Goal: Task Accomplishment & Management: Manage account settings

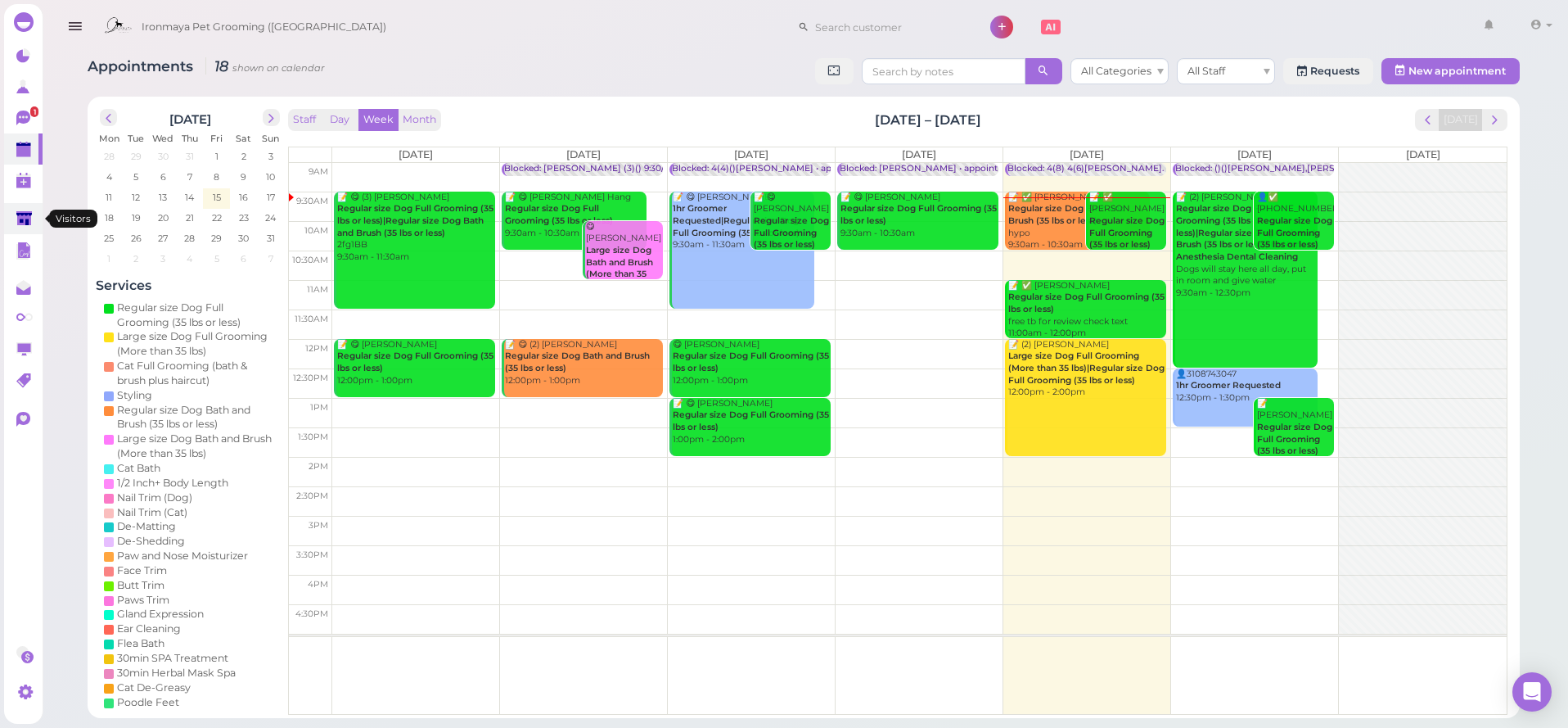
click at [16, 225] on icon at bounding box center [25, 220] width 17 height 17
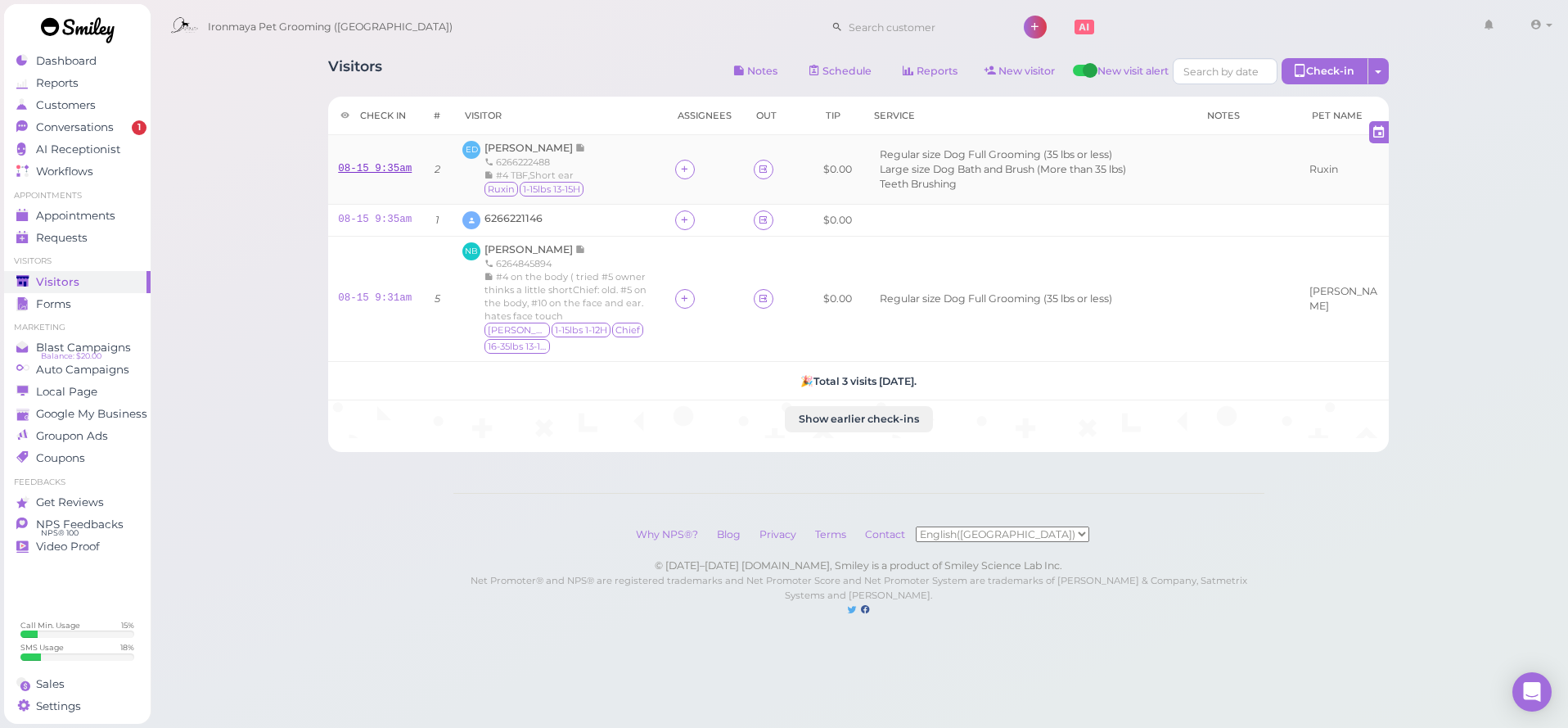
click at [370, 169] on link "08-15 9:35am" at bounding box center [375, 168] width 74 height 11
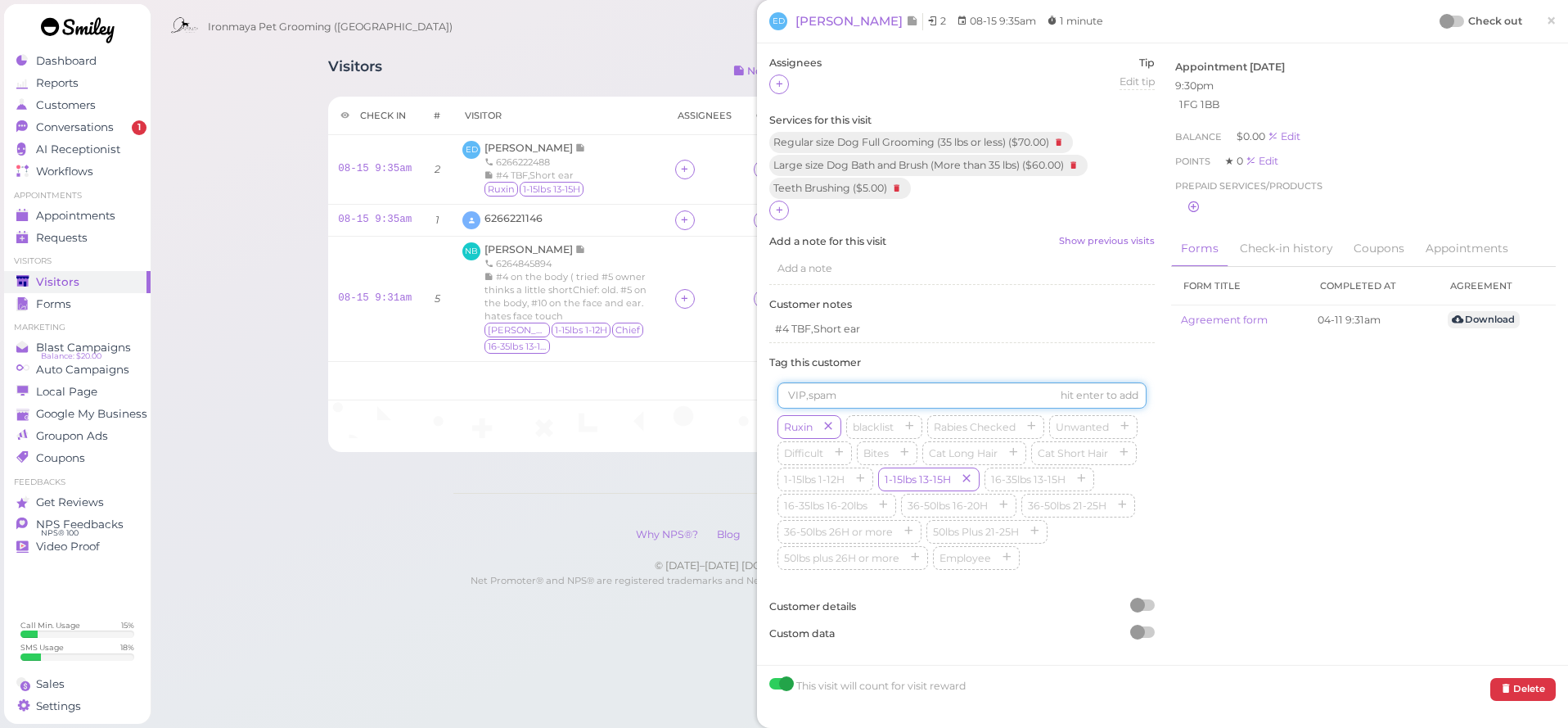
click at [837, 392] on input at bounding box center [962, 395] width 369 height 26
type input "Duke"
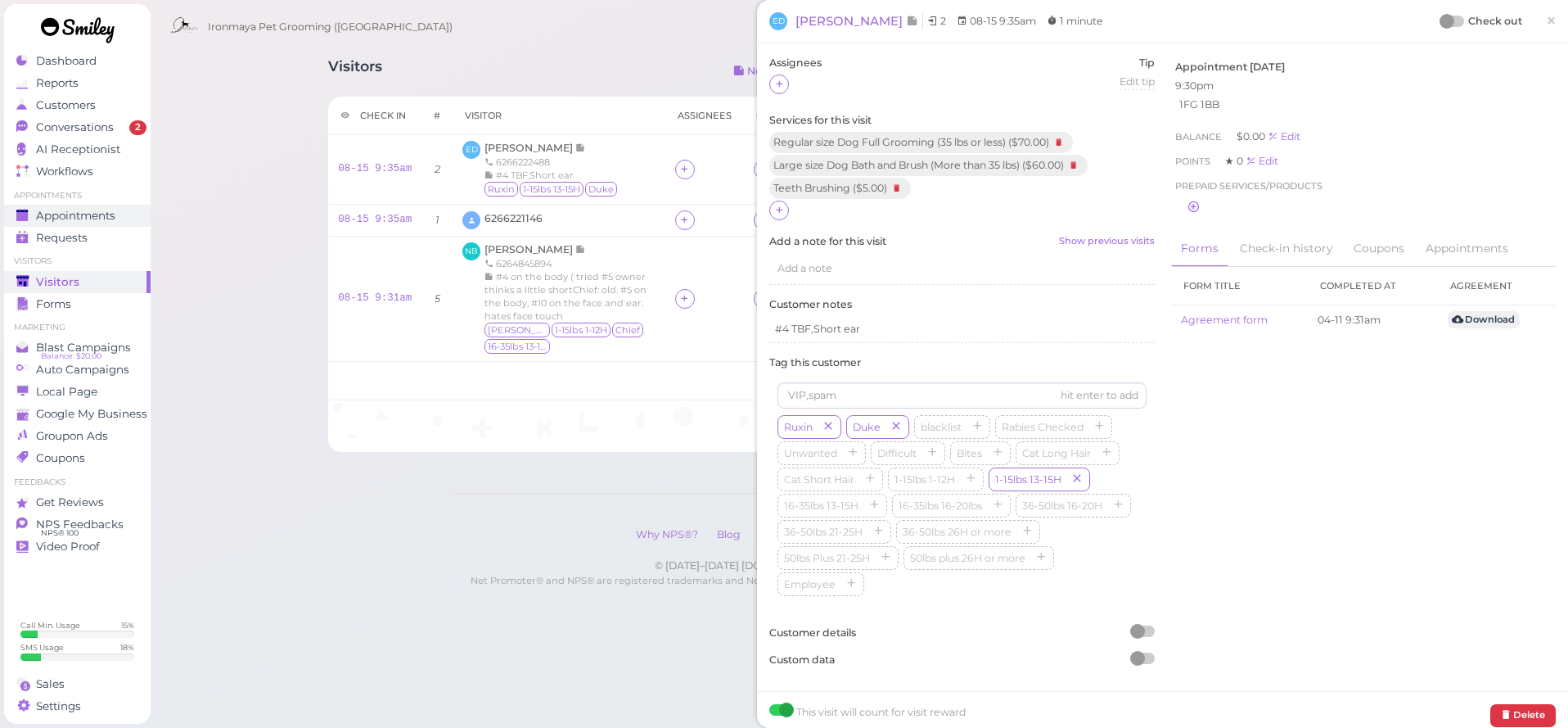
click at [106, 218] on span "Appointments" at bounding box center [76, 216] width 79 height 14
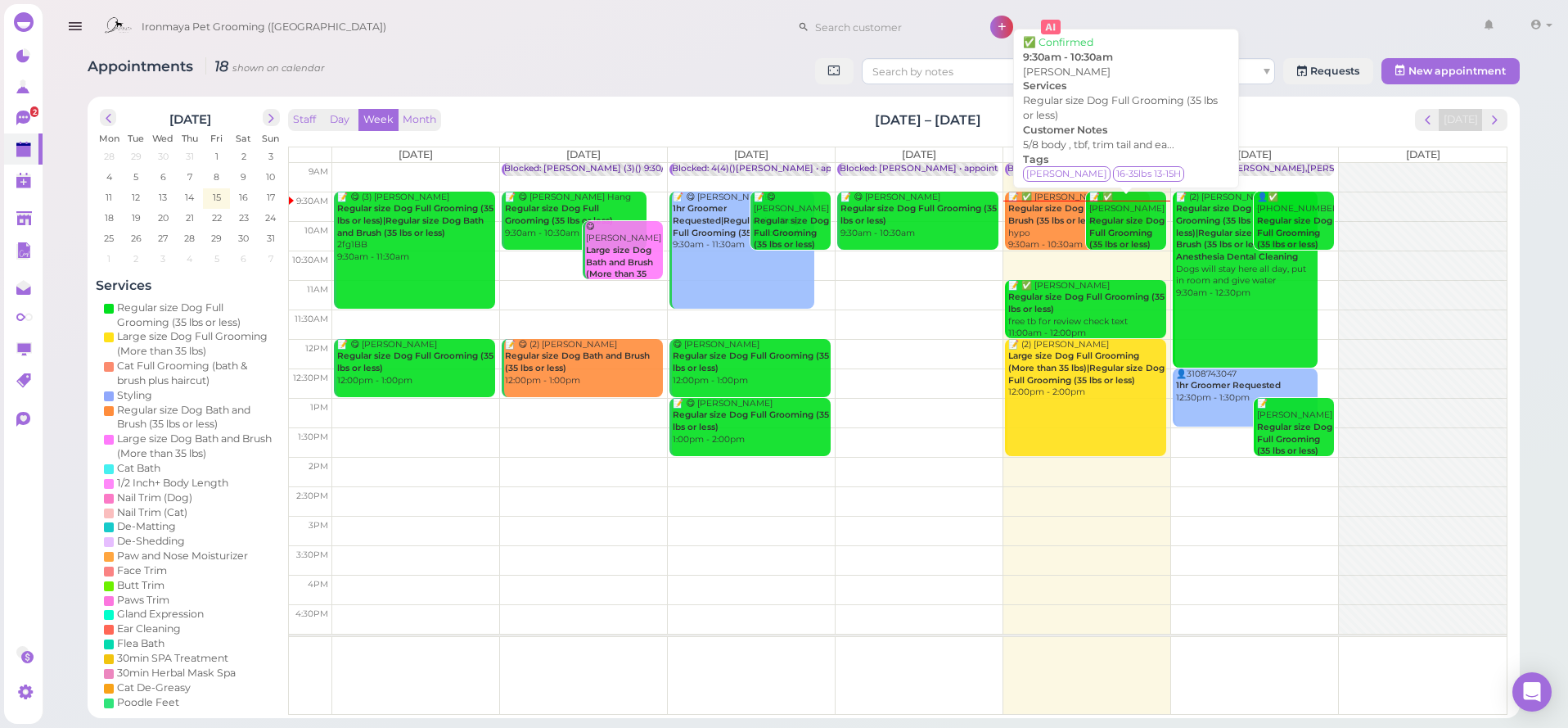
click at [1146, 238] on div "📝 ✅ Charis Bell Regular size Dog Full Grooming (35 lbs or less) 9:30am - 10:30am" at bounding box center [1127, 228] width 77 height 72
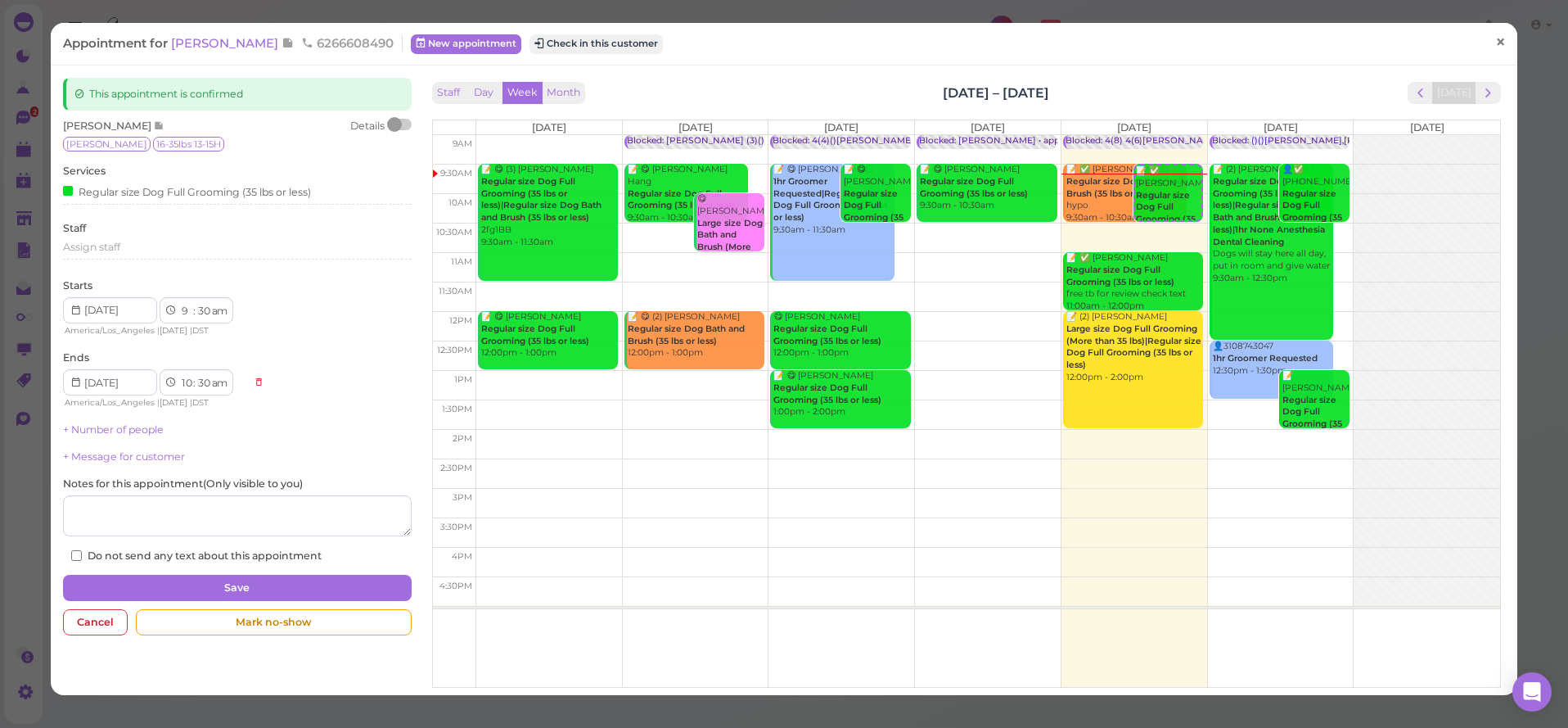
click at [1504, 44] on span "×" at bounding box center [1500, 42] width 10 height 23
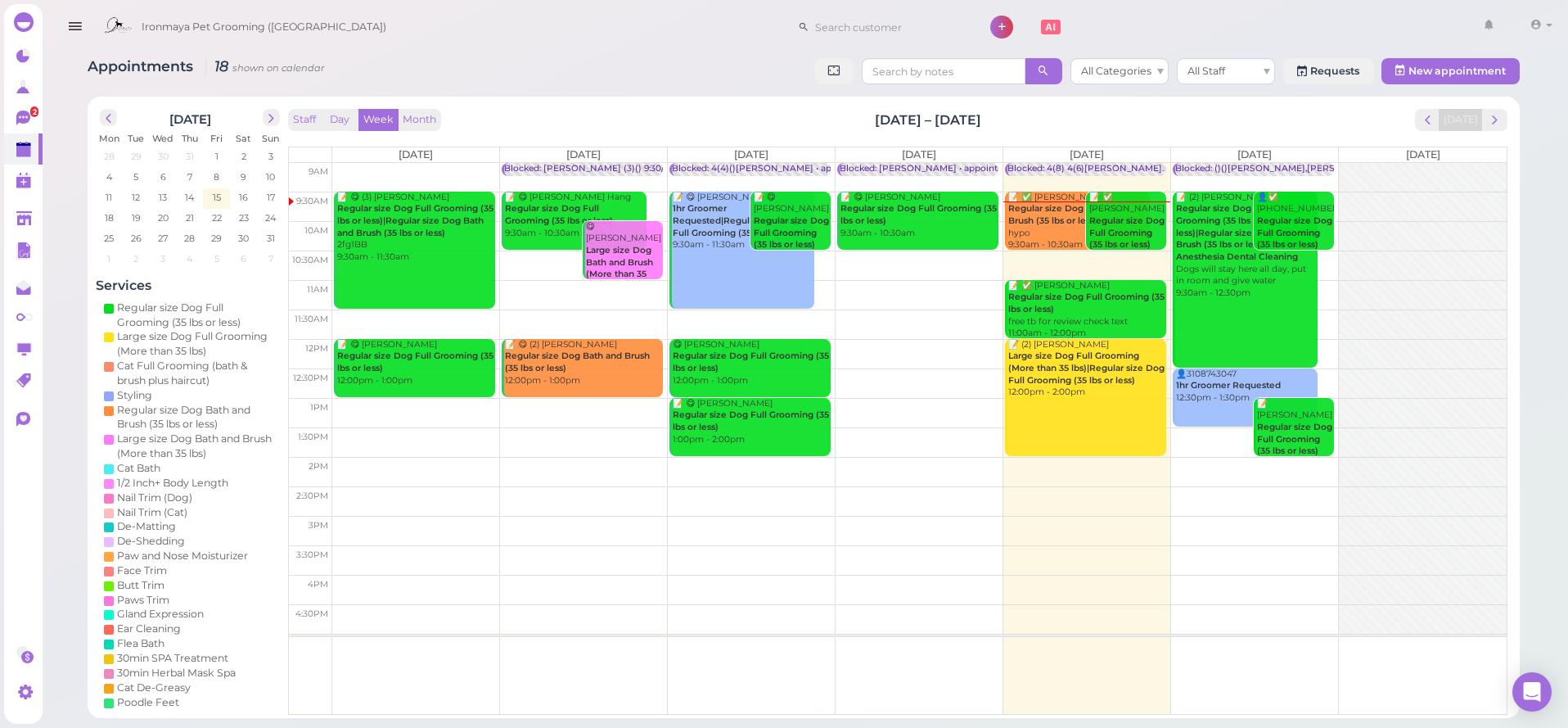
click at [1106, 391] on div "📝 (2) Marissa Reynolds Large size Dog Full Grooming (More than 35 lbs)|Regular …" at bounding box center [1086, 369] width 159 height 60
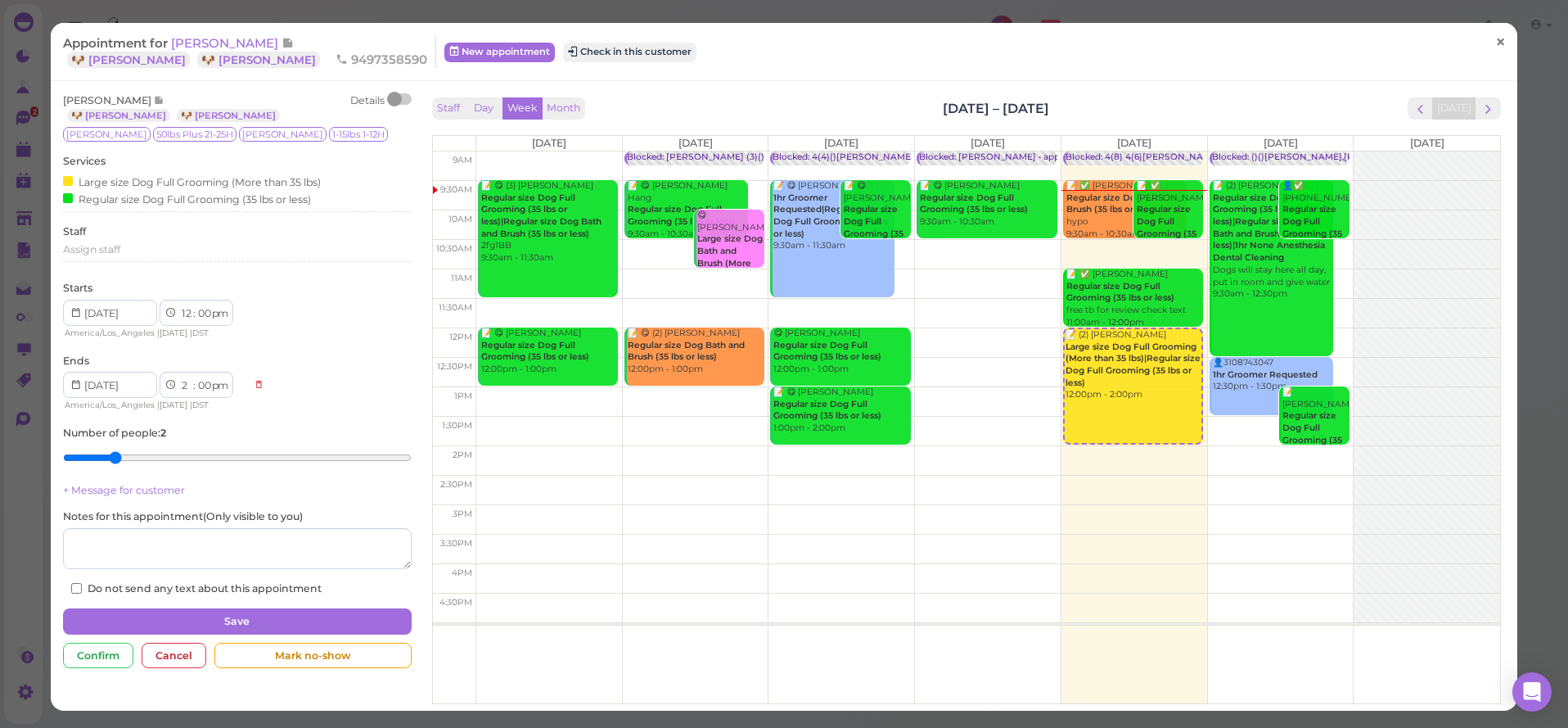
click at [1498, 46] on span "×" at bounding box center [1500, 42] width 10 height 23
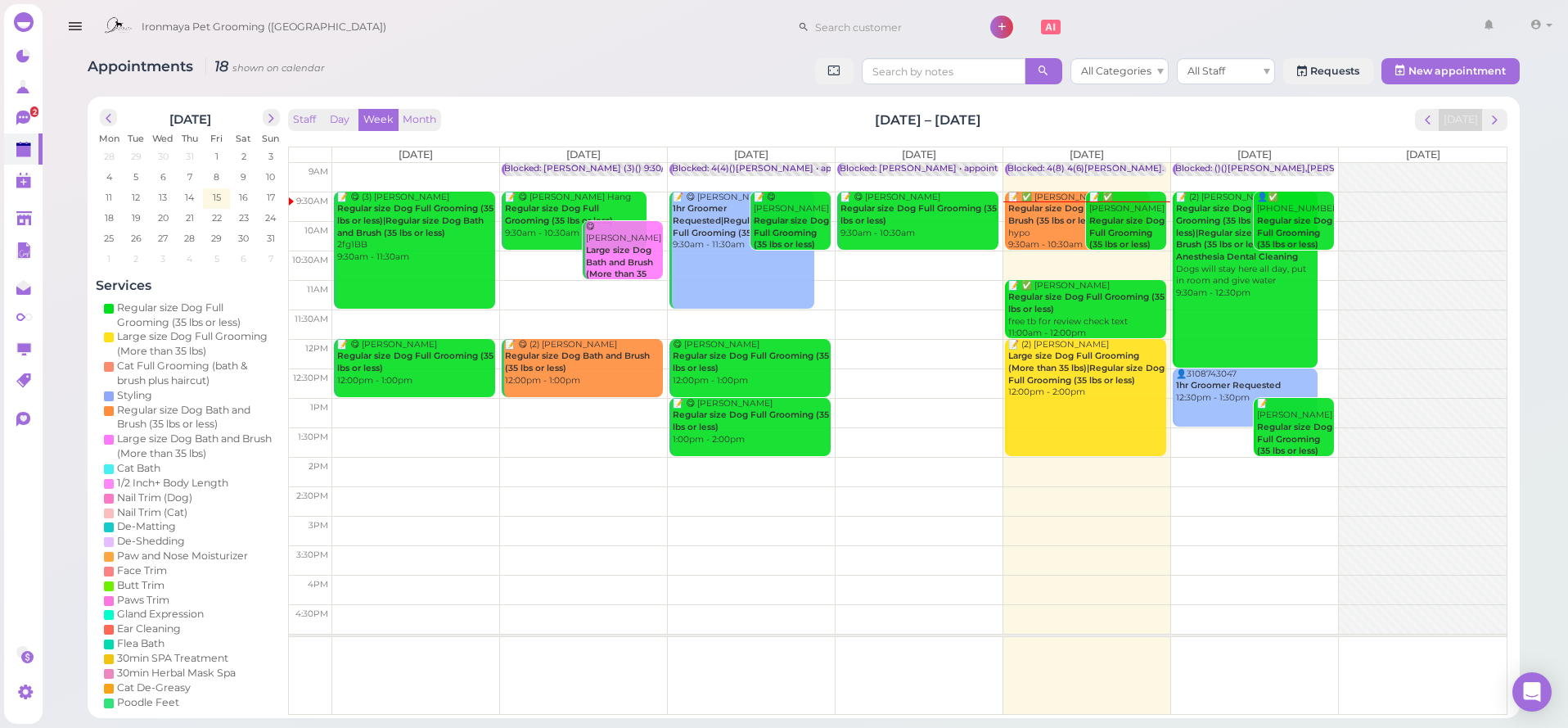
click at [1245, 290] on div "📝 (2) Teela Vukazich Regular size Dog Full Grooming (35 lbs or less)|Regular si…" at bounding box center [1247, 246] width 143 height 108
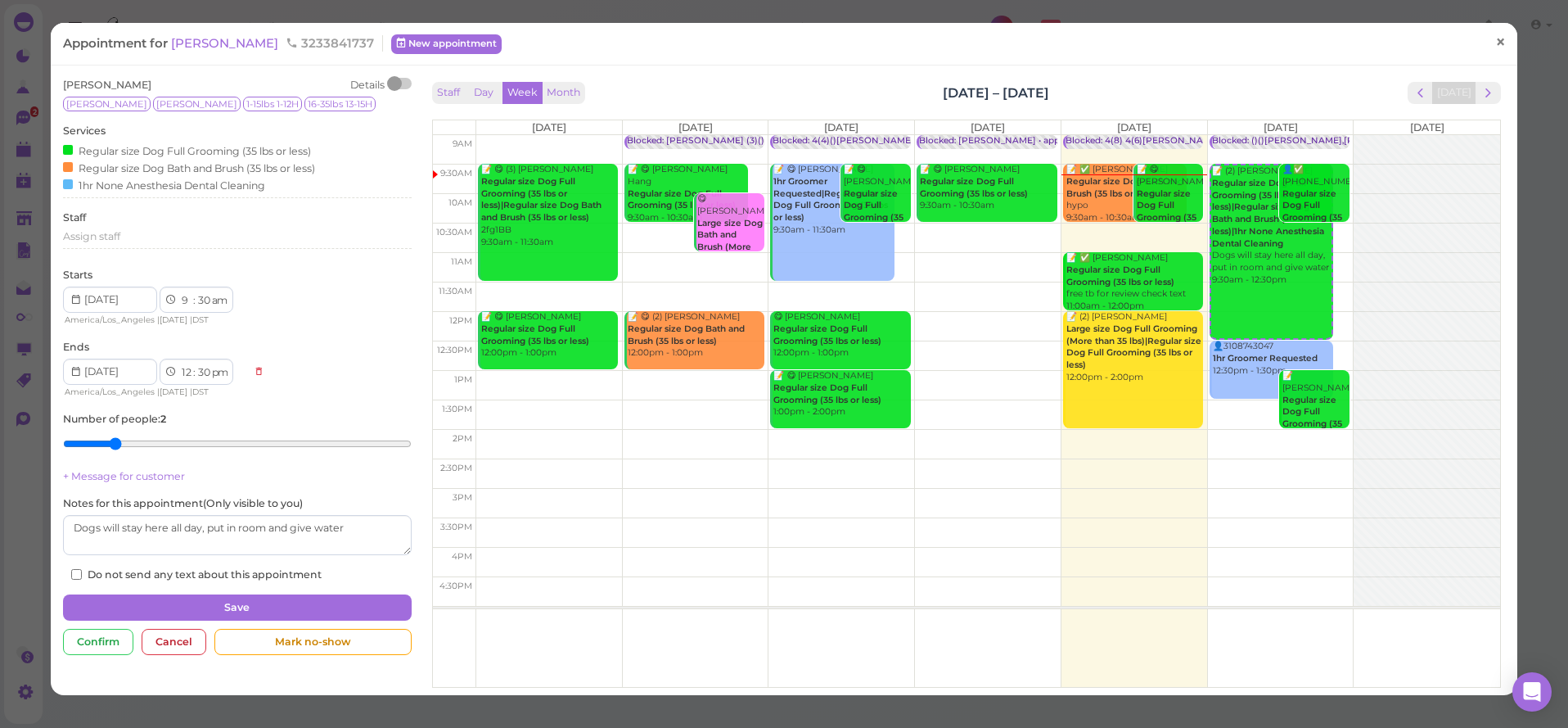
click at [1504, 50] on span "×" at bounding box center [1500, 42] width 10 height 23
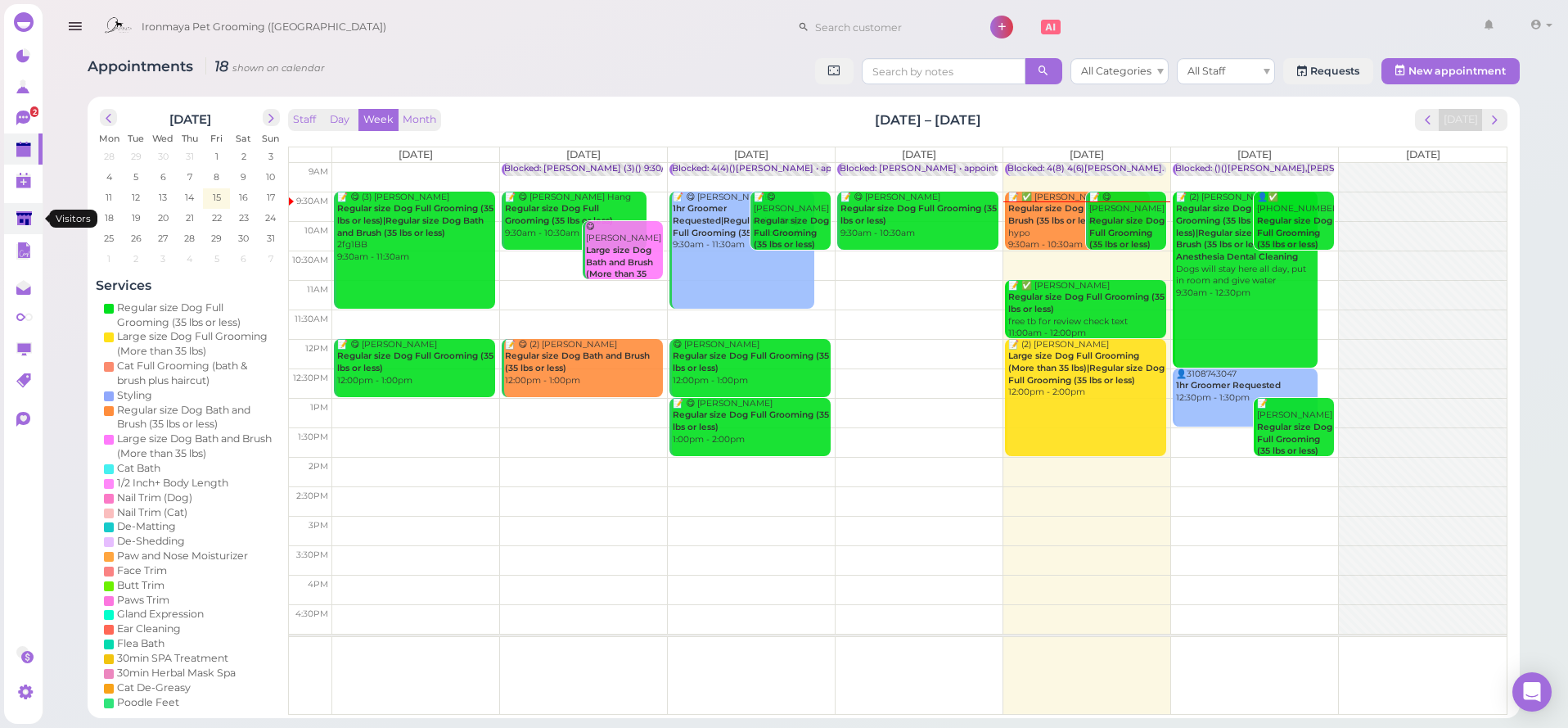
click at [39, 230] on link at bounding box center [23, 218] width 39 height 31
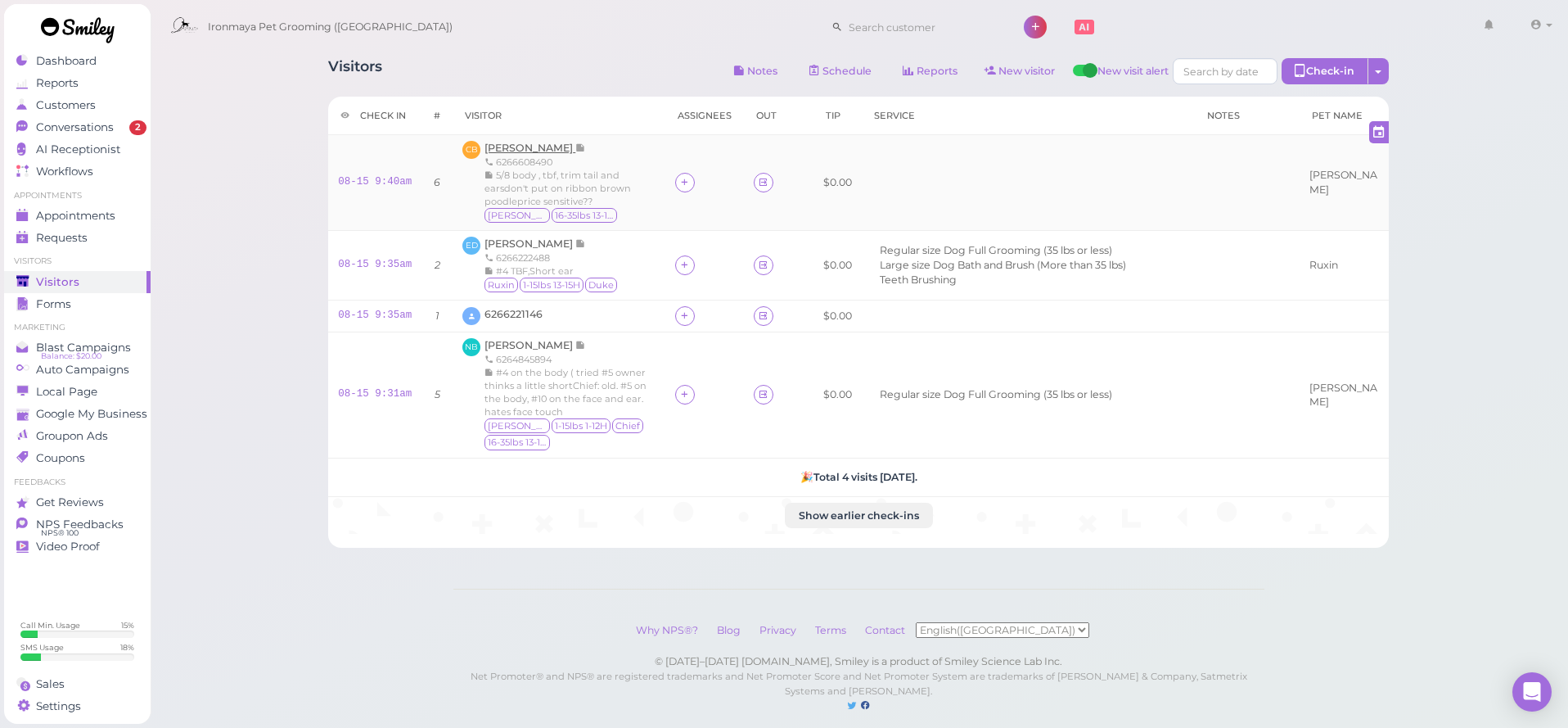
click at [500, 150] on span "[PERSON_NAME]" at bounding box center [530, 148] width 91 height 12
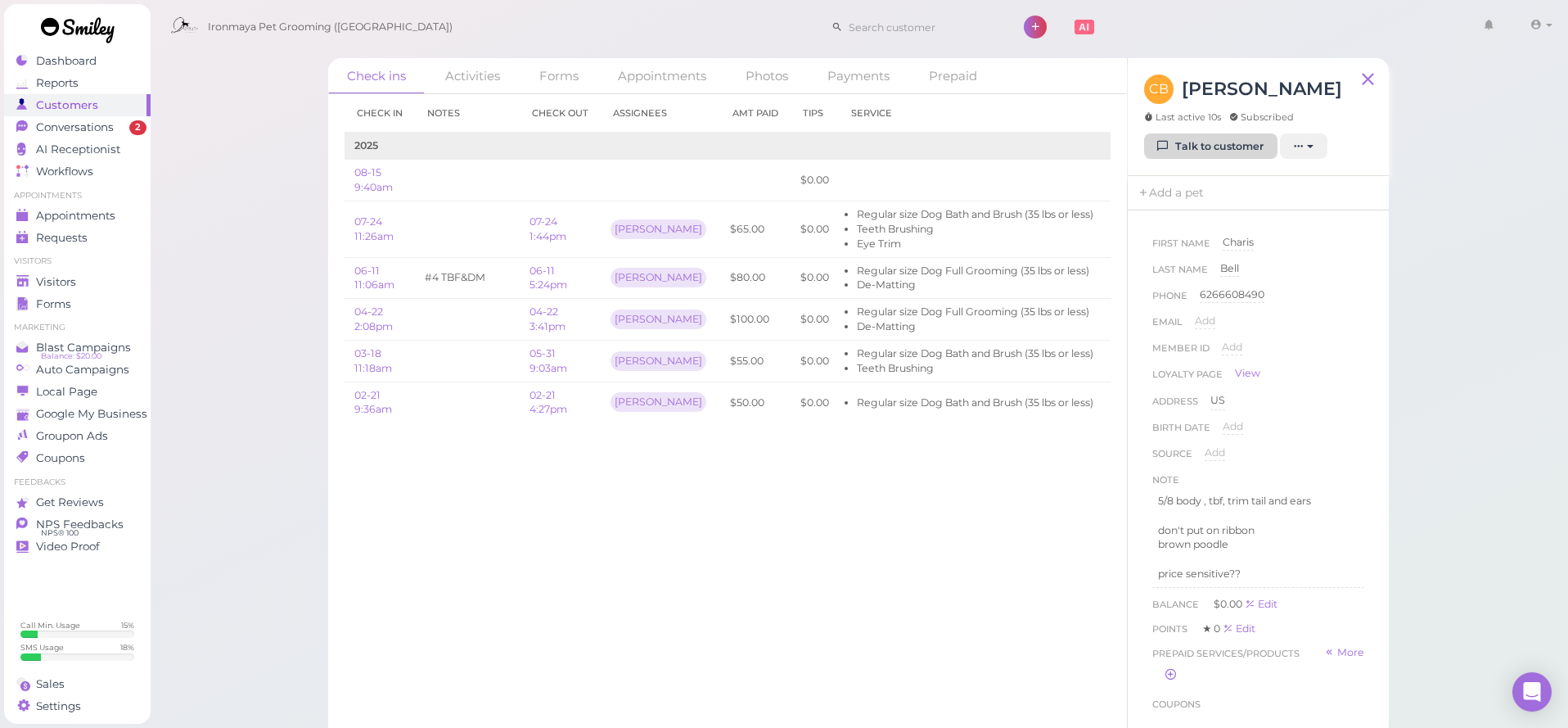
click at [1170, 144] on link "Talk to customer" at bounding box center [1210, 146] width 133 height 26
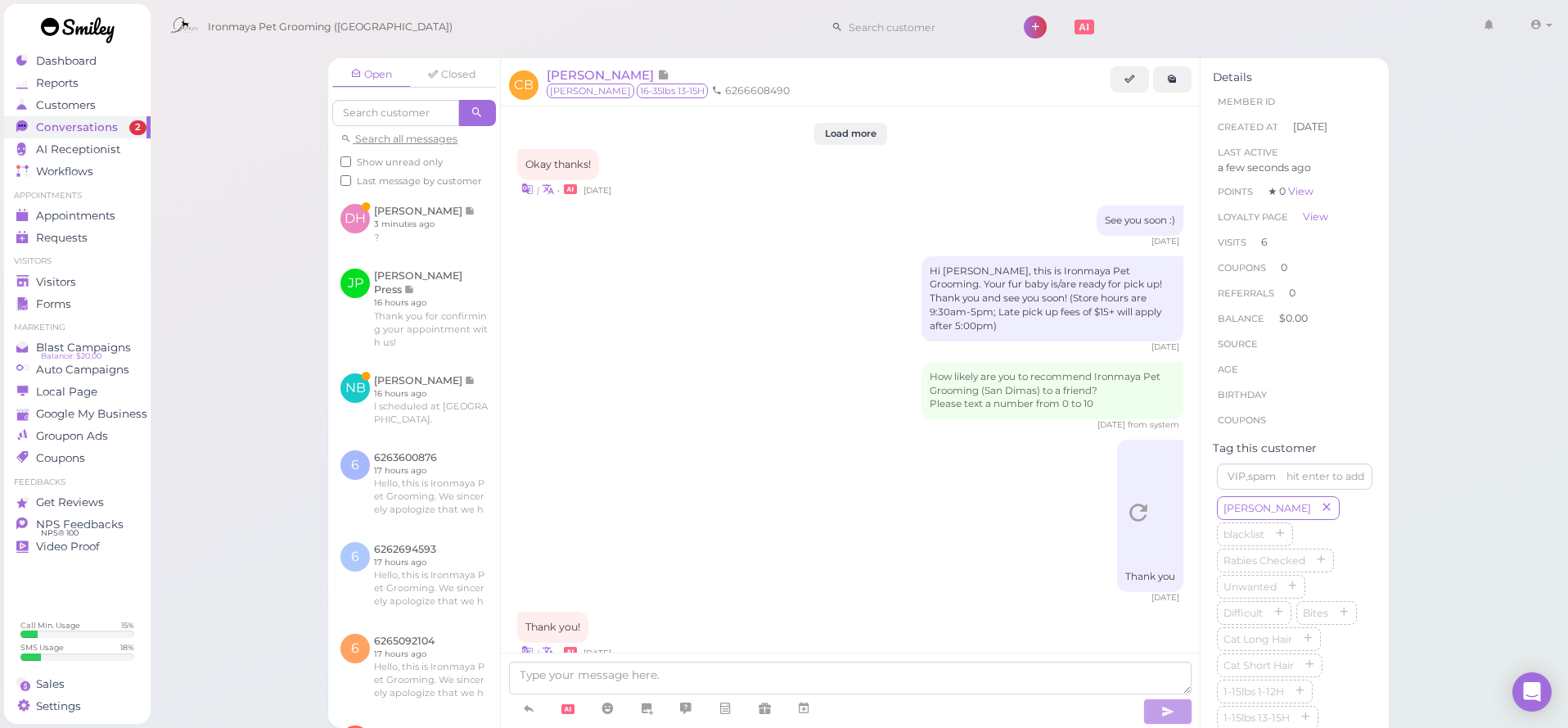
scroll to position [2632, 0]
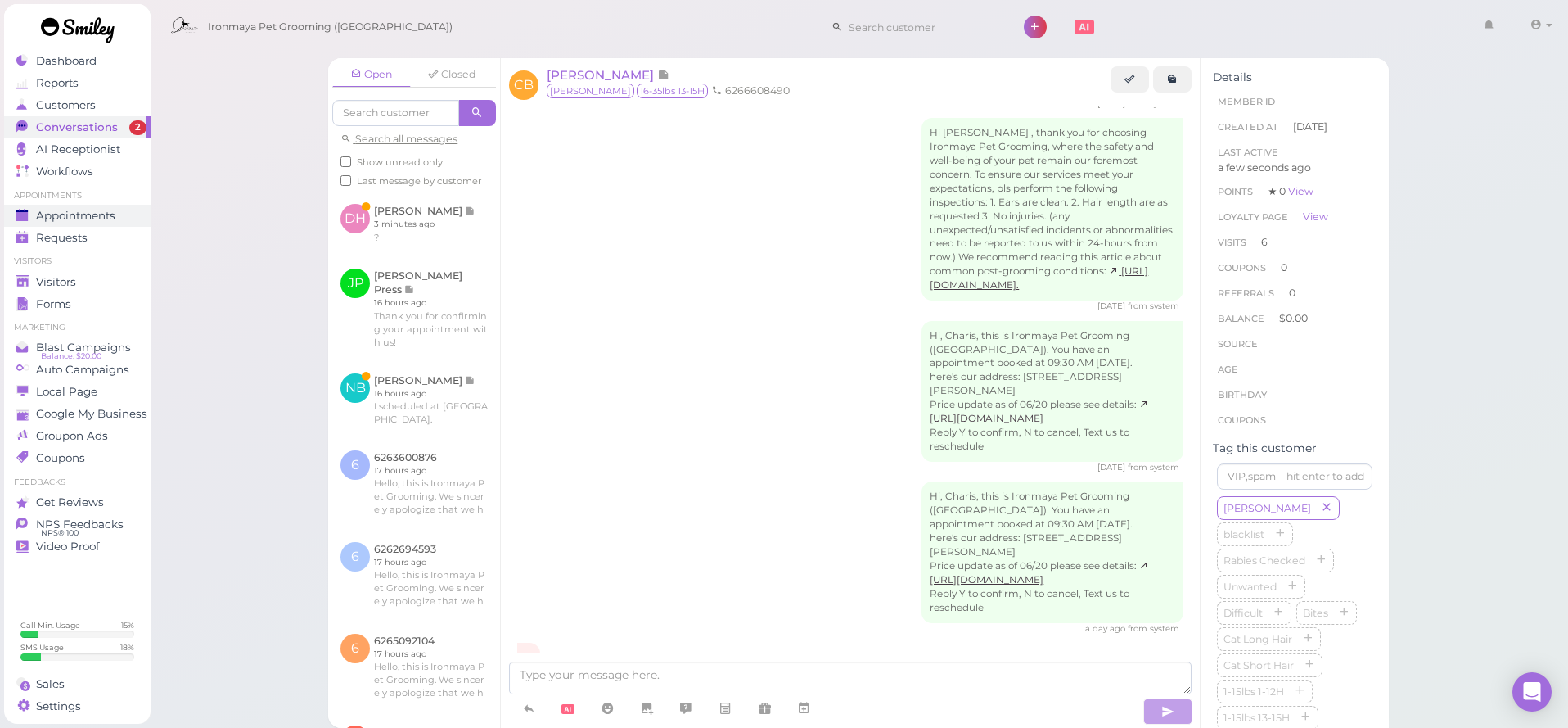
click at [93, 219] on span "Appointments" at bounding box center [76, 216] width 79 height 14
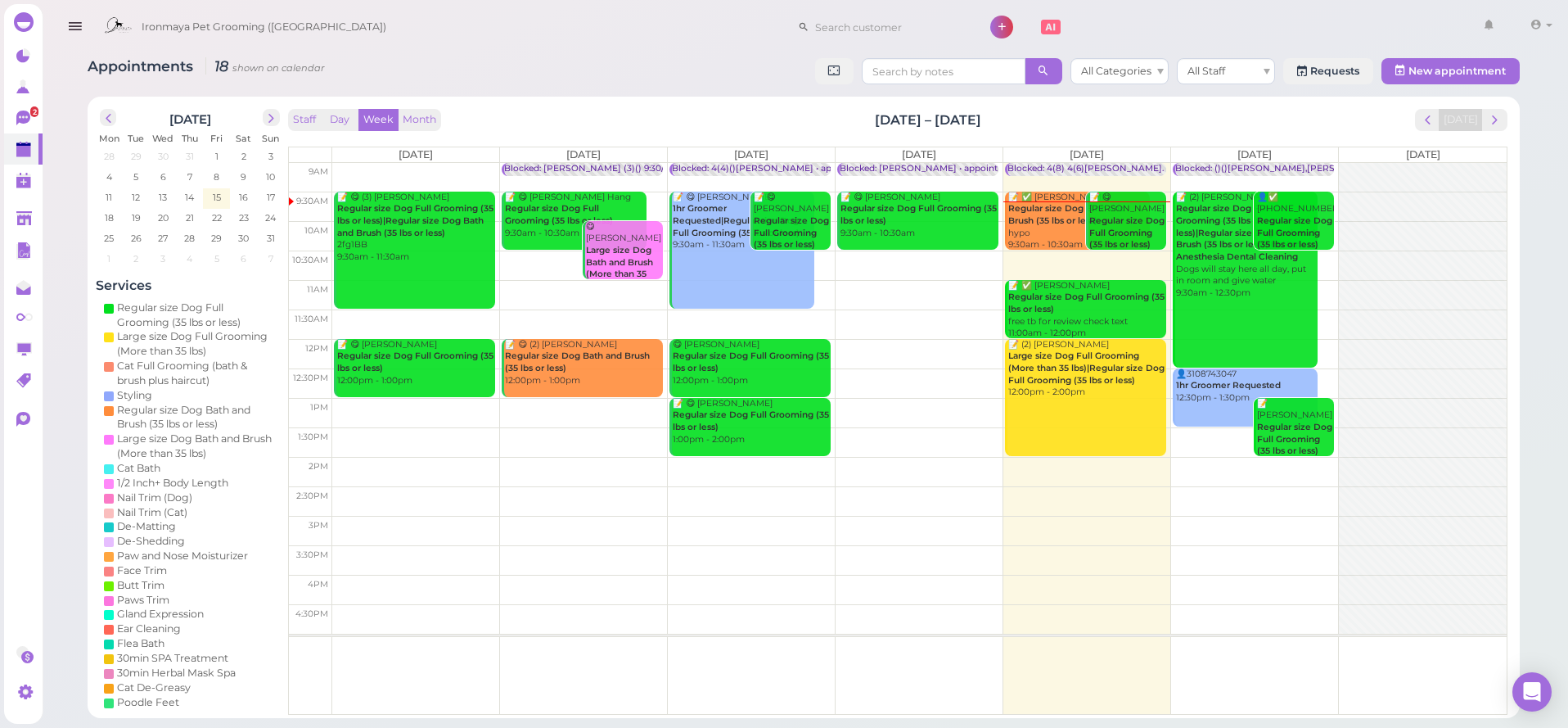
click at [1059, 217] on b "Regular size Dog Bath and Brush (35 lbs or less)" at bounding box center [1066, 214] width 117 height 23
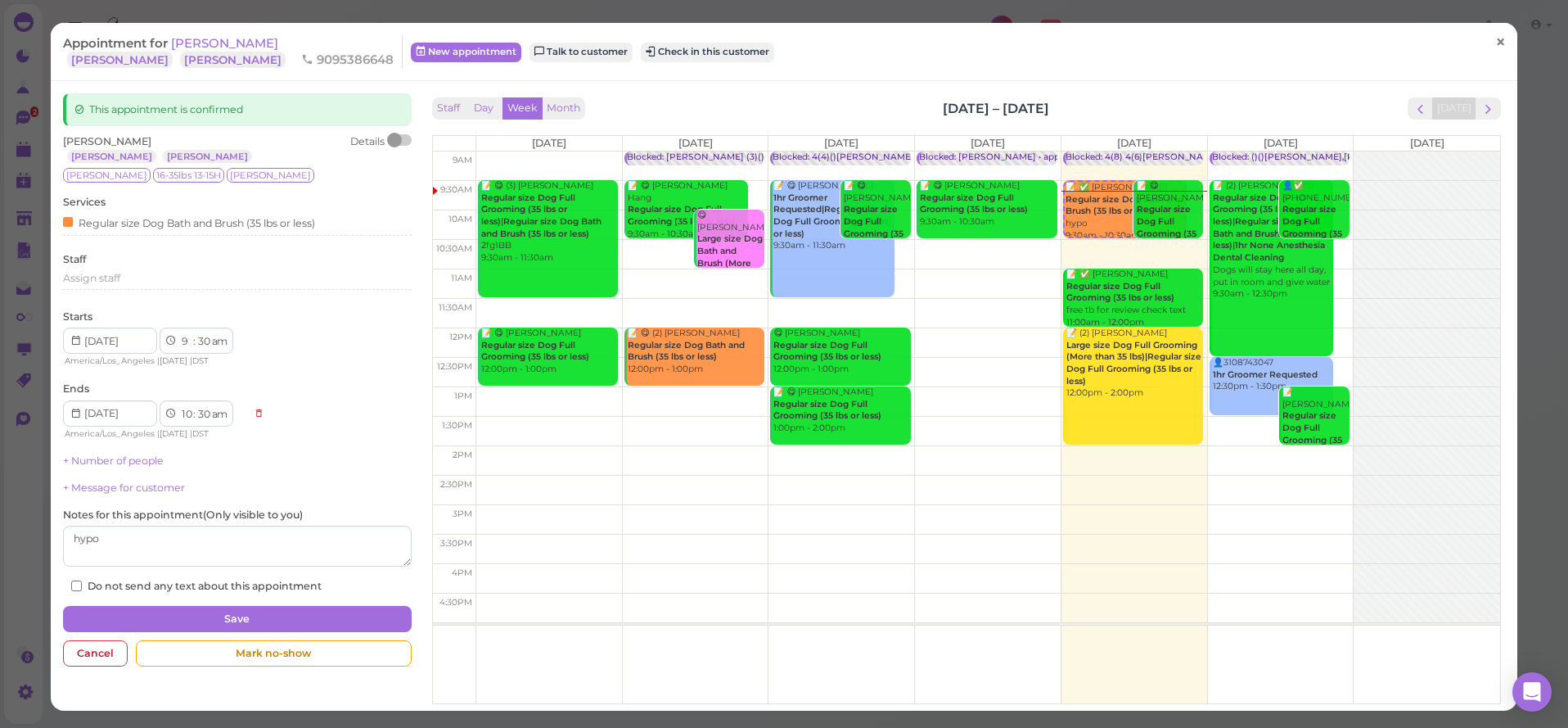
click at [1498, 41] on span "×" at bounding box center [1500, 42] width 10 height 23
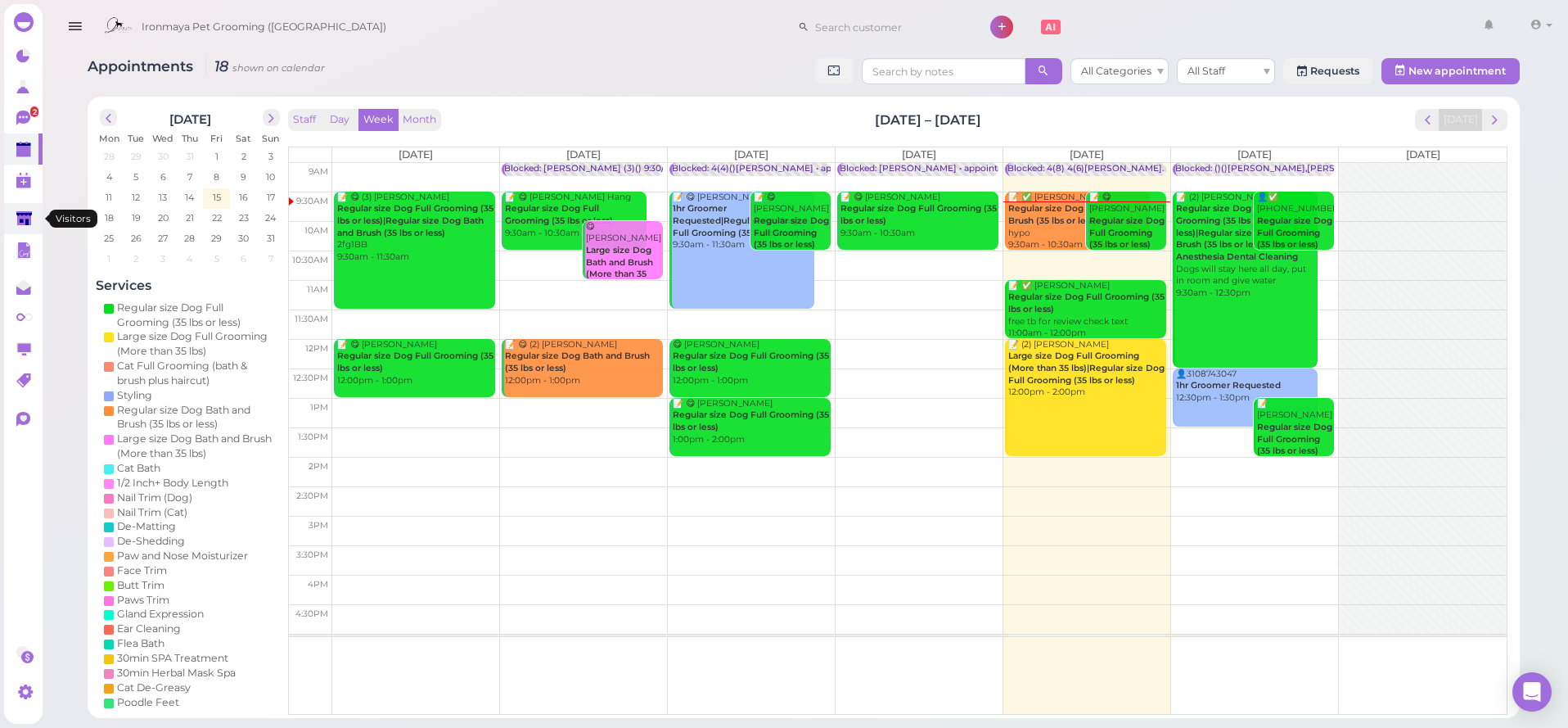
click at [34, 223] on link at bounding box center [23, 218] width 39 height 31
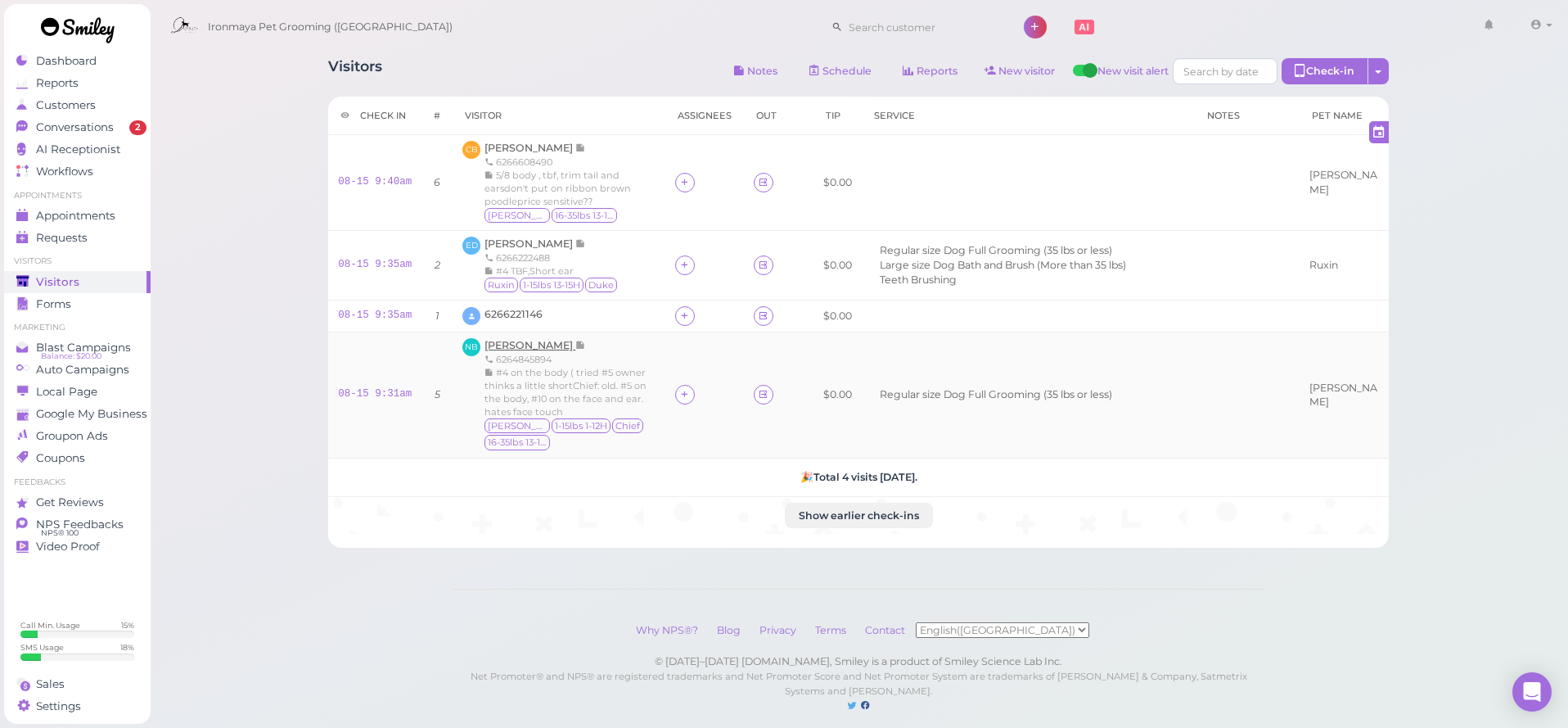
click at [506, 343] on span "[PERSON_NAME]" at bounding box center [530, 345] width 91 height 12
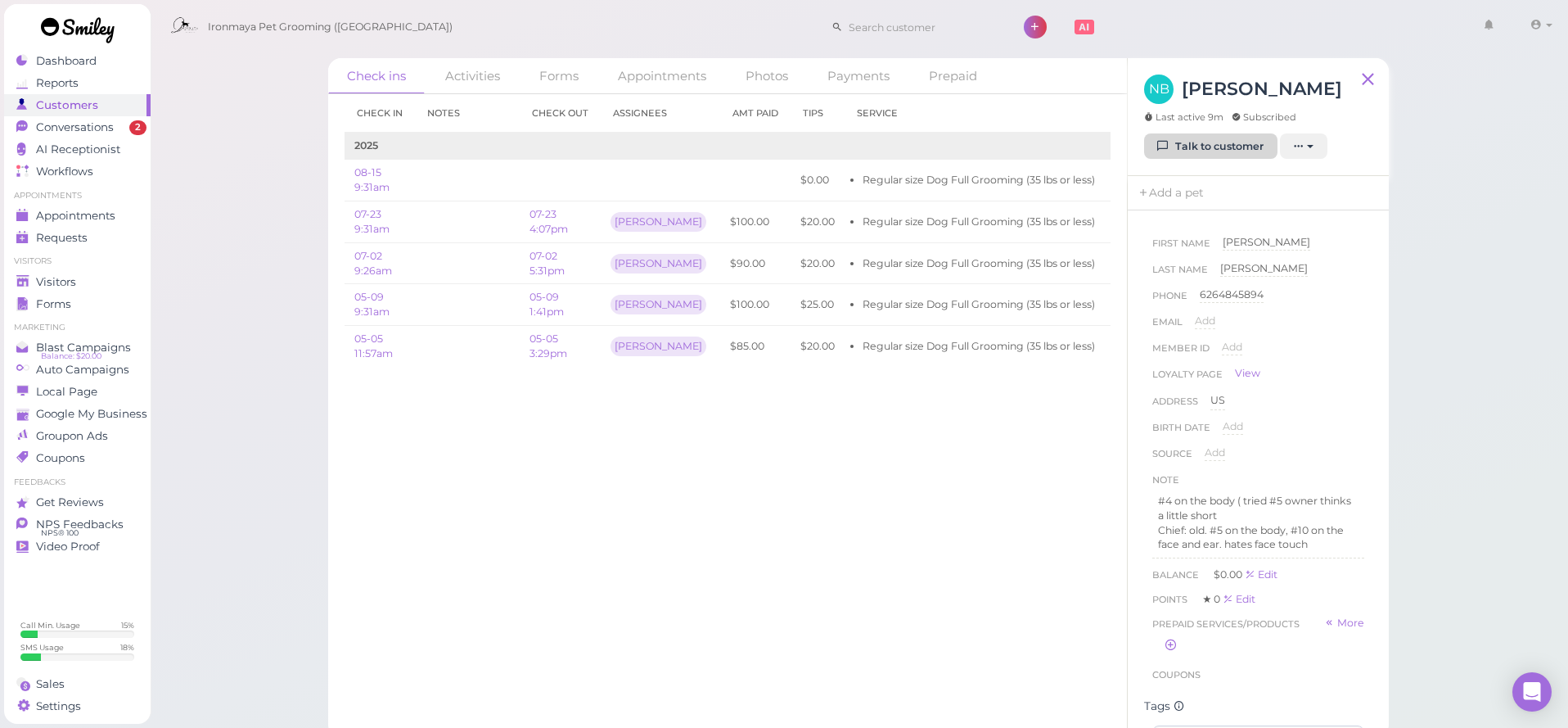
click at [1144, 140] on link "Talk to customer" at bounding box center [1210, 146] width 133 height 26
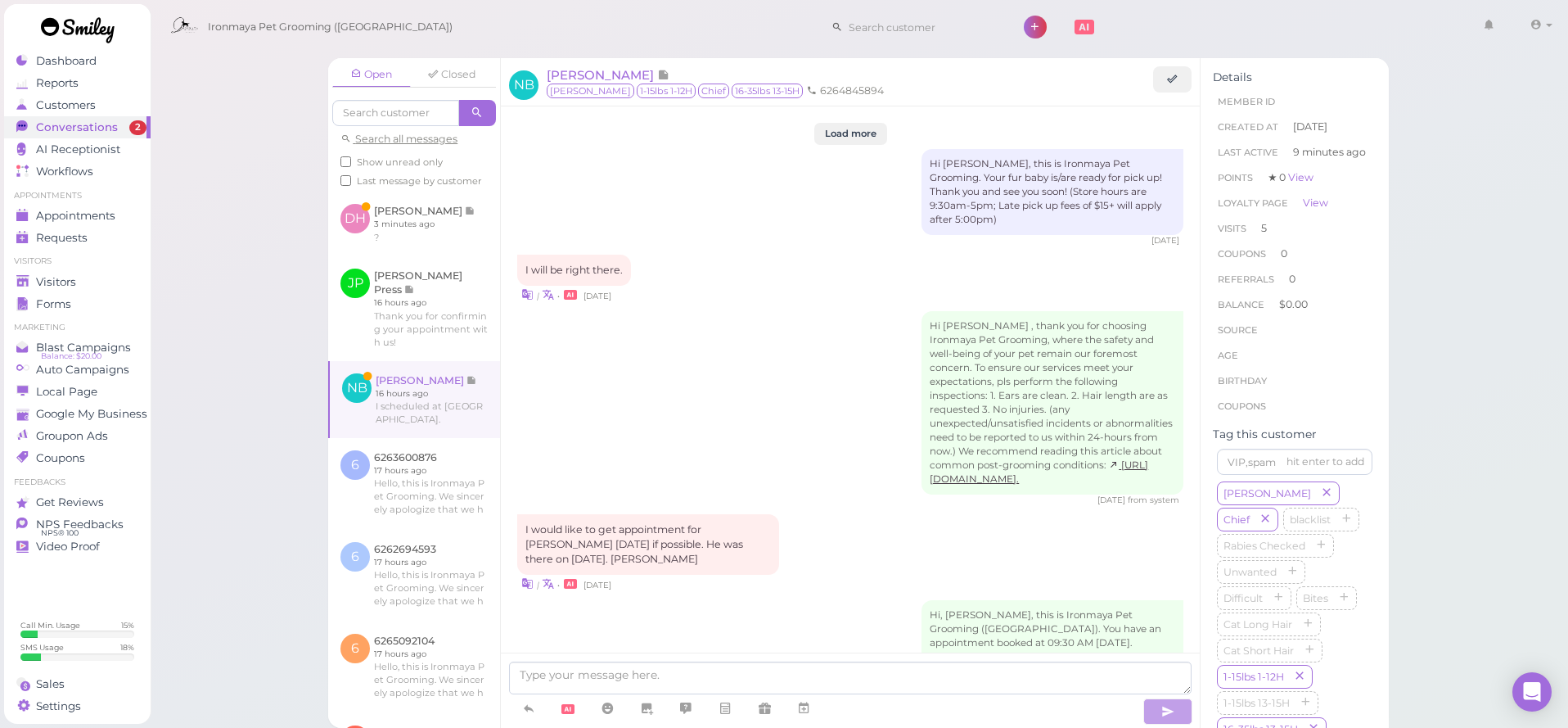
scroll to position [2240, 0]
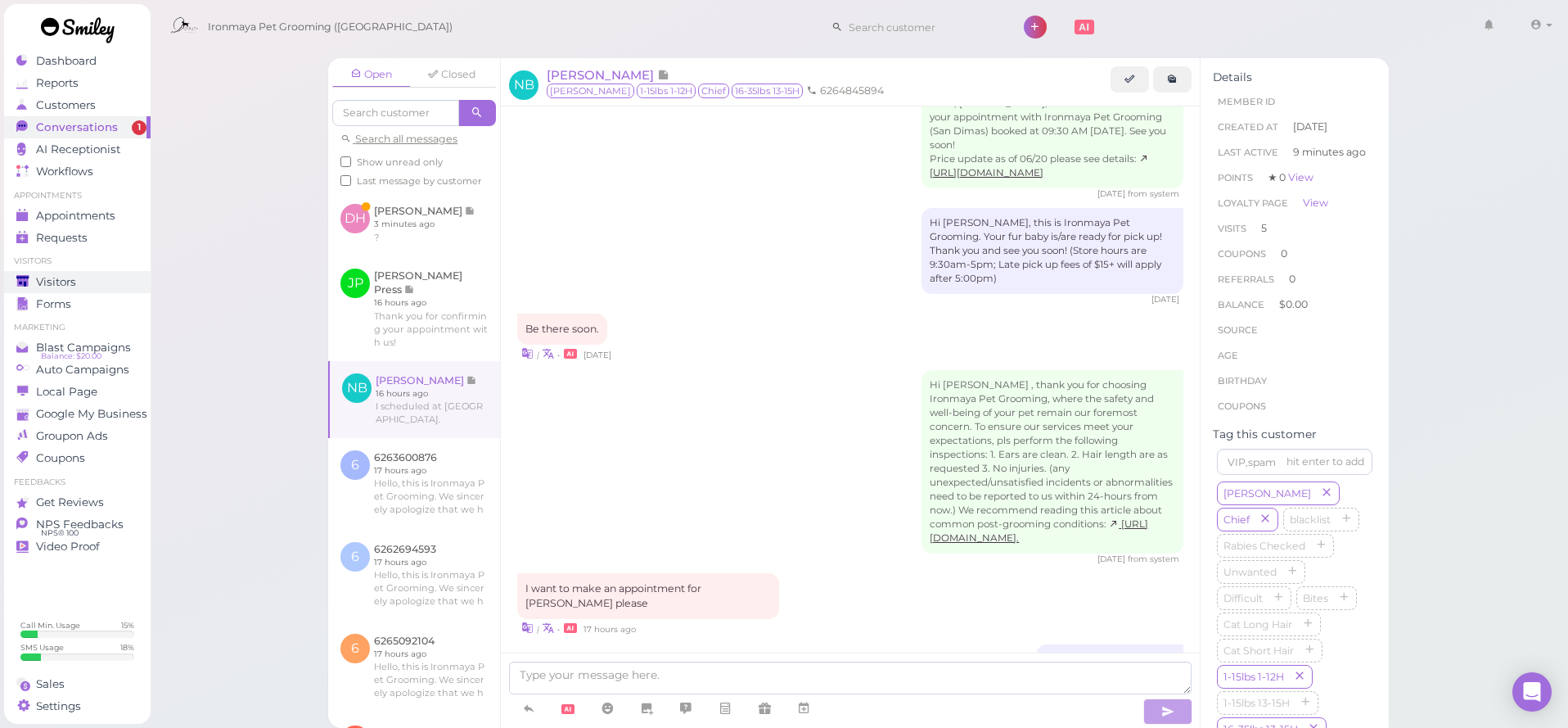
click at [104, 287] on div "Visitors" at bounding box center [75, 282] width 118 height 14
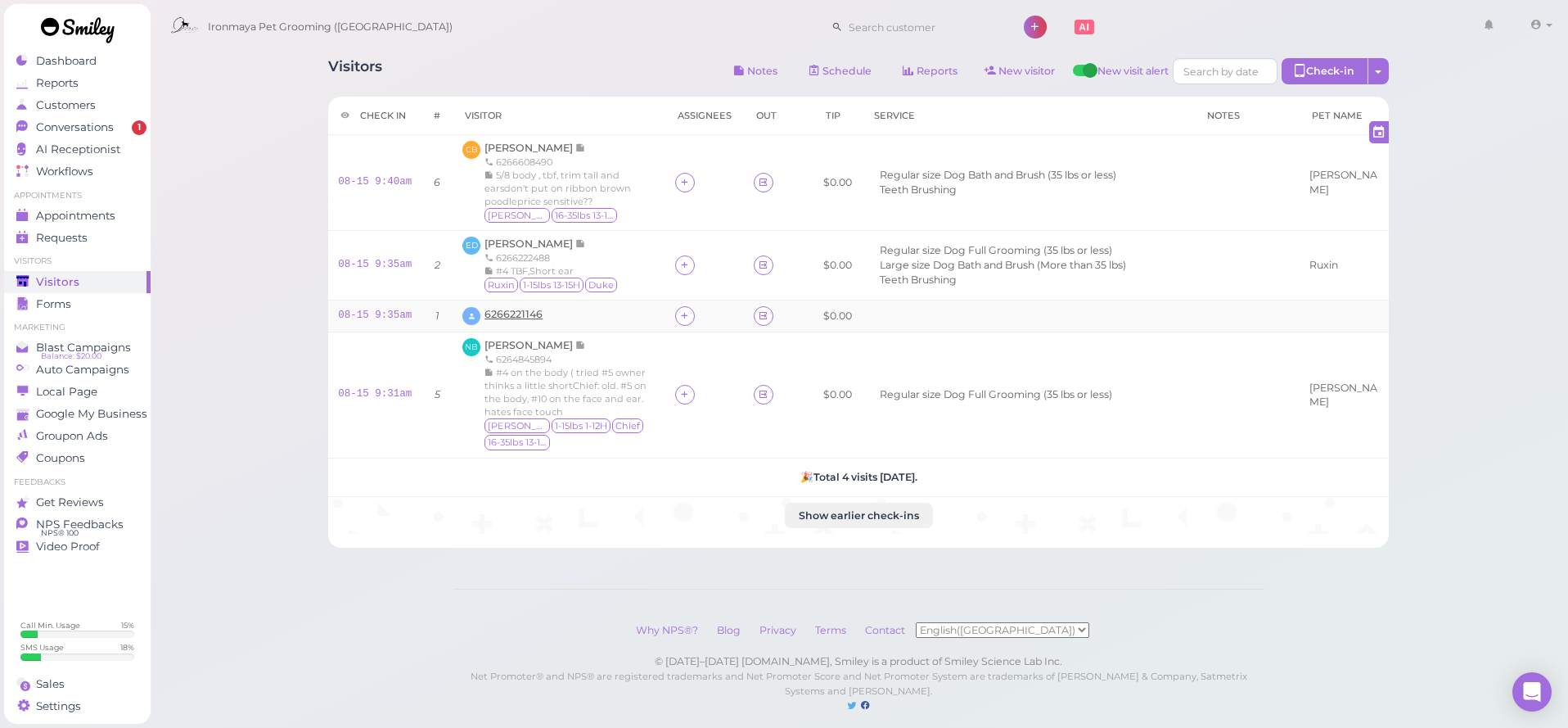
click at [529, 318] on span "6266221146" at bounding box center [514, 314] width 58 height 12
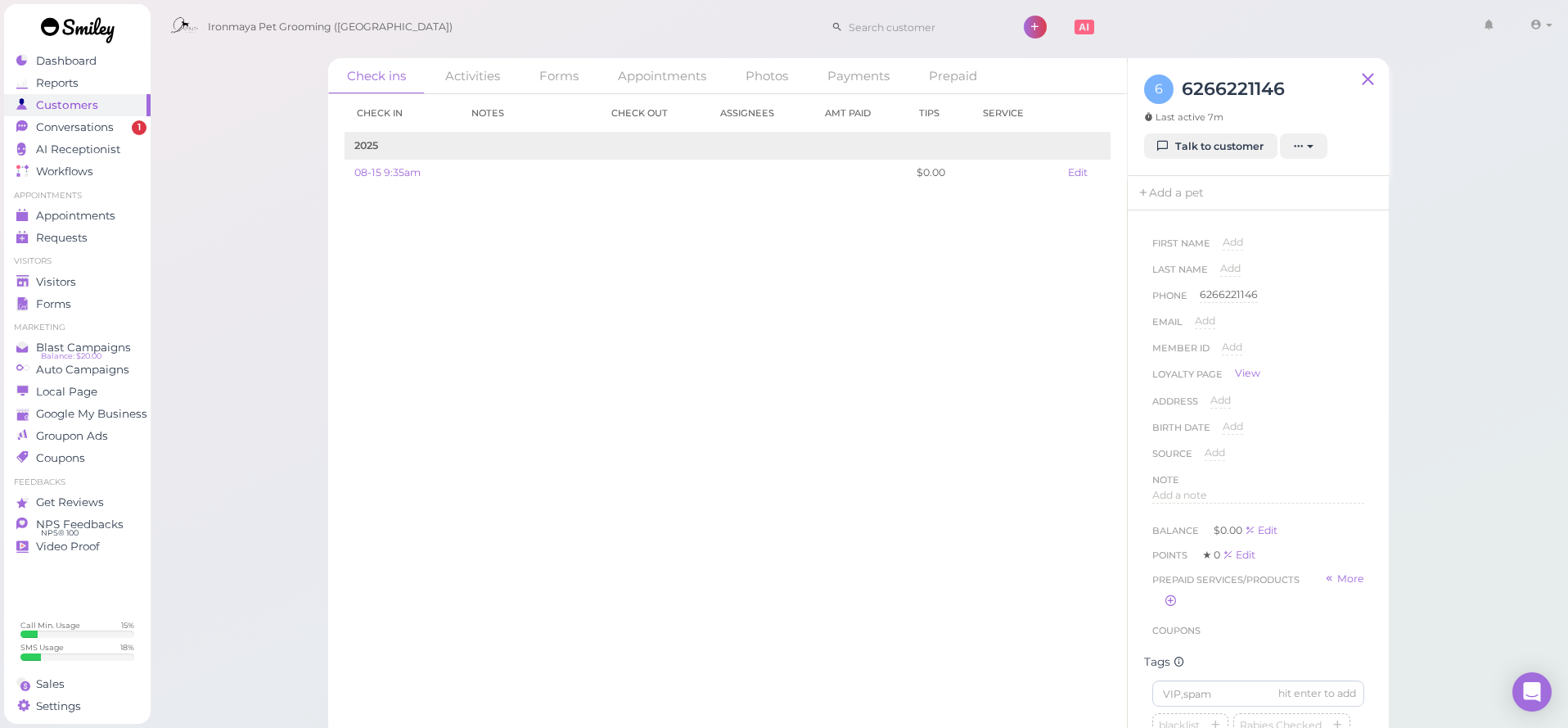
click at [1220, 101] on h3 "6266221146" at bounding box center [1233, 89] width 103 height 28
click at [1220, 95] on h3 "6266221146" at bounding box center [1233, 89] width 103 height 28
click at [1229, 150] on link "Talk to customer" at bounding box center [1210, 146] width 133 height 26
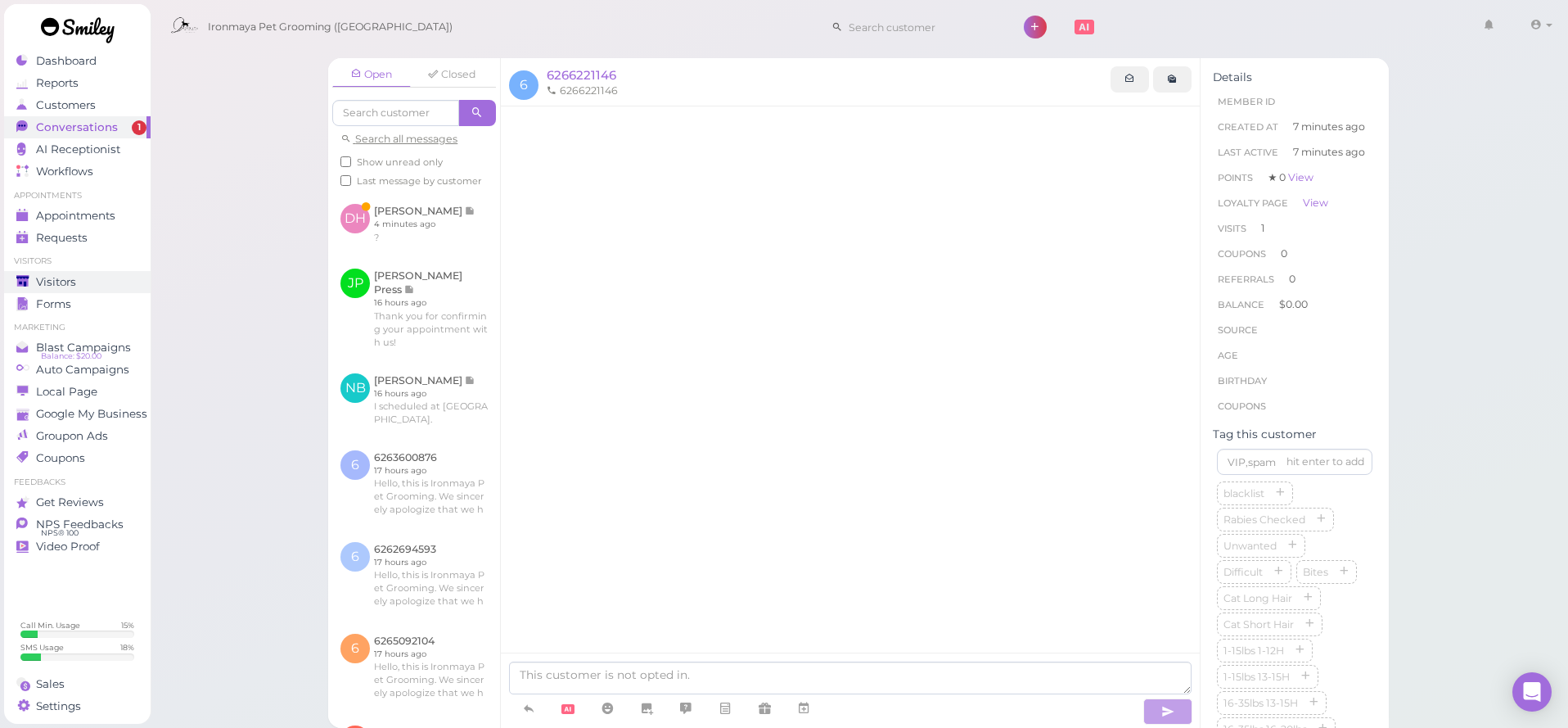
click at [125, 278] on div "Visitors" at bounding box center [75, 282] width 118 height 14
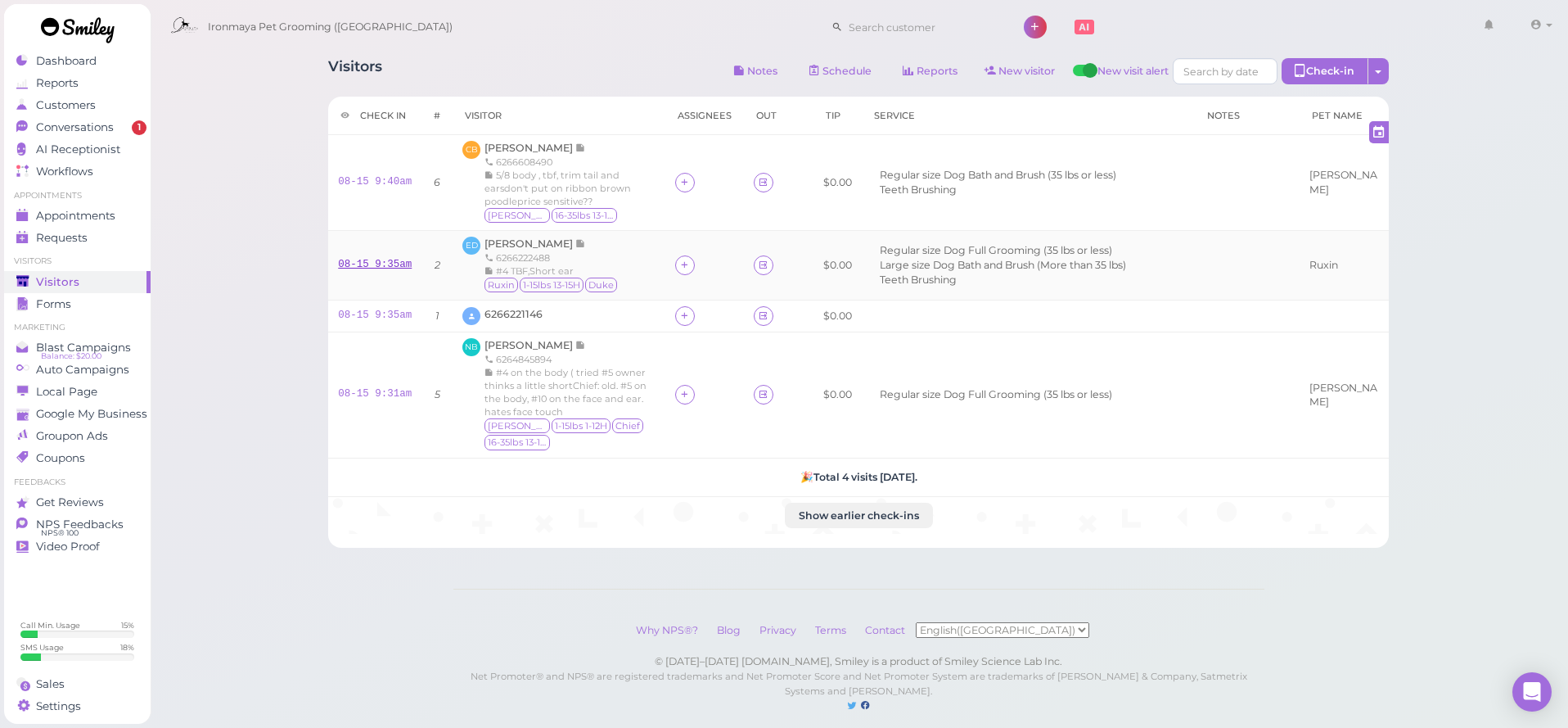
click at [393, 267] on link "08-15 9:35am" at bounding box center [375, 264] width 74 height 11
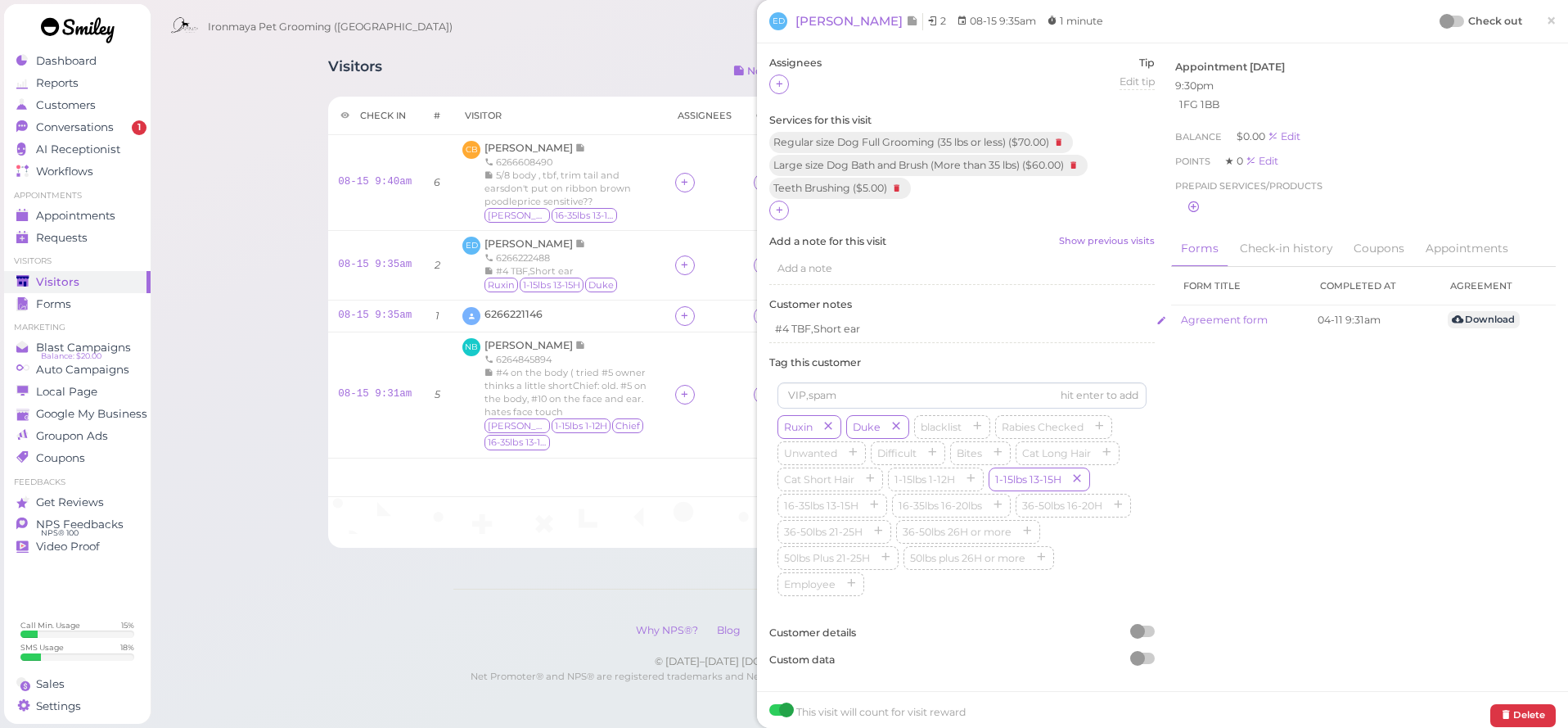
click at [937, 330] on p "#4 TBF,Short ear" at bounding box center [961, 328] width 374 height 15
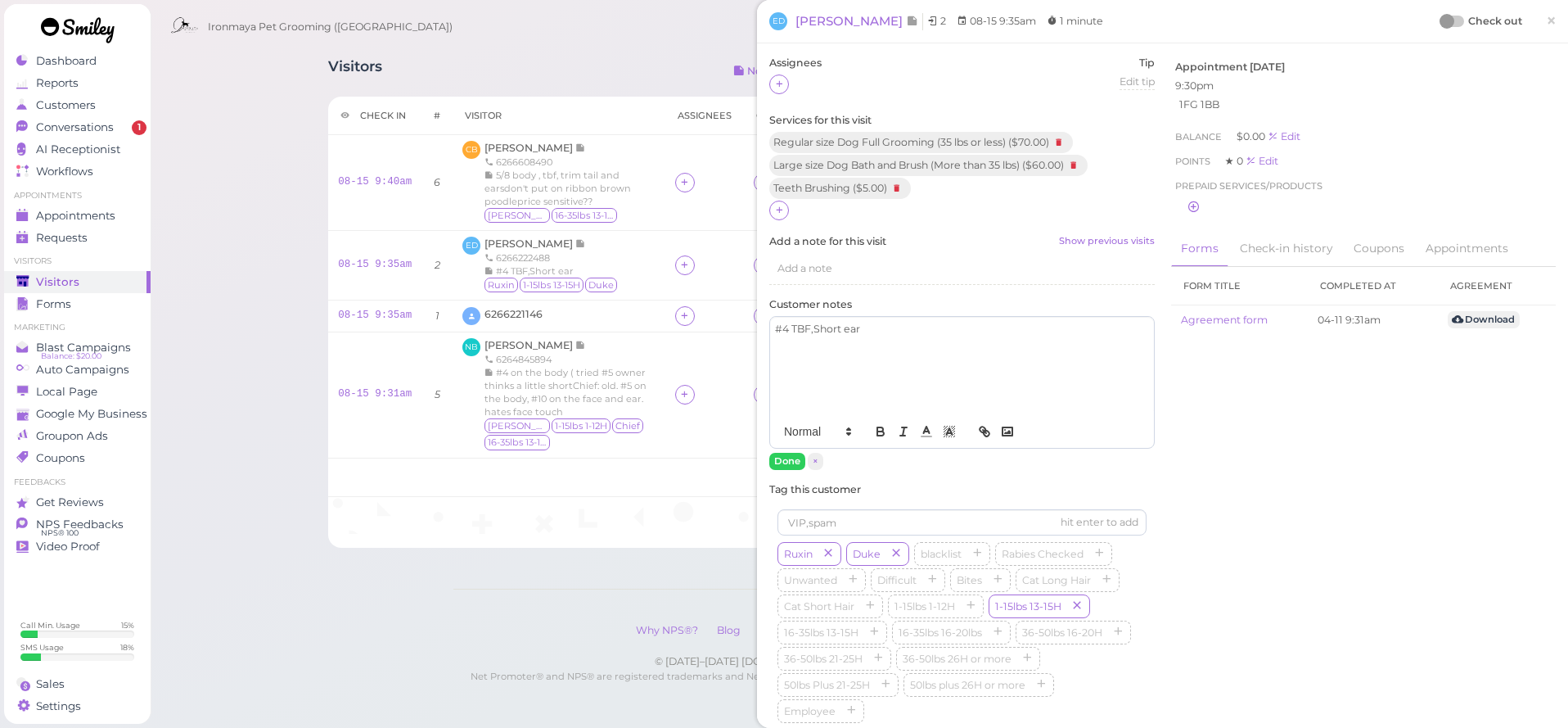
click at [883, 328] on p "#4 TBF,Short ear" at bounding box center [961, 328] width 374 height 15
drag, startPoint x: 541, startPoint y: 312, endPoint x: 485, endPoint y: 309, distance: 56.1
click at [485, 309] on div "6266221146" at bounding box center [558, 315] width 192 height 18
copy span "6266221146"
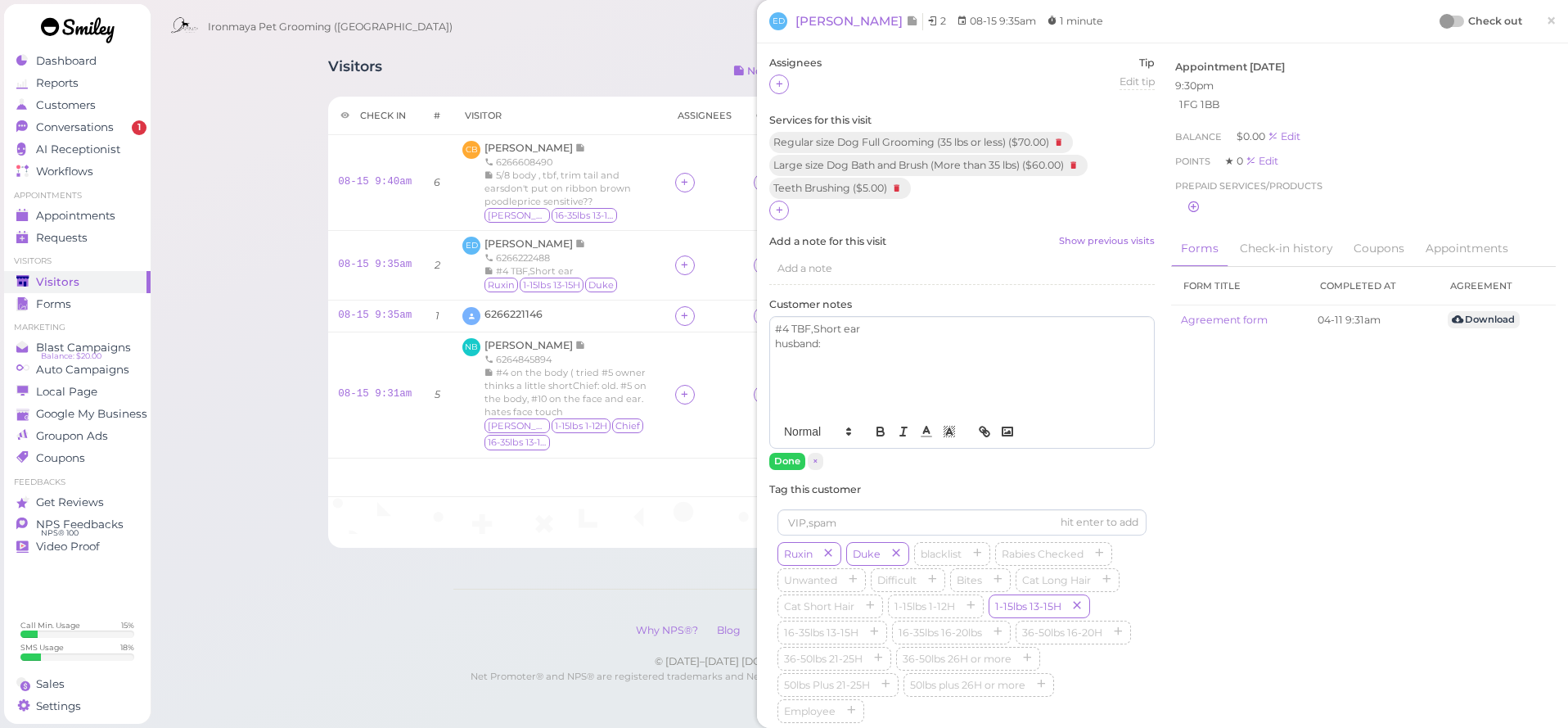
click at [885, 355] on div "#4 TBF,Short ear husband:" at bounding box center [961, 366] width 384 height 98
click at [790, 456] on button "Done" at bounding box center [787, 462] width 36 height 17
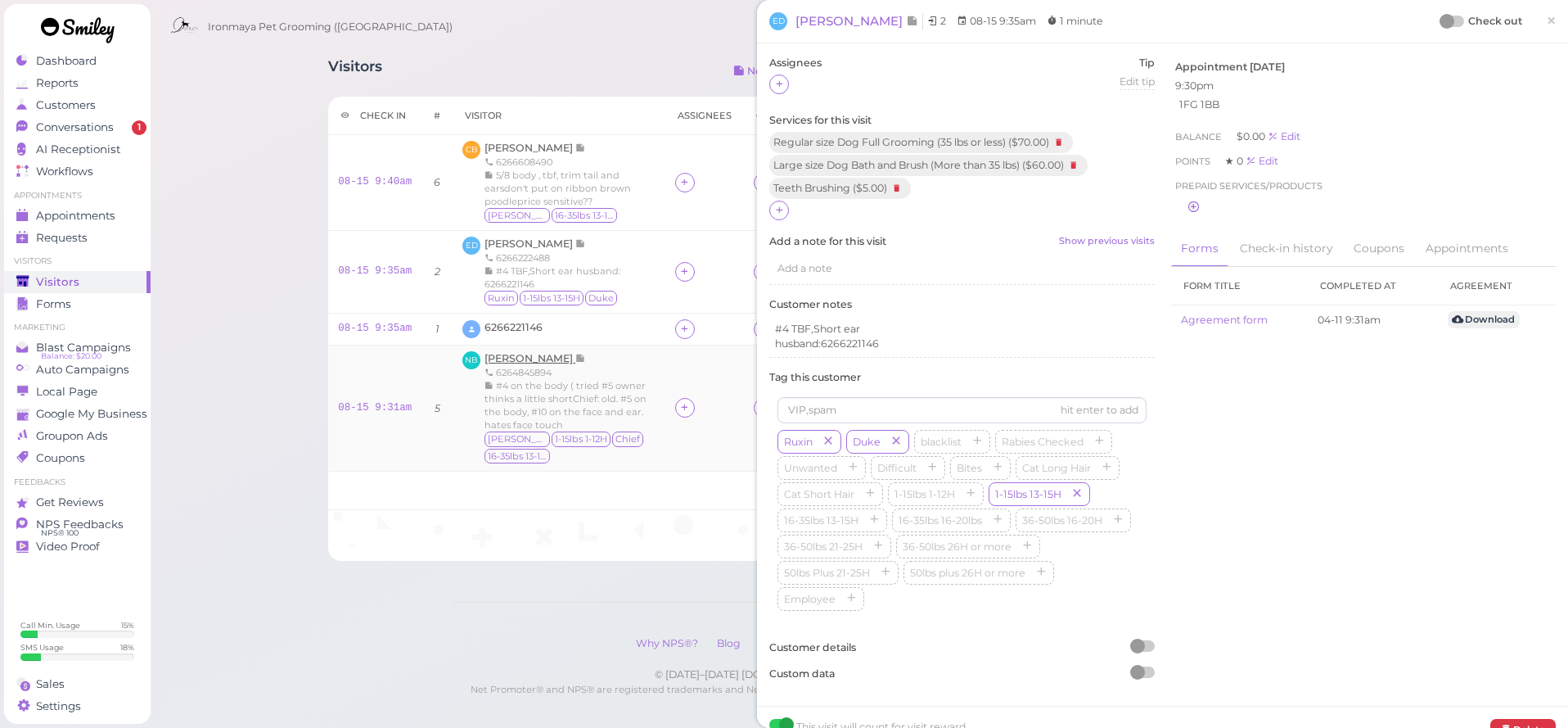
click at [544, 358] on span "[PERSON_NAME]" at bounding box center [530, 358] width 91 height 12
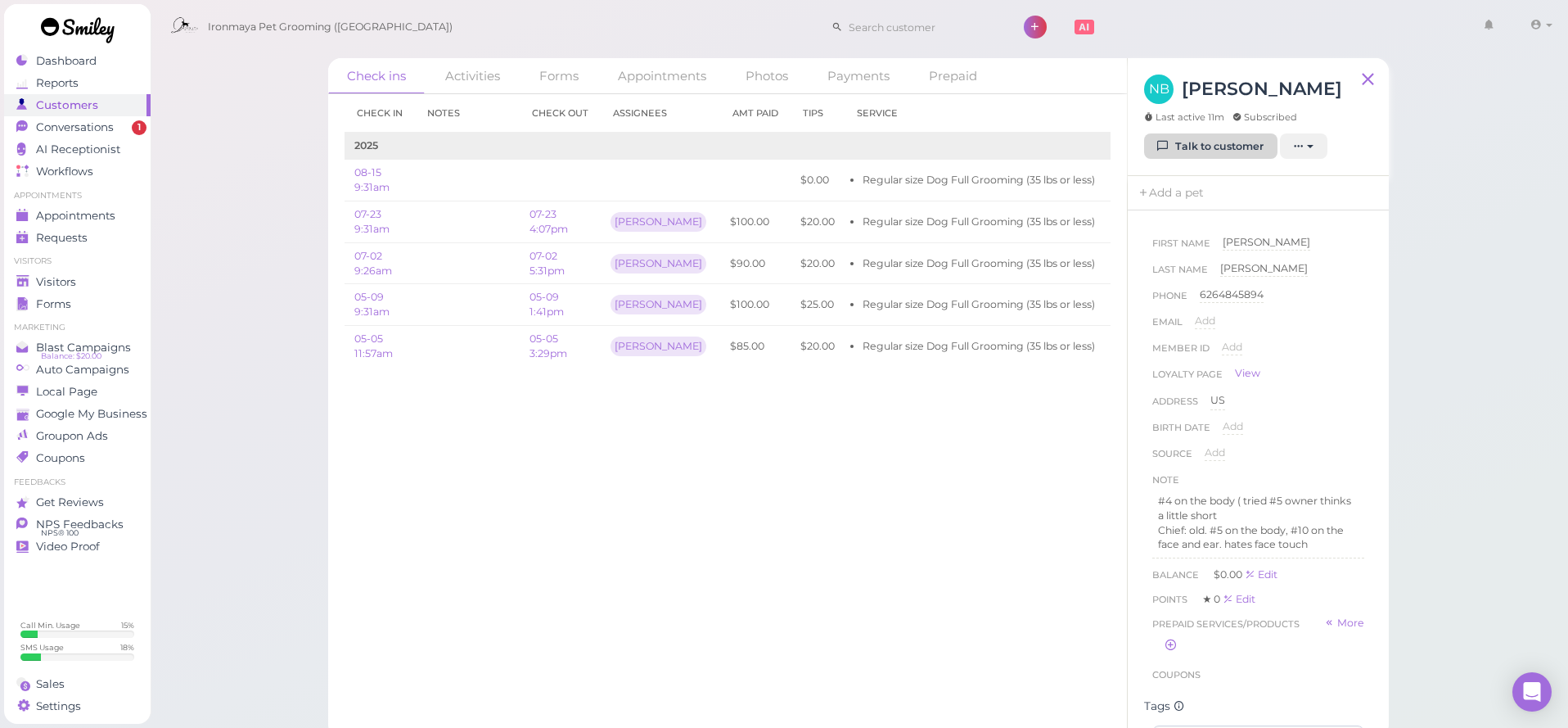
click at [1213, 151] on link "Talk to customer" at bounding box center [1210, 146] width 133 height 26
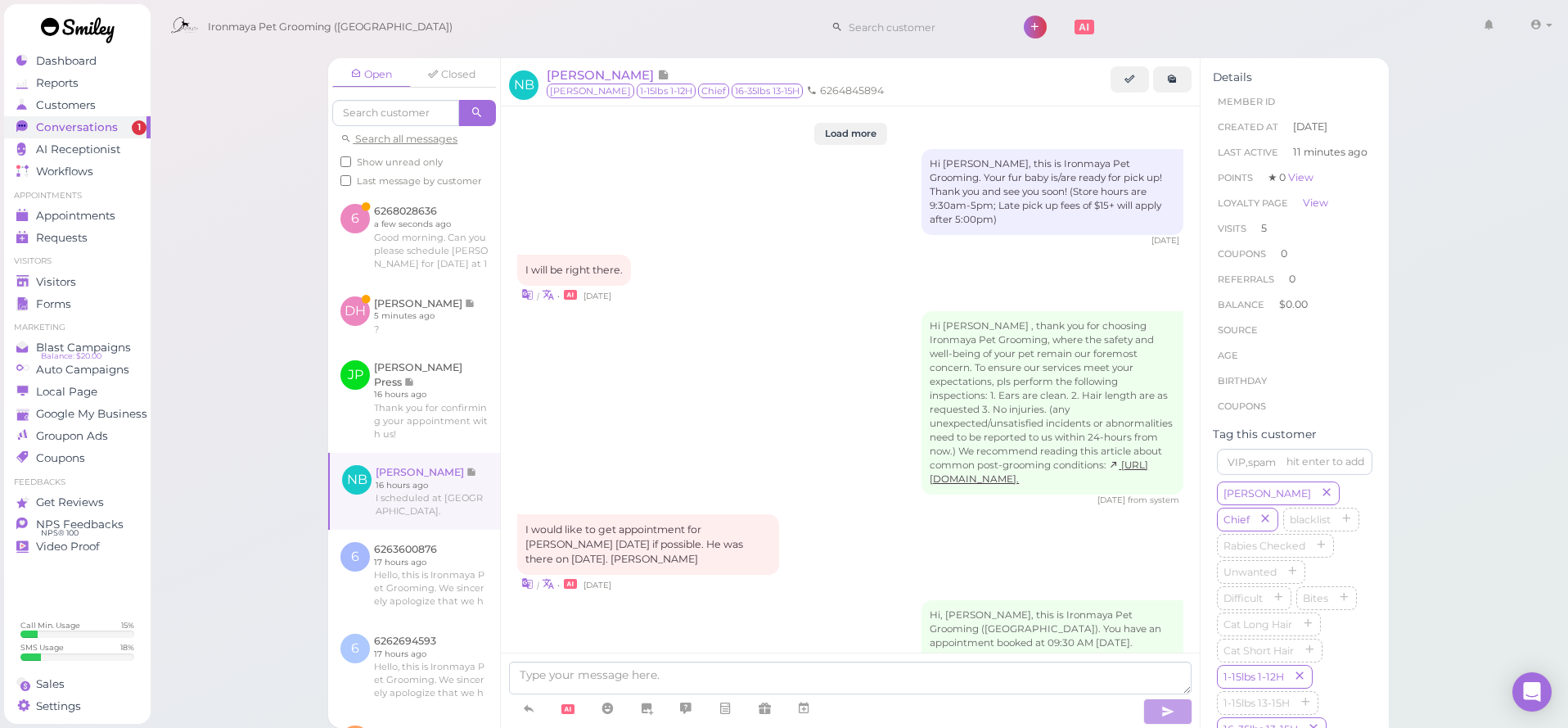
scroll to position [2240, 0]
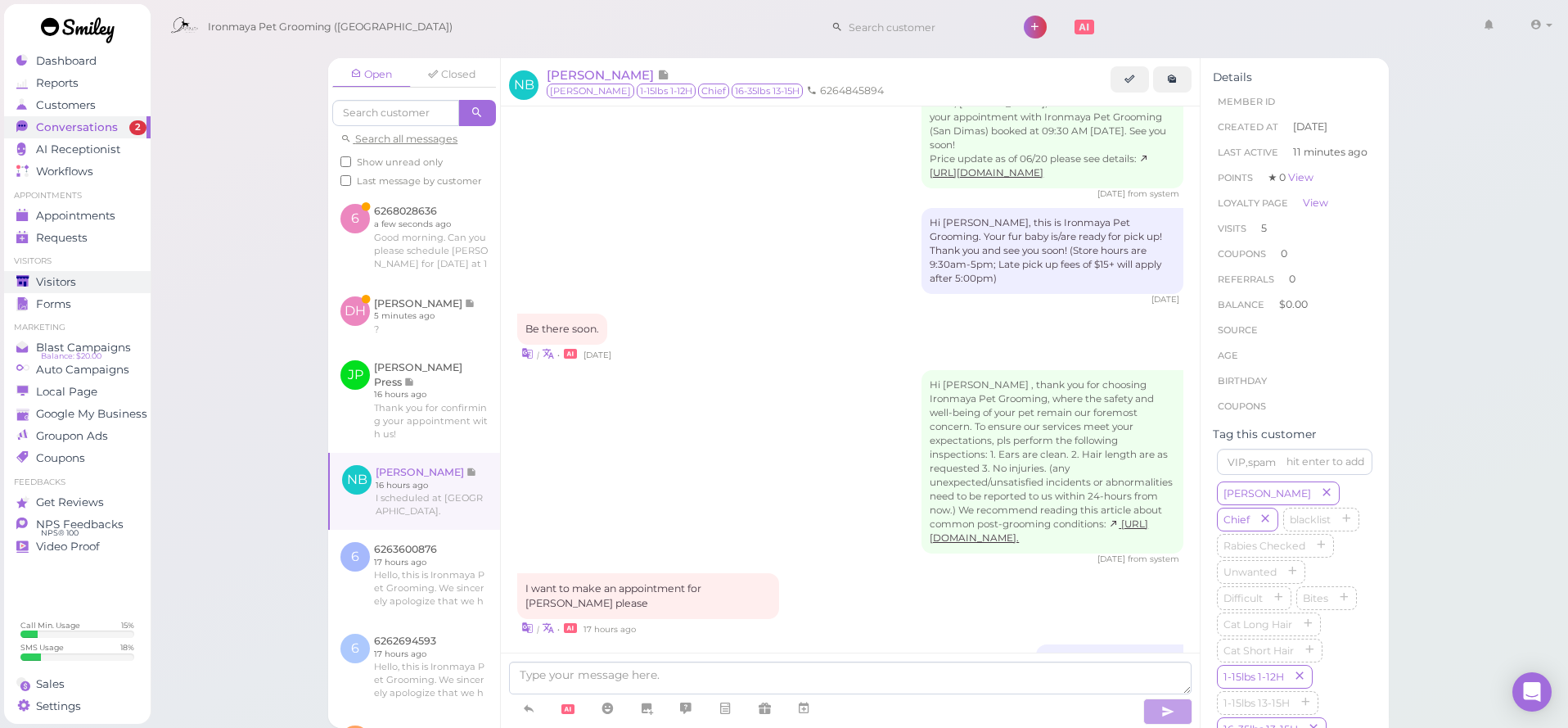
click at [112, 276] on div "Visitors" at bounding box center [75, 282] width 118 height 14
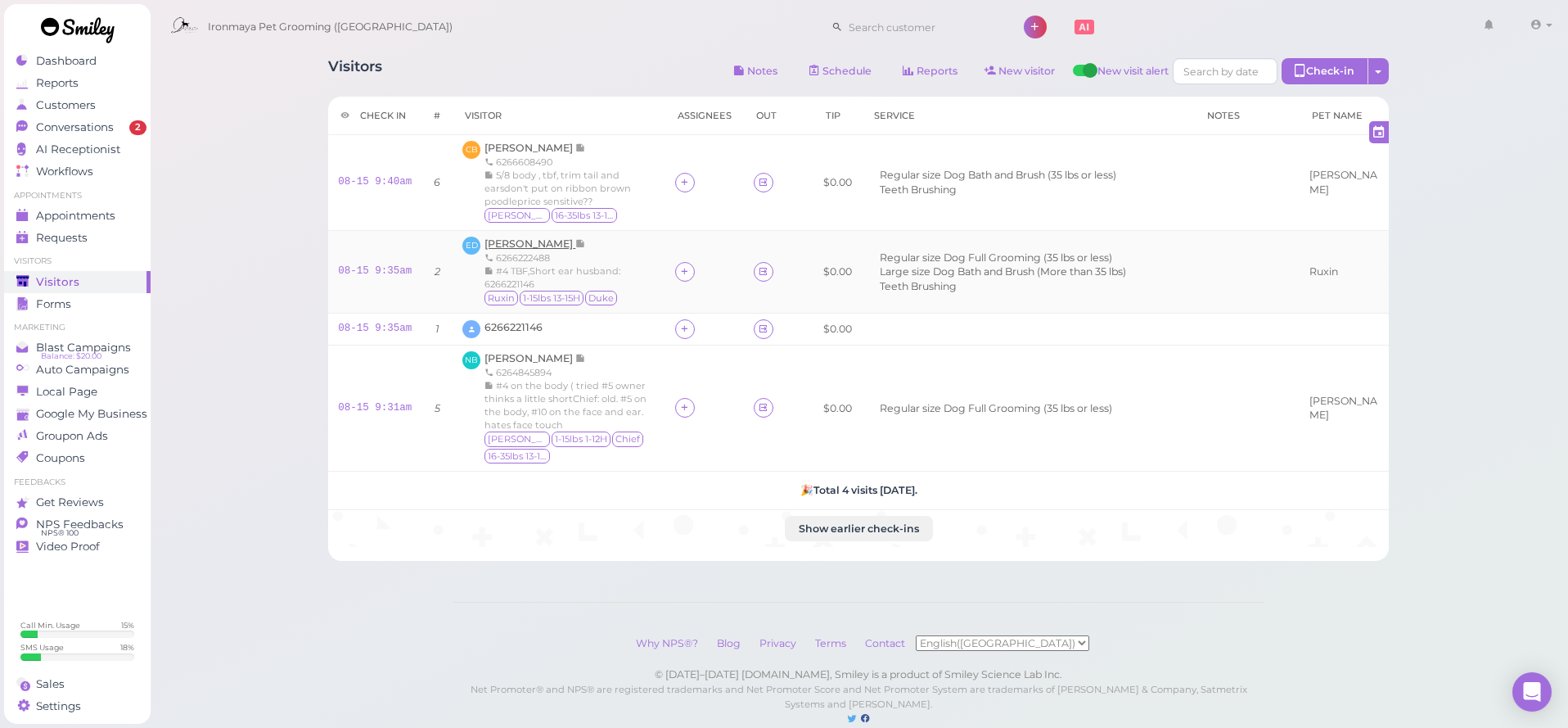
click at [548, 243] on span "[PERSON_NAME]" at bounding box center [530, 243] width 91 height 12
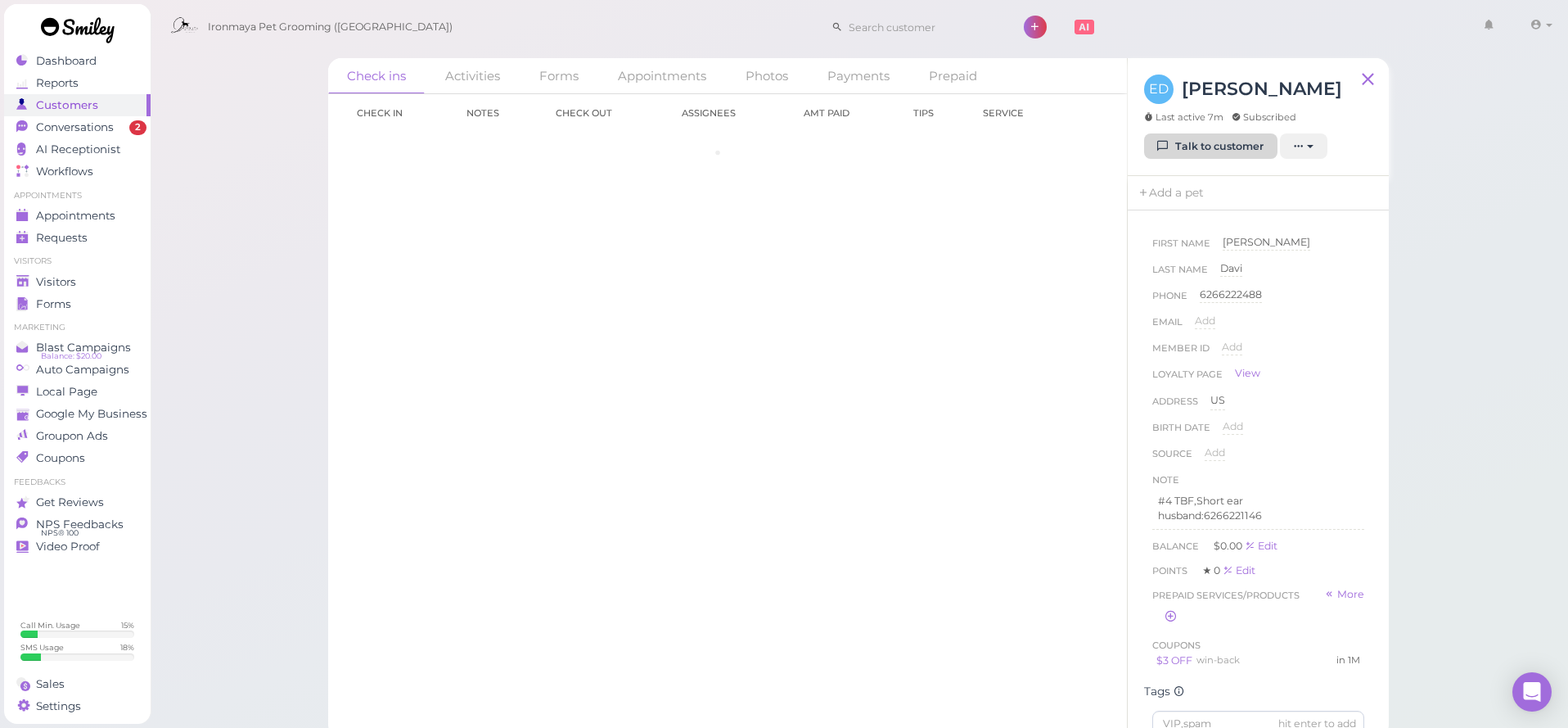
click at [1224, 141] on link "Talk to customer" at bounding box center [1210, 146] width 133 height 26
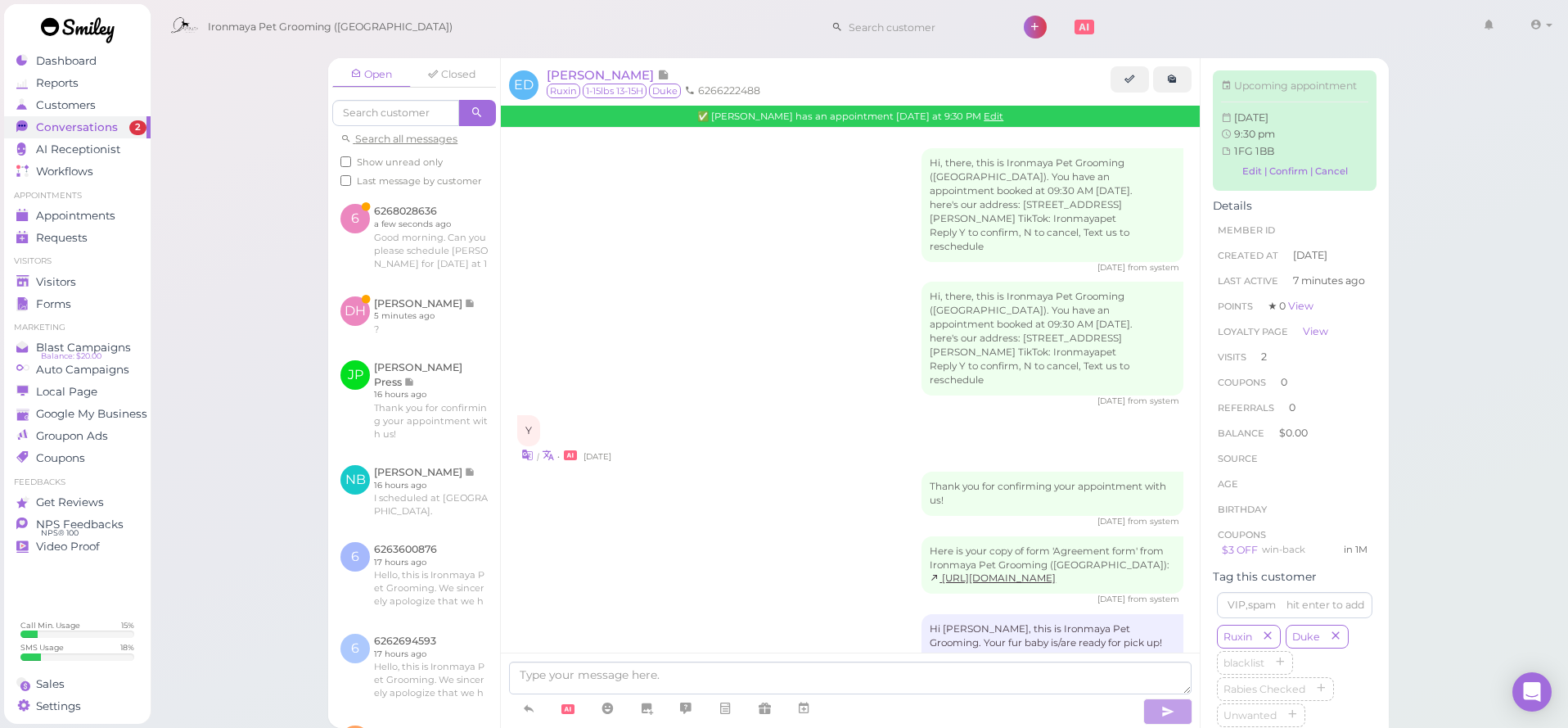
scroll to position [1476, 0]
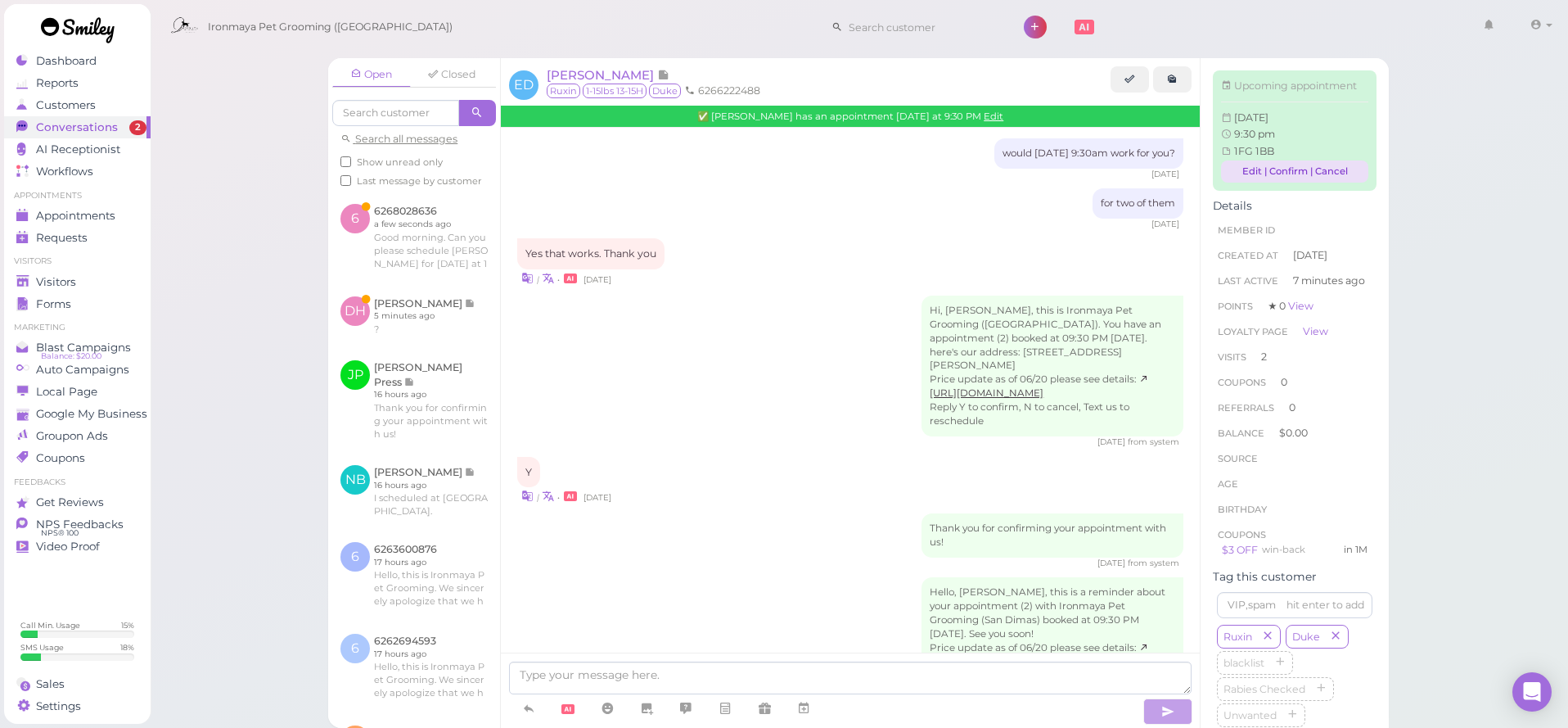
click at [1292, 161] on link "Edit | Confirm | Cancel" at bounding box center [1294, 172] width 147 height 22
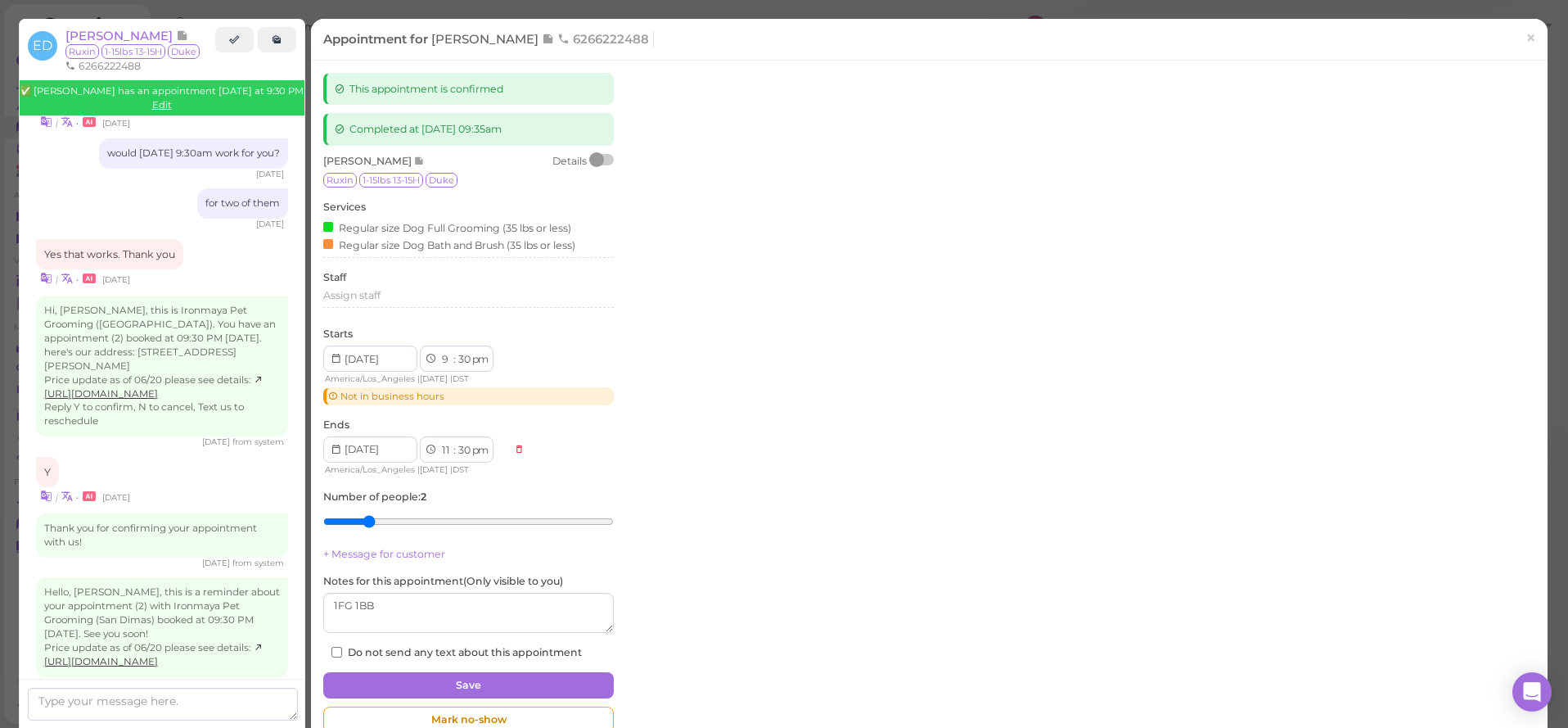
scroll to position [1453, 0]
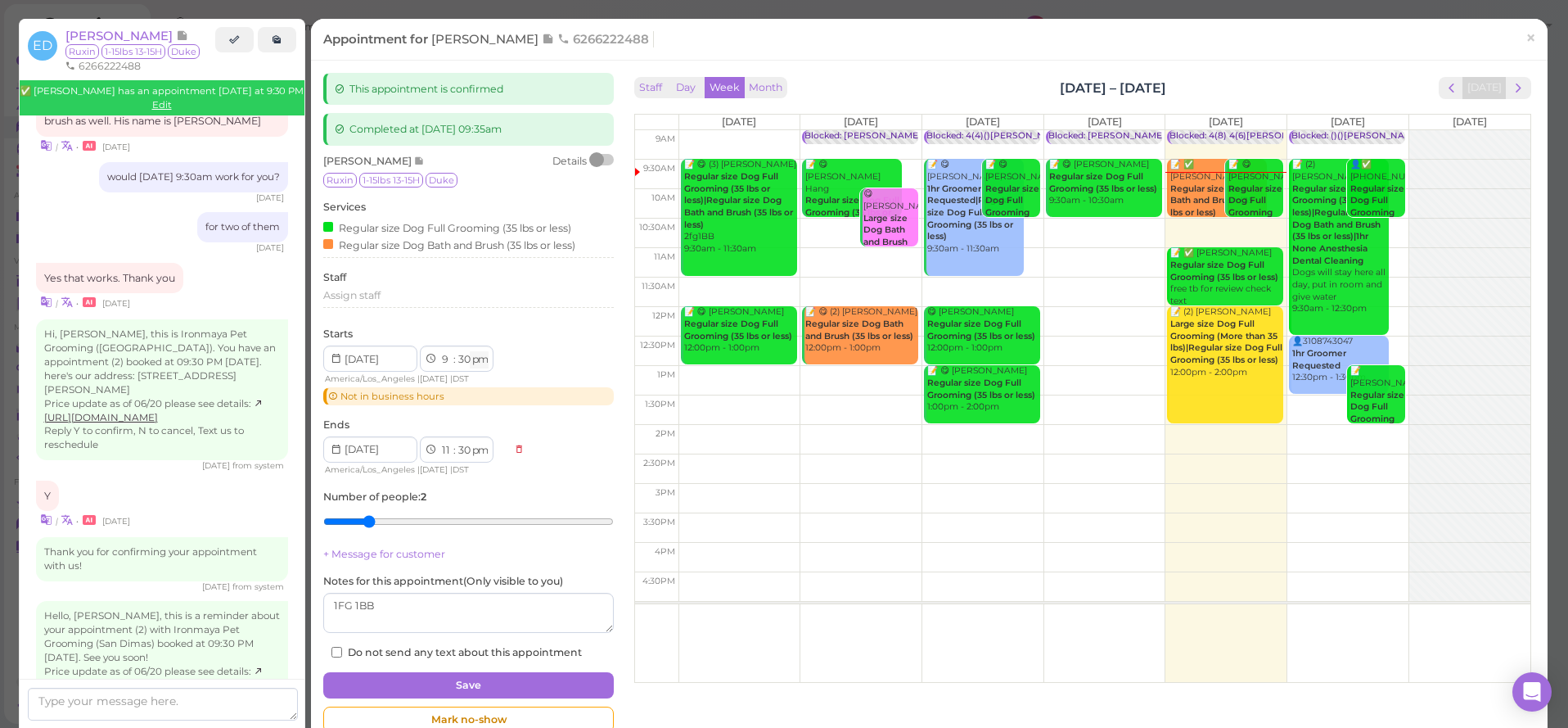
select select "am"
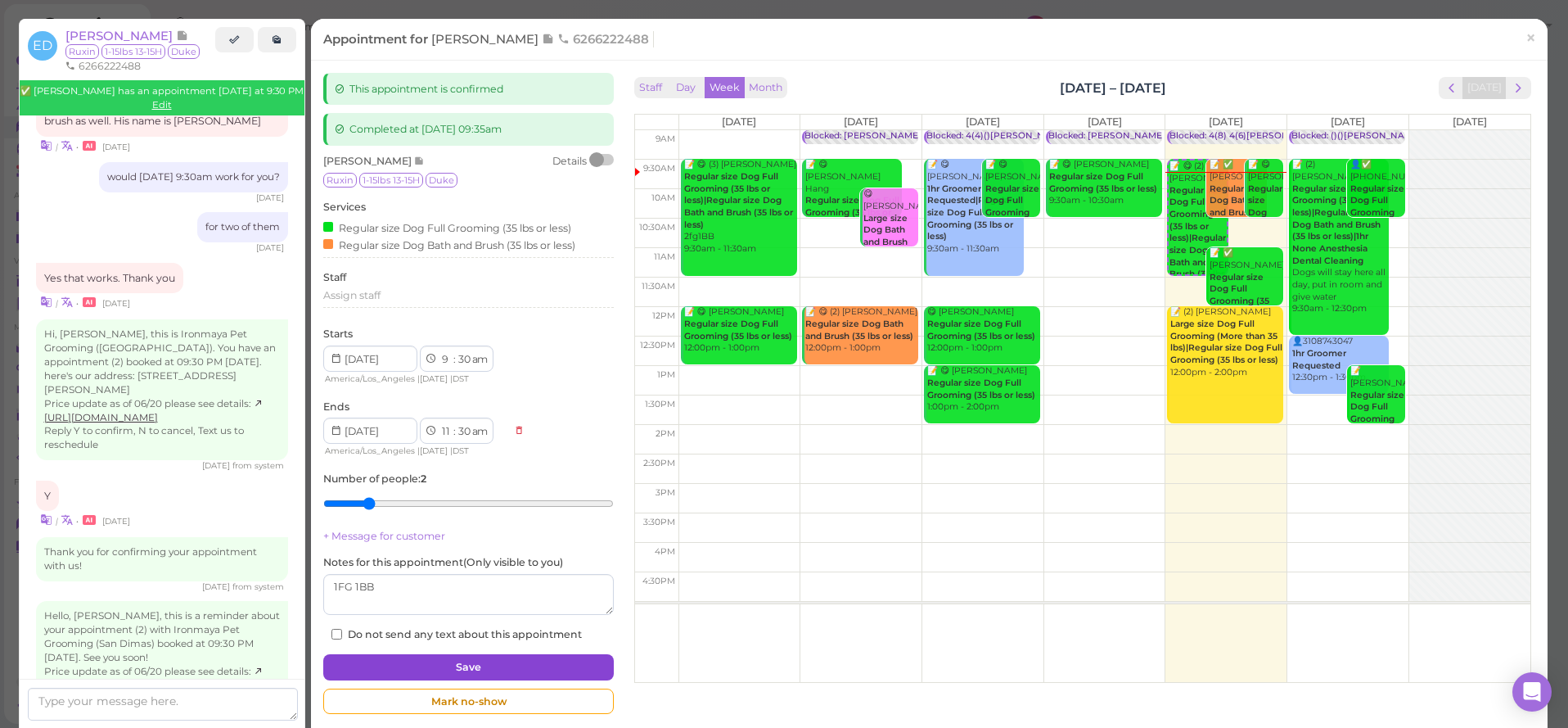
click at [569, 654] on button "Save" at bounding box center [468, 667] width 290 height 26
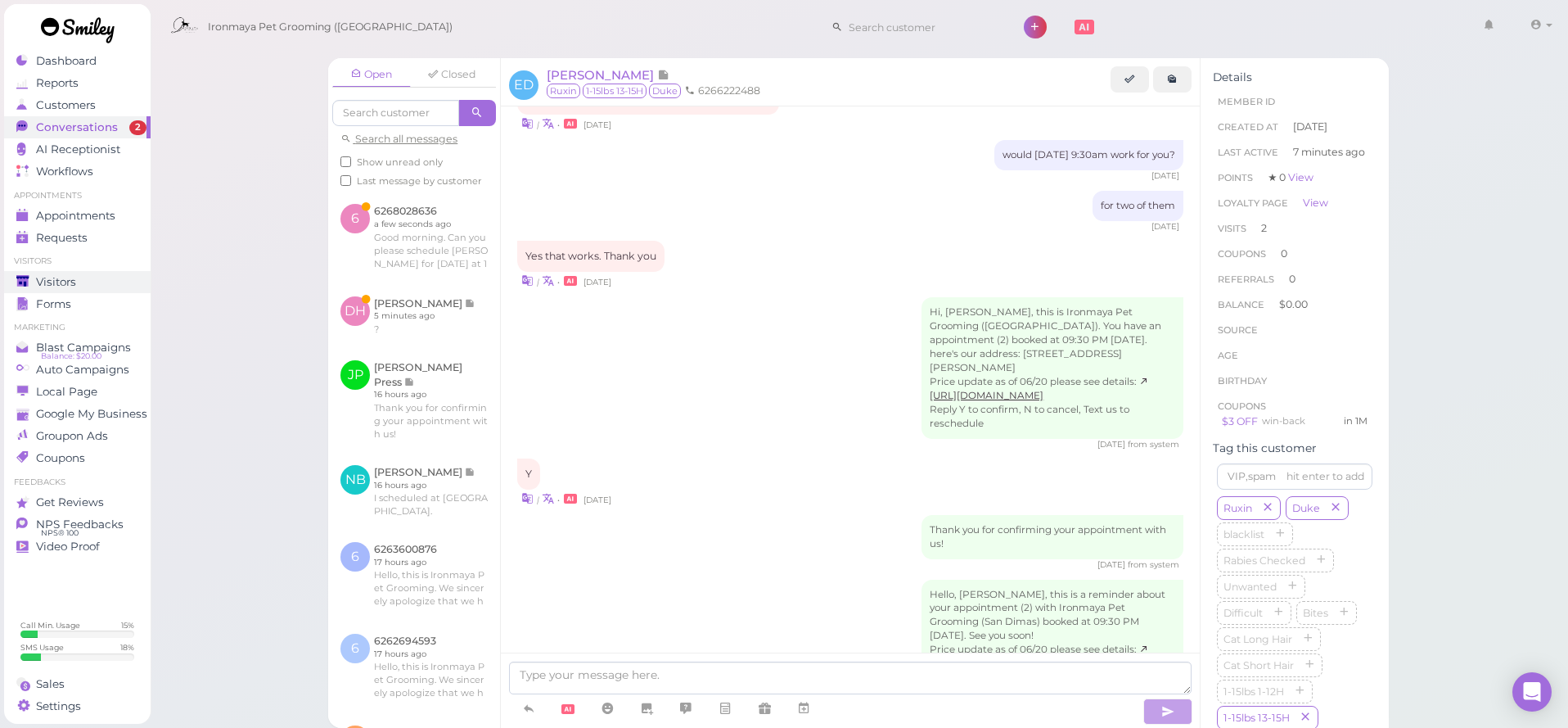
click at [98, 283] on div "Visitors" at bounding box center [75, 282] width 118 height 14
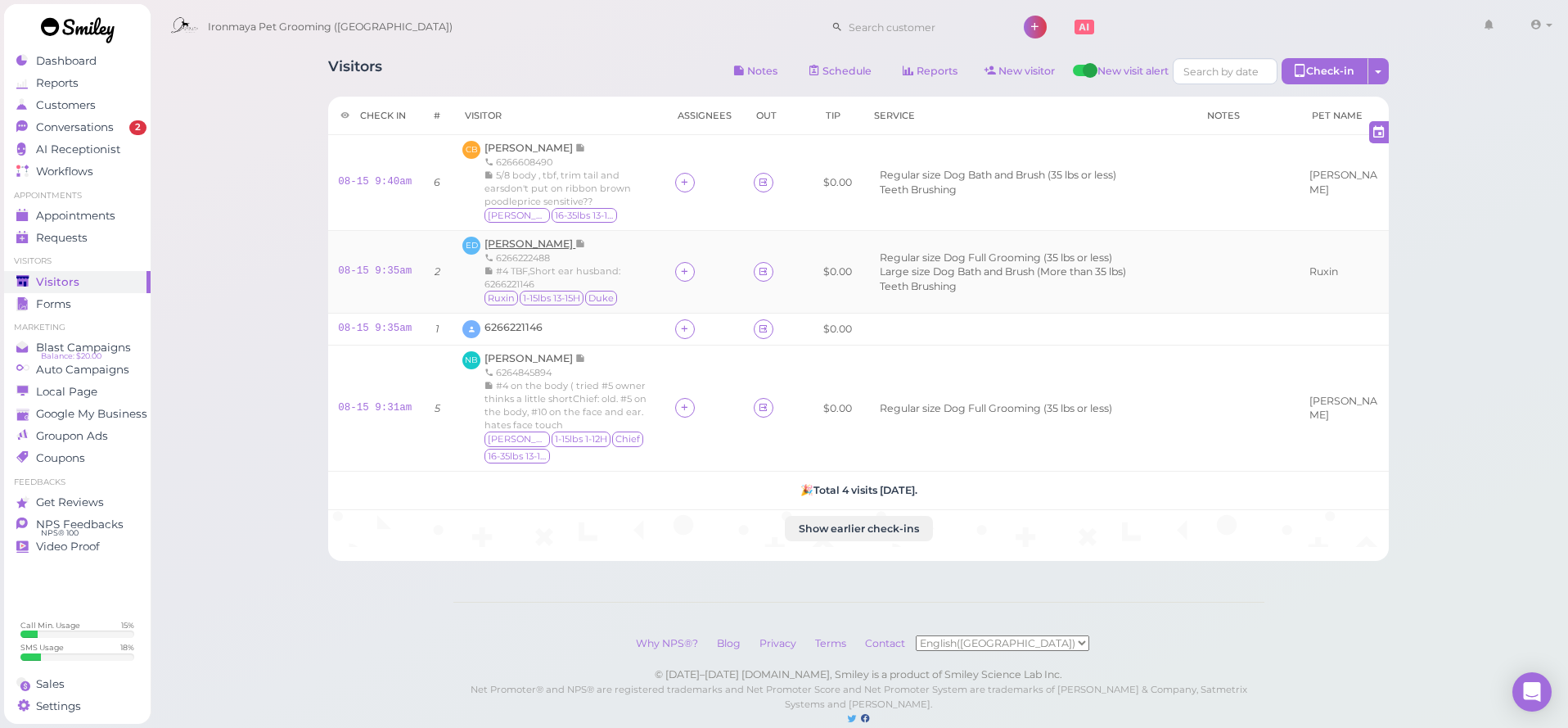
click at [556, 242] on span "[PERSON_NAME]" at bounding box center [530, 243] width 91 height 12
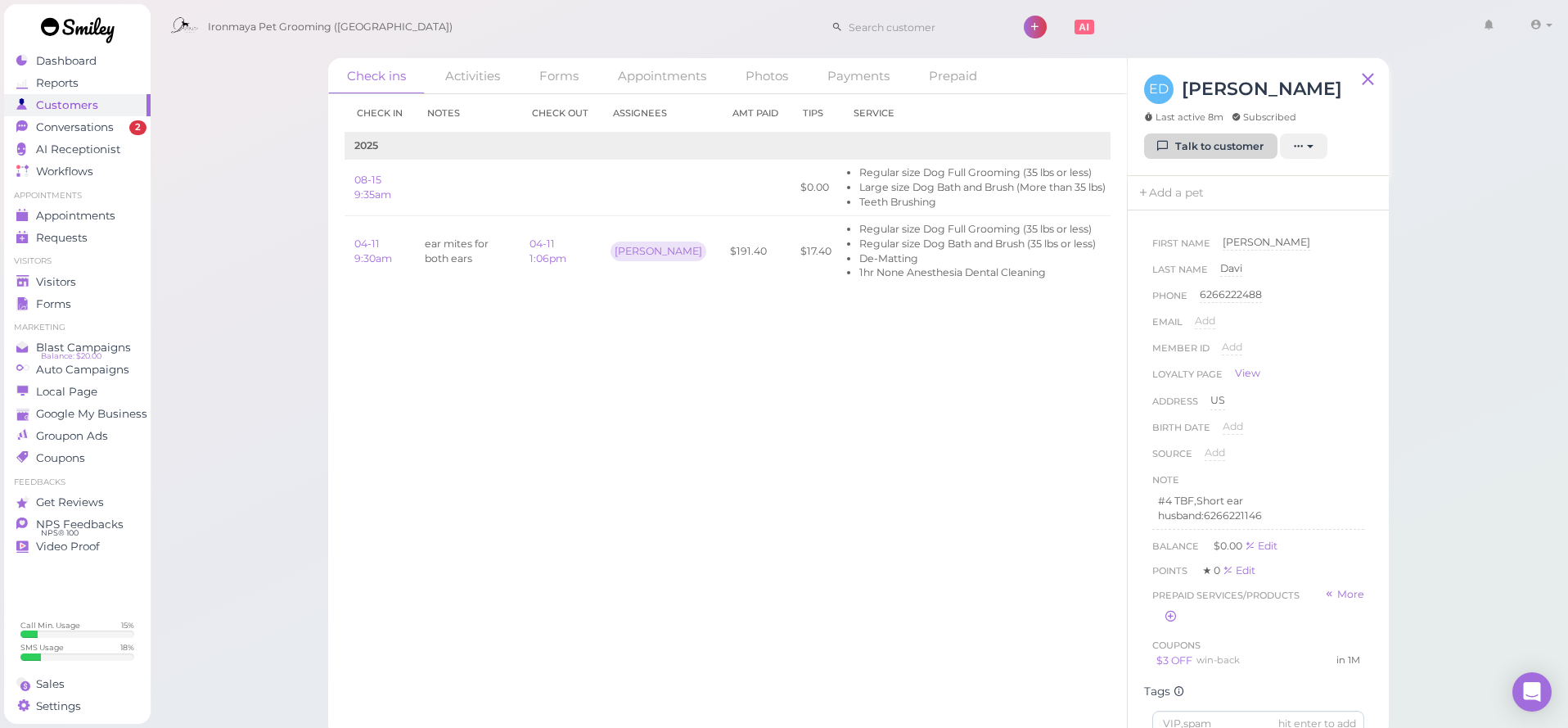
click at [1216, 146] on link "Talk to customer" at bounding box center [1210, 146] width 133 height 26
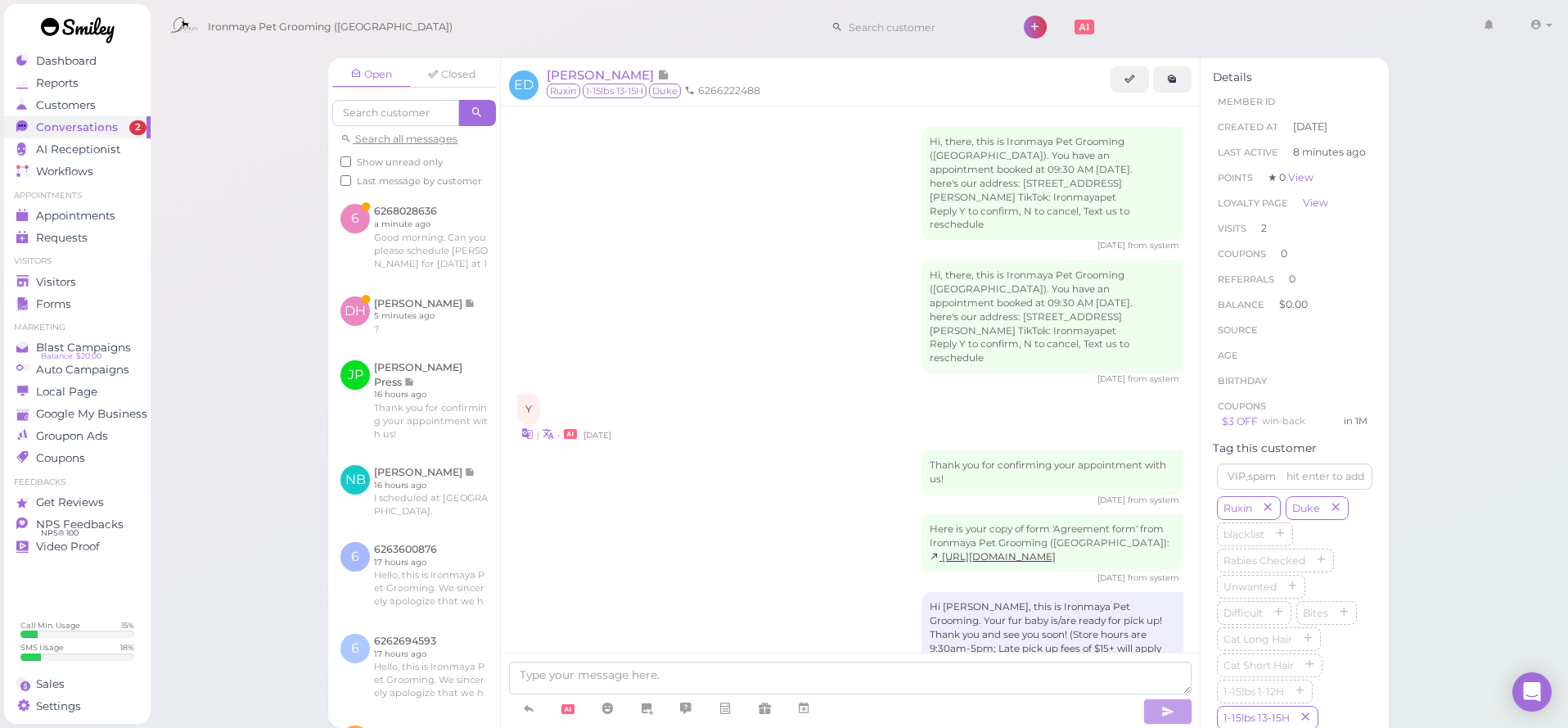
scroll to position [1476, 0]
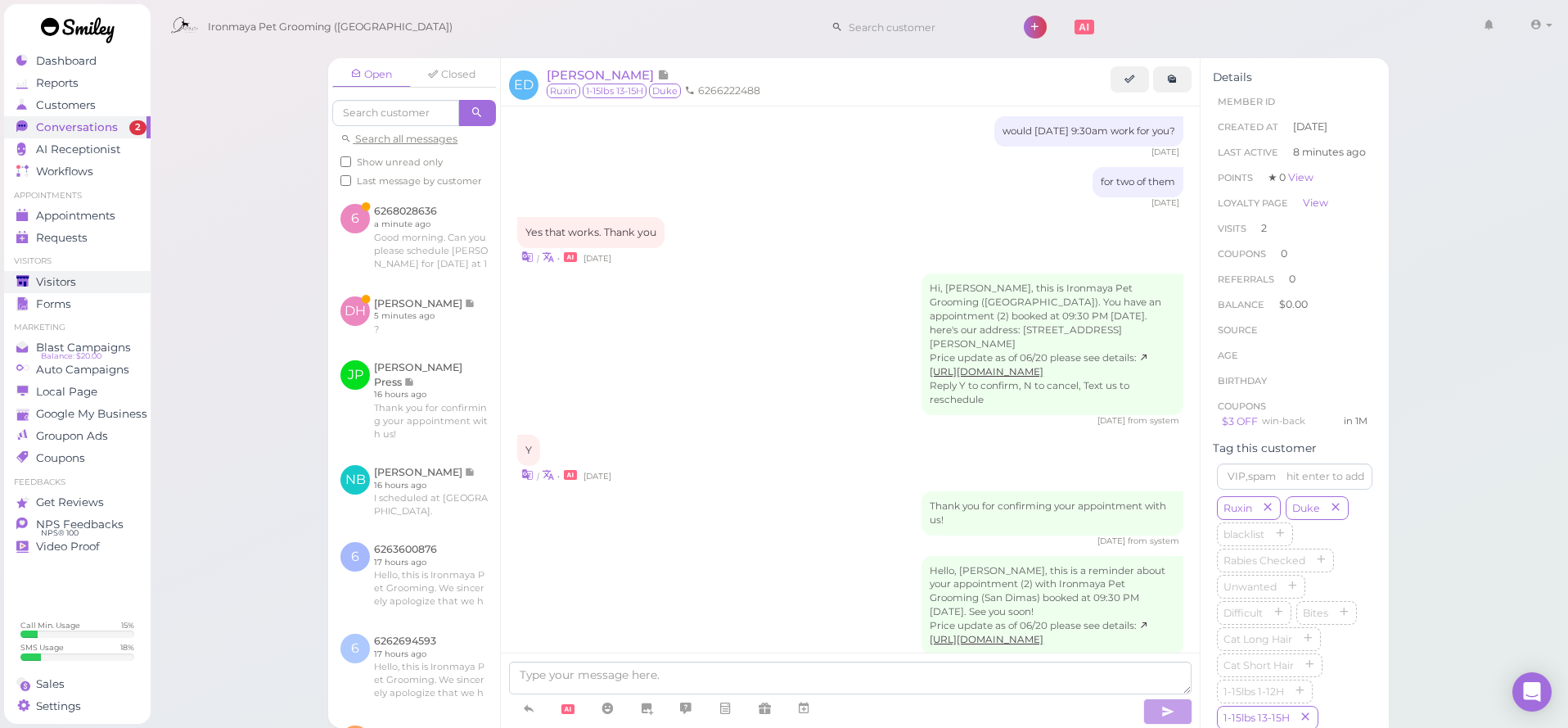
click at [122, 279] on div "Visitors" at bounding box center [75, 282] width 118 height 14
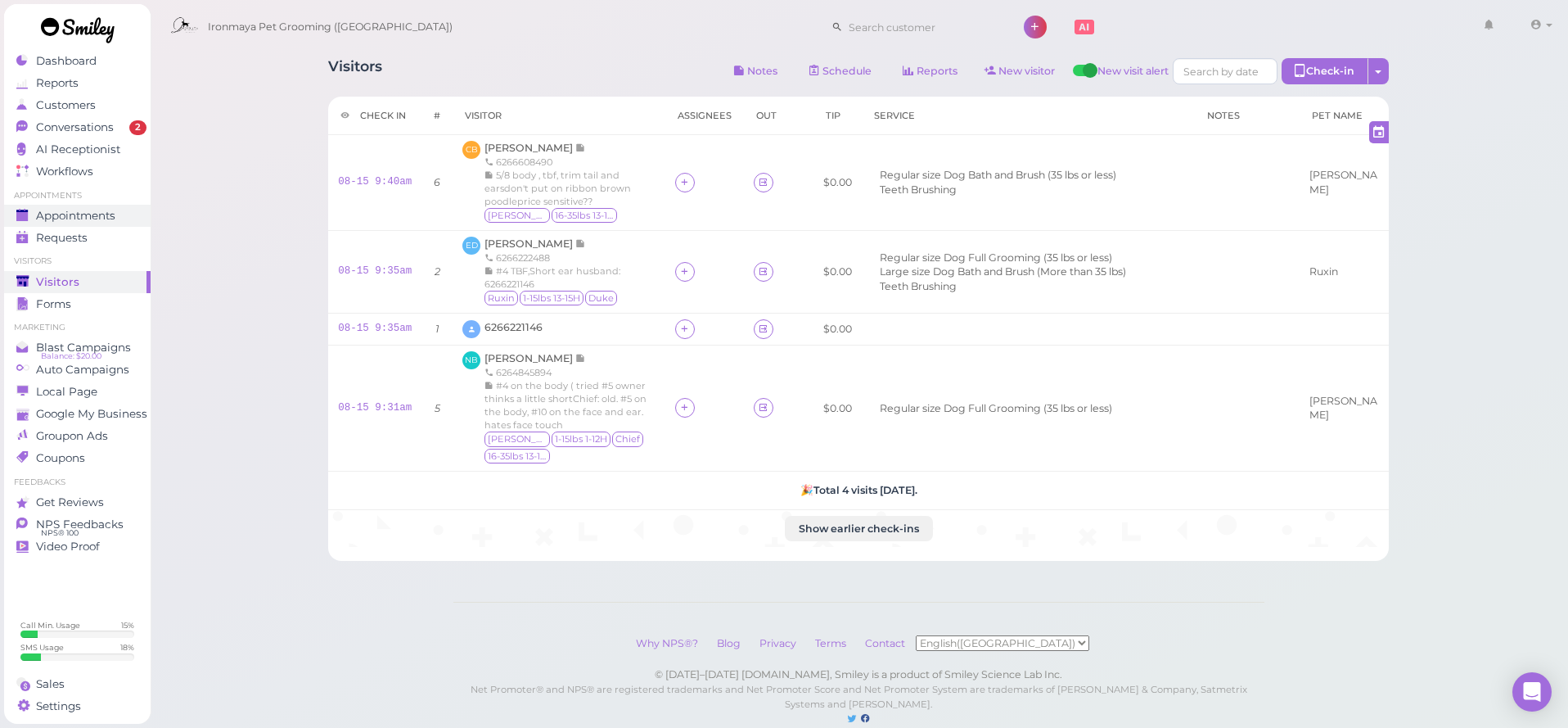
click at [129, 215] on div "Appointments" at bounding box center [75, 216] width 118 height 14
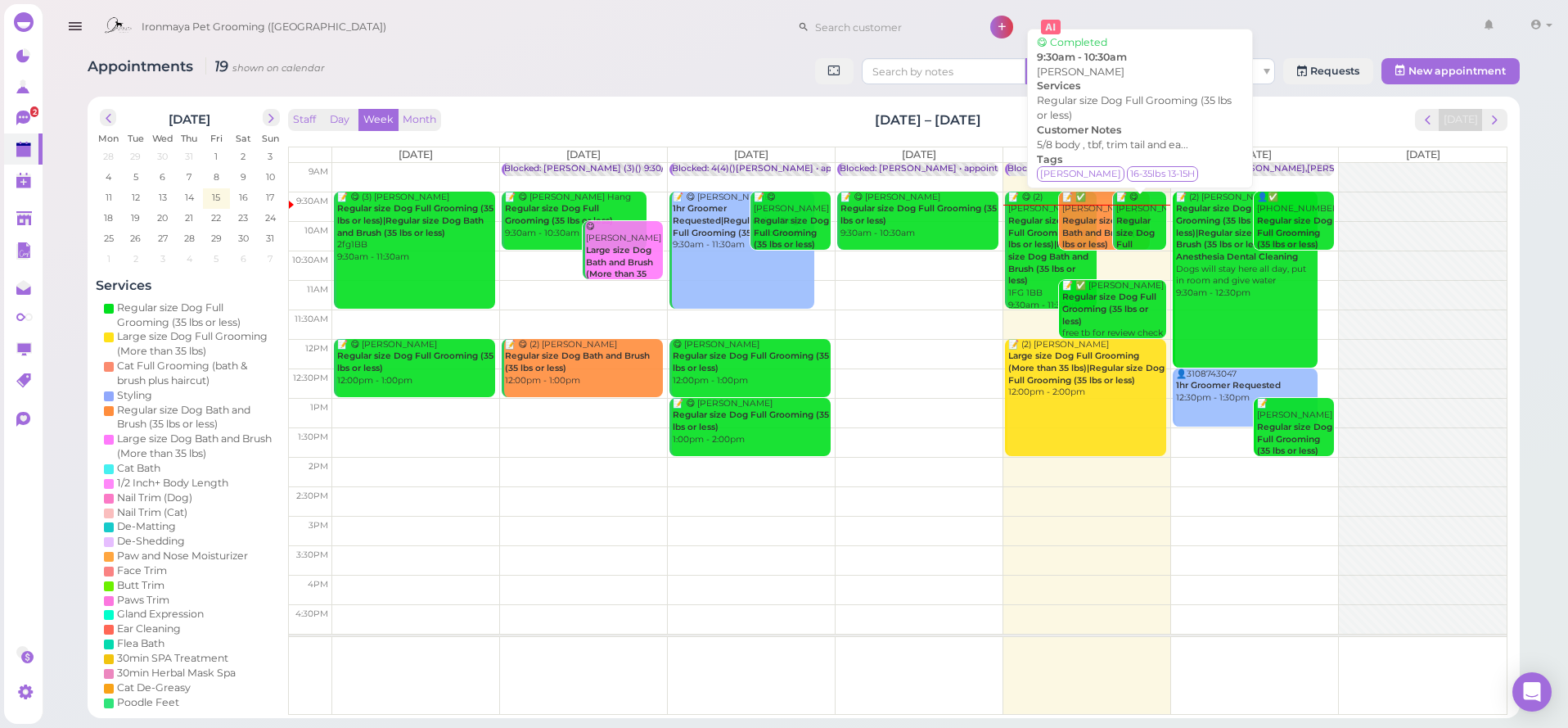
click at [1147, 222] on b "Regular size Dog Full Grooming (35 lbs or less)" at bounding box center [1138, 250] width 44 height 70
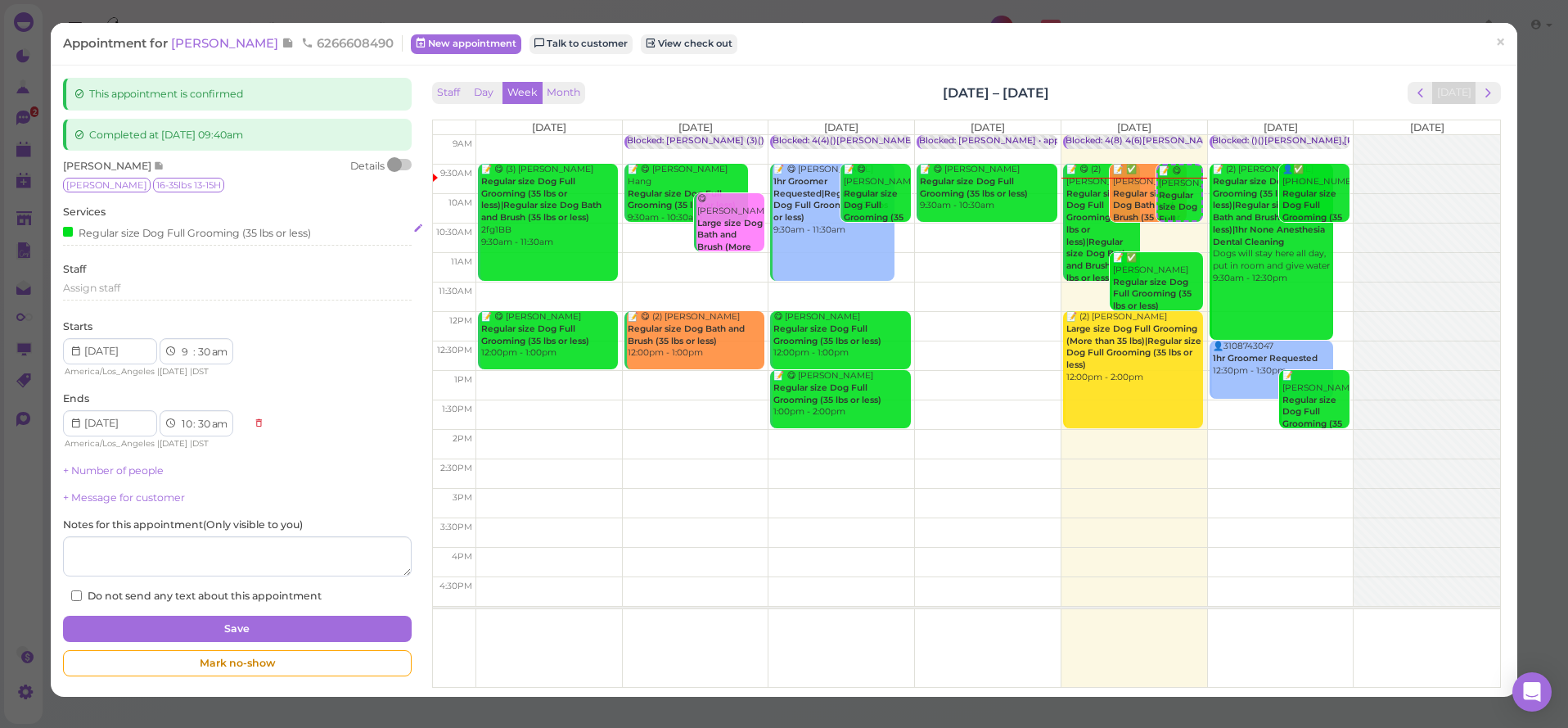
click at [99, 234] on div "Regular size Dog Full Grooming (35 lbs or less)" at bounding box center [186, 232] width 248 height 17
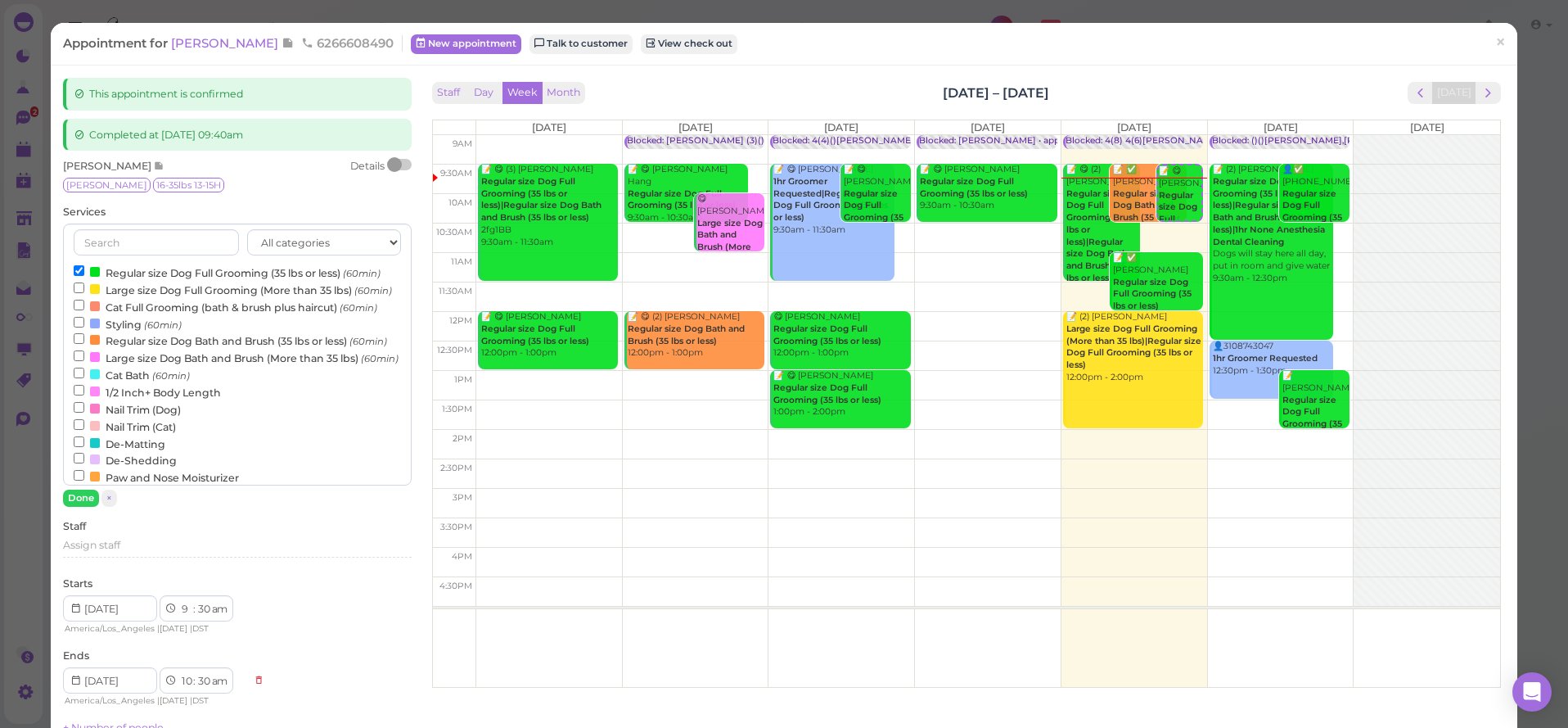
click at [140, 356] on label "Large size Dog Bath and Brush (More than 35 lbs) (60min)" at bounding box center [236, 358] width 325 height 17
click at [84, 356] on input "Large size Dog Bath and Brush (More than 35 lbs) (60min)" at bounding box center [79, 356] width 10 height 10
click at [143, 267] on label "Regular size Dog Full Grooming (35 lbs or less) (60min)" at bounding box center [227, 272] width 307 height 17
click at [84, 267] on input "Regular size Dog Full Grooming (35 lbs or less) (60min)" at bounding box center [79, 271] width 10 height 10
select select "10"
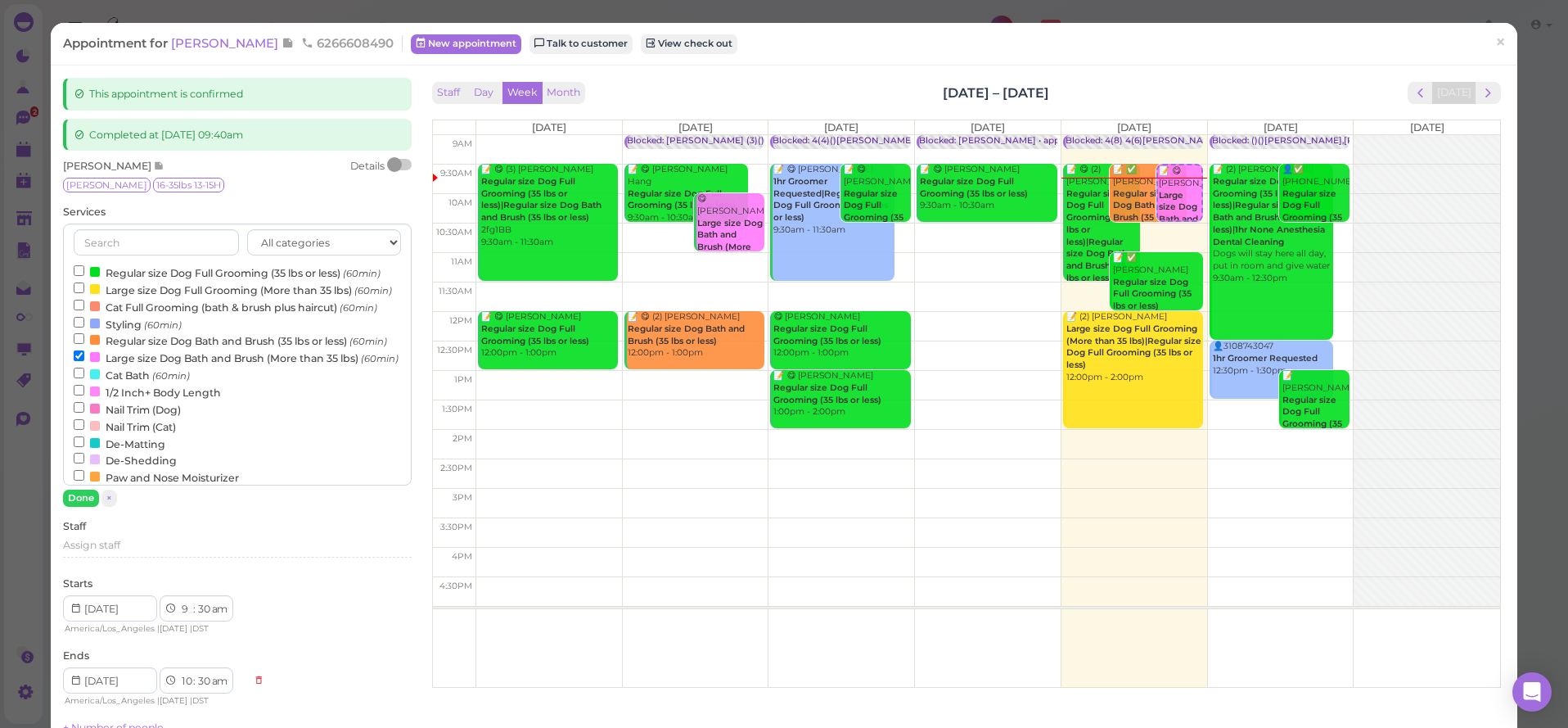
scroll to position [239, 0]
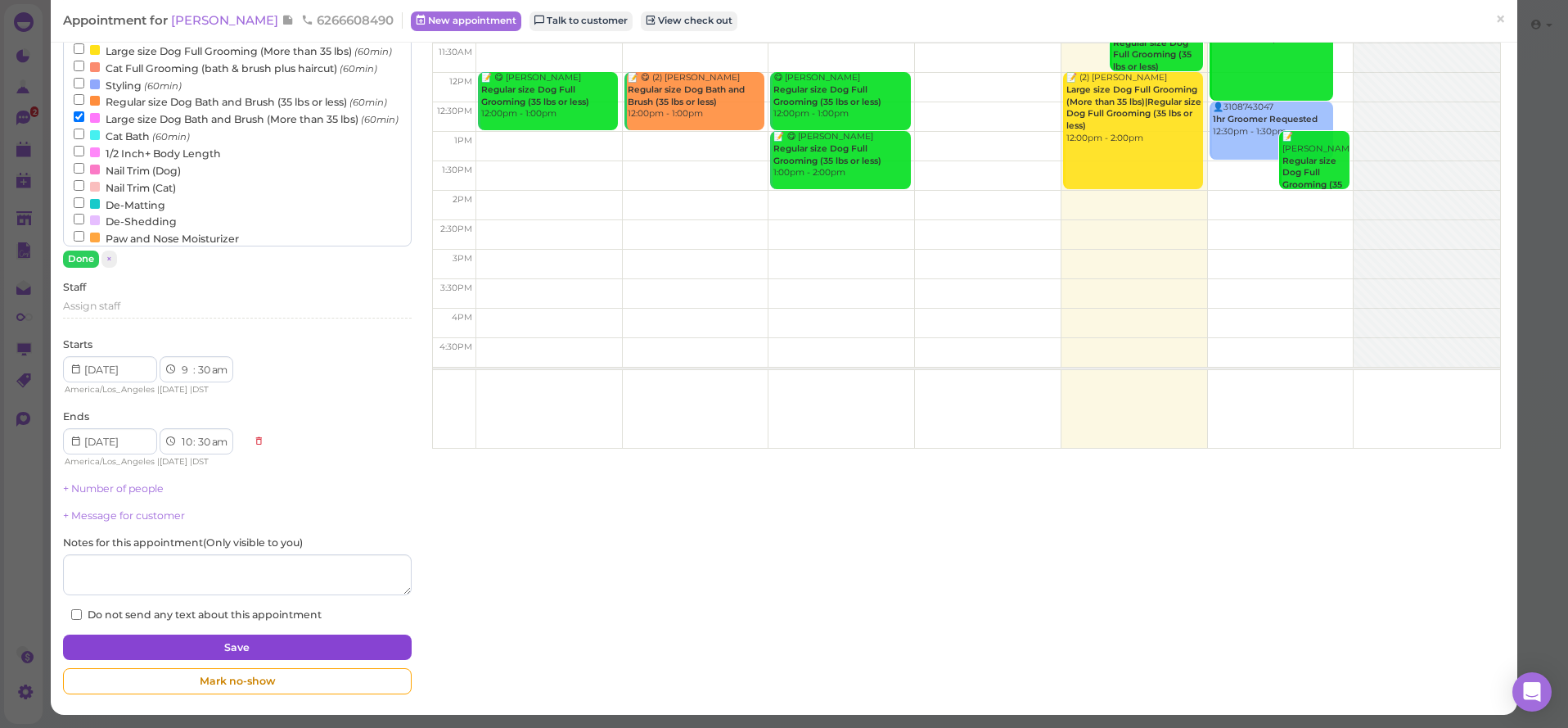
click at [319, 634] on button "Save" at bounding box center [236, 647] width 348 height 26
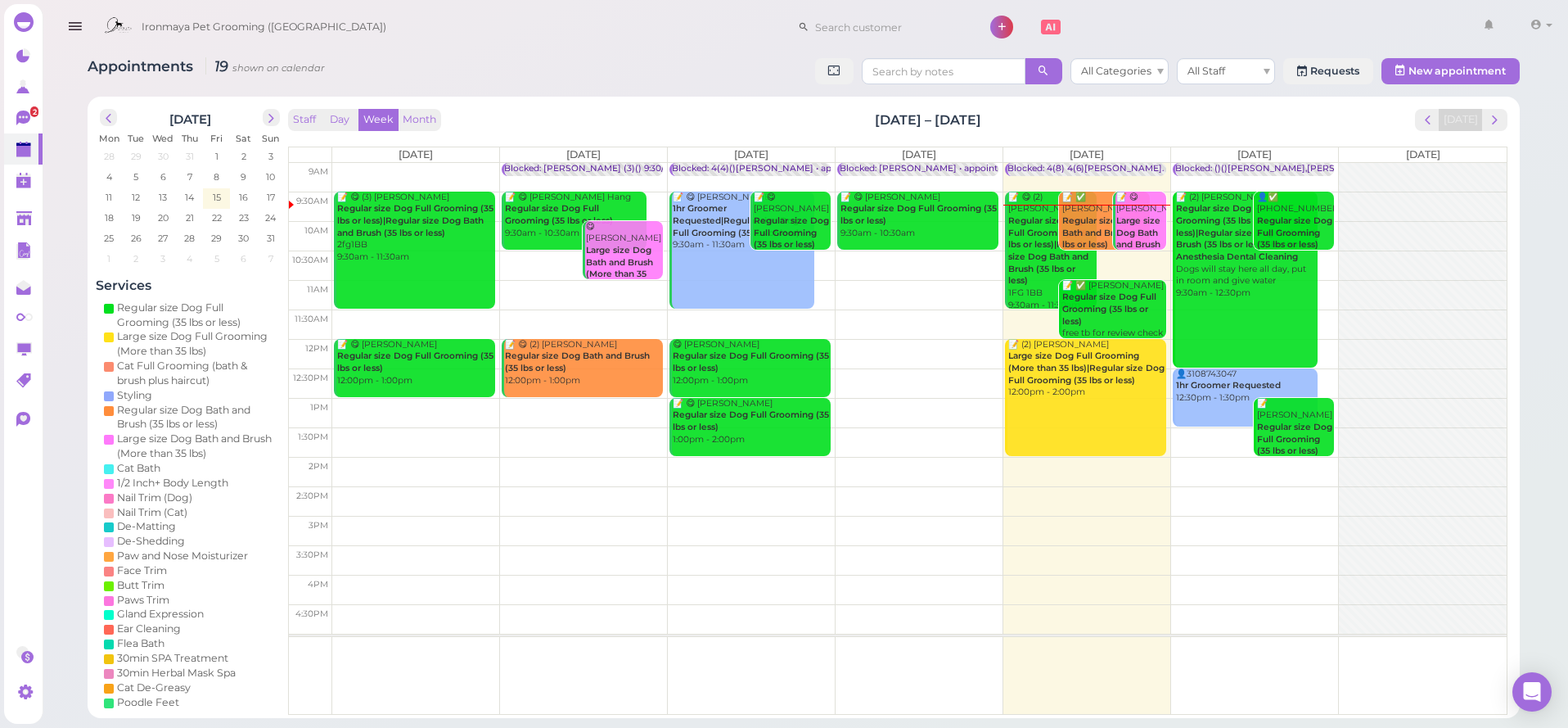
click at [1100, 235] on div "📝 ✅ Brett Bussey Regular size Dog Bath and Brush (35 lbs or less) hypo 9:30am -…" at bounding box center [1105, 234] width 88 height 84
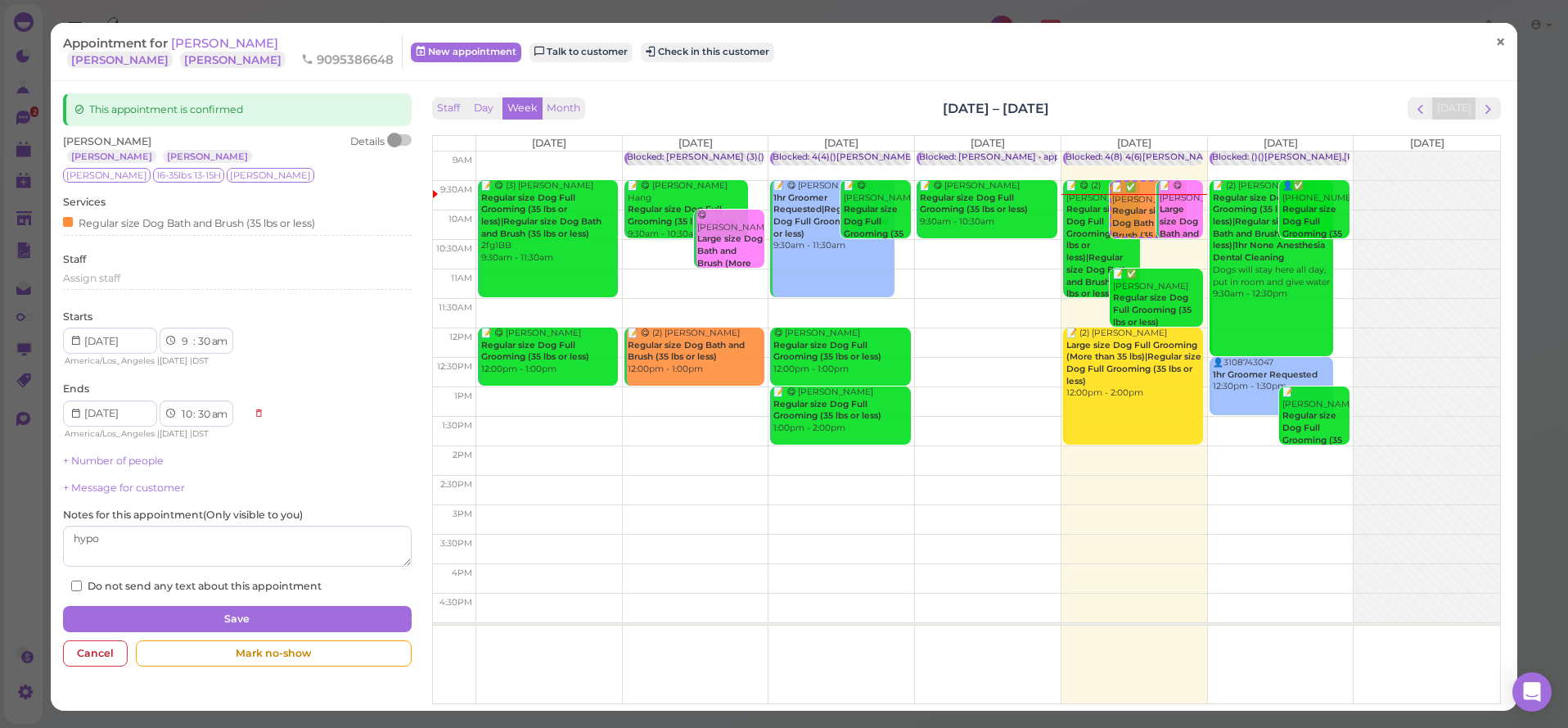
click at [1495, 39] on span "×" at bounding box center [1500, 42] width 10 height 23
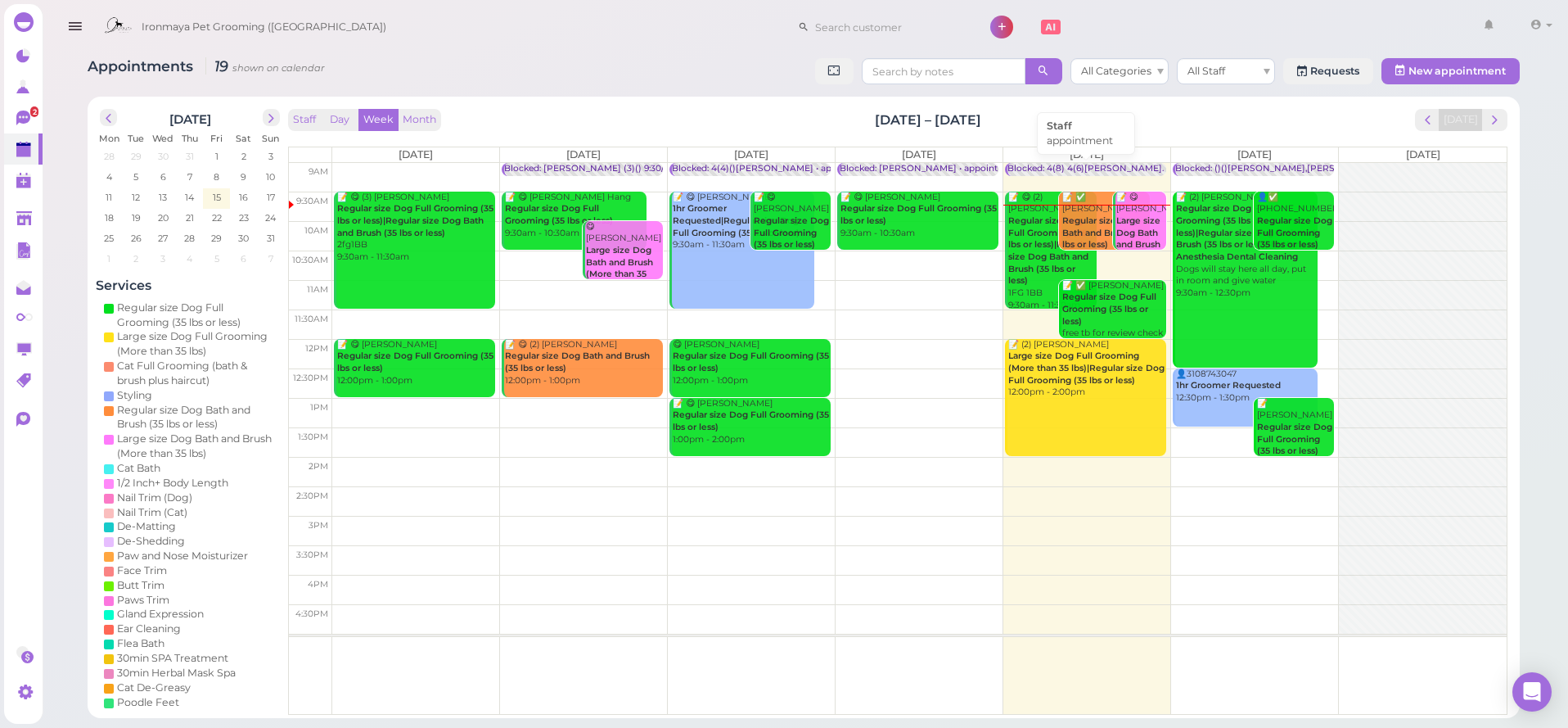
click at [1156, 163] on div "Blocked: 4(8) 4(6)[PERSON_NAME]. [PERSON_NAME] Off • appointment" at bounding box center [1165, 169] width 317 height 12
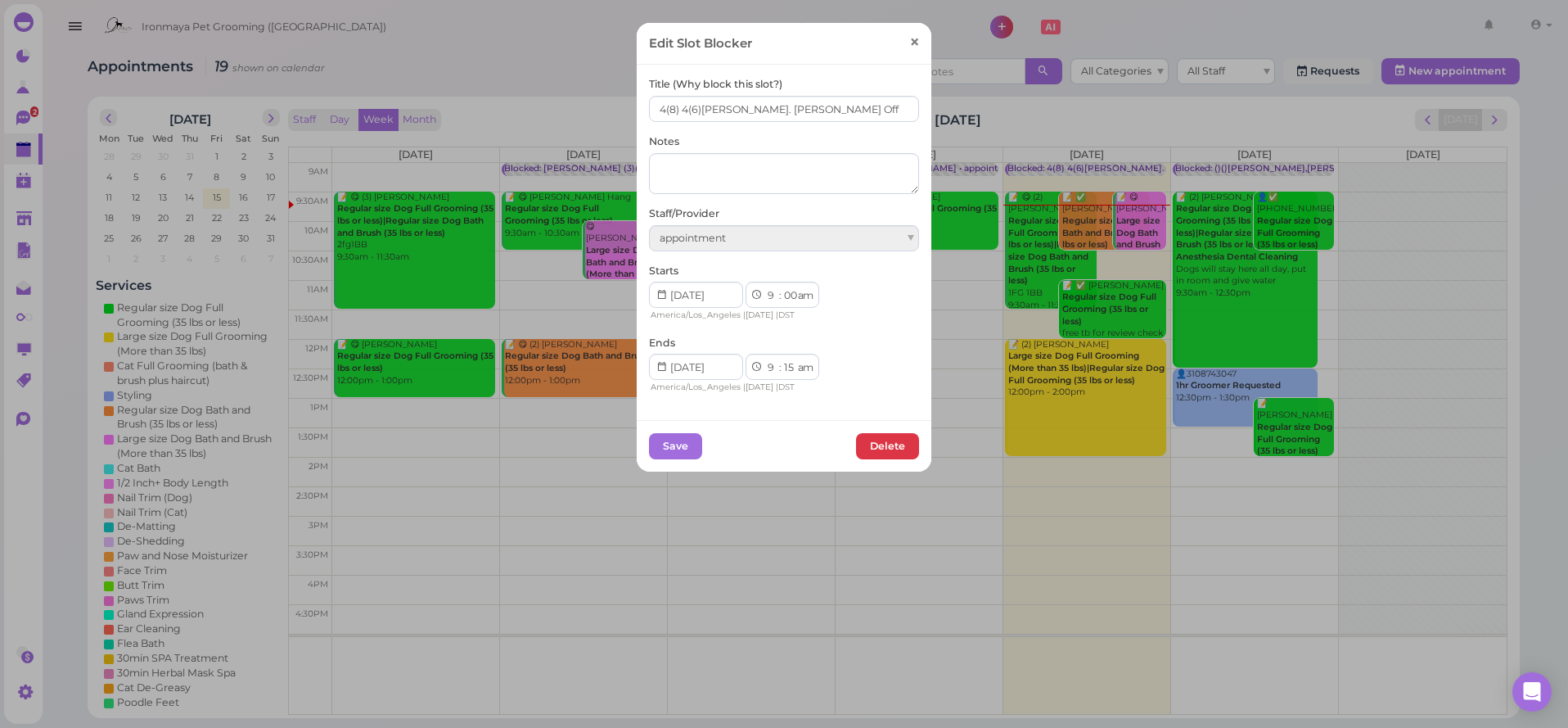
click at [910, 54] on link "×" at bounding box center [914, 43] width 30 height 39
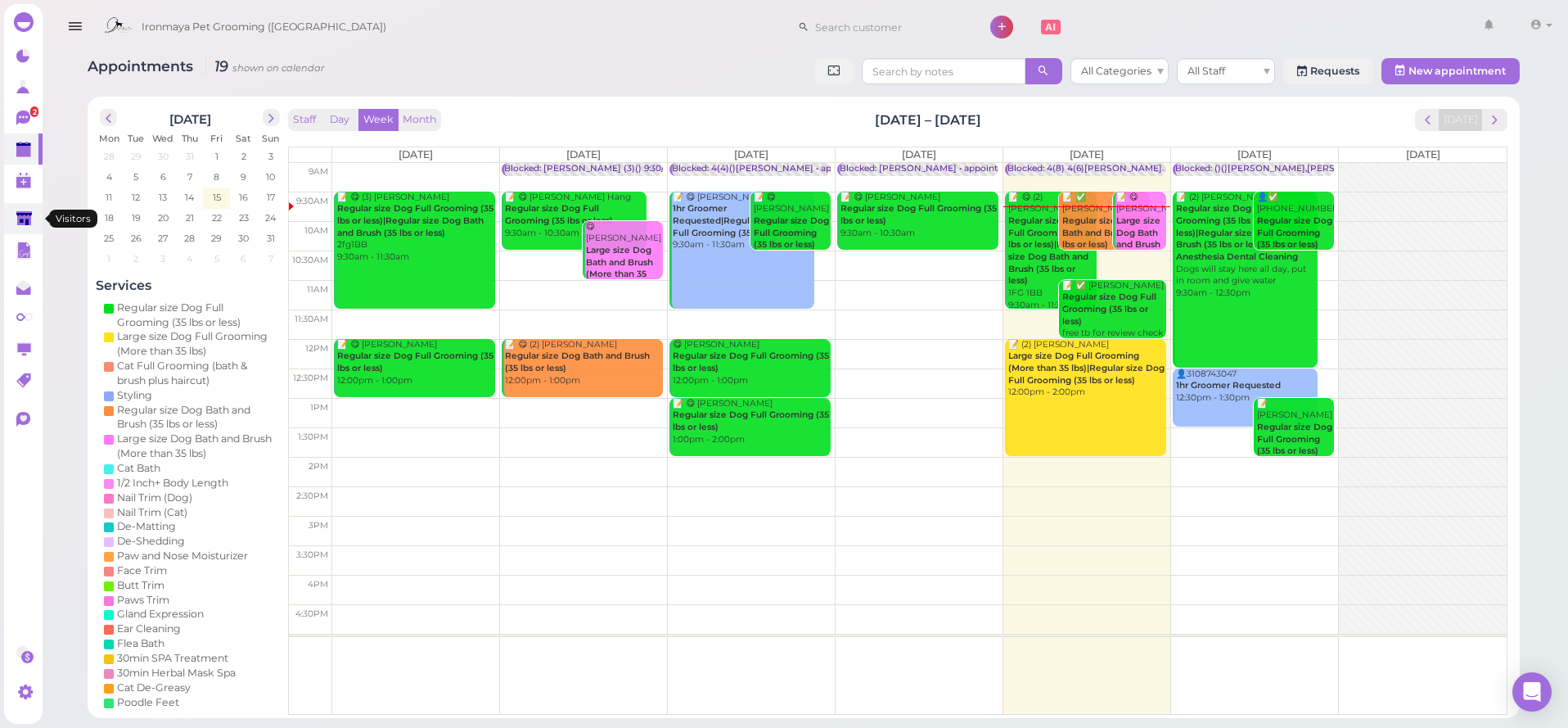
click at [18, 217] on polygon at bounding box center [24, 218] width 15 height 14
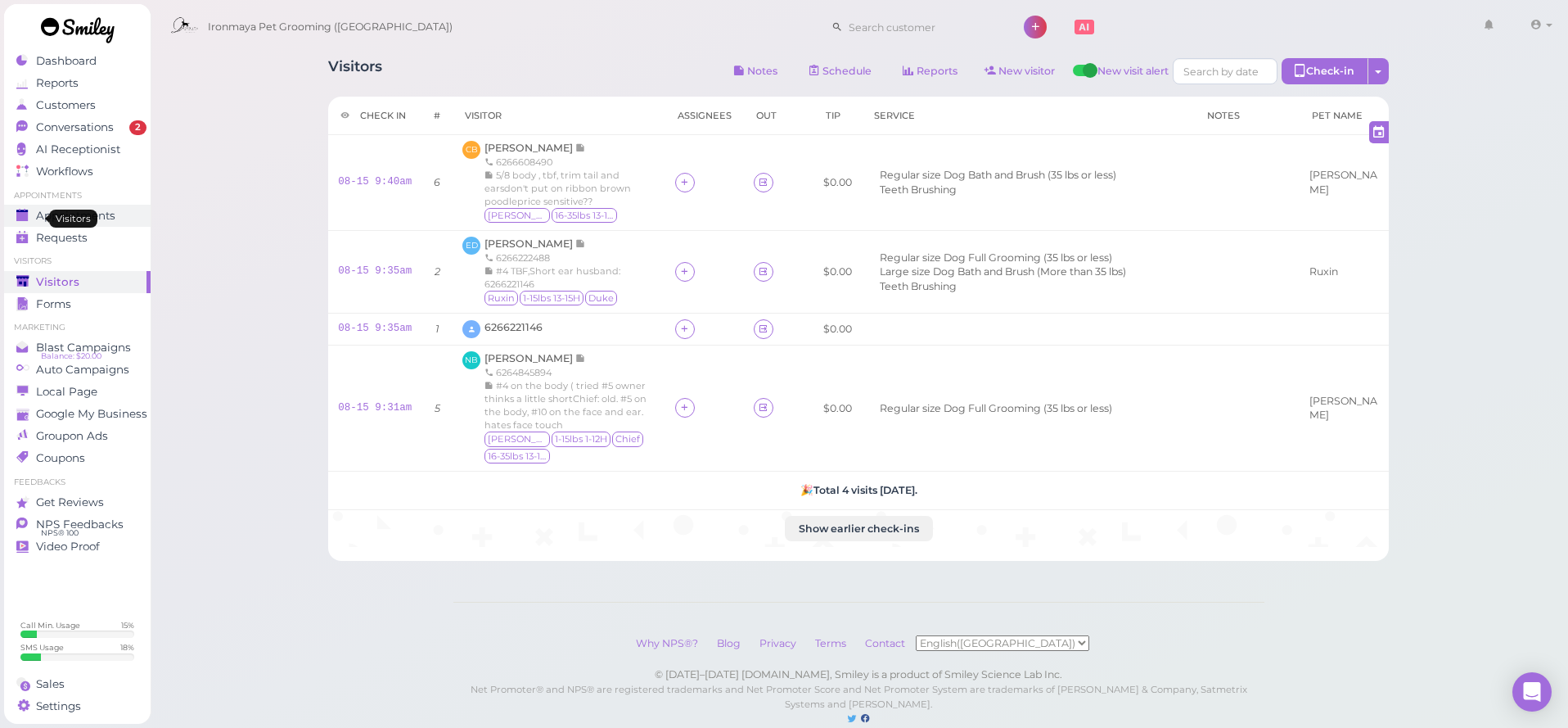
scroll to position [24, 0]
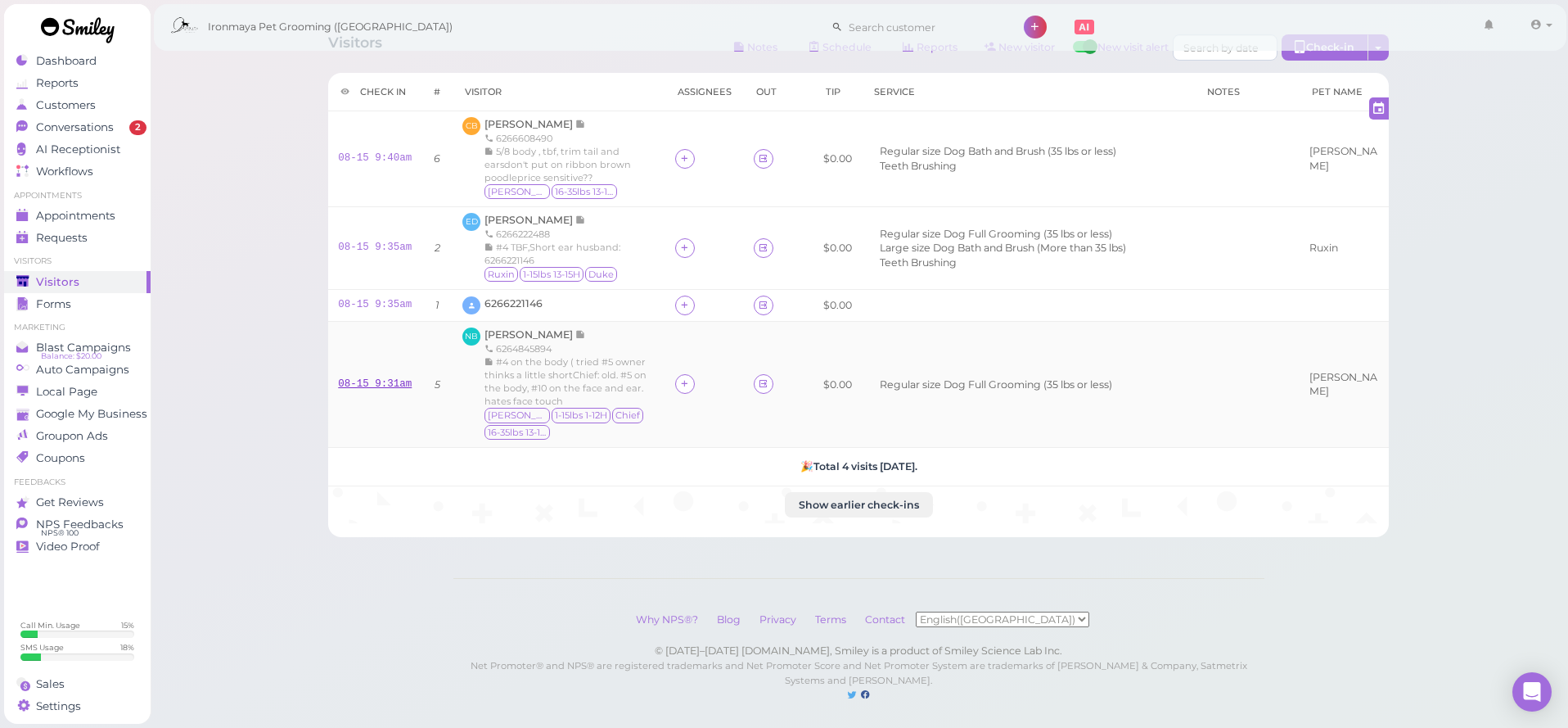
click at [390, 382] on link "08-15 9:31am" at bounding box center [375, 383] width 74 height 11
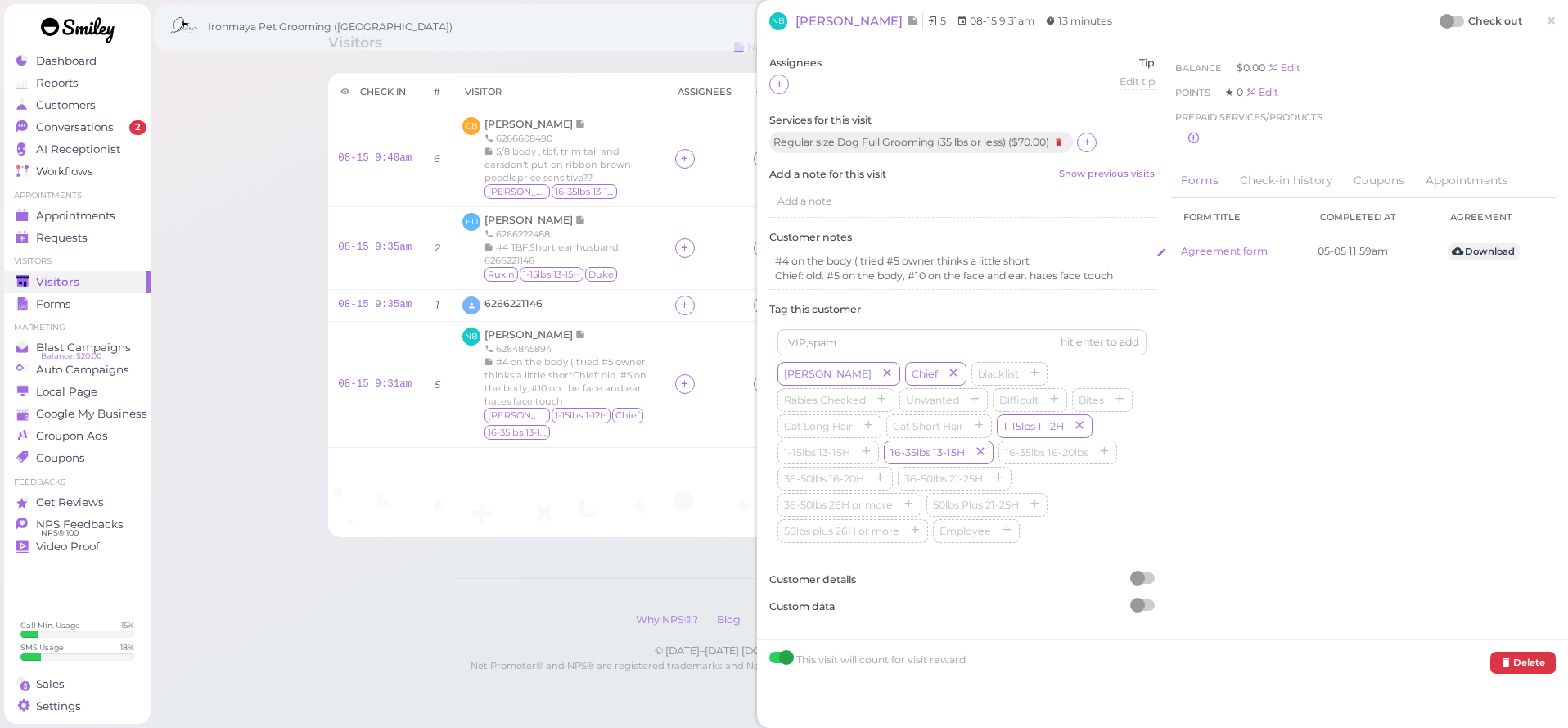
click at [990, 256] on p "#4 on the body ( tried #5 owner thinks a little short" at bounding box center [961, 260] width 374 height 15
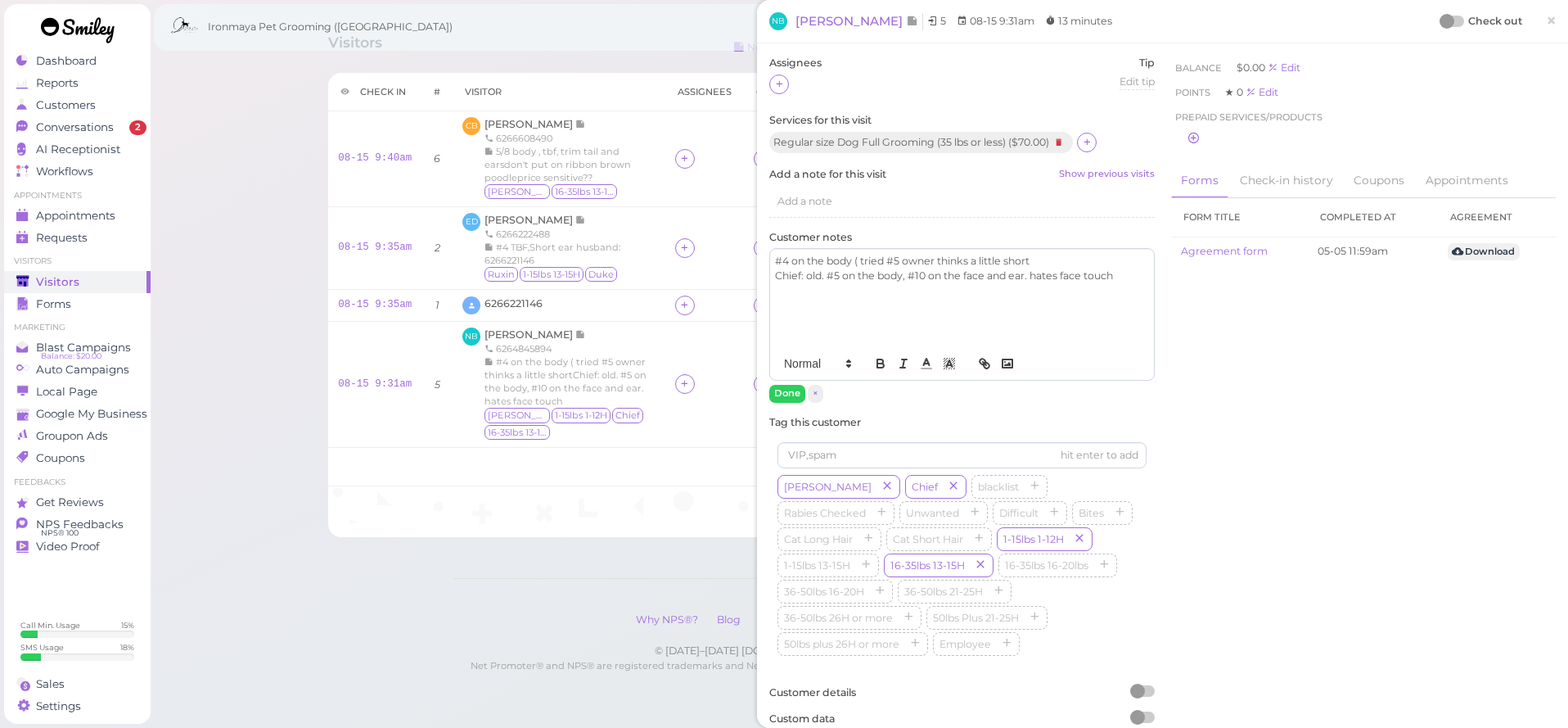
drag, startPoint x: 1068, startPoint y: 256, endPoint x: 1113, endPoint y: 260, distance: 45.2
click at [1068, 256] on p "#4 on the body ( tried #5 owner thinks a little short" at bounding box center [961, 260] width 374 height 15
click at [1132, 272] on p "Chief: old. #5 on the body, #10 on the face and ear. hates face touch" at bounding box center [961, 275] width 374 height 15
click at [790, 387] on button "Done" at bounding box center [787, 394] width 36 height 17
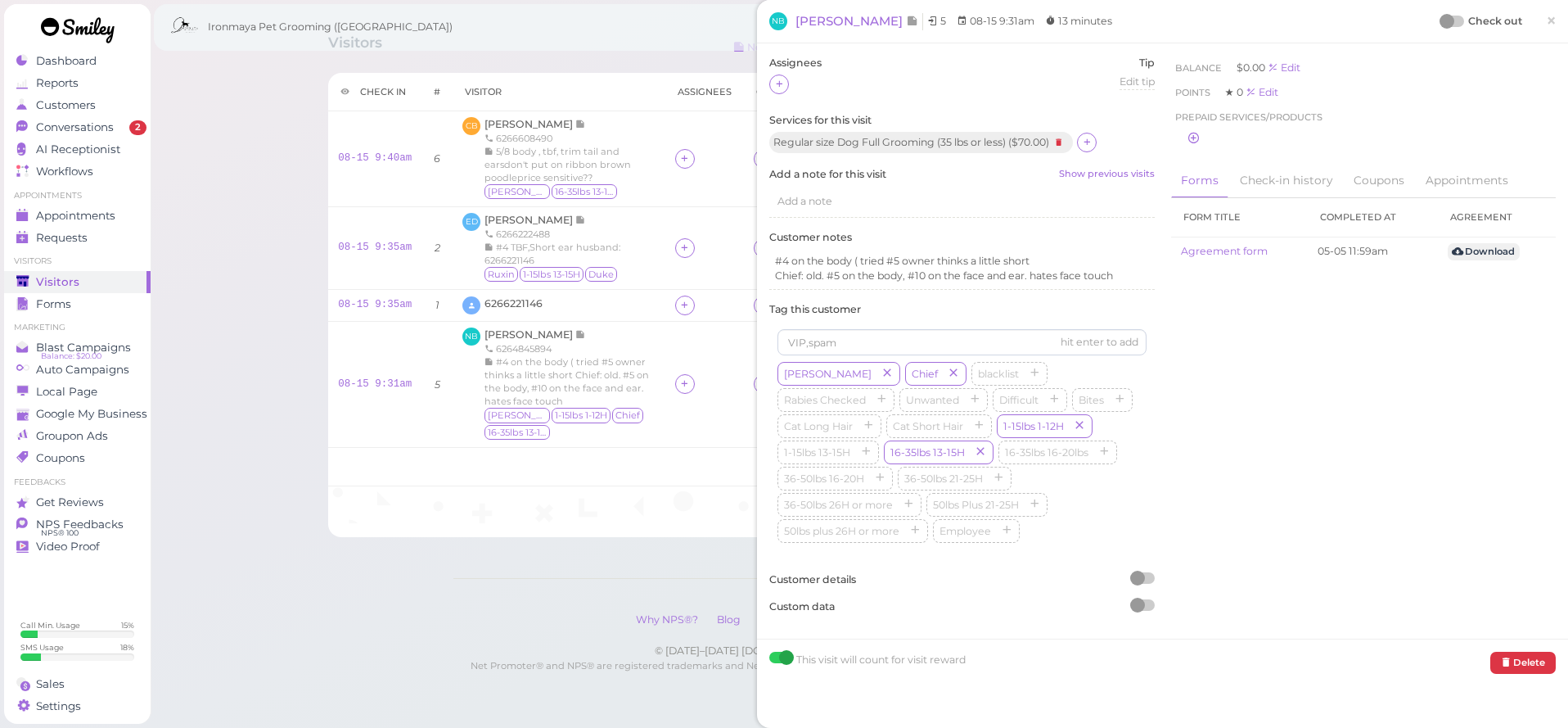
click at [852, 209] on div "Add a note" at bounding box center [961, 201] width 386 height 31
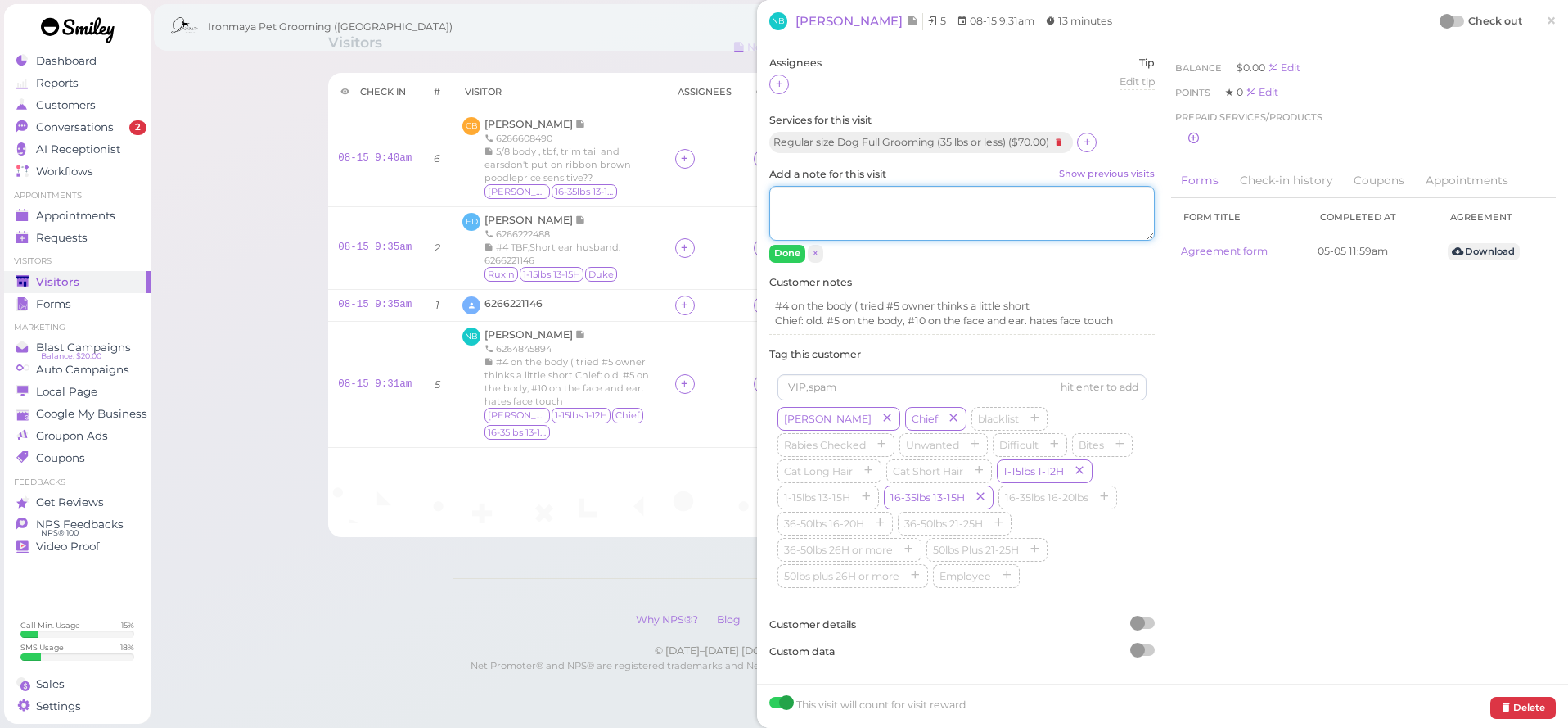
click at [855, 213] on textarea "Add a note for this visit Show previous visits" at bounding box center [961, 213] width 386 height 56
type textarea "[PERSON_NAME] did #5 now cause it's too hot"
click at [796, 251] on button "Done" at bounding box center [787, 254] width 36 height 17
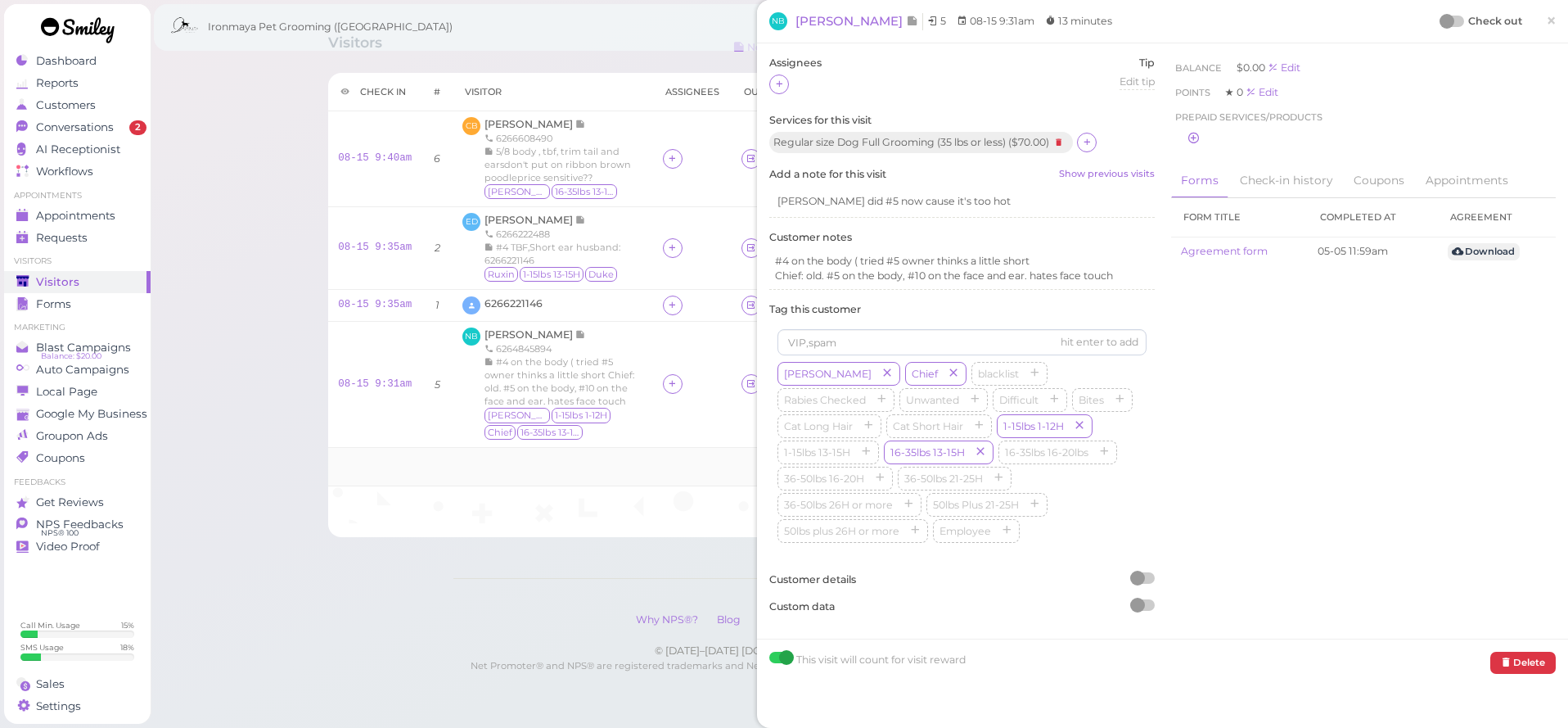
scroll to position [21, 0]
click at [404, 311] on link "08-15 9:35am" at bounding box center [375, 307] width 74 height 11
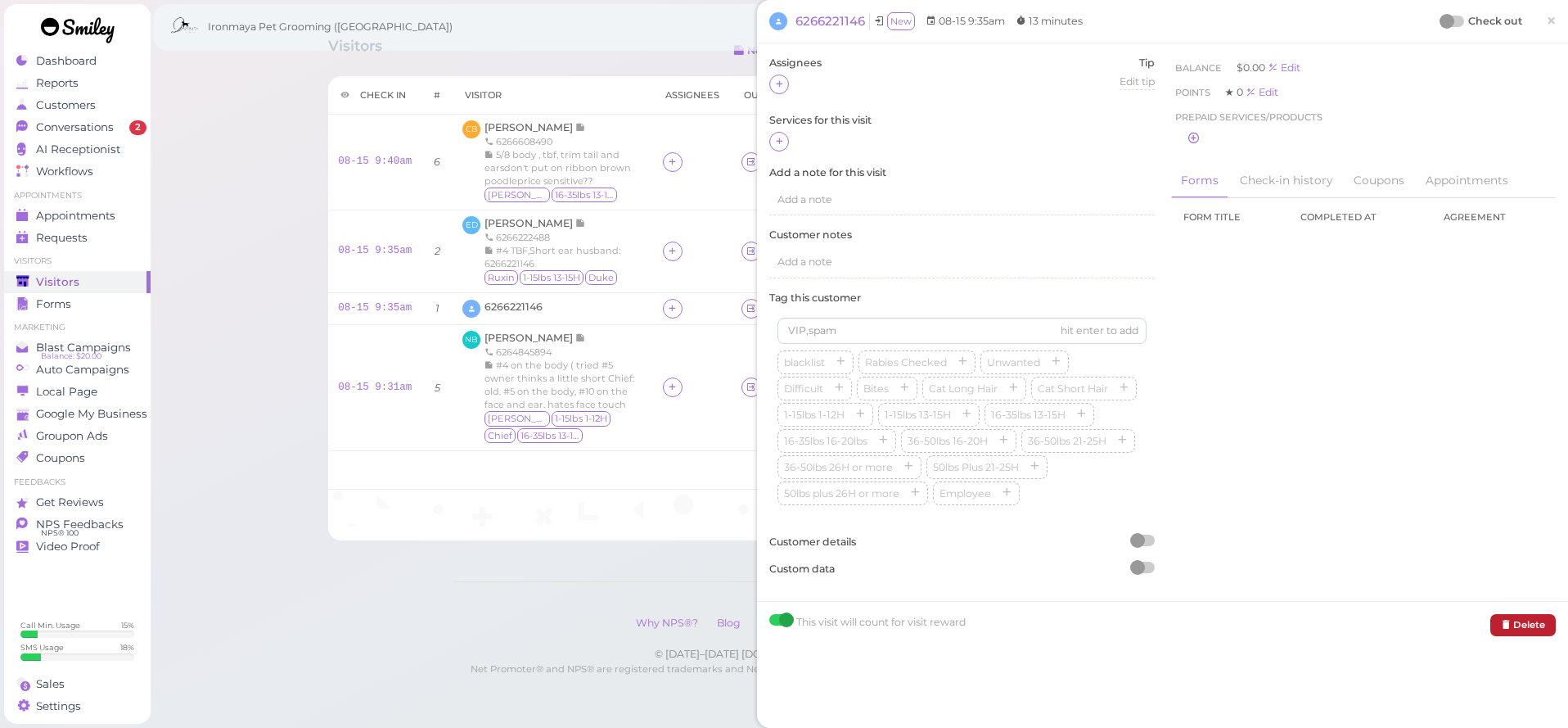
click at [1506, 619] on icon at bounding box center [1505, 624] width 9 height 11
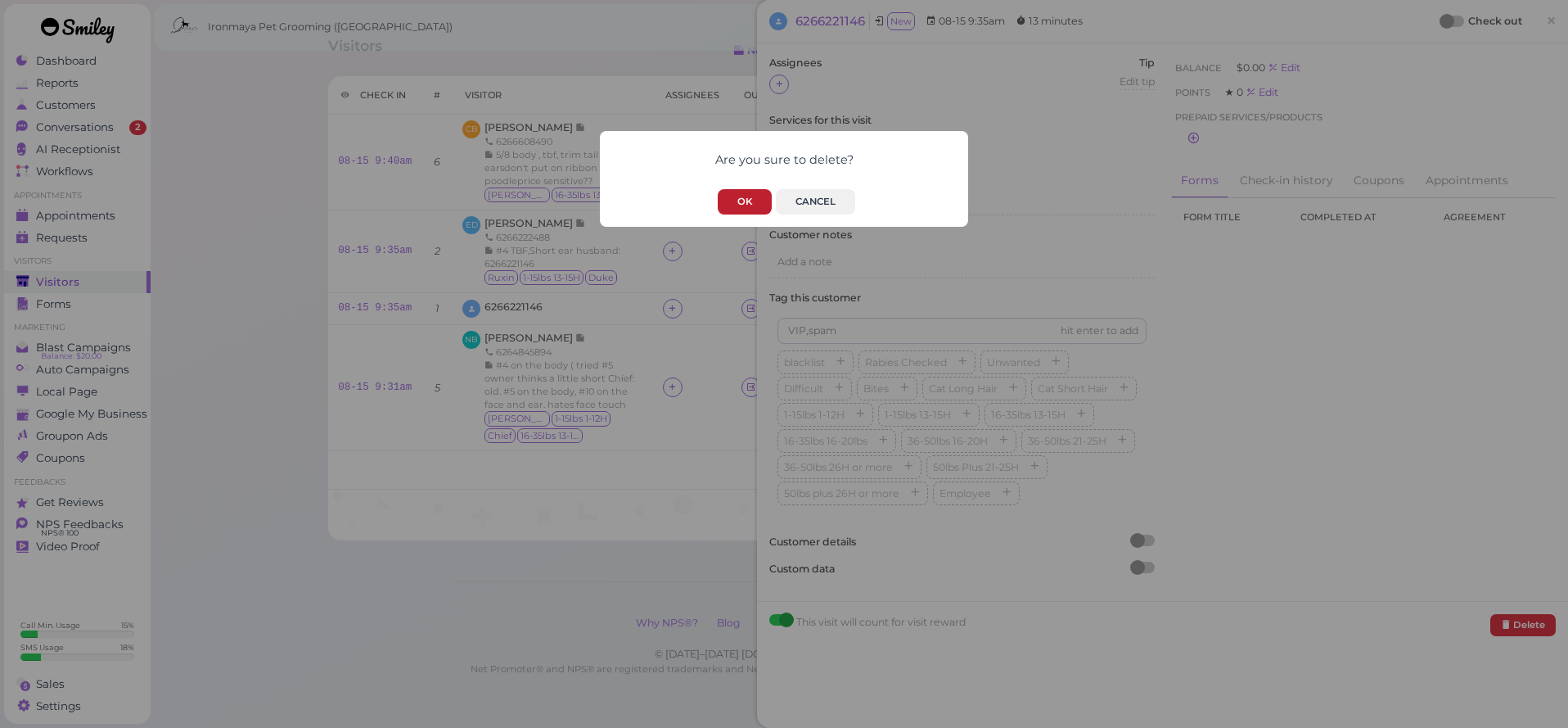
click at [760, 196] on button "OK" at bounding box center [744, 202] width 54 height 26
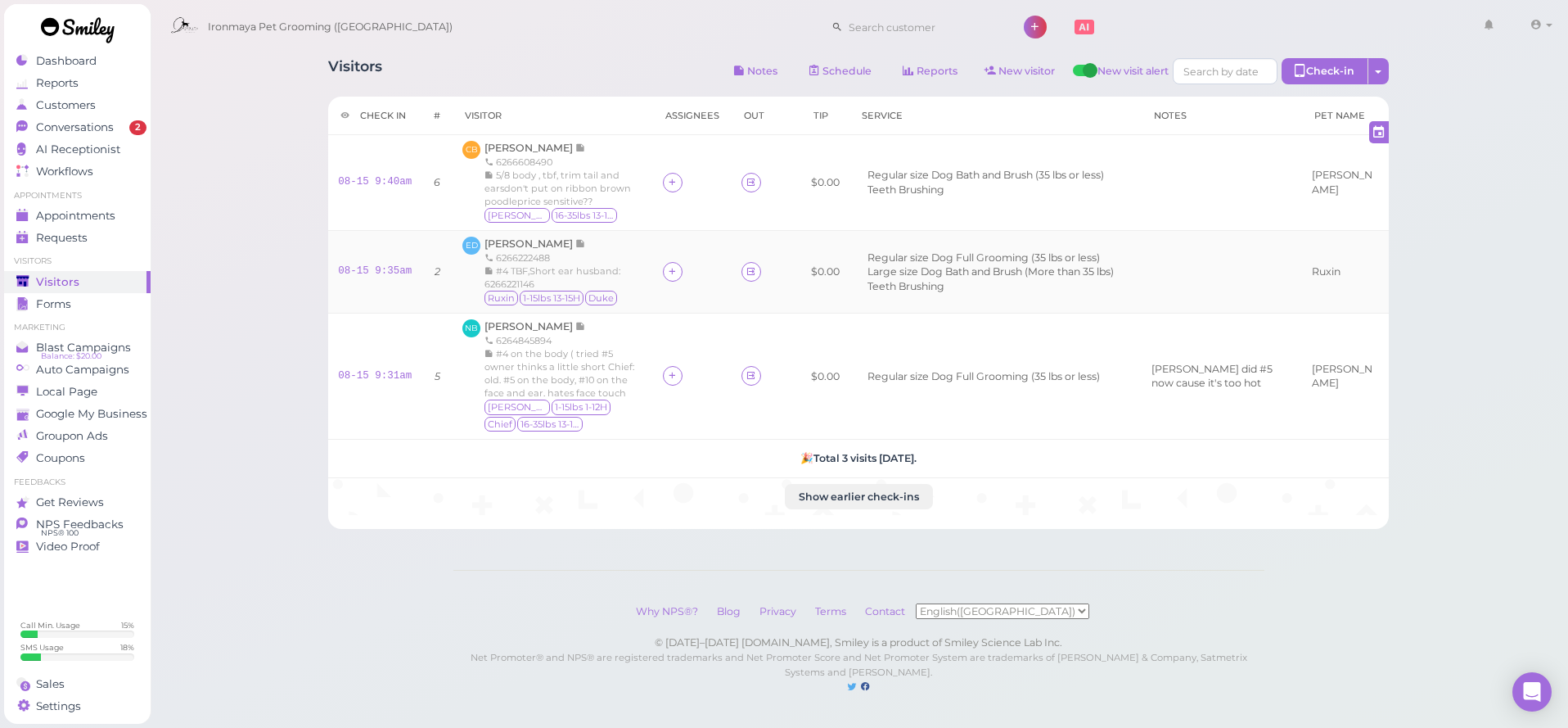
click at [527, 278] on span "#4 TBF,Short ear husband: 6266221146" at bounding box center [552, 278] width 136 height 25
drag, startPoint x: 407, startPoint y: 271, endPoint x: 1398, endPoint y: 336, distance: 993.1
click at [1398, 336] on div "Visitors Notes Schedule Reports New visitor New visit alert Check-in Customer c…" at bounding box center [858, 287] width 1101 height 483
click at [515, 284] on span "#4 TBF,Short ear husband: 6266221146" at bounding box center [552, 278] width 136 height 25
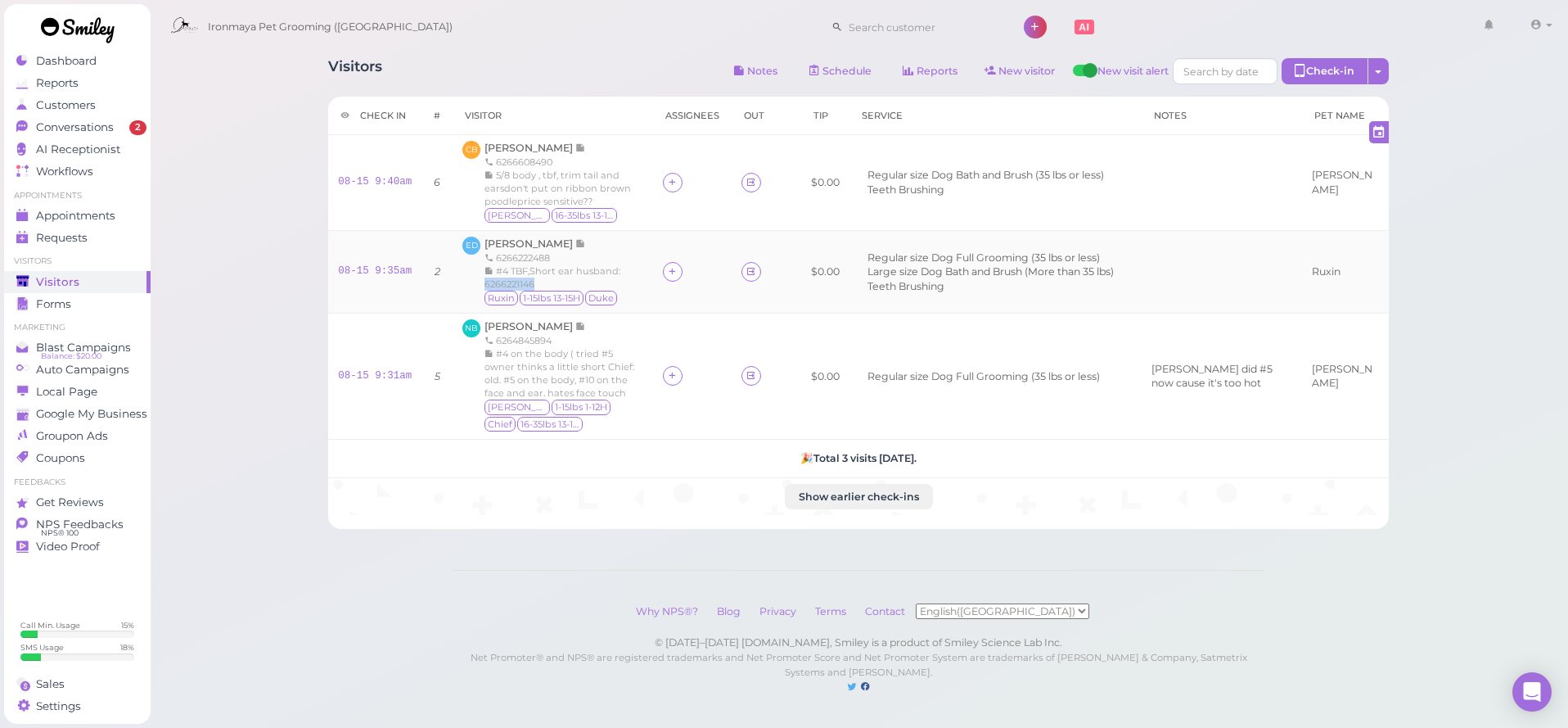
click at [515, 284] on span "#4 TBF,Short ear husband: 6266221146" at bounding box center [552, 278] width 136 height 25
copy span "6266221146"
click at [363, 268] on link "08-15 9:35am" at bounding box center [375, 271] width 74 height 11
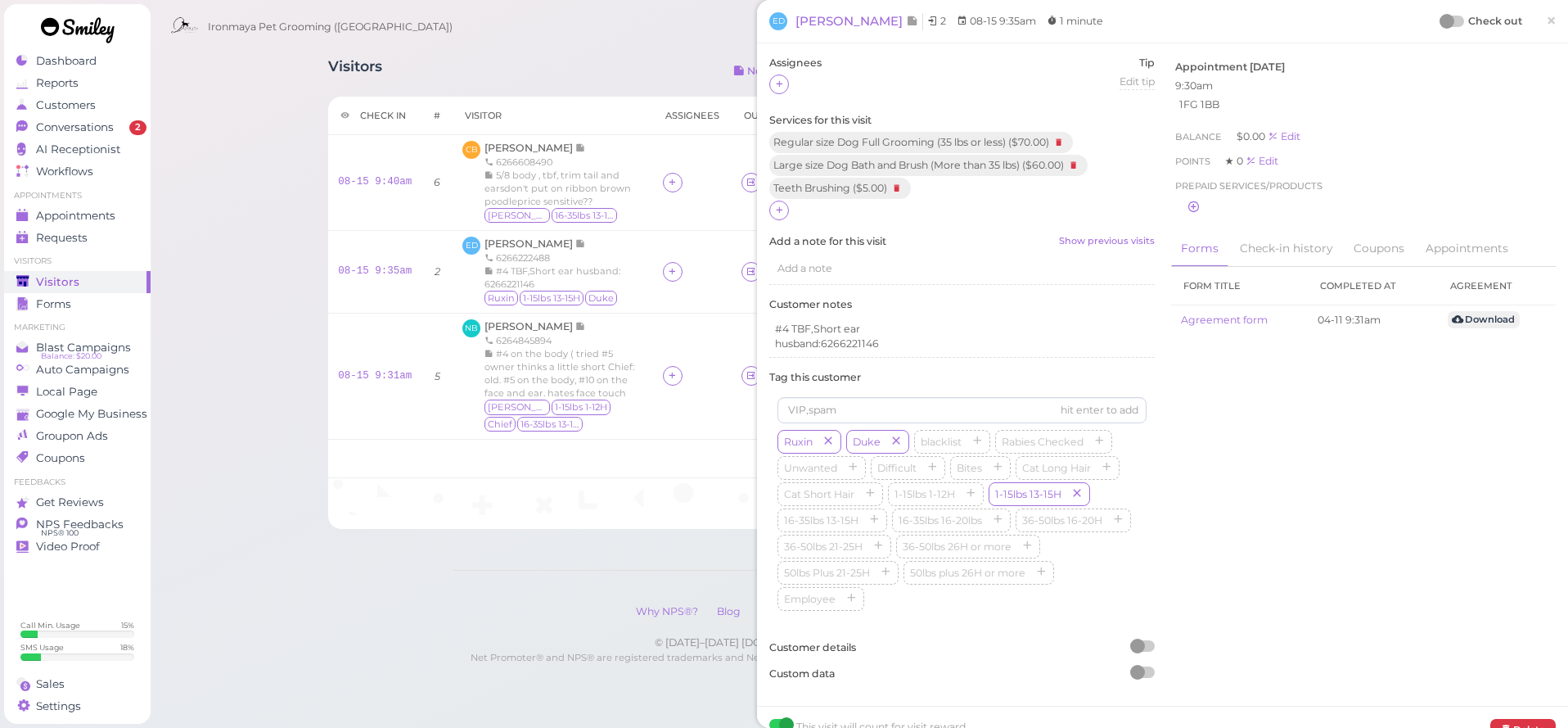
click at [949, 282] on div "Assignees Tip Edit tip 0 Services for this visit Regular size Dog Full Grooming…" at bounding box center [962, 375] width 402 height 638
click at [947, 271] on div "Add a note" at bounding box center [961, 268] width 386 height 31
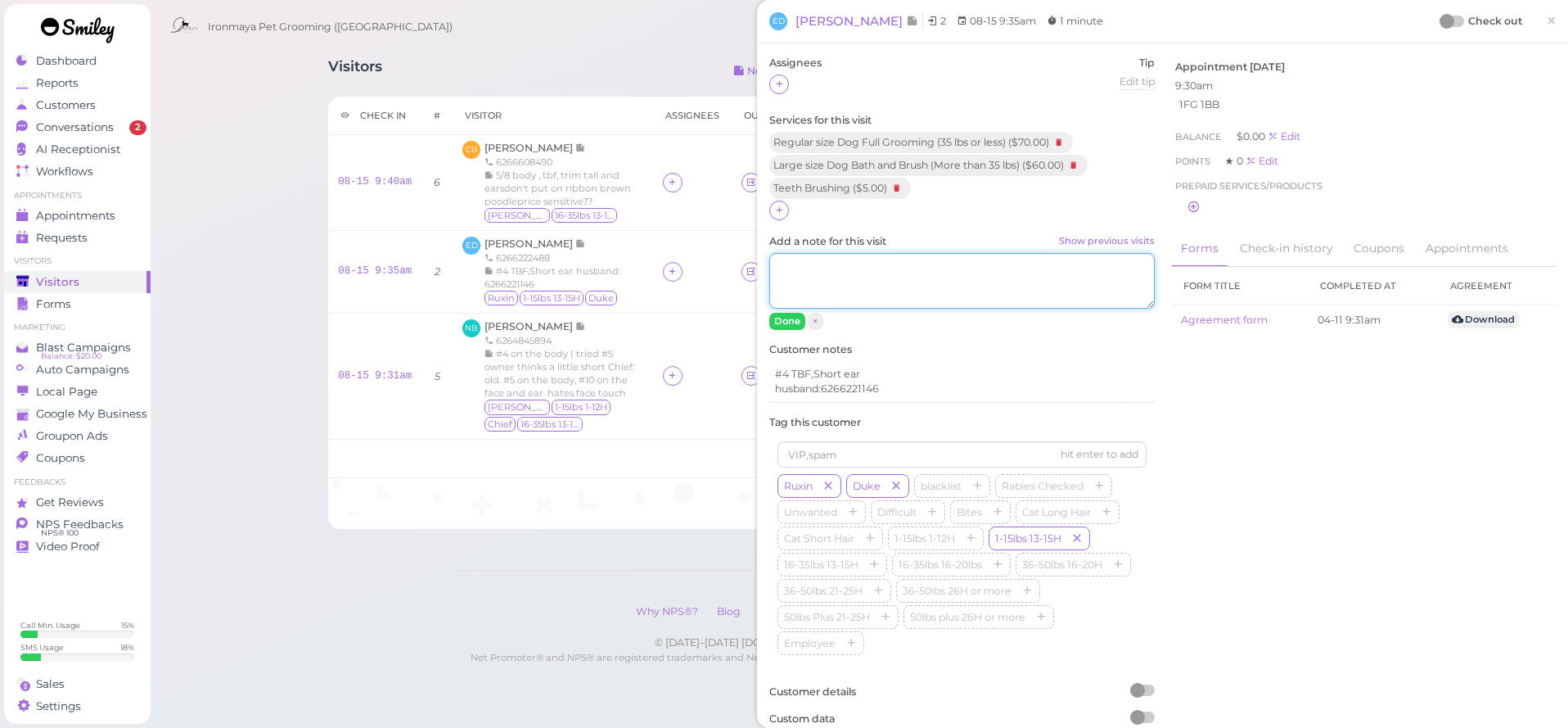
click at [945, 275] on textarea "Add a note for this visit Show previous visits" at bounding box center [961, 280] width 386 height 56
paste textarea "6266221146"
click at [774, 264] on textarea "6266221146" at bounding box center [961, 280] width 386 height 56
type textarea "contact [PHONE_NUMBER]"
click at [786, 316] on button "Done" at bounding box center [787, 321] width 36 height 17
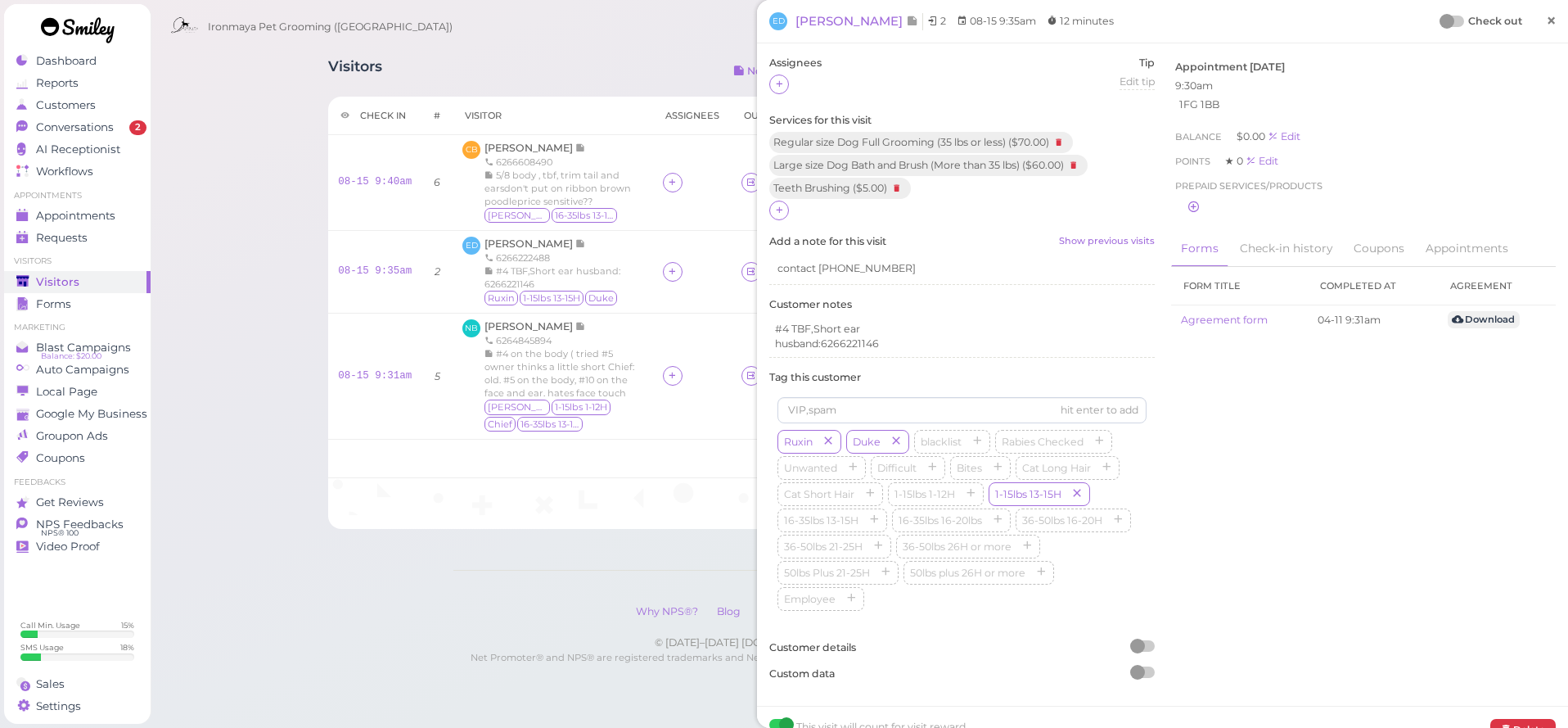
click at [1541, 31] on link "×" at bounding box center [1551, 21] width 30 height 39
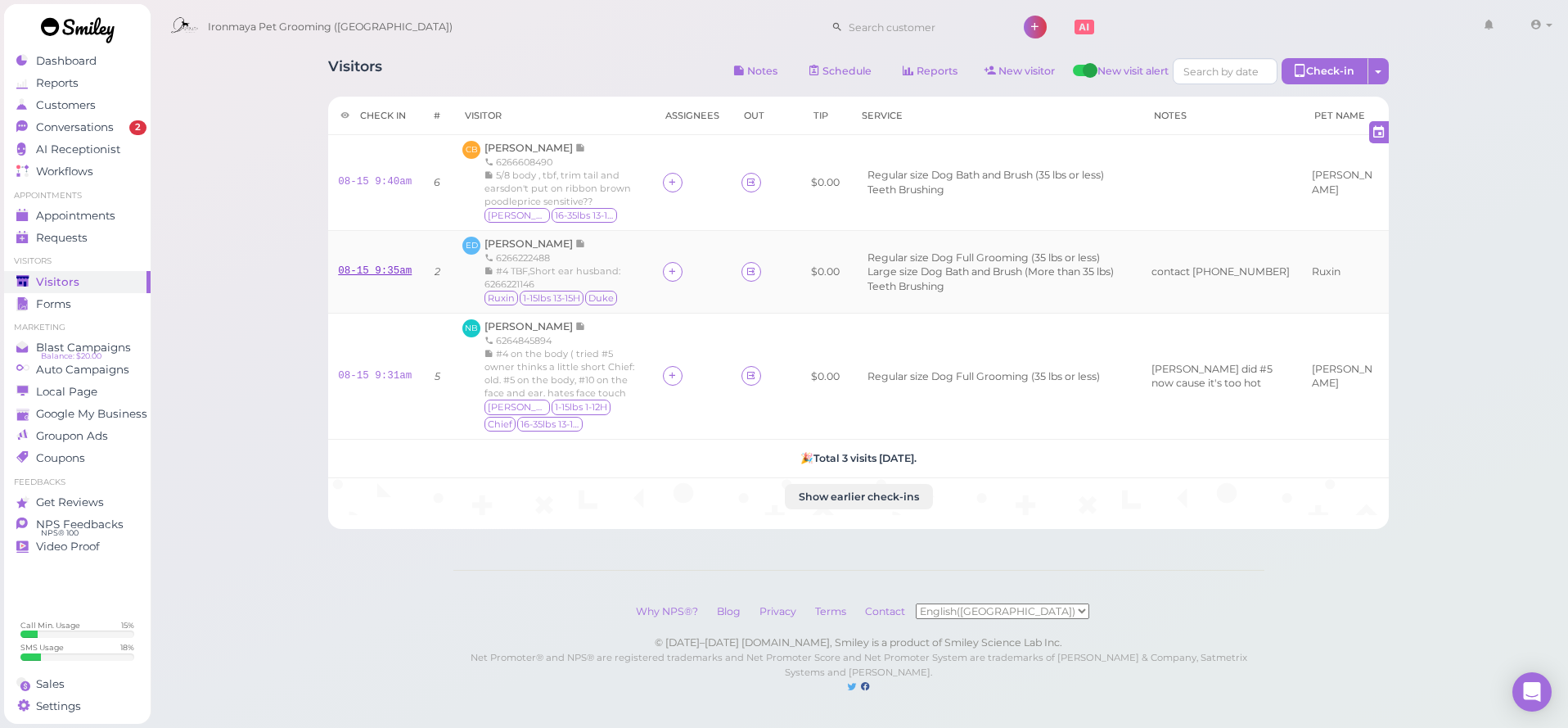
click at [405, 272] on link "08-15 9:35am" at bounding box center [375, 271] width 74 height 11
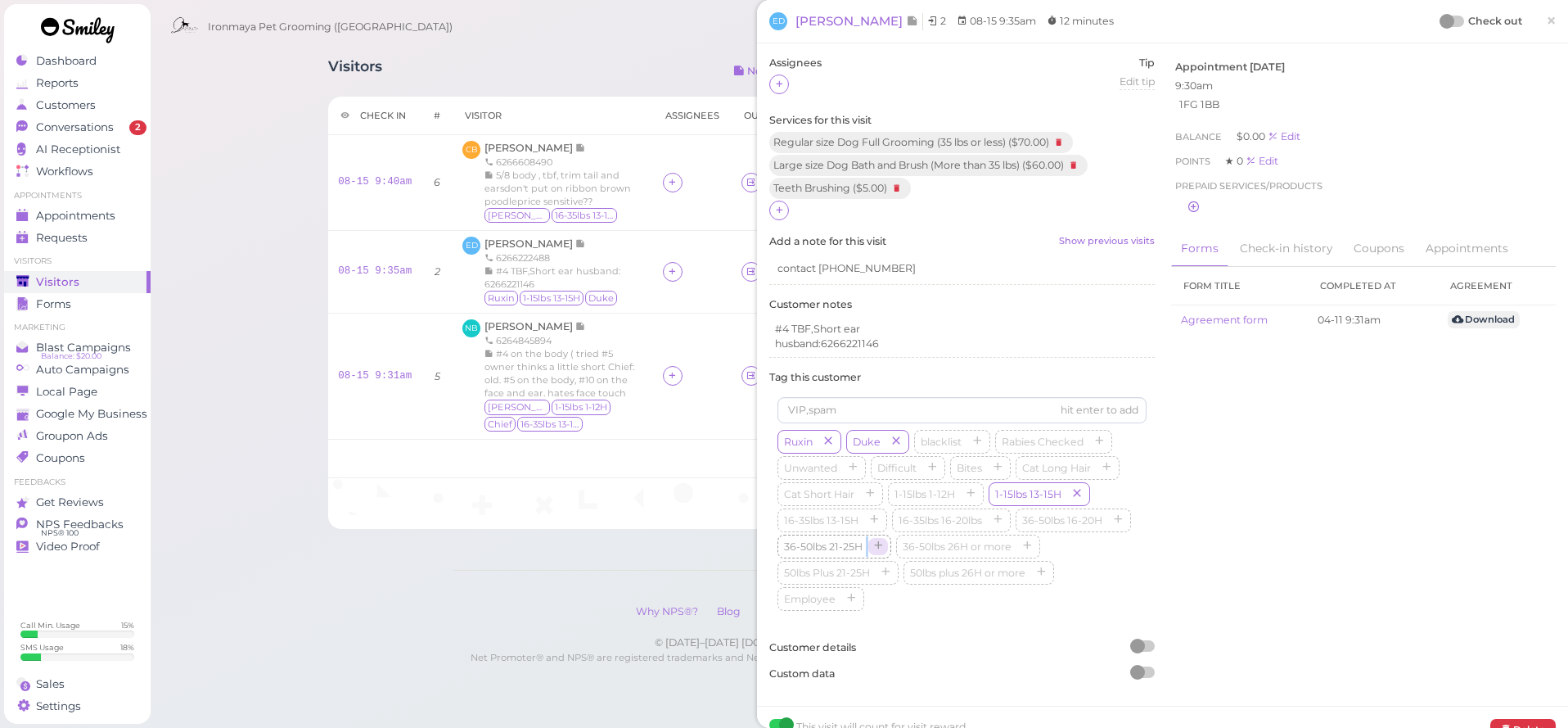
click at [869, 541] on span "36-50lbs 21-25H" at bounding box center [834, 547] width 113 height 24
click at [879, 544] on icon "button" at bounding box center [877, 547] width 9 height 11
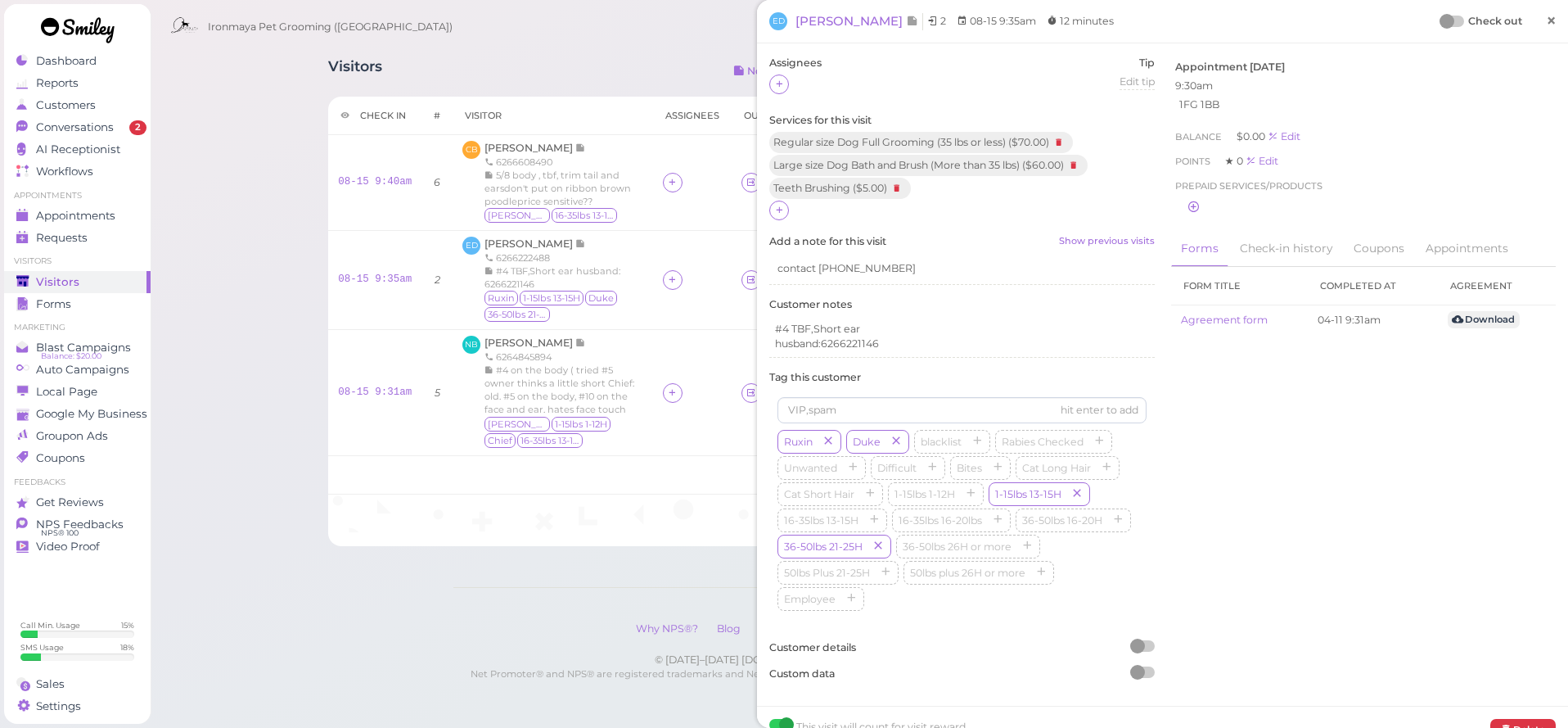
click at [1554, 22] on span "×" at bounding box center [1551, 20] width 10 height 23
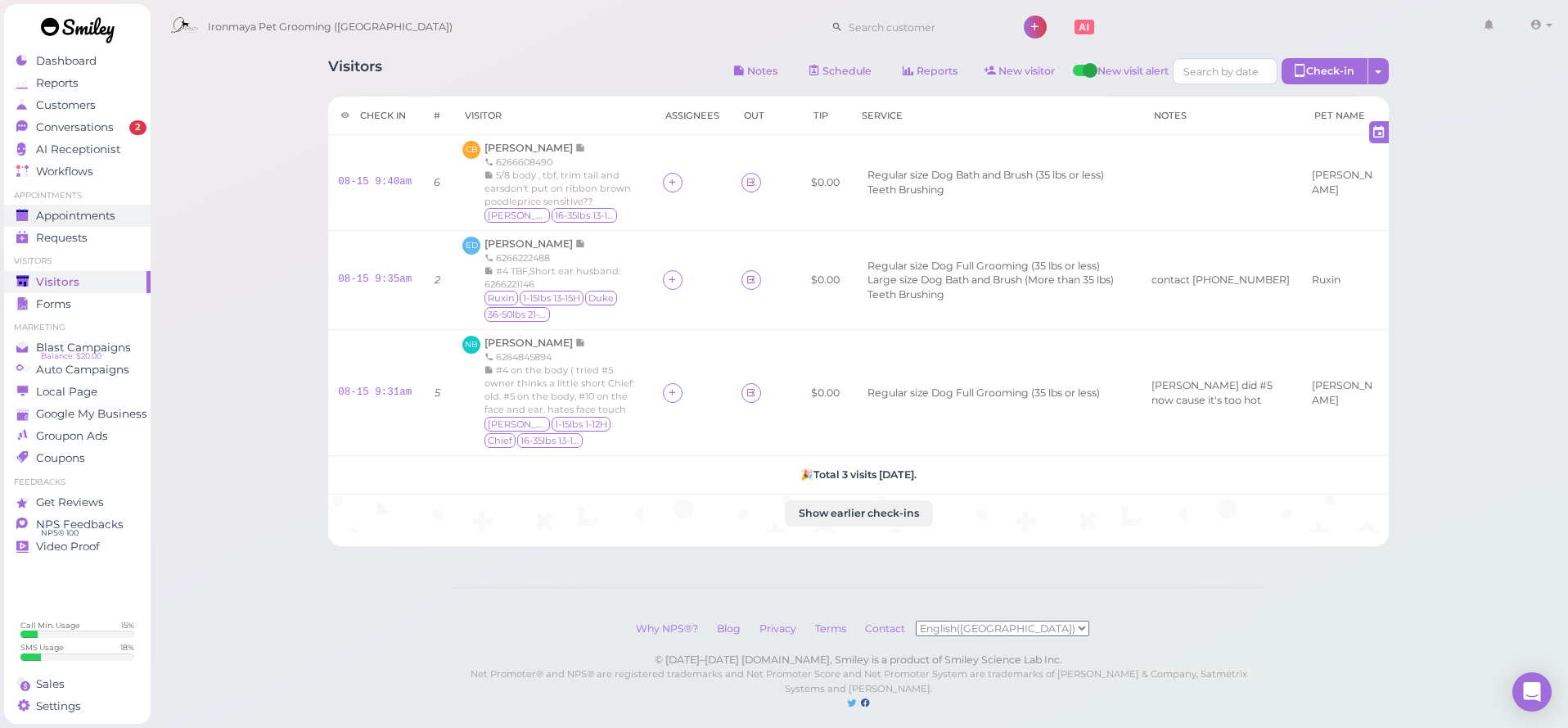
drag, startPoint x: 1554, startPoint y: 23, endPoint x: 128, endPoint y: 216, distance: 1439.0
click at [128, 216] on div "Appointments" at bounding box center [75, 216] width 118 height 14
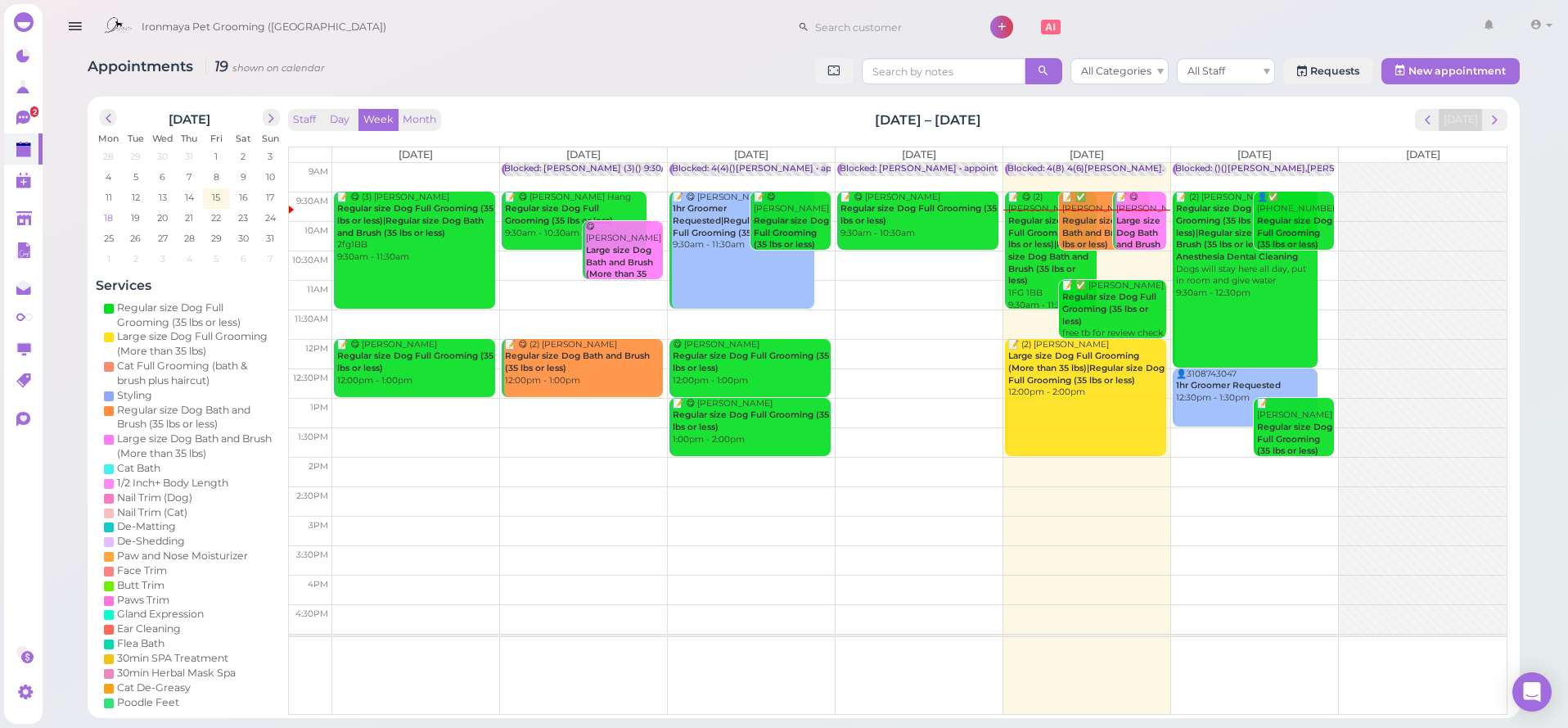
click at [113, 215] on span "18" at bounding box center [109, 217] width 12 height 15
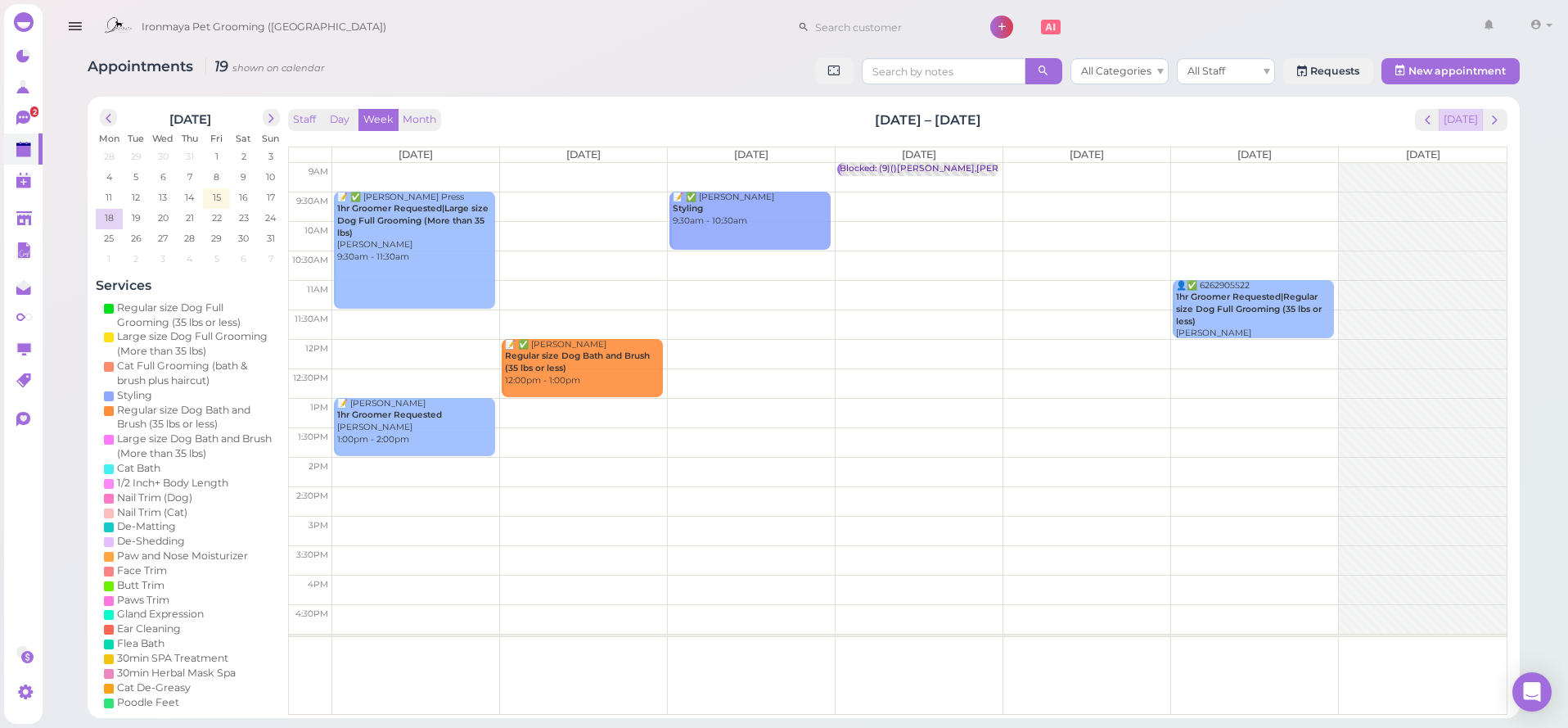
click at [1452, 113] on button "[DATE]" at bounding box center [1460, 120] width 44 height 22
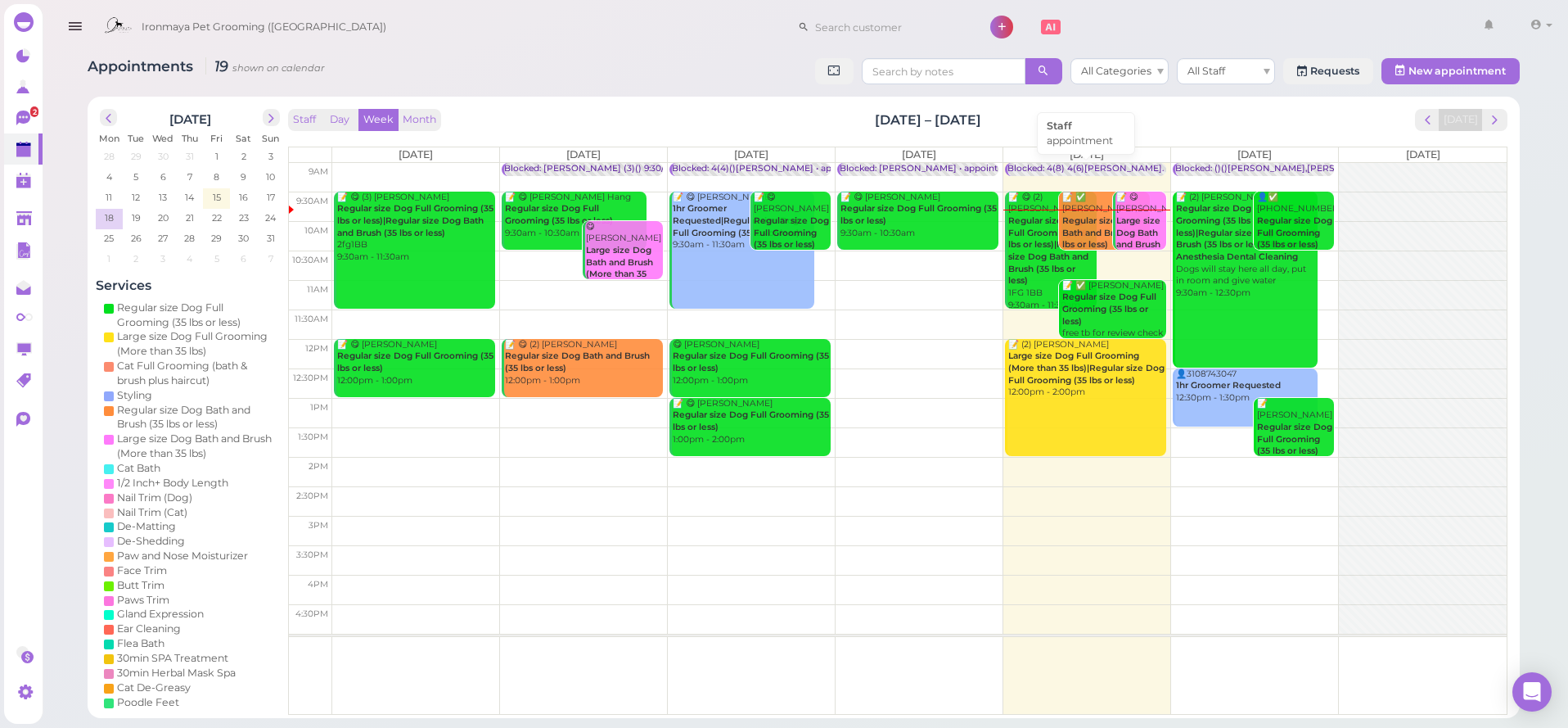
click at [1057, 168] on div "Blocked: 4(8) 4(6)[PERSON_NAME]. [PERSON_NAME] Off • appointment" at bounding box center [1165, 169] width 317 height 12
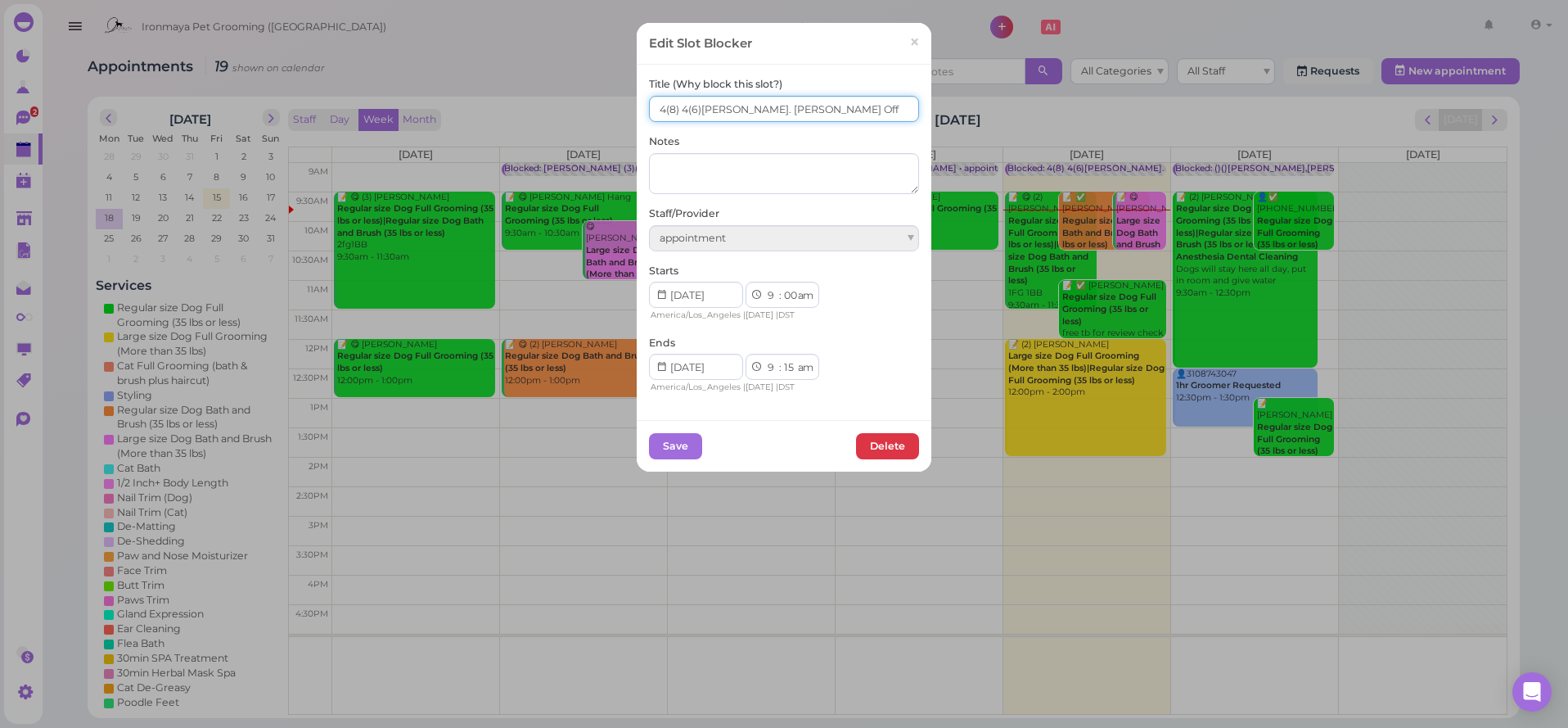
click at [662, 109] on input "4(8) 4(6)[PERSON_NAME]. [PERSON_NAME] Off" at bounding box center [784, 108] width 270 height 26
type input "7(8) 4(6)[PERSON_NAME]. [PERSON_NAME] Off"
click at [682, 109] on input "7(8) 4(6)[PERSON_NAME]. [PERSON_NAME] Off" at bounding box center [784, 108] width 270 height 26
click at [685, 110] on input "7(8) 4(6)[PERSON_NAME]. [PERSON_NAME] Off" at bounding box center [784, 108] width 270 height 26
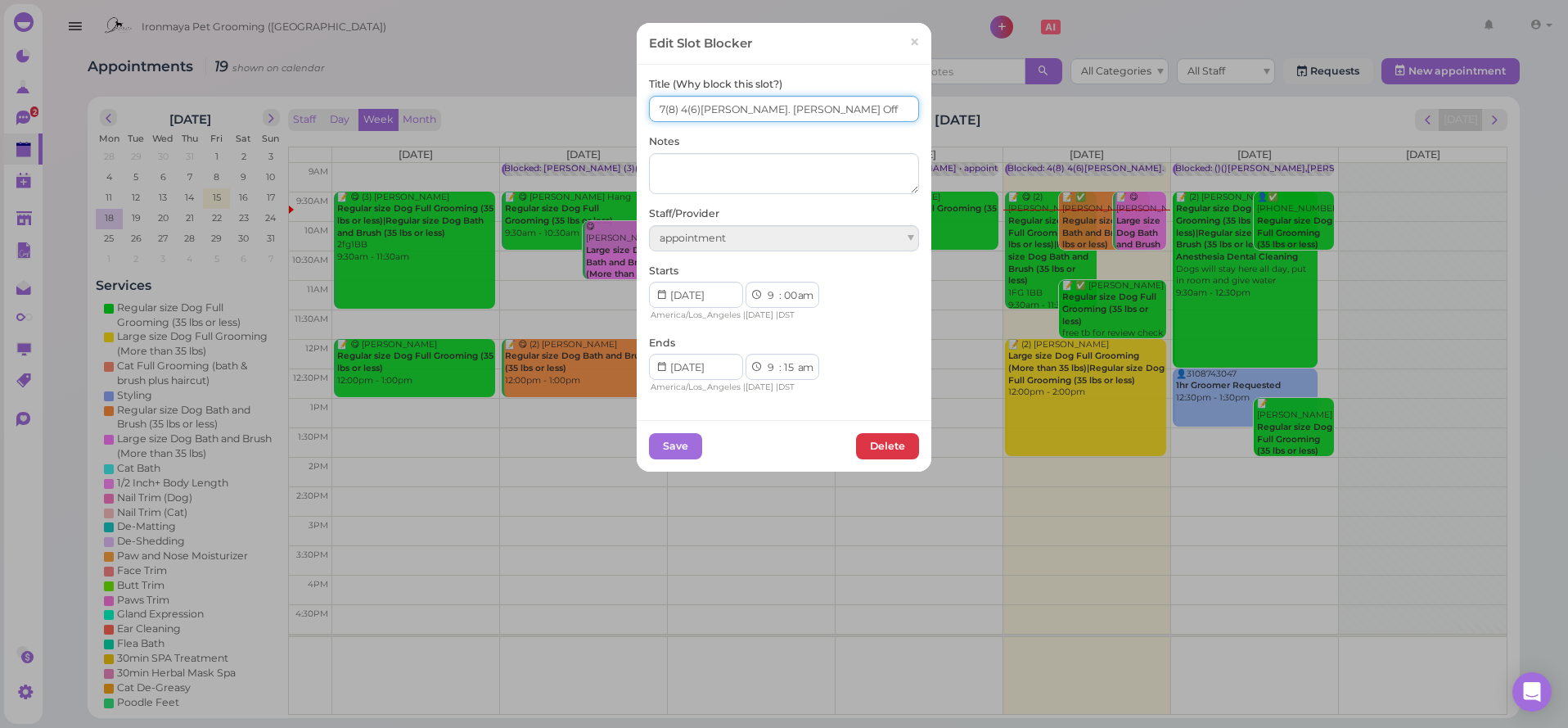
click at [686, 110] on input "7(8) 4(6)[PERSON_NAME]. [PERSON_NAME] Off" at bounding box center [784, 108] width 270 height 26
click at [686, 111] on input "7(8) 4(6)[PERSON_NAME]. [PERSON_NAME] Off" at bounding box center [784, 108] width 270 height 26
click at [680, 109] on input "7(8) 4(6)[PERSON_NAME]. [PERSON_NAME] Off" at bounding box center [784, 108] width 270 height 26
click at [685, 109] on input "7(8) 4(6)[PERSON_NAME]. [PERSON_NAME] Off" at bounding box center [784, 108] width 270 height 26
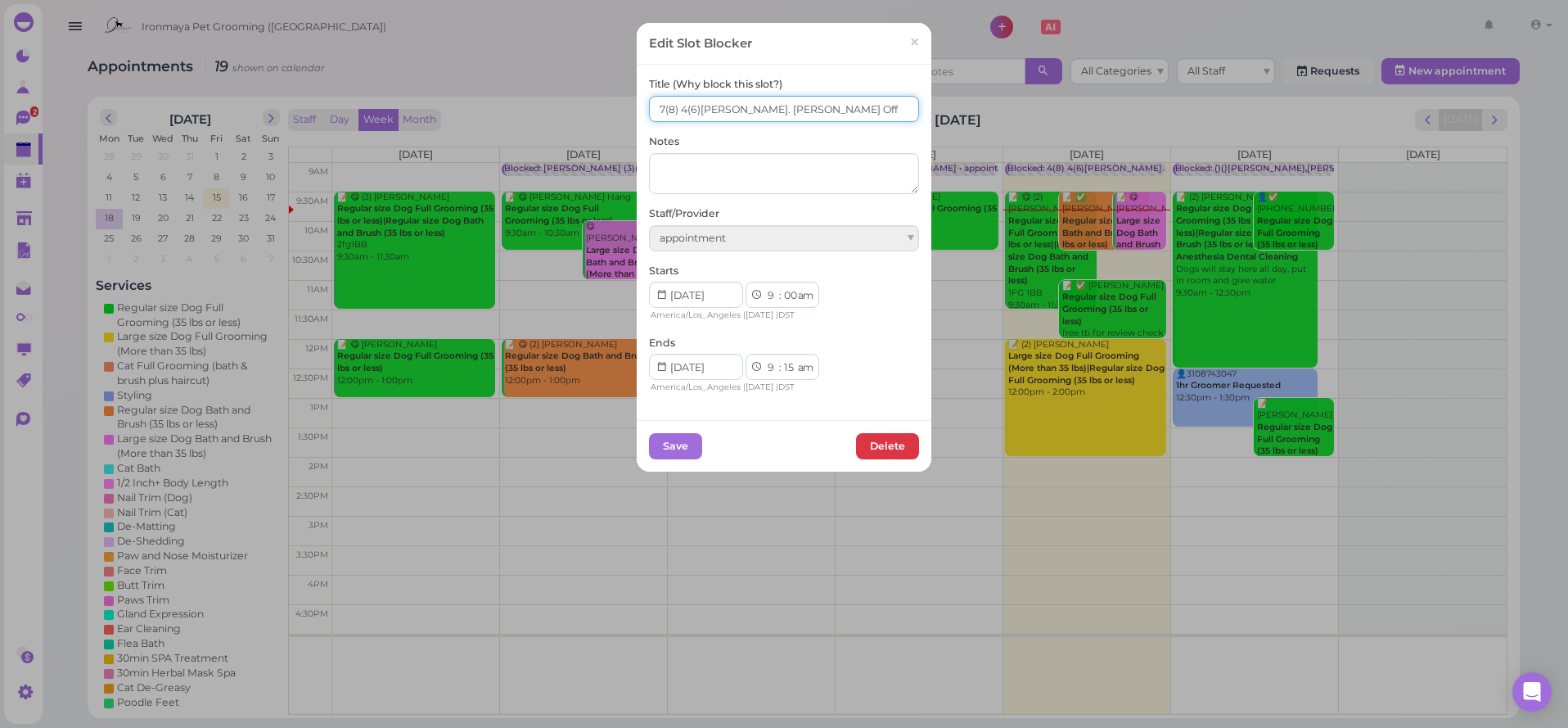
click at [680, 109] on input "7(8) 4(6)[PERSON_NAME]. [PERSON_NAME] Off" at bounding box center [784, 108] width 270 height 26
click at [918, 49] on span "×" at bounding box center [914, 42] width 10 height 23
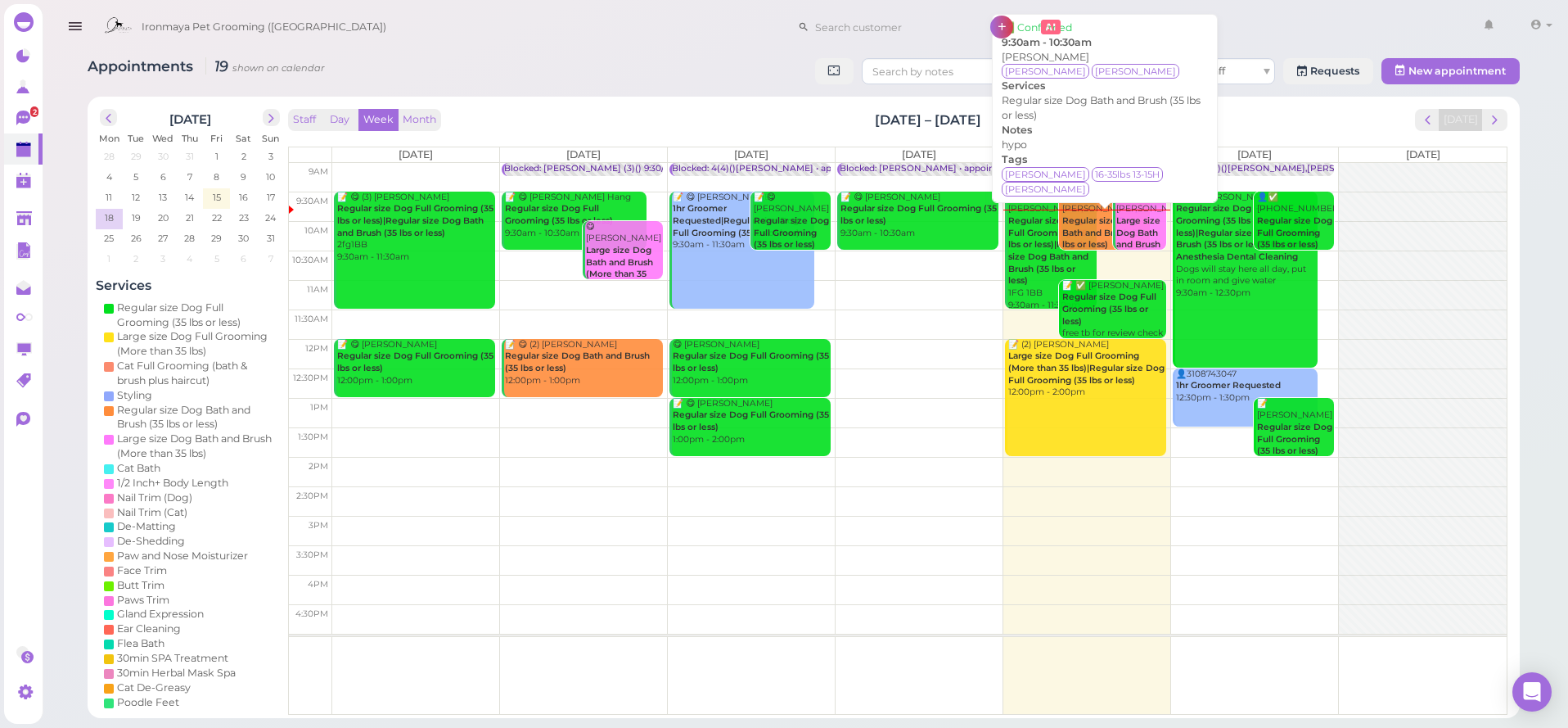
click at [1101, 224] on b "Regular size Dog Bath and Brush (35 lbs or less)" at bounding box center [1103, 232] width 82 height 34
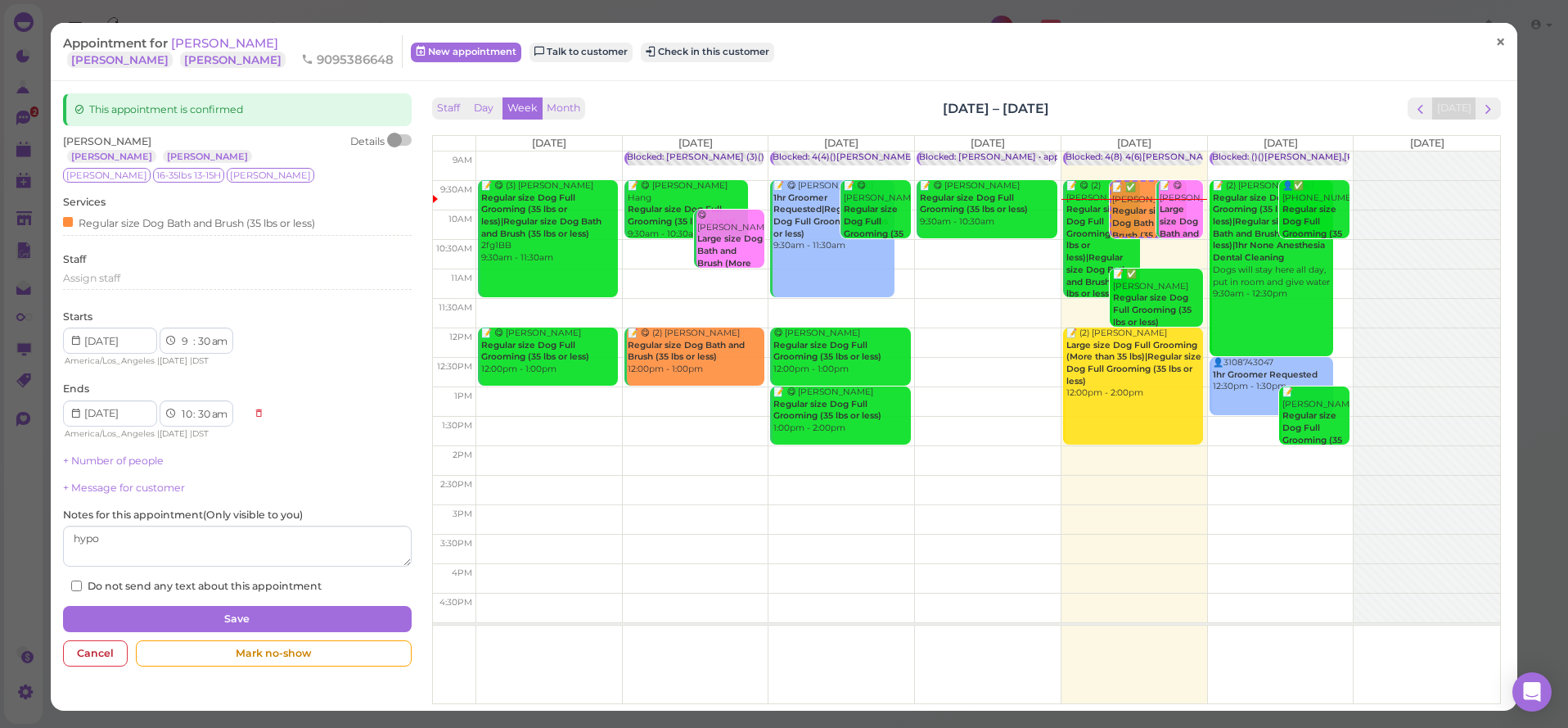
click at [1499, 50] on span "×" at bounding box center [1500, 42] width 10 height 23
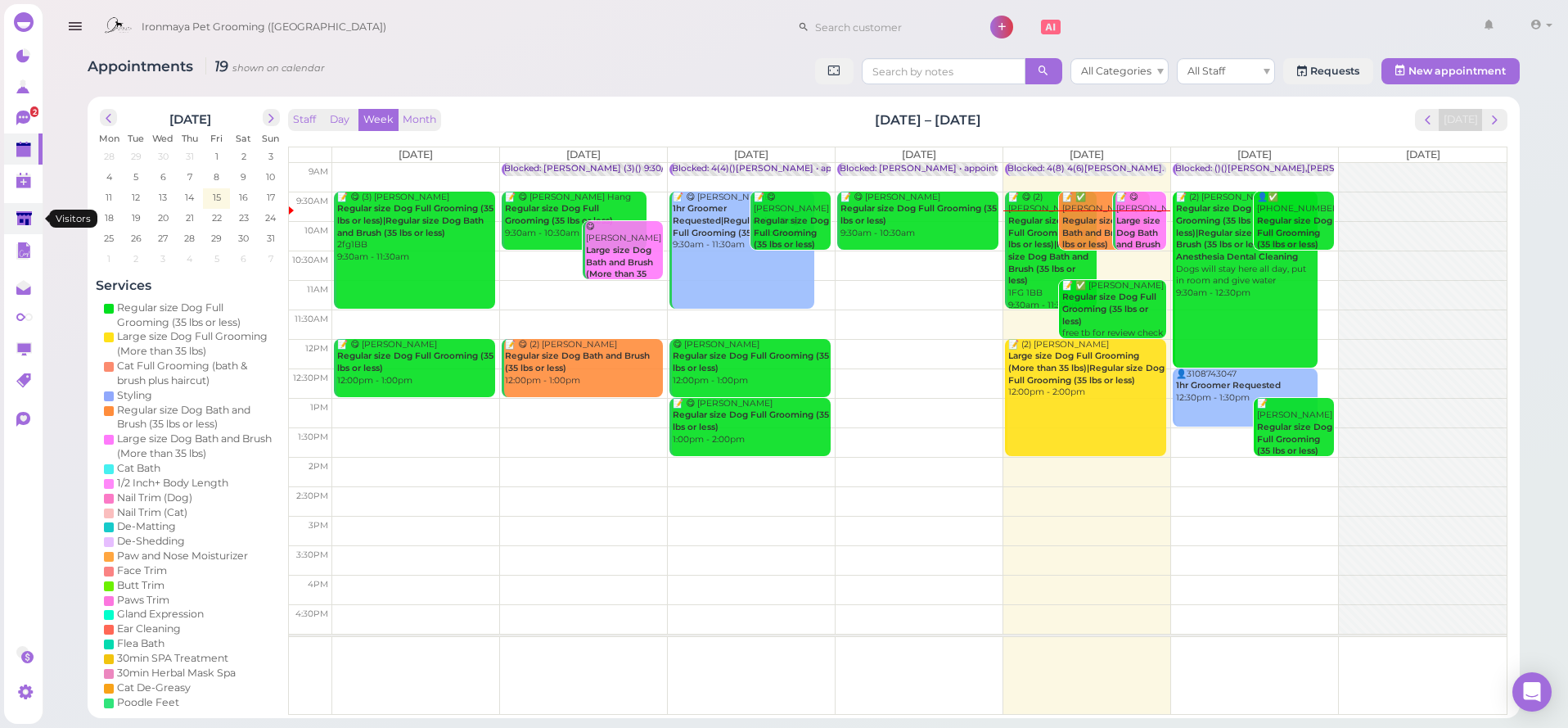
click at [35, 229] on link at bounding box center [23, 218] width 39 height 31
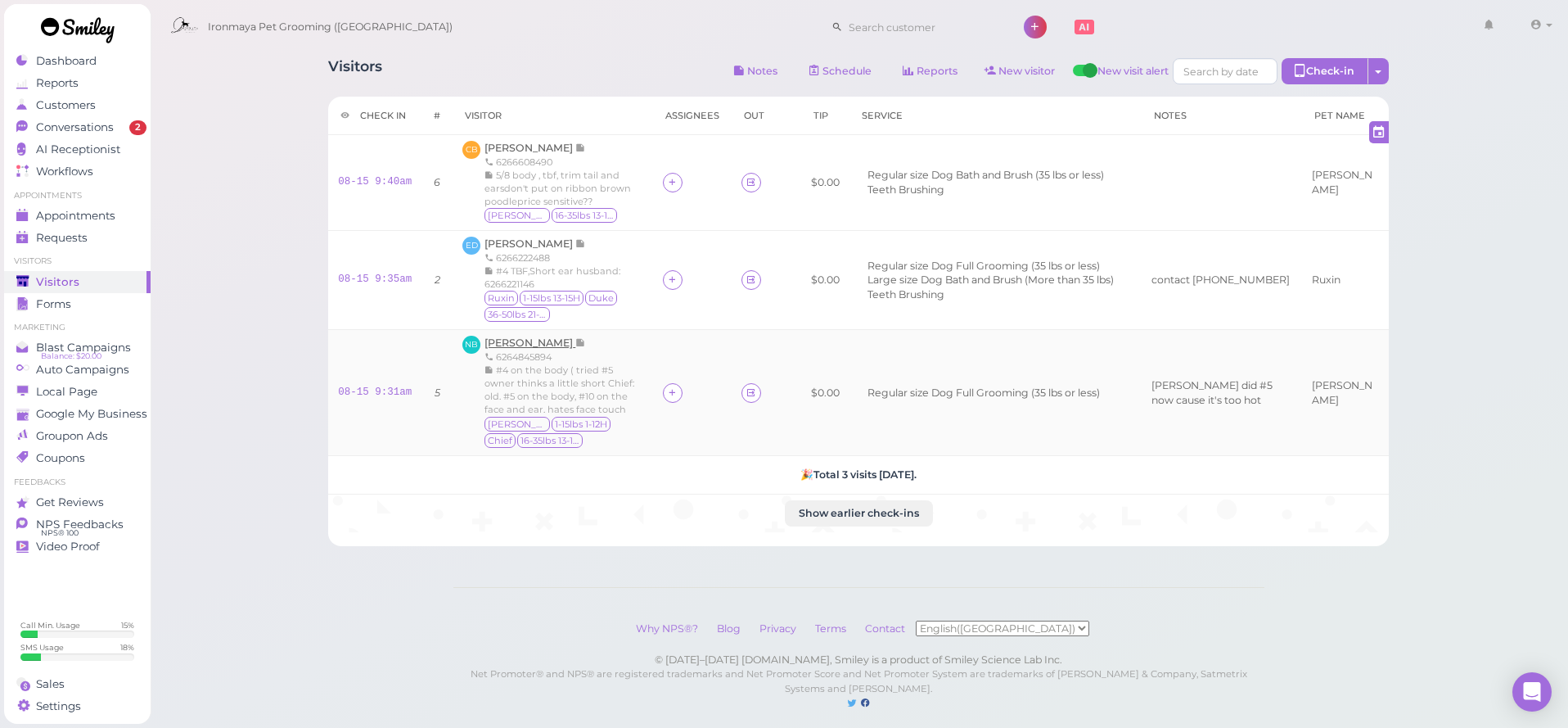
click at [548, 340] on span "[PERSON_NAME]" at bounding box center [530, 342] width 91 height 12
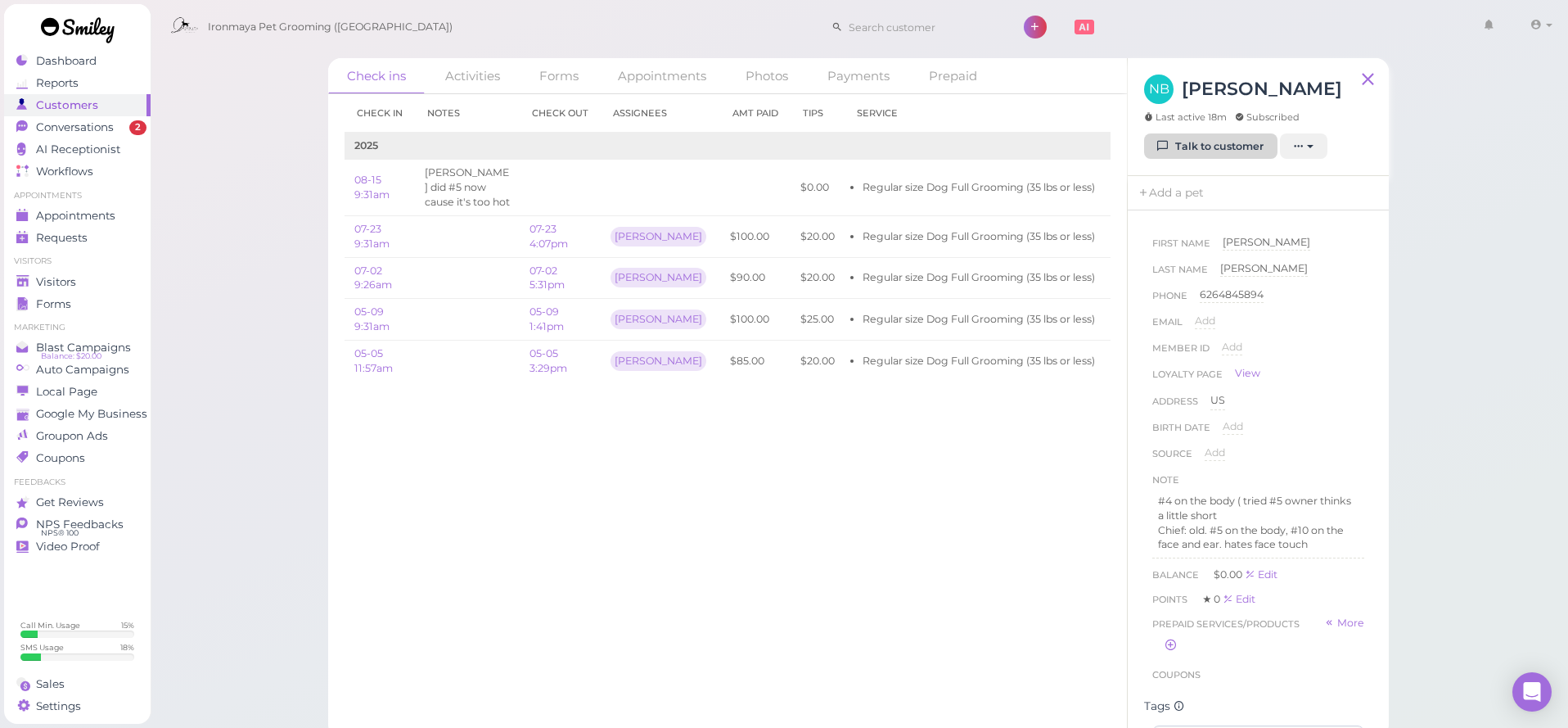
click at [1190, 149] on link "Talk to customer" at bounding box center [1210, 146] width 133 height 26
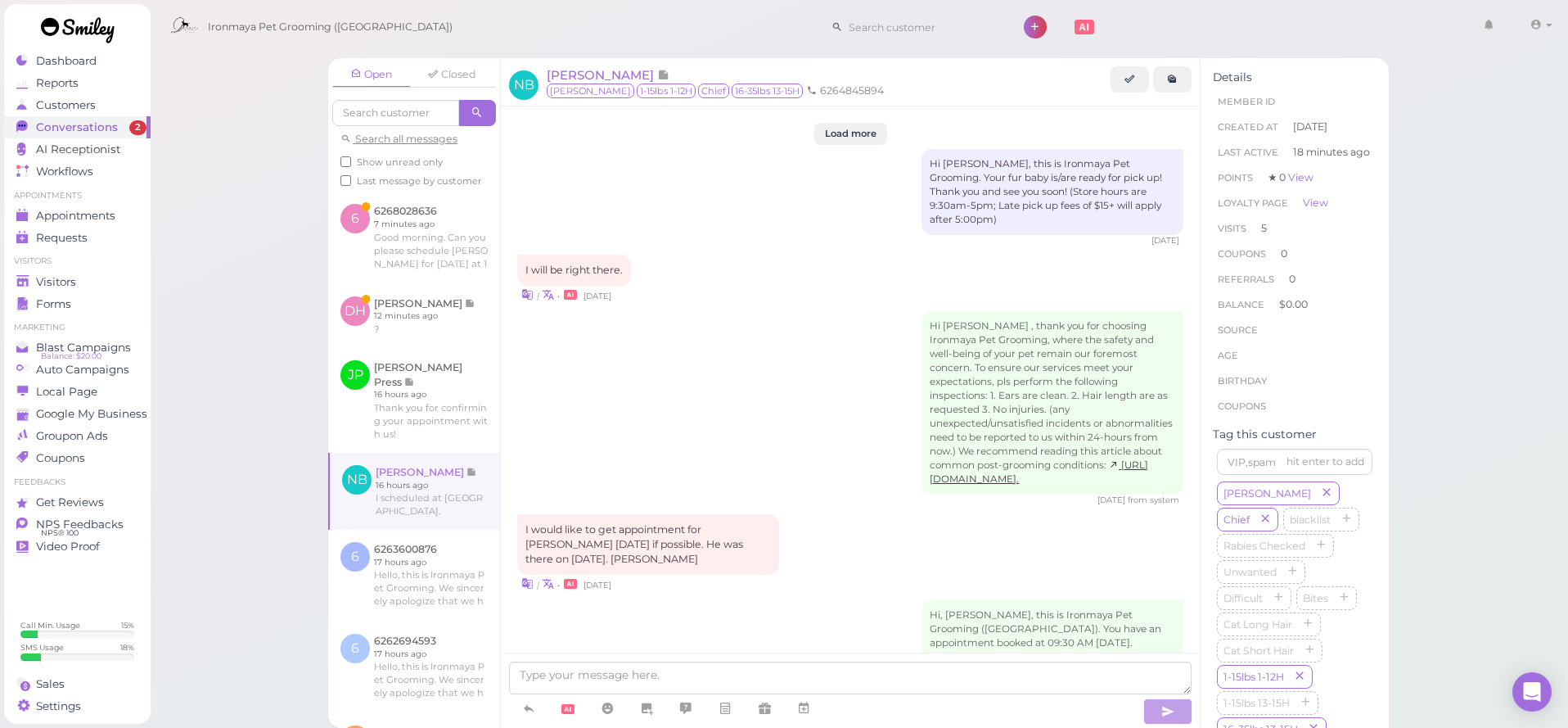
scroll to position [2240, 0]
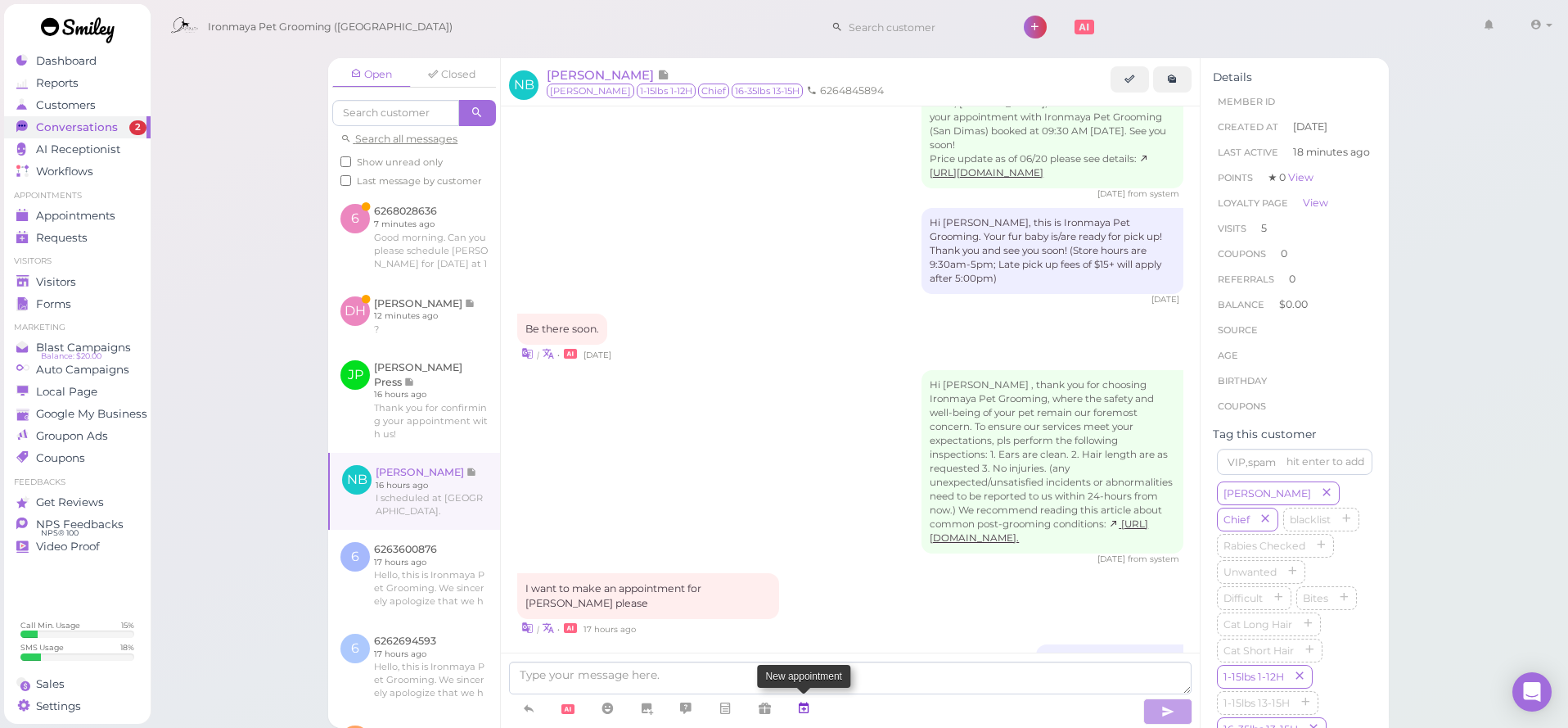
click at [808, 700] on icon at bounding box center [803, 707] width 13 height 16
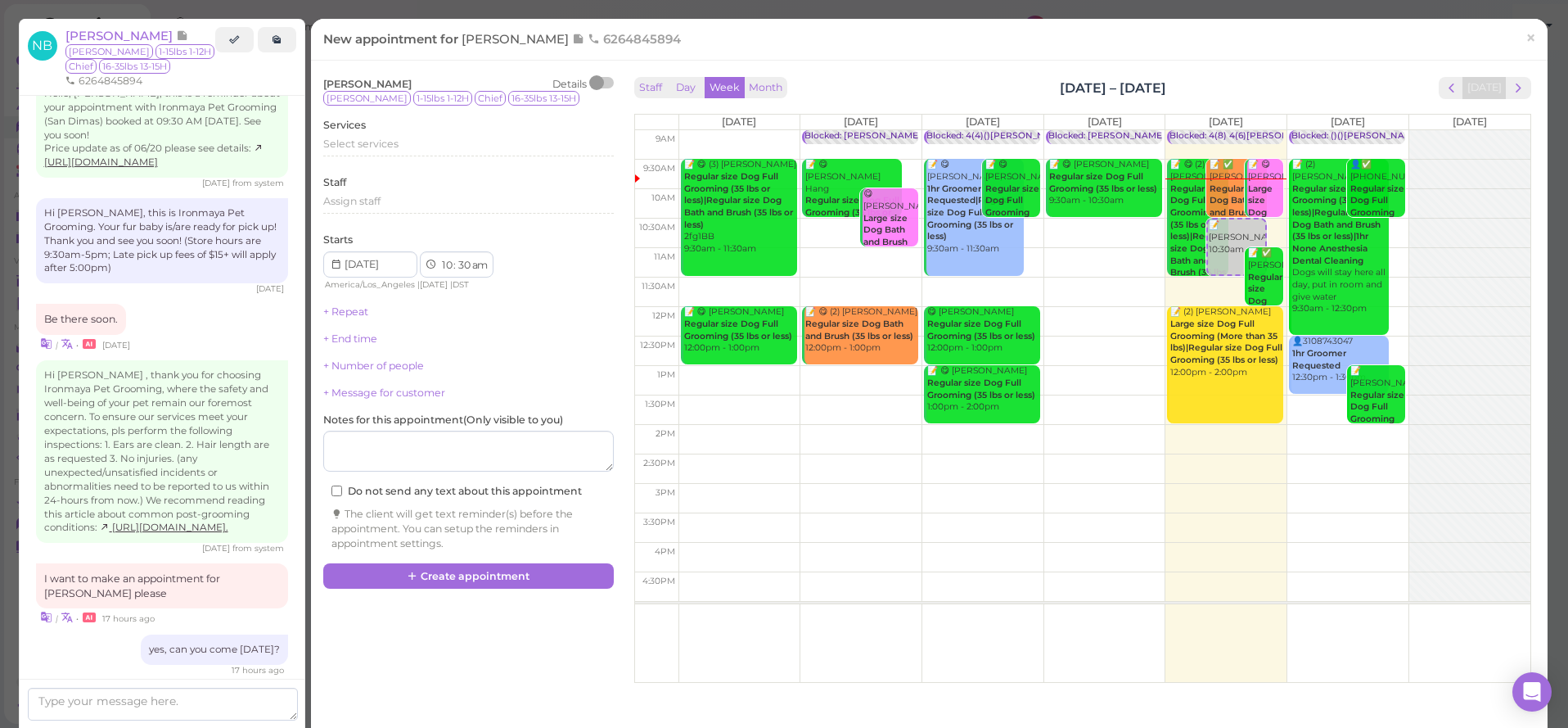
click at [1534, 33] on span "×" at bounding box center [1530, 37] width 10 height 23
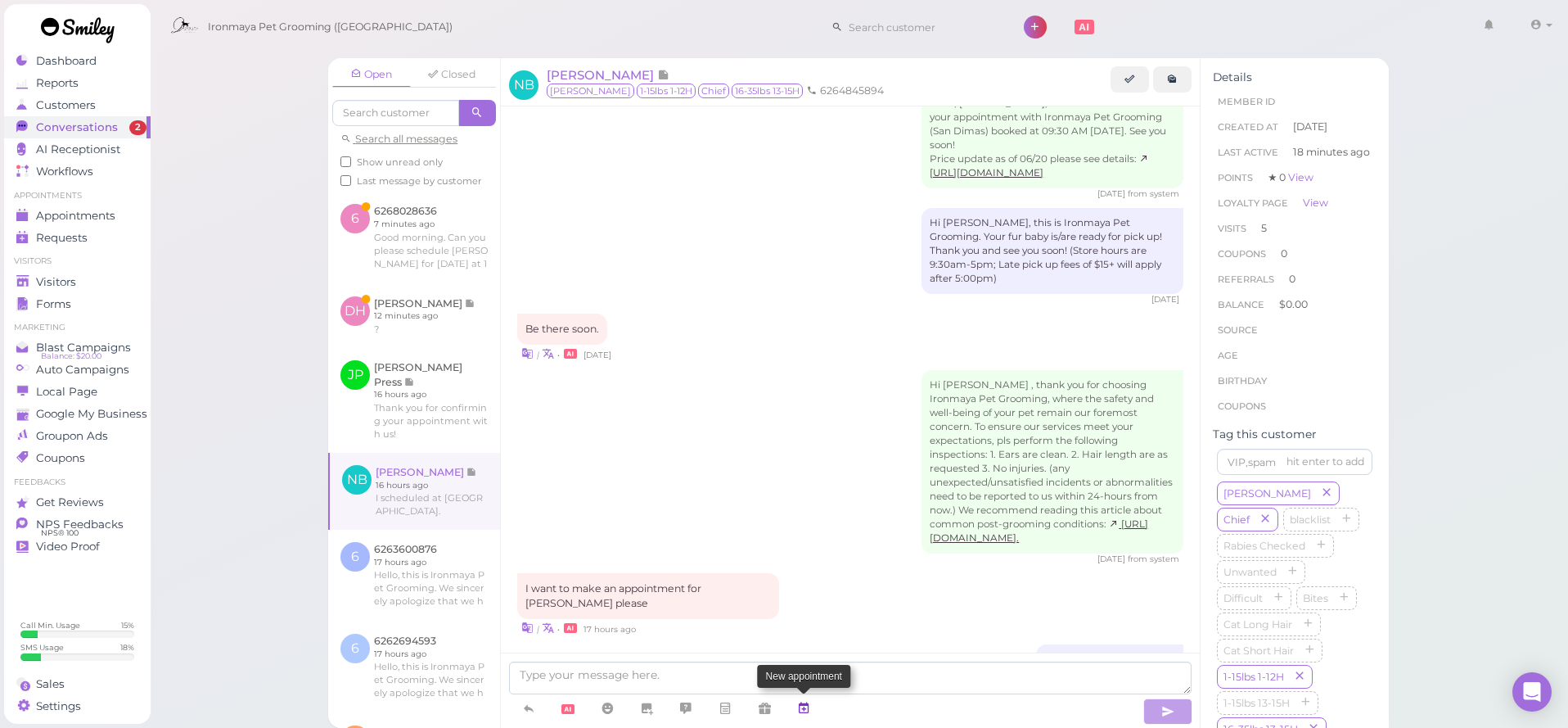
click at [800, 701] on icon at bounding box center [803, 707] width 13 height 16
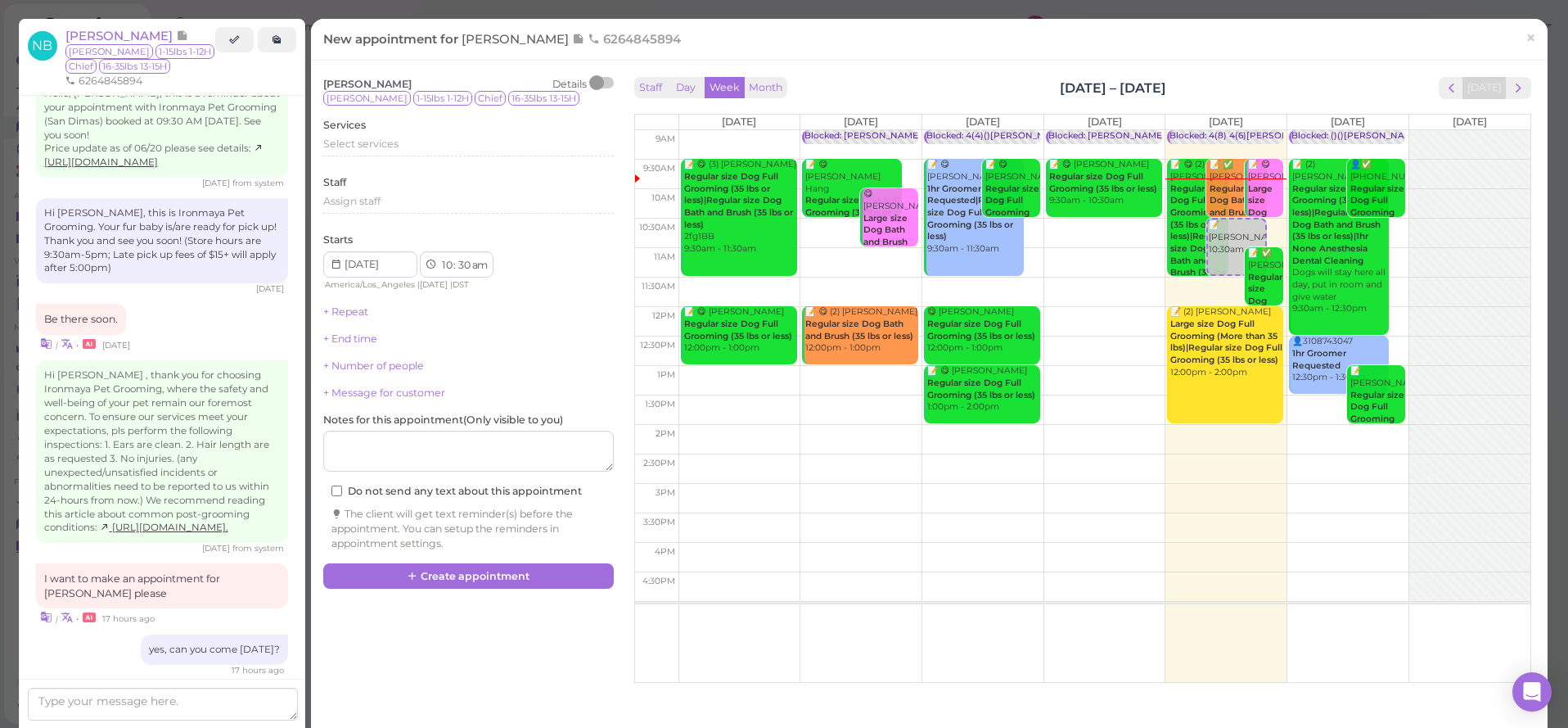
click at [1222, 148] on td at bounding box center [1104, 144] width 851 height 29
select select "9"
select select "15"
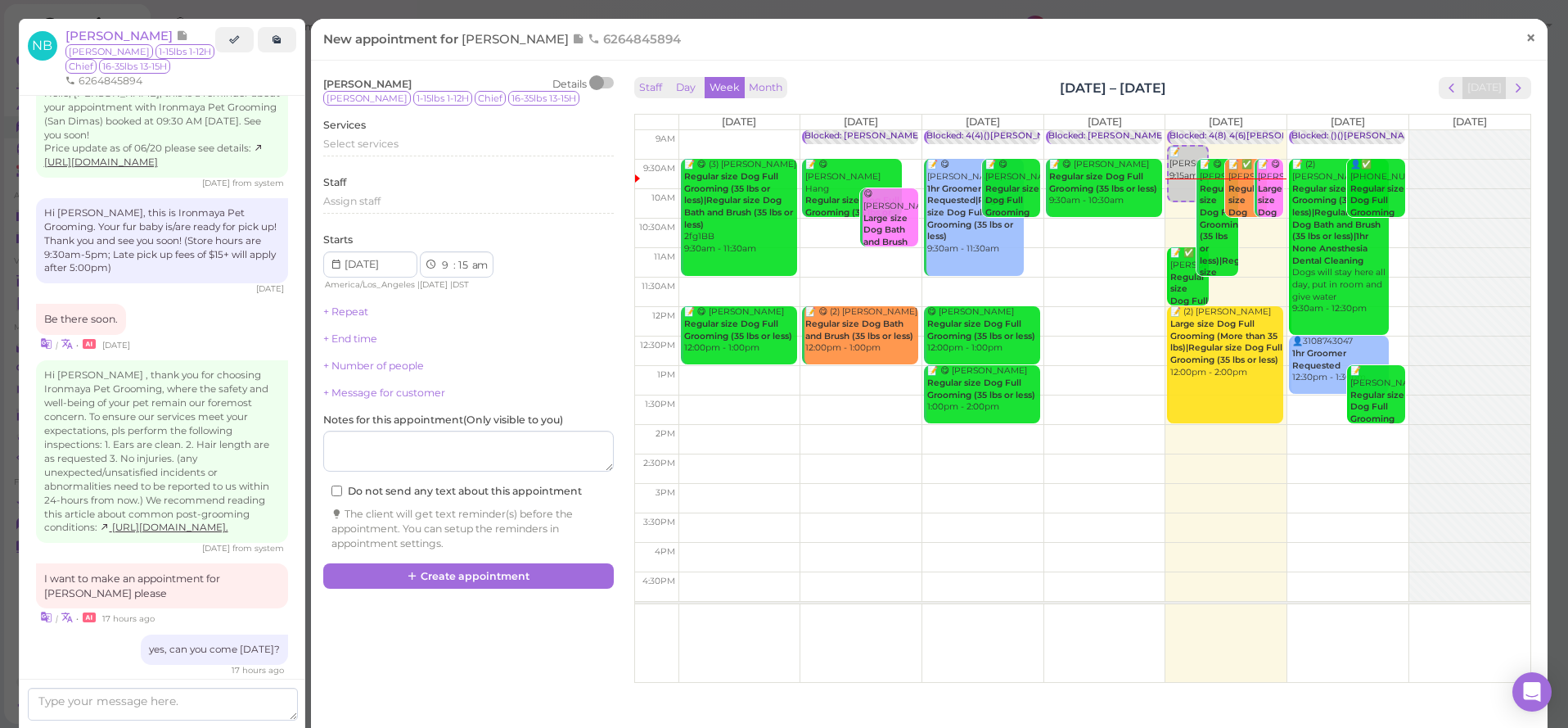
click at [1538, 39] on link "×" at bounding box center [1530, 39] width 30 height 39
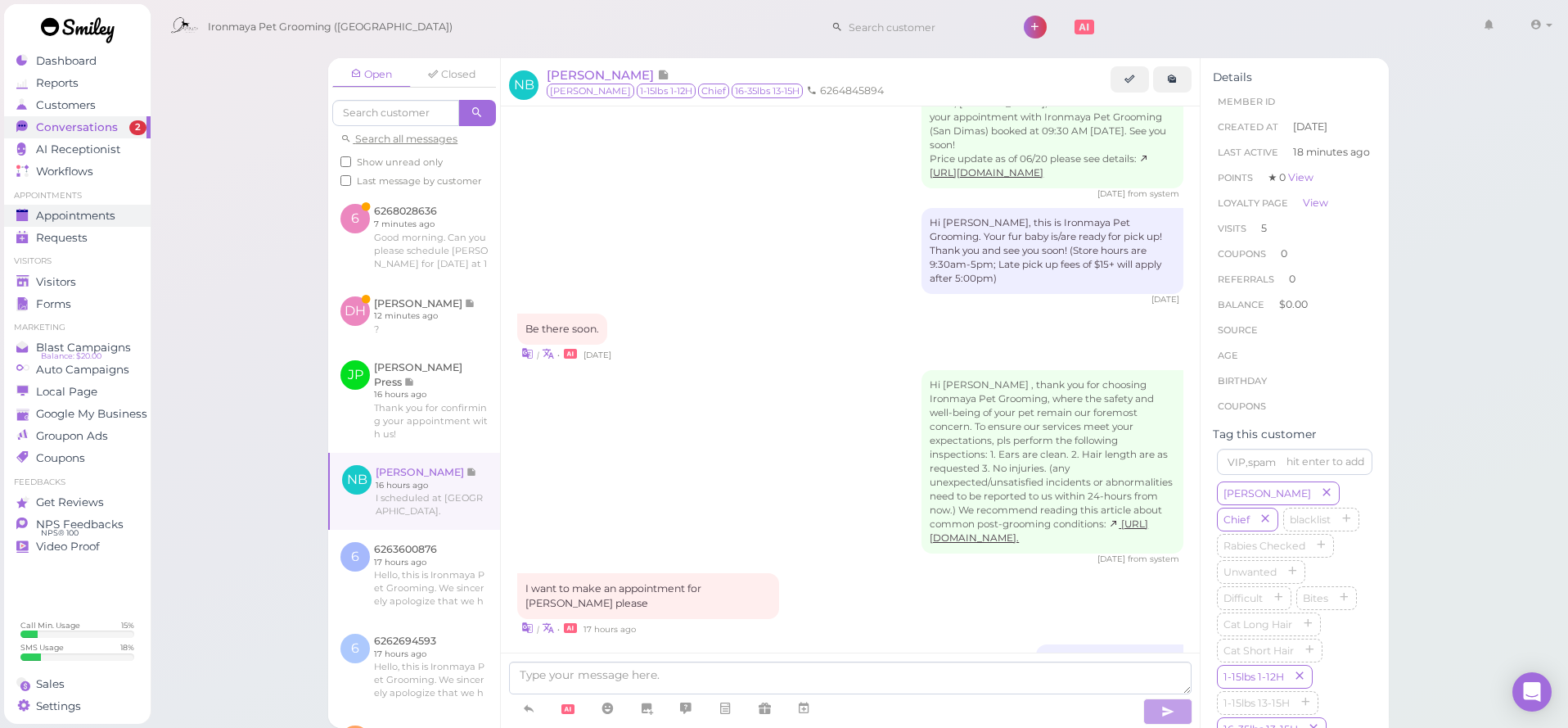
click at [47, 211] on span "Appointments" at bounding box center [76, 216] width 79 height 14
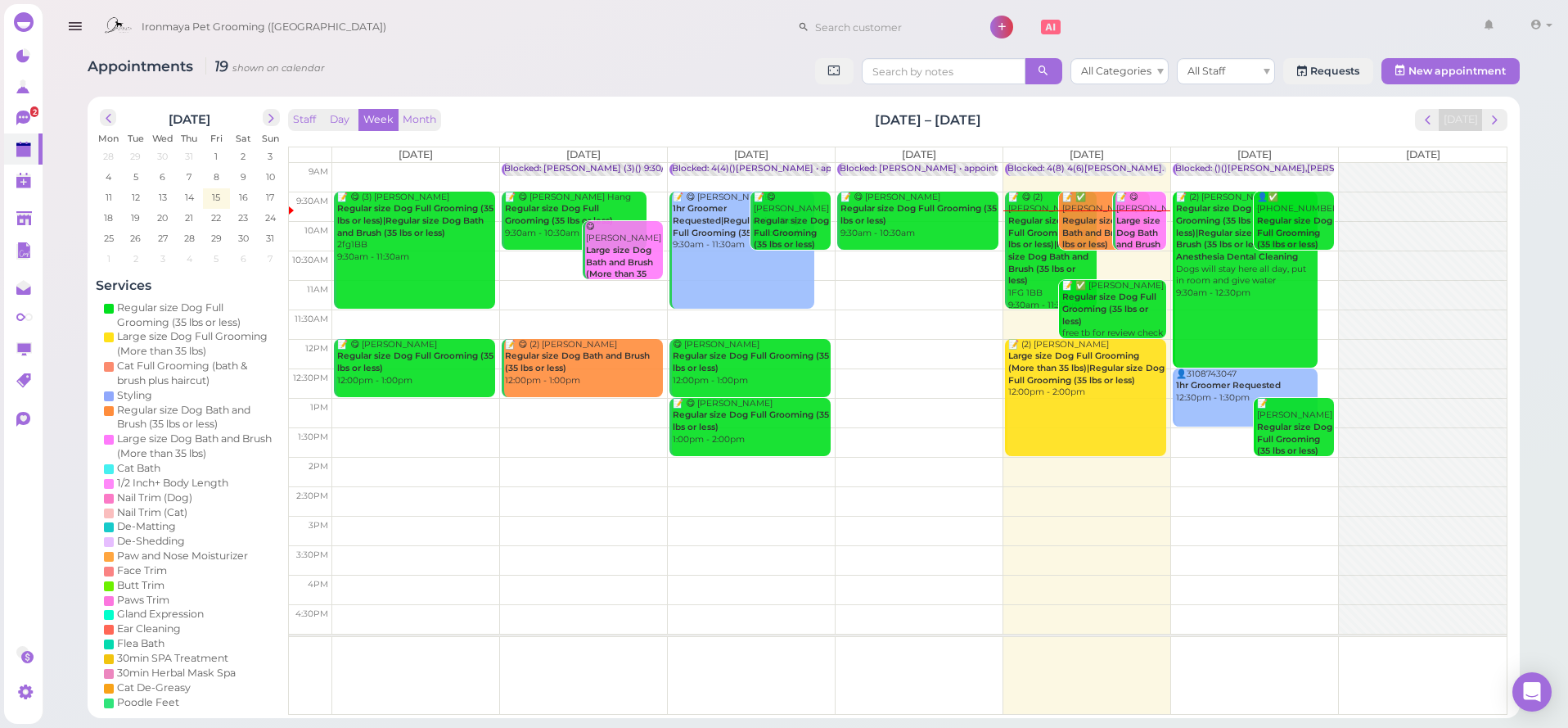
click at [1086, 217] on b "Regular size Dog Bath and Brush (35 lbs or less)" at bounding box center [1103, 232] width 82 height 34
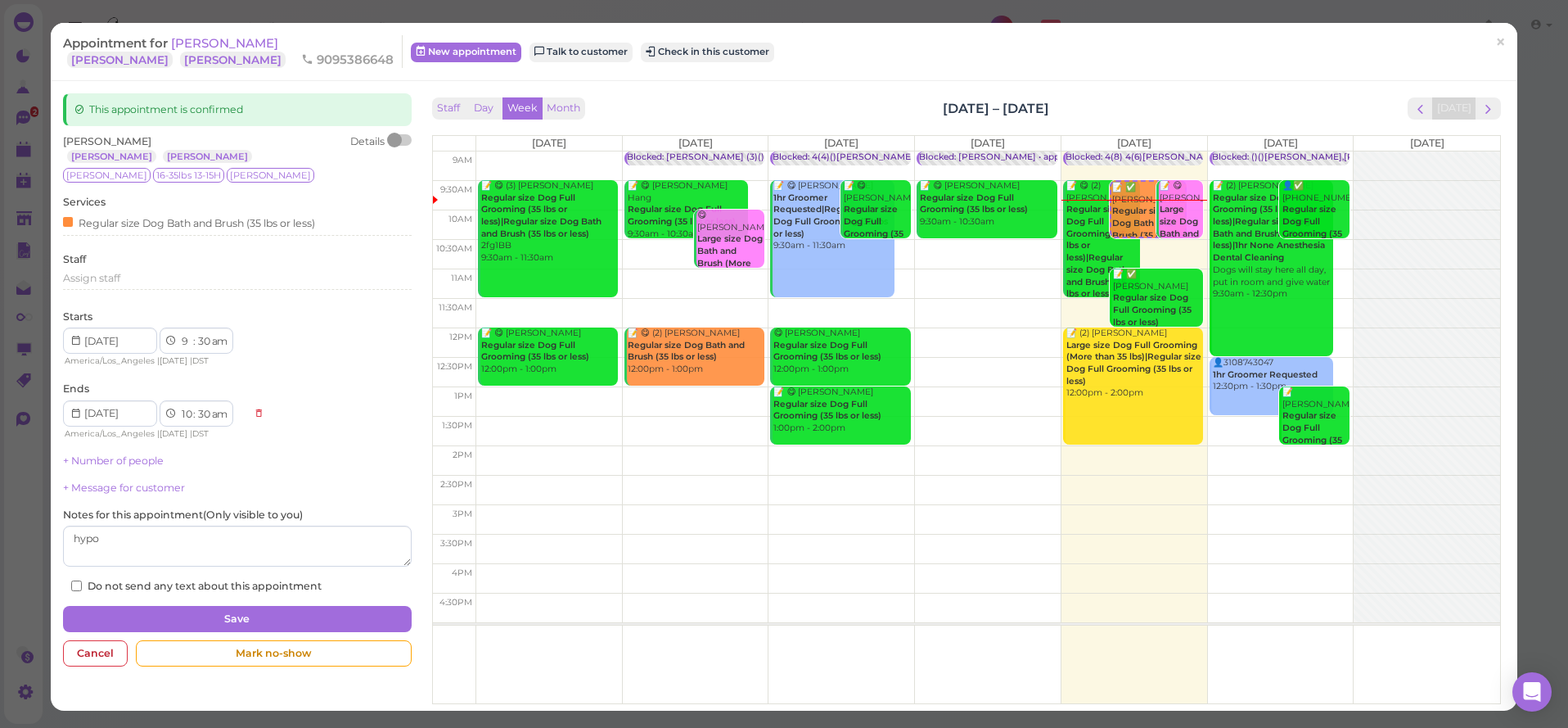
click at [408, 140] on div at bounding box center [400, 139] width 23 height 11
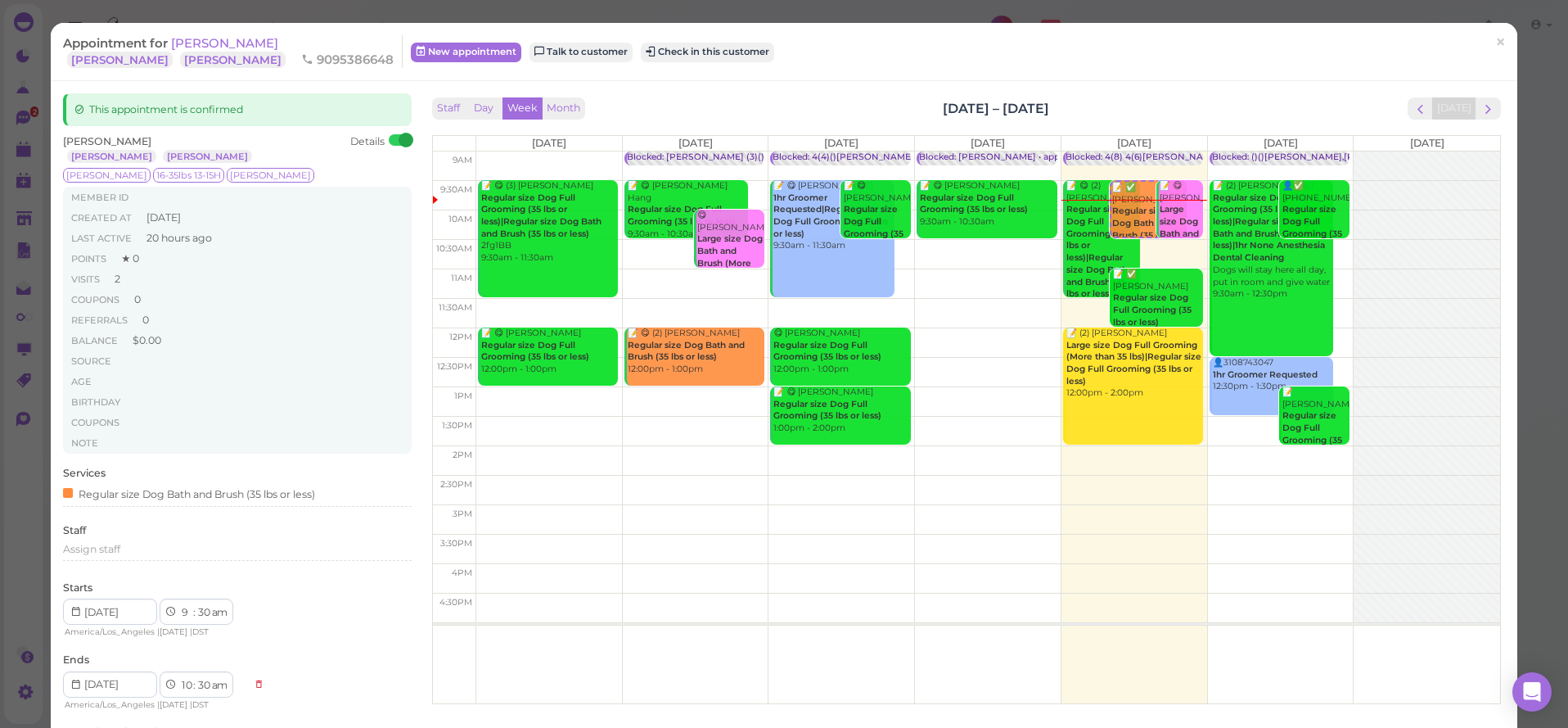
click at [229, 46] on span "[PERSON_NAME]" at bounding box center [224, 43] width 107 height 15
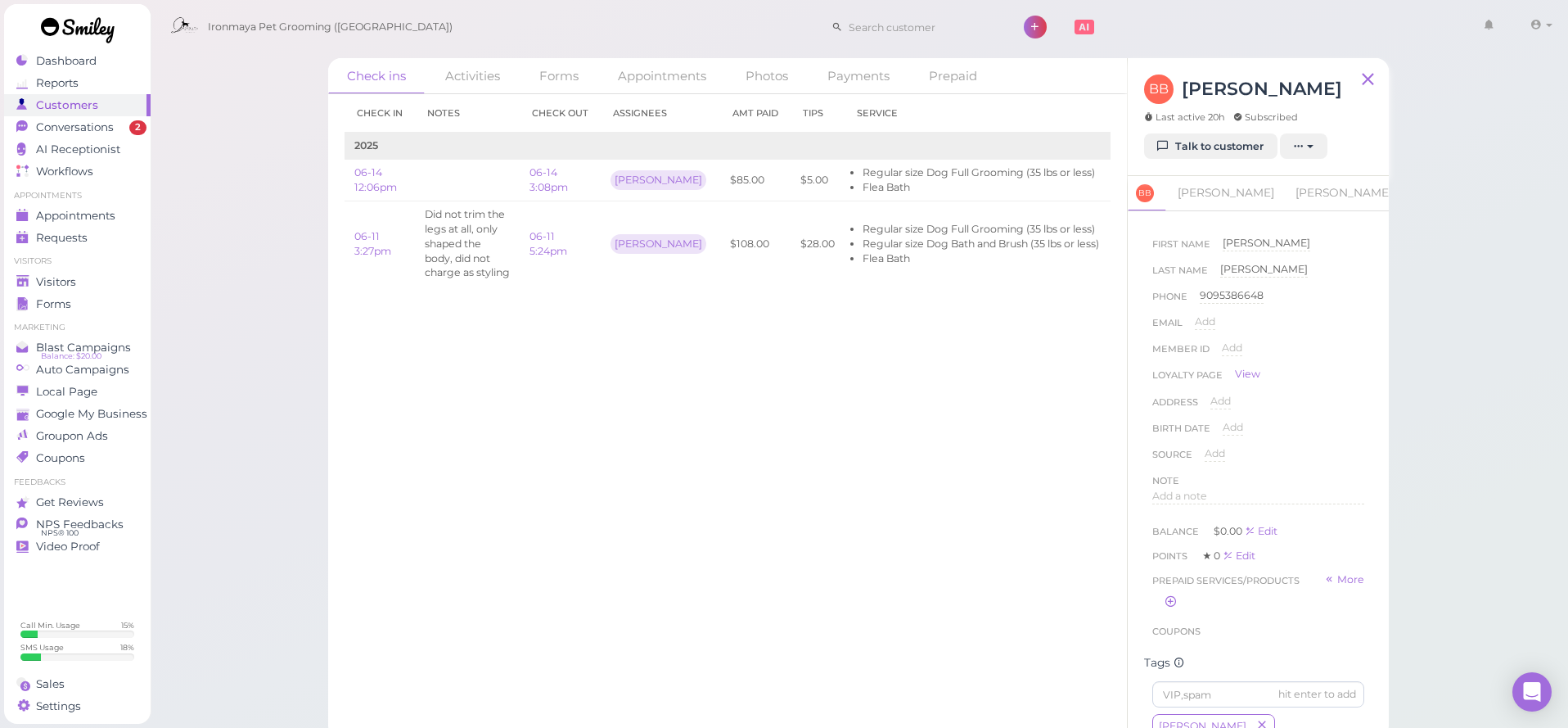
scroll to position [560, 0]
click at [1215, 141] on link "Talk to customer" at bounding box center [1210, 146] width 133 height 26
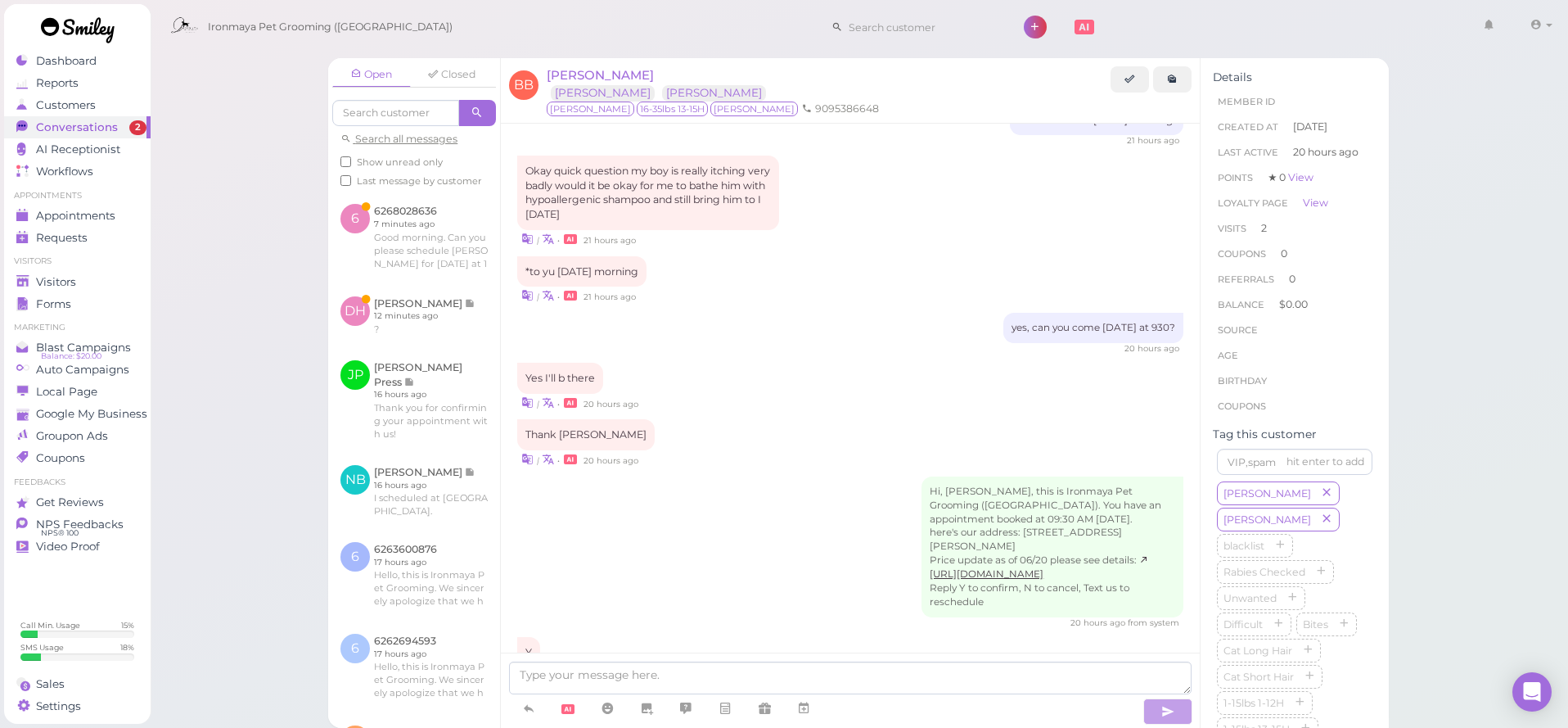
scroll to position [1174, 0]
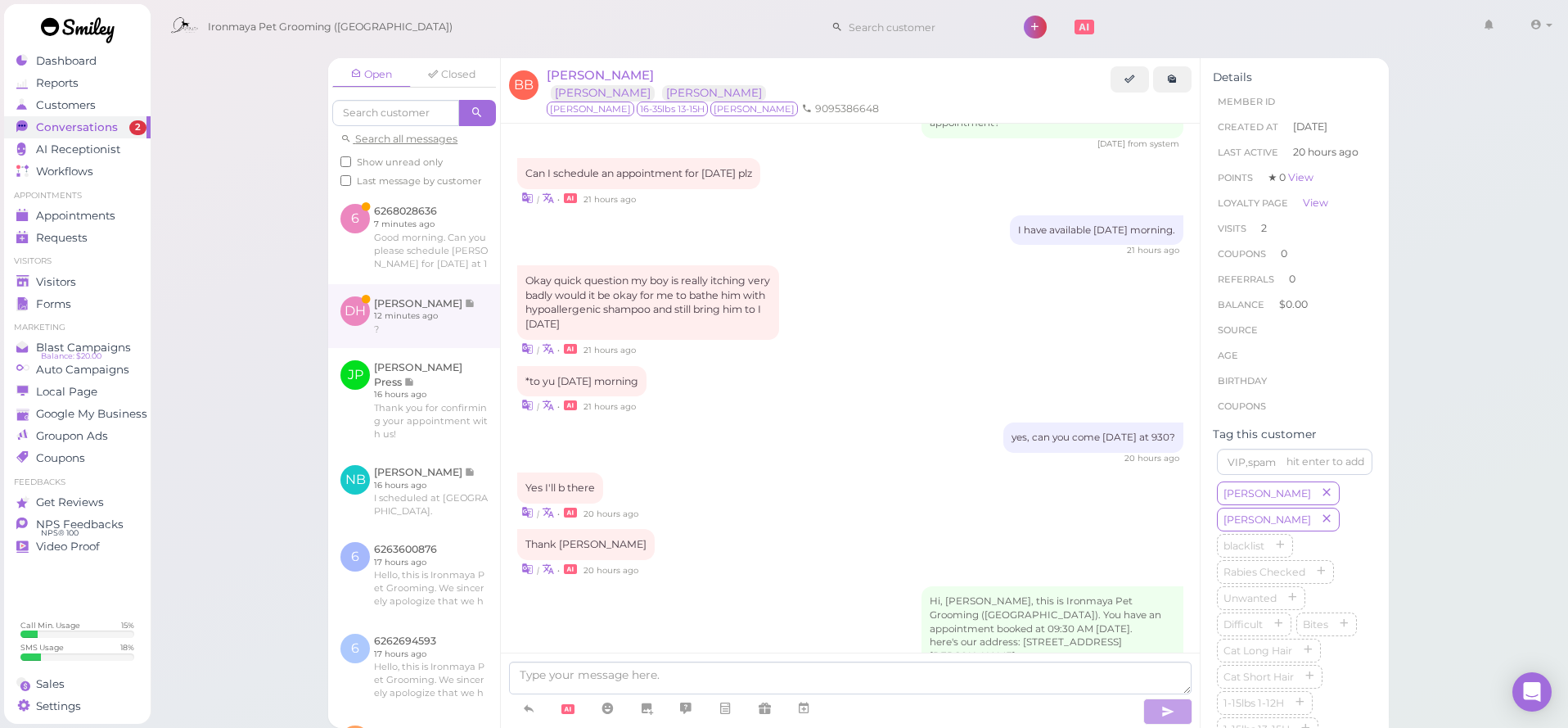
click at [472, 297] on link at bounding box center [414, 315] width 172 height 64
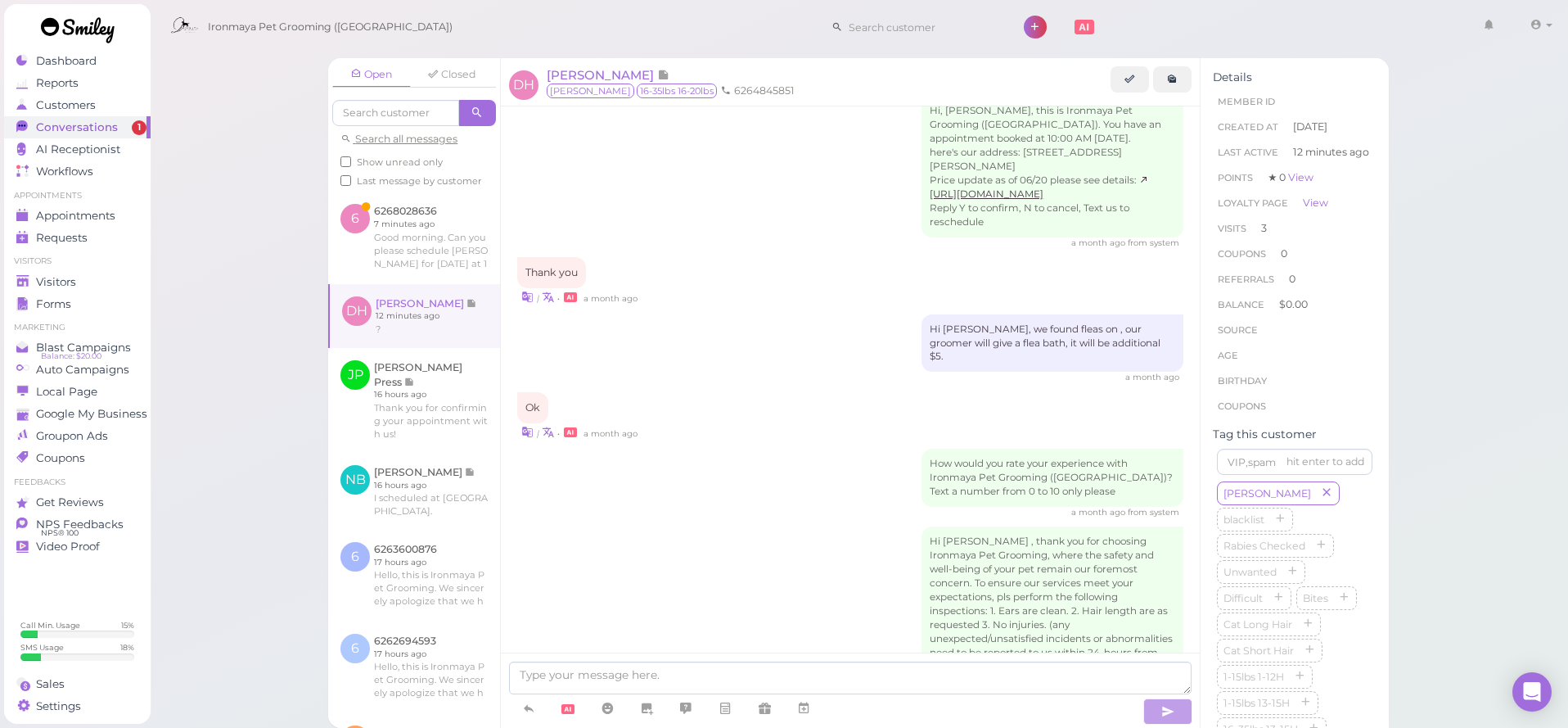
scroll to position [2425, 0]
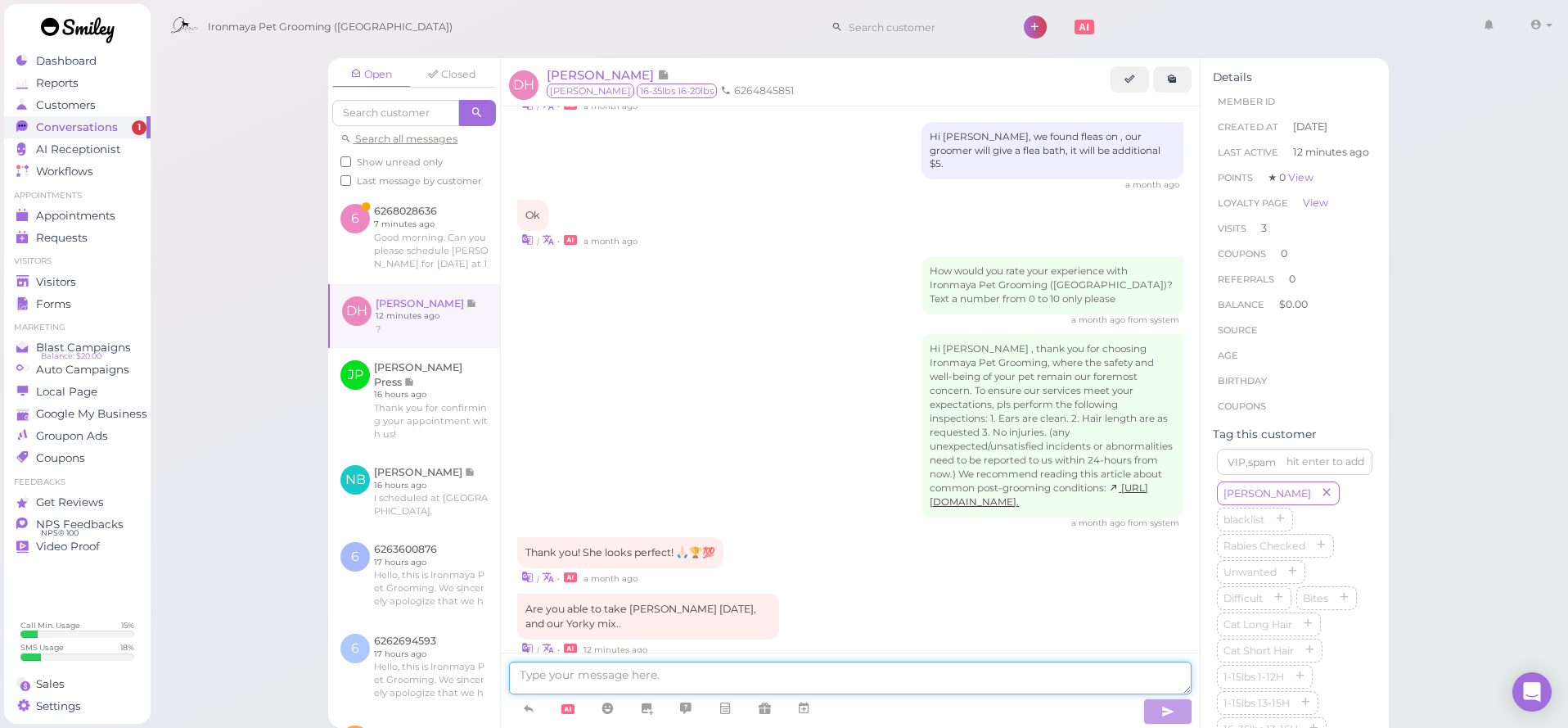
click at [782, 665] on textarea at bounding box center [850, 678] width 682 height 33
click at [808, 713] on icon at bounding box center [803, 707] width 13 height 16
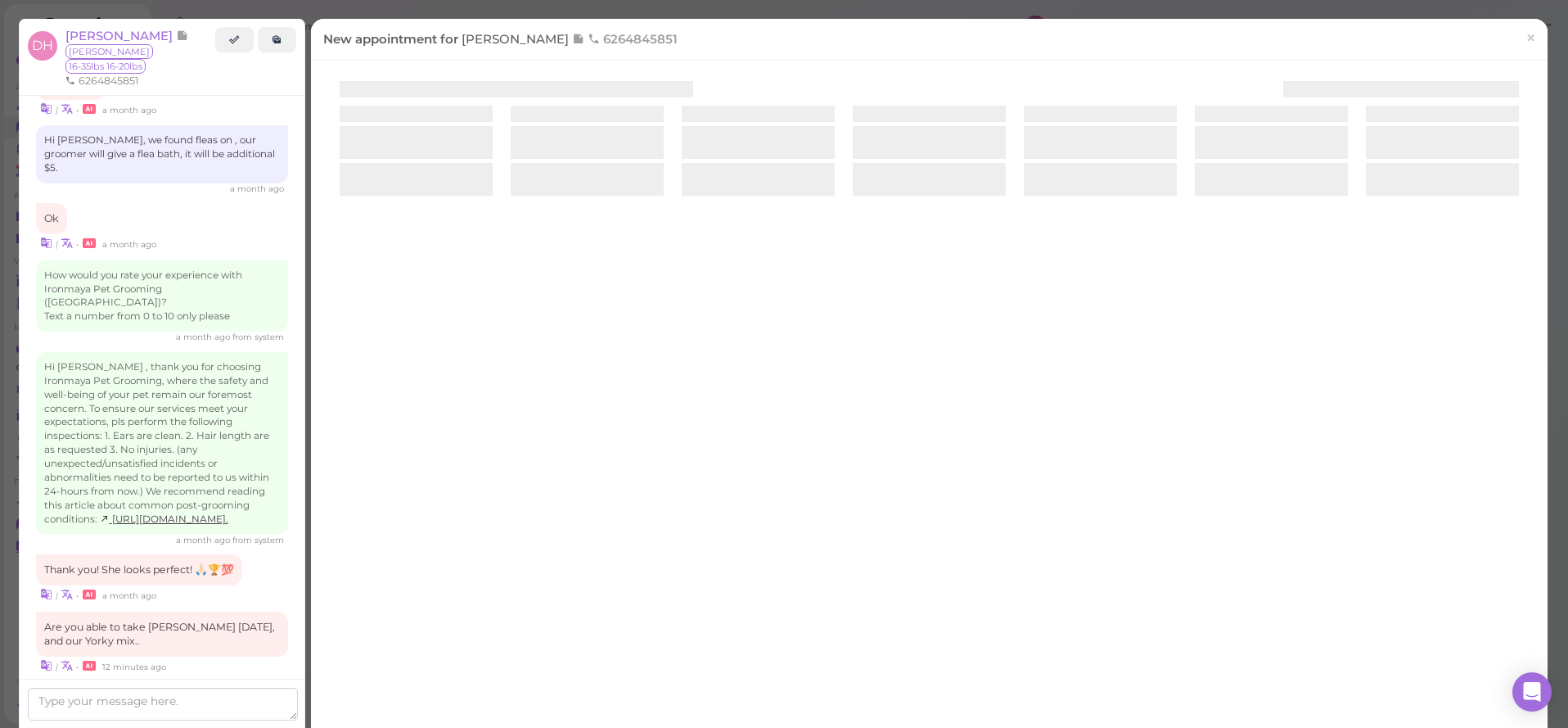
scroll to position [2424, 0]
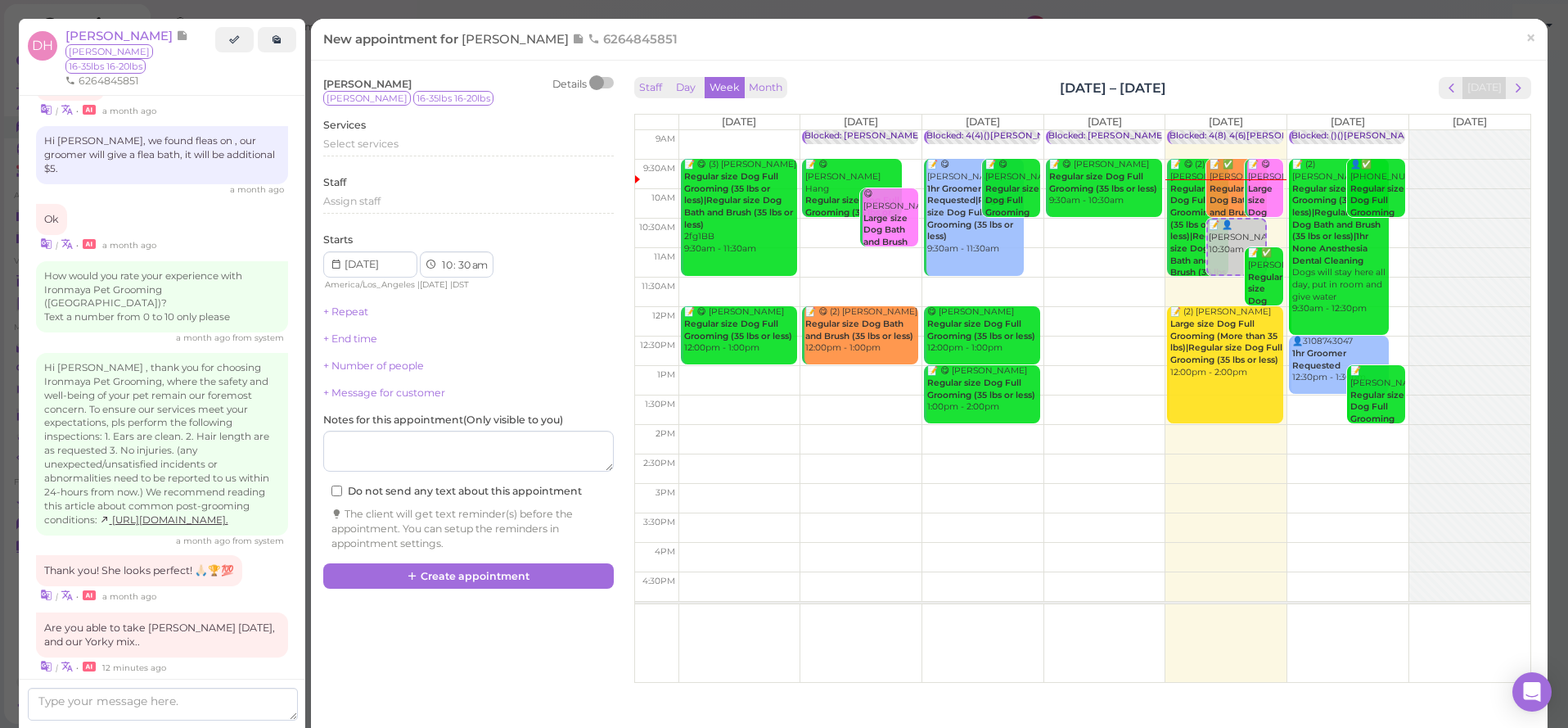
click at [1528, 44] on span "×" at bounding box center [1530, 37] width 10 height 23
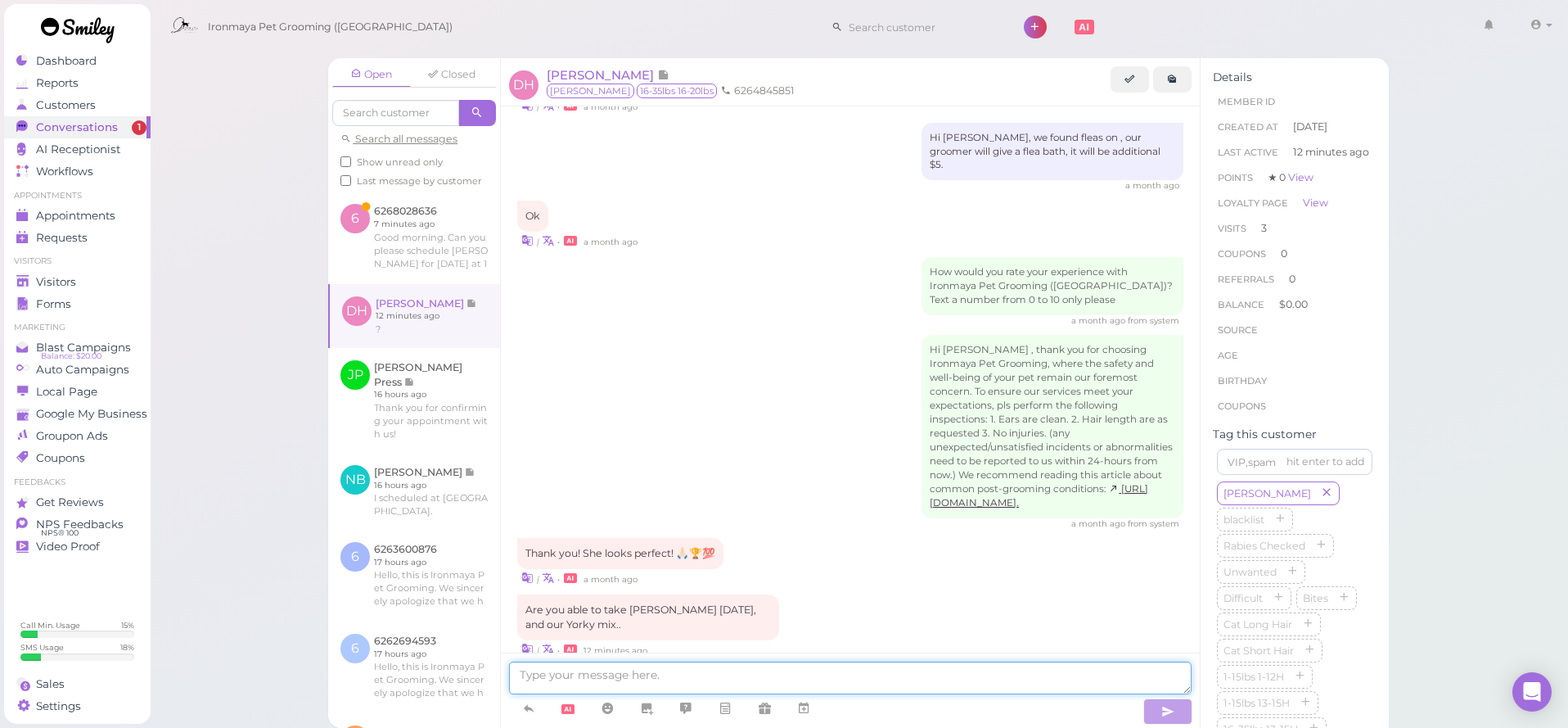
click at [1037, 673] on textarea at bounding box center [850, 678] width 682 height 33
type textarea "Het [PERSON_NAME], would 2 pm work for you?"
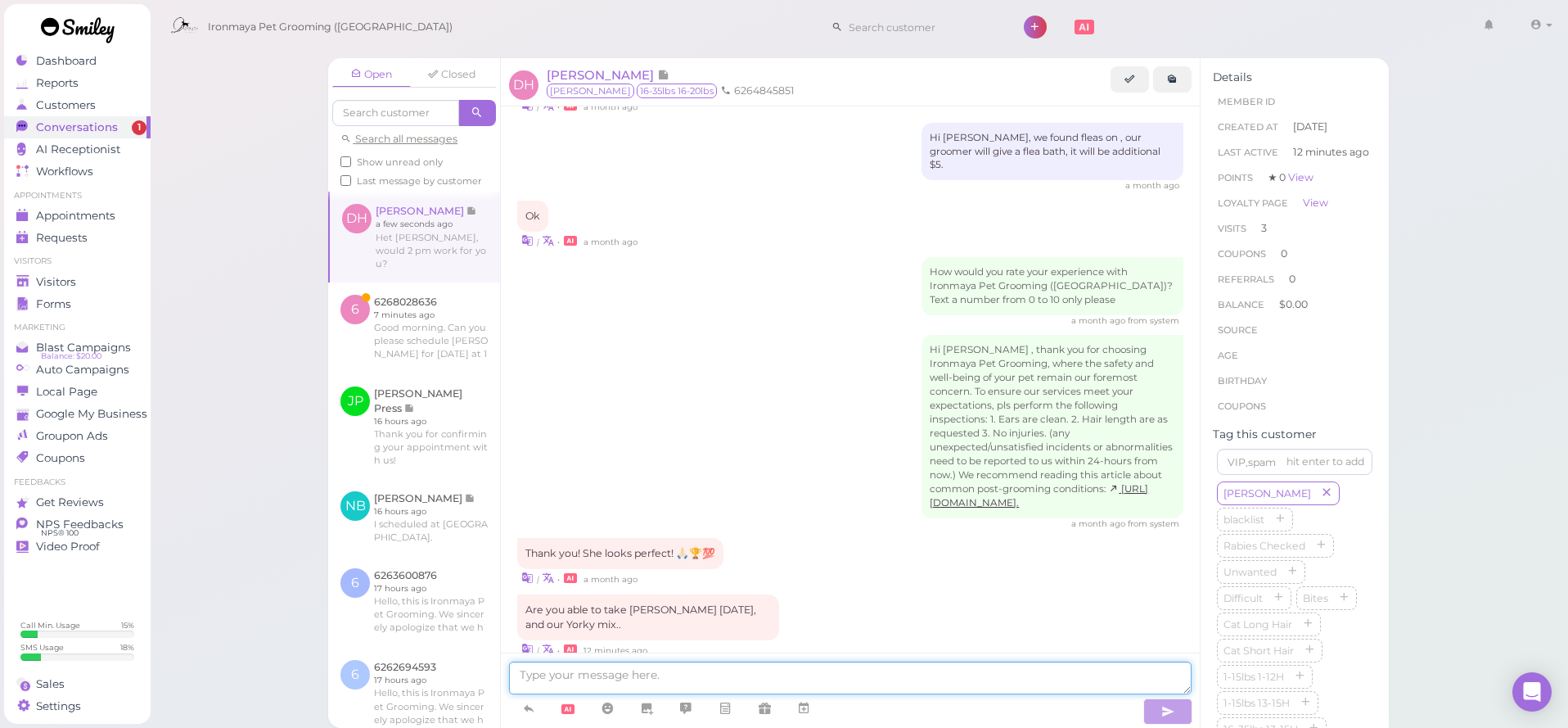
scroll to position [2462, 0]
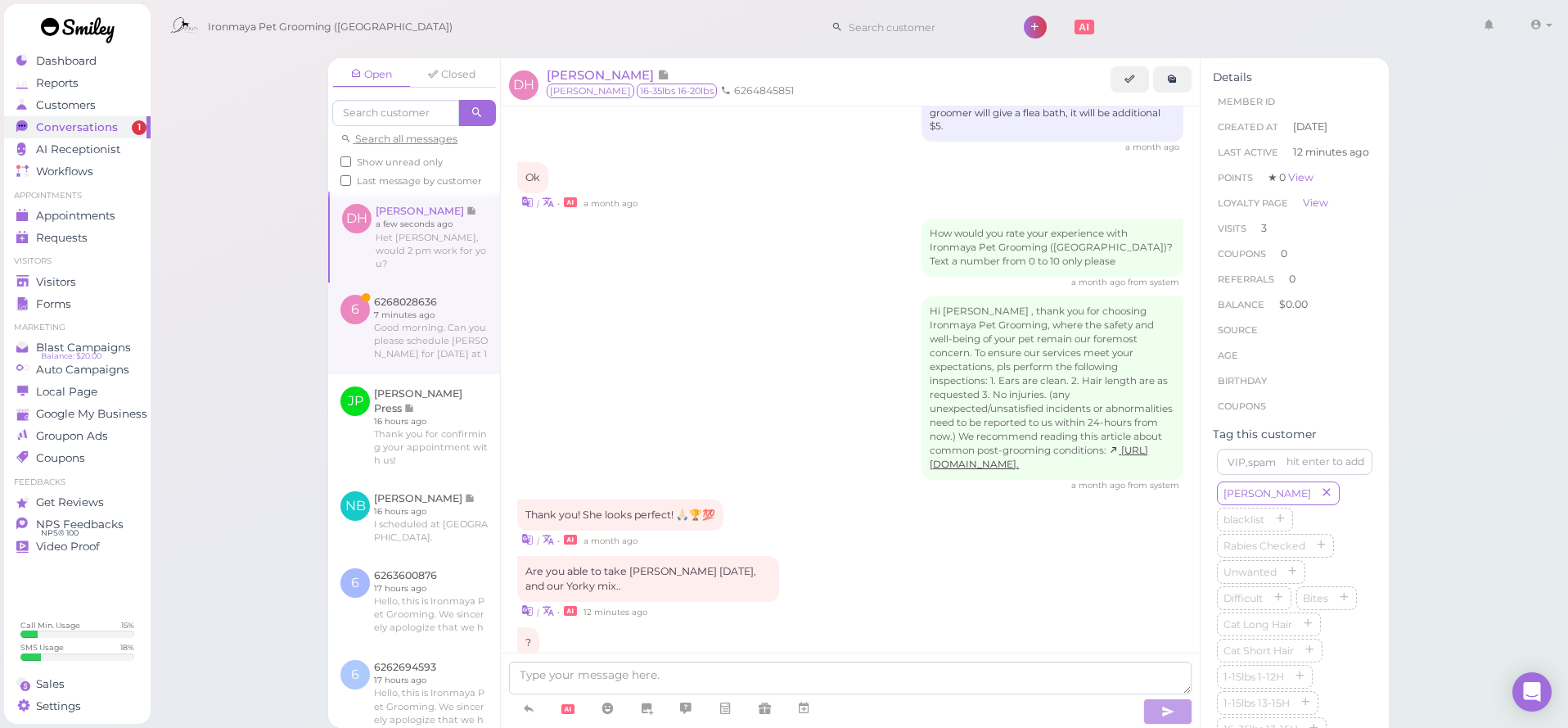
click at [382, 312] on link at bounding box center [414, 328] width 172 height 92
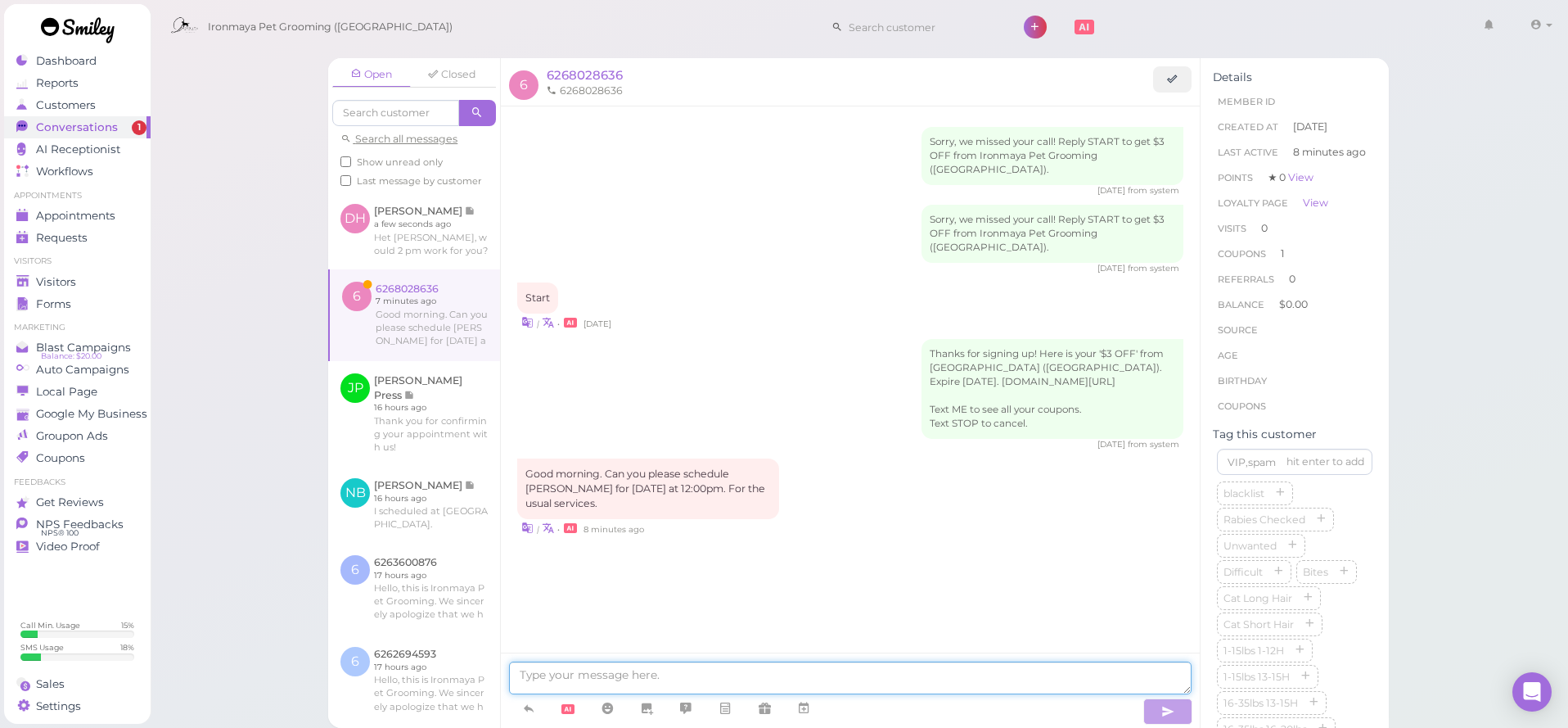
click at [784, 669] on textarea at bounding box center [850, 678] width 682 height 33
click at [802, 703] on icon at bounding box center [803, 707] width 13 height 16
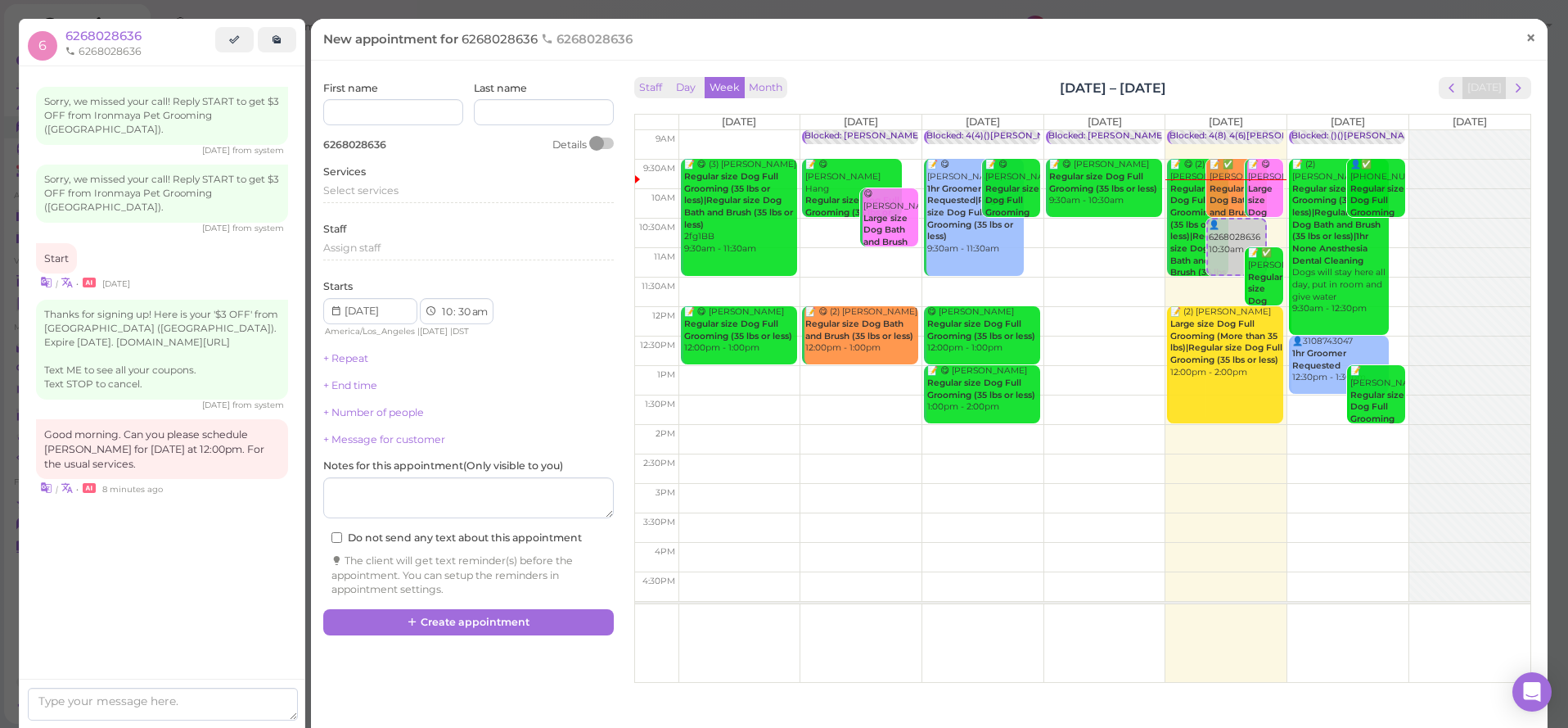
click at [1540, 34] on link "×" at bounding box center [1530, 39] width 30 height 39
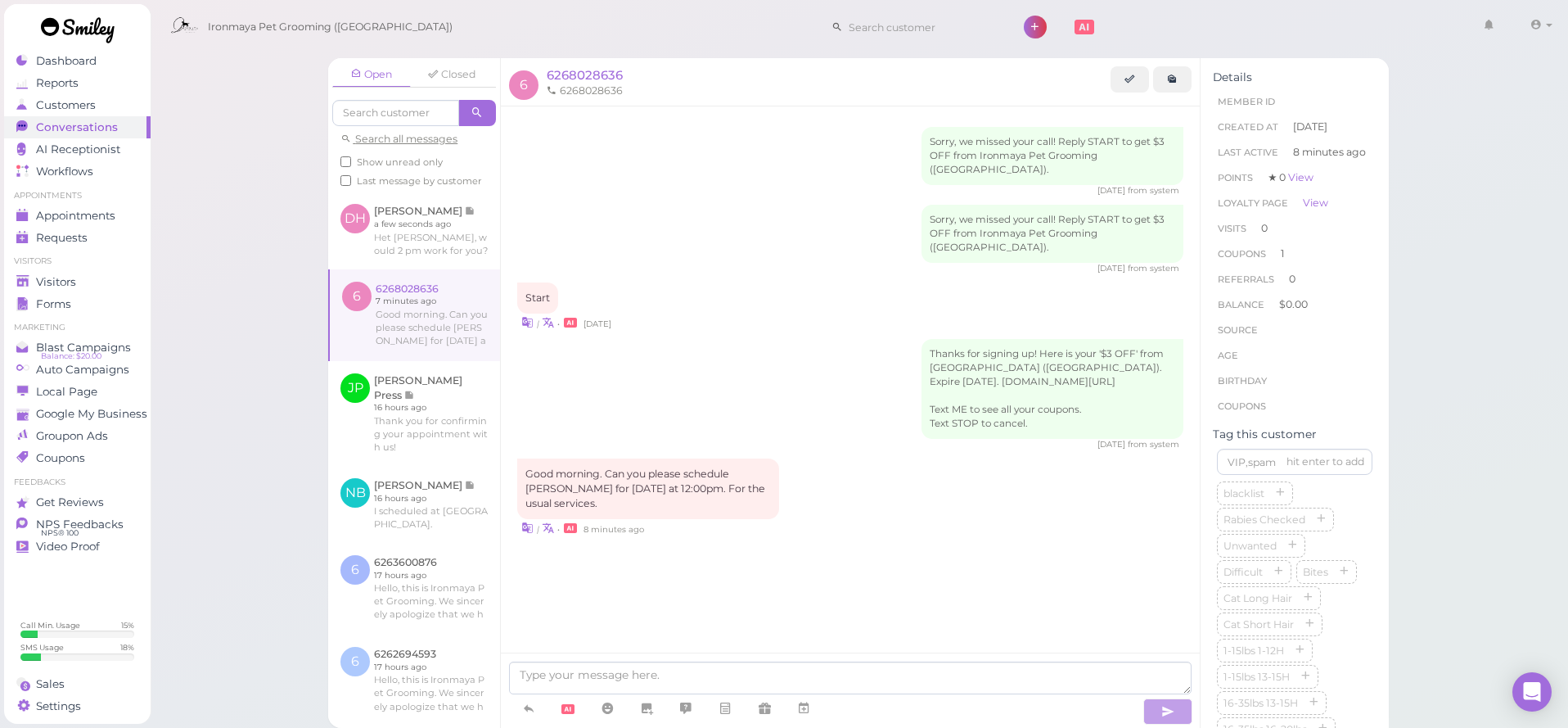
click at [597, 91] on li "6268028636" at bounding box center [584, 90] width 84 height 15
copy li "6268028636"
click at [101, 101] on div "Customers" at bounding box center [75, 105] width 118 height 14
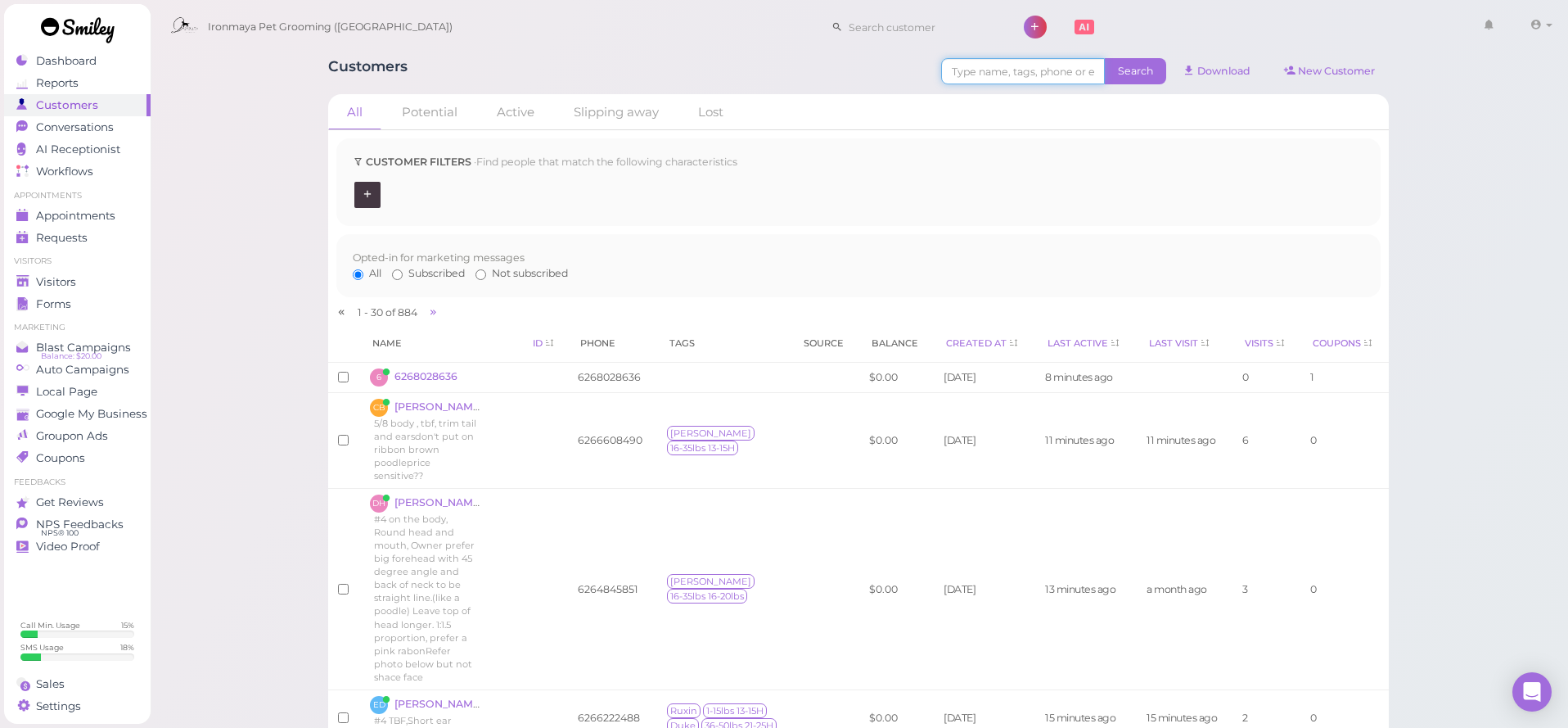
drag, startPoint x: 1026, startPoint y: 74, endPoint x: 1137, endPoint y: 80, distance: 111.2
click at [1026, 74] on input at bounding box center [1022, 71] width 163 height 26
paste input "6268028636"
type input "6268028636"
click at [1135, 77] on span "Search" at bounding box center [1135, 71] width 61 height 26
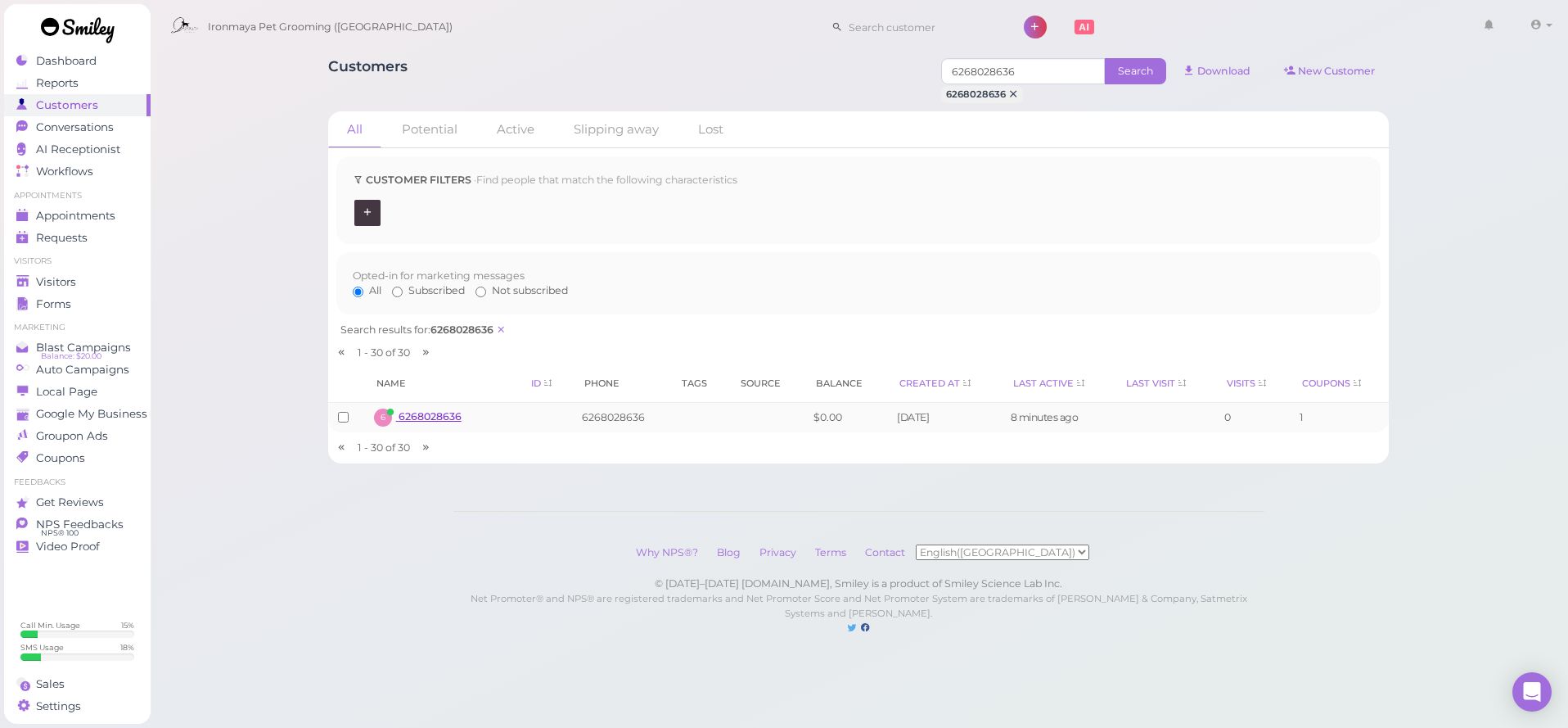
click at [433, 410] on span "6268028636" at bounding box center [430, 416] width 63 height 12
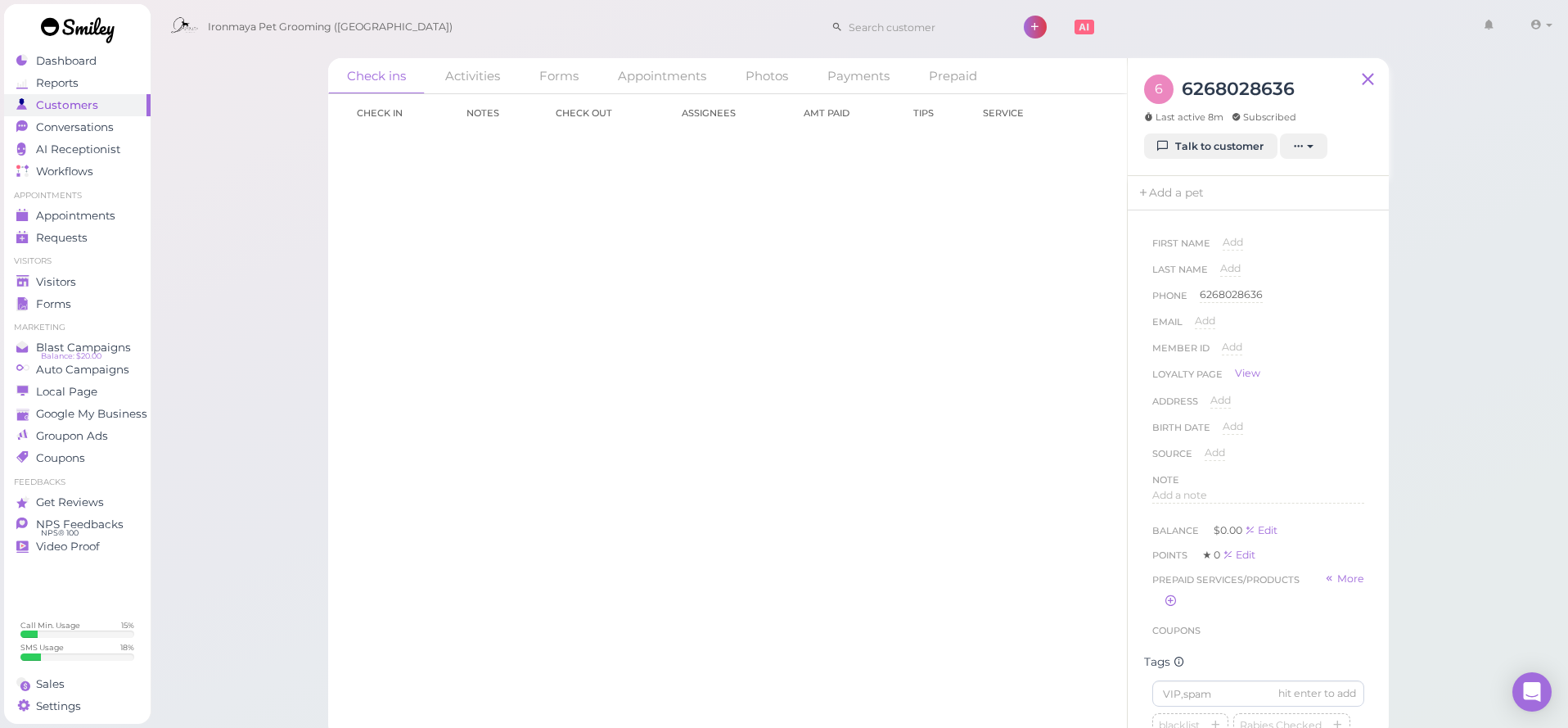
click at [1240, 125] on div "6 6268028636 Last active 8m Subscribed" at bounding box center [1223, 104] width 161 height 59
click at [1243, 139] on link "Talk to customer" at bounding box center [1210, 146] width 133 height 26
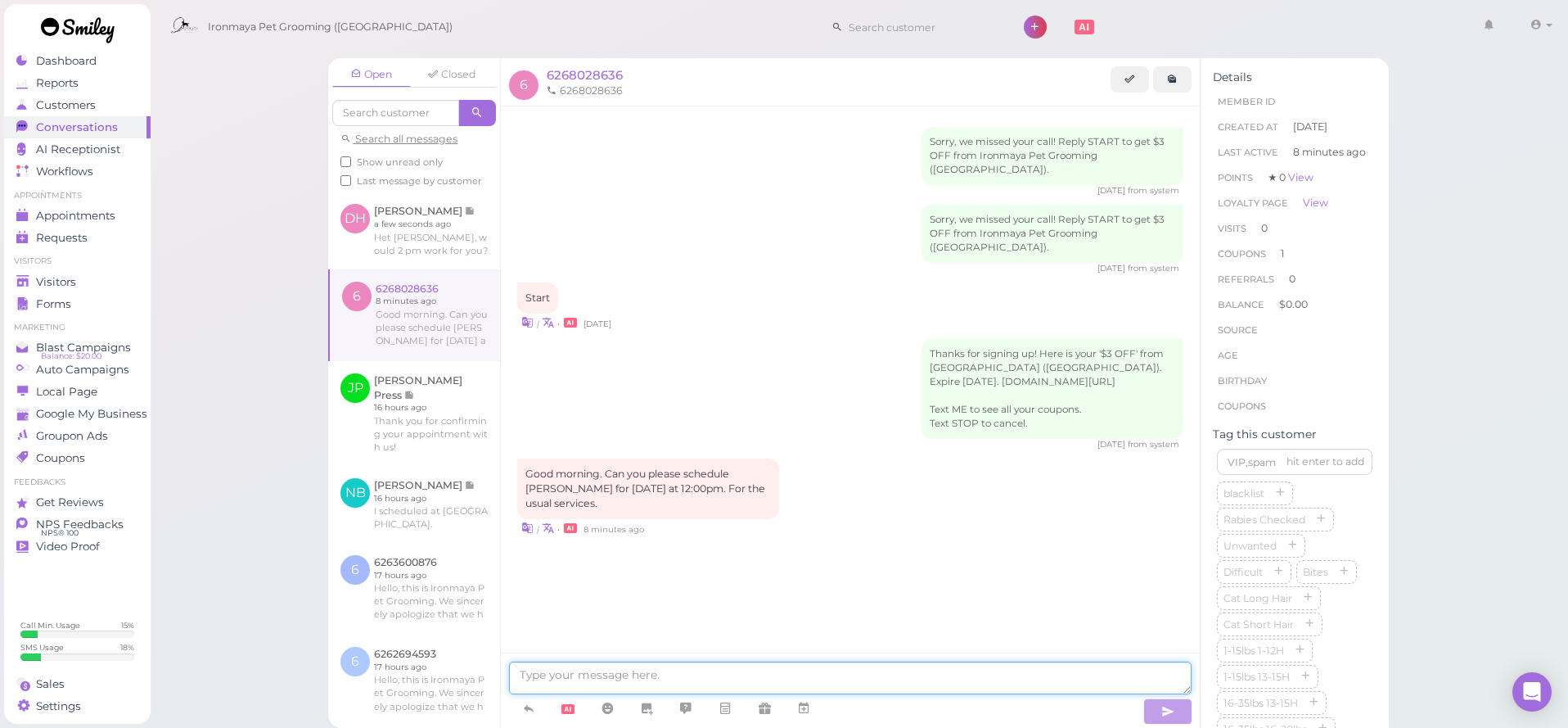
click at [956, 682] on textarea at bounding box center [850, 678] width 682 height 33
type textarea "Hey there do you have other phone that was registered with us before?"
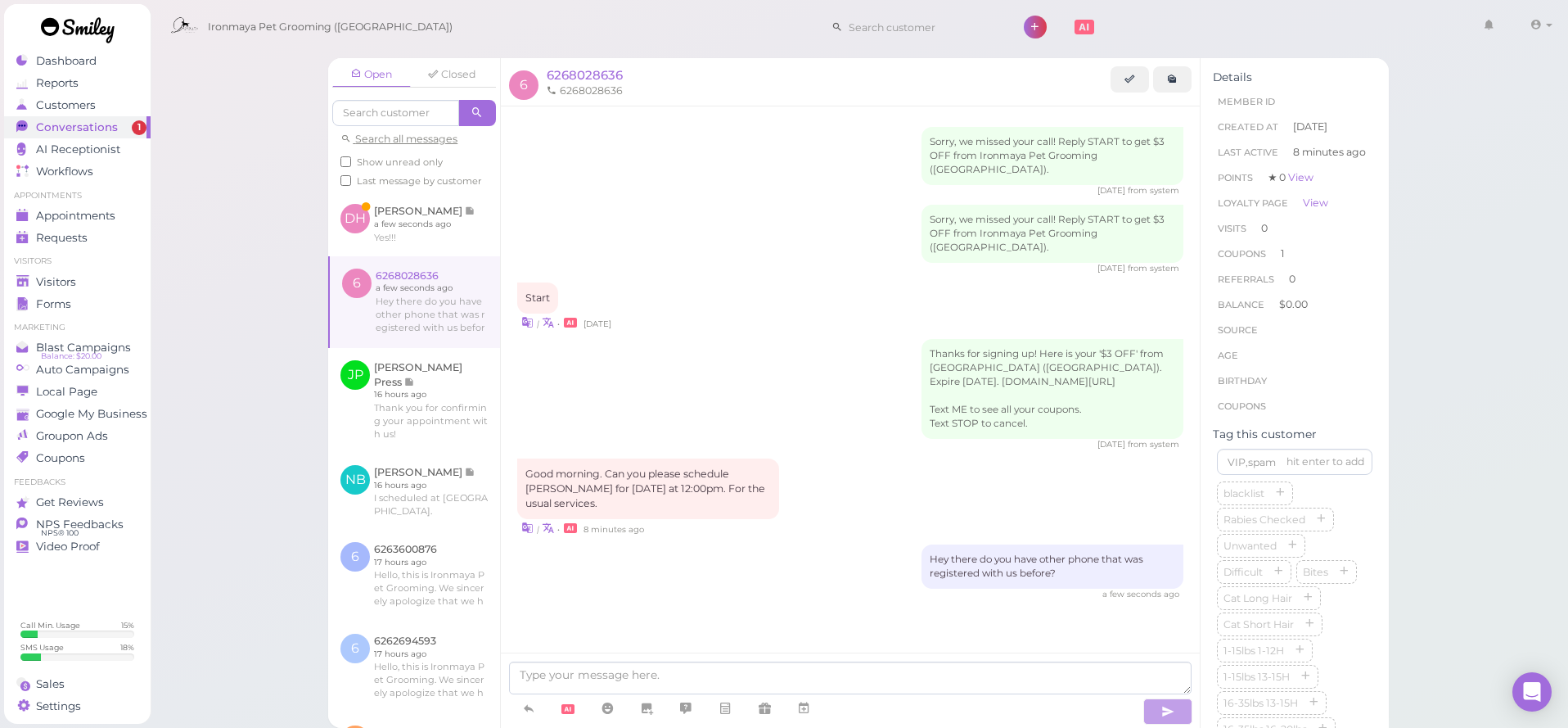
click at [458, 187] on div "Open Closed Search all messages Show unread only Last message by customer" at bounding box center [414, 125] width 172 height 133
click at [458, 207] on link at bounding box center [414, 223] width 172 height 64
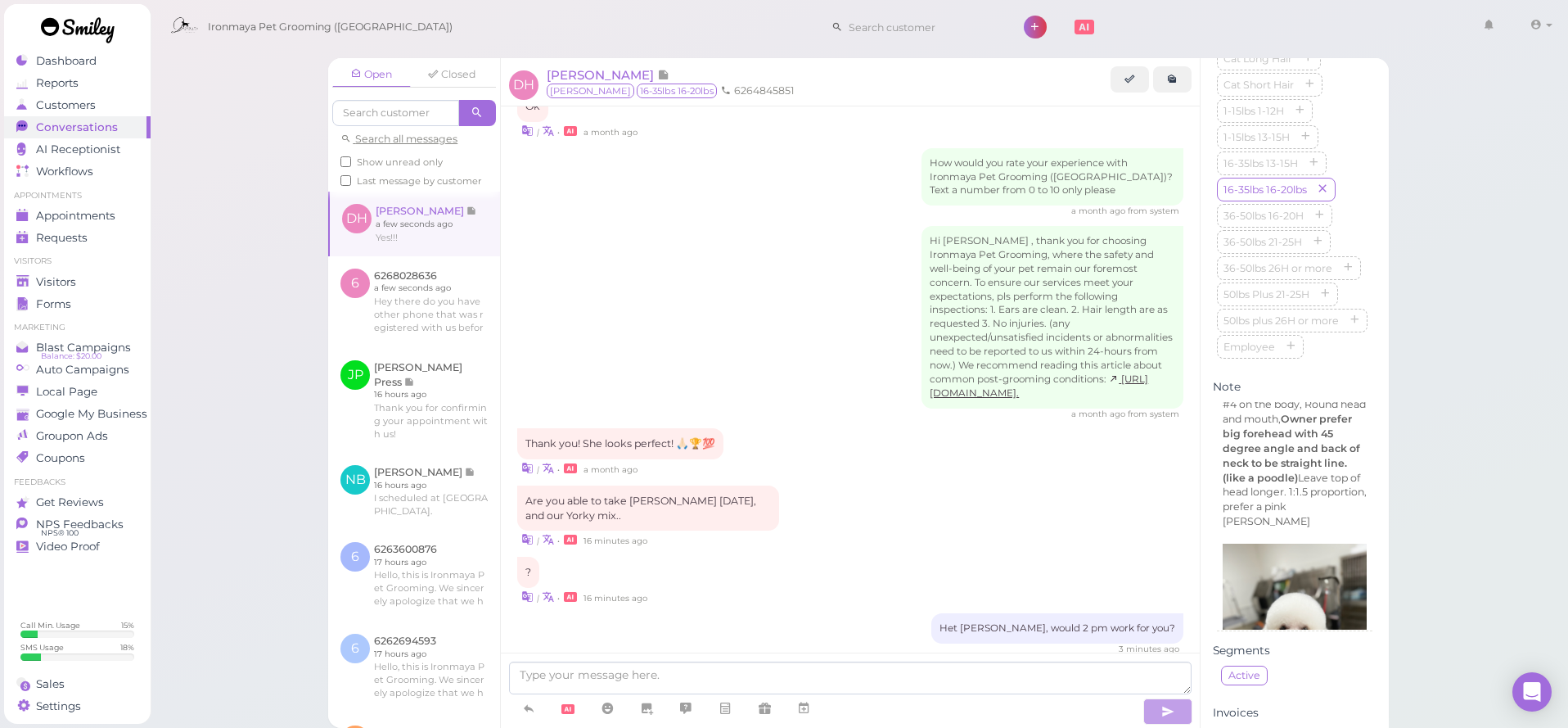
scroll to position [2454, 0]
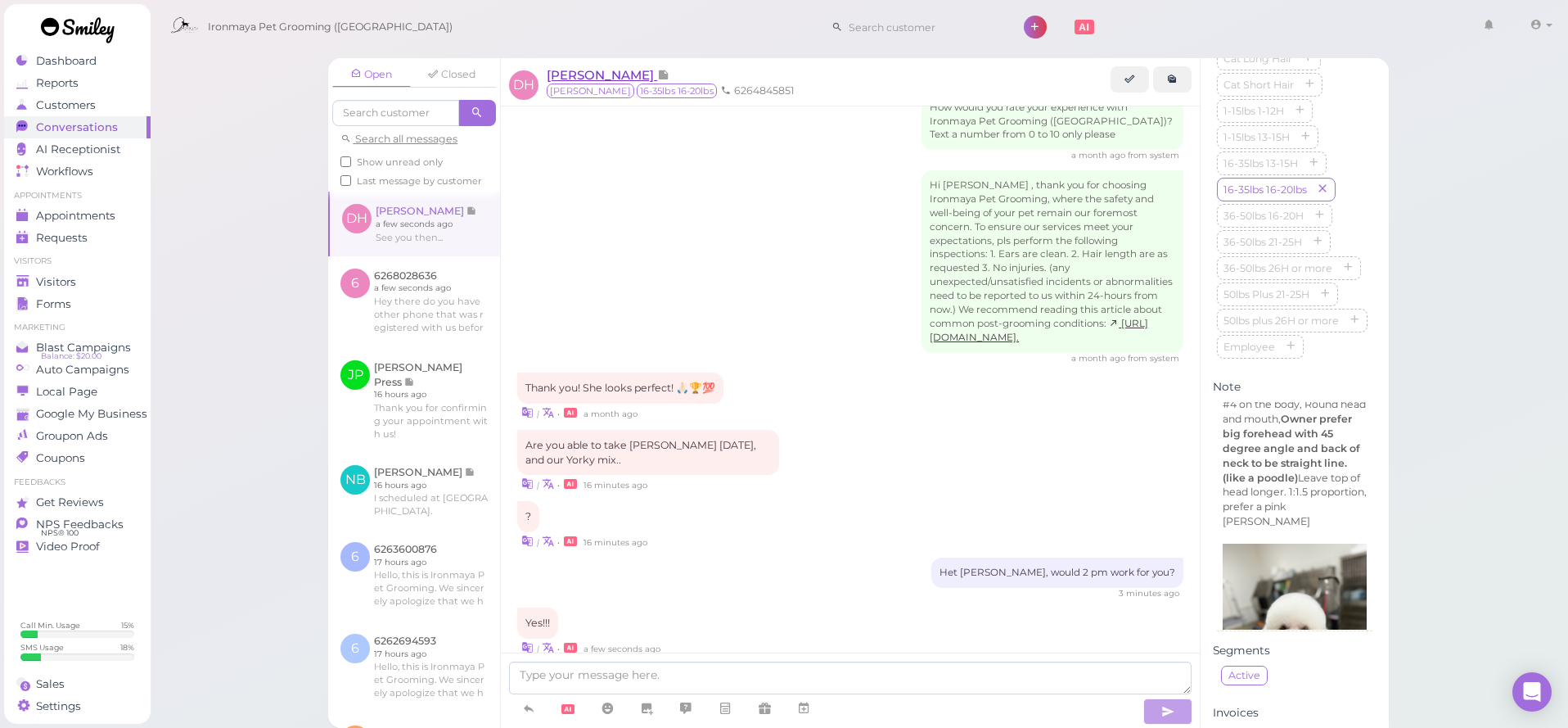
click at [615, 77] on span "[PERSON_NAME]" at bounding box center [601, 75] width 111 height 15
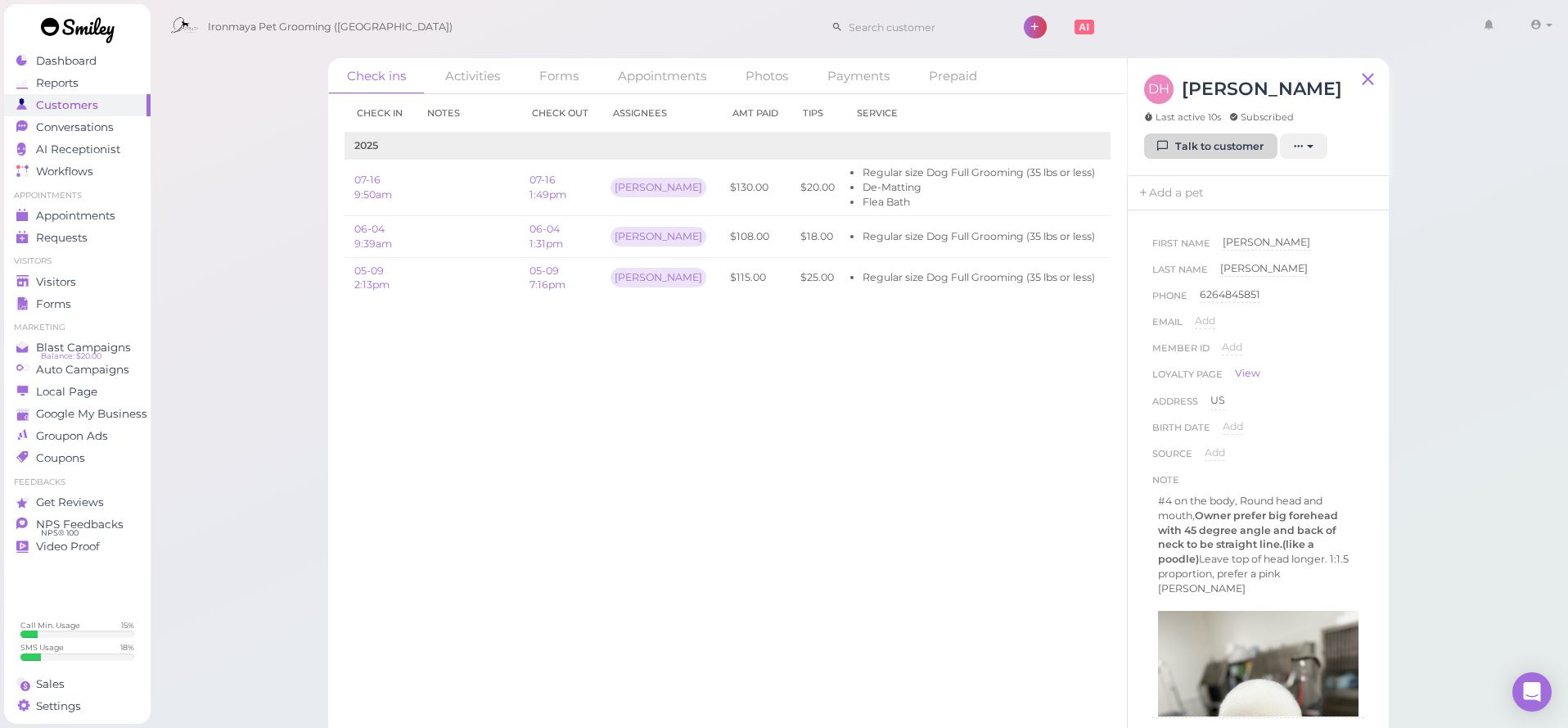
click at [1177, 156] on link "Talk to customer" at bounding box center [1210, 146] width 133 height 26
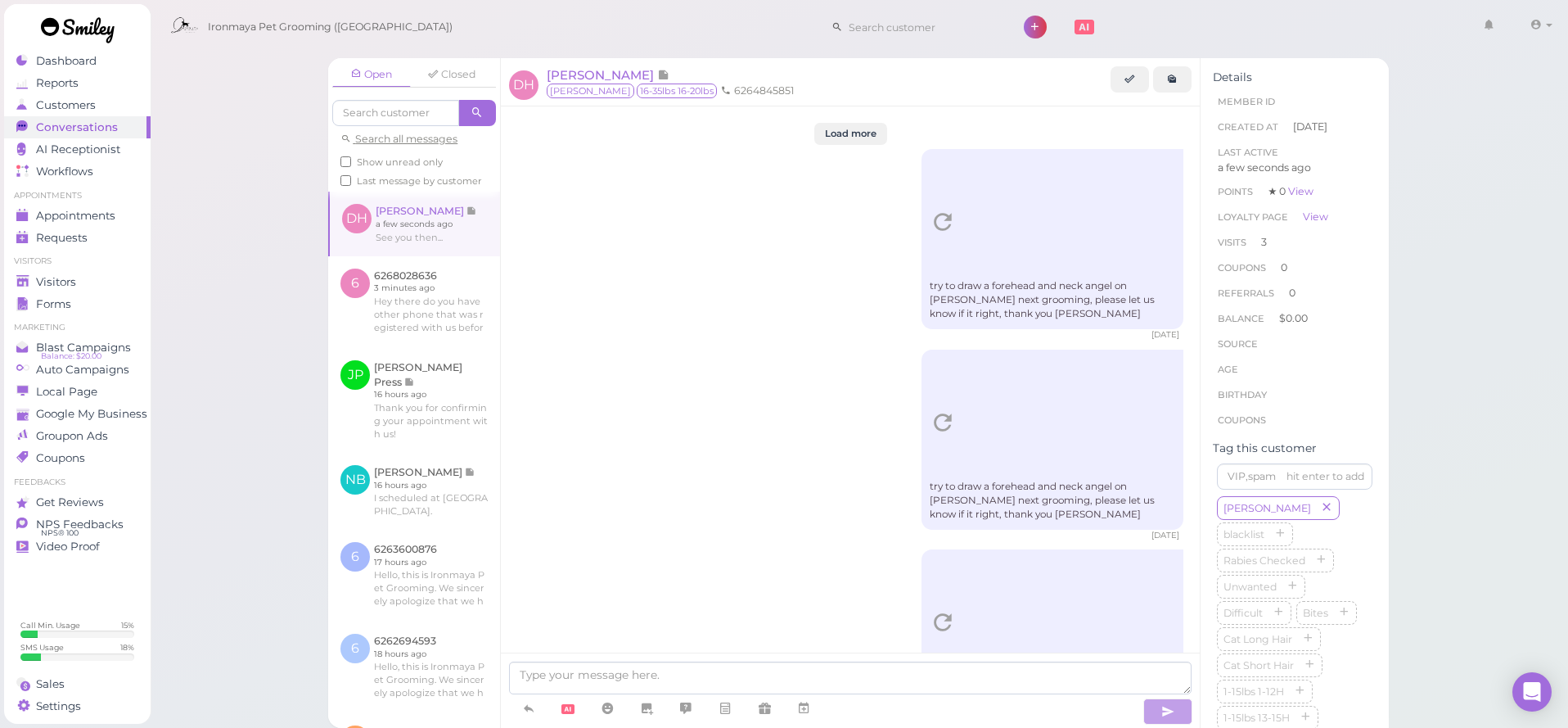
scroll to position [2260, 0]
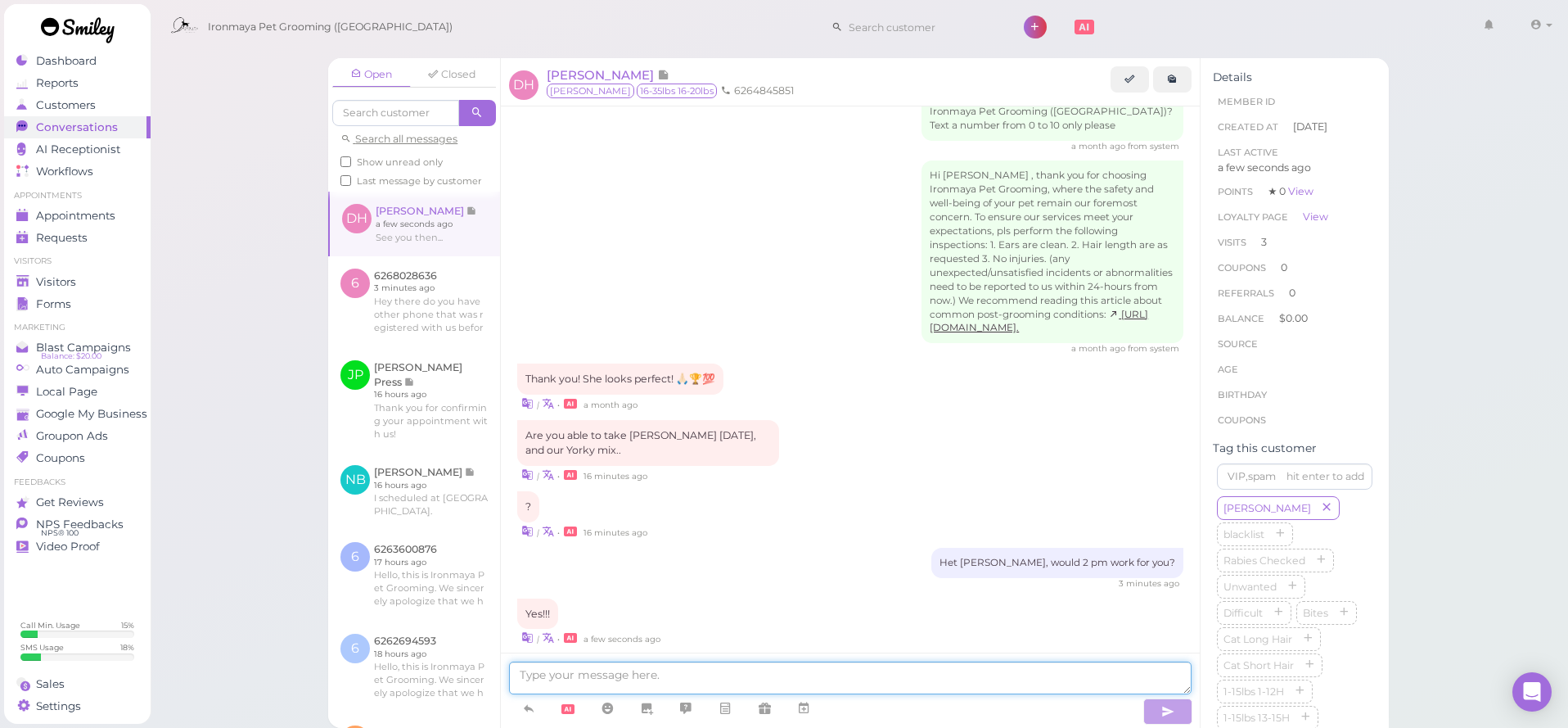
click at [936, 689] on textarea at bounding box center [850, 678] width 682 height 33
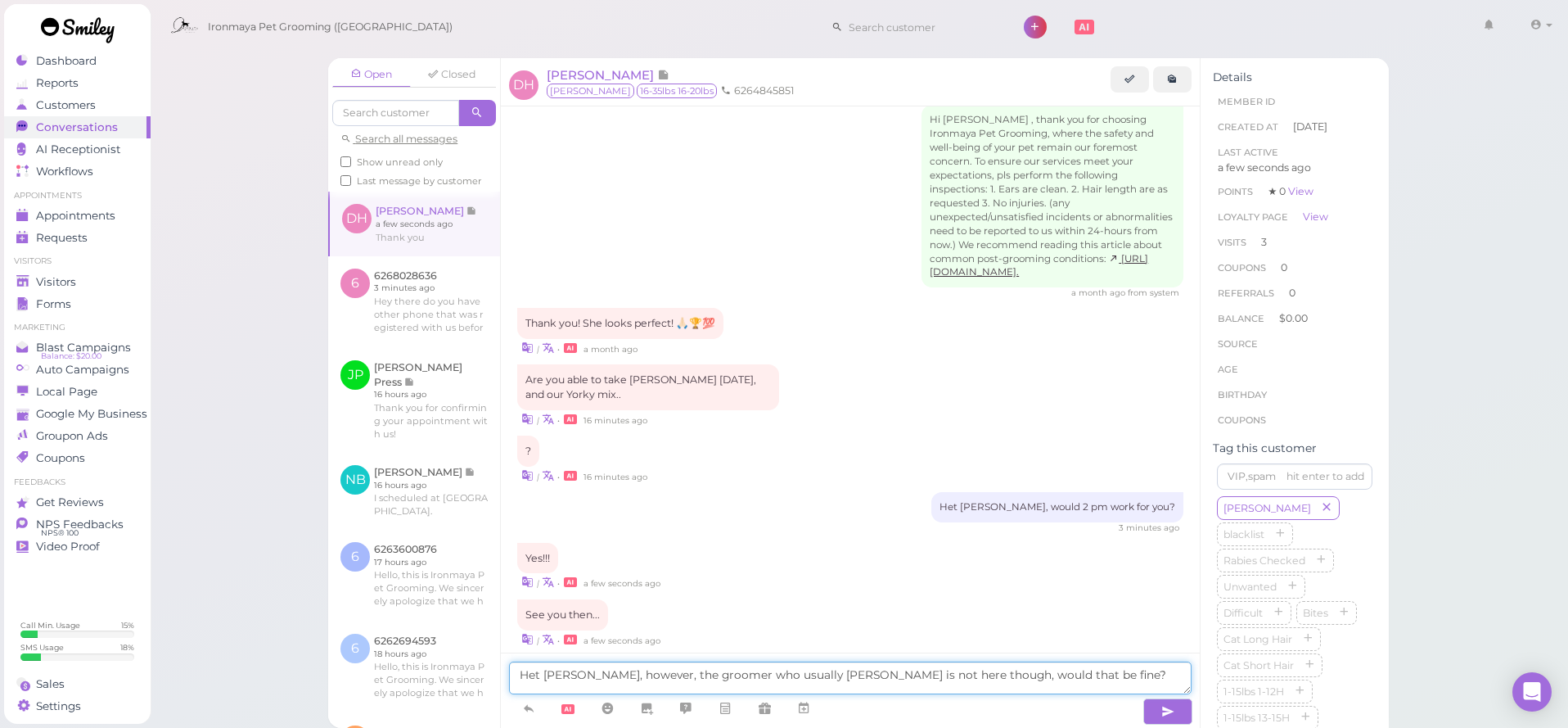
type textarea "Het [PERSON_NAME], however, the groomer who usually [PERSON_NAME] is not here t…"
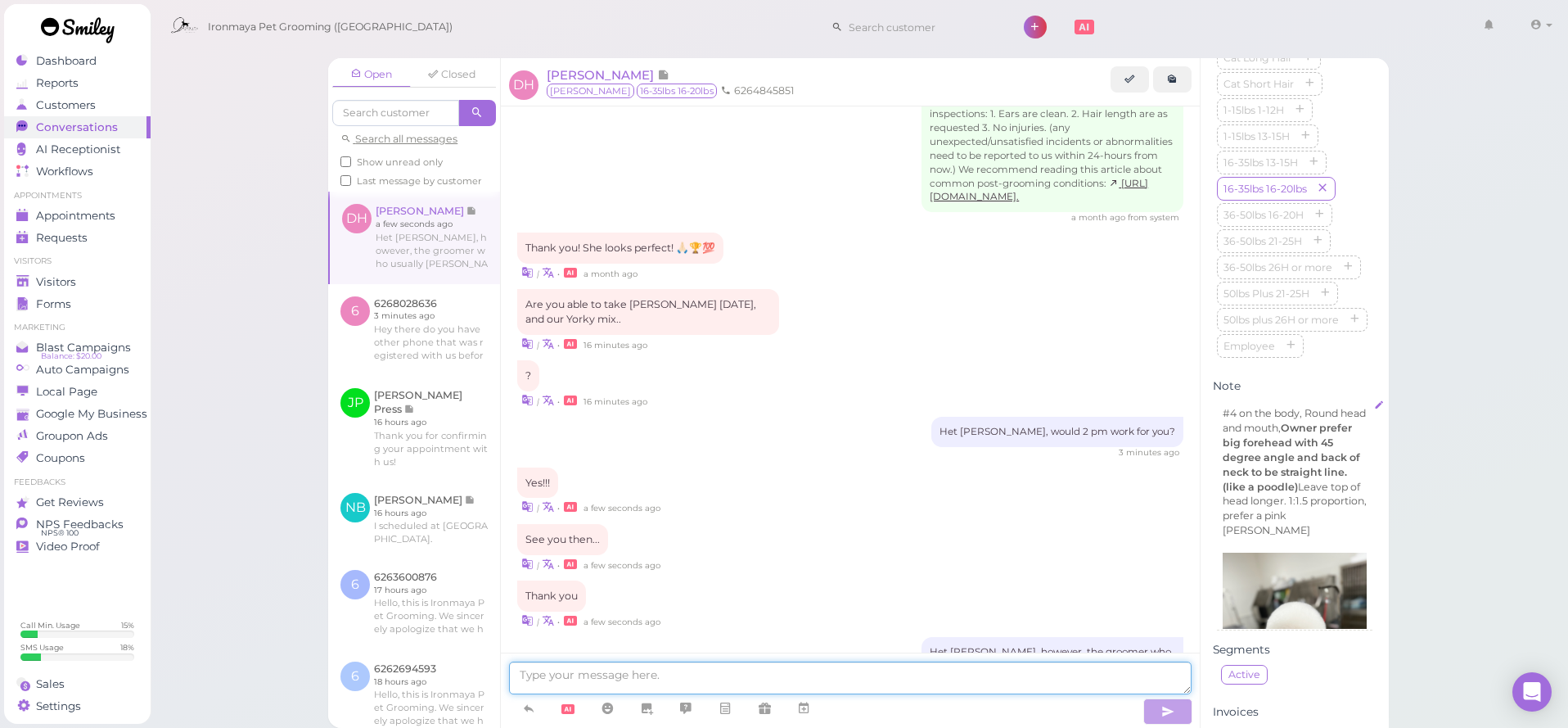
scroll to position [401, 0]
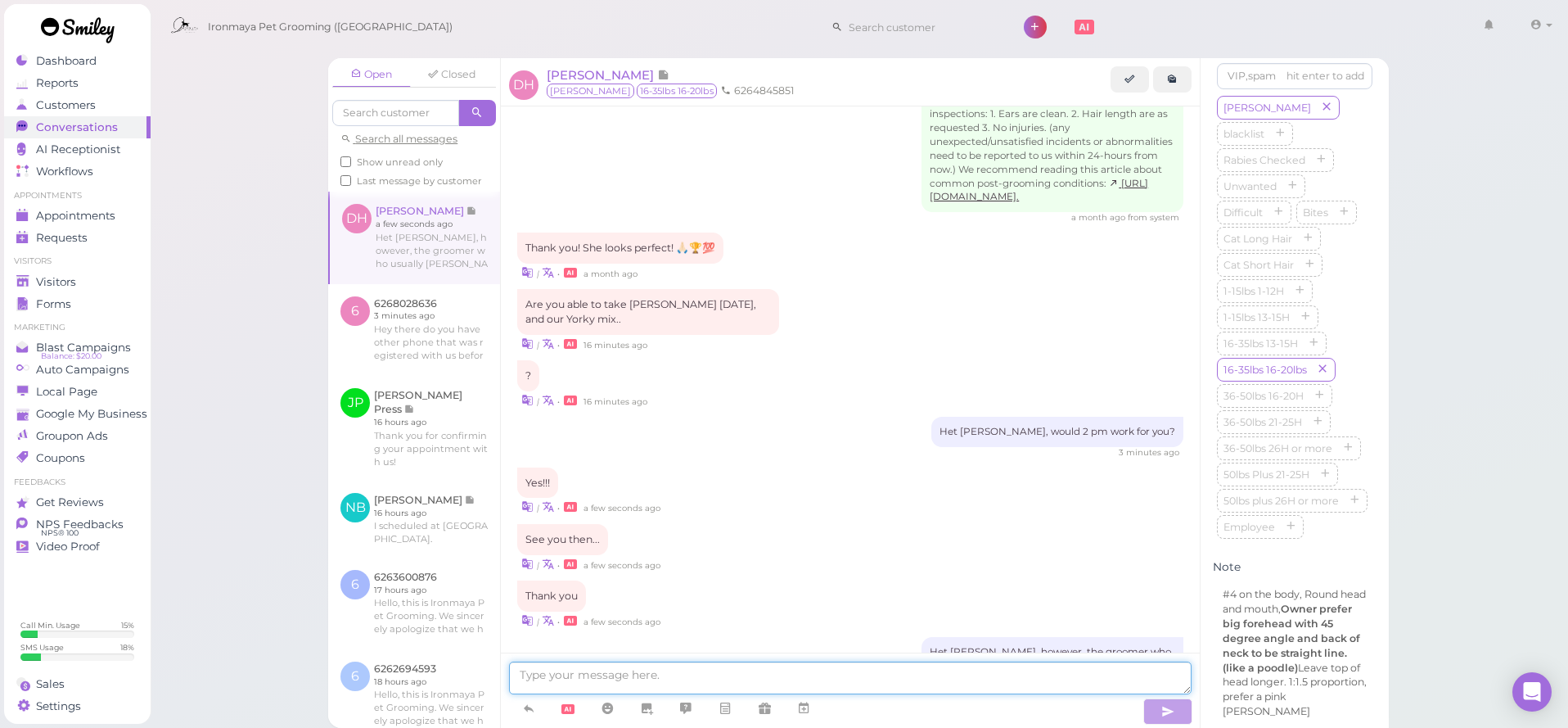
click at [1109, 672] on textarea at bounding box center [850, 678] width 682 height 33
type textarea "H"
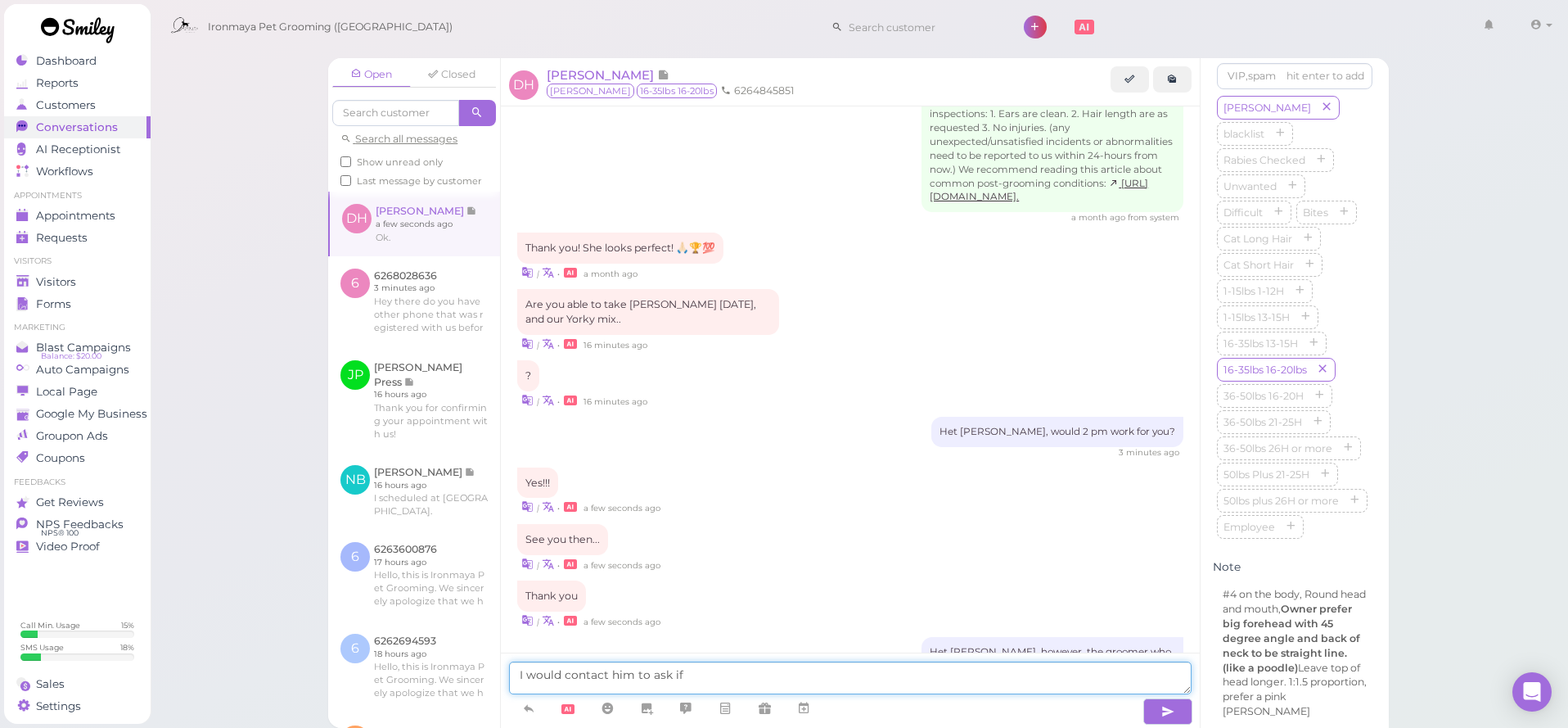
scroll to position [2448, 0]
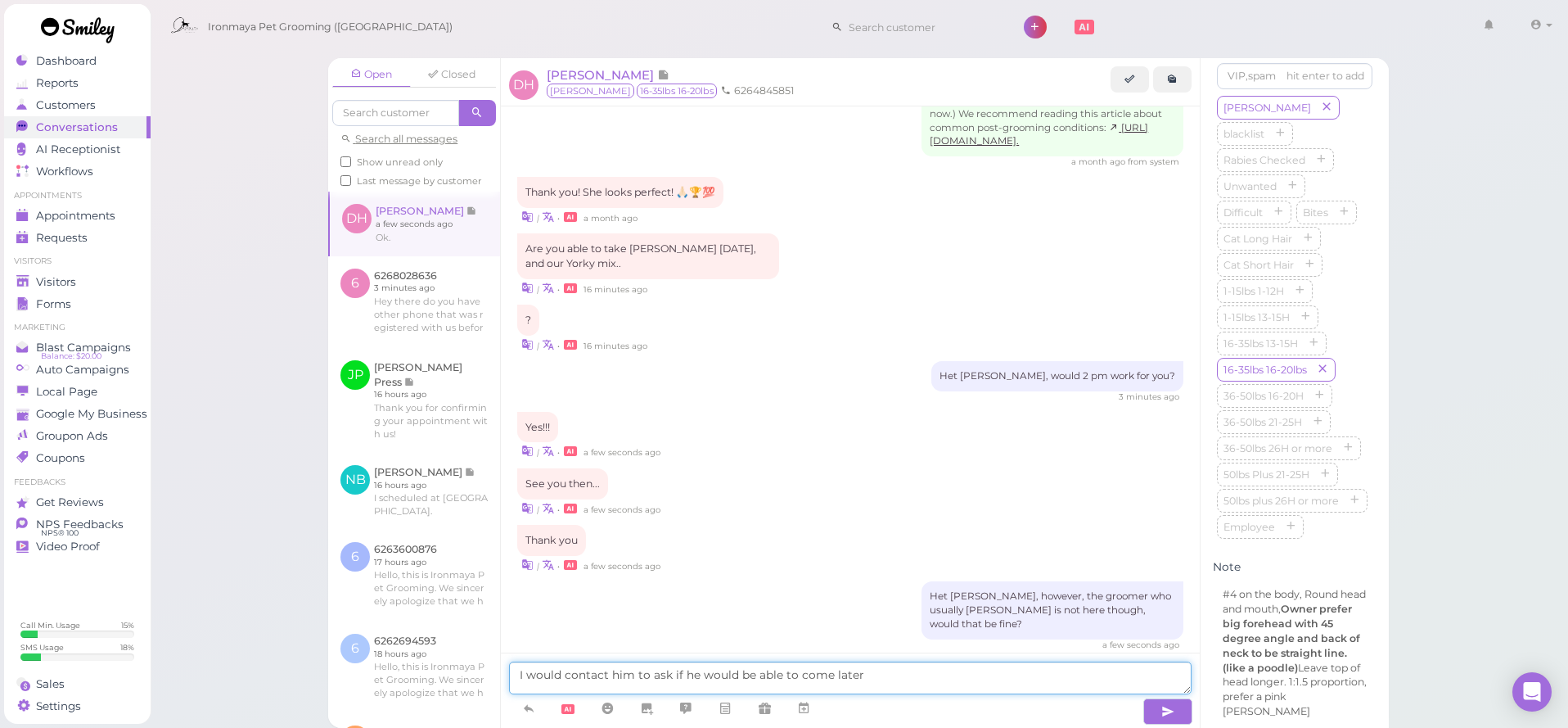
type textarea "I would contact him to ask if he would be able to come later"
drag, startPoint x: 1107, startPoint y: 663, endPoint x: 956, endPoint y: 714, distance: 159.4
click at [956, 714] on div "I would contact him to ask if he would be able to come later" at bounding box center [850, 693] width 682 height 63
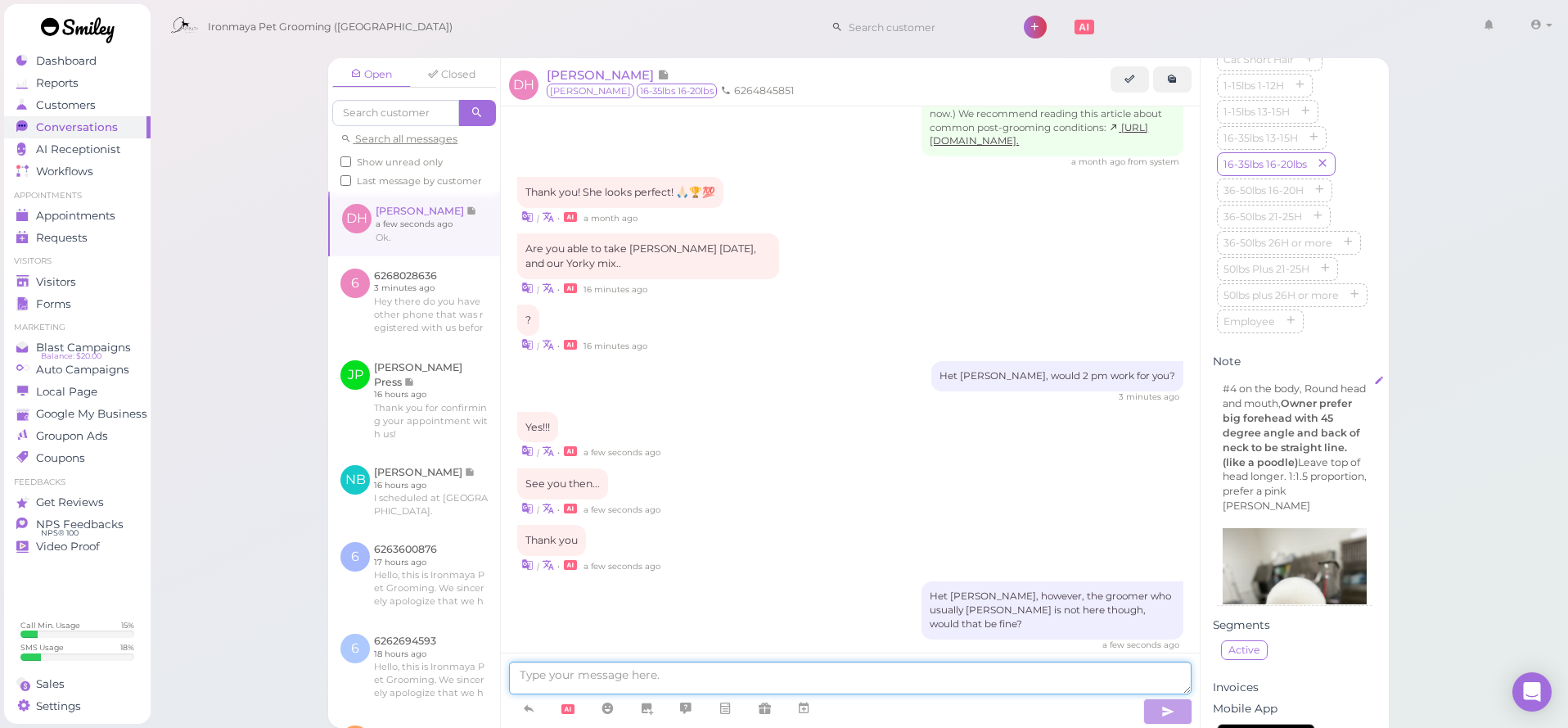
scroll to position [418, 0]
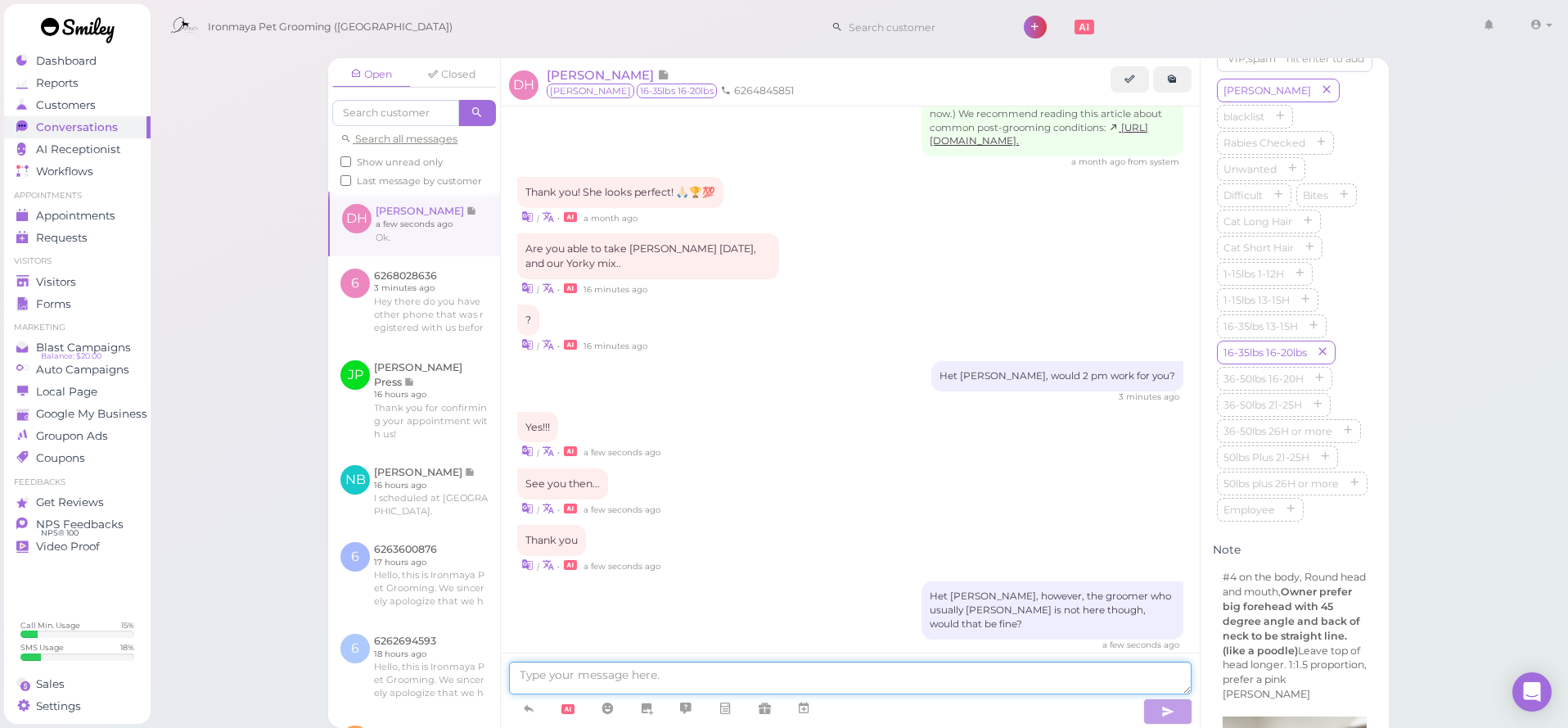
click at [819, 678] on textarea at bounding box center [850, 678] width 682 height 33
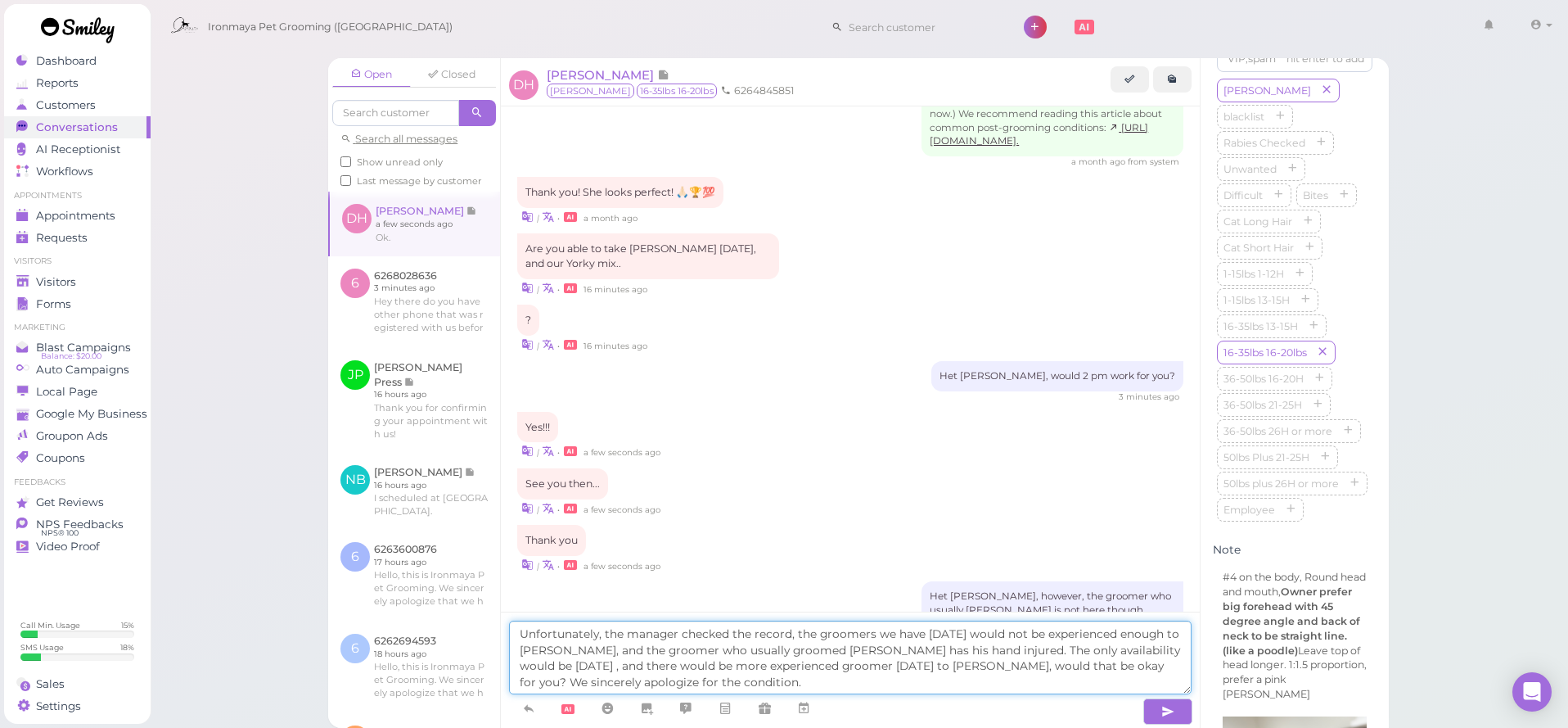
type textarea "Unfortunately, the manager checked the record, the groomers we have [DATE] woul…"
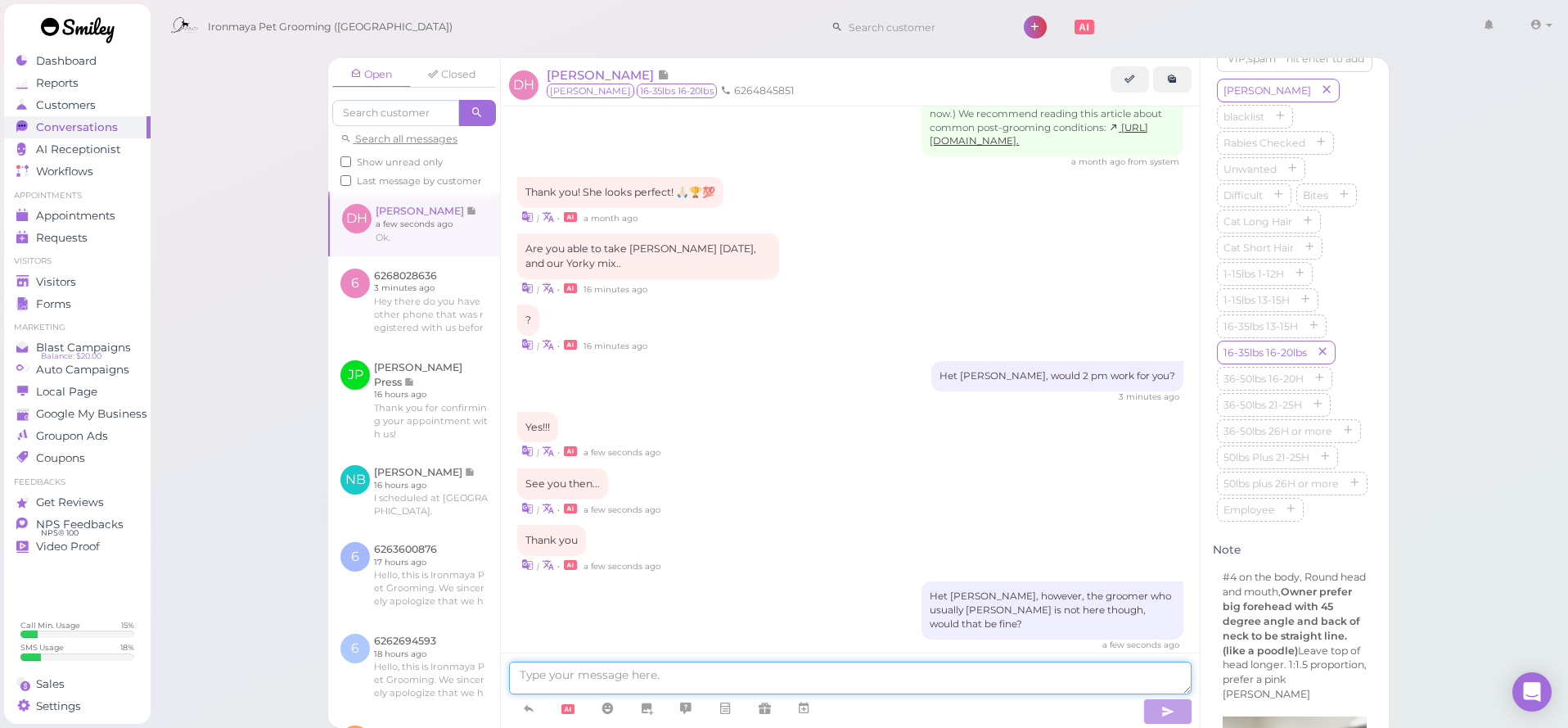
scroll to position [2577, 0]
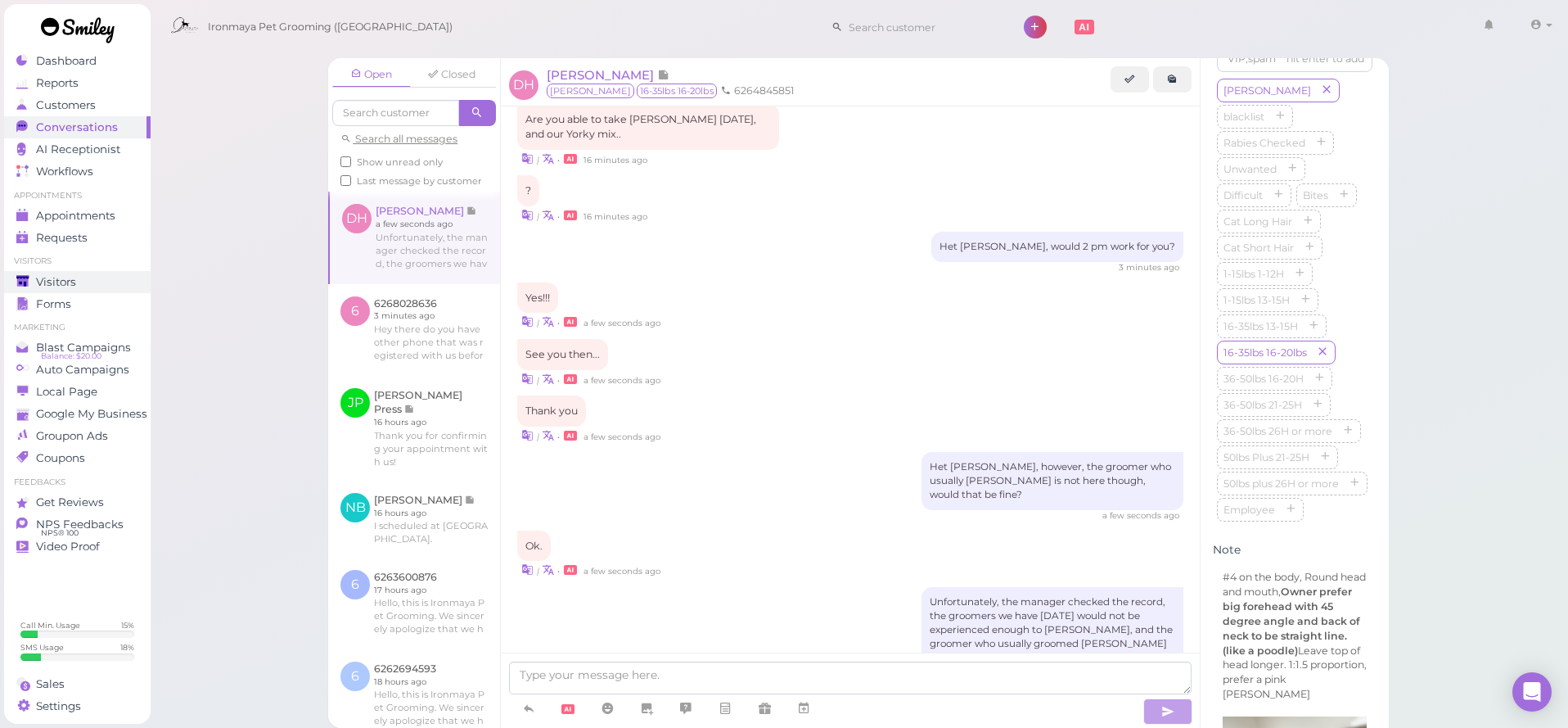
click at [40, 280] on span "Visitors" at bounding box center [56, 282] width 40 height 14
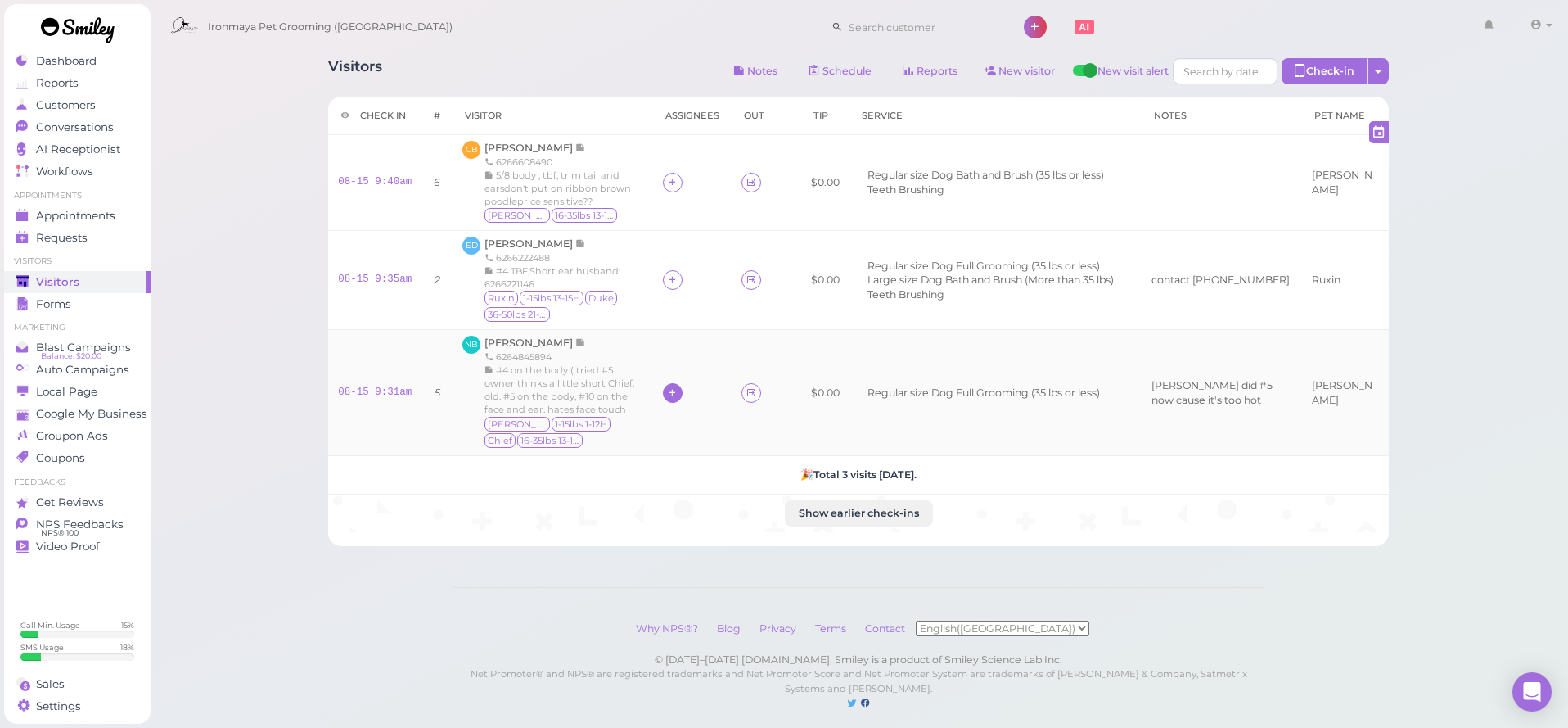
click at [673, 392] on div at bounding box center [672, 393] width 20 height 20
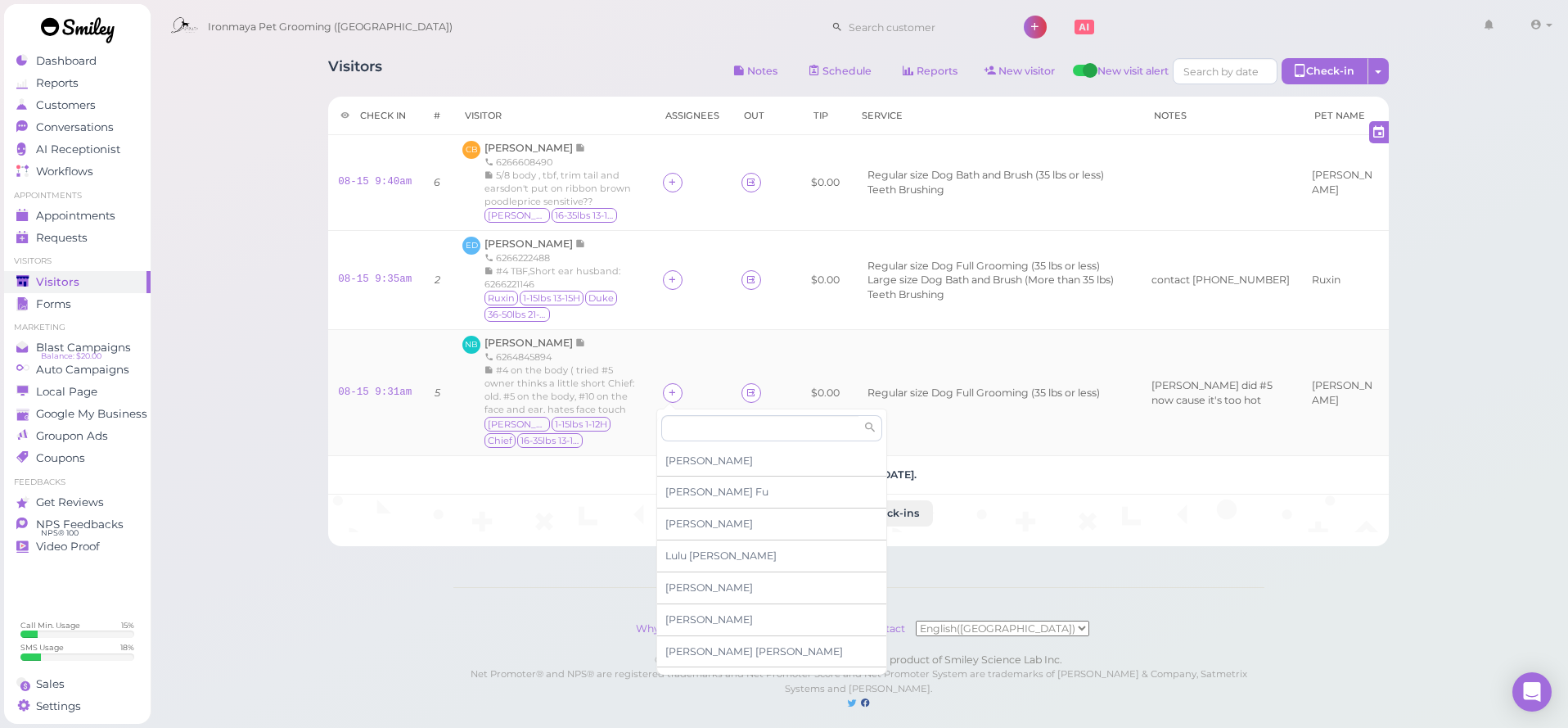
click at [706, 383] on div at bounding box center [692, 393] width 59 height 20
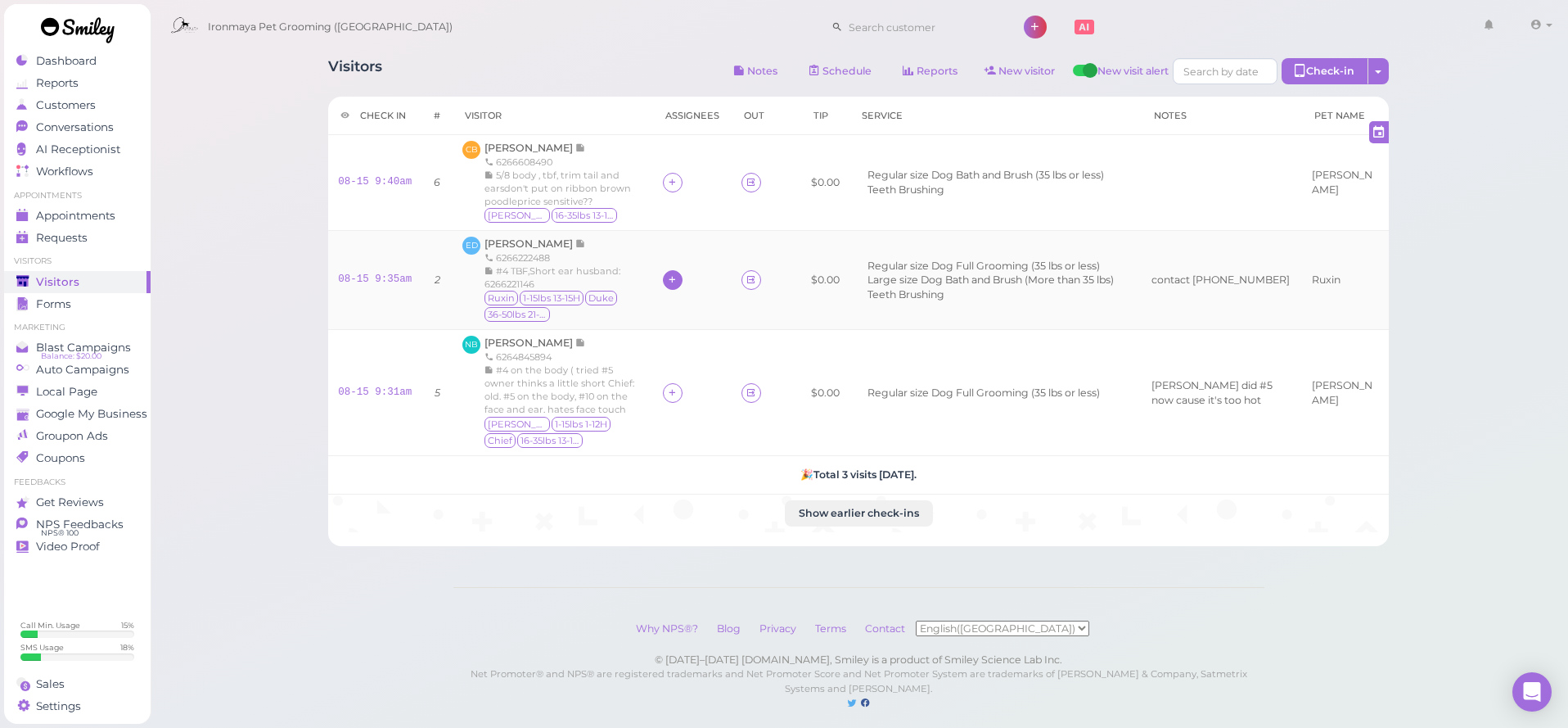
click at [669, 276] on icon at bounding box center [672, 279] width 10 height 12
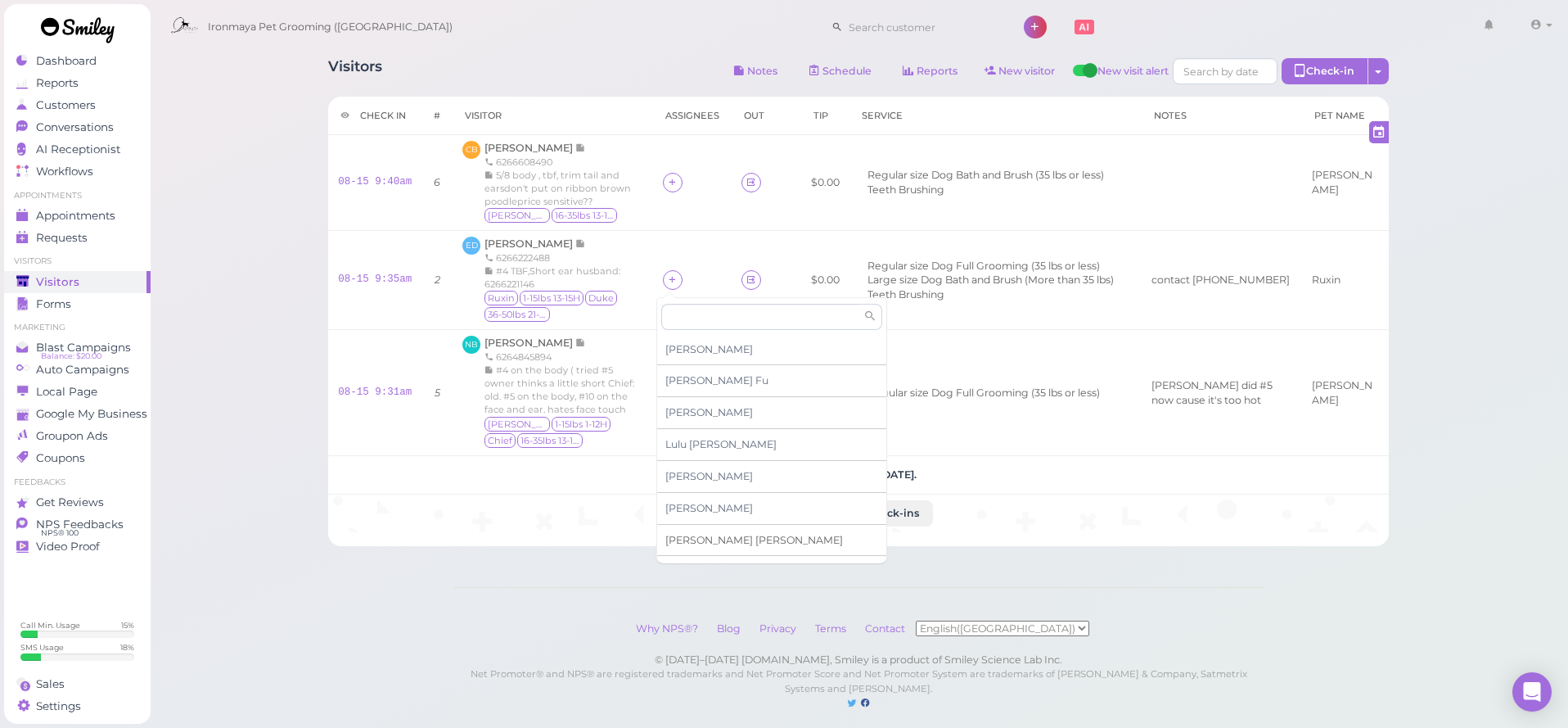
click at [742, 546] on div "Tiffany Deng" at bounding box center [772, 540] width 229 height 32
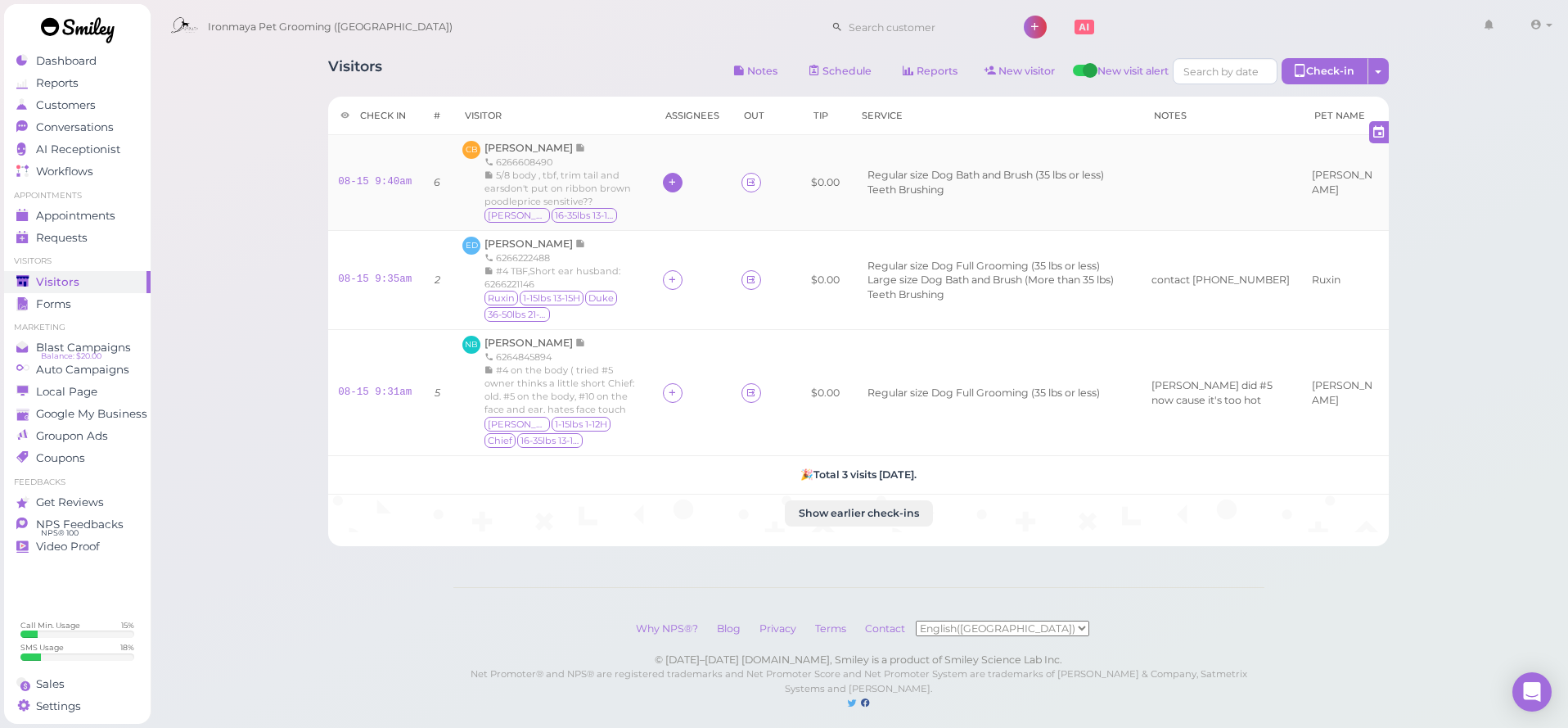
click at [673, 187] on div at bounding box center [672, 182] width 20 height 20
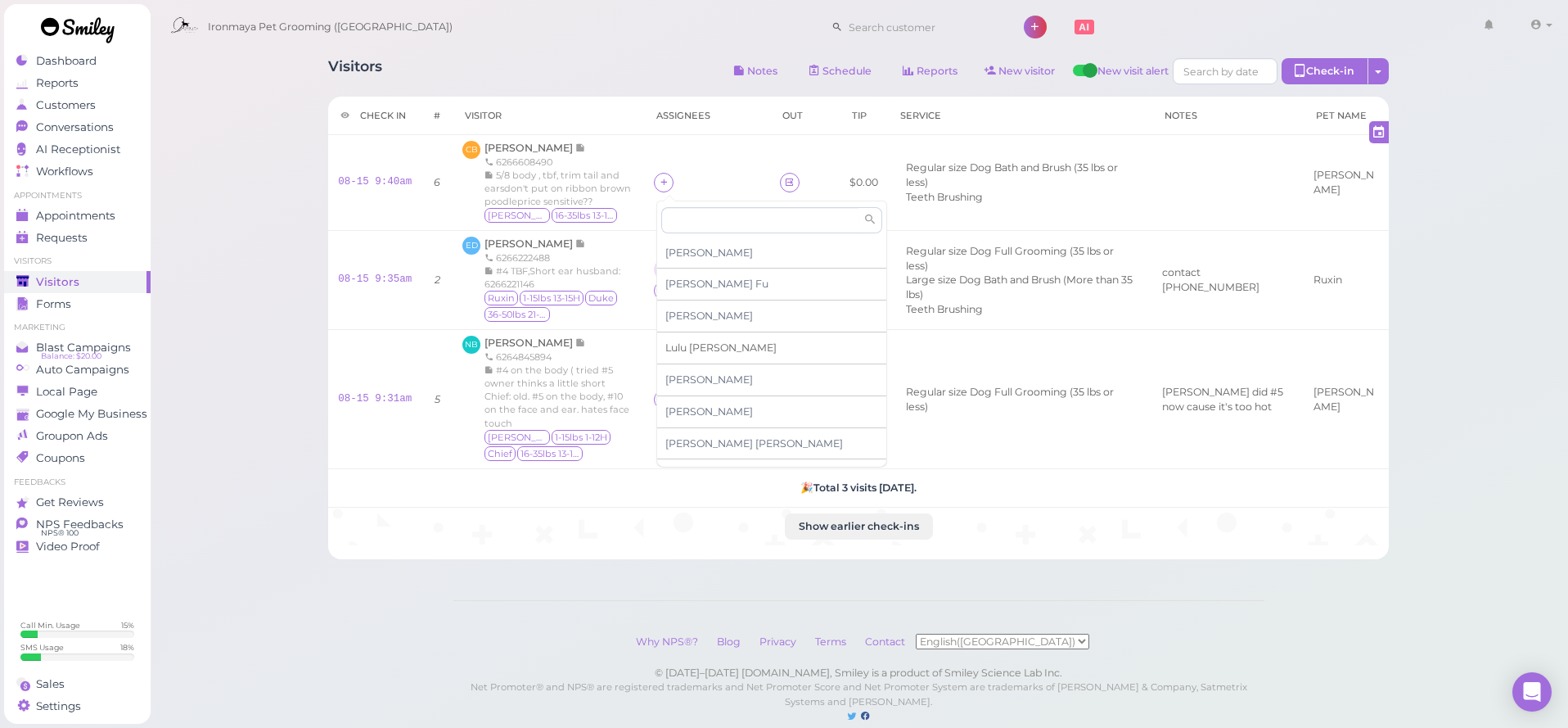
click at [723, 349] on div "Lulu Han" at bounding box center [772, 348] width 229 height 32
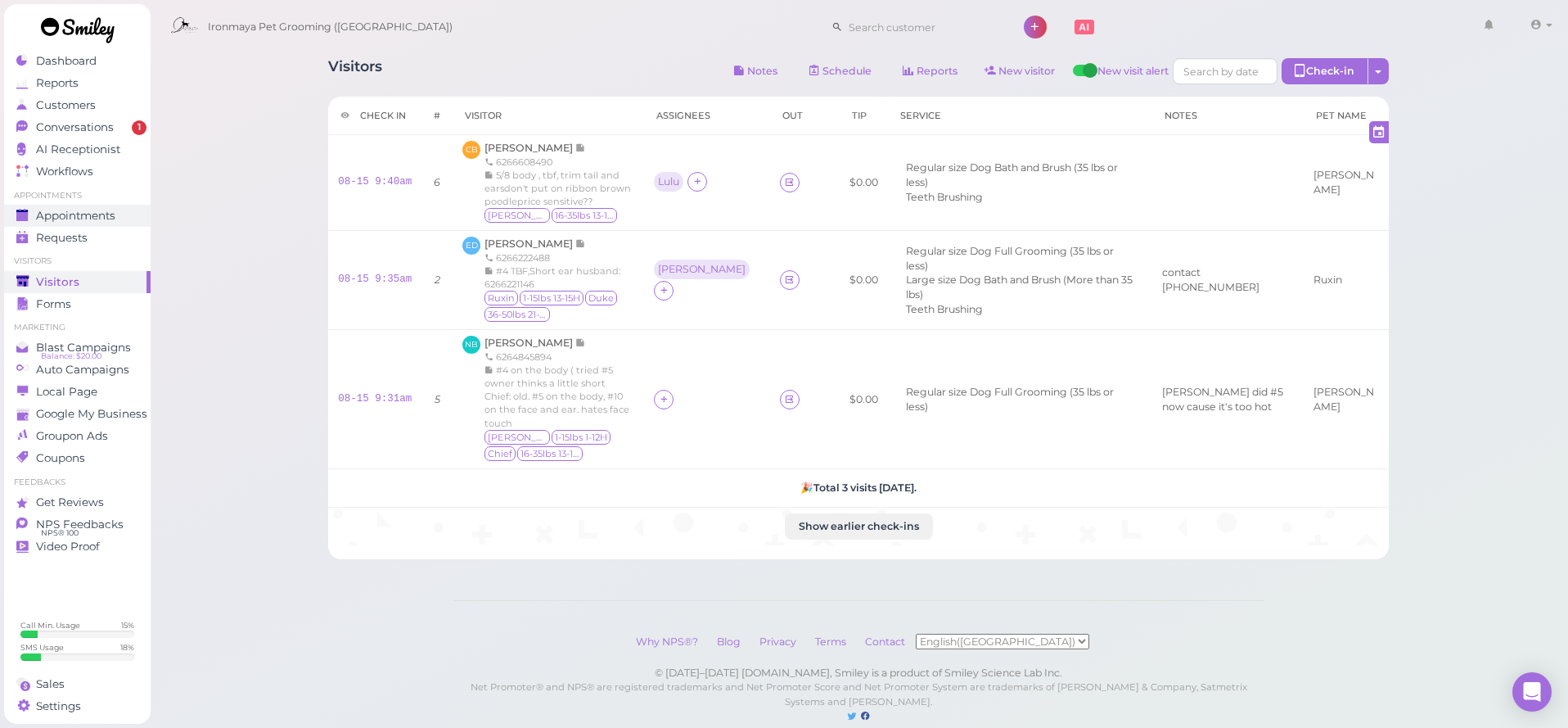
click at [34, 216] on div "Appointments" at bounding box center [75, 216] width 118 height 14
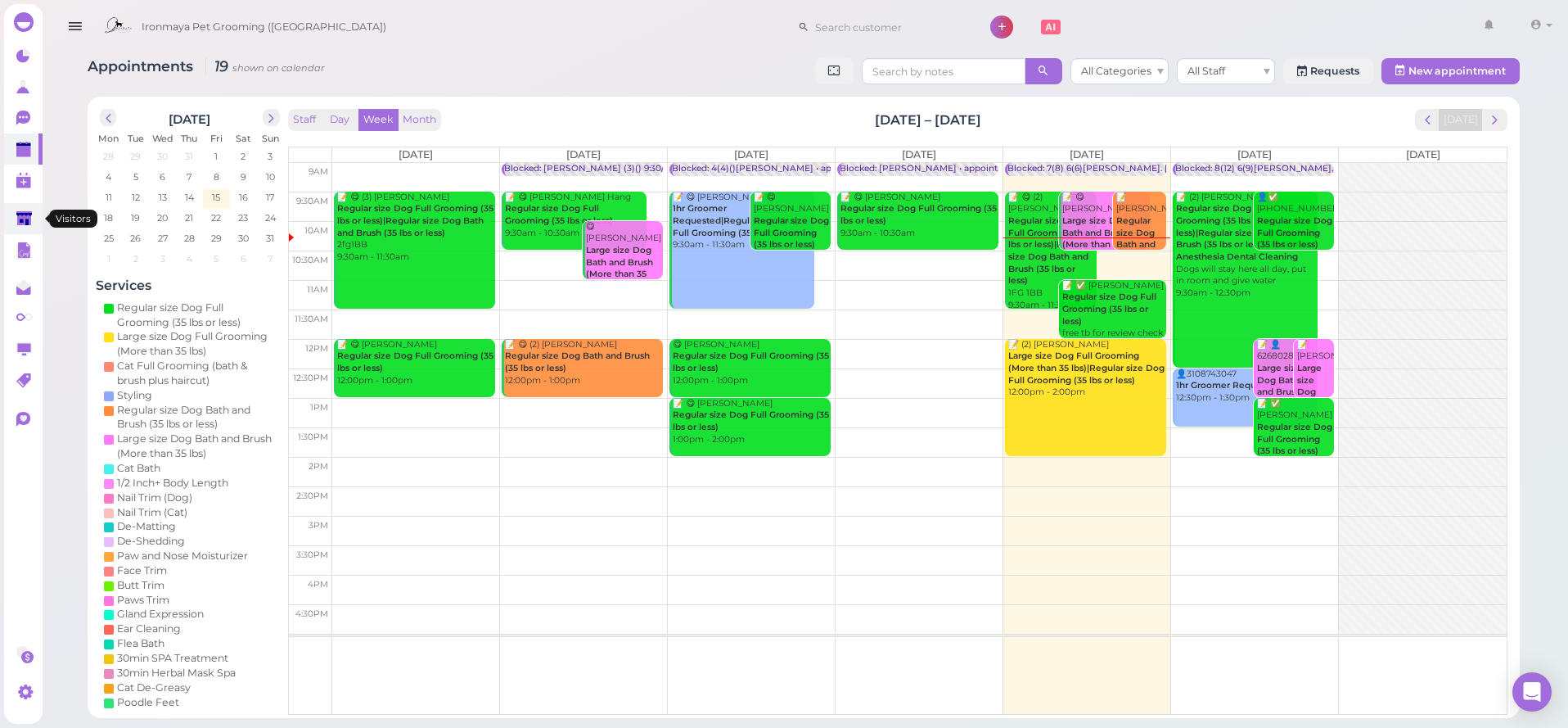
click at [37, 218] on link at bounding box center [23, 218] width 39 height 31
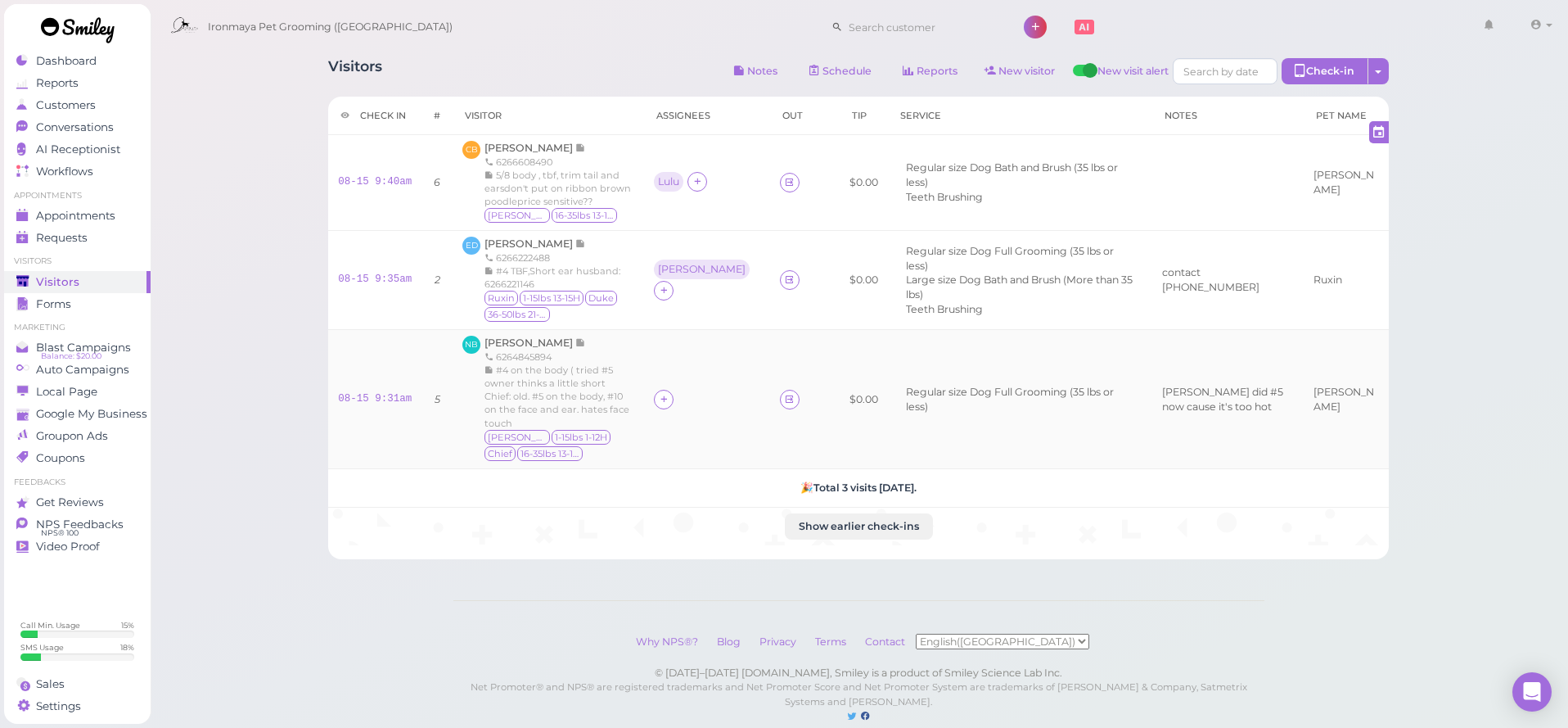
click at [675, 390] on div at bounding box center [707, 399] width 107 height 20
click at [661, 399] on icon at bounding box center [664, 399] width 10 height 12
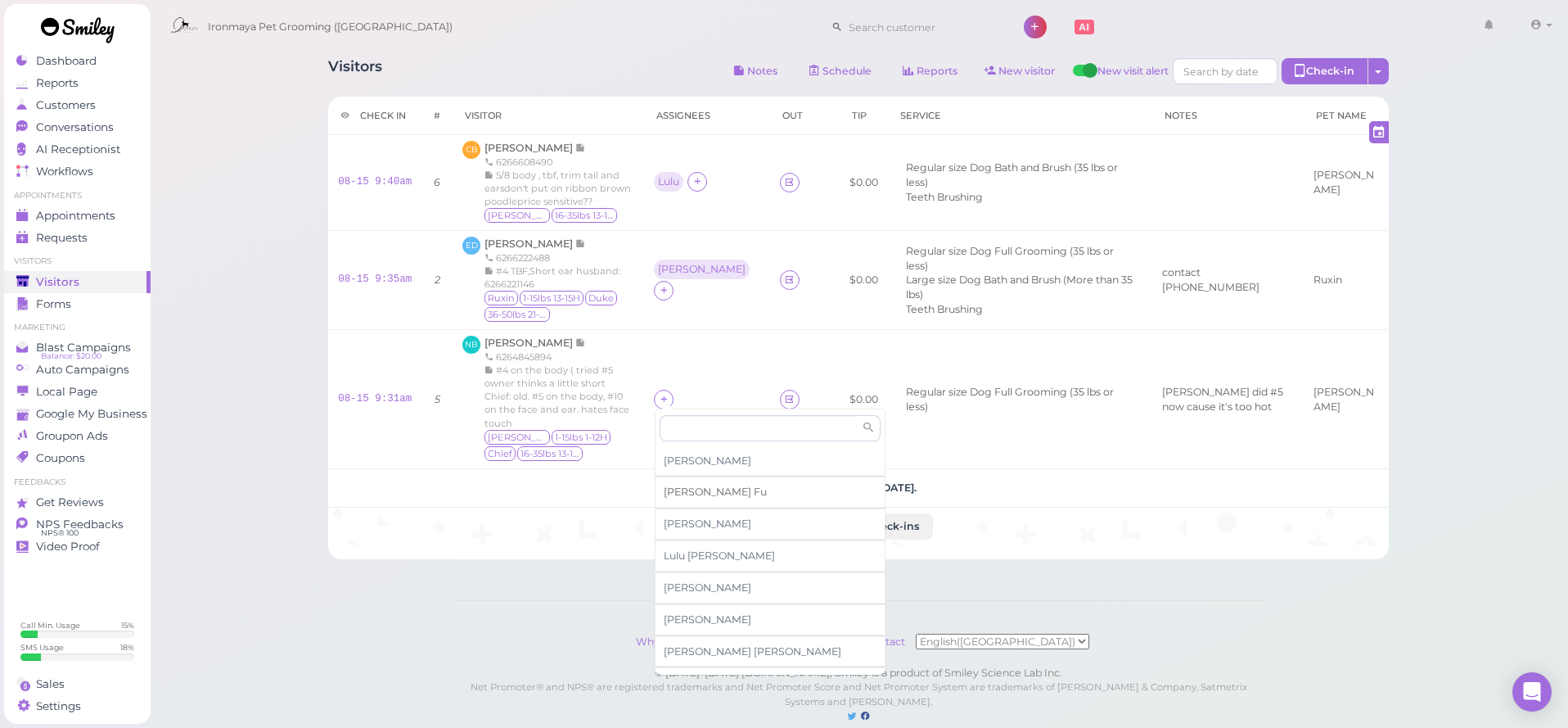
click at [718, 496] on div "Ida Fu" at bounding box center [770, 492] width 229 height 32
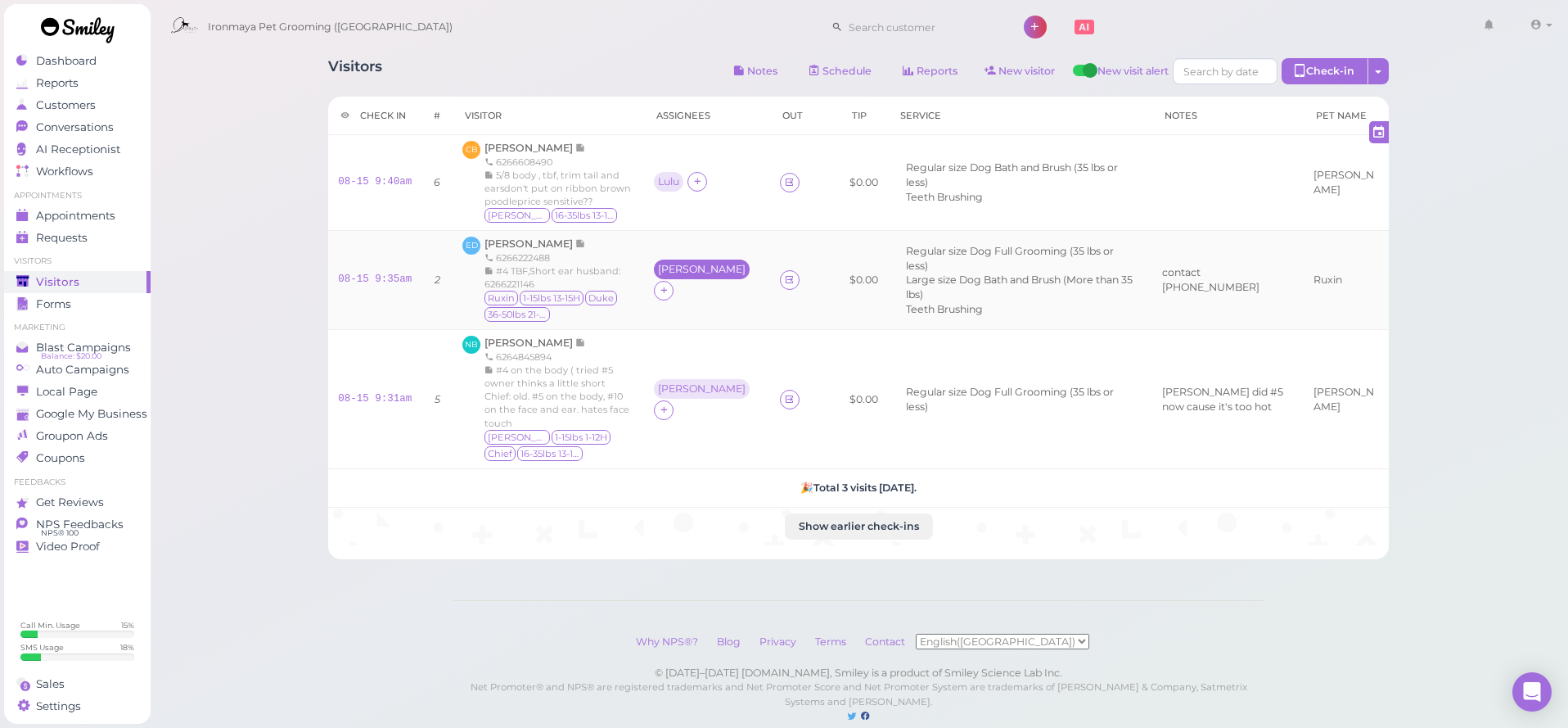
click at [677, 270] on div "[PERSON_NAME]" at bounding box center [702, 269] width 88 height 11
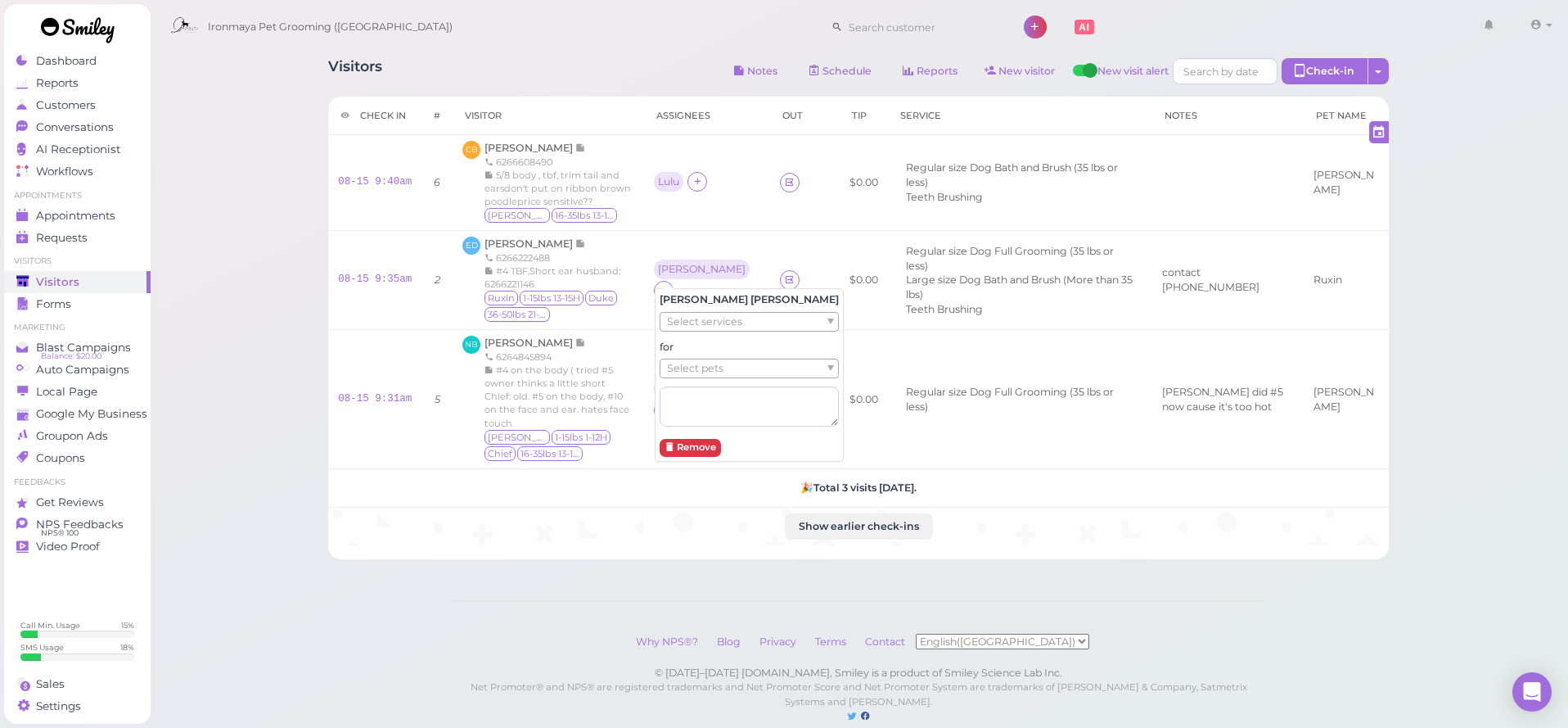
click at [719, 309] on div "Tiffany Deng Select services for Select pets Remove" at bounding box center [749, 375] width 189 height 174
click at [728, 318] on span "Select services" at bounding box center [705, 321] width 76 height 18
drag, startPoint x: 733, startPoint y: 349, endPoint x: 771, endPoint y: 343, distance: 38.5
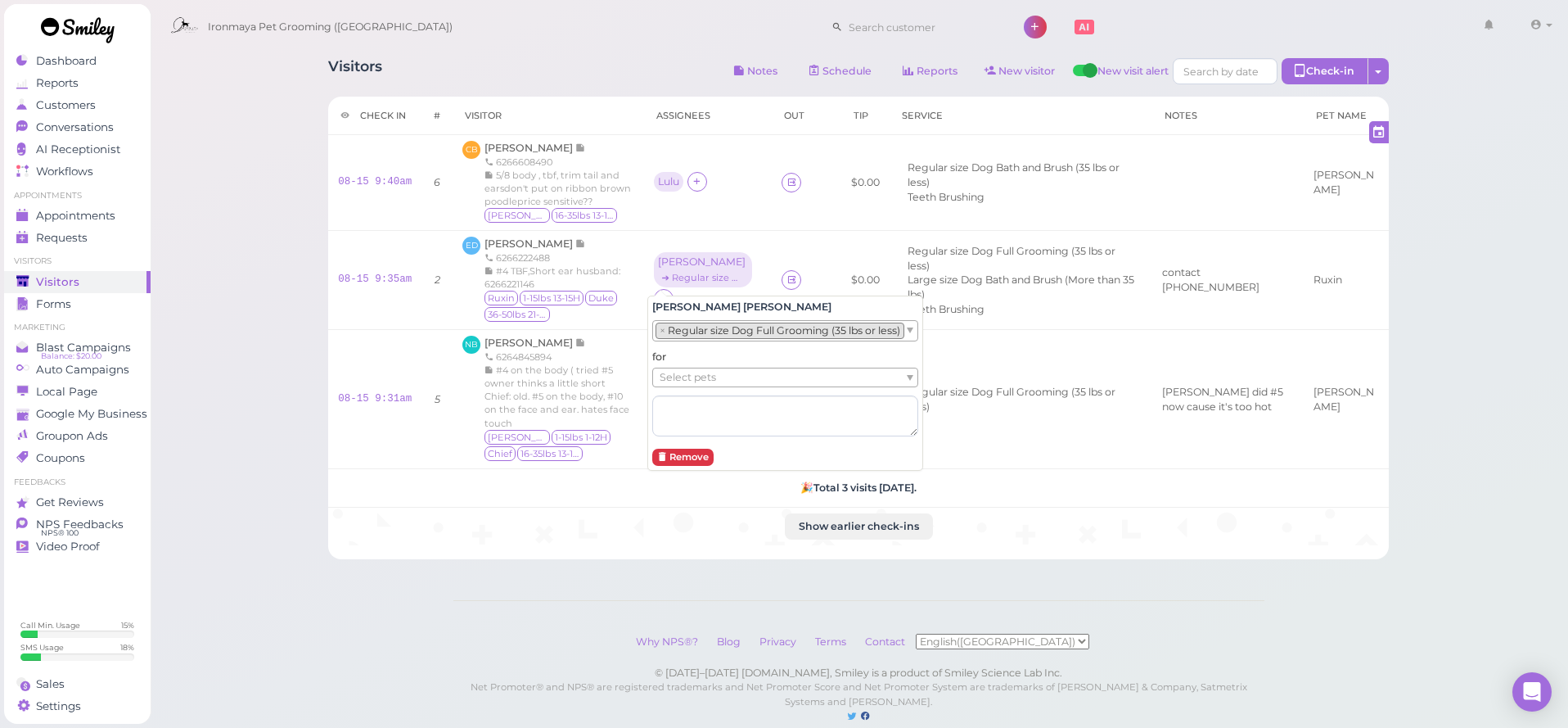
click at [909, 333] on div "× Regular size Dog Full Grooming (35 lbs or less)" at bounding box center [785, 330] width 266 height 21
click at [540, 248] on span "[PERSON_NAME]" at bounding box center [530, 243] width 91 height 12
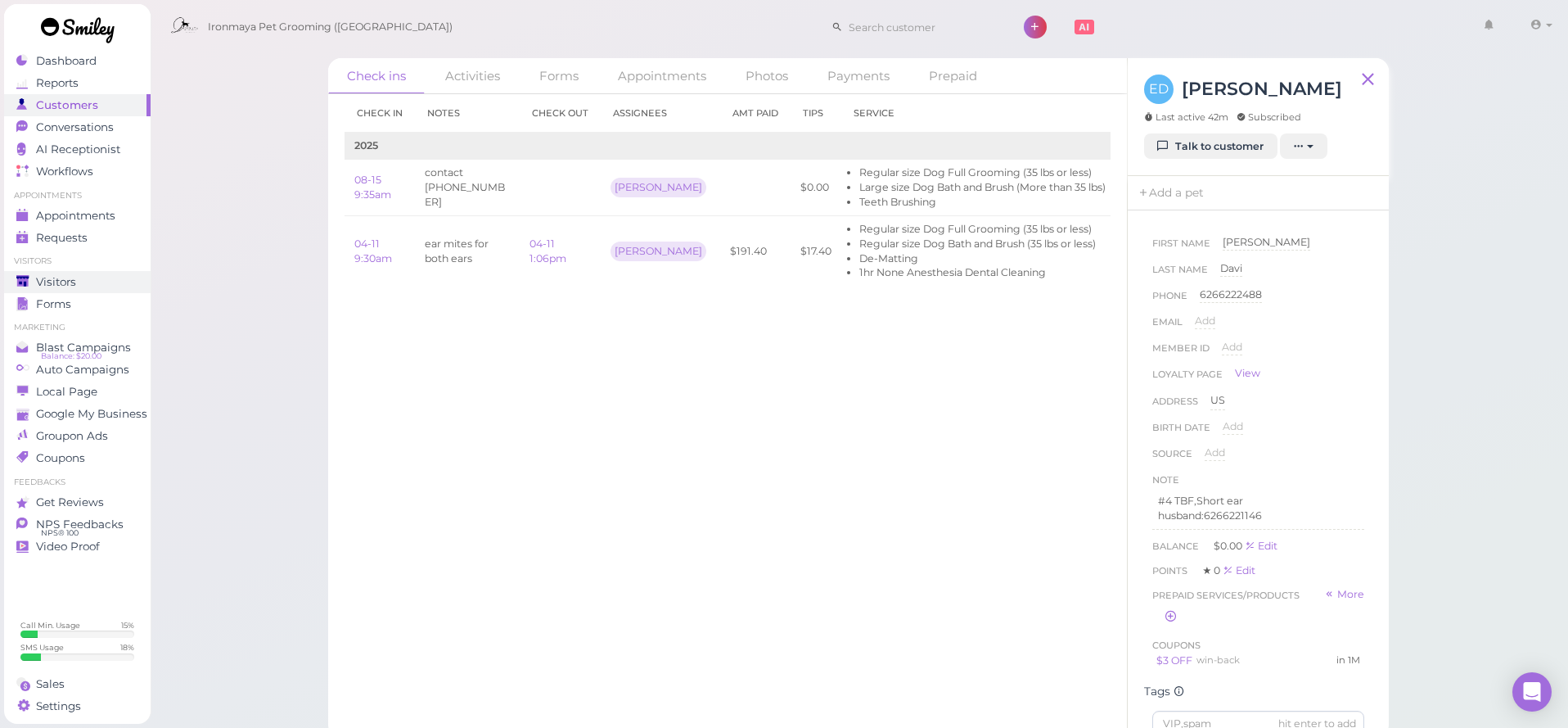
drag, startPoint x: 76, startPoint y: 286, endPoint x: 111, endPoint y: 277, distance: 36.1
click at [76, 286] on span "Visitors" at bounding box center [56, 282] width 40 height 14
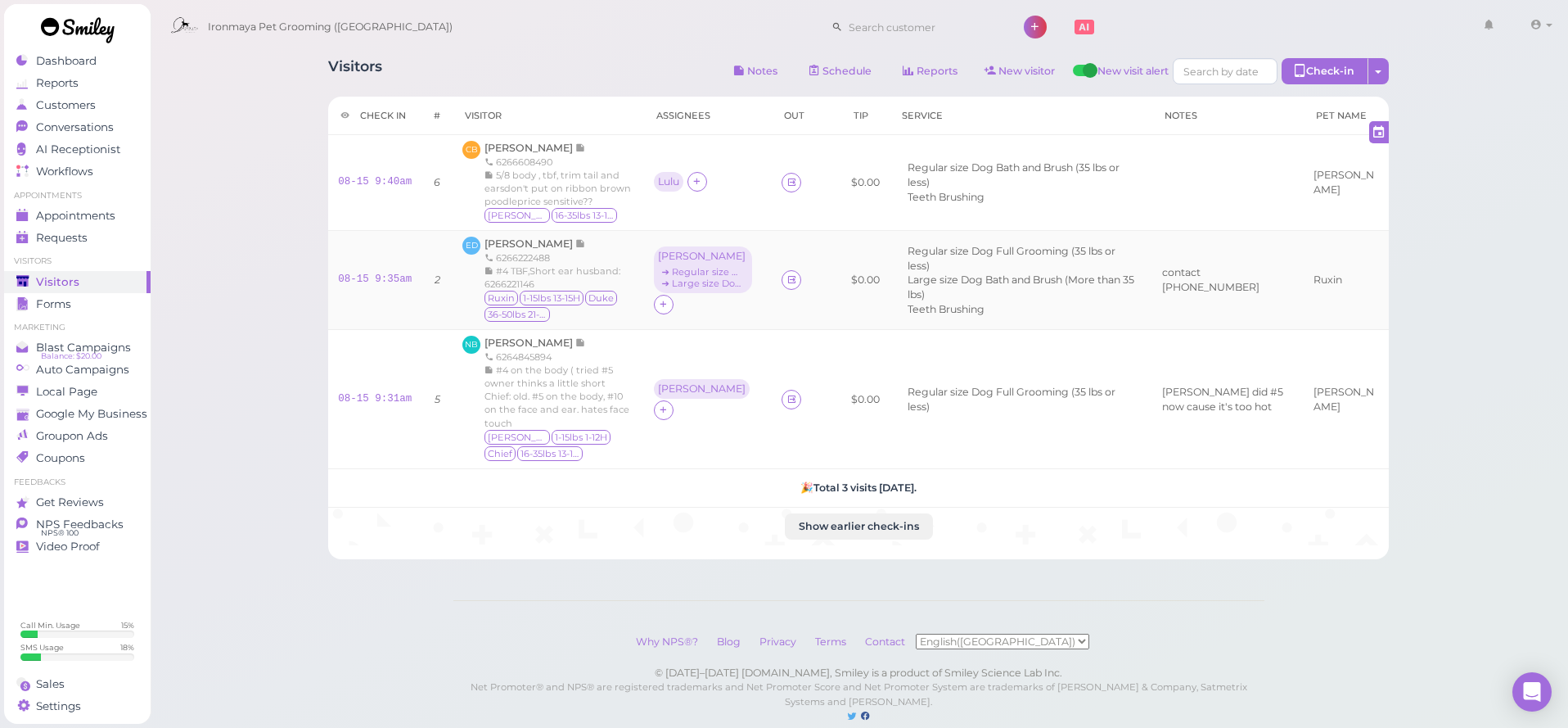
click at [508, 284] on span "#4 TBF,Short ear husband: 6266221146" at bounding box center [552, 278] width 136 height 25
copy span "6266221146"
click at [132, 105] on div "Customers" at bounding box center [75, 105] width 118 height 14
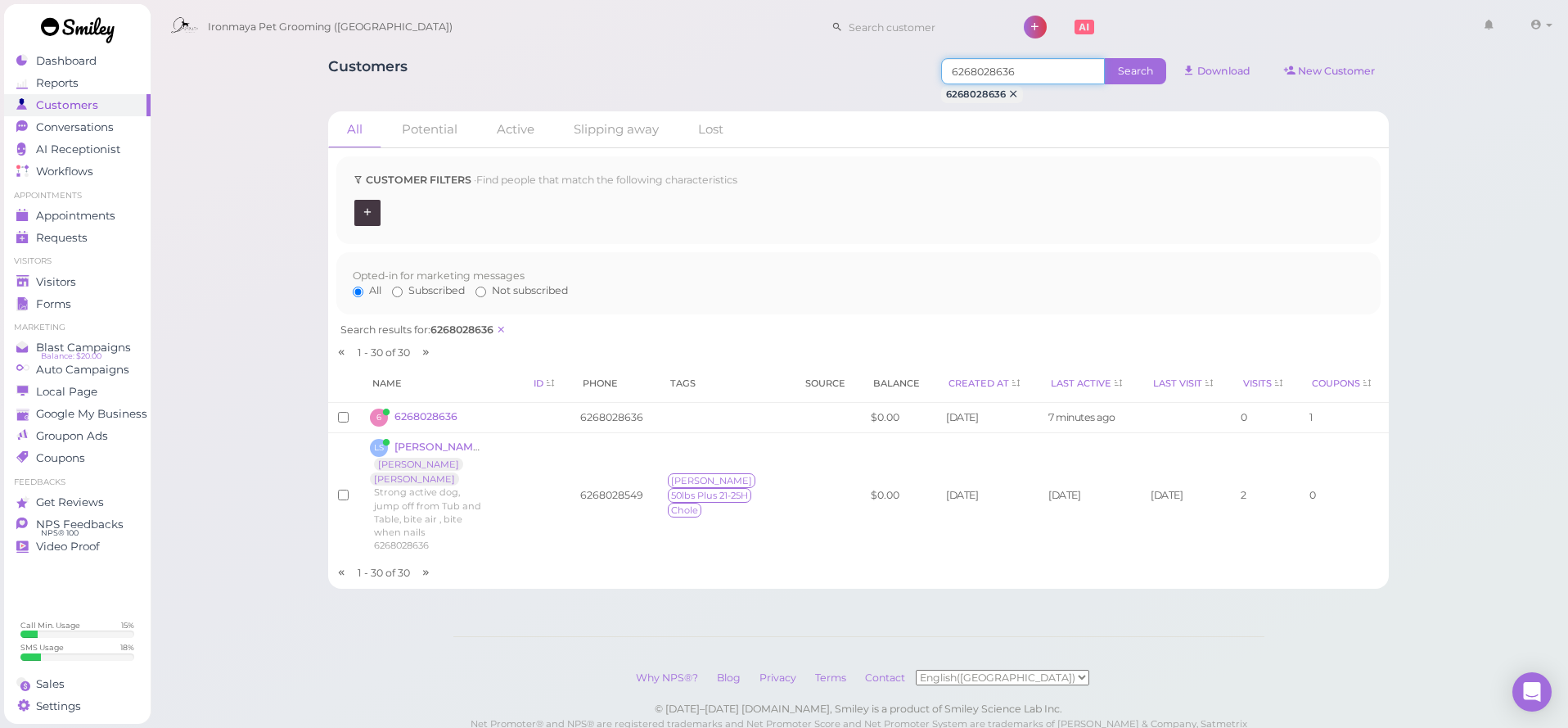
drag, startPoint x: 993, startPoint y: 68, endPoint x: 558, endPoint y: 35, distance: 436.2
click at [558, 35] on div "Ironmaya Pet Grooming (San Dimas) 1" at bounding box center [858, 396] width 1419 height 793
paste input "622114"
type input "6266221146"
click at [1121, 76] on span "Search" at bounding box center [1135, 71] width 61 height 26
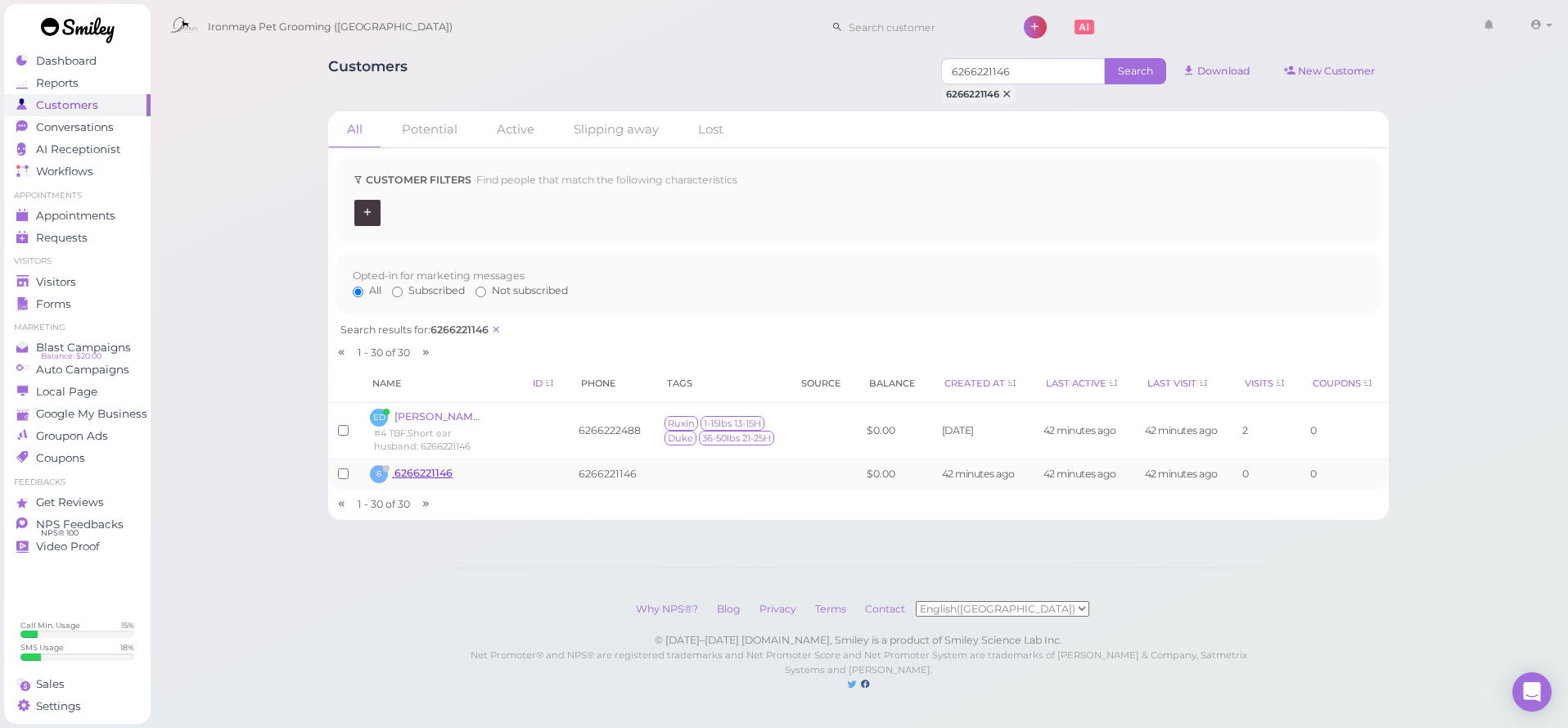
click at [445, 467] on span "6266221146" at bounding box center [424, 473] width 58 height 12
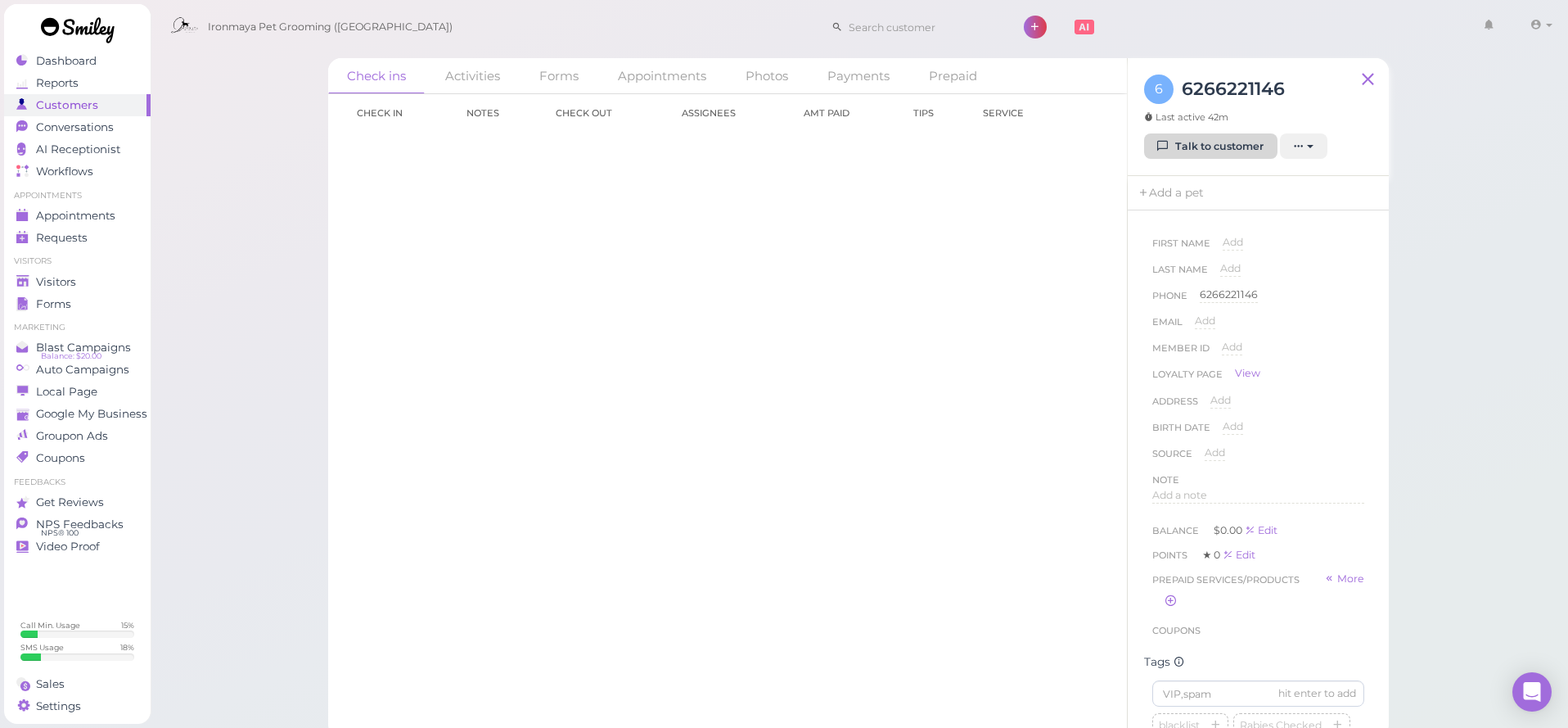
click at [1248, 148] on link "Talk to customer" at bounding box center [1210, 146] width 133 height 26
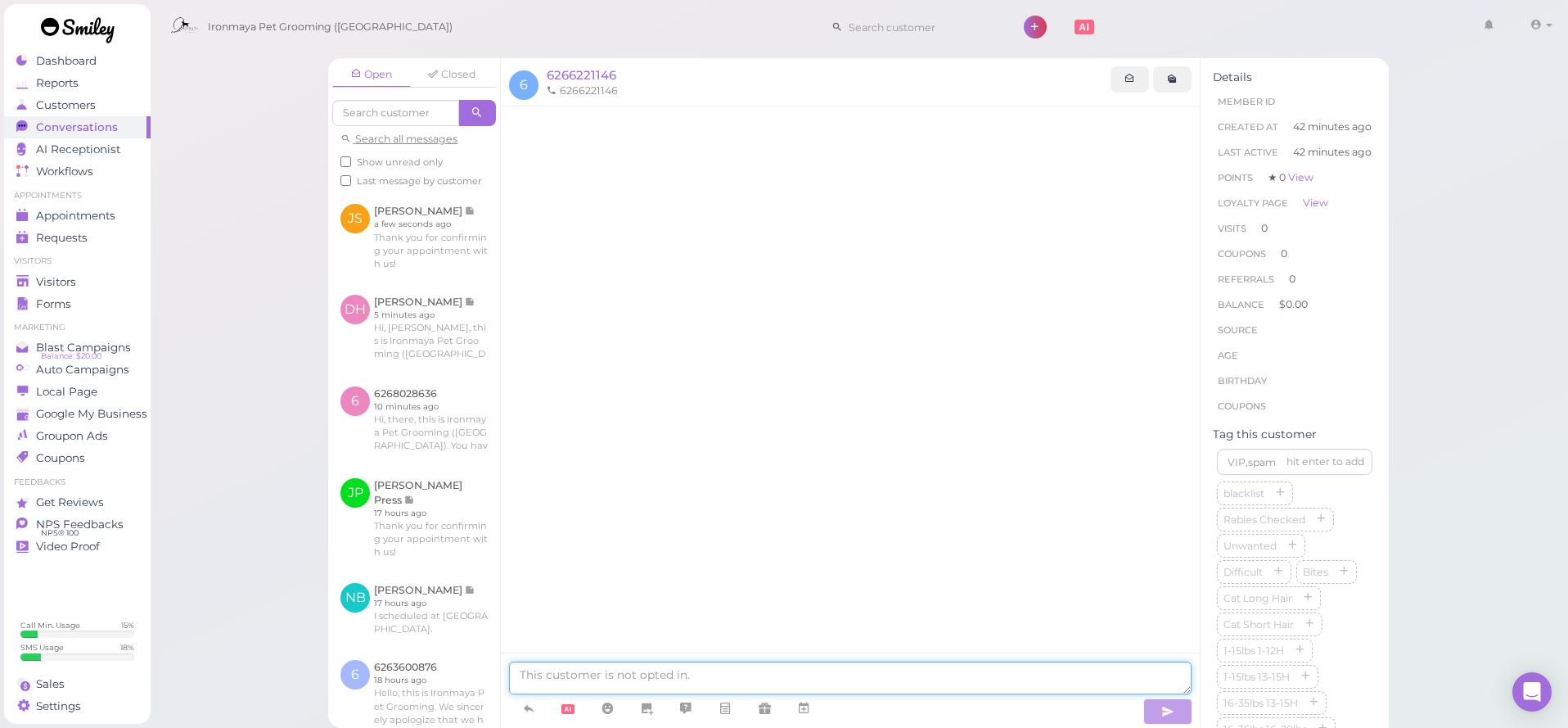
click at [839, 683] on textarea at bounding box center [850, 678] width 682 height 33
type textarea "e"
type textarea "h"
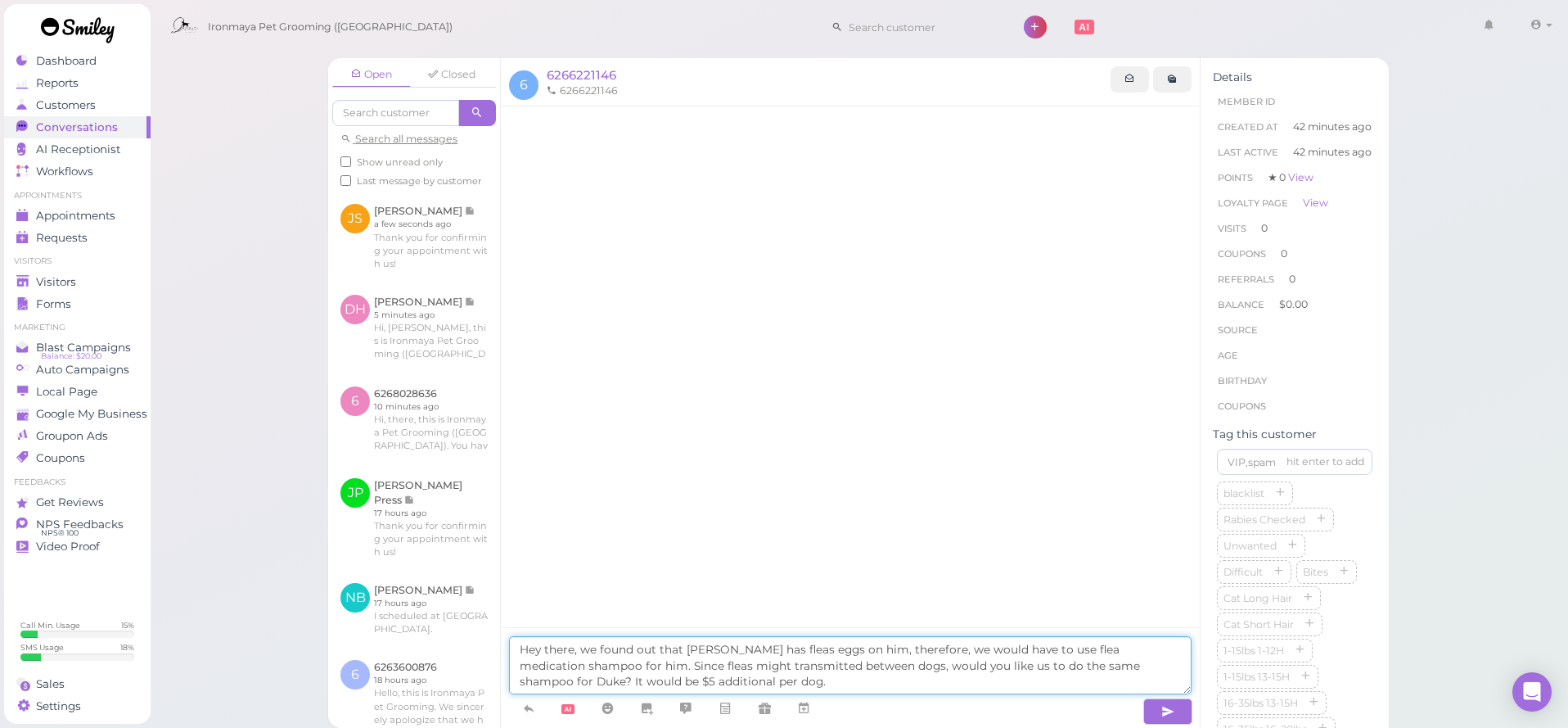
type textarea "Hey there, we found out that Ruxin has fleas eggs on him, therefore, we would h…"
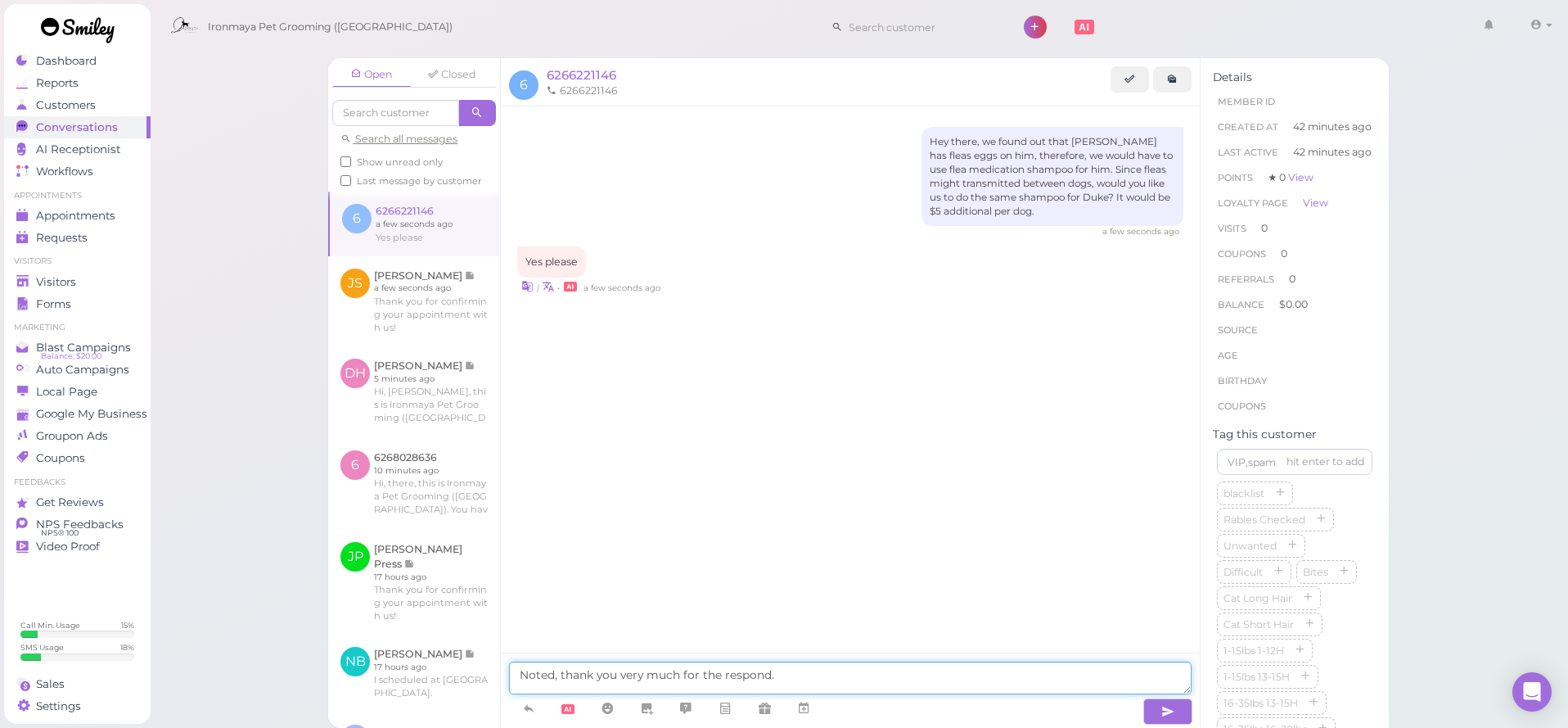
type textarea "Noted, thank you very much for the respond."
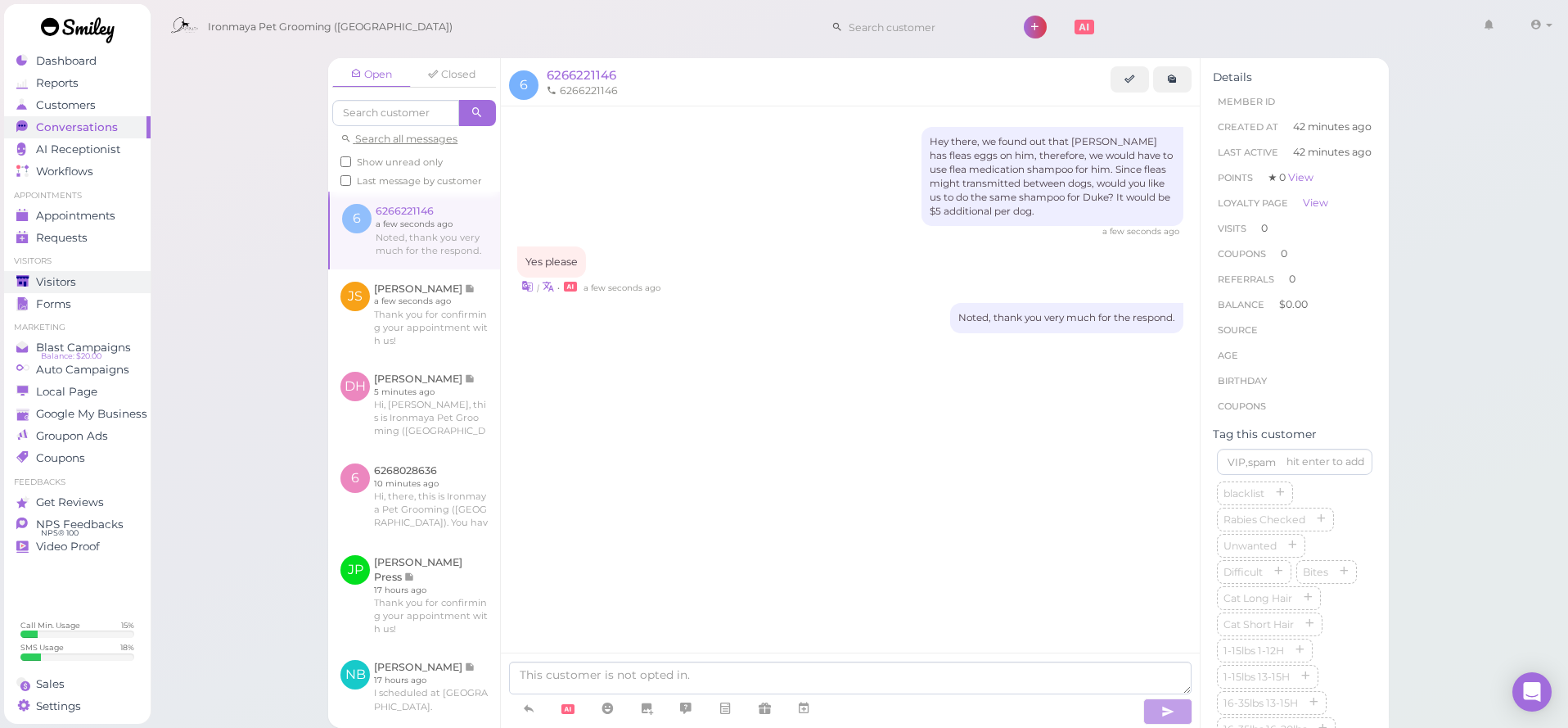
click at [31, 284] on div "Visitors" at bounding box center [75, 282] width 118 height 14
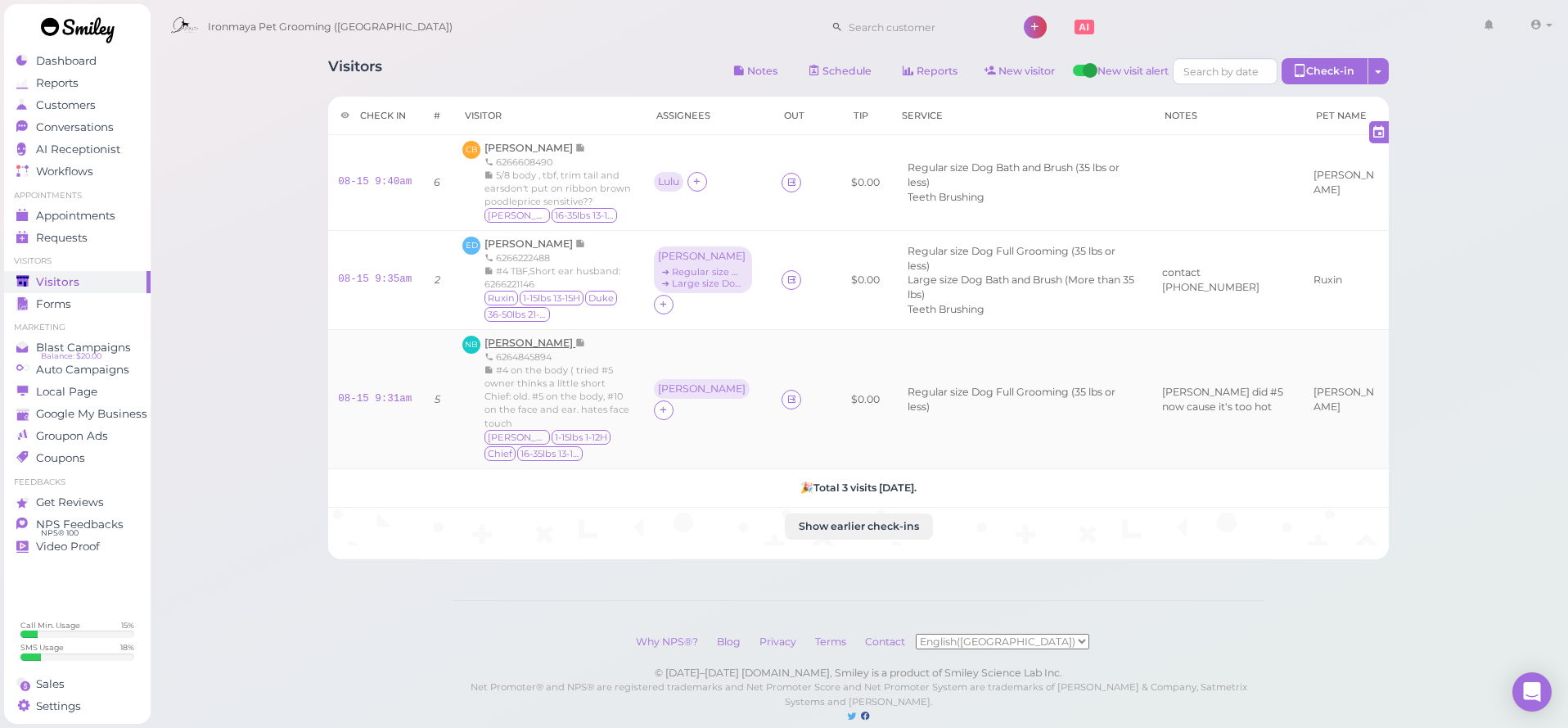
click at [564, 343] on span "[PERSON_NAME]" at bounding box center [530, 342] width 91 height 12
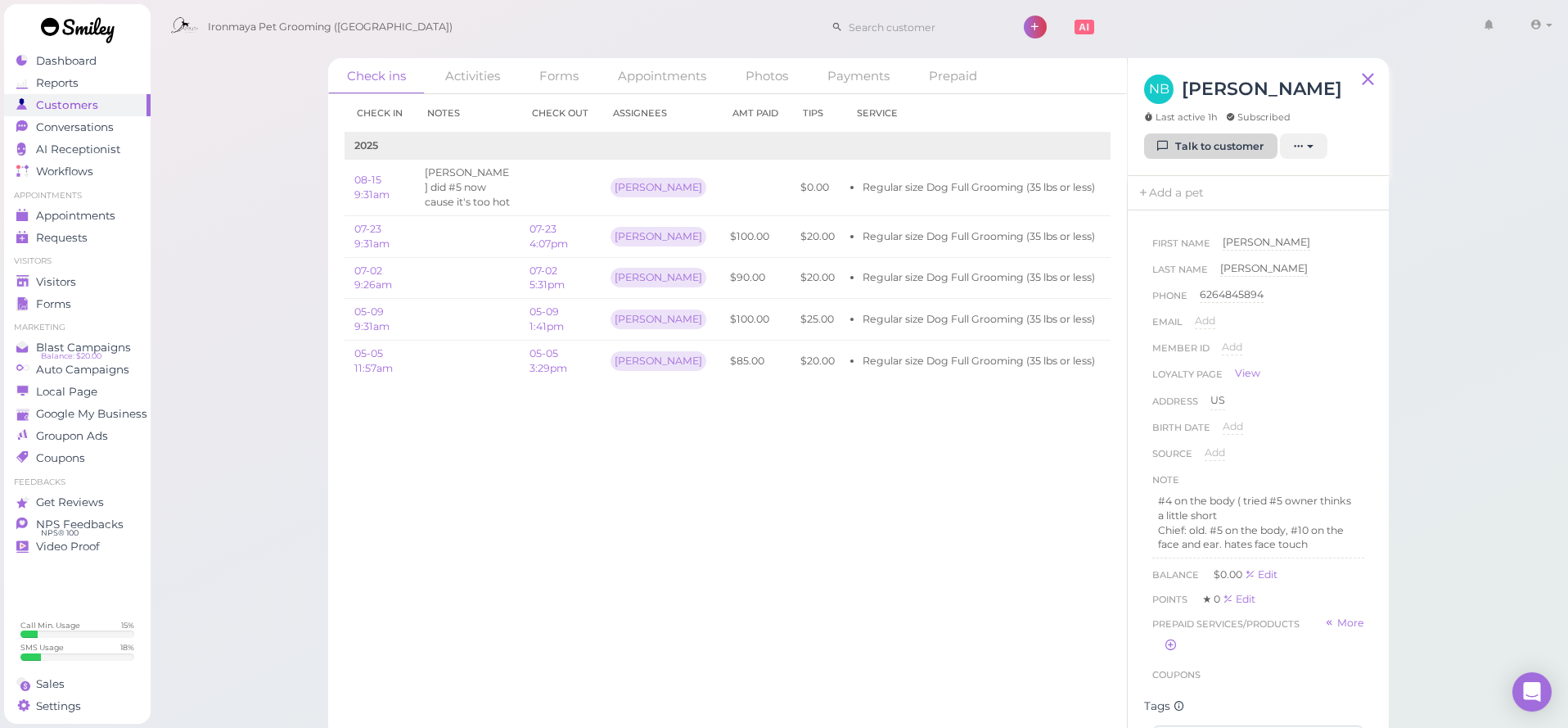
click at [1186, 147] on link "Talk to customer" at bounding box center [1210, 146] width 133 height 26
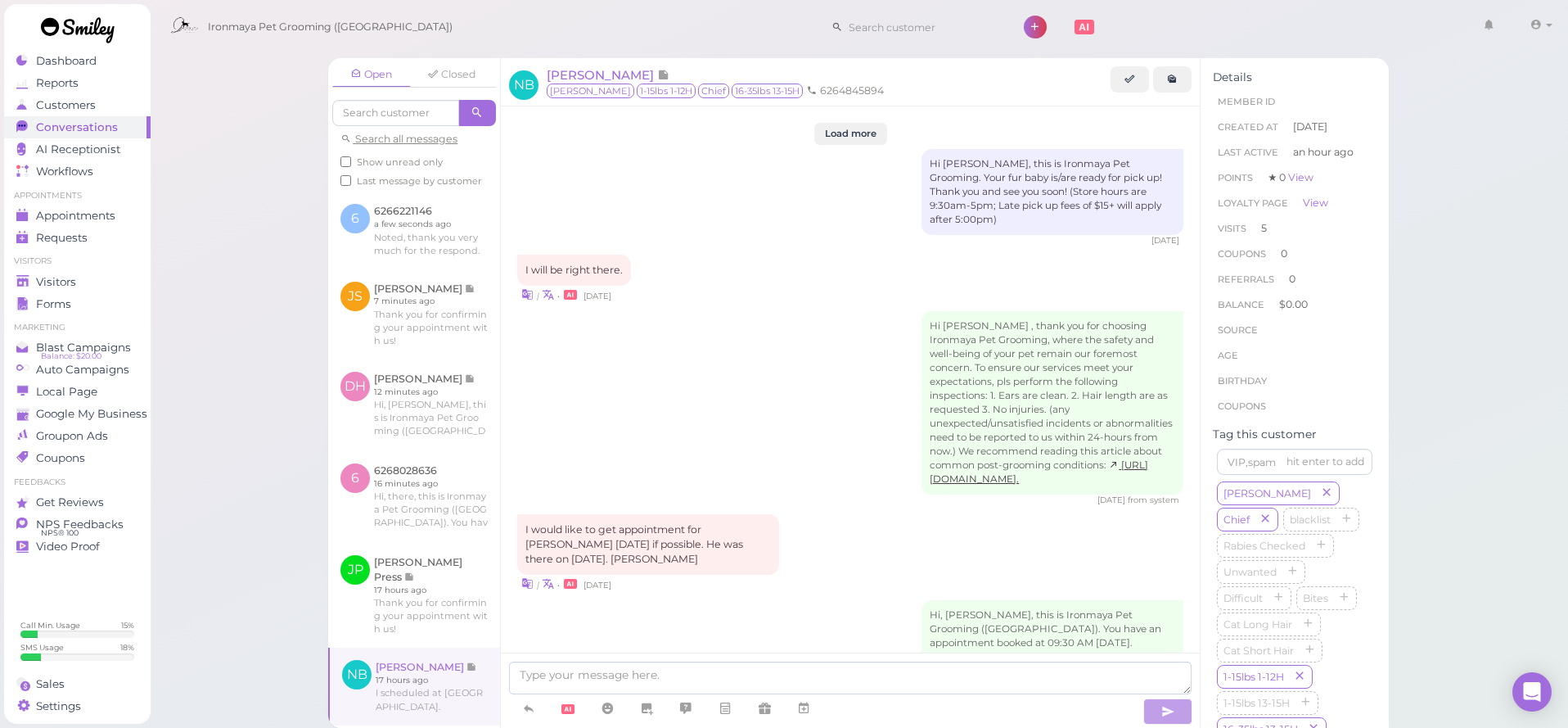
scroll to position [2240, 0]
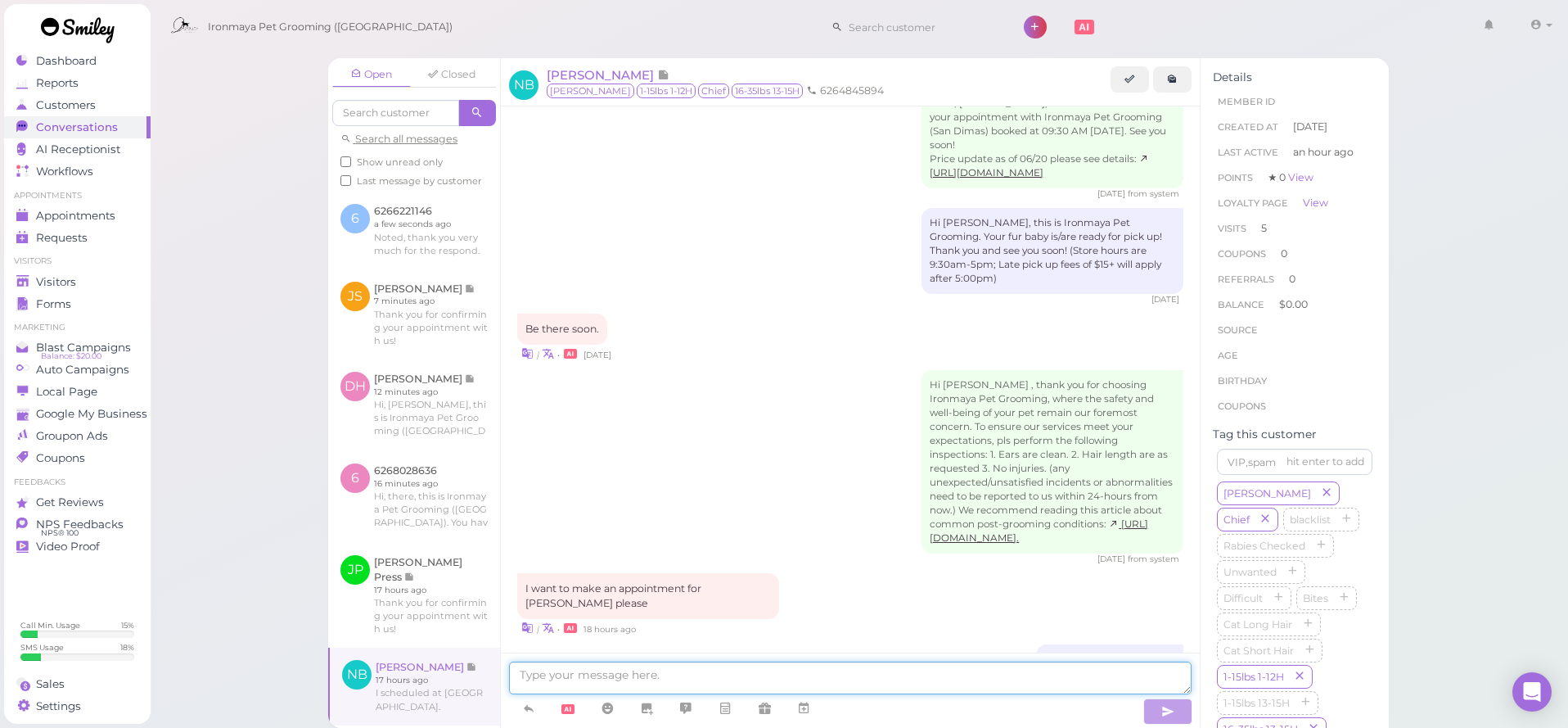
click at [833, 682] on textarea at bounding box center [850, 678] width 682 height 33
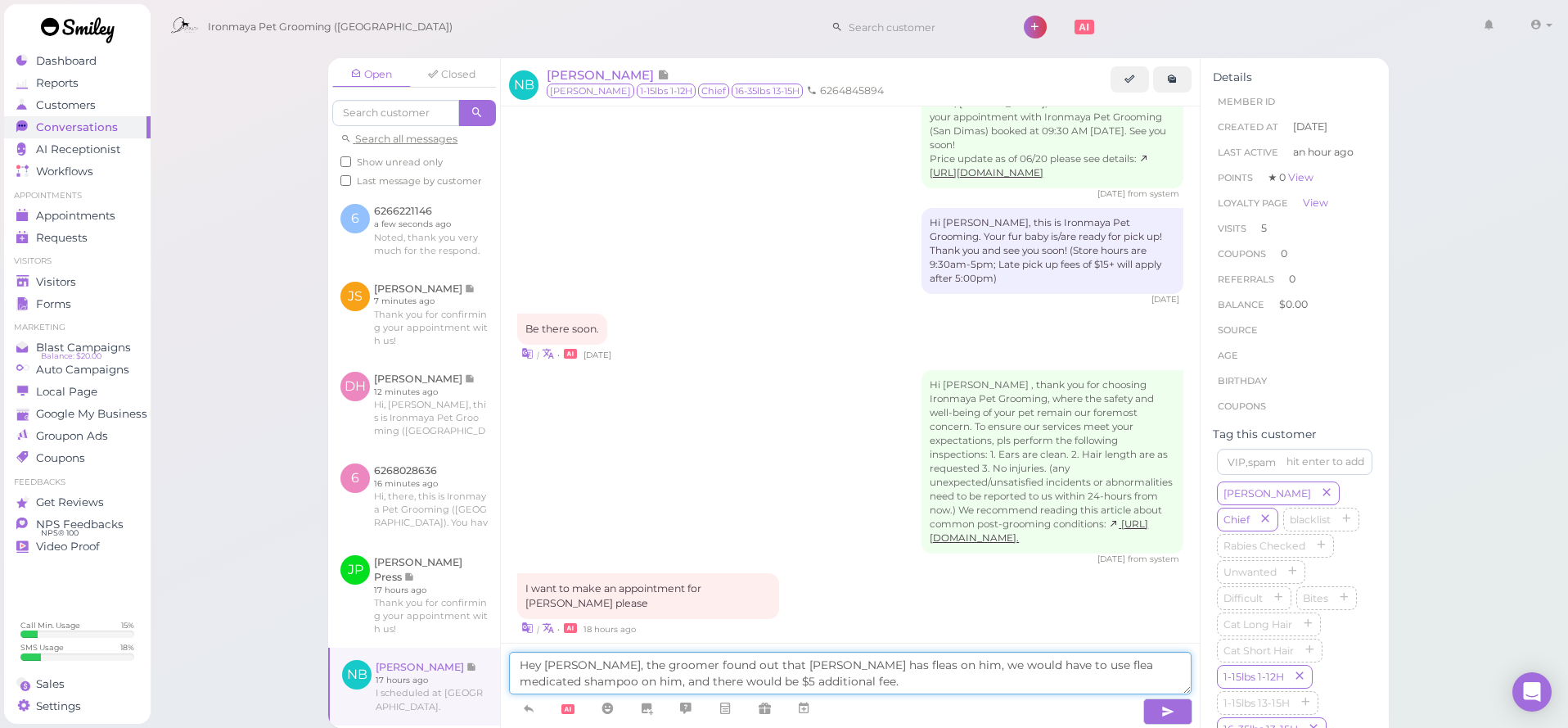
type textarea "Hey Nancy, the groomer found out that Tucker has fleas on him, we would have to…"
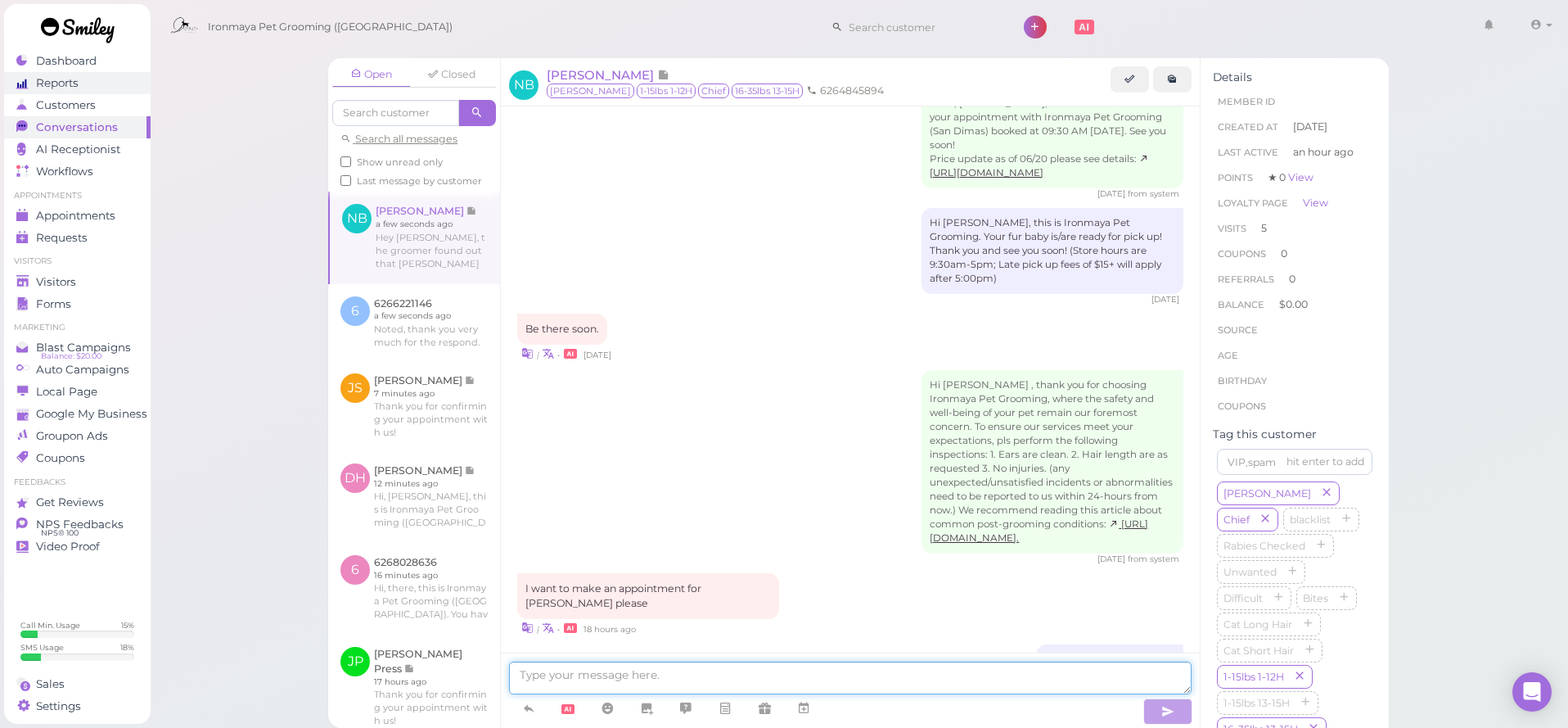
scroll to position [2316, 0]
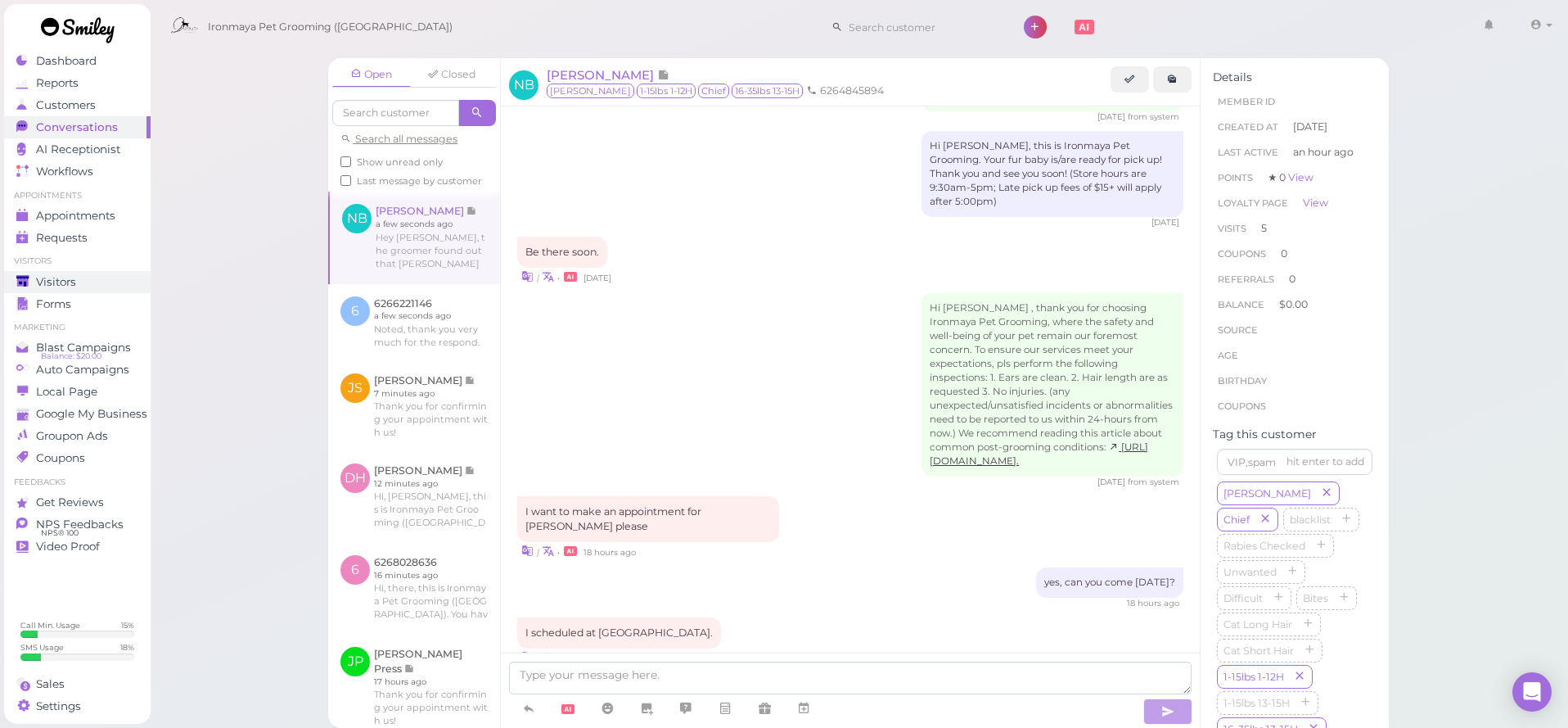
click at [96, 270] on ul "Visitors Visitors Forms" at bounding box center [77, 284] width 146 height 59
click at [101, 278] on div "Visitors" at bounding box center [75, 282] width 118 height 14
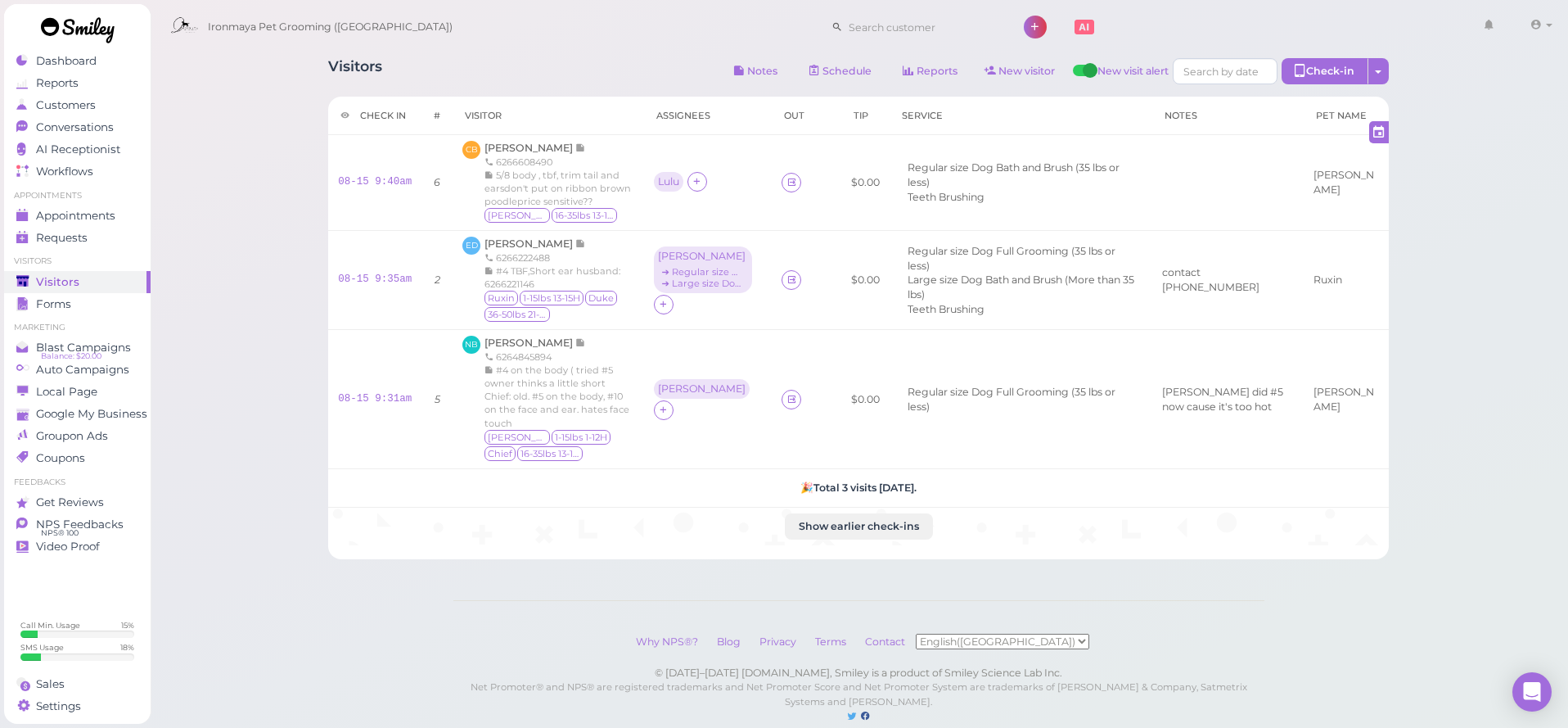
click at [364, 0] on div "Ironmaya Pet Grooming ([GEOGRAPHIC_DATA]) 1 Account" at bounding box center [859, 22] width 1420 height 46
click at [664, 395] on div "[PERSON_NAME]" at bounding box center [702, 388] width 88 height 11
click at [720, 448] on span "Select services" at bounding box center [698, 449] width 76 height 18
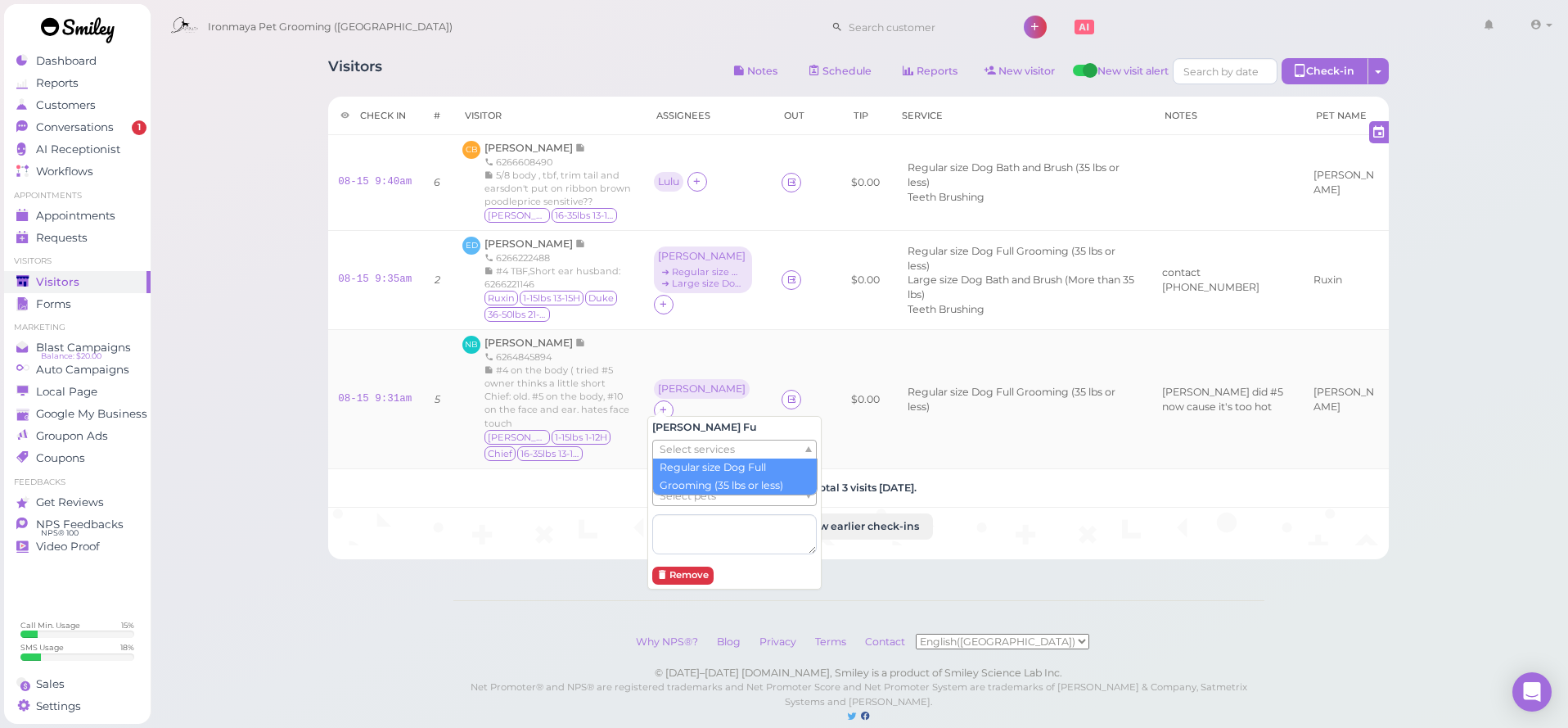
click at [600, 352] on div "6264845894" at bounding box center [558, 357] width 149 height 13
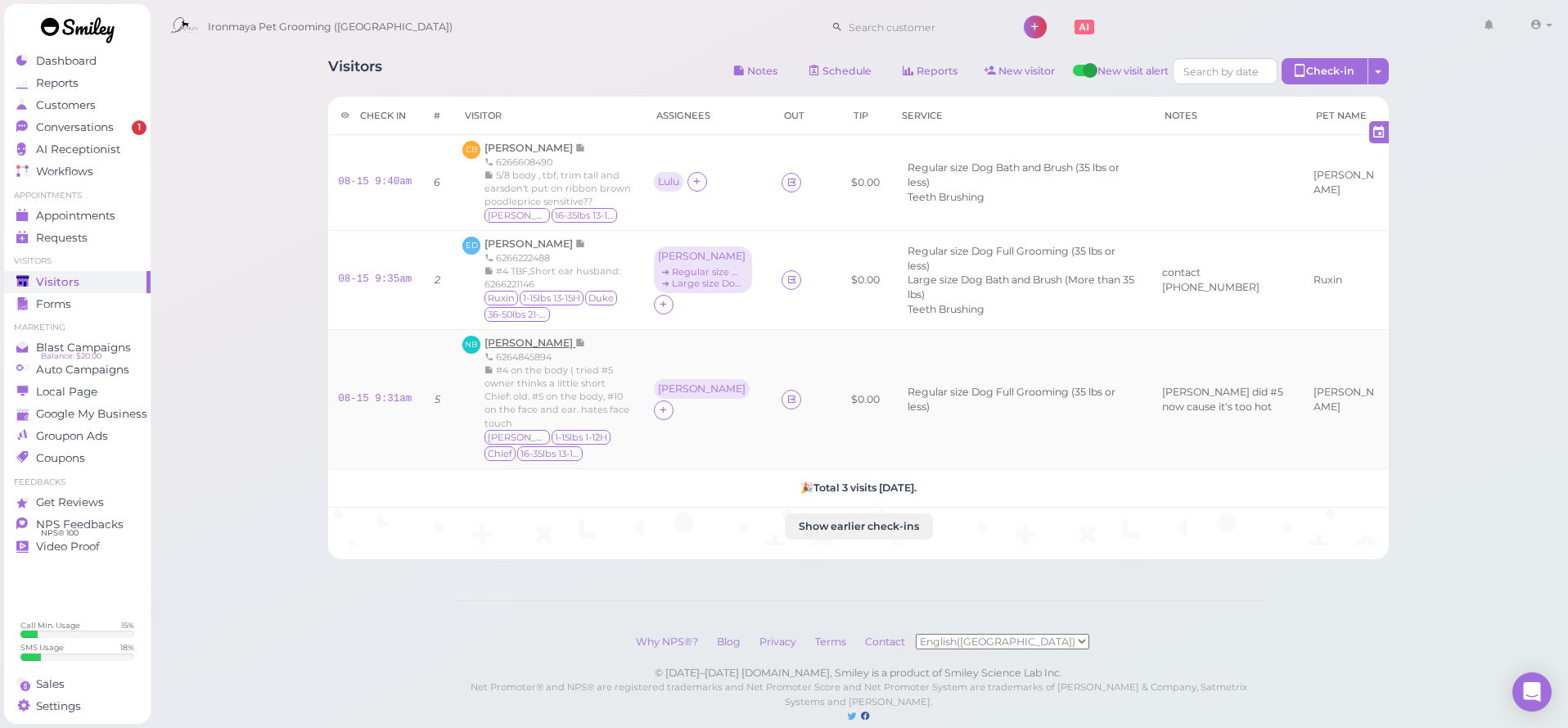
click at [524, 339] on span "[PERSON_NAME]" at bounding box center [530, 342] width 91 height 12
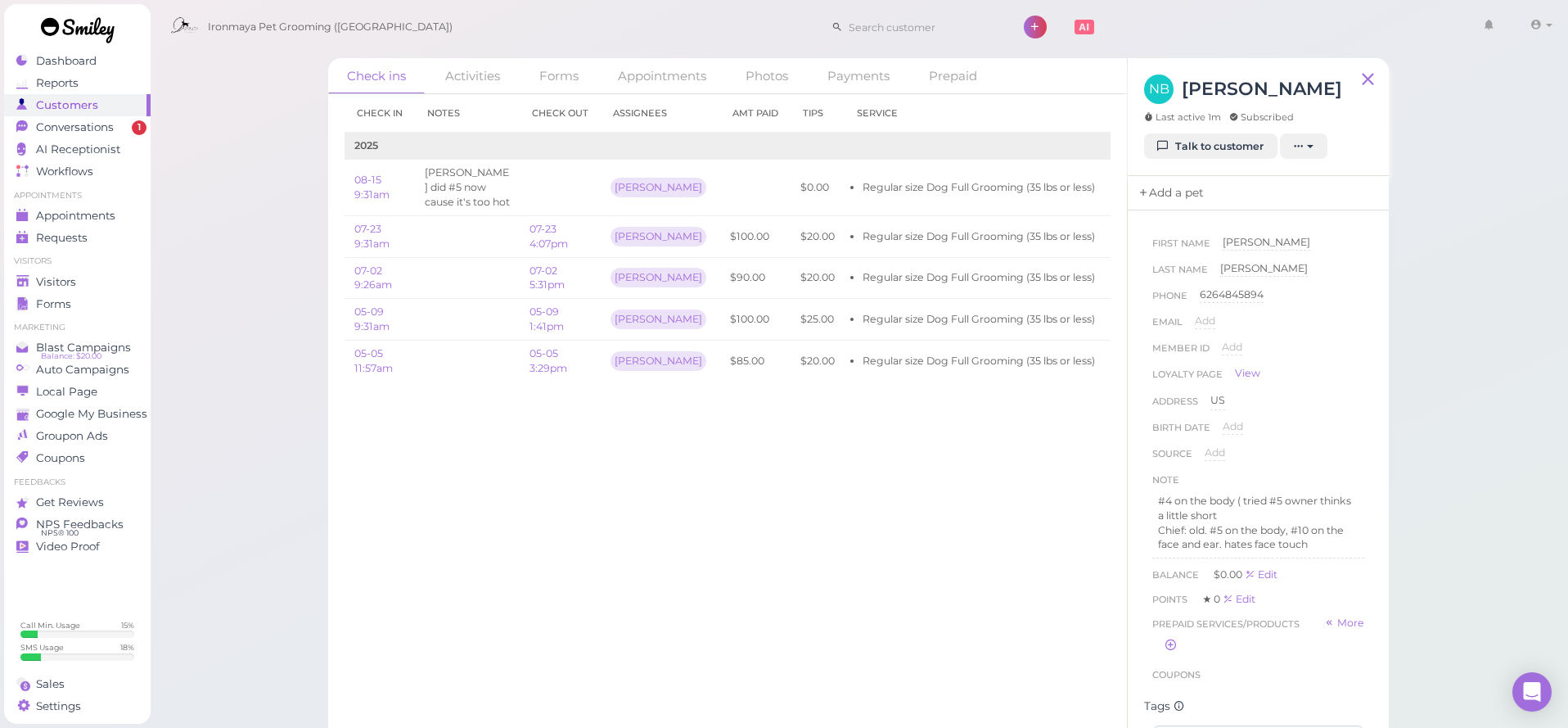
click at [1196, 188] on link "Add a pet" at bounding box center [1170, 193] width 86 height 34
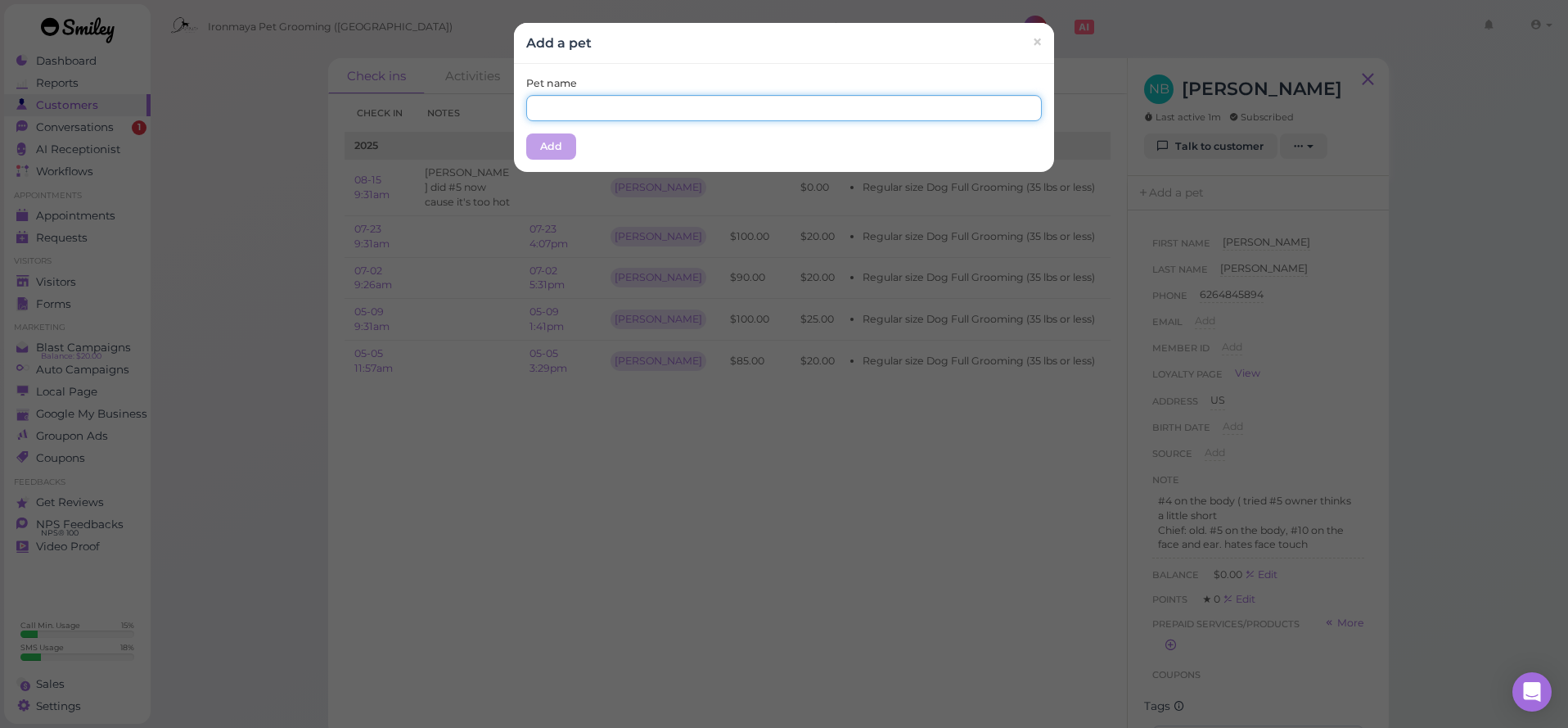
click at [876, 118] on input "text" at bounding box center [784, 107] width 516 height 26
type input "[PERSON_NAME]"
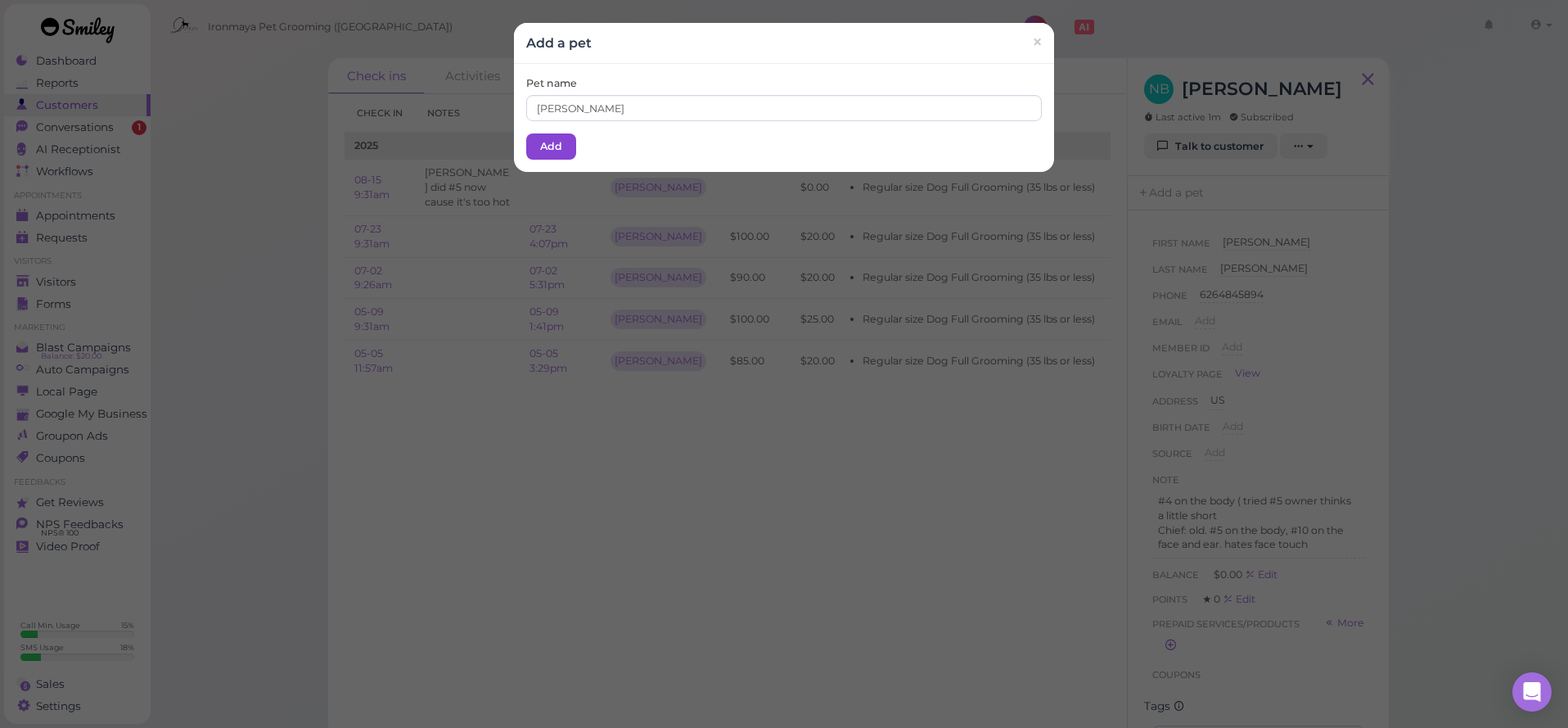
click at [550, 143] on button "Add" at bounding box center [551, 146] width 50 height 26
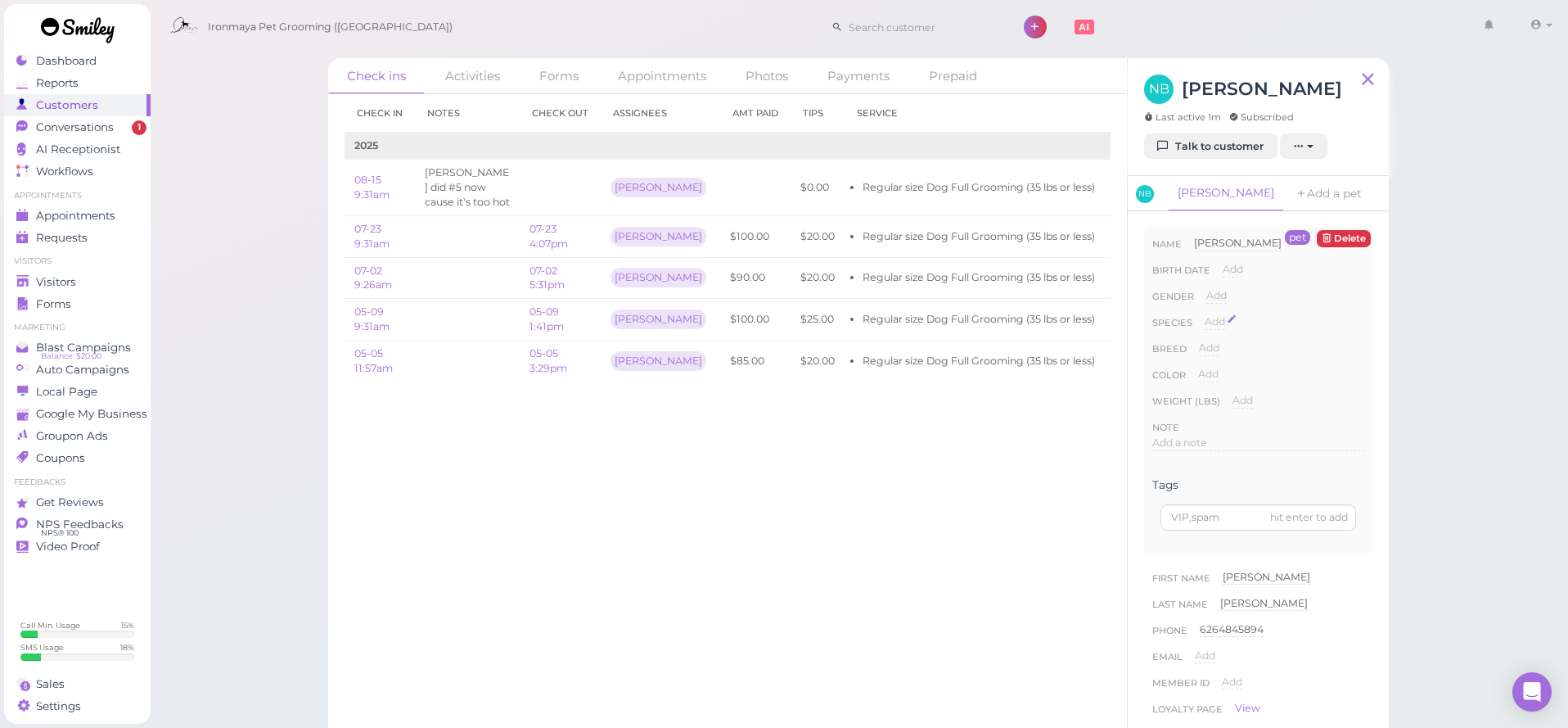
click at [1217, 320] on span "Add" at bounding box center [1215, 321] width 21 height 12
select select "Dog"
click at [1211, 347] on button "Done" at bounding box center [1224, 351] width 36 height 17
click at [1302, 179] on link "Add a pet" at bounding box center [1344, 201] width 85 height 51
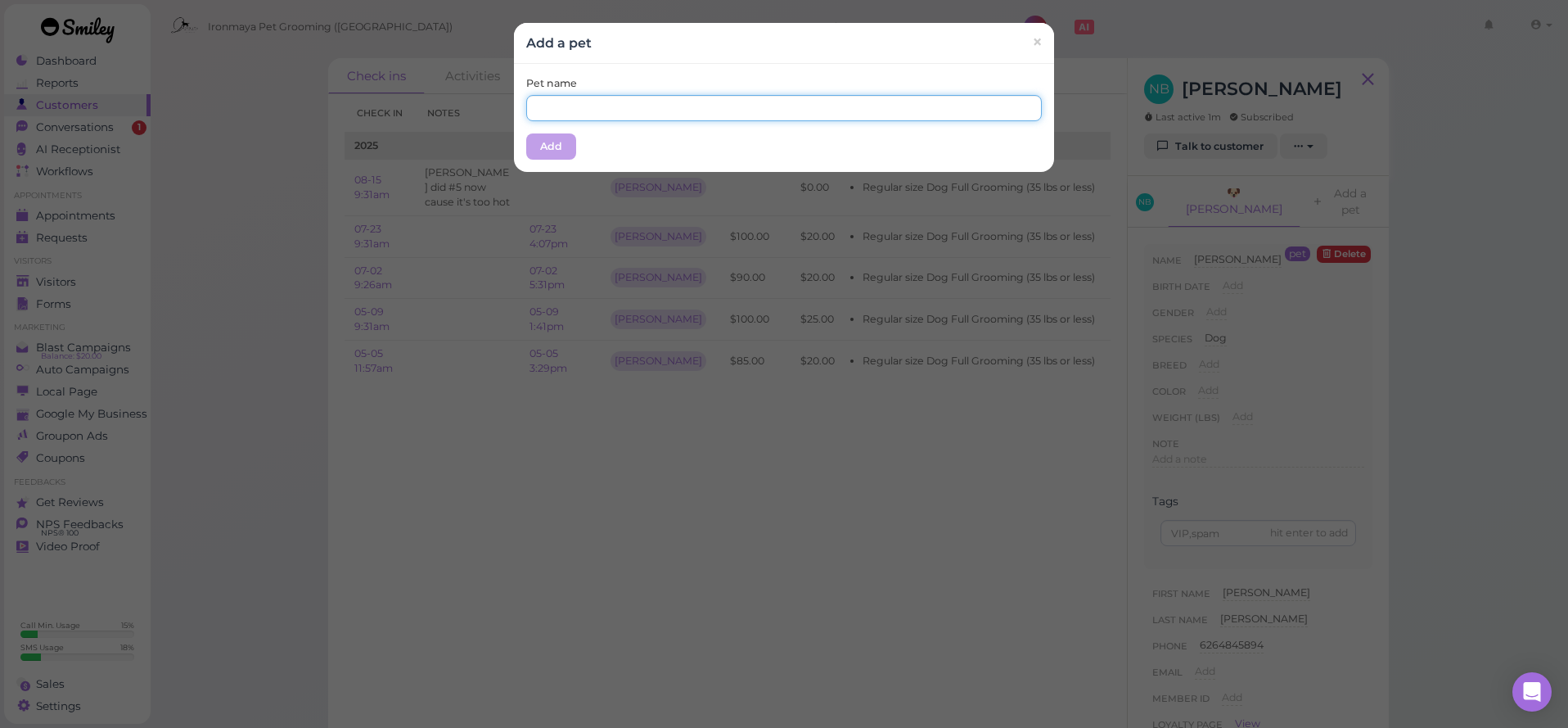
click at [821, 113] on input "text" at bounding box center [784, 107] width 516 height 26
type input "Chief"
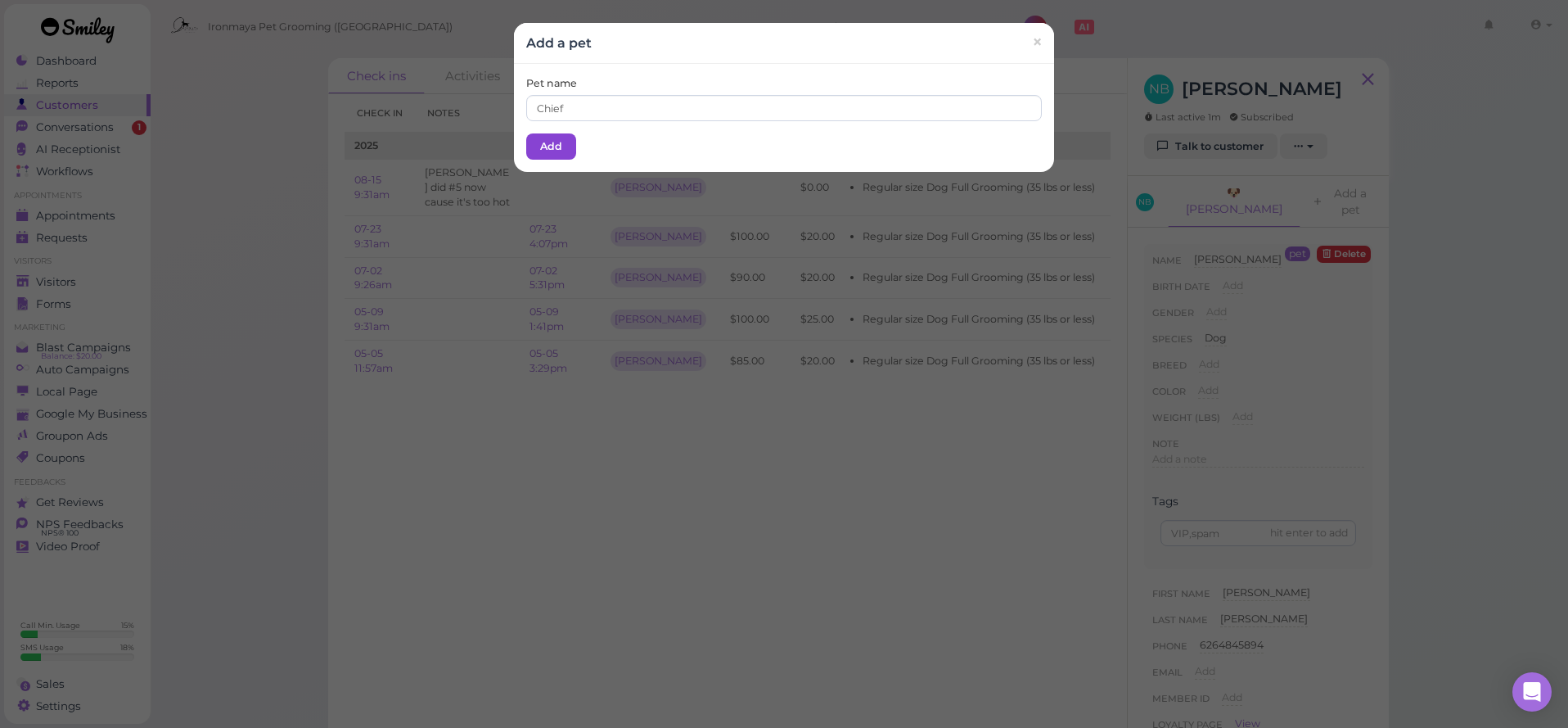
click at [541, 137] on button "Add" at bounding box center [551, 146] width 50 height 26
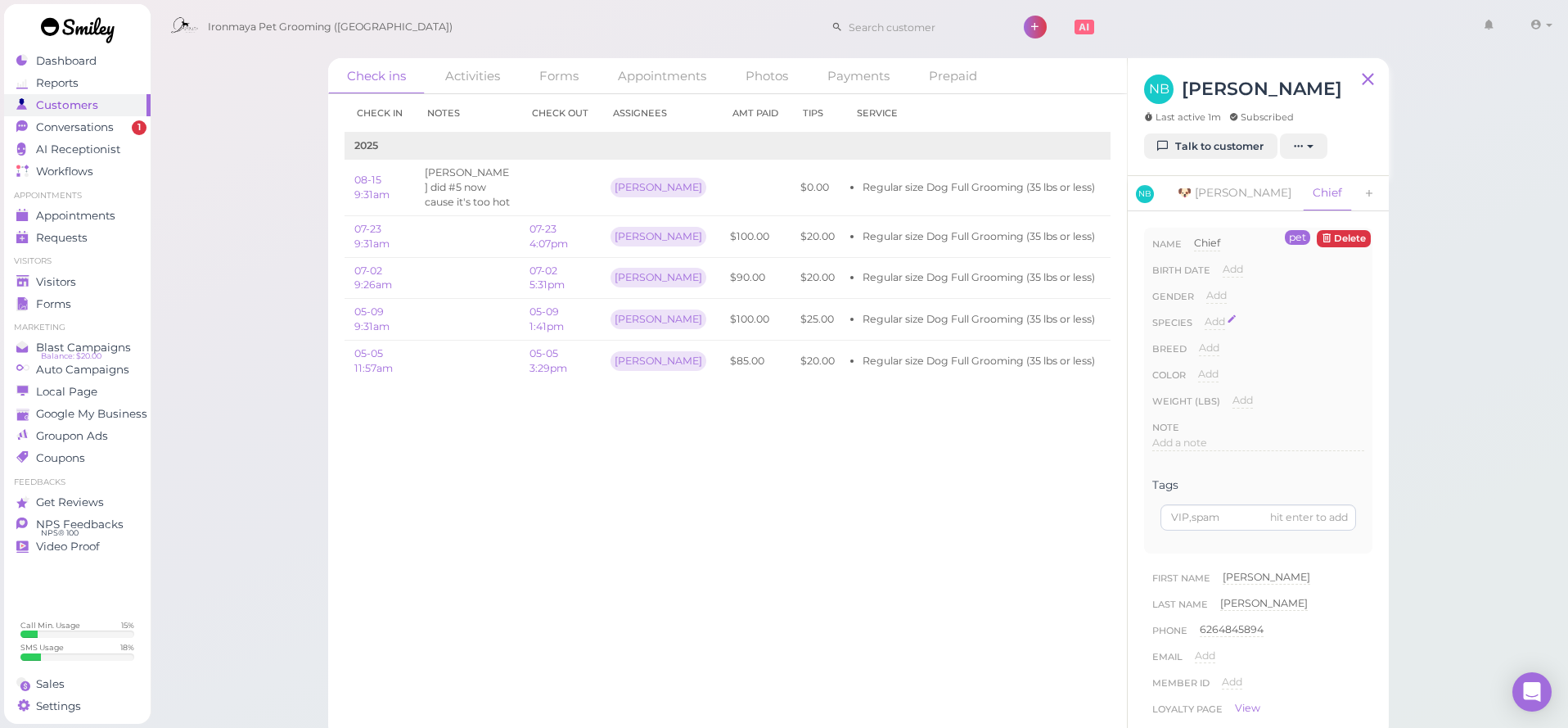
click at [1225, 315] on div "Add" at bounding box center [1215, 322] width 21 height 15
select select "Dog"
click at [1234, 348] on button "Done" at bounding box center [1224, 351] width 36 height 17
click at [76, 279] on span "Visitors" at bounding box center [56, 282] width 40 height 14
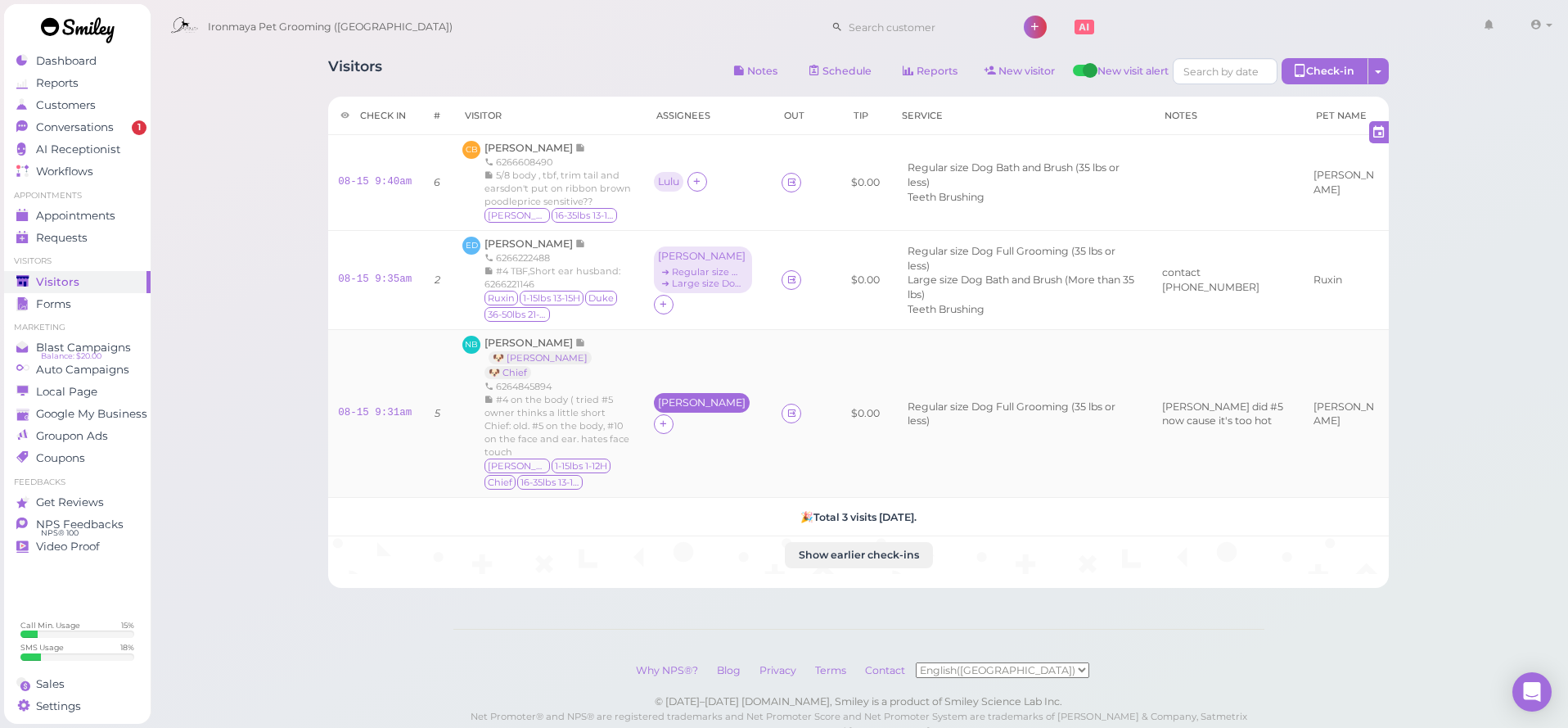
click at [666, 407] on div "[PERSON_NAME]" at bounding box center [702, 402] width 88 height 11
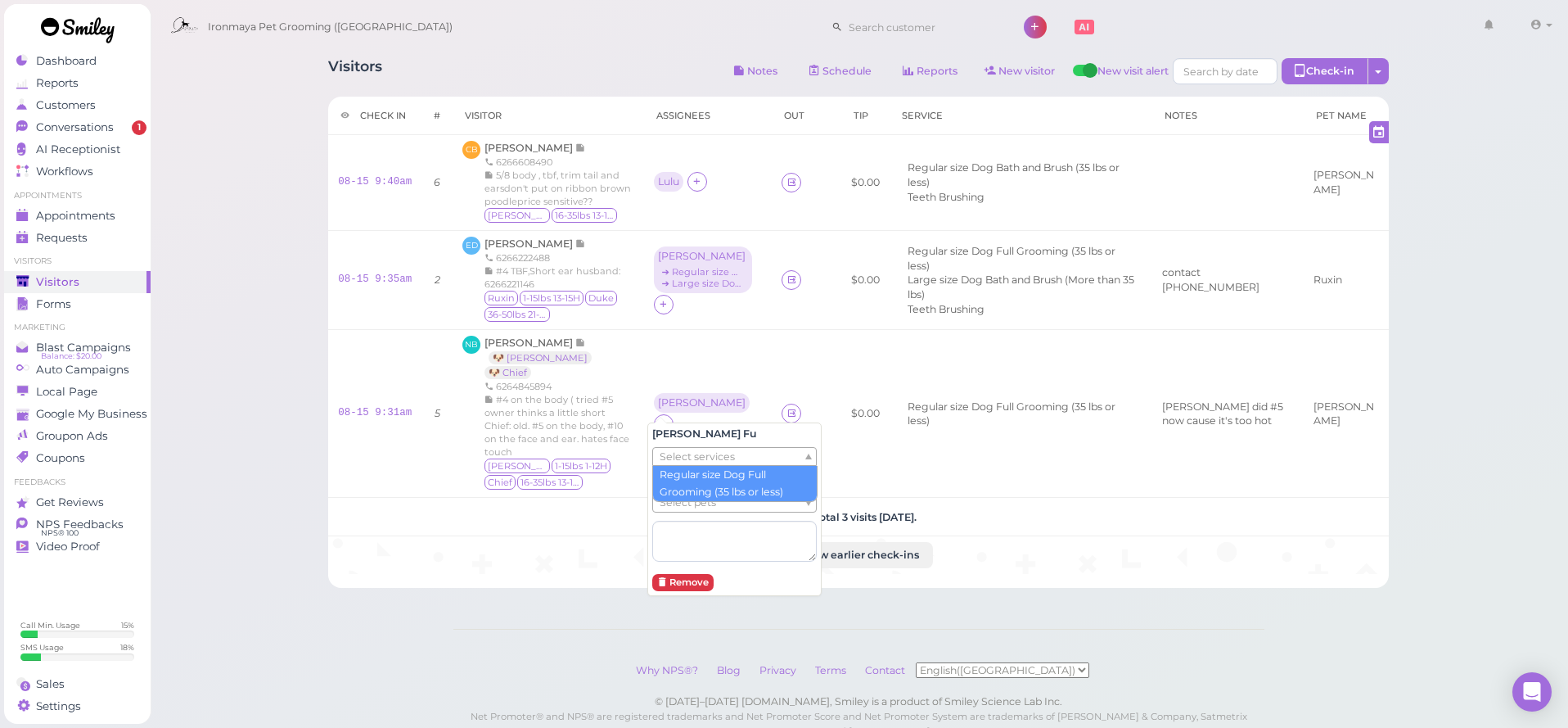
click at [749, 460] on ul "Select services" at bounding box center [728, 456] width 149 height 18
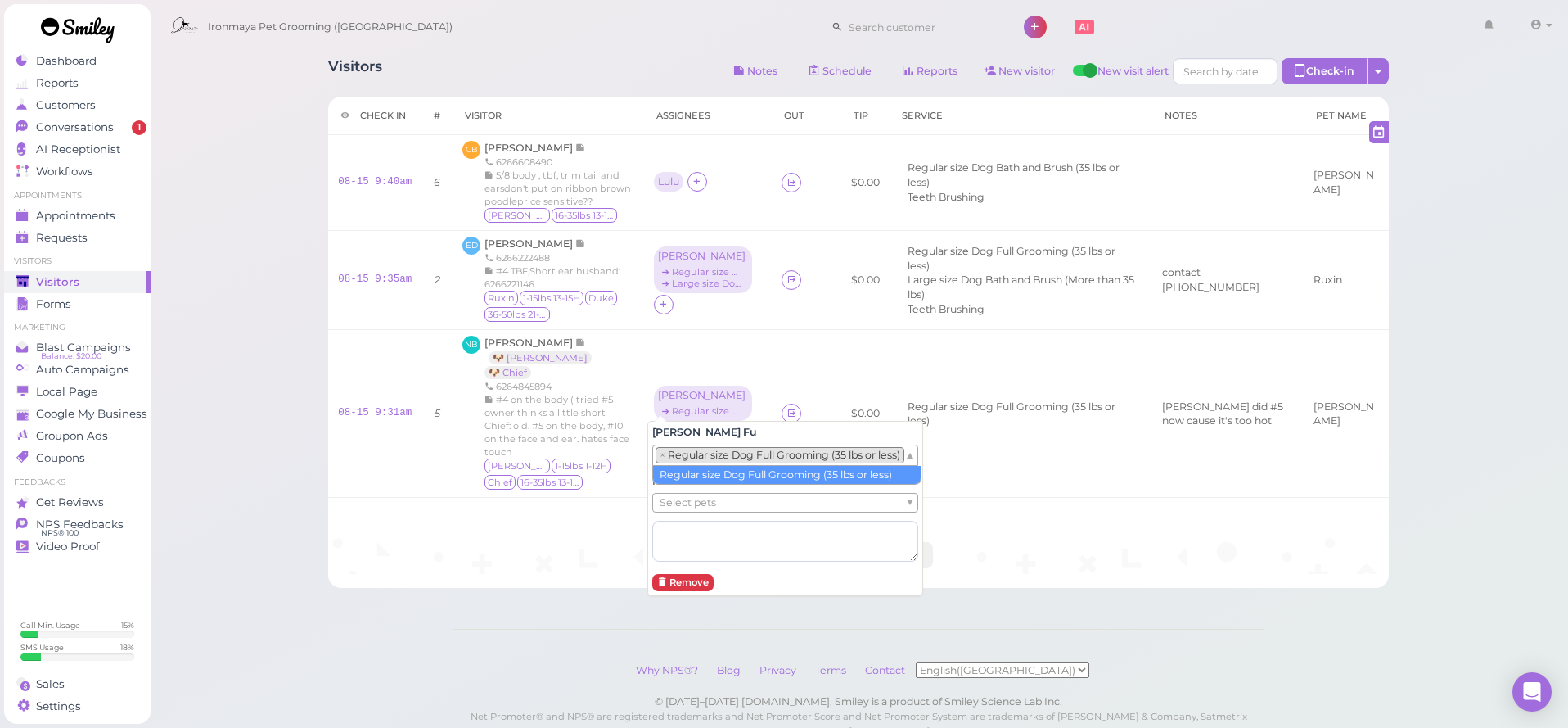
click at [918, 456] on div "× Regular size Dog Full Grooming (35 lbs or less)" at bounding box center [785, 455] width 266 height 21
click at [904, 496] on ul "Select pets" at bounding box center [778, 502] width 251 height 18
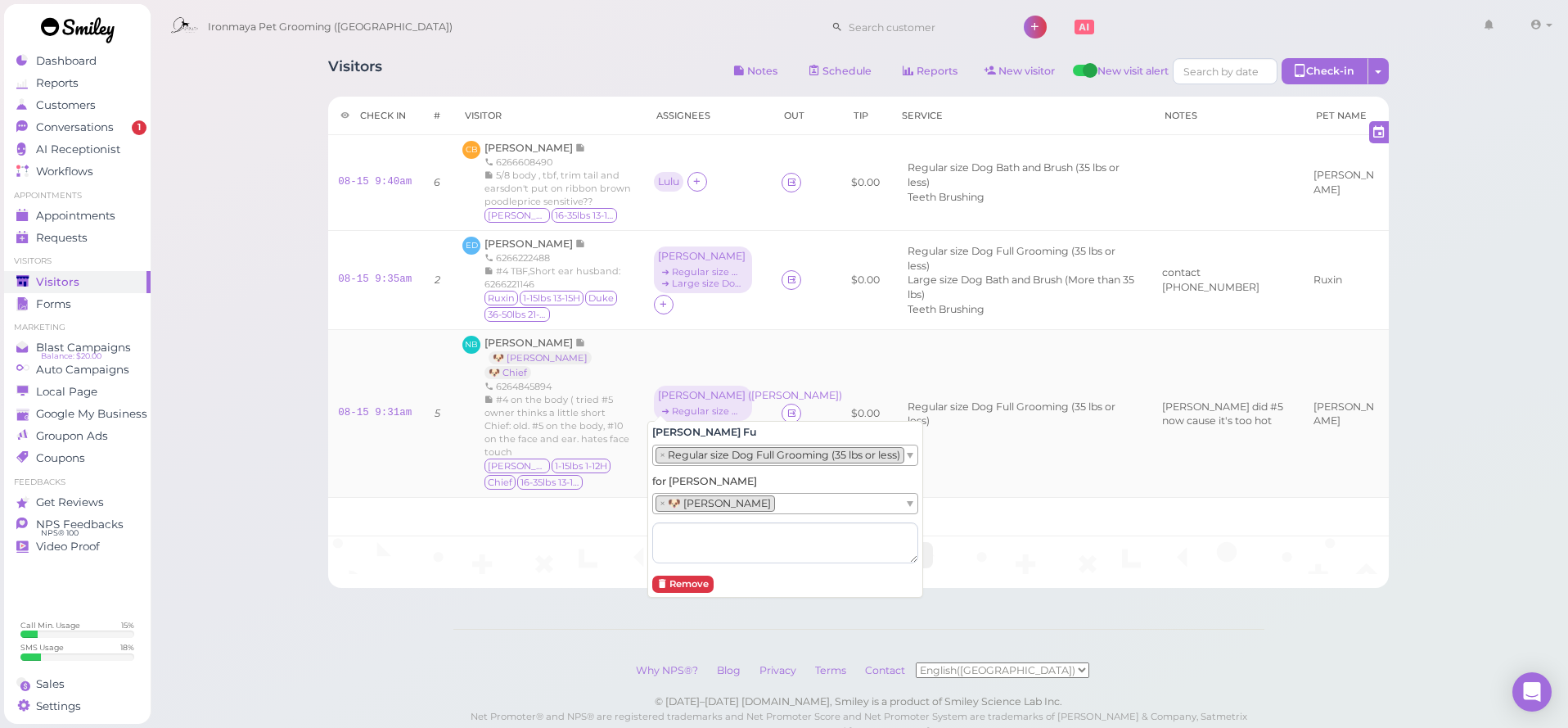
click at [378, 407] on link "08-15 9:31am" at bounding box center [375, 412] width 74 height 11
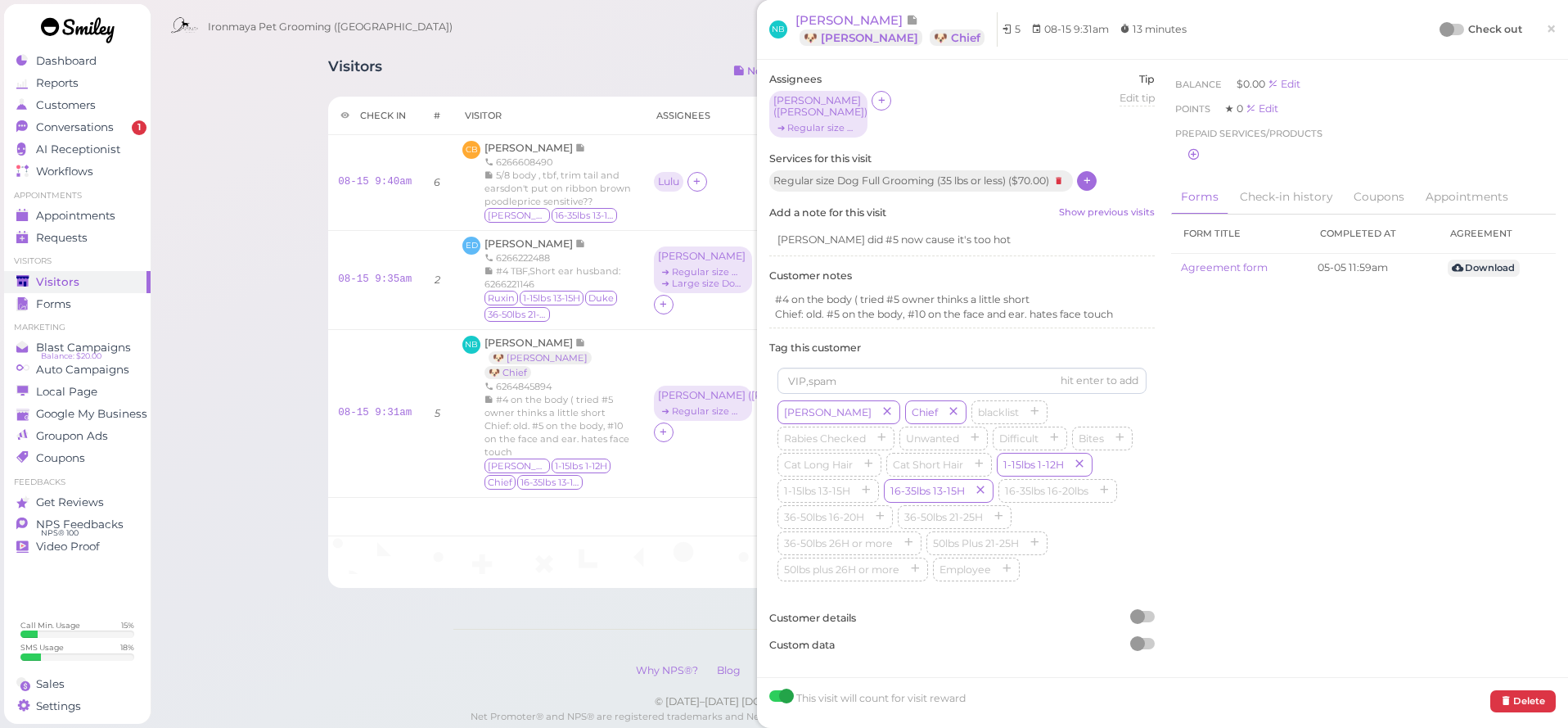
click at [1092, 174] on icon at bounding box center [1087, 180] width 10 height 12
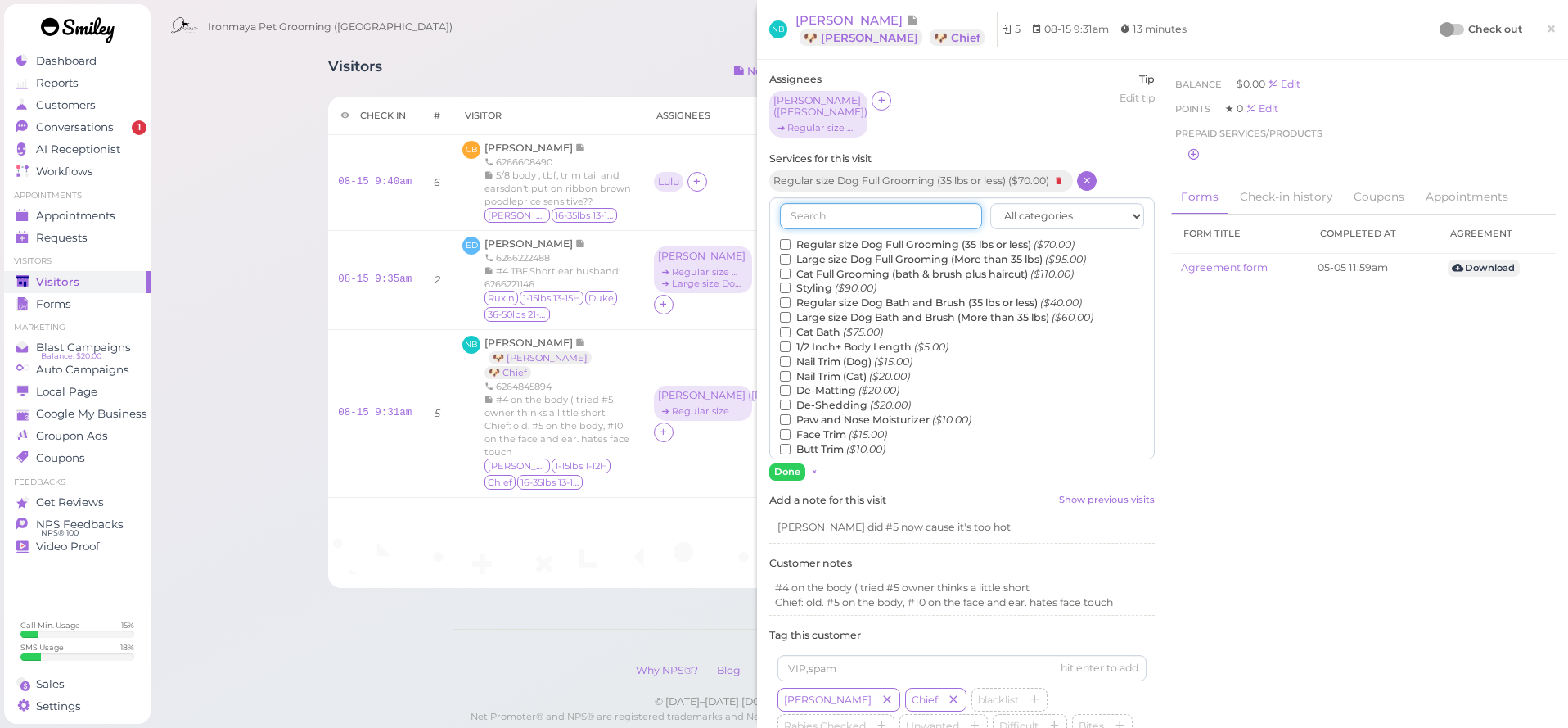
click at [853, 203] on input "text" at bounding box center [881, 216] width 202 height 26
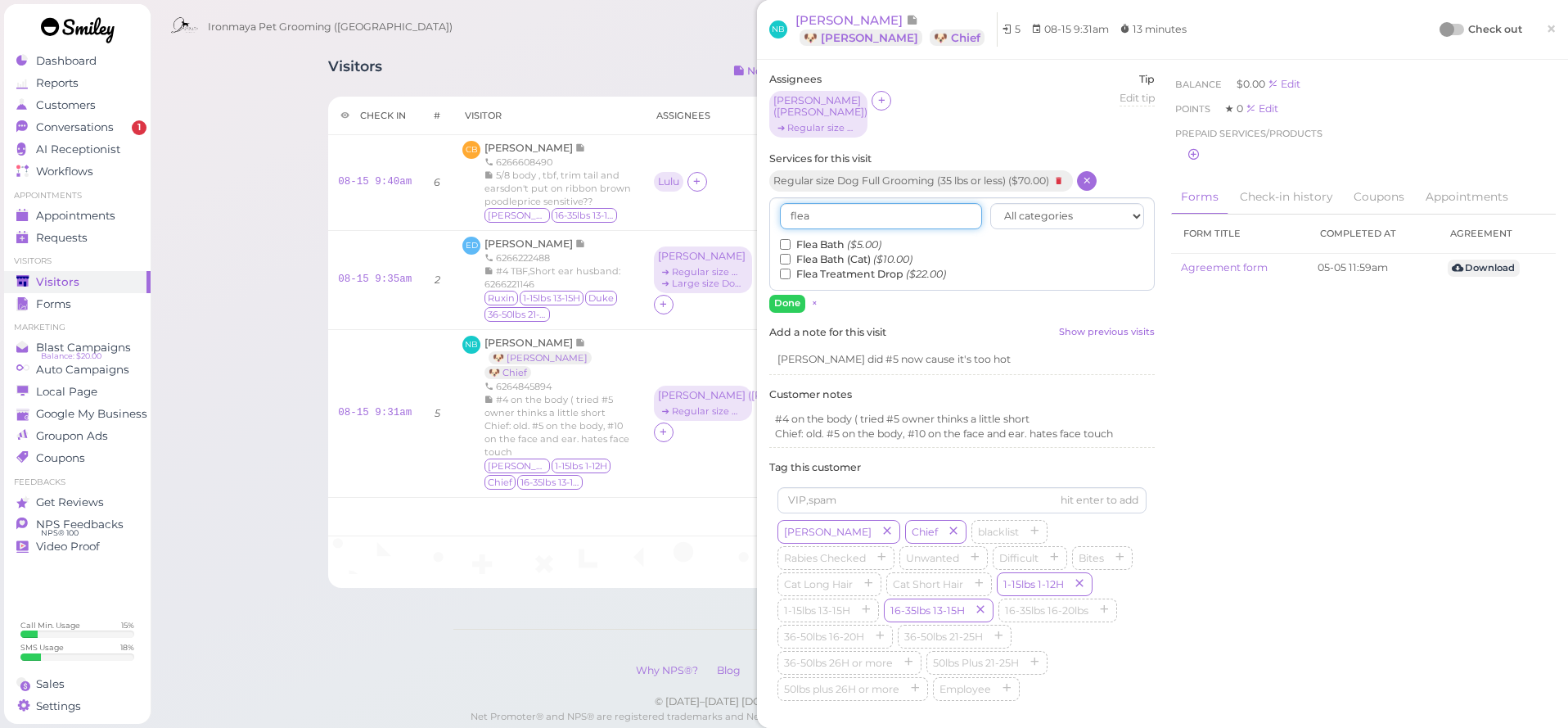
type input "flea"
click at [809, 237] on label "Flea Bath ($5.00)" at bounding box center [831, 244] width 101 height 15
click at [790, 239] on input "Flea Bath ($5.00)" at bounding box center [785, 244] width 10 height 10
click at [793, 295] on button "Done" at bounding box center [787, 303] width 36 height 17
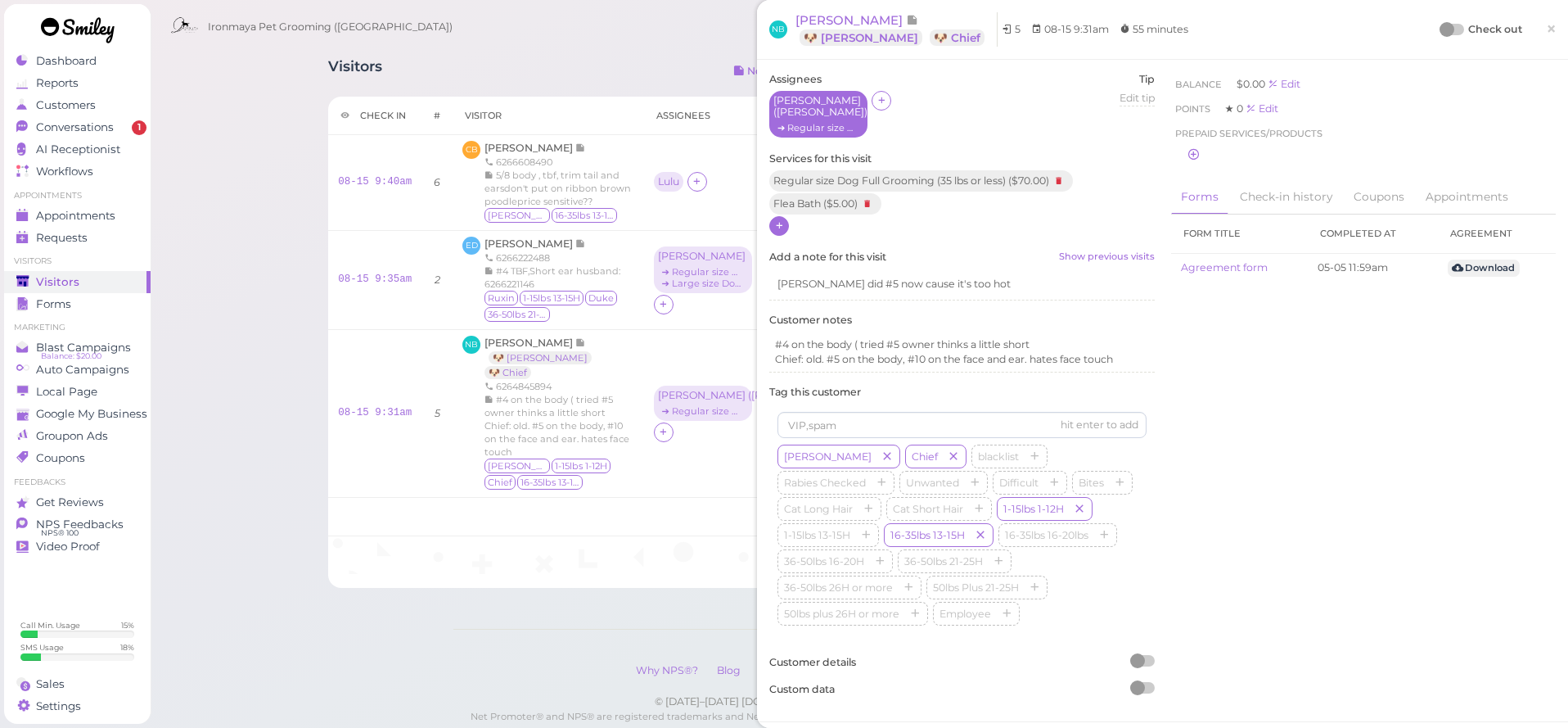
click at [855, 122] on div "➔ Regular size Dog Full Grooming (35 lbs or less)" at bounding box center [818, 127] width 90 height 11
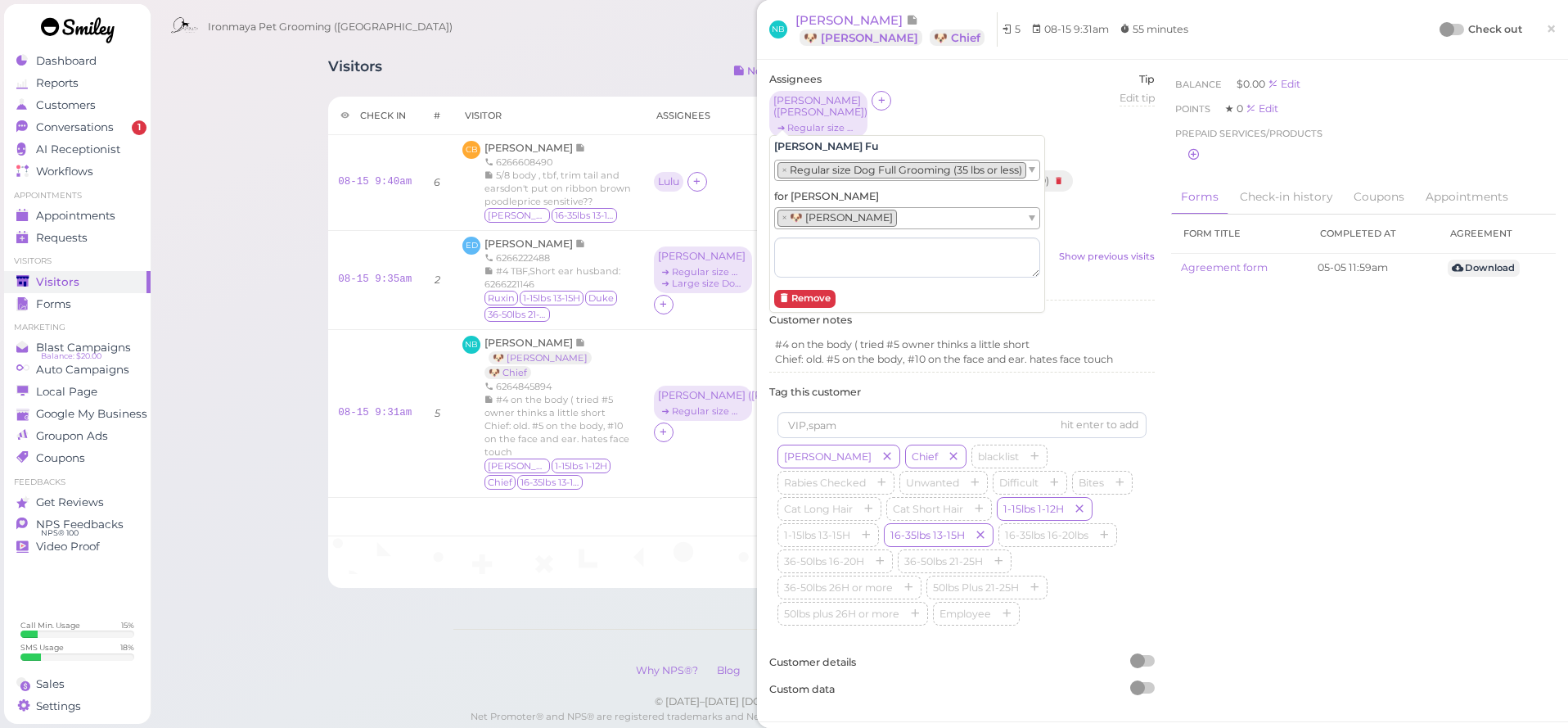
click at [907, 168] on li "× Regular size Dog Full Grooming (35 lbs or less)" at bounding box center [902, 170] width 249 height 16
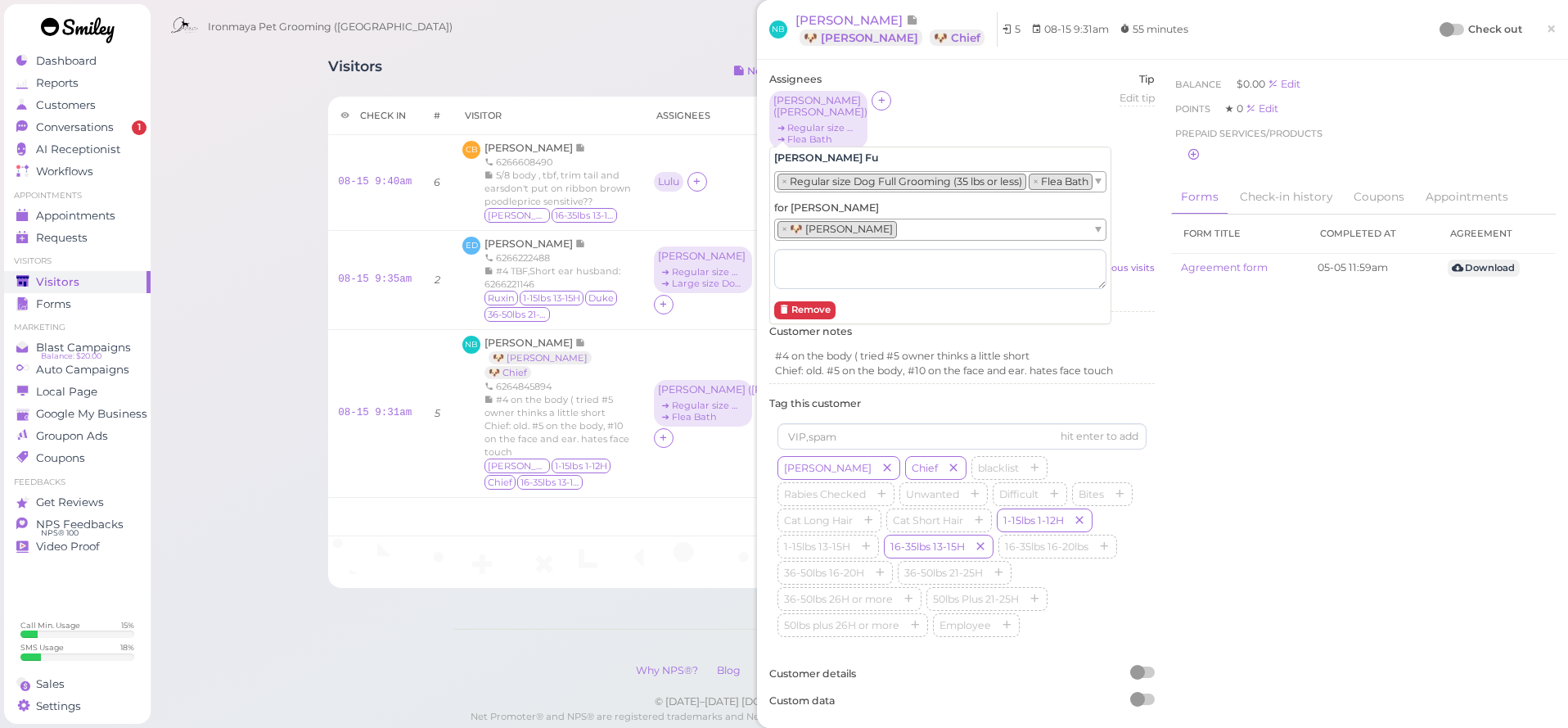
drag, startPoint x: 1547, startPoint y: 26, endPoint x: 1500, endPoint y: 40, distance: 49.0
click at [1547, 26] on span "×" at bounding box center [1551, 28] width 10 height 23
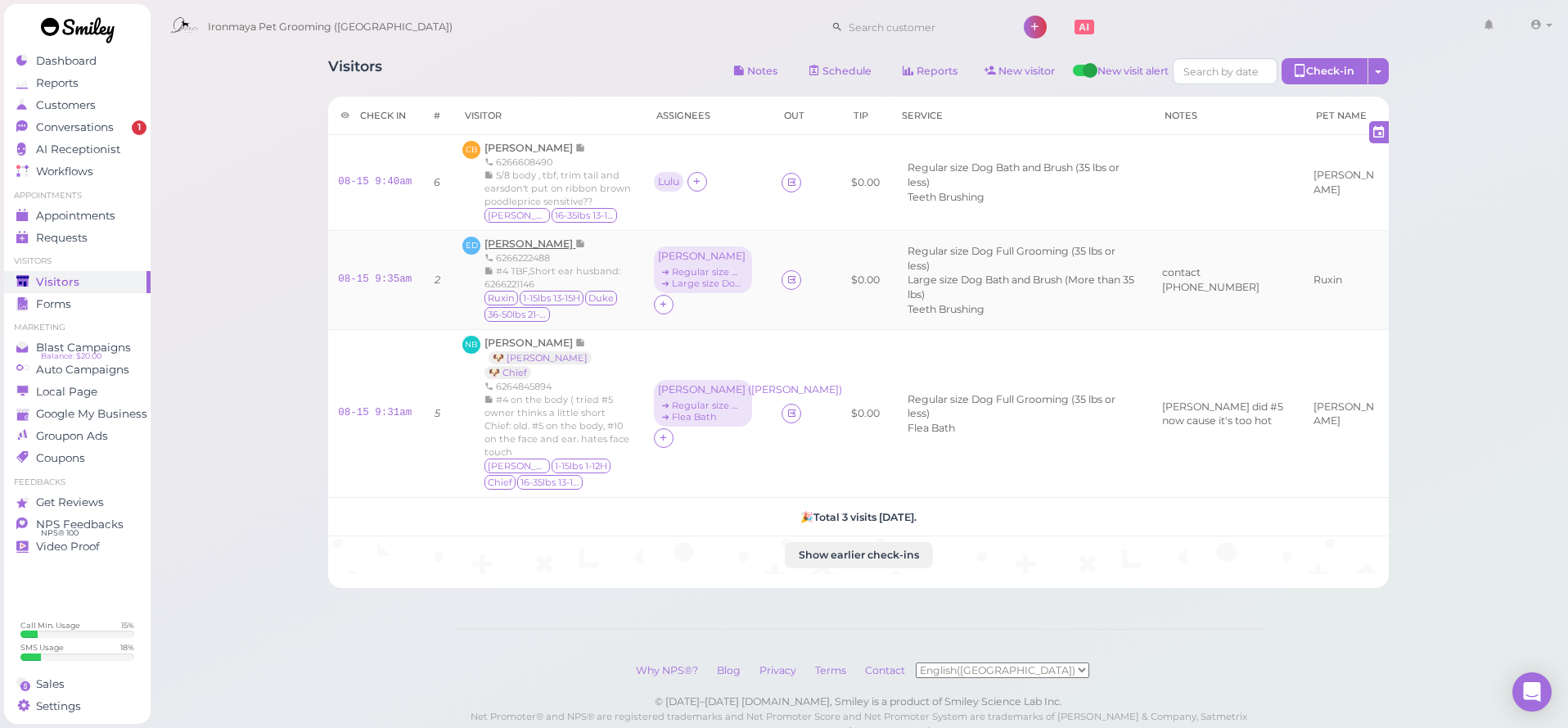
click at [529, 244] on span "[PERSON_NAME]" at bounding box center [530, 243] width 91 height 12
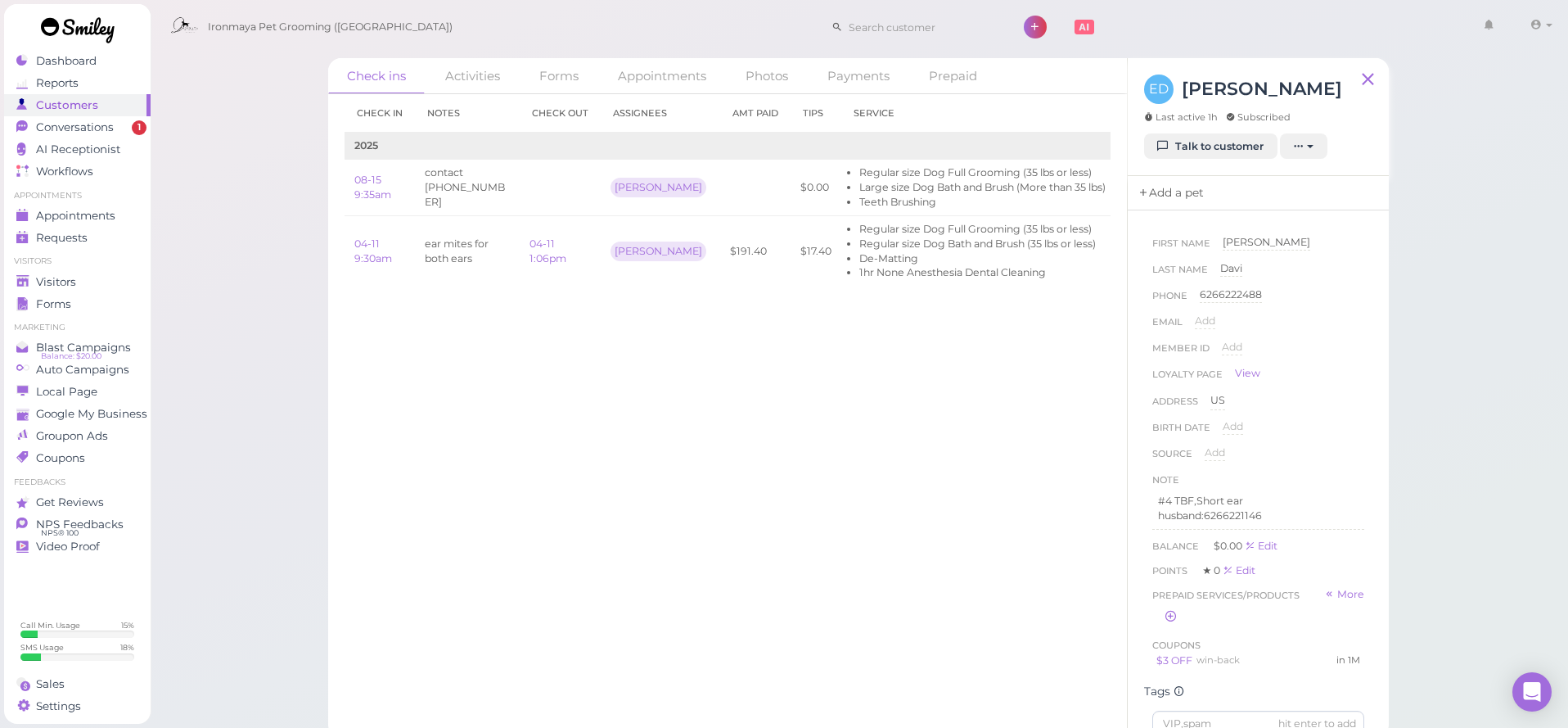
click at [1193, 182] on link "Add a pet" at bounding box center [1170, 193] width 86 height 34
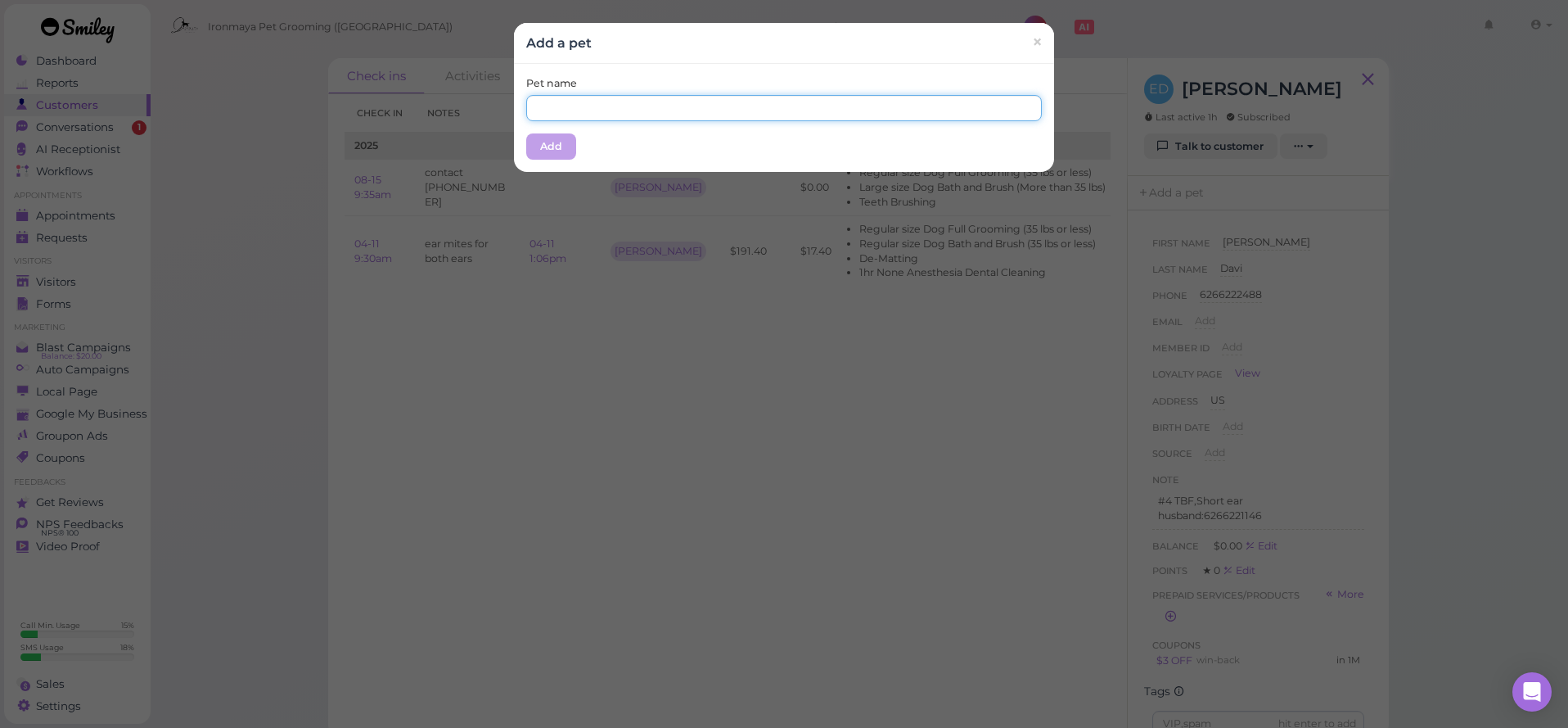
click at [721, 110] on input "text" at bounding box center [784, 107] width 516 height 26
type input "Ruxin"
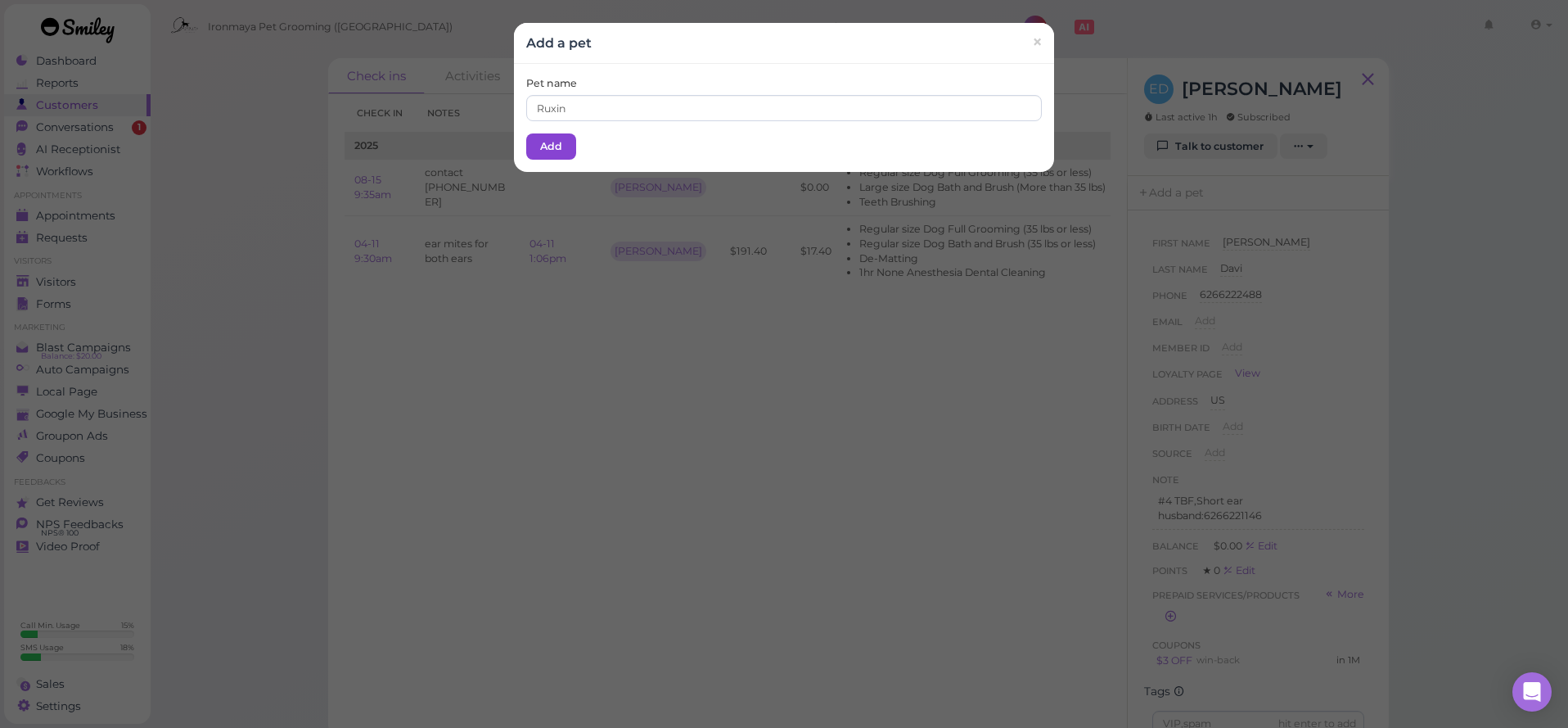
click at [565, 144] on button "Add" at bounding box center [551, 146] width 50 height 26
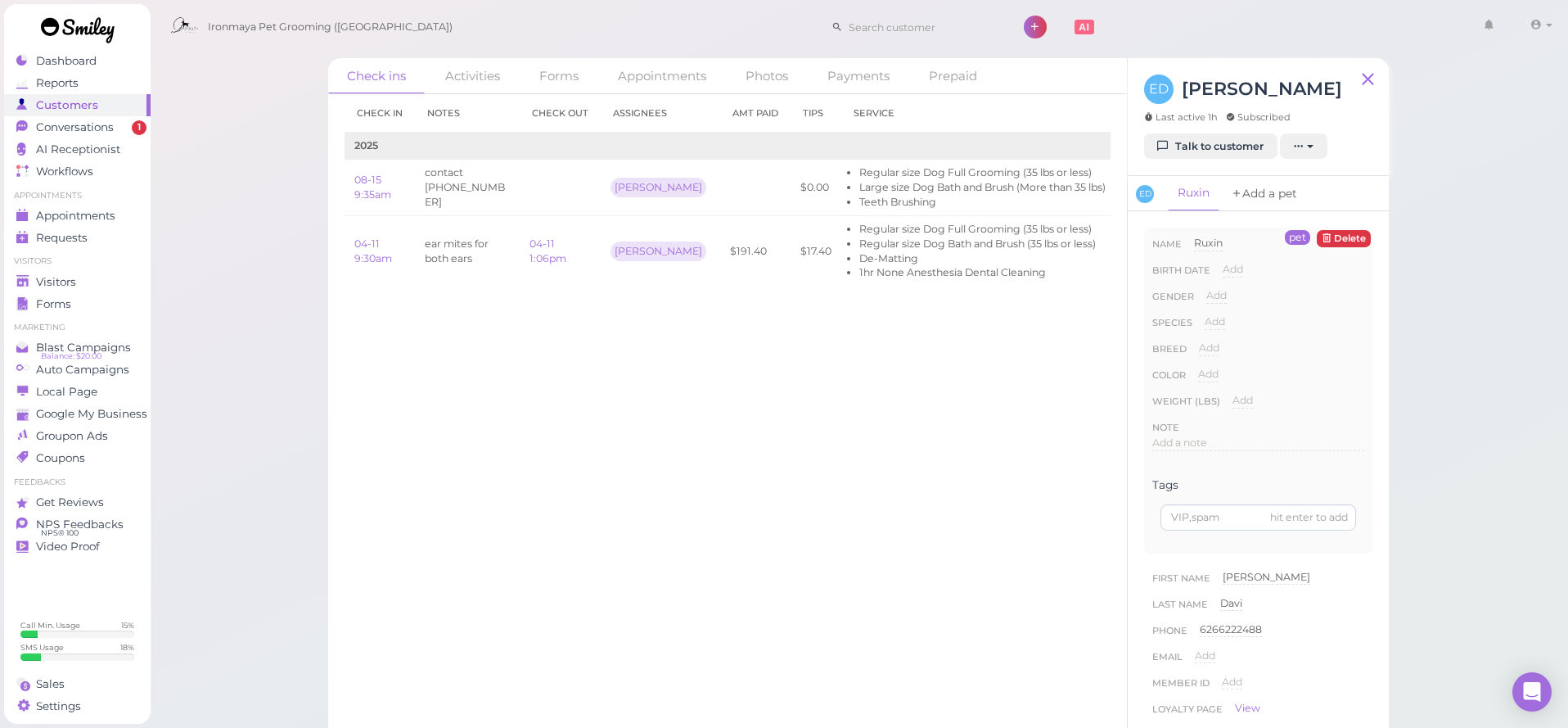
click at [1274, 191] on link "Add a pet" at bounding box center [1264, 193] width 86 height 35
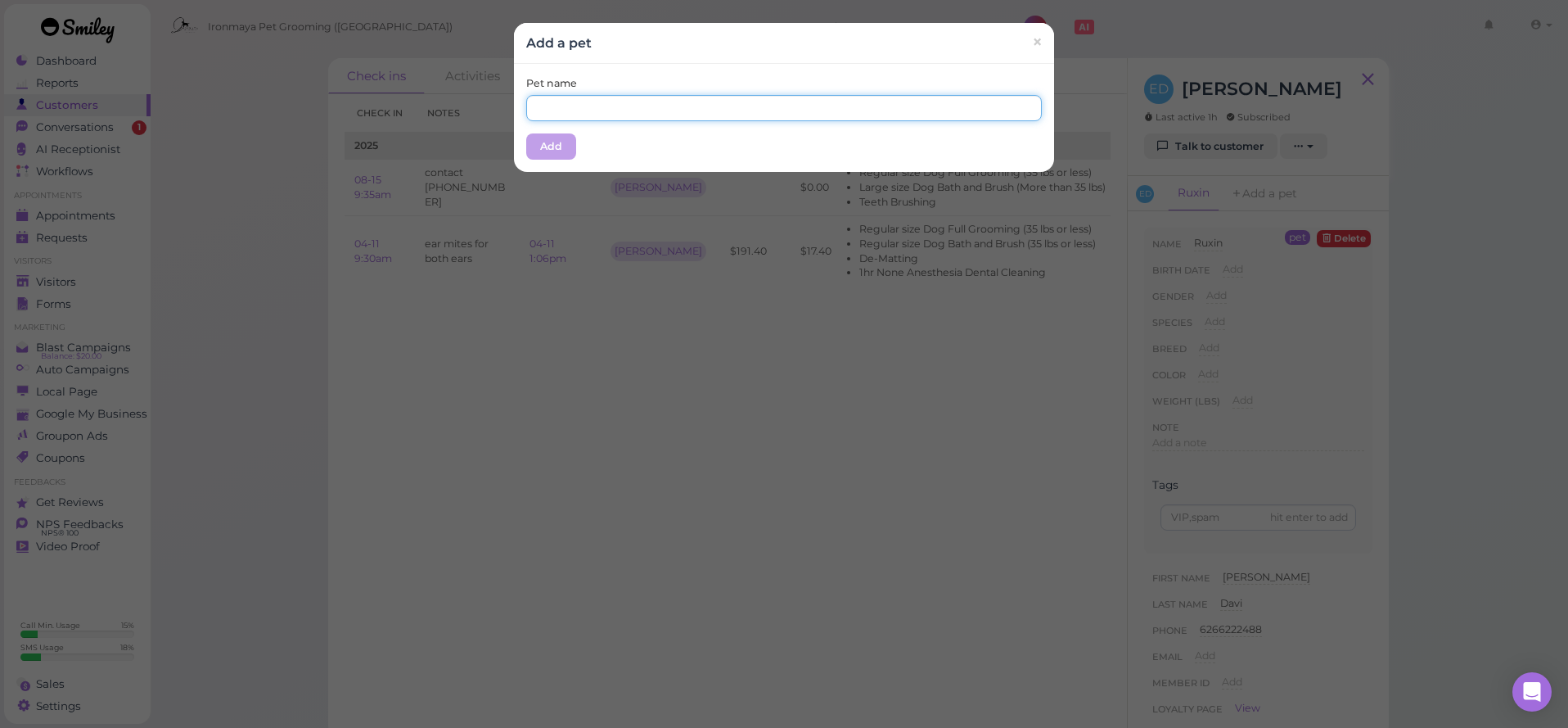
click at [616, 117] on input "text" at bounding box center [784, 107] width 516 height 26
type input "Duke"
click at [534, 153] on button "Add" at bounding box center [551, 146] width 50 height 26
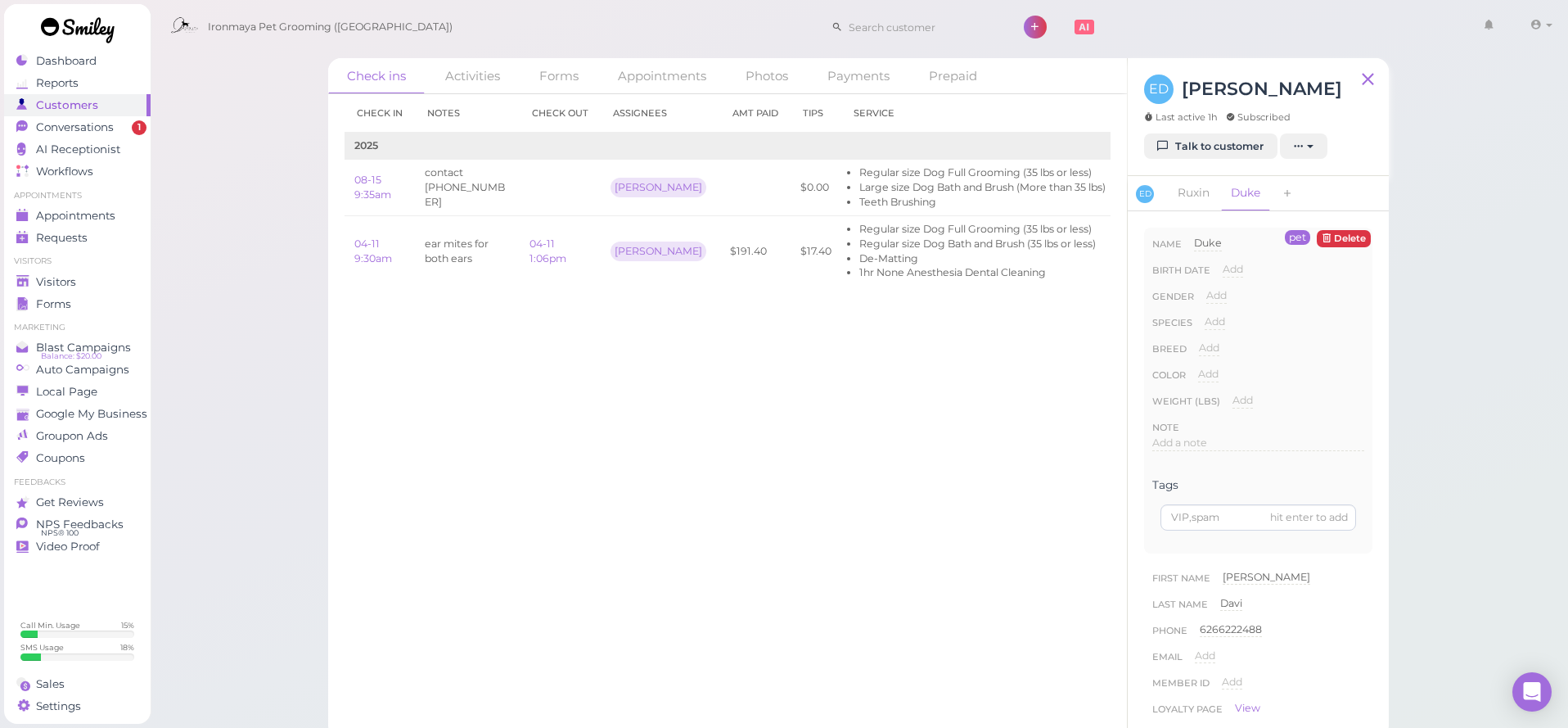
click at [1205, 319] on span "Add" at bounding box center [1215, 321] width 21 height 12
select select "Dog"
click at [1218, 350] on button "Done" at bounding box center [1224, 351] width 36 height 17
click at [1210, 372] on span "Add" at bounding box center [1208, 374] width 21 height 12
click at [1221, 405] on button "Done" at bounding box center [1217, 403] width 36 height 17
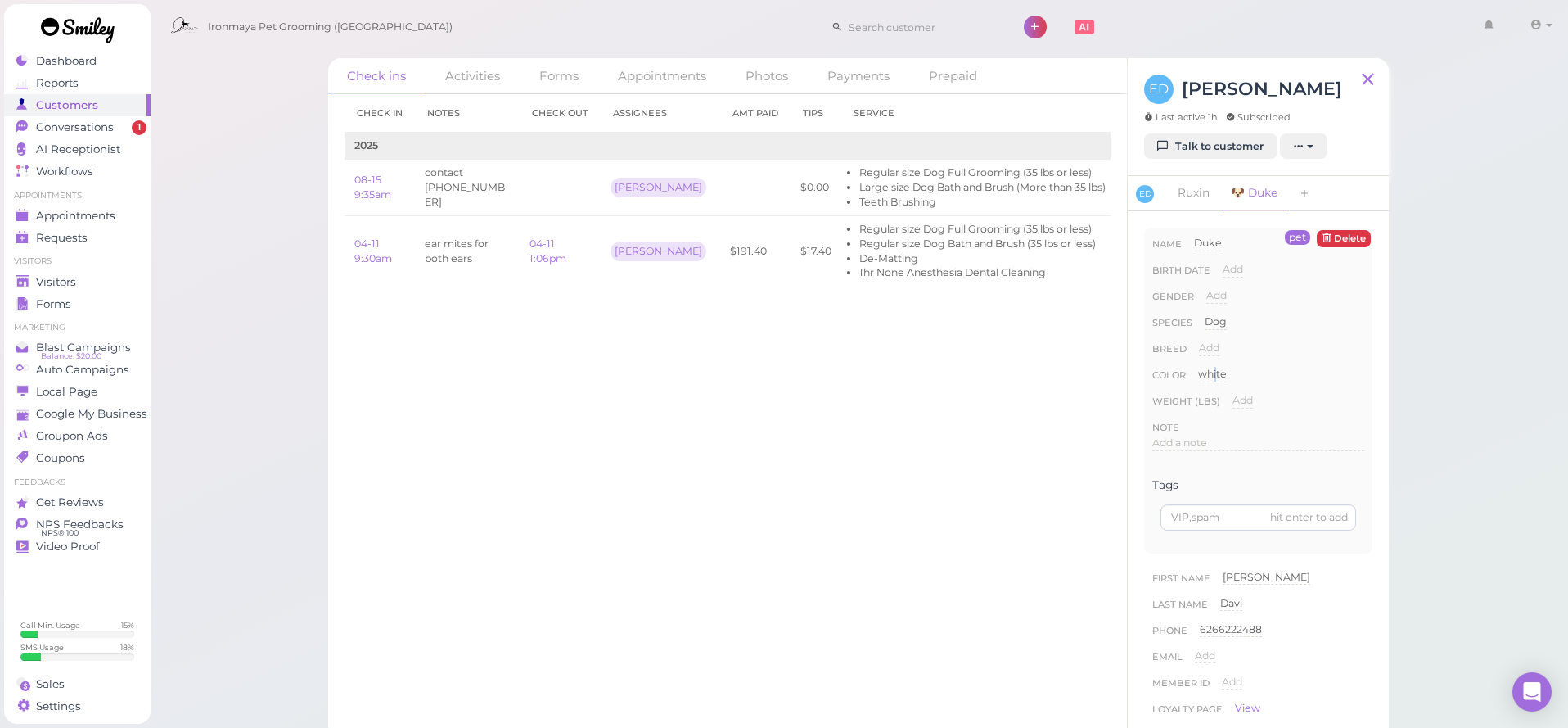
click at [1216, 370] on span "white" at bounding box center [1211, 374] width 28 height 12
drag, startPoint x: 1143, startPoint y: 372, endPoint x: 1055, endPoint y: 370, distance: 88.0
click at [1055, 370] on div "Check ins Activities Forms Appointments Photos Payments Prepaid Check in Notes …" at bounding box center [858, 398] width 1060 height 680
type input "brown"
click at [1205, 399] on button "Done" at bounding box center [1217, 403] width 36 height 17
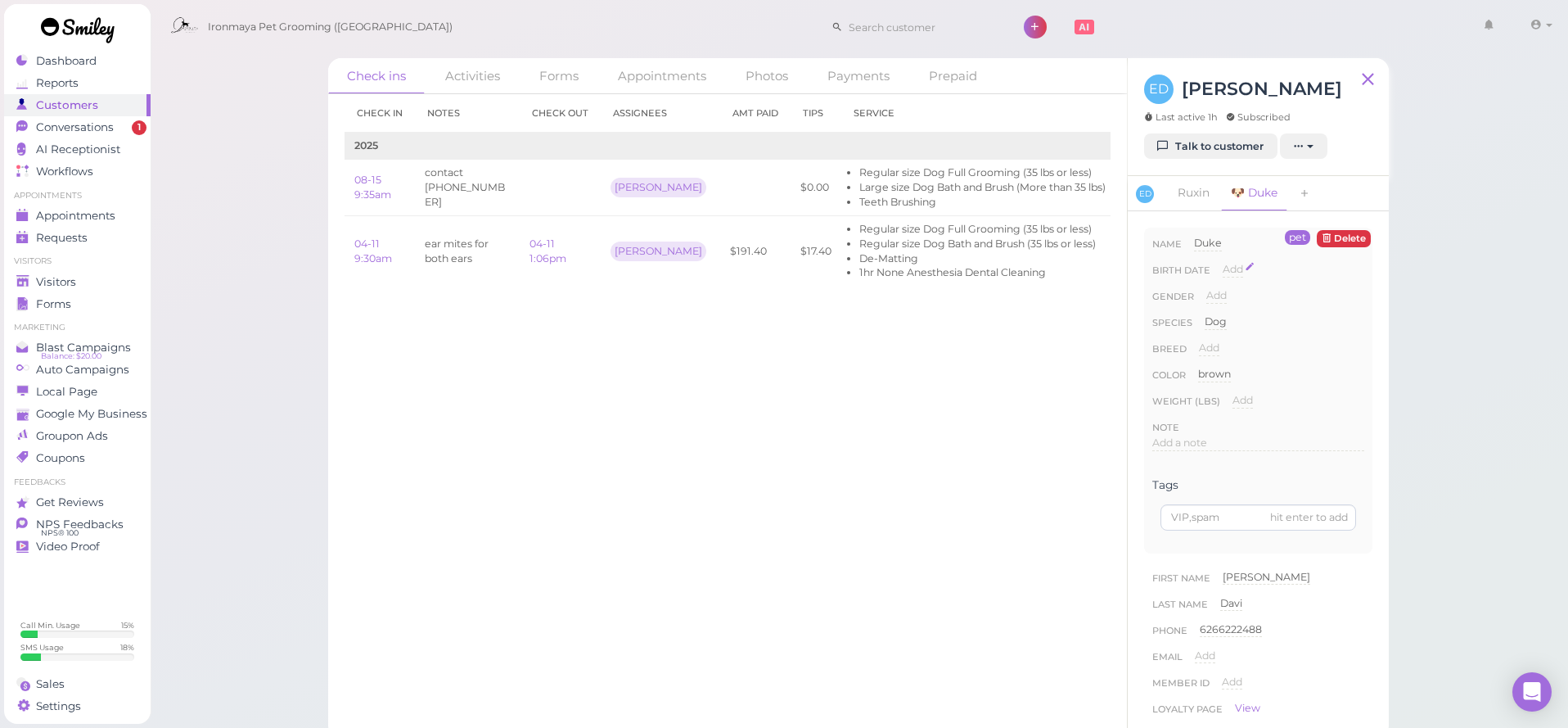
drag, startPoint x: 1194, startPoint y: 187, endPoint x: 1224, endPoint y: 261, distance: 79.8
click at [1194, 187] on link "Ruxin" at bounding box center [1193, 193] width 52 height 34
click at [1218, 321] on span "Add" at bounding box center [1215, 321] width 21 height 12
select select "Dog"
click at [1211, 372] on span "Add" at bounding box center [1208, 374] width 21 height 12
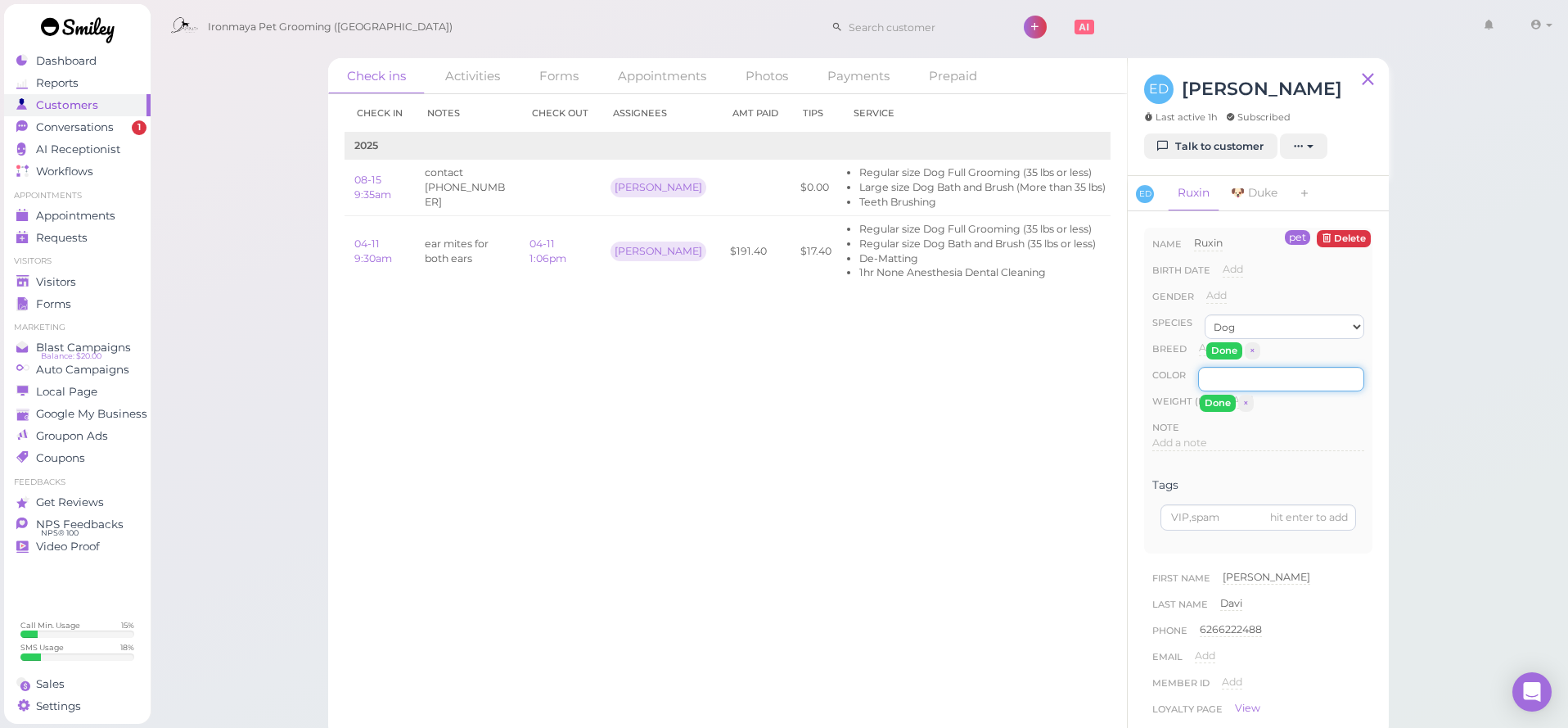
click at [1211, 372] on input at bounding box center [1280, 379] width 166 height 25
type input "white"
click at [1211, 352] on button "Done" at bounding box center [1224, 351] width 36 height 17
click at [1217, 405] on button "Done" at bounding box center [1217, 403] width 36 height 17
click at [109, 281] on div "Visitors" at bounding box center [75, 282] width 118 height 14
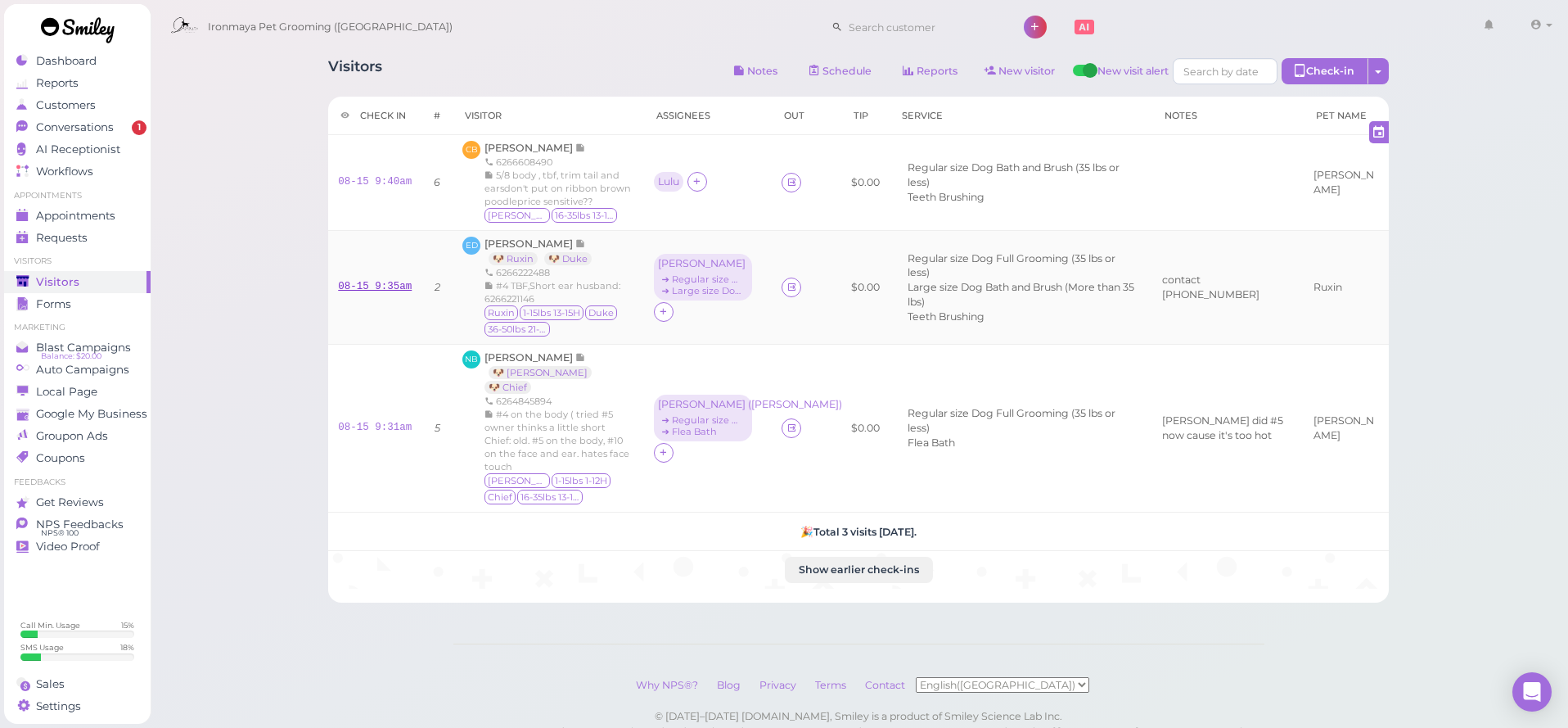
click at [394, 284] on link "08-15 9:35am" at bounding box center [375, 286] width 74 height 11
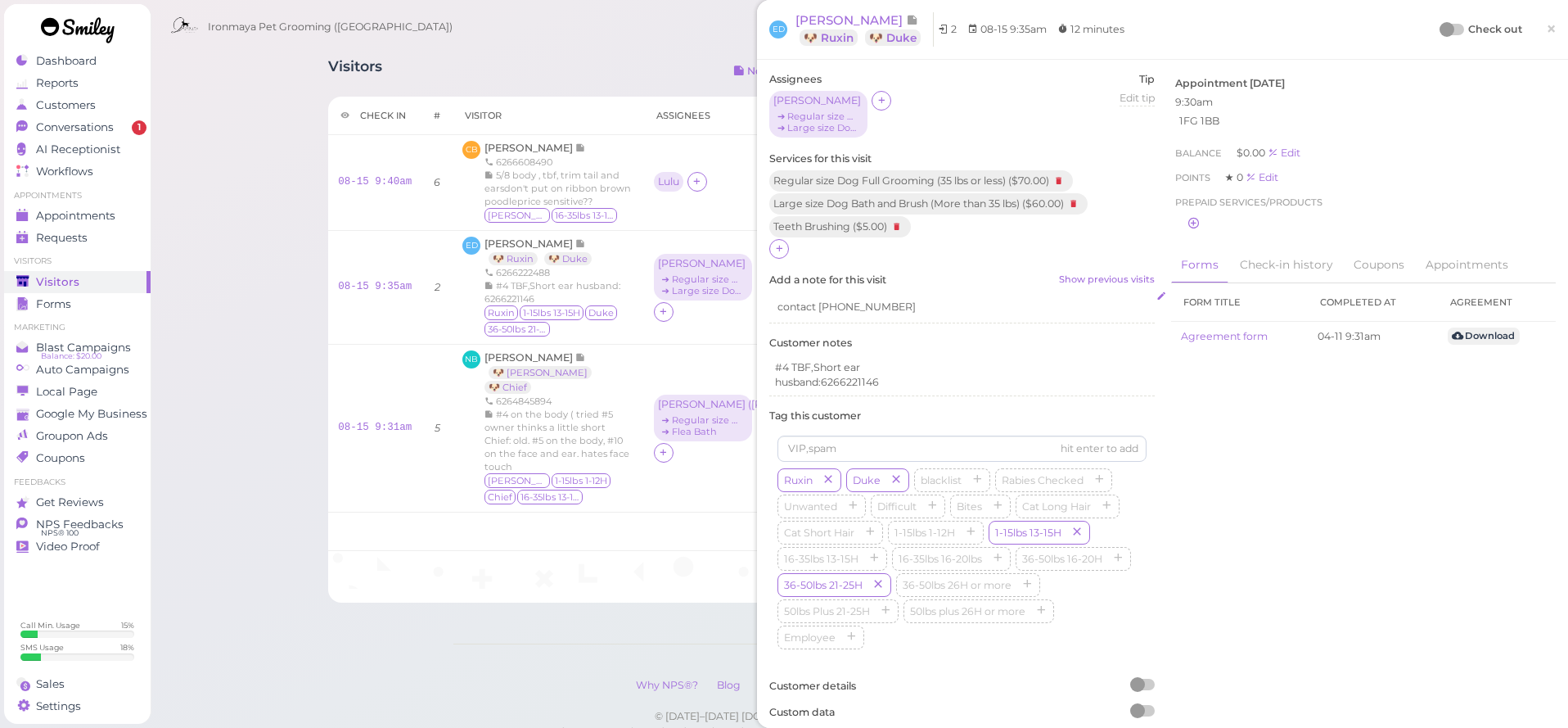
click at [897, 306] on div "contact [PHONE_NUMBER]" at bounding box center [961, 307] width 386 height 31
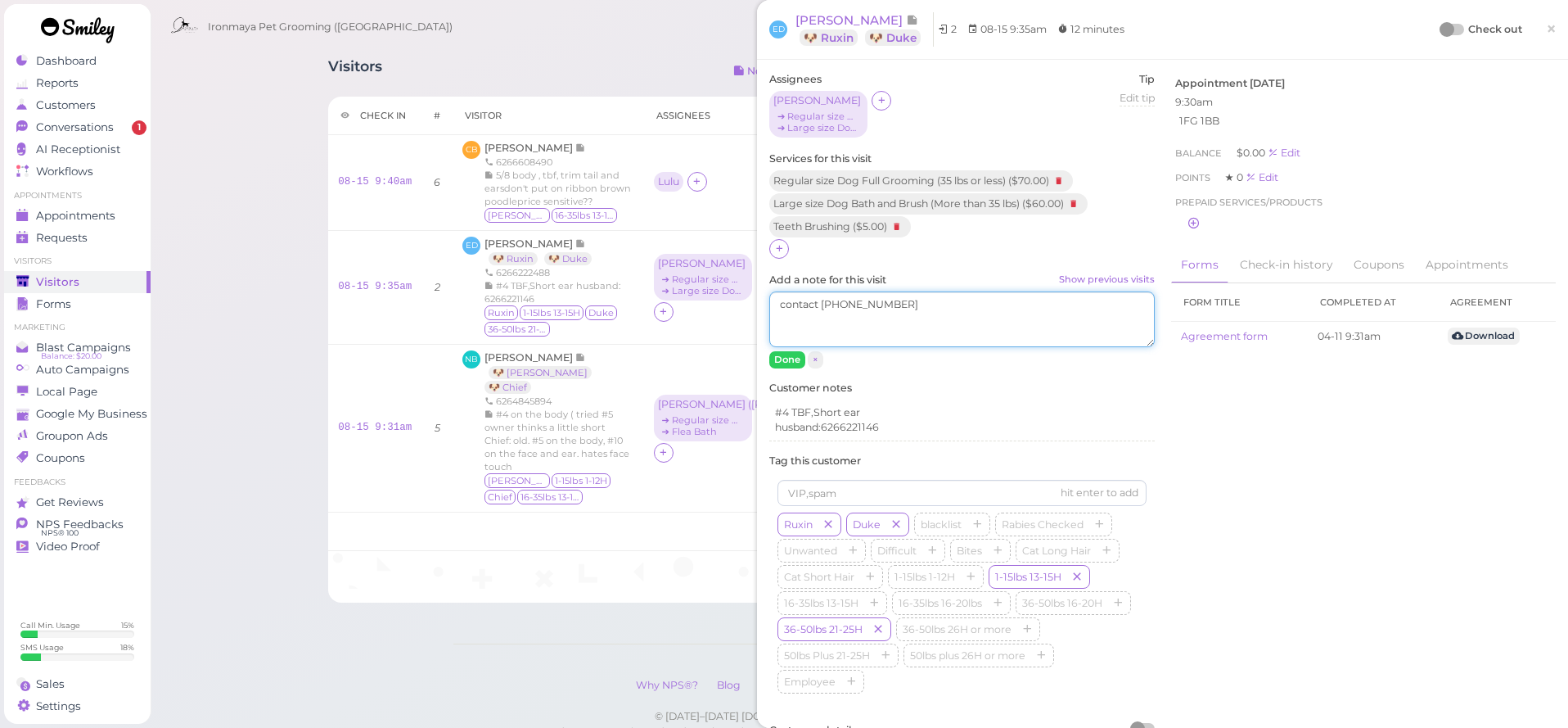
click at [910, 309] on textarea "contact [PHONE_NUMBER]" at bounding box center [961, 319] width 386 height 56
click at [791, 360] on button "Done" at bounding box center [787, 360] width 36 height 17
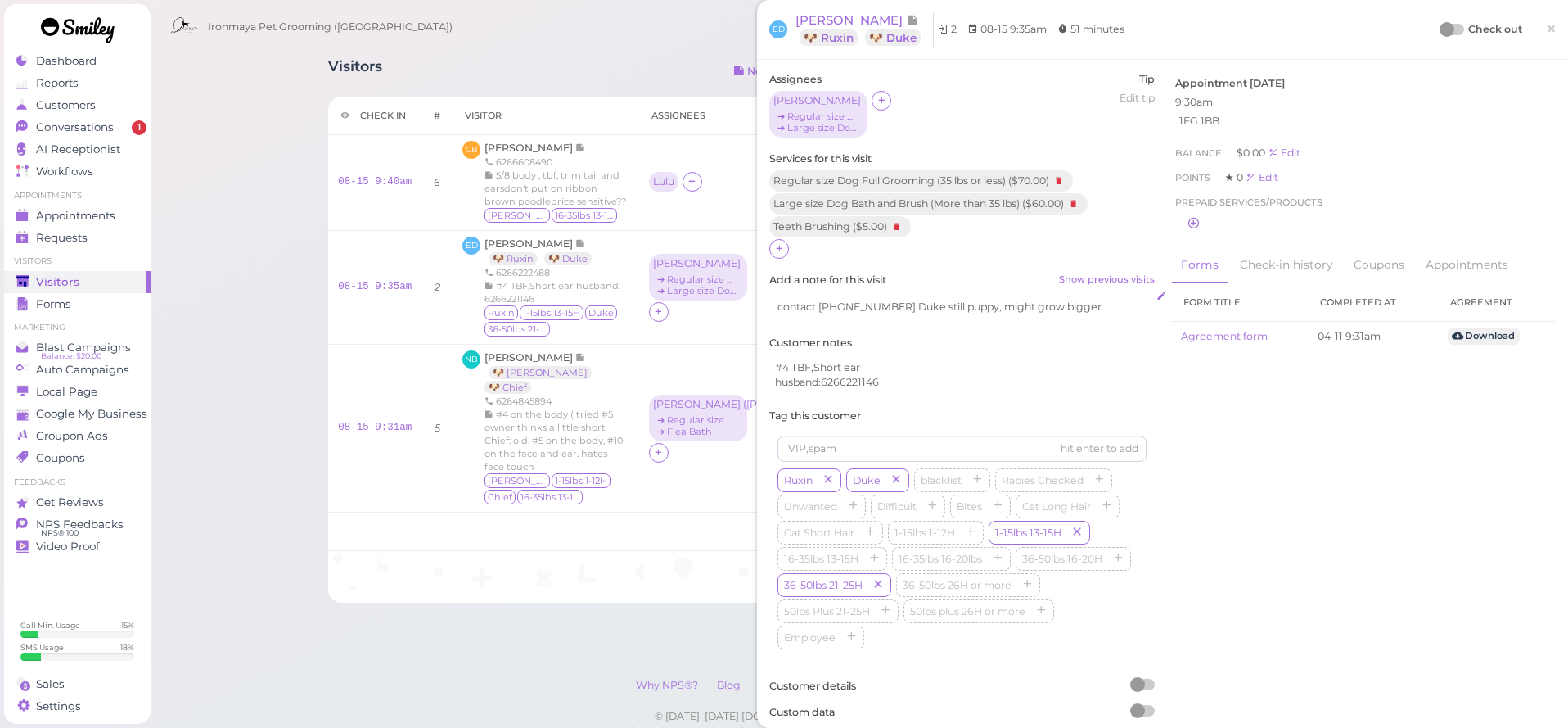
click at [1107, 301] on div "contact 6266221146 Duke still puppy, might grow bigger" at bounding box center [961, 307] width 386 height 31
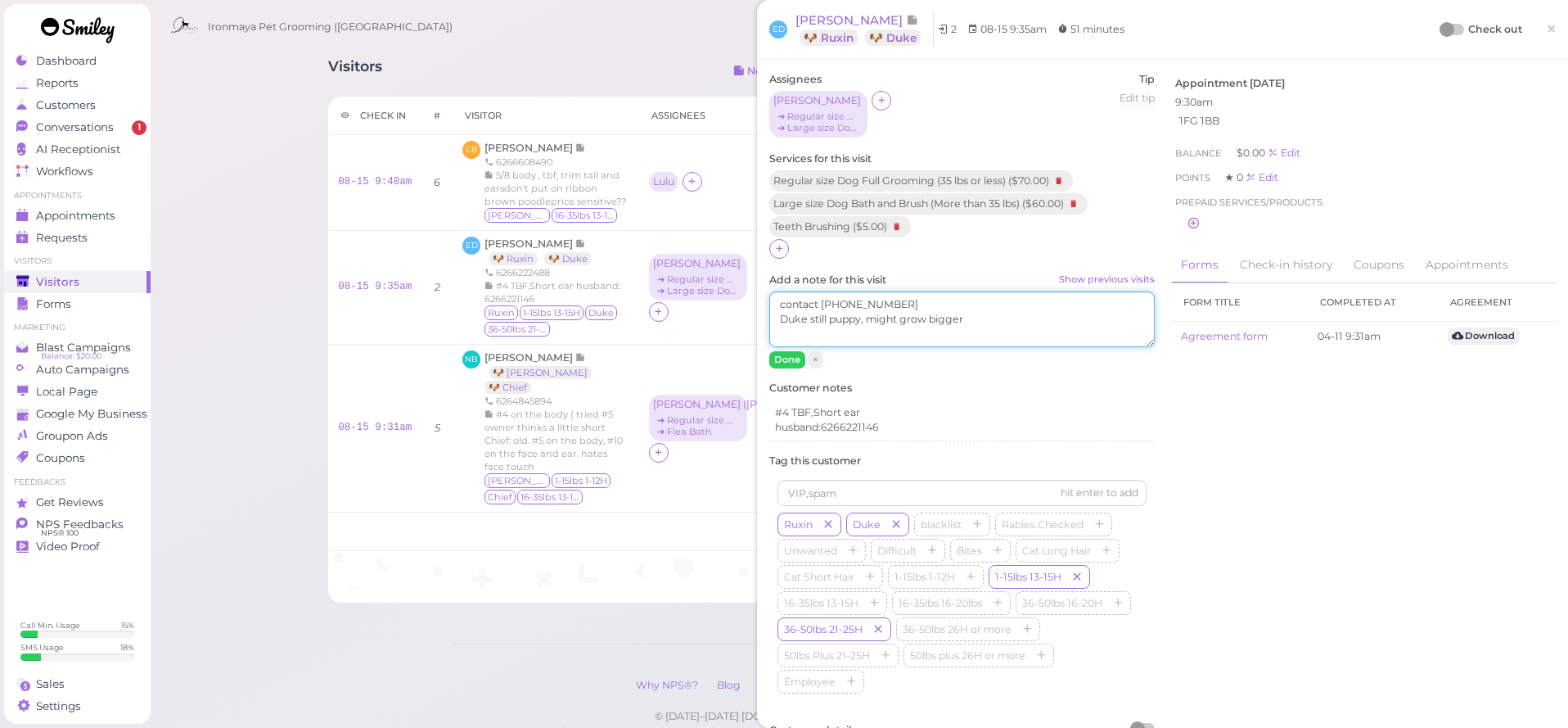
click at [1095, 312] on textarea "contact 6266221146 Duke still puppy, might grow bigger" at bounding box center [961, 319] width 386 height 56
type textarea "contact [PHONE_NUMBER] Duke still puppy, might grow bigger and heaiver"
click at [796, 356] on button "Done" at bounding box center [787, 360] width 36 height 17
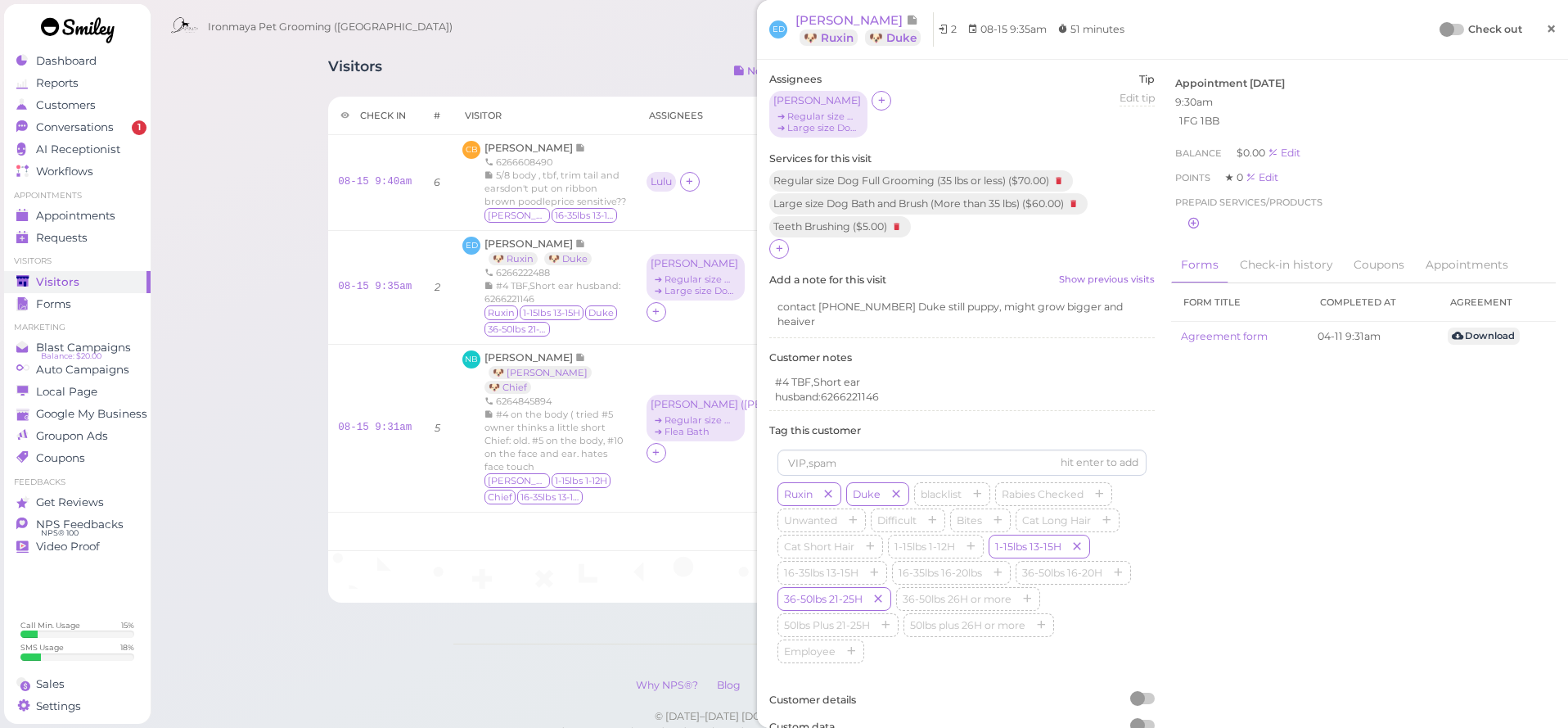
click at [1549, 29] on span "×" at bounding box center [1551, 28] width 10 height 23
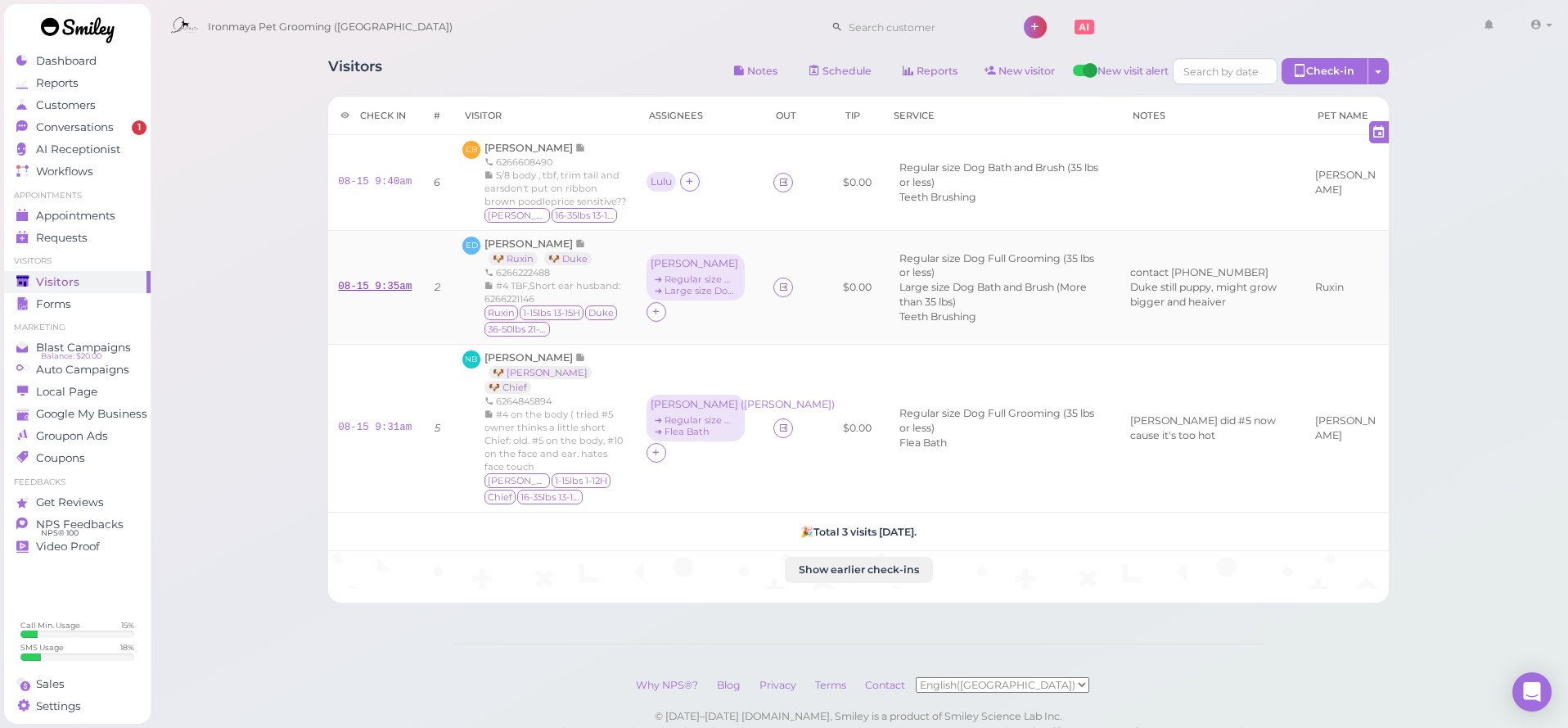
click at [400, 292] on link "08-15 9:35am" at bounding box center [375, 286] width 74 height 11
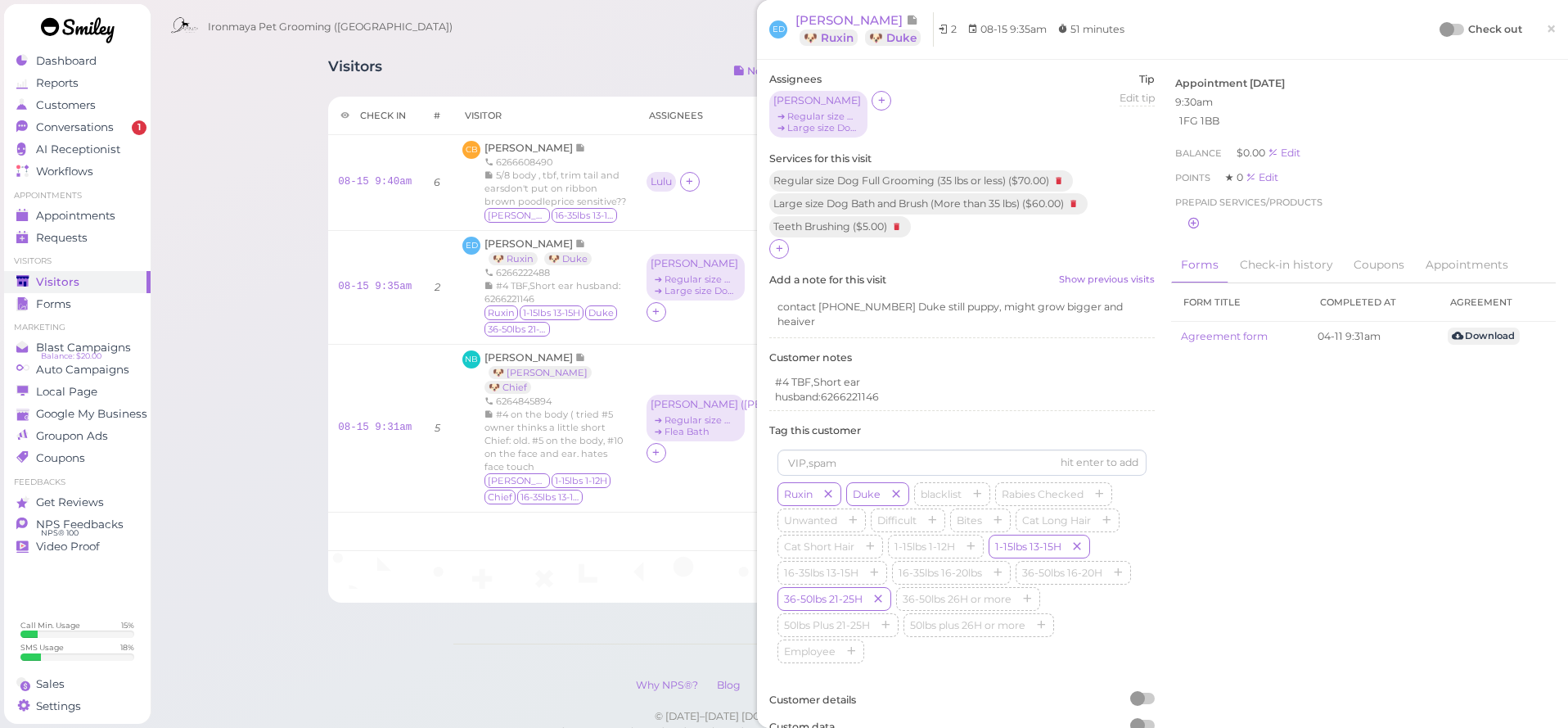
click at [1457, 27] on div at bounding box center [1452, 29] width 23 height 11
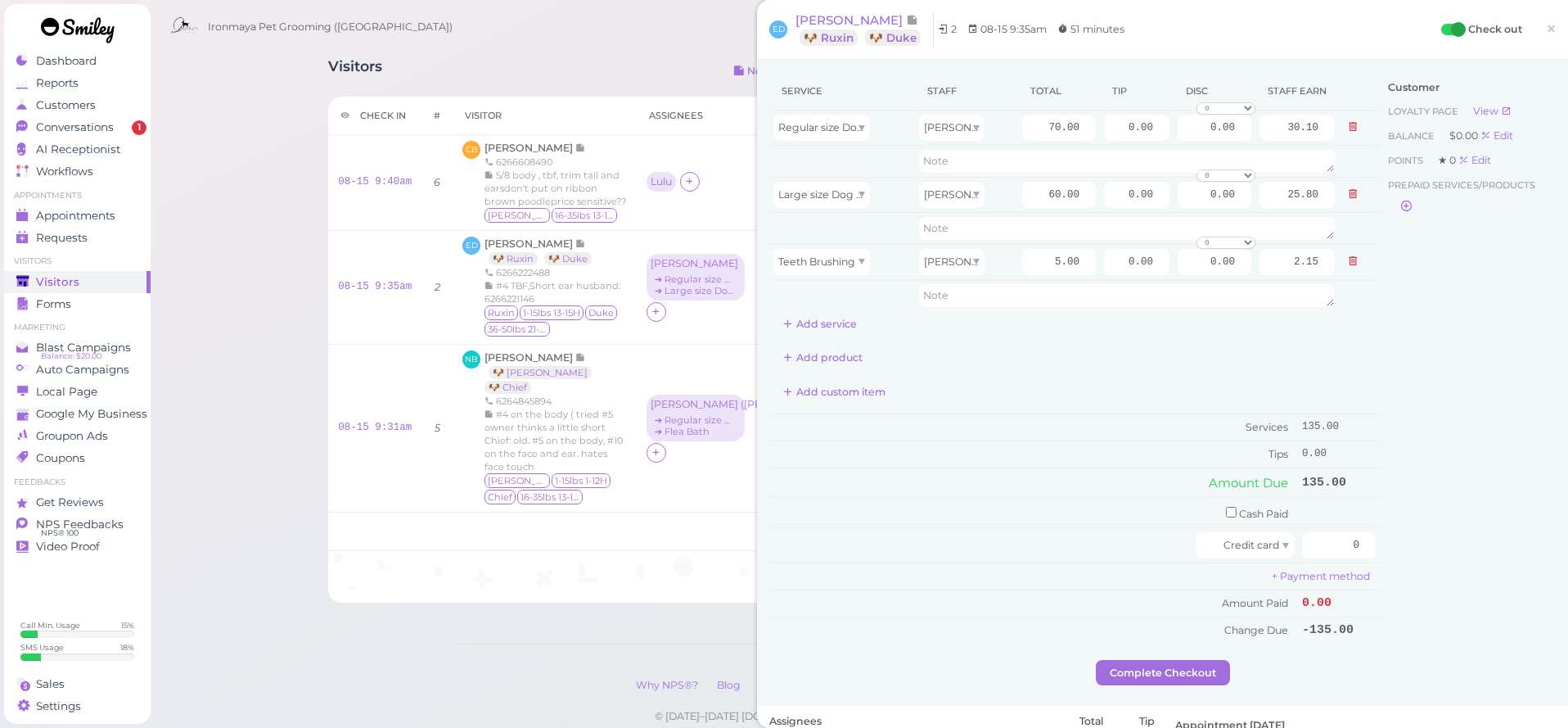
scroll to position [390, 0]
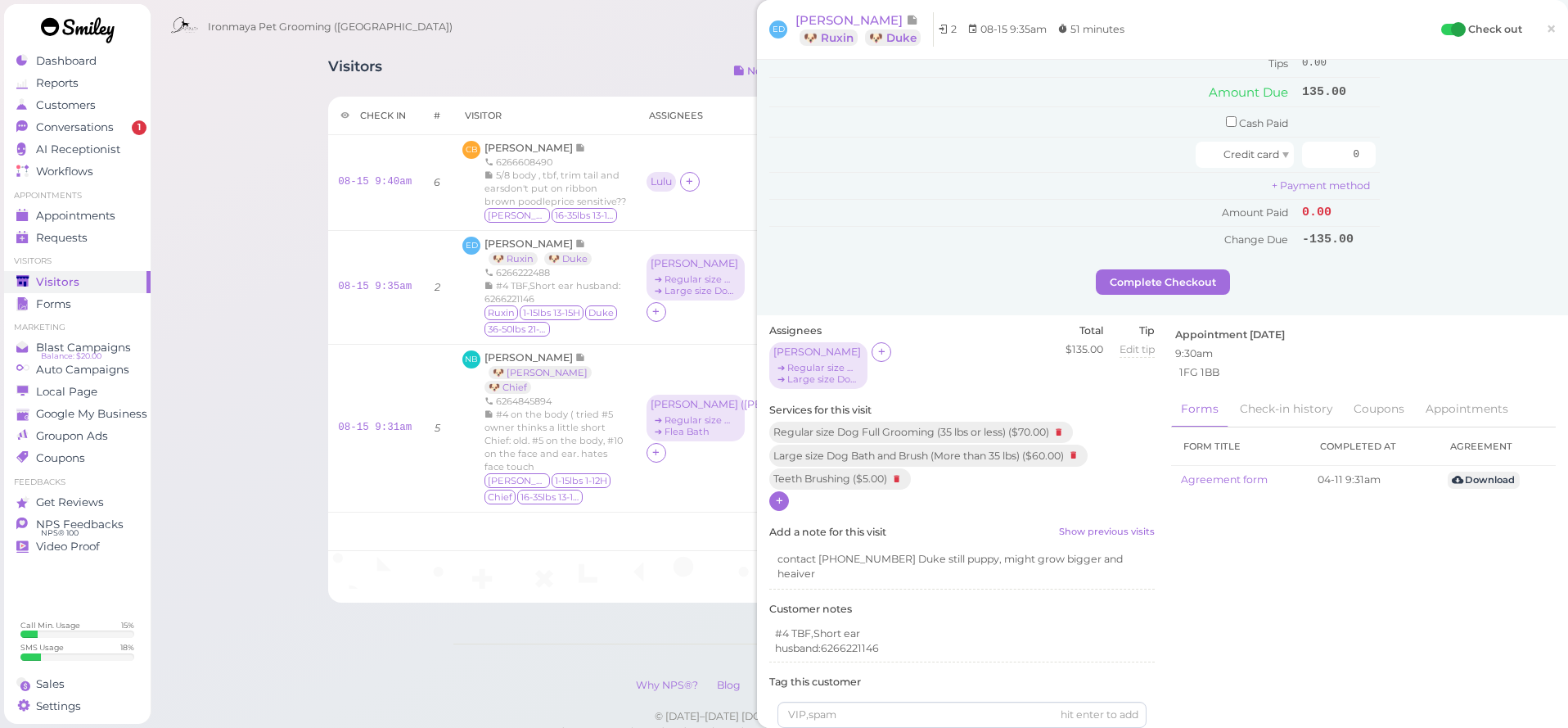
click at [779, 494] on icon at bounding box center [779, 500] width 10 height 12
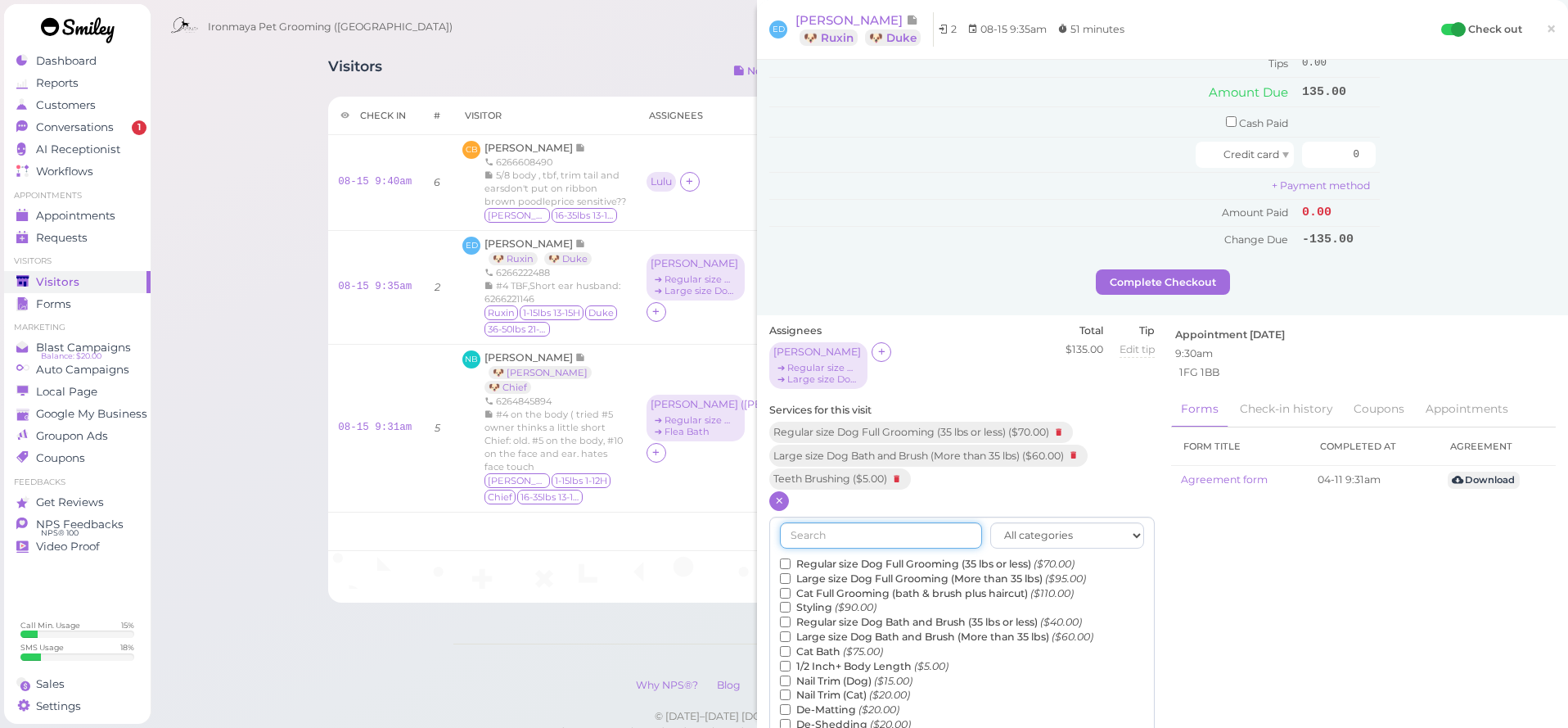
click at [861, 523] on input "text" at bounding box center [881, 535] width 202 height 26
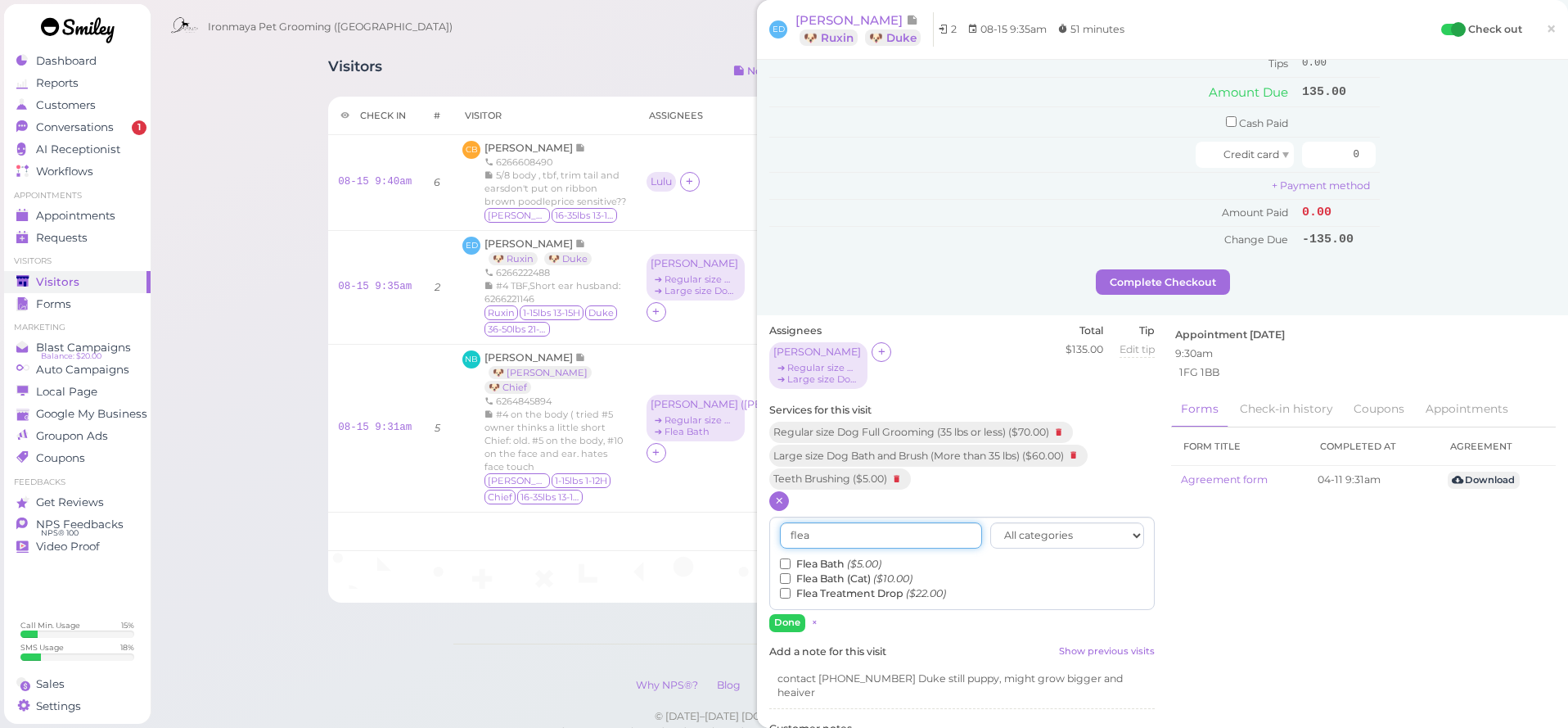
type input "flea"
click at [839, 557] on label "Flea Bath ($5.00)" at bounding box center [831, 564] width 101 height 15
click at [790, 559] on input "Flea Bath ($5.00)" at bounding box center [785, 564] width 10 height 10
click at [784, 614] on button "Done" at bounding box center [787, 622] width 36 height 17
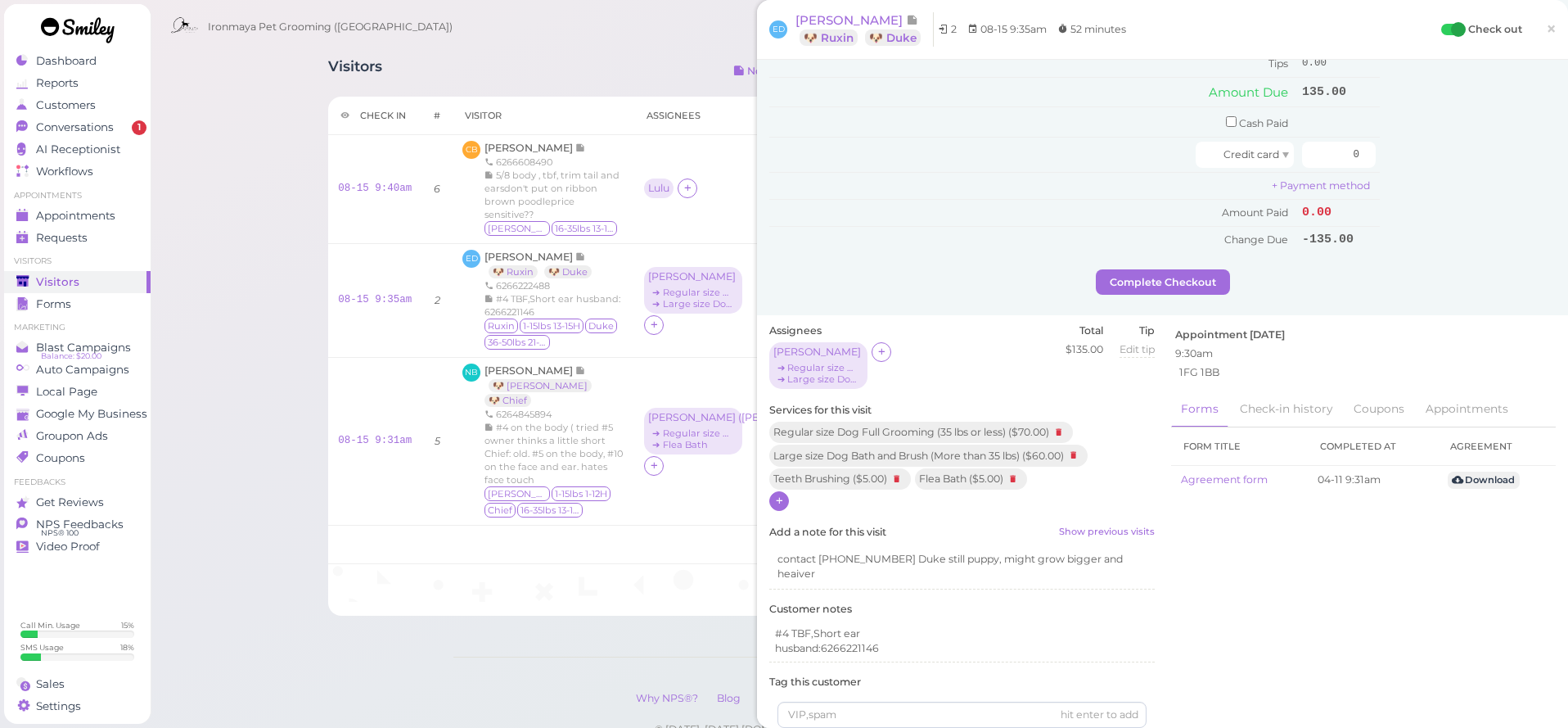
click at [1550, 20] on span "×" at bounding box center [1551, 28] width 10 height 23
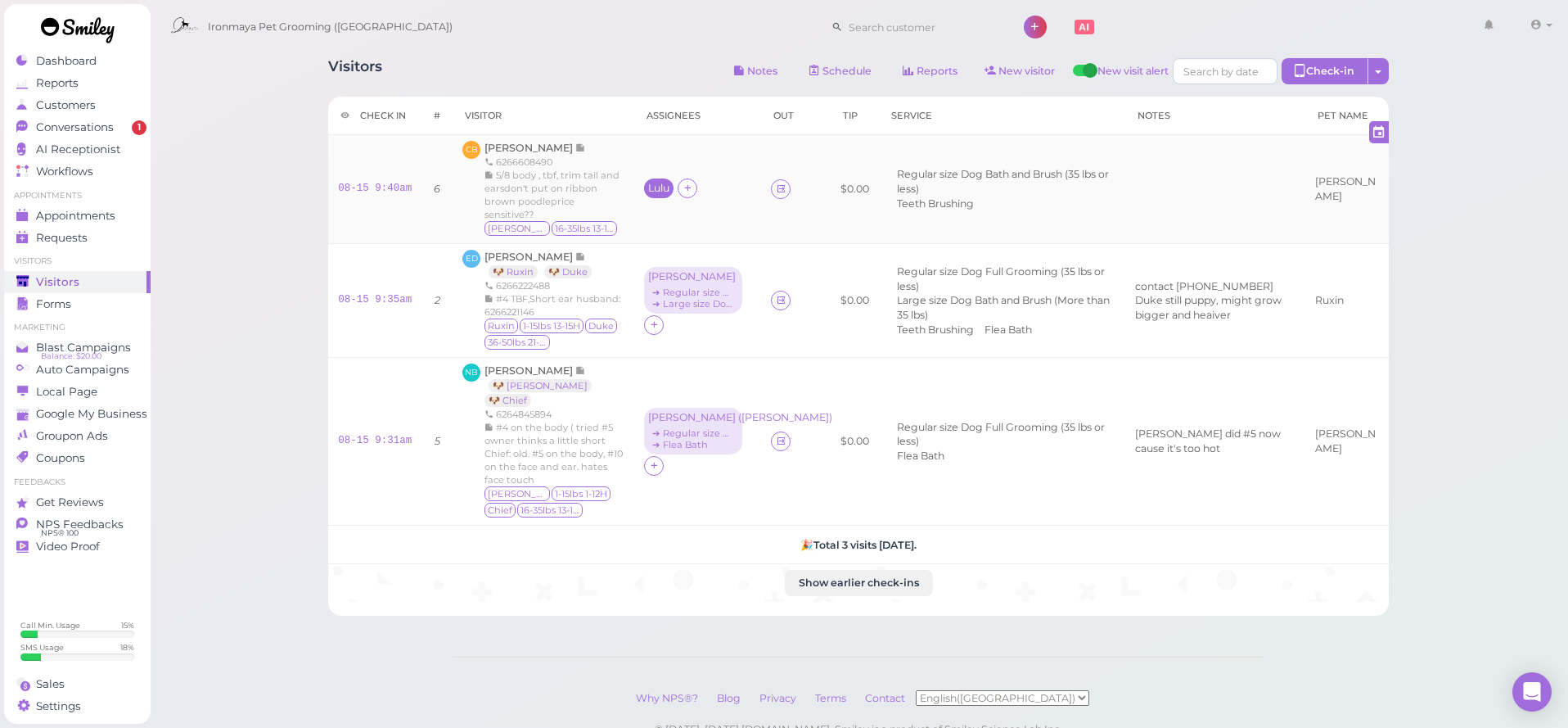
click at [648, 192] on div "Lulu" at bounding box center [658, 187] width 21 height 11
click at [680, 241] on span "Select services" at bounding box center [674, 241] width 76 height 18
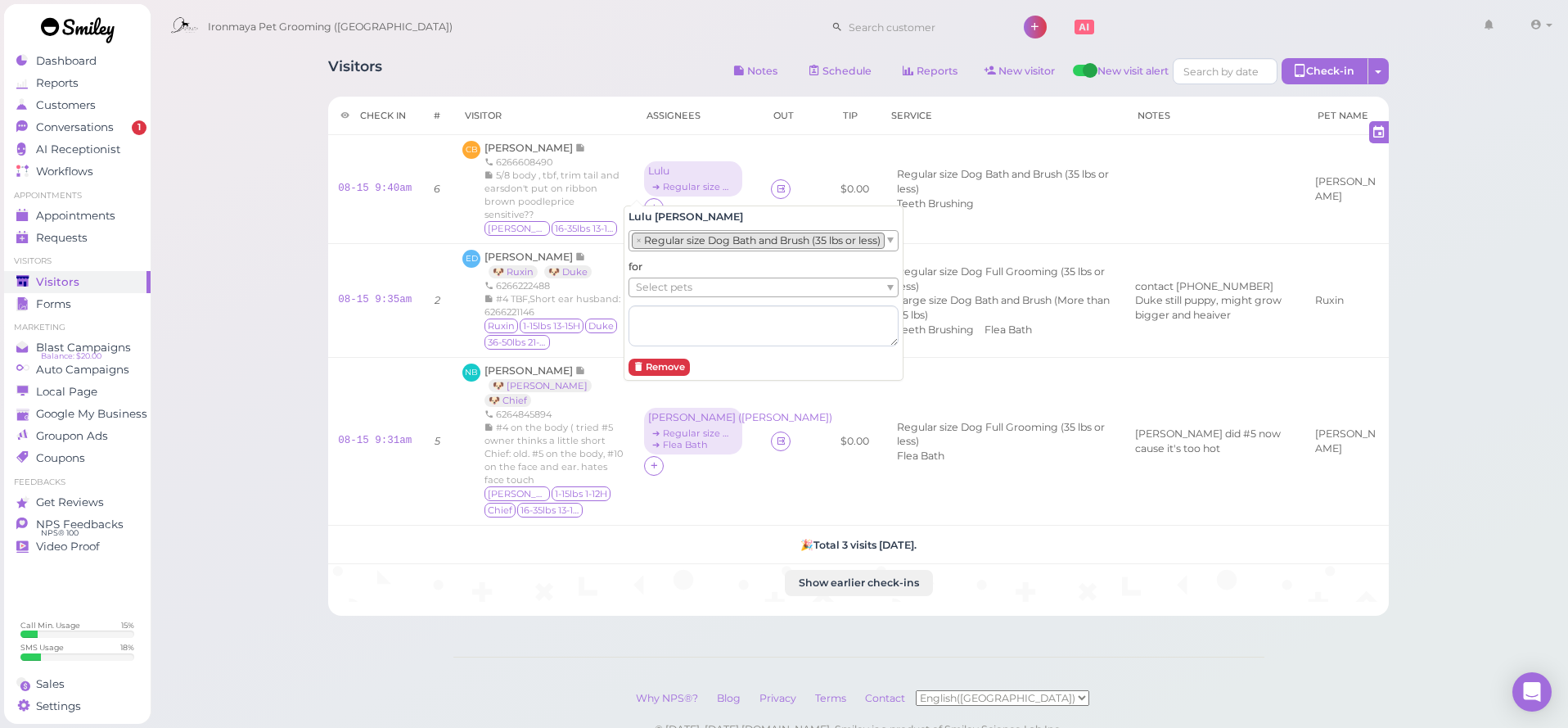
click at [903, 243] on div "Lulu Han × Regular size Dog Bath and Brush (35 lbs or less) for Select pets Rem…" at bounding box center [764, 293] width 280 height 175
click at [899, 243] on div "× Regular size Dog Bath and Brush (35 lbs or less)" at bounding box center [763, 241] width 270 height 21
click at [863, 288] on ul "Select pets" at bounding box center [804, 287] width 351 height 18
click at [859, 306] on li "No results found" at bounding box center [815, 305] width 373 height 18
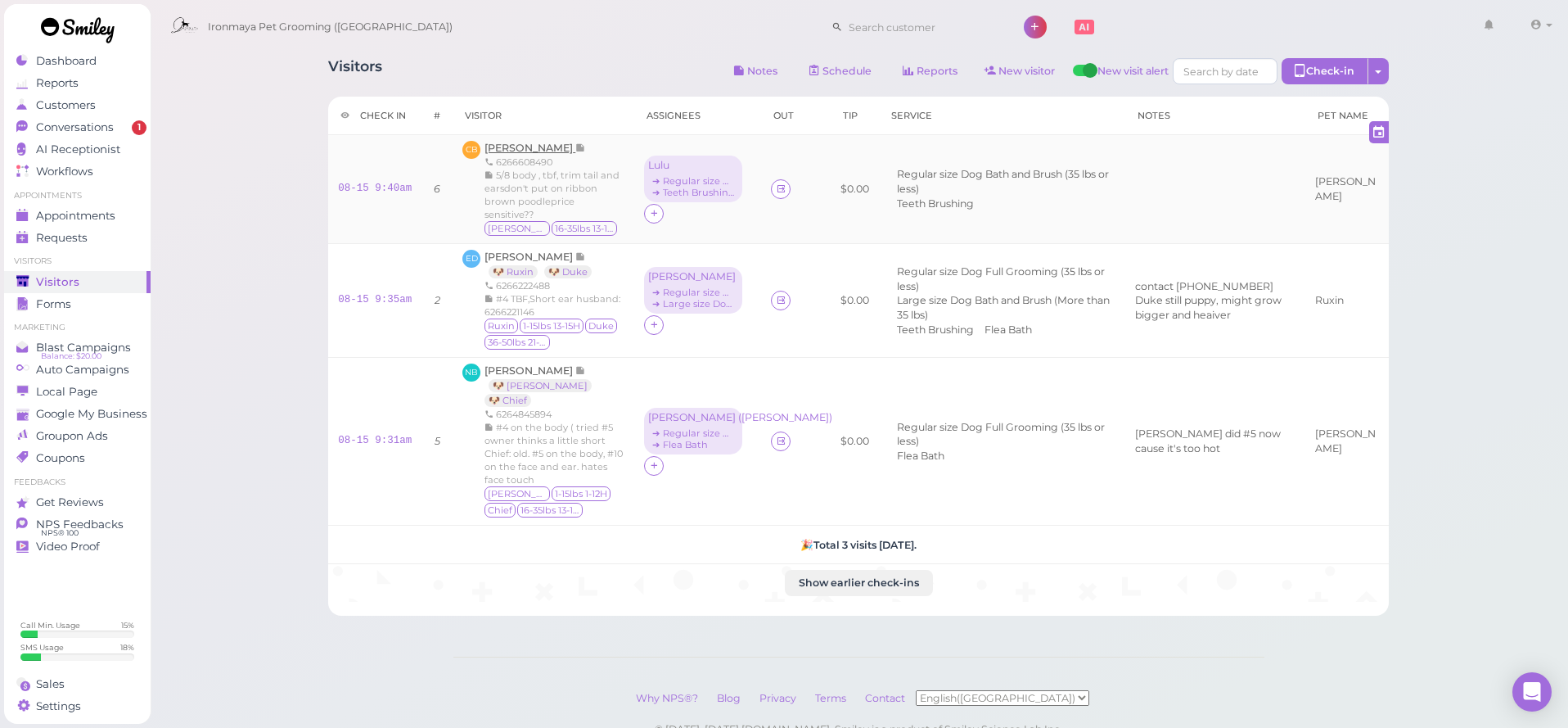
click at [497, 144] on span "[PERSON_NAME]" at bounding box center [530, 148] width 91 height 12
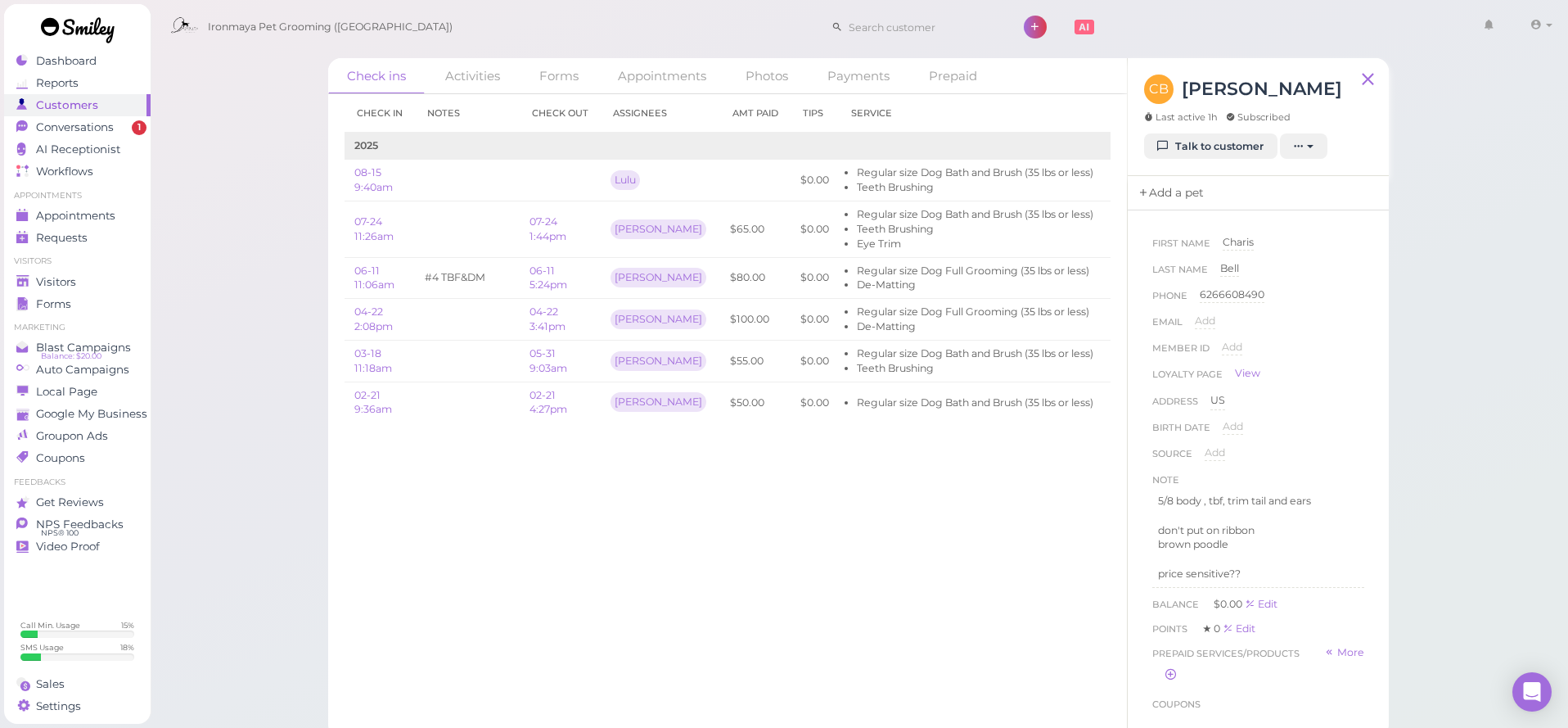
click at [1193, 201] on link "Add a pet" at bounding box center [1170, 193] width 86 height 34
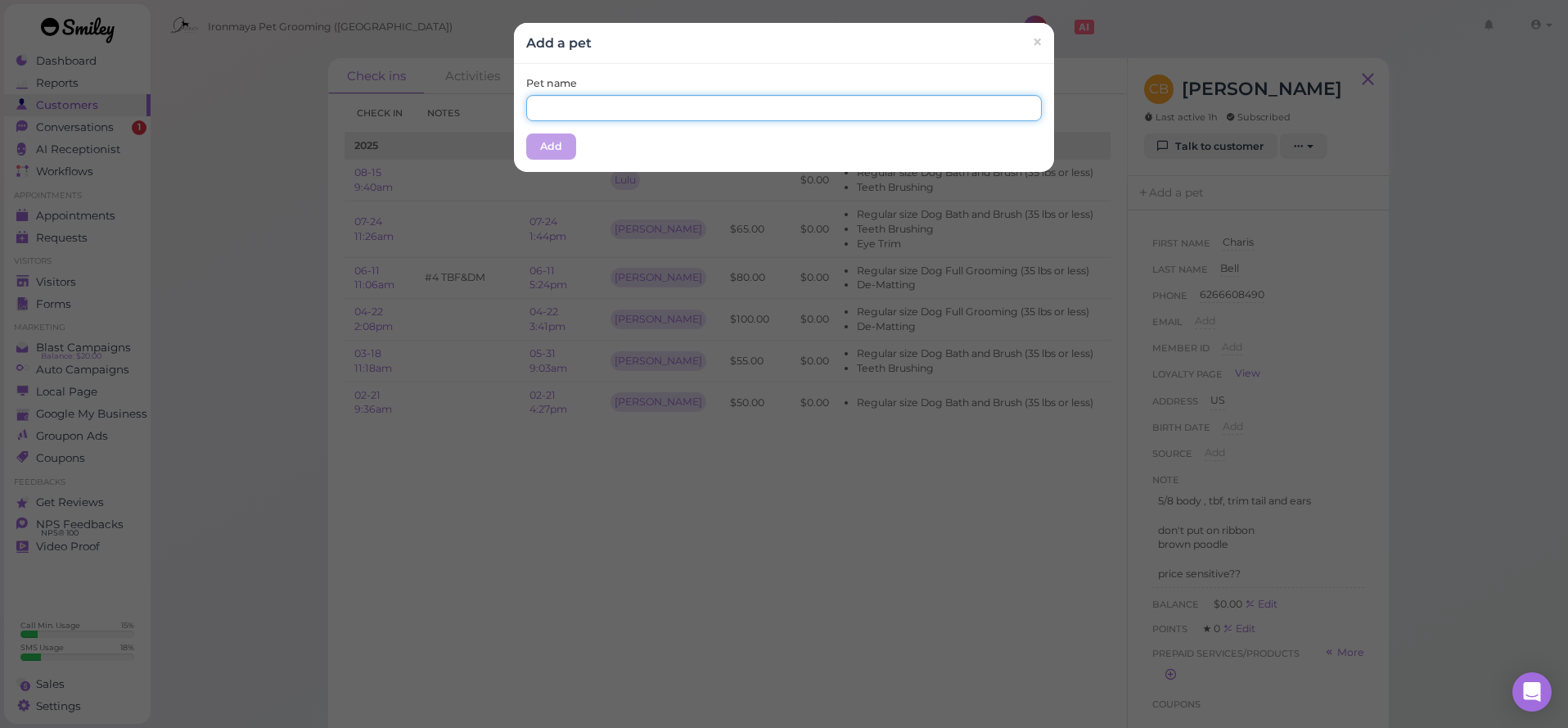
click at [904, 107] on input "text" at bounding box center [784, 107] width 516 height 26
type input "[PERSON_NAME]"
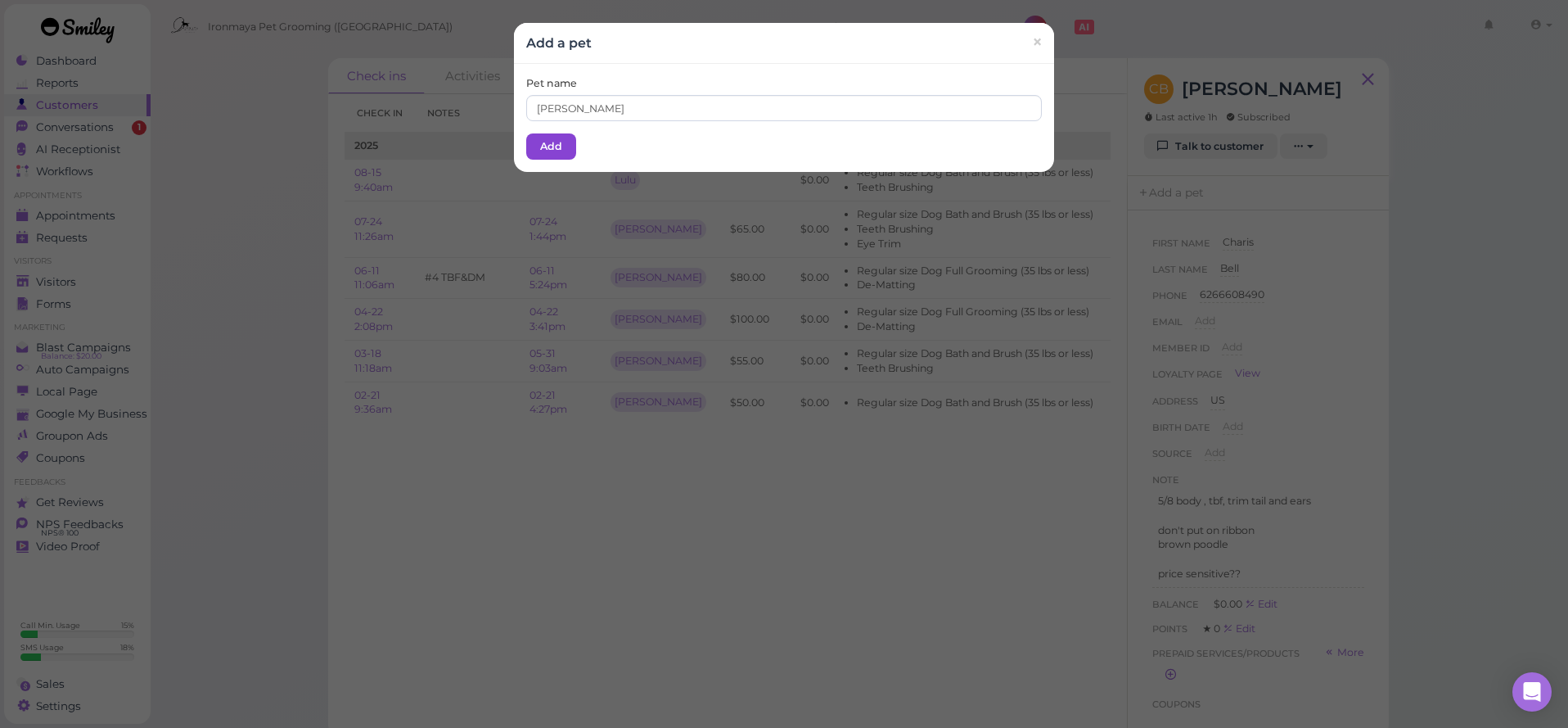
click at [551, 138] on button "Add" at bounding box center [551, 146] width 50 height 26
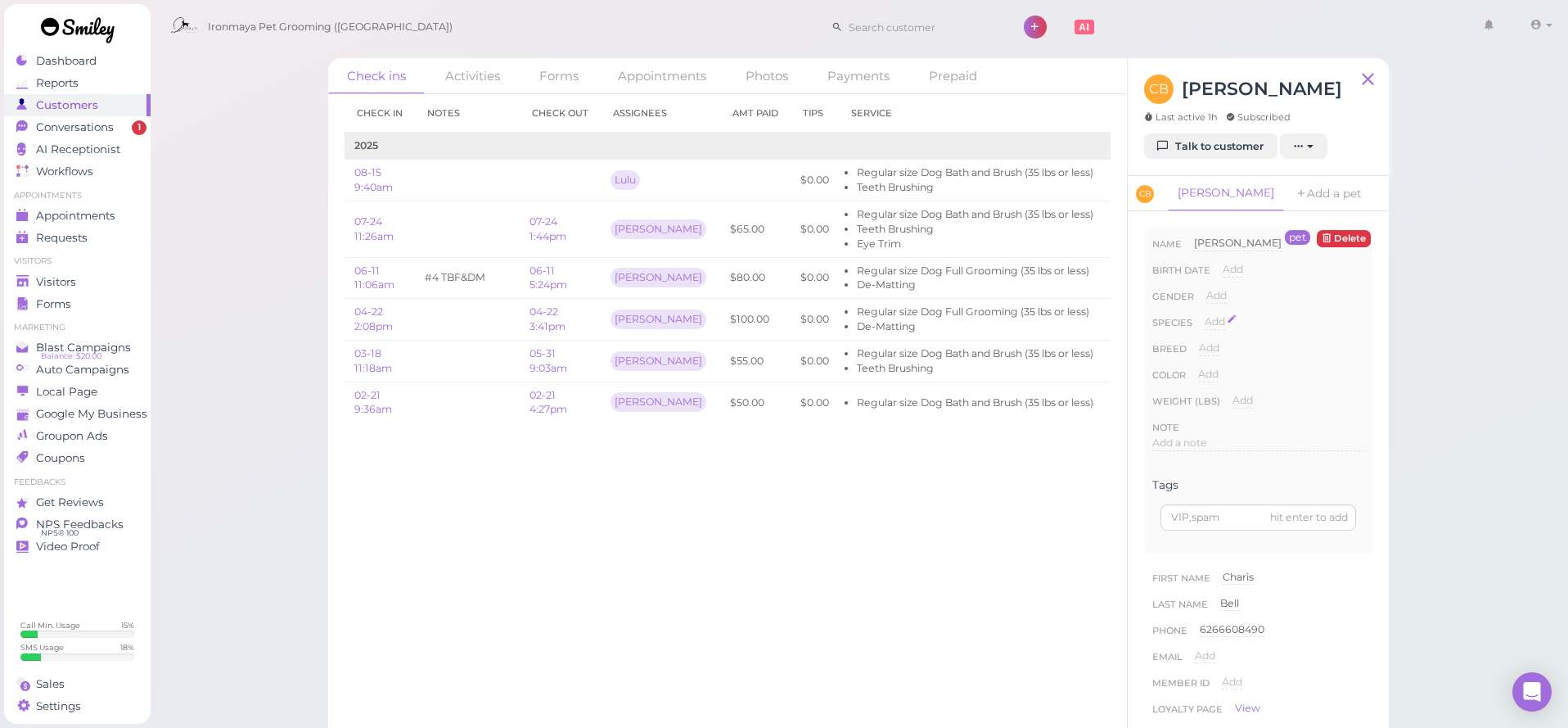
click at [1217, 318] on span "Add" at bounding box center [1215, 321] width 21 height 12
select select "Dog"
click at [135, 272] on link "Visitors" at bounding box center [77, 282] width 146 height 22
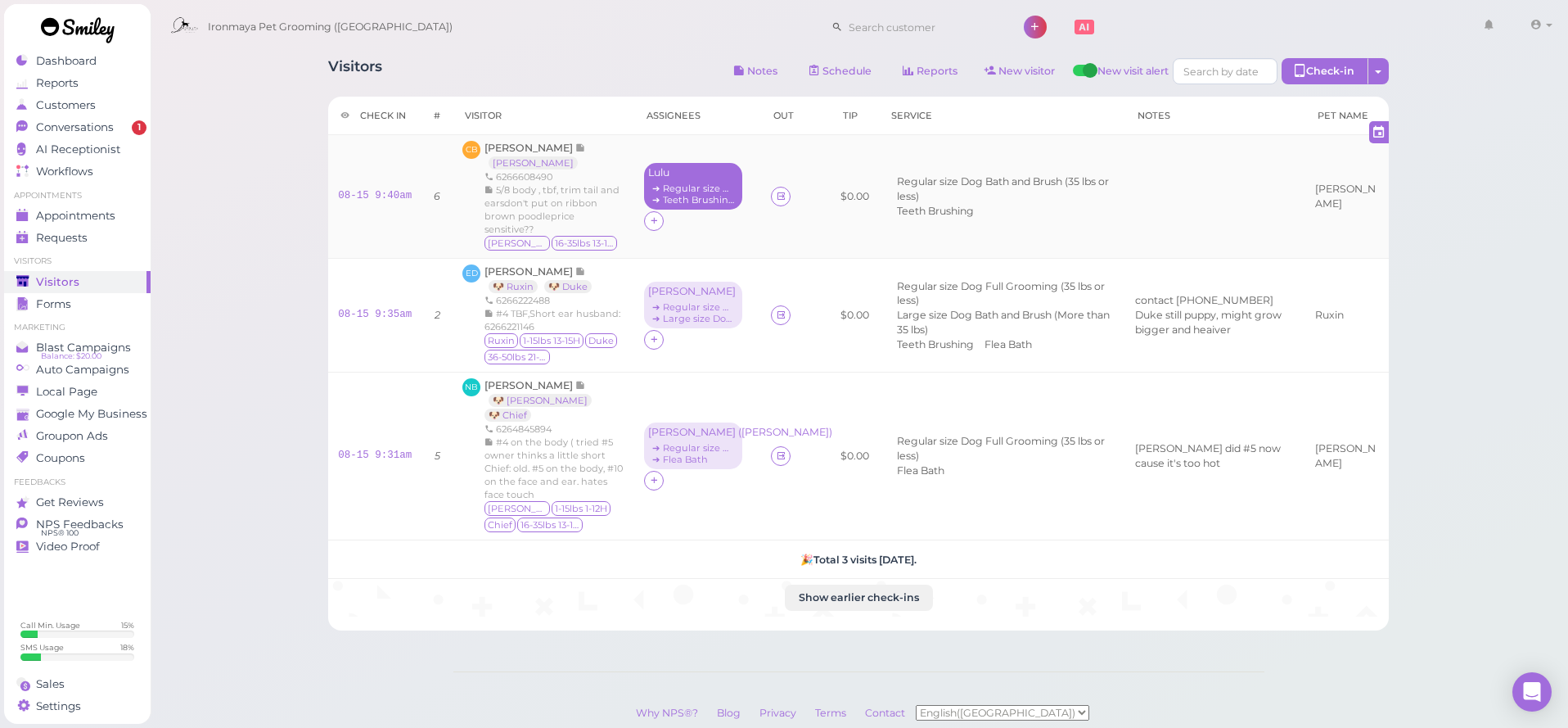
drag, startPoint x: 655, startPoint y: 186, endPoint x: 662, endPoint y: 192, distance: 9.2
click at [655, 186] on div "➔ Regular size Dog Bath and Brush (35 lbs or less)" at bounding box center [692, 187] width 90 height 11
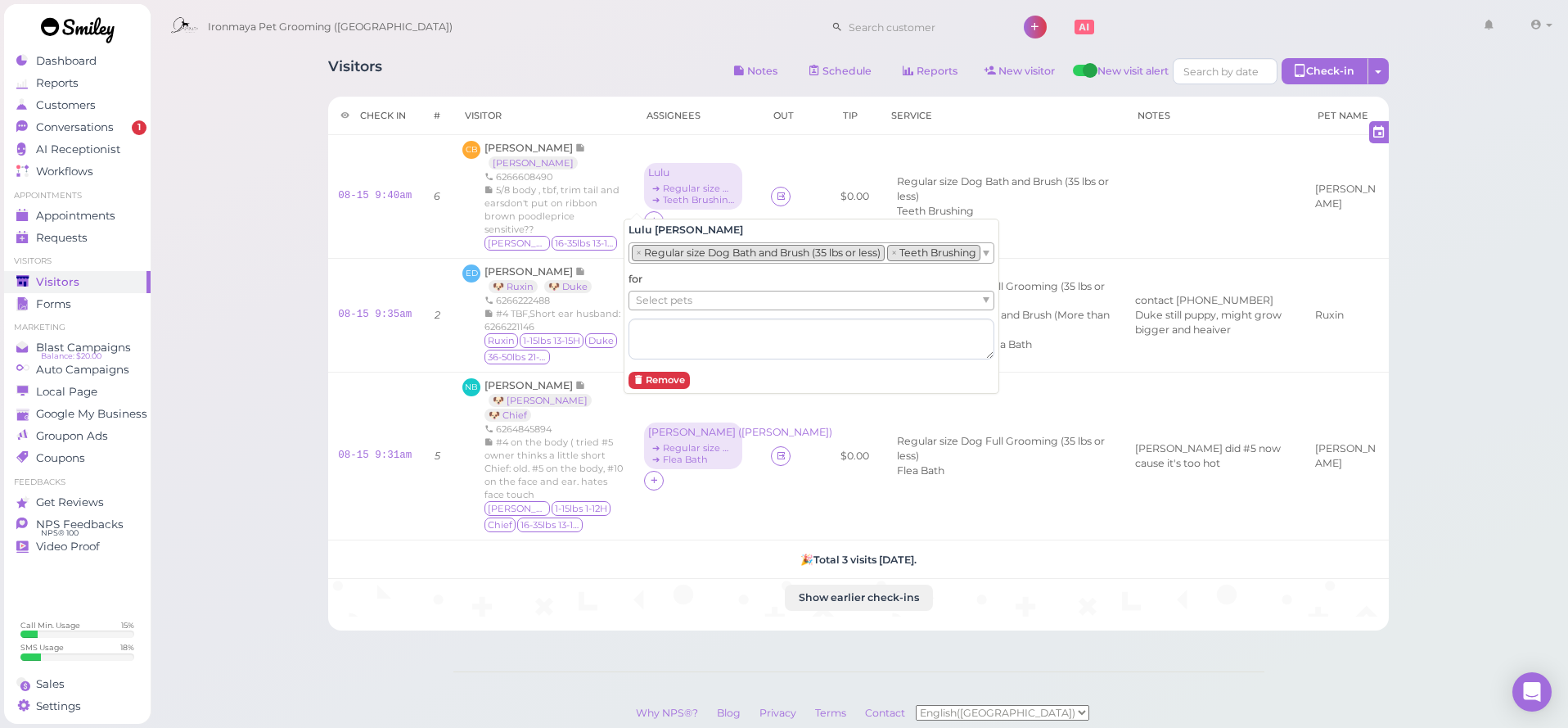
click at [696, 301] on ul "Select pets" at bounding box center [804, 300] width 351 height 18
click at [129, 128] on div "Conversations" at bounding box center [75, 127] width 118 height 14
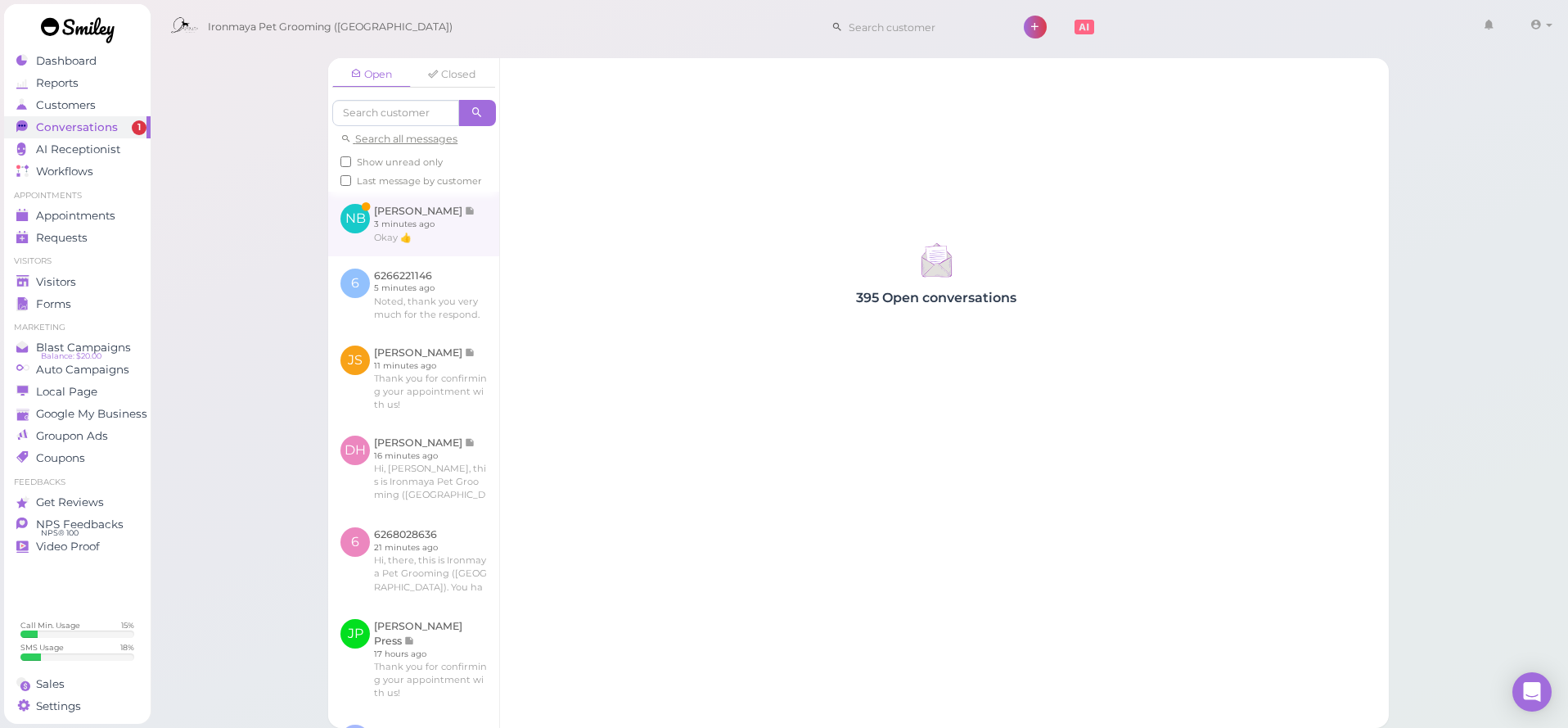
click at [430, 233] on link at bounding box center [413, 223] width 171 height 64
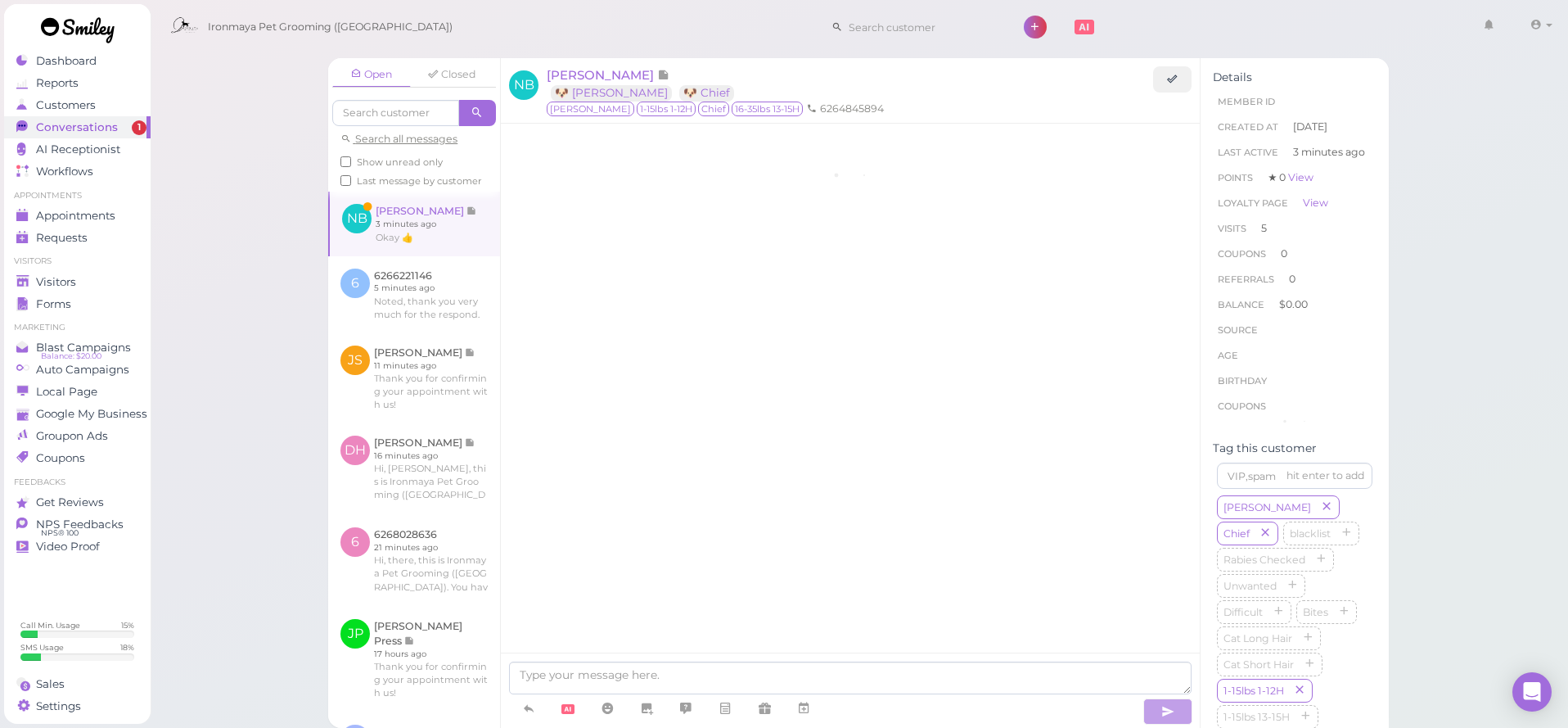
scroll to position [2240, 0]
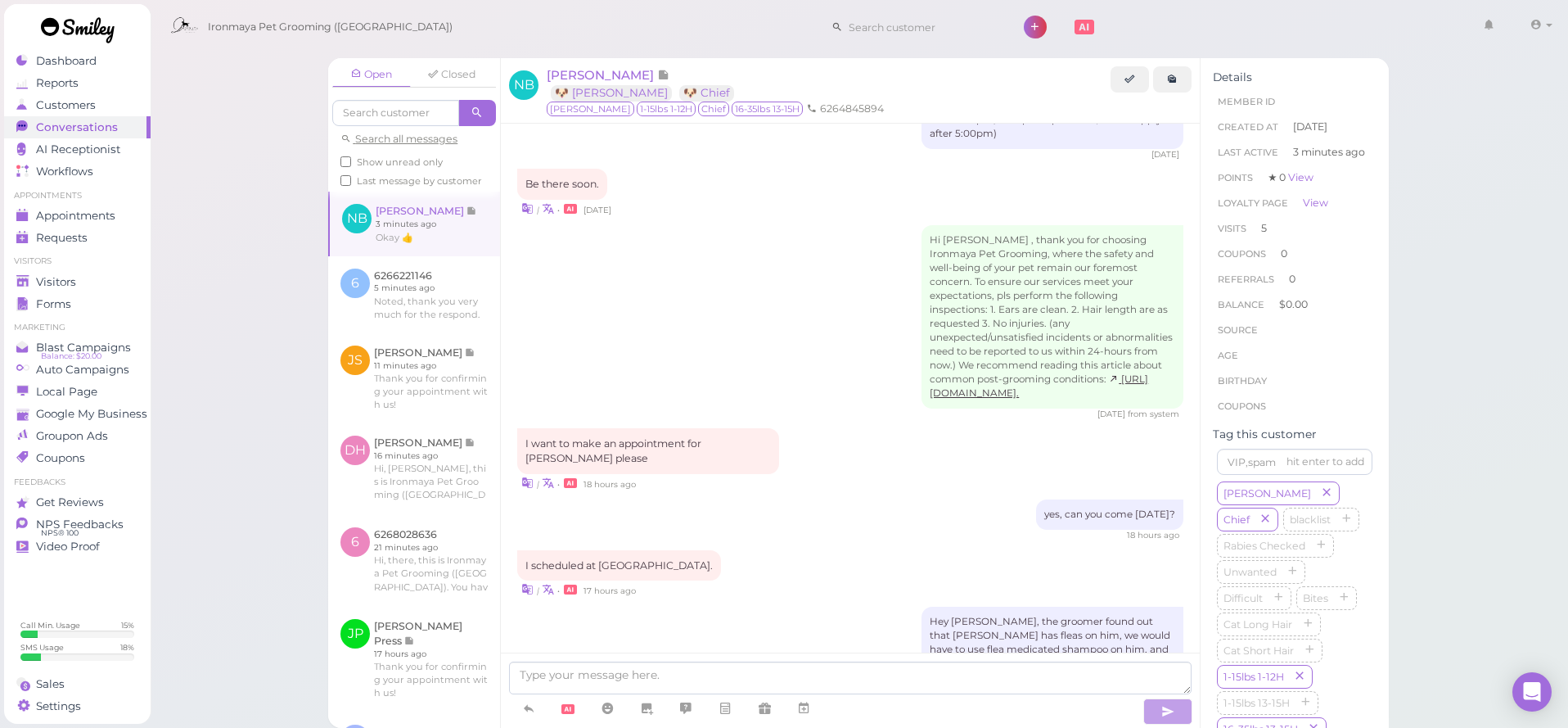
click at [93, 58] on link at bounding box center [77, 33] width 147 height 57
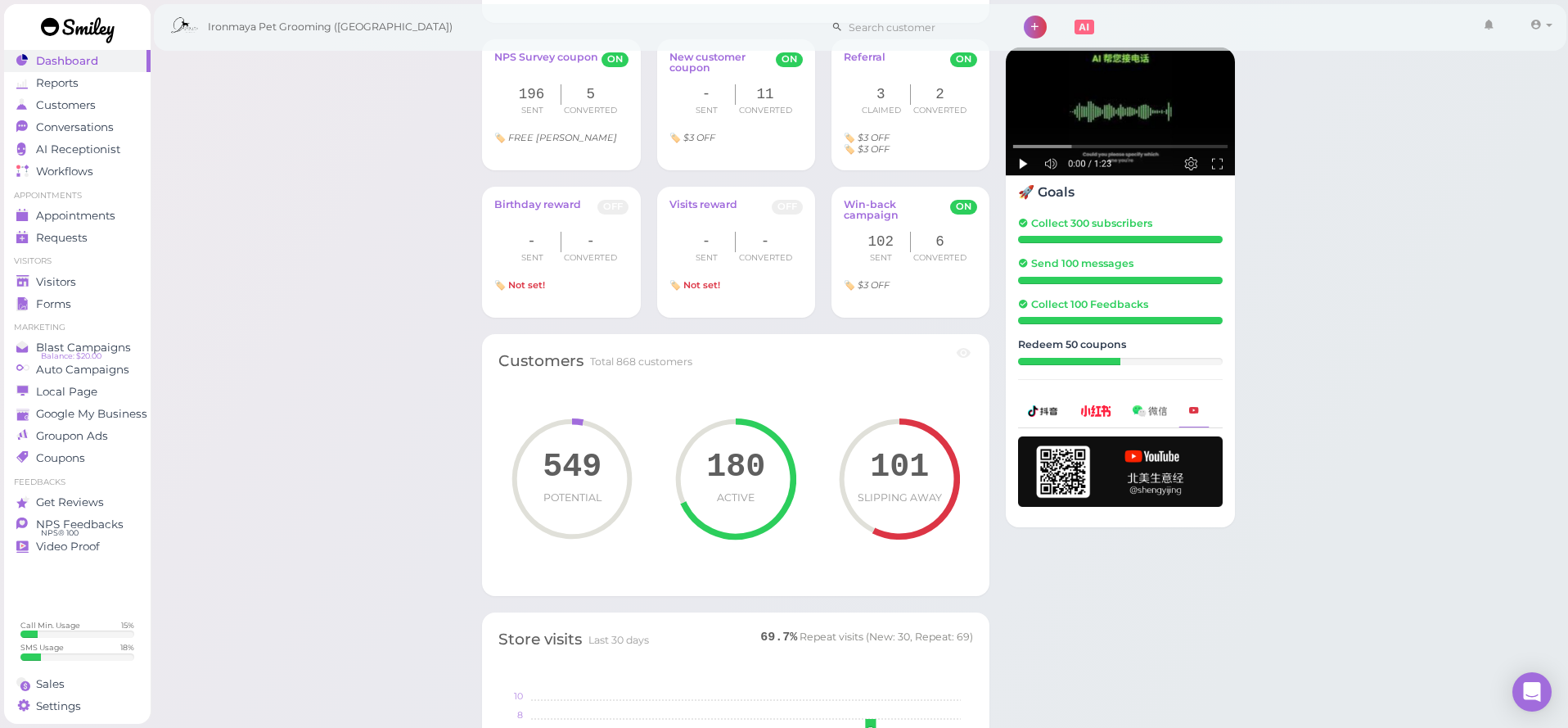
scroll to position [951, 0]
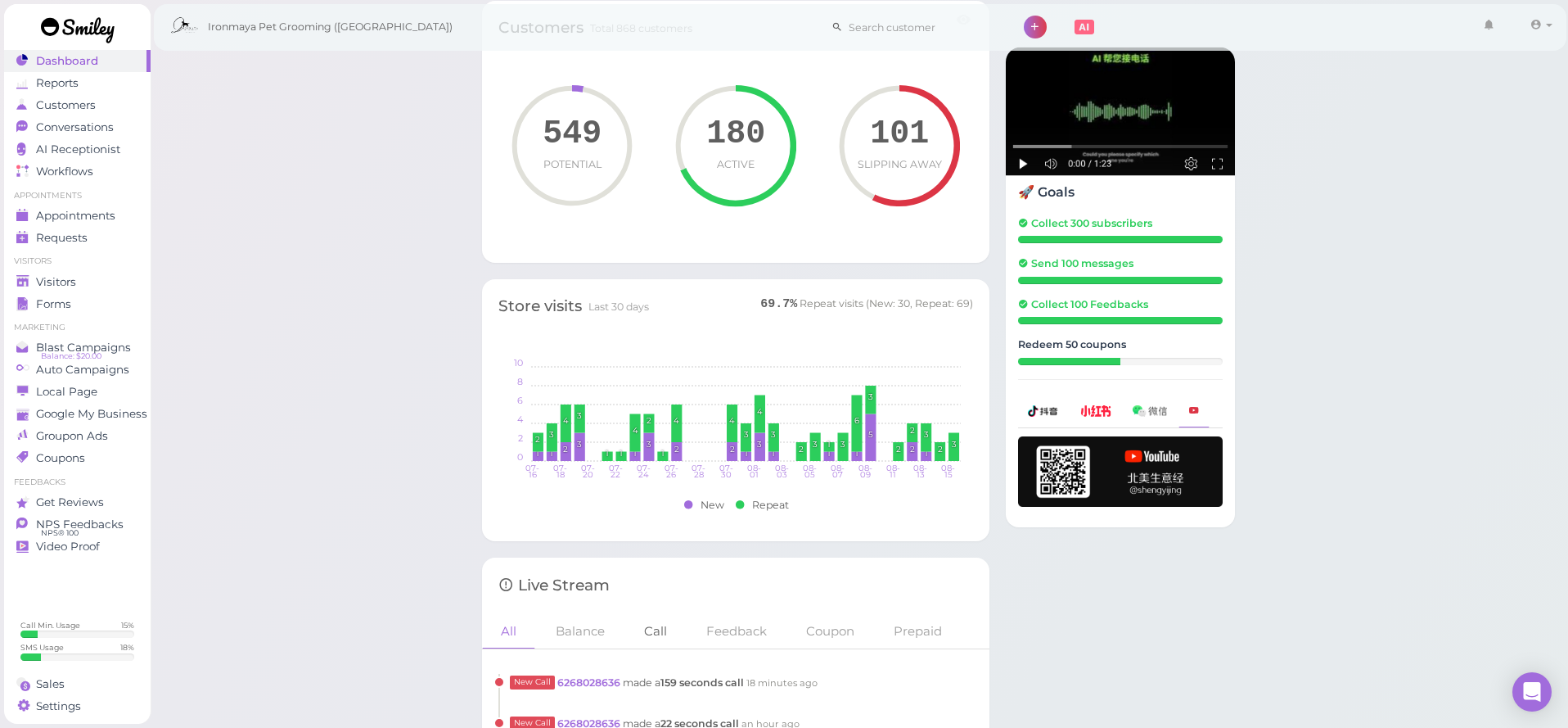
click at [657, 621] on link "Call" at bounding box center [656, 630] width 60 height 35
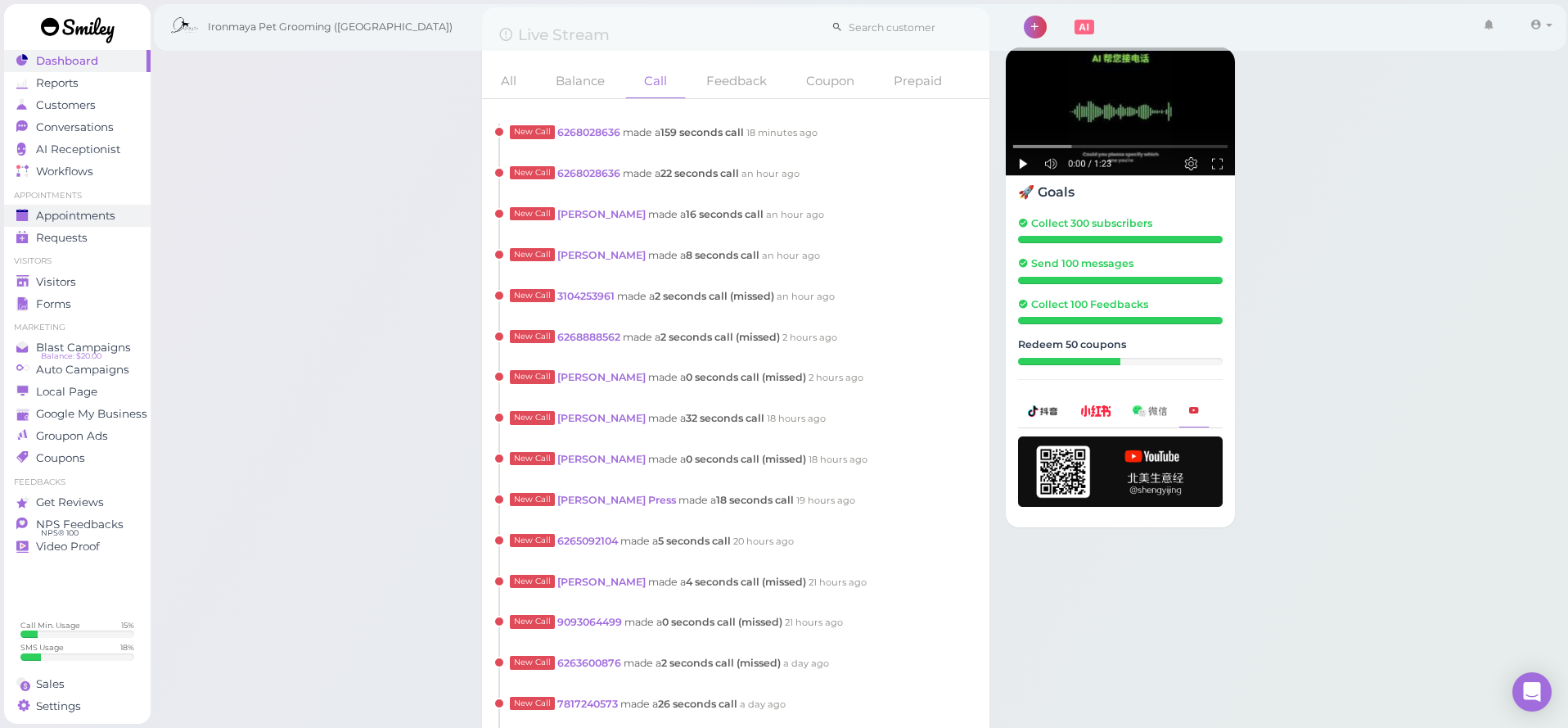
click at [125, 223] on link "Appointments" at bounding box center [77, 216] width 146 height 22
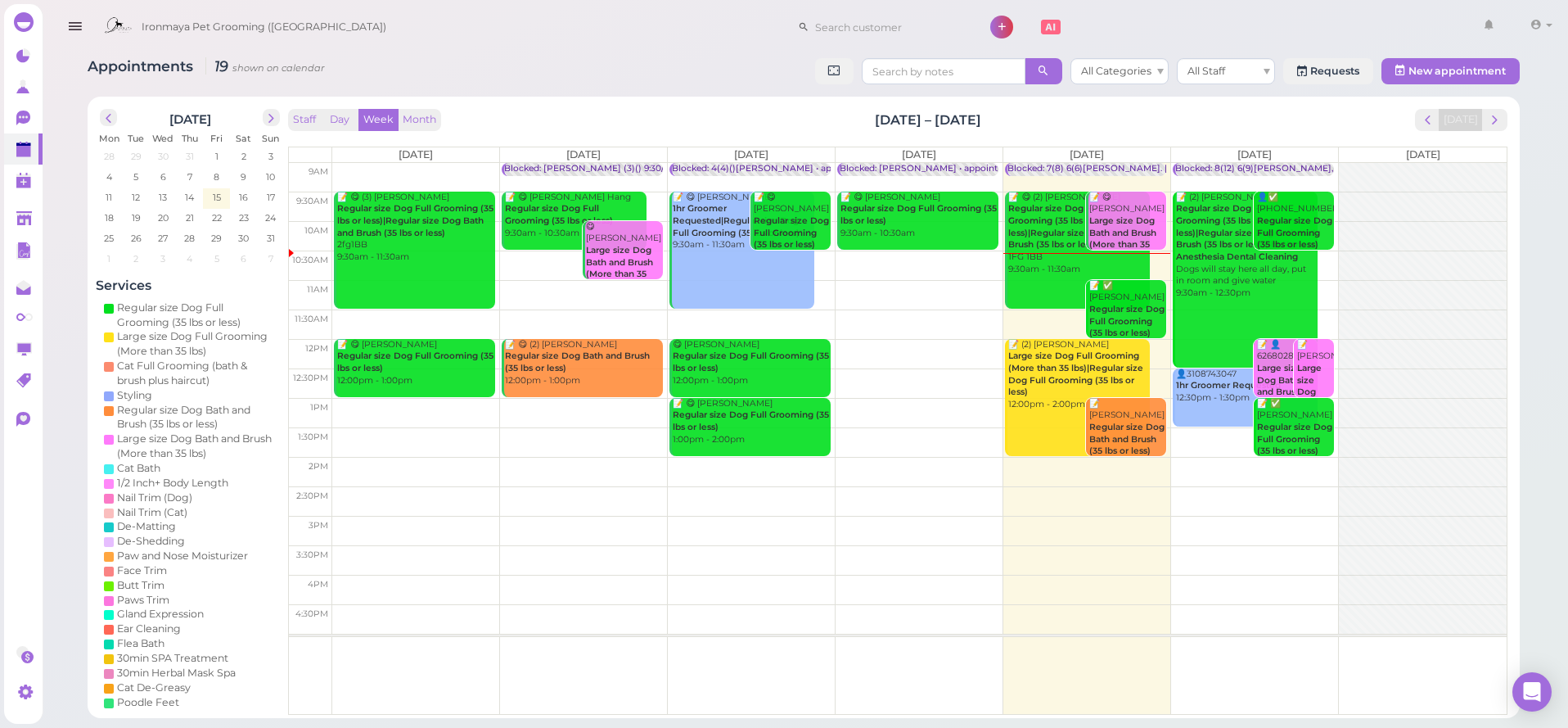
click at [1045, 205] on b "Regular size Dog Full Grooming (35 lbs or less)|Regular size Dog Bath and Brush…" at bounding box center [1077, 226] width 139 height 46
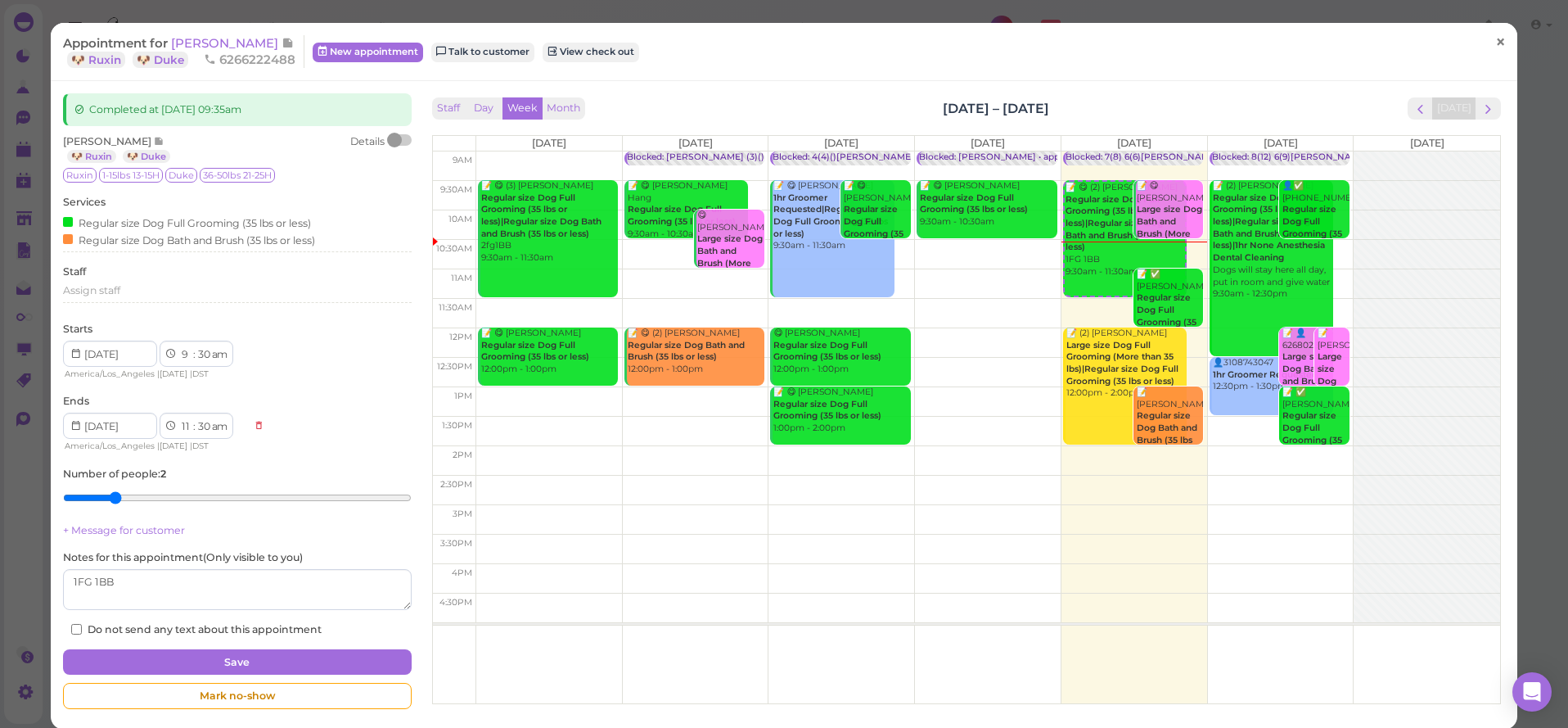
click at [1512, 47] on link "×" at bounding box center [1500, 43] width 30 height 39
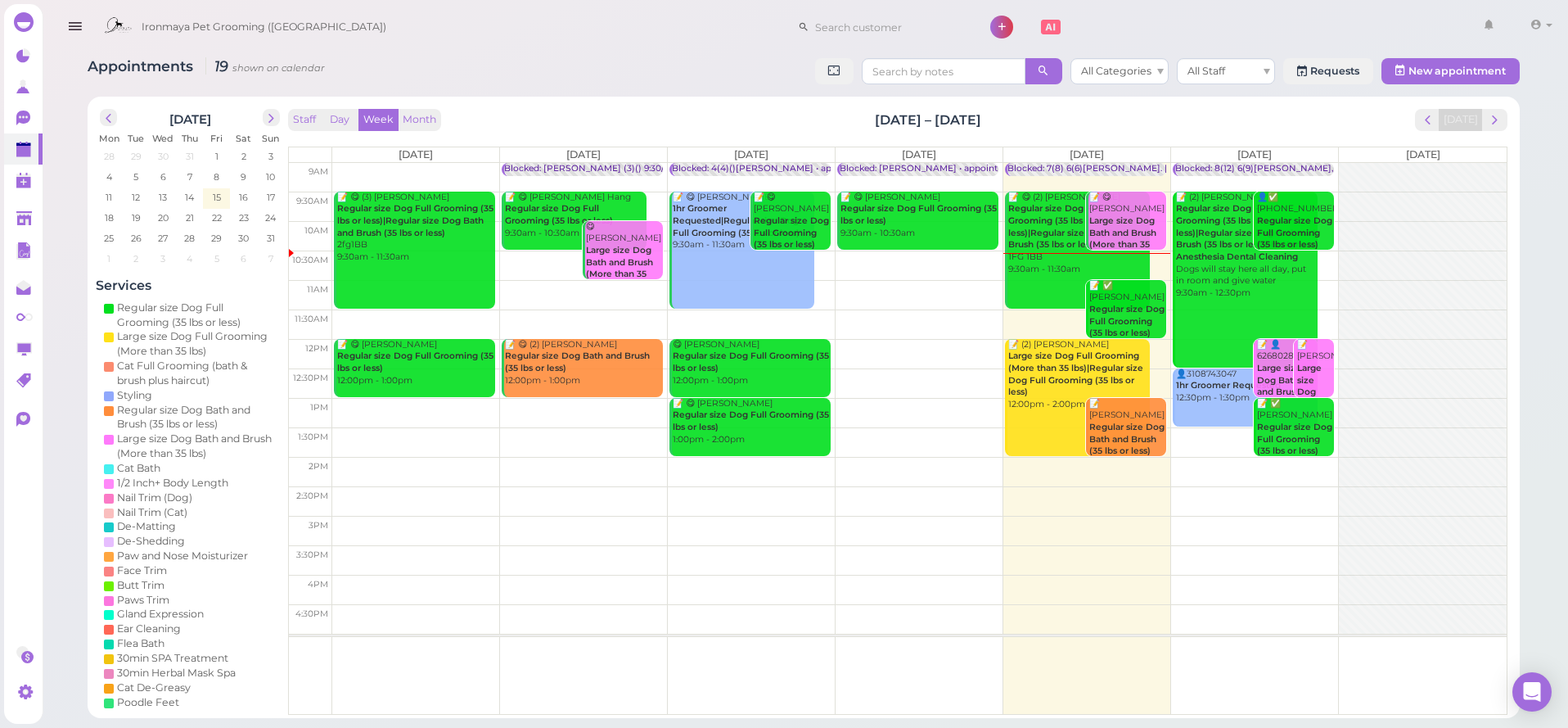
click at [1112, 223] on b "Large size Dog Bath and Brush (More than 35 lbs)" at bounding box center [1123, 238] width 67 height 46
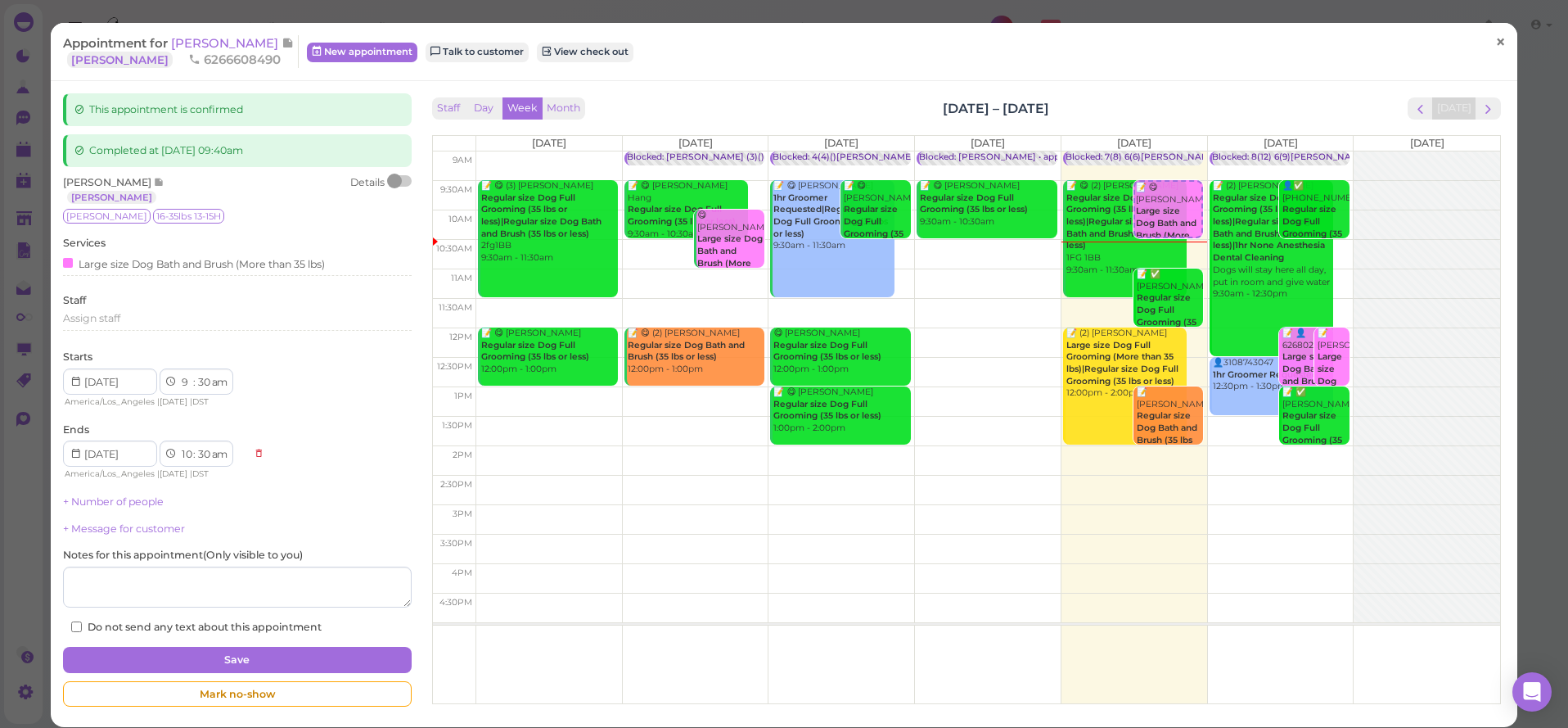
click at [1504, 43] on span "×" at bounding box center [1500, 42] width 10 height 23
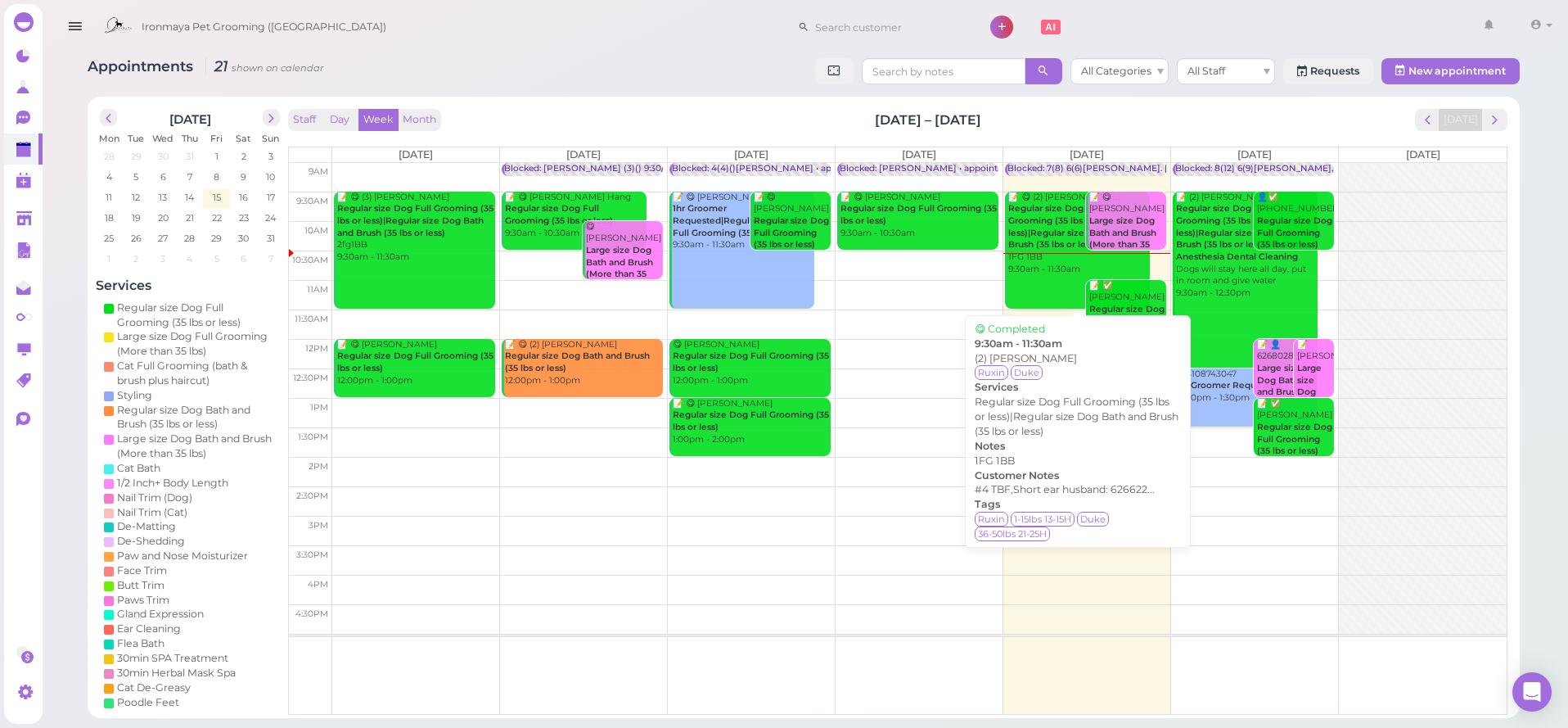
click at [1052, 241] on div "📝 😋 (2) Esperanza Davi Regular size Dog Full Grooming (35 lbs or less)|Regular …" at bounding box center [1078, 234] width 143 height 84
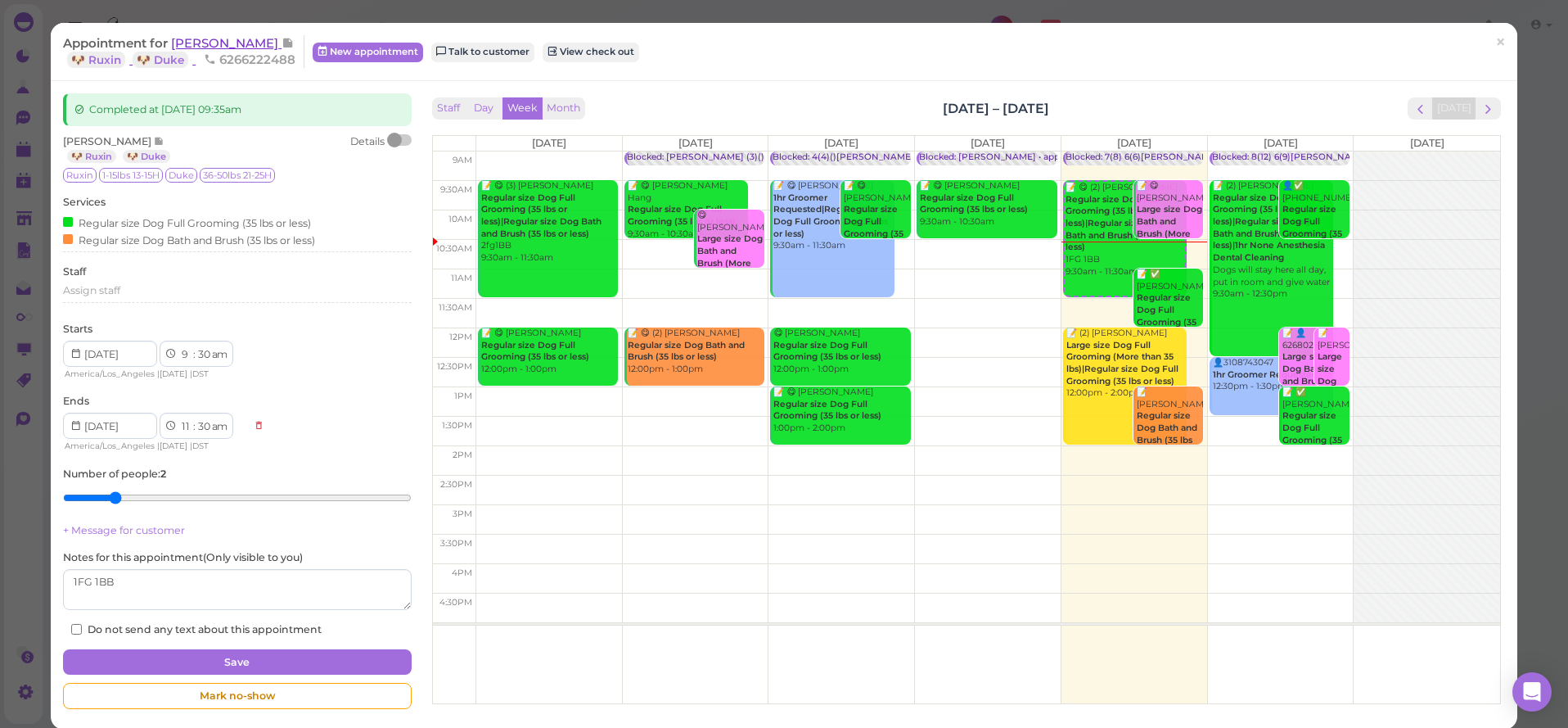
click at [244, 46] on span "[PERSON_NAME]" at bounding box center [226, 43] width 111 height 15
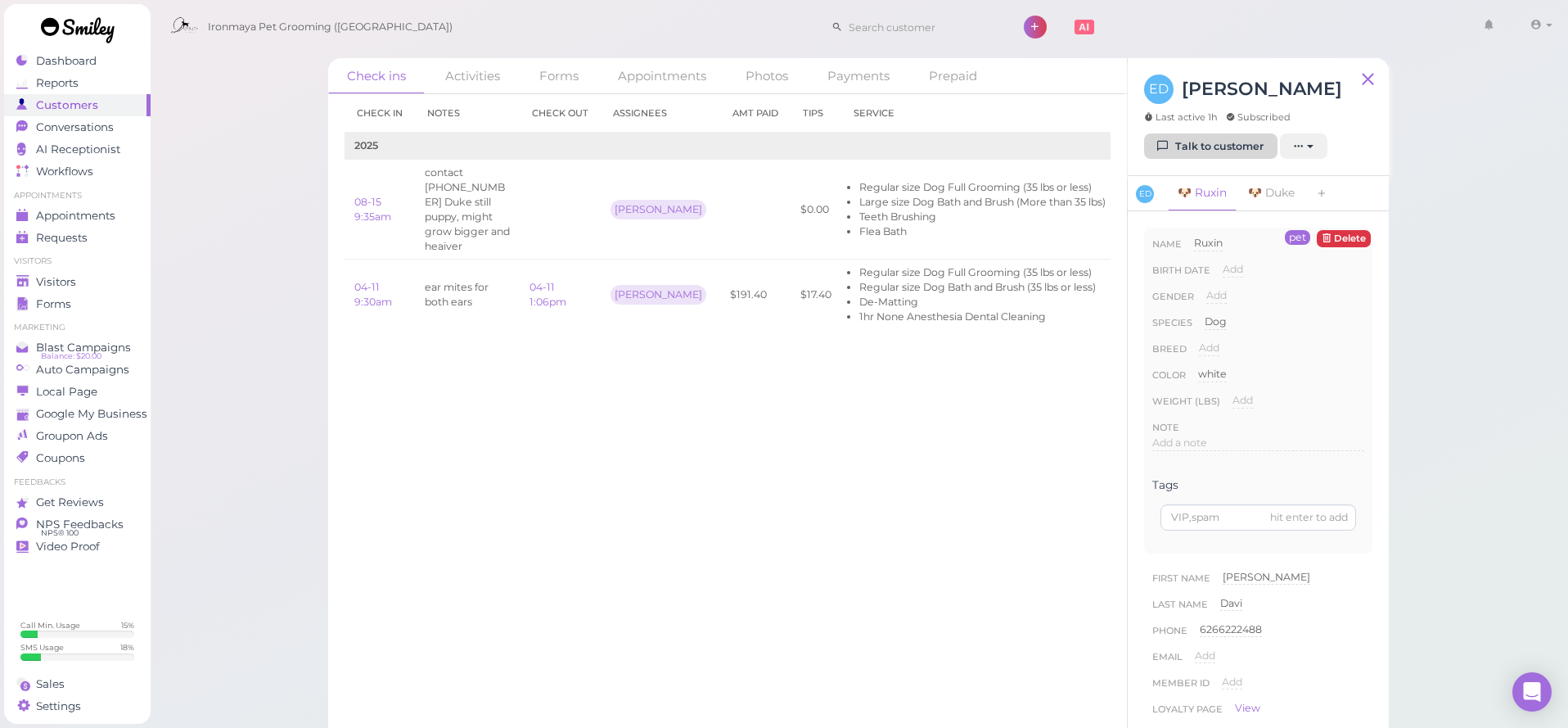
click at [1242, 148] on link "Talk to customer" at bounding box center [1210, 146] width 133 height 26
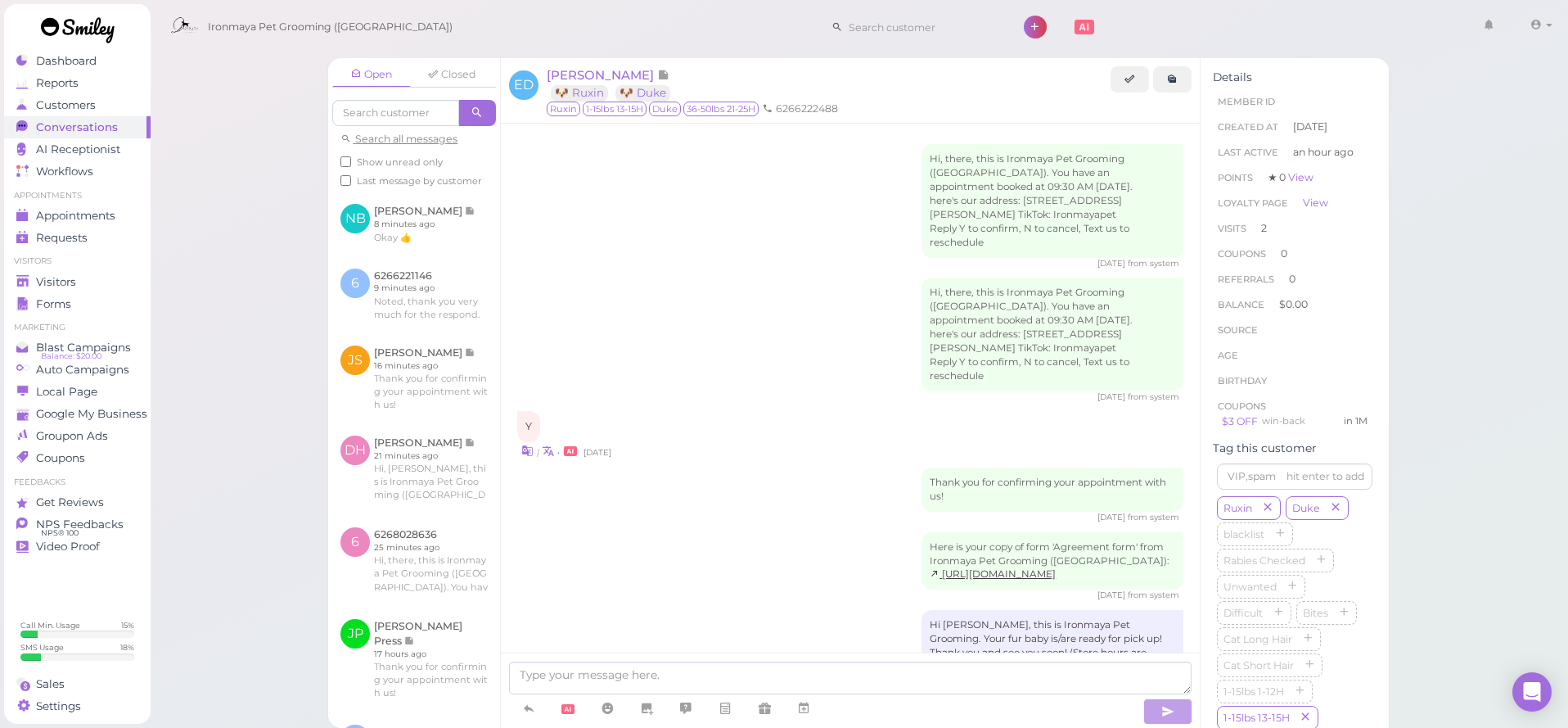
scroll to position [1476, 0]
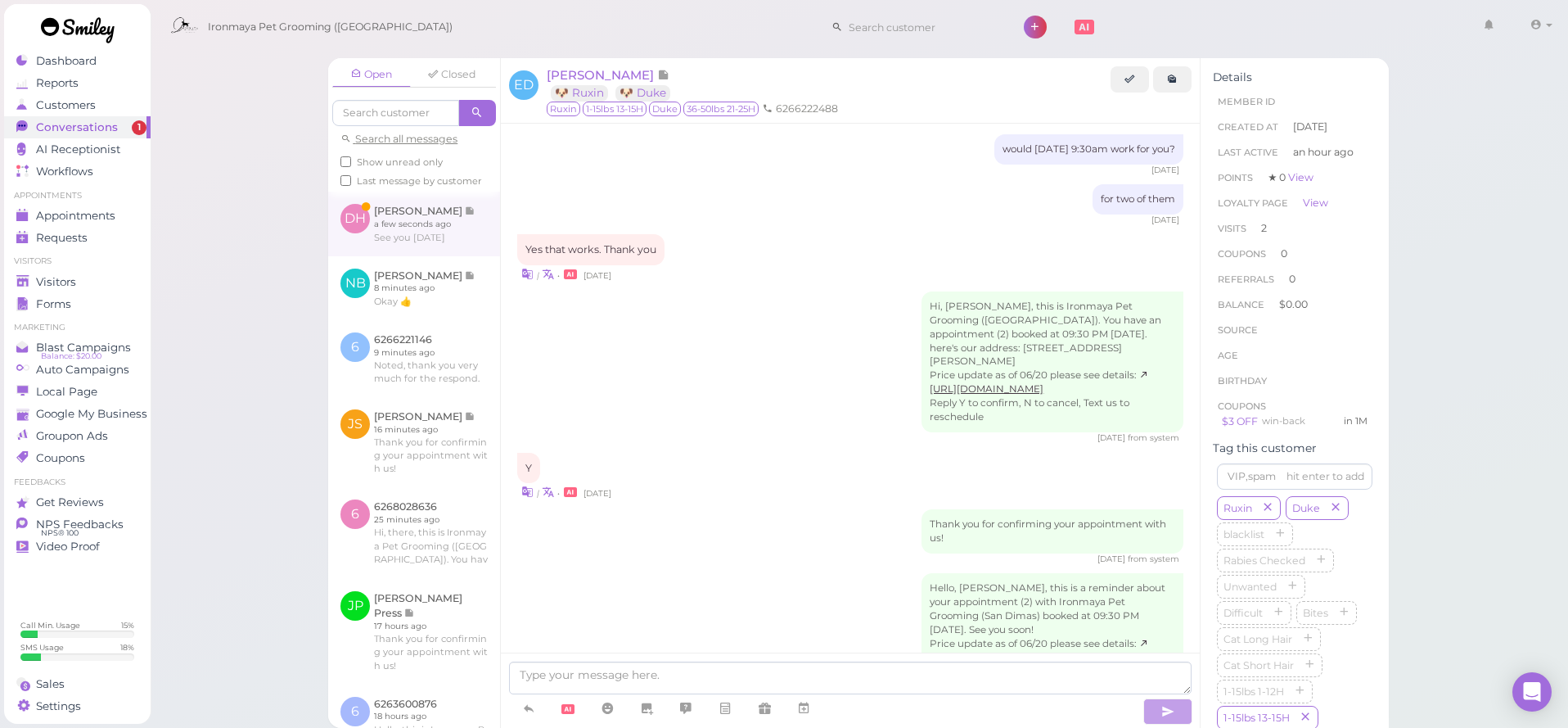
click at [425, 222] on link at bounding box center [414, 223] width 172 height 64
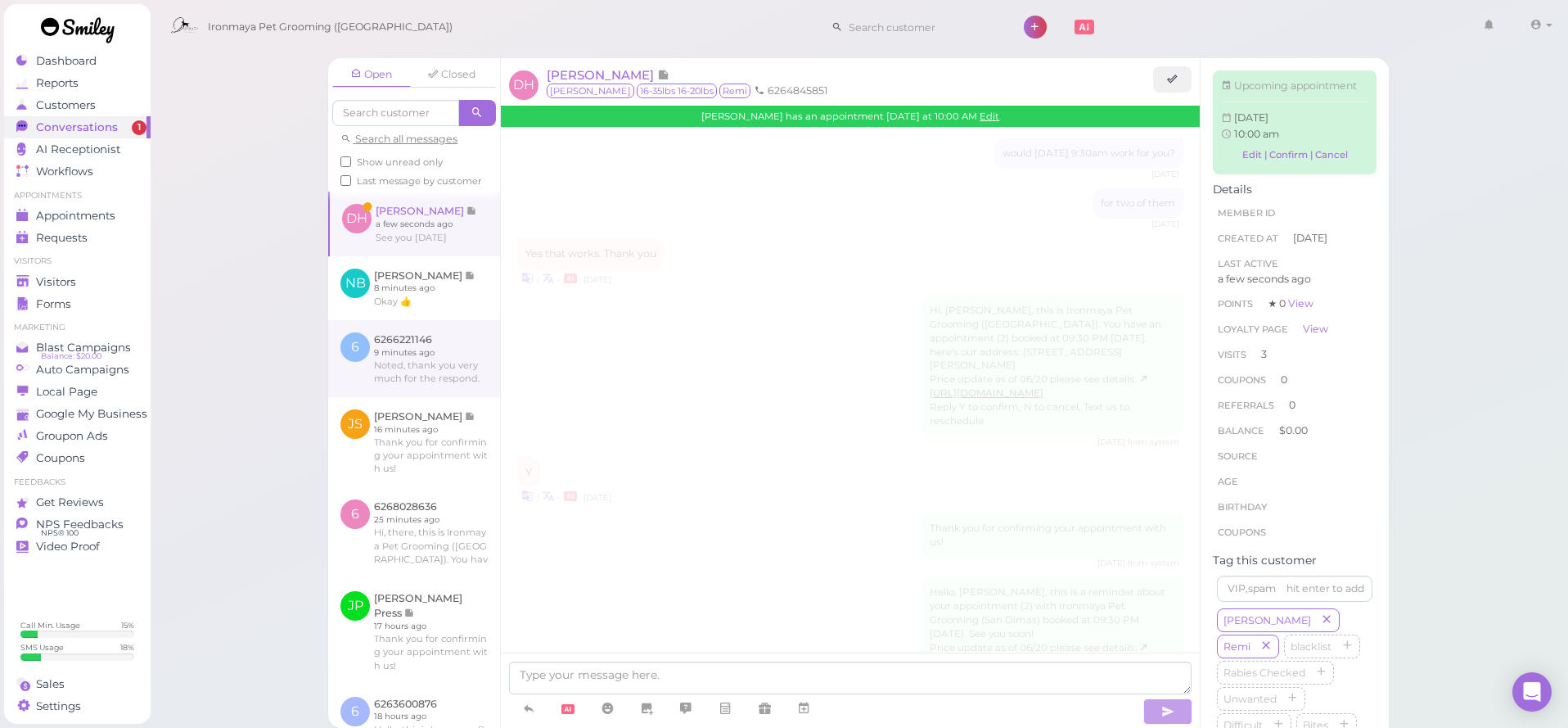
scroll to position [1864, 0]
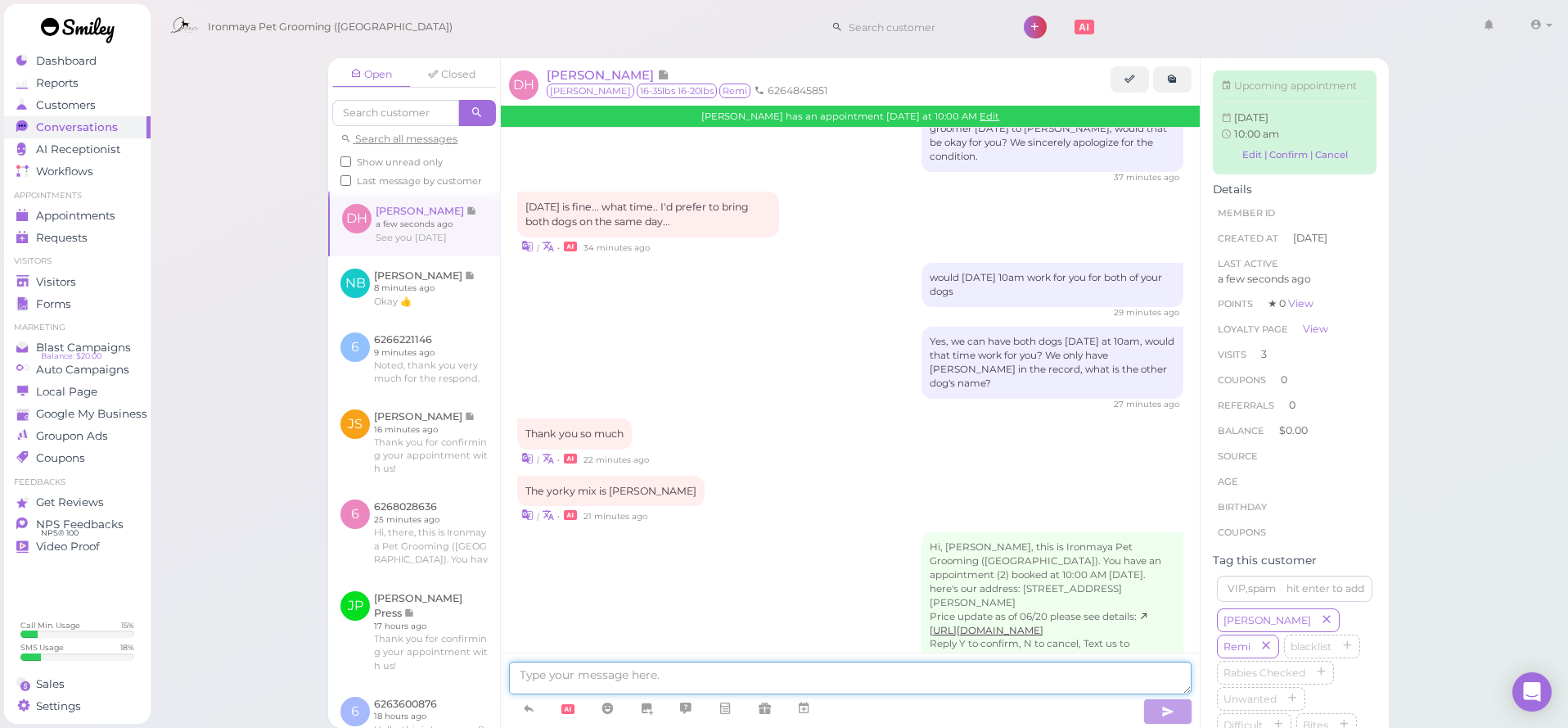
click at [663, 670] on textarea at bounding box center [850, 678] width 682 height 33
type textarea "See you :D"
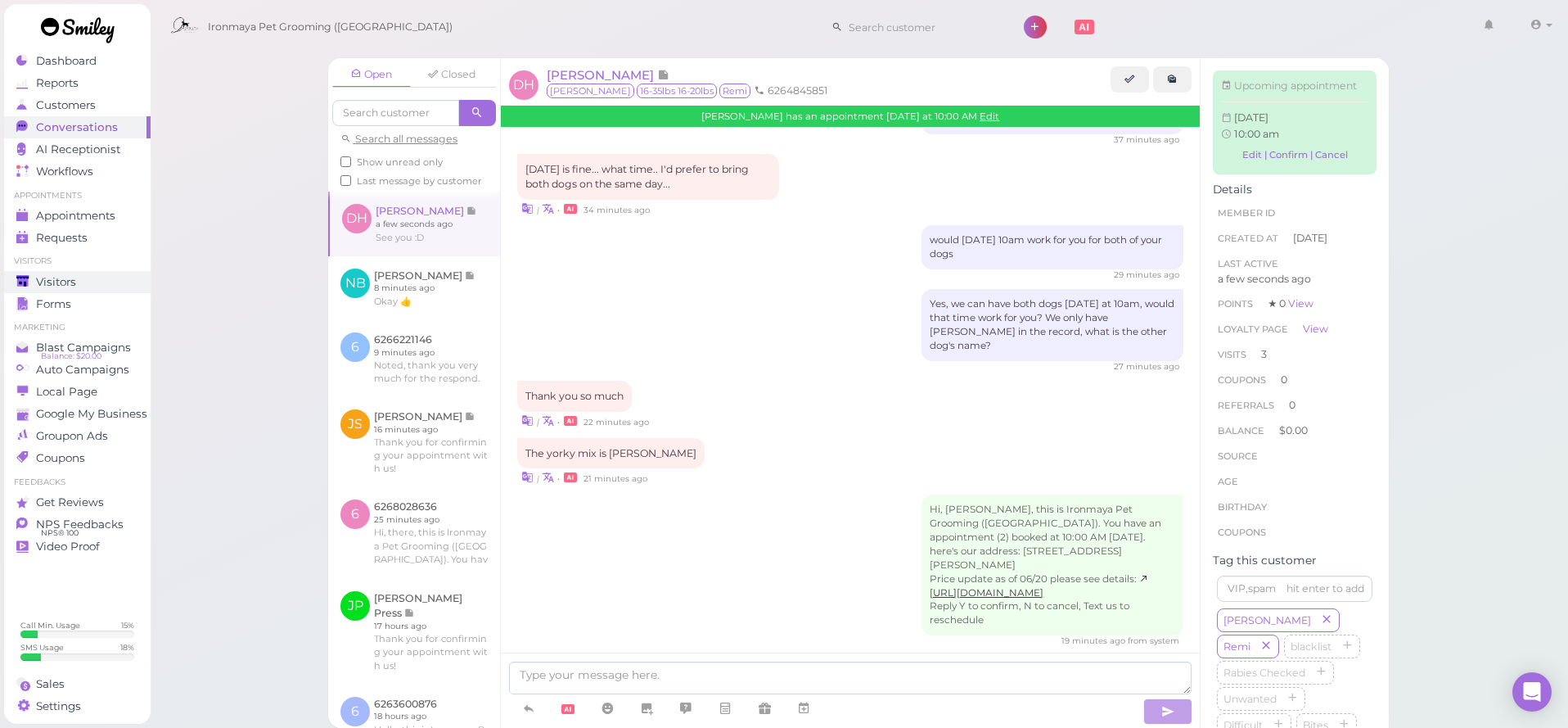
click at [87, 284] on div "Visitors" at bounding box center [75, 282] width 118 height 14
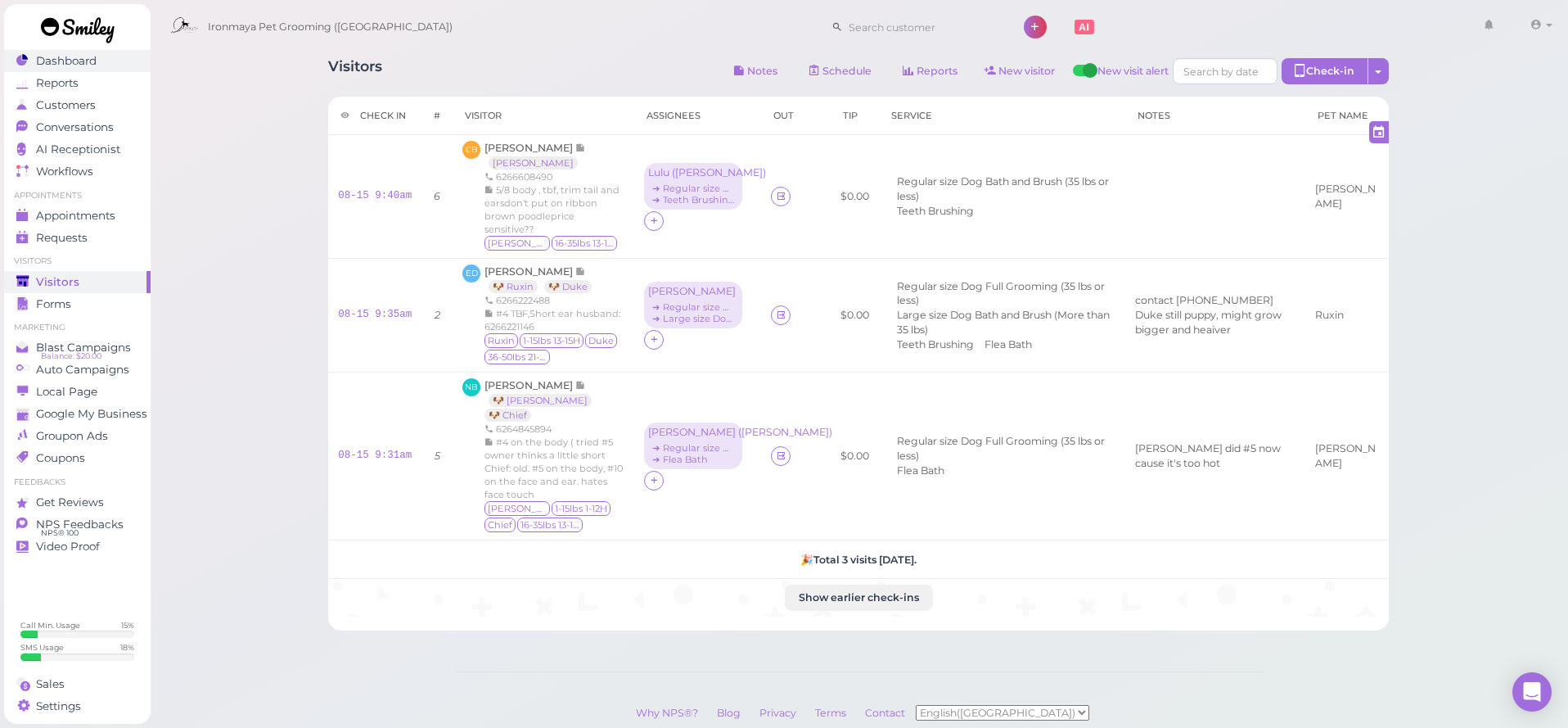
click at [104, 67] on div "Dashboard" at bounding box center [75, 61] width 118 height 14
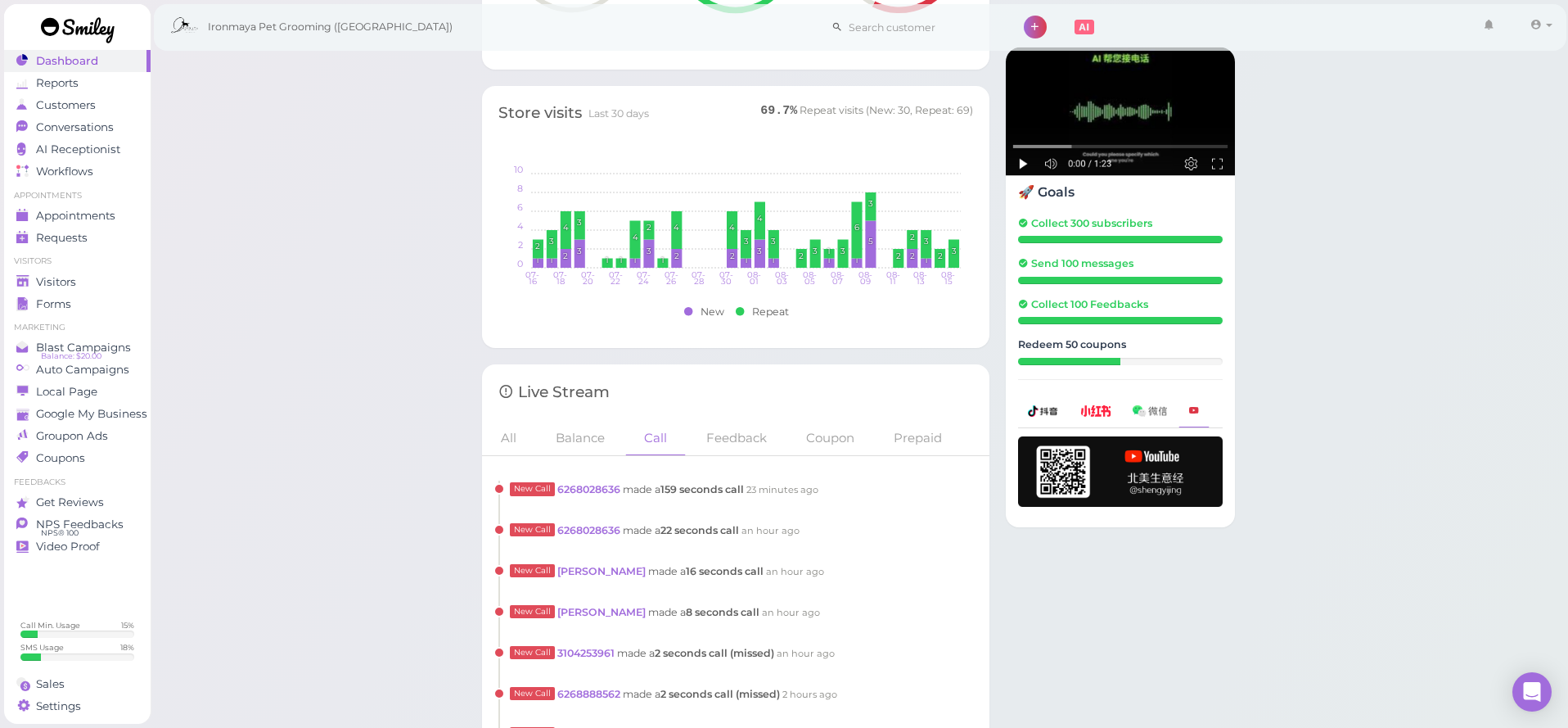
scroll to position [1489, 0]
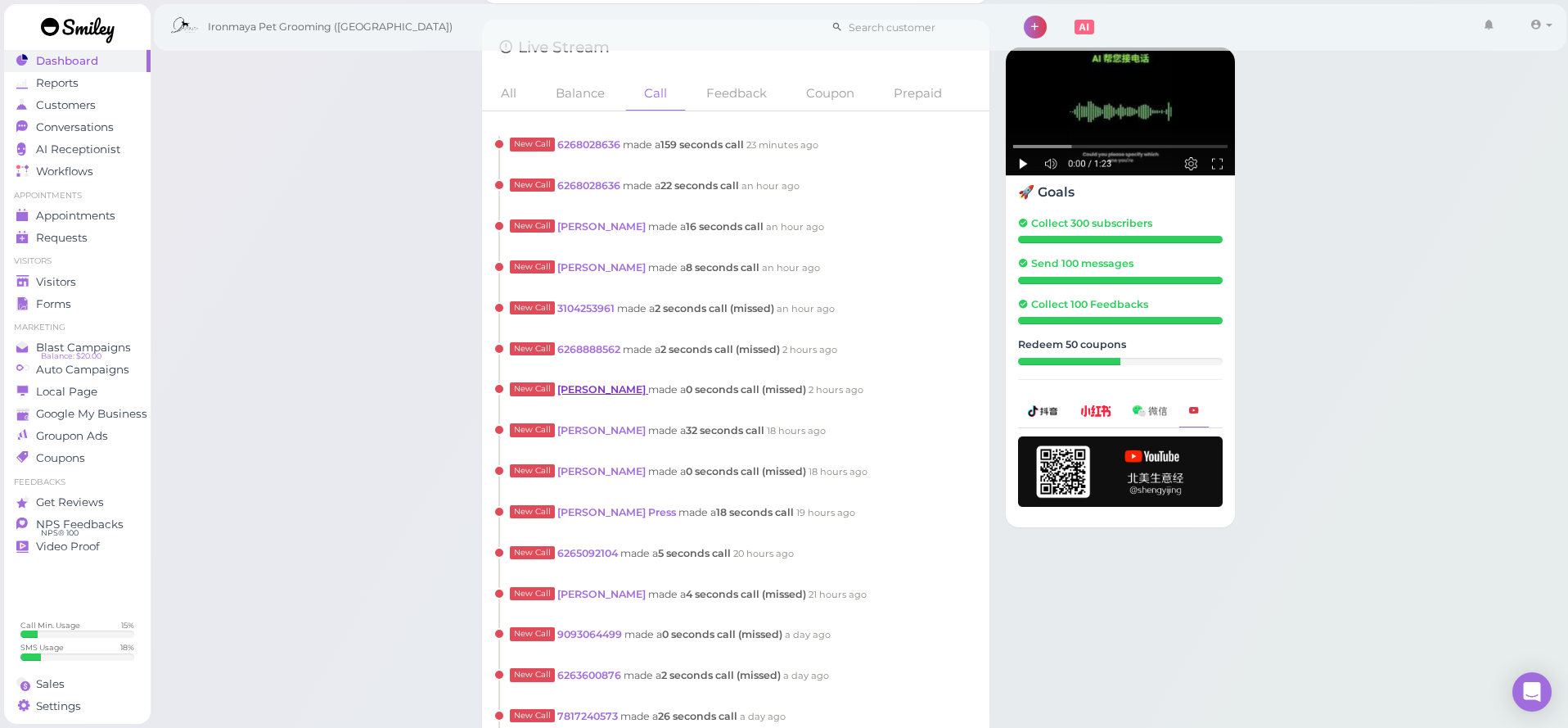
click at [589, 383] on link "[PERSON_NAME]" at bounding box center [603, 389] width 91 height 12
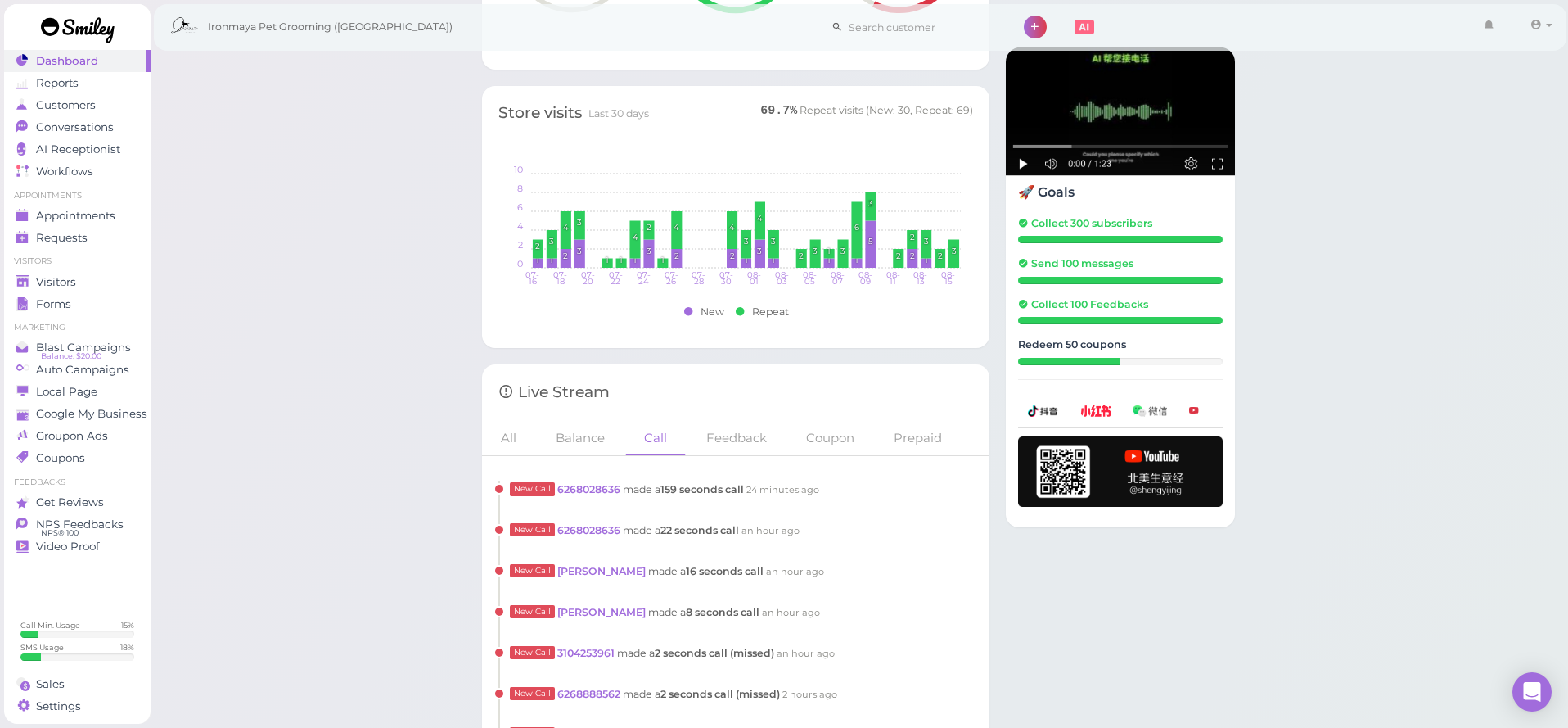
scroll to position [1495, 0]
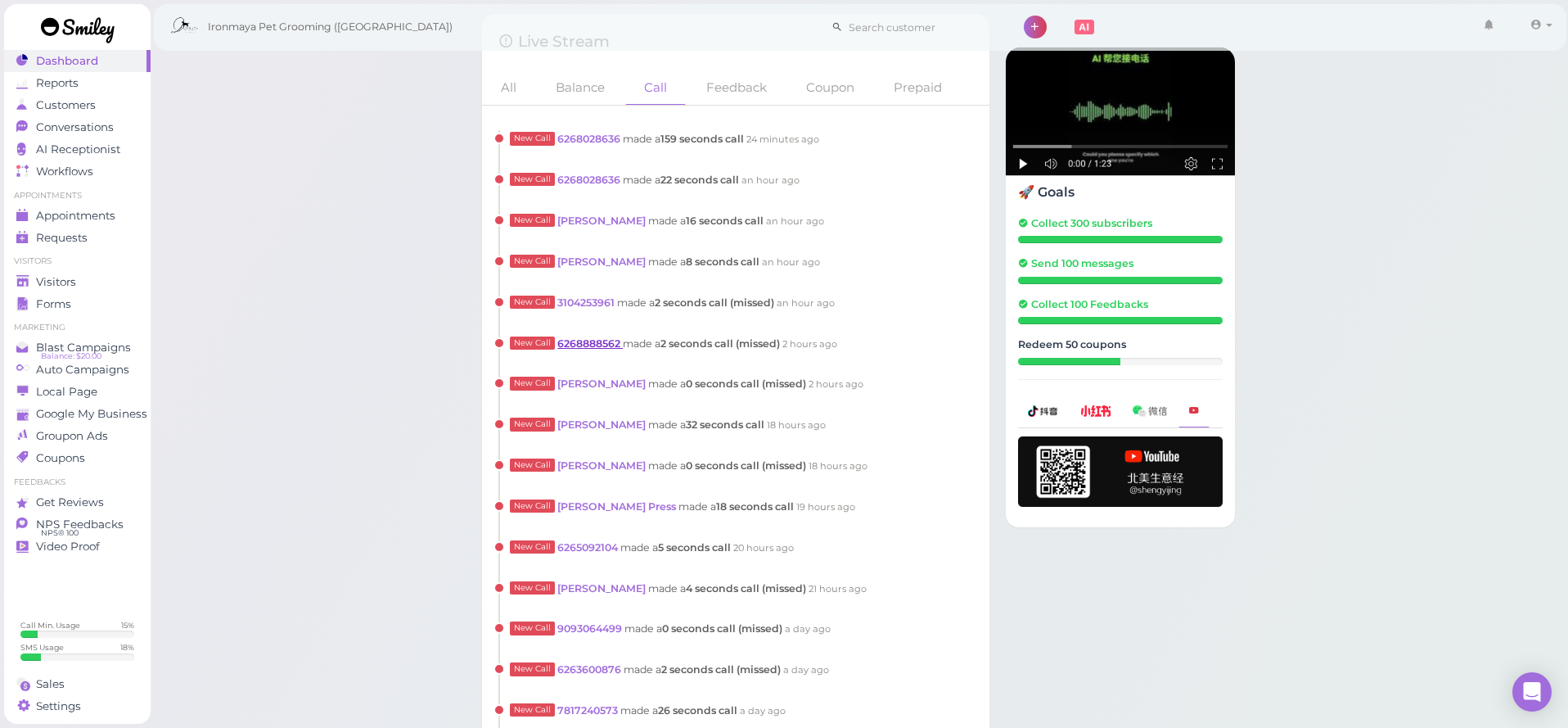
click at [613, 338] on link "6268888562" at bounding box center [590, 343] width 65 height 12
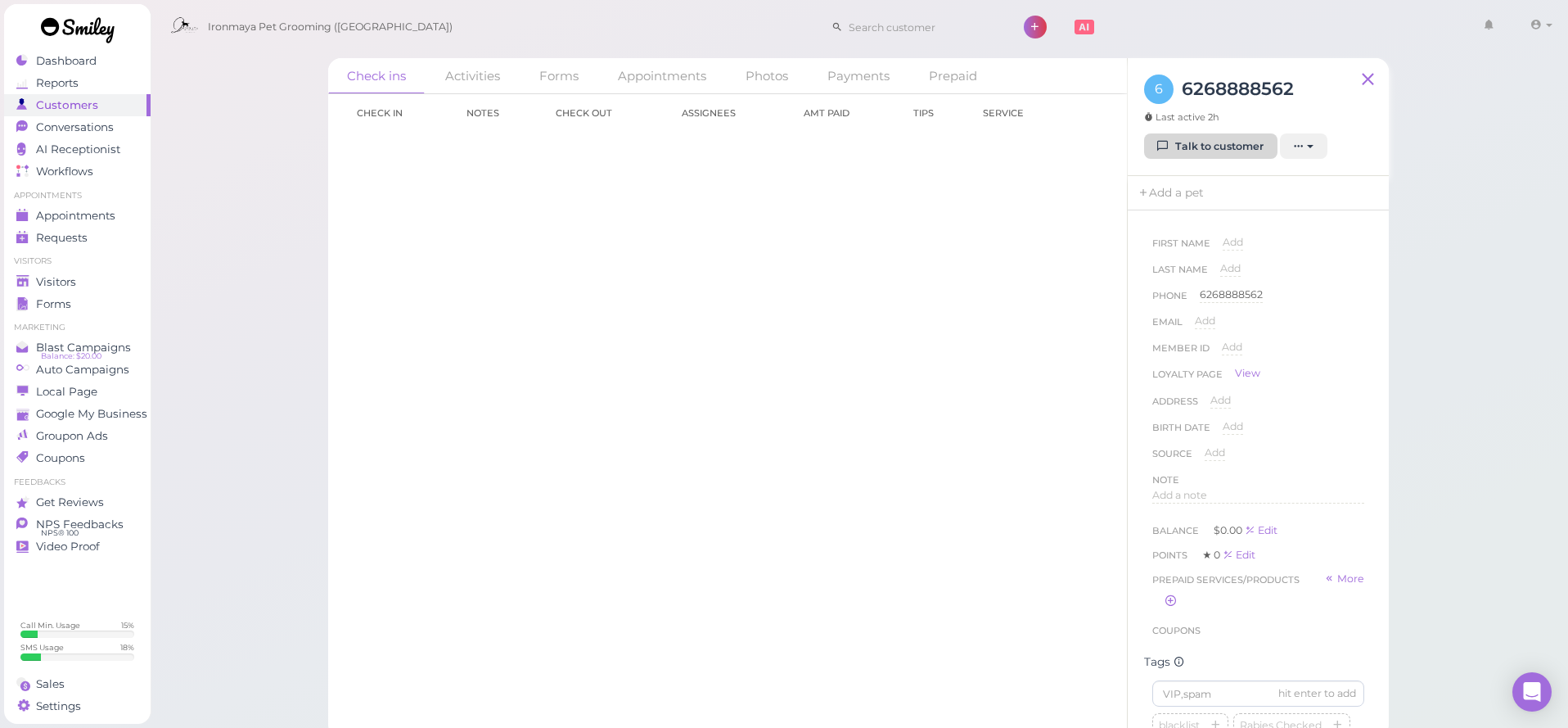
click at [1253, 144] on link "Talk to customer" at bounding box center [1210, 146] width 133 height 26
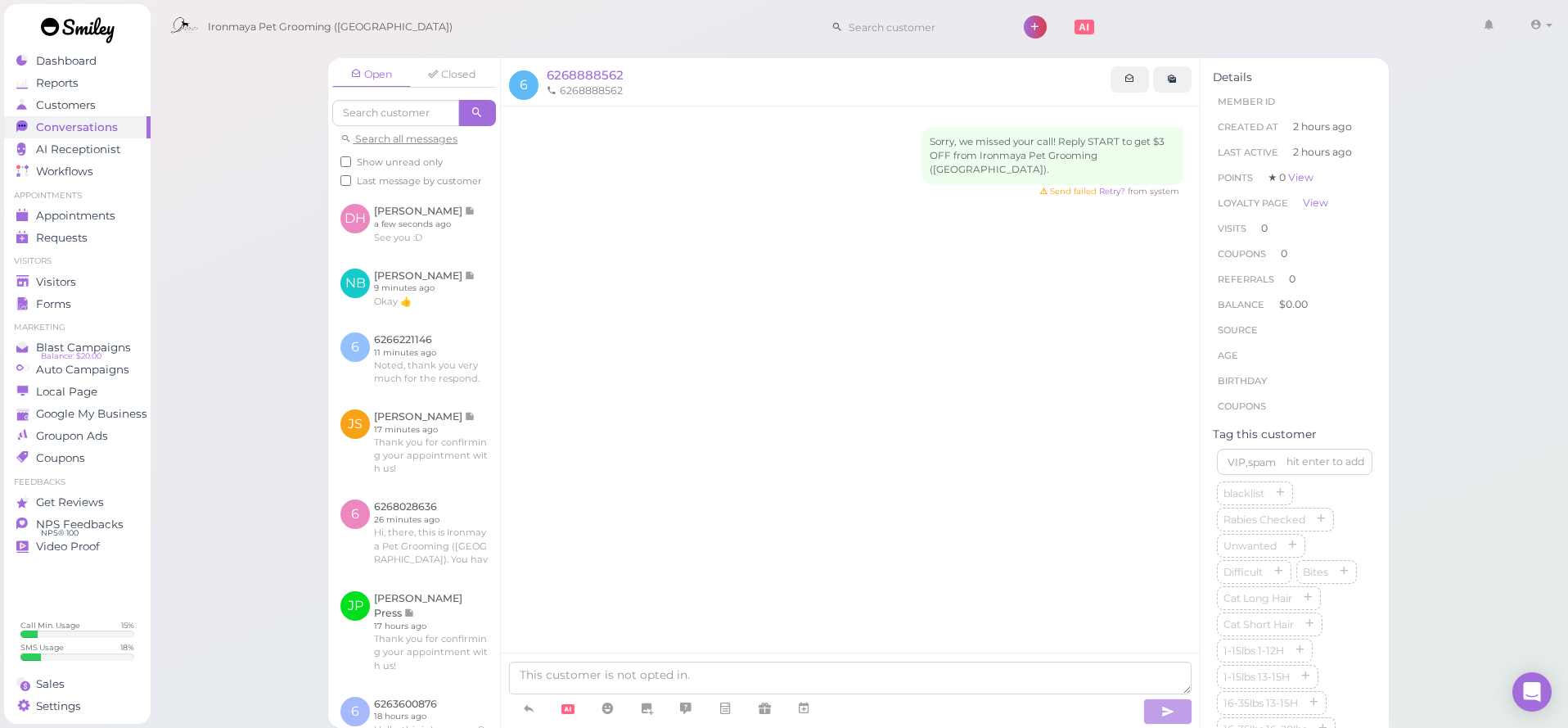
drag, startPoint x: 54, startPoint y: 60, endPoint x: 63, endPoint y: 57, distance: 9.5
click at [55, 60] on span "Dashboard" at bounding box center [66, 61] width 60 height 14
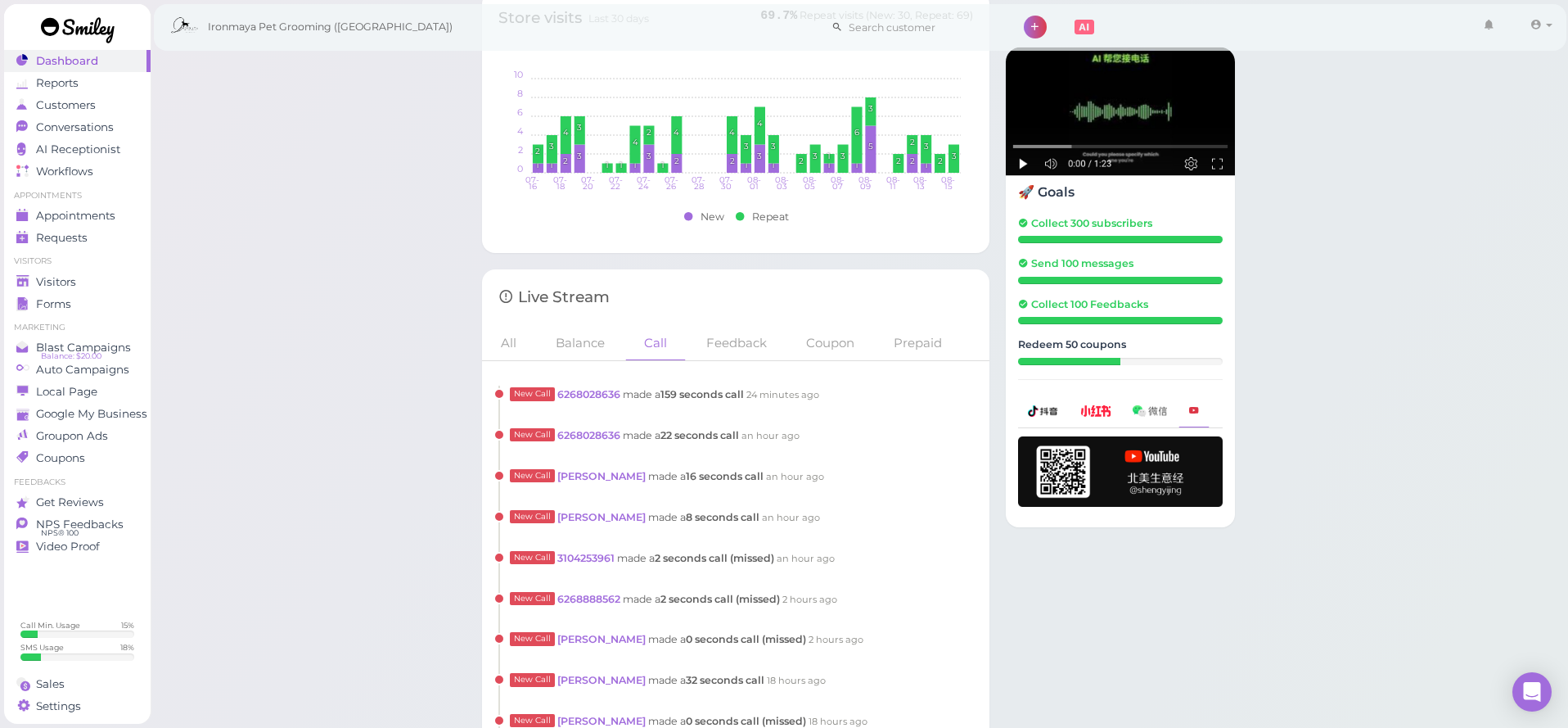
scroll to position [1243, 0]
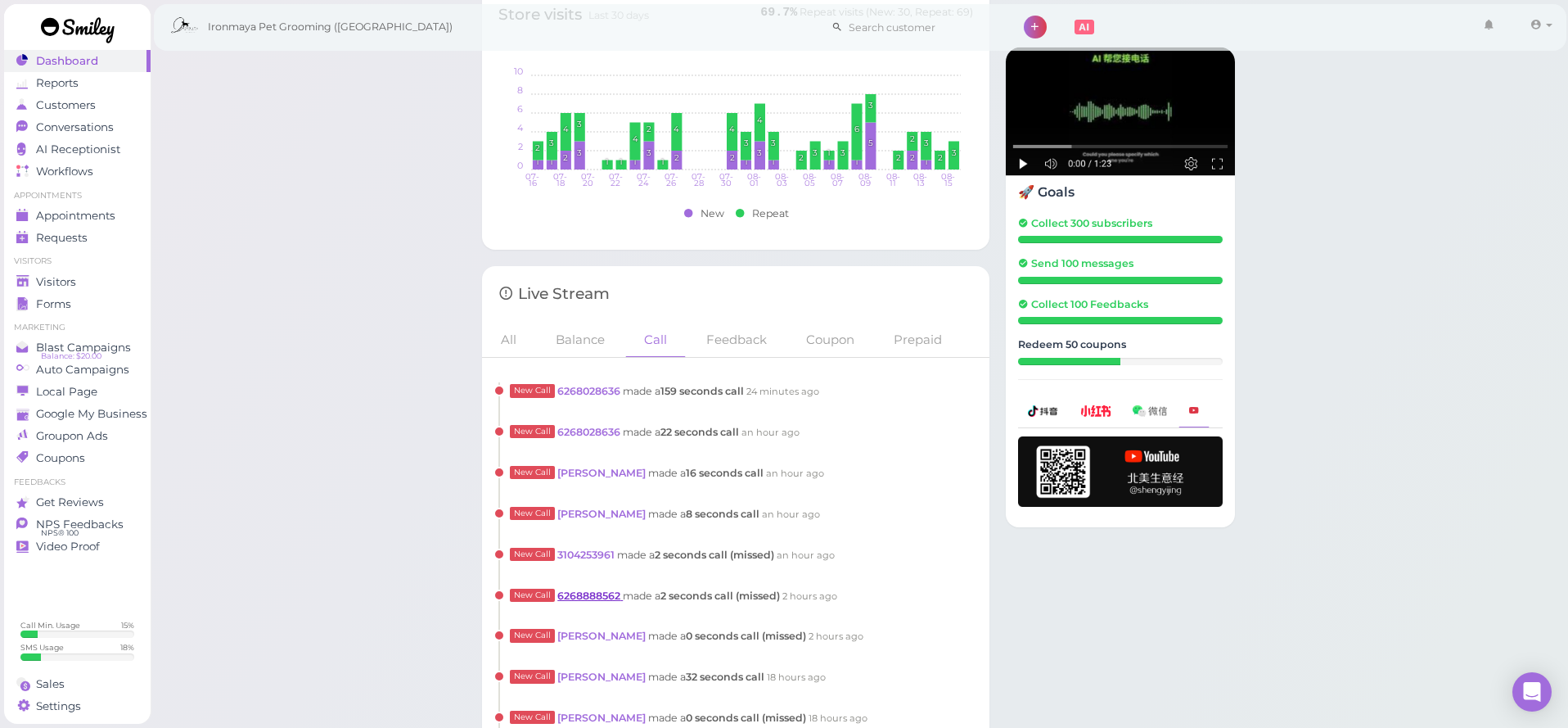
click at [619, 590] on link "6268888562" at bounding box center [590, 596] width 65 height 12
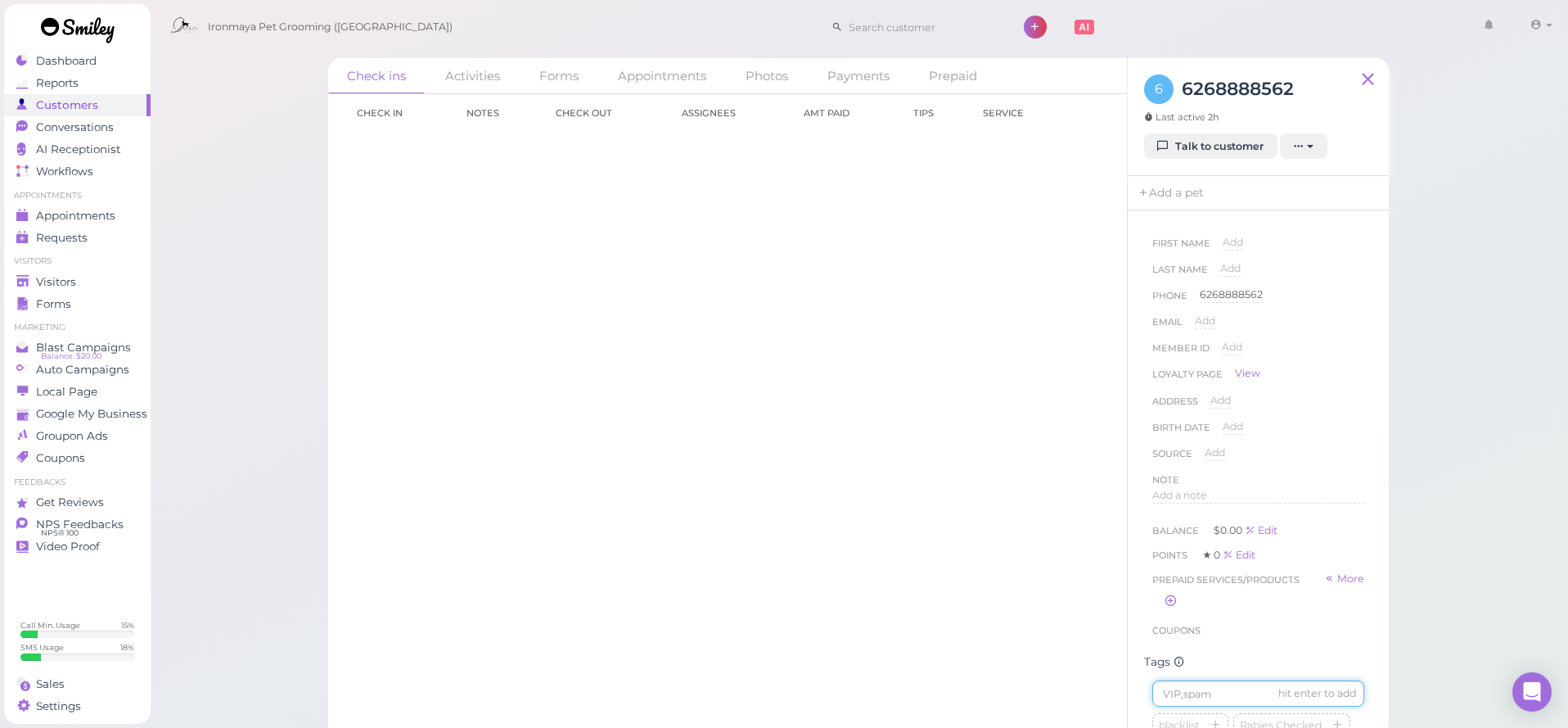
click at [1213, 686] on input at bounding box center [1258, 693] width 212 height 26
type input "Spam"
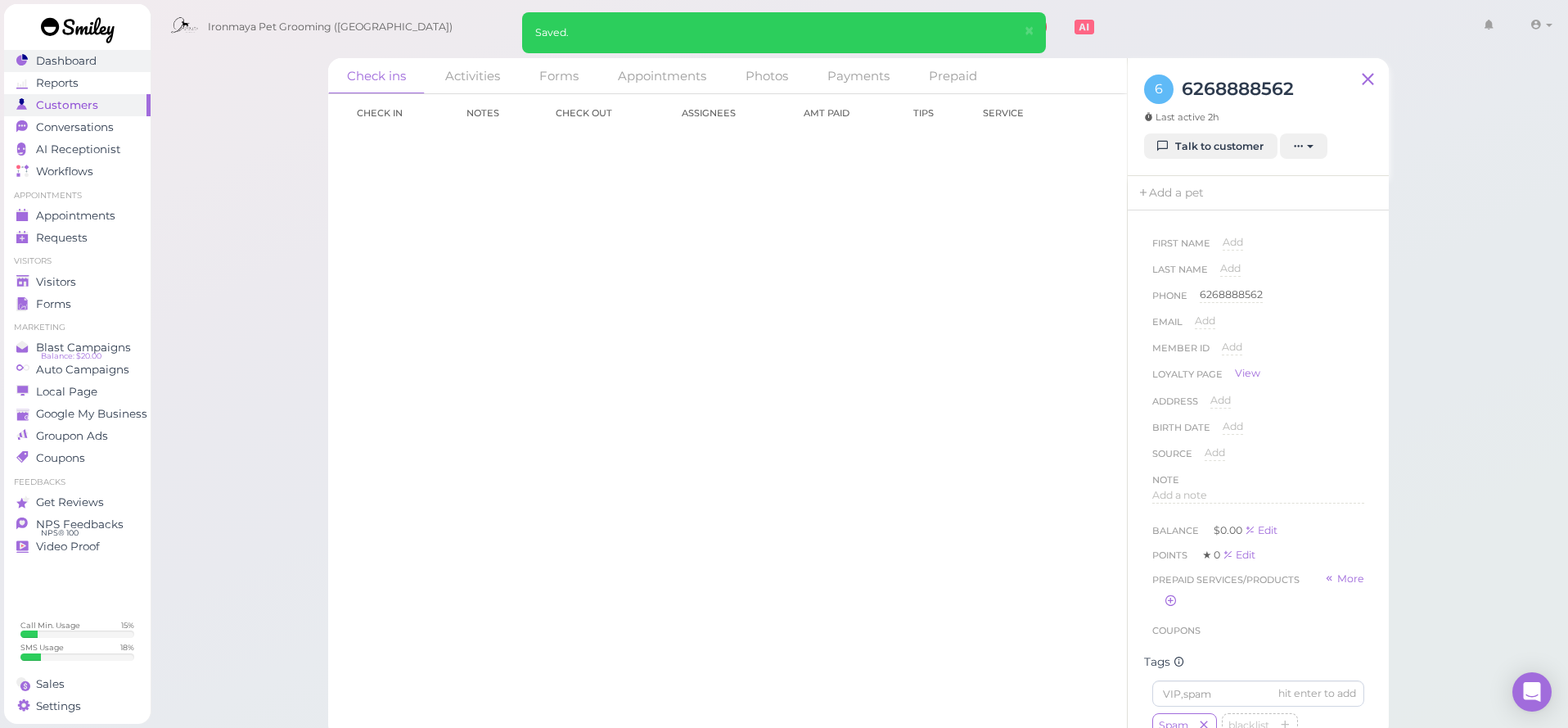
click at [43, 64] on span "Dashboard" at bounding box center [66, 61] width 60 height 14
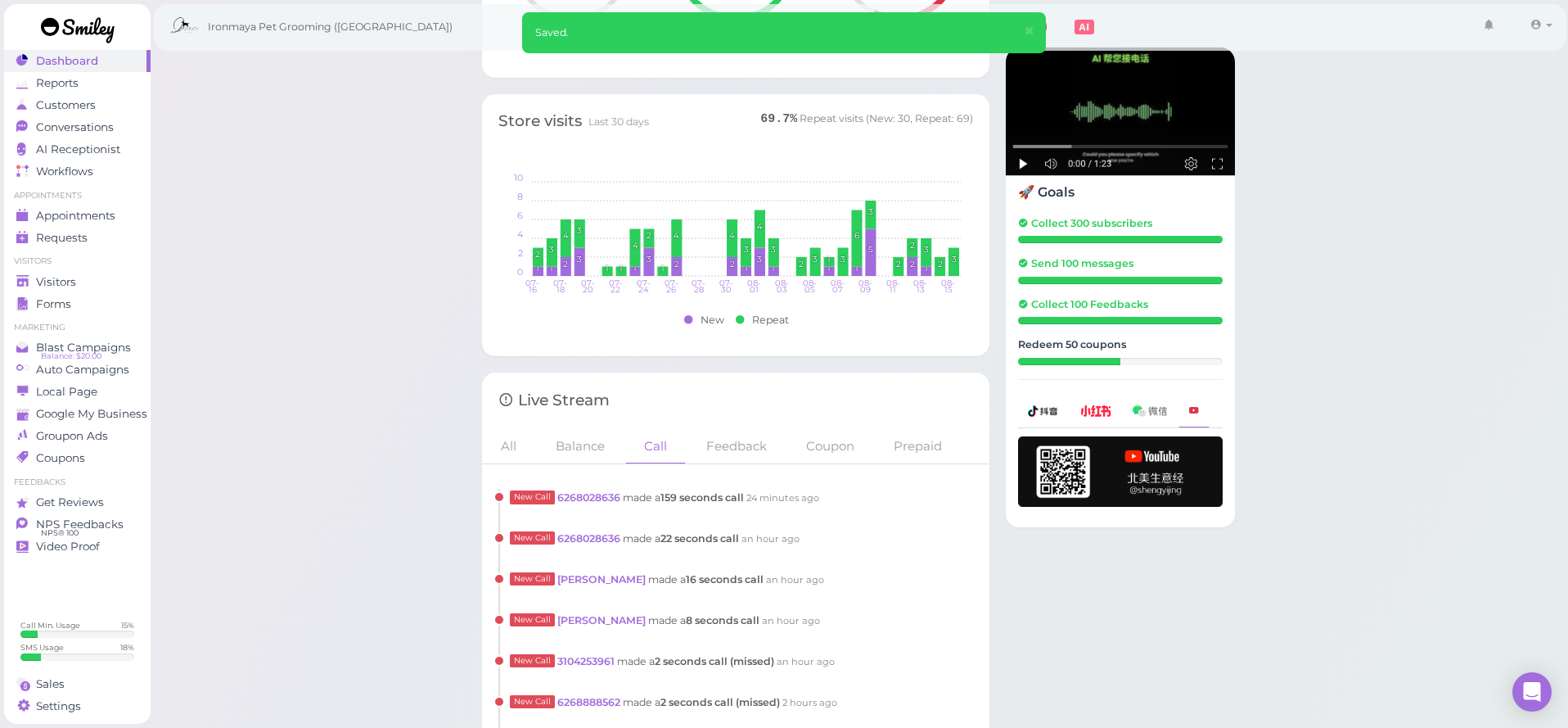
scroll to position [1288, 0]
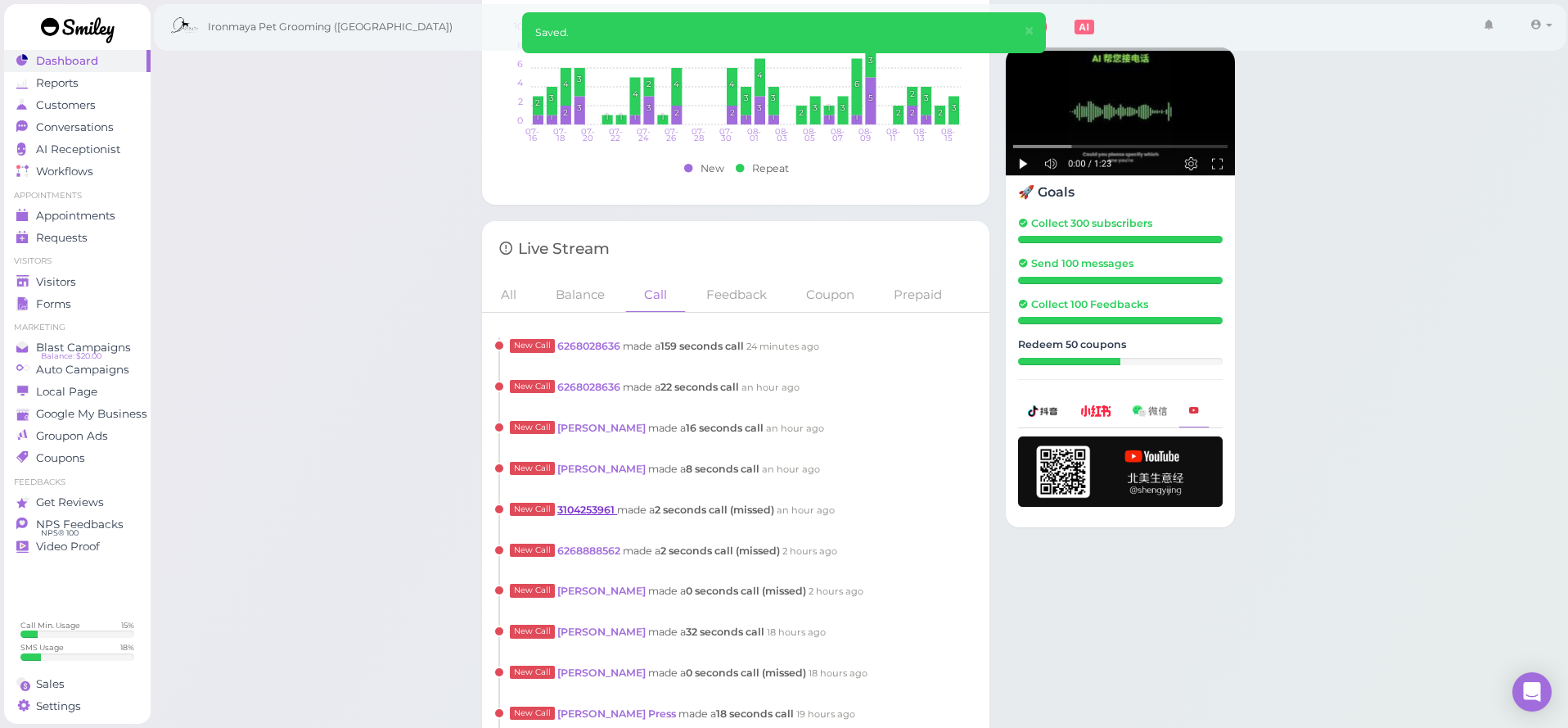
click at [602, 507] on link "3104253961" at bounding box center [588, 510] width 60 height 12
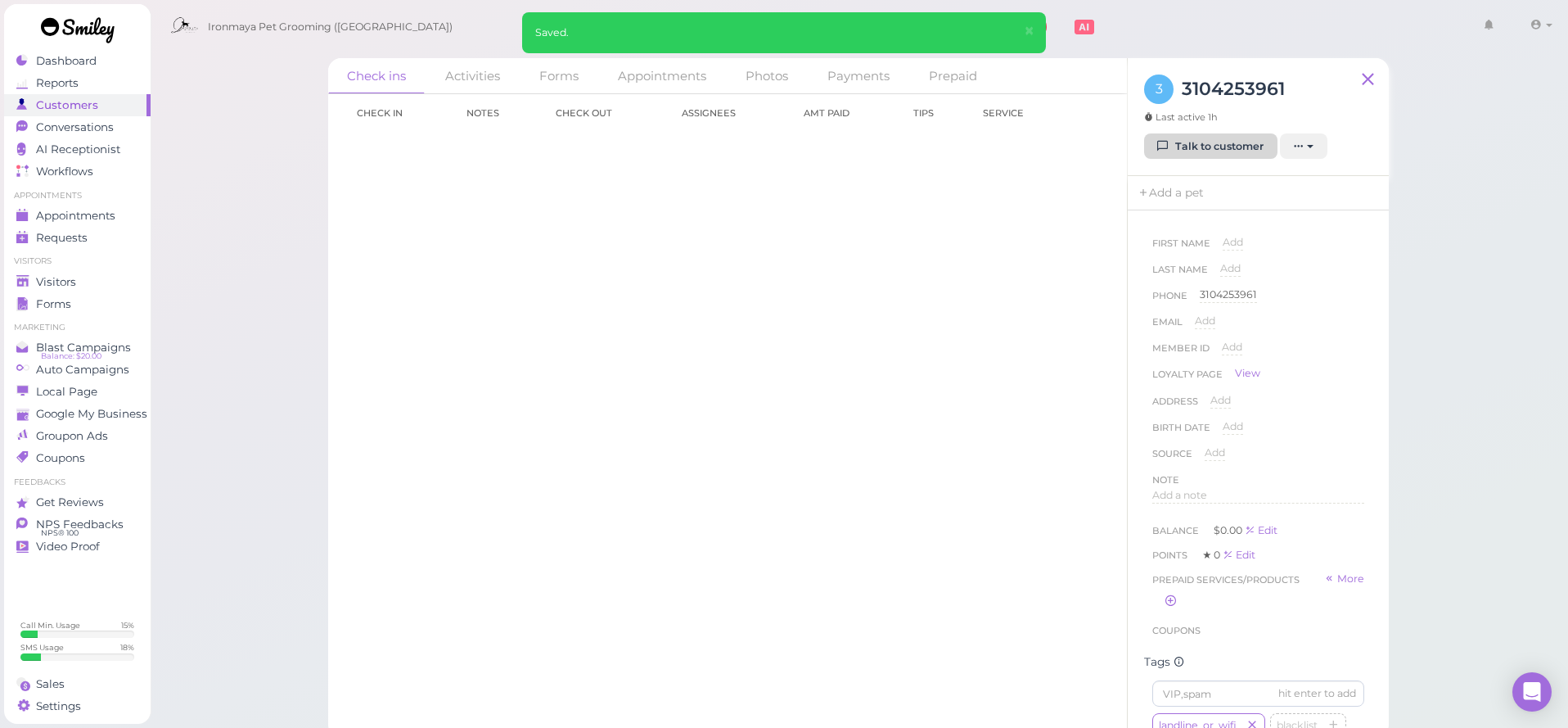
click at [1210, 154] on link "Talk to customer" at bounding box center [1210, 146] width 133 height 26
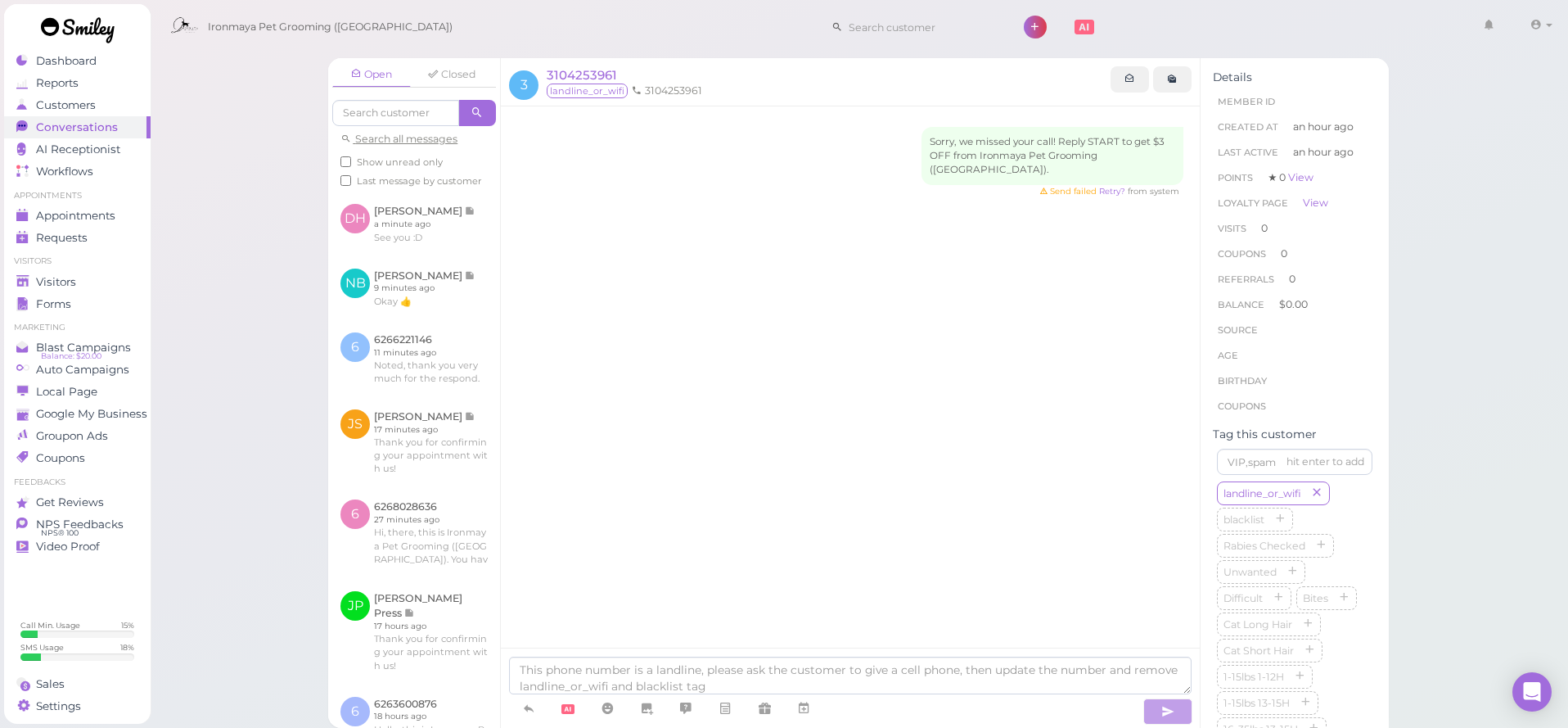
click at [99, 269] on ul "Visitors Visitors Forms" at bounding box center [77, 284] width 146 height 59
click at [101, 280] on div "Visitors" at bounding box center [75, 282] width 118 height 14
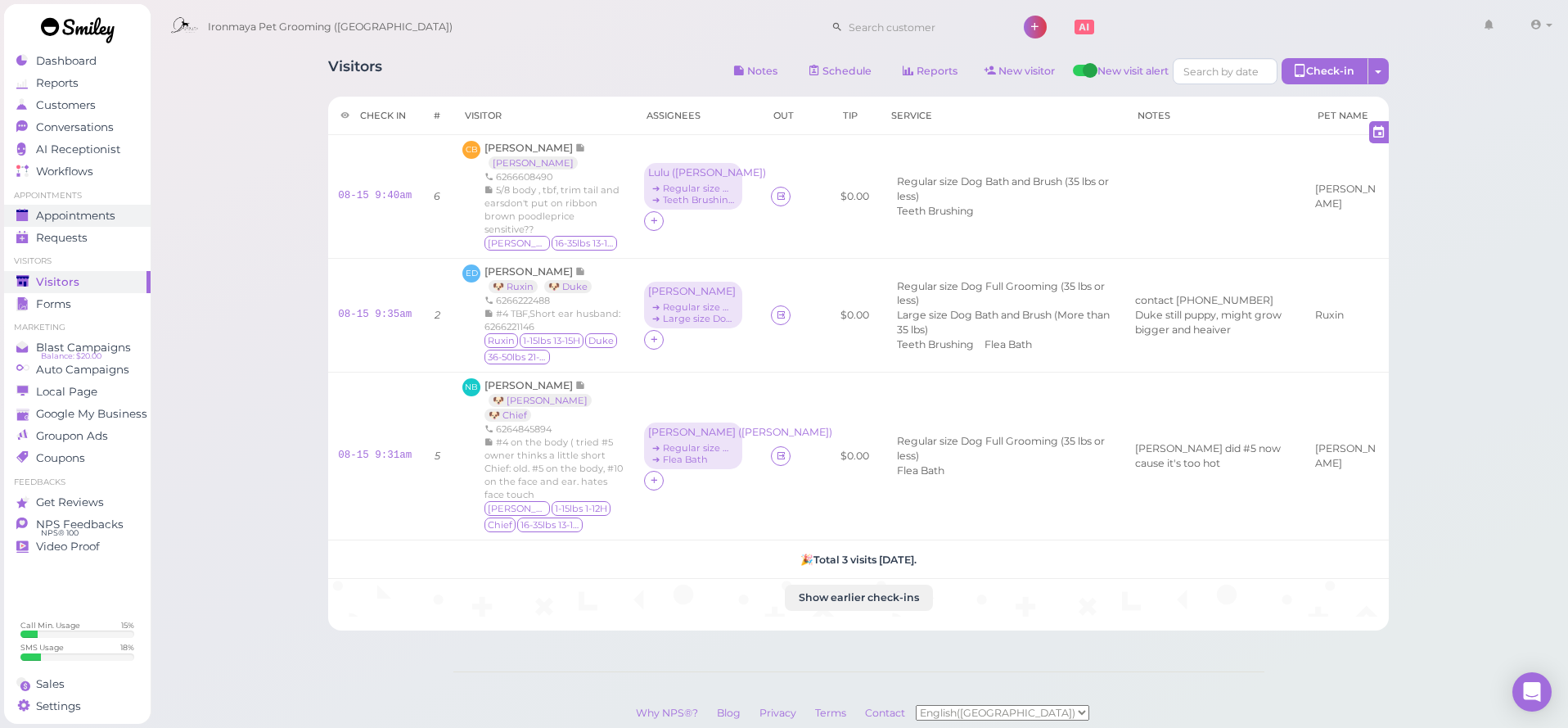
click at [130, 209] on div "Appointments" at bounding box center [75, 216] width 118 height 14
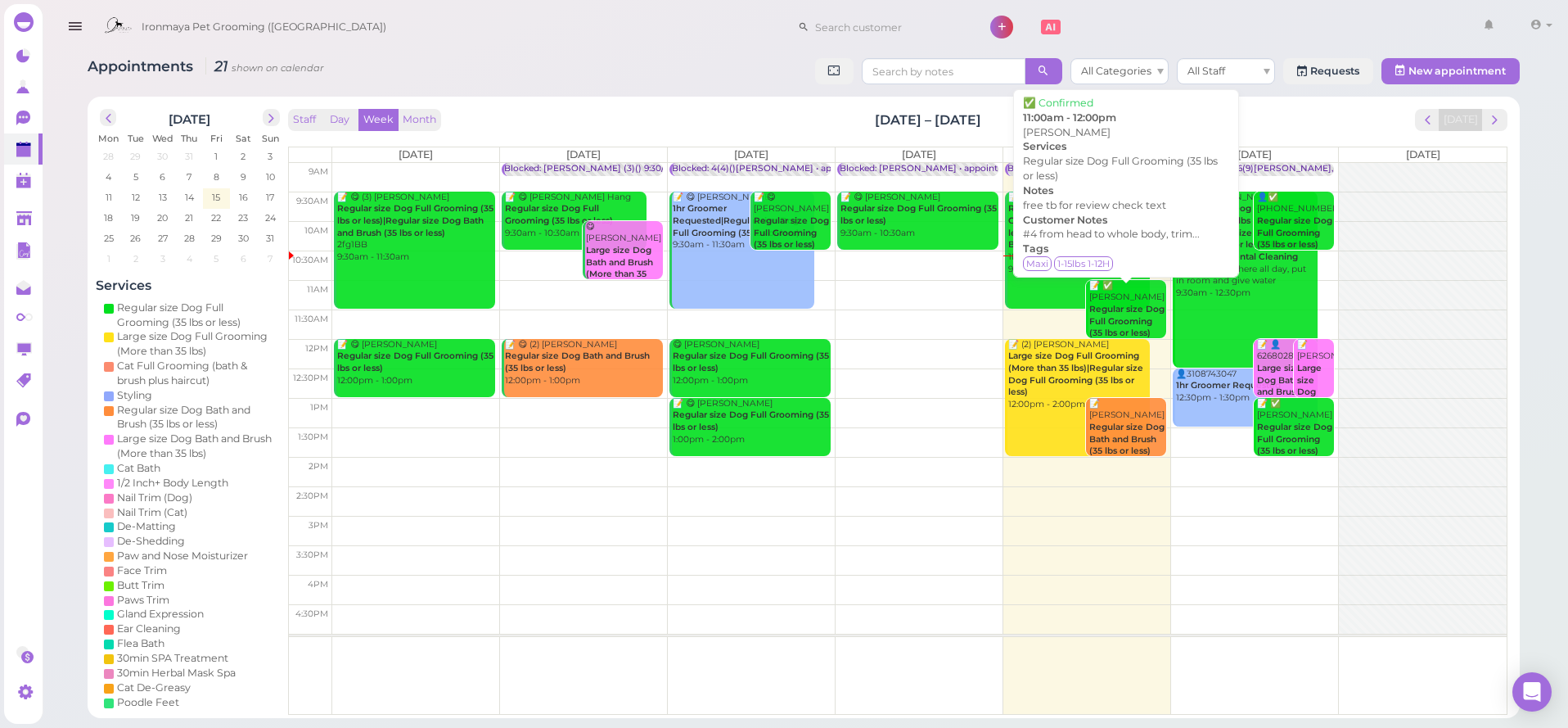
click at [1150, 318] on b "Regular size Dog Full Grooming (35 lbs or less)" at bounding box center [1127, 321] width 76 height 34
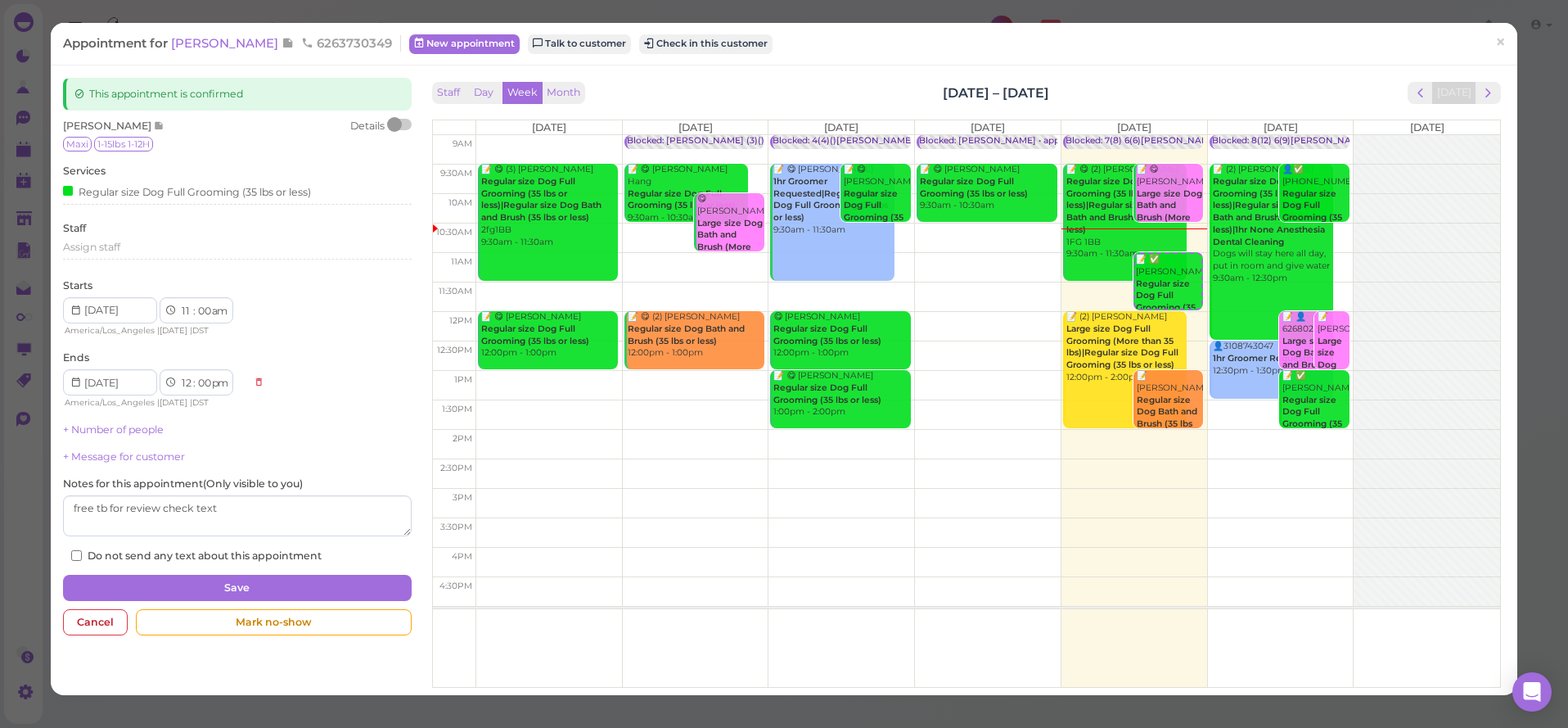
drag, startPoint x: 1504, startPoint y: 40, endPoint x: 1261, endPoint y: 9, distance: 245.0
click at [1504, 40] on span "×" at bounding box center [1500, 42] width 10 height 23
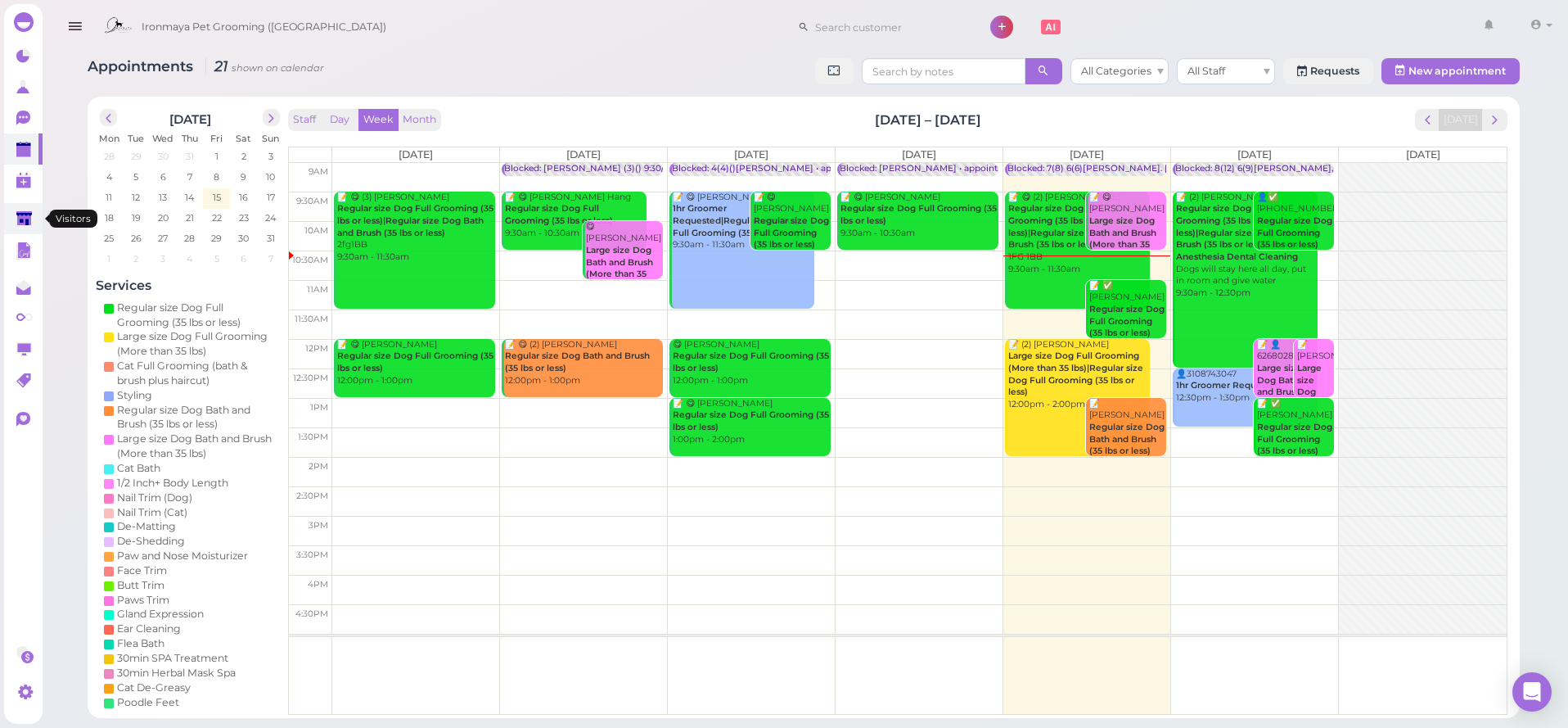
click at [17, 229] on link at bounding box center [23, 218] width 39 height 31
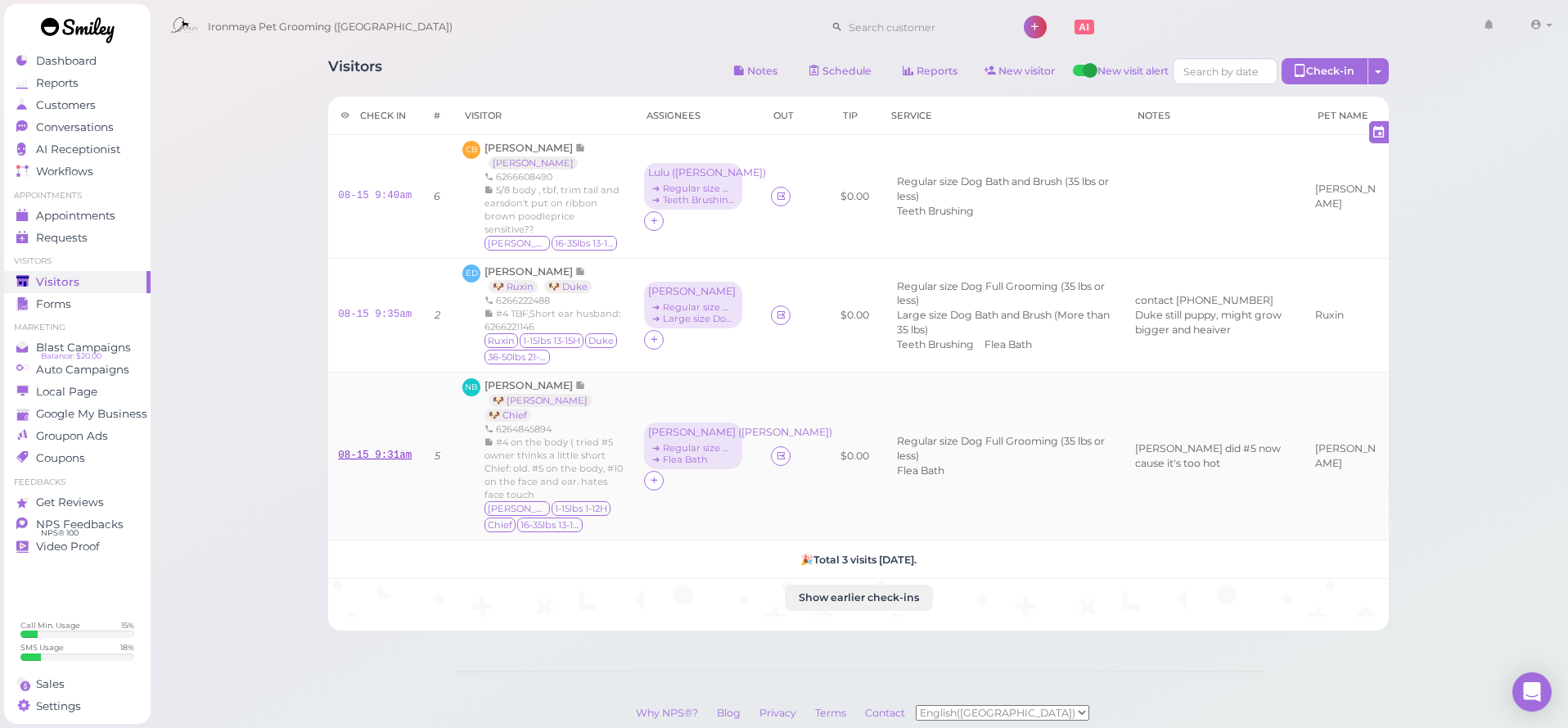
click at [407, 450] on link "08-15 9:31am" at bounding box center [375, 455] width 74 height 11
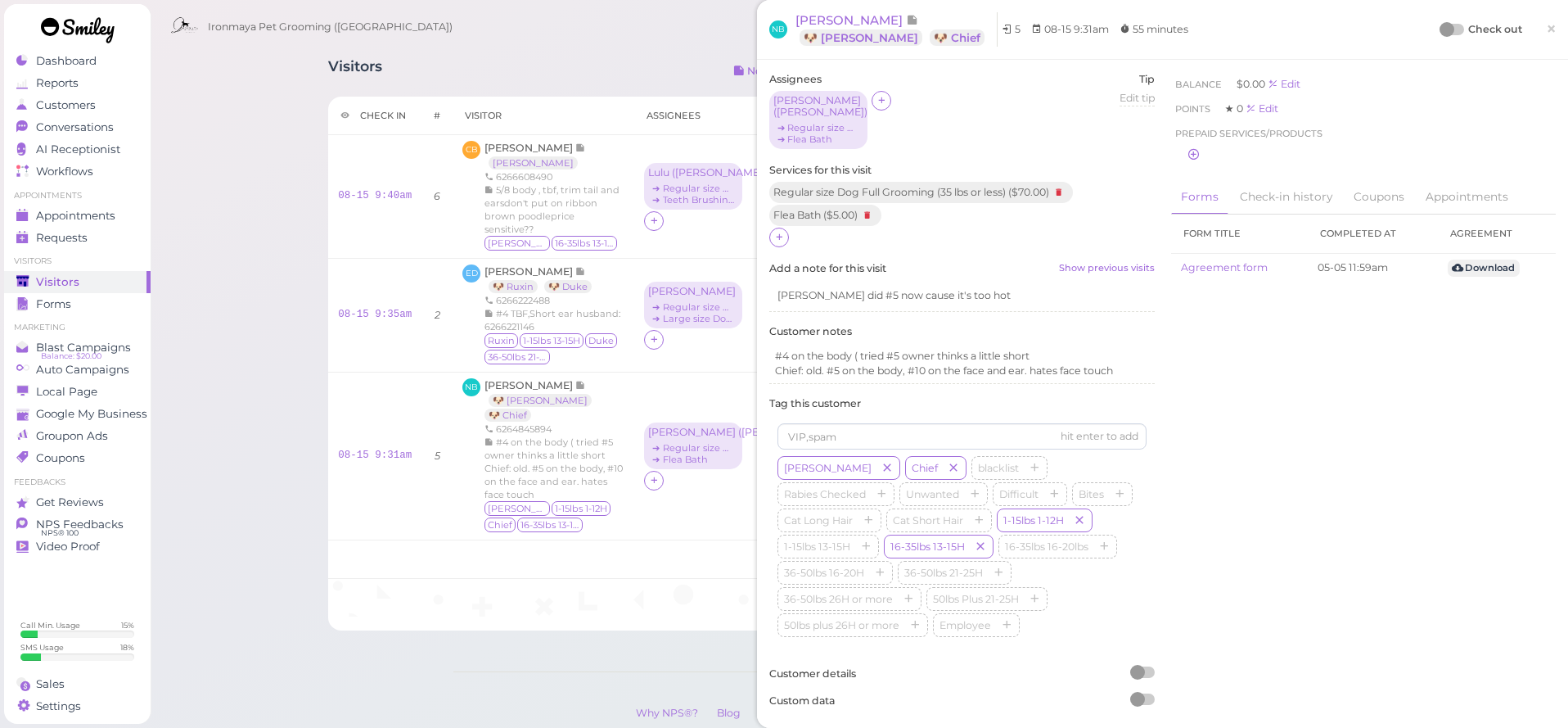
click at [1465, 29] on div "Check out" at bounding box center [1481, 29] width 81 height 16
click at [1457, 32] on div at bounding box center [1452, 29] width 23 height 11
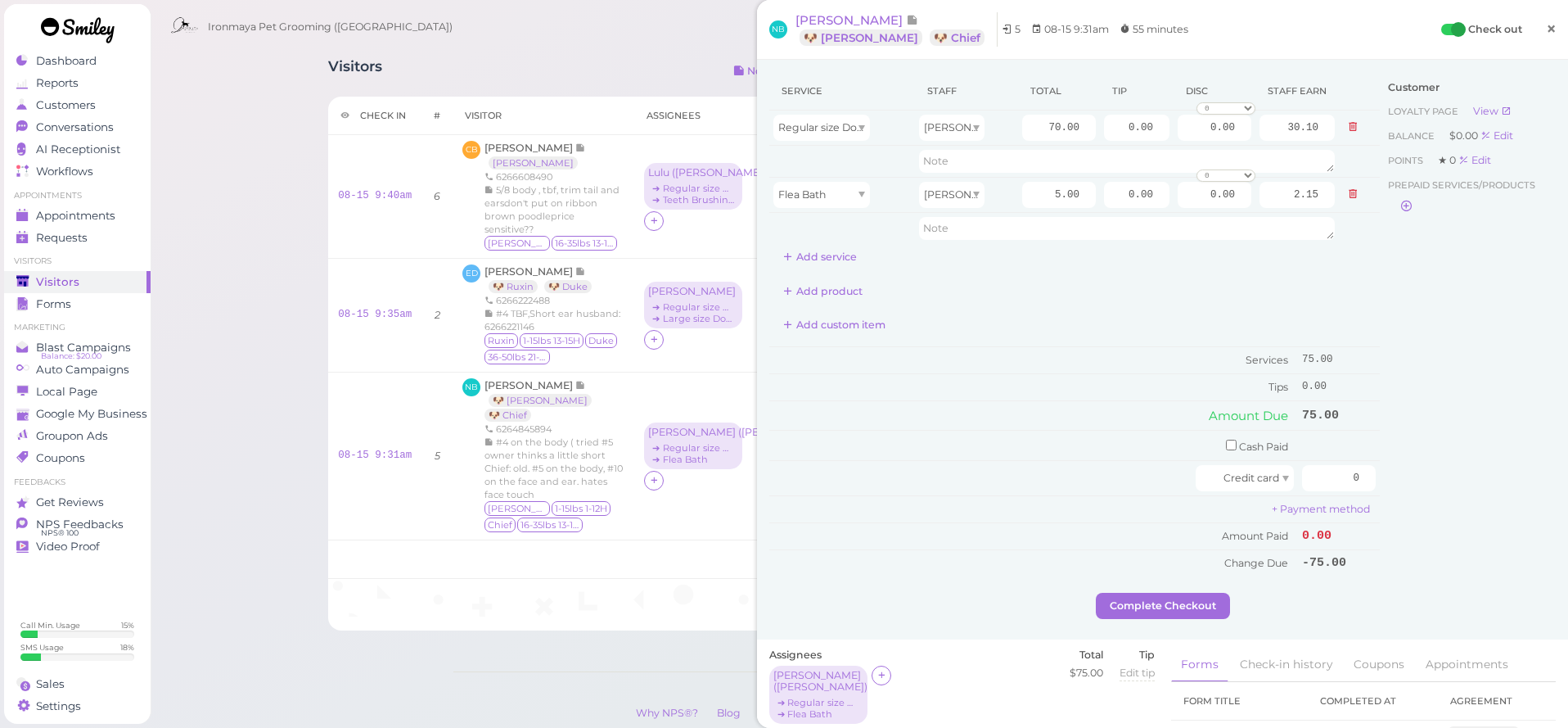
click at [1547, 31] on span "×" at bounding box center [1551, 28] width 10 height 23
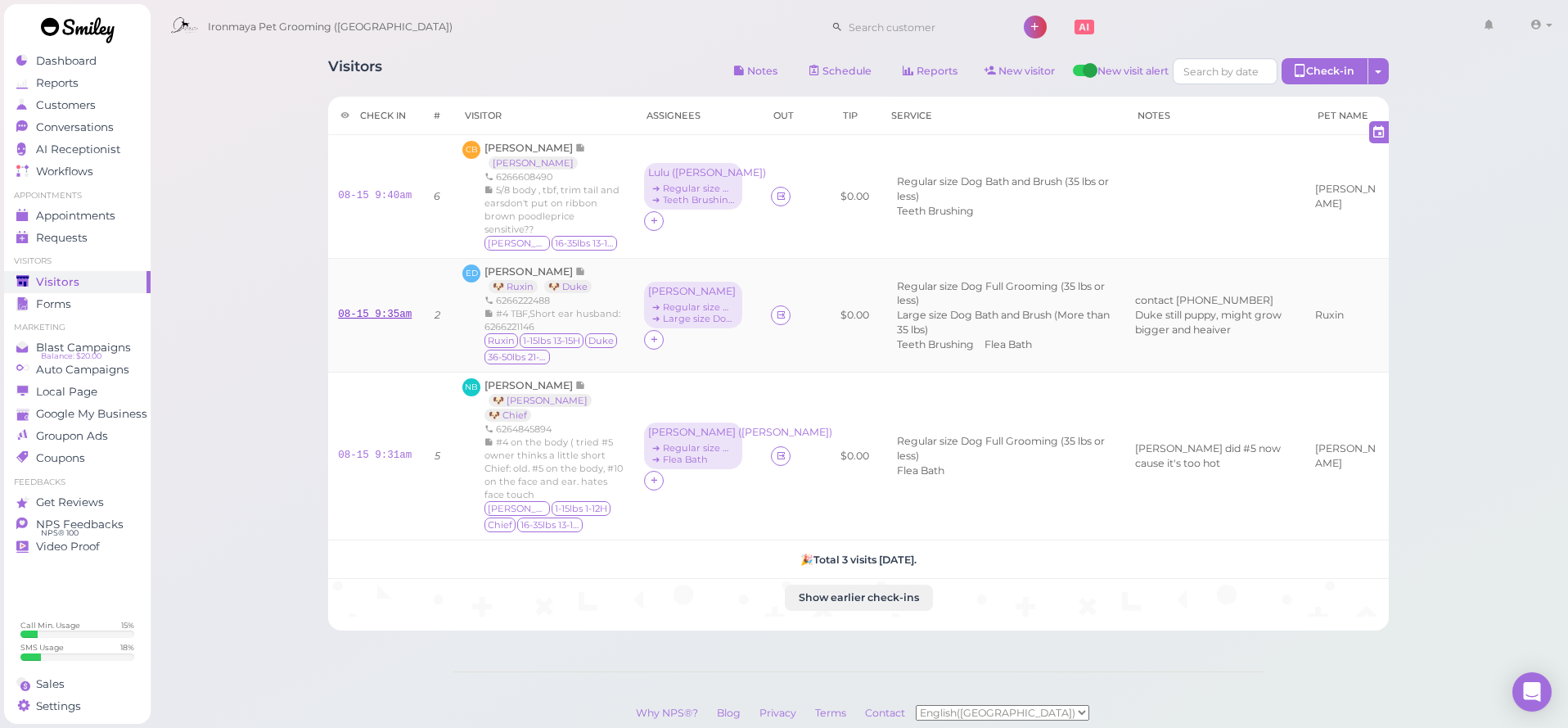
click at [375, 315] on link "08-15 9:35am" at bounding box center [375, 314] width 74 height 11
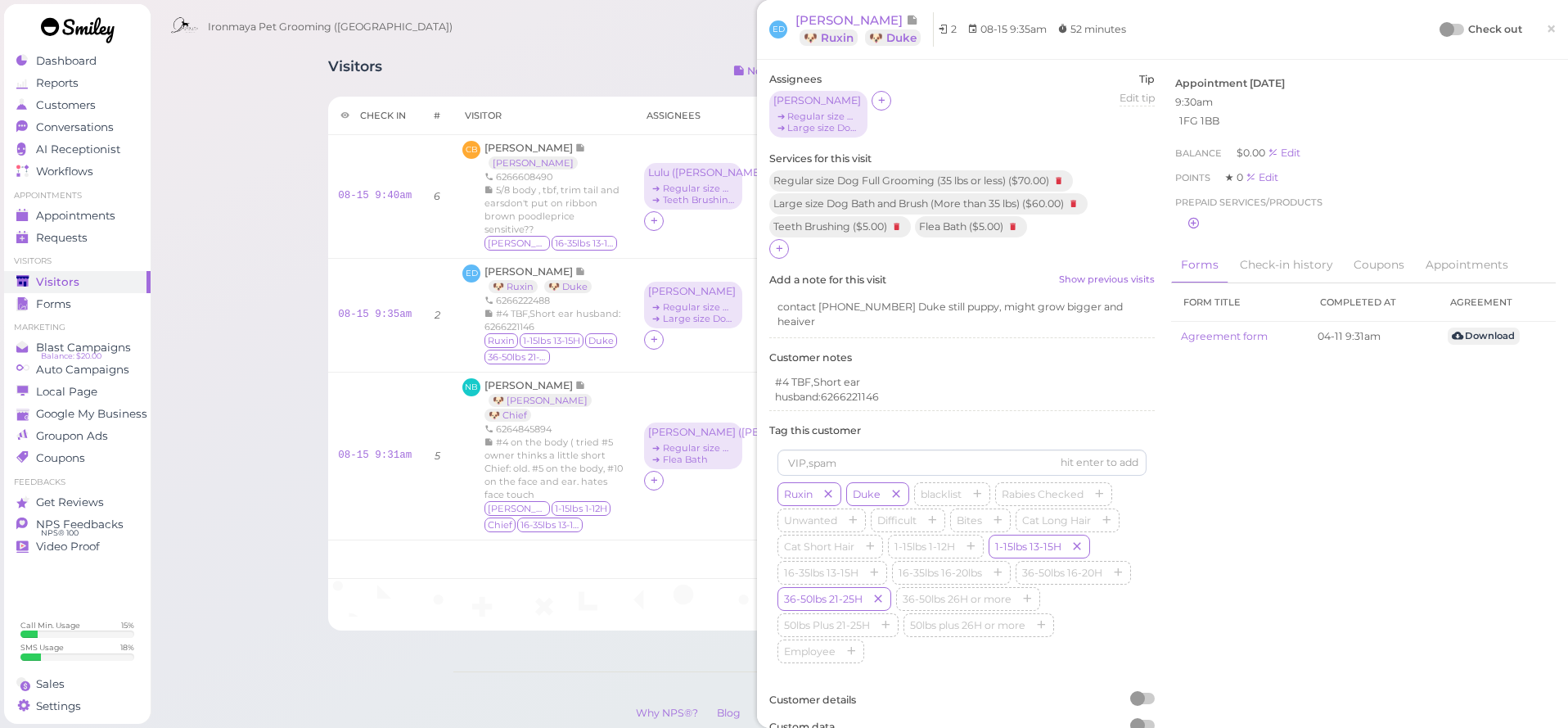
click at [1451, 27] on div at bounding box center [1446, 29] width 15 height 15
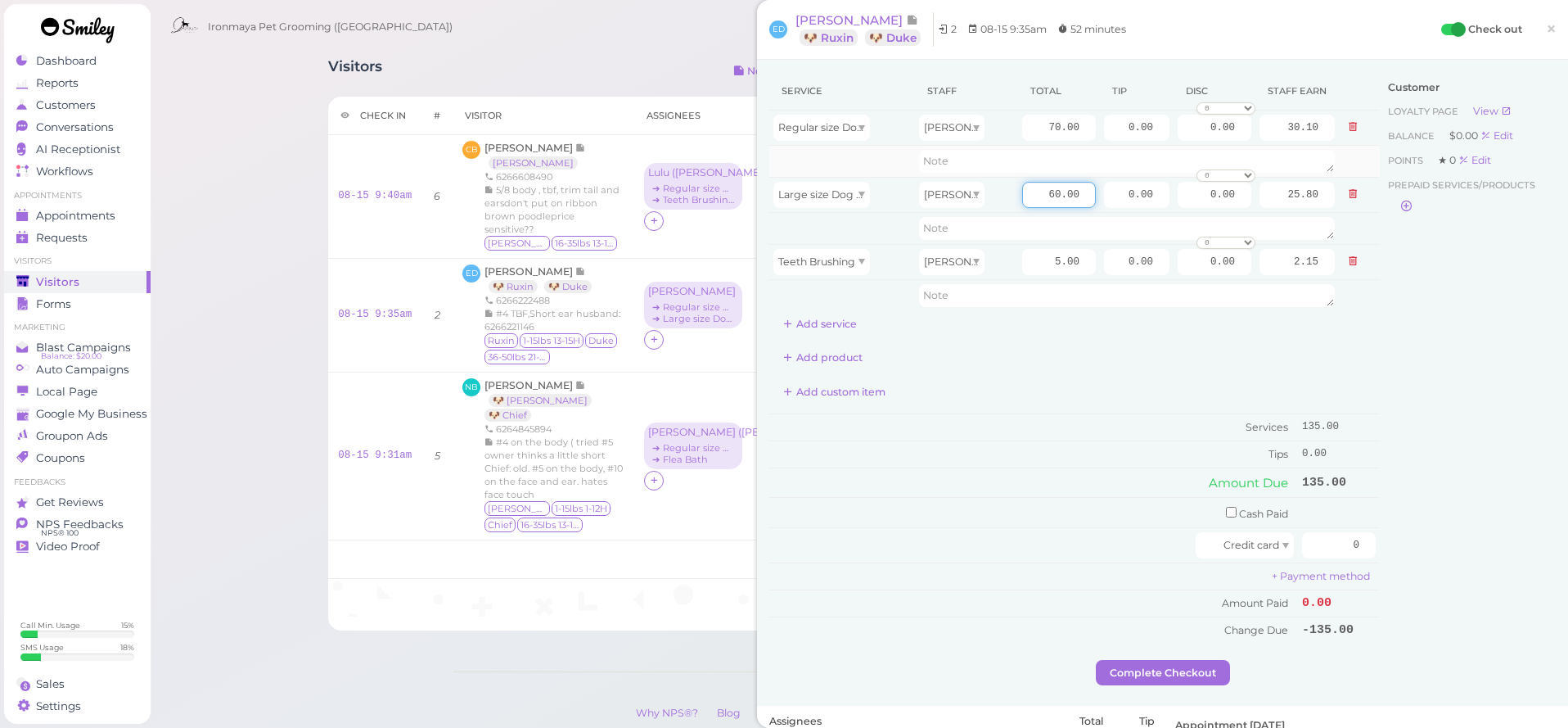
drag, startPoint x: 1063, startPoint y: 193, endPoint x: 818, endPoint y: 170, distance: 246.1
click at [817, 170] on tbody "Regular size Dog Full Grooming (35 lbs or less) Tiffany 70.00 0.00 0.00 0 10% o…" at bounding box center [1074, 211] width 610 height 200
type input "90.00"
type input "38.70"
click at [1043, 130] on input "70.00" at bounding box center [1059, 127] width 74 height 26
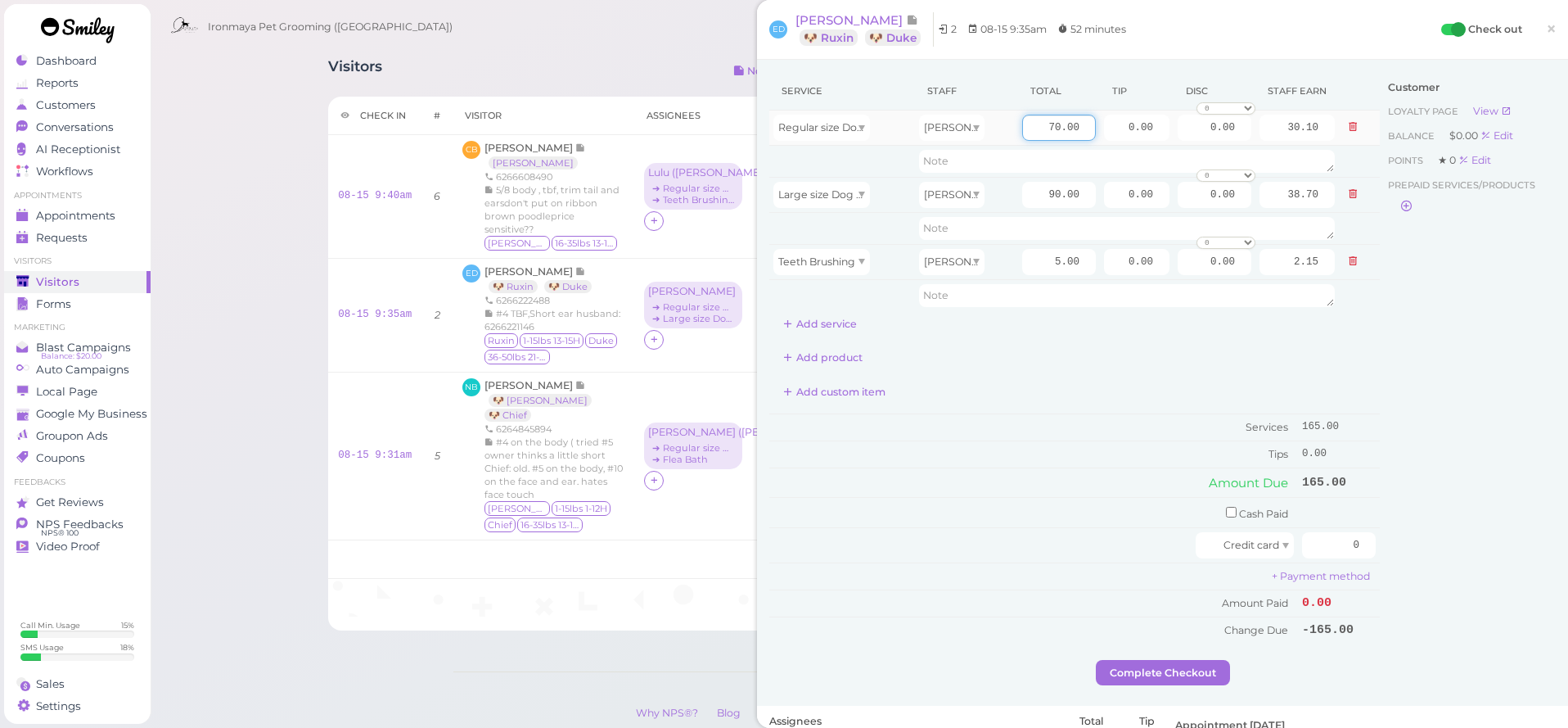
drag, startPoint x: 1056, startPoint y: 129, endPoint x: 985, endPoint y: 125, distance: 71.1
click at [985, 125] on tr "Regular size Dog Full Grooming (35 lbs or less) Tiffany 70.00 0.00 0.00 0 10% o…" at bounding box center [1074, 128] width 610 height 35
type input "80.00"
type input "34.40"
click at [833, 326] on button "Add service" at bounding box center [820, 324] width 101 height 26
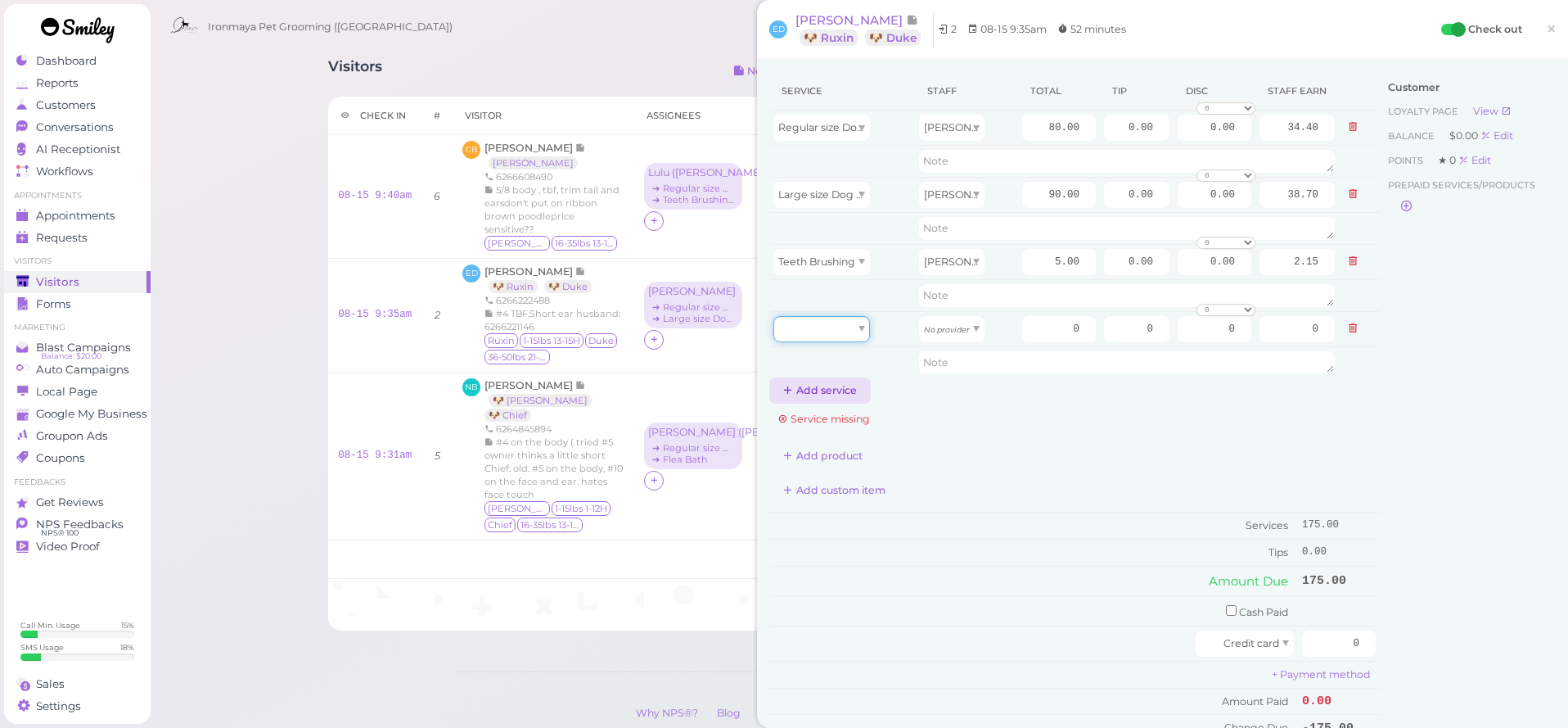
click at [833, 326] on div at bounding box center [821, 329] width 96 height 26
type input "5.00"
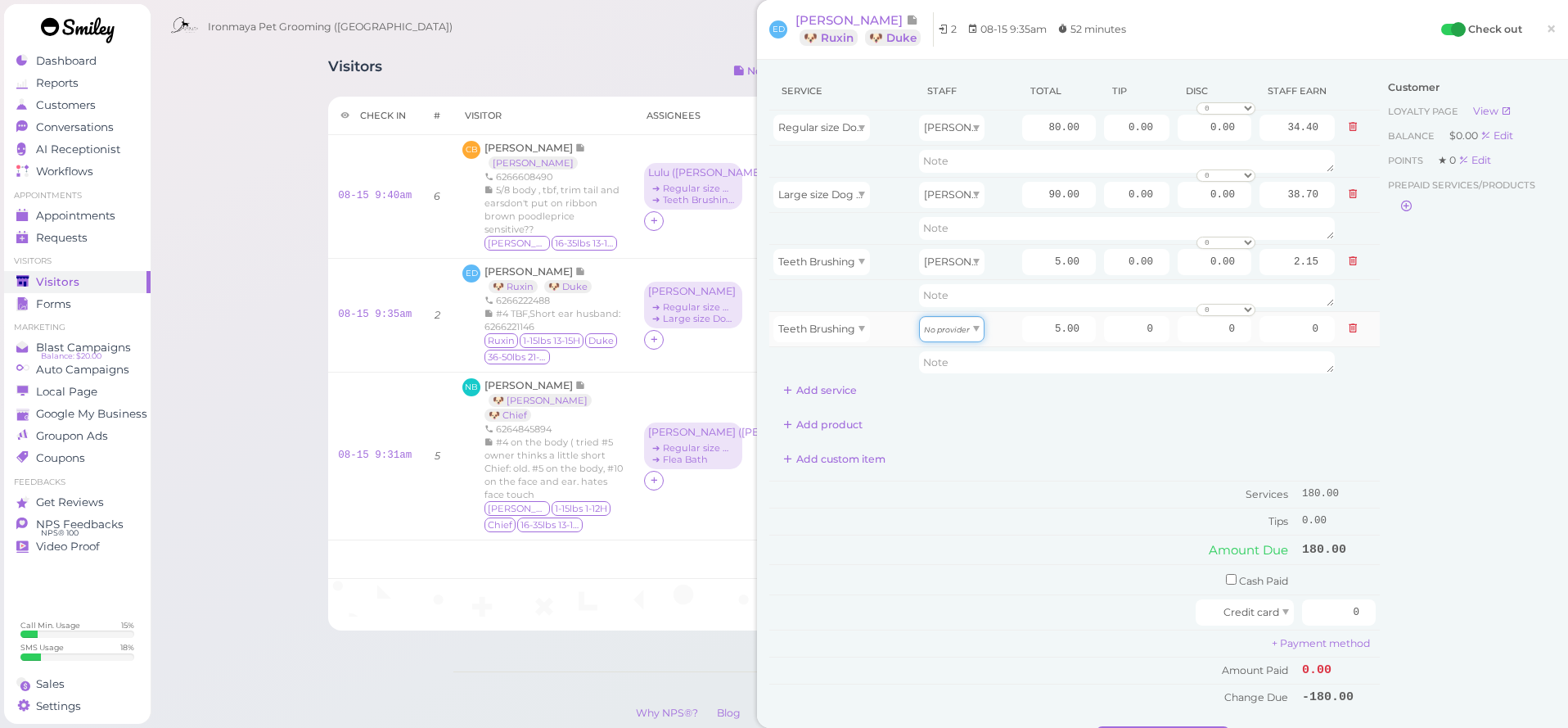
click at [937, 334] on div "No provider" at bounding box center [952, 329] width 65 height 26
drag, startPoint x: 950, startPoint y: 370, endPoint x: 930, endPoint y: 370, distance: 20.0
type input "2.15"
click at [851, 386] on button "Add service" at bounding box center [820, 390] width 101 height 26
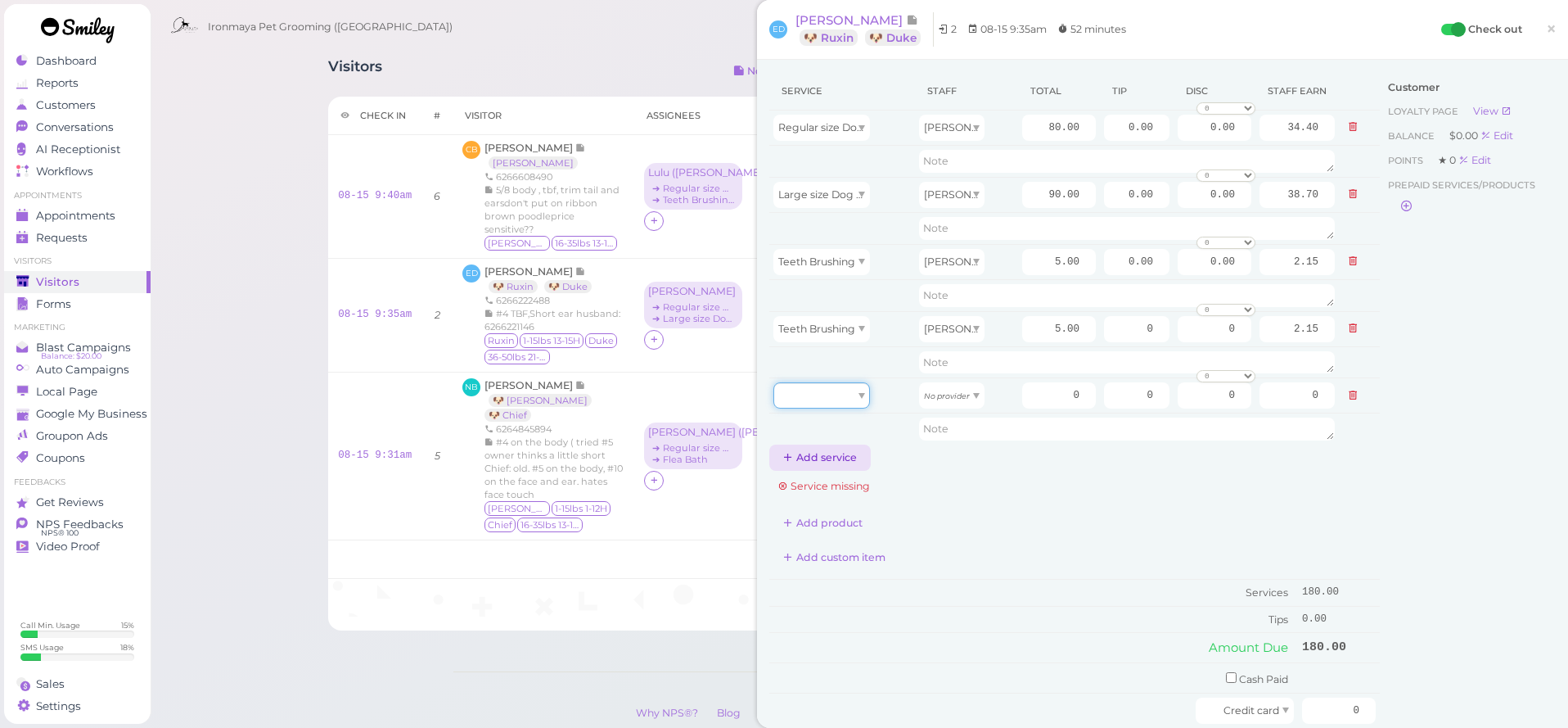
click at [849, 392] on div at bounding box center [821, 395] width 96 height 26
type input "5.00"
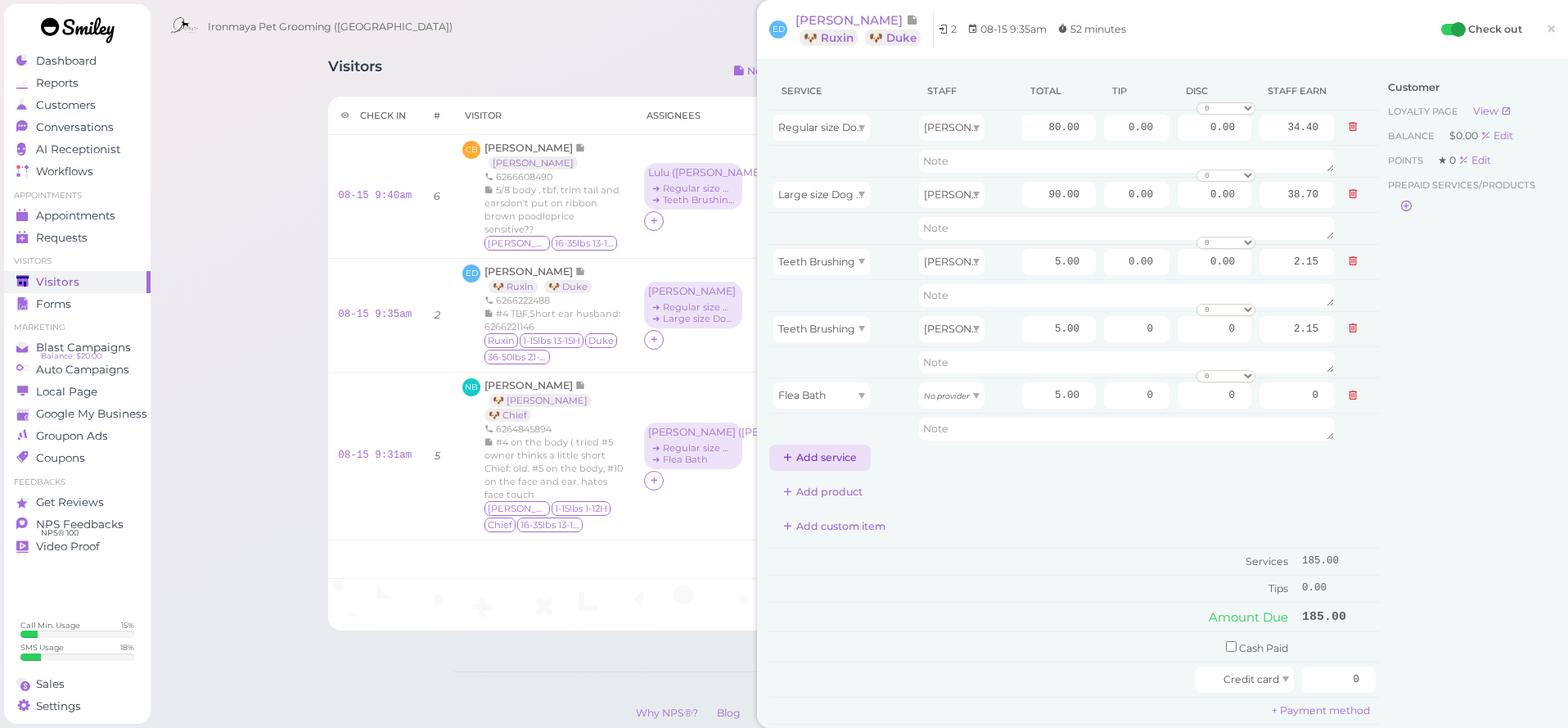
click at [846, 460] on button "Add service" at bounding box center [820, 457] width 101 height 26
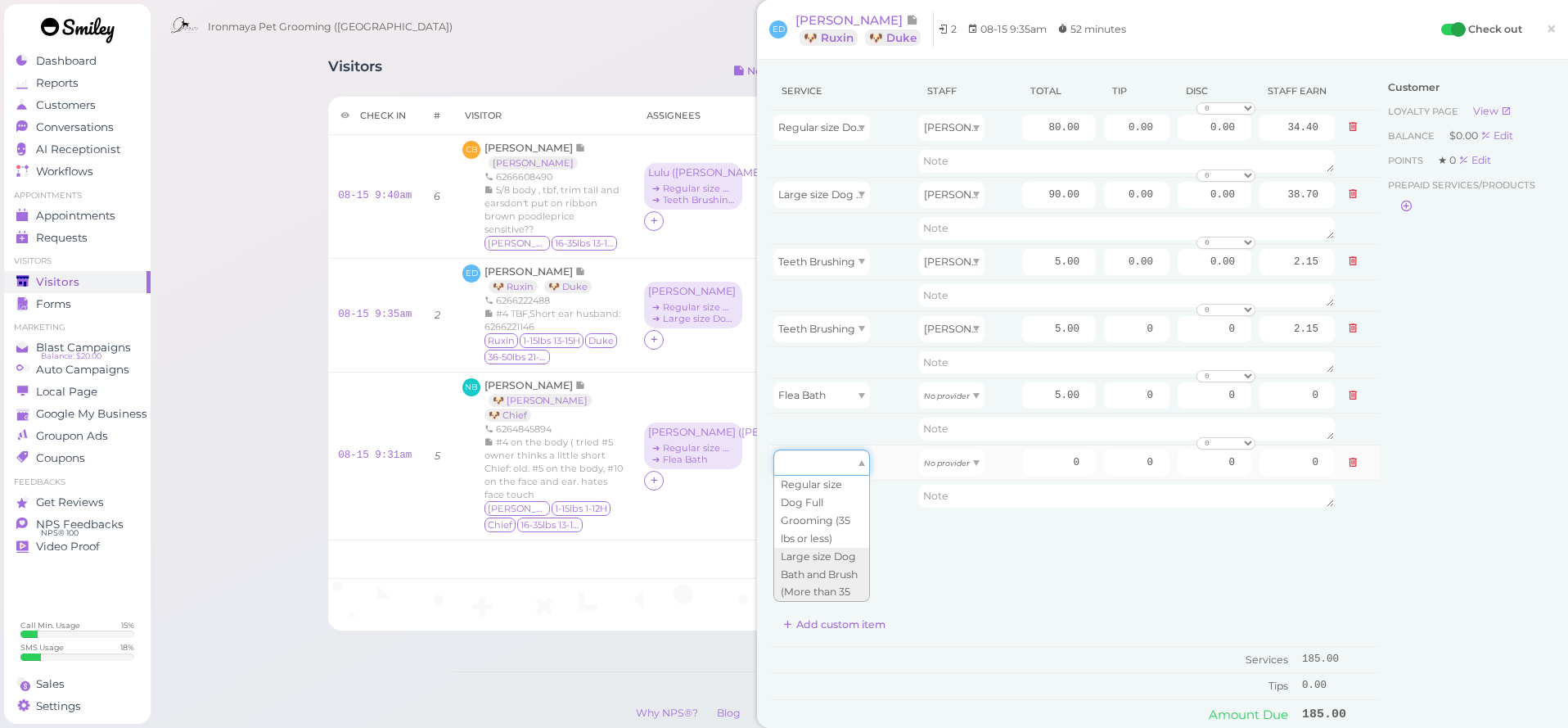
click at [845, 467] on div at bounding box center [821, 462] width 96 height 26
type input "5.00"
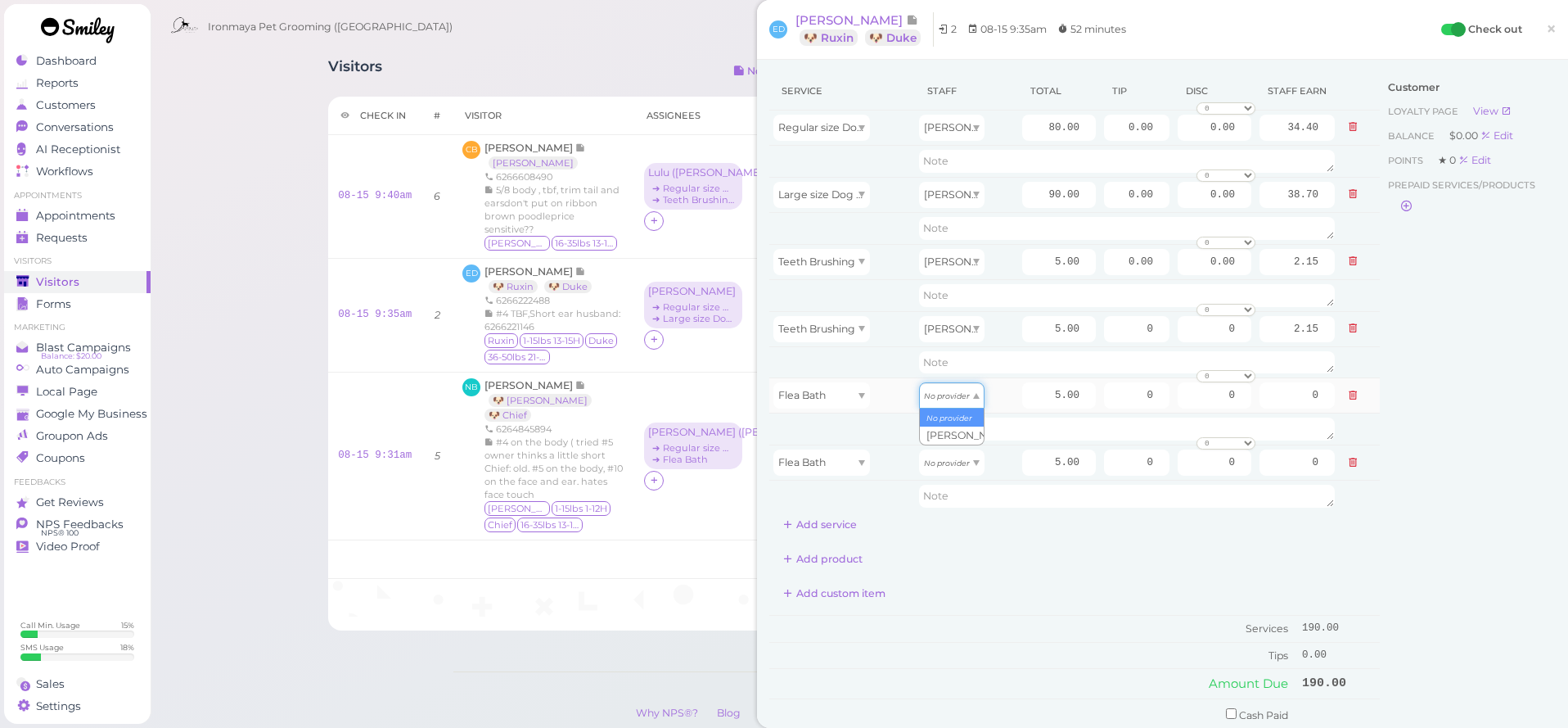
click at [958, 404] on div "No provider" at bounding box center [952, 395] width 65 height 26
type input "2.15"
click at [957, 462] on icon "No provider" at bounding box center [946, 462] width 46 height 9
type input "2.15"
click at [1533, 415] on div "Customer Loyalty page View Balance $0.00 Edit Points ★ 0 Edit Prepaid services/…" at bounding box center [1467, 466] width 176 height 788
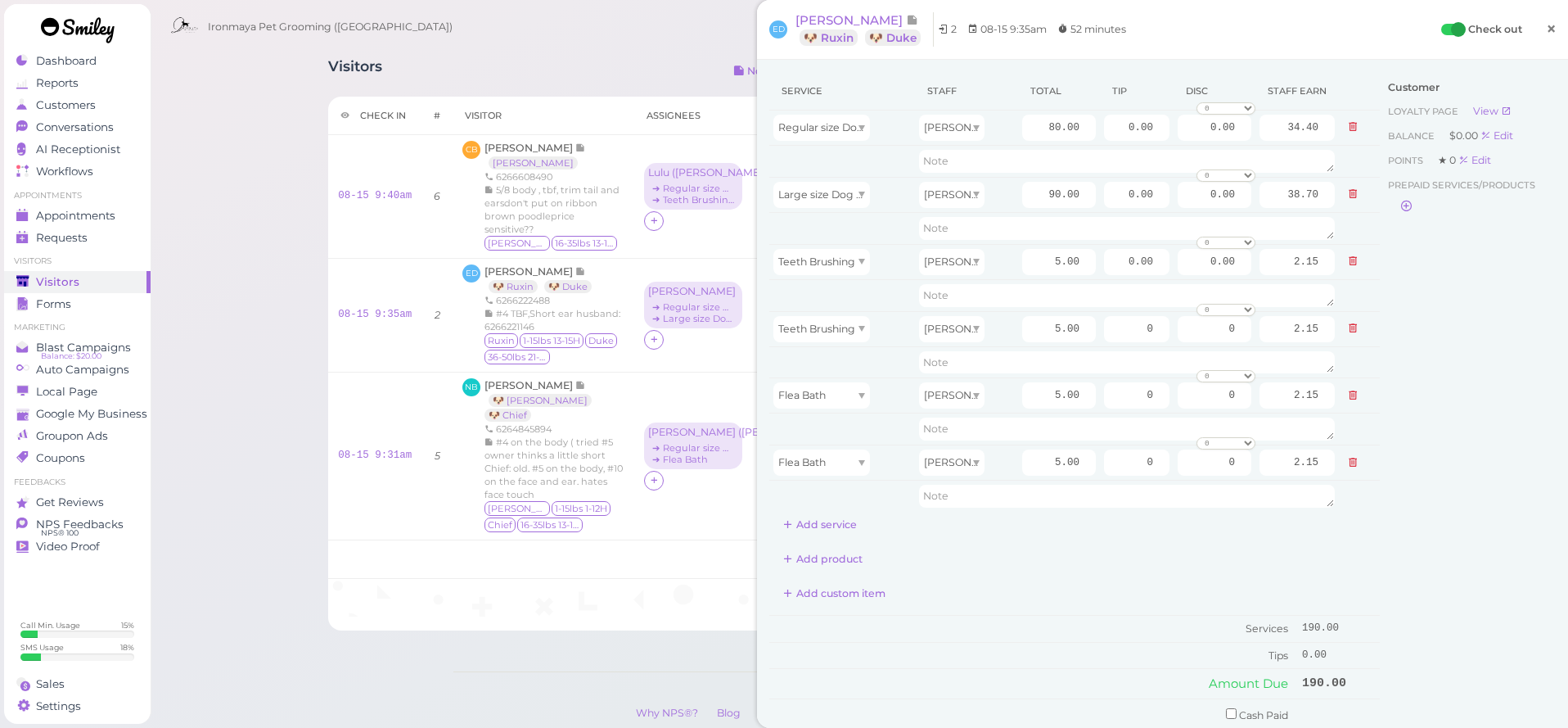
click at [1547, 34] on span "×" at bounding box center [1551, 28] width 10 height 23
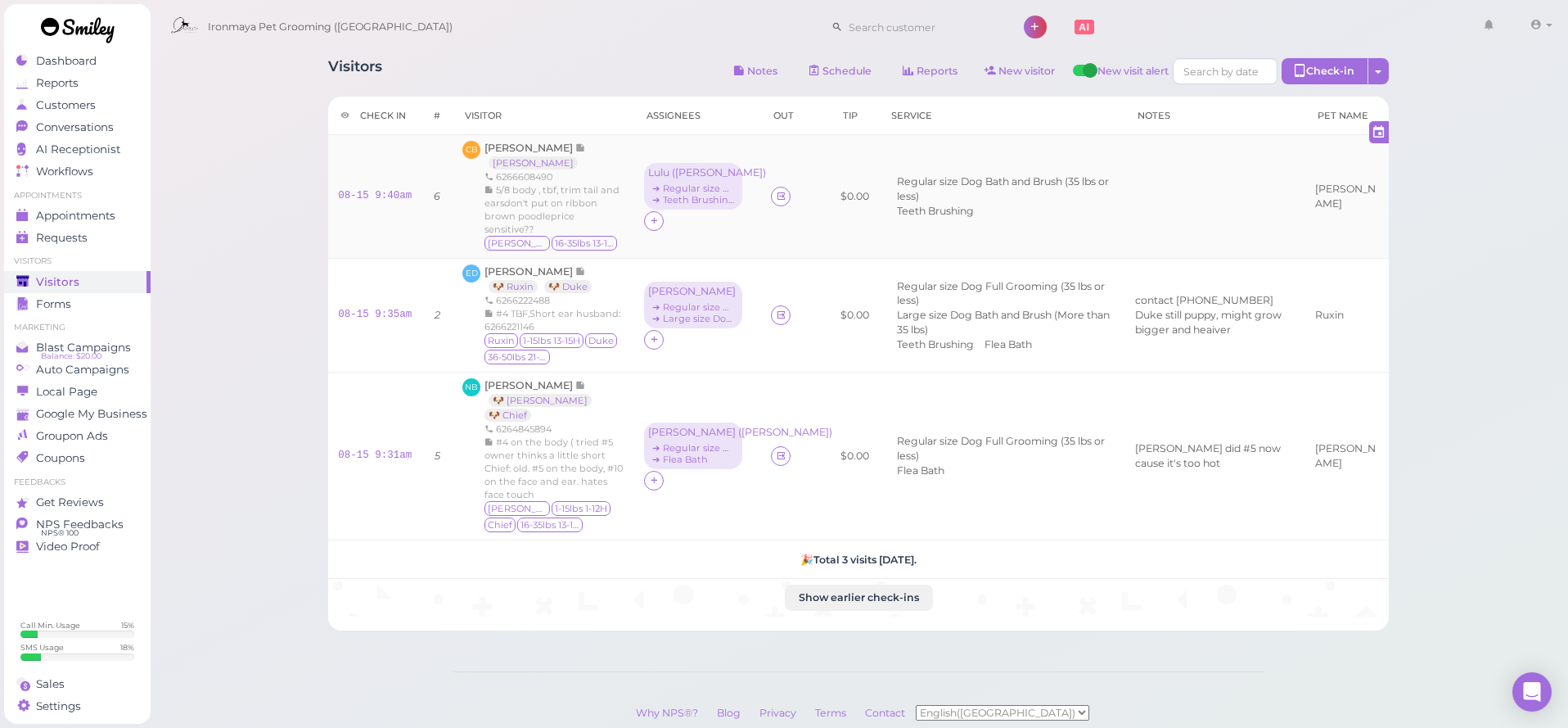
click at [511, 155] on div "Charis Bell Axel 6266608490 5/8 body , tbf, trim tail and earsdon't put on ribb…" at bounding box center [554, 197] width 140 height 112
click at [518, 153] on span "[PERSON_NAME]" at bounding box center [530, 148] width 91 height 12
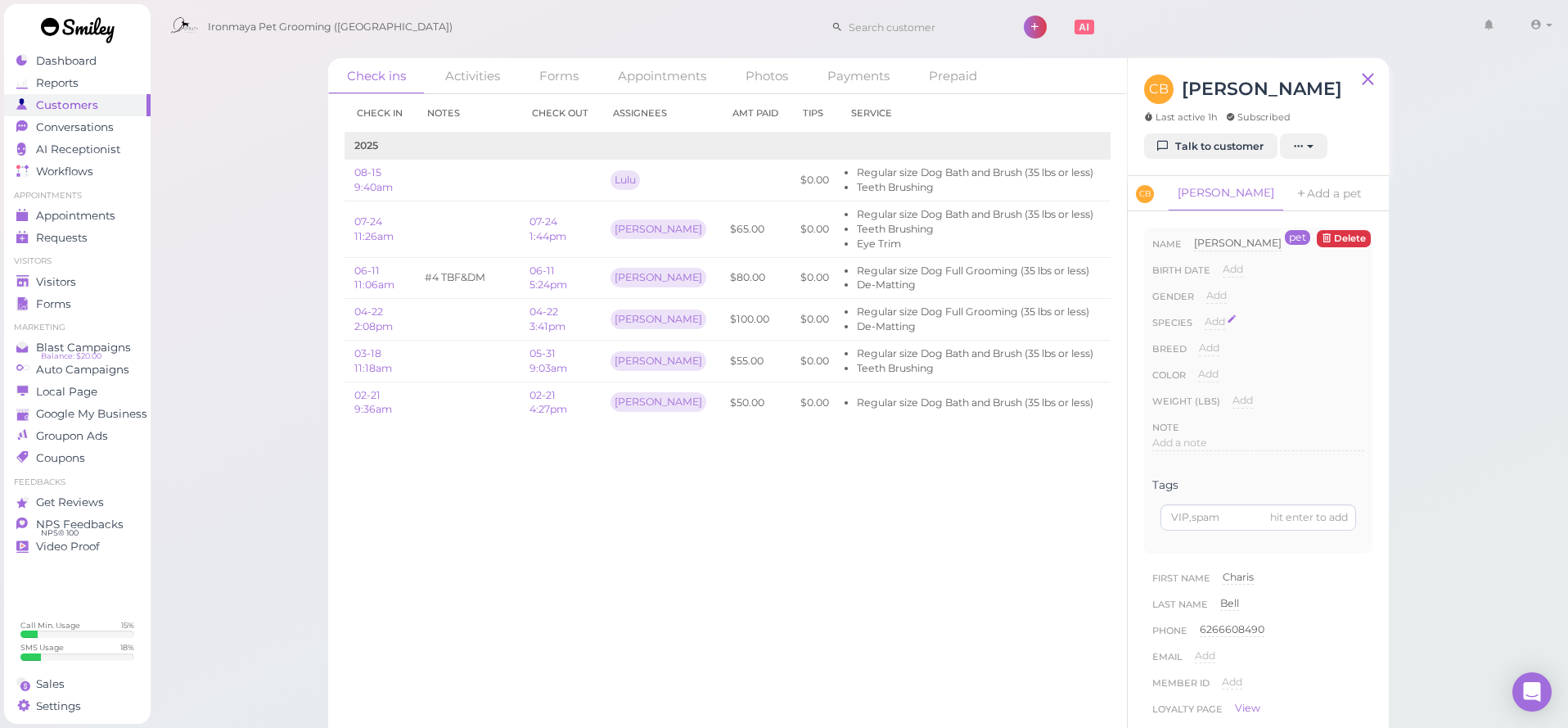
click at [1215, 321] on span "Add" at bounding box center [1215, 321] width 21 height 12
select select "Dog"
click at [1223, 349] on button "Done" at bounding box center [1224, 351] width 36 height 17
click at [130, 271] on link "Visitors" at bounding box center [77, 282] width 146 height 22
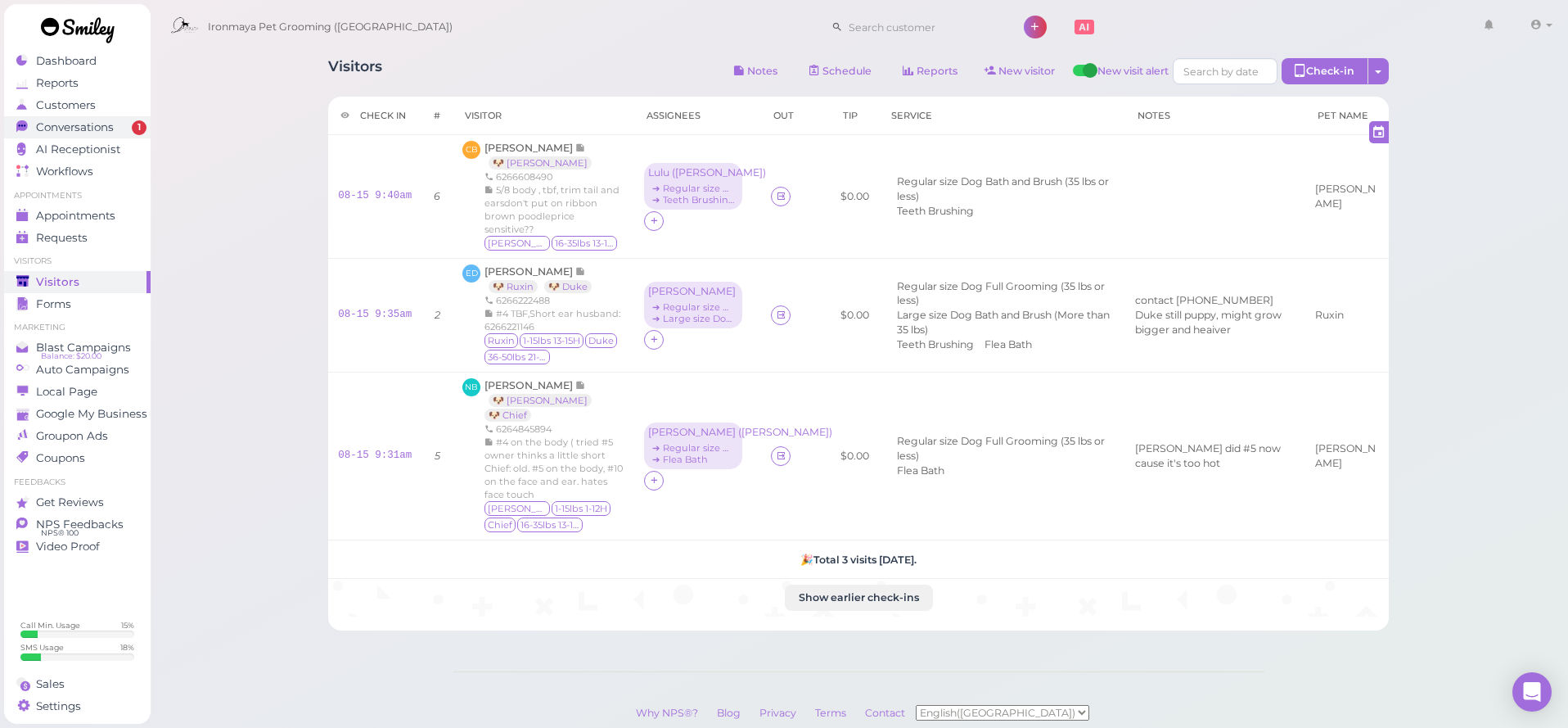
click at [104, 132] on span "Conversations" at bounding box center [75, 127] width 77 height 14
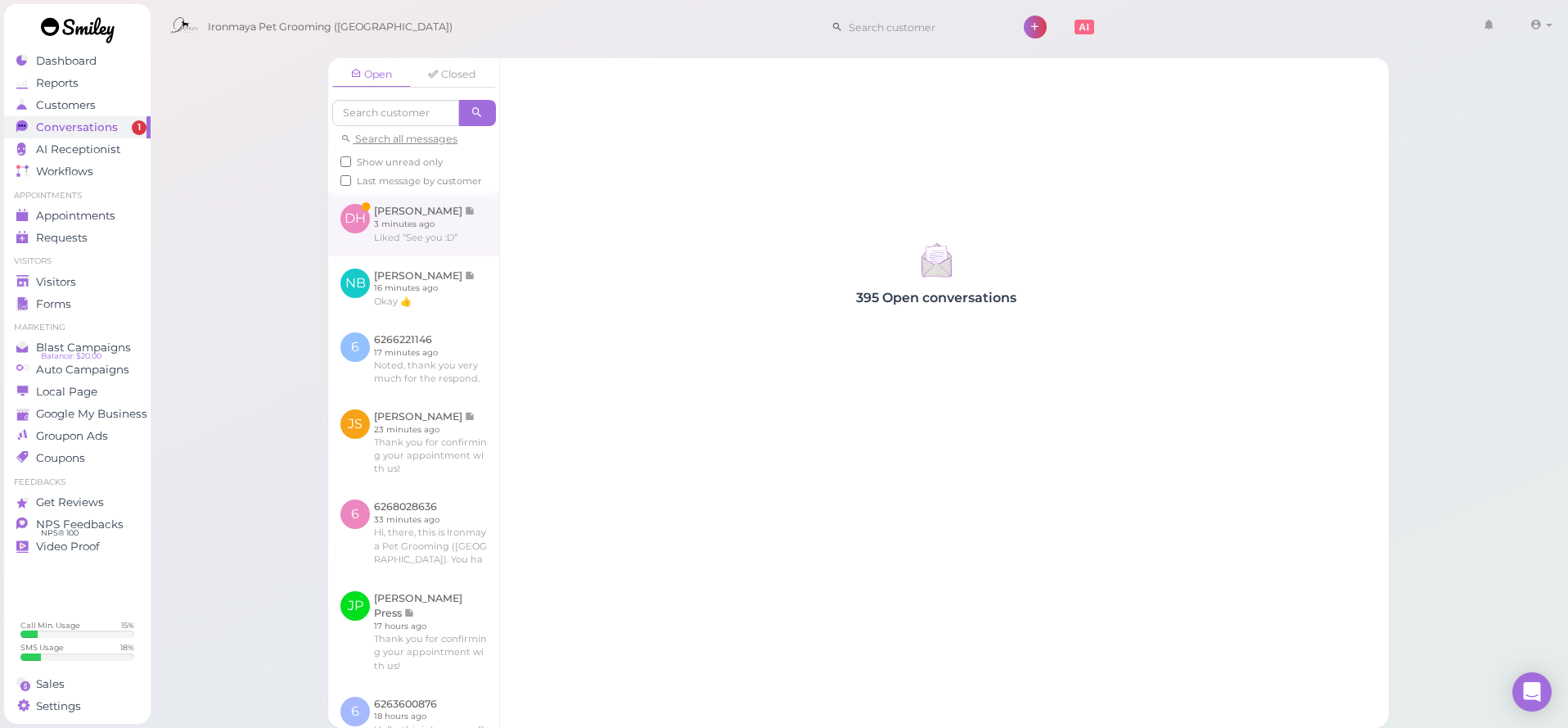
click at [480, 241] on link at bounding box center [413, 223] width 171 height 64
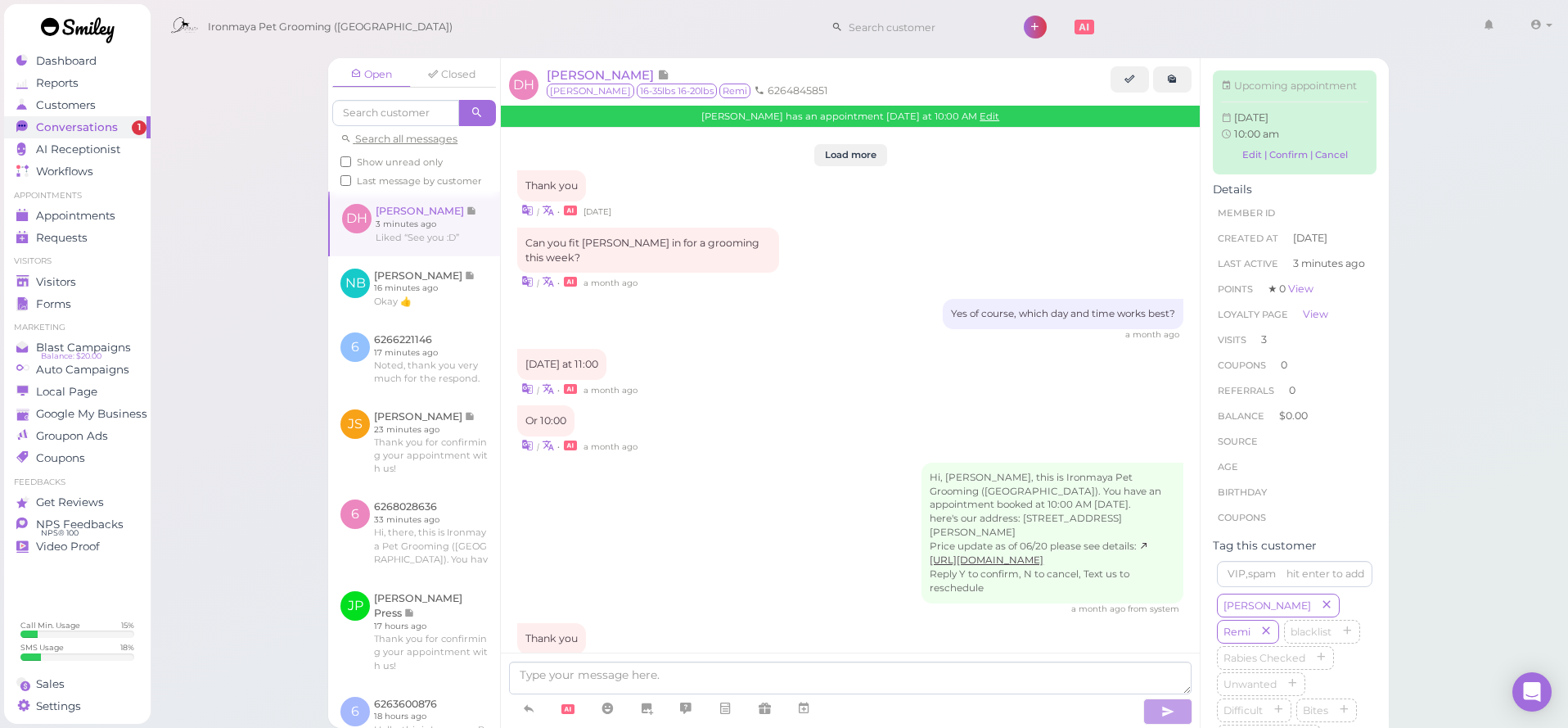
scroll to position [1720, 0]
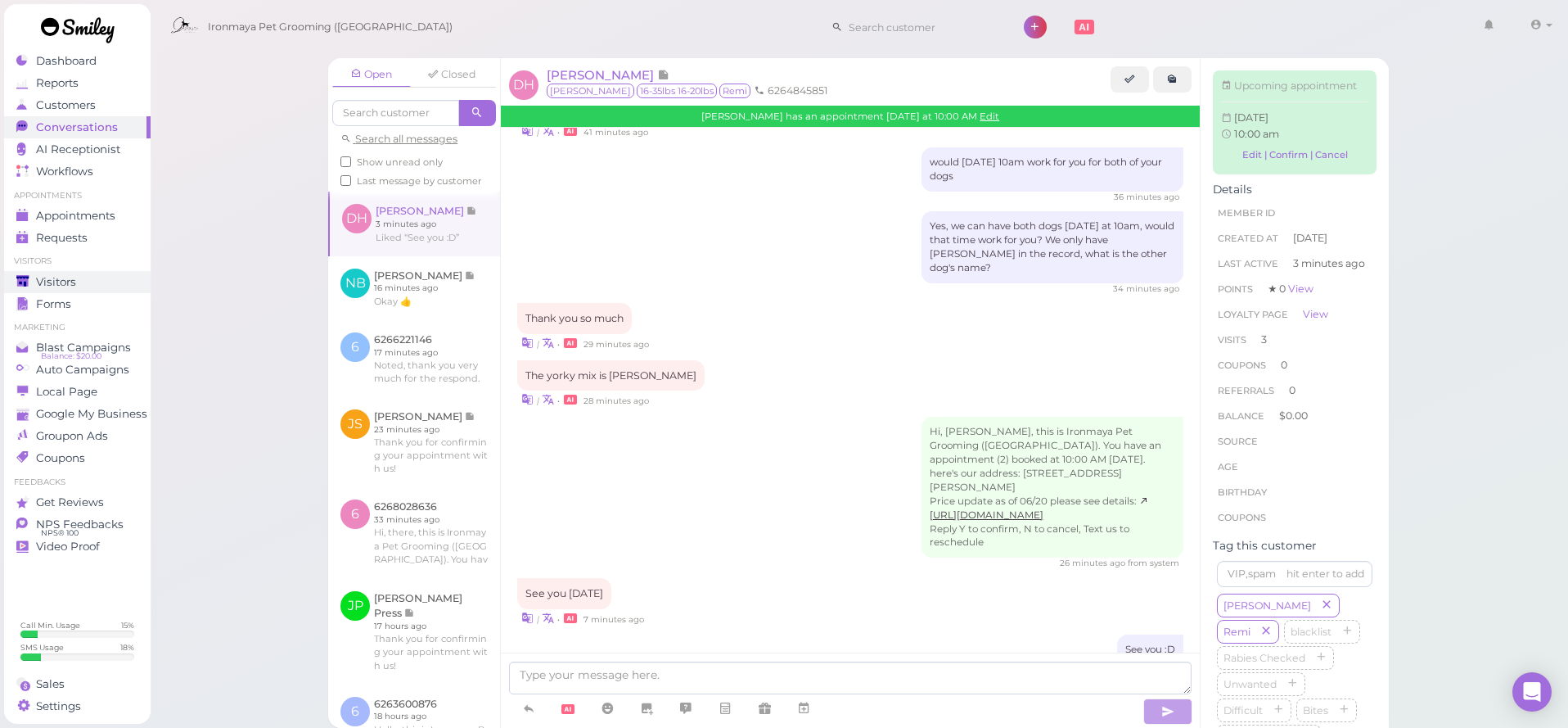
click at [94, 281] on div "Visitors" at bounding box center [75, 282] width 118 height 14
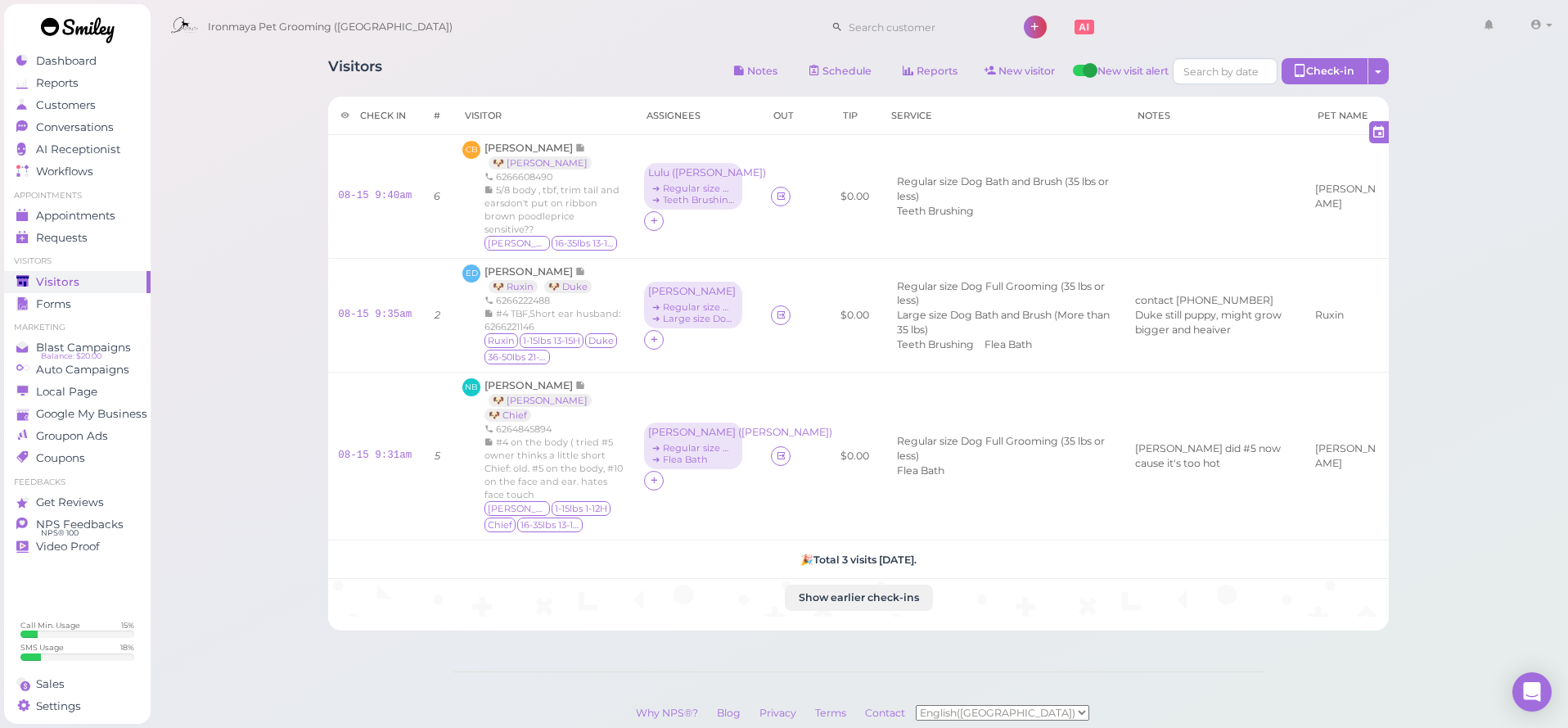
click at [273, 282] on div "Visitors Notes Schedule Reports New visitor New visit alert Check-in Customer c…" at bounding box center [858, 413] width 1419 height 828
click at [273, 249] on div "Visitors Notes Schedule Reports New visitor New visit alert Check-in Customer c…" at bounding box center [858, 413] width 1419 height 828
click at [776, 319] on icon at bounding box center [781, 315] width 10 height 12
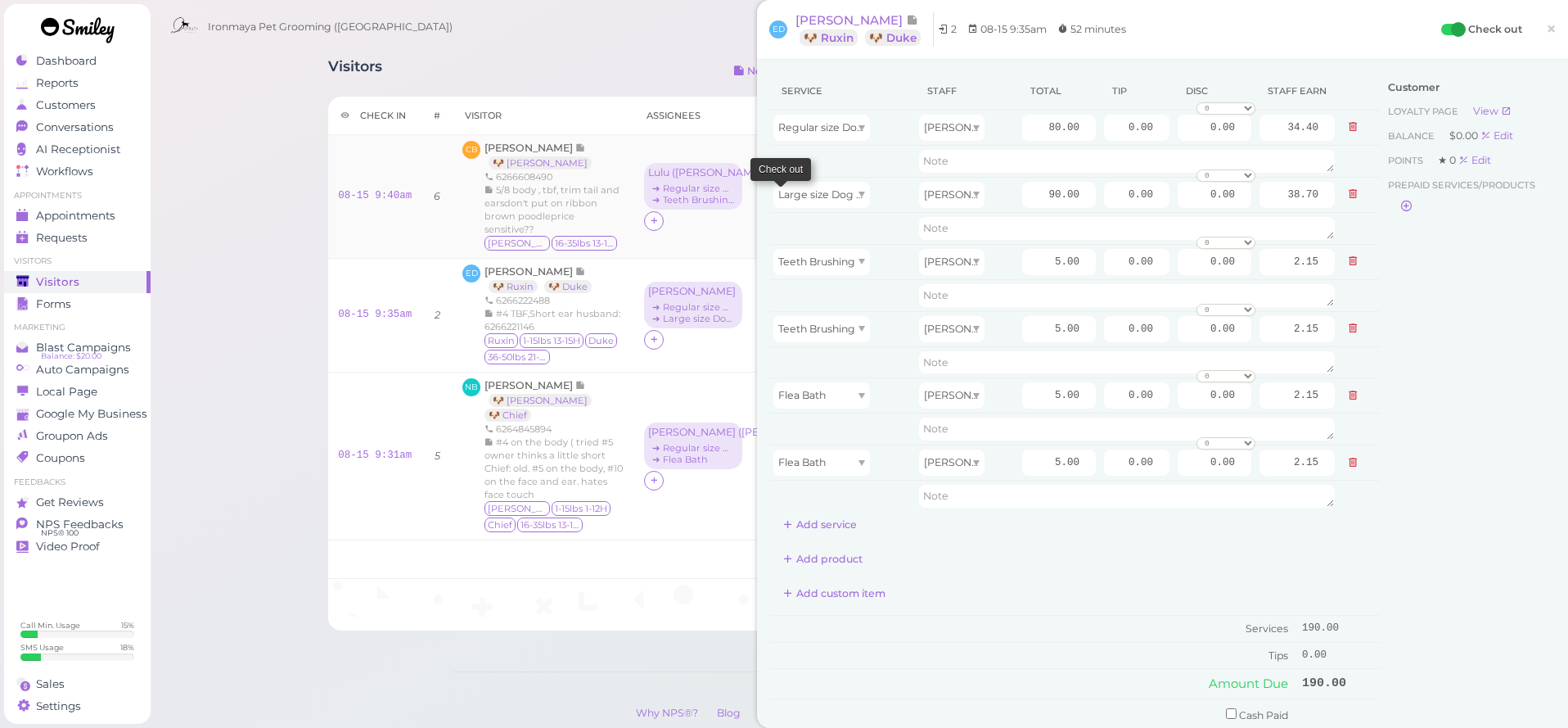
click at [776, 196] on icon at bounding box center [781, 196] width 10 height 12
click at [1549, 34] on span "×" at bounding box center [1551, 28] width 10 height 23
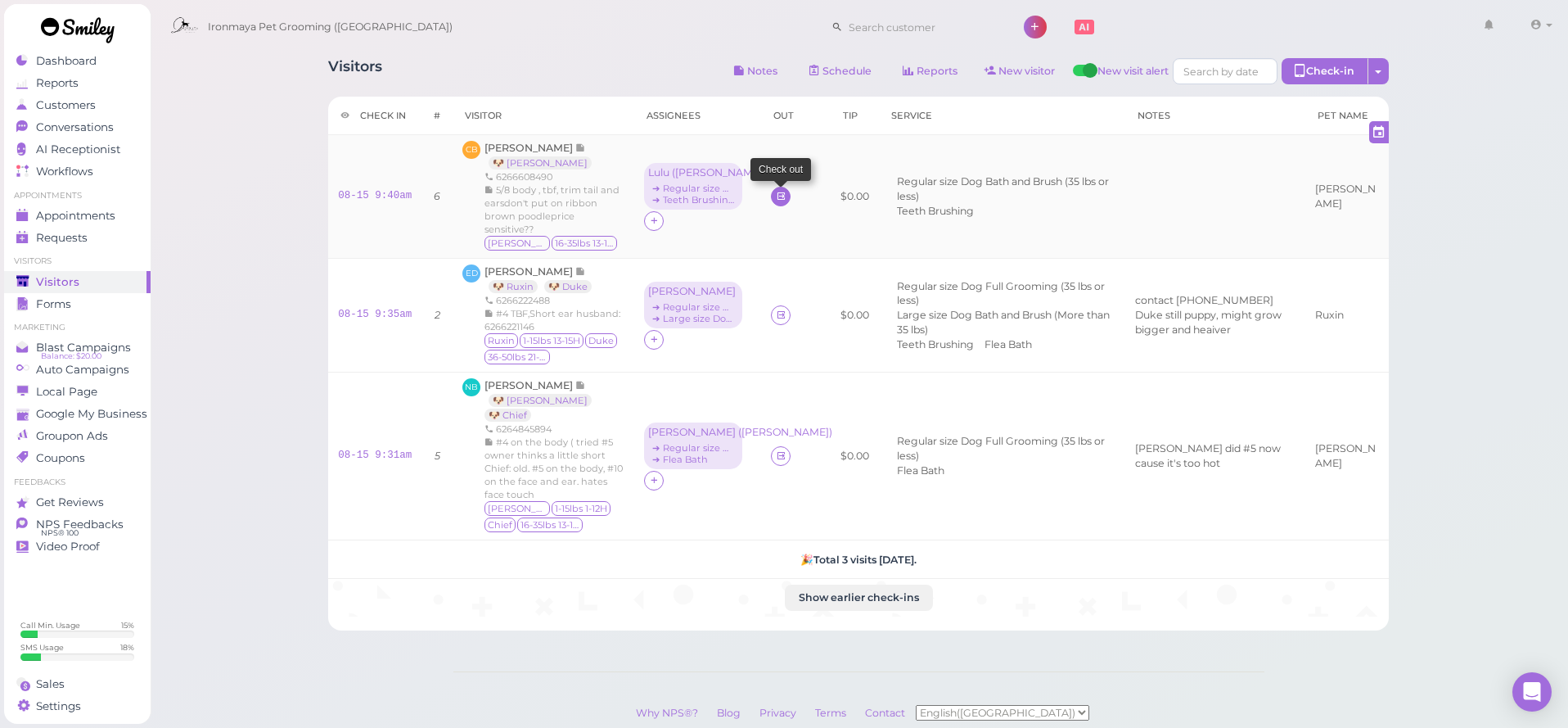
click at [776, 193] on icon at bounding box center [781, 196] width 10 height 12
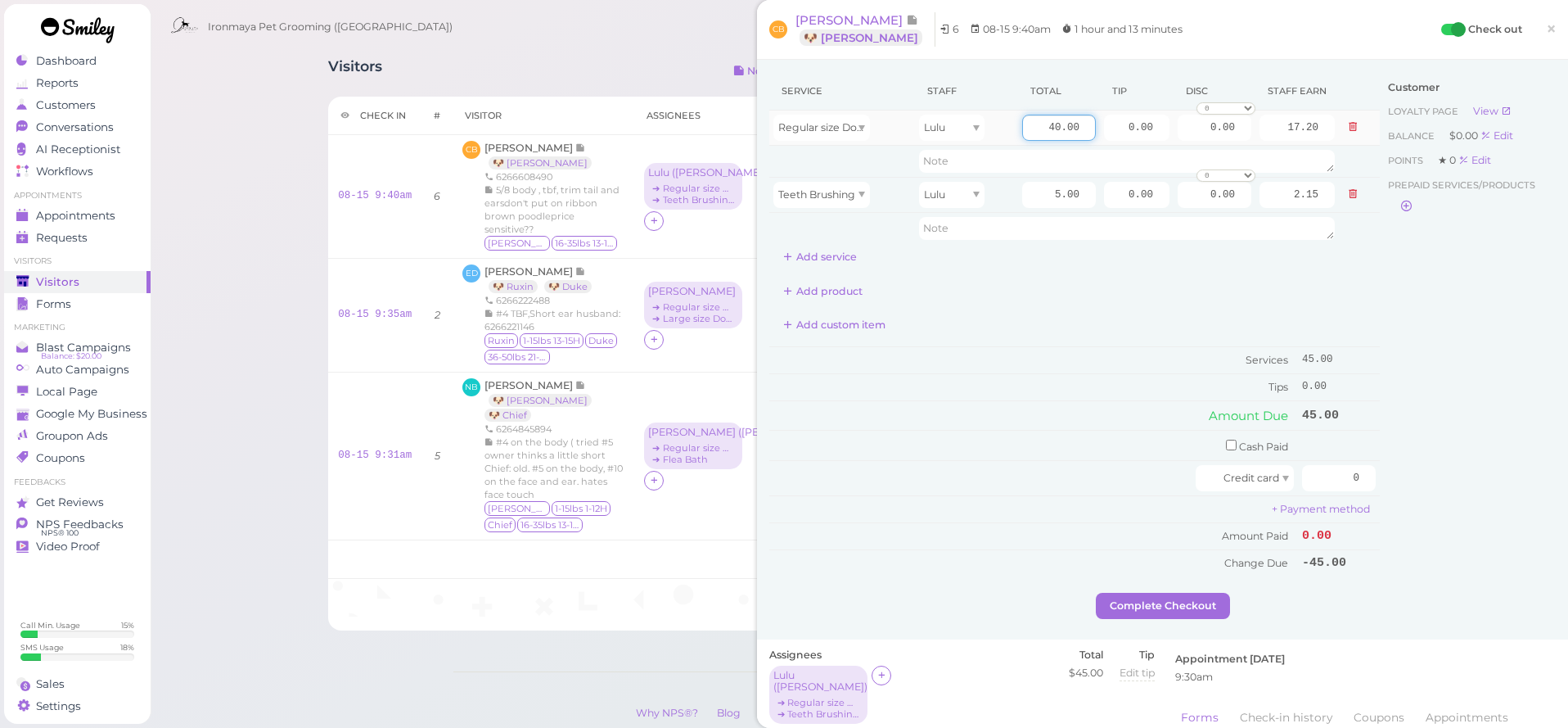
drag, startPoint x: 1043, startPoint y: 123, endPoint x: 1008, endPoint y: 125, distance: 35.1
click at [1009, 123] on tr "Regular size Dog Bath and Brush (35 lbs or less) Lulu 40.00 0.00 0.00 0 10% off…" at bounding box center [1074, 128] width 610 height 35
type input "55.00"
type input "23.65"
drag, startPoint x: 1493, startPoint y: 312, endPoint x: 1505, endPoint y: 260, distance: 53.4
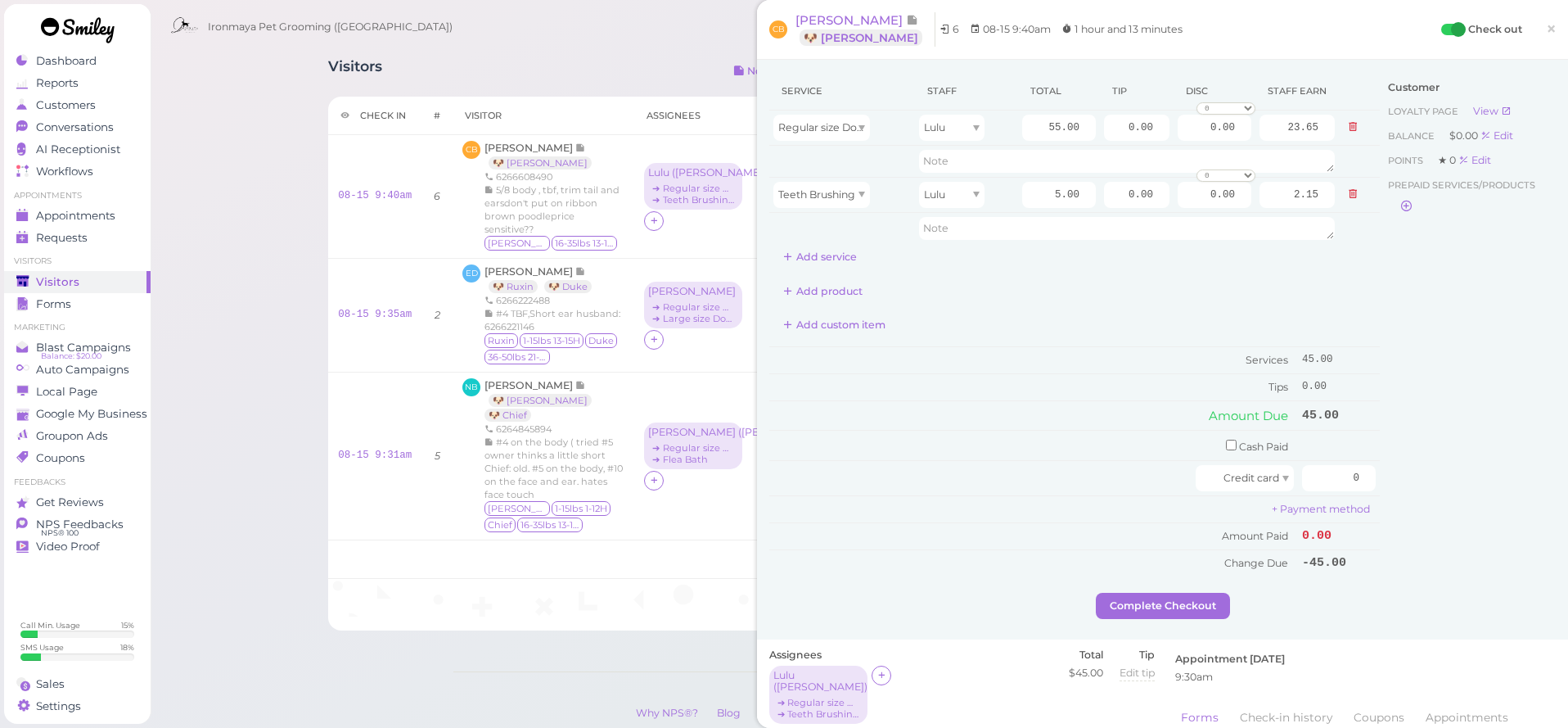
click at [1493, 313] on div "Customer Loyalty page View Balance $0.00 Edit Points ★ 0 Edit Prepaid services/…" at bounding box center [1467, 333] width 176 height 521
click at [1552, 33] on span "×" at bounding box center [1551, 28] width 10 height 23
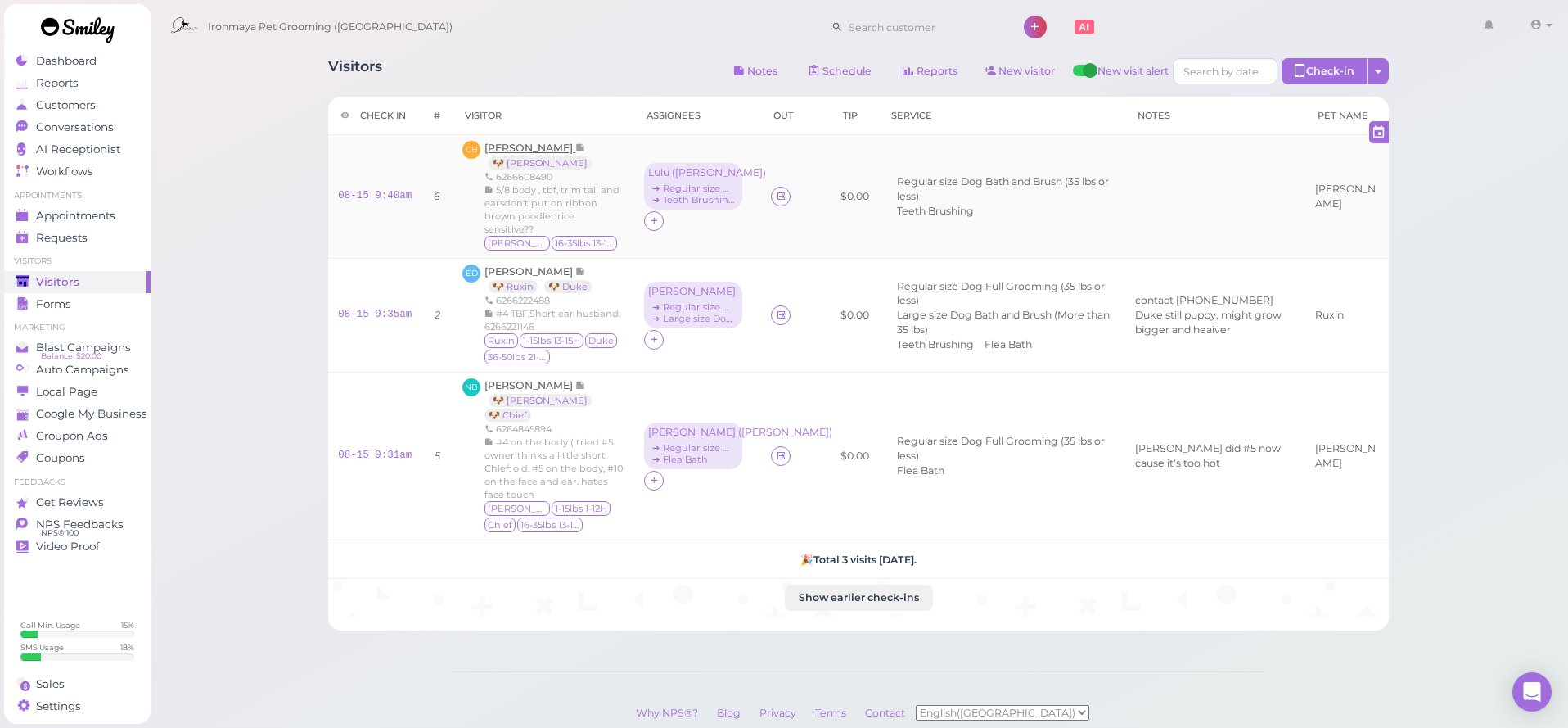
click at [576, 153] on icon at bounding box center [581, 148] width 10 height 12
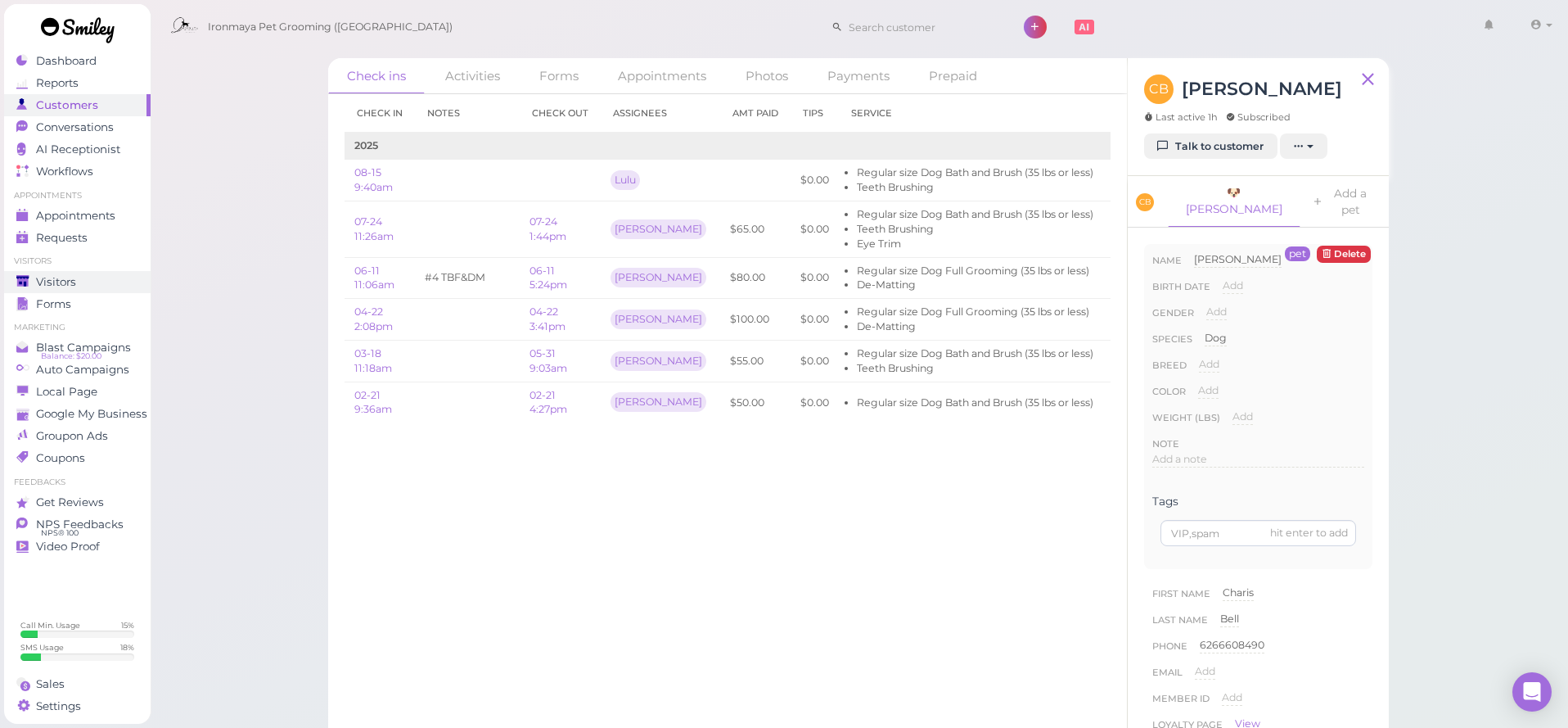
click at [114, 275] on div "Visitors" at bounding box center [75, 282] width 118 height 14
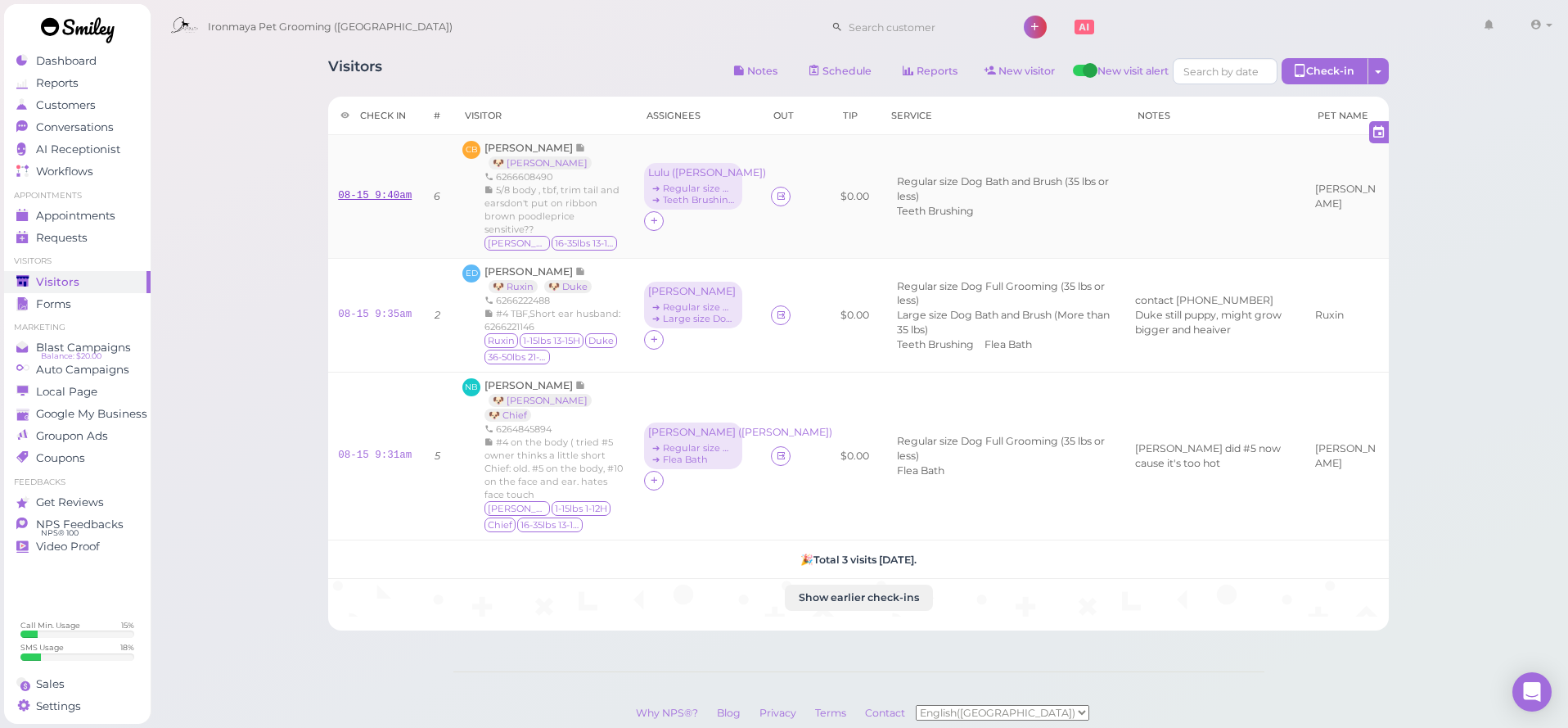
click at [390, 190] on link "08-15 9:40am" at bounding box center [375, 195] width 74 height 11
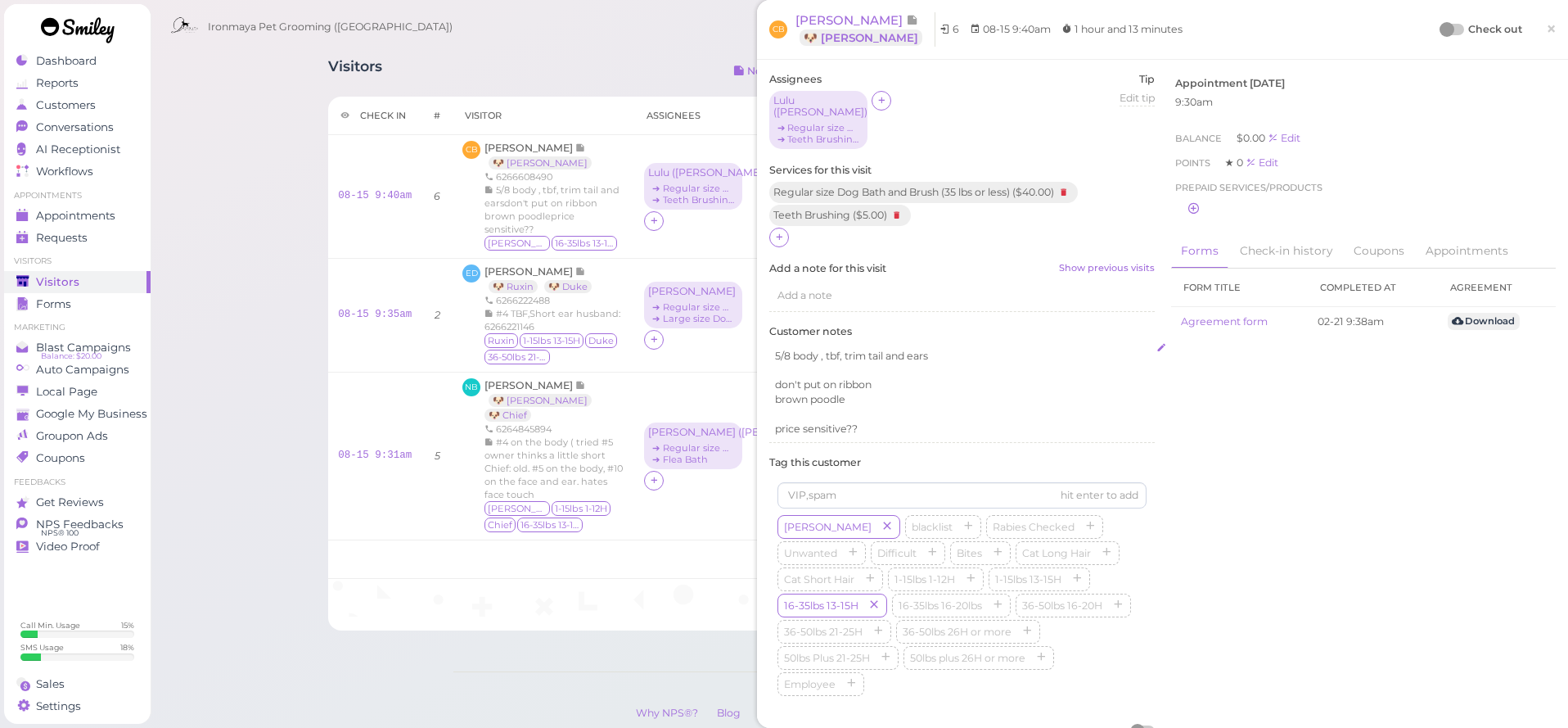
click at [906, 377] on p "don't put on ribbon" at bounding box center [961, 384] width 374 height 15
click at [1005, 349] on p "5/8 body , tbf, trim tail and ears" at bounding box center [961, 356] width 374 height 15
click at [937, 377] on p "don't put on ribbon" at bounding box center [961, 384] width 374 height 15
click at [907, 392] on p "brown poodle" at bounding box center [961, 399] width 374 height 15
click at [911, 421] on p "price sensitive??" at bounding box center [961, 428] width 374 height 15
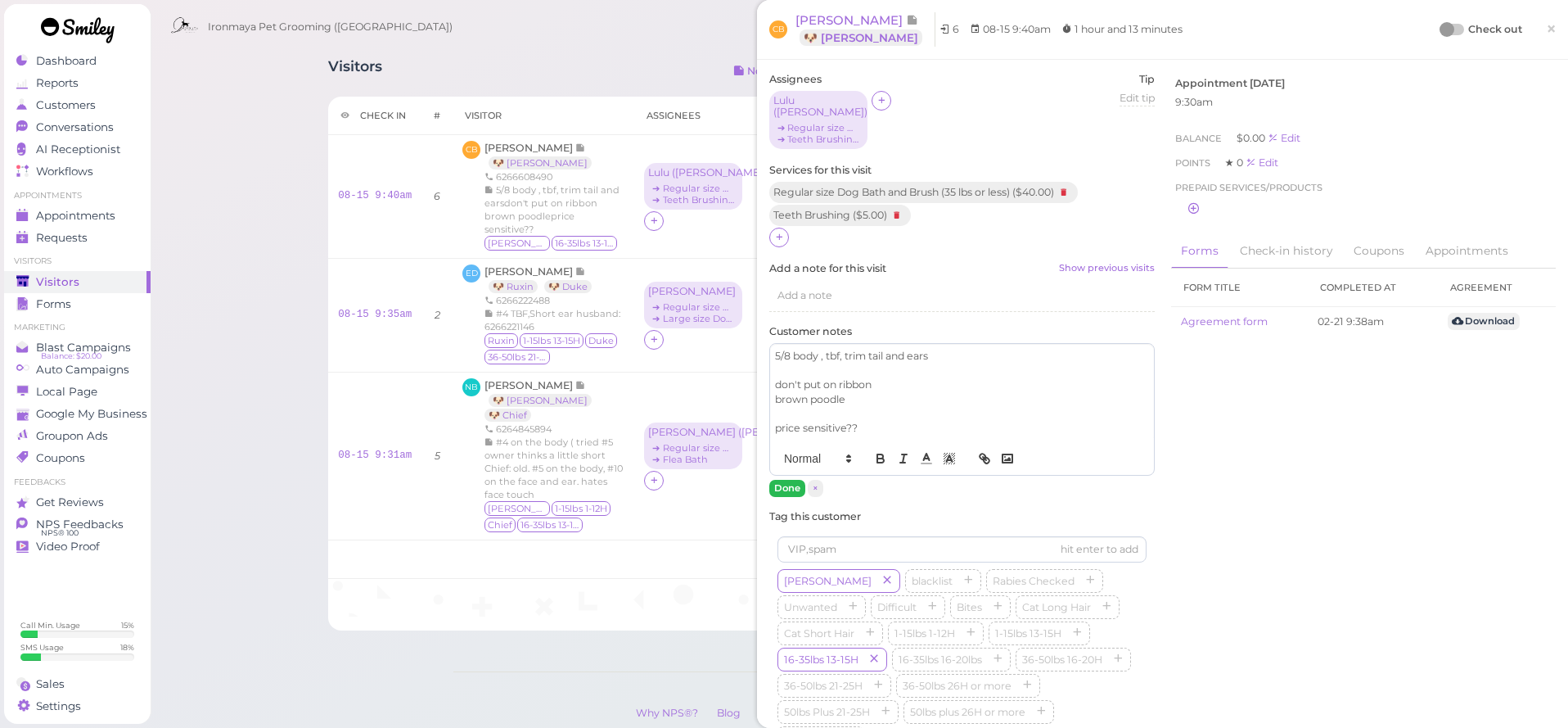
click at [784, 480] on button "Done" at bounding box center [787, 488] width 36 height 17
click at [1541, 32] on link "×" at bounding box center [1551, 29] width 30 height 39
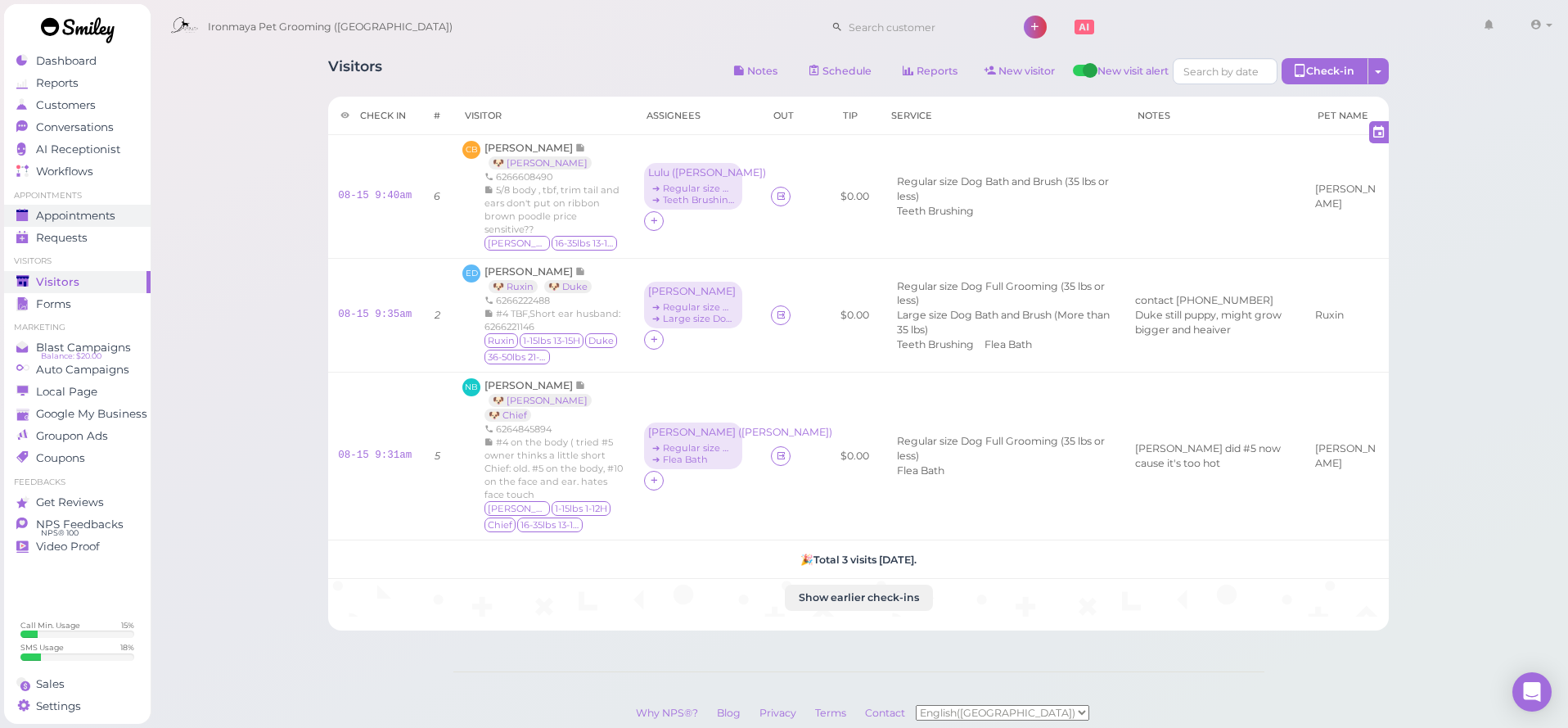
click at [47, 221] on span "Appointments" at bounding box center [76, 216] width 79 height 14
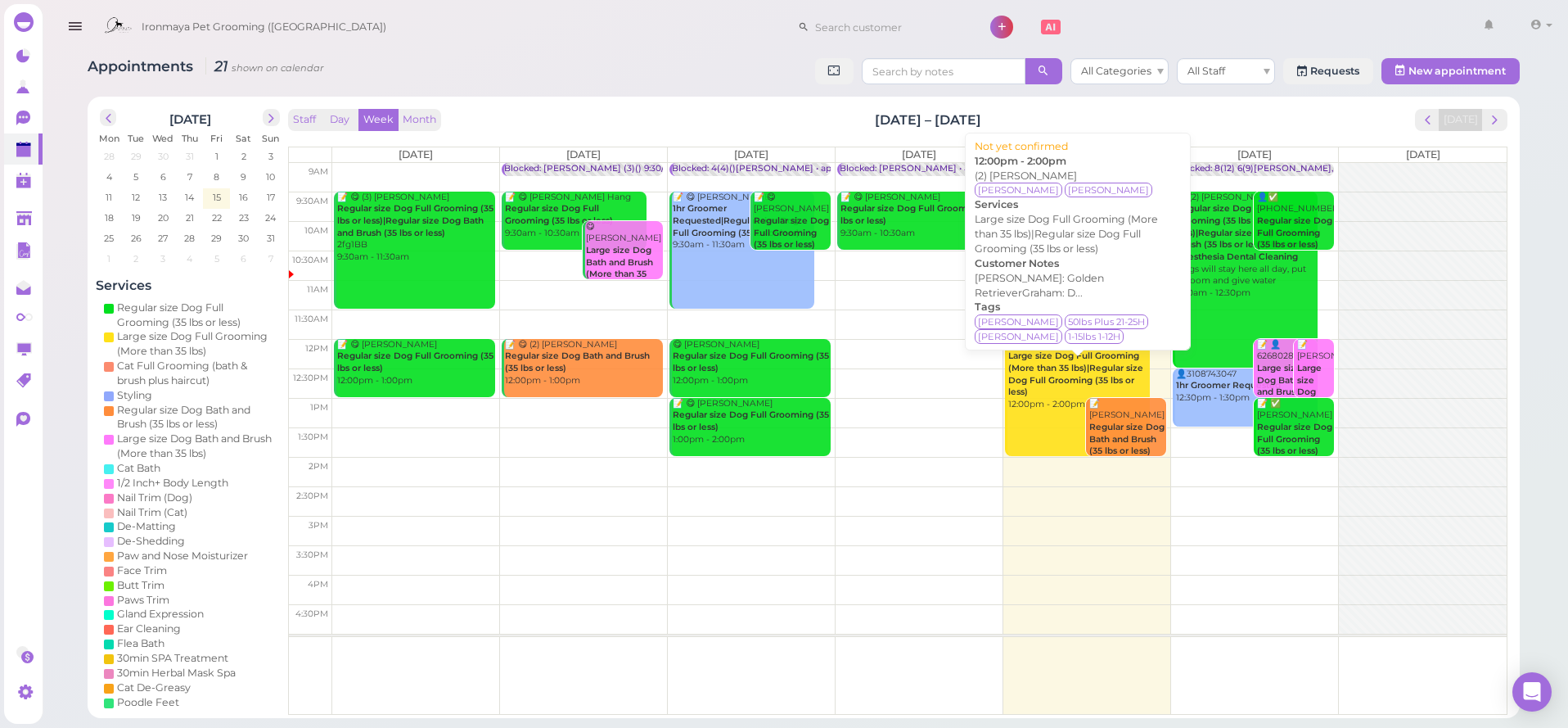
click at [1077, 385] on div "📝 (2) Marissa Reynolds Large size Dog Full Grooming (More than 35 lbs)|Regular …" at bounding box center [1078, 375] width 143 height 72
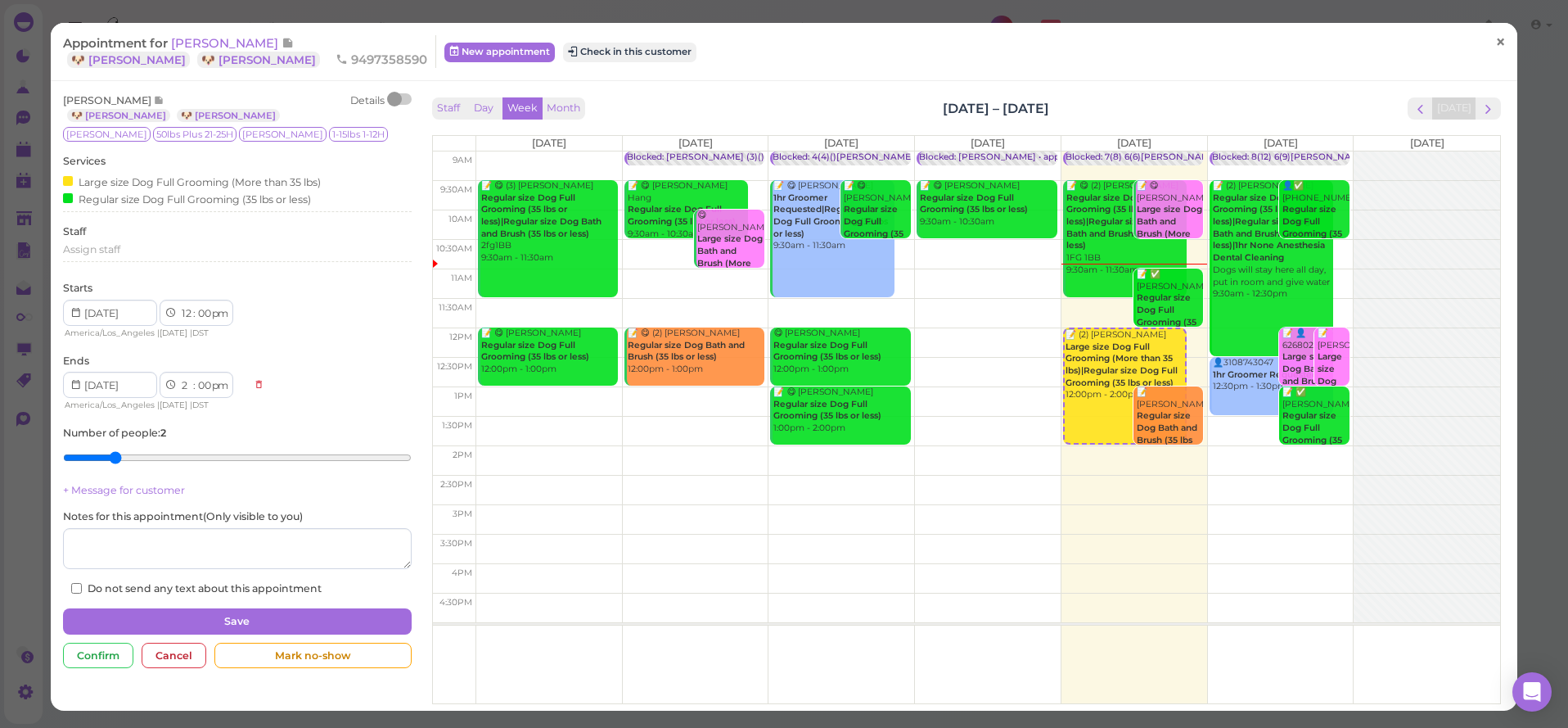
click at [1501, 46] on span "×" at bounding box center [1500, 42] width 10 height 23
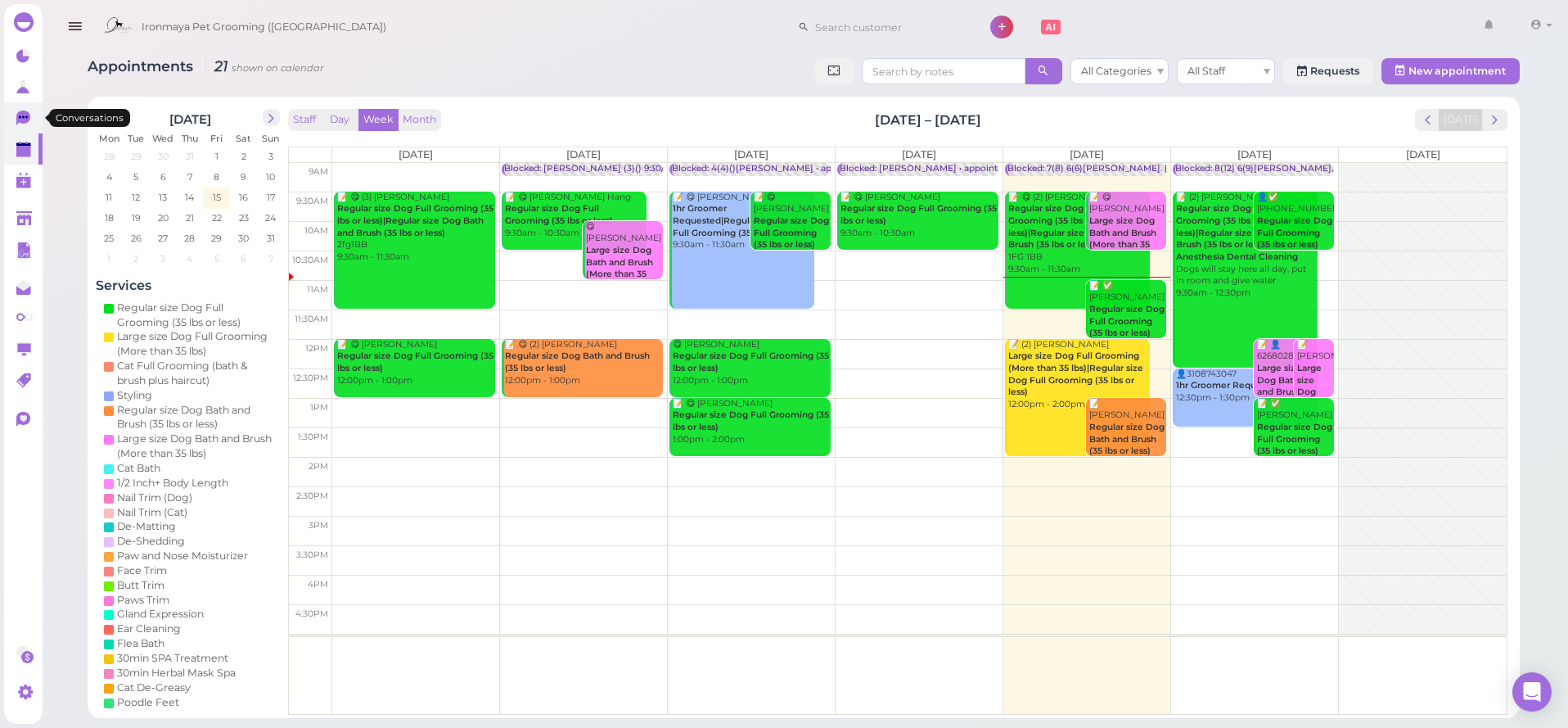
click at [26, 124] on icon at bounding box center [25, 119] width 17 height 17
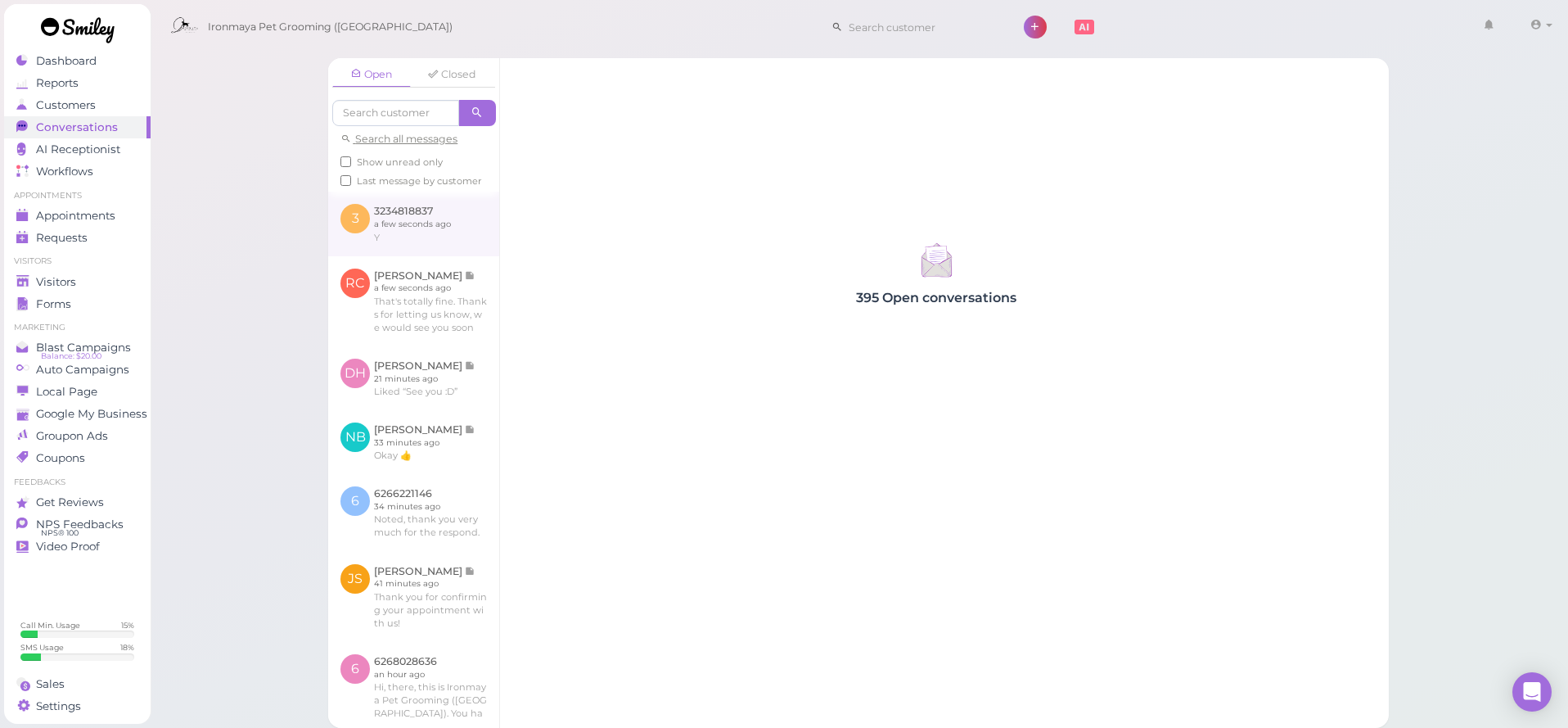
click at [446, 240] on link at bounding box center [413, 223] width 171 height 64
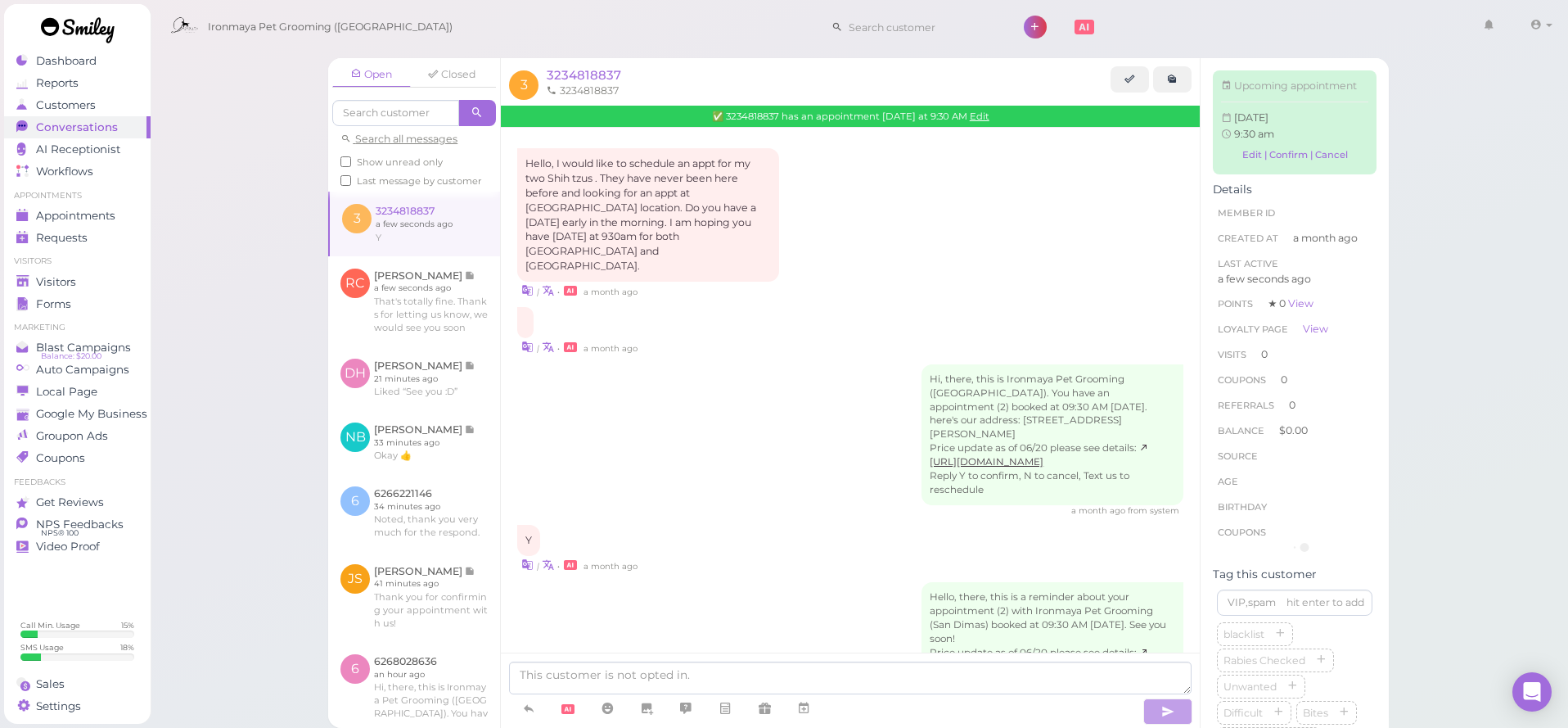
scroll to position [76, 0]
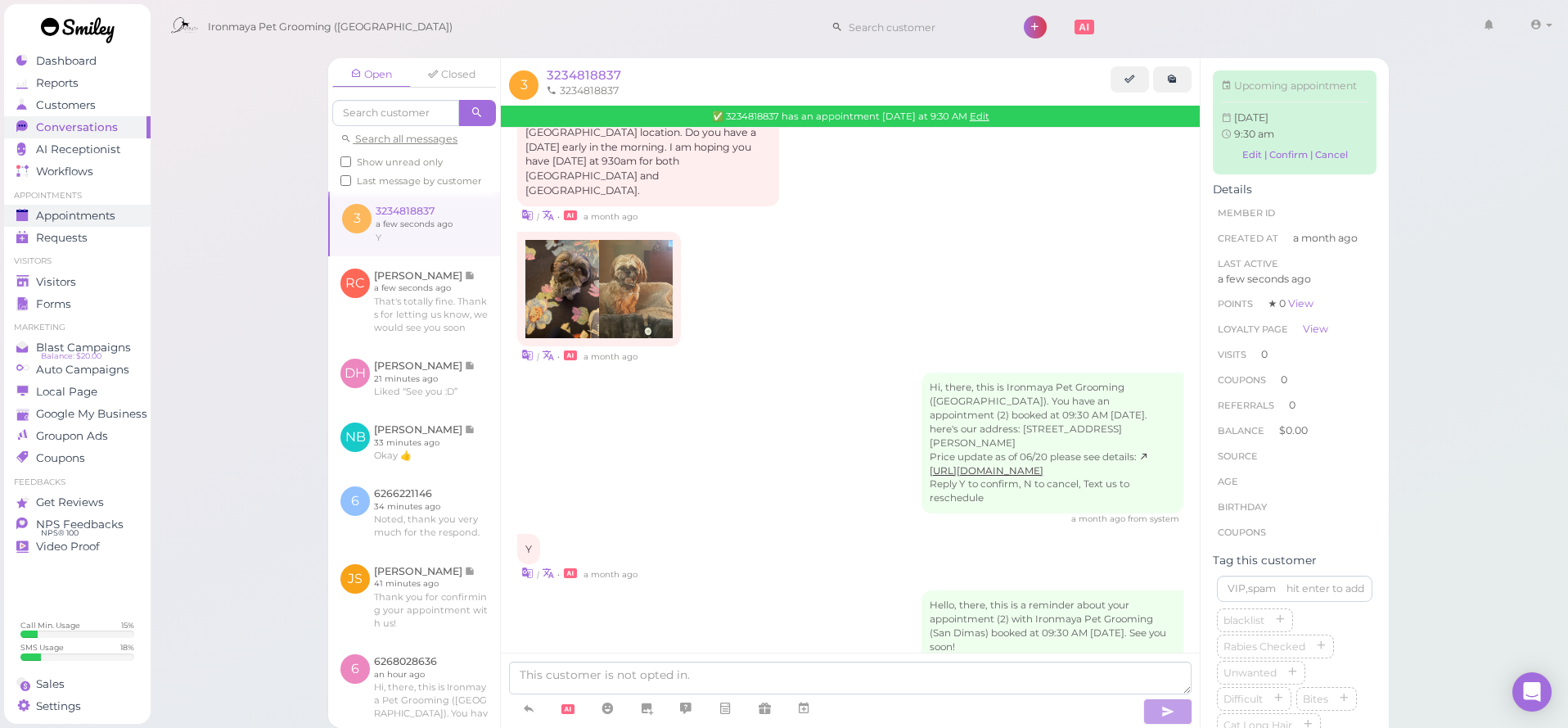
click at [100, 212] on span "Appointments" at bounding box center [76, 216] width 79 height 14
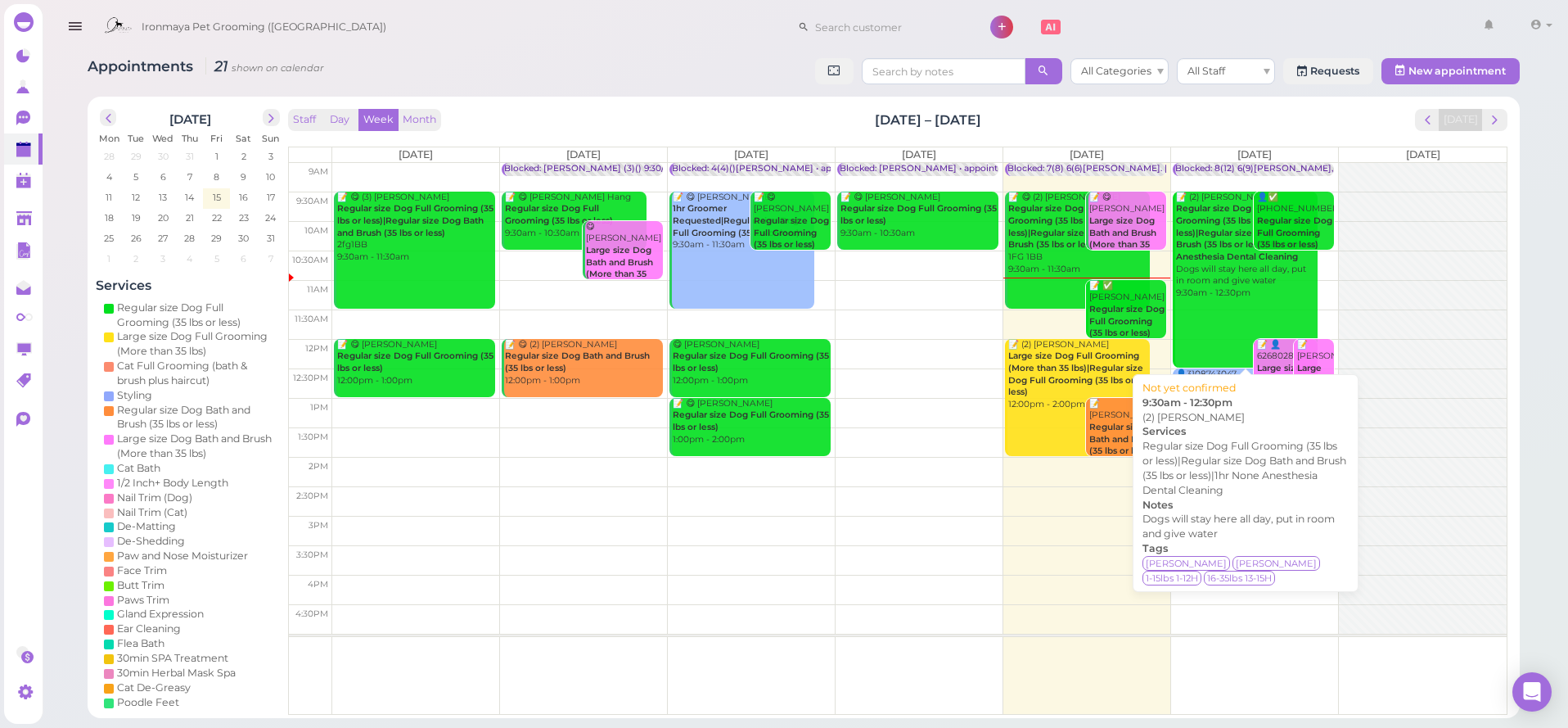
click at [1237, 284] on div "📝 (2) Teela Vukazich Regular size Dog Full Grooming (35 lbs or less)|Regular si…" at bounding box center [1247, 246] width 143 height 108
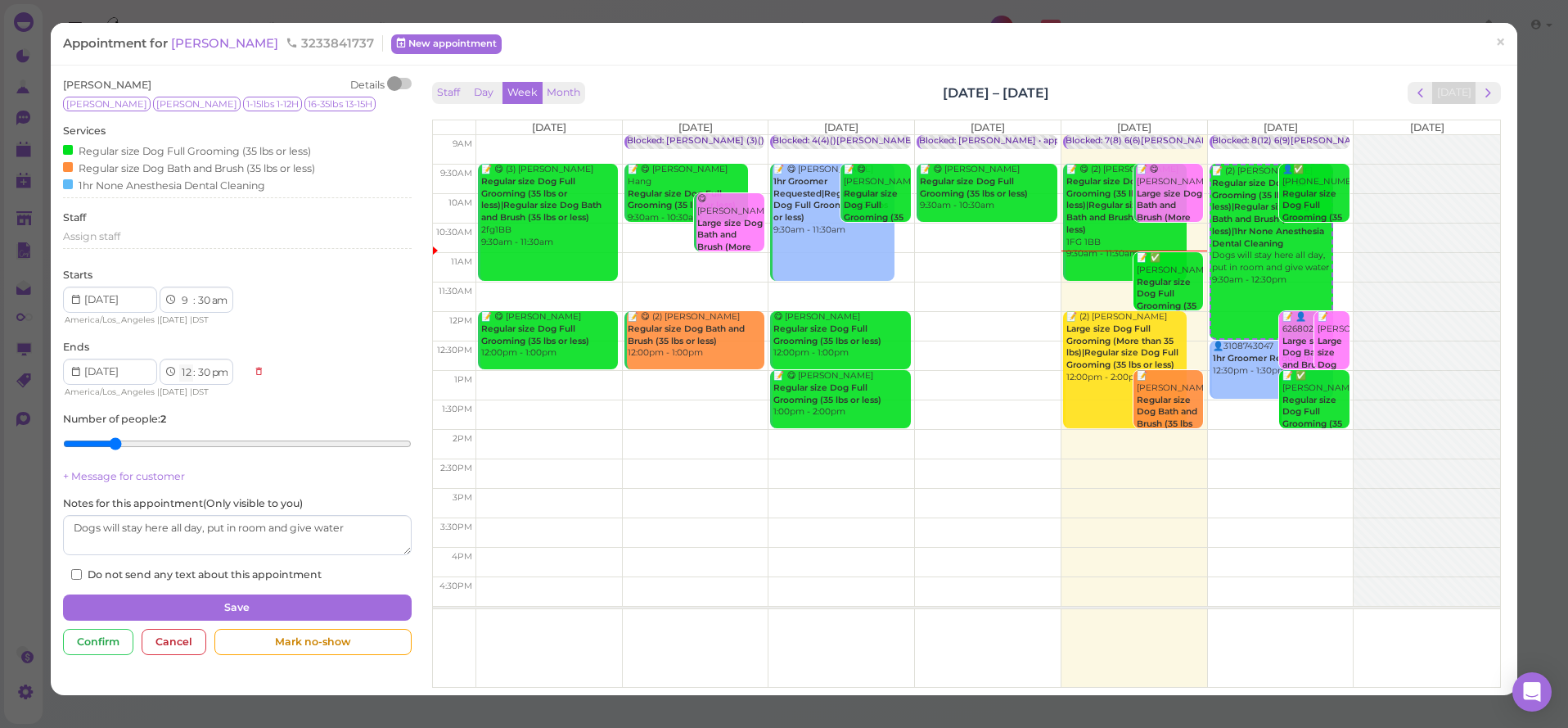
select select "10"
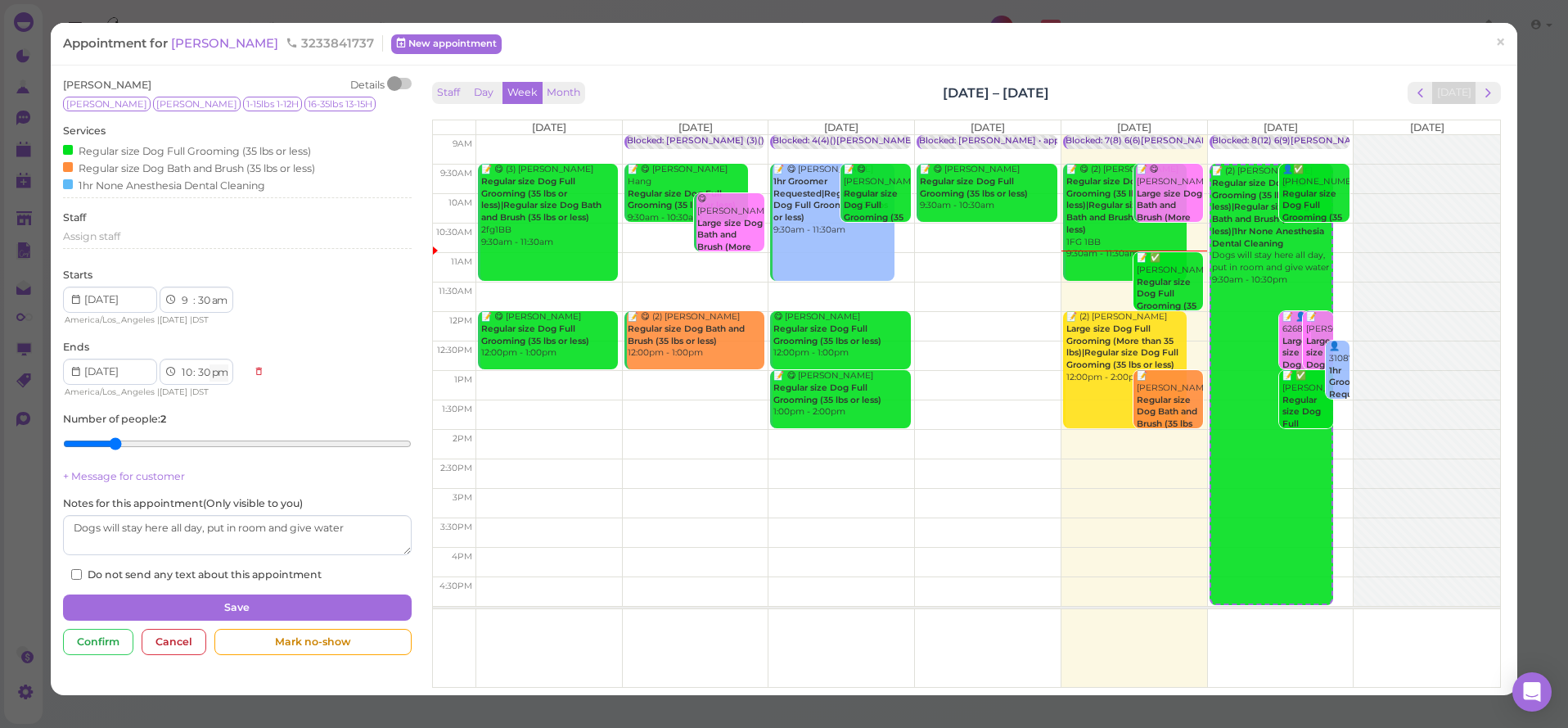
select select "am"
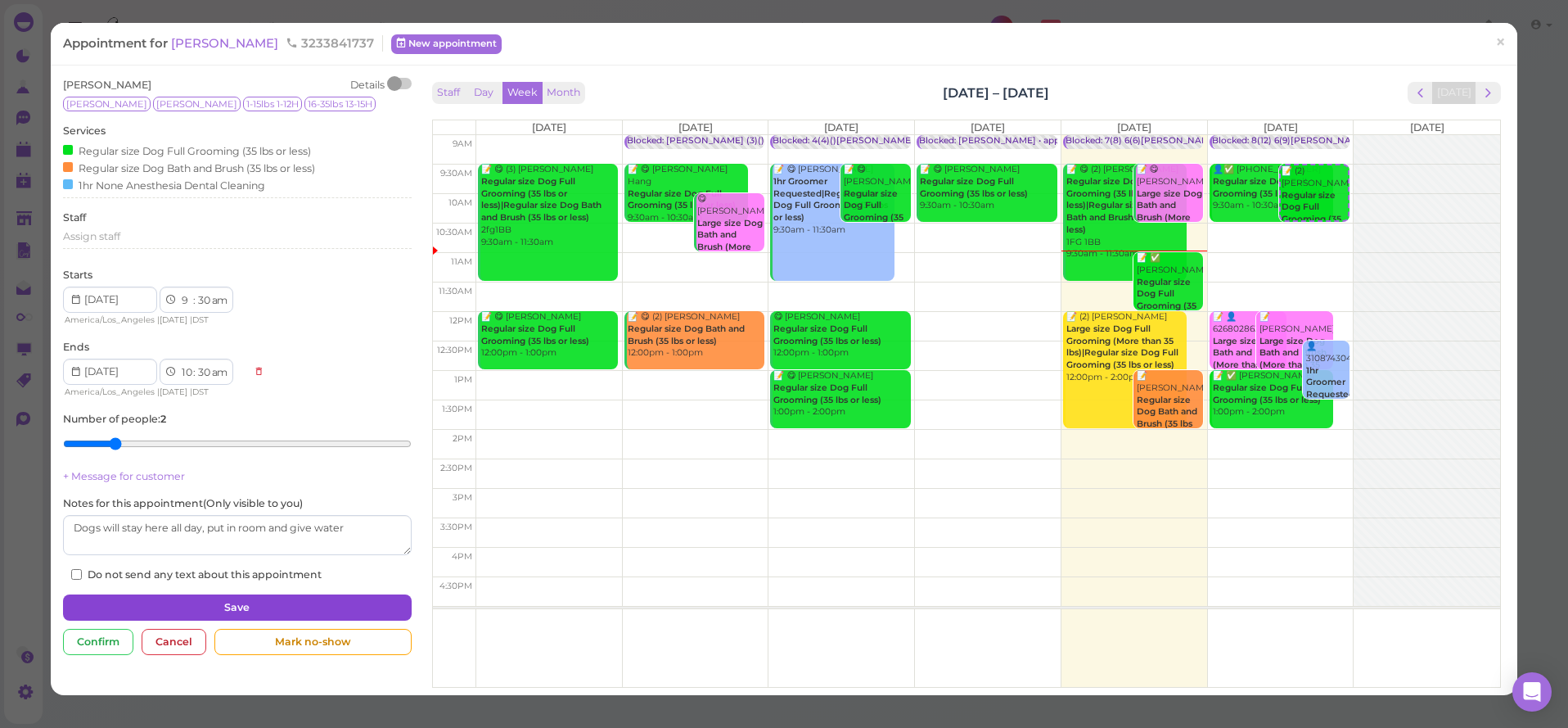
drag, startPoint x: 345, startPoint y: 599, endPoint x: 362, endPoint y: 610, distance: 20.2
click at [345, 598] on button "Save" at bounding box center [236, 607] width 348 height 26
select select "12"
select select "pm"
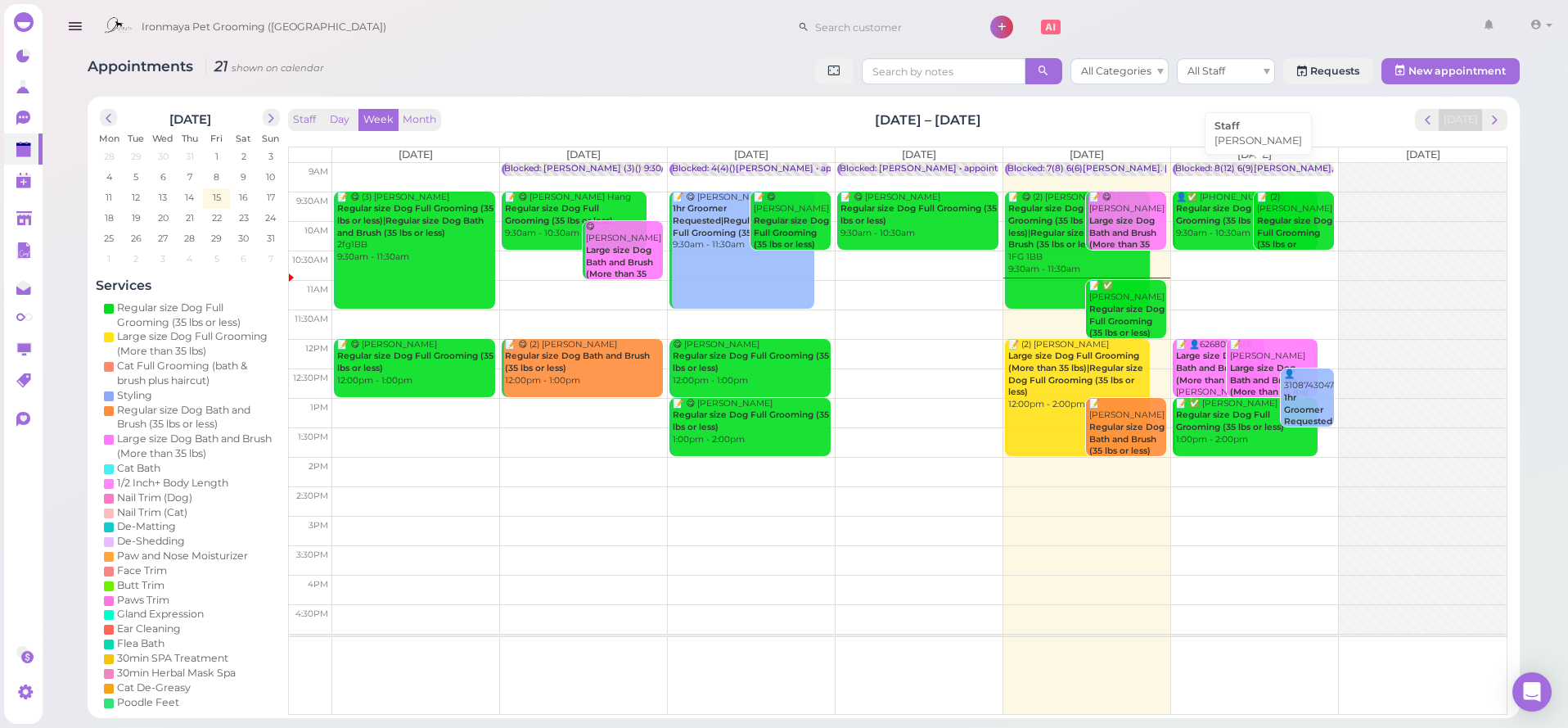
click at [1272, 164] on div "Blocked: 8(12) 6(9)[PERSON_NAME],[PERSON_NAME] • [PERSON_NAME]" at bounding box center [1335, 169] width 320 height 12
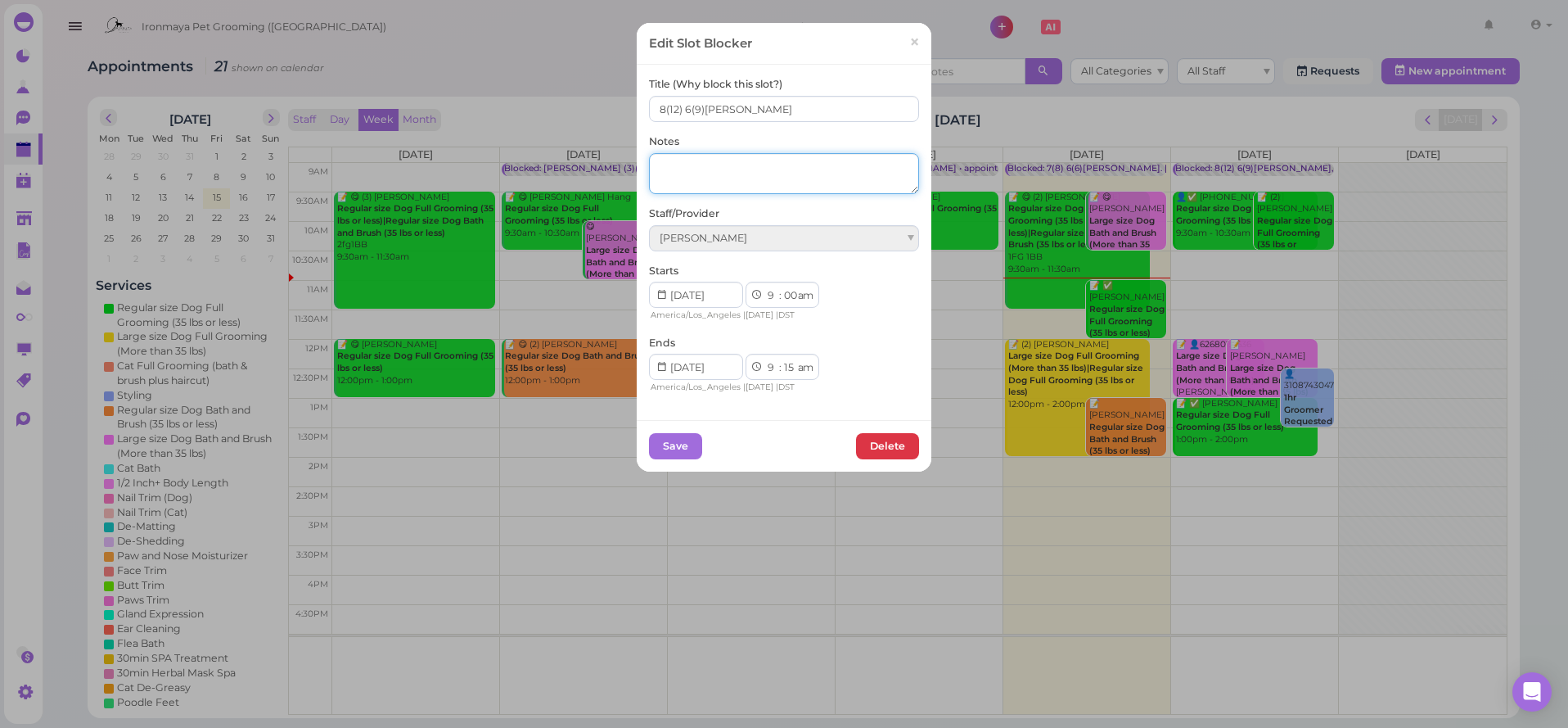
click at [829, 160] on textarea at bounding box center [784, 174] width 270 height 41
click at [822, 232] on div "[PERSON_NAME]" at bounding box center [784, 238] width 270 height 26
click at [821, 172] on textarea at bounding box center [784, 174] width 270 height 41
click at [690, 444] on button "Save" at bounding box center [675, 446] width 53 height 26
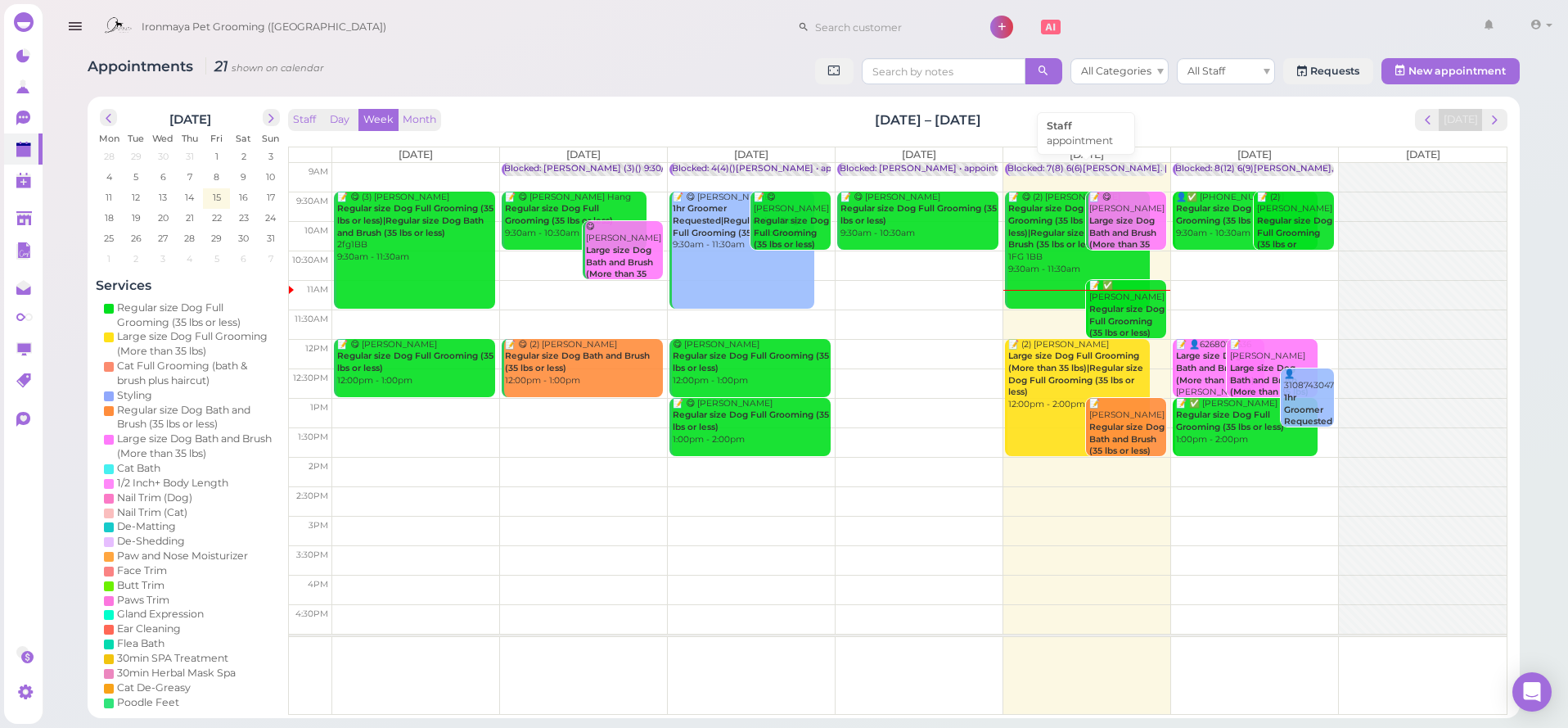
click at [1076, 166] on div "Blocked: 7(8) 6(6)[PERSON_NAME]. [PERSON_NAME] Off • appointment" at bounding box center [1164, 169] width 315 height 12
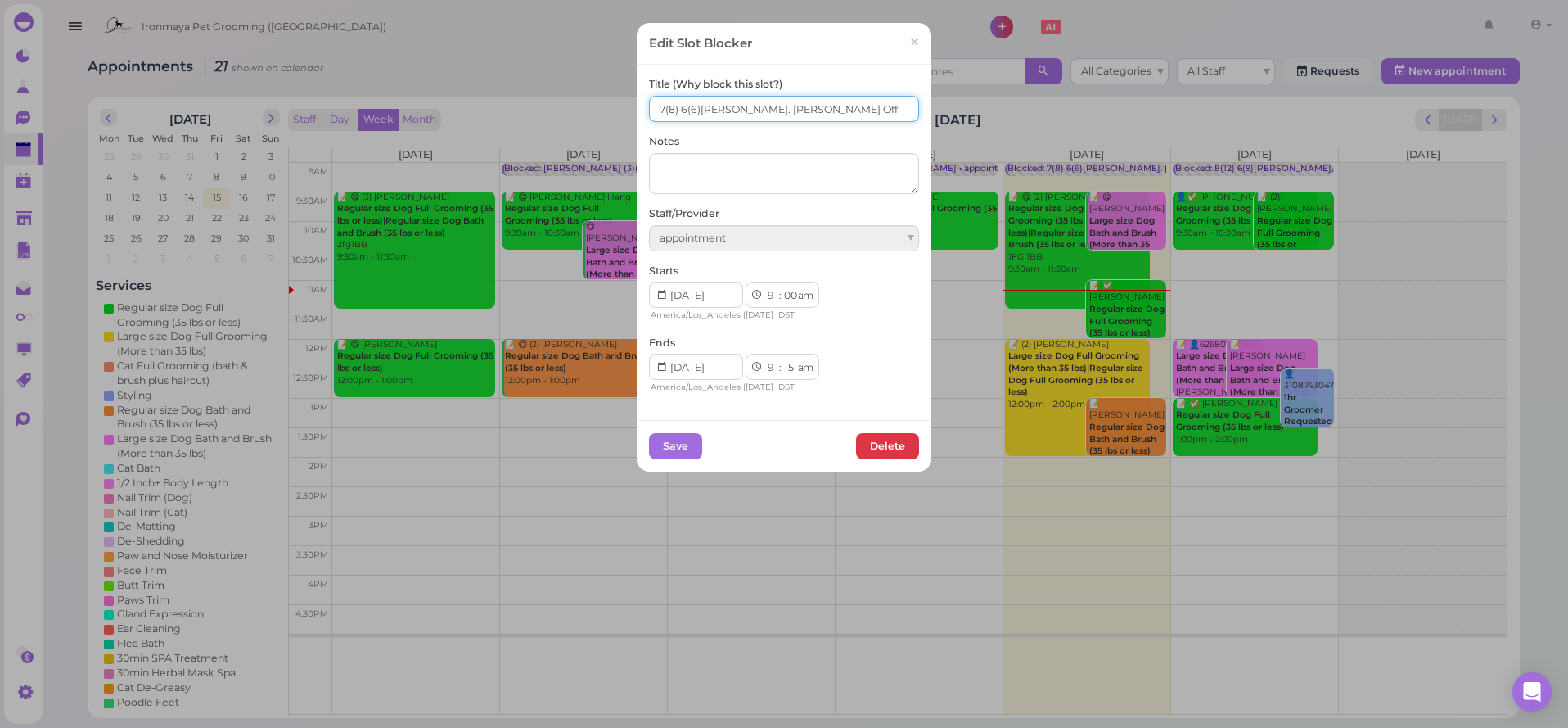
click at [662, 108] on input "7(8) 6(6)[PERSON_NAME]. [PERSON_NAME] Off" at bounding box center [784, 108] width 270 height 26
type input "8(8) 6(6)Tiffany Lulu. Isaac Off"
click at [686, 444] on button "Save" at bounding box center [675, 446] width 53 height 26
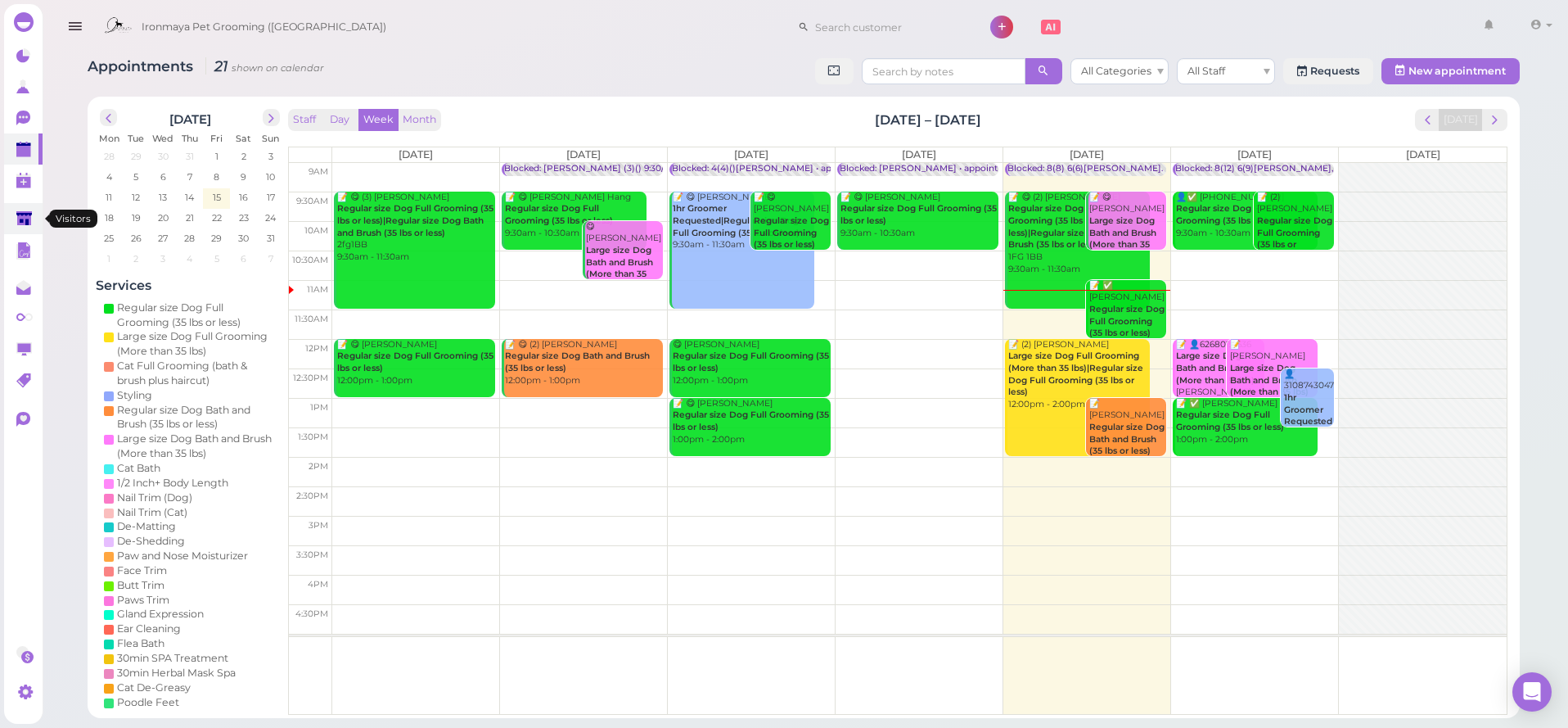
click at [17, 227] on icon at bounding box center [25, 220] width 17 height 17
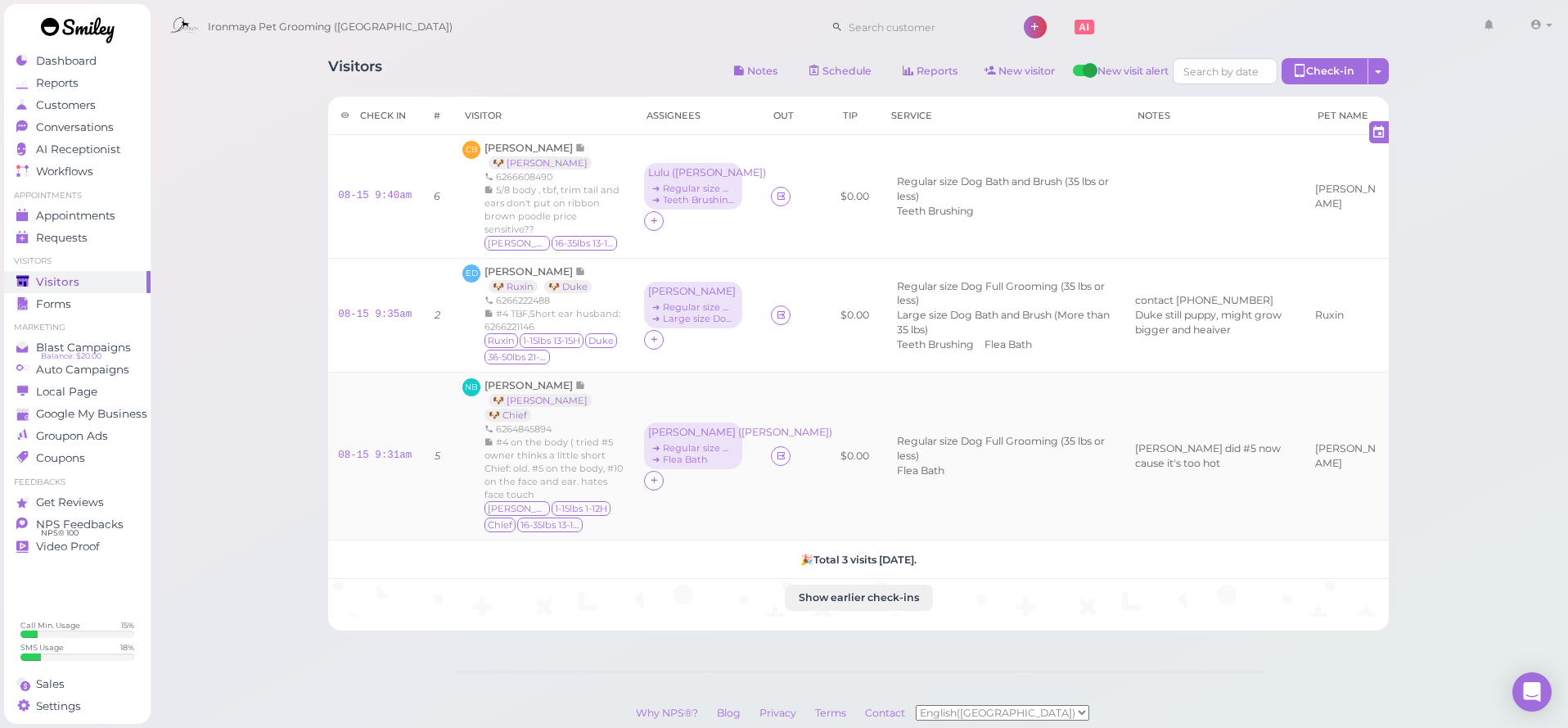
click at [517, 388] on div "Nancy Brewster 🐶 Tucker 🐶 Chief 6264845894 #4 on the body ( tried #5 owner thin…" at bounding box center [554, 456] width 140 height 156
click at [556, 380] on span "[PERSON_NAME]" at bounding box center [530, 385] width 91 height 12
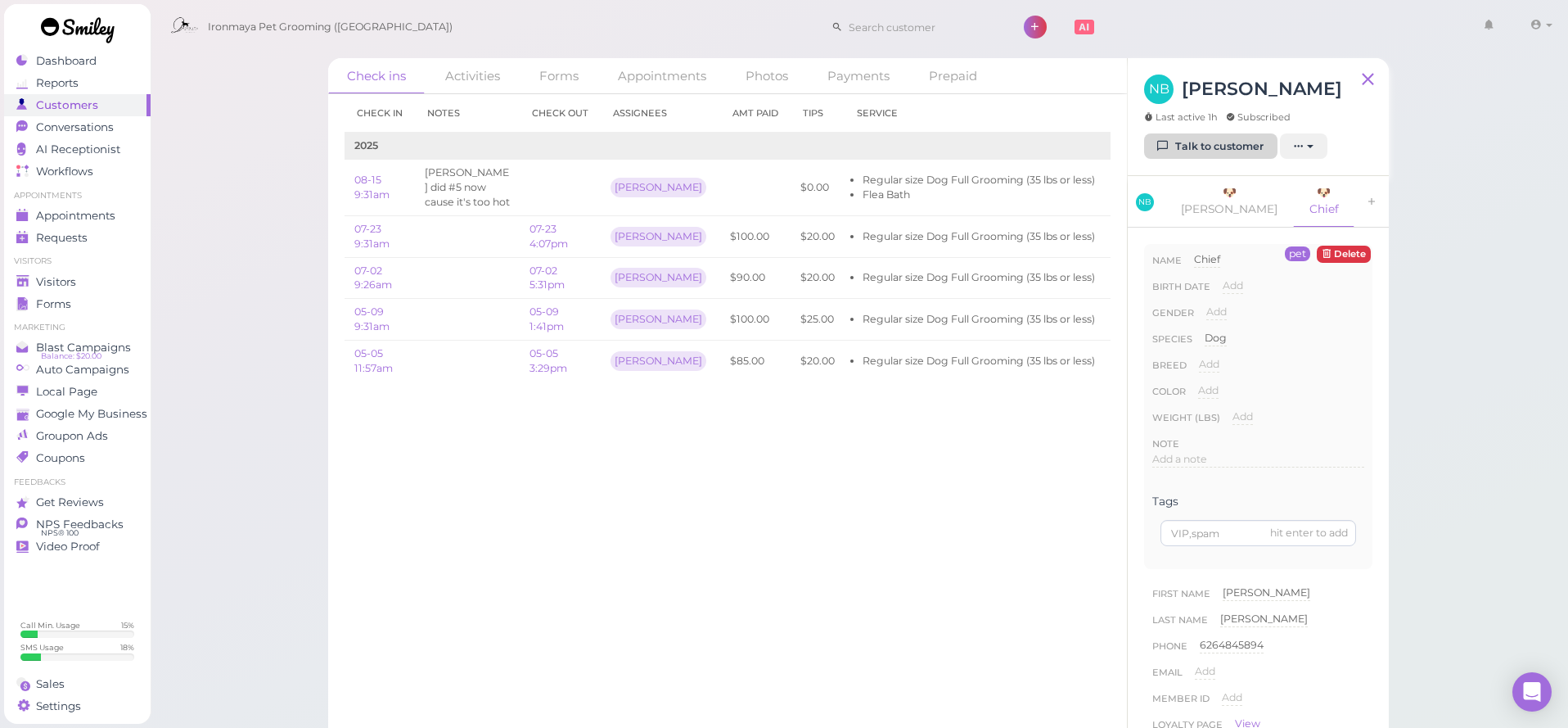
click at [1181, 146] on link "Talk to customer" at bounding box center [1210, 146] width 133 height 26
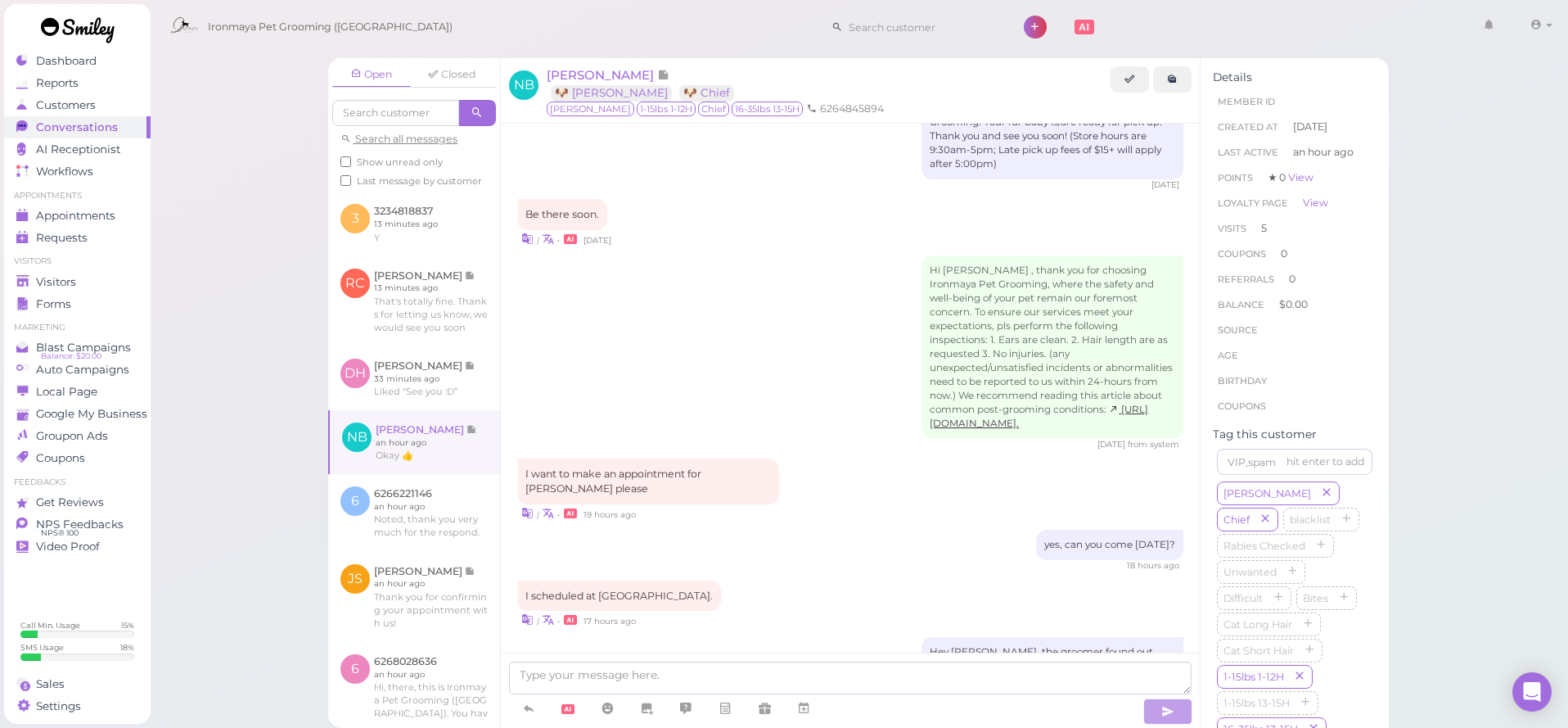
scroll to position [2240, 0]
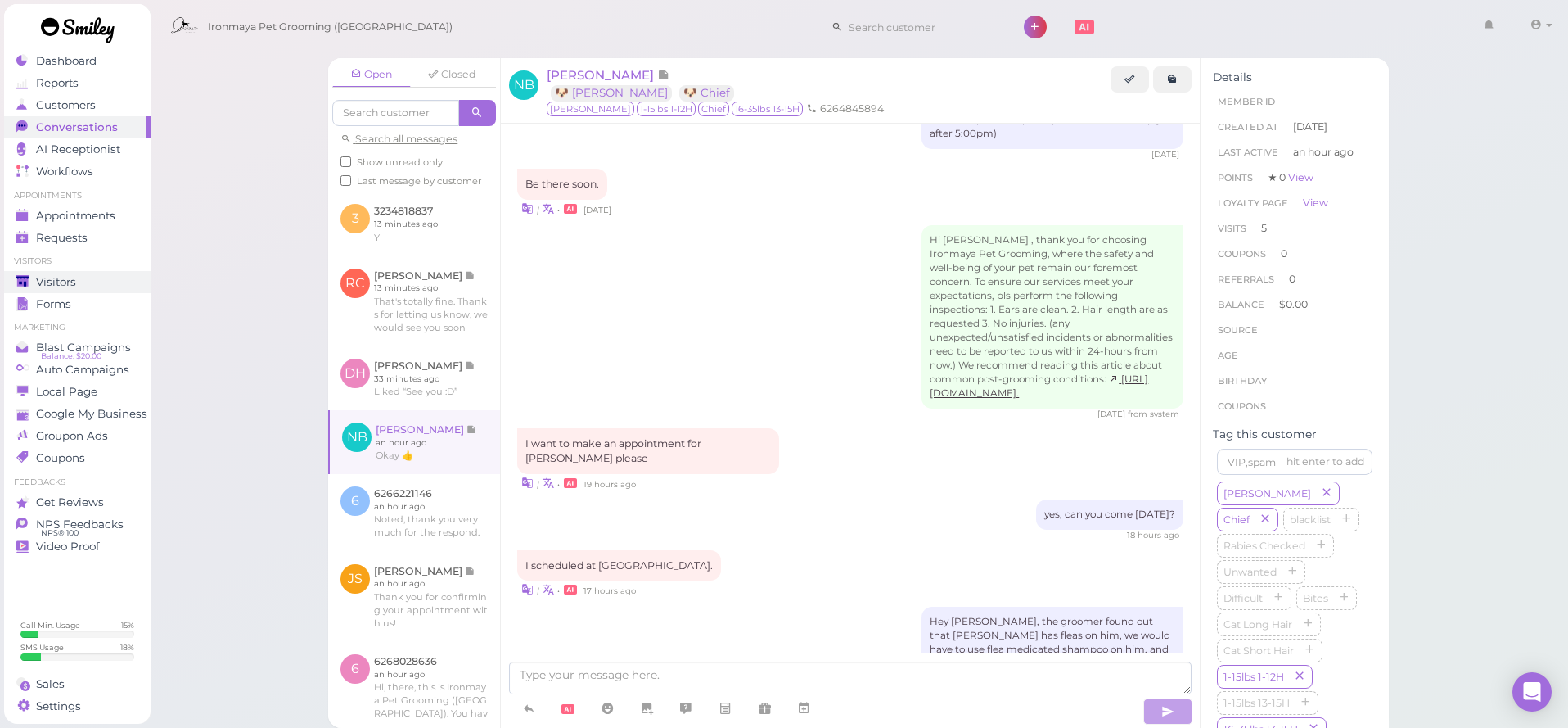
click at [97, 284] on div "Visitors" at bounding box center [75, 282] width 118 height 14
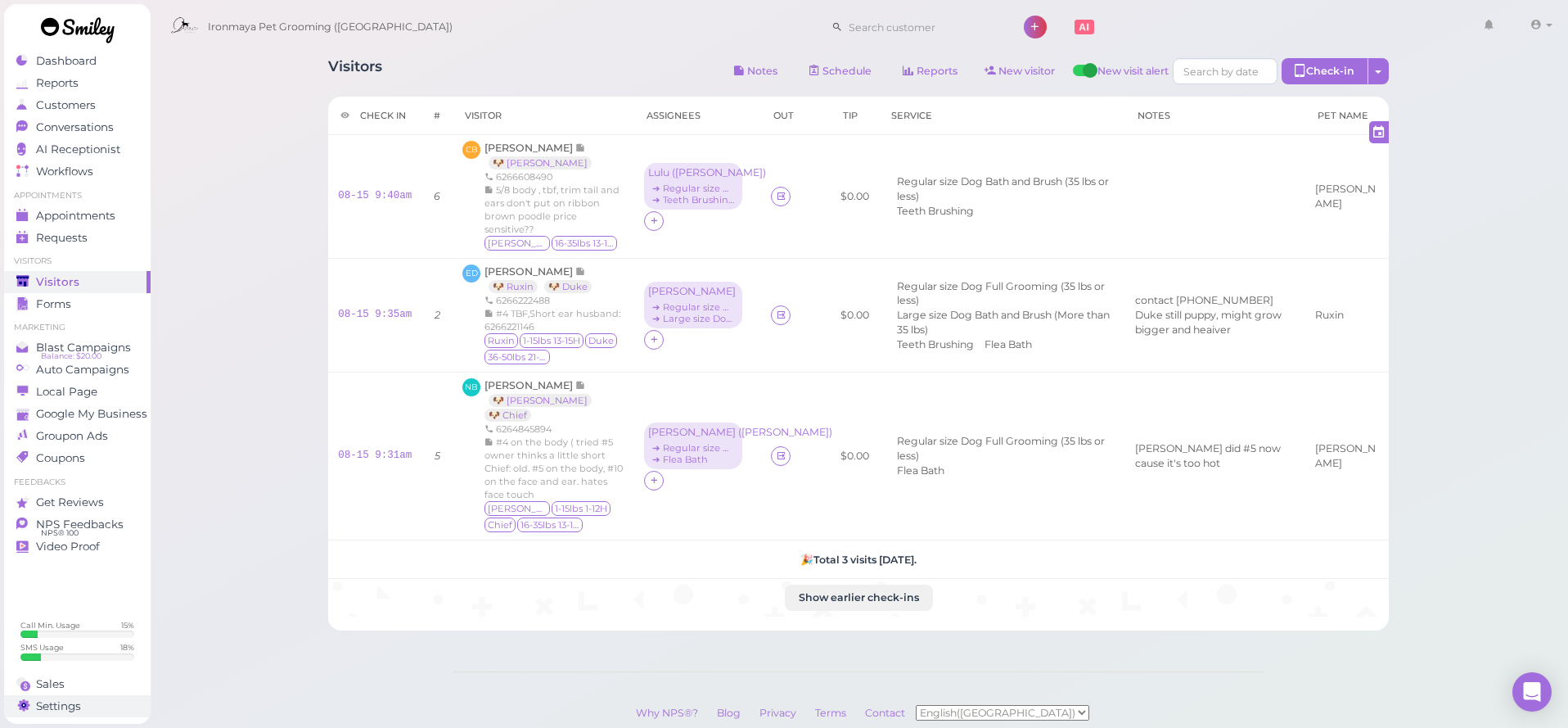
click at [43, 703] on span "Settings" at bounding box center [58, 706] width 45 height 14
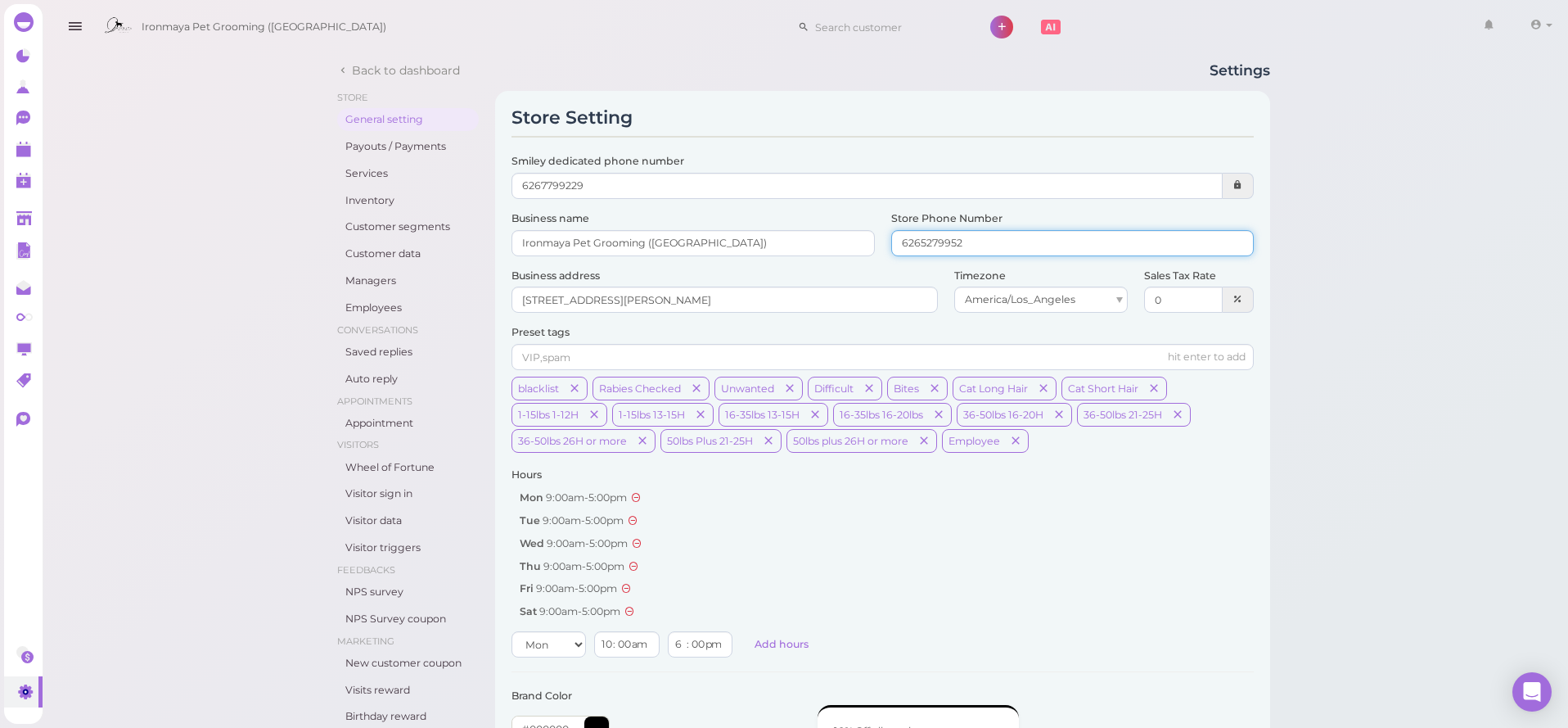
drag, startPoint x: 1022, startPoint y: 248, endPoint x: 191, endPoint y: 214, distance: 831.7
click at [1034, 235] on input at bounding box center [1072, 243] width 363 height 26
paste input "6262611565"
click at [900, 238] on input "6262611565" at bounding box center [1072, 243] width 363 height 26
type input "6262611565"
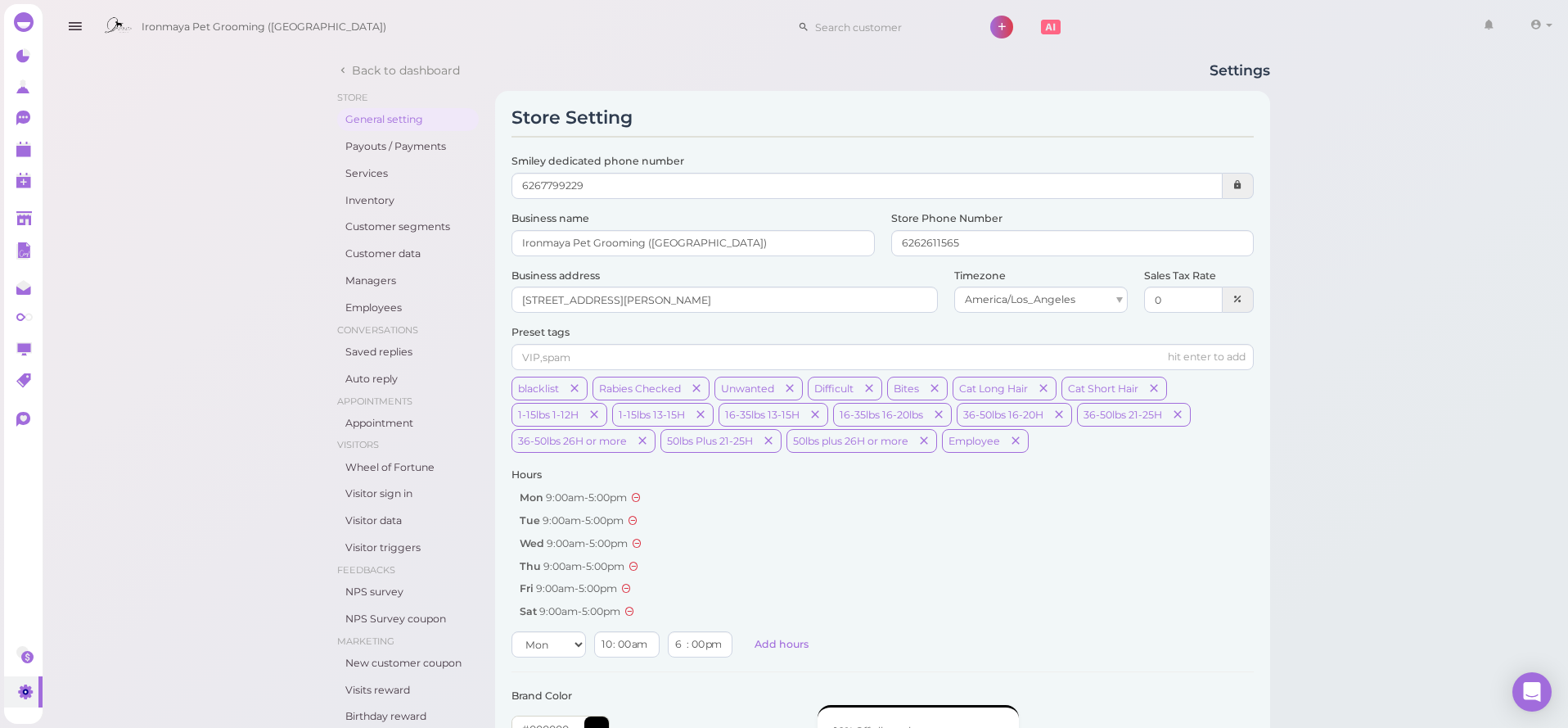
click at [964, 645] on div "hours Mon 9:00am - 5:00pm Tue 9:00am - 5:00pm Wed 9:00am - 5:00pm Thu 9:00am - …" at bounding box center [882, 562] width 742 height 190
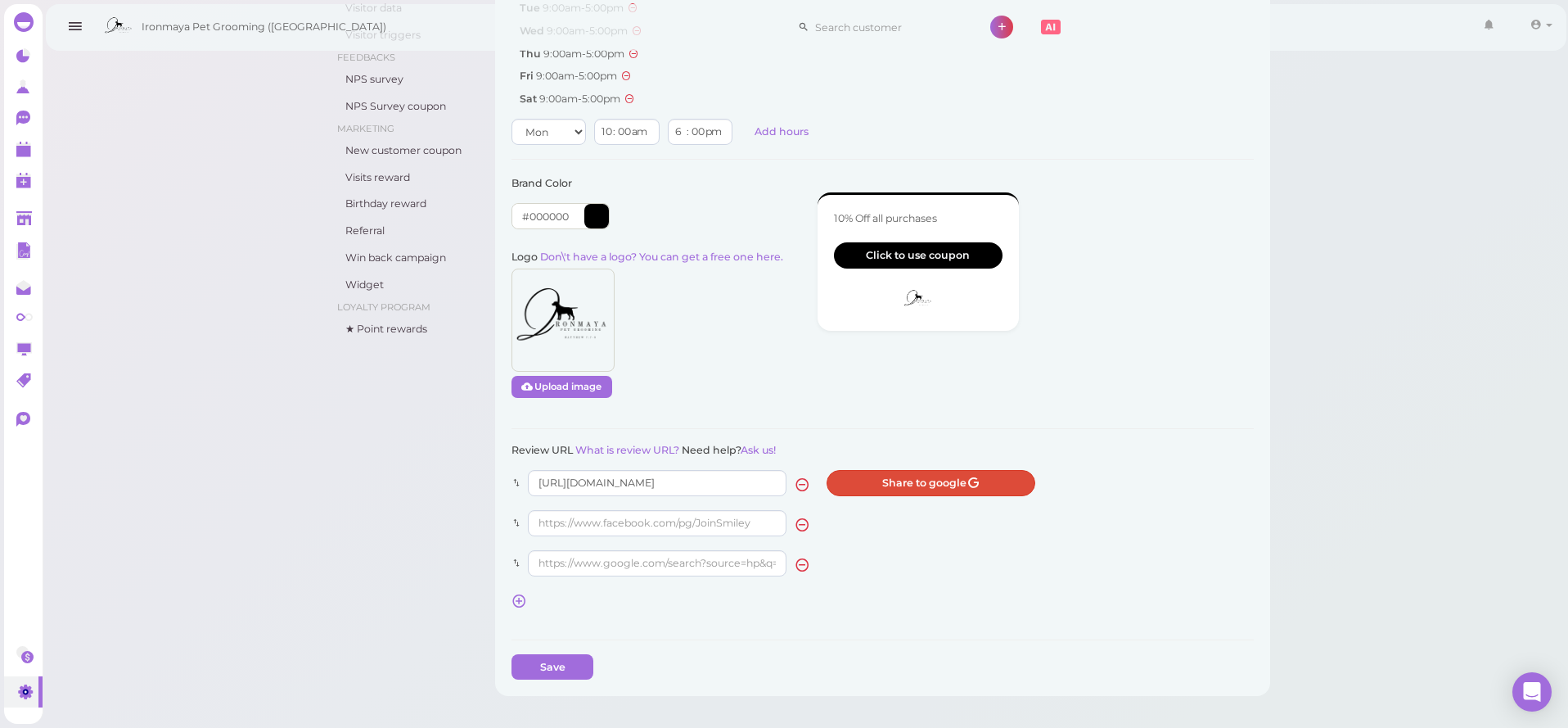
scroll to position [663, 0]
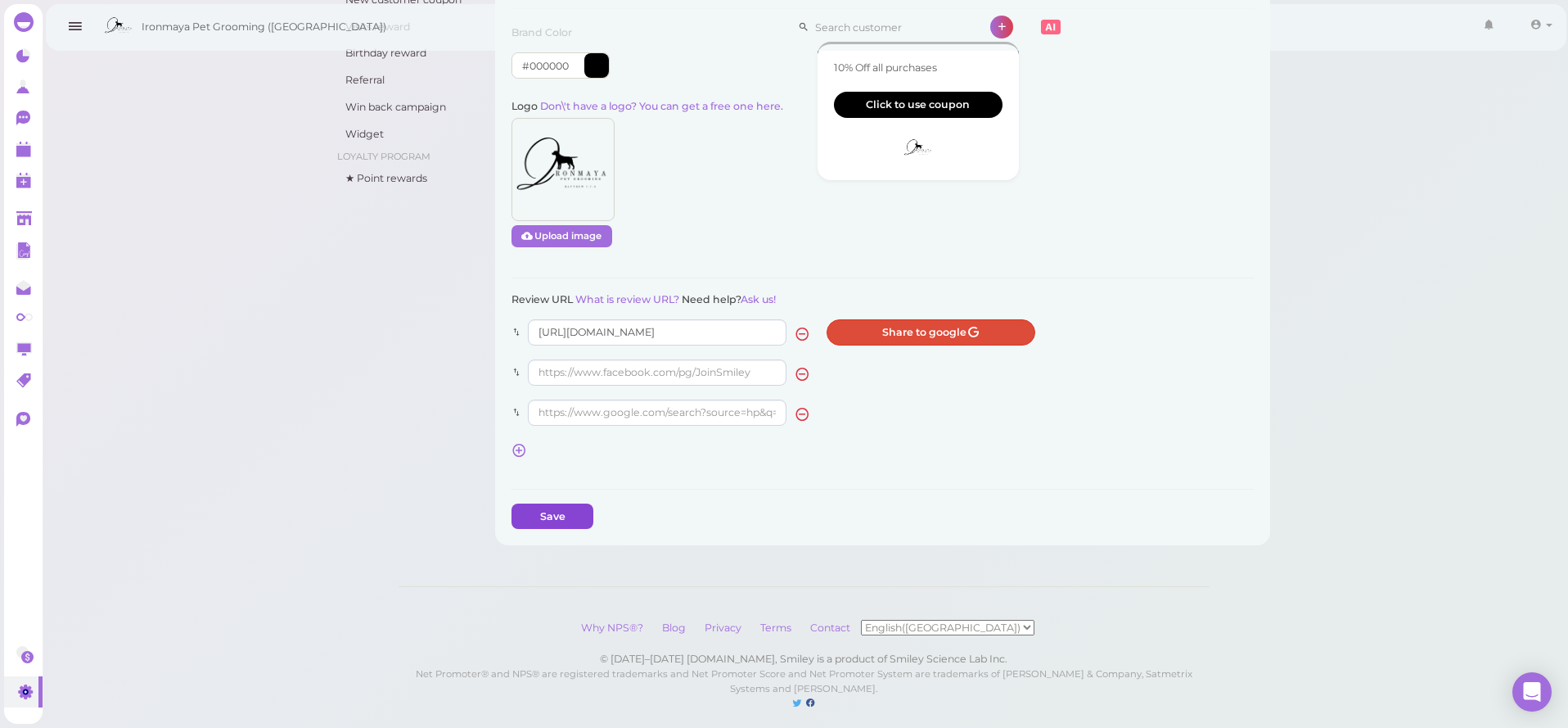
click at [591, 505] on button "Save" at bounding box center [552, 517] width 82 height 26
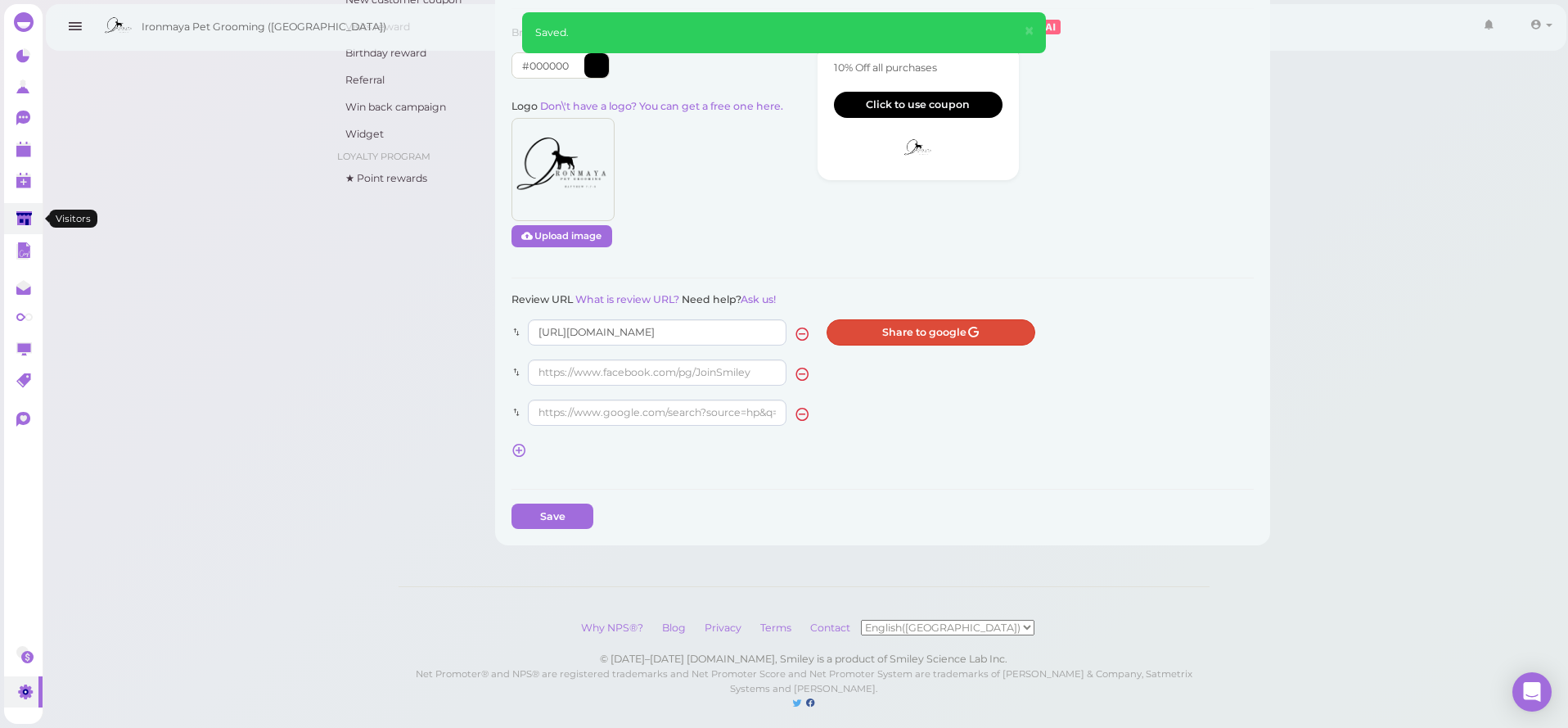
click at [29, 212] on polygon at bounding box center [24, 218] width 15 height 14
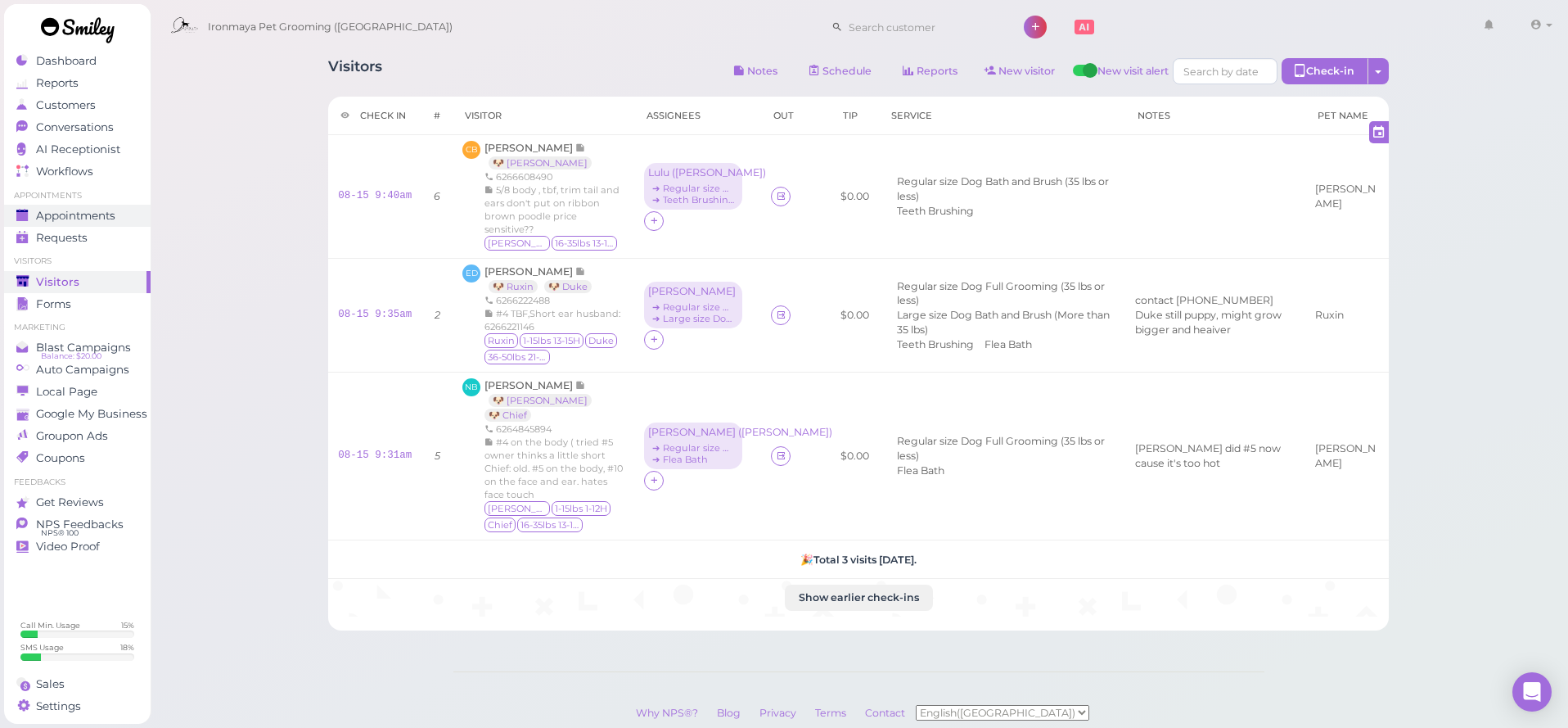
click at [73, 218] on span "Appointments" at bounding box center [76, 216] width 79 height 14
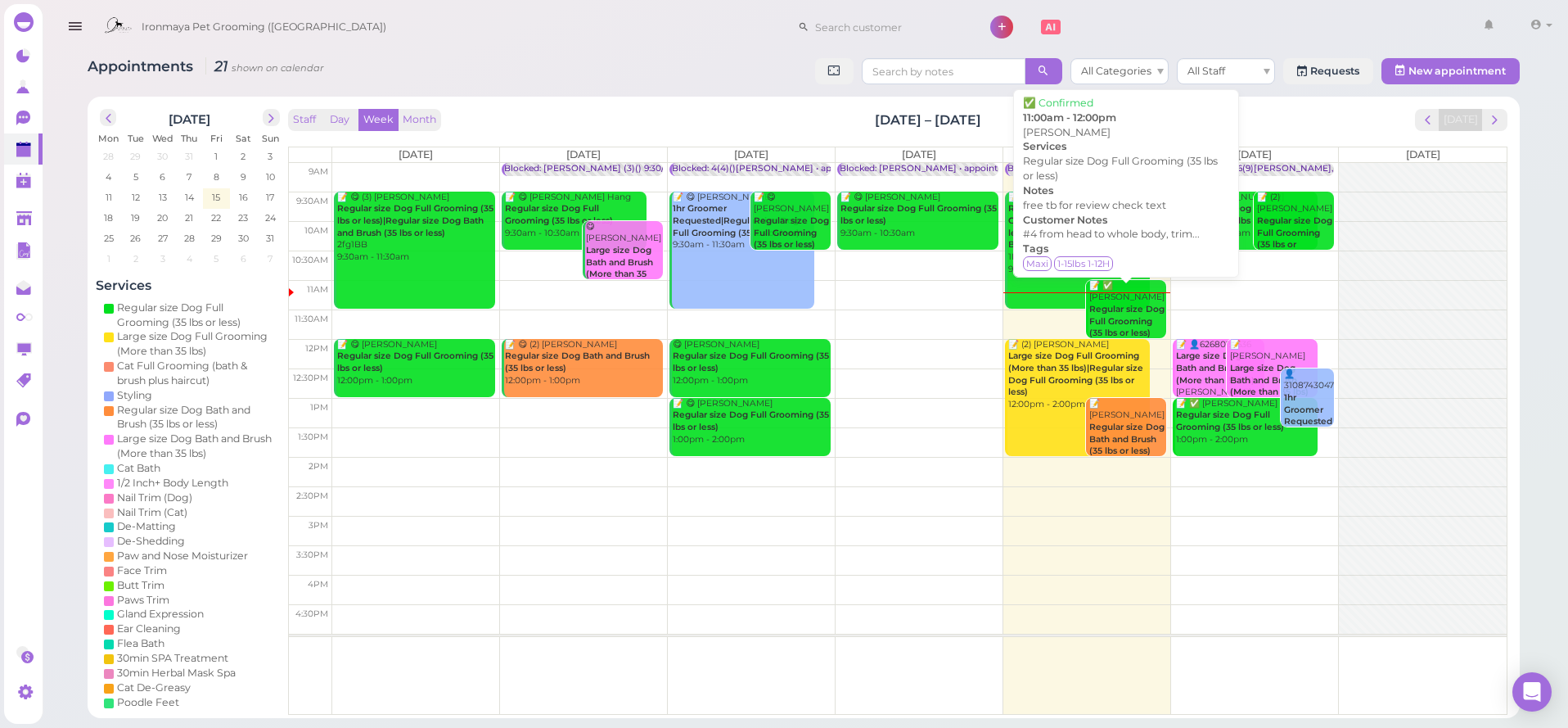
click at [1139, 307] on b "Regular size Dog Full Grooming (35 lbs or less)" at bounding box center [1127, 321] width 76 height 34
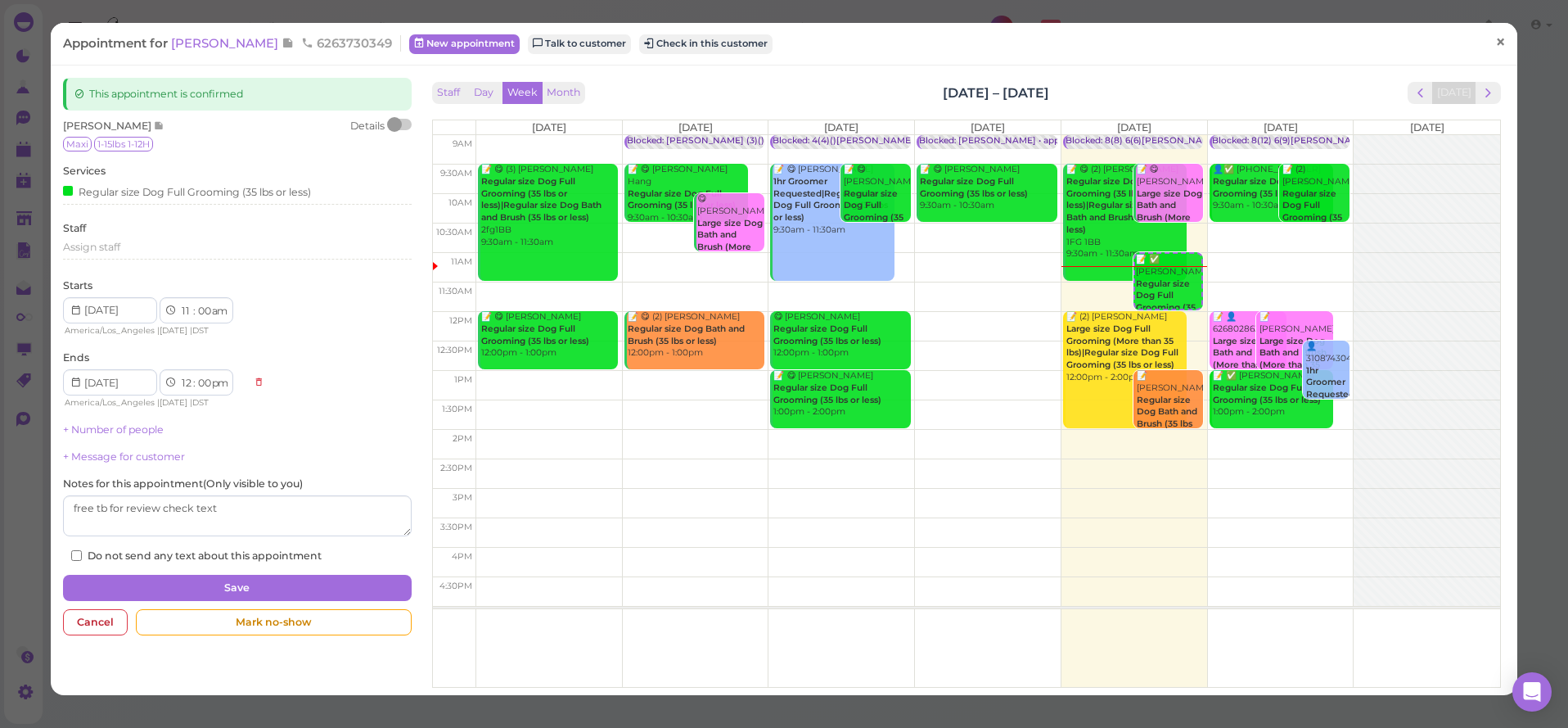
click at [1503, 50] on span "×" at bounding box center [1500, 42] width 10 height 23
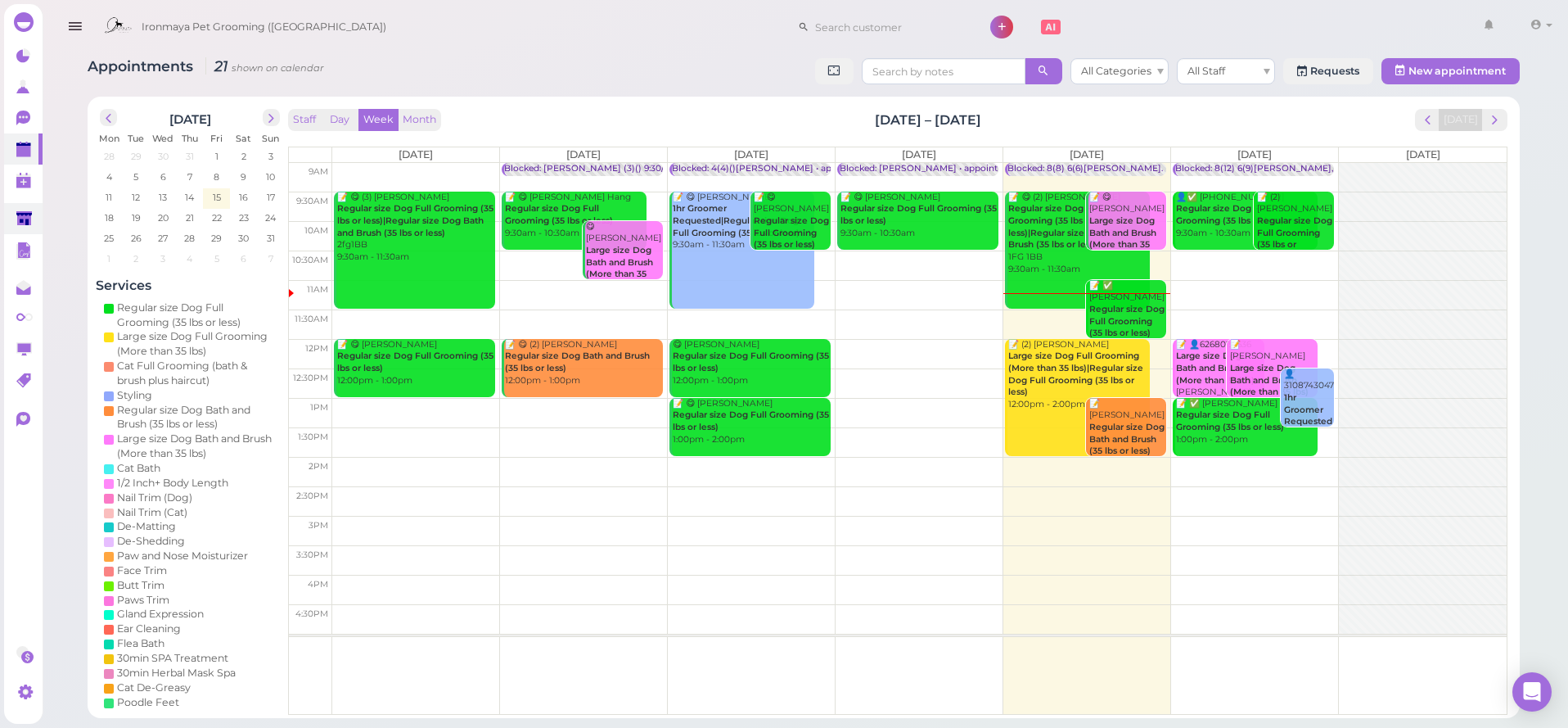
click at [21, 209] on link at bounding box center [23, 218] width 39 height 31
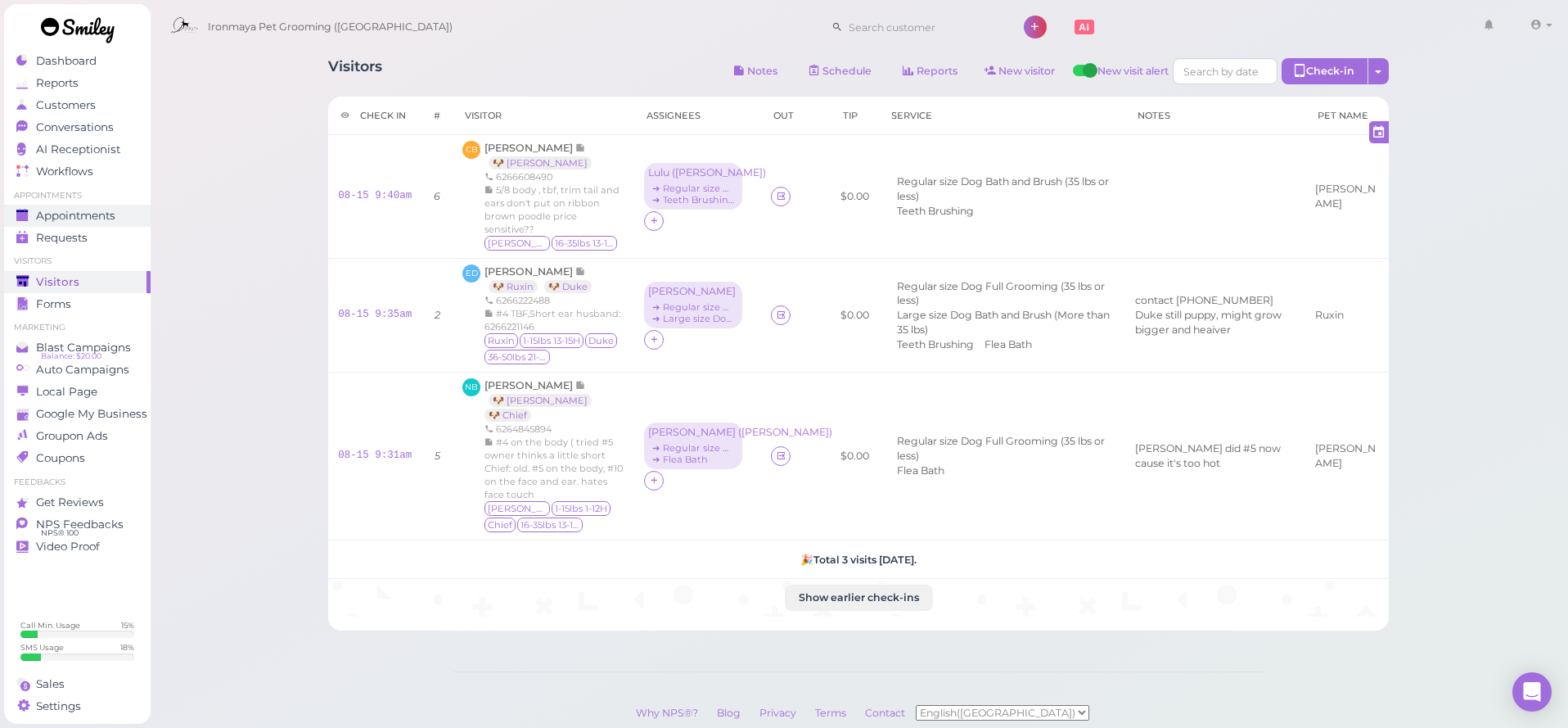
click at [114, 218] on span "Appointments" at bounding box center [76, 216] width 79 height 14
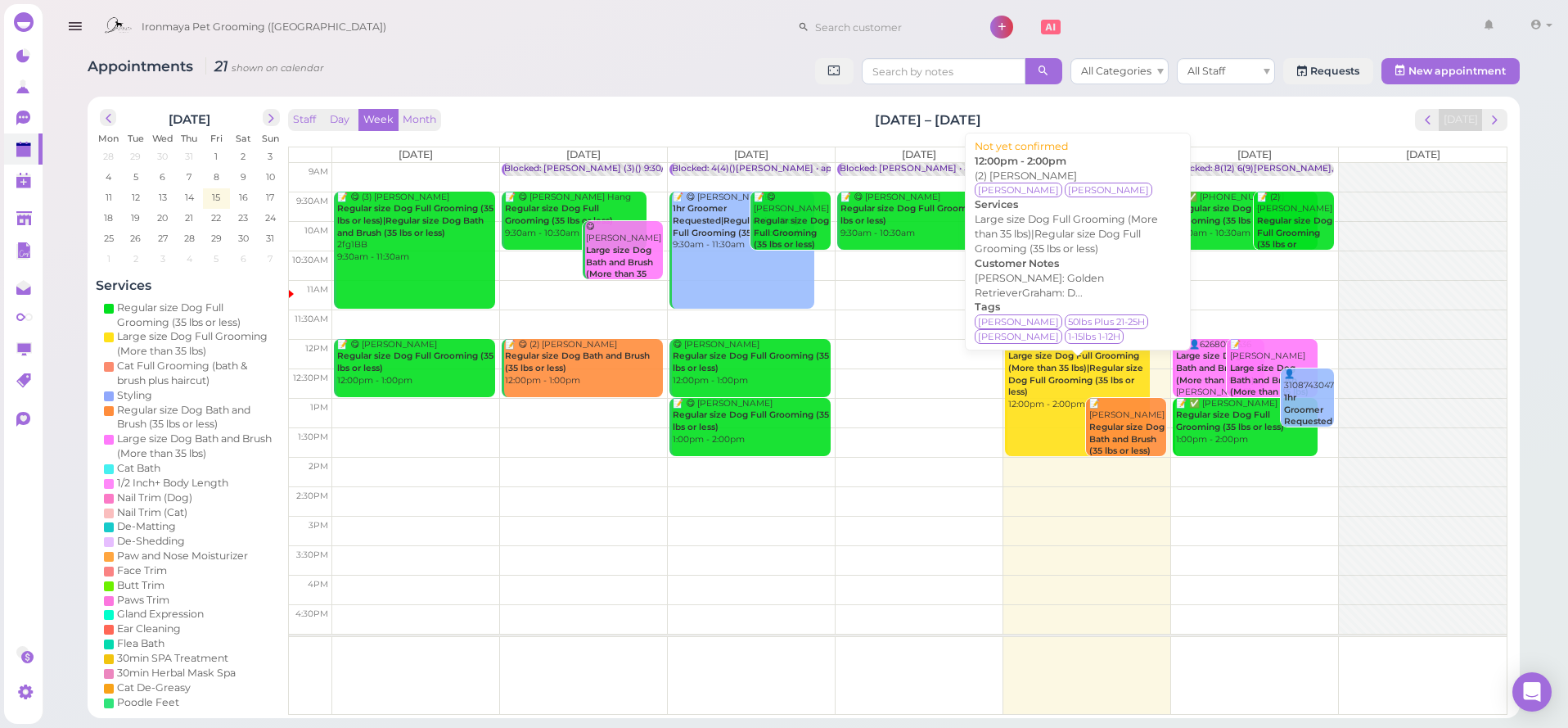
click at [1080, 364] on b "Large size Dog Full Grooming (More than 35 lbs)|Regular size Dog Full Grooming …" at bounding box center [1075, 374] width 135 height 46
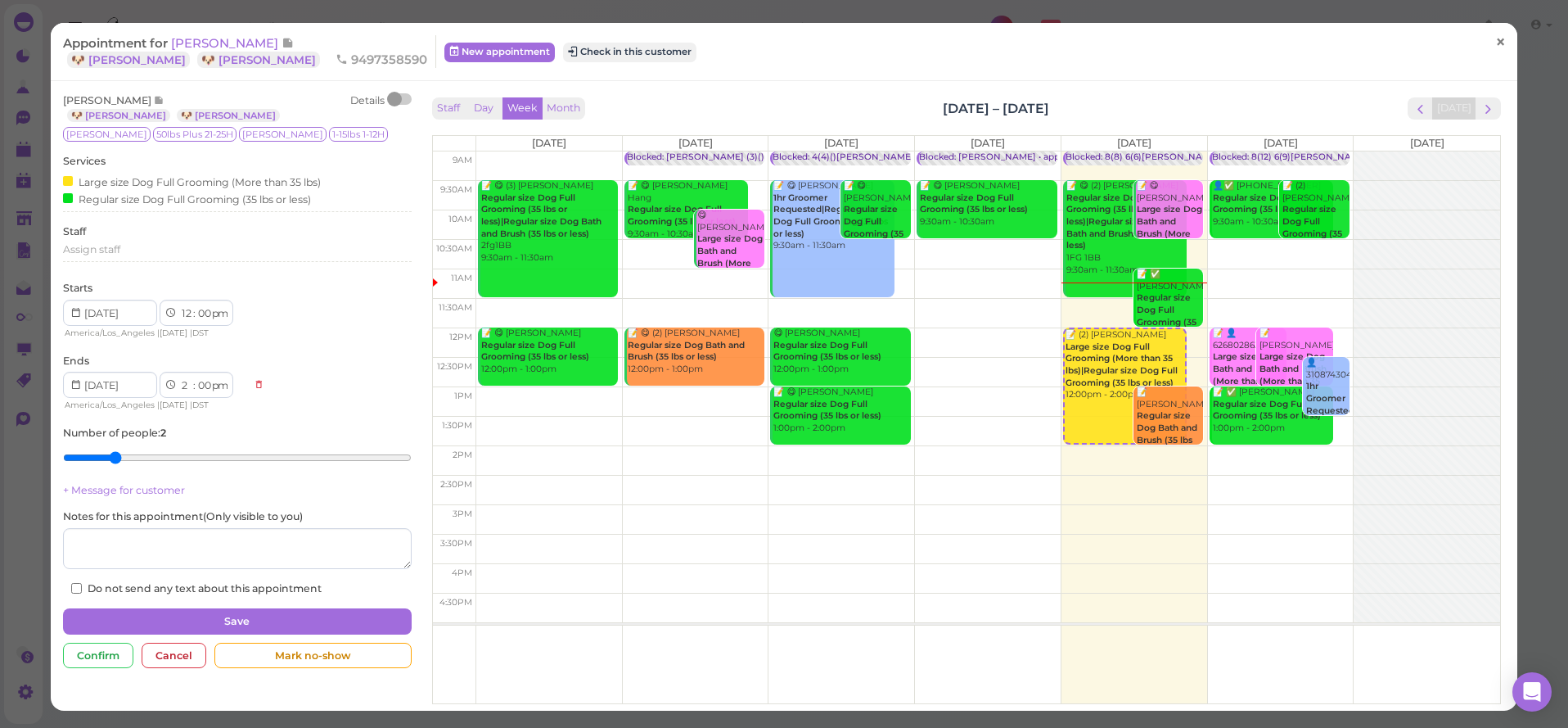
click at [1496, 34] on span "×" at bounding box center [1500, 42] width 10 height 23
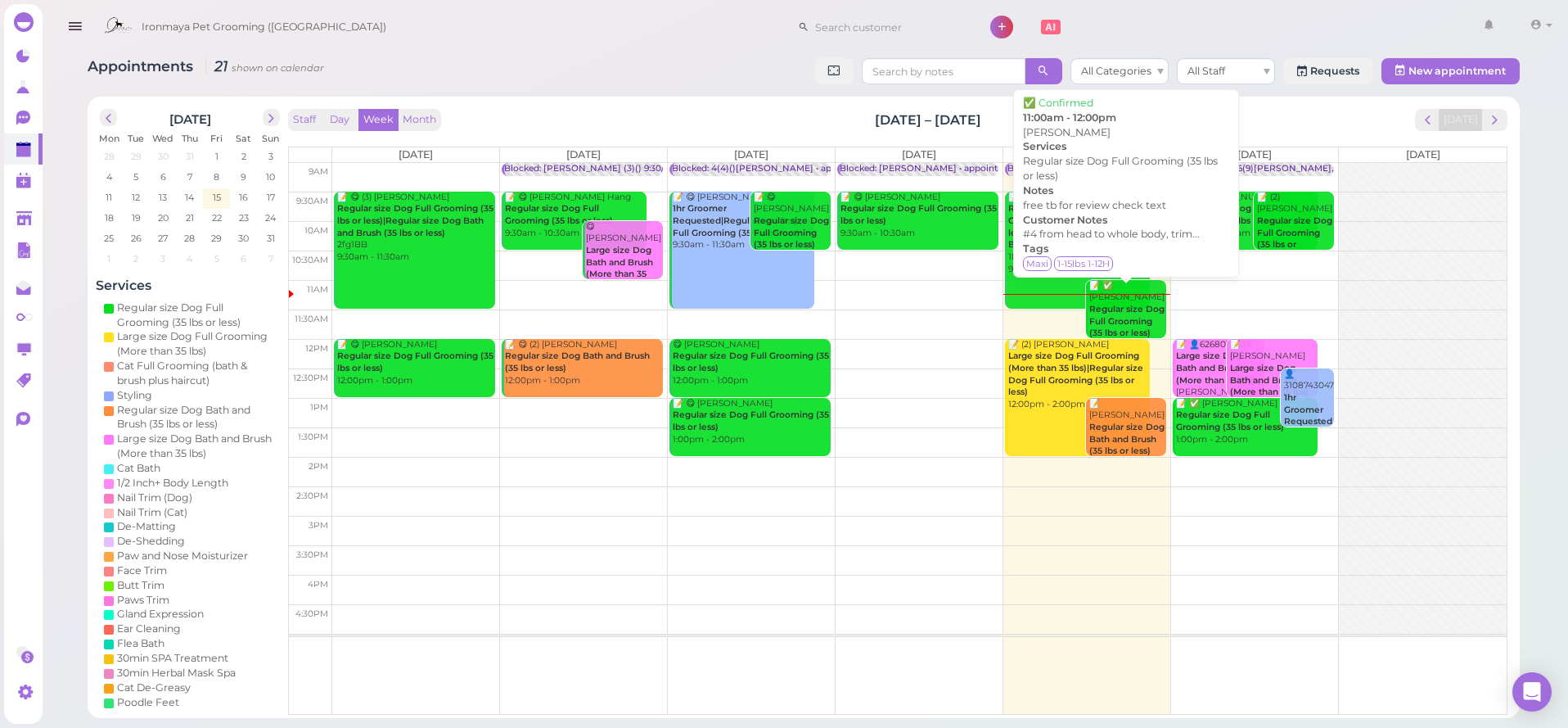
click at [1119, 304] on b "Regular size Dog Full Grooming (35 lbs or less)" at bounding box center [1127, 321] width 76 height 34
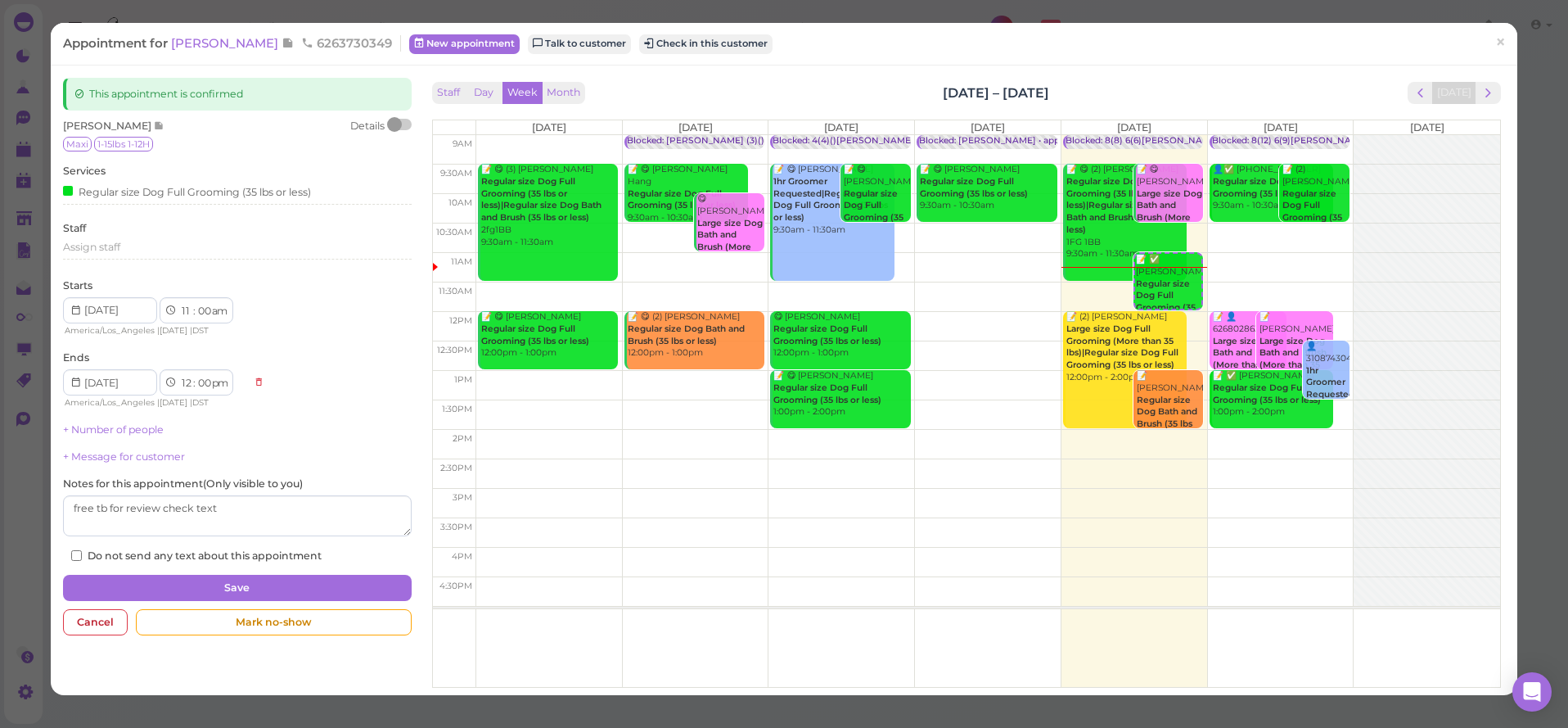
click at [243, 36] on span "[PERSON_NAME]" at bounding box center [226, 43] width 111 height 15
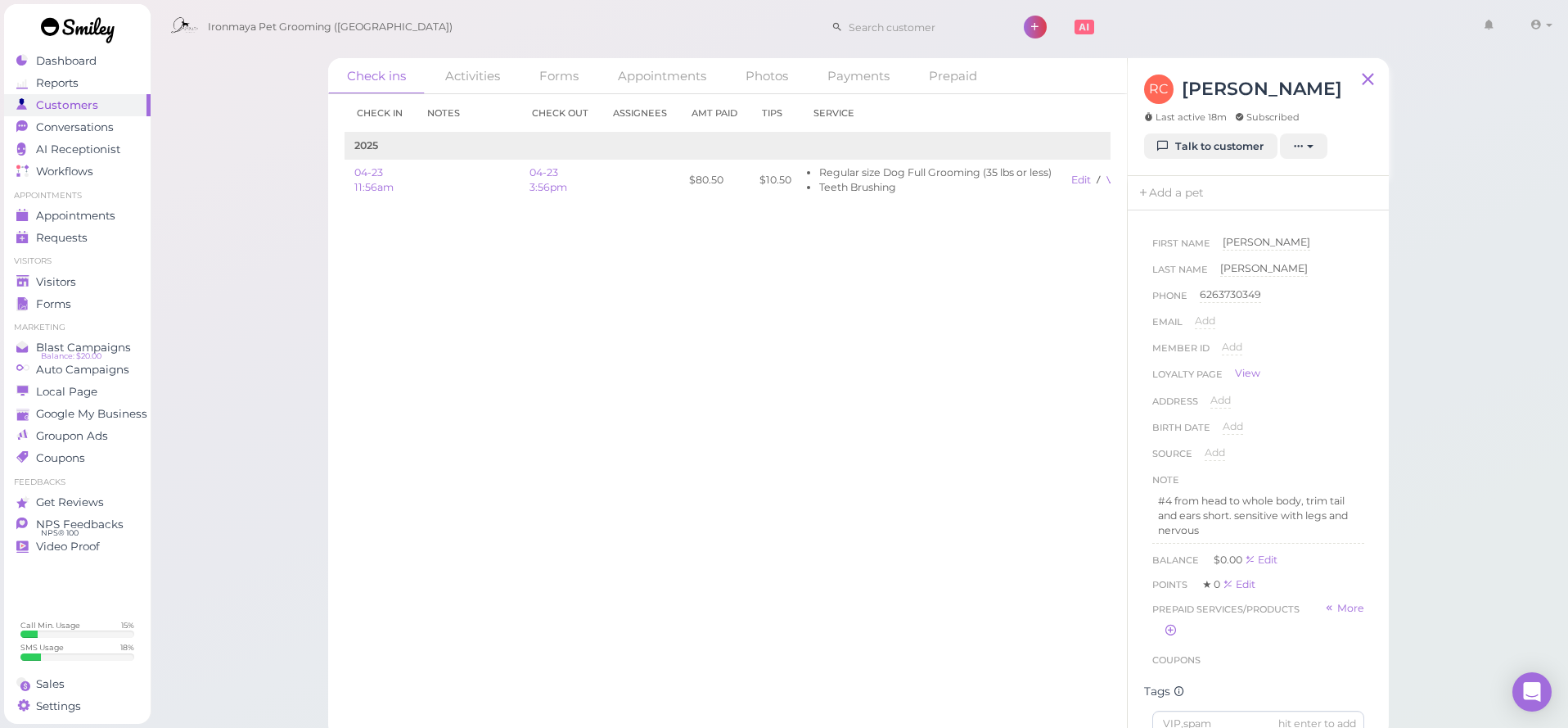
click at [1250, 159] on div "RC Rachelle Calderon Last active 18m Subscribed Talk to customer New appointmen…" at bounding box center [1258, 117] width 261 height 118
click at [1254, 153] on link "Talk to customer" at bounding box center [1210, 146] width 133 height 26
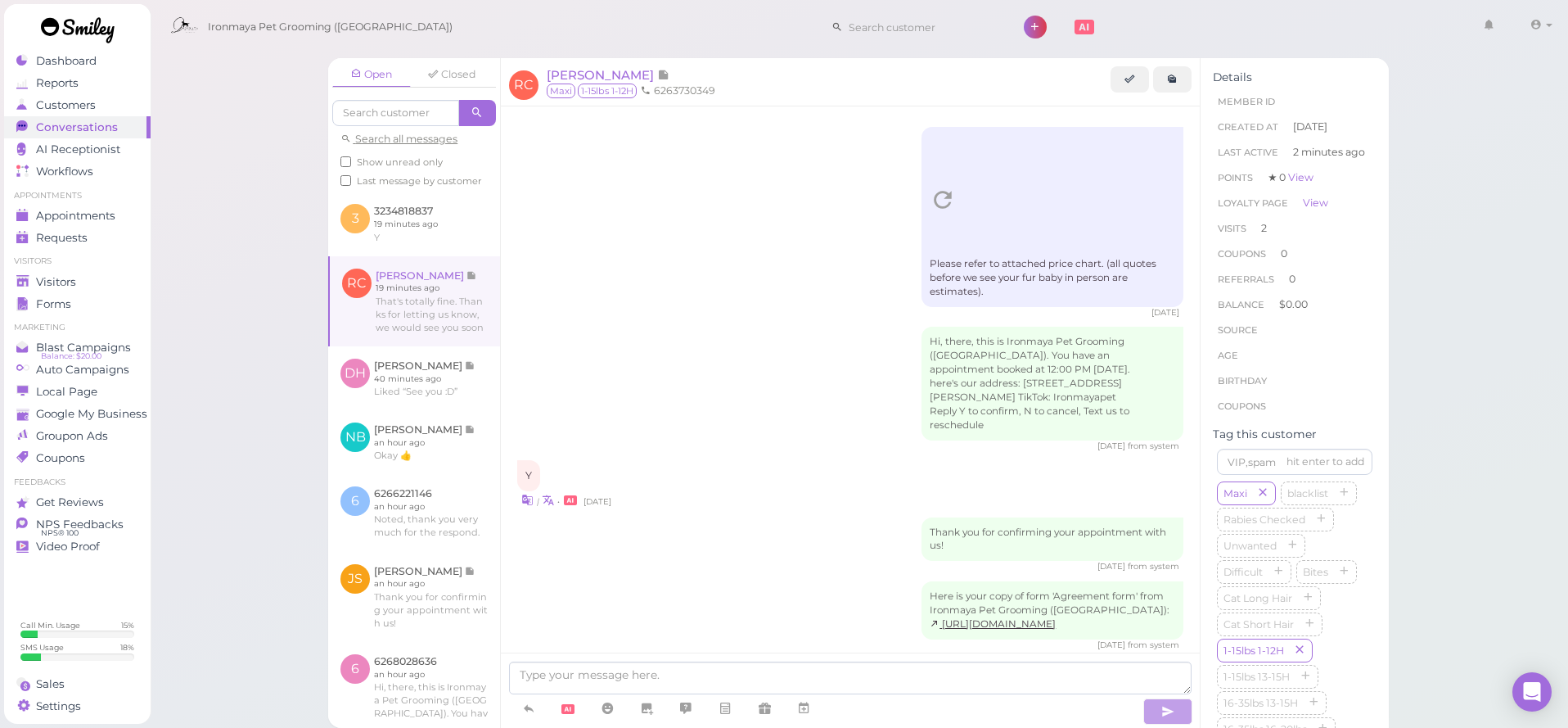
scroll to position [1498, 0]
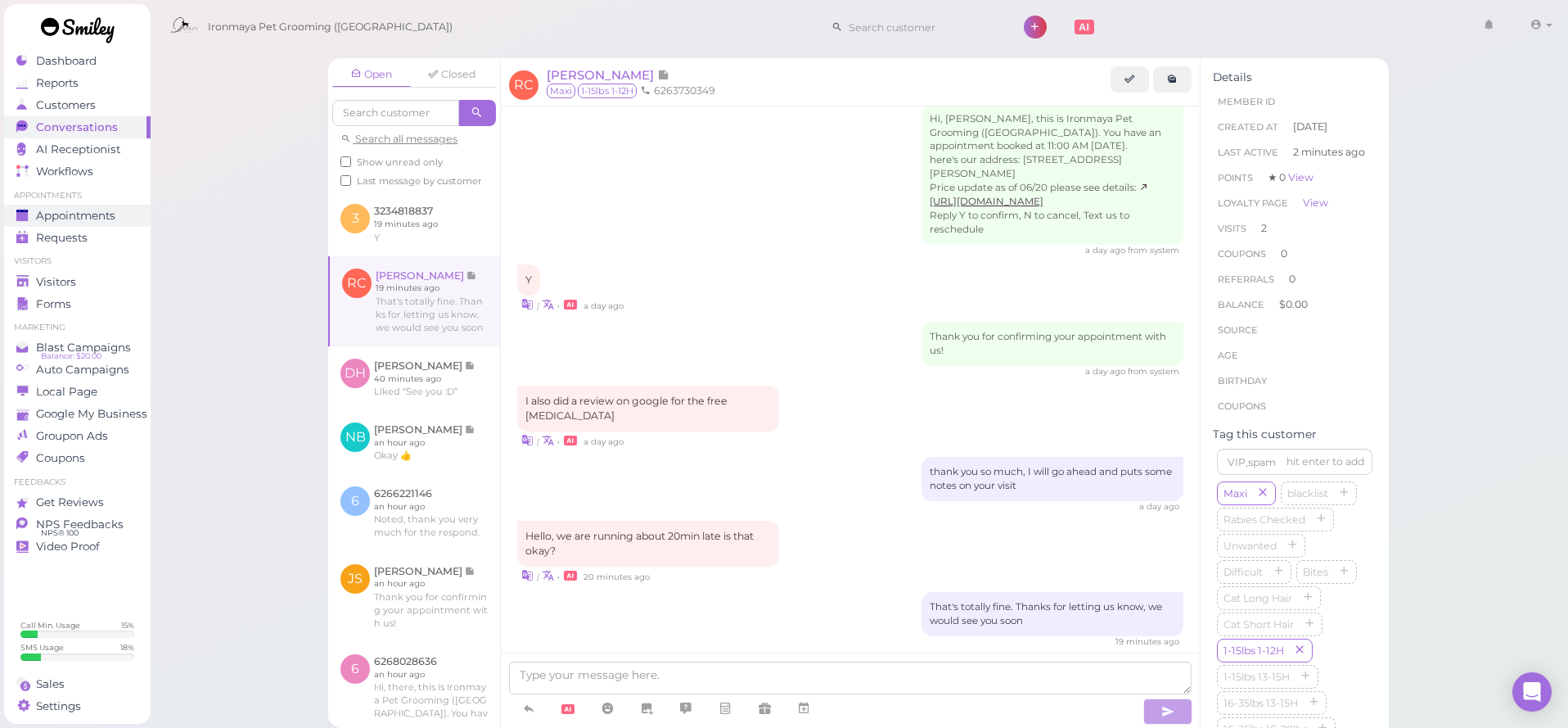
click at [136, 223] on link "Appointments" at bounding box center [77, 216] width 146 height 22
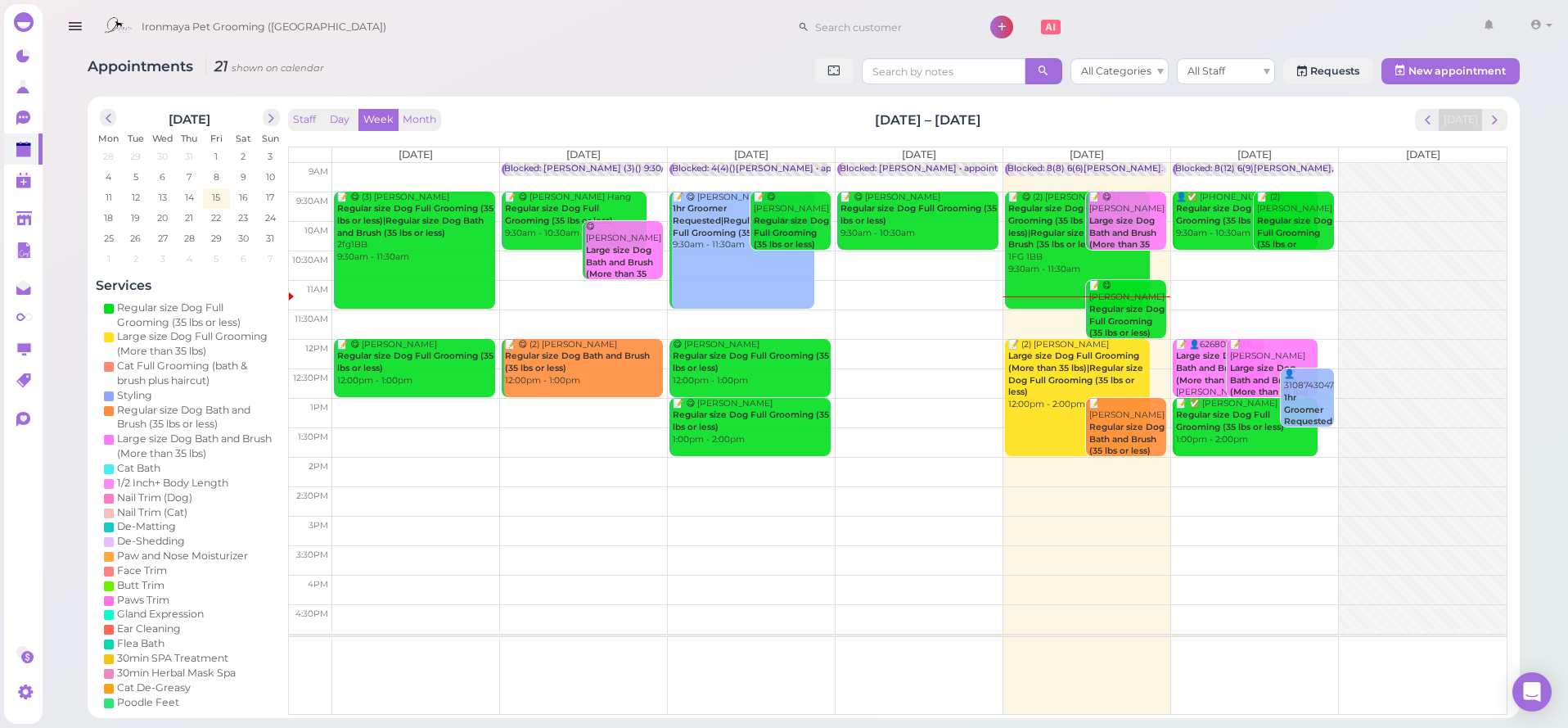
click at [1137, 315] on b "Regular size Dog Full Grooming (35 lbs or less)" at bounding box center [1127, 321] width 76 height 34
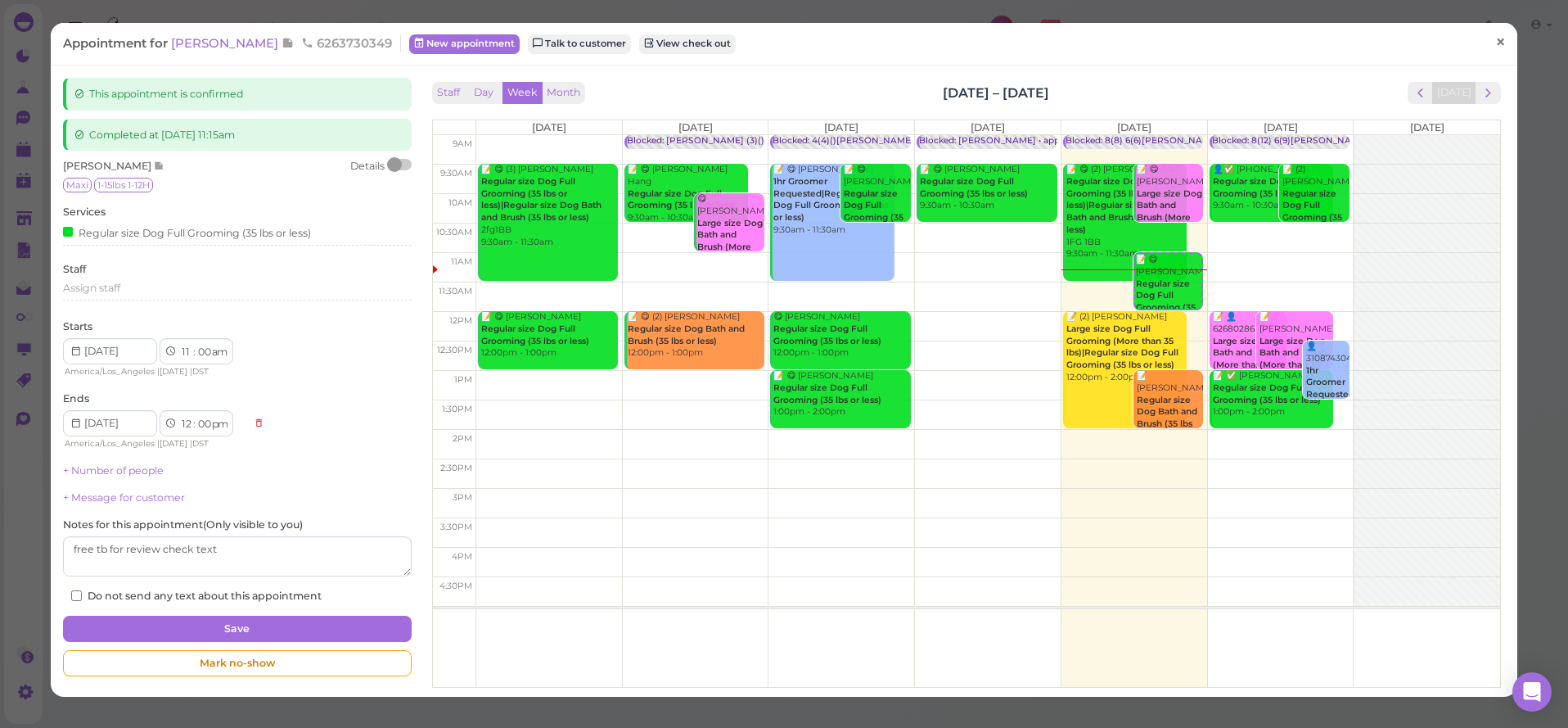
click at [1501, 43] on span "×" at bounding box center [1500, 42] width 10 height 23
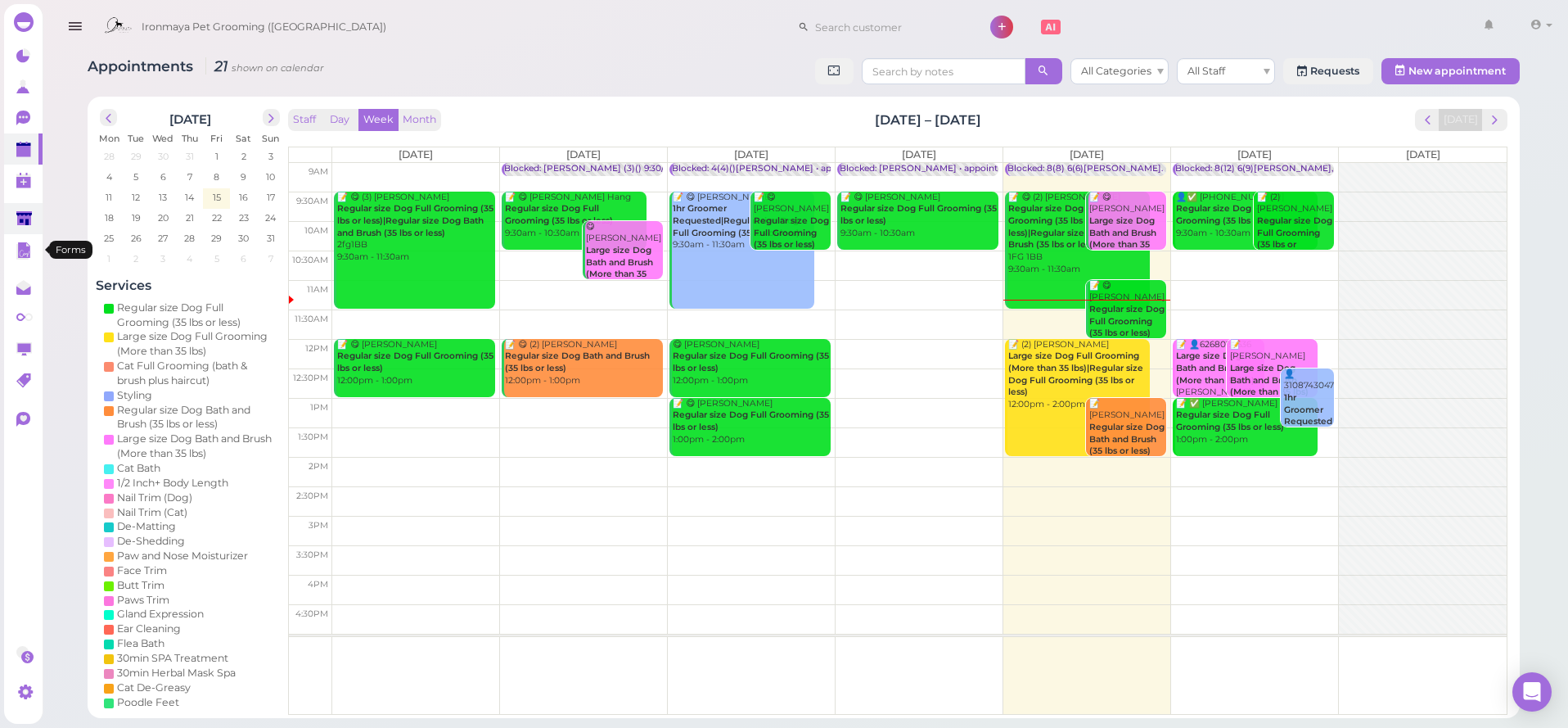
click at [22, 220] on icon at bounding box center [24, 219] width 15 height 12
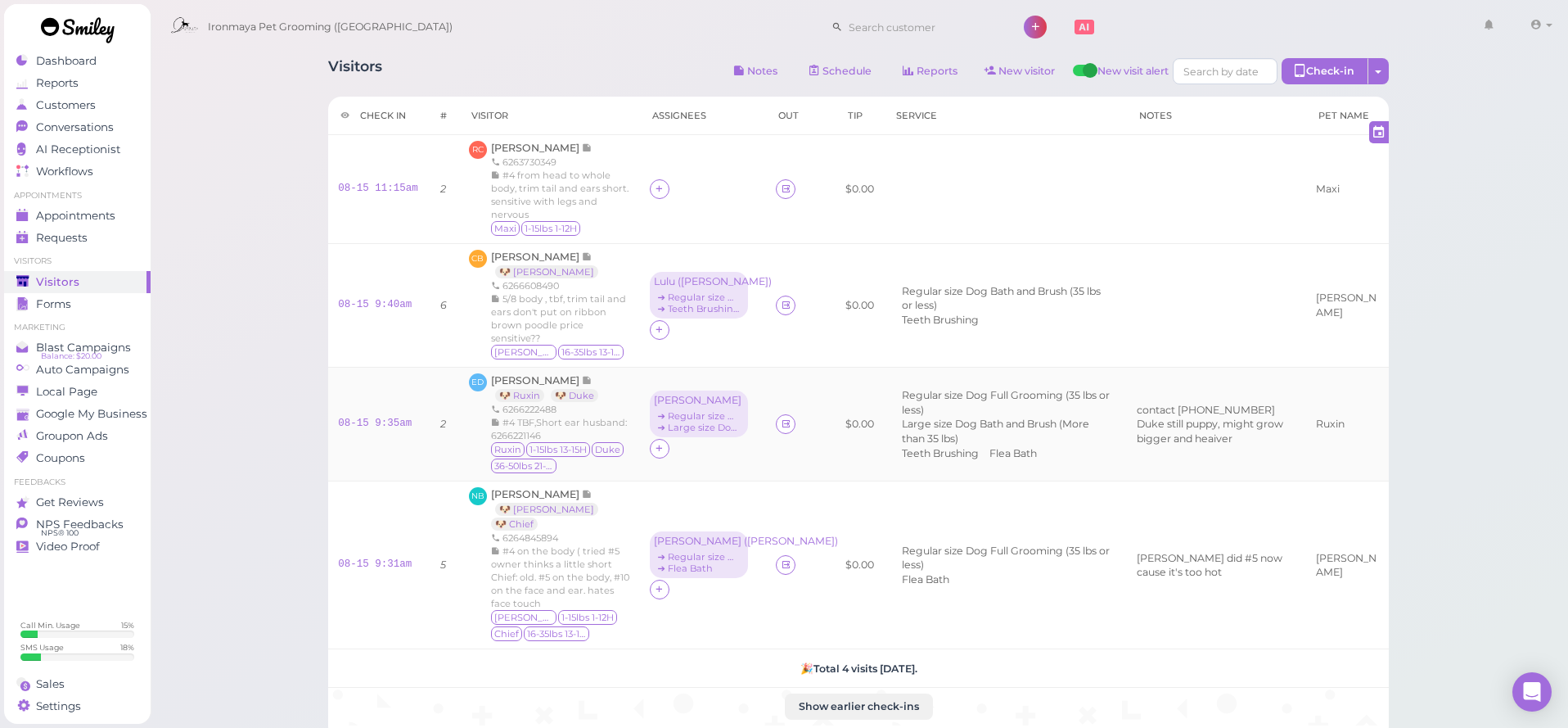
scroll to position [29, 0]
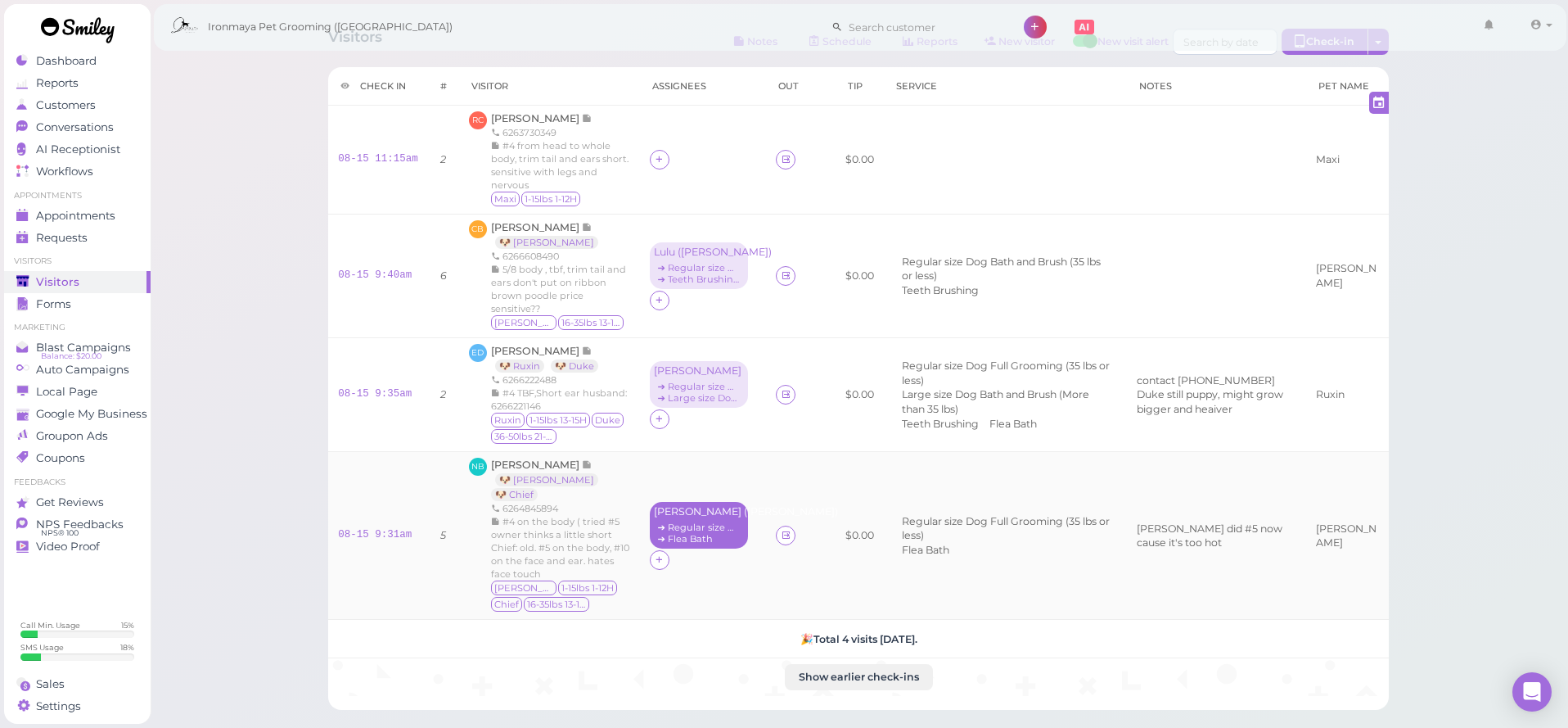
click at [692, 533] on div "➔ Flea Bath" at bounding box center [699, 538] width 90 height 11
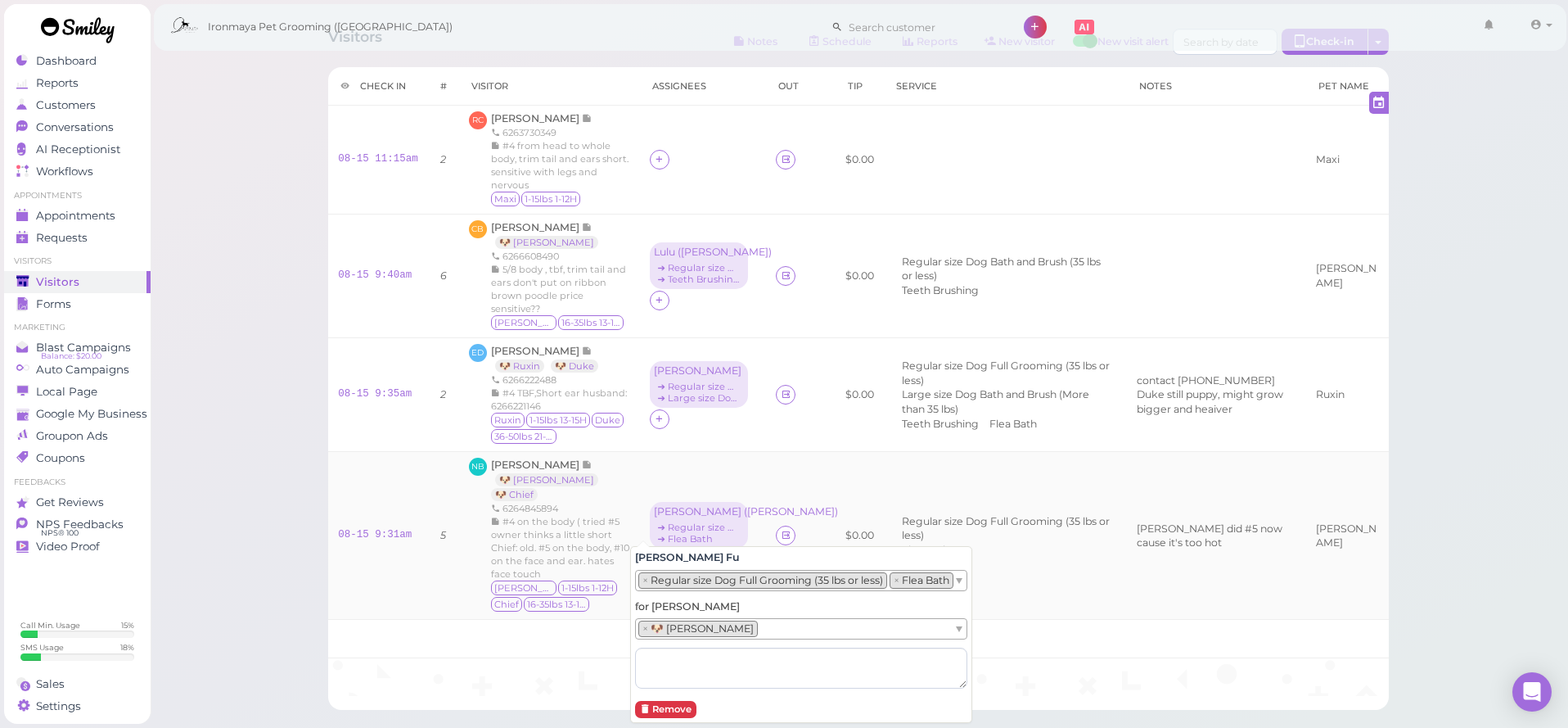
click at [811, 489] on td at bounding box center [823, 535] width 25 height 168
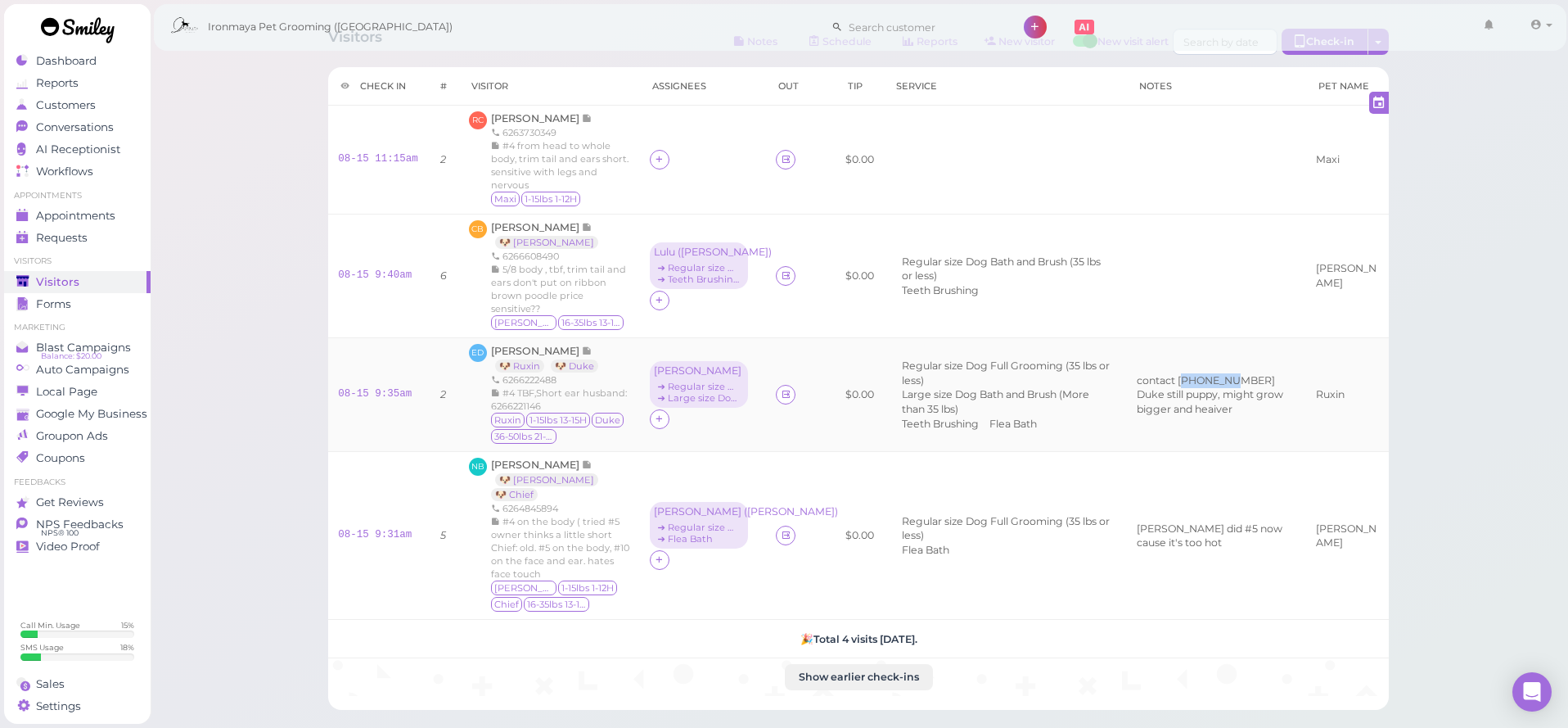
drag, startPoint x: 1209, startPoint y: 379, endPoint x: 1254, endPoint y: 378, distance: 45.0
click at [1254, 378] on td "contact [PHONE_NUMBER] Duke still puppy, might grow bigger and heaiver" at bounding box center [1216, 395] width 179 height 113
click at [1231, 361] on td "contact [PHONE_NUMBER] Duke still puppy, might grow bigger and heaiver" at bounding box center [1216, 395] width 179 height 113
click at [654, 157] on icon at bounding box center [659, 159] width 10 height 12
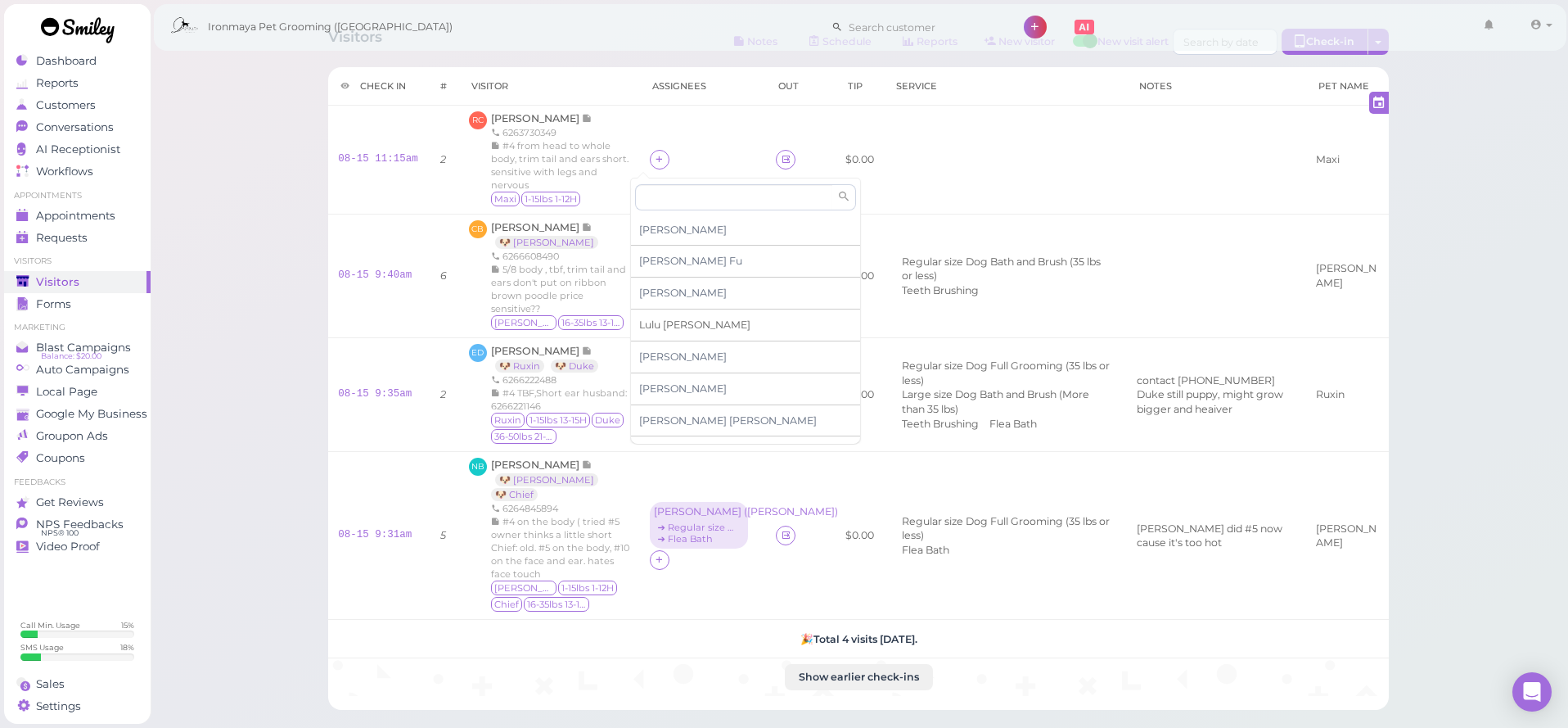
click at [680, 326] on span "Lulu Han" at bounding box center [695, 324] width 112 height 12
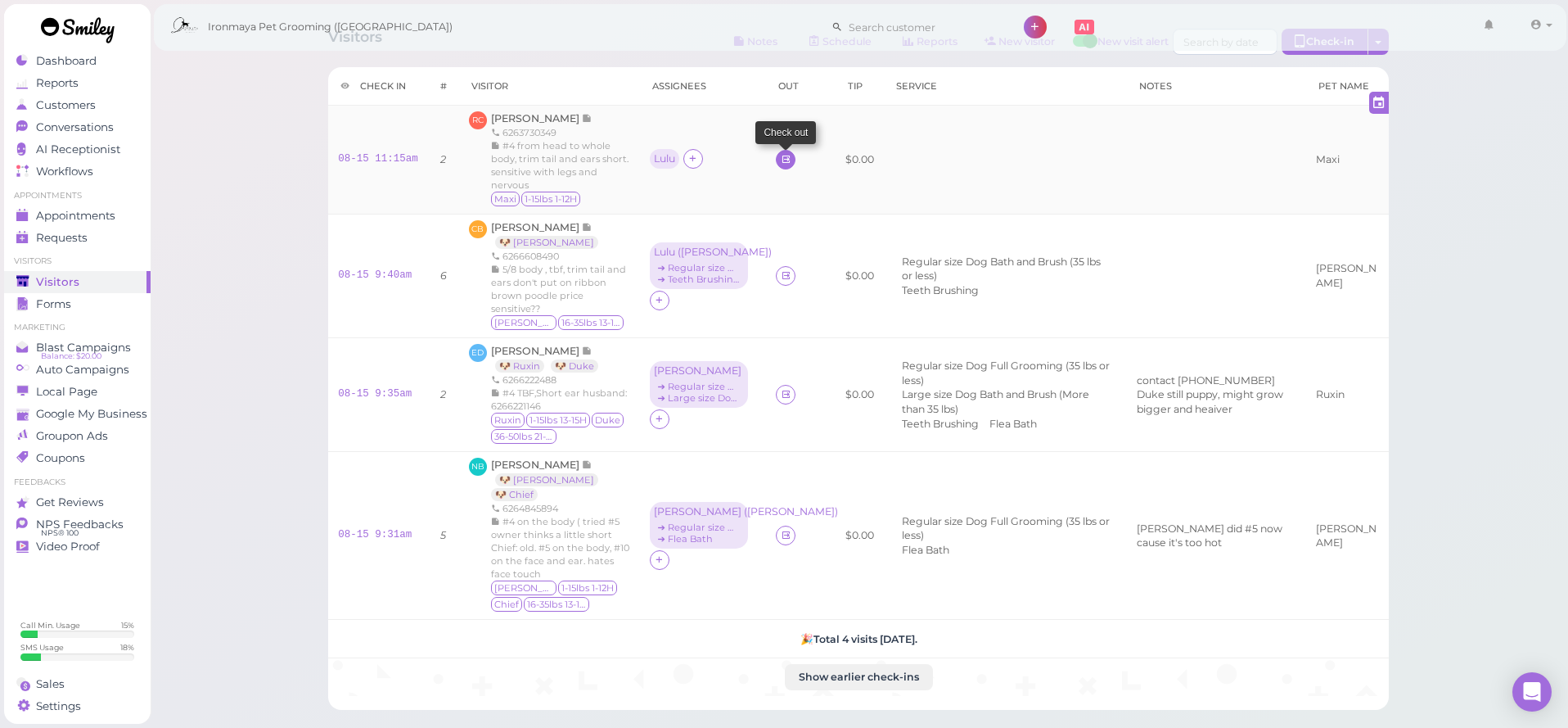
click at [781, 160] on icon at bounding box center [786, 159] width 10 height 12
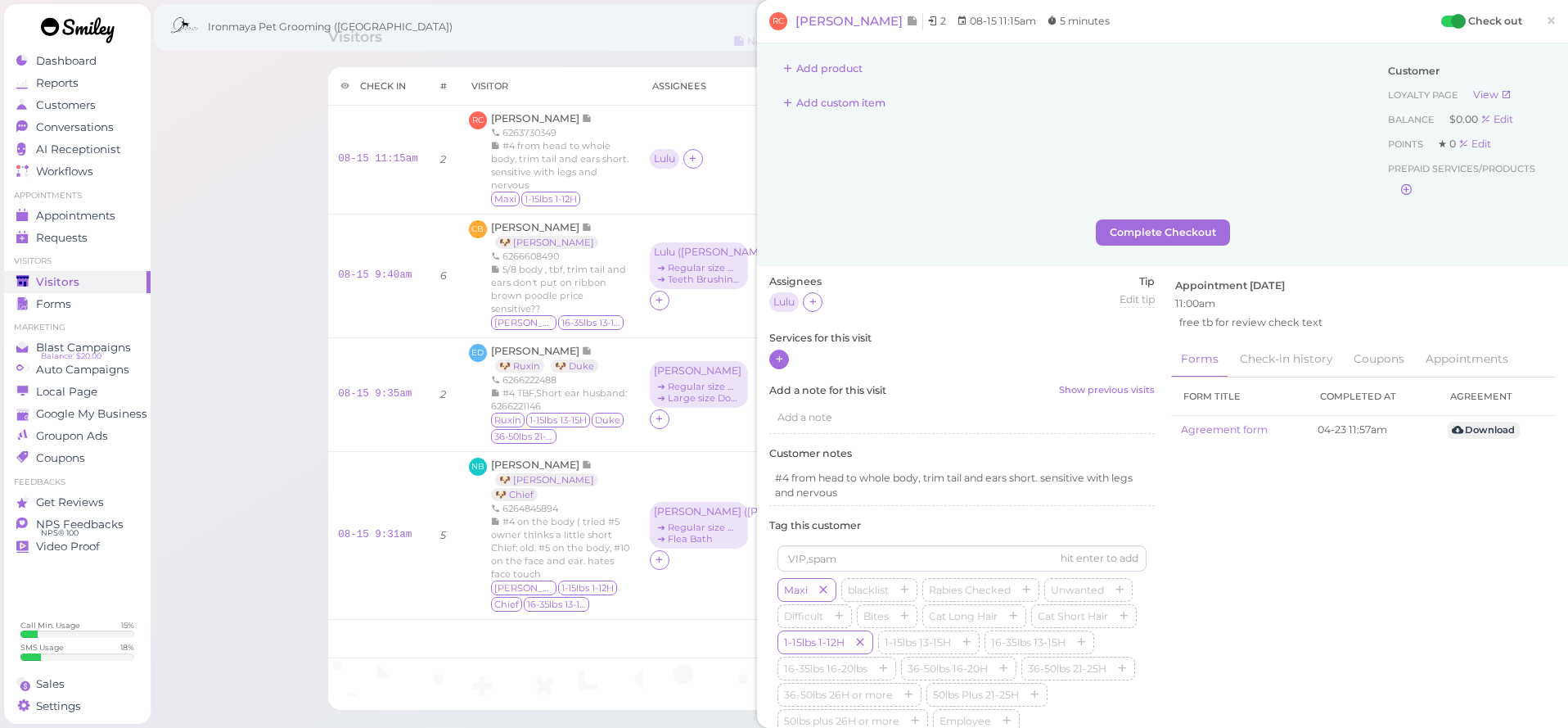
click at [775, 360] on icon at bounding box center [779, 358] width 10 height 12
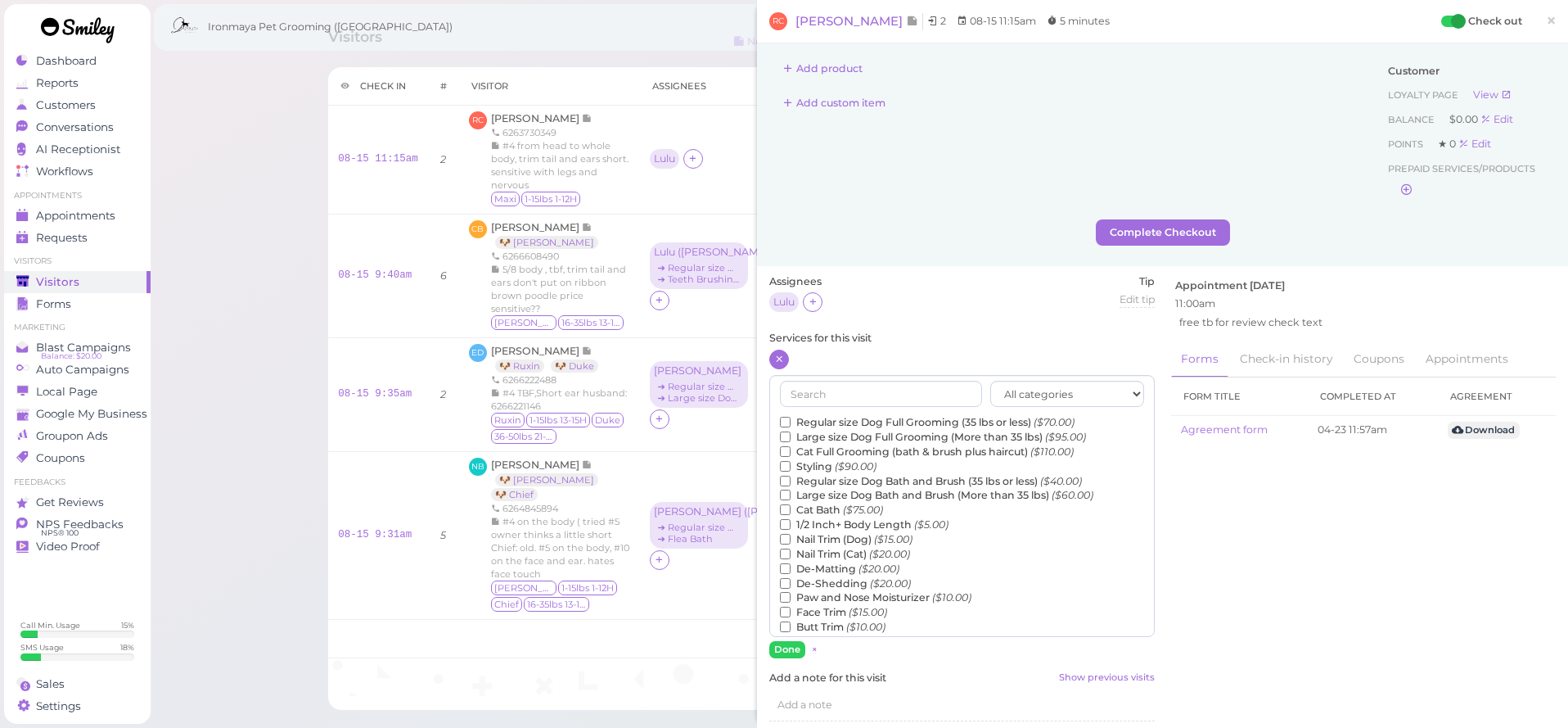
click at [907, 415] on label "Regular size Dog Full Grooming (35 lbs or less) ($70.00)" at bounding box center [927, 422] width 295 height 15
click at [790, 417] on input "Regular size Dog Full Grooming (35 lbs or less) ($70.00)" at bounding box center [785, 422] width 10 height 10
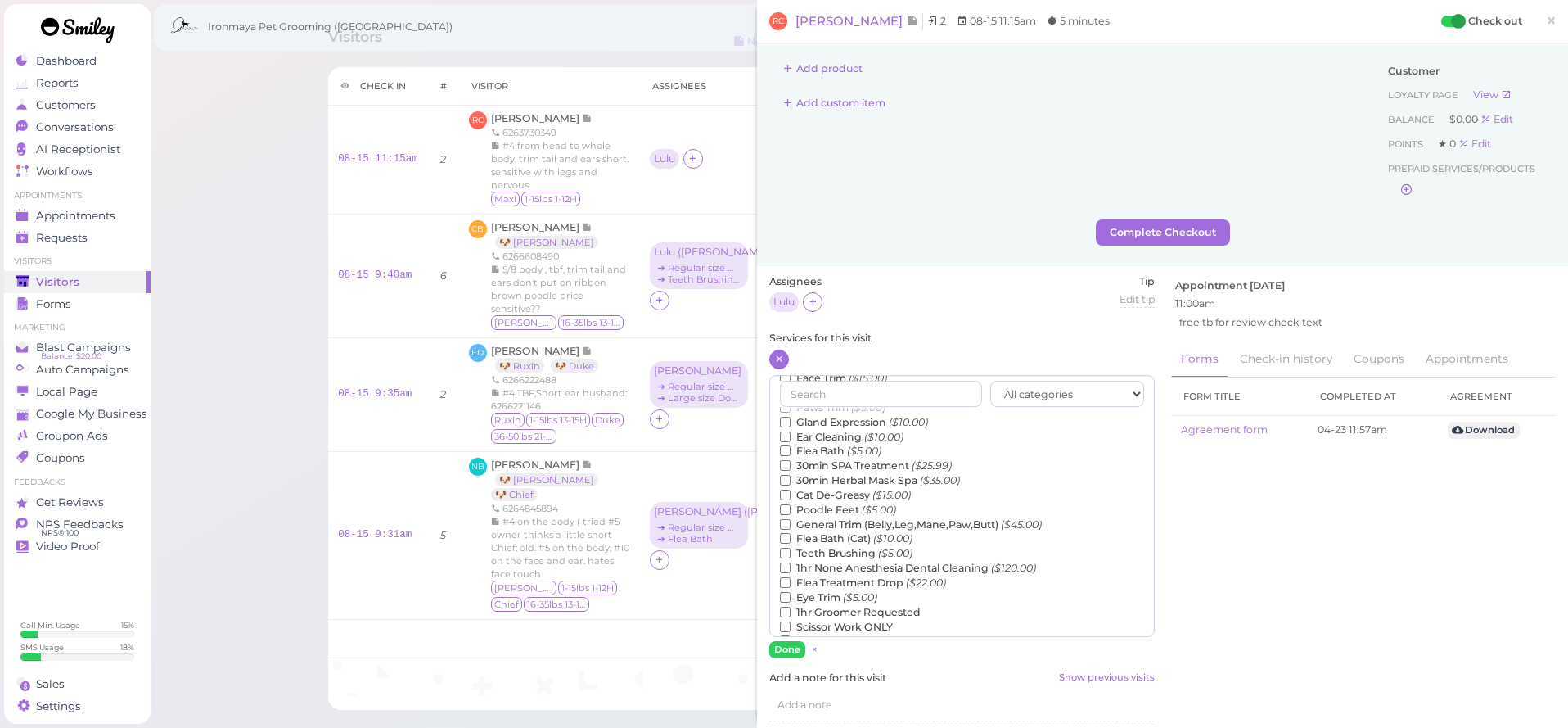
scroll to position [275, 0]
click at [846, 505] on label "Teeth Brushing ($5.00)" at bounding box center [846, 512] width 132 height 15
click at [790, 507] on input "Teeth Brushing ($5.00)" at bounding box center [785, 512] width 10 height 10
click at [842, 437] on label "Flea Bath ($5.00)" at bounding box center [831, 444] width 101 height 15
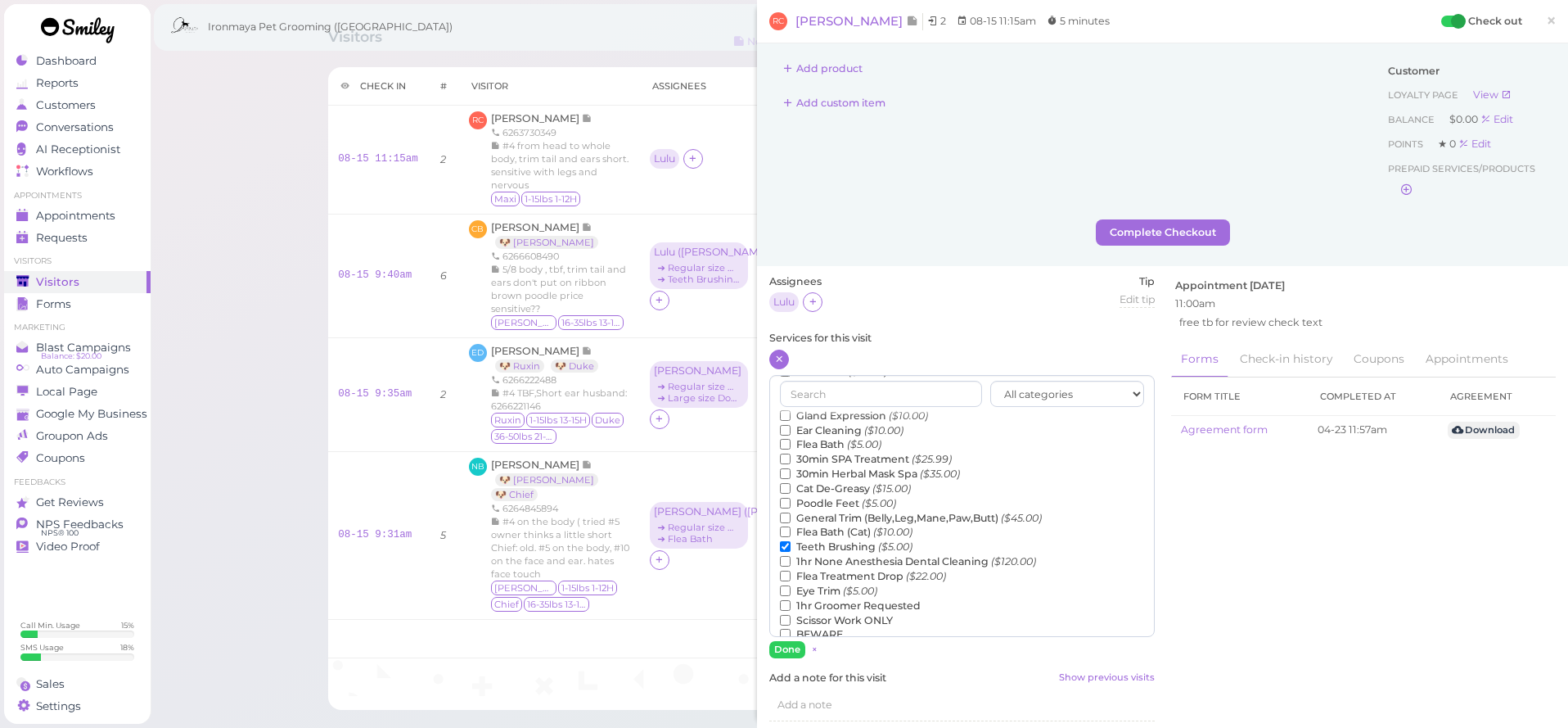
click at [790, 438] on input "Flea Bath ($5.00)" at bounding box center [785, 444] width 10 height 10
drag, startPoint x: 799, startPoint y: 646, endPoint x: 782, endPoint y: 637, distance: 19.2
click at [796, 645] on button "Done" at bounding box center [787, 650] width 36 height 17
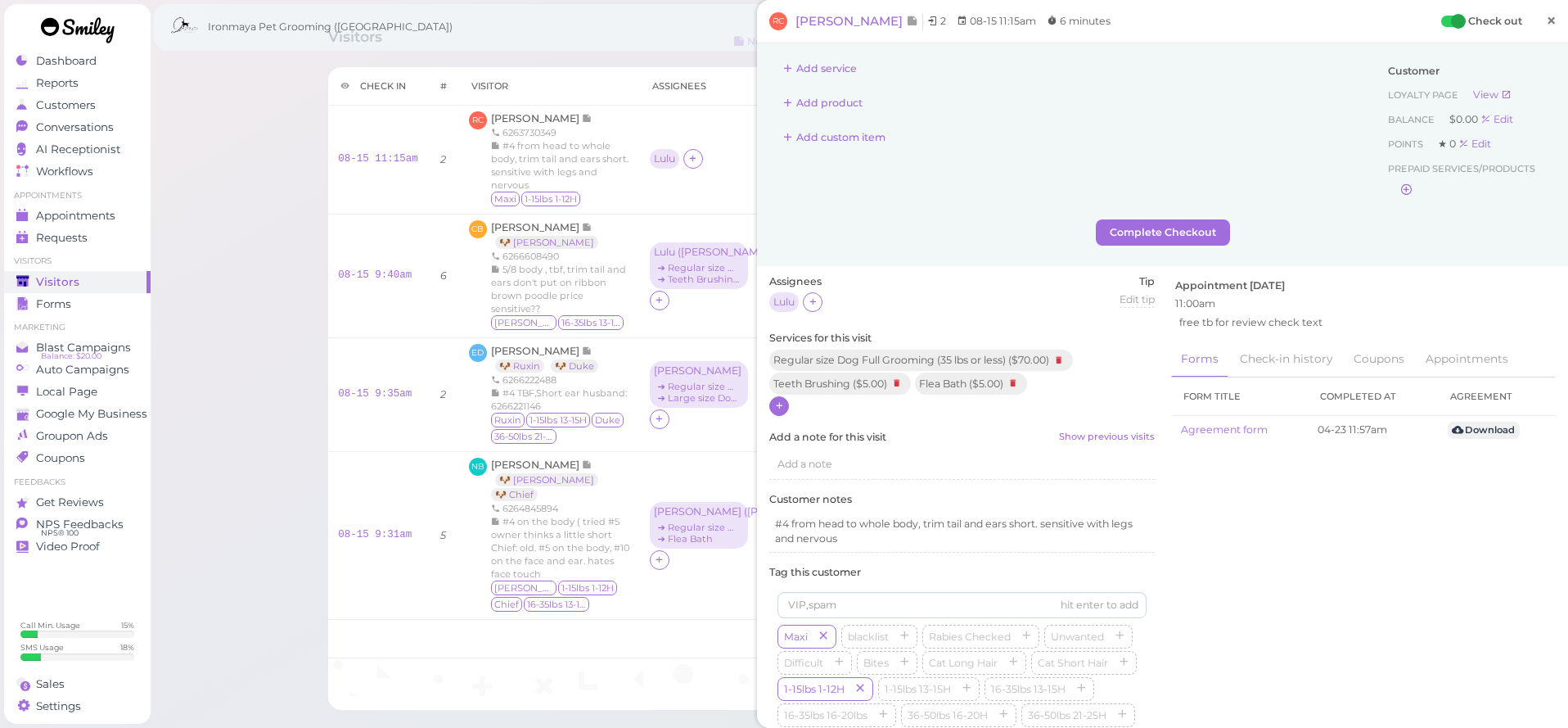
click at [1544, 21] on link "×" at bounding box center [1551, 21] width 30 height 39
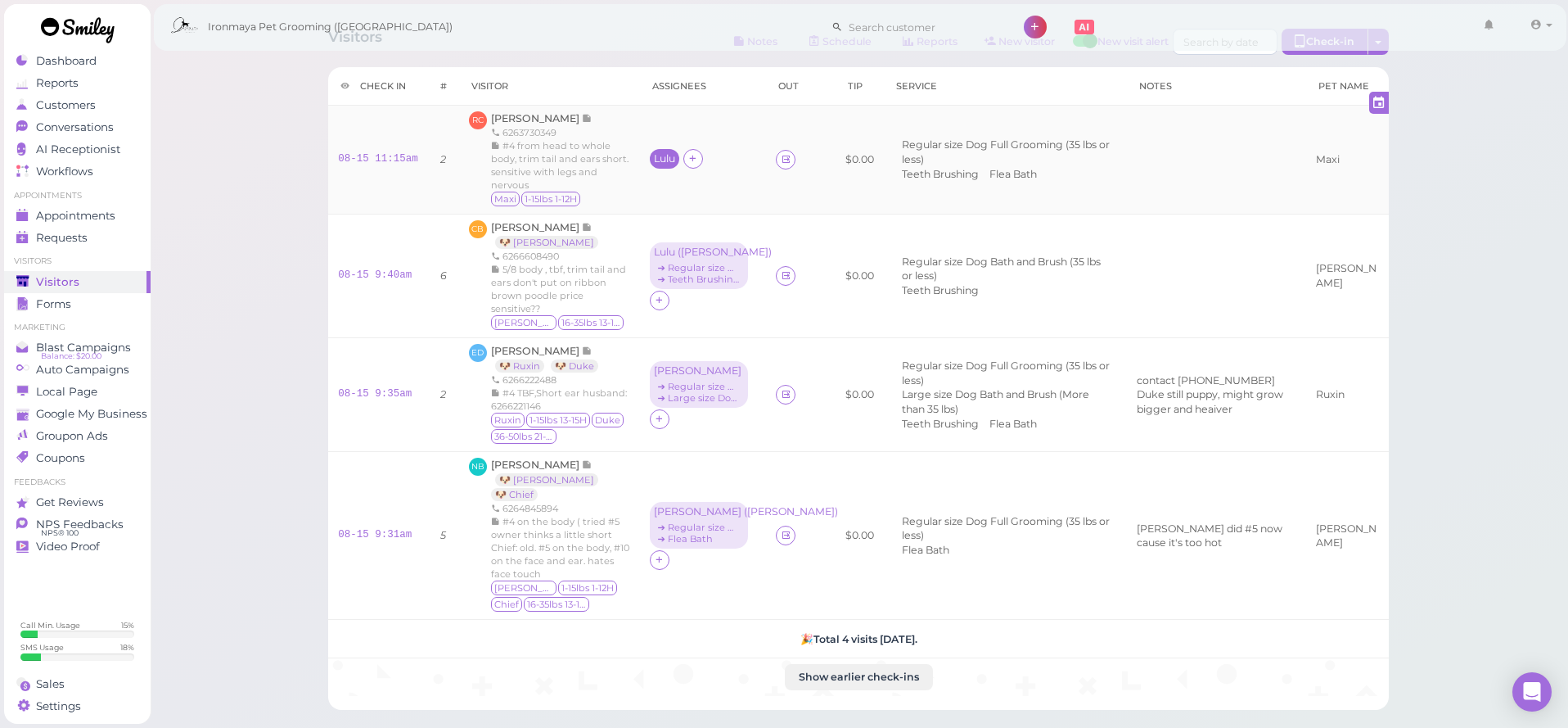
click at [650, 150] on div "Lulu" at bounding box center [664, 158] width 29 height 20
click at [735, 211] on ul "Select services" at bounding box center [711, 211] width 149 height 18
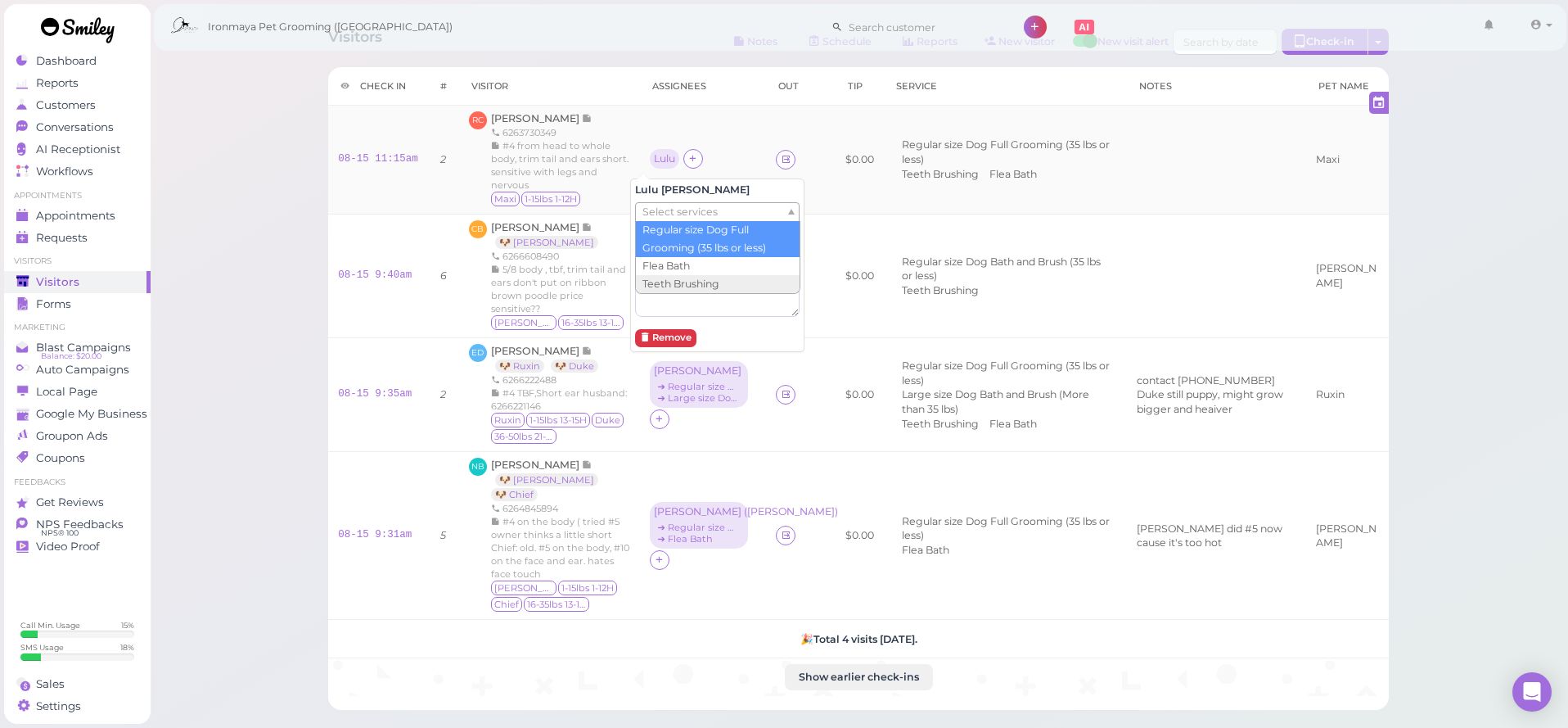
click at [704, 123] on td "Lulu" at bounding box center [704, 160] width 127 height 109
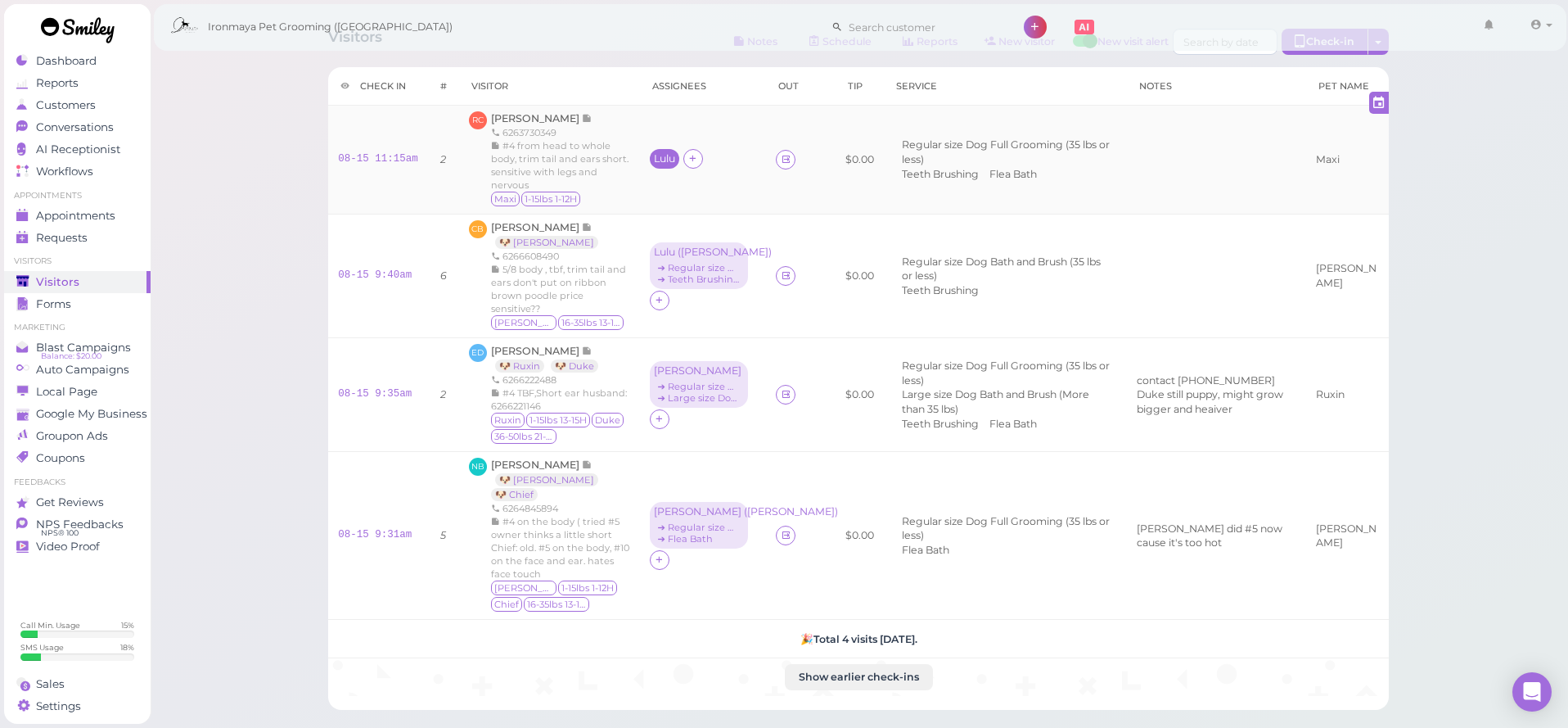
click at [654, 157] on div "Lulu" at bounding box center [664, 158] width 21 height 11
click at [703, 205] on span "Select services" at bounding box center [680, 211] width 76 height 18
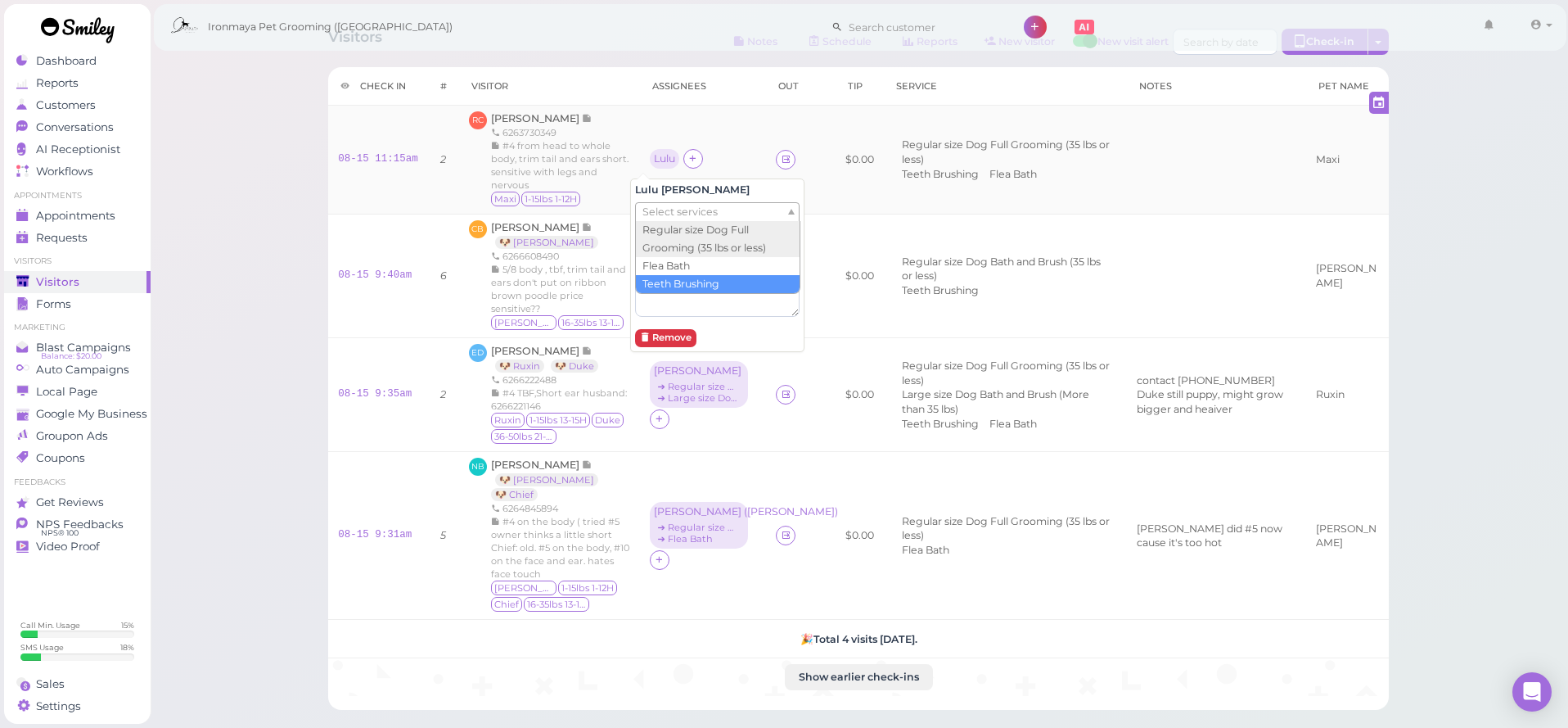
drag, startPoint x: 613, startPoint y: 191, endPoint x: 664, endPoint y: 147, distance: 67.4
click at [613, 191] on td "RC Rachelle Calderon 6263730349 #4 from head to whole body, trim tail and ears …" at bounding box center [549, 160] width 180 height 109
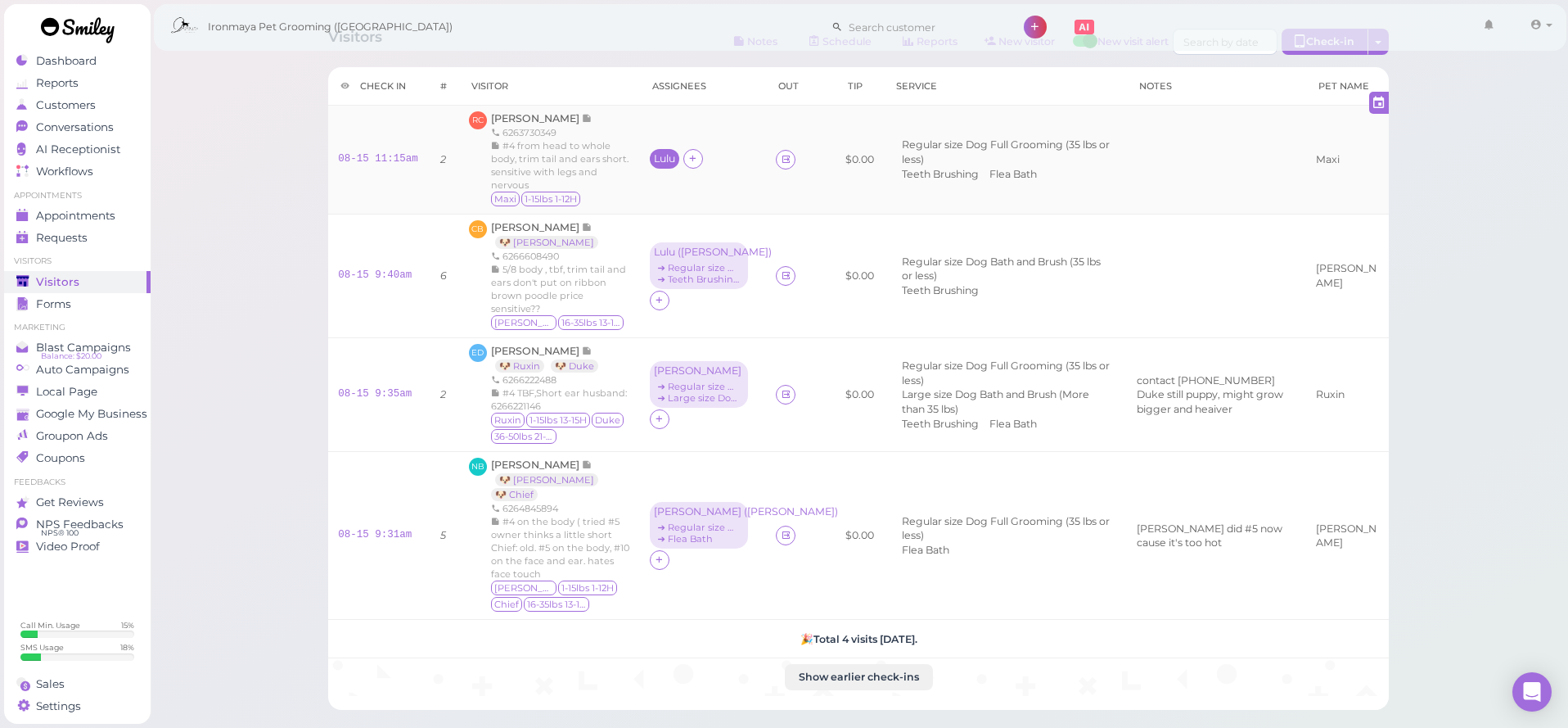
click at [654, 154] on div "Lulu" at bounding box center [664, 158] width 21 height 11
click at [678, 255] on span "Select pets" at bounding box center [671, 258] width 57 height 18
click at [568, 117] on span "[PERSON_NAME]" at bounding box center [536, 118] width 91 height 12
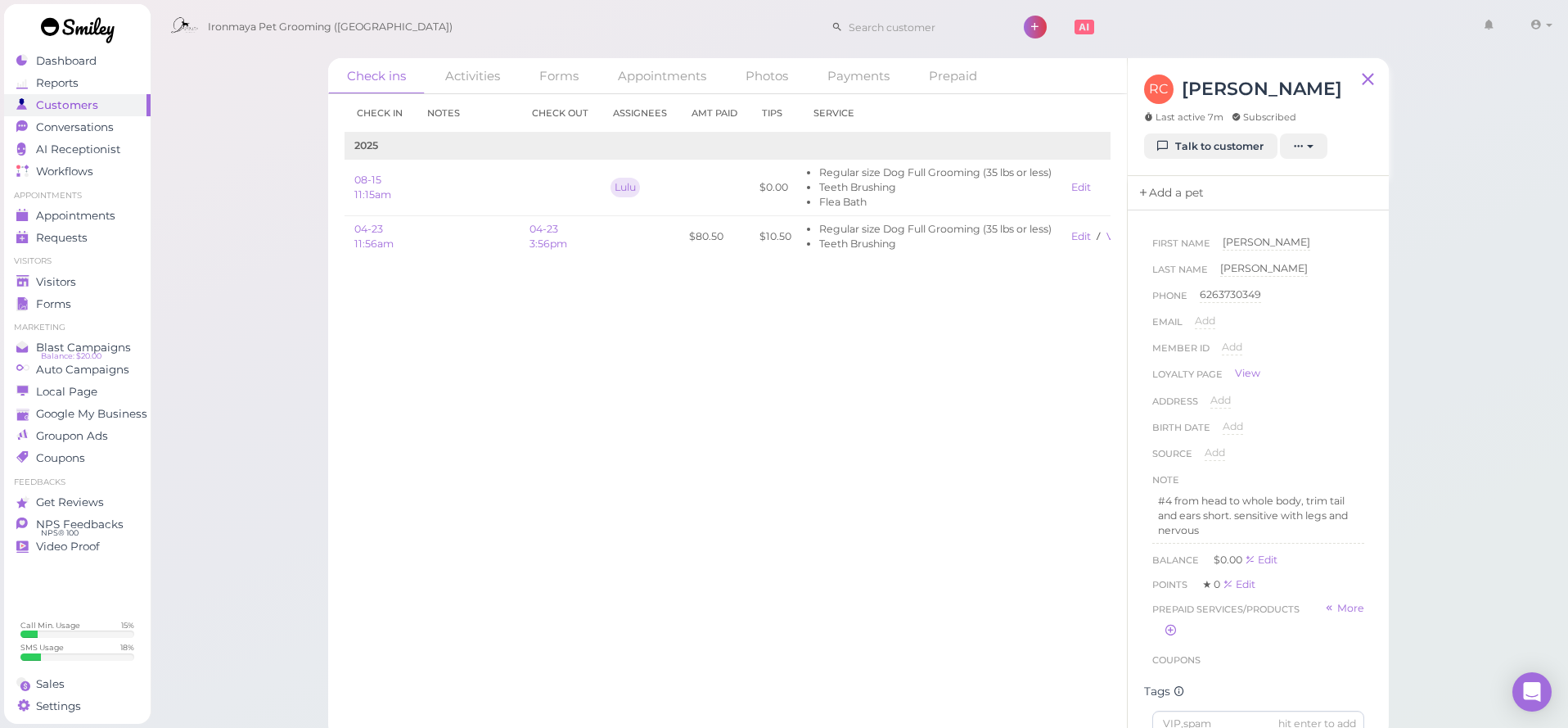
click at [1182, 192] on link "Add a pet" at bounding box center [1170, 193] width 86 height 34
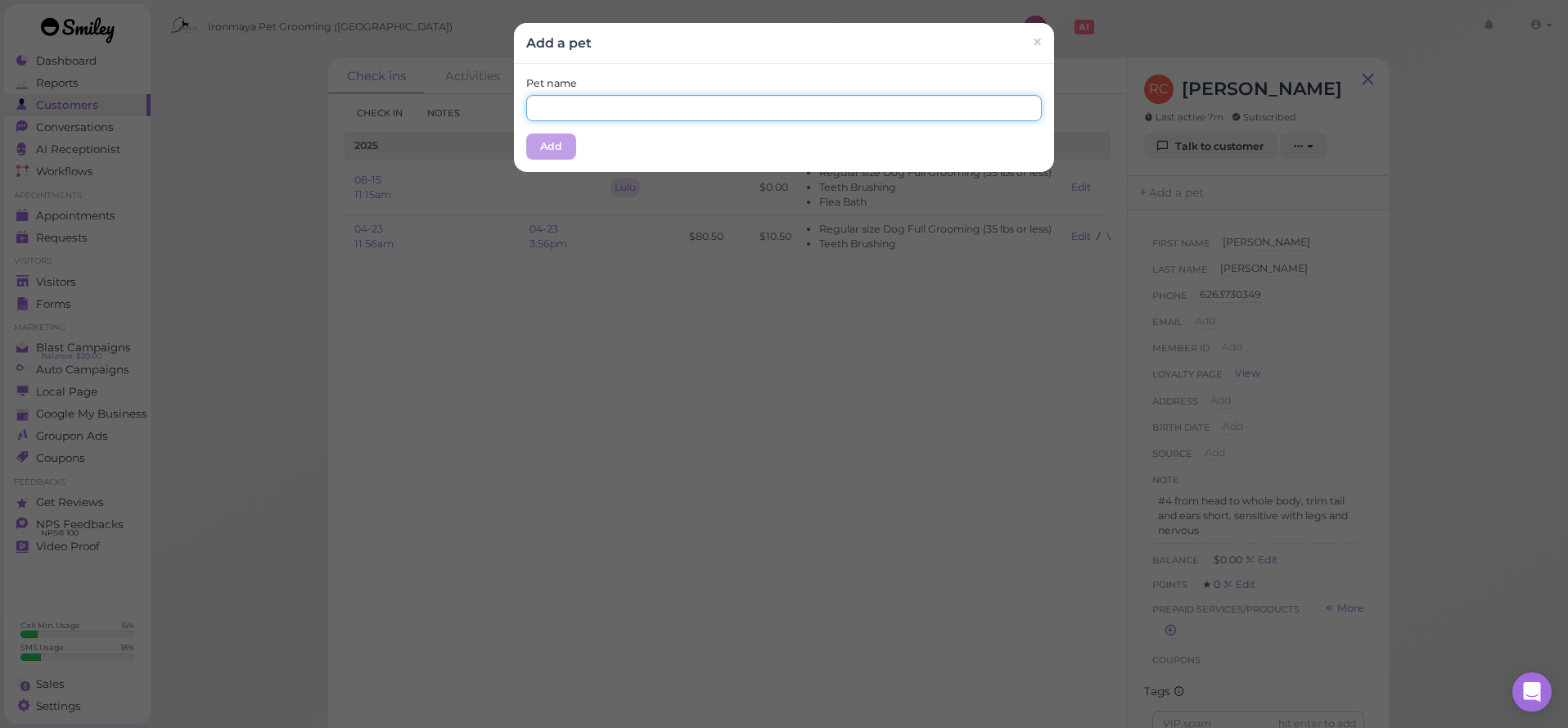
click at [727, 103] on input "text" at bounding box center [784, 107] width 516 height 26
type input "Maxi"
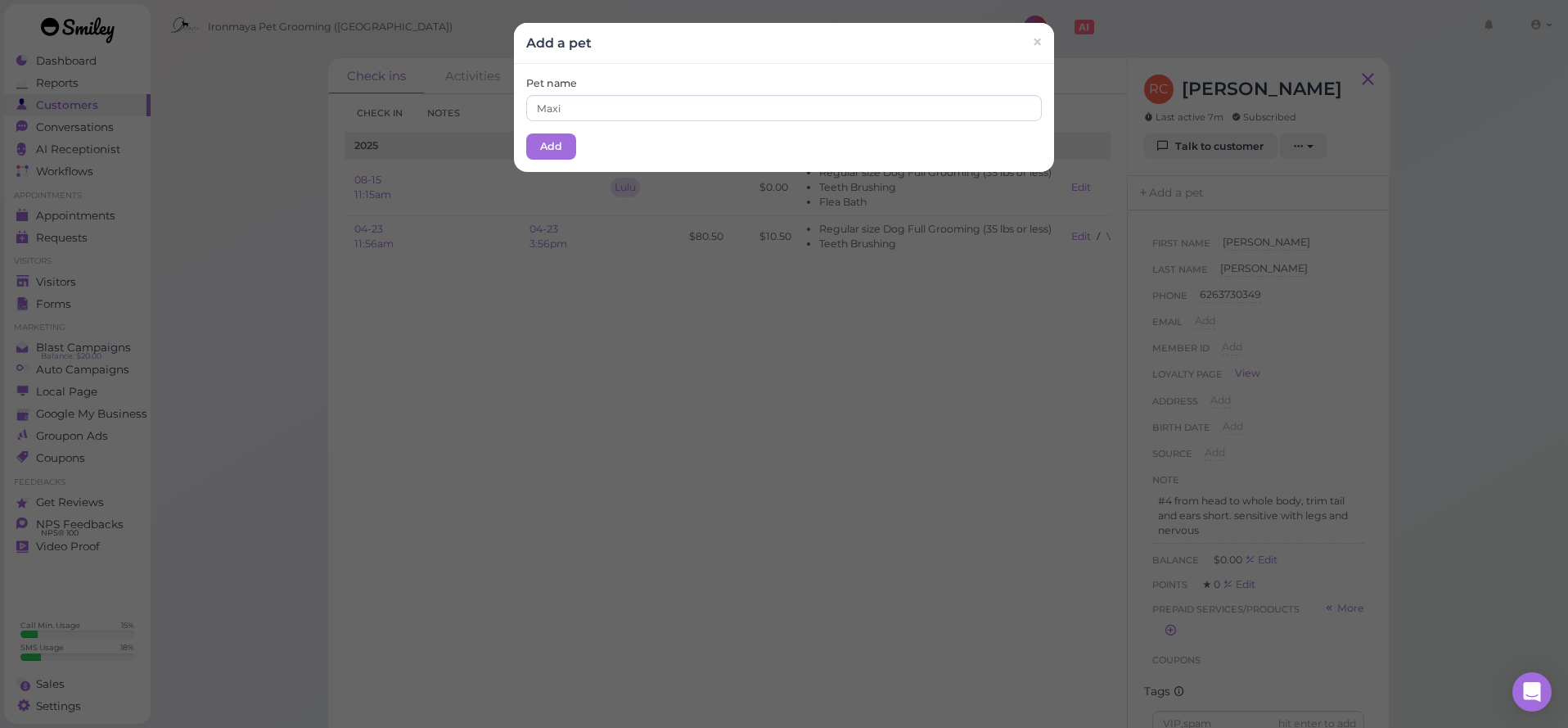
click at [567, 168] on div "Pet name Maxi Add" at bounding box center [784, 118] width 540 height 108
click at [572, 130] on div "Pet name Maxi Add" at bounding box center [784, 118] width 540 height 108
click at [564, 140] on button "Add" at bounding box center [551, 146] width 50 height 26
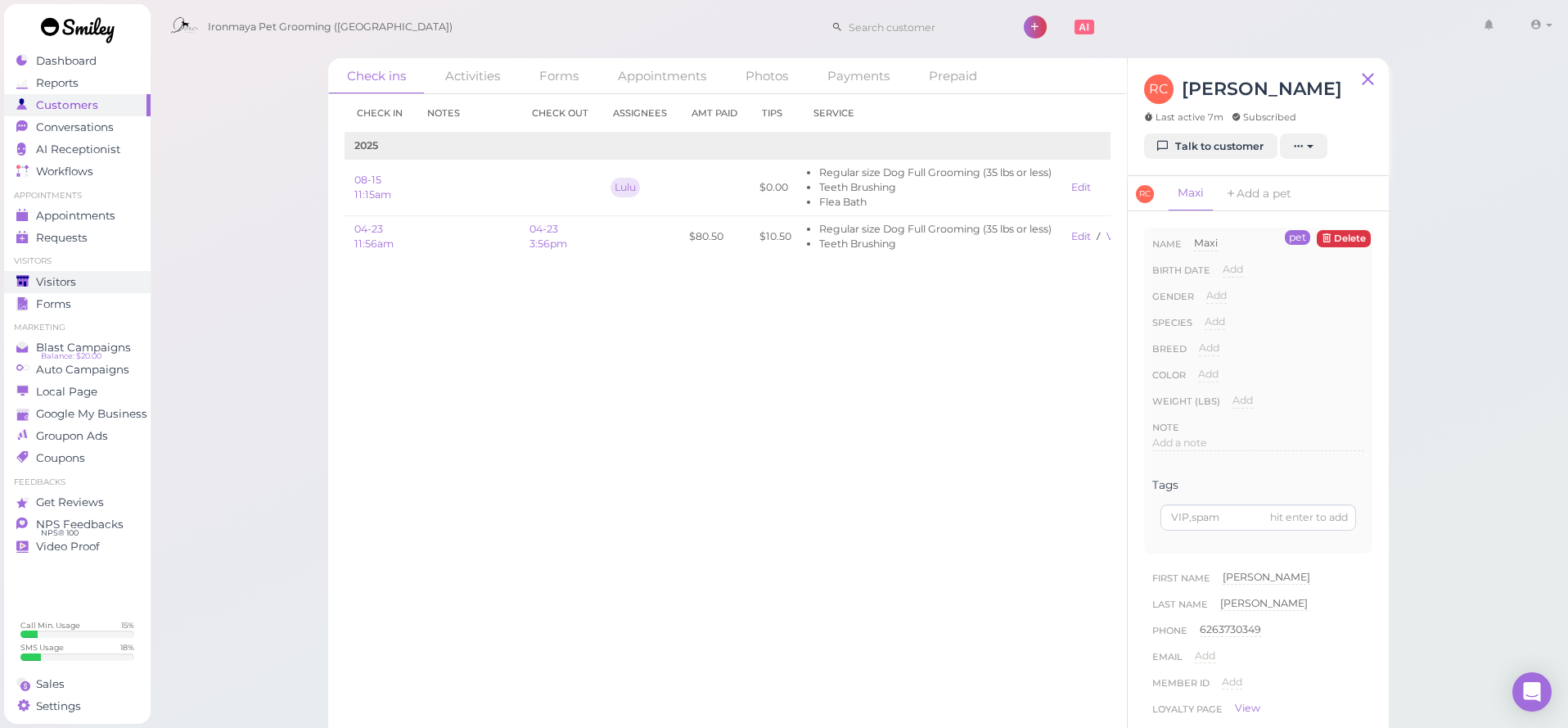
click at [39, 284] on span "Visitors" at bounding box center [56, 282] width 40 height 14
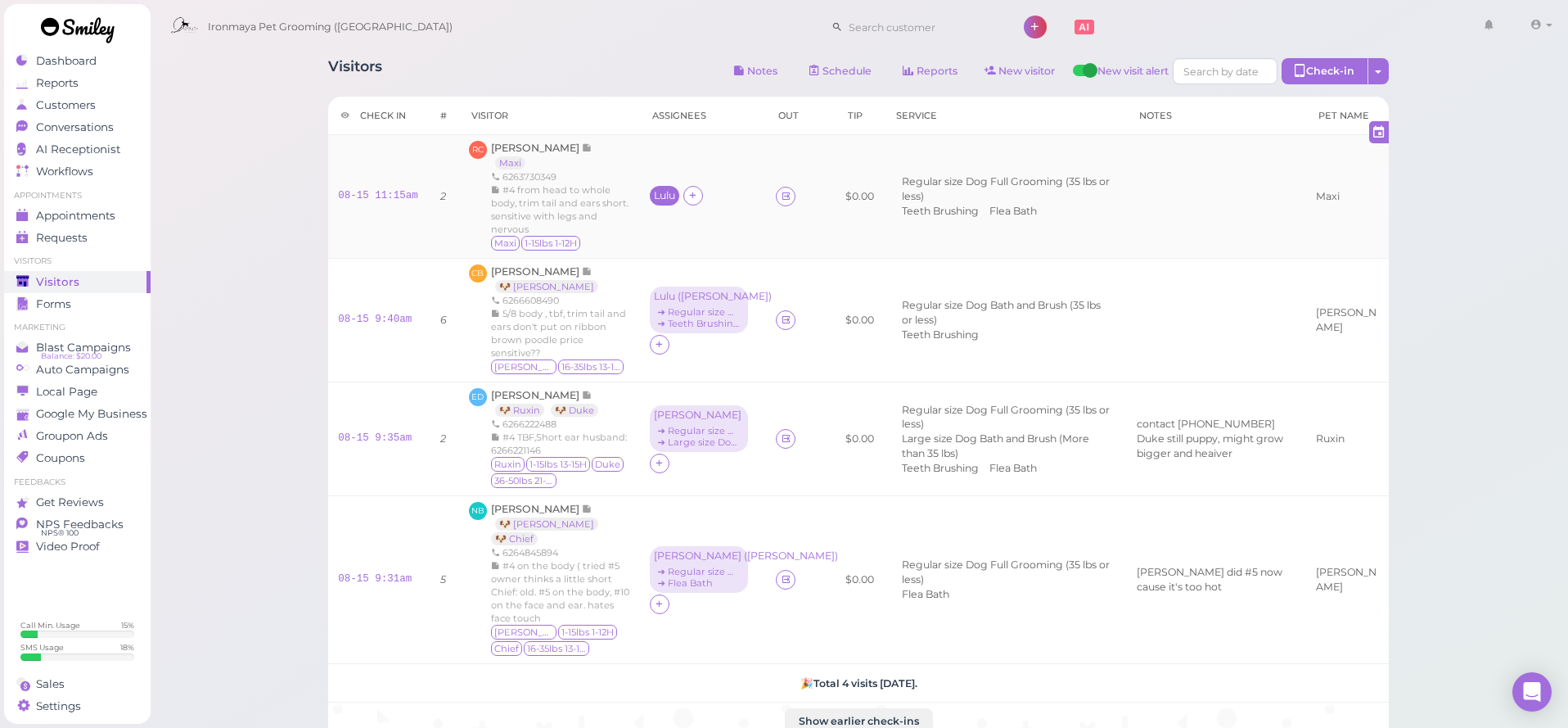
click at [654, 191] on div "Lulu" at bounding box center [664, 195] width 21 height 11
click at [662, 290] on span "Select pets" at bounding box center [671, 294] width 57 height 18
click at [918, 227] on td "Regular size Dog Full Grooming (35 lbs or less) Teeth Brushing Flea Bath" at bounding box center [1005, 197] width 243 height 124
click at [73, 712] on span "Settings" at bounding box center [58, 706] width 45 height 14
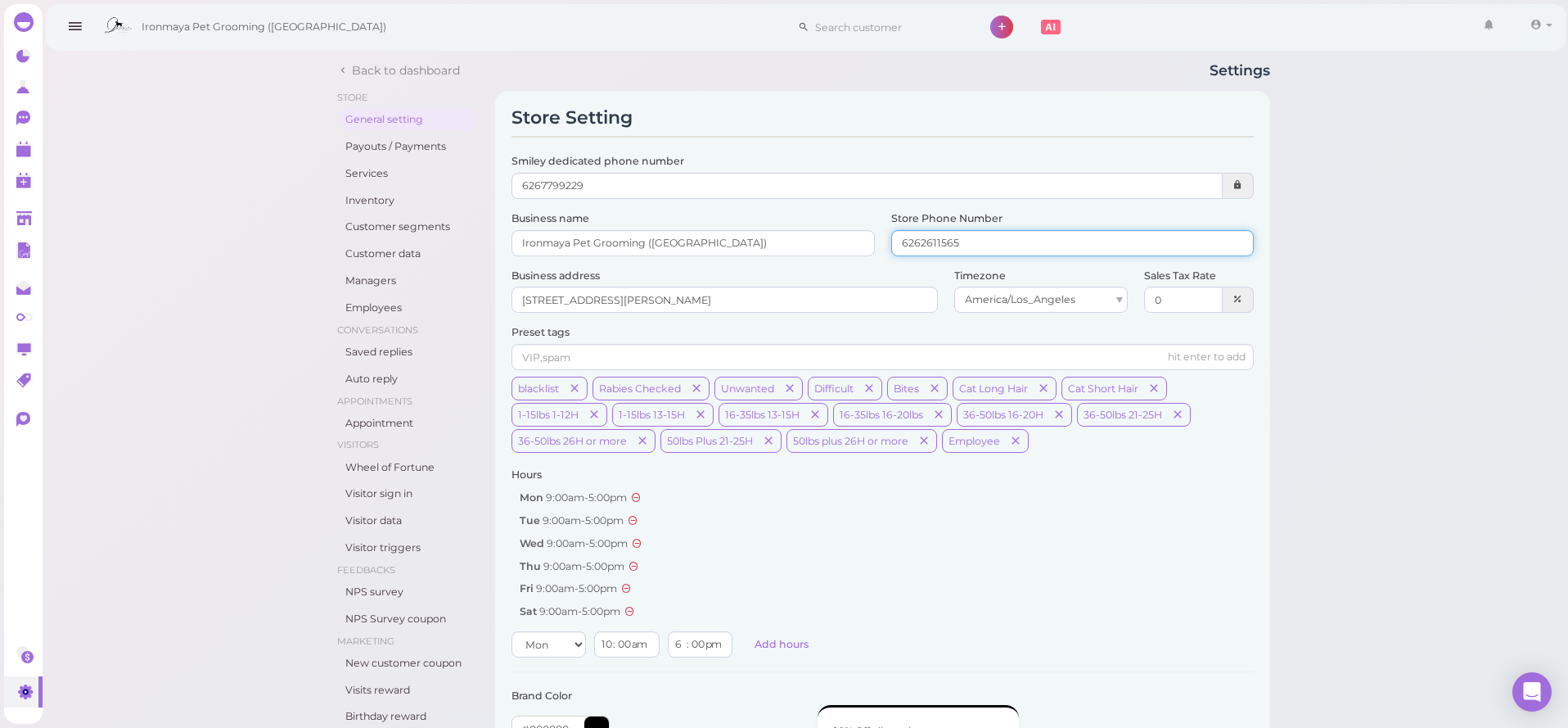
scroll to position [663, 0]
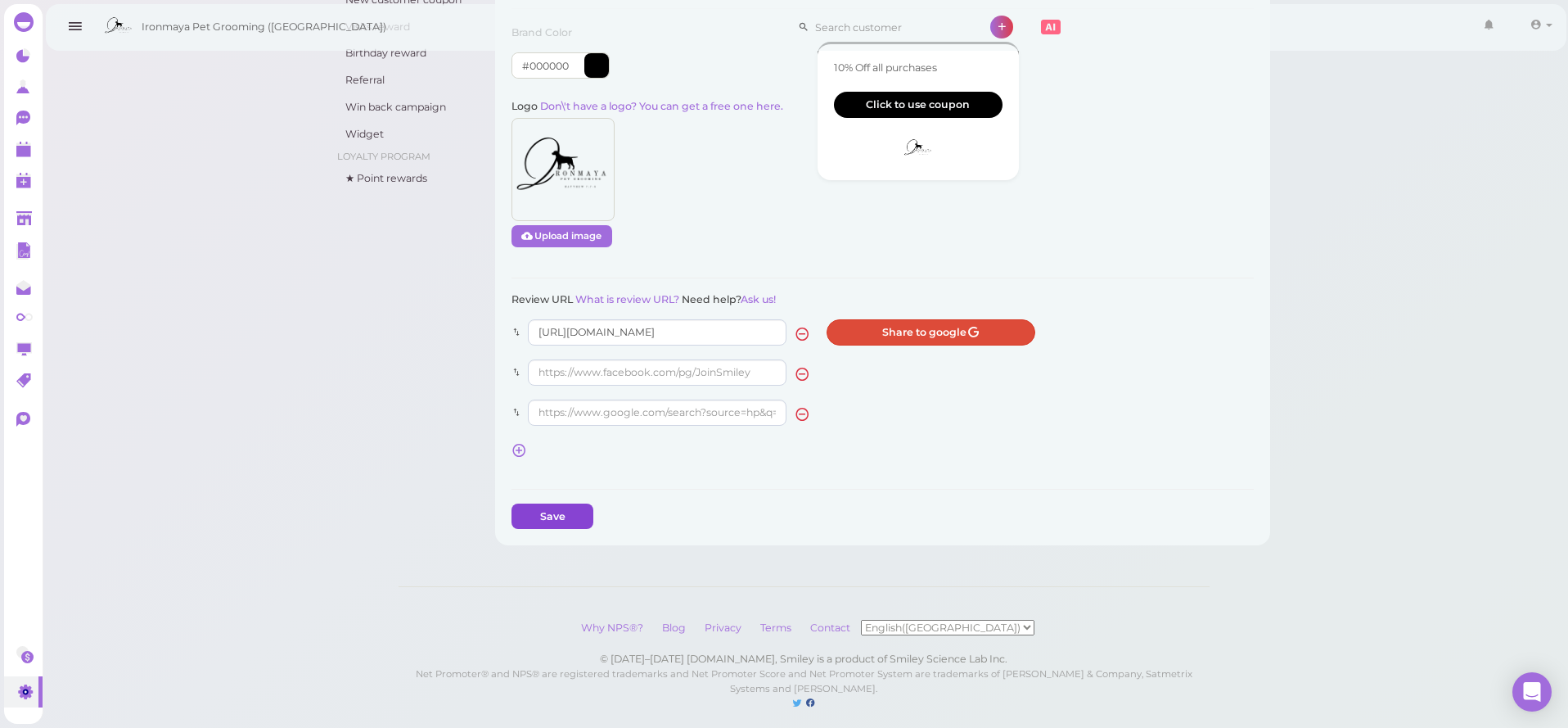
click at [541, 508] on button "Save" at bounding box center [552, 517] width 82 height 26
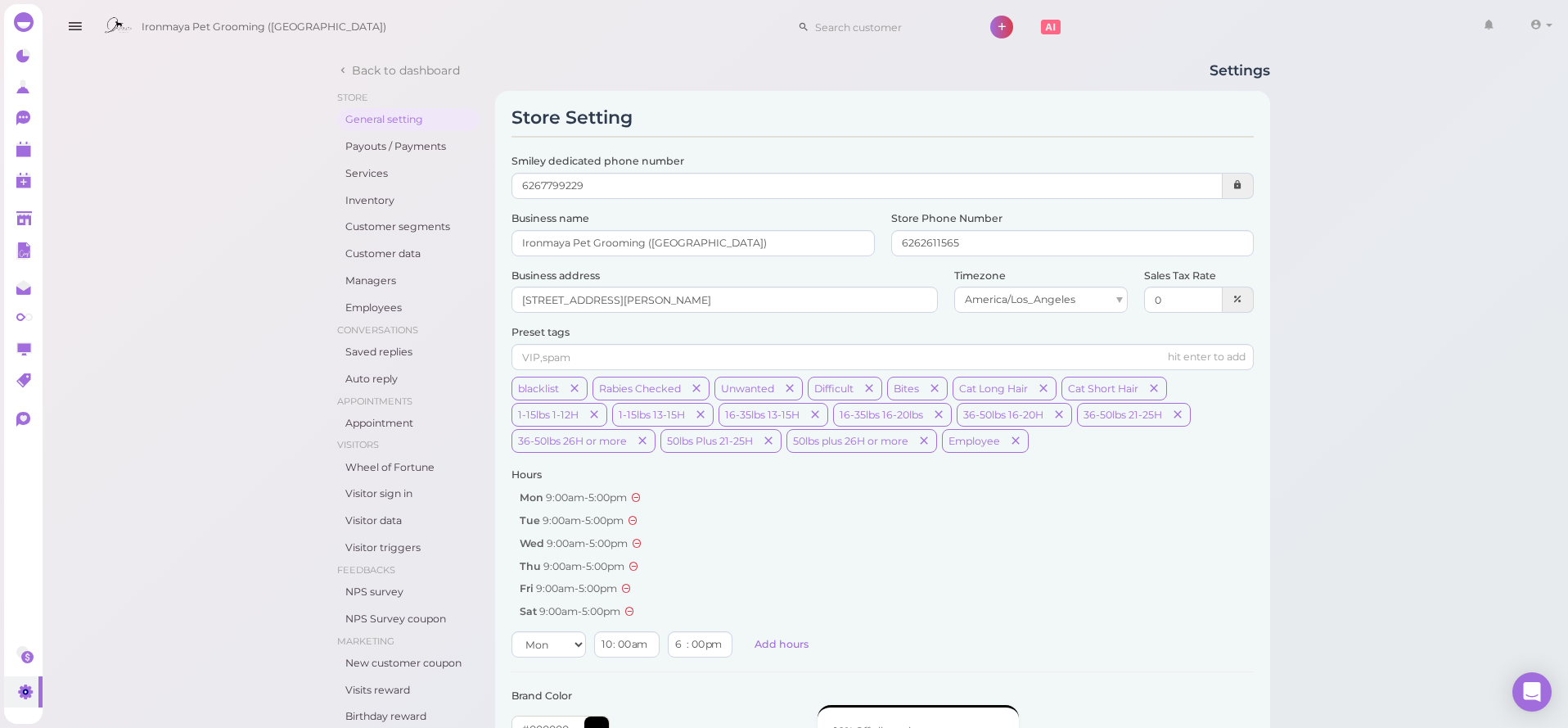
click at [70, 26] on icon "button" at bounding box center [75, 27] width 17 height 21
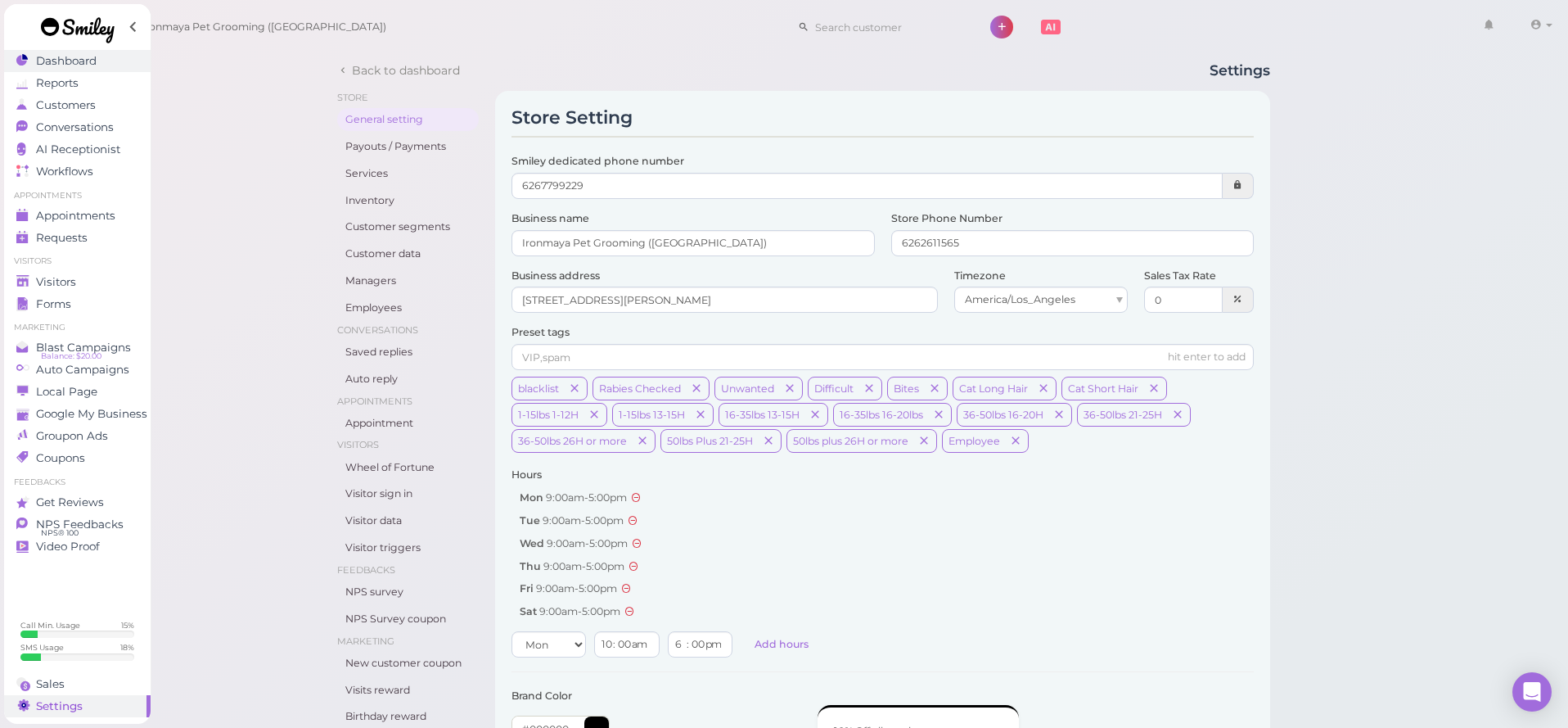
click at [76, 60] on span "Dashboard" at bounding box center [66, 61] width 60 height 14
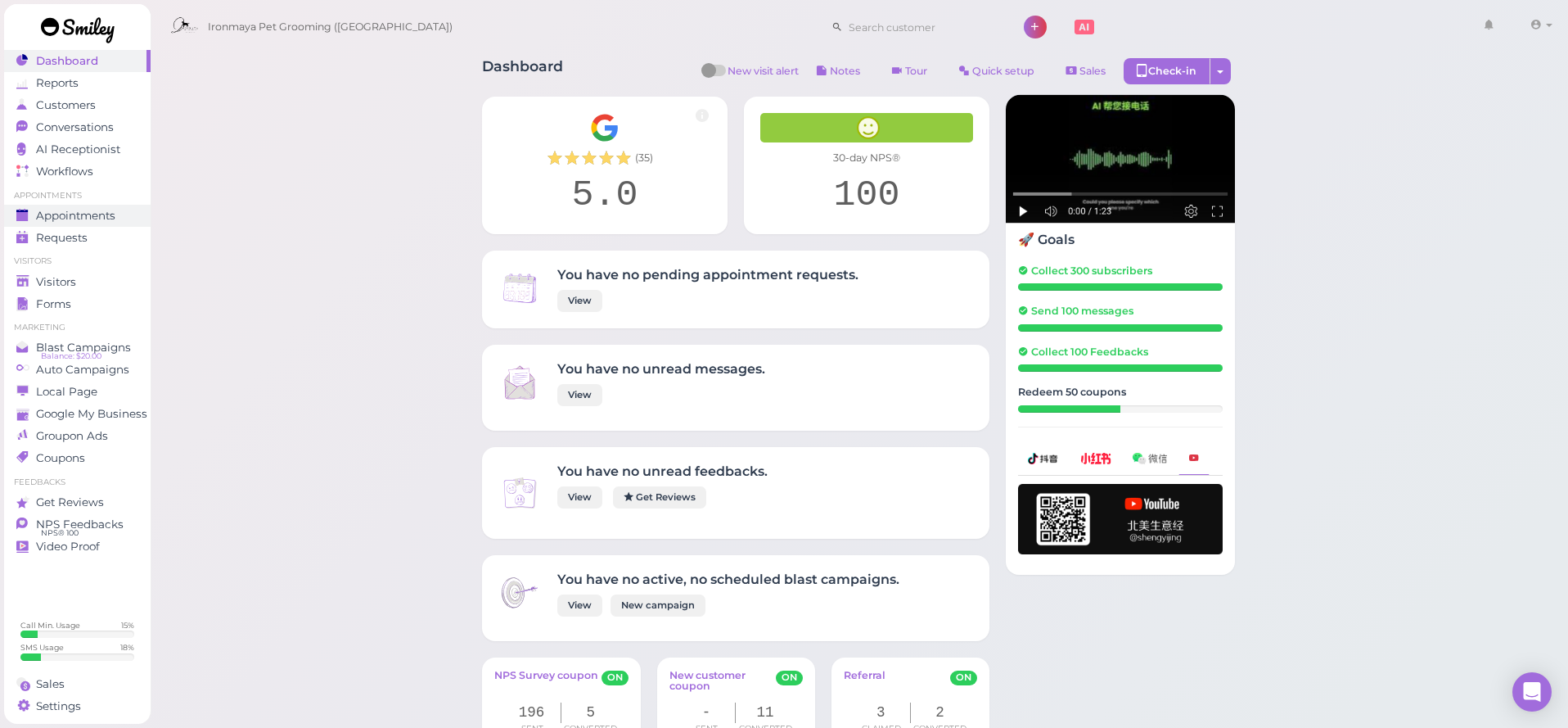
click at [94, 205] on link "Appointments" at bounding box center [77, 216] width 146 height 22
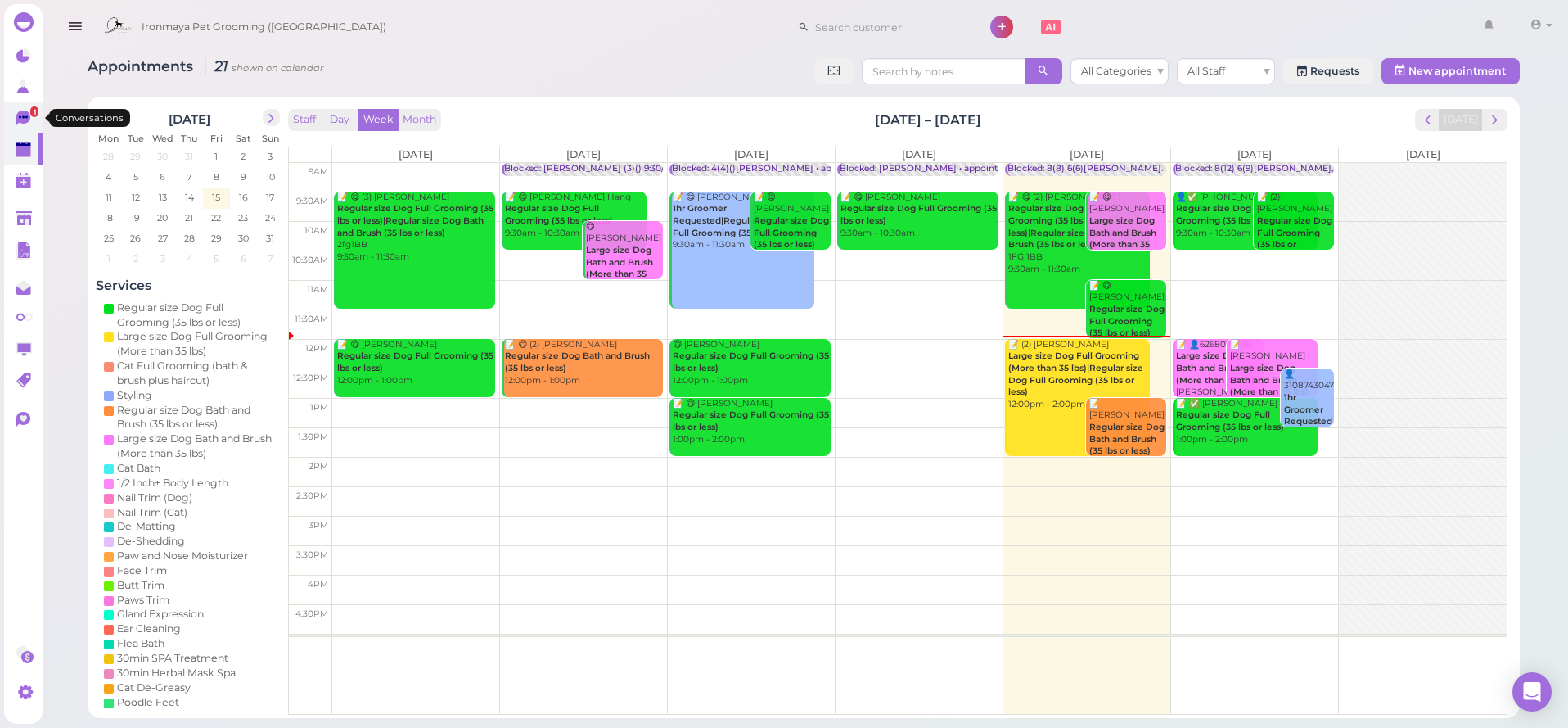
click at [22, 112] on icon at bounding box center [23, 118] width 14 height 15
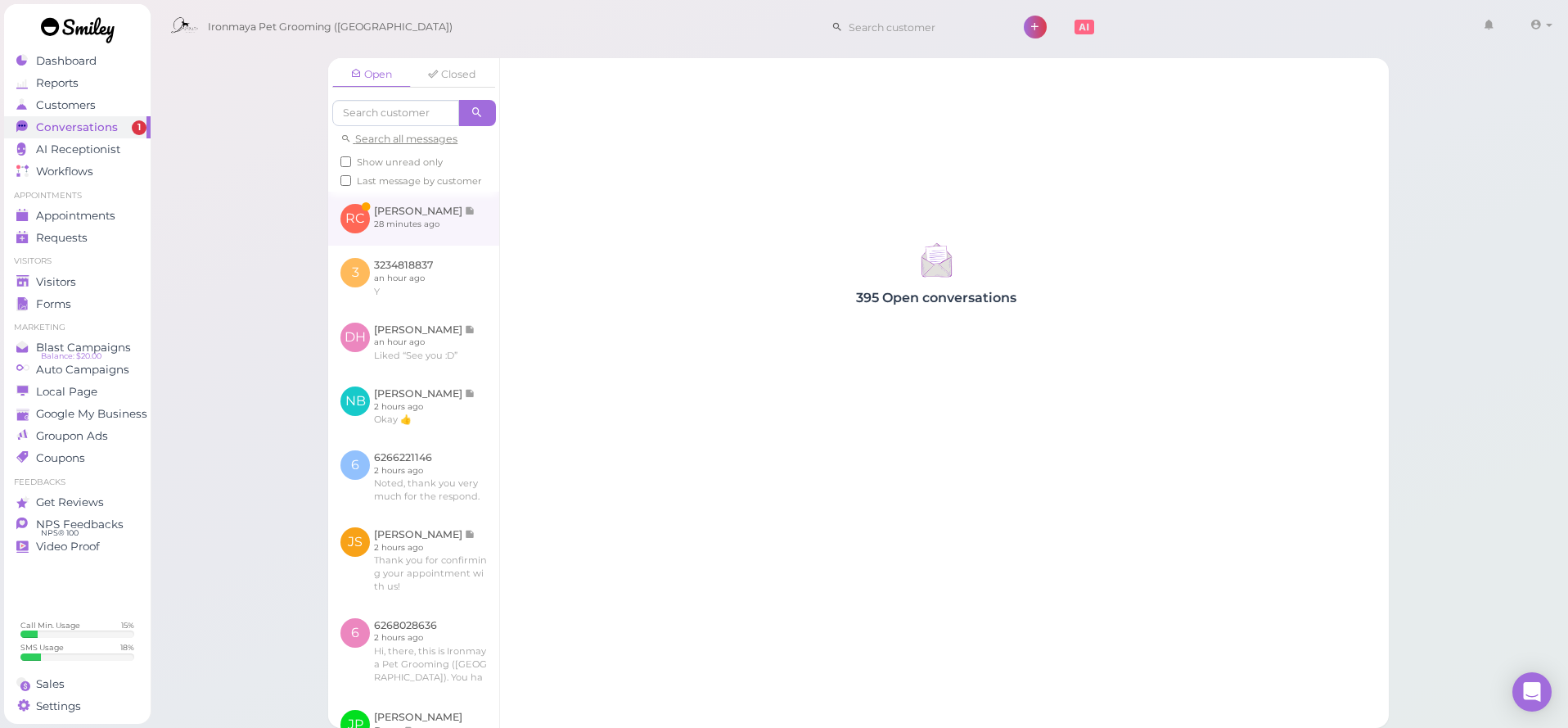
click at [416, 222] on link at bounding box center [413, 218] width 171 height 54
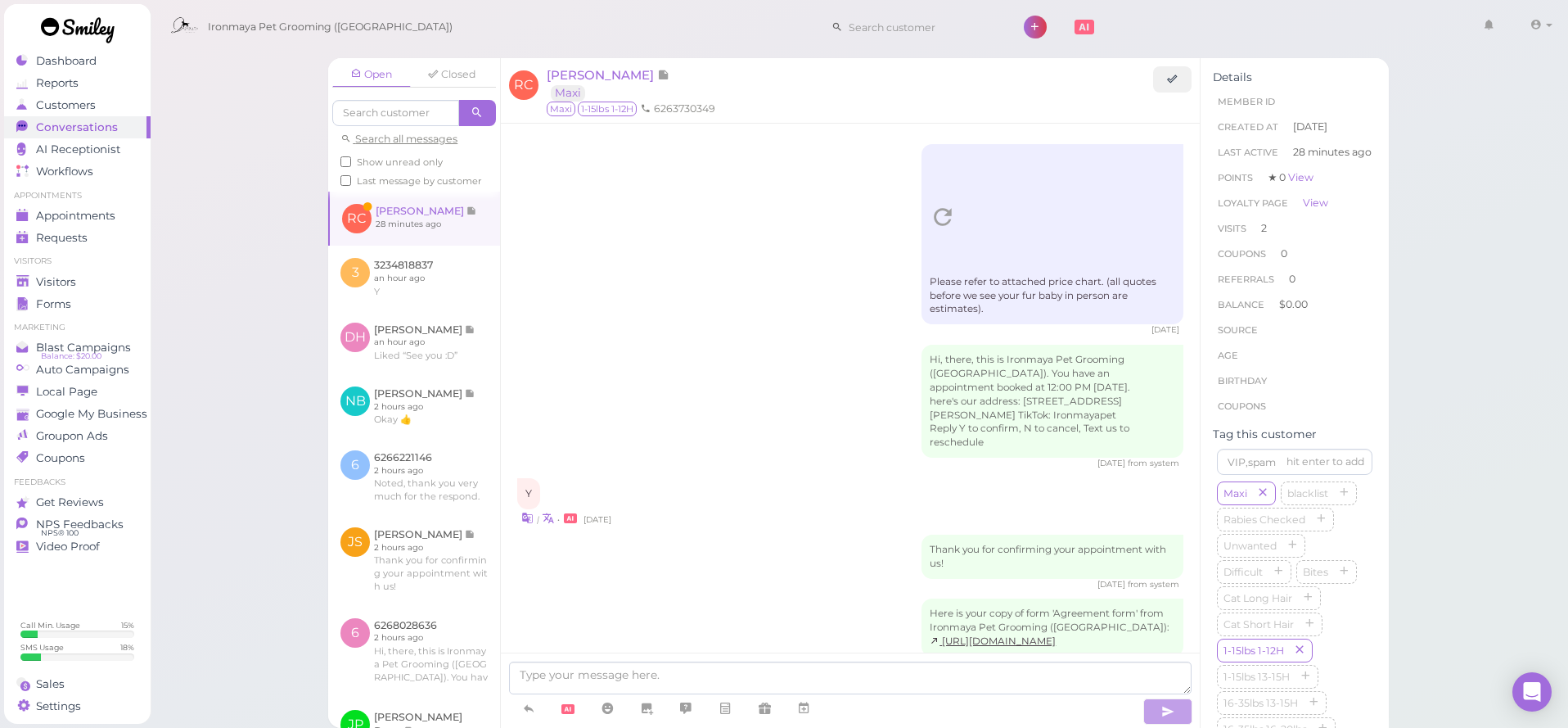
scroll to position [1624, 0]
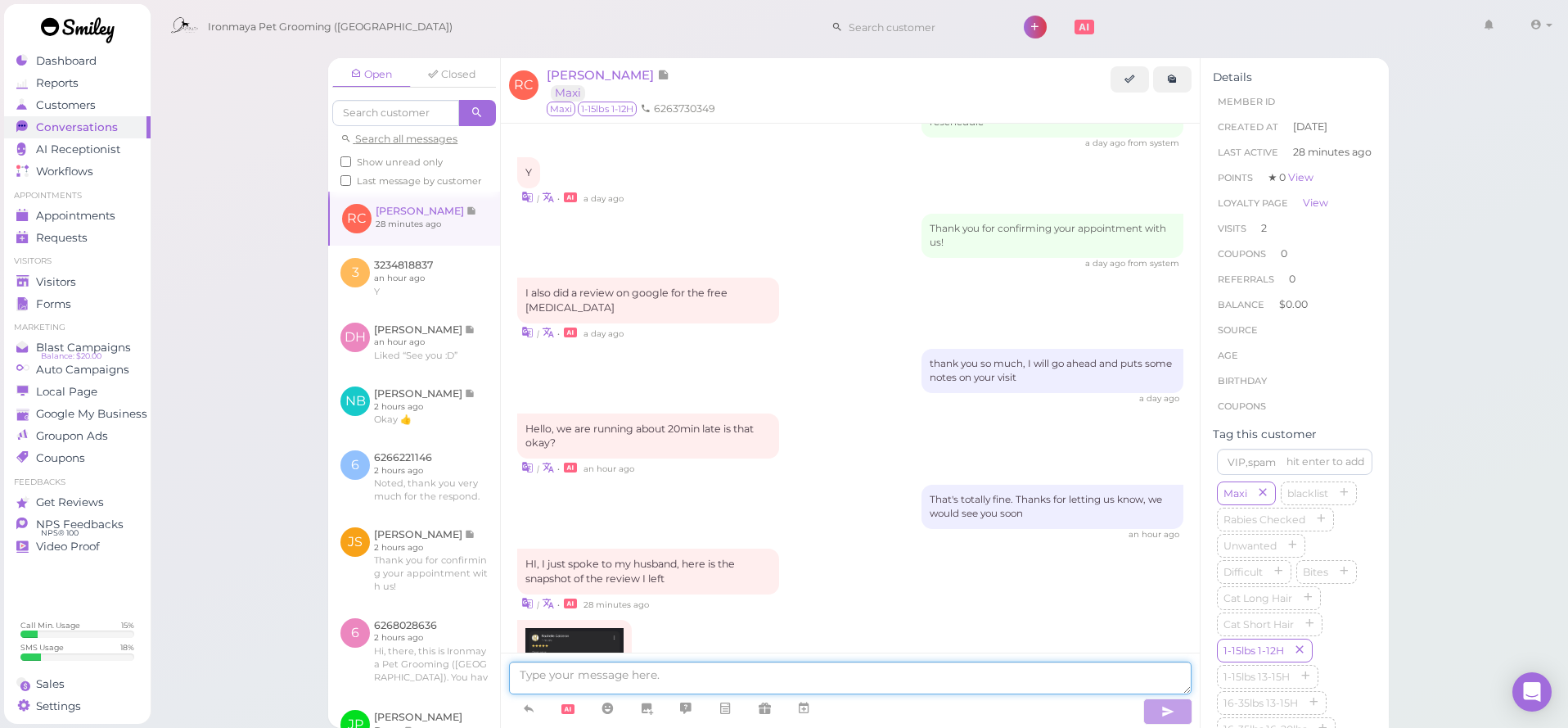
click at [644, 677] on textarea at bounding box center [850, 678] width 682 height 33
type textarea "Thank you so much"
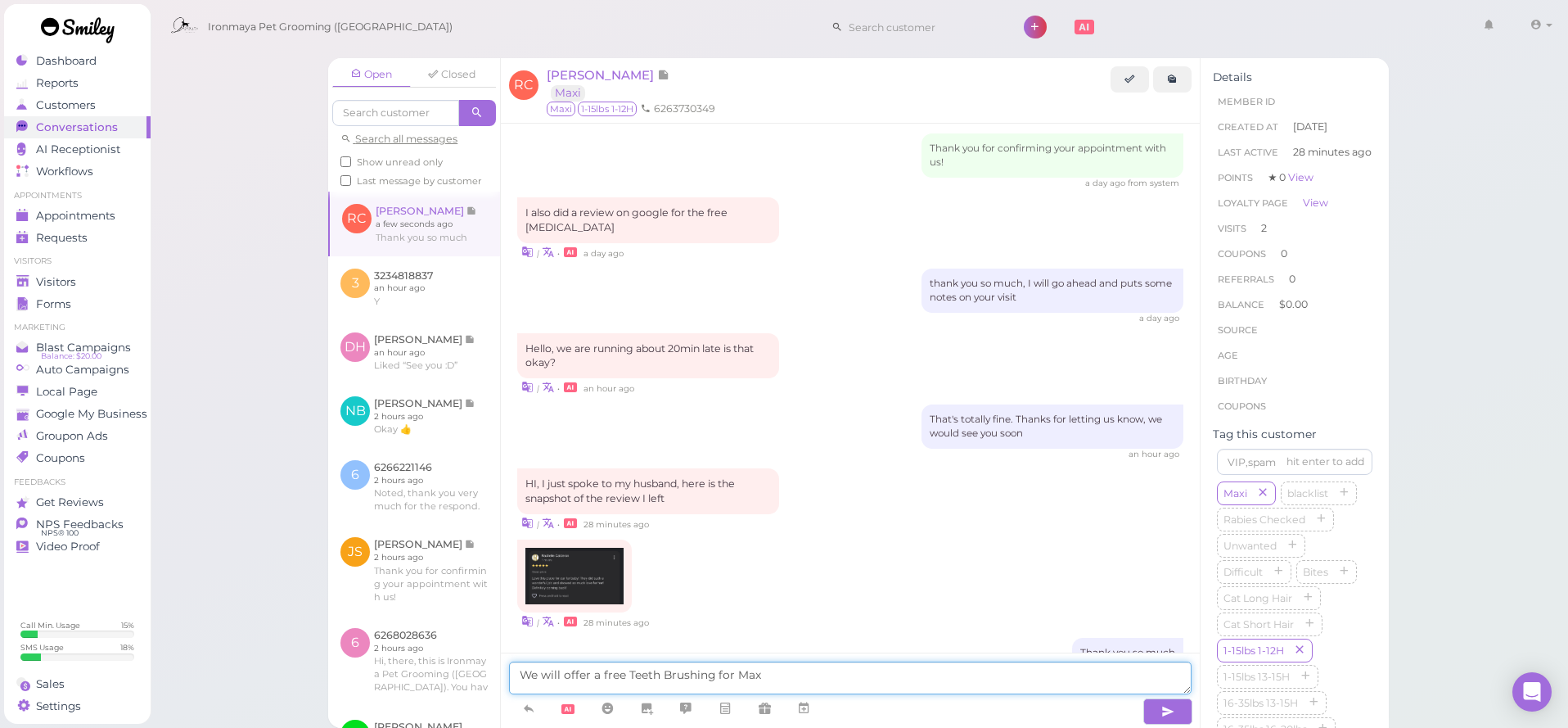
type textarea "We will offer a free Teeth Brushing for Maxi"
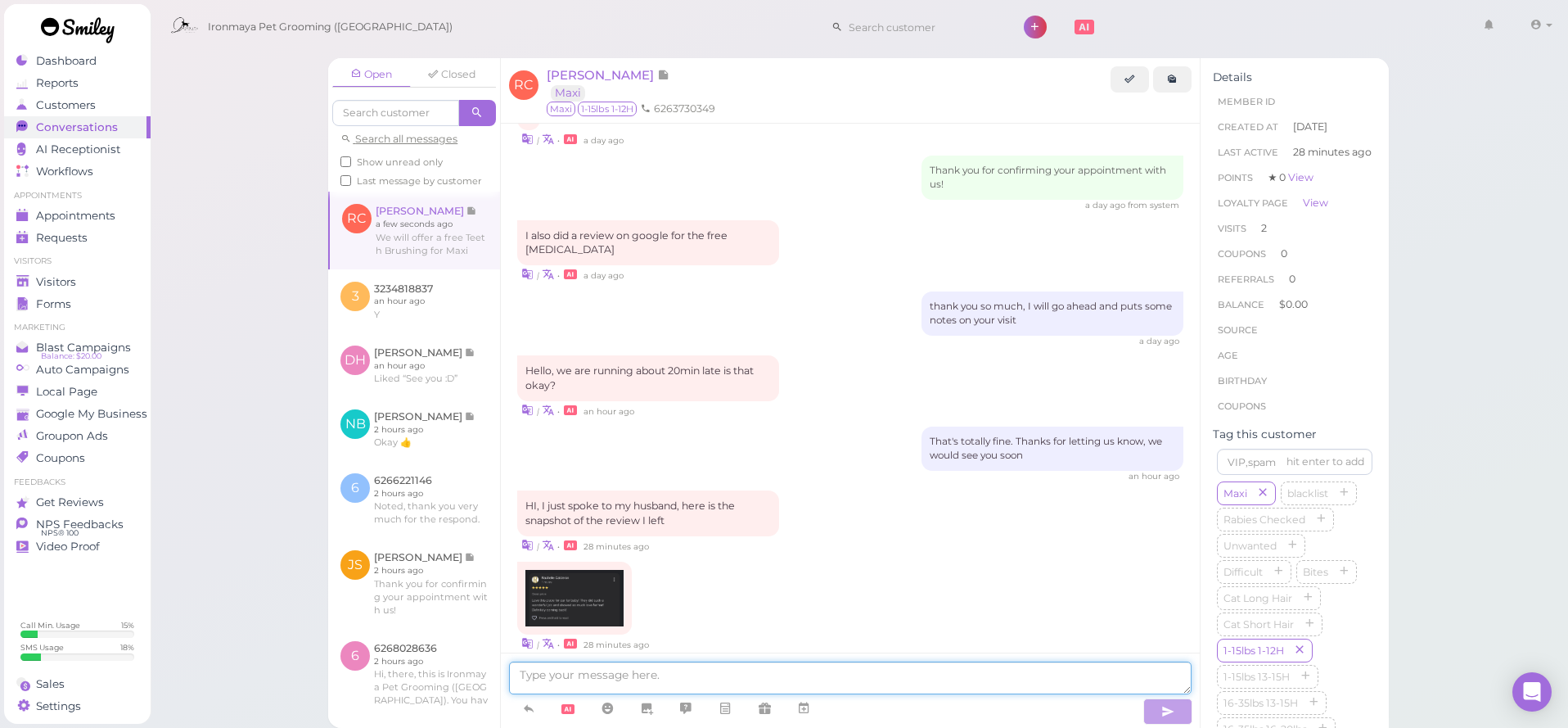
scroll to position [1763, 0]
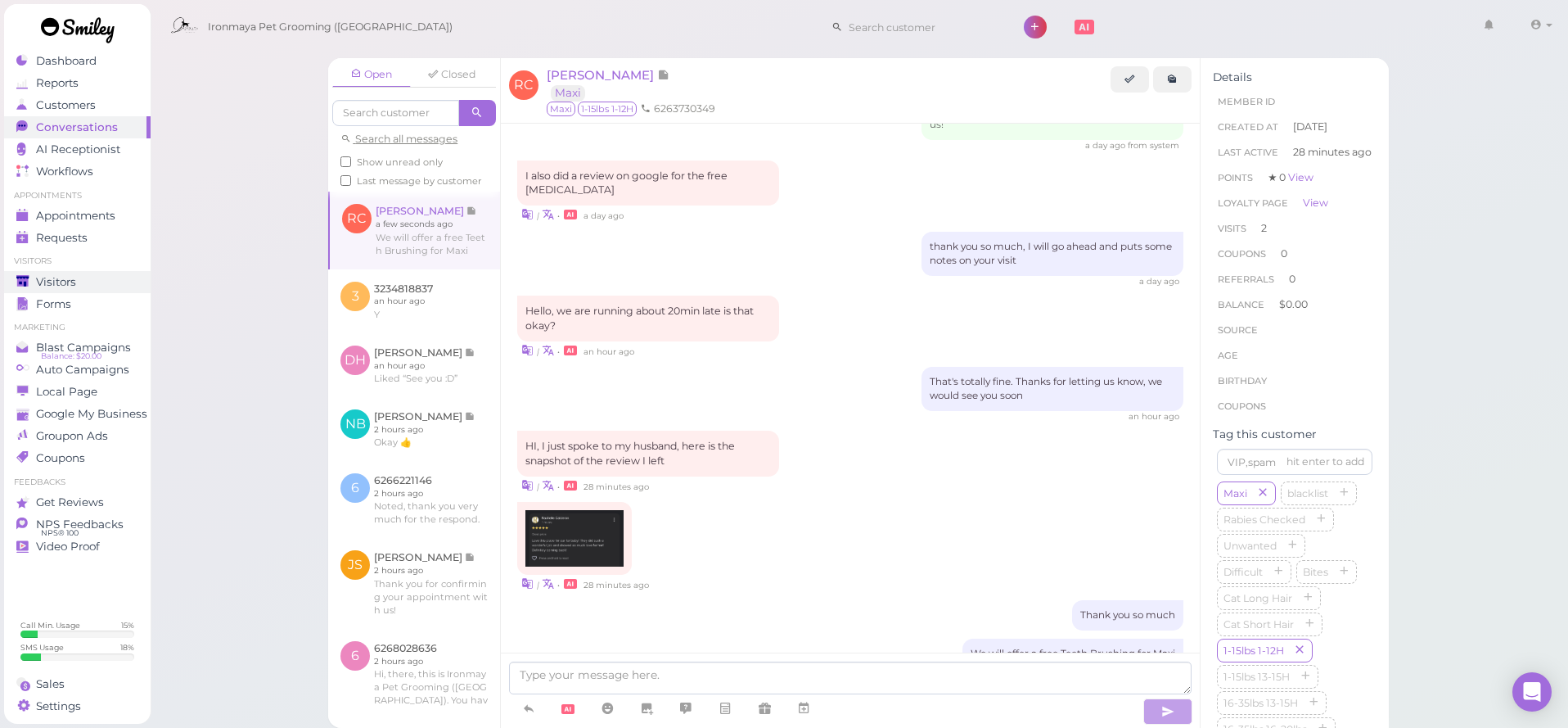
click at [49, 283] on span "Visitors" at bounding box center [56, 282] width 40 height 14
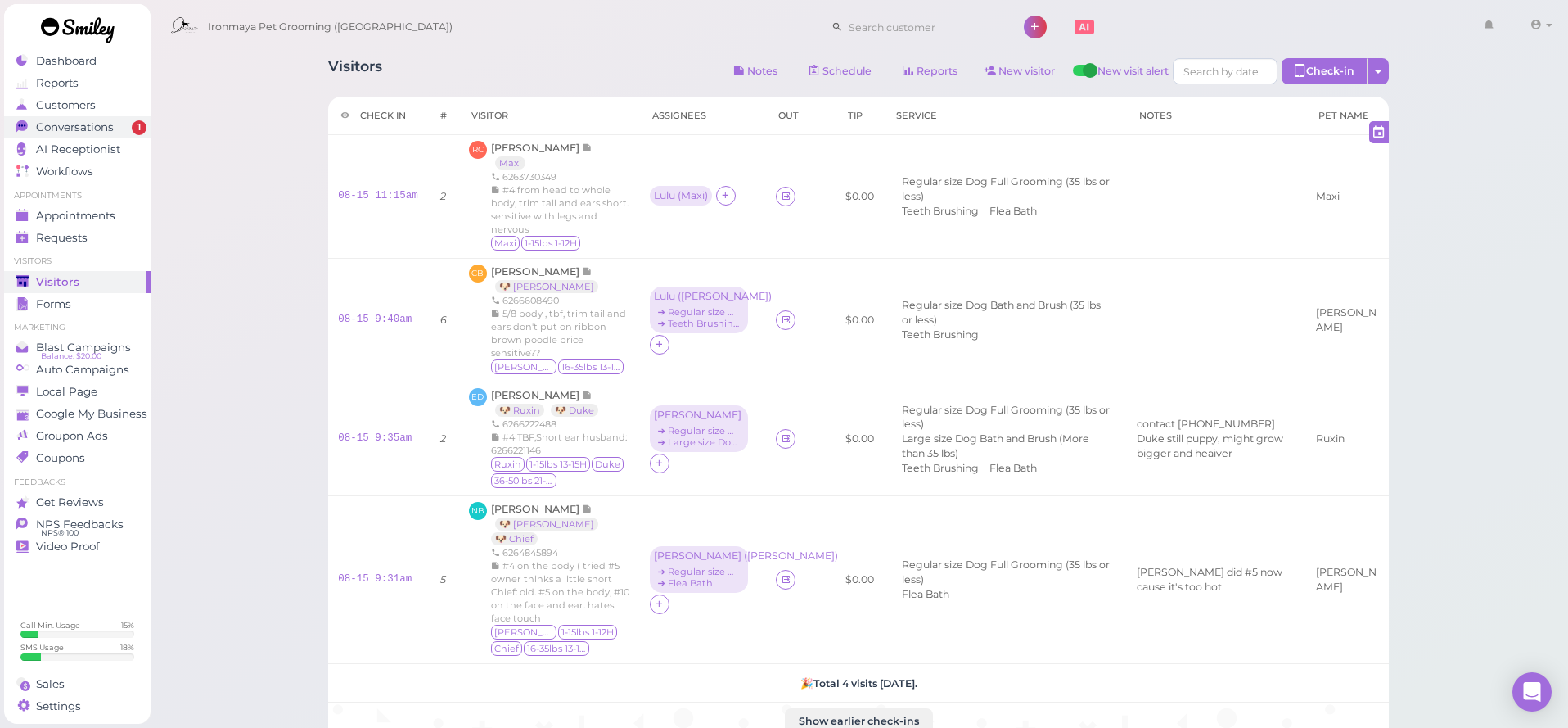
click at [60, 124] on span "Conversations" at bounding box center [75, 127] width 77 height 14
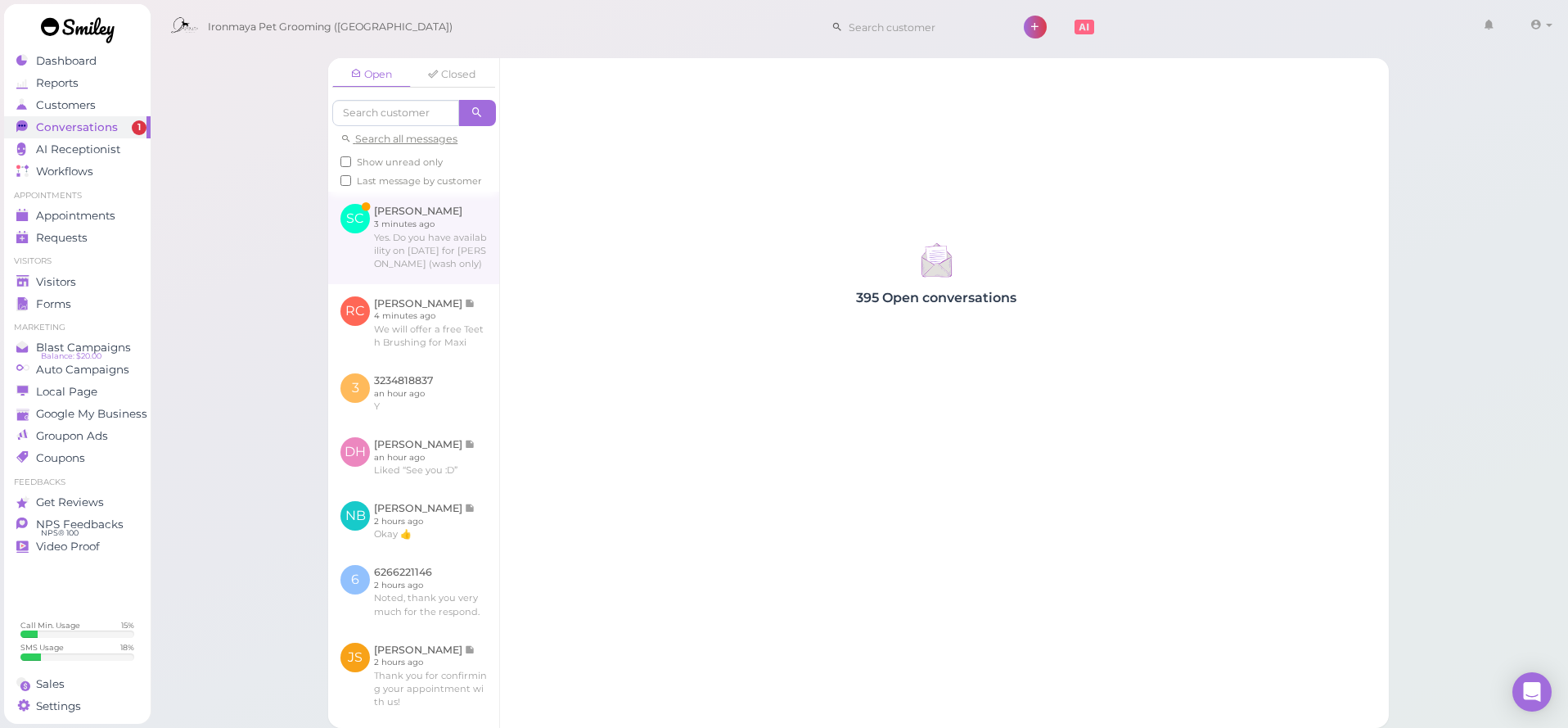
click at [432, 246] on link at bounding box center [413, 237] width 171 height 92
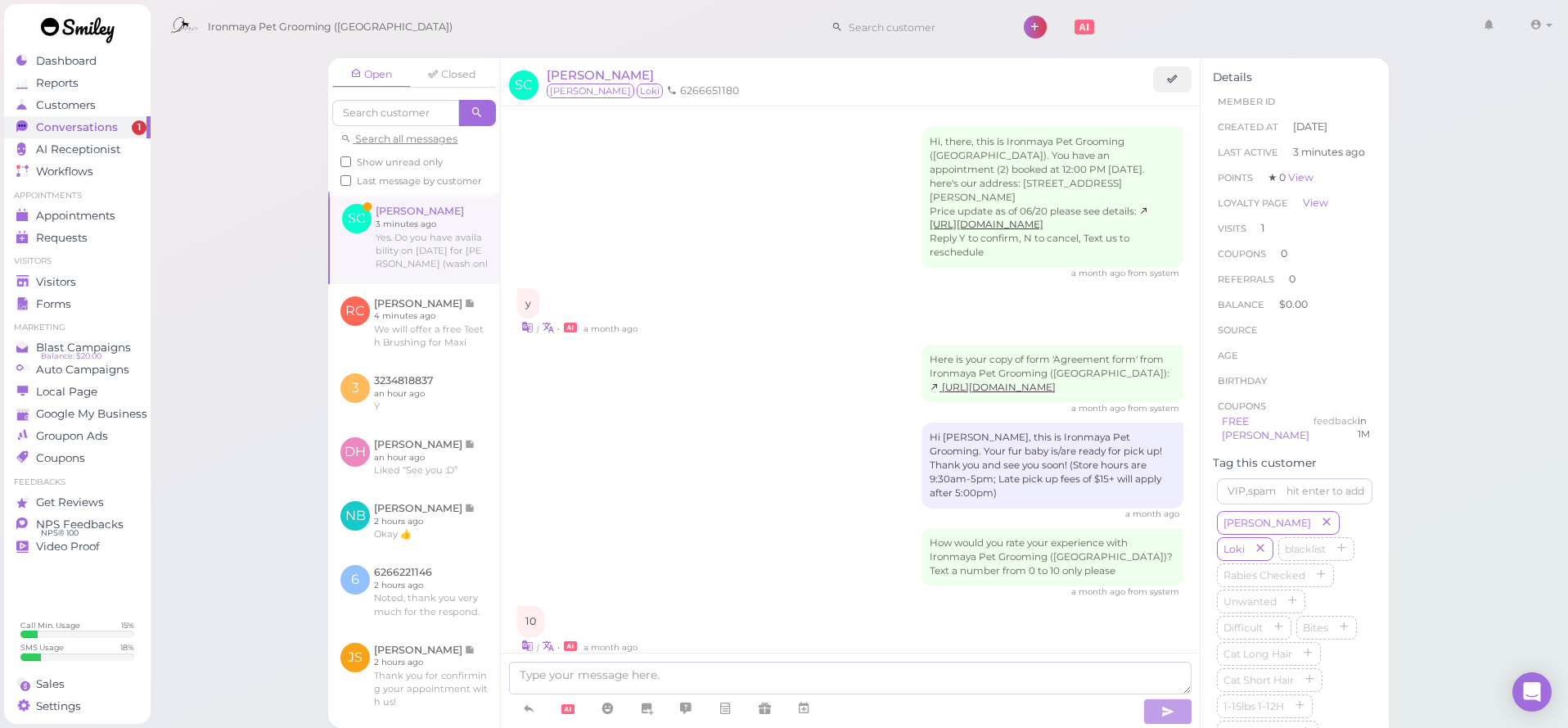
scroll to position [737, 0]
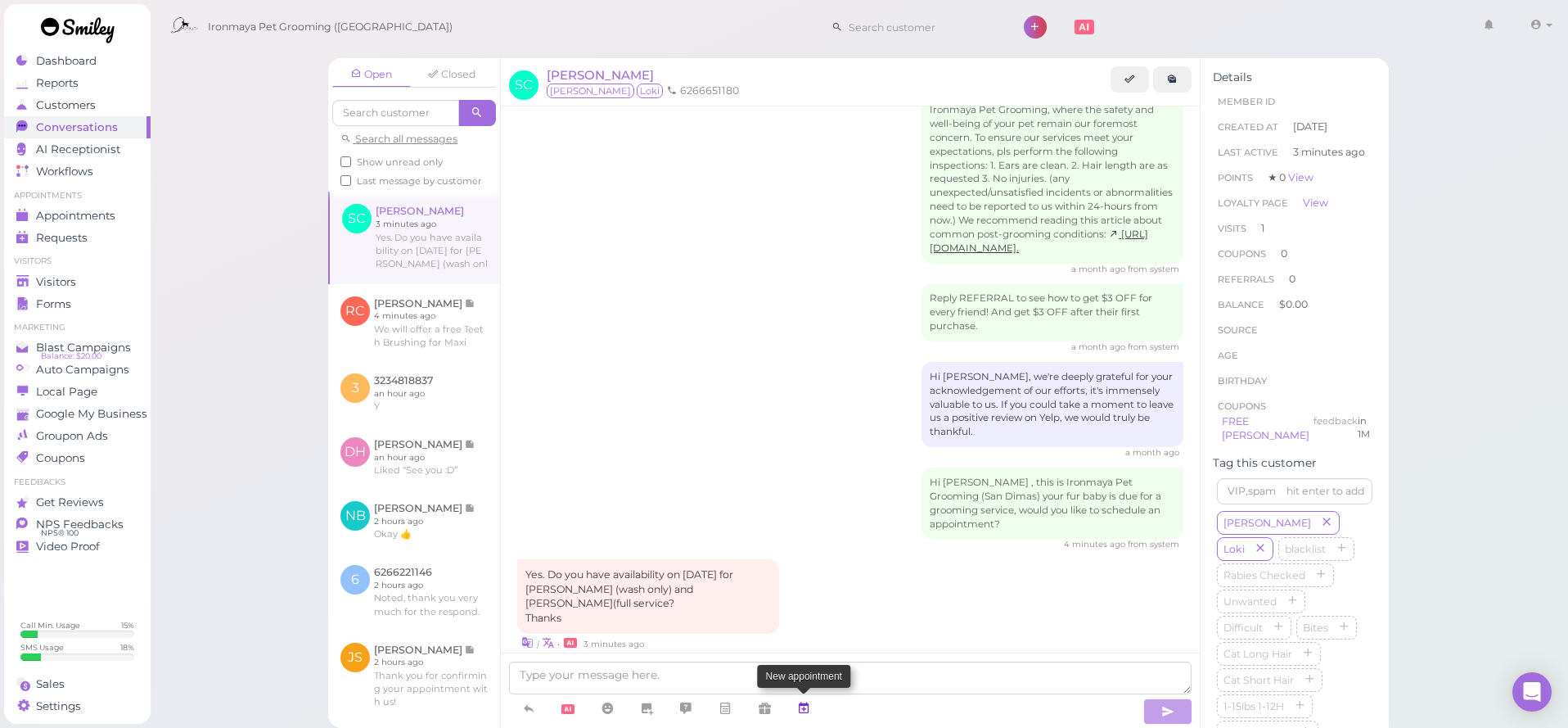
click at [807, 708] on icon at bounding box center [803, 707] width 13 height 16
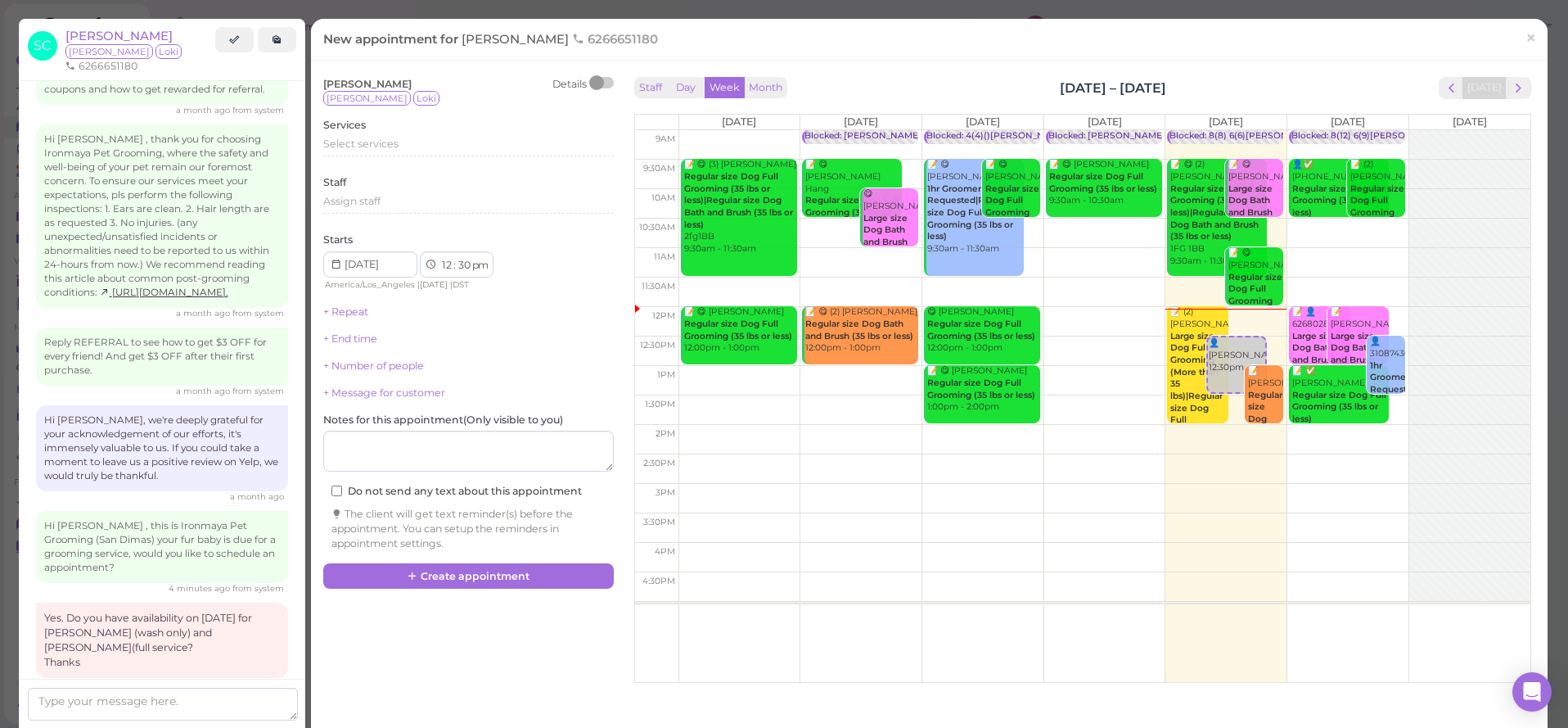
click at [1355, 229] on td at bounding box center [1104, 233] width 851 height 29
type input "[DATE]"
select select "10"
select select "am"
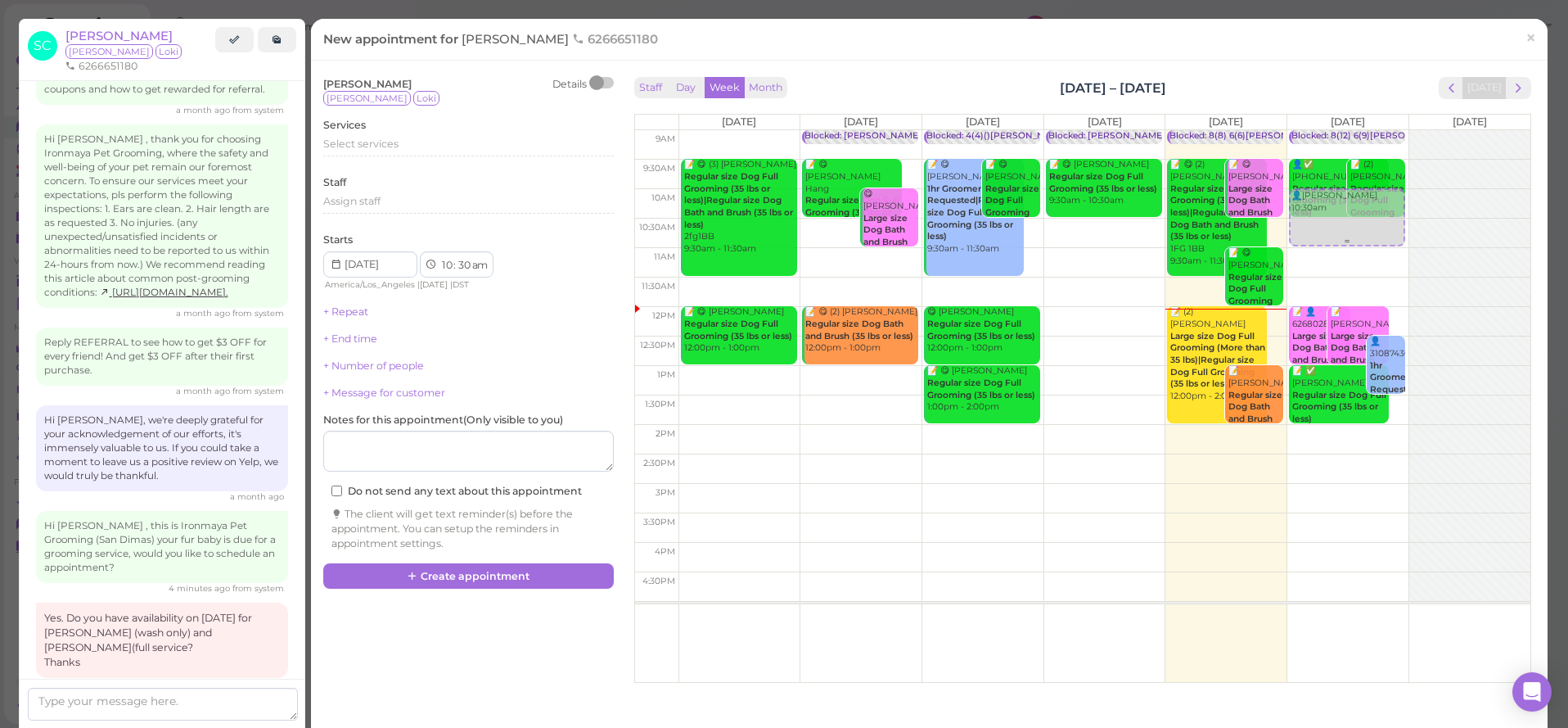
drag, startPoint x: 1350, startPoint y: 240, endPoint x: 1345, endPoint y: 224, distance: 16.8
click at [1344, 130] on div "👤Sandy Chen 10:30am Blocked: 8(12) 6(9)Ida,Lulu,Isaac • Emma 👤✅ (2) 3234818837 …" at bounding box center [1347, 130] width 121 height 0
select select "00"
click at [350, 147] on span "Select services" at bounding box center [361, 144] width 76 height 12
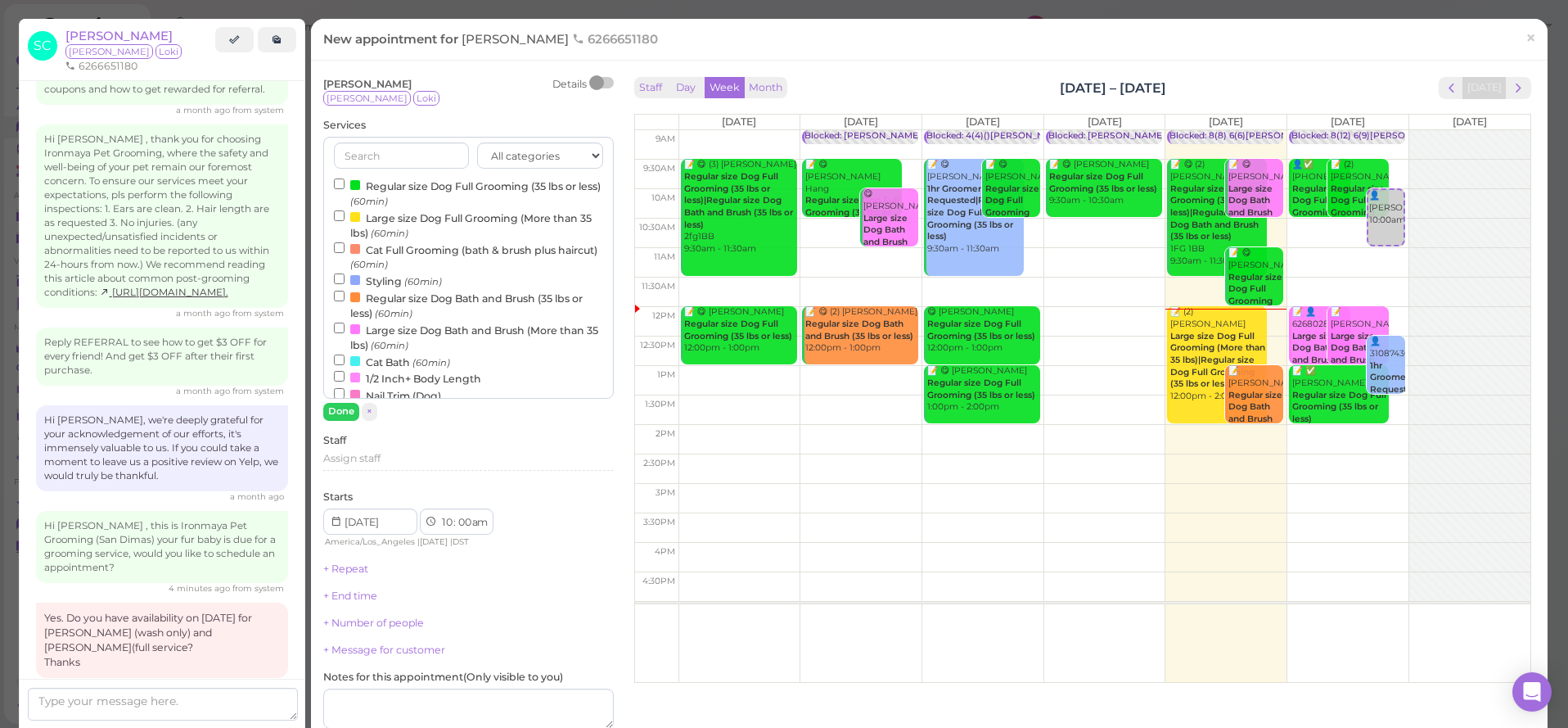
click at [355, 187] on div at bounding box center [355, 185] width 9 height 9
click at [345, 187] on input "Regular size Dog Full Grooming (35 lbs or less) (60min)" at bounding box center [339, 184] width 10 height 10
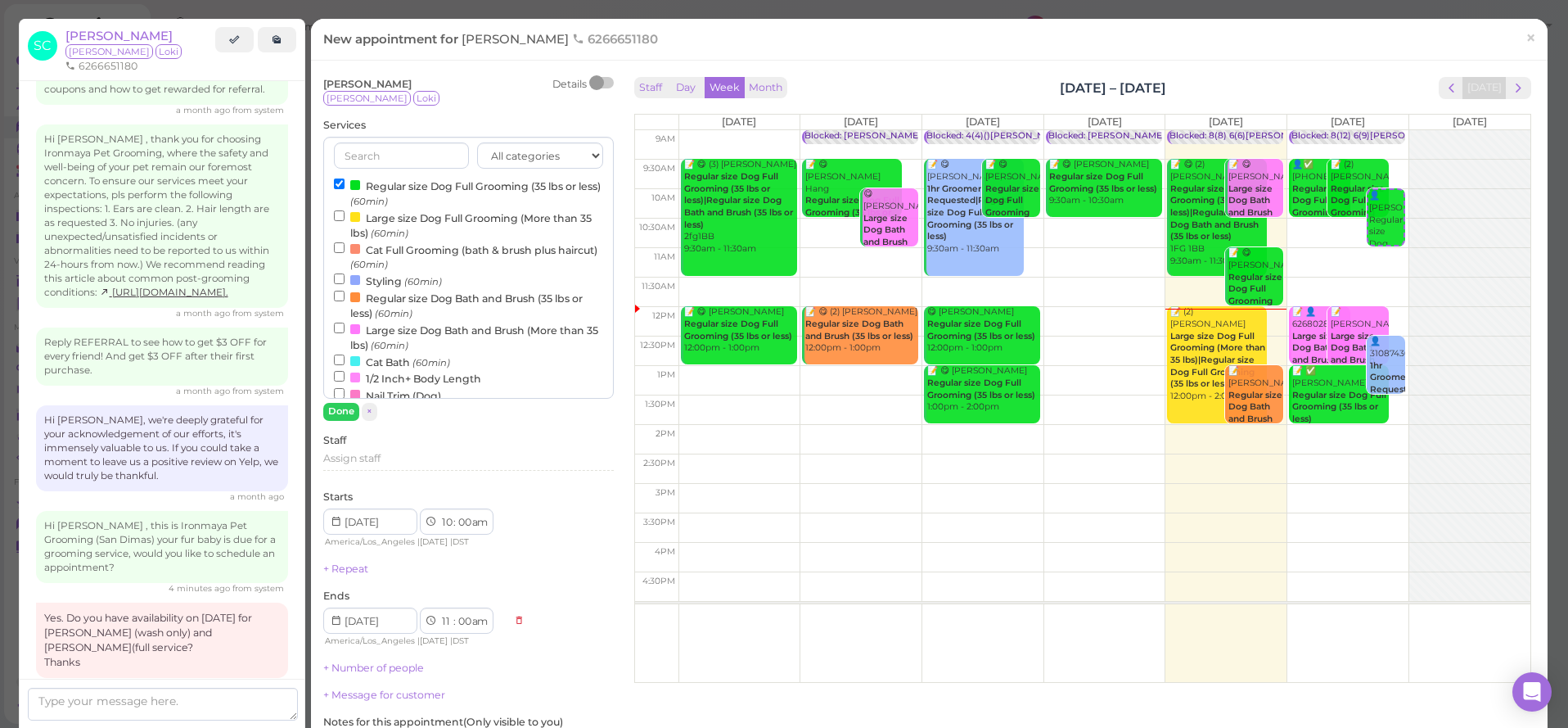
click at [339, 292] on input "Regular size Dog Bath and Brush (35 lbs or less) (60min)" at bounding box center [339, 296] width 10 height 10
select select "12"
select select "pm"
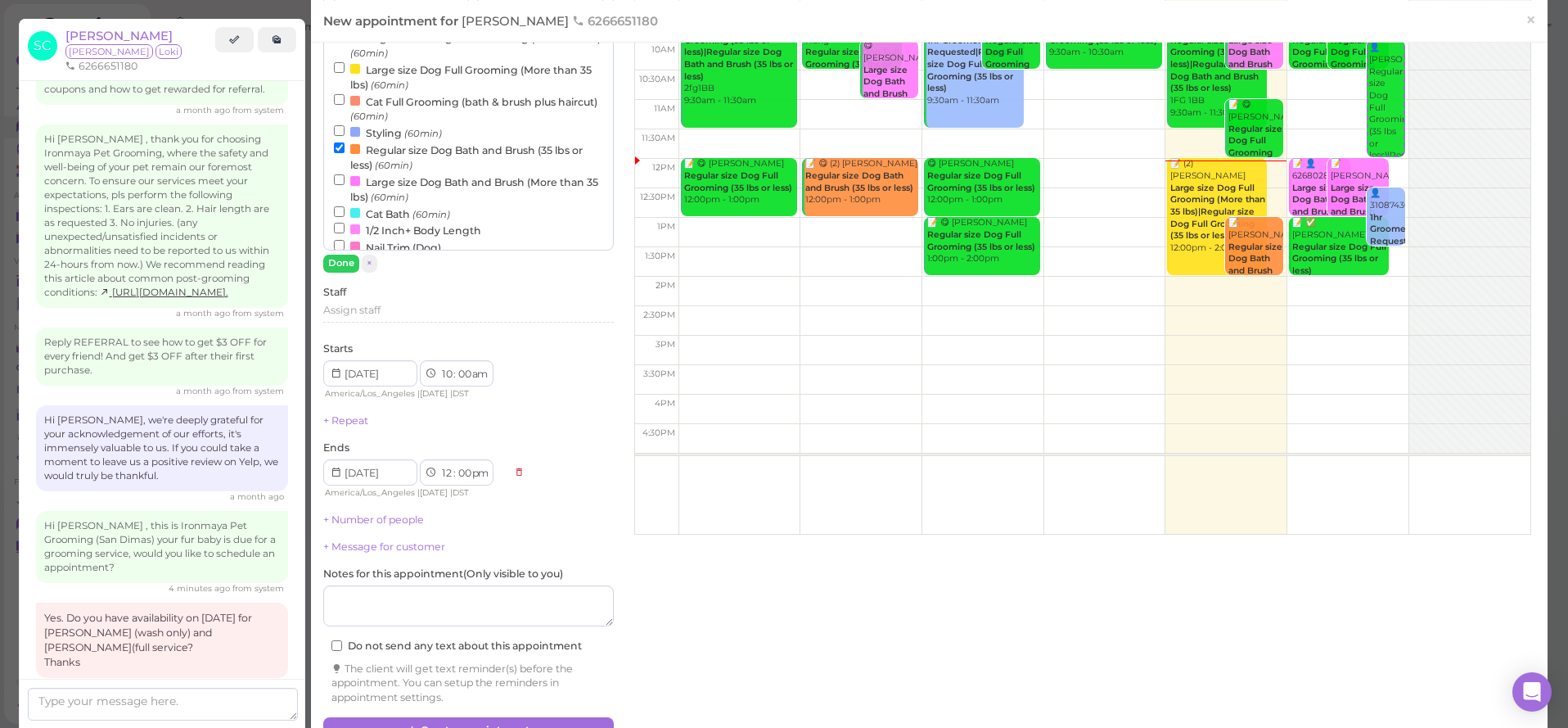
scroll to position [165, 0]
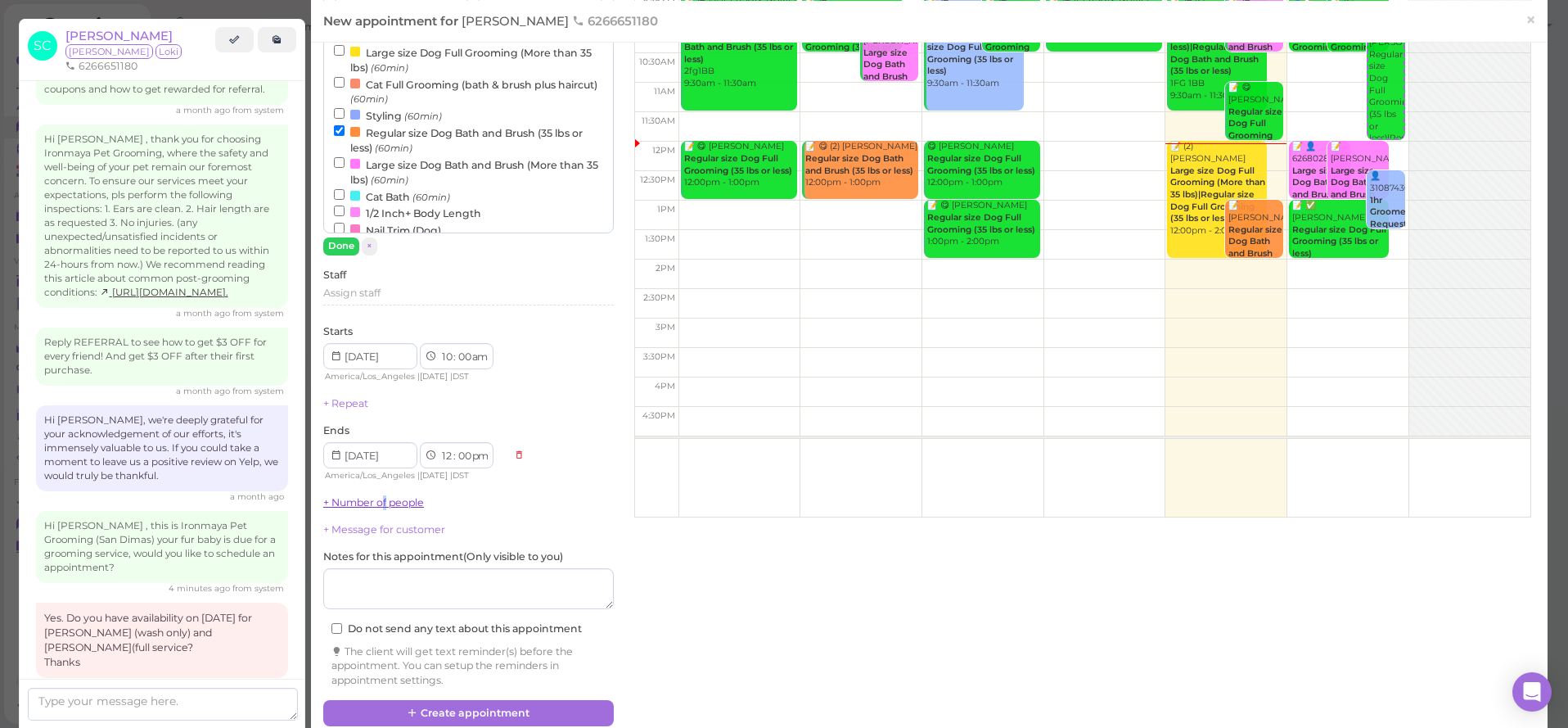
click at [386, 499] on link "+ Number of people" at bounding box center [373, 502] width 101 height 12
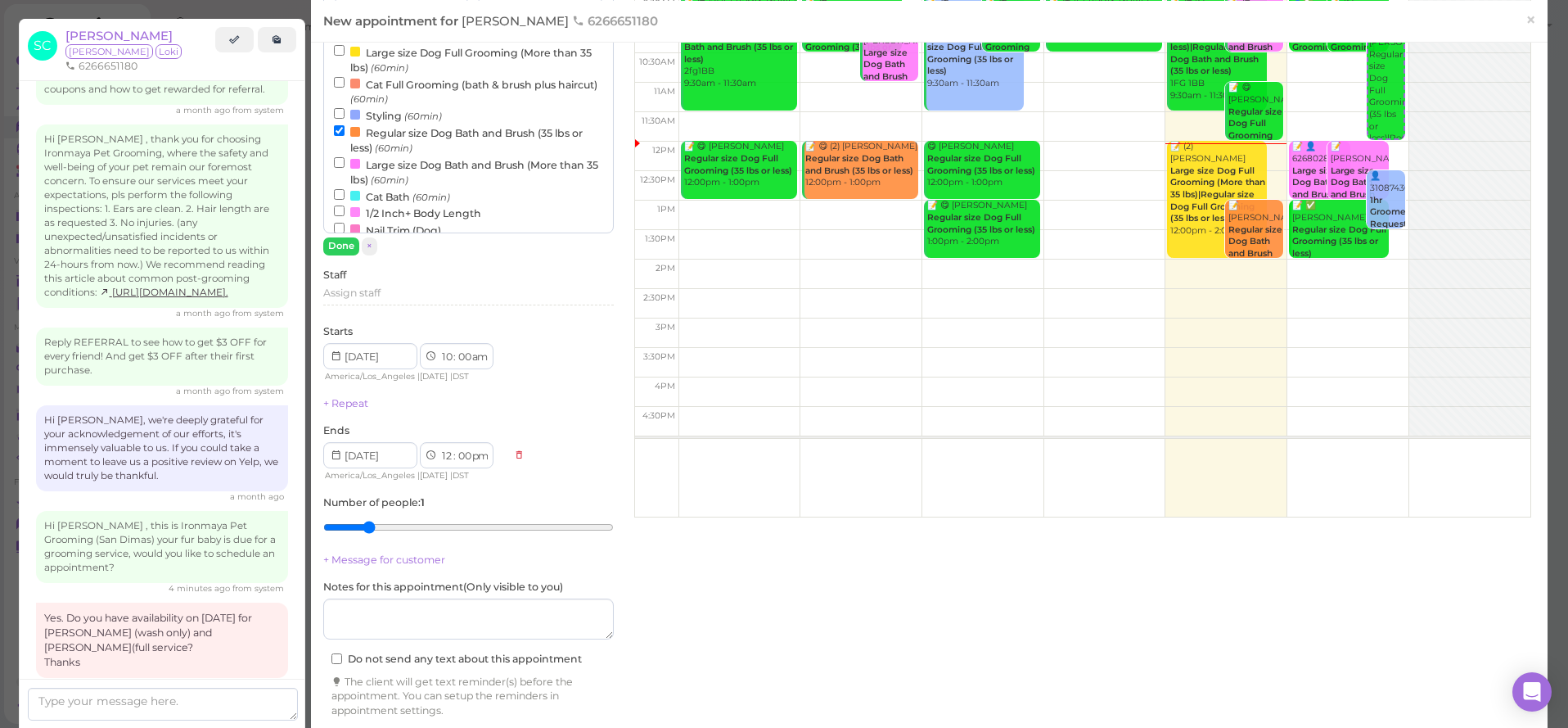
type input "2"
click at [381, 521] on input "range" at bounding box center [468, 527] width 290 height 26
click at [372, 600] on textarea at bounding box center [468, 619] width 290 height 41
type textarea "1BB1FG"
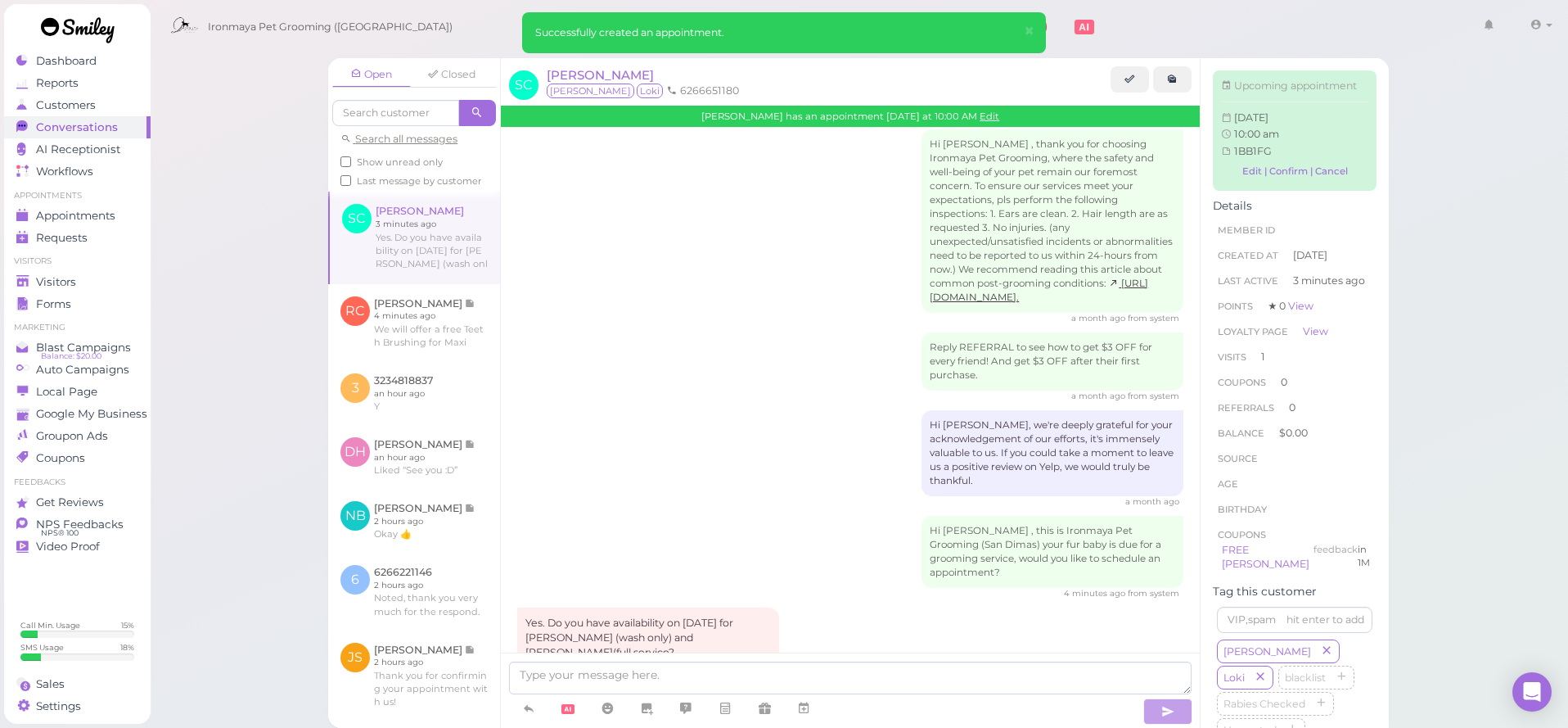
scroll to position [891, 0]
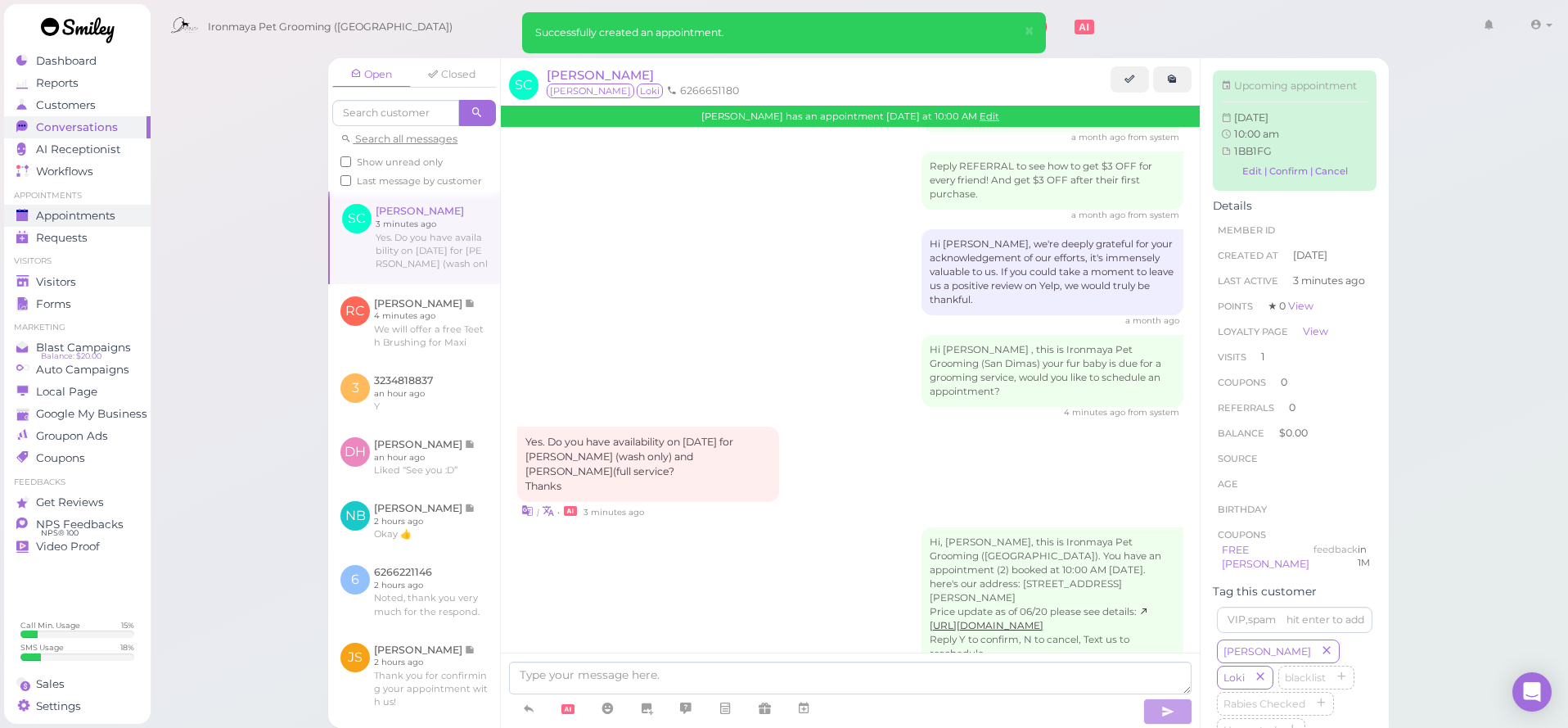
click at [88, 219] on span "Appointments" at bounding box center [76, 216] width 79 height 14
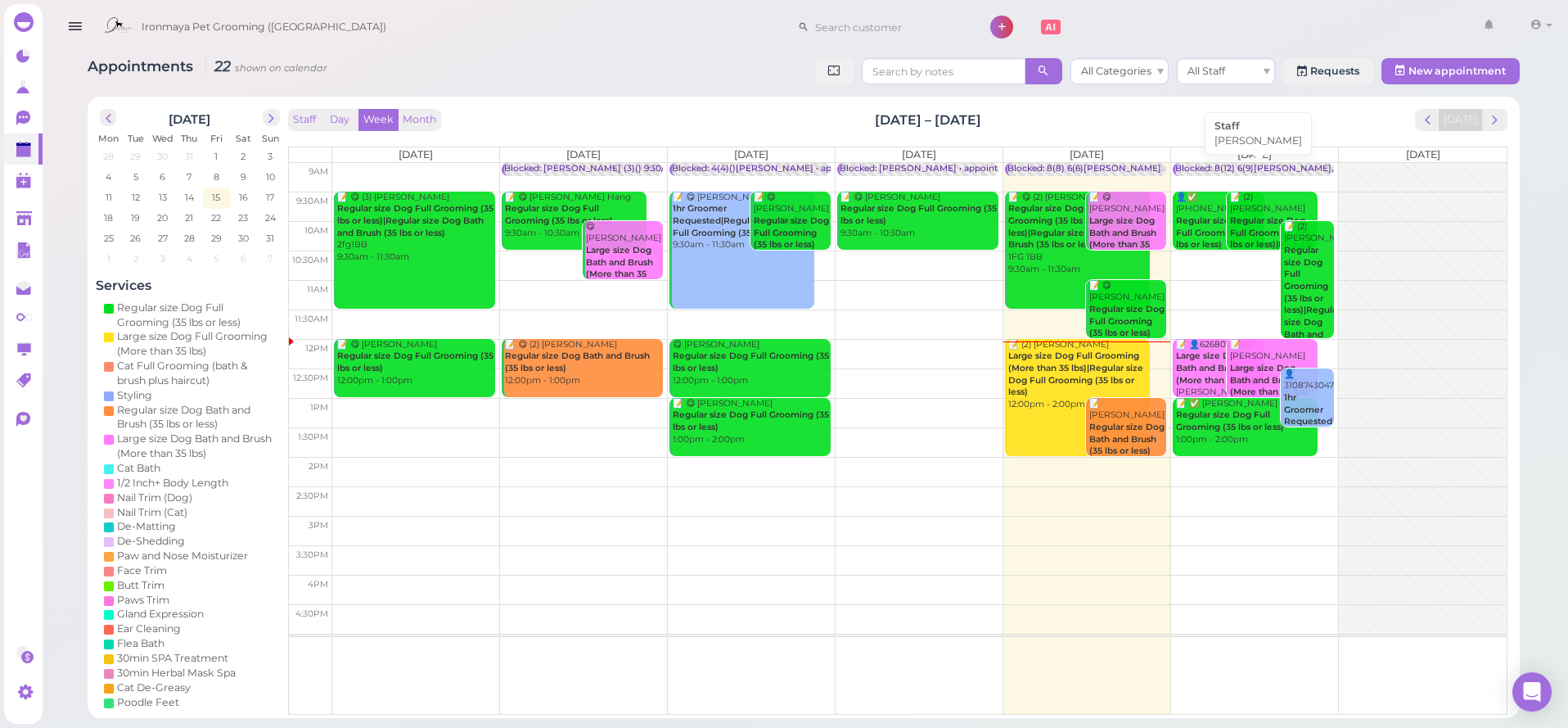
click at [1266, 167] on div "Blocked: 8(12) 6(9)[PERSON_NAME],[PERSON_NAME] • [PERSON_NAME]" at bounding box center [1335, 169] width 320 height 12
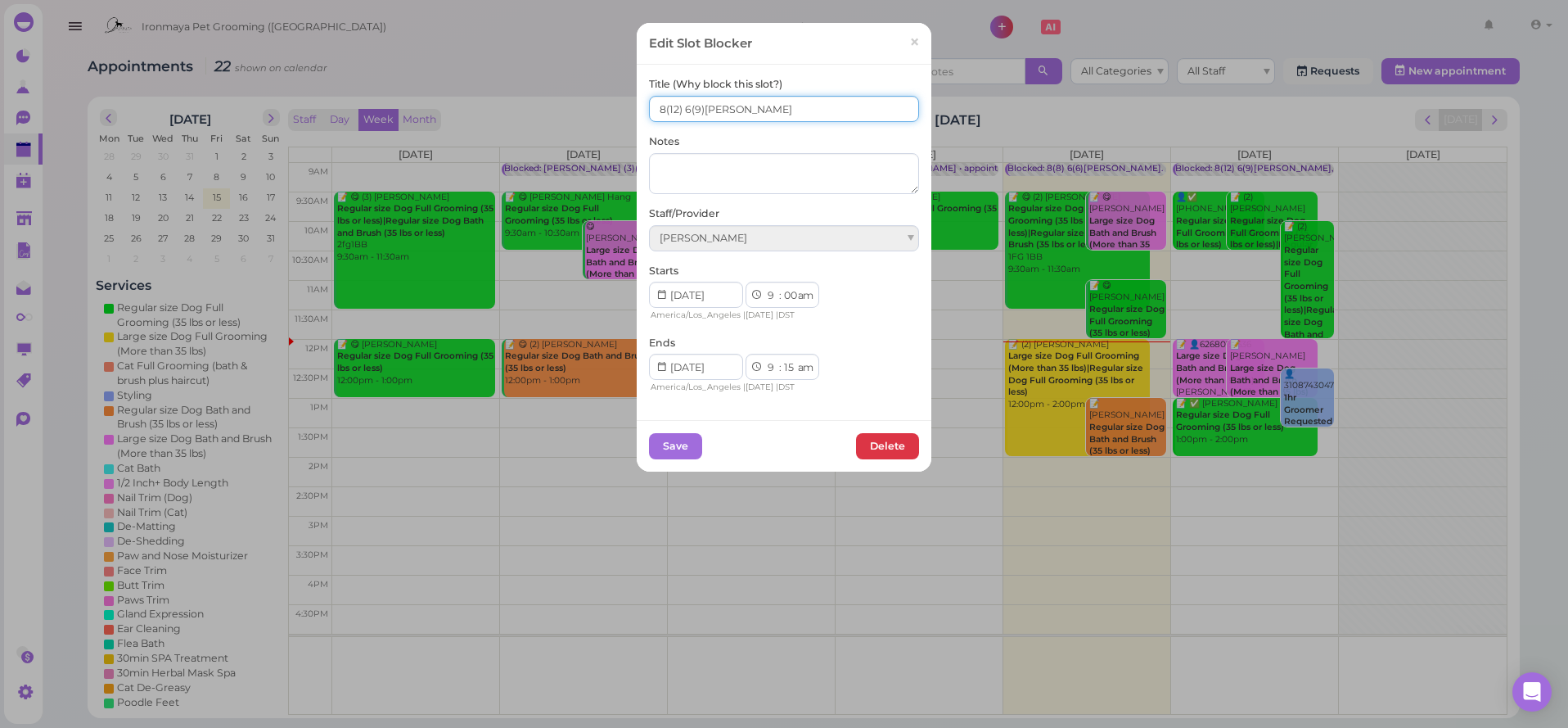
drag, startPoint x: 666, startPoint y: 111, endPoint x: 640, endPoint y: 113, distance: 26.1
click at [640, 113] on div "Title (Why block this slot?) 8(12) 6(9)Ida,Lulu,Isaac Notes Staff/Provider Emma…" at bounding box center [784, 242] width 295 height 354
type input "10(12) 6(9)Ida,Lulu,Isaac"
click at [686, 443] on button "Save" at bounding box center [675, 446] width 53 height 26
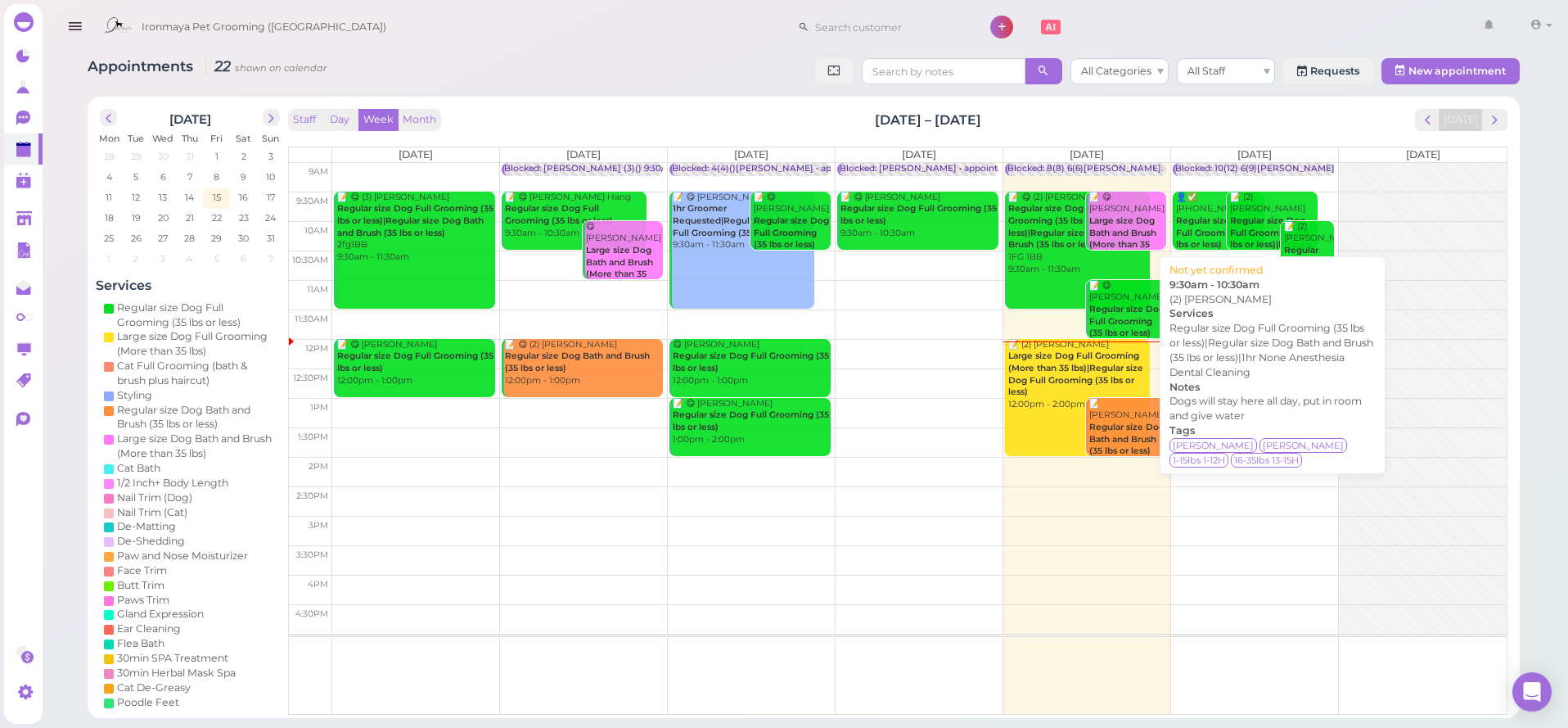
click at [1275, 217] on b "Regular size Dog Full Grooming (35 lbs or less)|Regular size Dog Bath and Brush…" at bounding box center [1271, 262] width 82 height 95
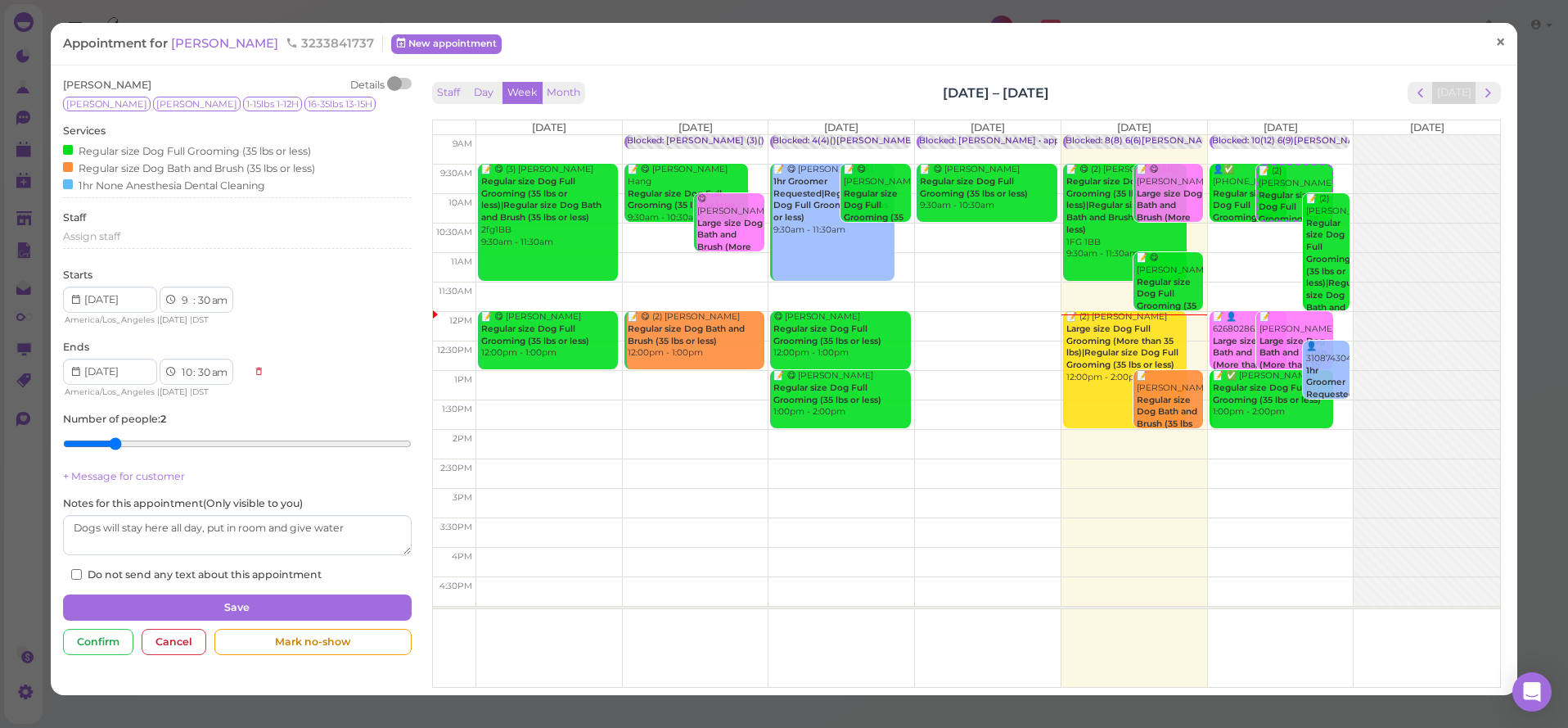
click at [1503, 42] on span "×" at bounding box center [1500, 42] width 10 height 23
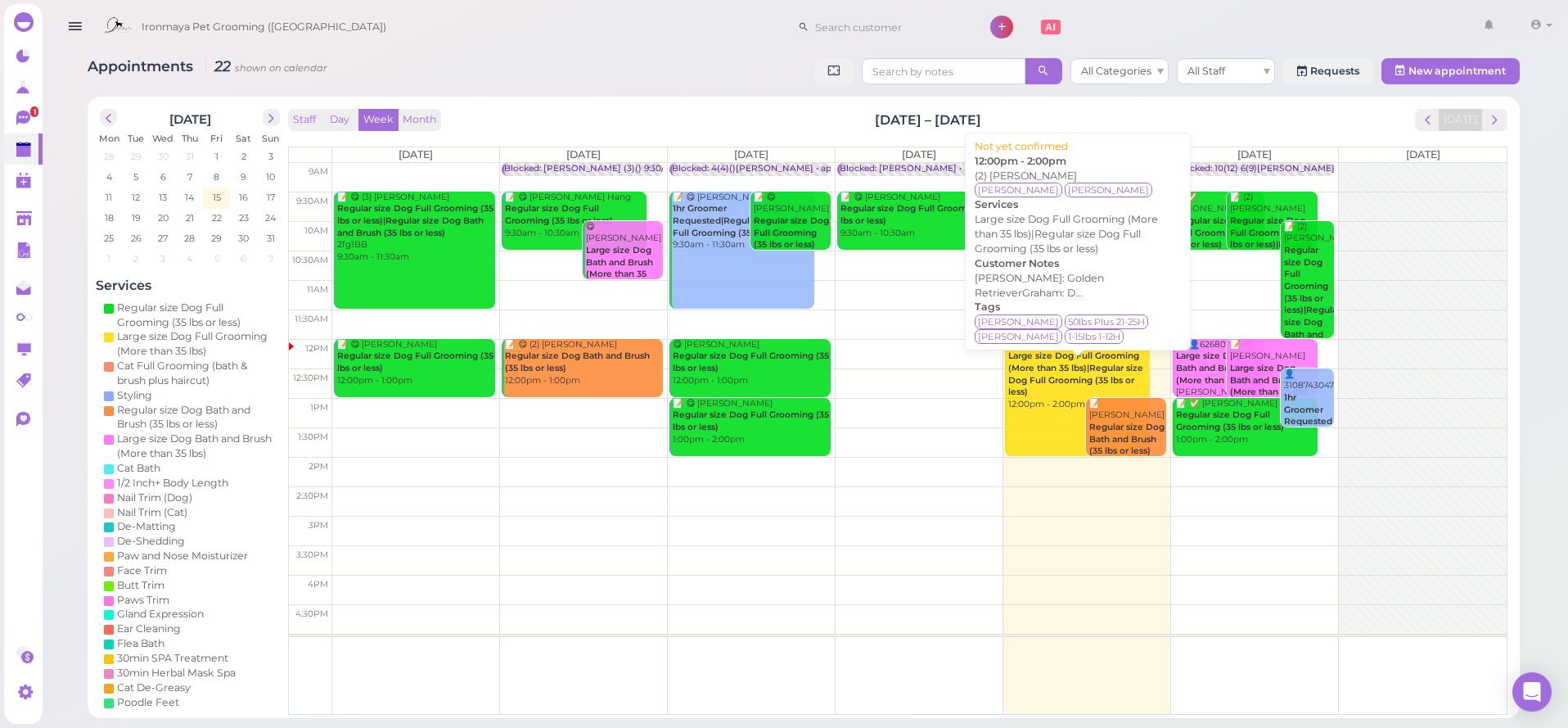
click at [1034, 373] on b "Large size Dog Full Grooming (More than 35 lbs)|Regular size Dog Full Grooming …" at bounding box center [1075, 374] width 135 height 46
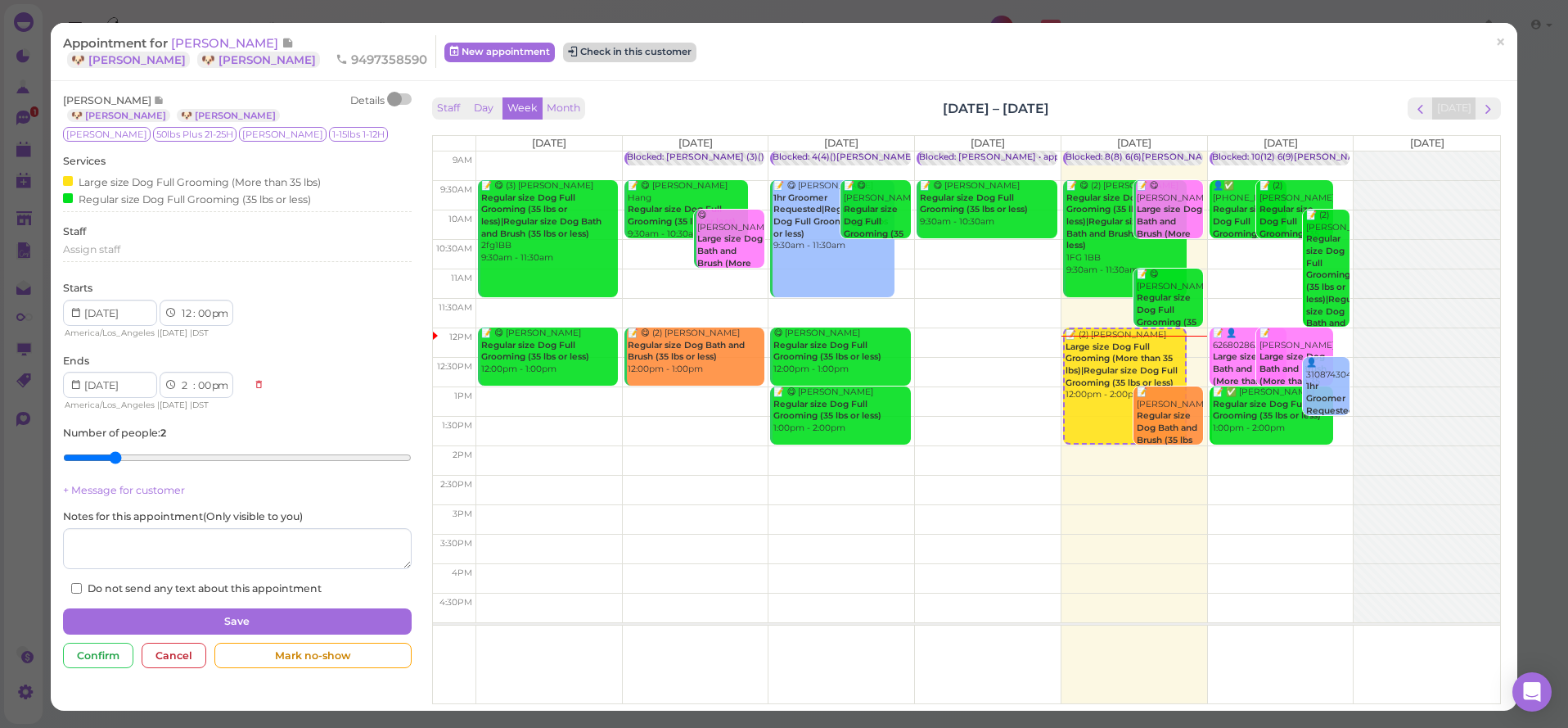
click at [563, 50] on button "Check in this customer" at bounding box center [629, 52] width 133 height 20
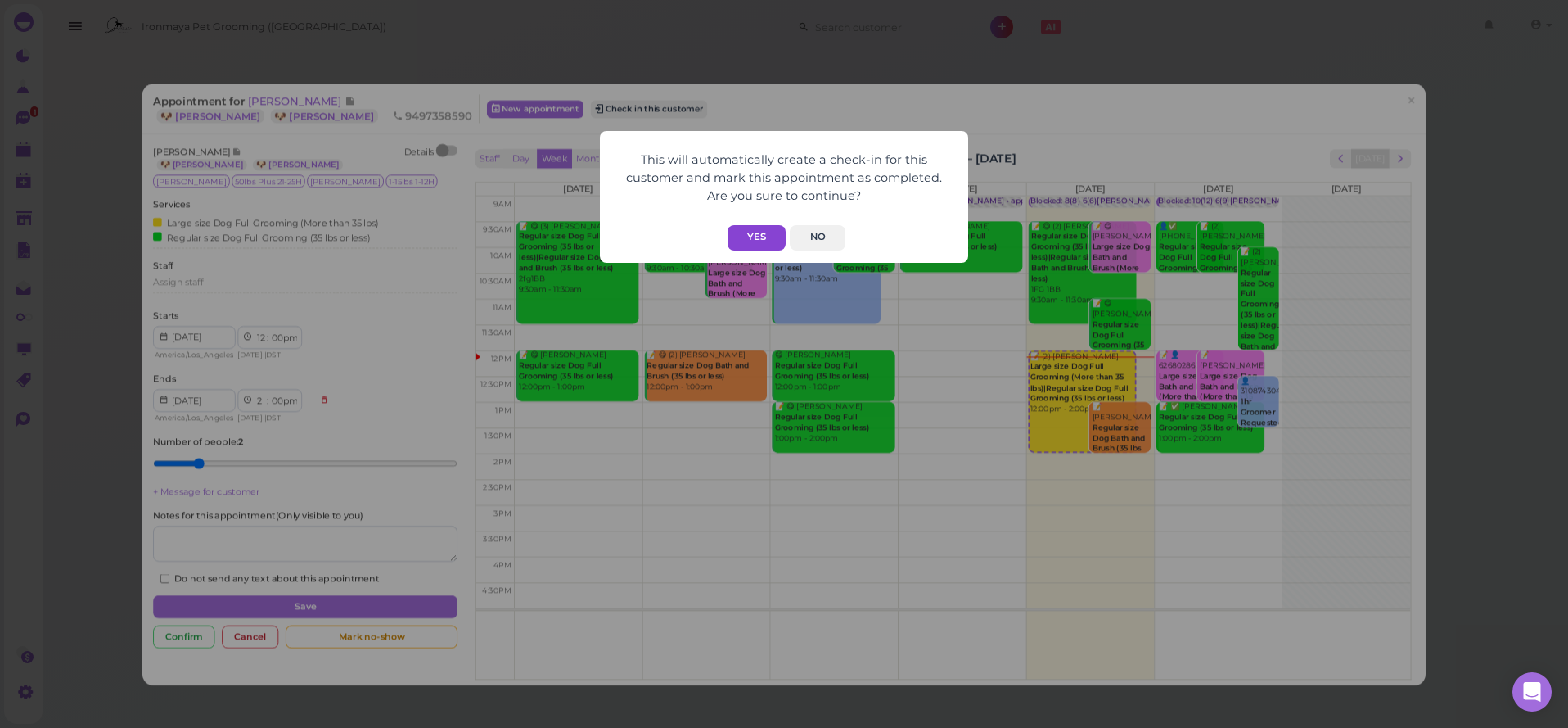
click at [766, 239] on button "Yes" at bounding box center [757, 238] width 58 height 26
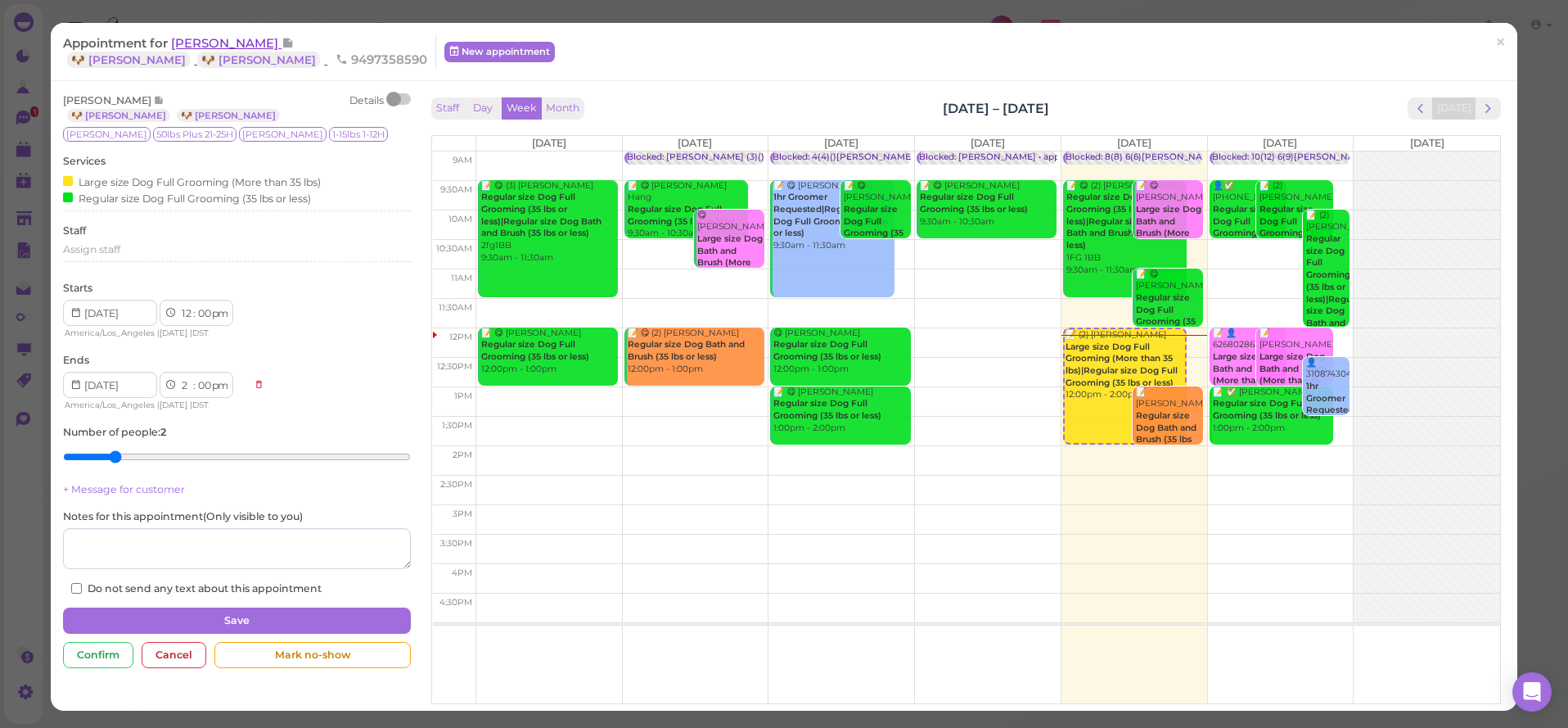
click at [206, 47] on span "Marissa Reynolds" at bounding box center [226, 43] width 111 height 15
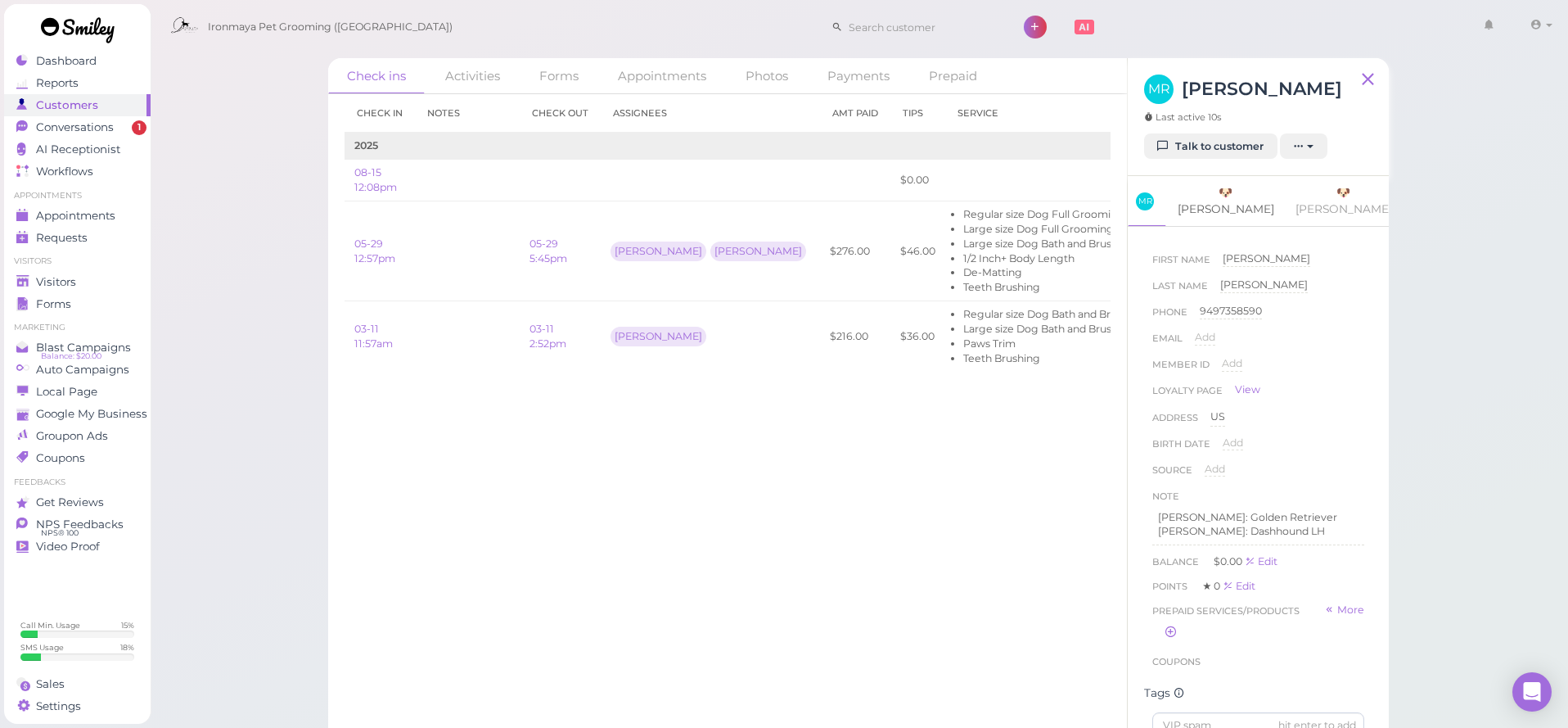
click at [1223, 199] on link "🐶 Baker" at bounding box center [1225, 201] width 116 height 50
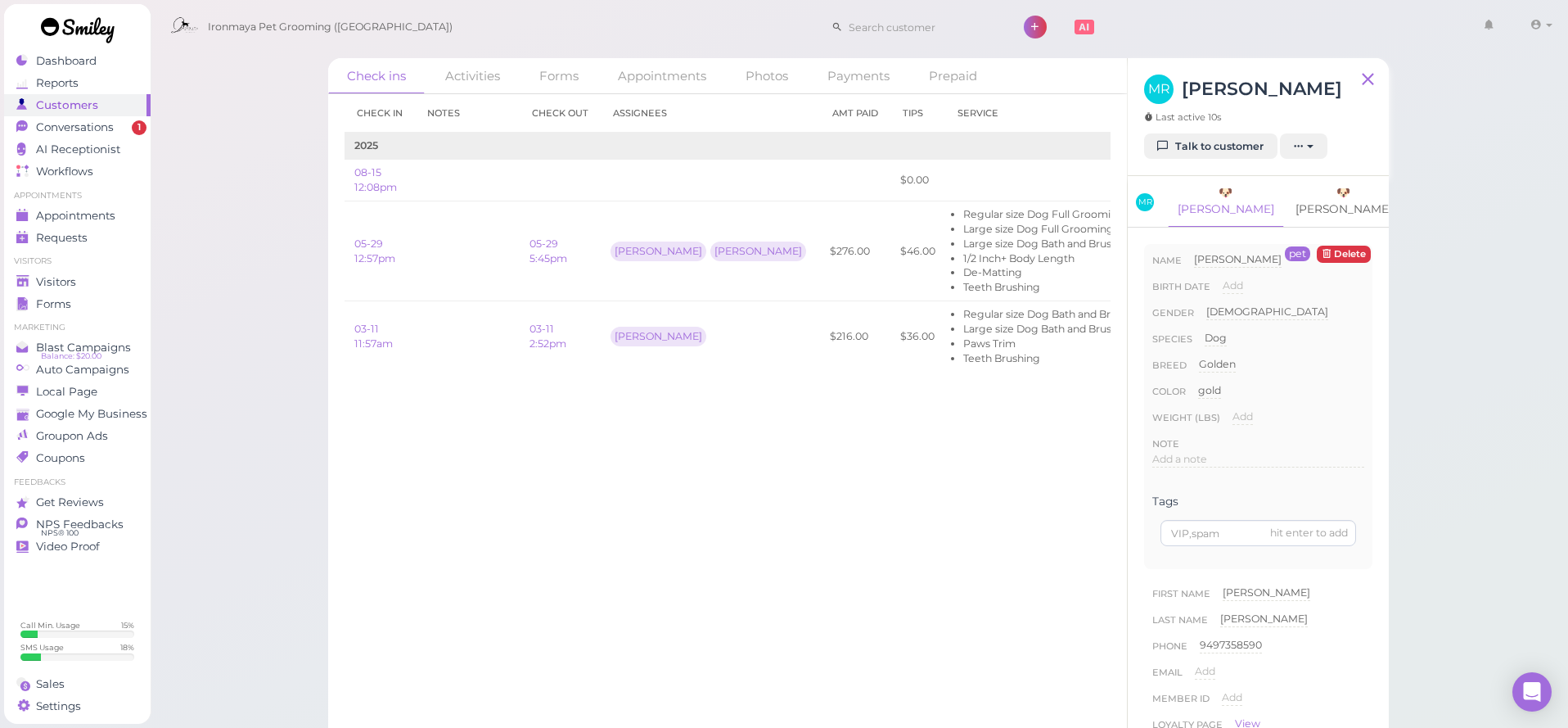
click at [1285, 192] on link "🐶 Graham" at bounding box center [1343, 201] width 116 height 50
click at [1215, 190] on link "🐶 Baker" at bounding box center [1225, 201] width 116 height 50
click at [1193, 453] on span "Add a note" at bounding box center [1180, 459] width 55 height 12
click at [1290, 188] on link "🐶 Graham" at bounding box center [1343, 201] width 116 height 50
click at [1172, 609] on button "Done" at bounding box center [1170, 617] width 36 height 17
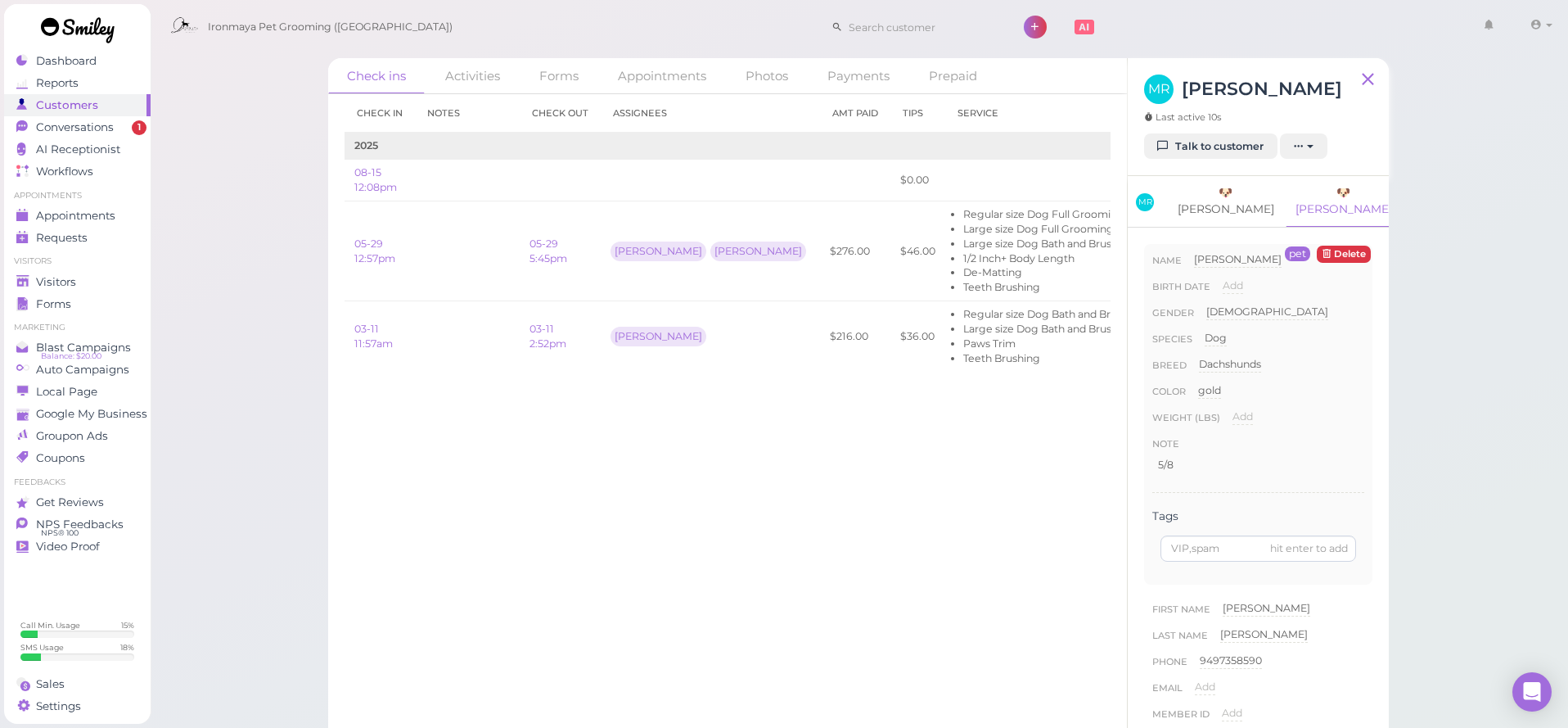
click at [1197, 193] on link "🐶 Baker" at bounding box center [1225, 201] width 116 height 50
click at [4, 121] on link "Conversations 1" at bounding box center [77, 127] width 146 height 22
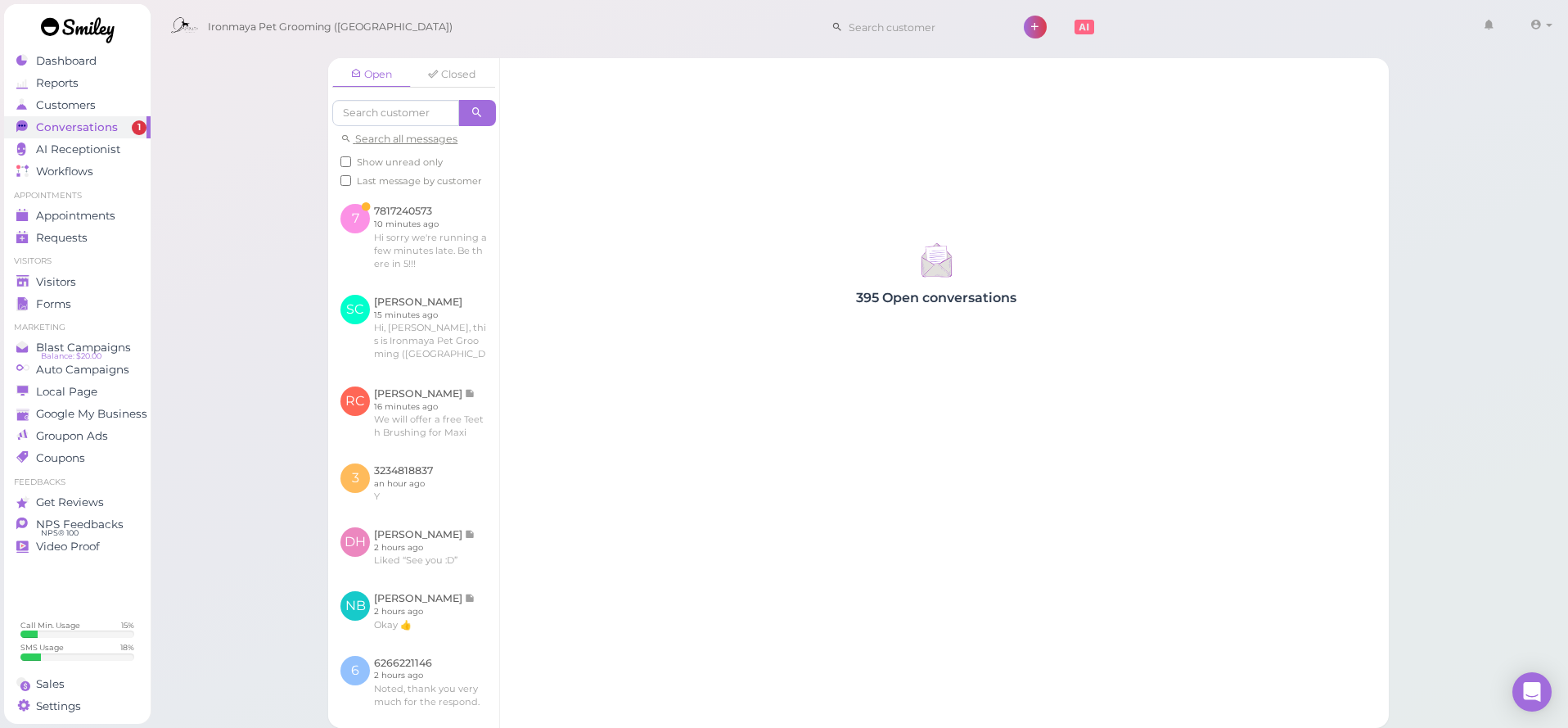
click at [78, 125] on span "Conversations" at bounding box center [76, 127] width 82 height 14
click at [404, 266] on link at bounding box center [413, 236] width 171 height 90
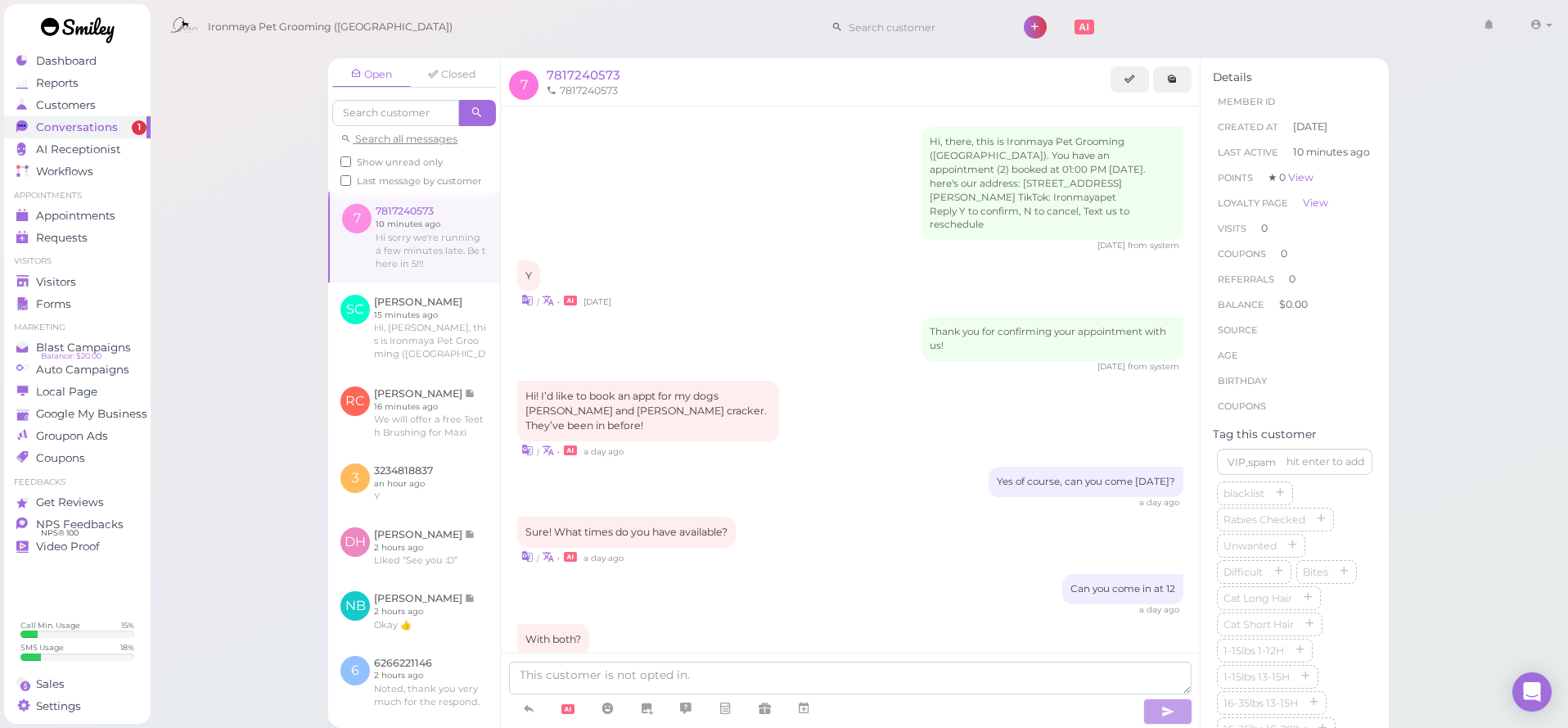
scroll to position [276, 0]
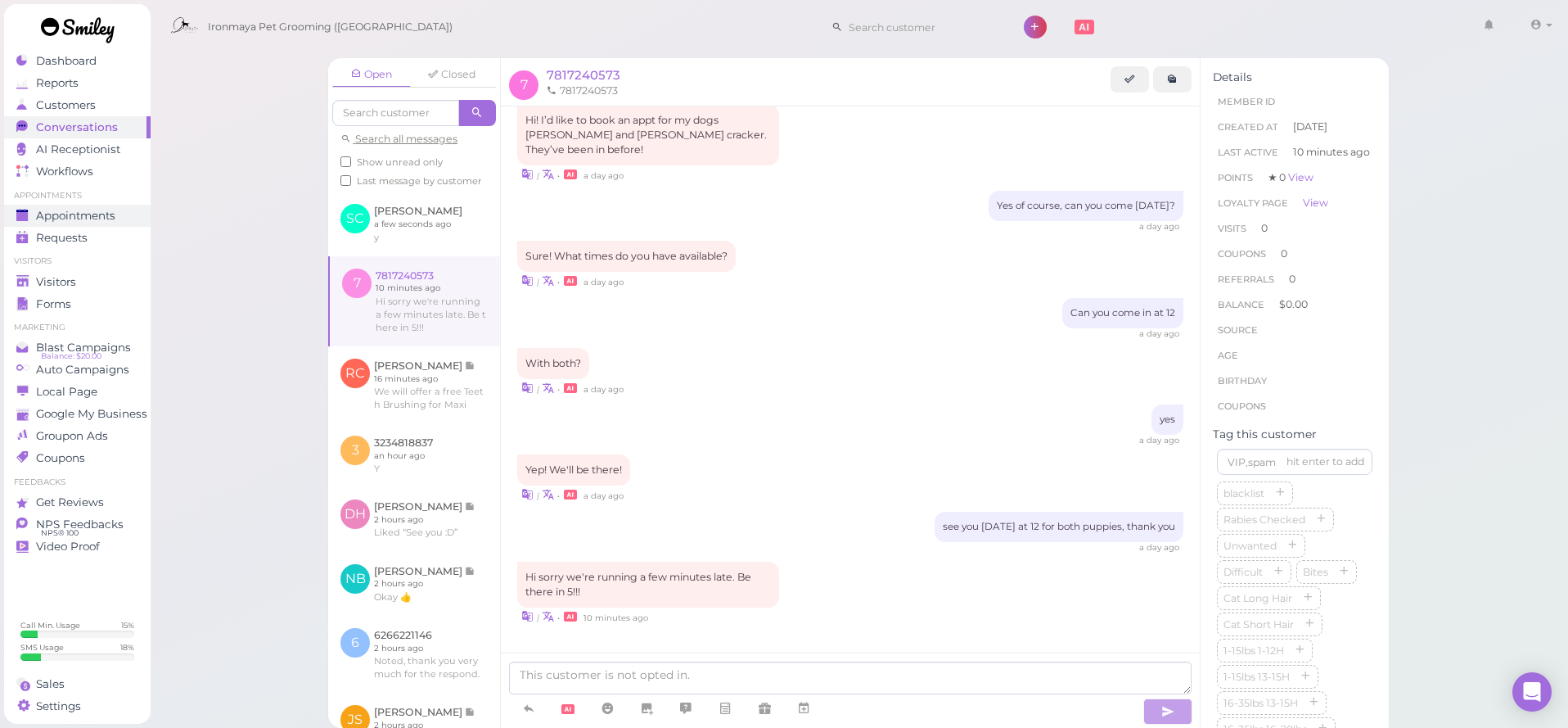
click at [103, 223] on link "Appointments" at bounding box center [77, 216] width 146 height 22
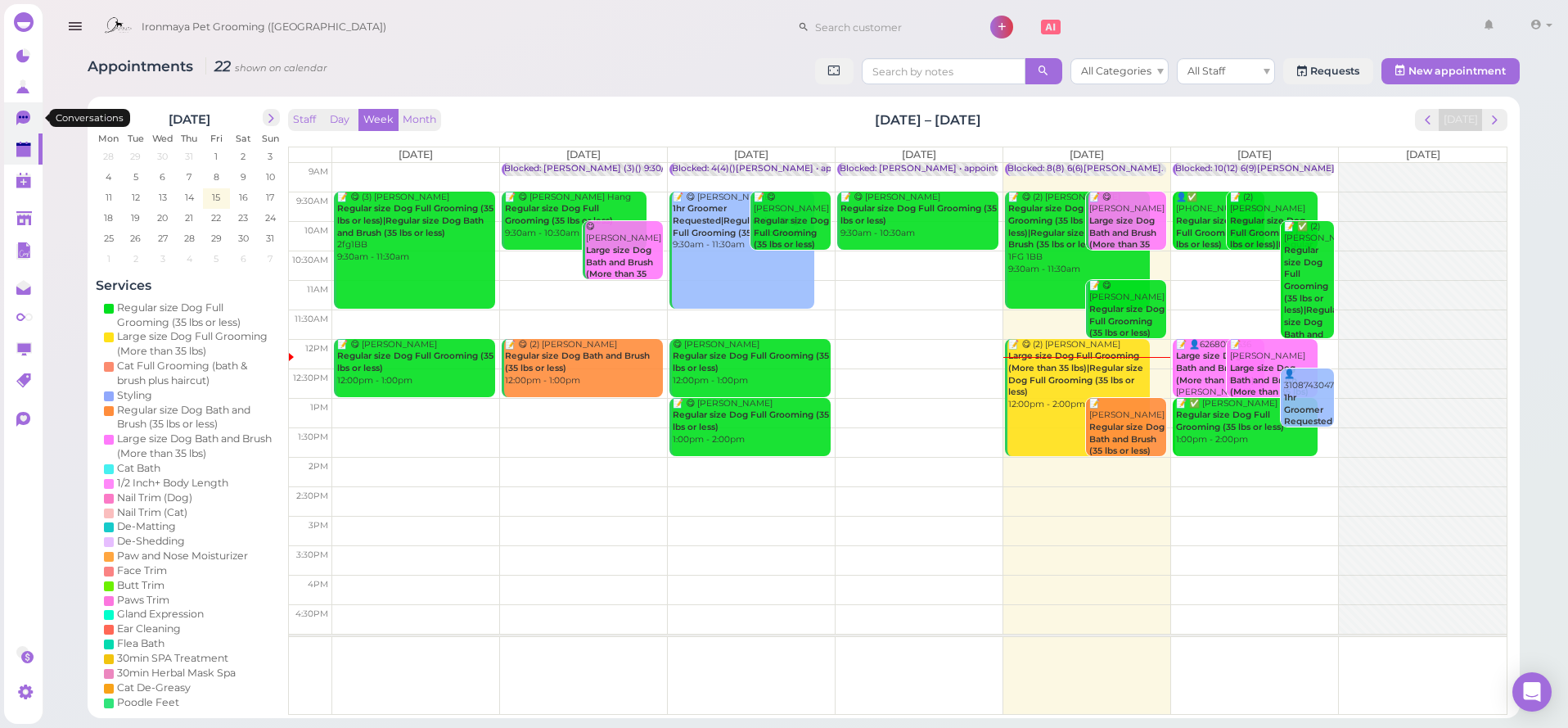
click at [22, 117] on icon at bounding box center [23, 116] width 9 height 3
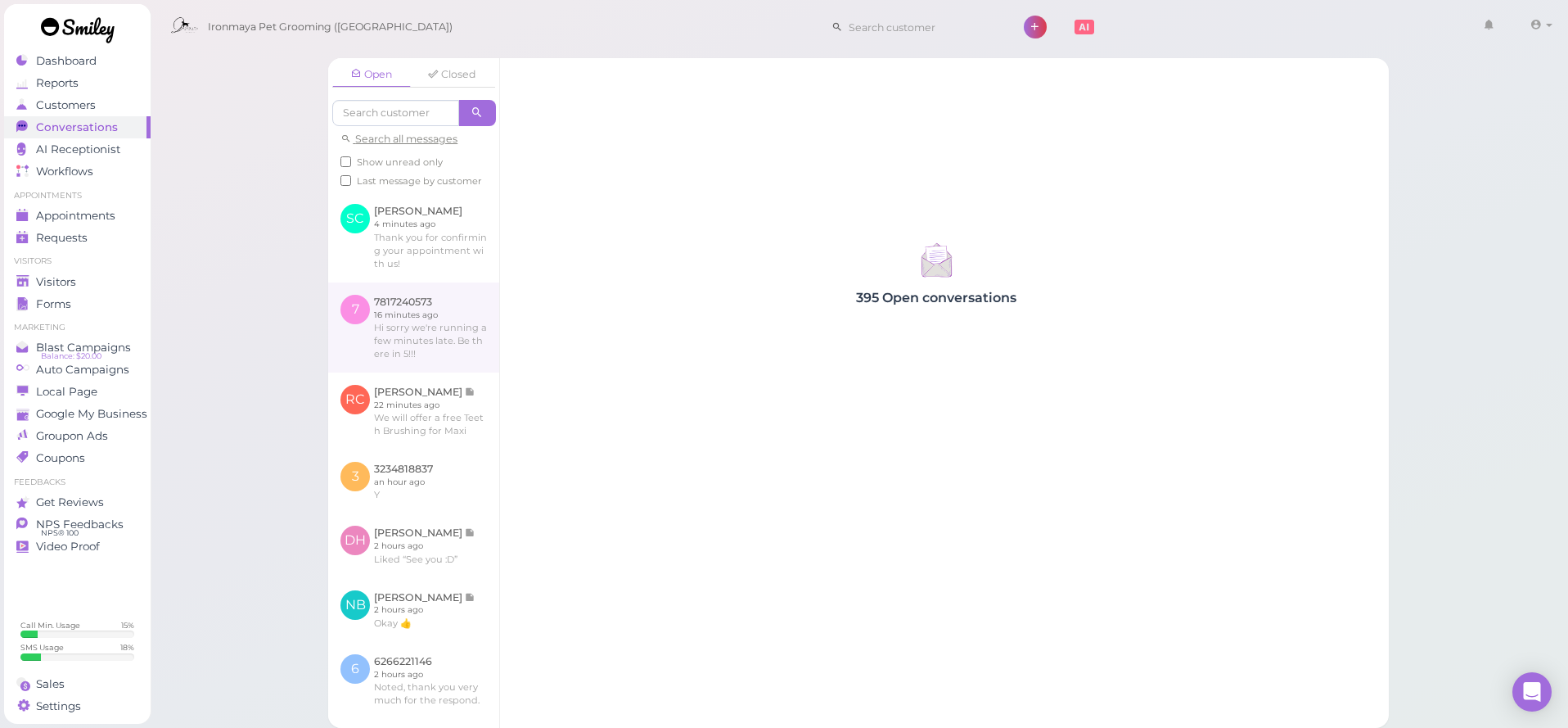
click at [428, 317] on link at bounding box center [413, 327] width 171 height 90
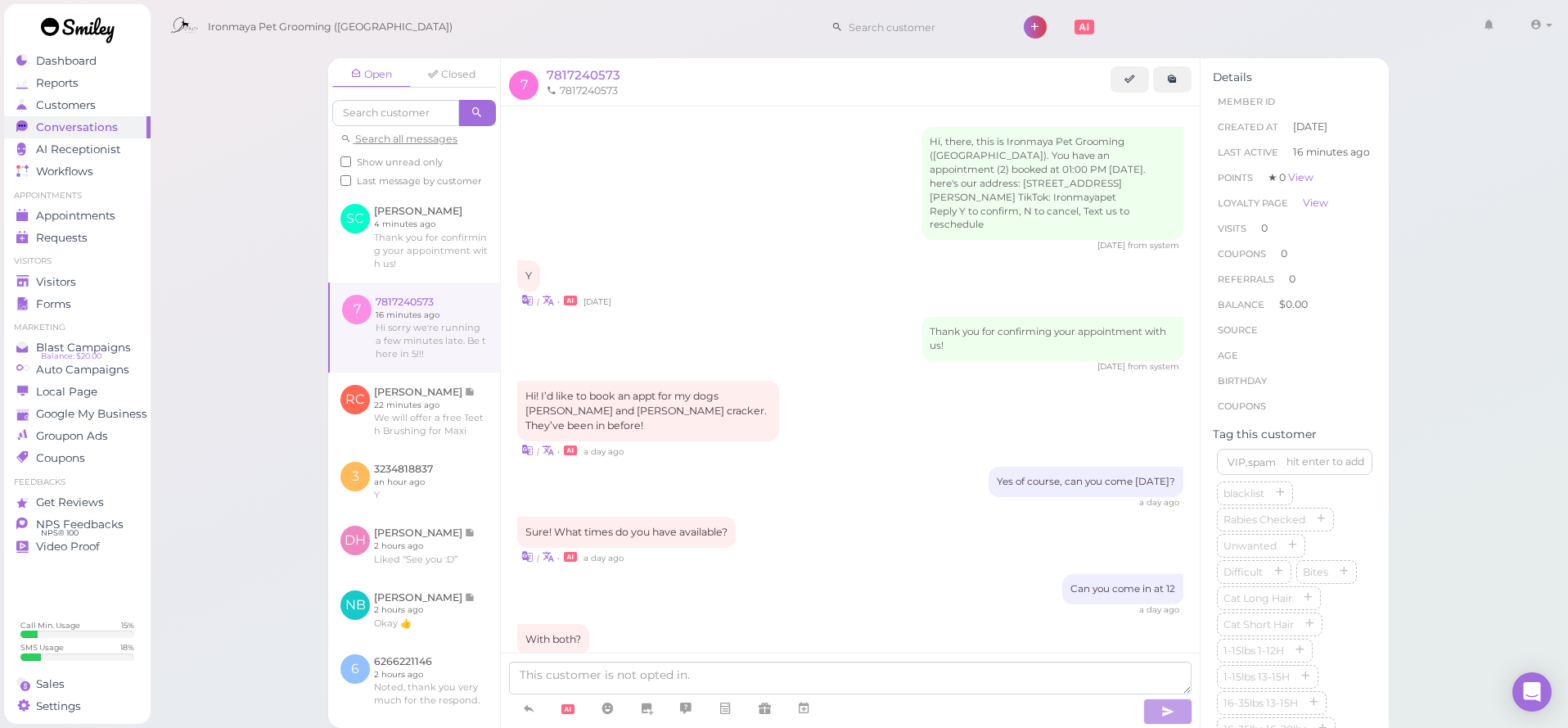
scroll to position [276, 0]
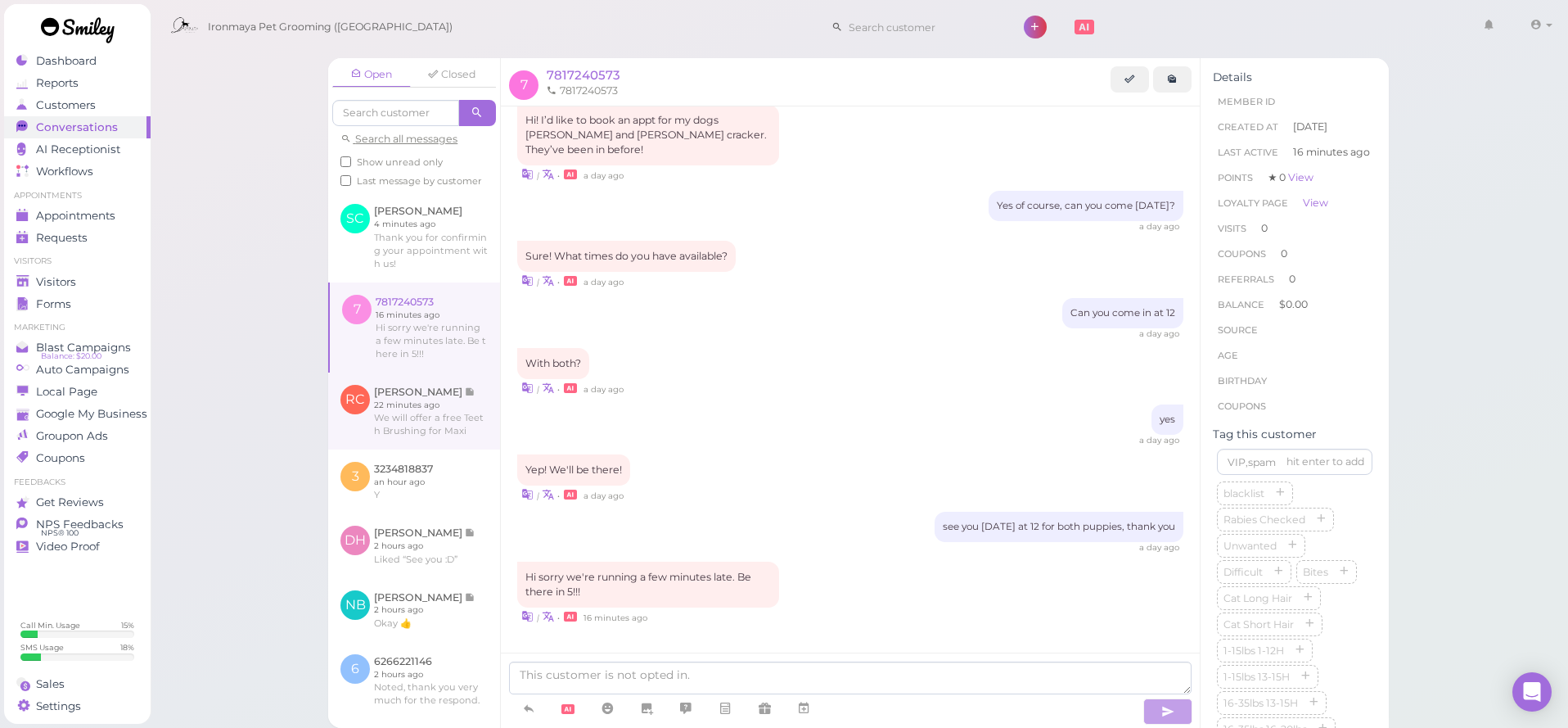
click at [447, 389] on link at bounding box center [414, 411] width 172 height 77
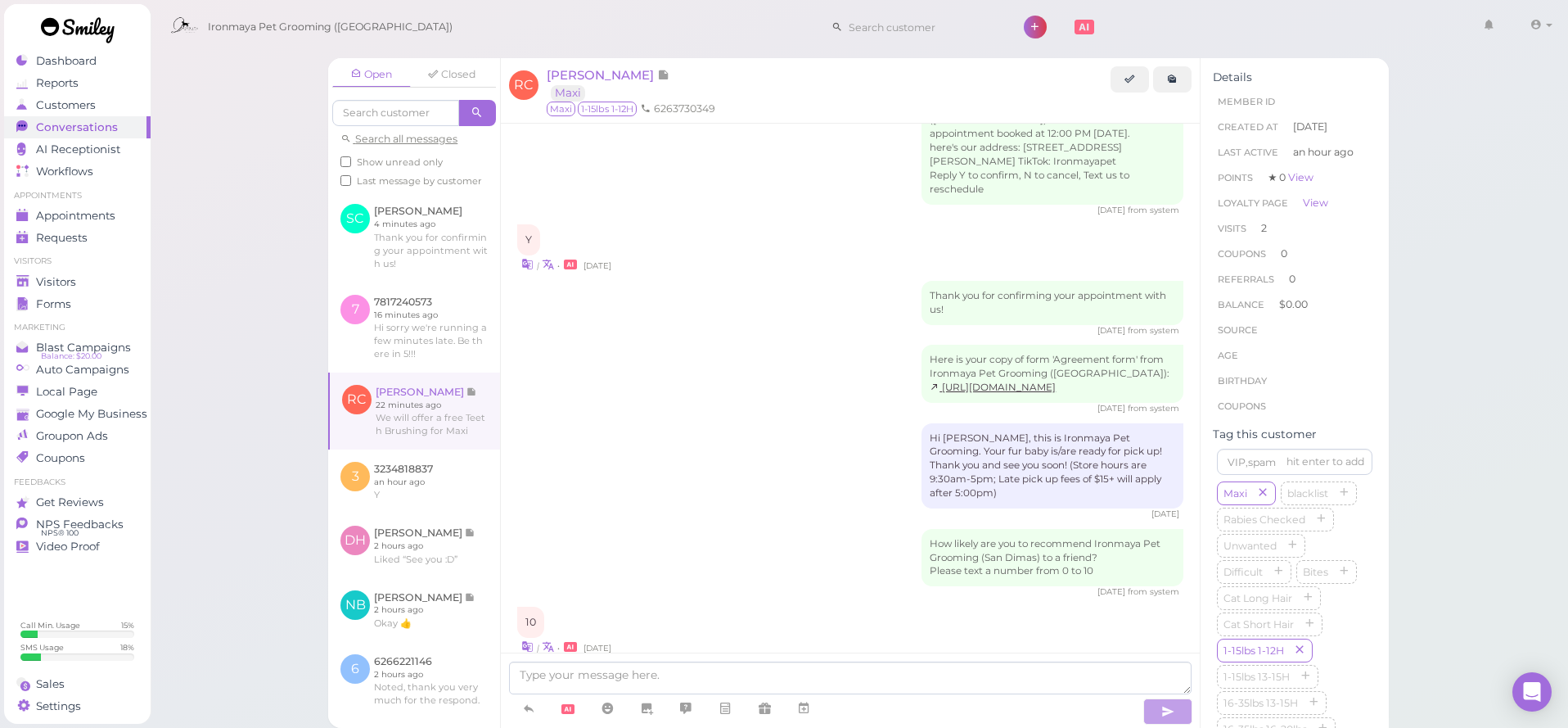
scroll to position [1786, 0]
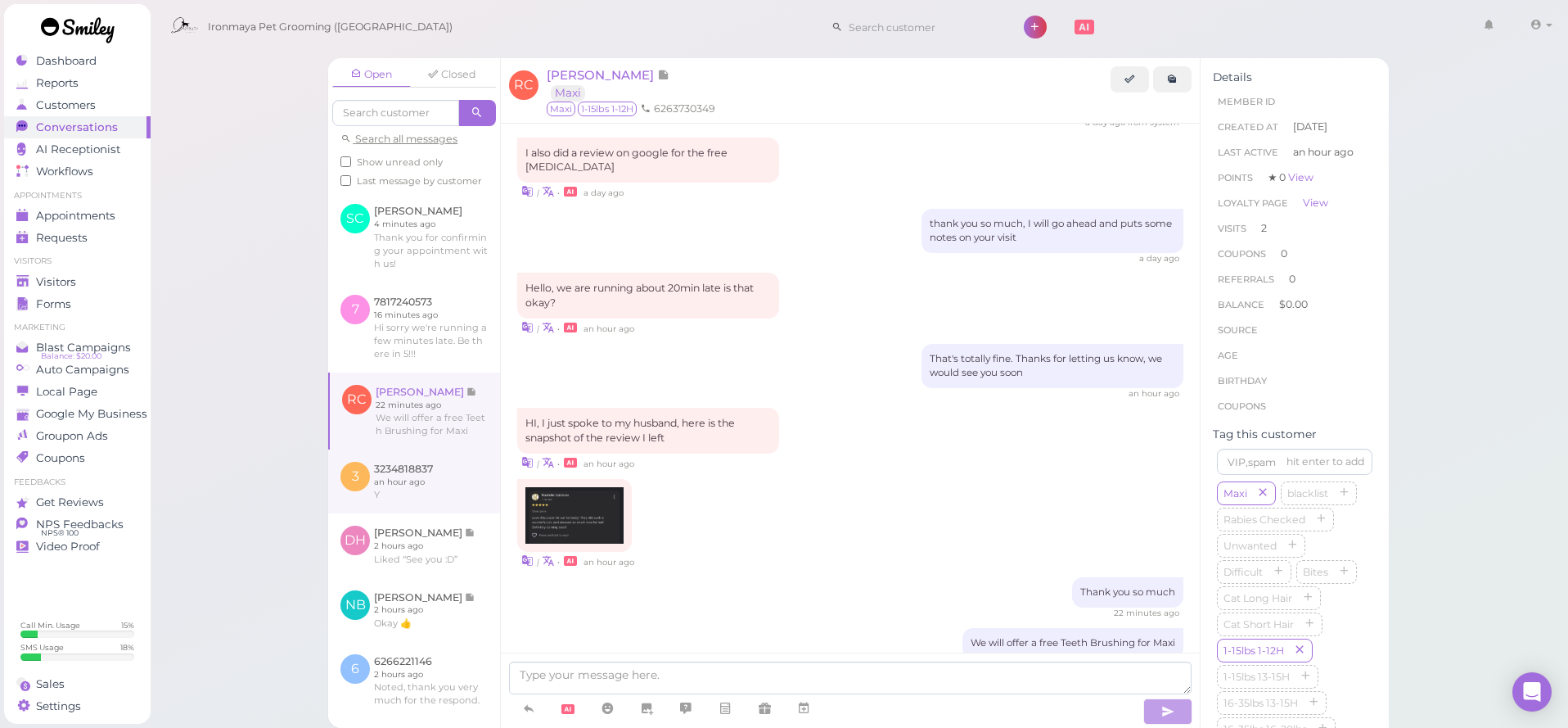
click at [448, 479] on link at bounding box center [414, 481] width 172 height 64
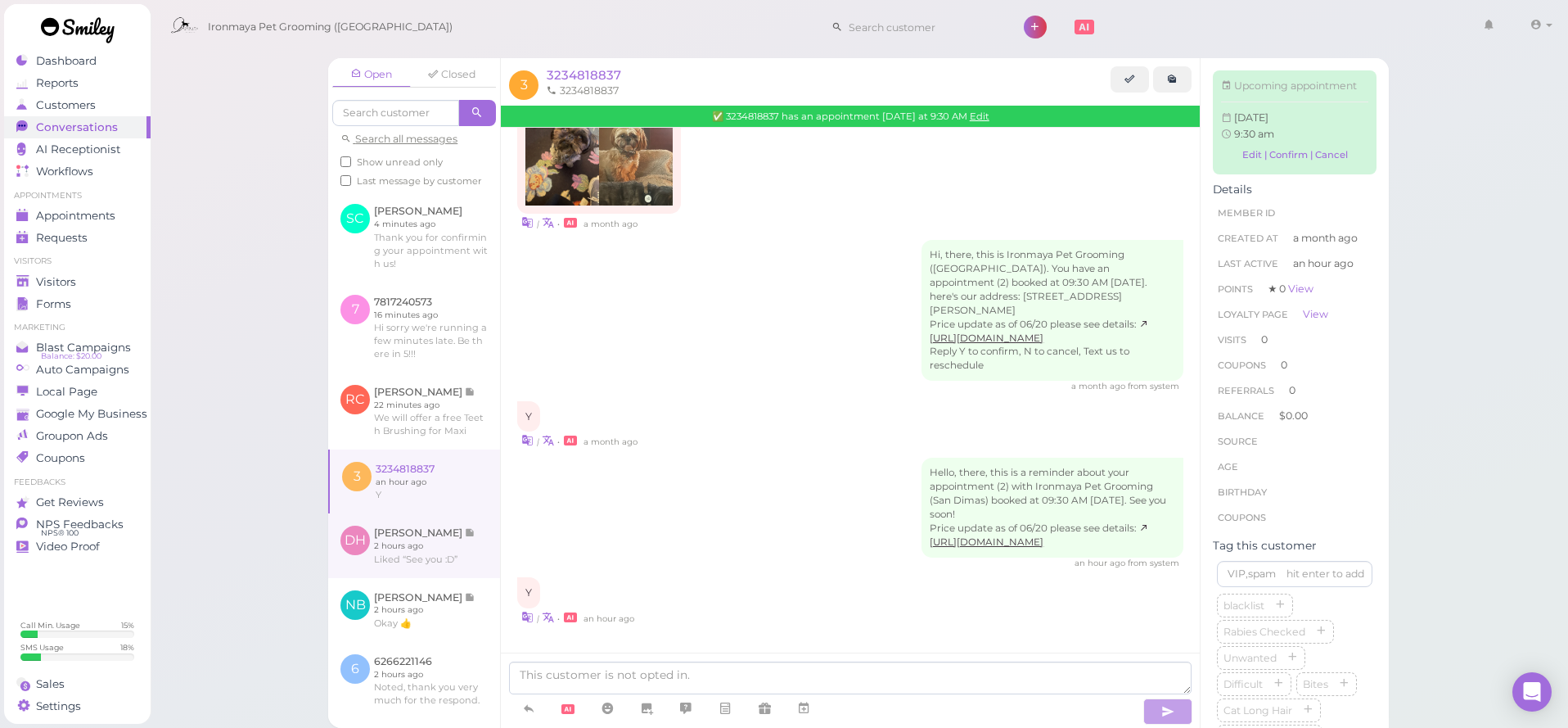
scroll to position [160, 0]
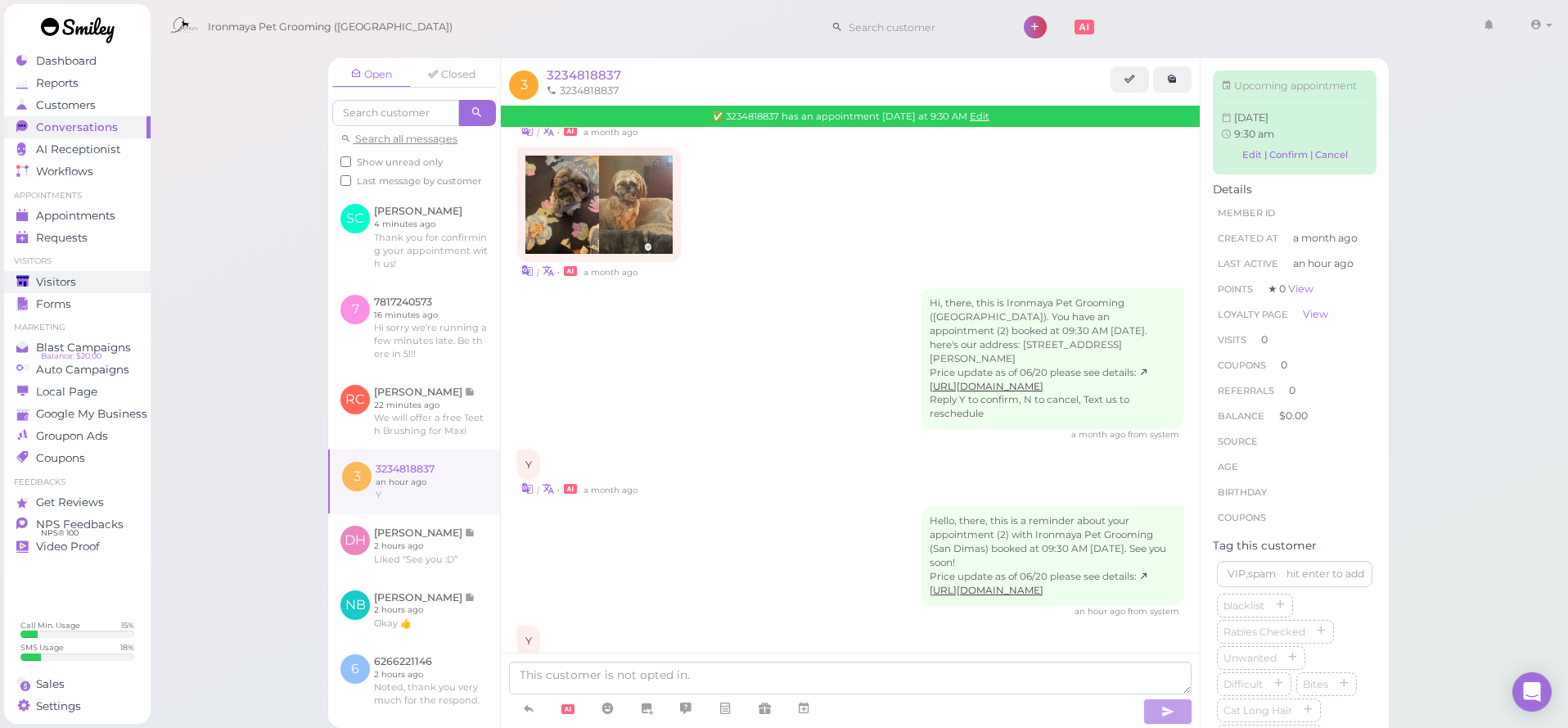
click at [68, 277] on span "Visitors" at bounding box center [56, 282] width 40 height 14
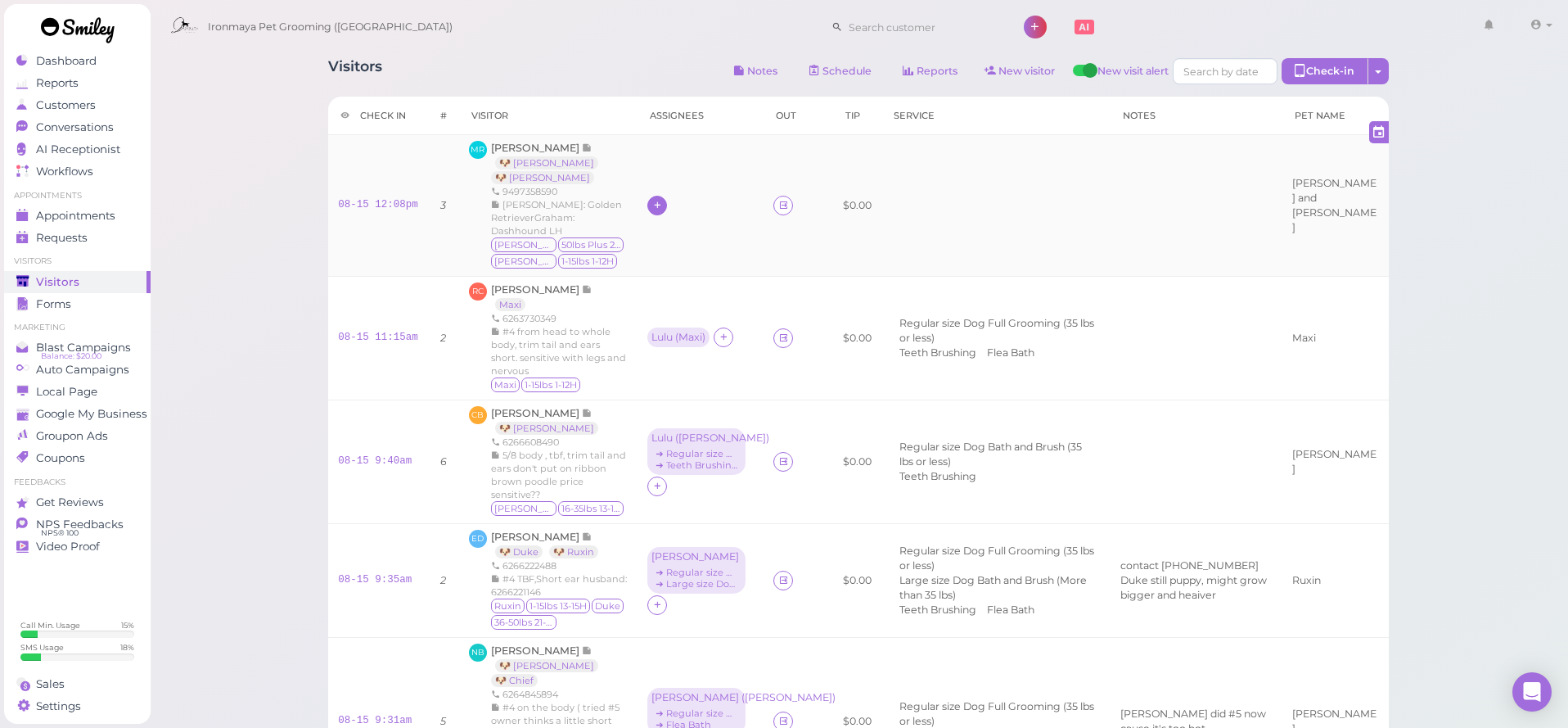
click at [647, 204] on div at bounding box center [656, 205] width 20 height 20
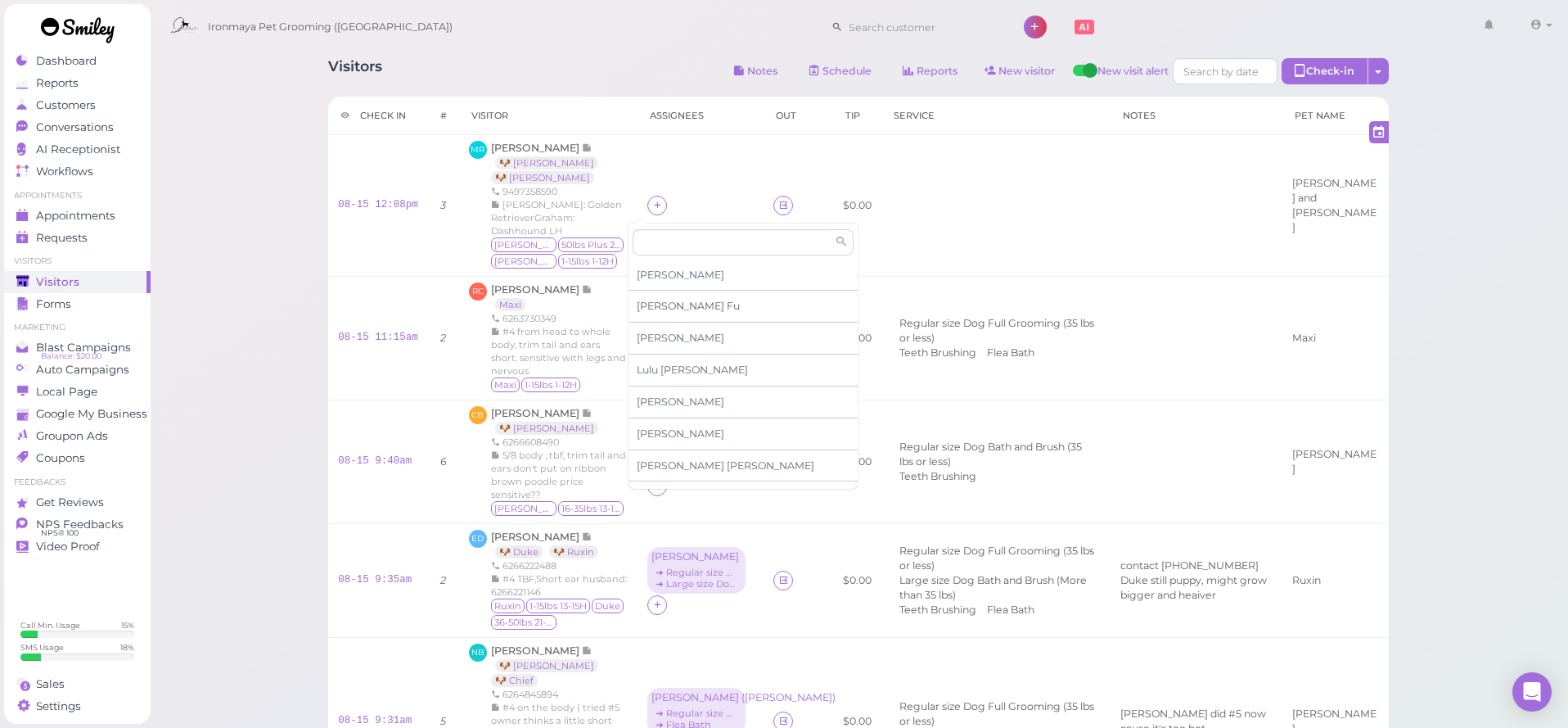
click at [662, 301] on span "Ida Fu" at bounding box center [688, 306] width 103 height 12
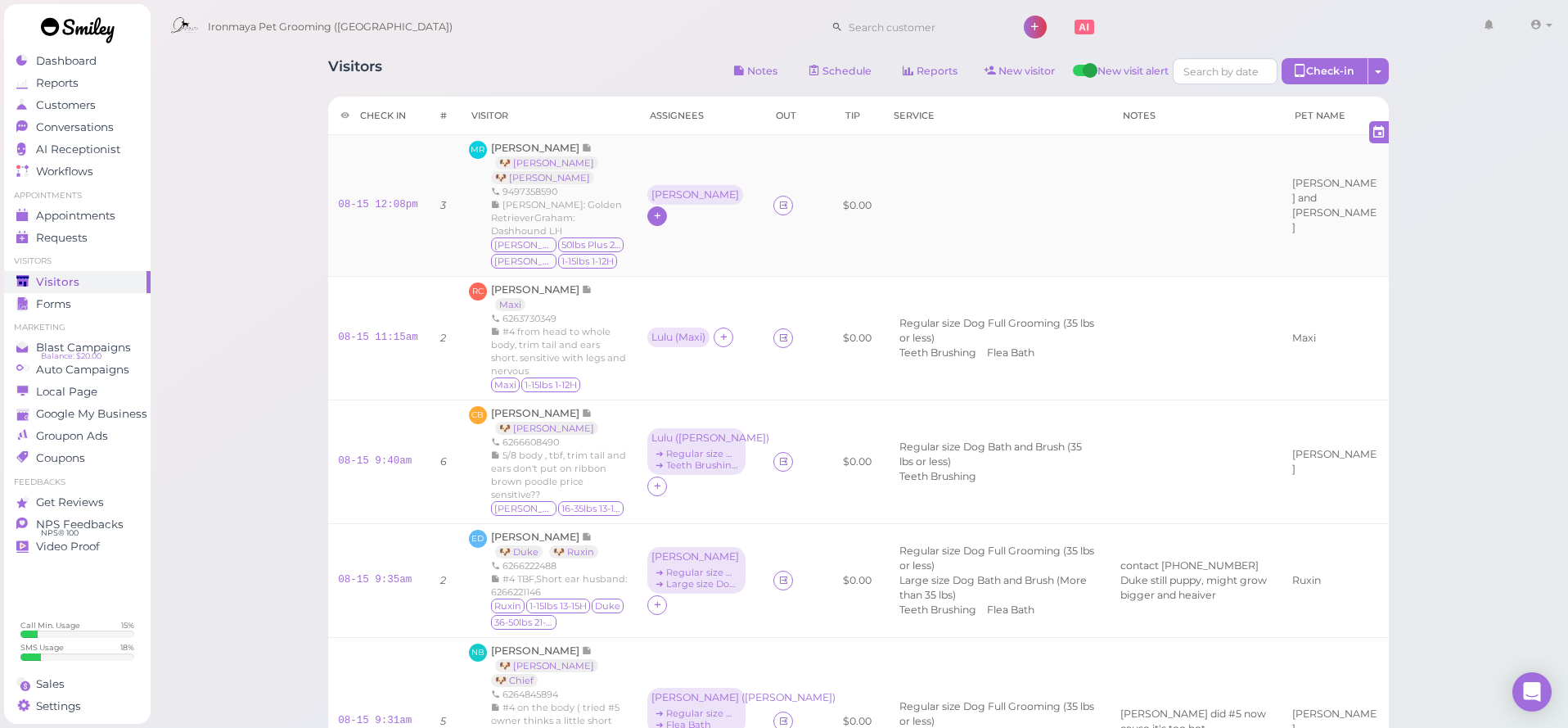
click at [662, 210] on icon at bounding box center [657, 216] width 10 height 12
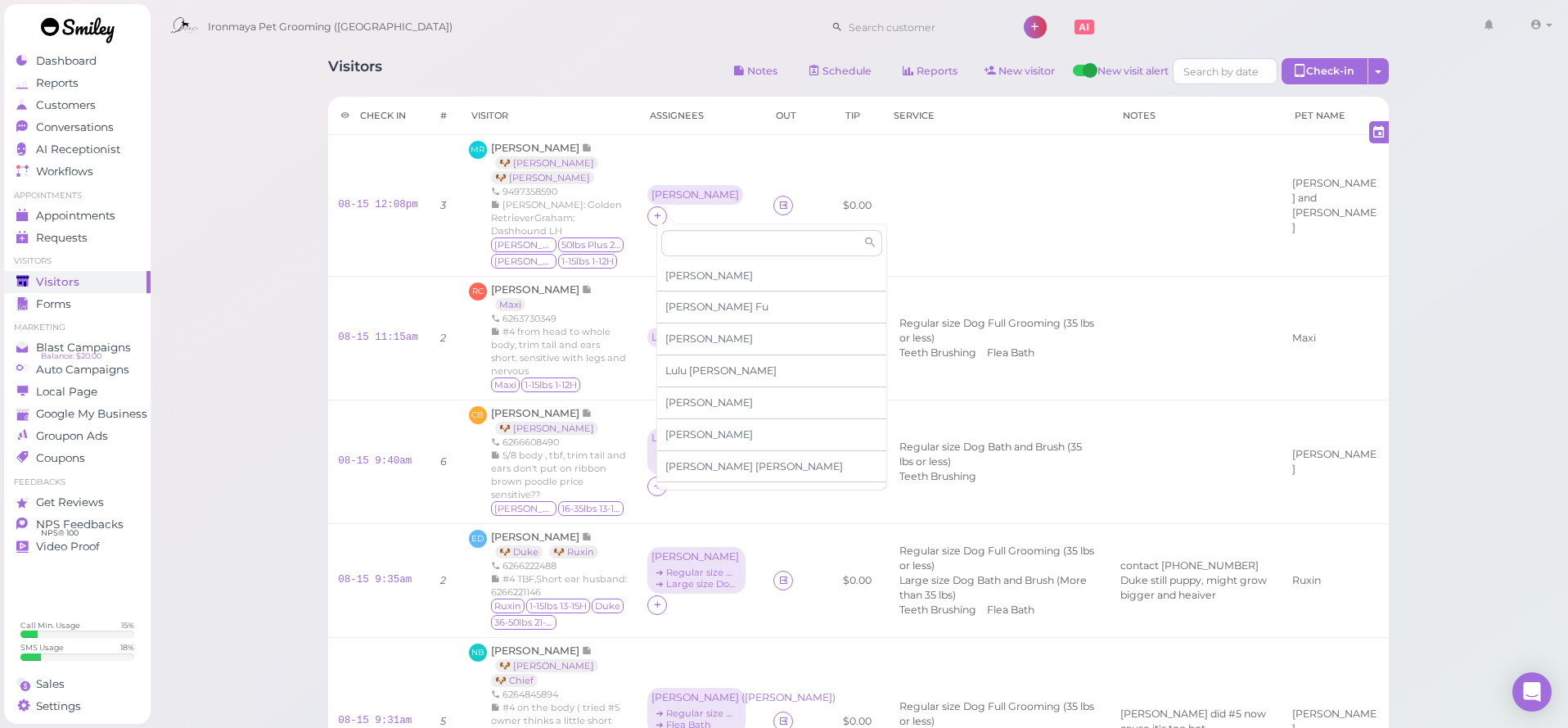
click at [680, 371] on span "Lulu Han" at bounding box center [721, 370] width 112 height 12
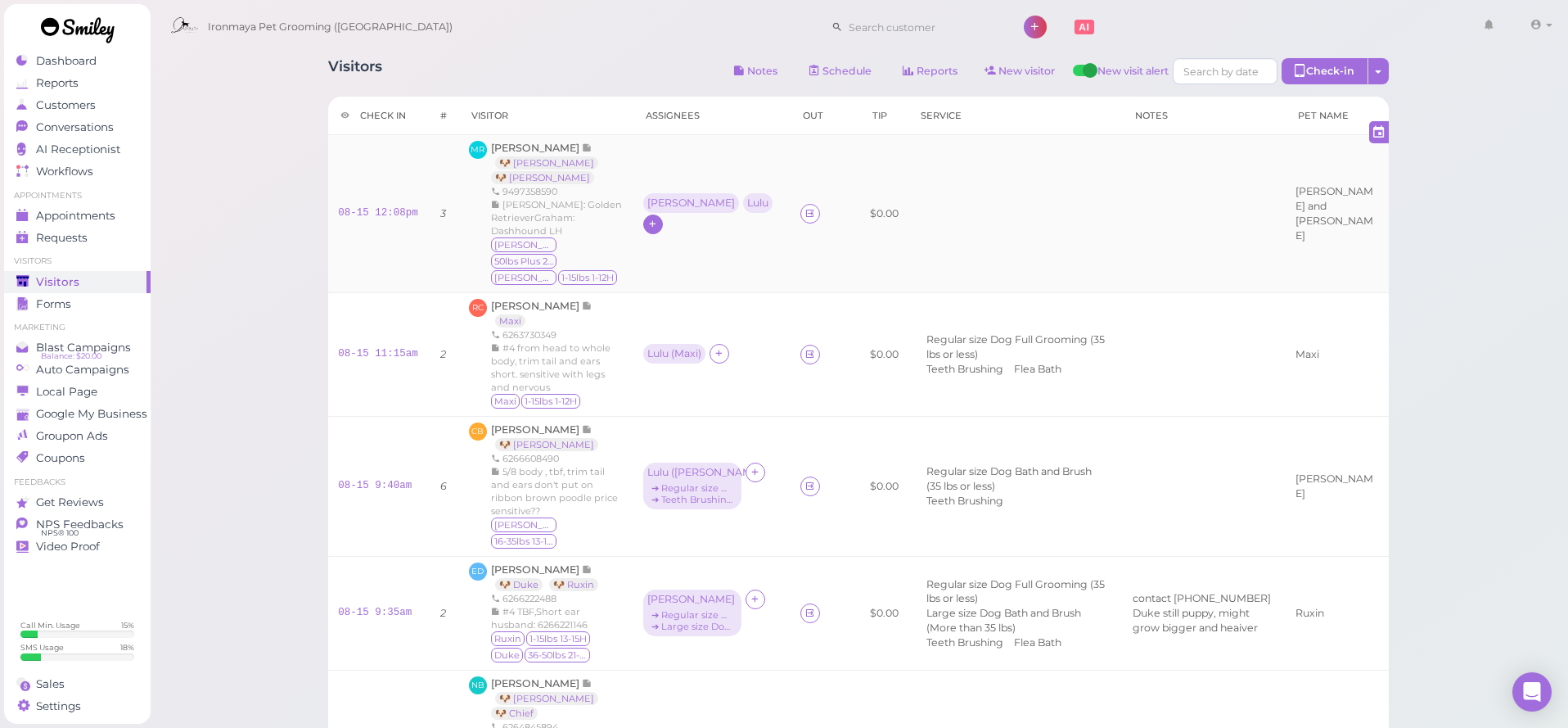
click at [662, 215] on div at bounding box center [653, 224] width 20 height 20
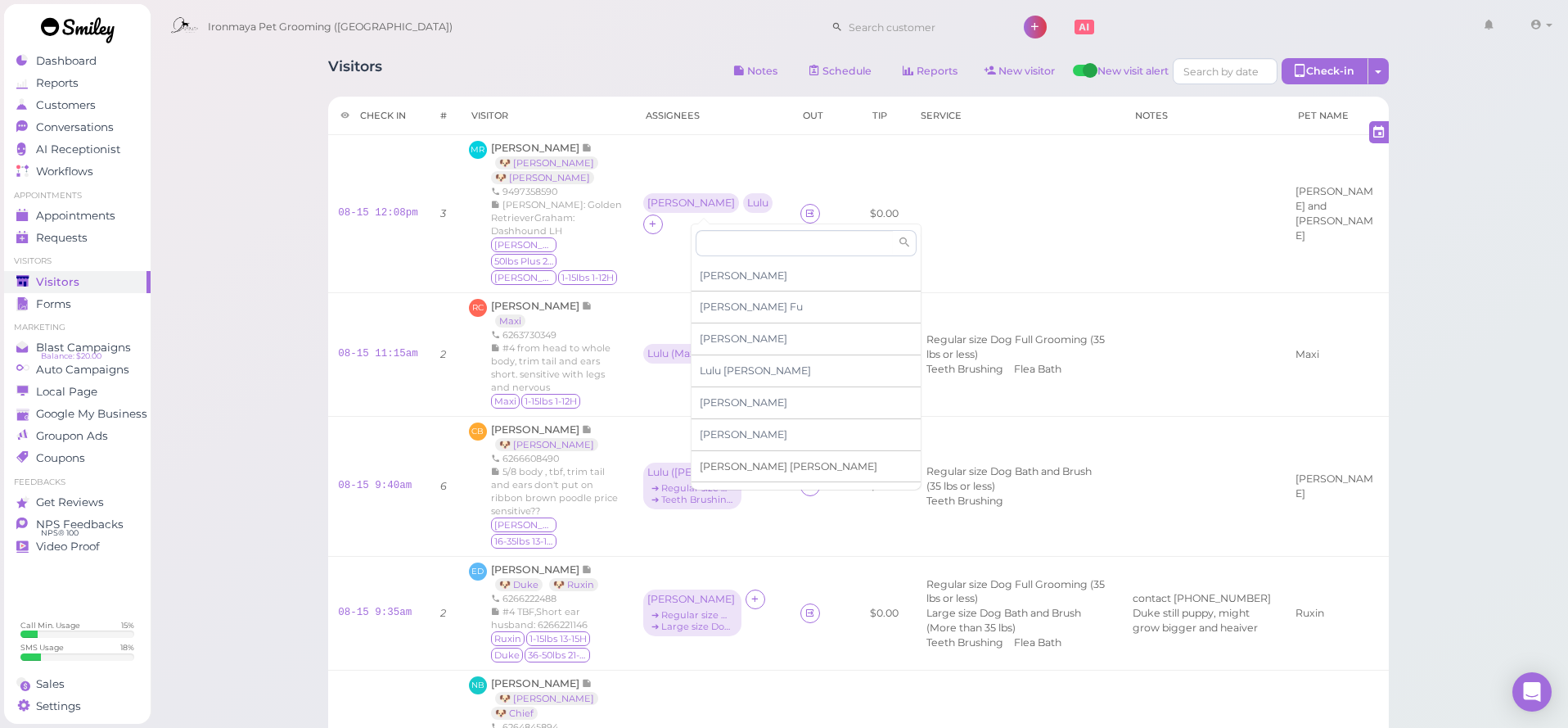
click at [730, 462] on span "Tiffany Deng" at bounding box center [788, 466] width 178 height 12
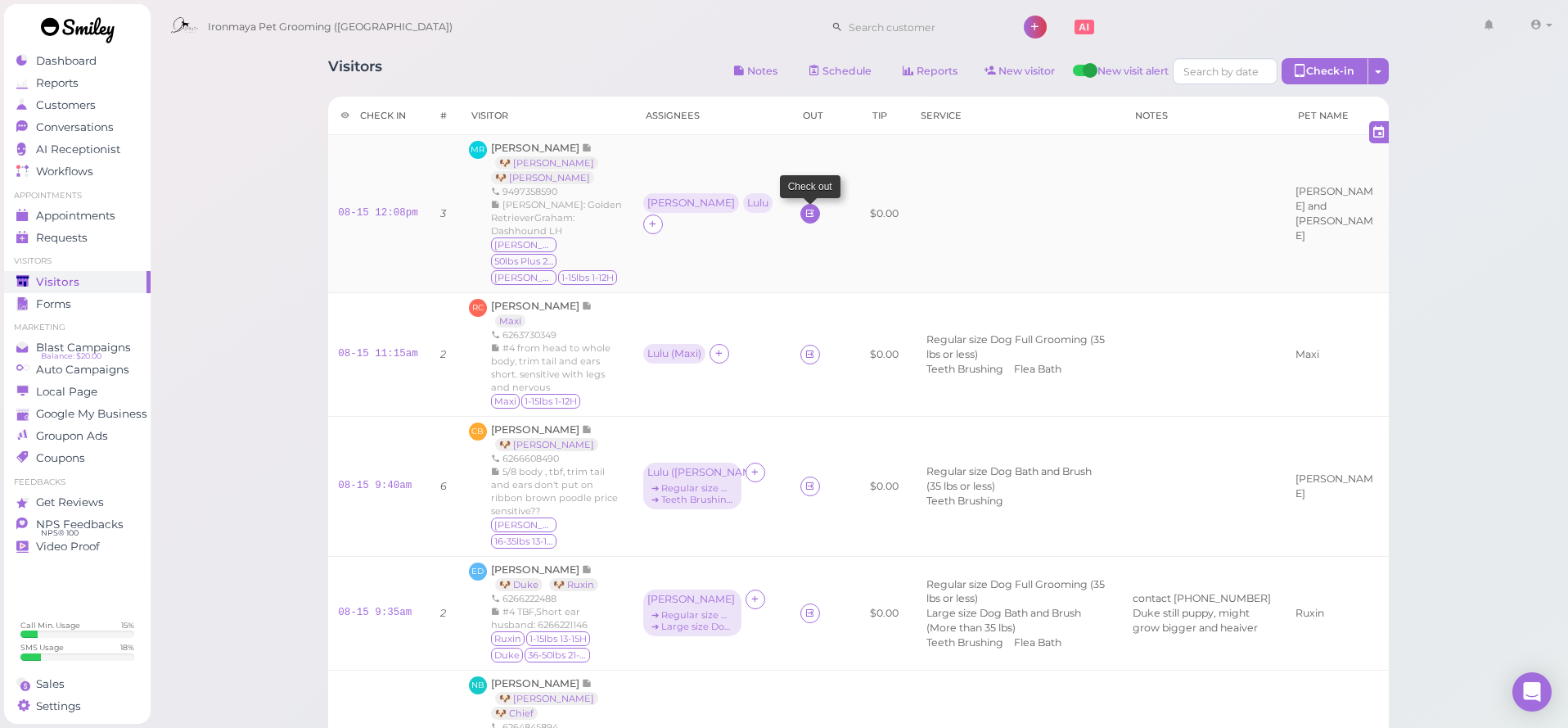
click at [800, 208] on link at bounding box center [809, 213] width 20 height 20
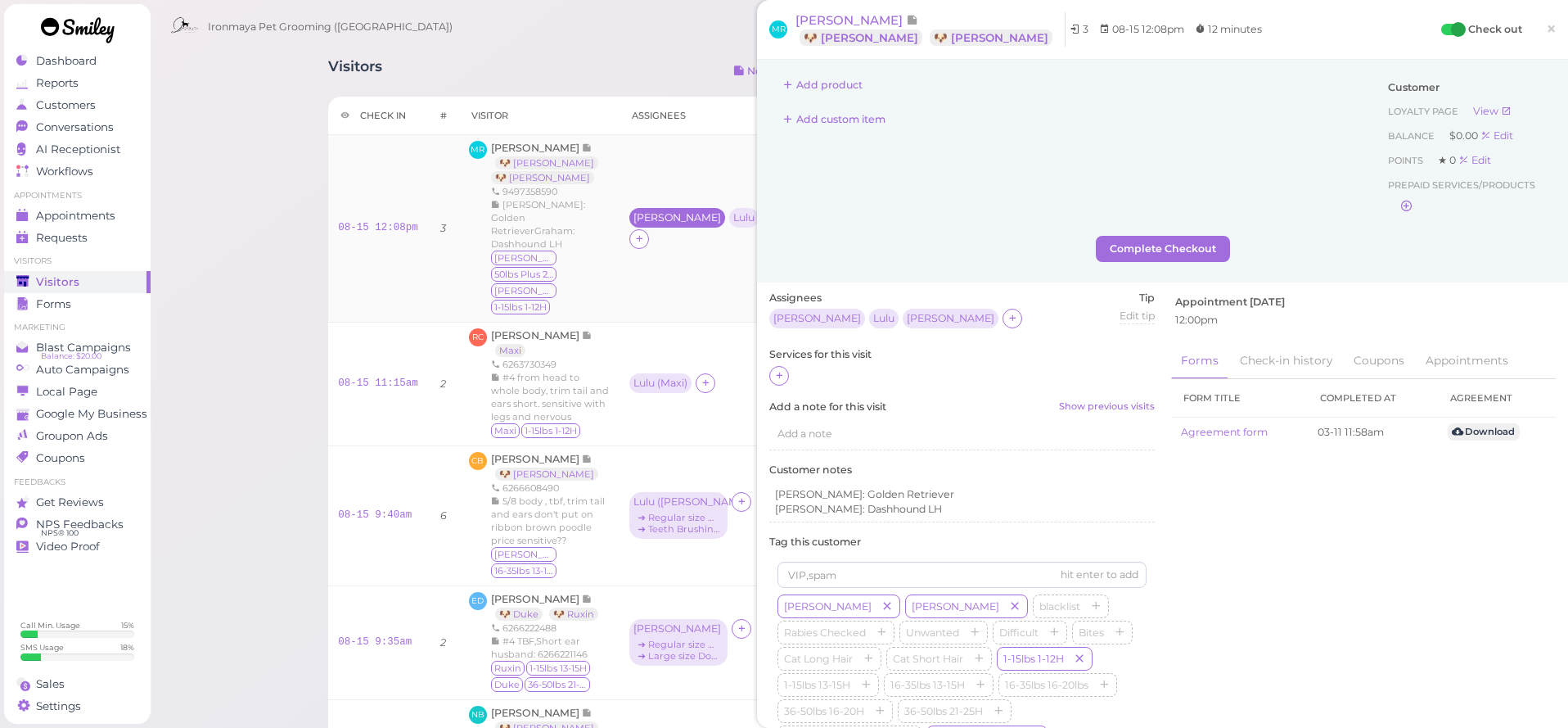
click at [642, 212] on div "[PERSON_NAME]" at bounding box center [677, 217] width 88 height 11
click at [669, 264] on span "Select pets" at bounding box center [668, 266] width 57 height 18
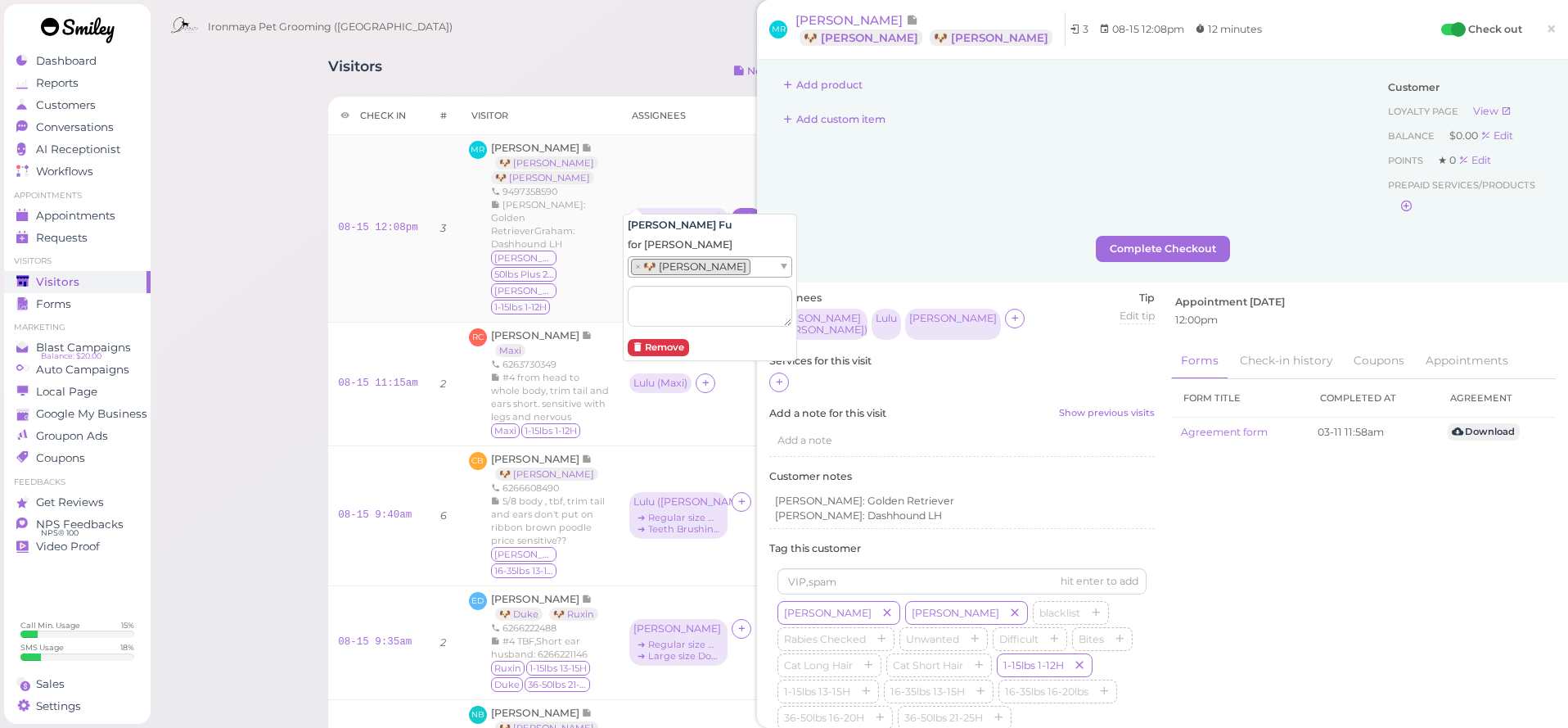
click at [735, 212] on div "Lulu" at bounding box center [746, 217] width 21 height 11
click at [686, 264] on span "Select pets" at bounding box center [663, 266] width 57 height 18
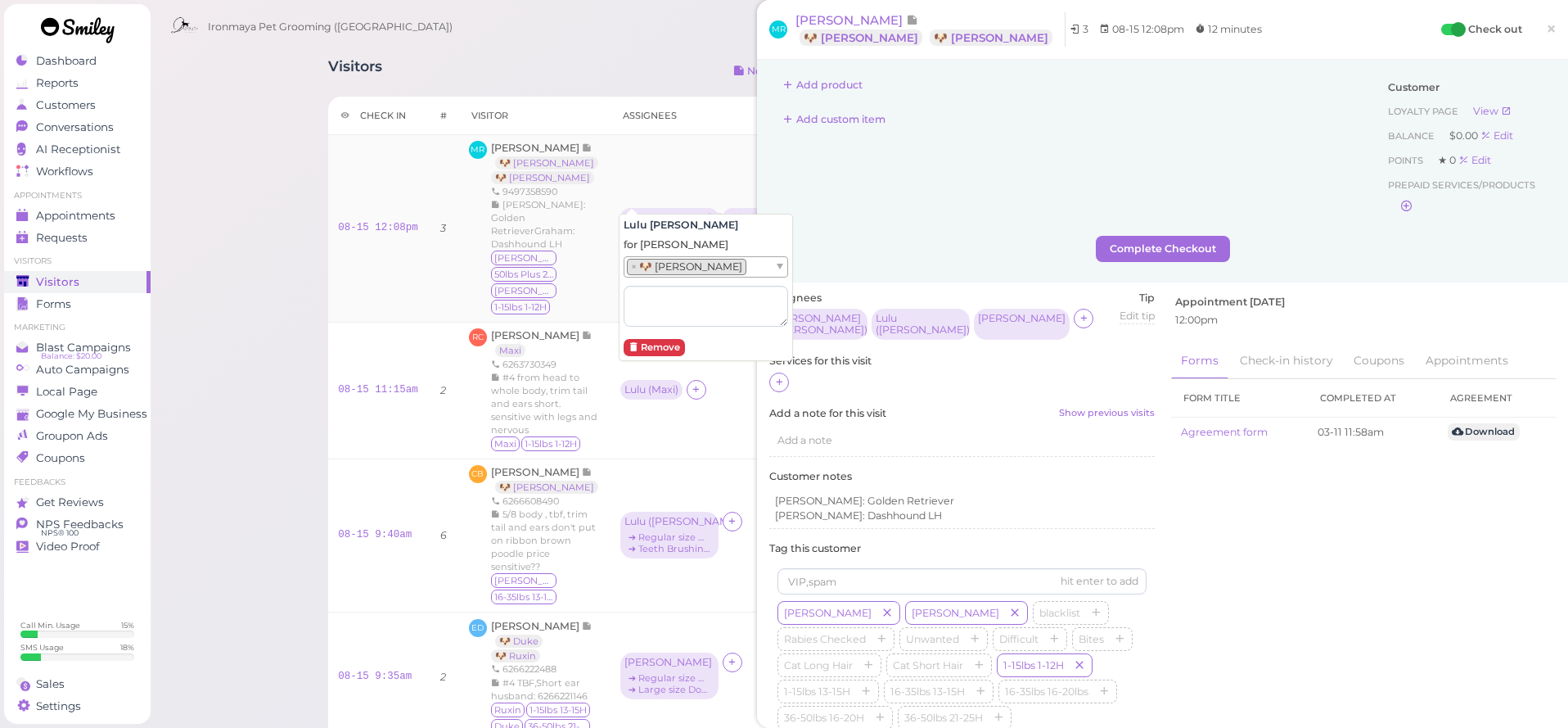
click at [745, 212] on div "Lulu ( Graham )" at bounding box center [772, 217] width 90 height 11
click at [734, 212] on div "Lulu ( Graham )" at bounding box center [772, 217] width 90 height 11
click at [1553, 26] on span "×" at bounding box center [1551, 28] width 10 height 23
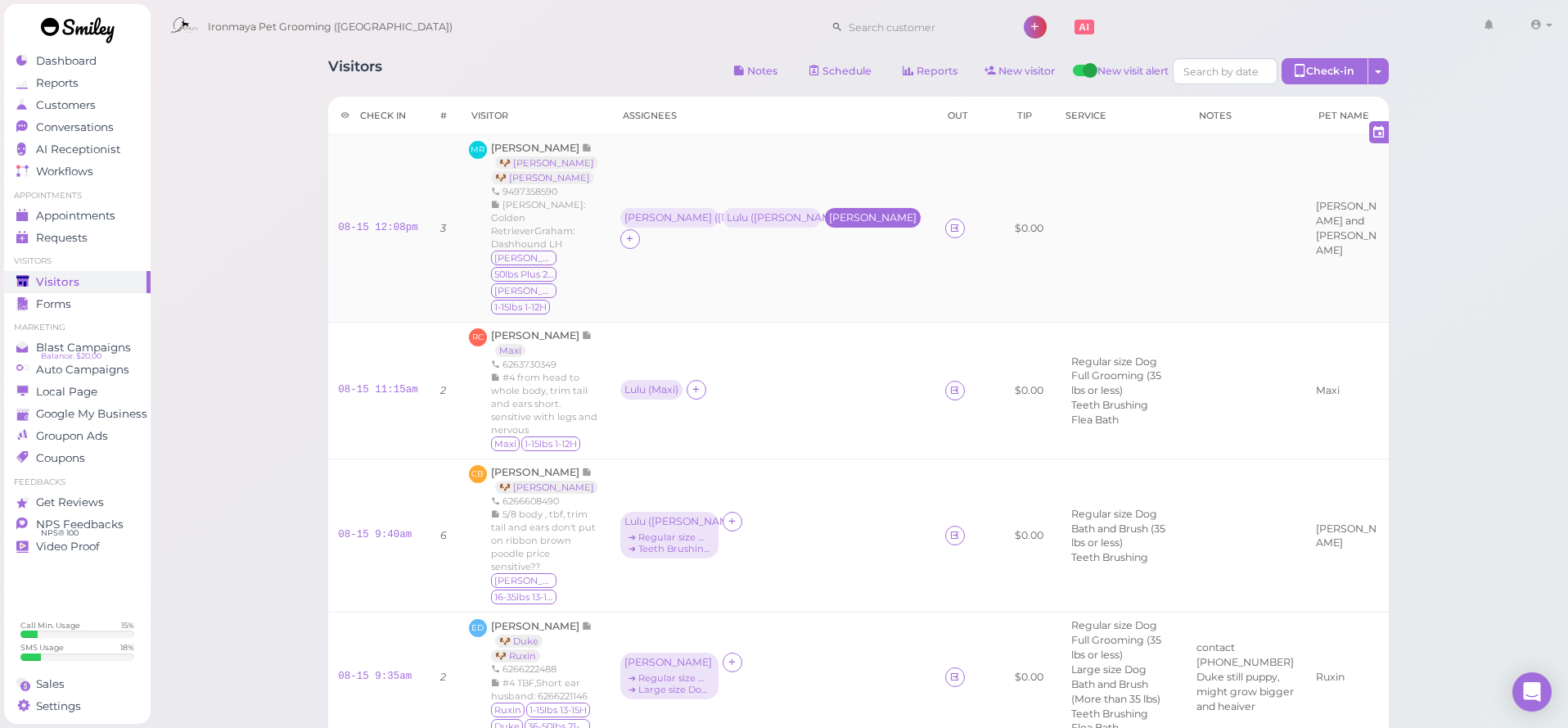
click at [829, 212] on div "[PERSON_NAME]" at bounding box center [873, 217] width 88 height 11
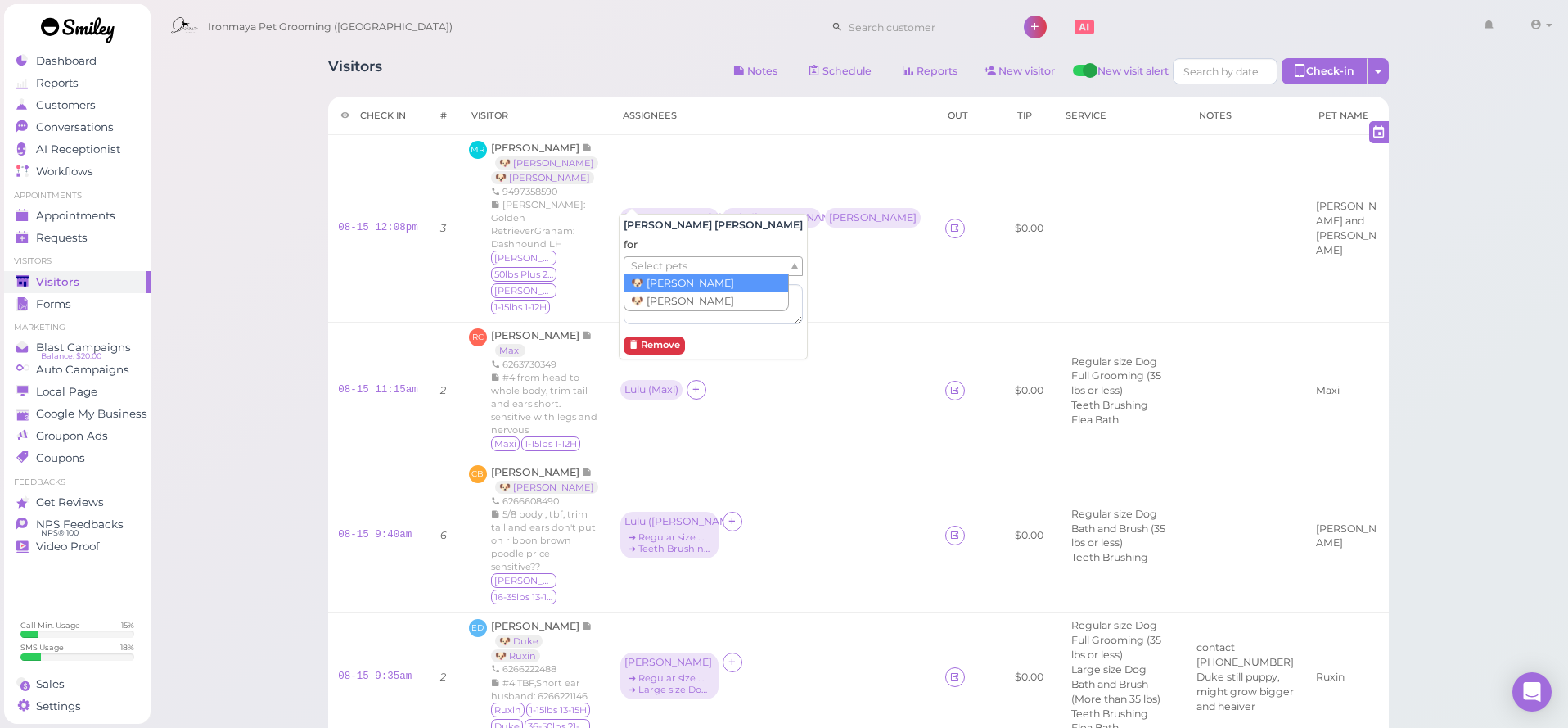
click at [713, 266] on ul "Select pets" at bounding box center [706, 266] width 164 height 18
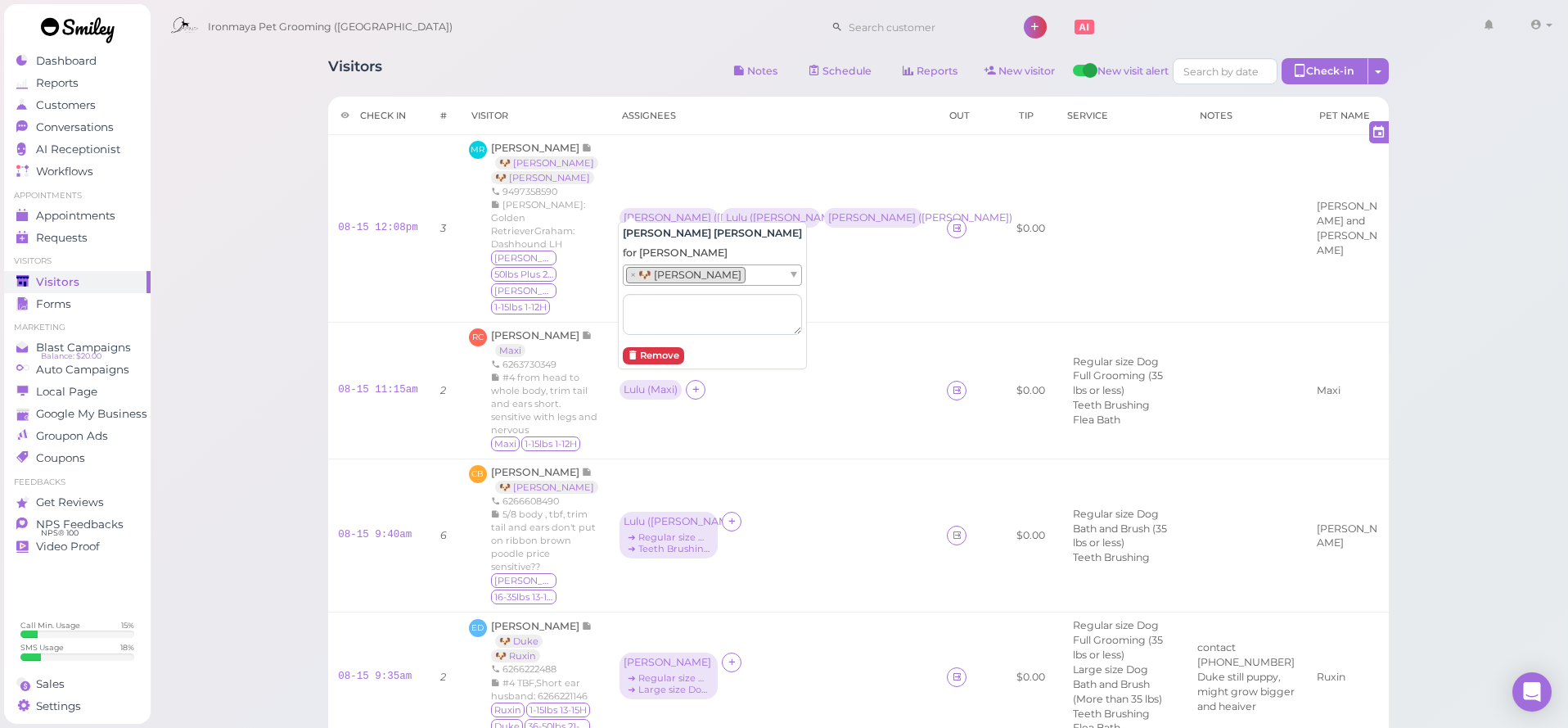
click at [1421, 211] on div "Visitors Notes Schedule Reports New visitor New visit alert Check-in Customer c…" at bounding box center [858, 614] width 1419 height 1227
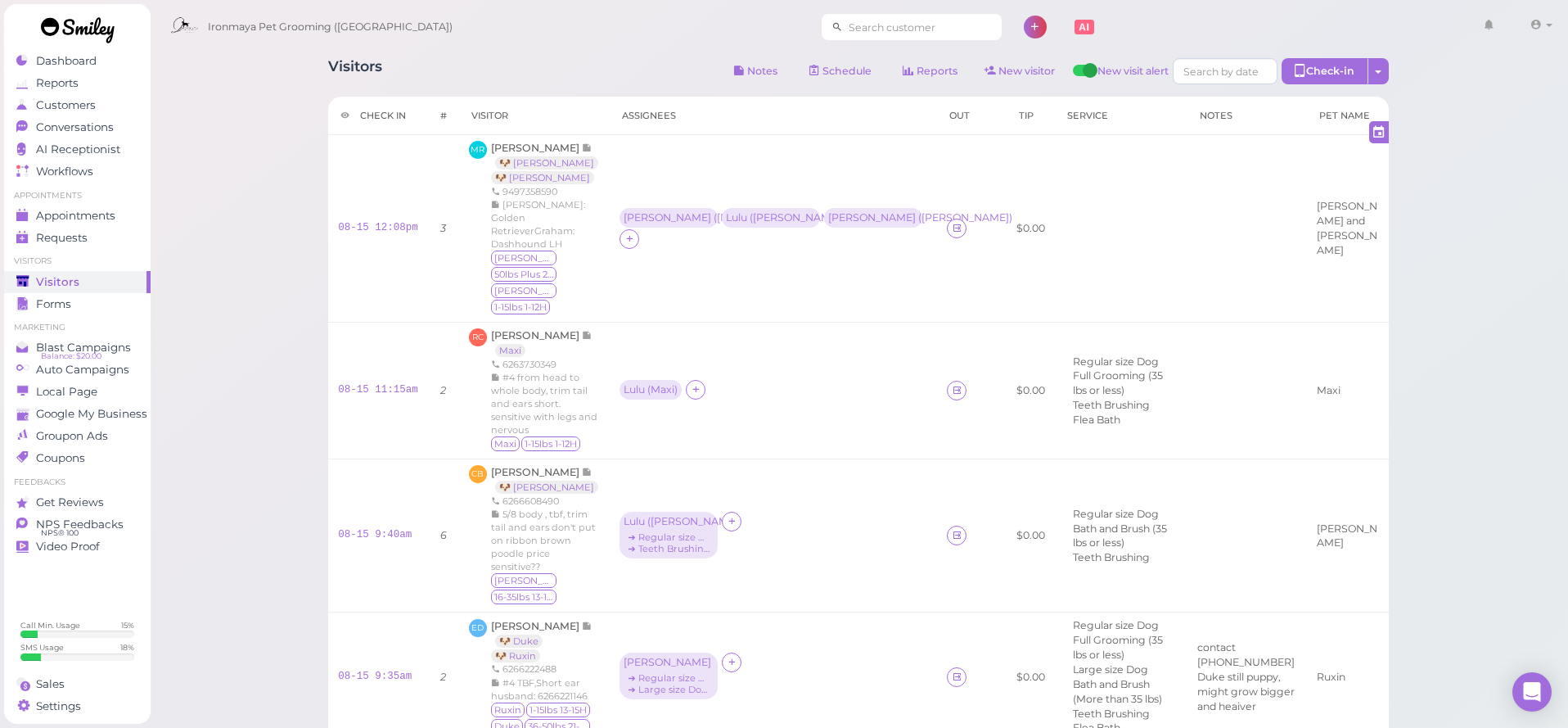
click at [872, 33] on input at bounding box center [922, 27] width 159 height 26
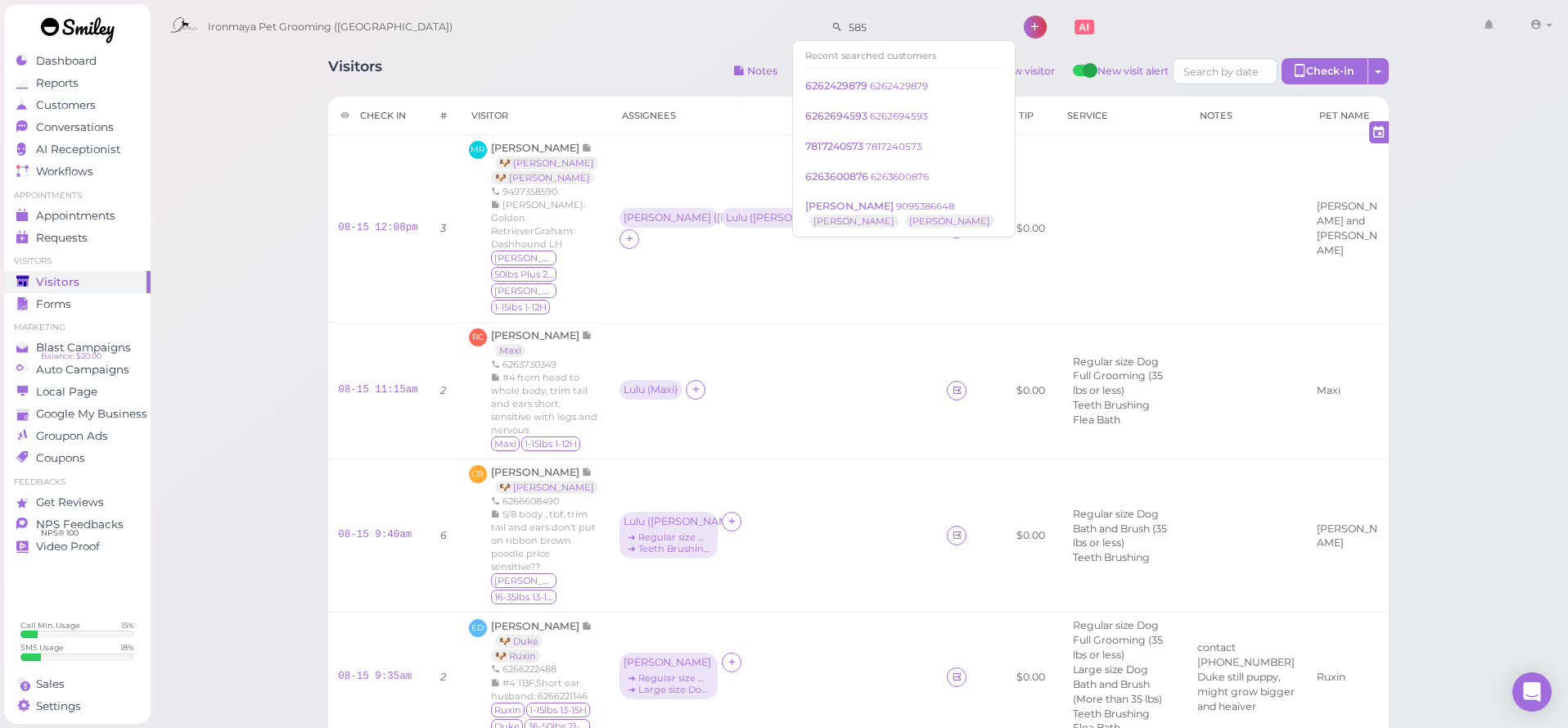
type input "5851"
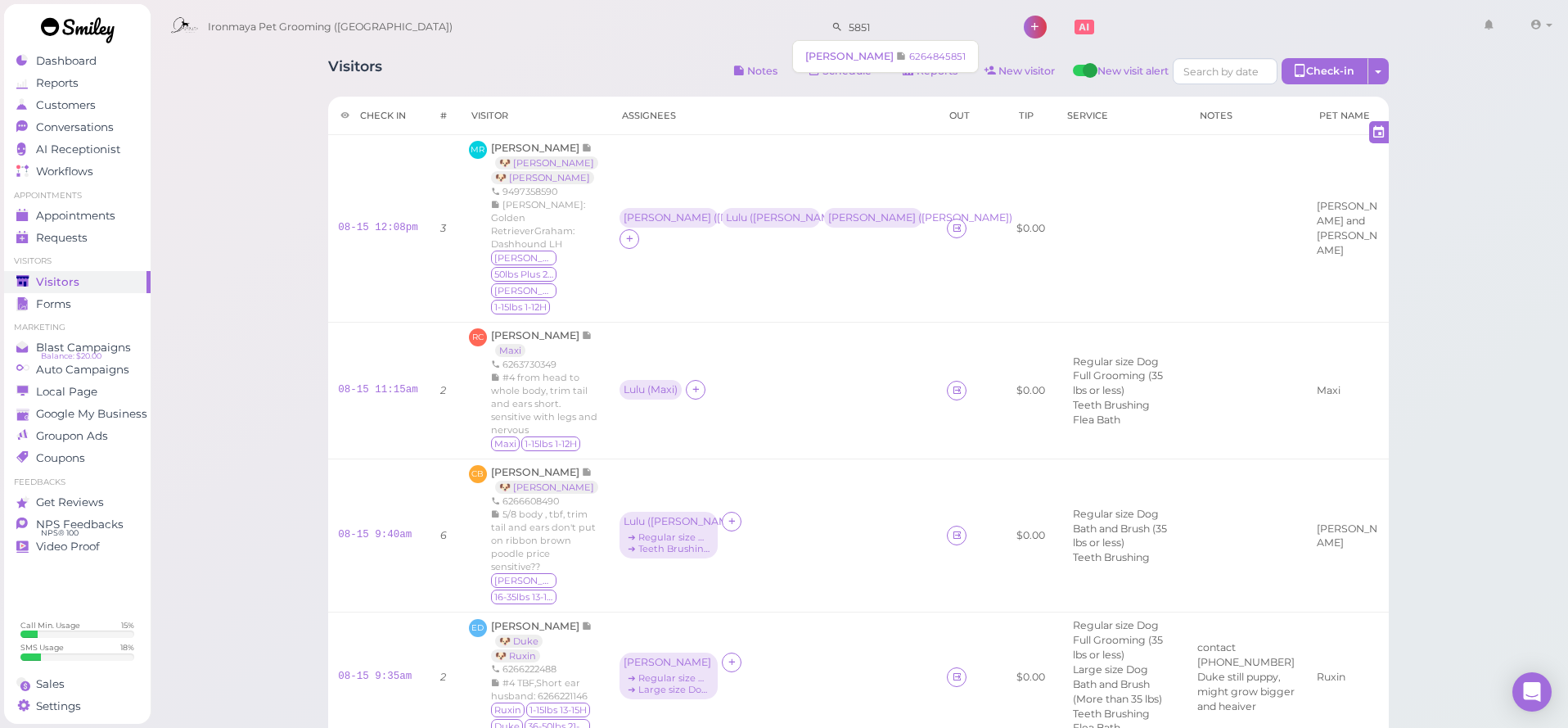
drag, startPoint x: 900, startPoint y: 31, endPoint x: 781, endPoint y: 32, distance: 119.0
click at [781, 32] on div "Ironmaya Pet Grooming (San Dimas) 5851 1 Account" at bounding box center [860, 28] width 1396 height 46
type input "626888"
click at [873, 61] on small "6268888562" at bounding box center [899, 56] width 58 height 11
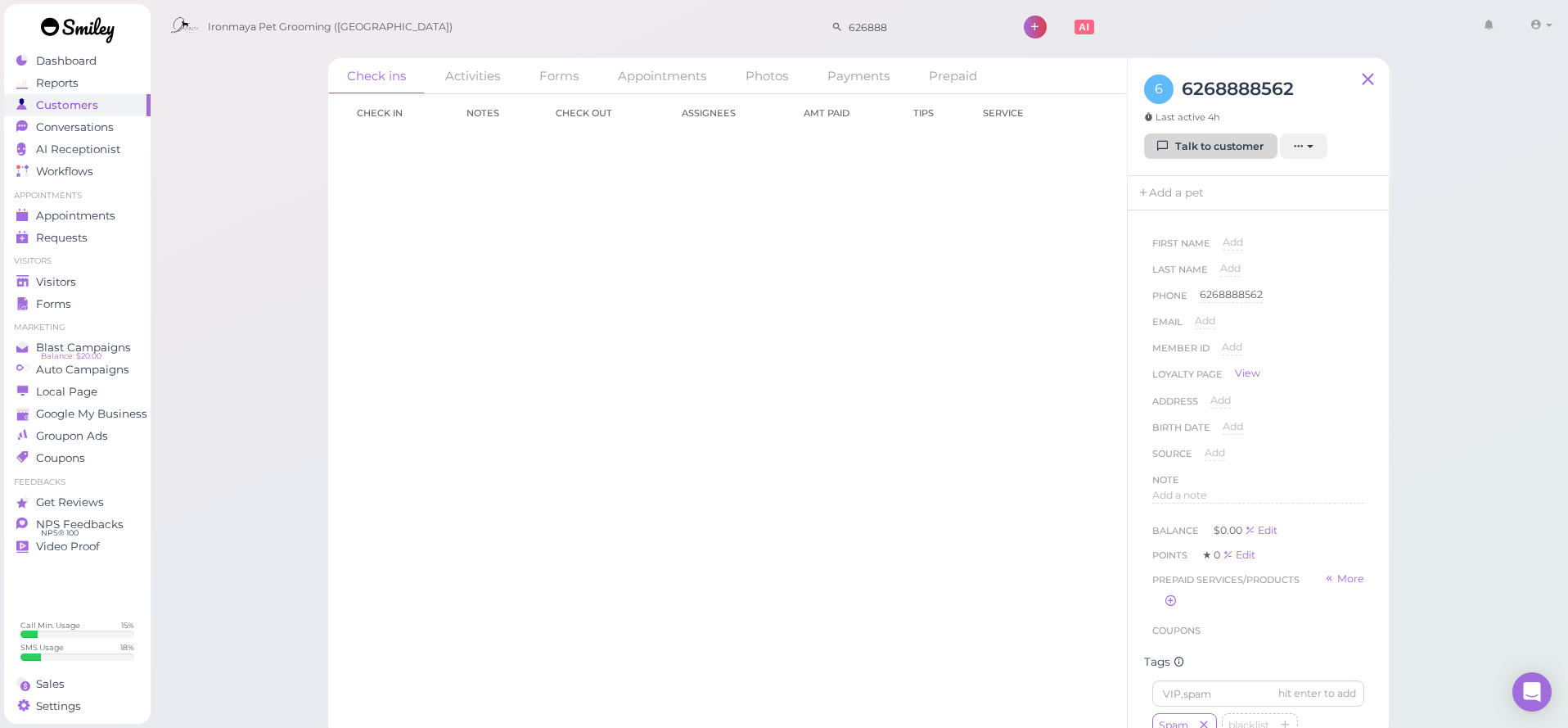
click at [1254, 155] on link "Talk to customer" at bounding box center [1210, 146] width 133 height 26
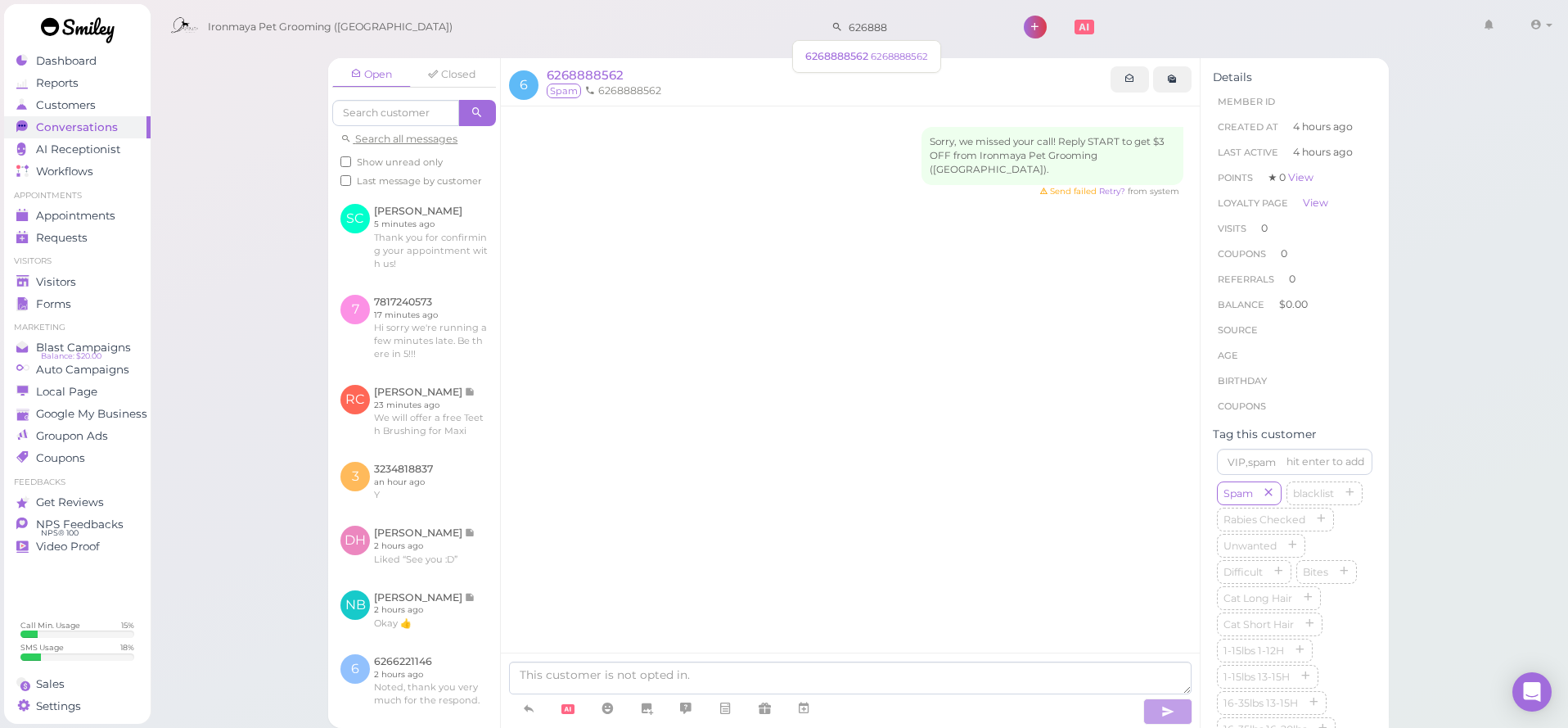
drag, startPoint x: 883, startPoint y: 22, endPoint x: 705, endPoint y: 37, distance: 178.6
click at [705, 37] on div "Ironmaya Pet Grooming (San Dimas) 626888 1 Account" at bounding box center [860, 28] width 1396 height 46
drag, startPoint x: 914, startPoint y: 26, endPoint x: 762, endPoint y: 21, distance: 152.1
click at [762, 21] on div "Ironmaya Pet Grooming (San Dimas) 626888 1 Account Refer Friends" at bounding box center [860, 28] width 1396 height 46
type input "3104253961"
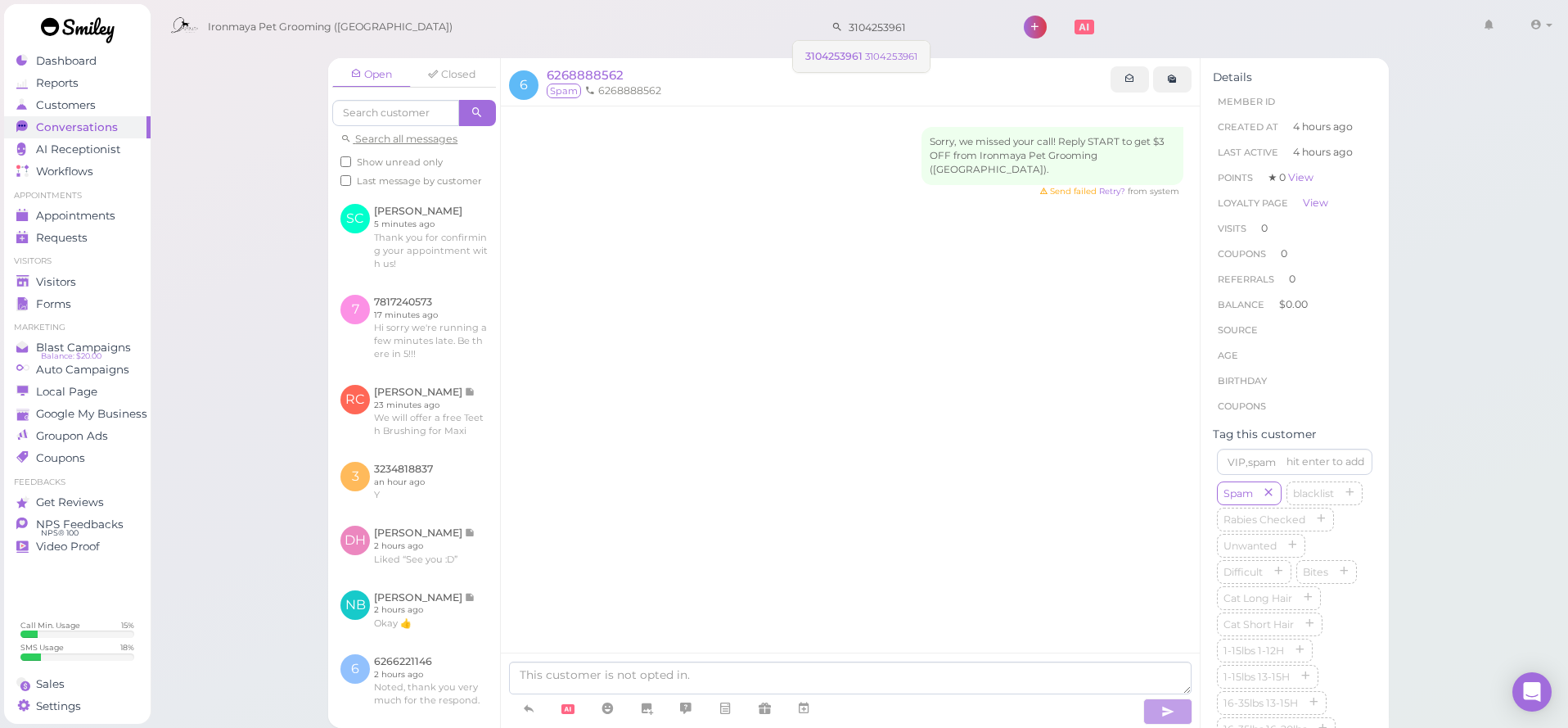
click at [836, 60] on span "3104253961" at bounding box center [835, 56] width 60 height 12
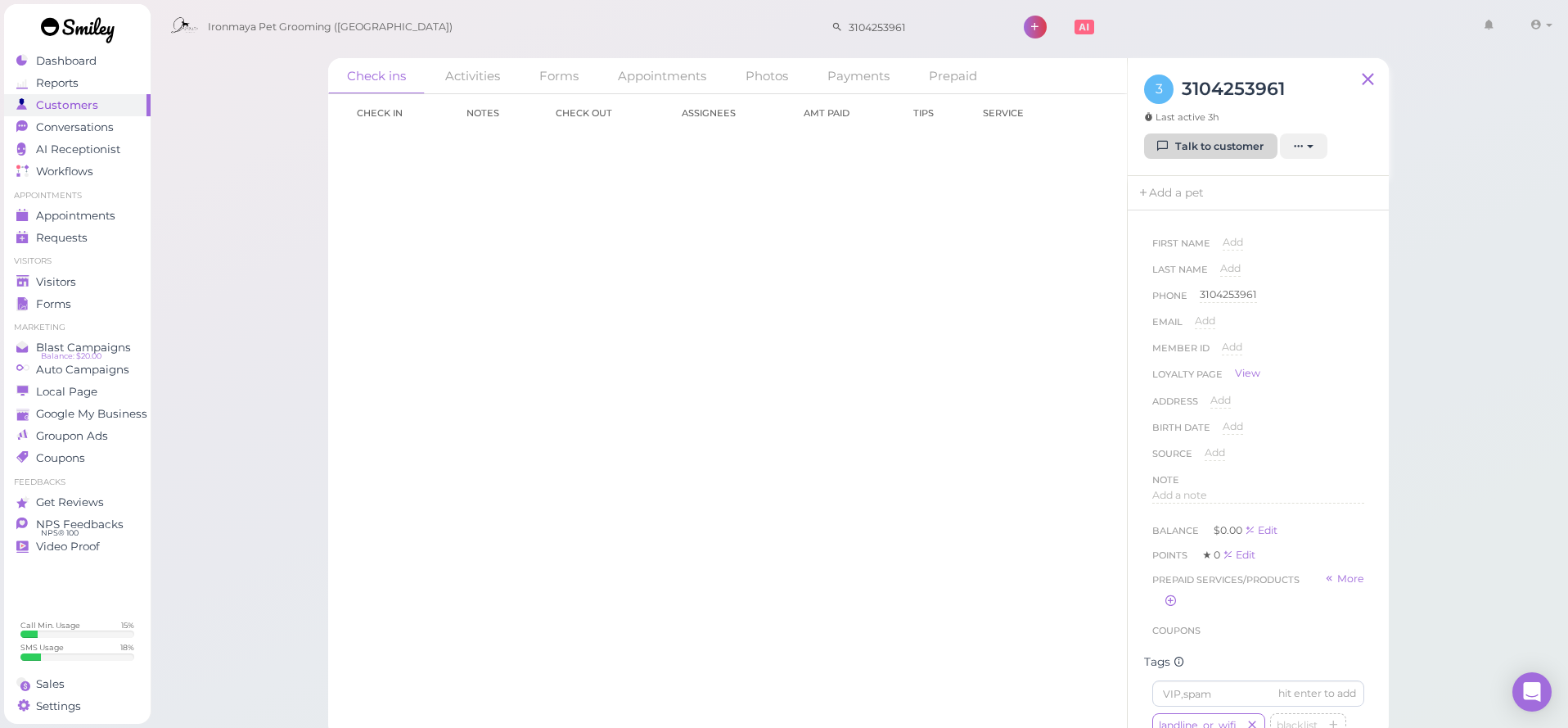
click at [1211, 147] on link "Talk to customer" at bounding box center [1210, 146] width 133 height 26
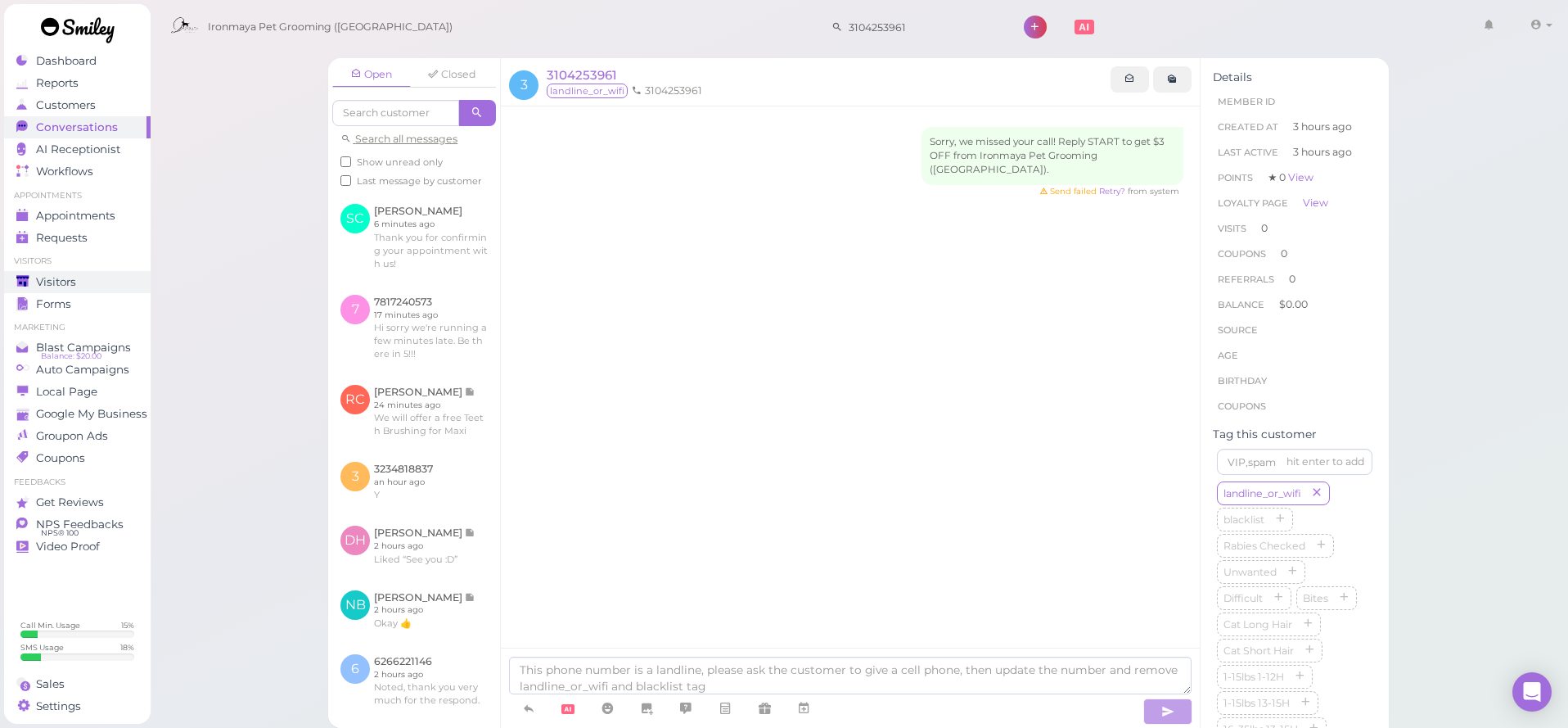
click at [70, 281] on span "Visitors" at bounding box center [56, 282] width 40 height 14
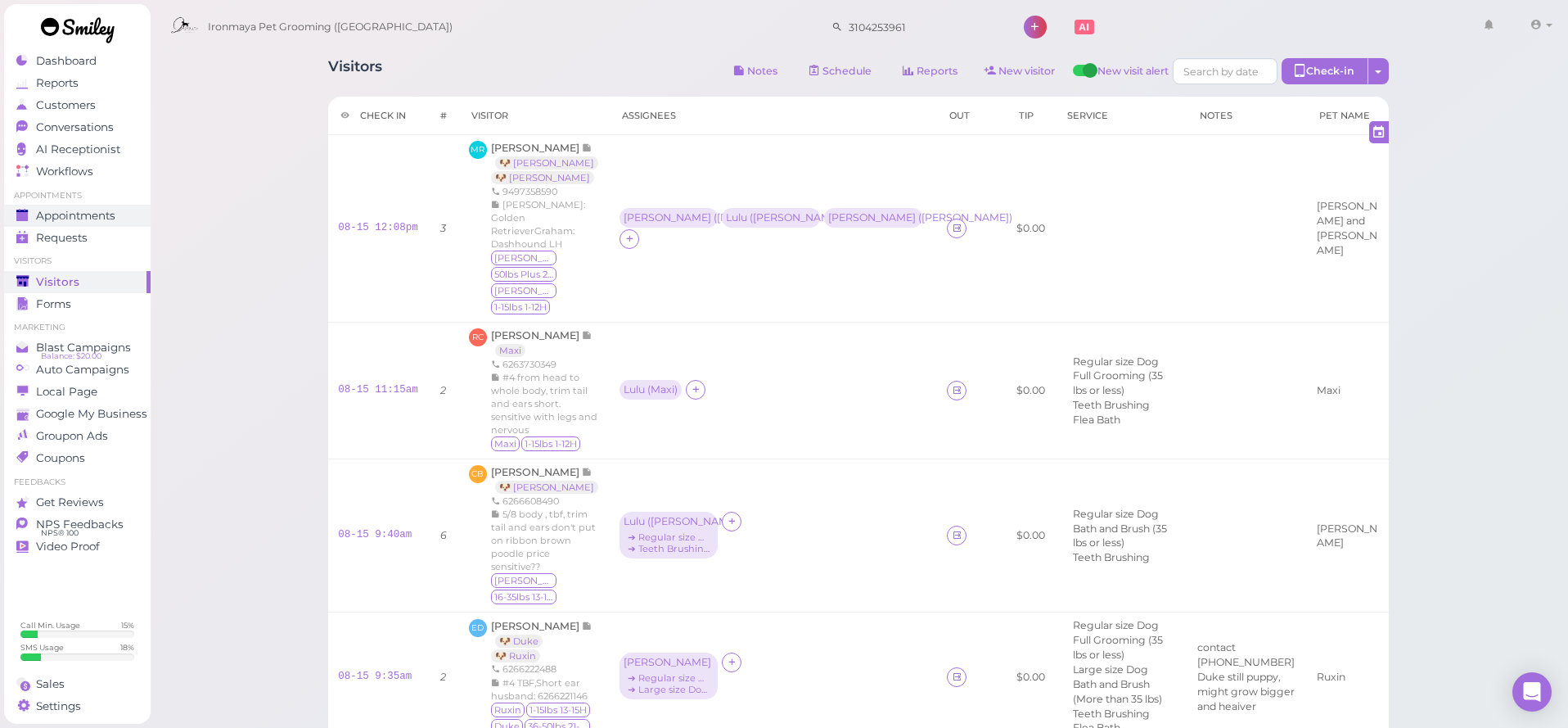
click at [76, 223] on link "Appointments" at bounding box center [77, 216] width 146 height 22
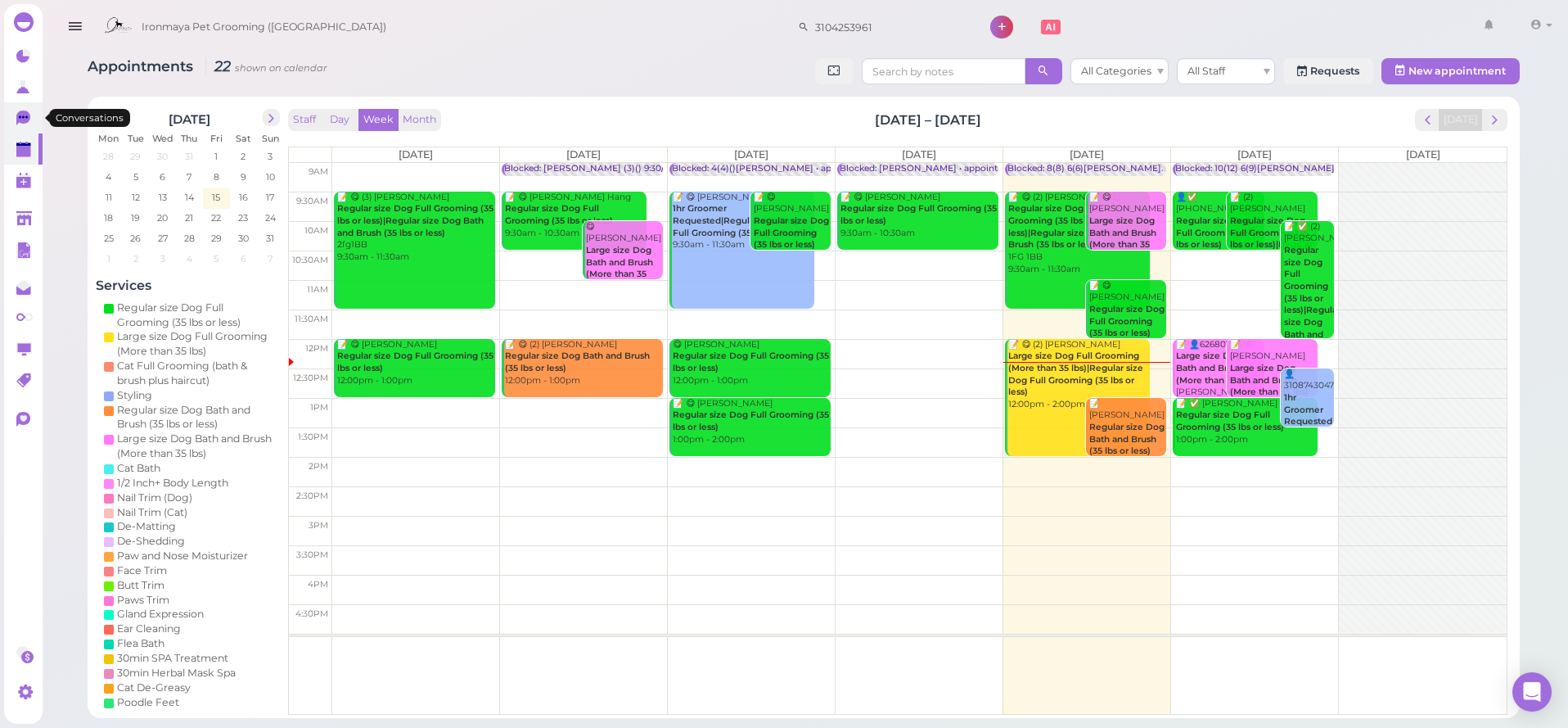
click at [19, 119] on icon at bounding box center [23, 118] width 14 height 15
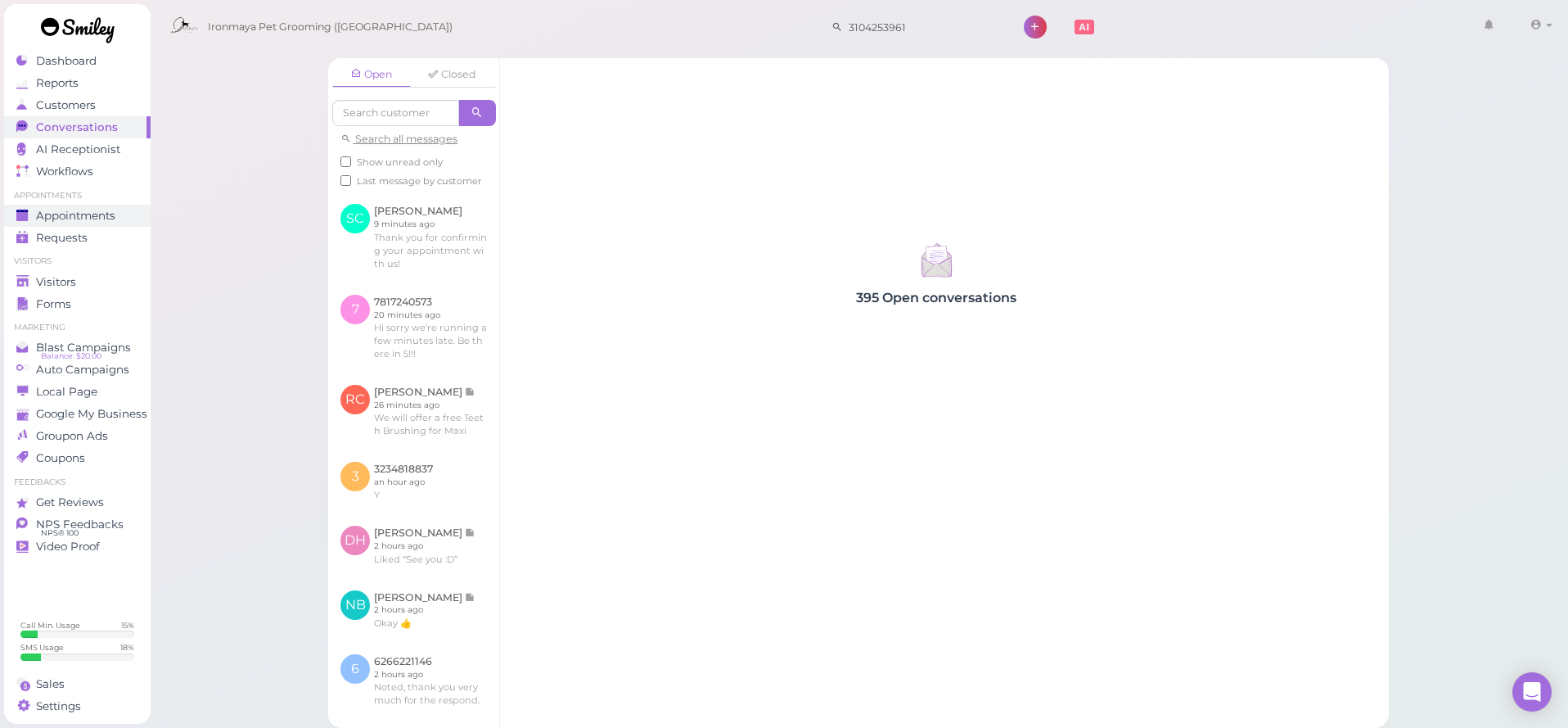
click at [100, 211] on span "Appointments" at bounding box center [76, 216] width 79 height 14
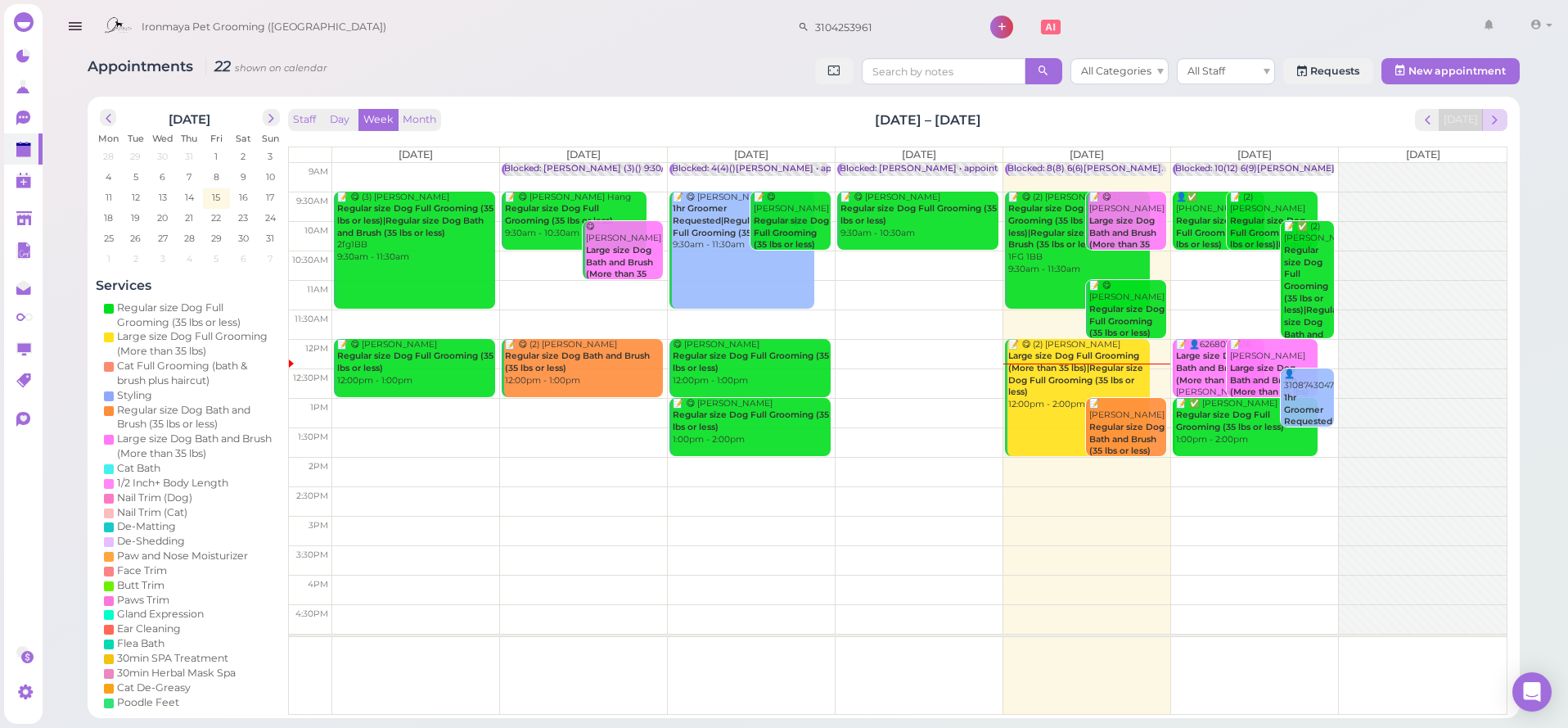
click at [1494, 120] on span "next" at bounding box center [1494, 119] width 15 height 15
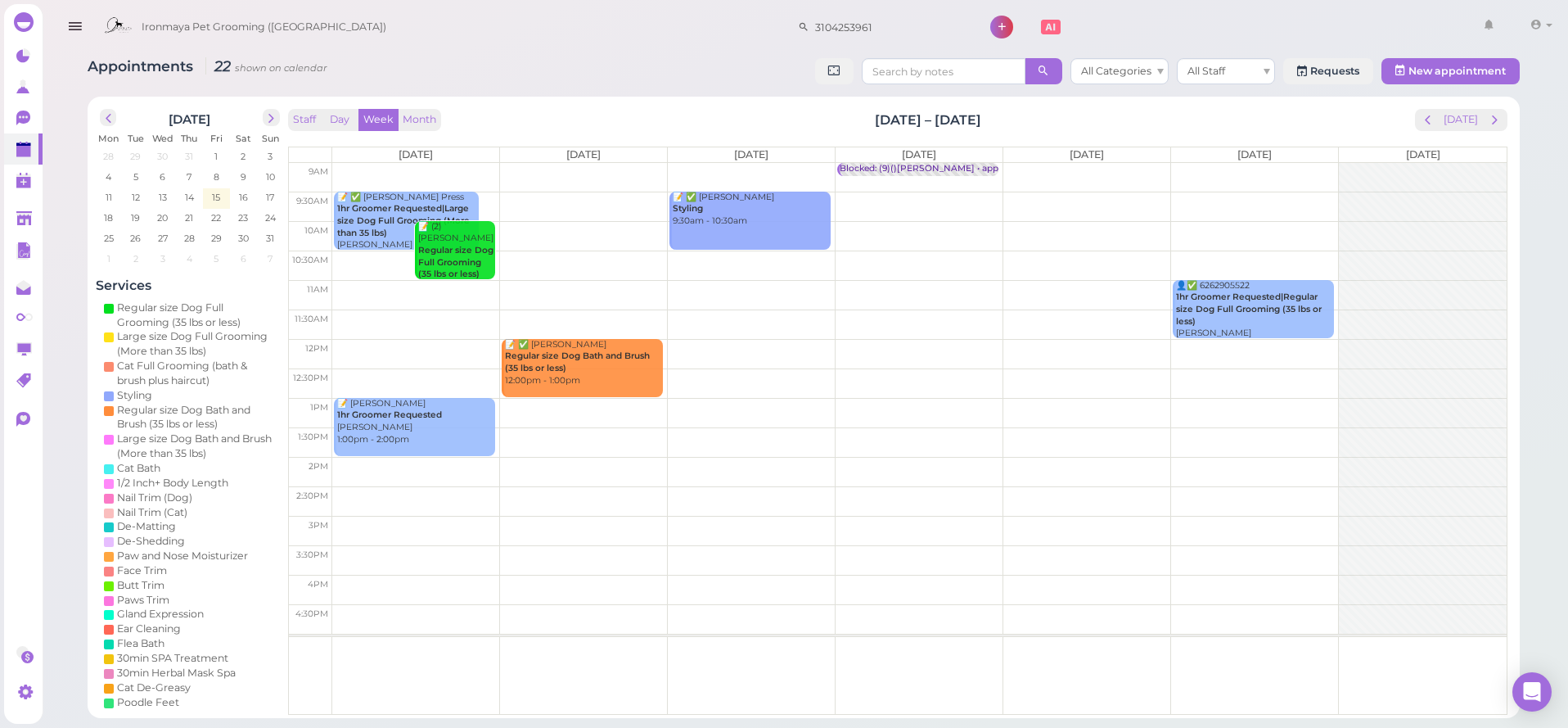
click at [1494, 120] on span "next" at bounding box center [1494, 119] width 15 height 15
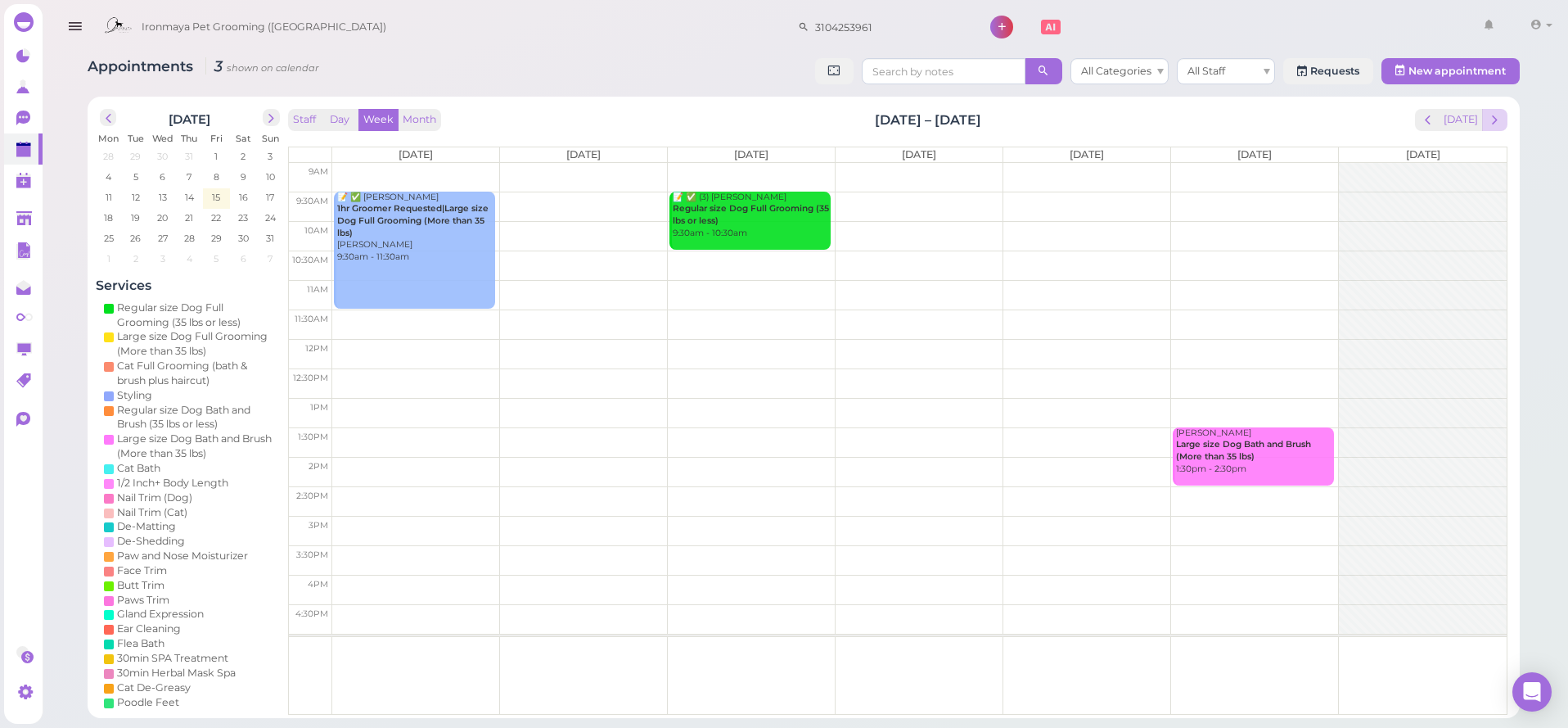
click at [1493, 121] on span "next" at bounding box center [1494, 119] width 15 height 15
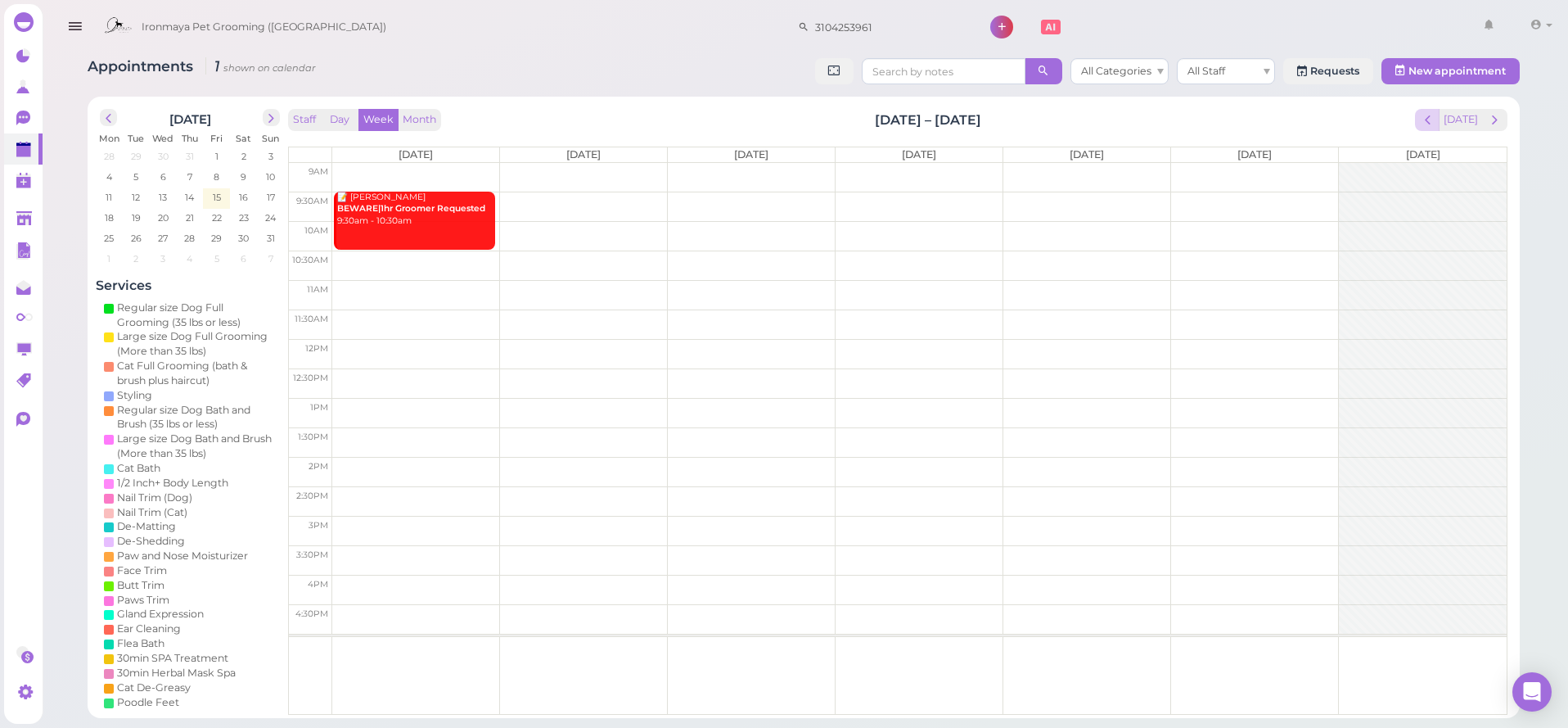
click at [1432, 122] on span "prev" at bounding box center [1427, 119] width 15 height 15
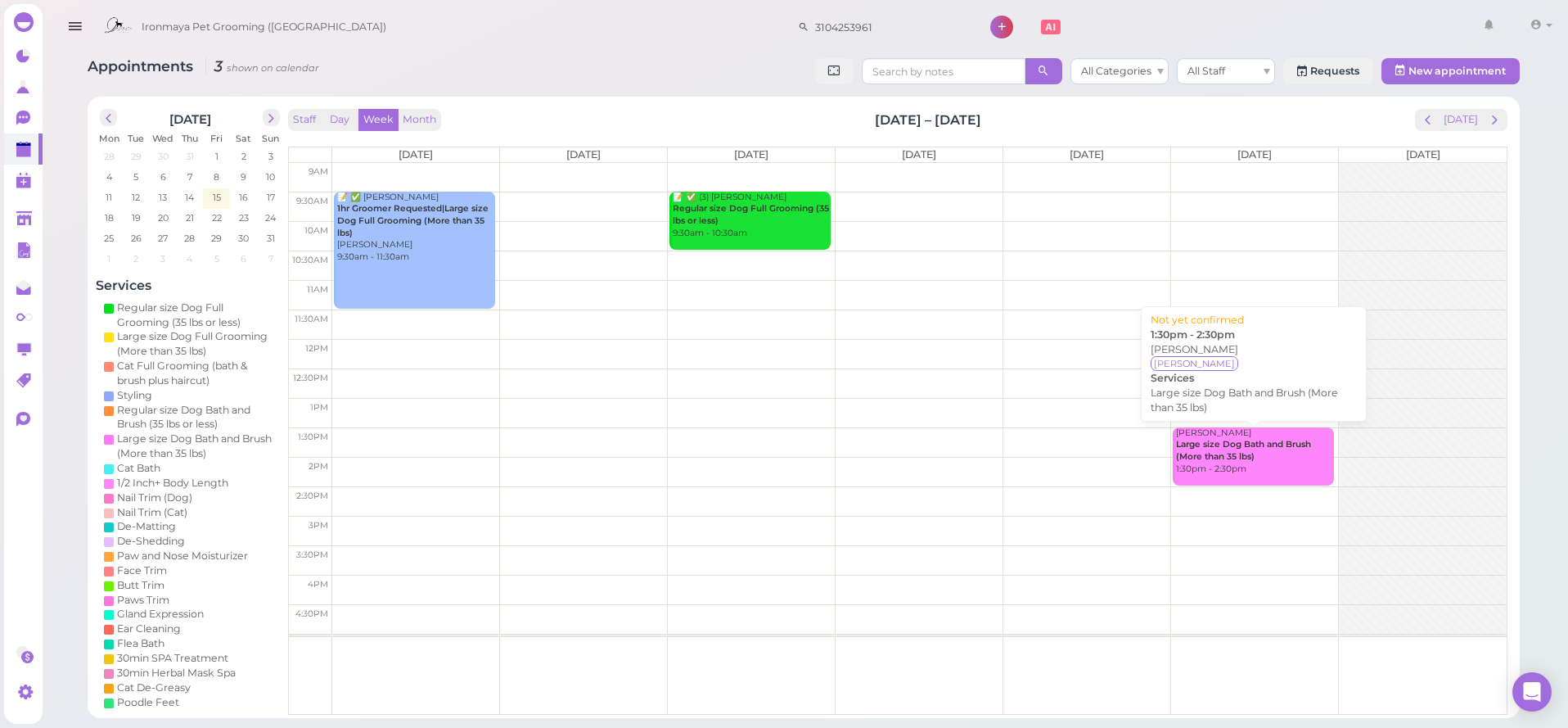
click at [1260, 447] on b "Large size Dog Bath and Brush (More than 35 lbs)" at bounding box center [1243, 450] width 135 height 23
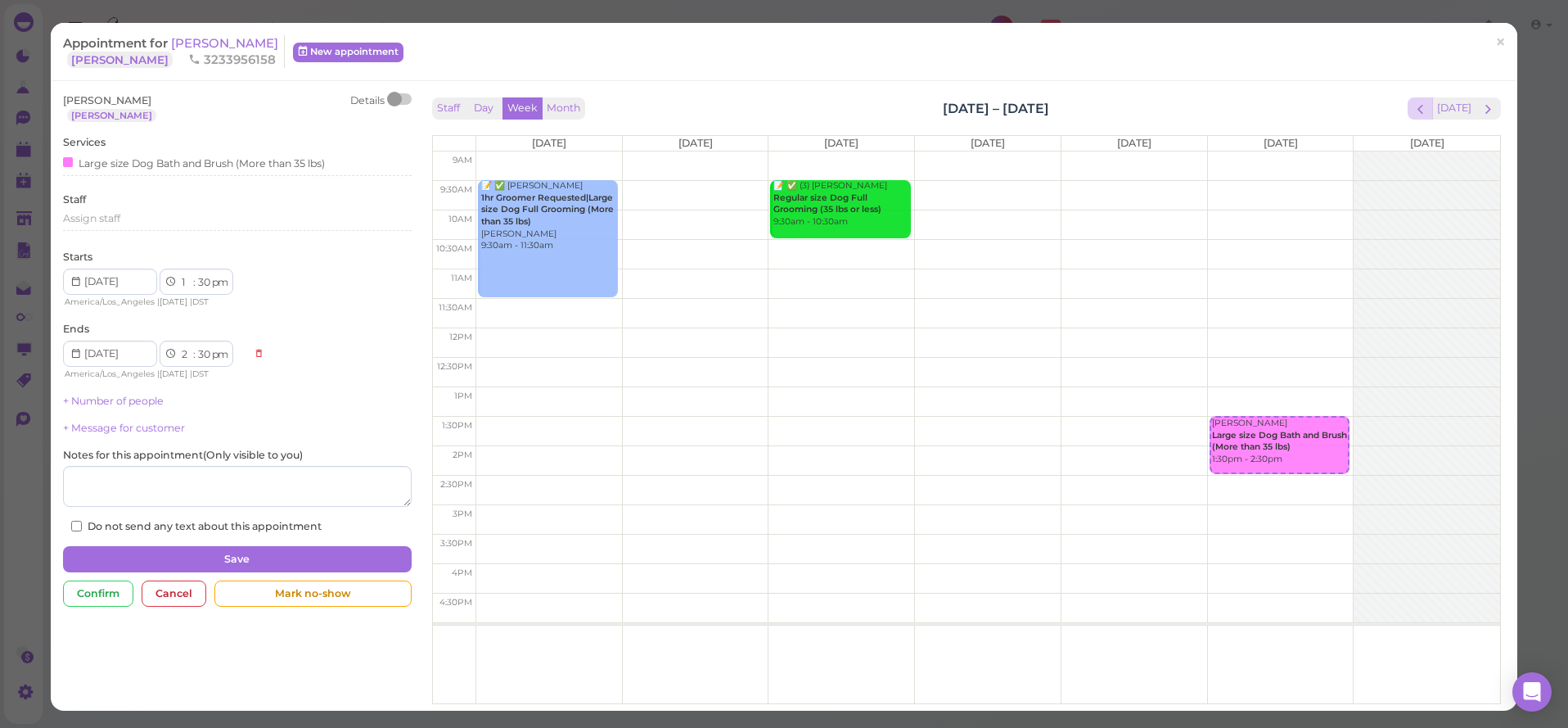
click at [1417, 108] on span "prev" at bounding box center [1420, 109] width 15 height 15
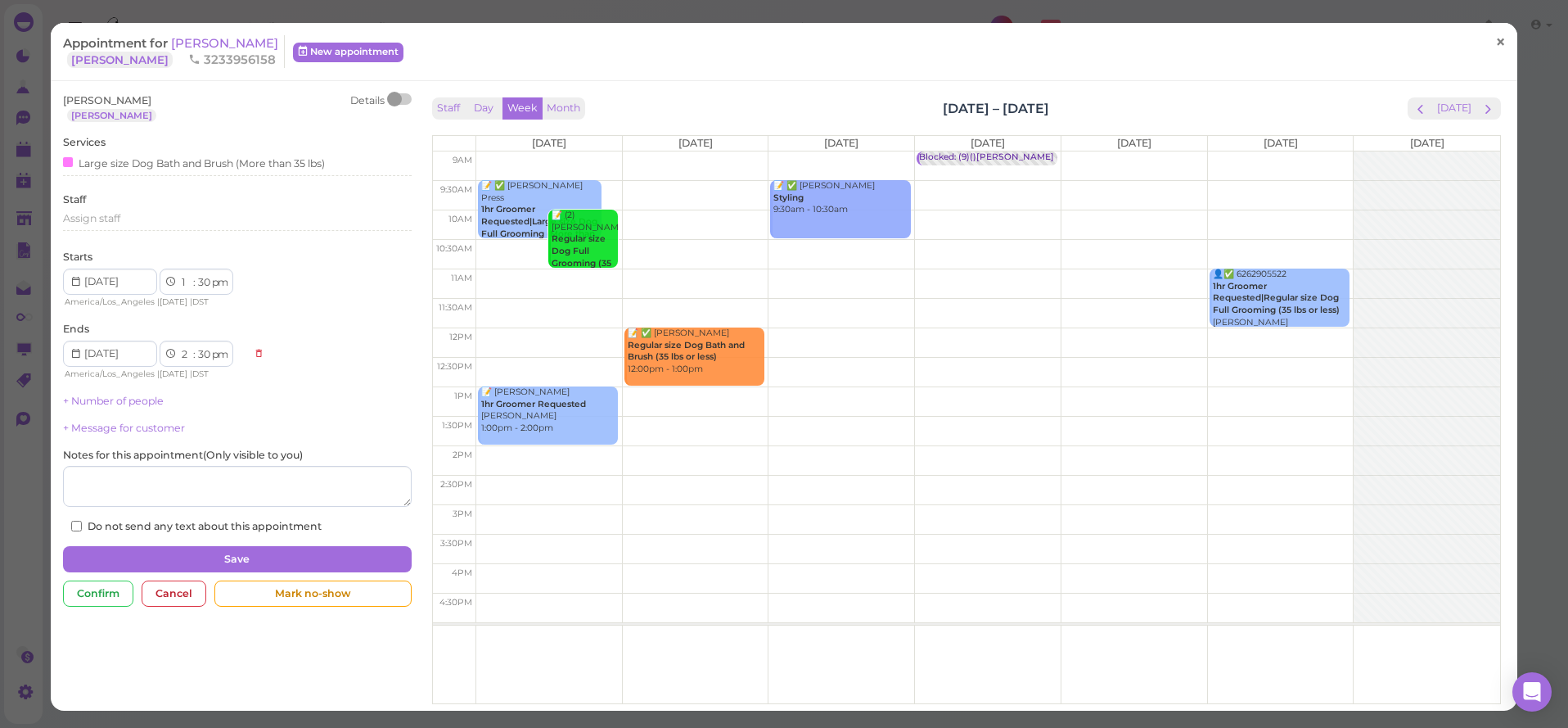
click at [1503, 48] on span "×" at bounding box center [1500, 42] width 10 height 23
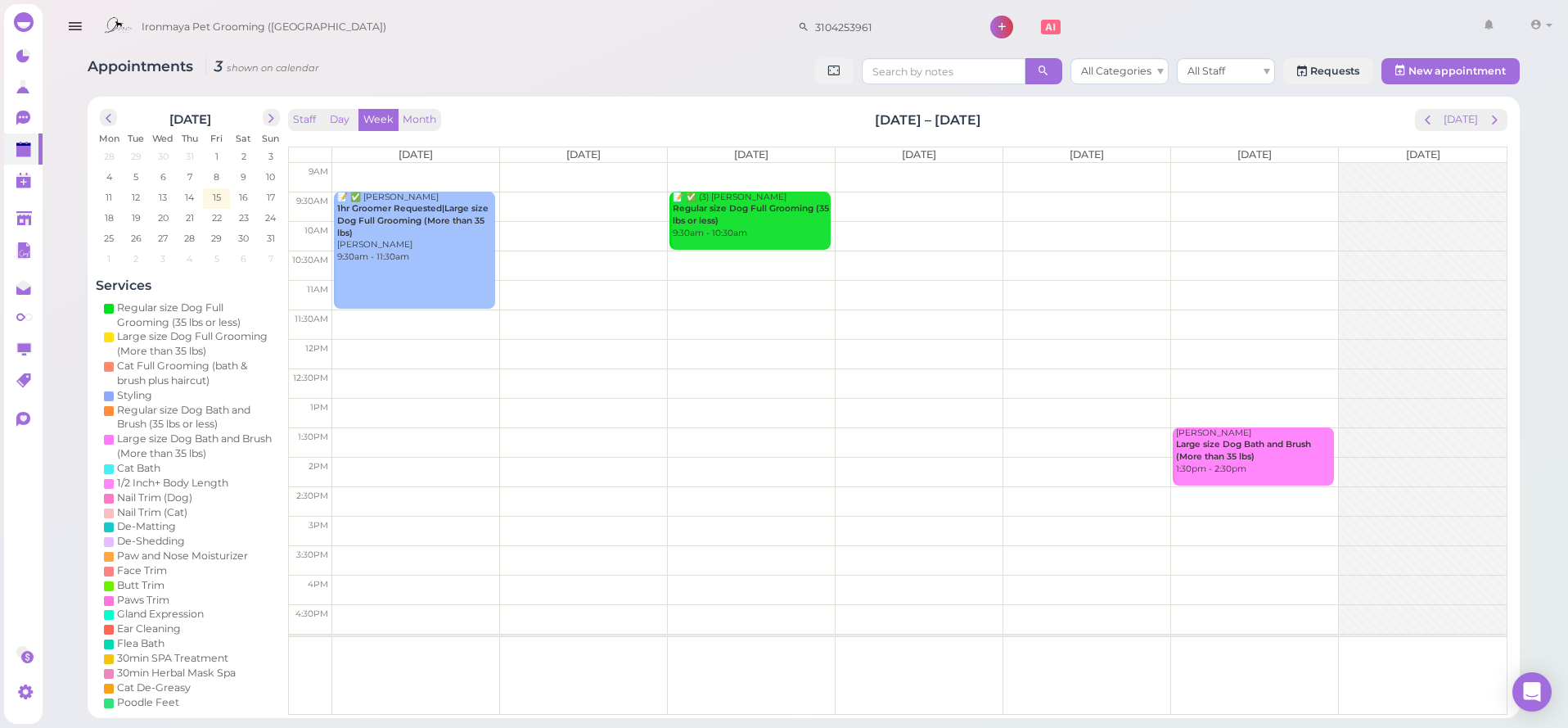
click at [85, 30] on button "button" at bounding box center [75, 27] width 42 height 46
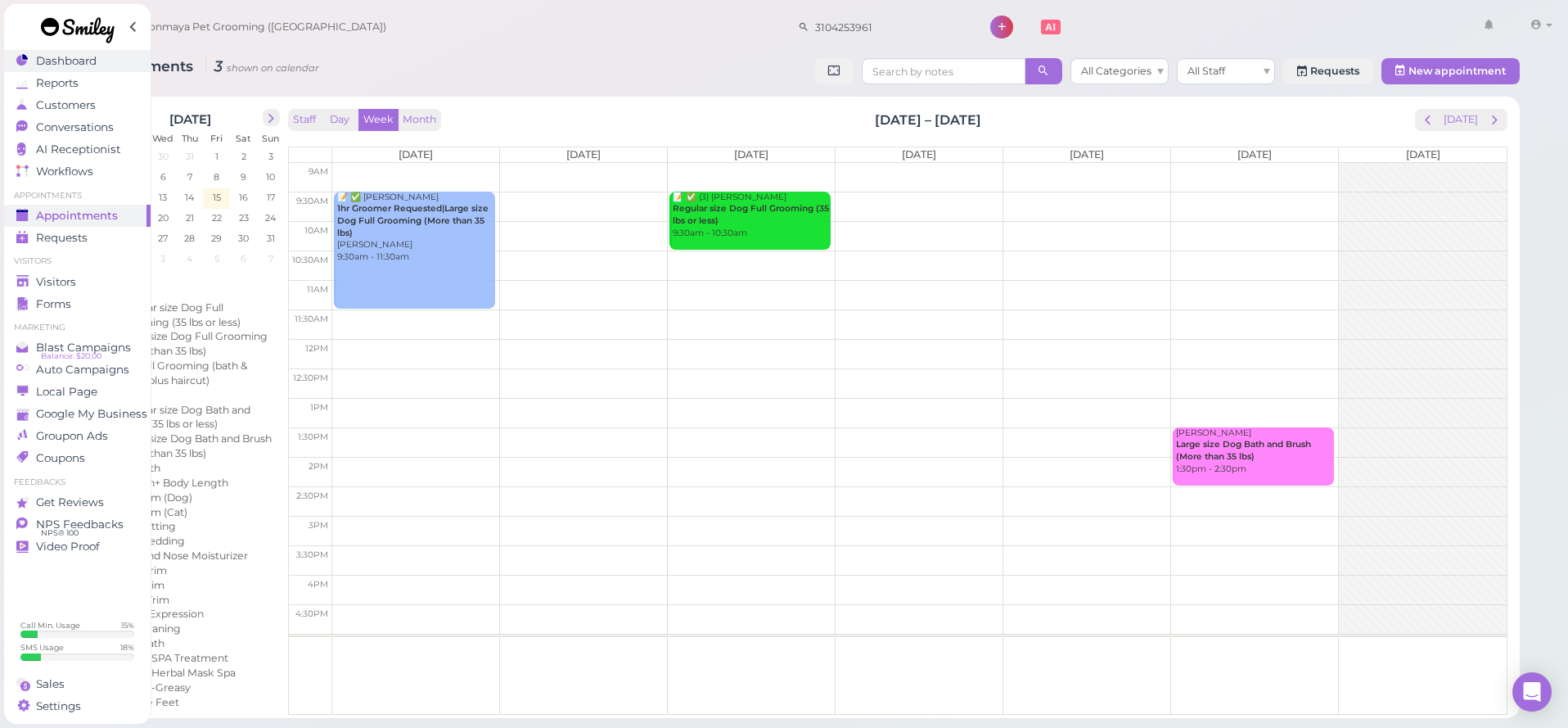
click at [54, 60] on span "Dashboard" at bounding box center [66, 61] width 60 height 14
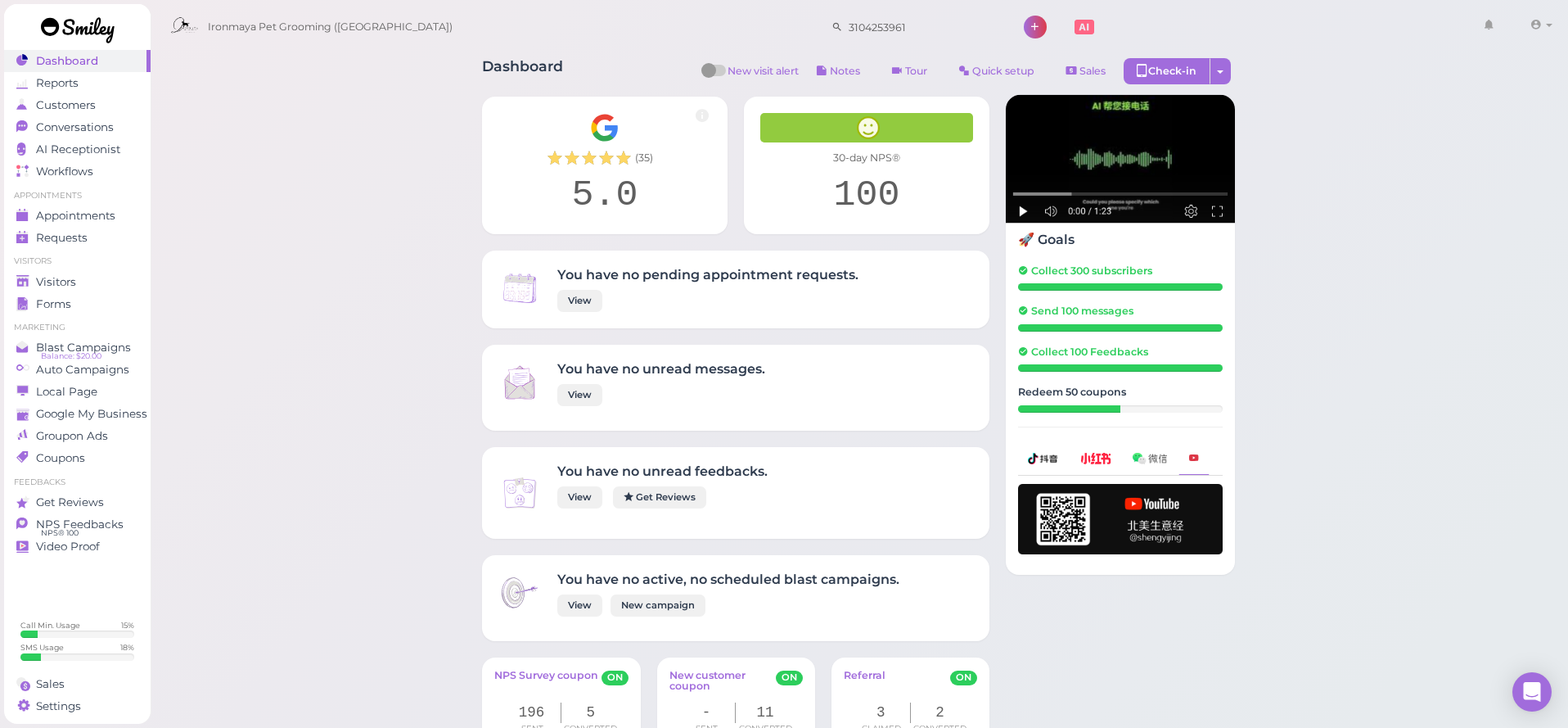
click at [112, 229] on link "Requests 0" at bounding box center [77, 238] width 146 height 22
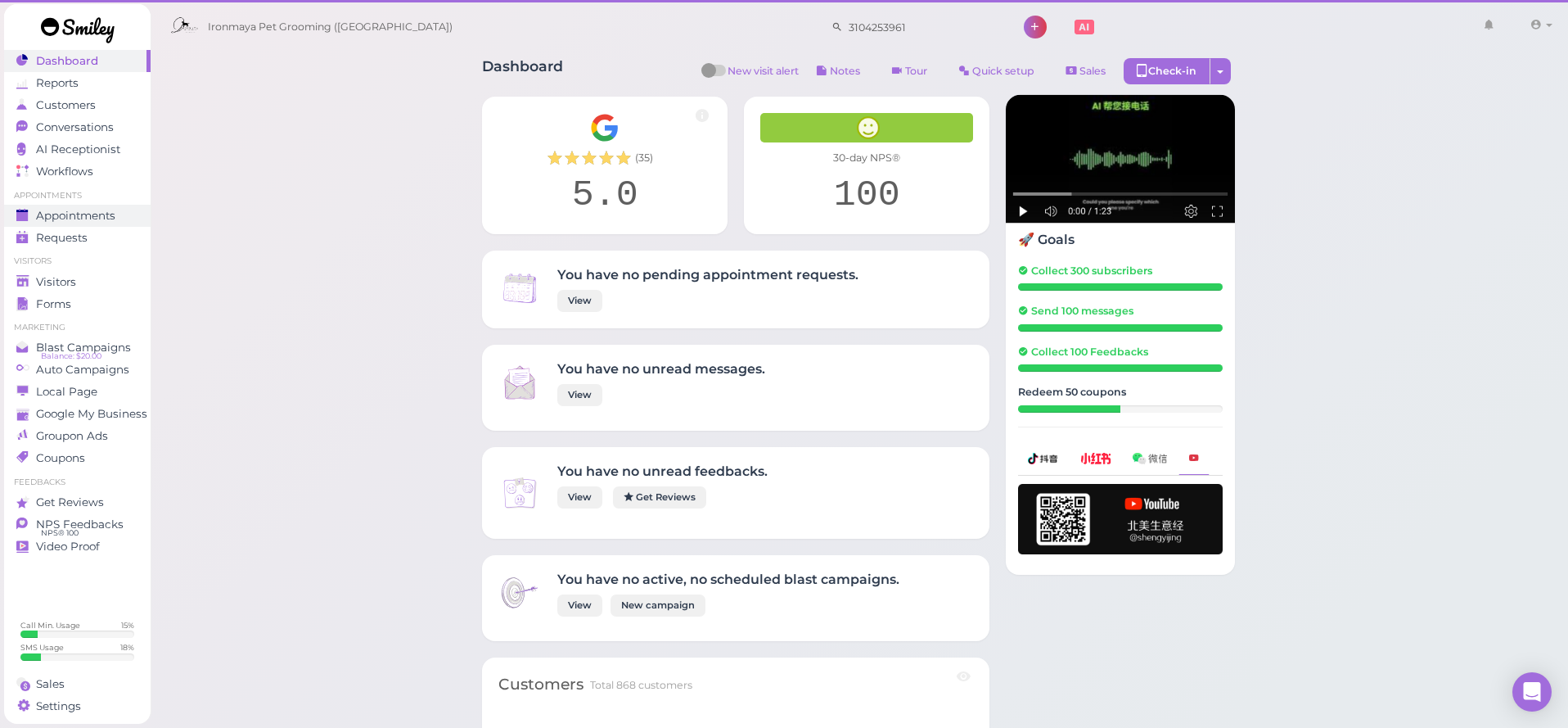
click at [107, 222] on span "Appointments" at bounding box center [76, 216] width 79 height 14
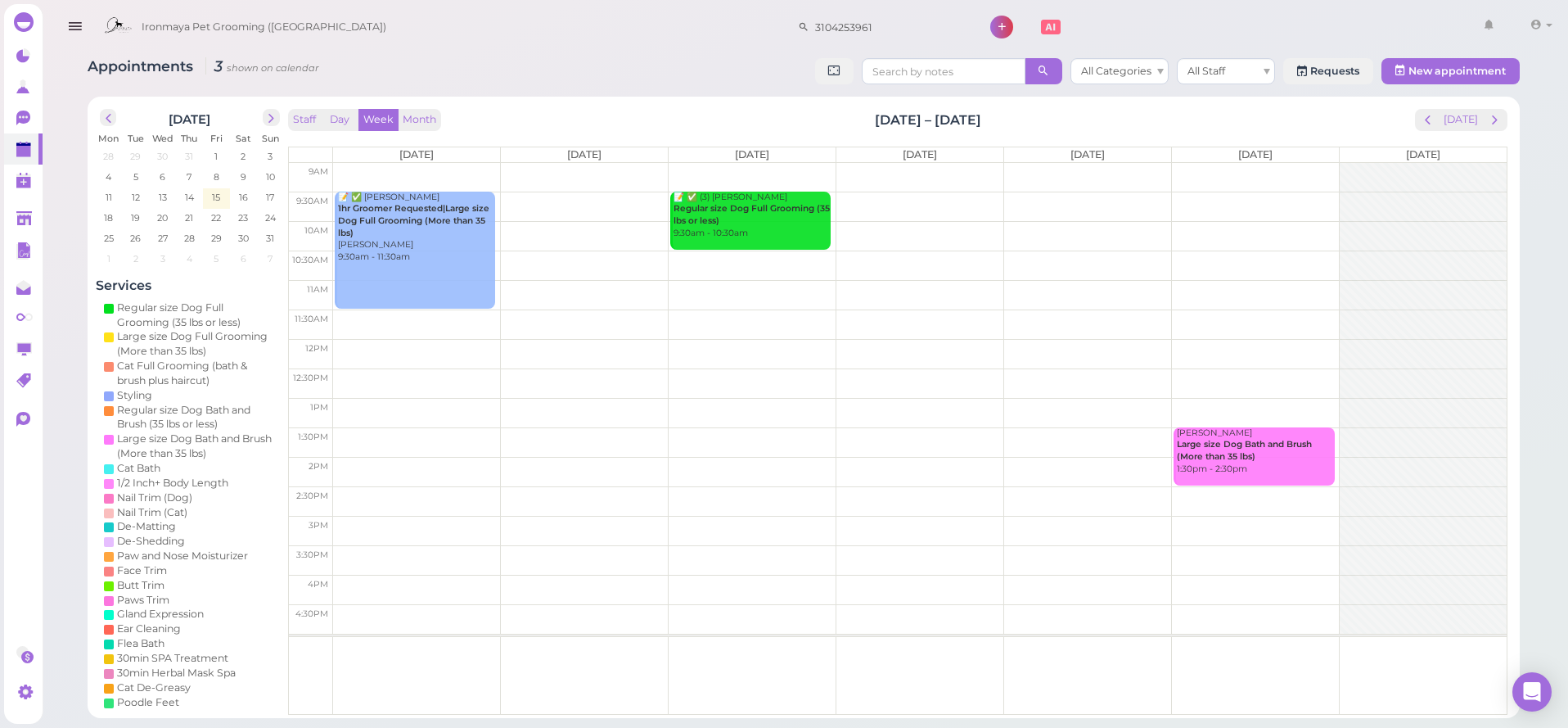
click at [1457, 101] on div "August 2025 Mon Tue Wed Thu Fri Sat Sun 28 29 30 31 1 2 3 4 5 6 7 8 9 10 11 12 …" at bounding box center [803, 407] width 1432 height 621
click at [1456, 110] on button "[DATE]" at bounding box center [1460, 120] width 44 height 22
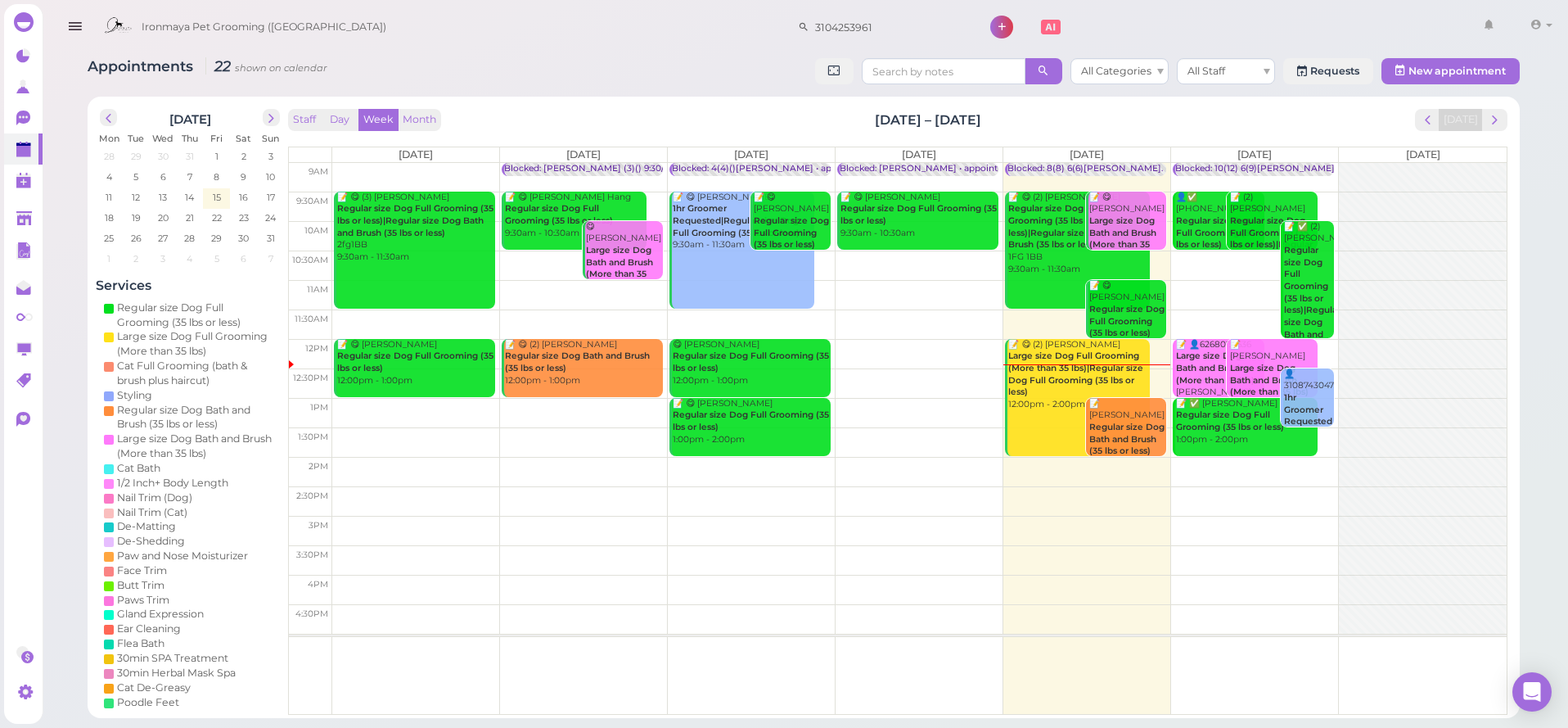
click at [1238, 280] on td at bounding box center [919, 295] width 1174 height 29
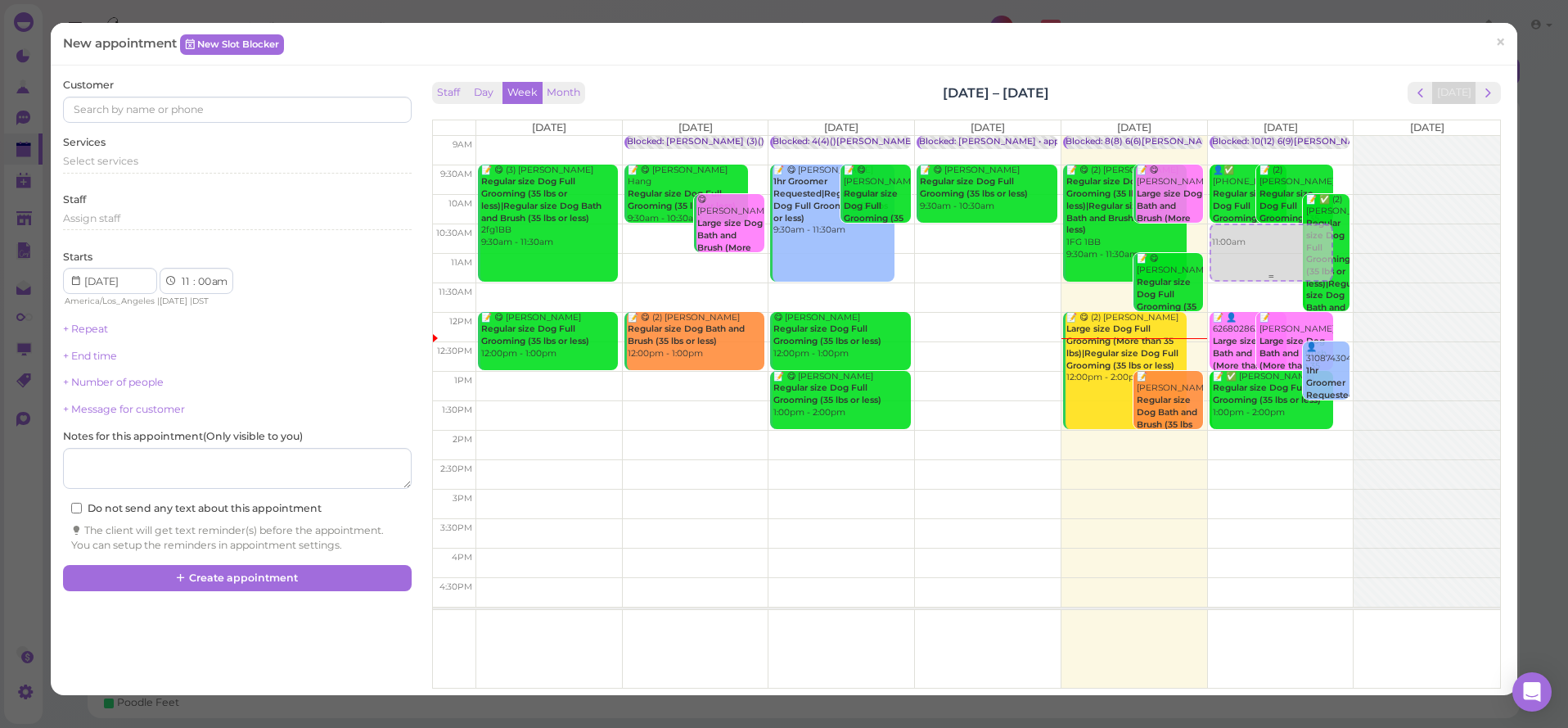
drag, startPoint x: 1266, startPoint y: 278, endPoint x: 1263, endPoint y: 250, distance: 28.2
click at [1263, 136] on div "11:00am Blocked: 10(12) 6(9)Ida,Lulu,Isaac • Emma 👤✅ (2) 3234818837 Regular siz…" at bounding box center [1281, 136] width 146 height 0
select select "10"
select select "30"
click at [167, 112] on input at bounding box center [236, 109] width 348 height 26
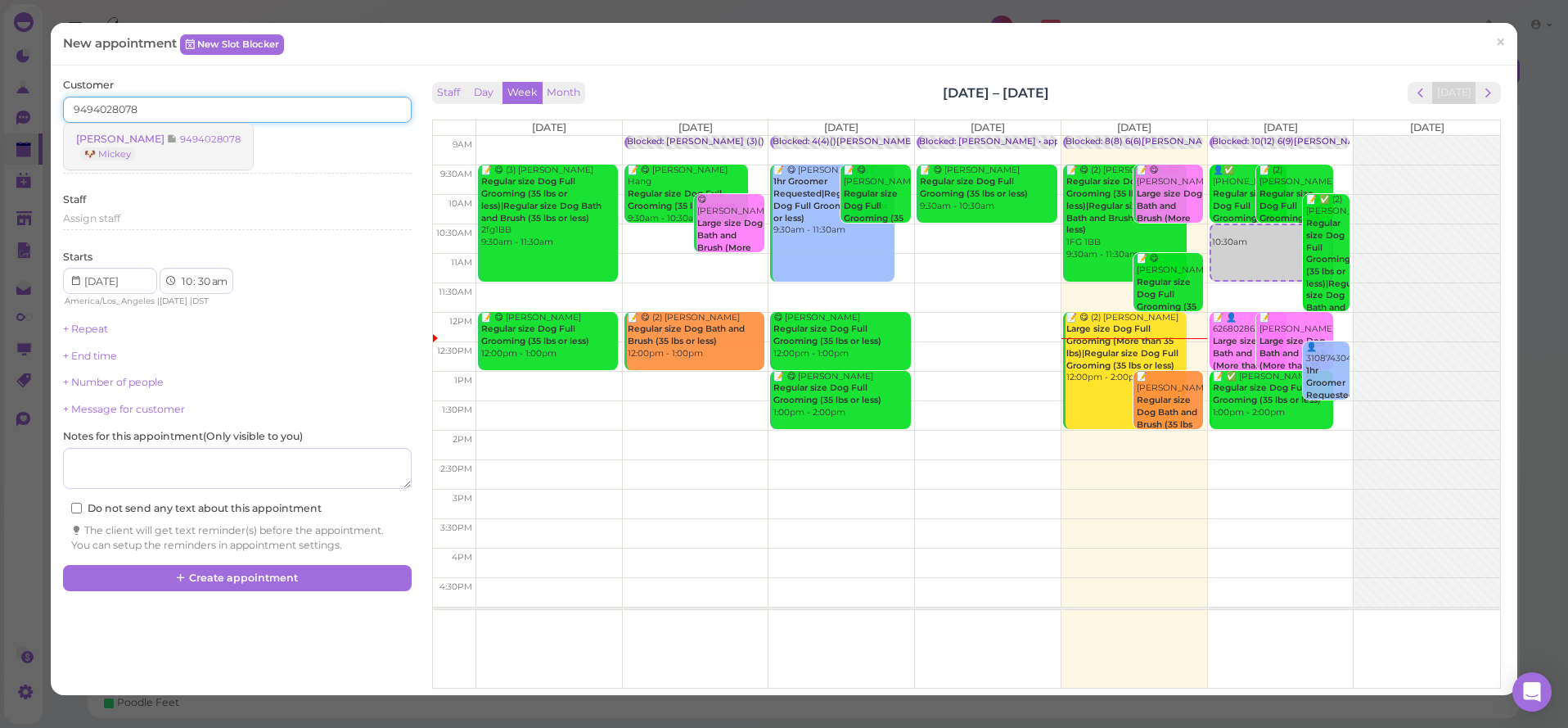
type input "9494028078"
click at [136, 140] on span "[PERSON_NAME]" at bounding box center [122, 138] width 91 height 12
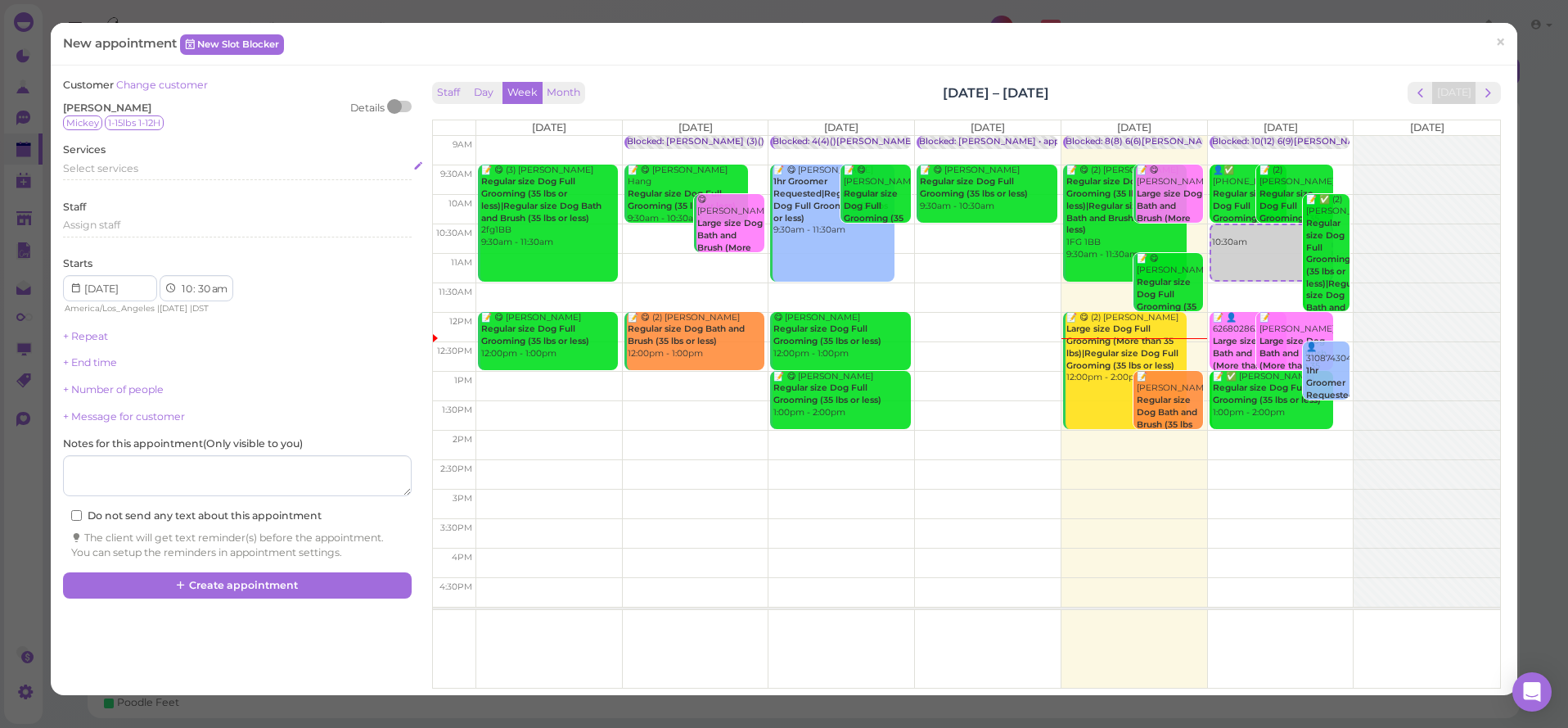
click at [110, 164] on span "Select services" at bounding box center [101, 168] width 76 height 12
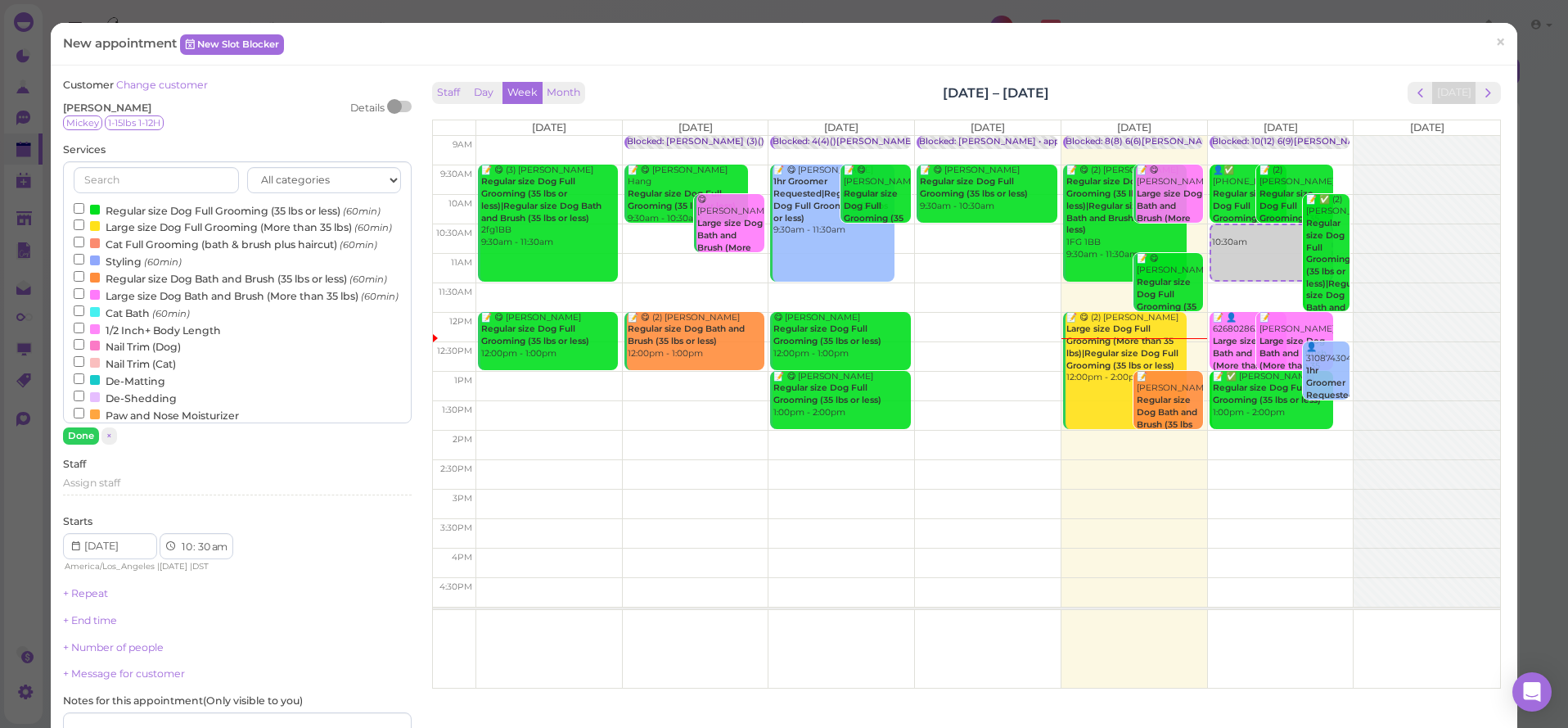
click at [132, 321] on label "Cat Bath (60min)" at bounding box center [131, 312] width 116 height 17
click at [84, 316] on input "Cat Bath (60min)" at bounding box center [79, 310] width 10 height 10
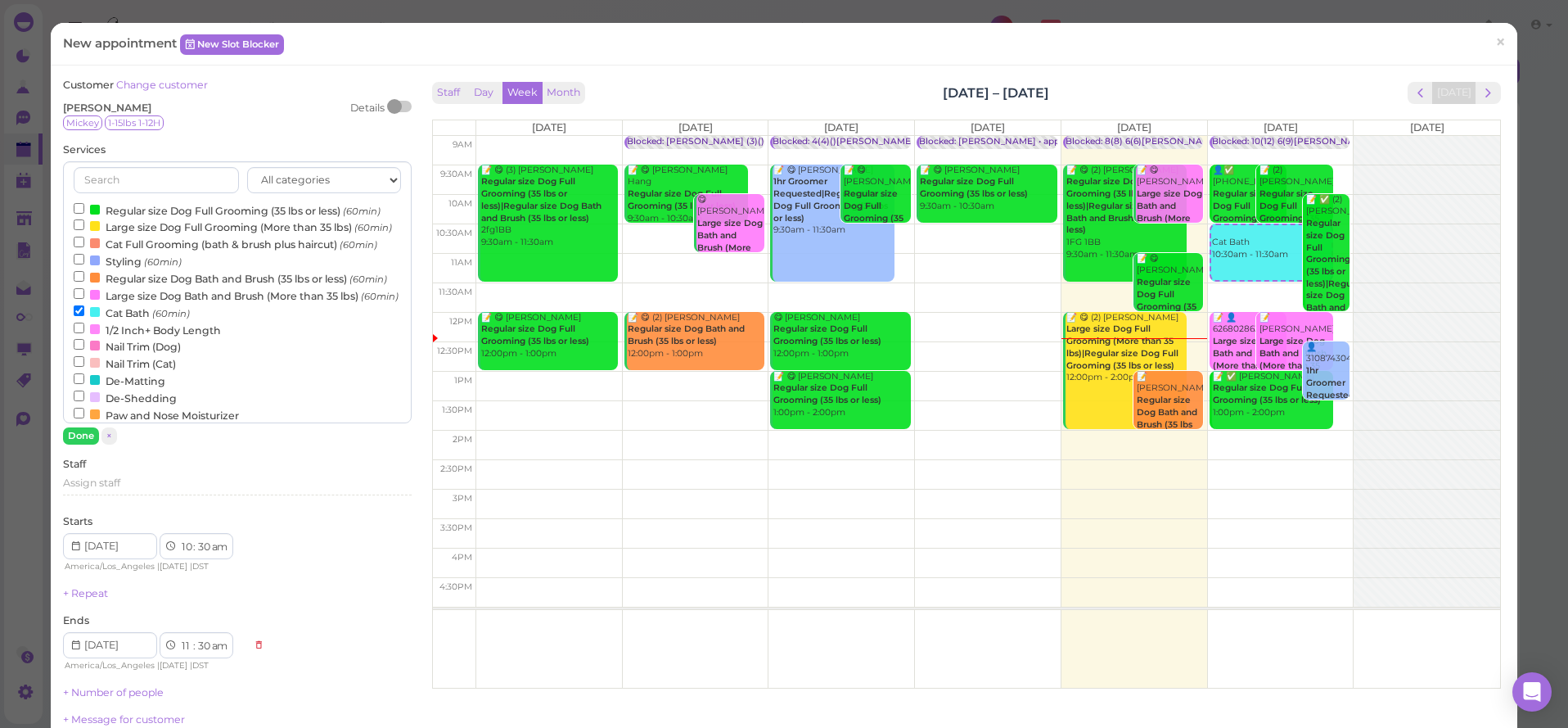
click at [87, 436] on button "Done" at bounding box center [81, 436] width 36 height 17
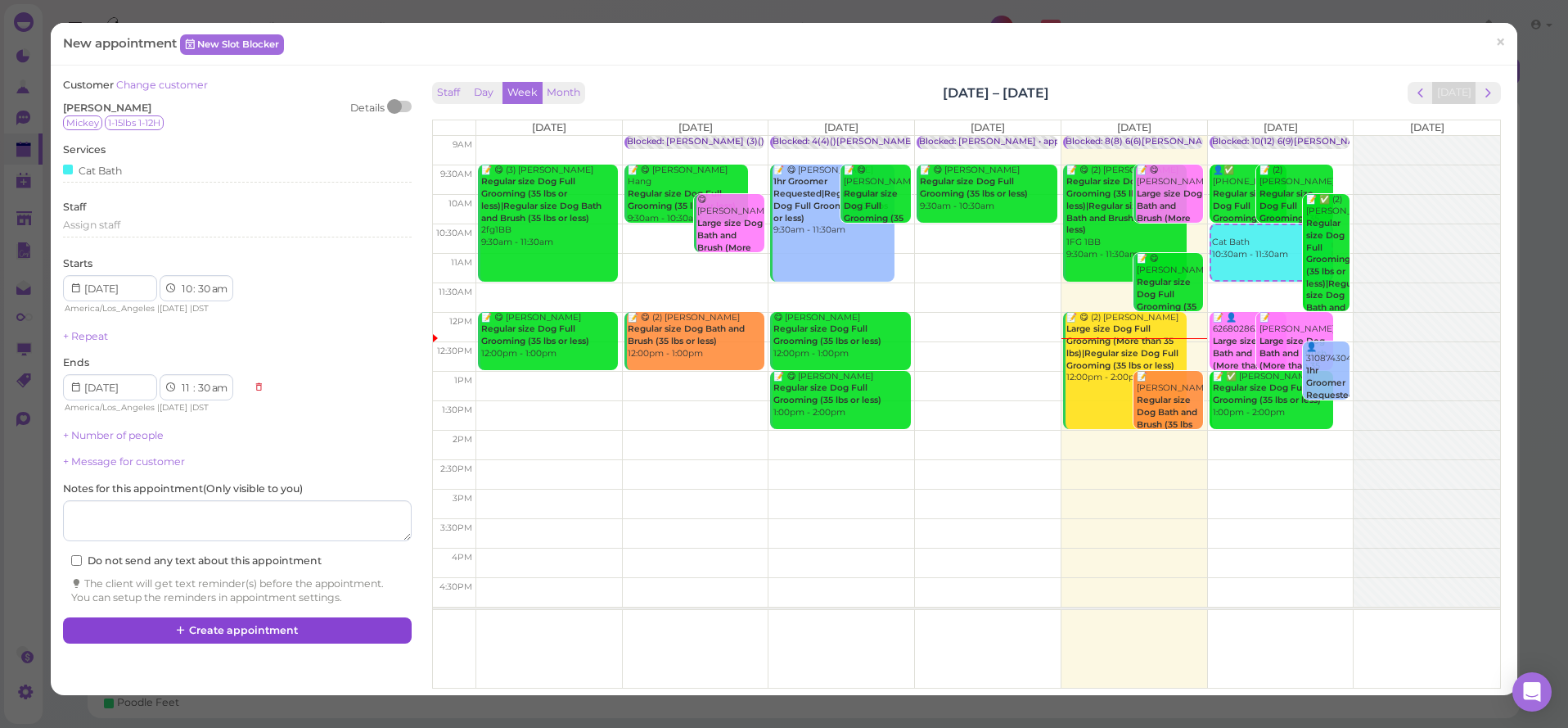
click at [222, 624] on button "Create appointment" at bounding box center [236, 630] width 348 height 26
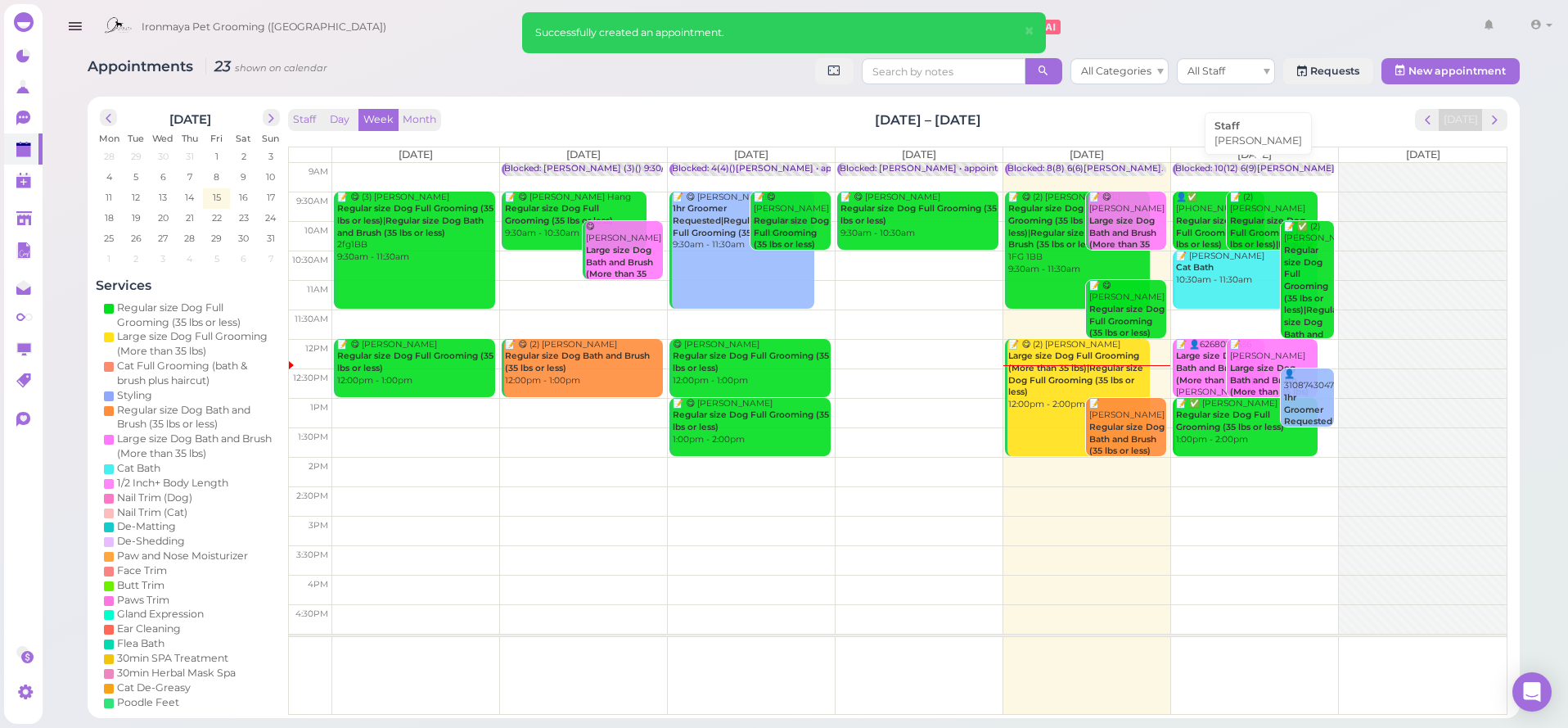
click at [1229, 165] on div "Blocked: 10(12) 6(9)Ida,Lulu,Isaac • Emma" at bounding box center [1337, 169] width 324 height 12
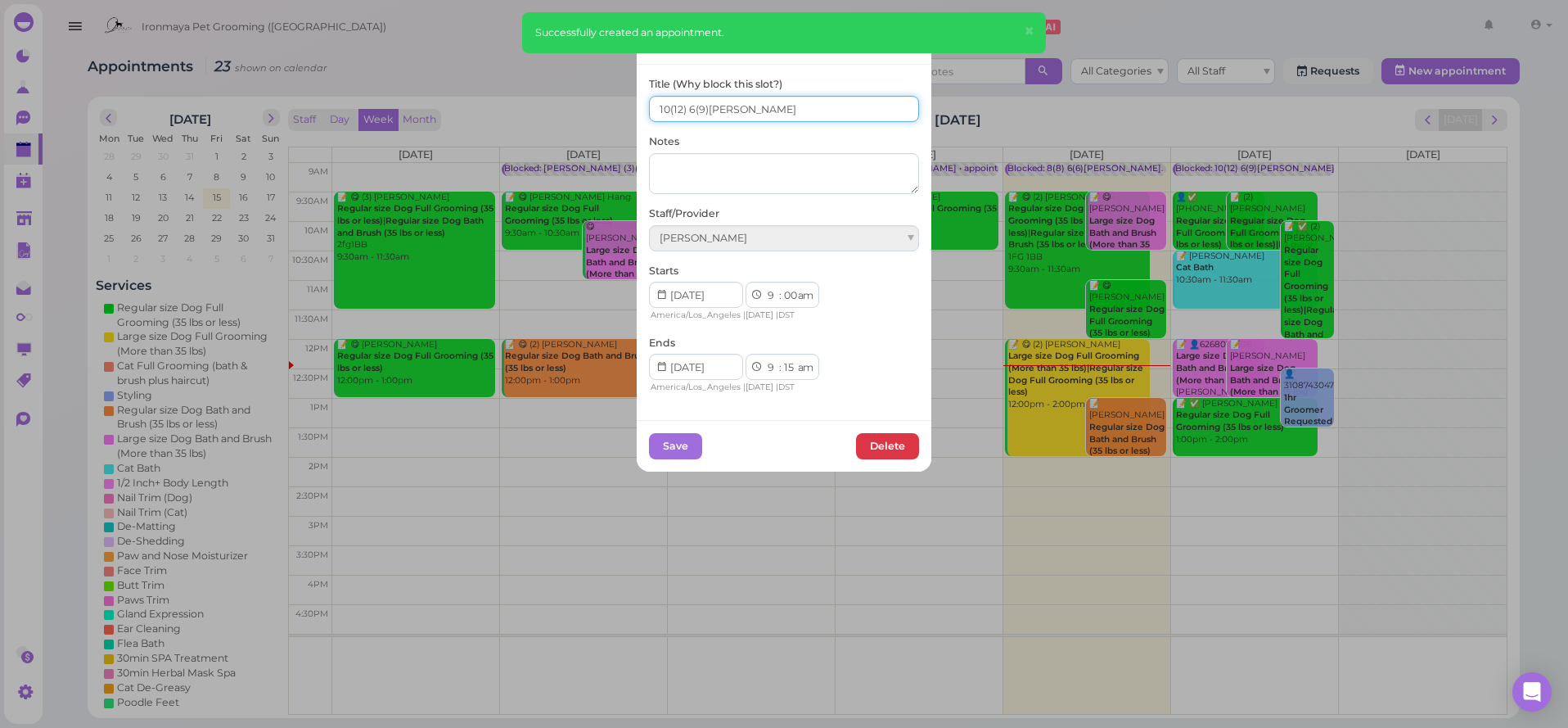
click at [669, 107] on input "10(12) 6(9)Ida,Lulu,Isaac" at bounding box center [784, 108] width 270 height 26
type input "11(12) 6(9)Ida,Lulu,Isaac"
click at [686, 456] on div "Save [GEOGRAPHIC_DATA]" at bounding box center [784, 446] width 295 height 52
click at [684, 450] on button "Save" at bounding box center [675, 446] width 53 height 26
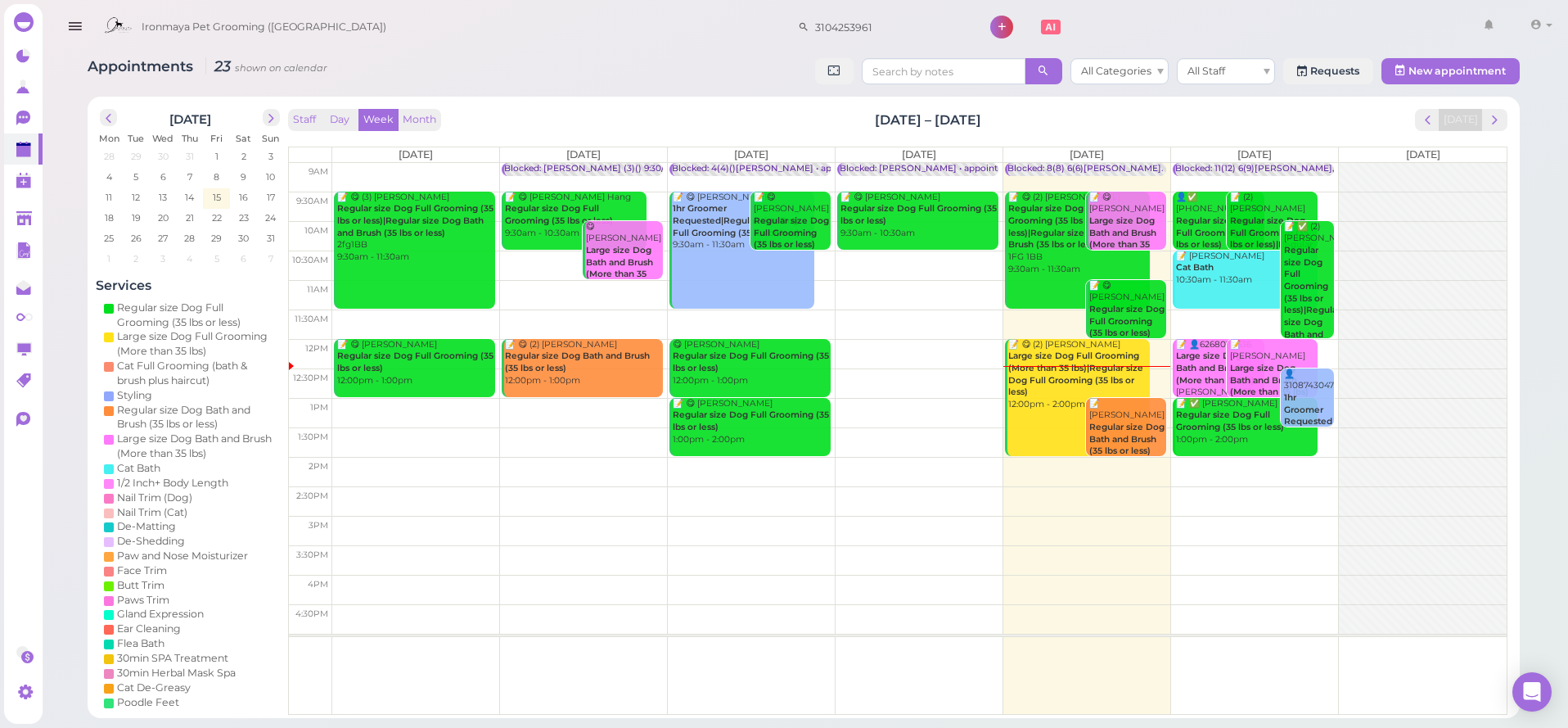
click at [66, 34] on icon "button" at bounding box center [75, 27] width 17 height 21
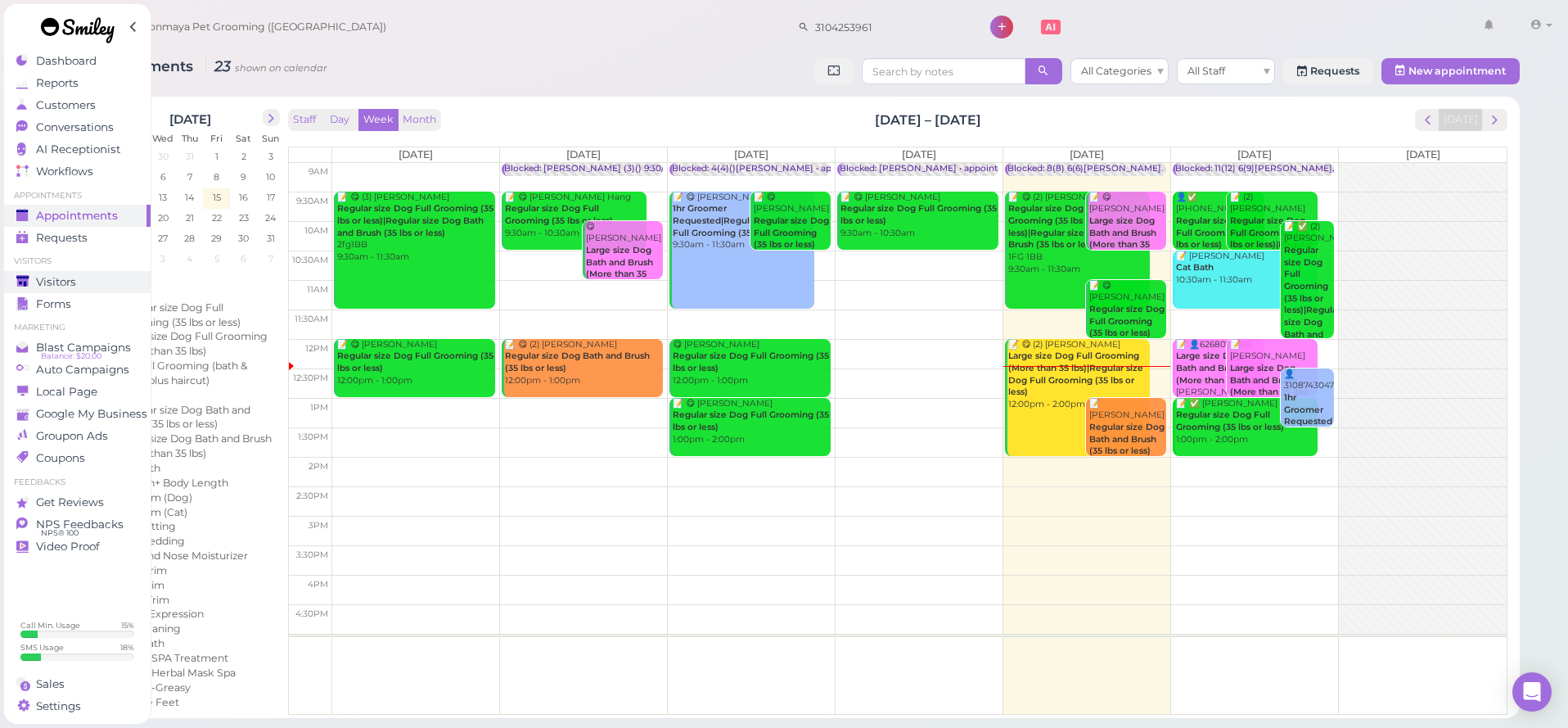
click at [70, 281] on span "Visitors" at bounding box center [56, 282] width 40 height 14
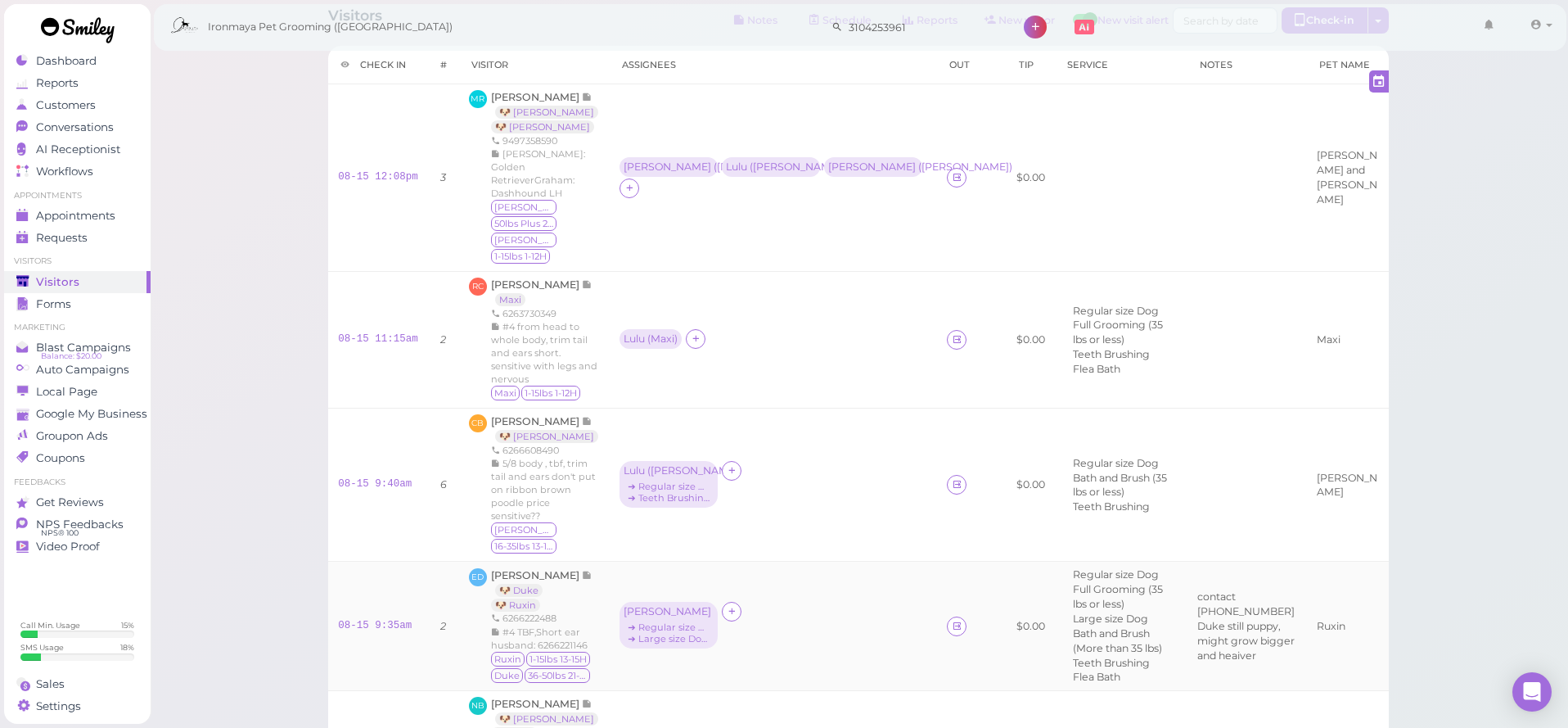
scroll to position [119, 0]
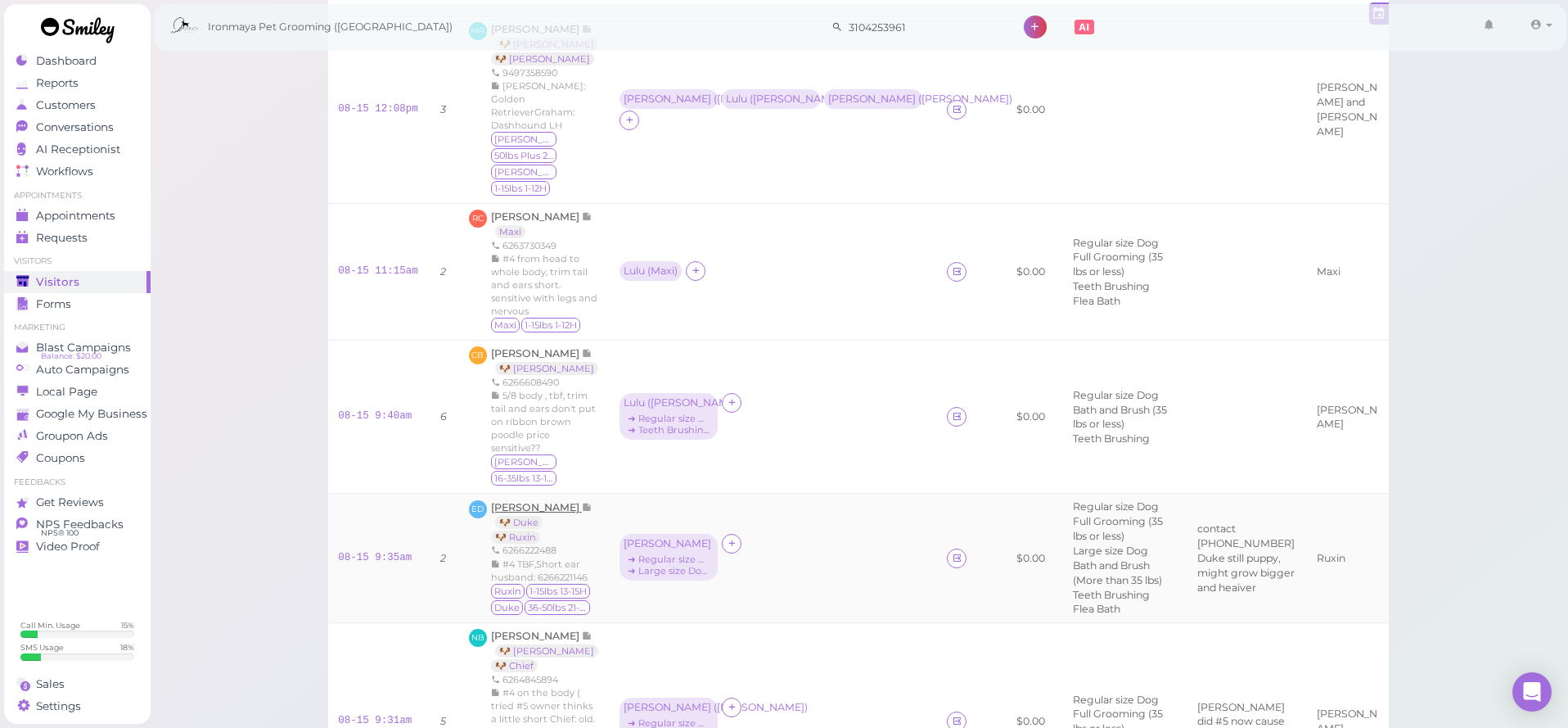
click at [523, 501] on span "[PERSON_NAME]" at bounding box center [536, 507] width 91 height 12
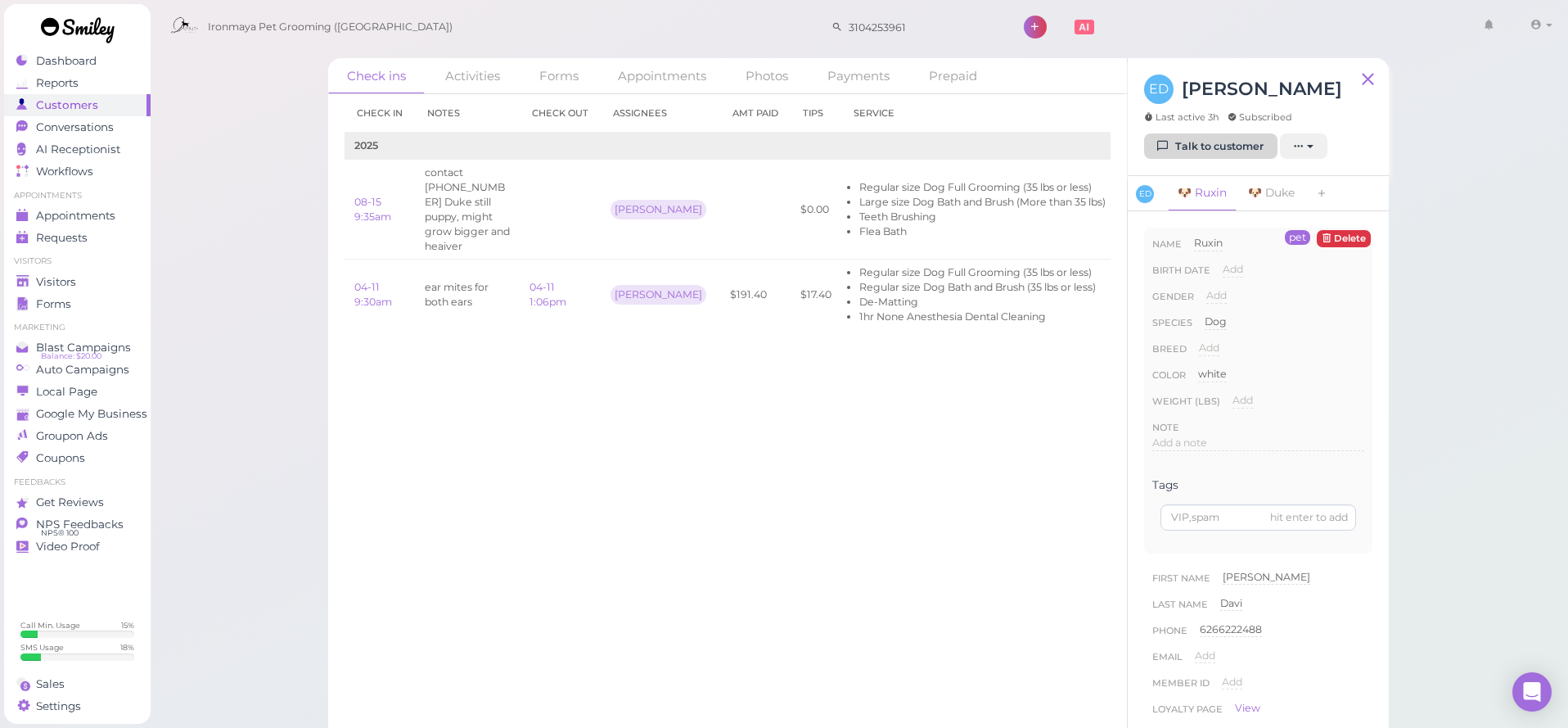
click at [1231, 154] on link "Talk to customer" at bounding box center [1210, 146] width 133 height 26
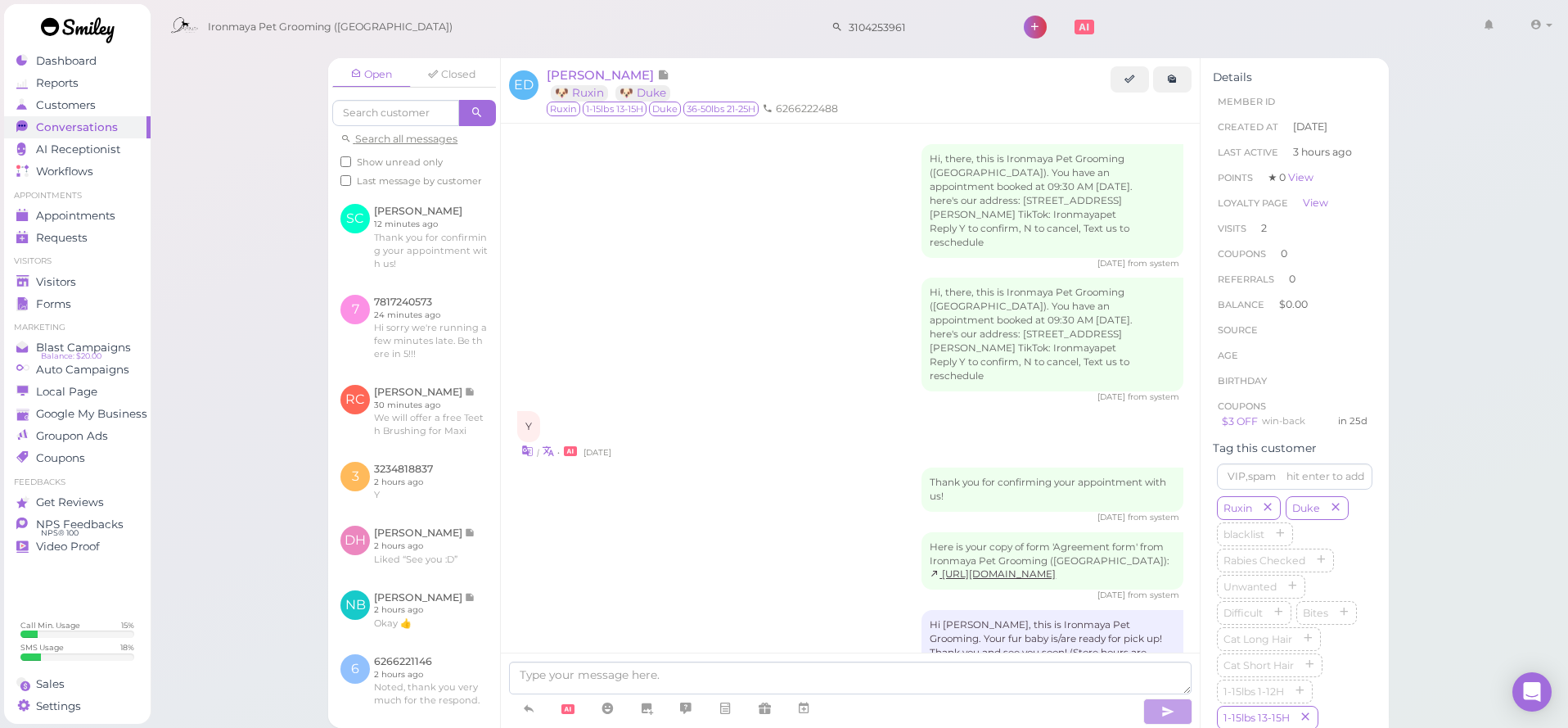
scroll to position [1476, 0]
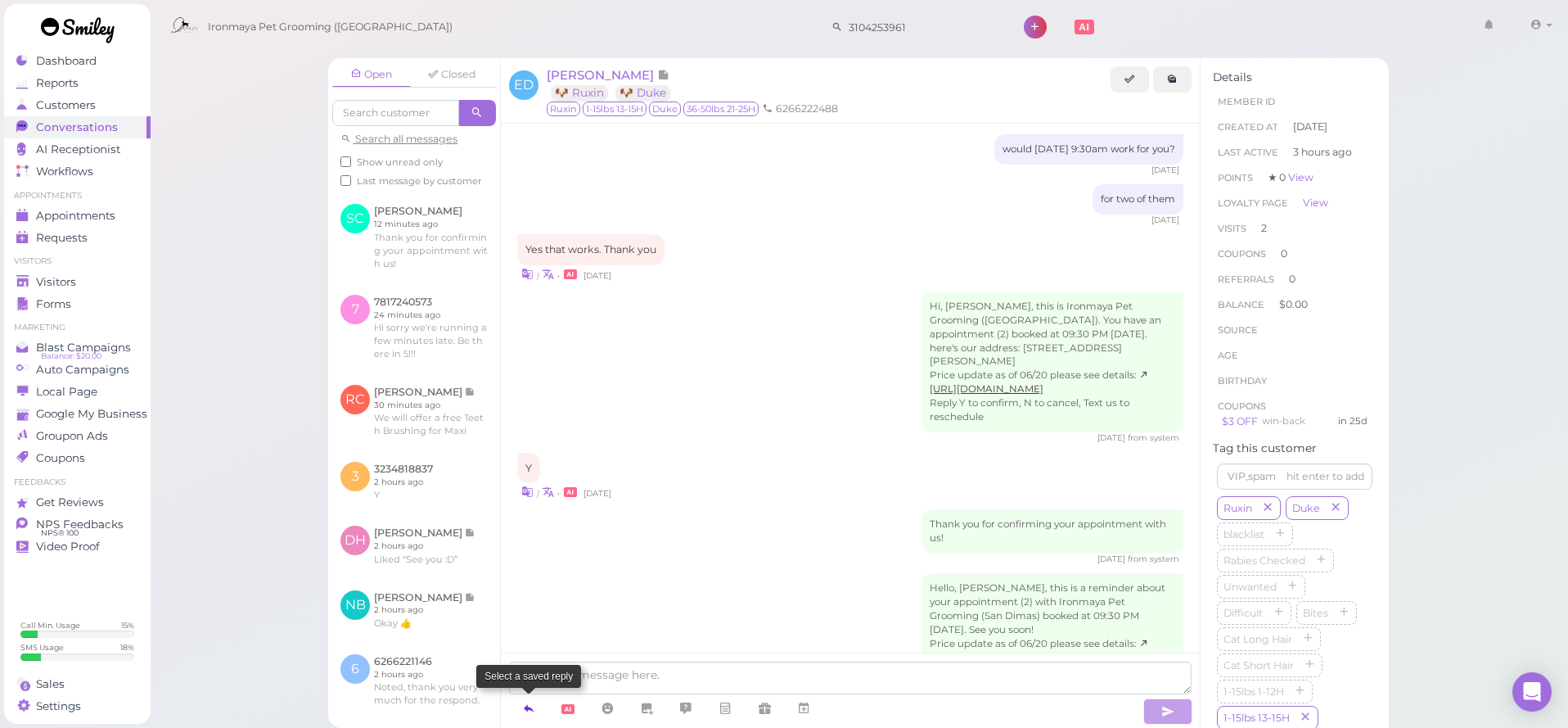
click at [524, 707] on icon at bounding box center [528, 707] width 13 height 16
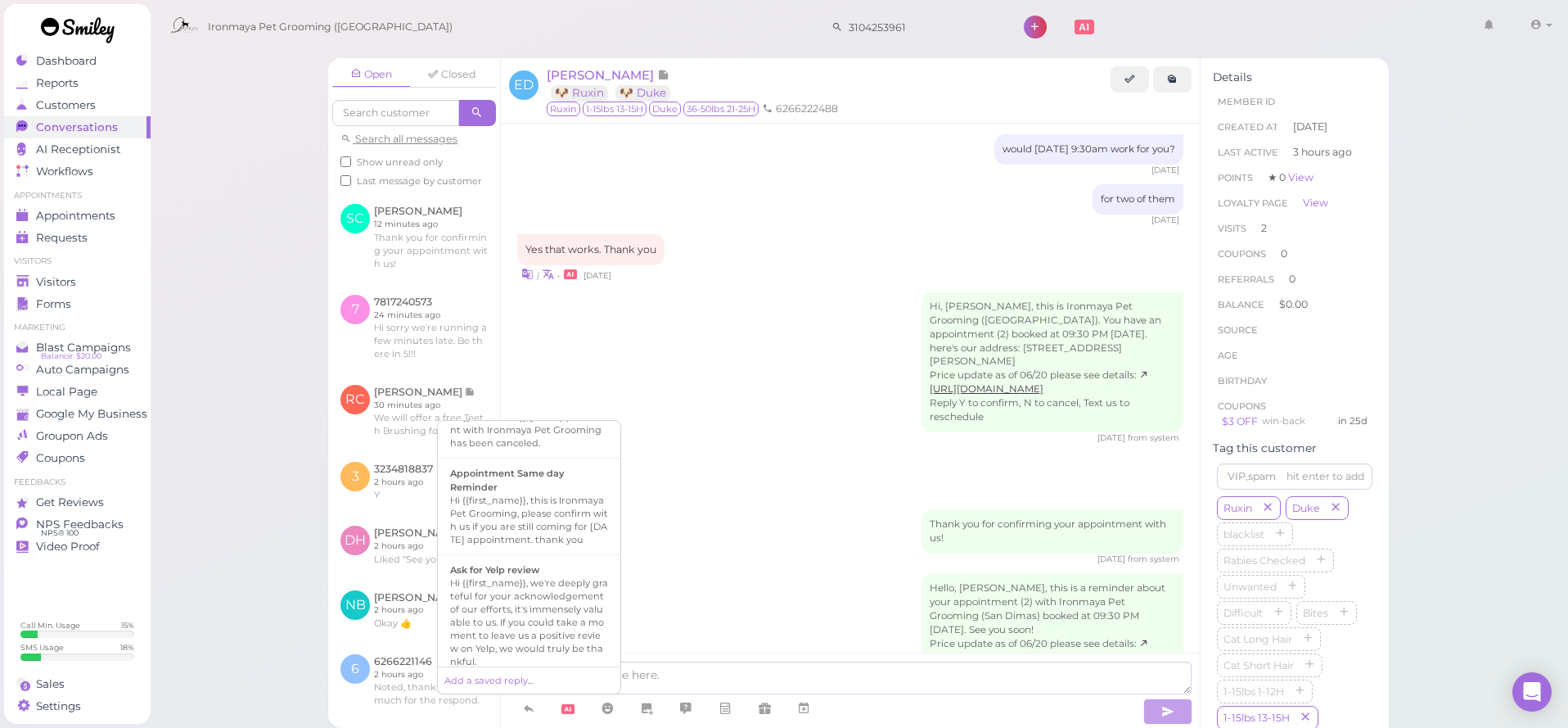
scroll to position [387, 0]
click at [536, 608] on div "Hi {{first_name}}, this is Ironmaya Pet Grooming. Your fur baby is/are ready fo…" at bounding box center [529, 592] width 158 height 78
type textarea "Hi {{first_name}}, this is Ironmaya Pet Grooming. Your fur baby is/are ready fo…"
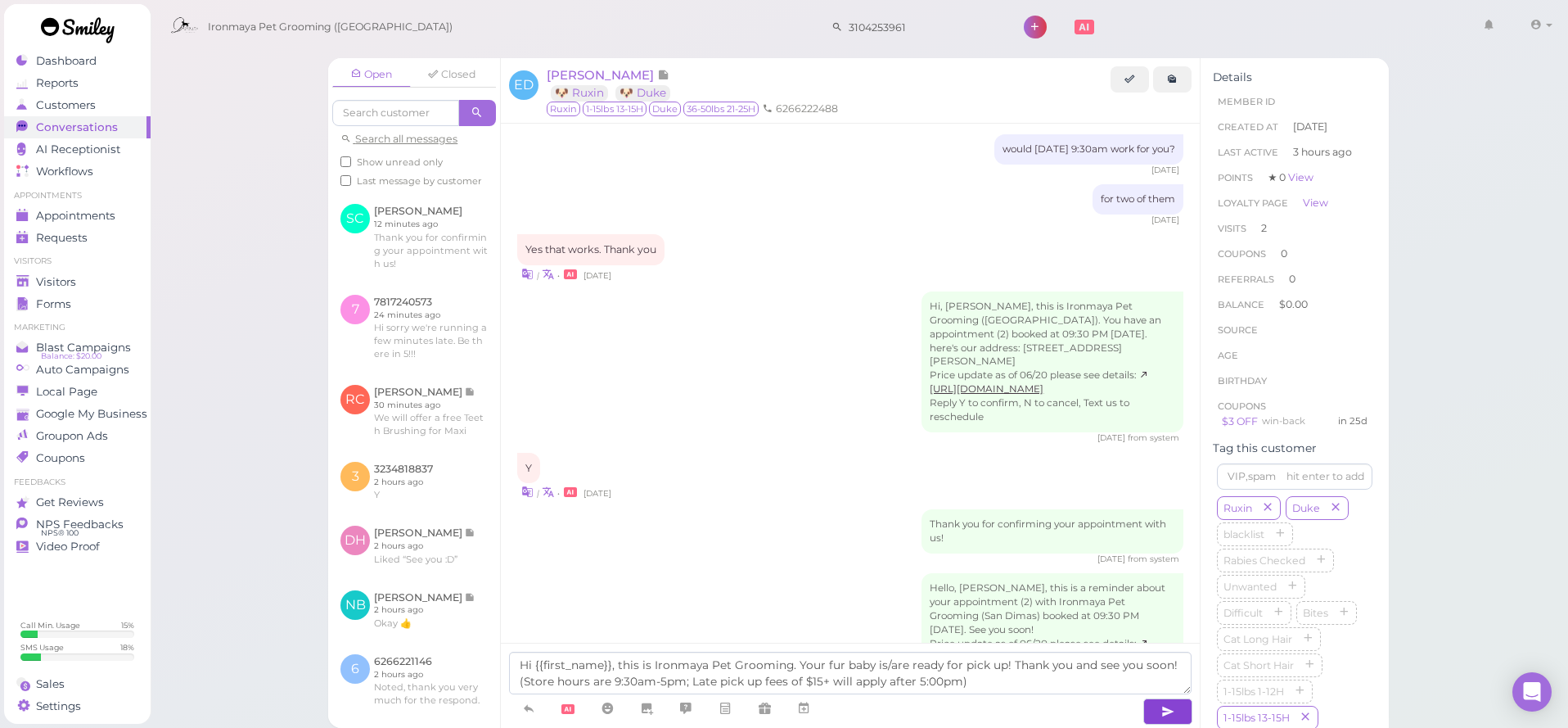
click at [1181, 715] on button "button" at bounding box center [1167, 711] width 49 height 26
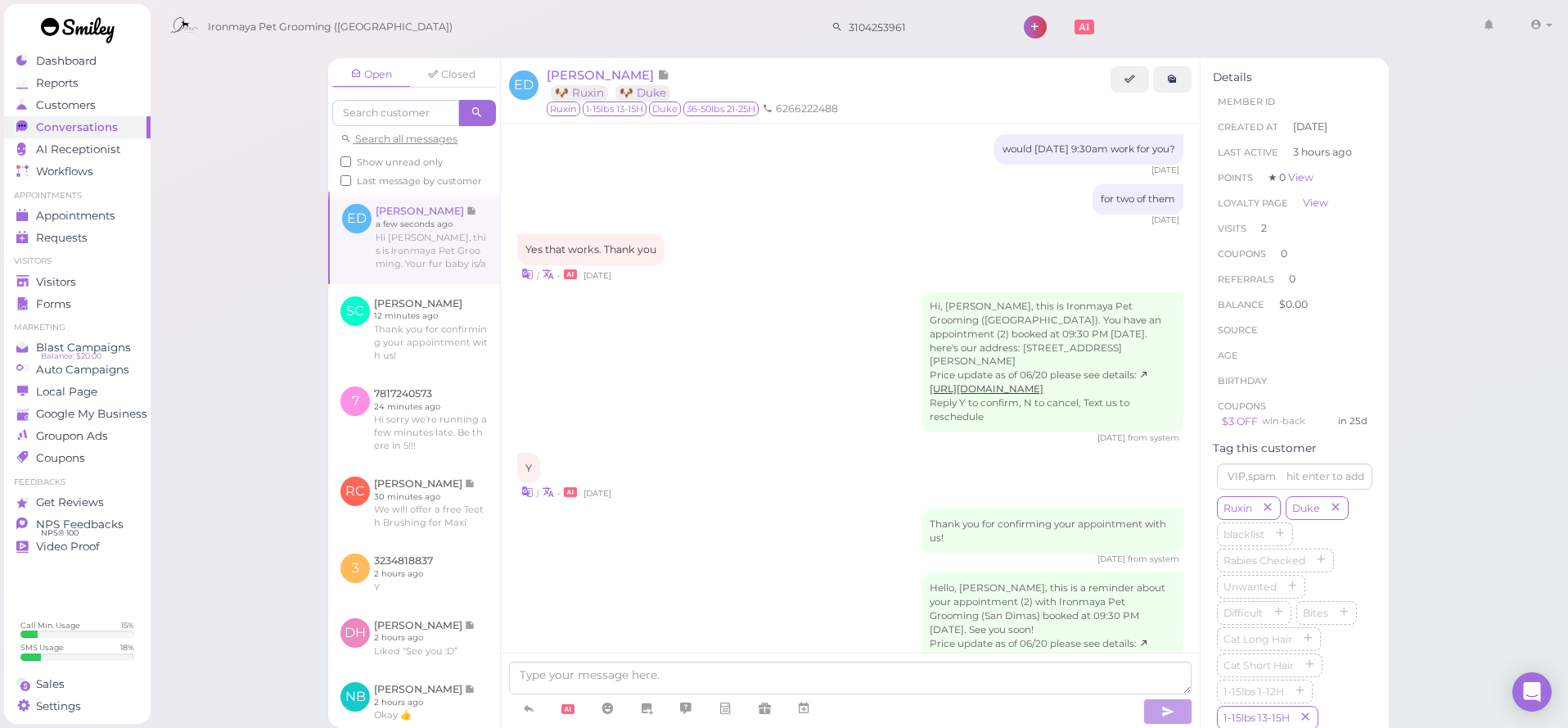
scroll to position [1553, 0]
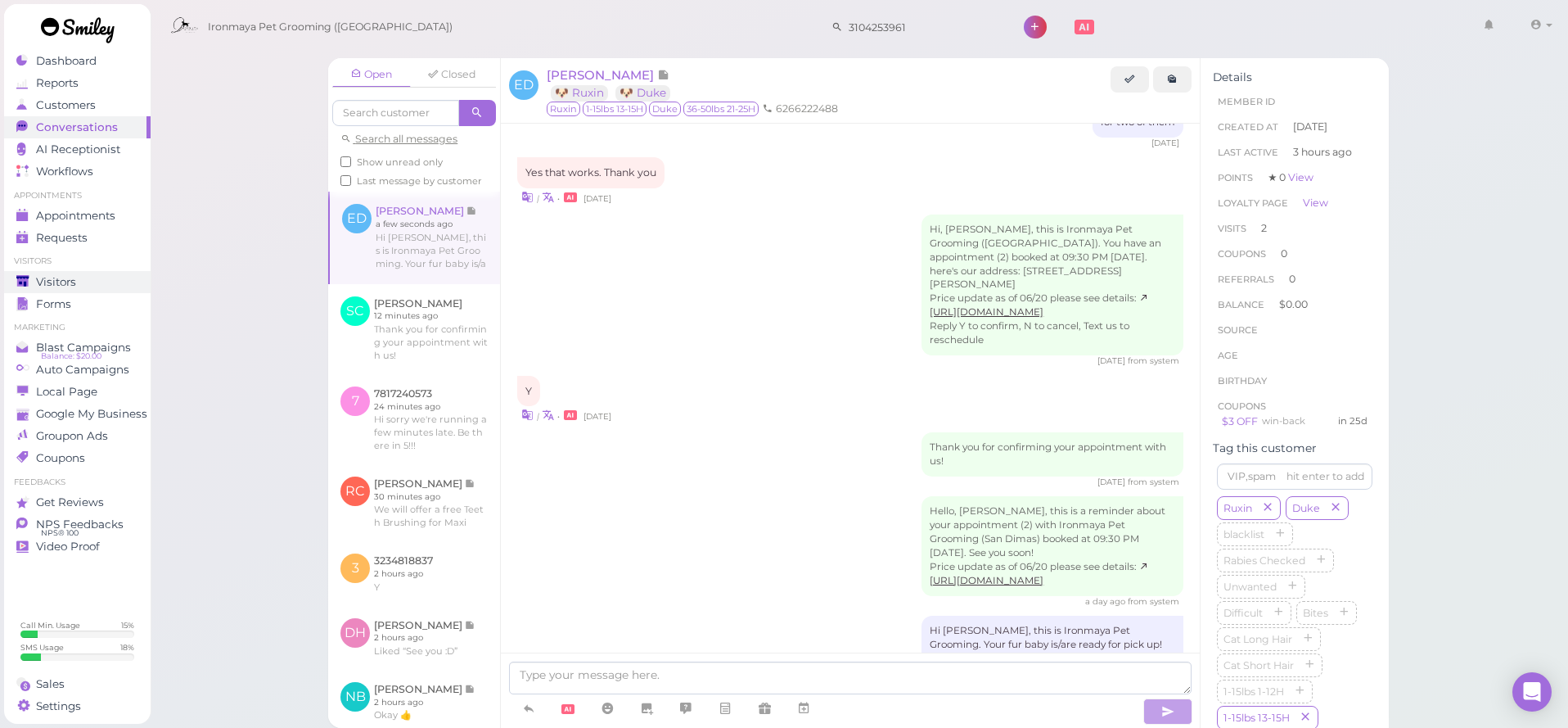
click at [27, 285] on icon at bounding box center [23, 282] width 14 height 14
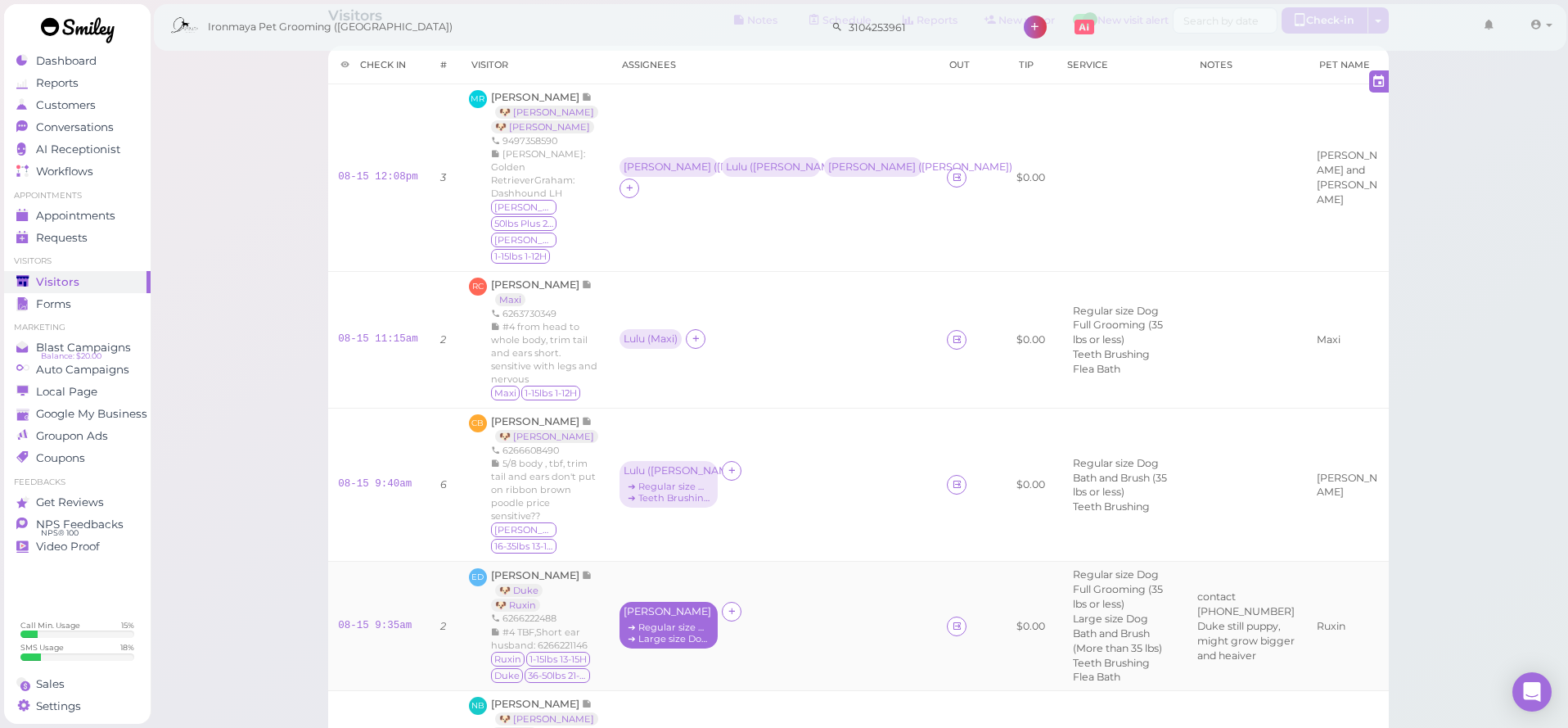
scroll to position [71, 0]
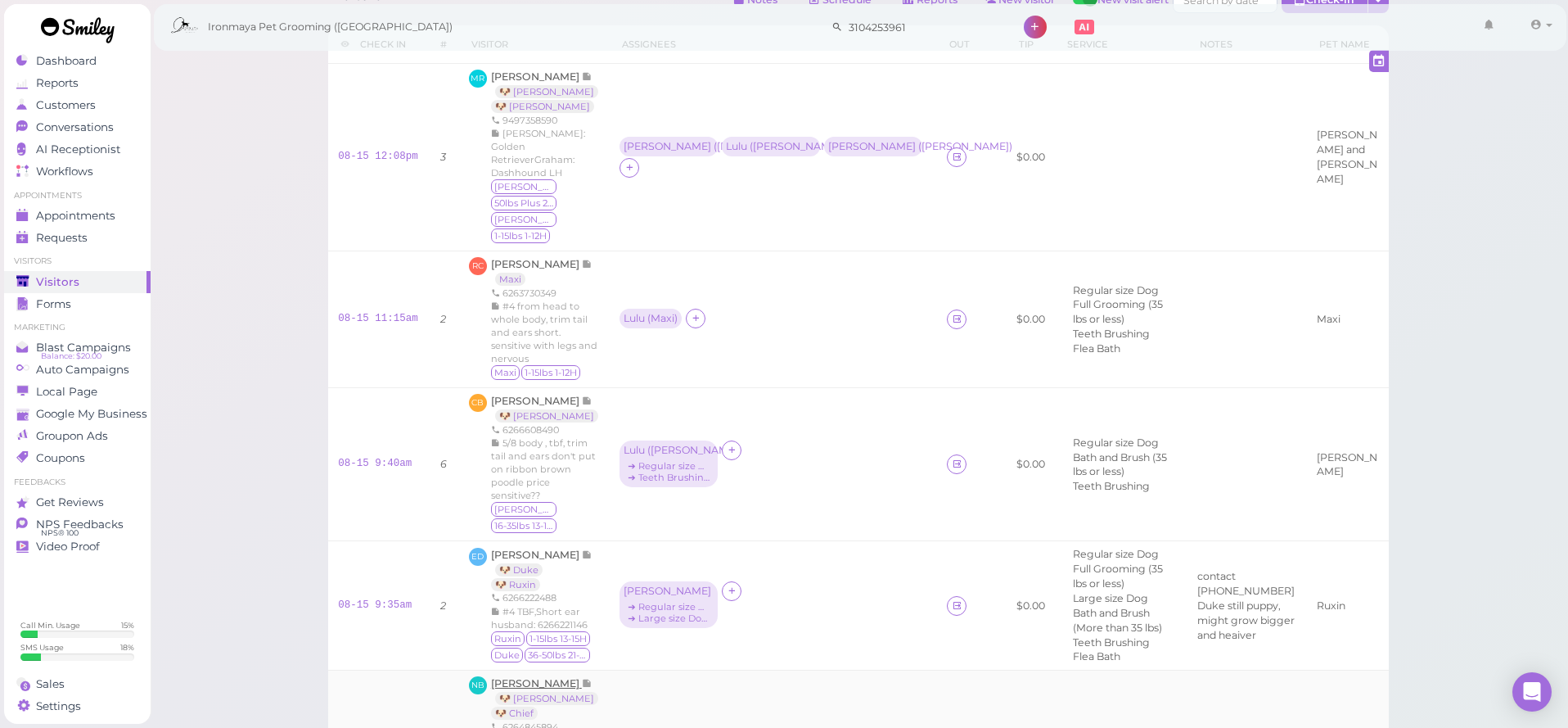
click at [533, 677] on span "[PERSON_NAME]" at bounding box center [536, 683] width 91 height 12
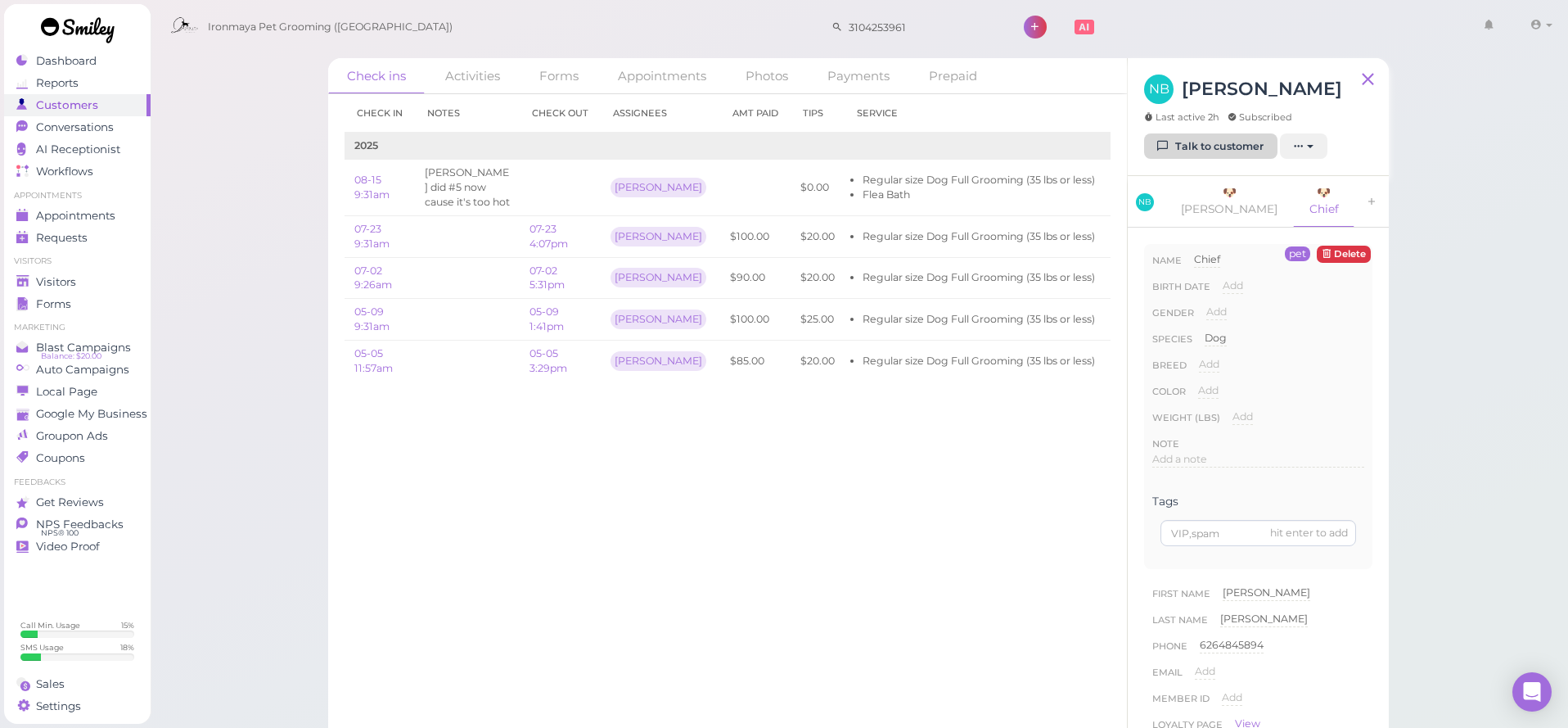
click at [1211, 150] on link "Talk to customer" at bounding box center [1210, 146] width 133 height 26
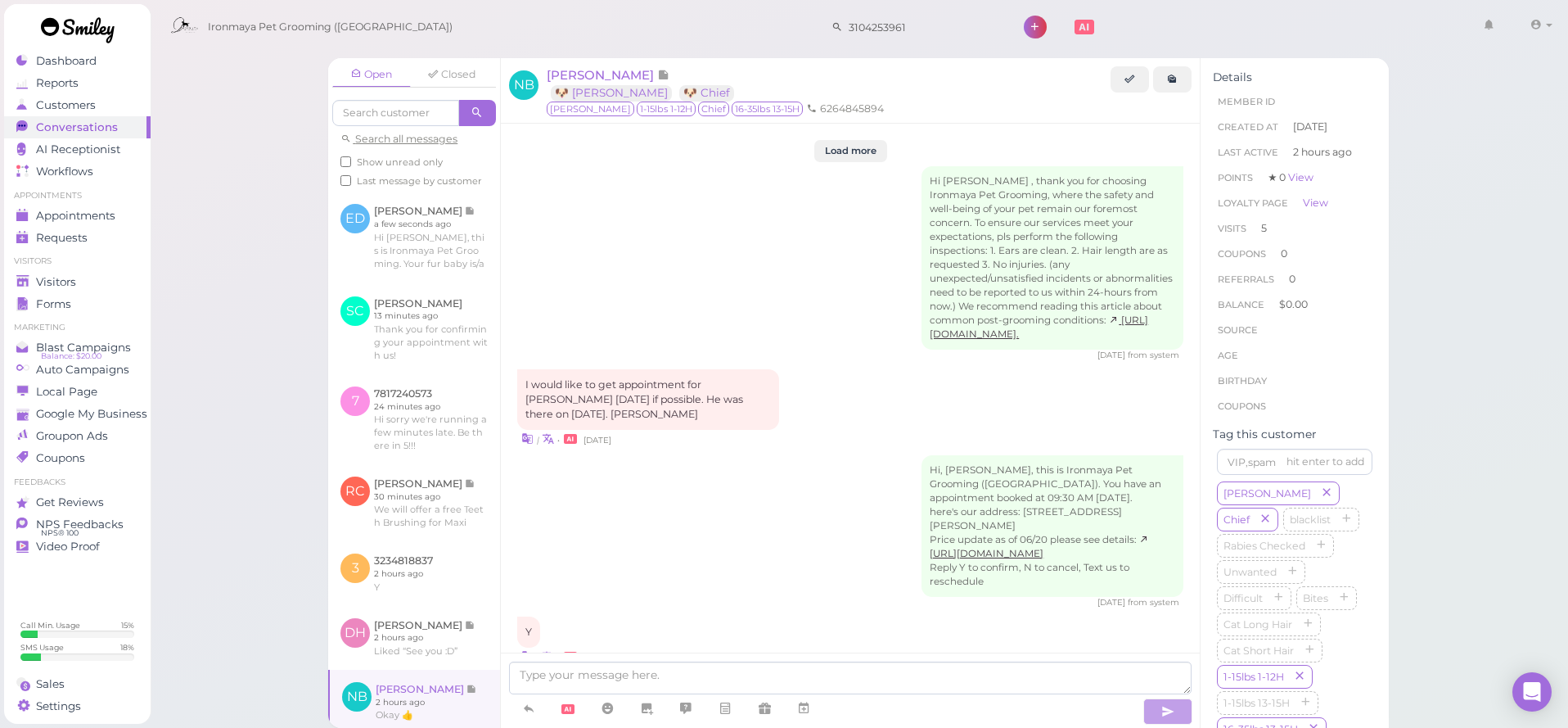
scroll to position [2240, 0]
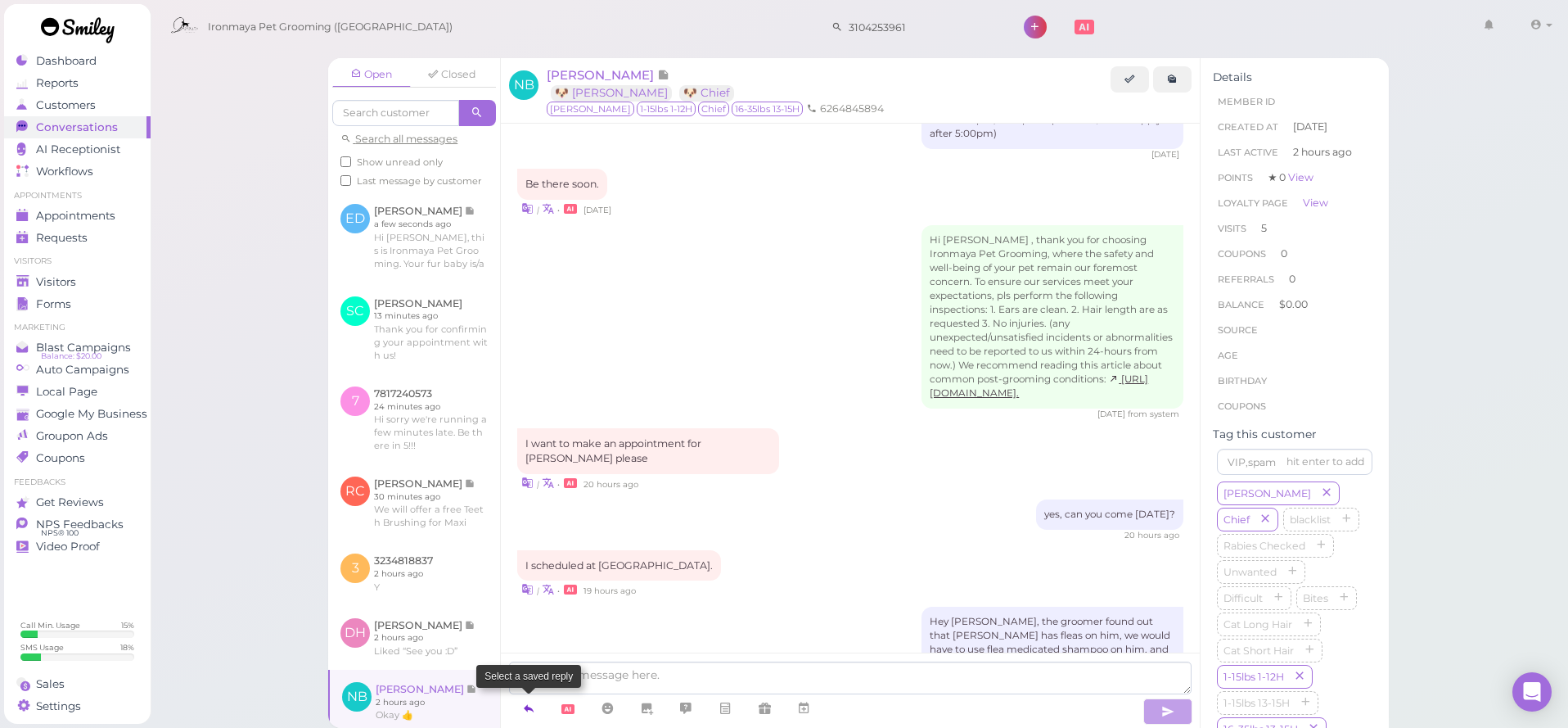
click at [533, 709] on icon at bounding box center [528, 707] width 13 height 16
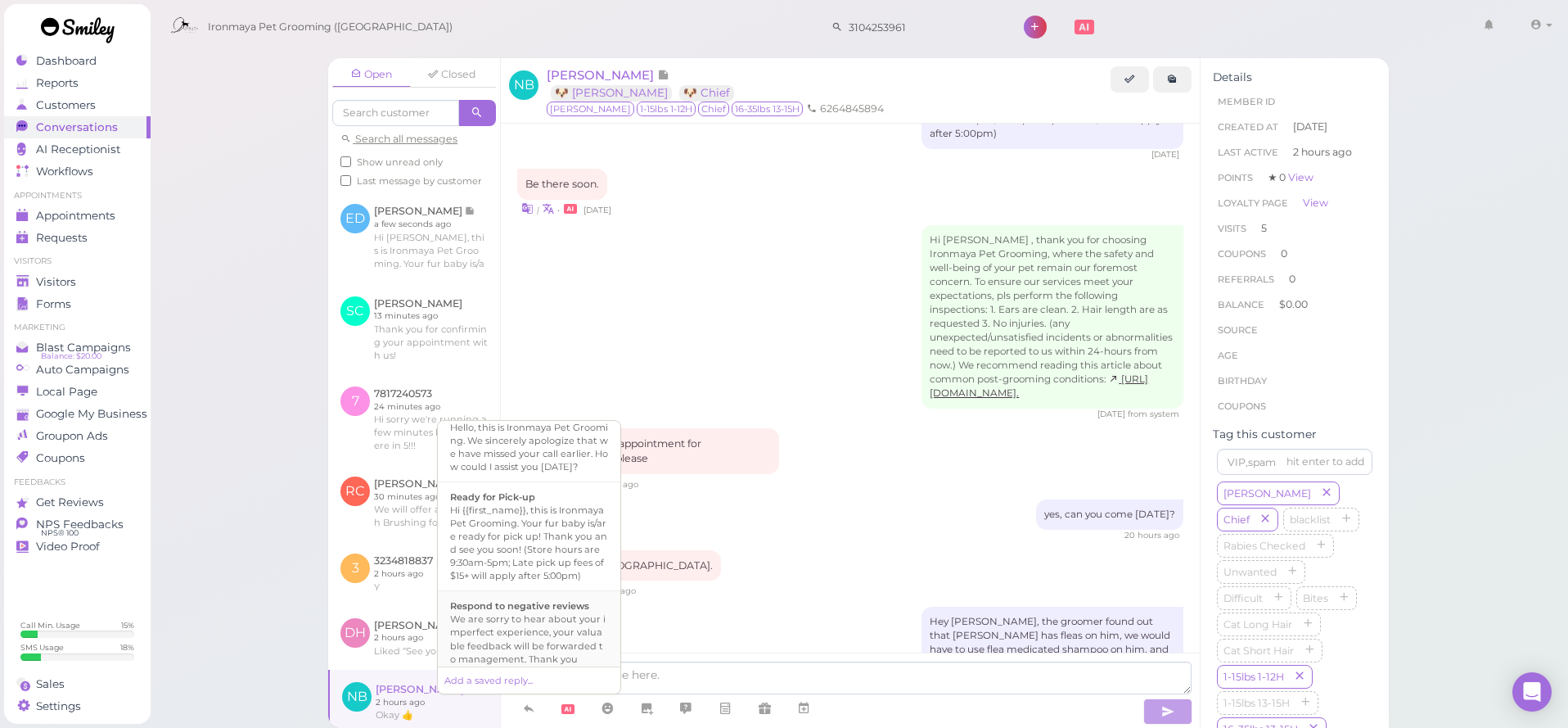
scroll to position [433, 0]
click at [522, 573] on div "Hi {{first_name}}, this is Ironmaya Pet Grooming. Your fur baby is/are ready fo…" at bounding box center [529, 546] width 158 height 78
type textarea "Hi {{first_name}}, this is Ironmaya Pet Grooming. Your fur baby is/are ready fo…"
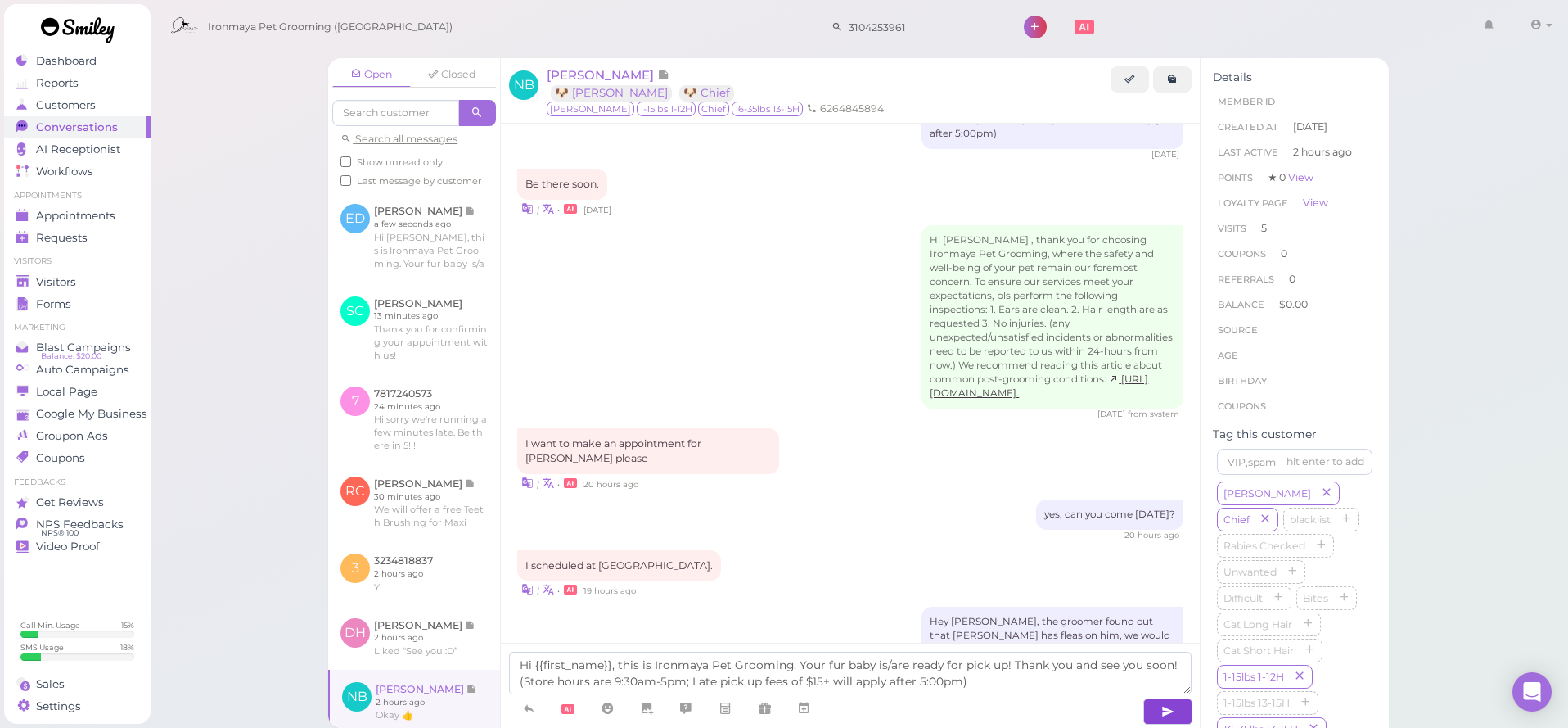
drag, startPoint x: 1166, startPoint y: 705, endPoint x: 1146, endPoint y: 702, distance: 20.2
click at [1165, 705] on icon "button" at bounding box center [1167, 711] width 13 height 16
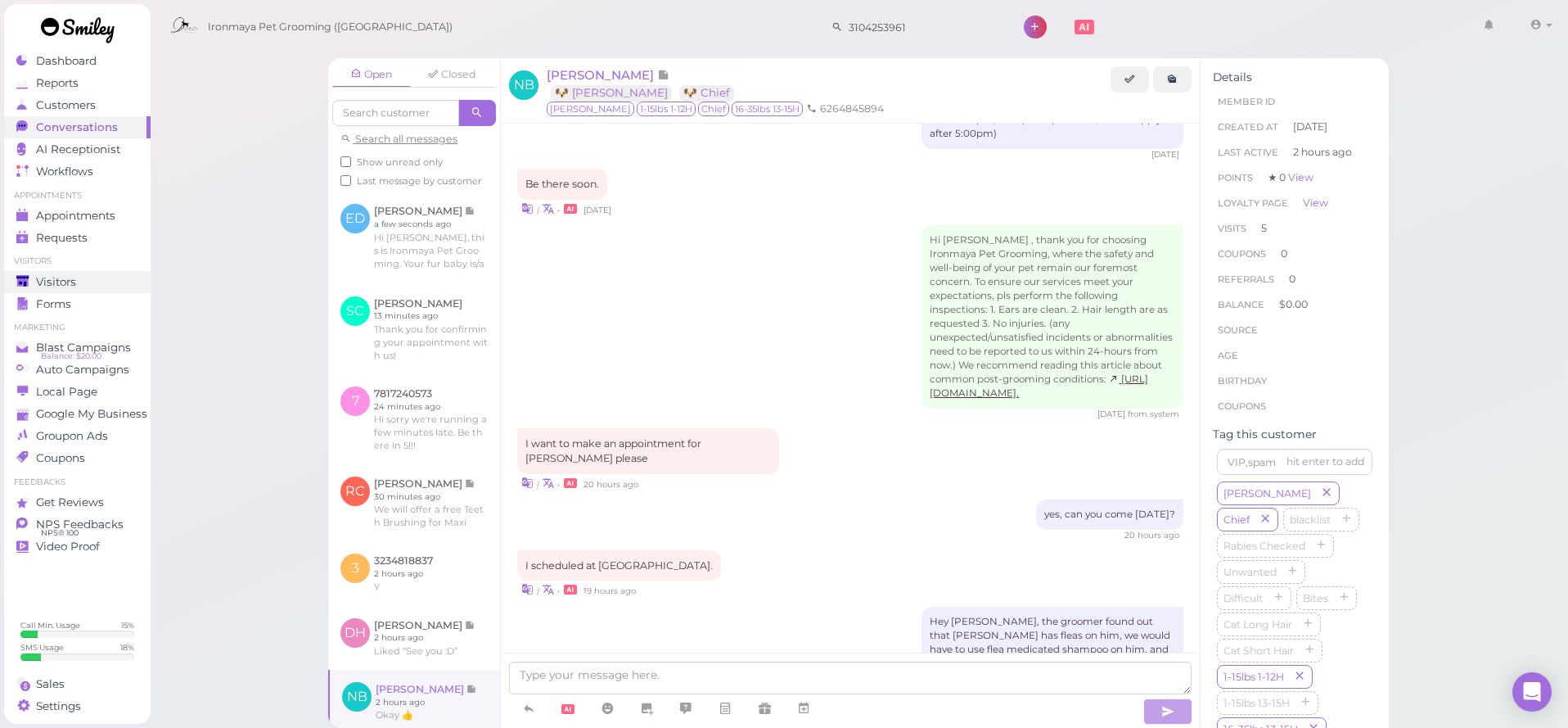
scroll to position [2316, 0]
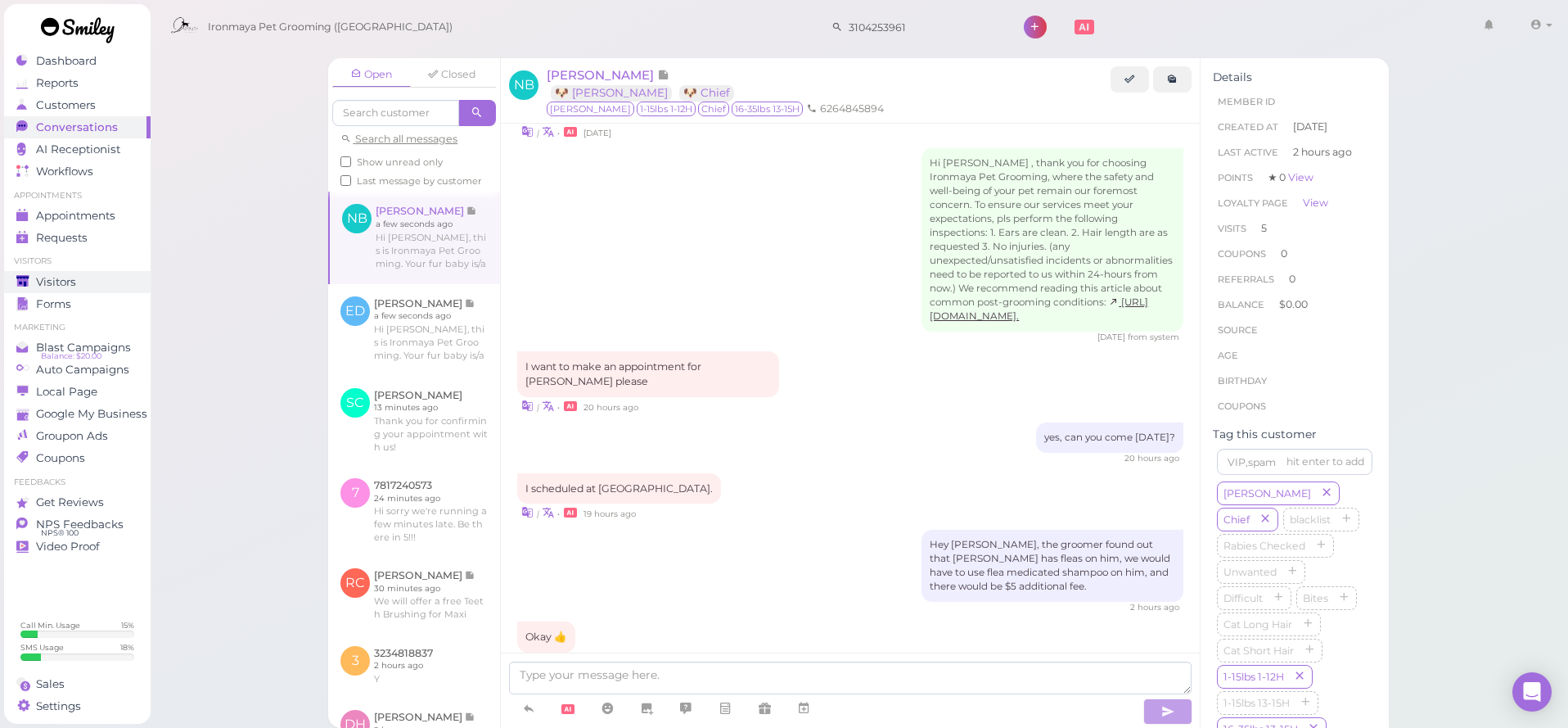
click at [75, 285] on span "Visitors" at bounding box center [56, 282] width 40 height 14
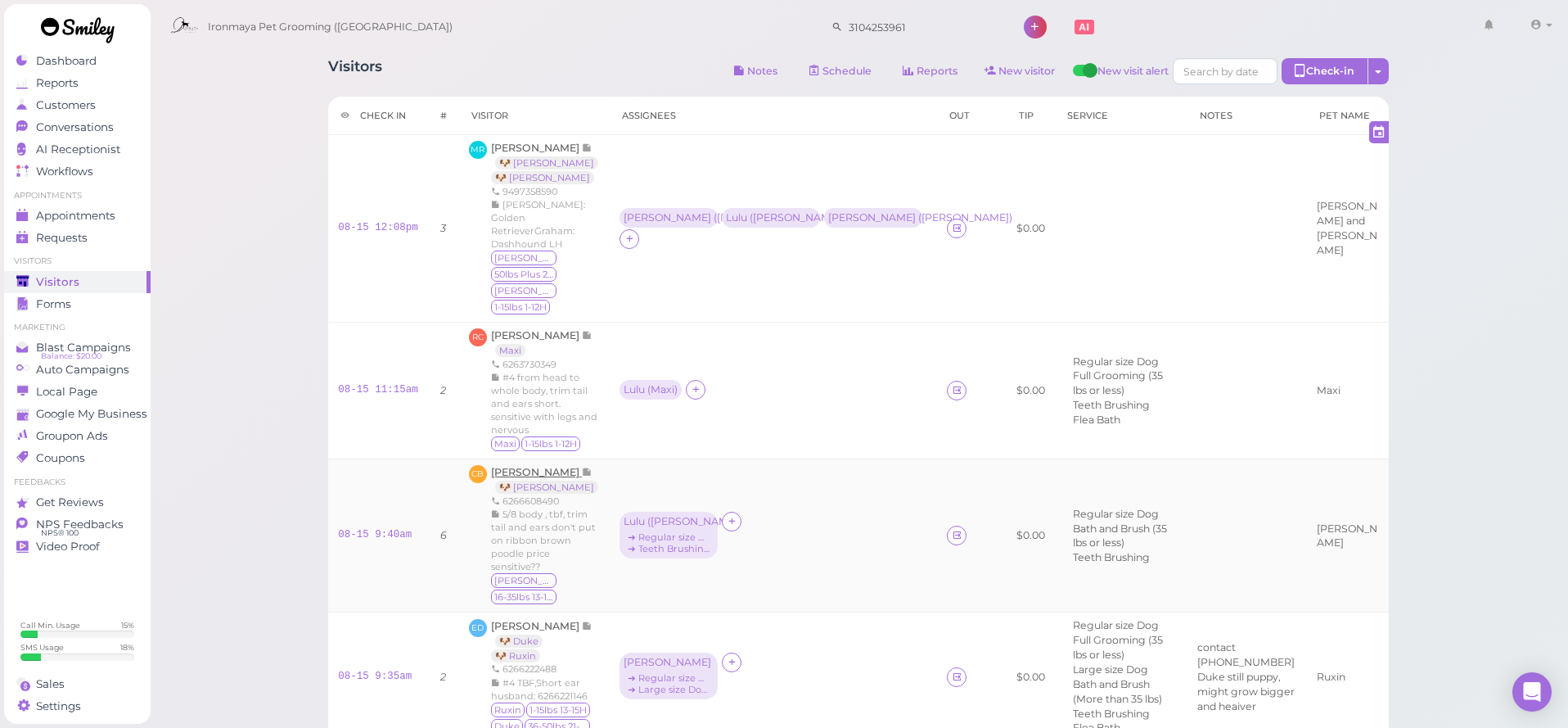
click at [533, 466] on span "[PERSON_NAME]" at bounding box center [536, 472] width 91 height 12
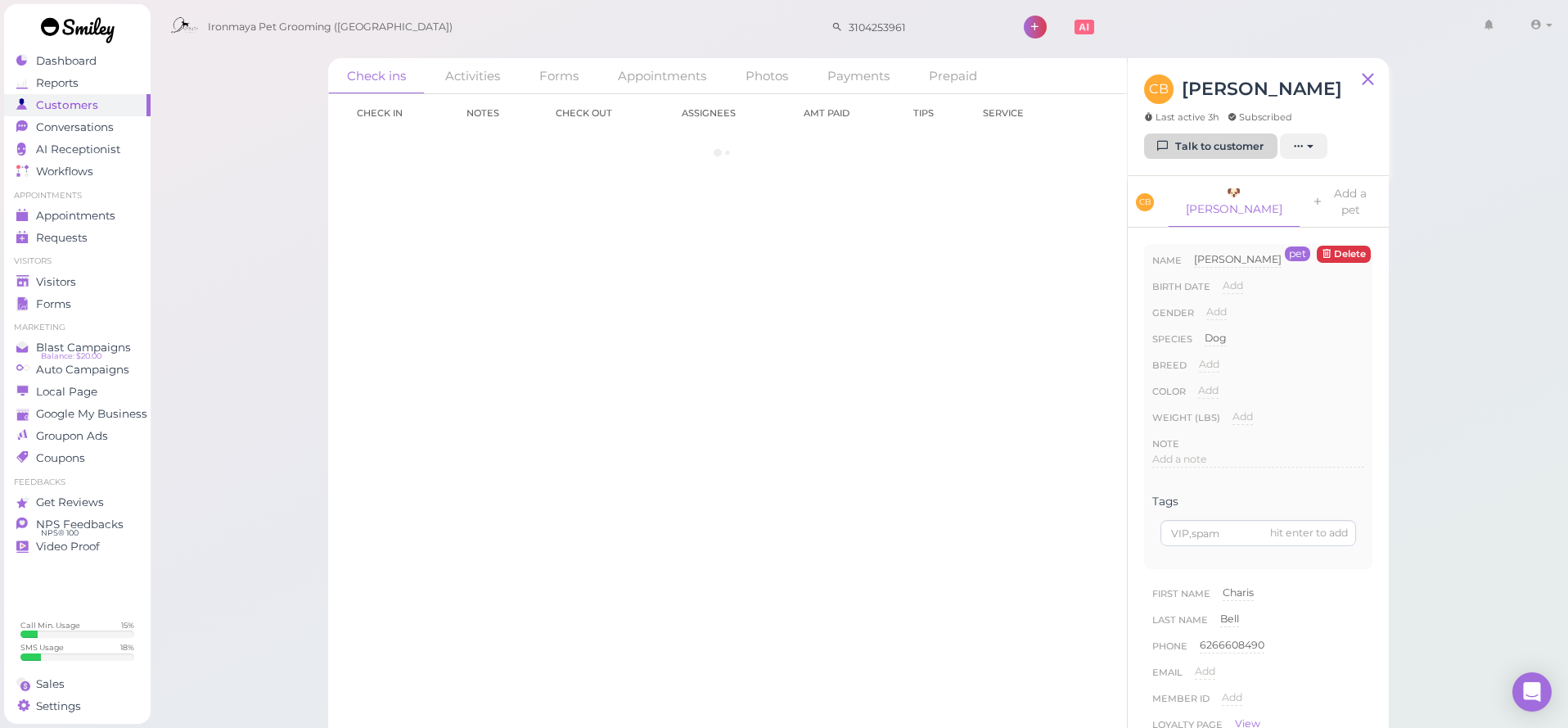
click at [1217, 152] on link "Talk to customer" at bounding box center [1210, 146] width 133 height 26
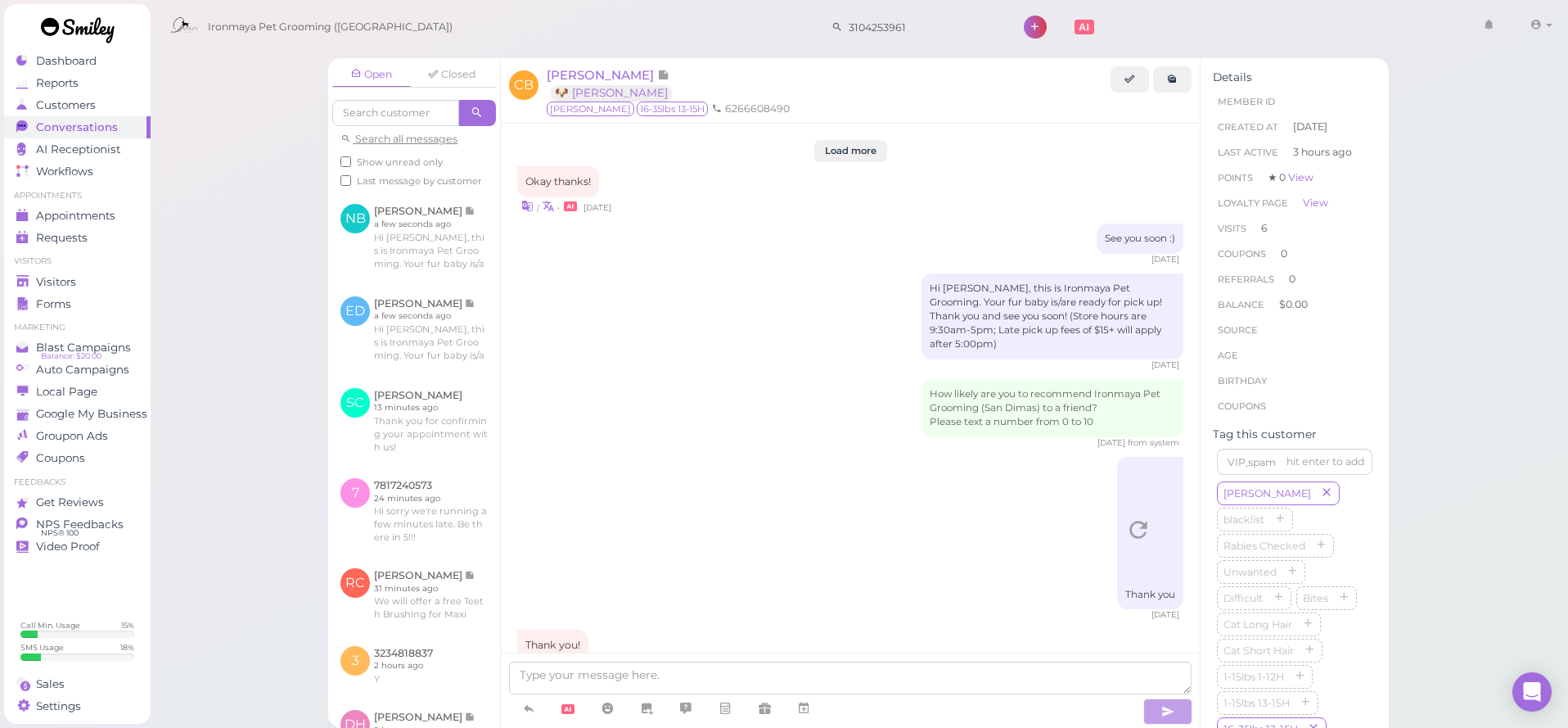
scroll to position [2632, 0]
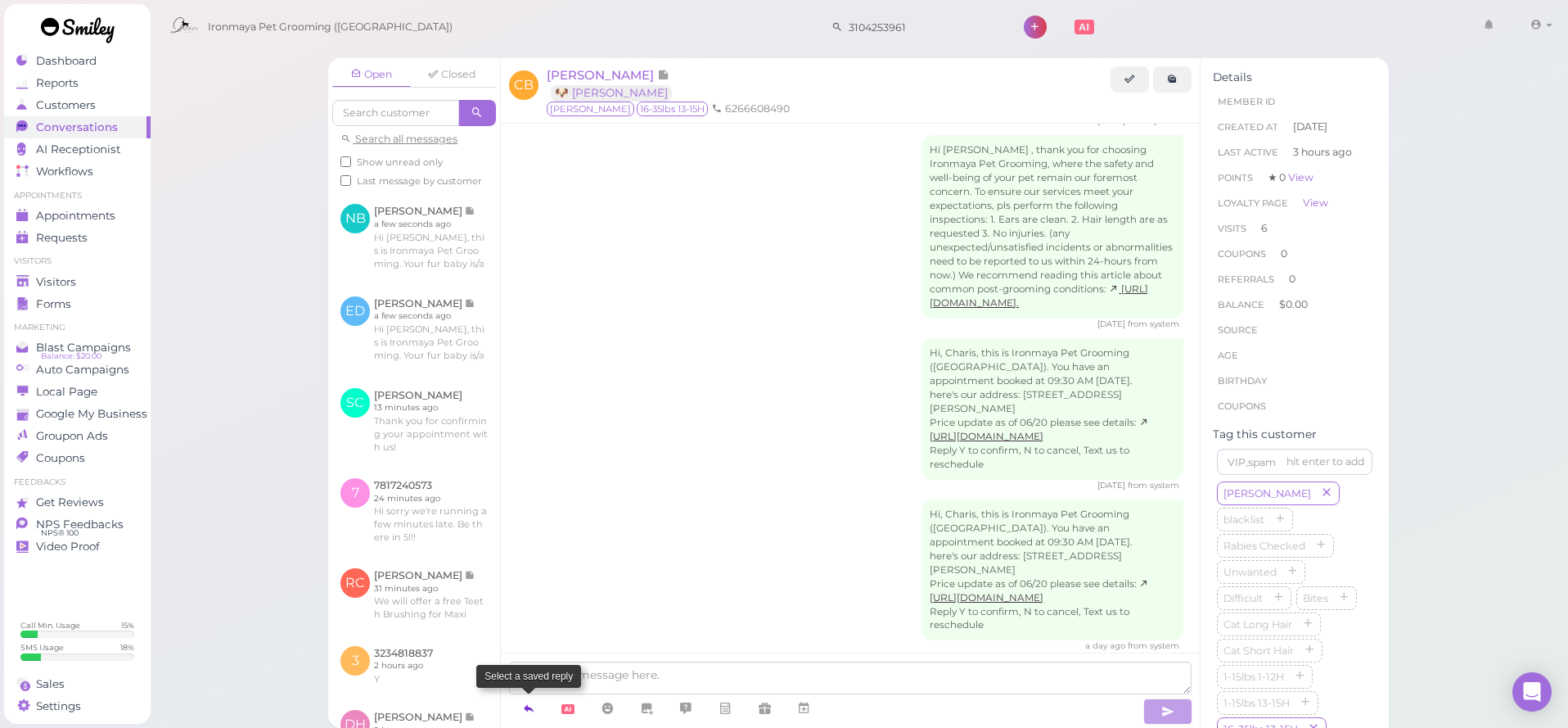
drag, startPoint x: 523, startPoint y: 707, endPoint x: 531, endPoint y: 700, distance: 10.6
click at [523, 707] on icon at bounding box center [528, 707] width 13 height 16
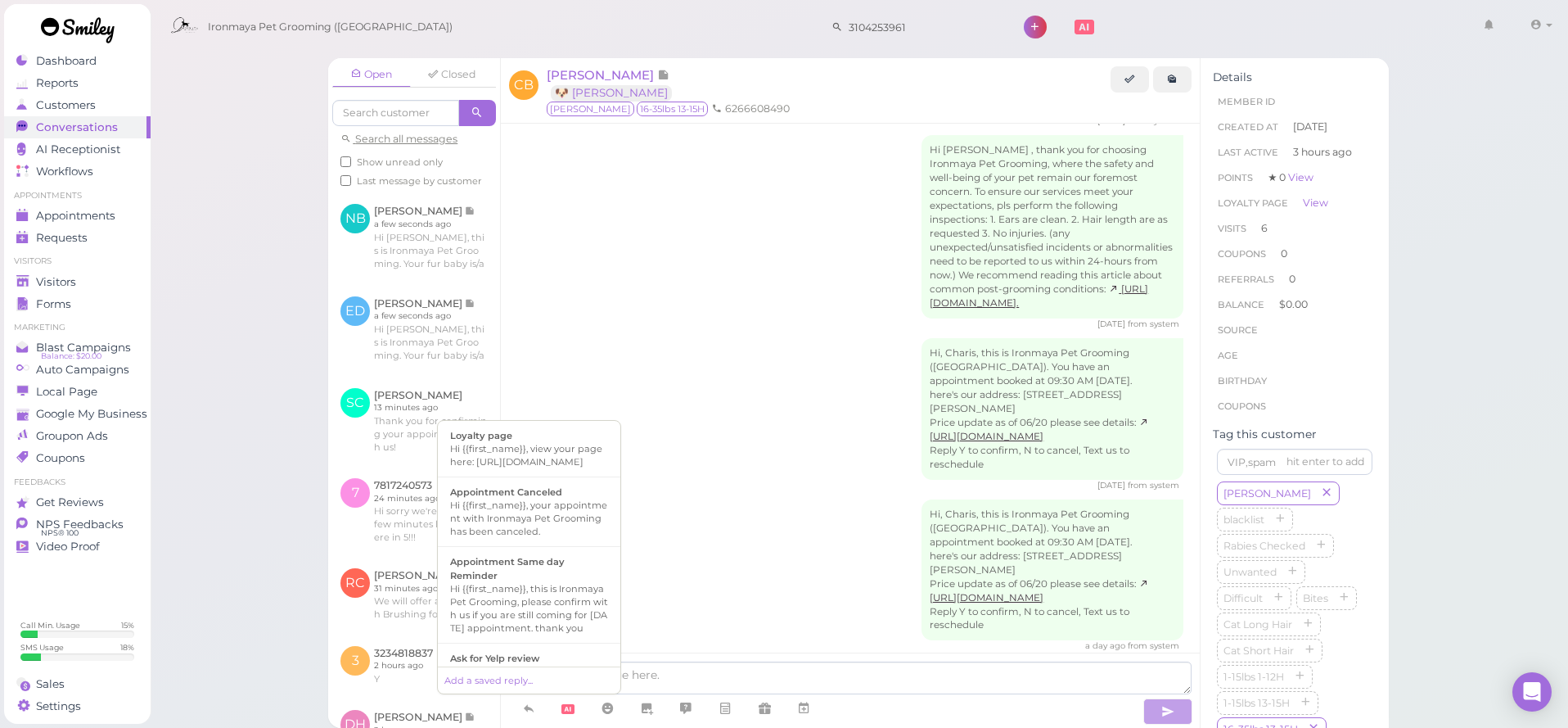
scroll to position [350, 0]
drag, startPoint x: 491, startPoint y: 612, endPoint x: 558, endPoint y: 632, distance: 69.9
click at [491, 612] on div "Hi {{first_name}}, this is Ironmaya Pet Grooming. Your fur baby is/are ready fo…" at bounding box center [529, 629] width 158 height 78
type textarea "Hi {{first_name}}, this is Ironmaya Pet Grooming. Your fur baby is/are ready fo…"
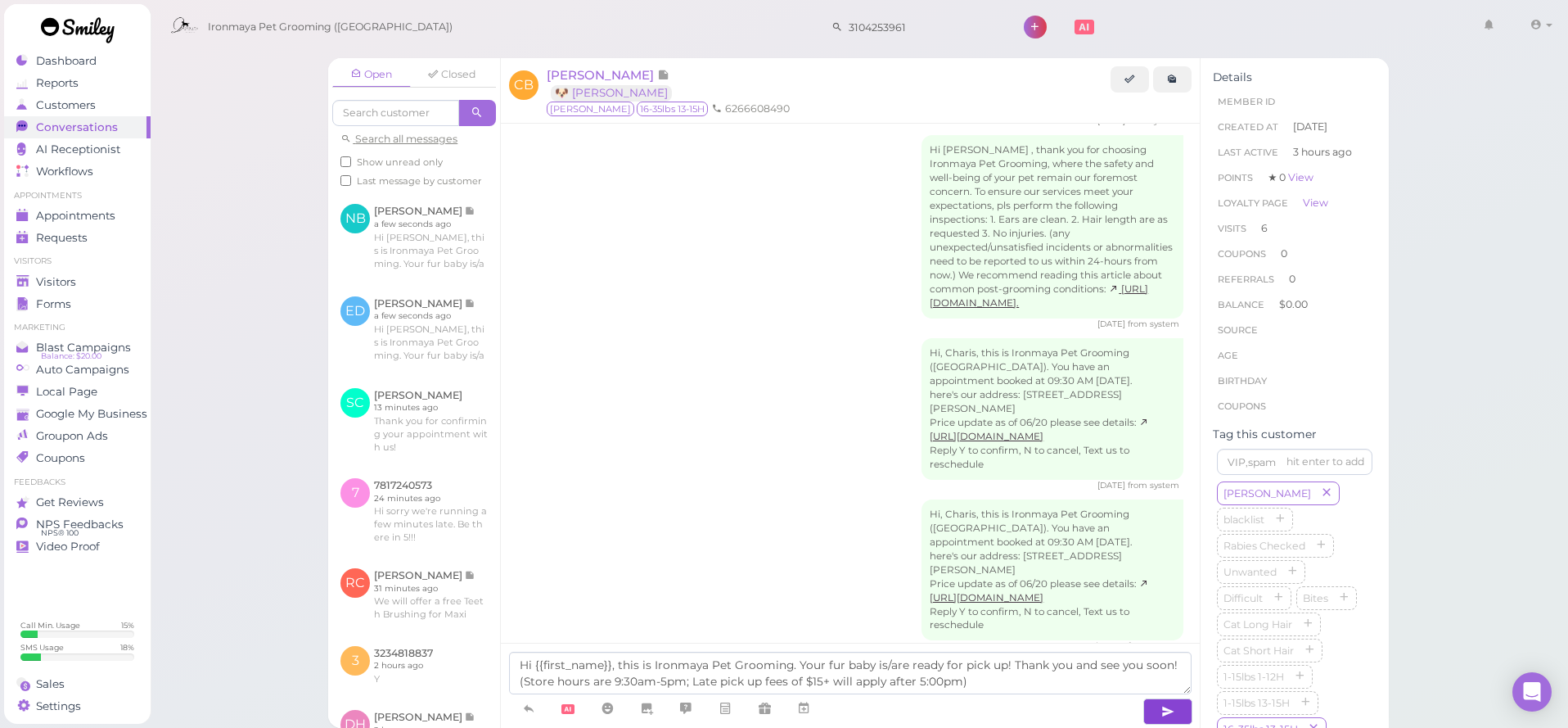
click at [1156, 714] on button "button" at bounding box center [1167, 711] width 49 height 26
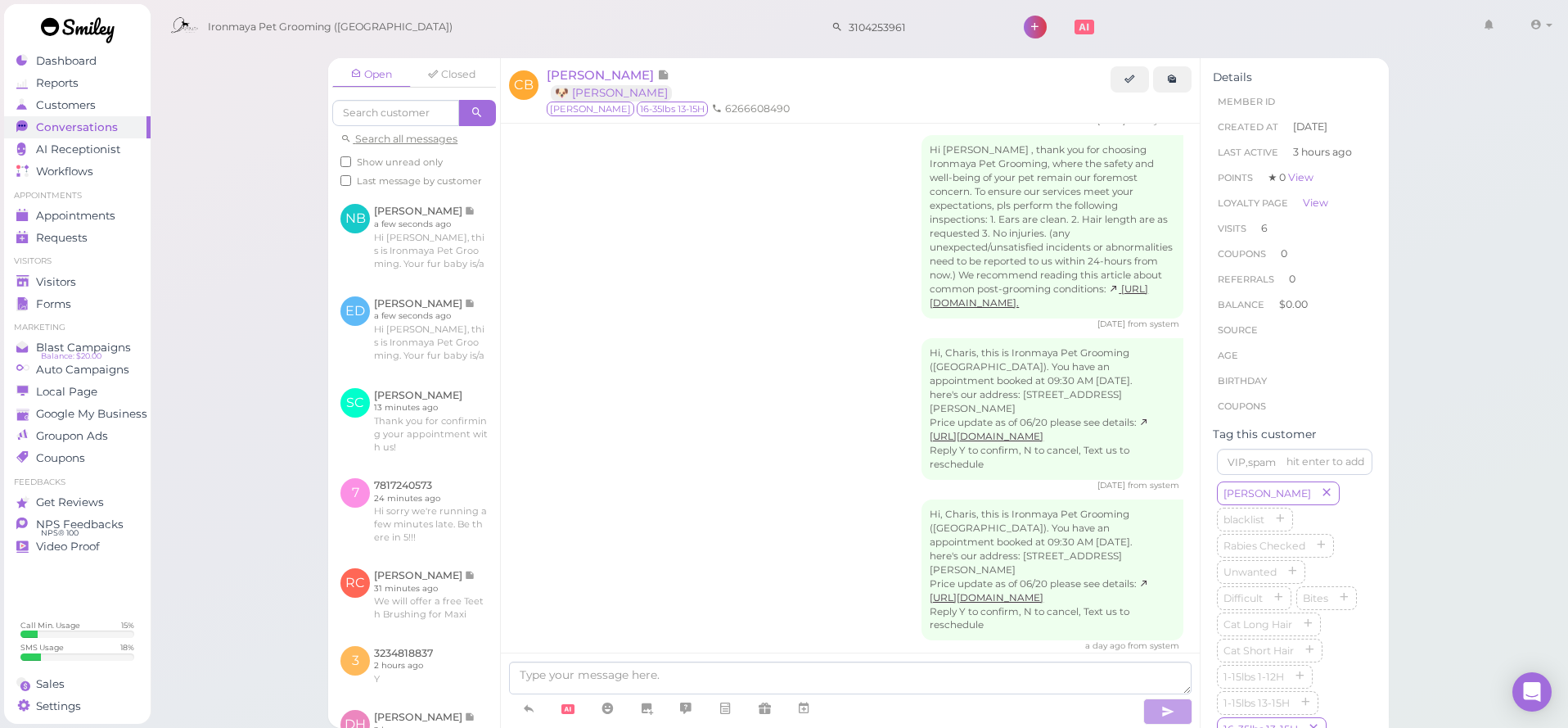
scroll to position [2708, 0]
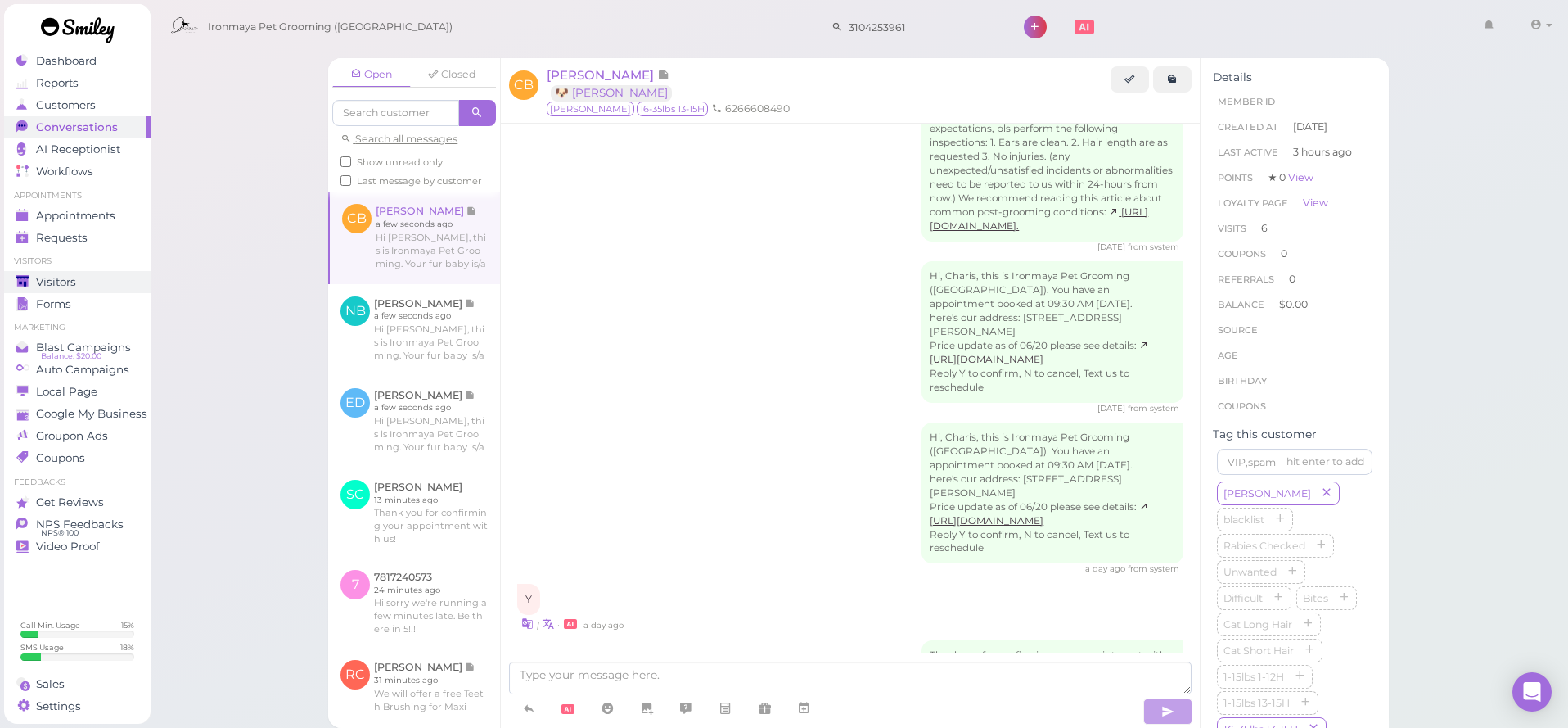
click at [101, 290] on link "Visitors" at bounding box center [77, 282] width 146 height 22
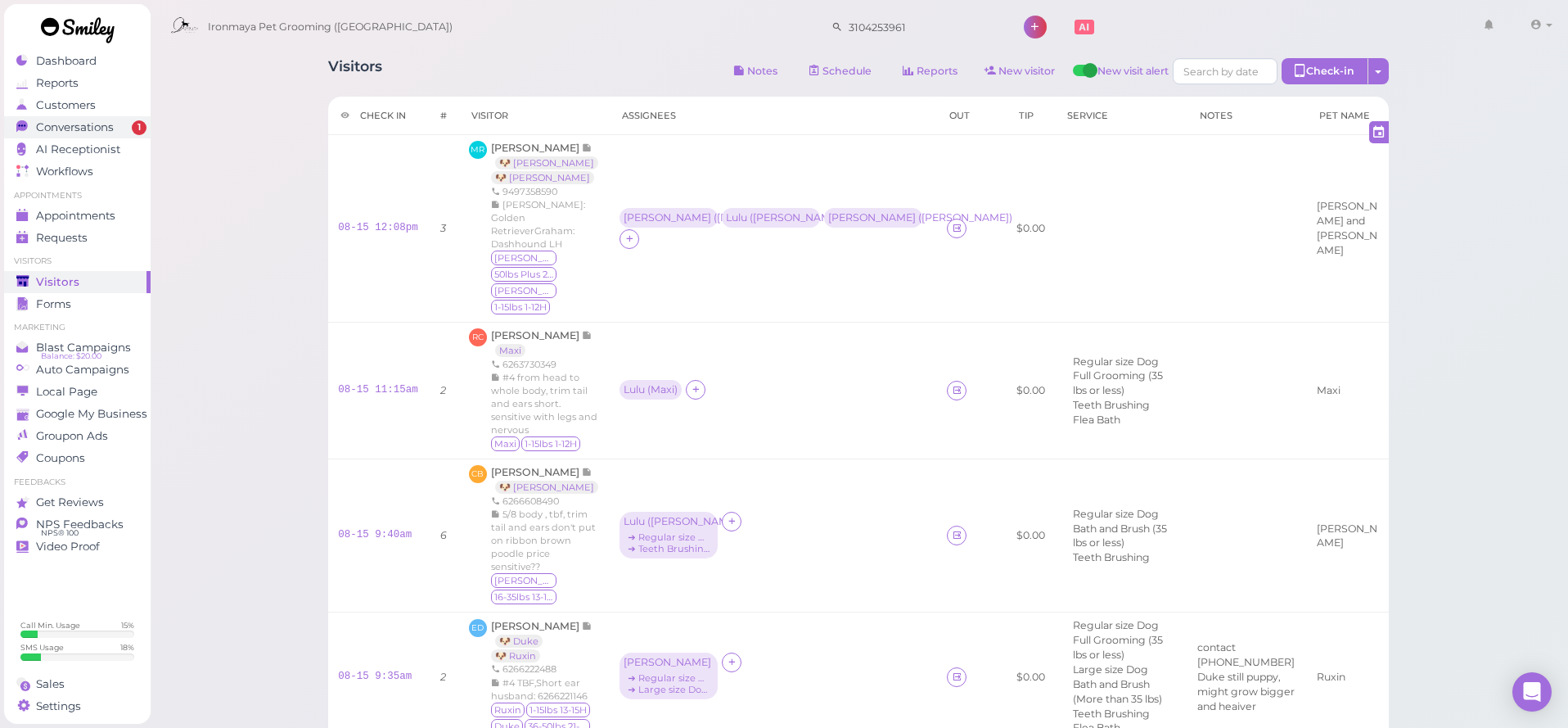
click at [49, 127] on span "Conversations" at bounding box center [75, 127] width 77 height 14
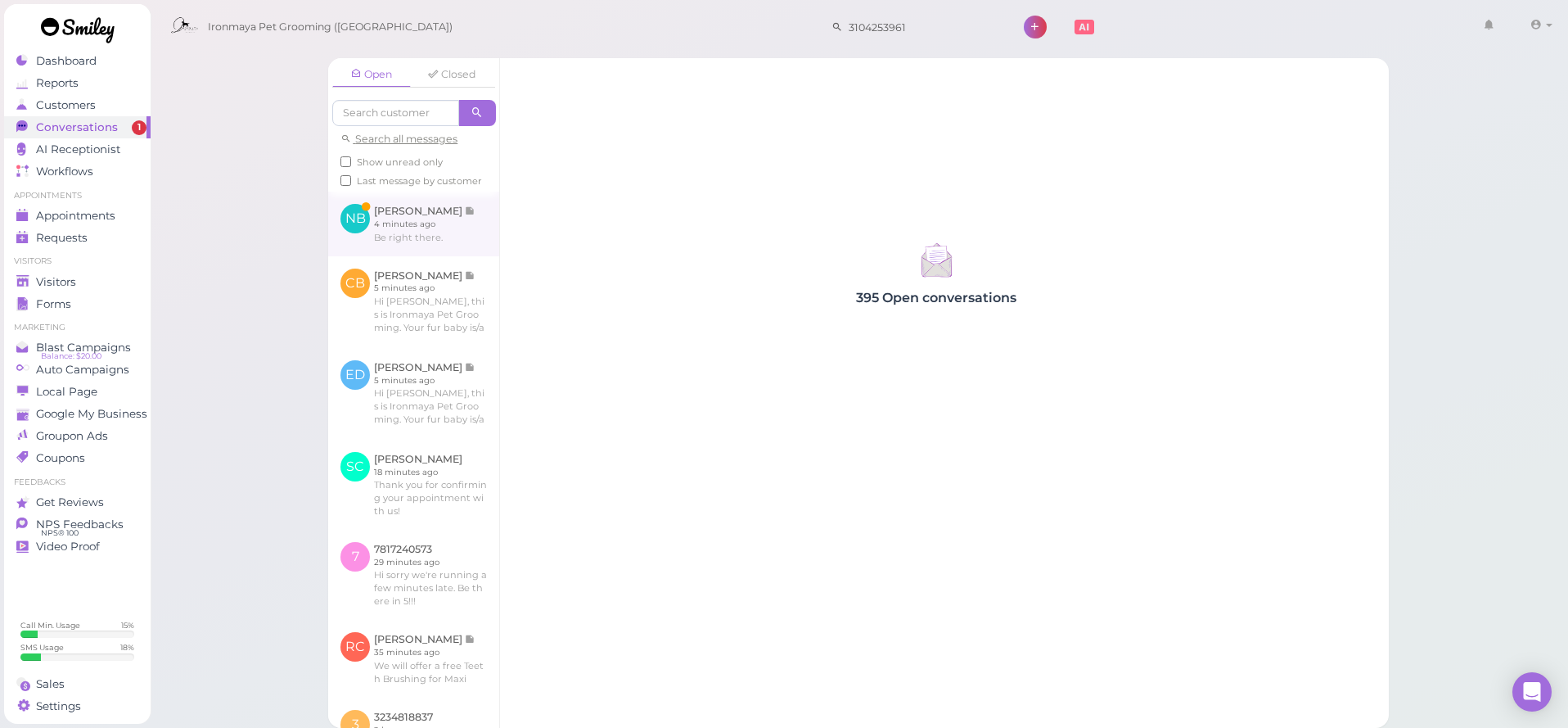
click at [411, 234] on link at bounding box center [413, 223] width 171 height 64
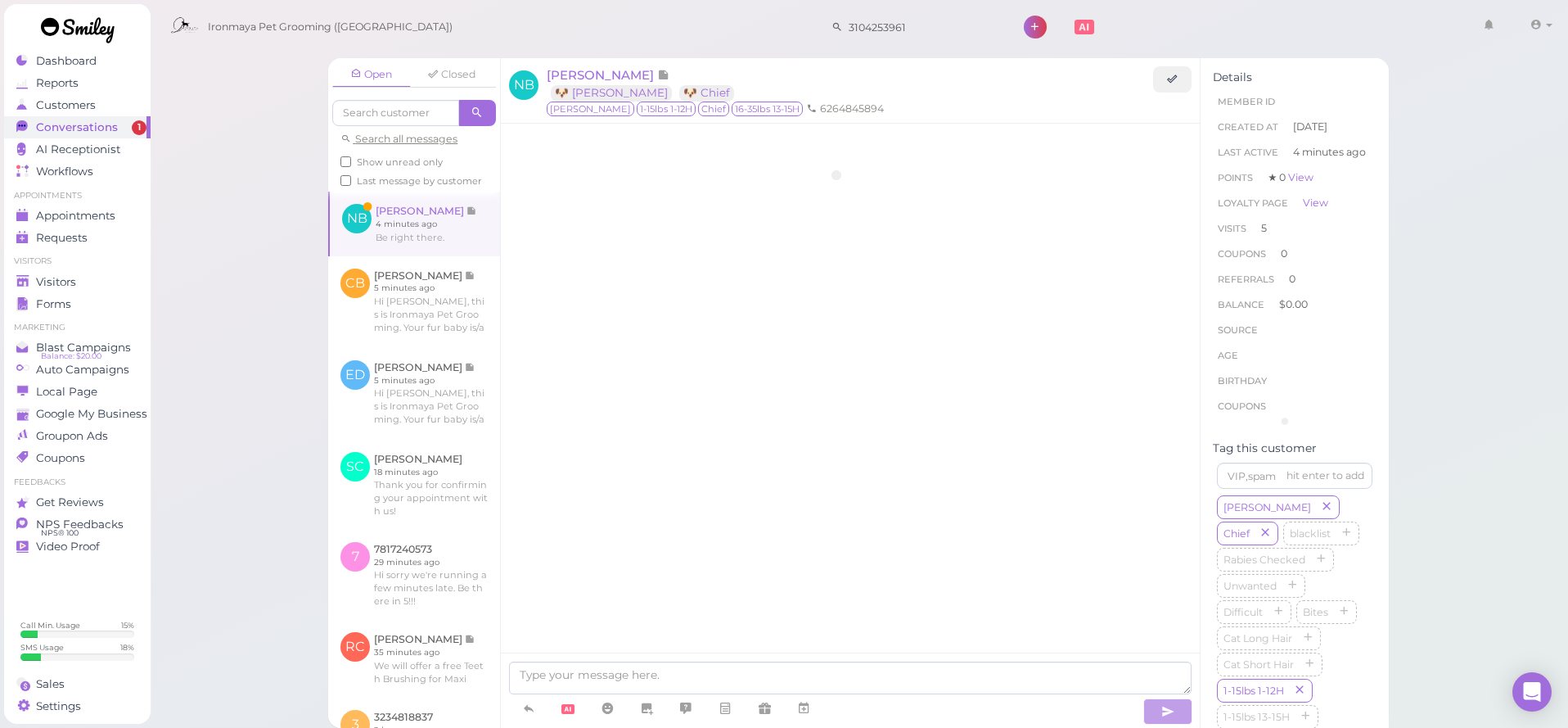
scroll to position [2107, 0]
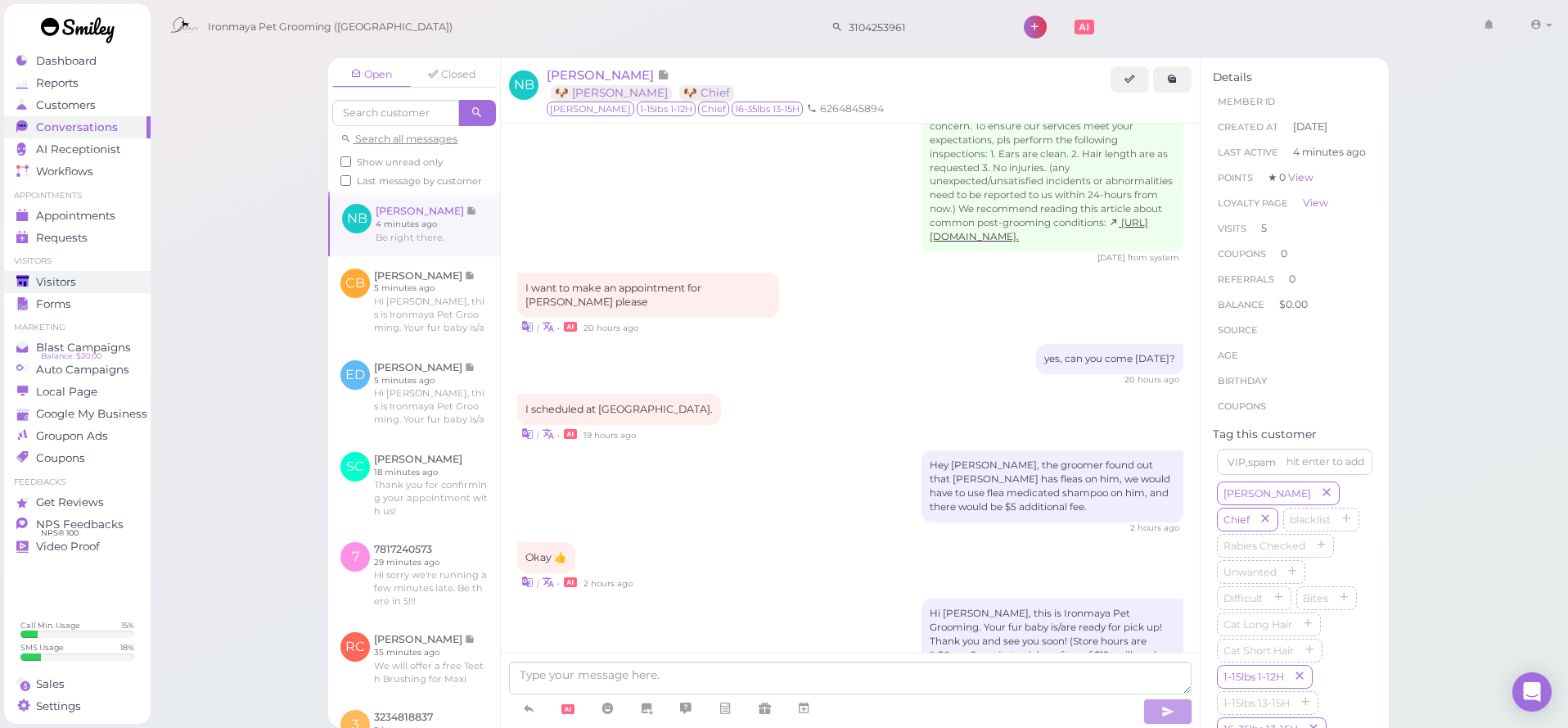
click at [76, 287] on span "Visitors" at bounding box center [56, 282] width 40 height 14
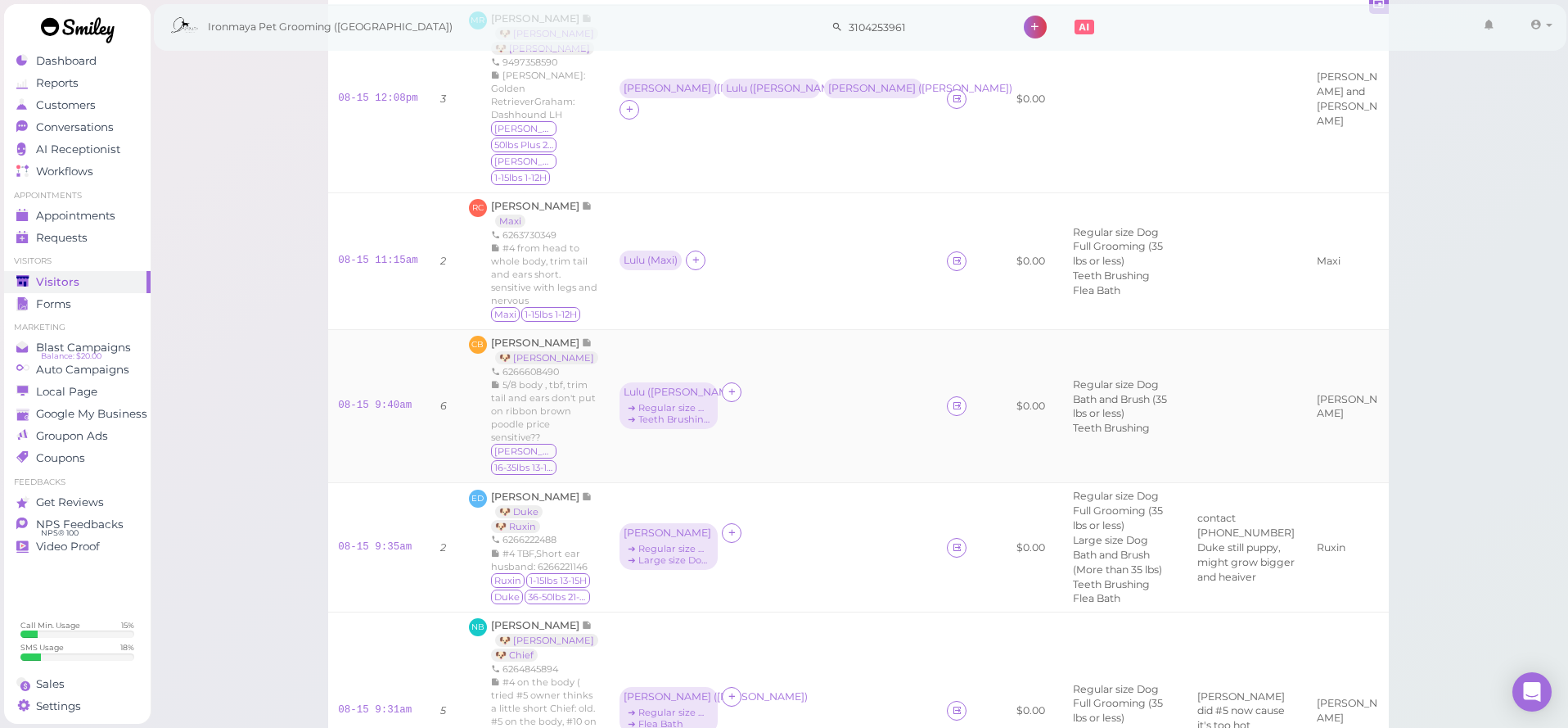
scroll to position [421, 0]
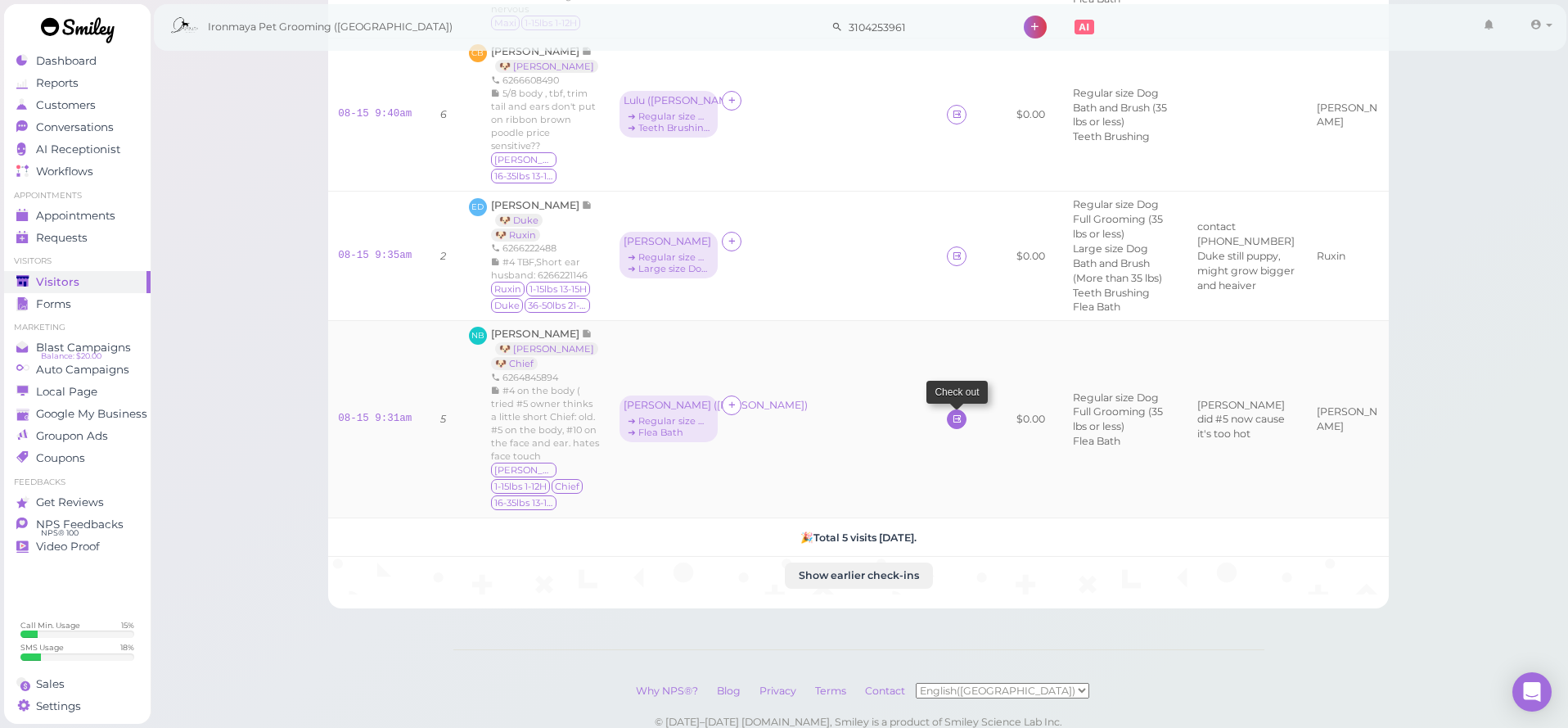
click at [947, 409] on link at bounding box center [956, 419] width 20 height 20
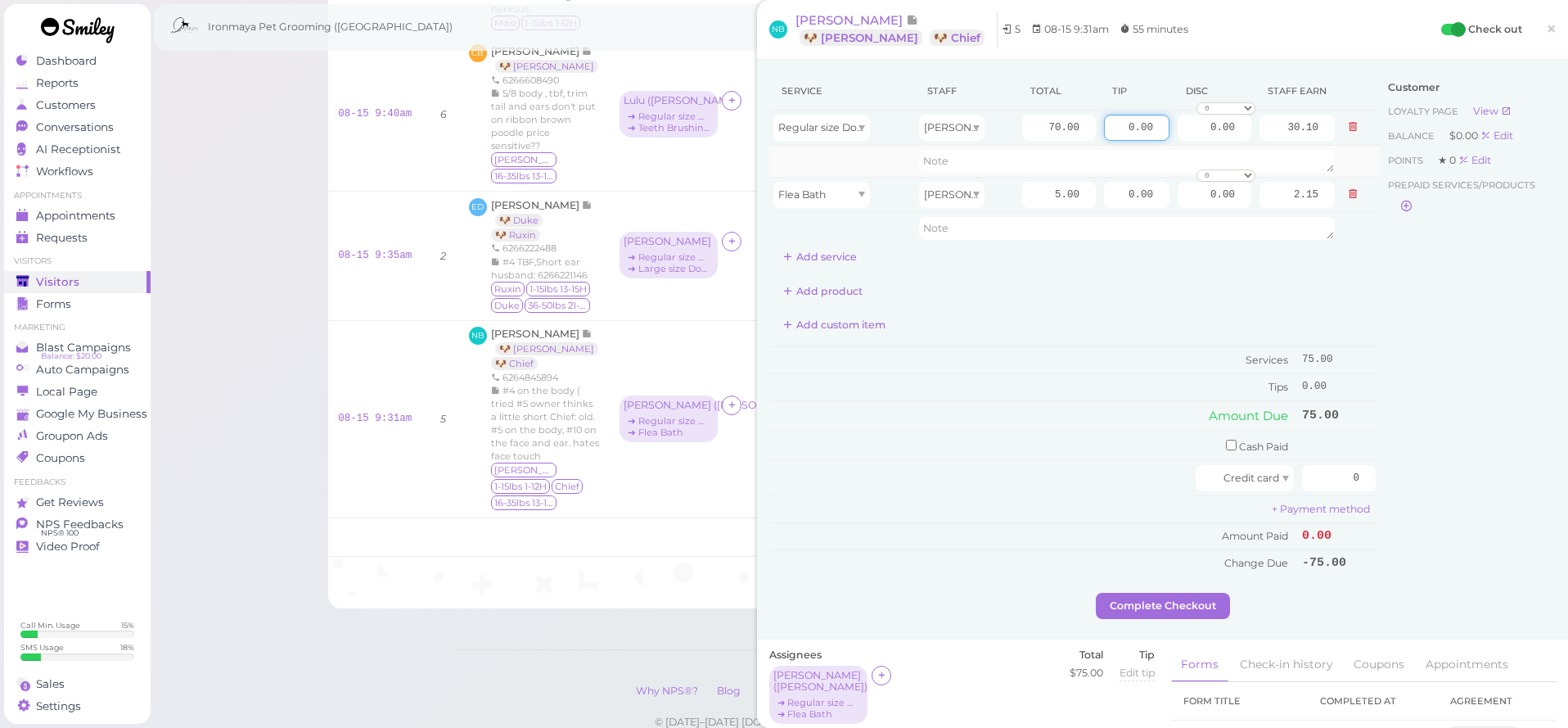
drag, startPoint x: 1112, startPoint y: 125, endPoint x: 1168, endPoint y: 146, distance: 59.8
click at [1168, 146] on tbody "Regular size Dog Full Grooming (35 lbs or less) Ida 70.00 0.00 0.00 0 10% off 1…" at bounding box center [1074, 177] width 610 height 133
type input "20"
click at [1127, 270] on div "Service Staff Total Tip Disc Staff earn Regular size Dog Full Grooming (35 lbs …" at bounding box center [1074, 324] width 610 height 505
click at [1229, 439] on input "checkbox" at bounding box center [1231, 444] width 10 height 10
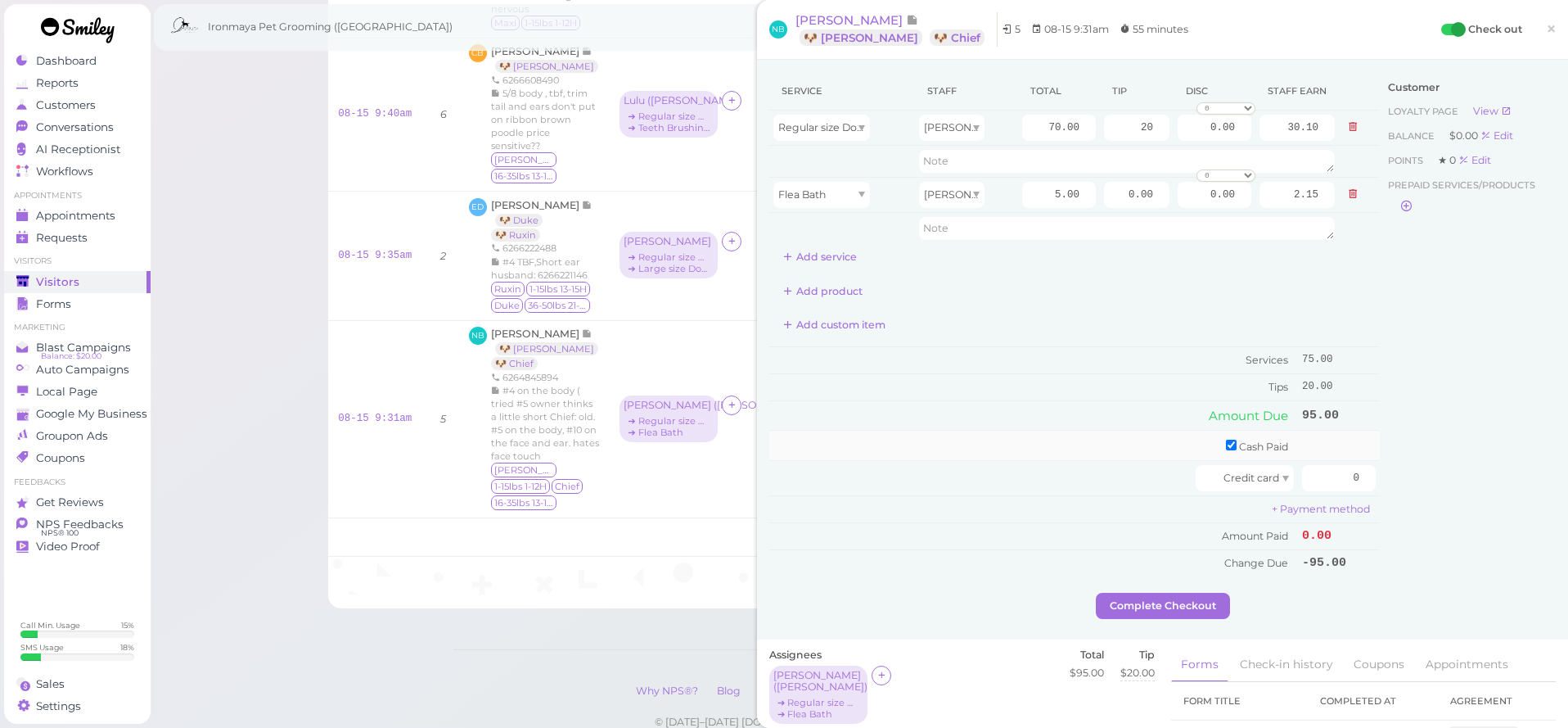
checkbox input "true"
drag, startPoint x: 1346, startPoint y: 443, endPoint x: 1425, endPoint y: 454, distance: 79.8
click at [1425, 454] on div "Service Staff Total Tip Disc Staff earn Regular size Dog Full Grooming (35 lbs …" at bounding box center [1162, 334] width 786 height 525
type input "95"
click at [1429, 460] on div "Customer Loyalty page View Balance $0.00 Edit Points ★ 0 Edit Prepaid services/…" at bounding box center [1467, 334] width 176 height 525
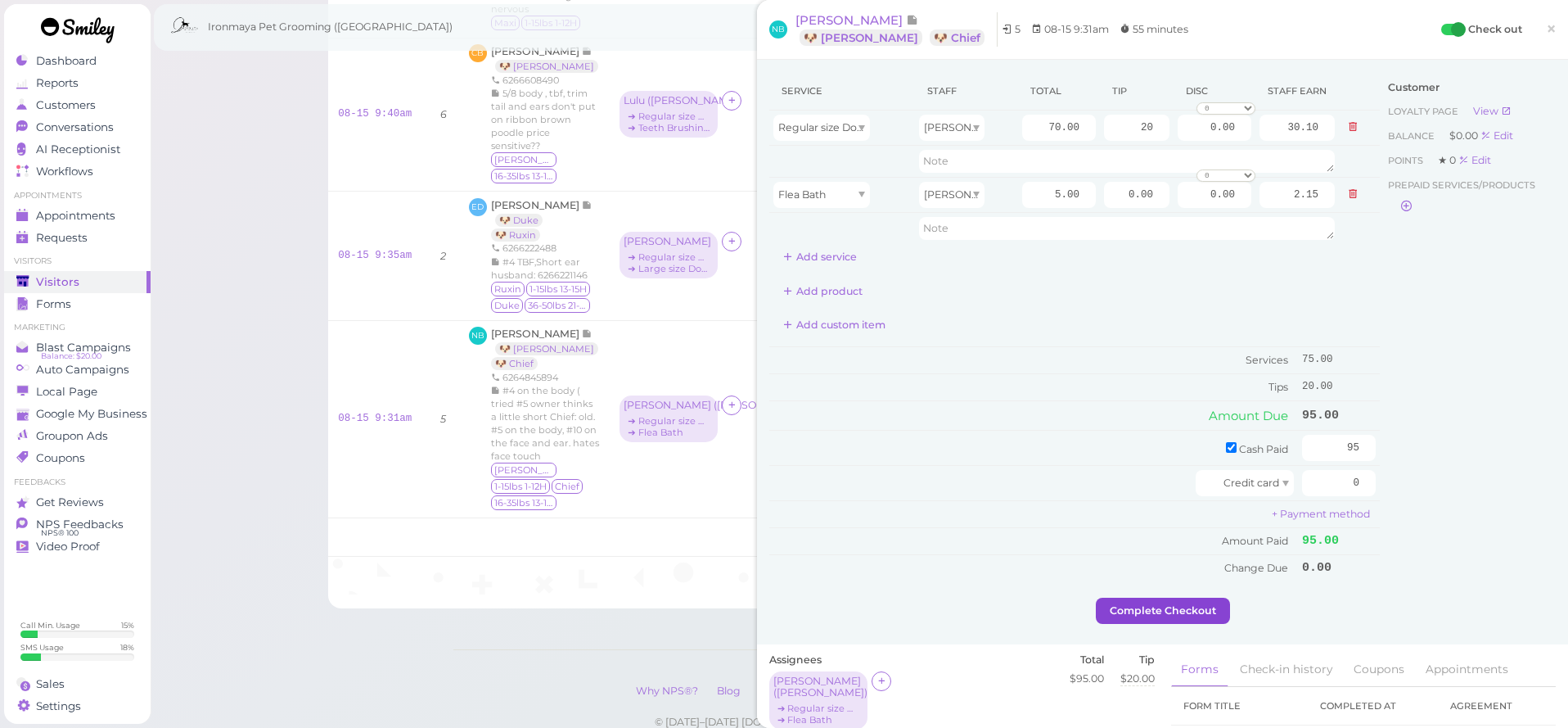
click at [1195, 612] on button "Complete Checkout" at bounding box center [1162, 610] width 134 height 26
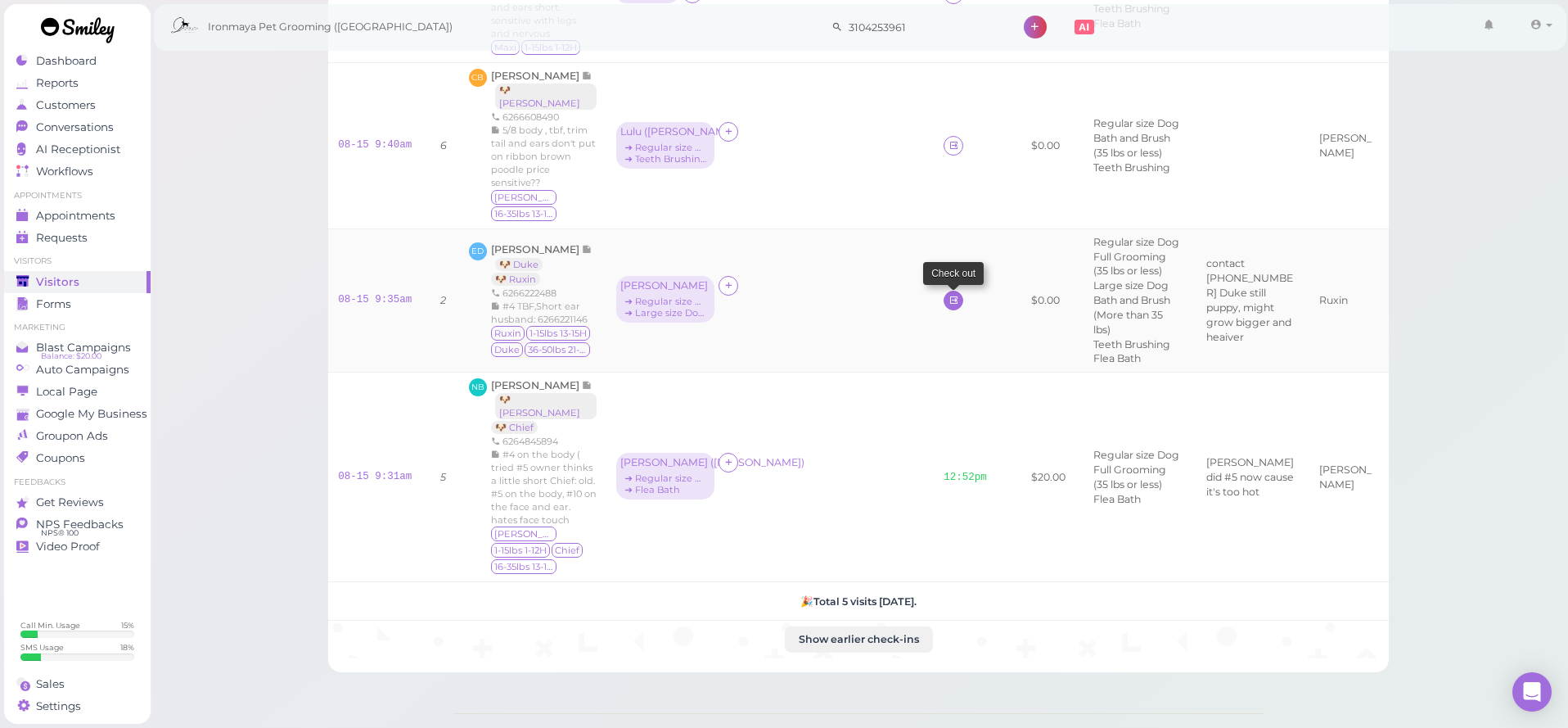
click at [949, 294] on icon at bounding box center [954, 300] width 10 height 12
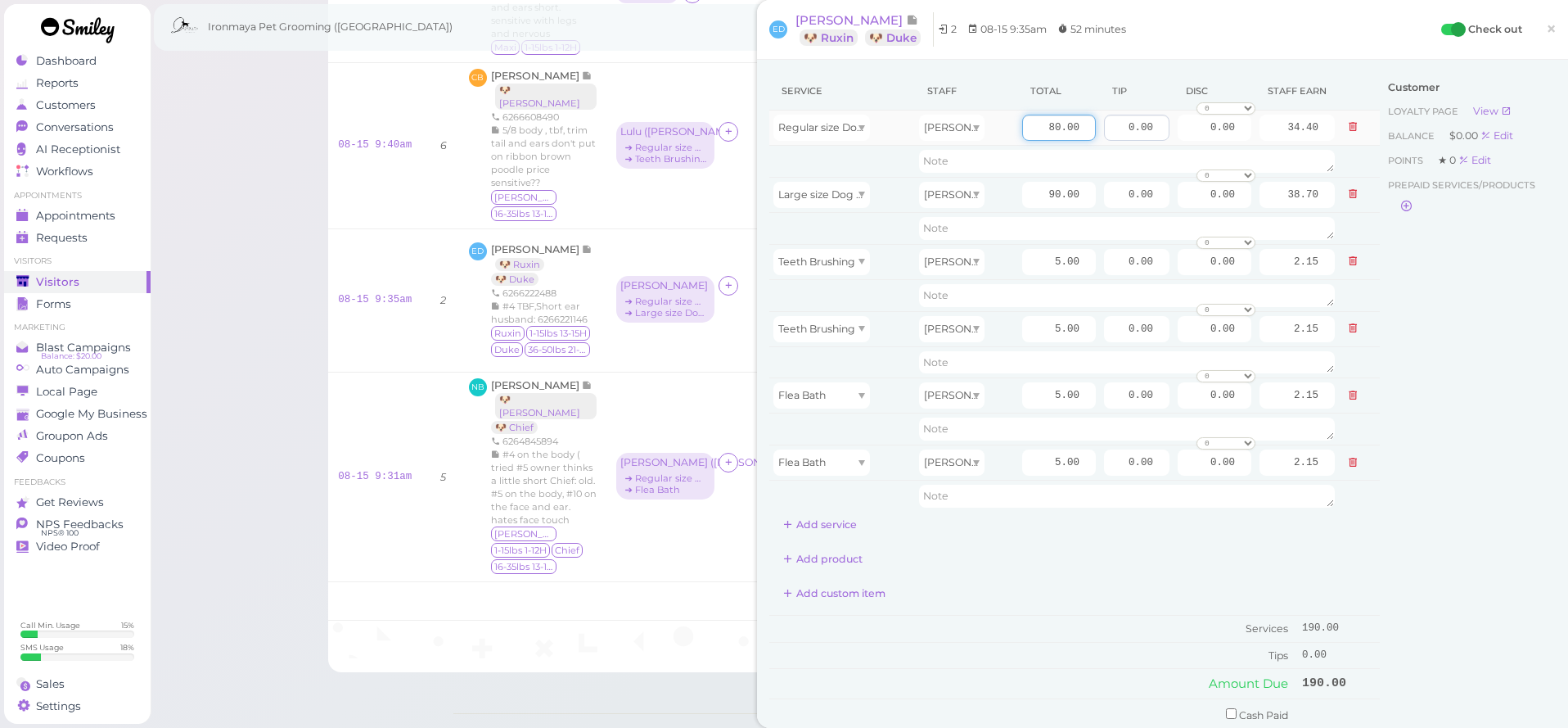
drag, startPoint x: 1044, startPoint y: 123, endPoint x: 1148, endPoint y: 126, distance: 104.0
click at [1148, 126] on tr "Regular size Dog Full Grooming (35 lbs or less) Tiffany 80.00 0.00 0.00 0 10% o…" at bounding box center [1074, 128] width 610 height 35
click at [1045, 195] on input "90.00" at bounding box center [1059, 194] width 74 height 26
click at [1406, 456] on div "Customer Loyalty page View Balance $0.00 Edit Points ★ 0 Edit Prepaid services/…" at bounding box center [1467, 466] width 176 height 788
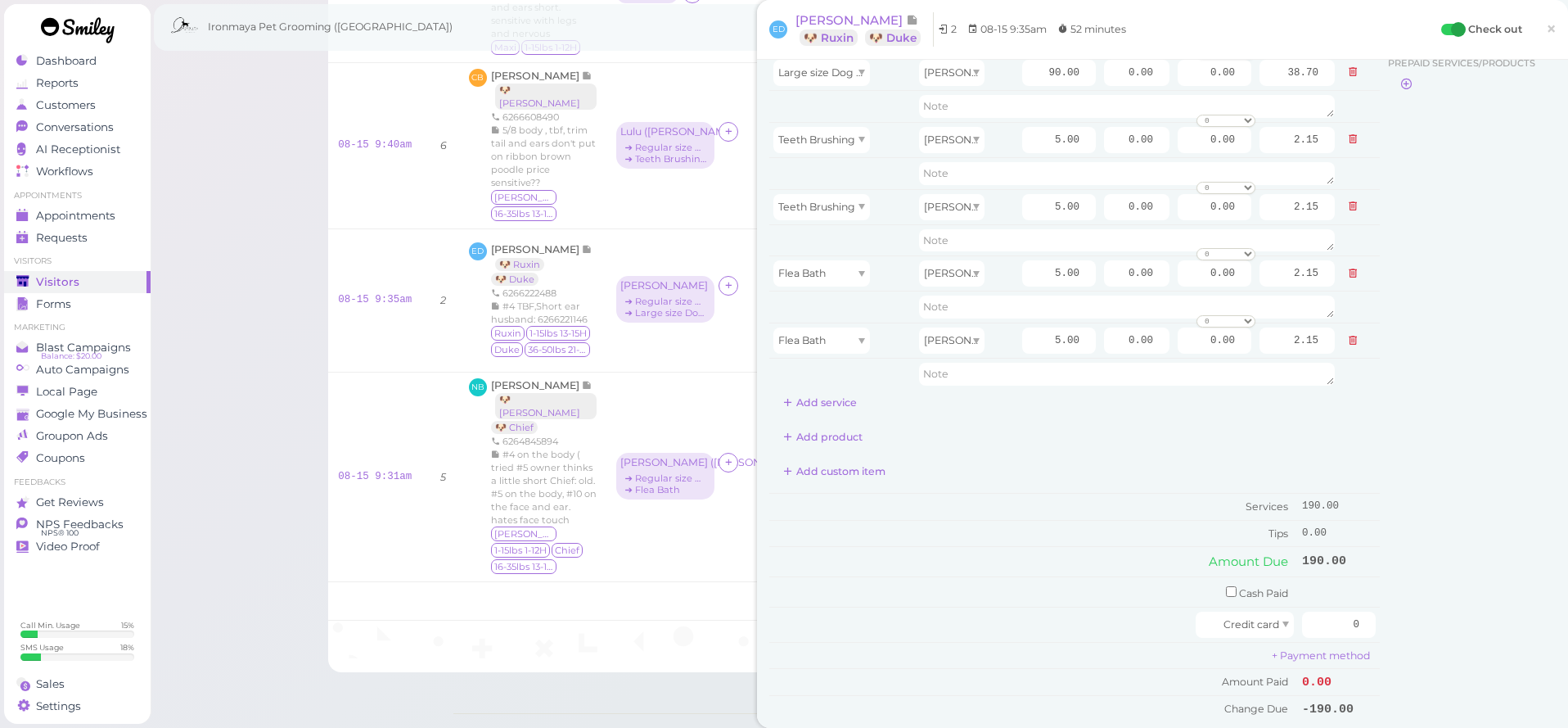
scroll to position [125, 0]
drag, startPoint x: 1333, startPoint y: 610, endPoint x: 1418, endPoint y: 621, distance: 85.7
click at [1418, 621] on div "Service Staff Total Tip Disc Staff earn Regular size Dog Full Grooming (35 lbs …" at bounding box center [1162, 340] width 786 height 788
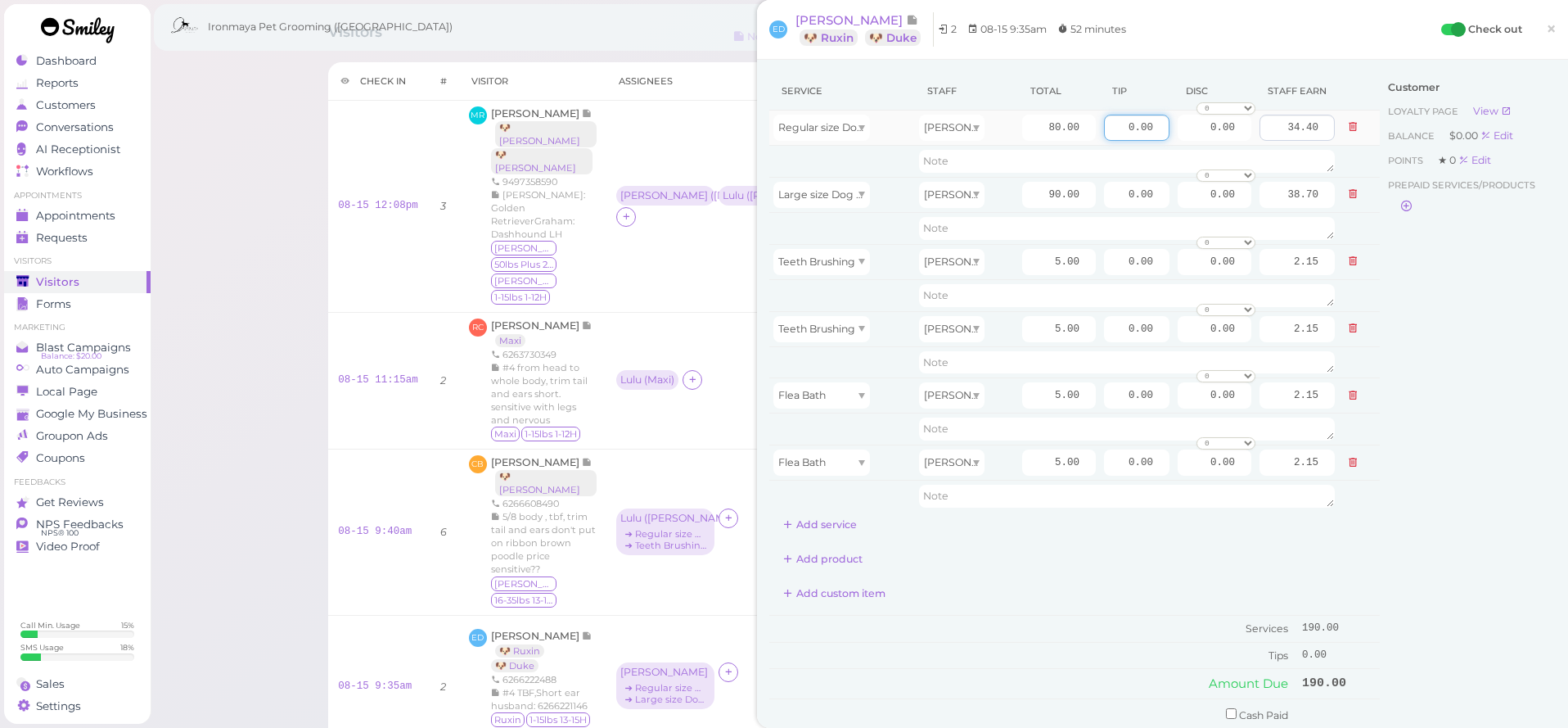
drag, startPoint x: 1120, startPoint y: 121, endPoint x: 1270, endPoint y: 136, distance: 150.7
click at [1270, 136] on tr "Regular size Dog Full Grooming (35 lbs or less) Tiffany 80.00 0.00 0.00 0 10% o…" at bounding box center [1074, 128] width 610 height 35
type input "28.5"
click at [1530, 473] on div "Customer Loyalty page View Balance $0.00 Edit Points ★ 0 Edit Prepaid services/…" at bounding box center [1467, 466] width 176 height 788
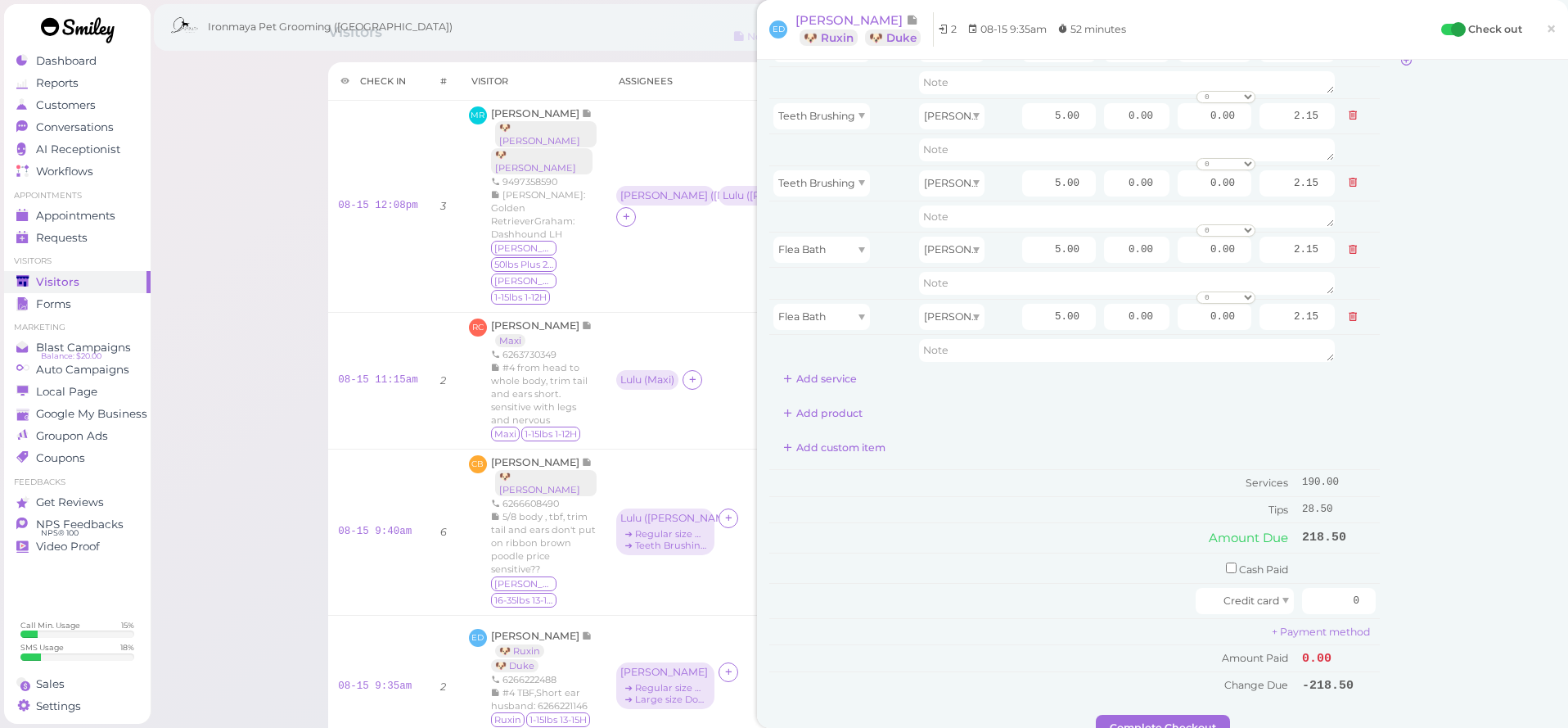
scroll to position [275, 0]
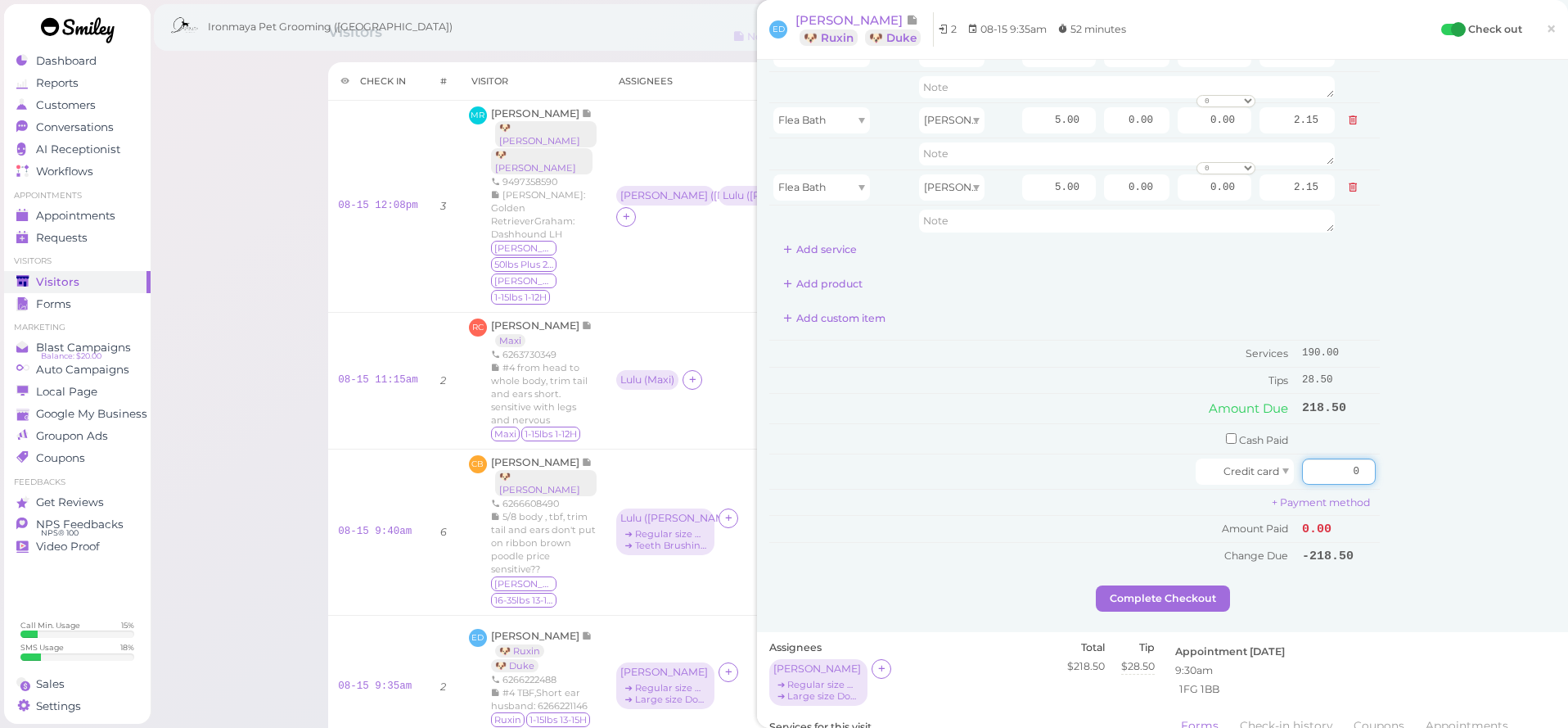
drag, startPoint x: 1328, startPoint y: 462, endPoint x: 1379, endPoint y: 468, distance: 51.4
click at [1379, 468] on div "Service Staff Total Tip Disc Staff earn Regular size Dog Full Grooming (35 lbs …" at bounding box center [1162, 191] width 786 height 788
type input "218.5"
click at [1408, 459] on div "Customer Loyalty page View Balance $0.00 Edit Points ★ 0 Edit Prepaid services/…" at bounding box center [1467, 191] width 176 height 788
click at [1126, 585] on button "Complete Checkout" at bounding box center [1162, 598] width 134 height 26
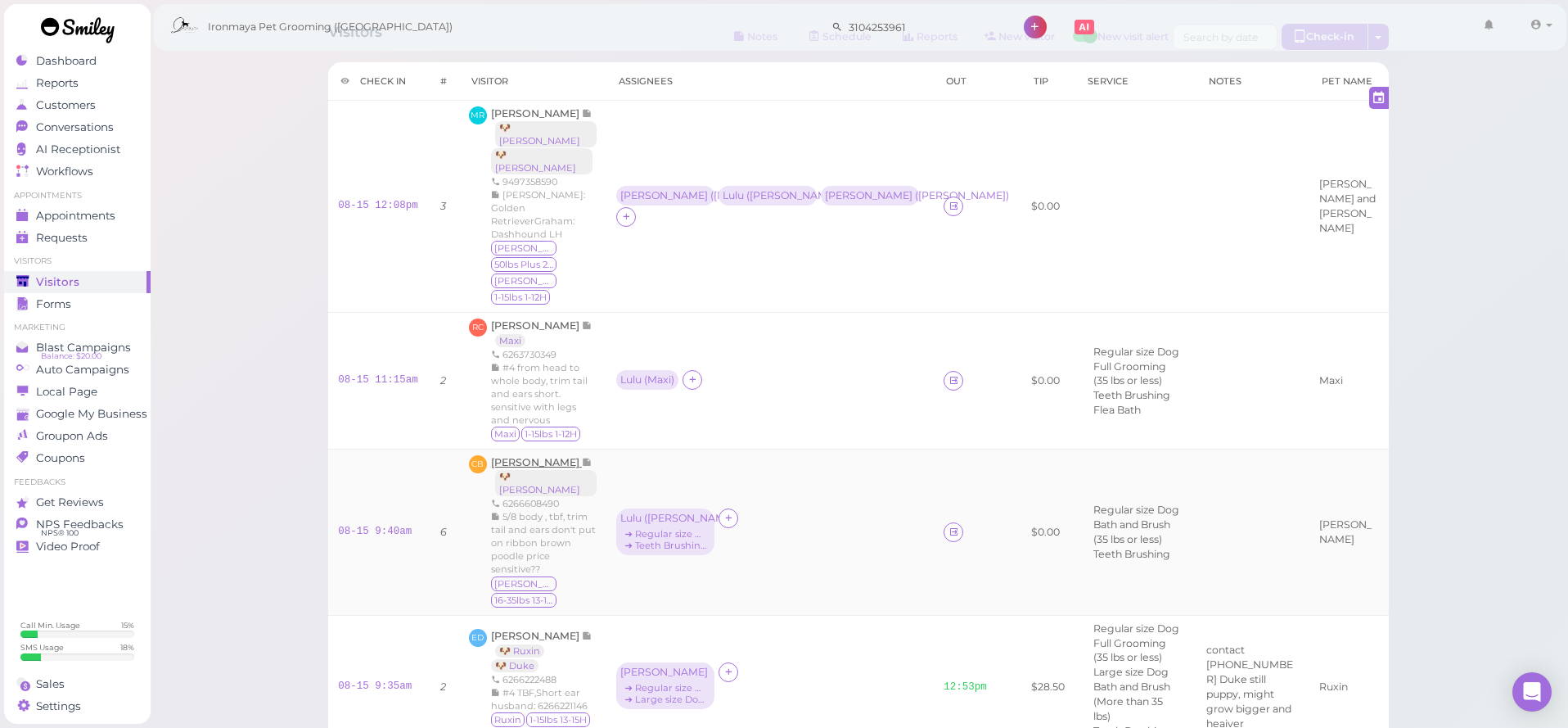
click at [499, 456] on span "[PERSON_NAME]" at bounding box center [536, 462] width 91 height 12
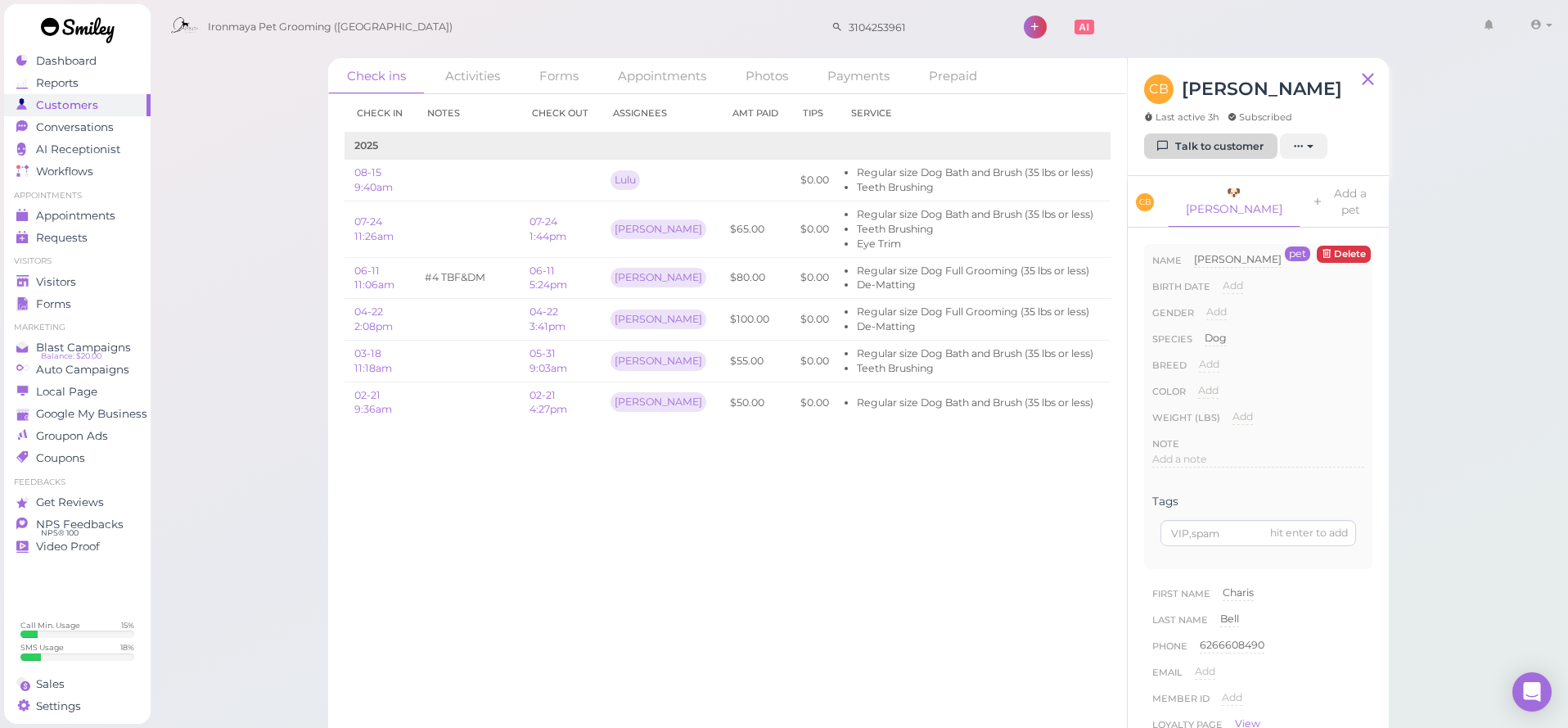
click at [1223, 146] on link "Talk to customer" at bounding box center [1210, 146] width 133 height 26
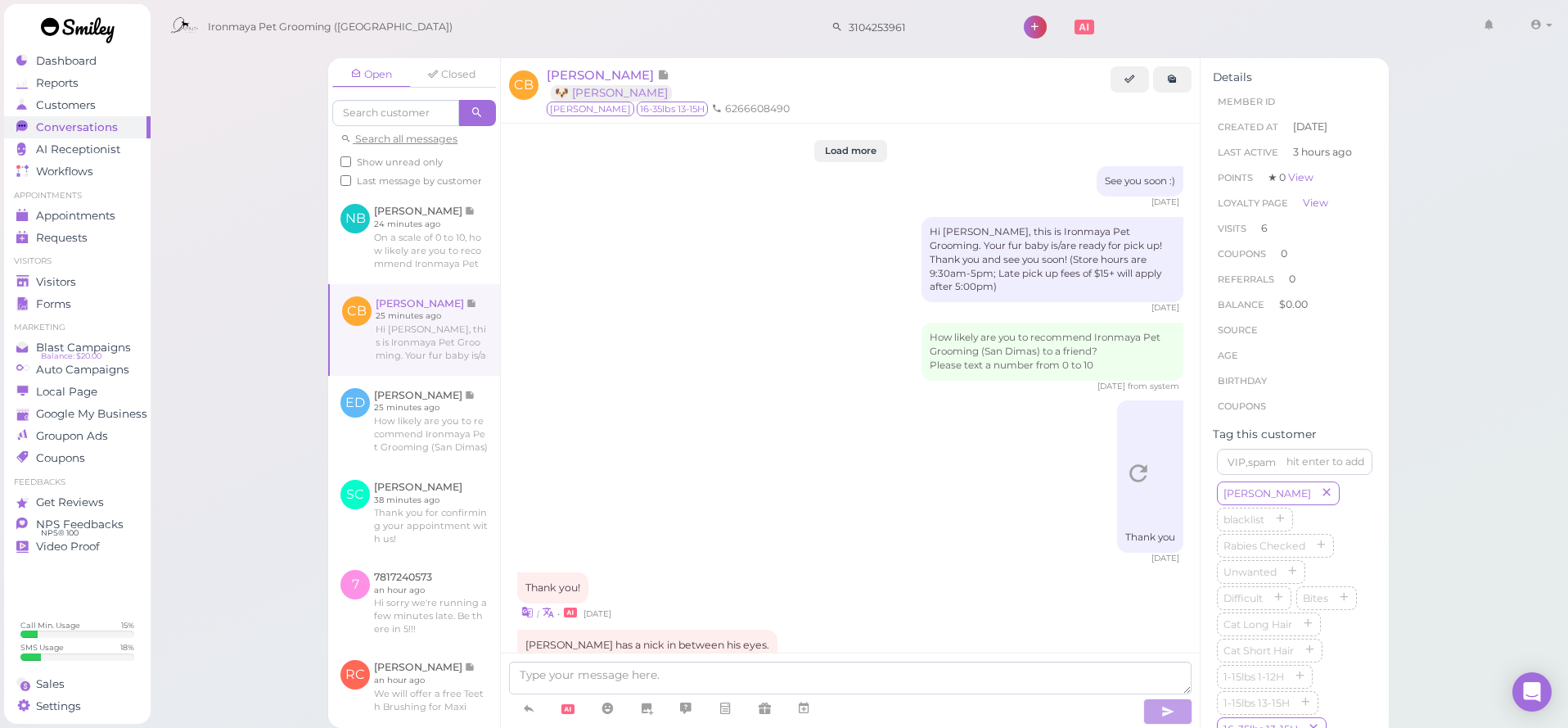
scroll to position [2664, 0]
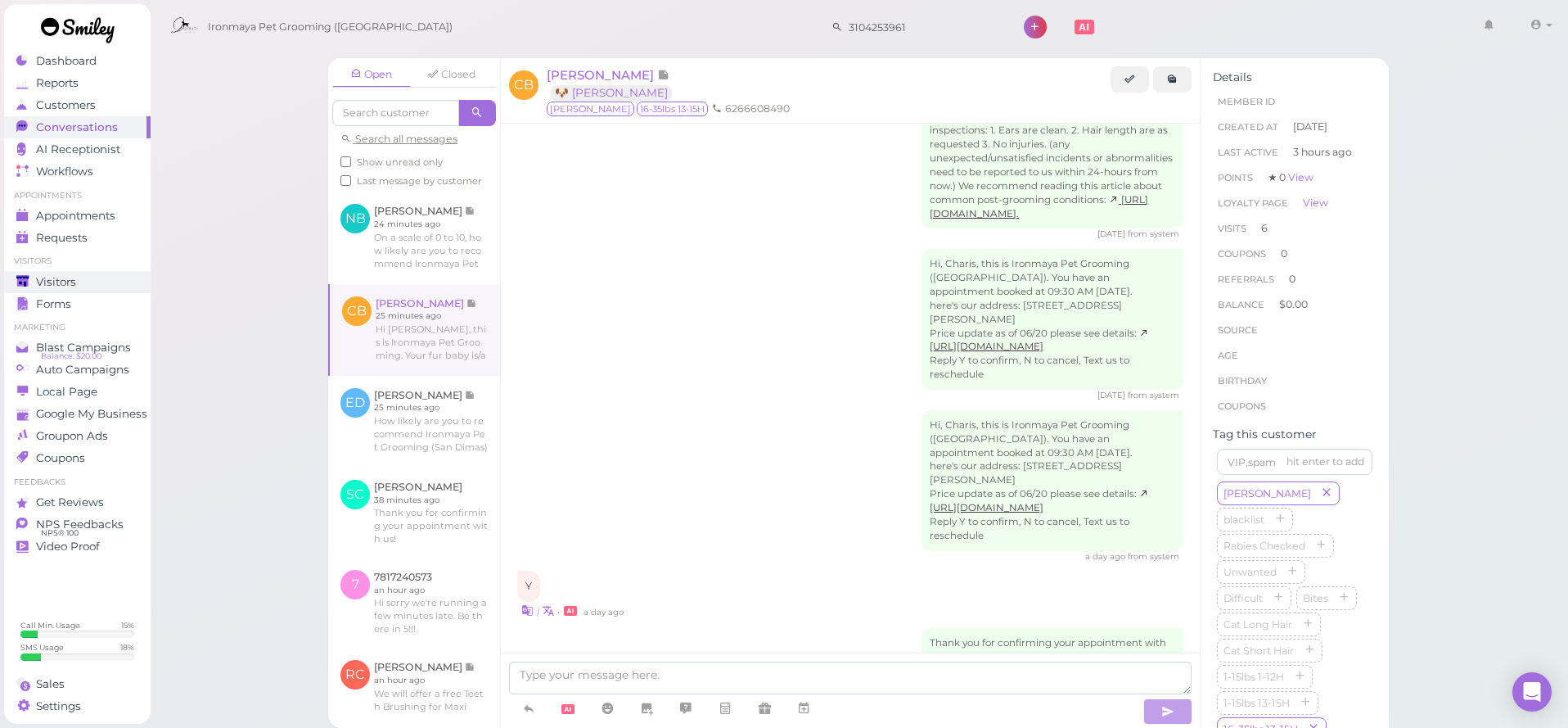
click at [46, 289] on link "Visitors" at bounding box center [77, 282] width 146 height 22
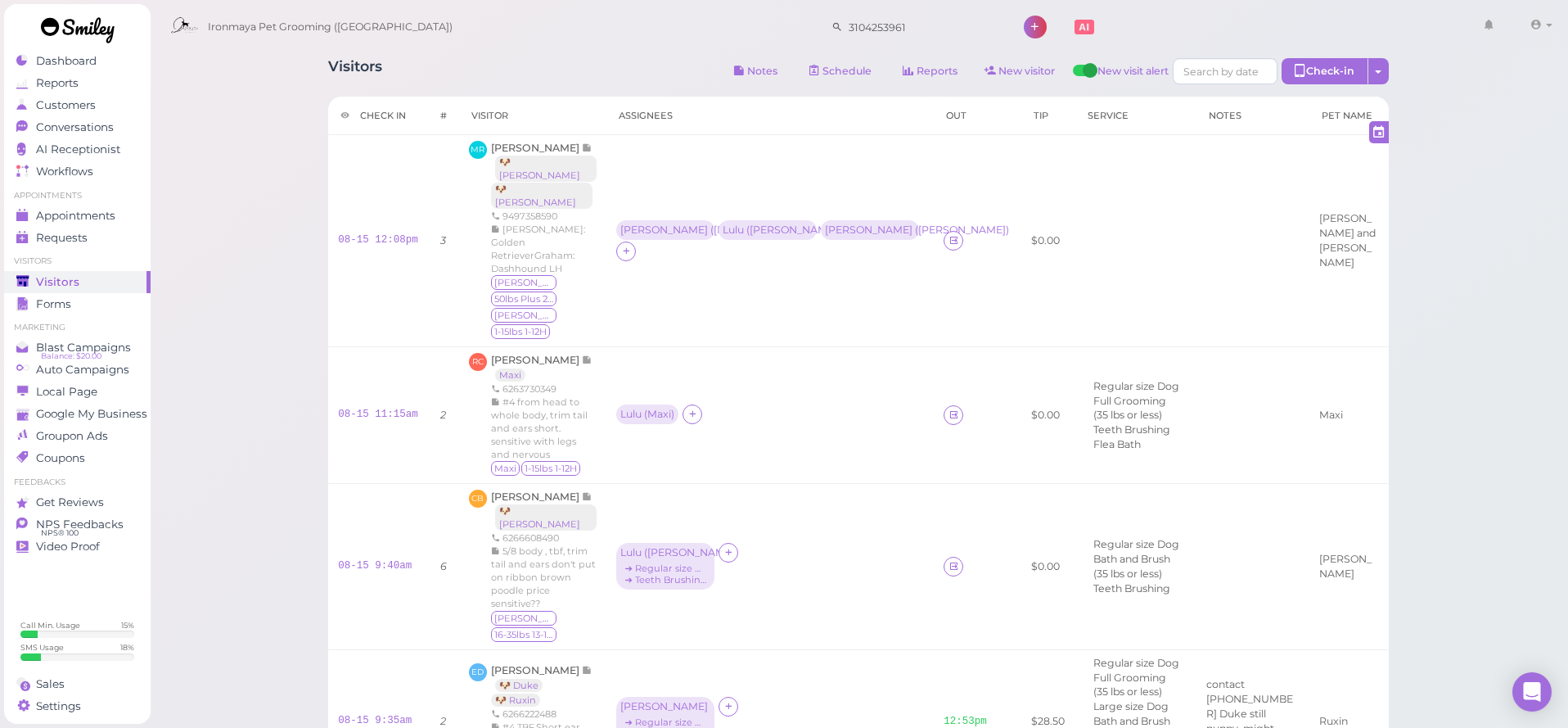
drag, startPoint x: 484, startPoint y: 50, endPoint x: 540, endPoint y: 4, distance: 72.5
click at [485, 50] on div "Ironmaya Pet Grooming (San Dimas) 3104253961 1 Account Billings" at bounding box center [860, 28] width 1396 height 46
click at [949, 560] on icon at bounding box center [954, 566] width 10 height 12
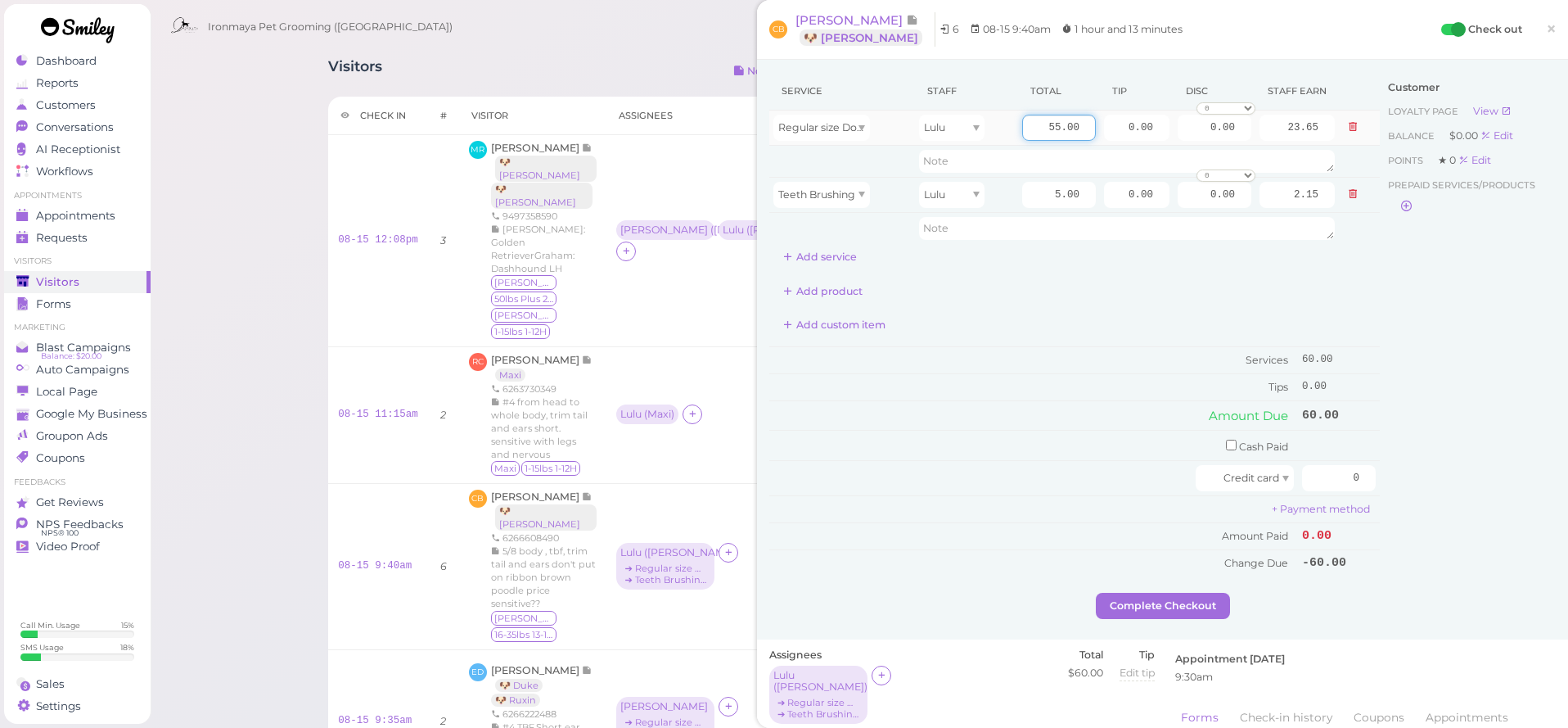
drag, startPoint x: 1036, startPoint y: 119, endPoint x: 1101, endPoint y: 125, distance: 65.3
click at [1101, 125] on tr "Regular size Dog Bath and Brush (35 lbs or less) Lulu 55.00 0.00 0.00 0 10% off…" at bounding box center [1074, 128] width 610 height 35
drag, startPoint x: 1052, startPoint y: 126, endPoint x: 1118, endPoint y: 138, distance: 67.1
click at [1118, 138] on tr "Regular size Dog Bath and Brush (35 lbs or less) Lulu 60 0.00 0.00 0 10% off 15…" at bounding box center [1074, 128] width 610 height 35
type input "55"
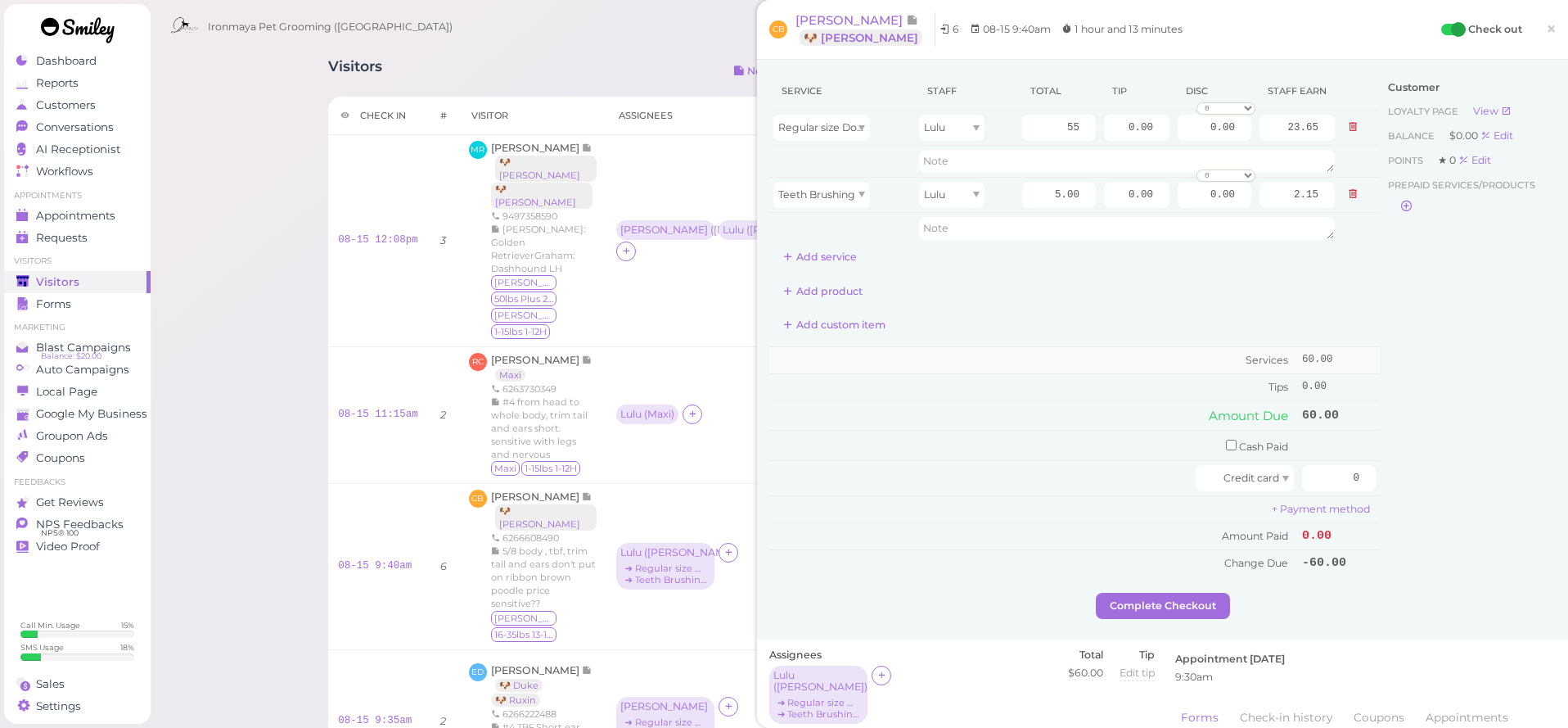
click at [1211, 357] on td "Services" at bounding box center [1033, 360] width 528 height 27
drag, startPoint x: 1111, startPoint y: 124, endPoint x: 1208, endPoint y: 134, distance: 97.5
click at [1207, 134] on tr "Regular size Dog Bath and Brush (35 lbs or less) Lulu 55 0.00 0.00 0 10% off 15…" at bounding box center [1074, 128] width 610 height 35
type input "6"
click at [1338, 301] on div "Add product" at bounding box center [1074, 291] width 610 height 26
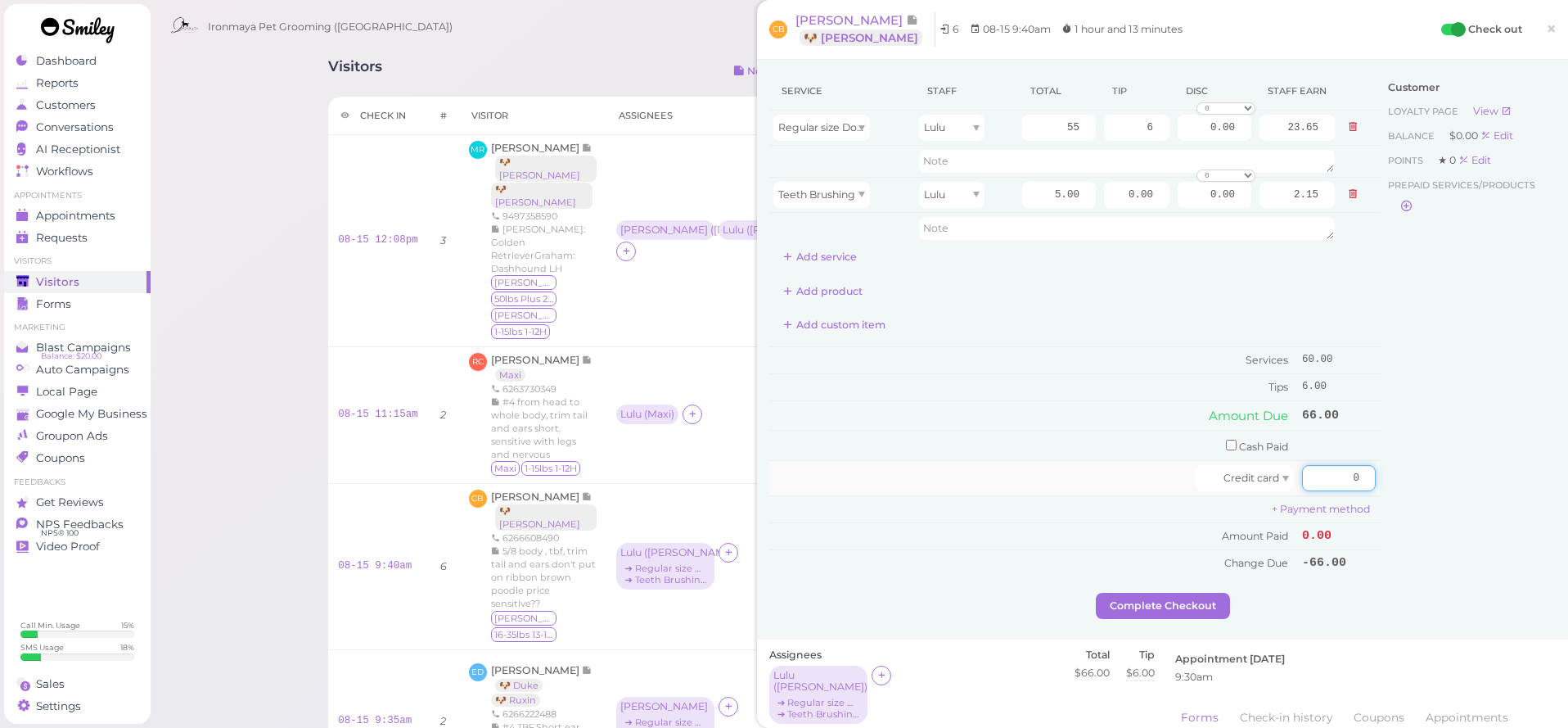
drag, startPoint x: 1343, startPoint y: 473, endPoint x: 1376, endPoint y: 473, distance: 33.0
click at [1371, 476] on input "0" at bounding box center [1339, 478] width 74 height 26
type input "66"
click at [1444, 462] on div "Customer Loyalty page View Balance $0.00 Edit Points ★ 0 Edit Prepaid services/…" at bounding box center [1467, 333] width 176 height 521
click at [1166, 597] on button "Complete Checkout" at bounding box center [1162, 606] width 134 height 26
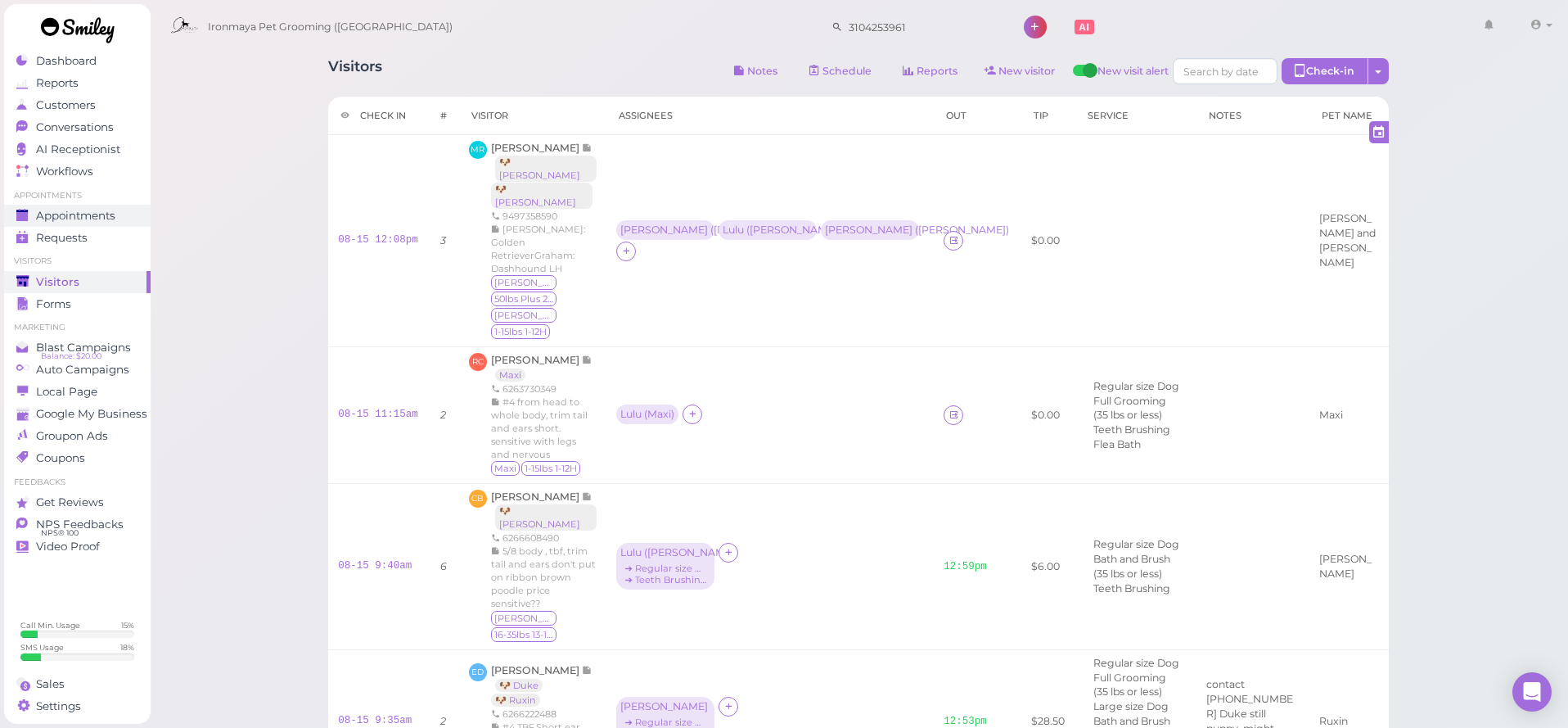
click at [111, 217] on span "Appointments" at bounding box center [76, 216] width 79 height 14
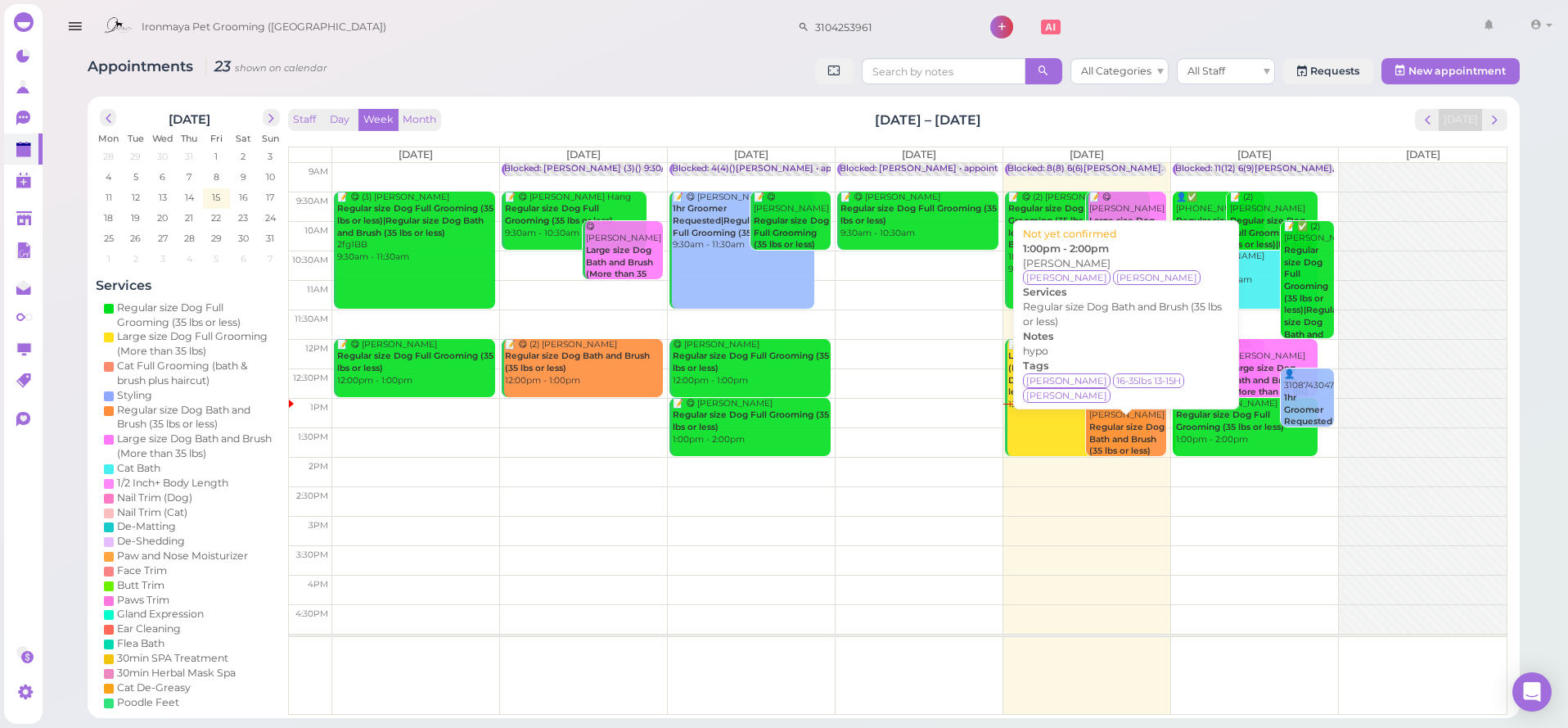
click at [1126, 429] on b "Regular size Dog Bath and Brush (35 lbs or less)" at bounding box center [1127, 438] width 76 height 34
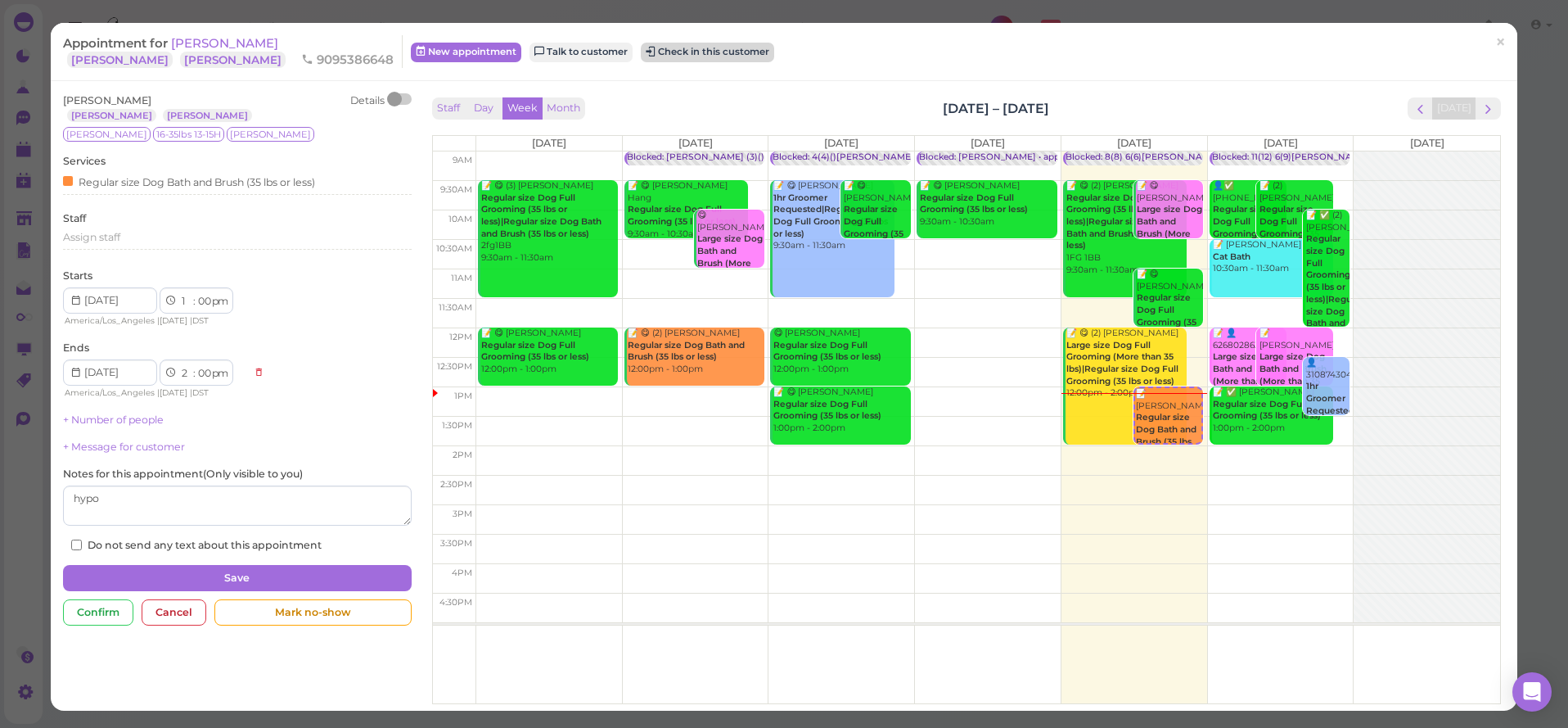
click at [641, 45] on button "Check in this customer" at bounding box center [707, 52] width 133 height 20
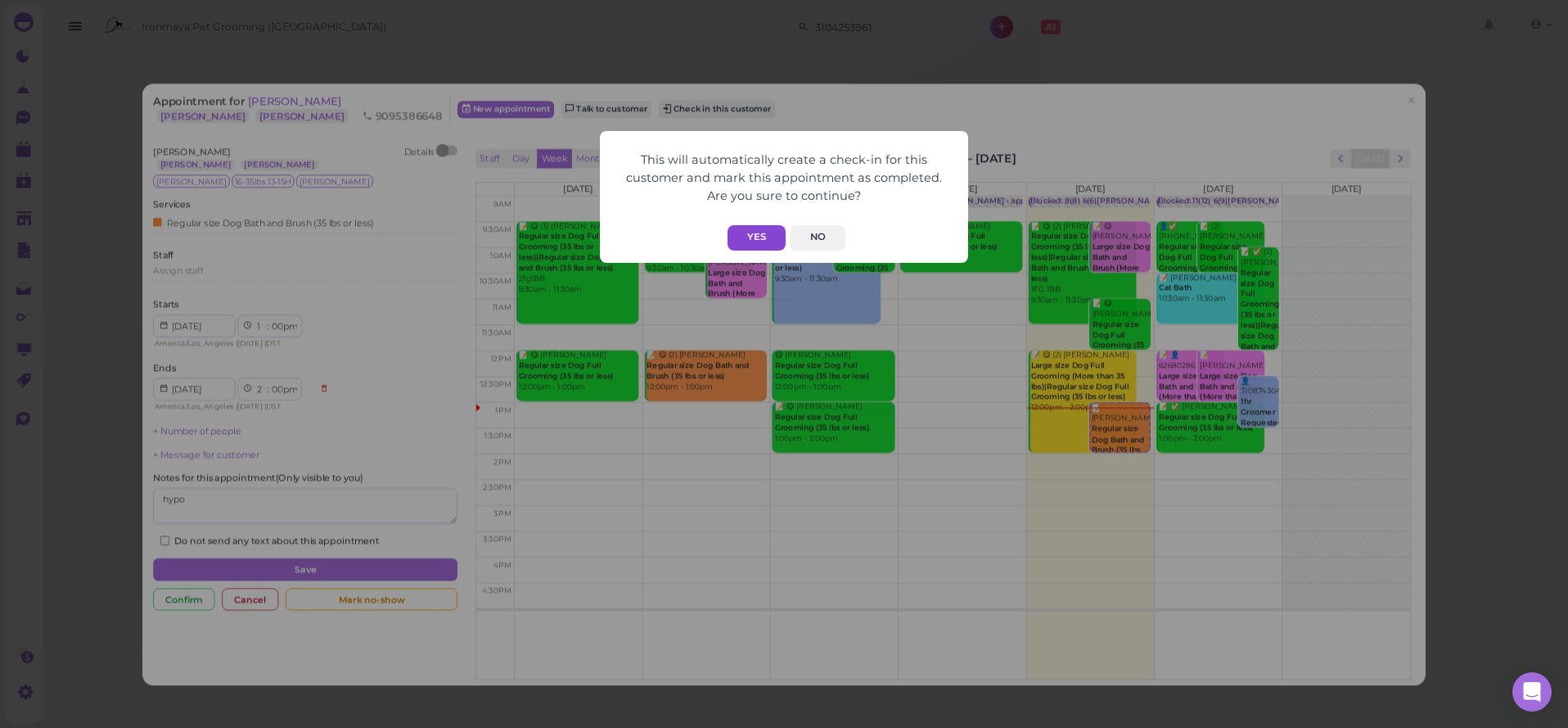
click at [753, 230] on button "Yes" at bounding box center [757, 238] width 58 height 26
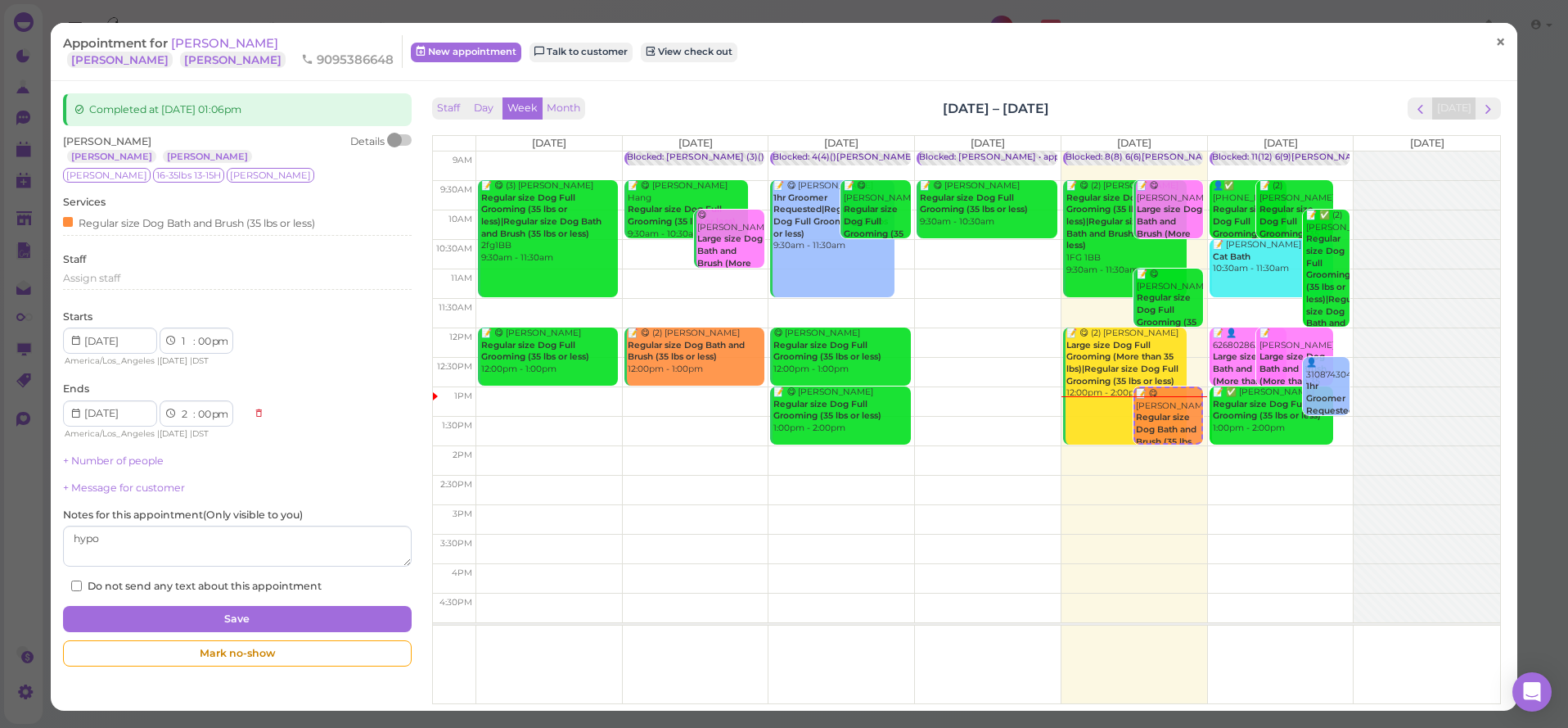
click at [1504, 40] on span "×" at bounding box center [1500, 42] width 10 height 23
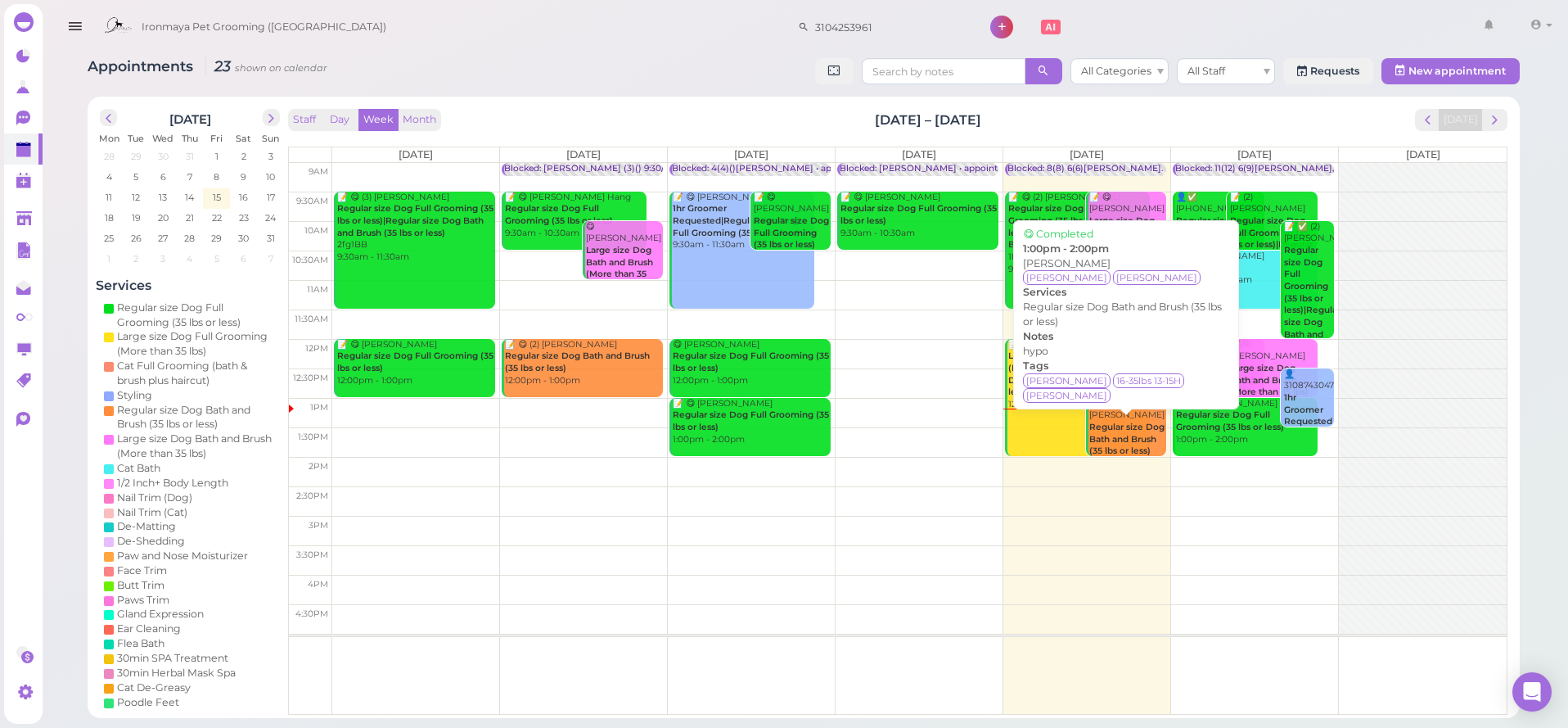
click at [1144, 422] on b "Regular size Dog Bath and Brush (35 lbs or less)" at bounding box center [1127, 438] width 76 height 34
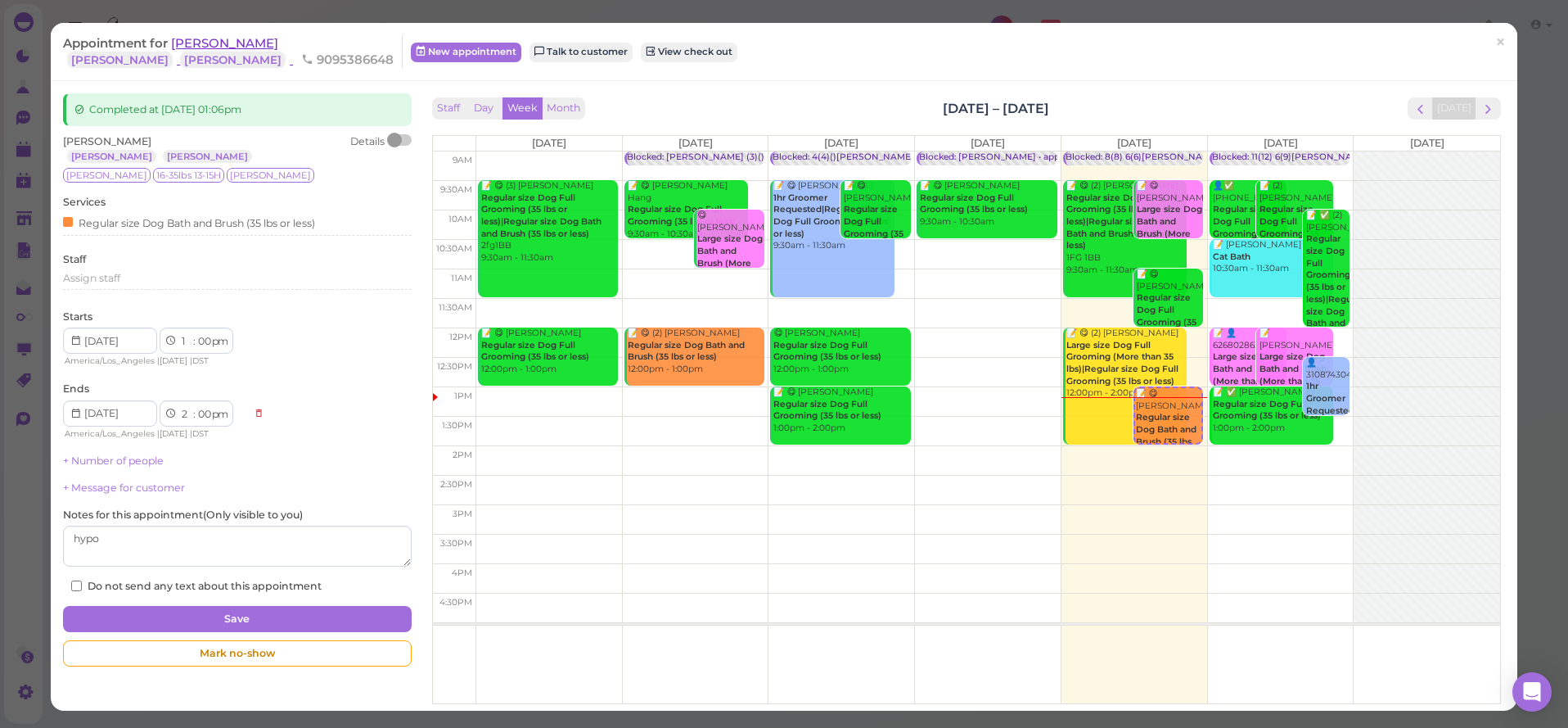
click at [235, 40] on span "[PERSON_NAME]" at bounding box center [224, 43] width 107 height 15
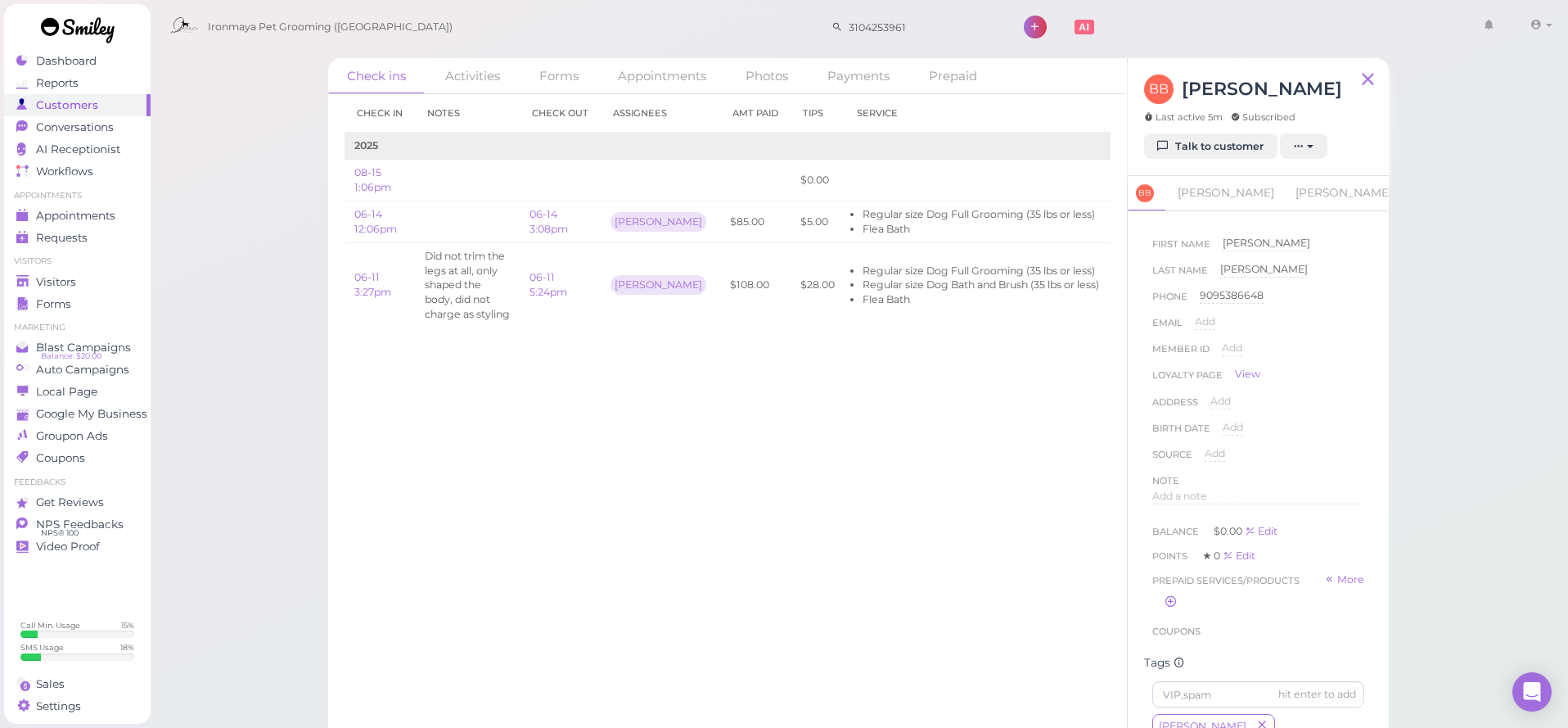
click at [1216, 160] on div "BB Brett Bussey Last active 5m Subscribed Talk to customer New appointment Add …" at bounding box center [1258, 117] width 261 height 118
click at [1216, 155] on link "Talk to customer" at bounding box center [1210, 146] width 133 height 26
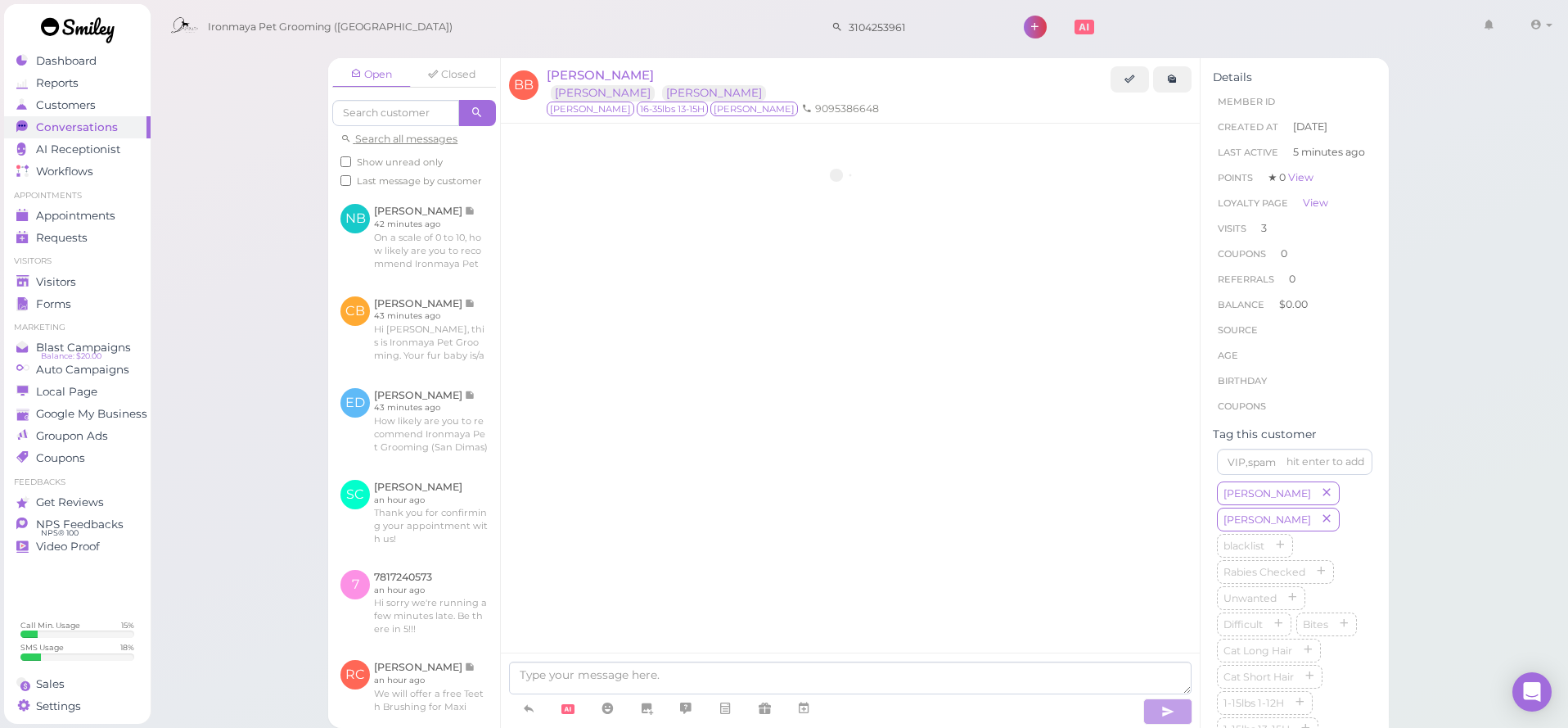
scroll to position [1471, 0]
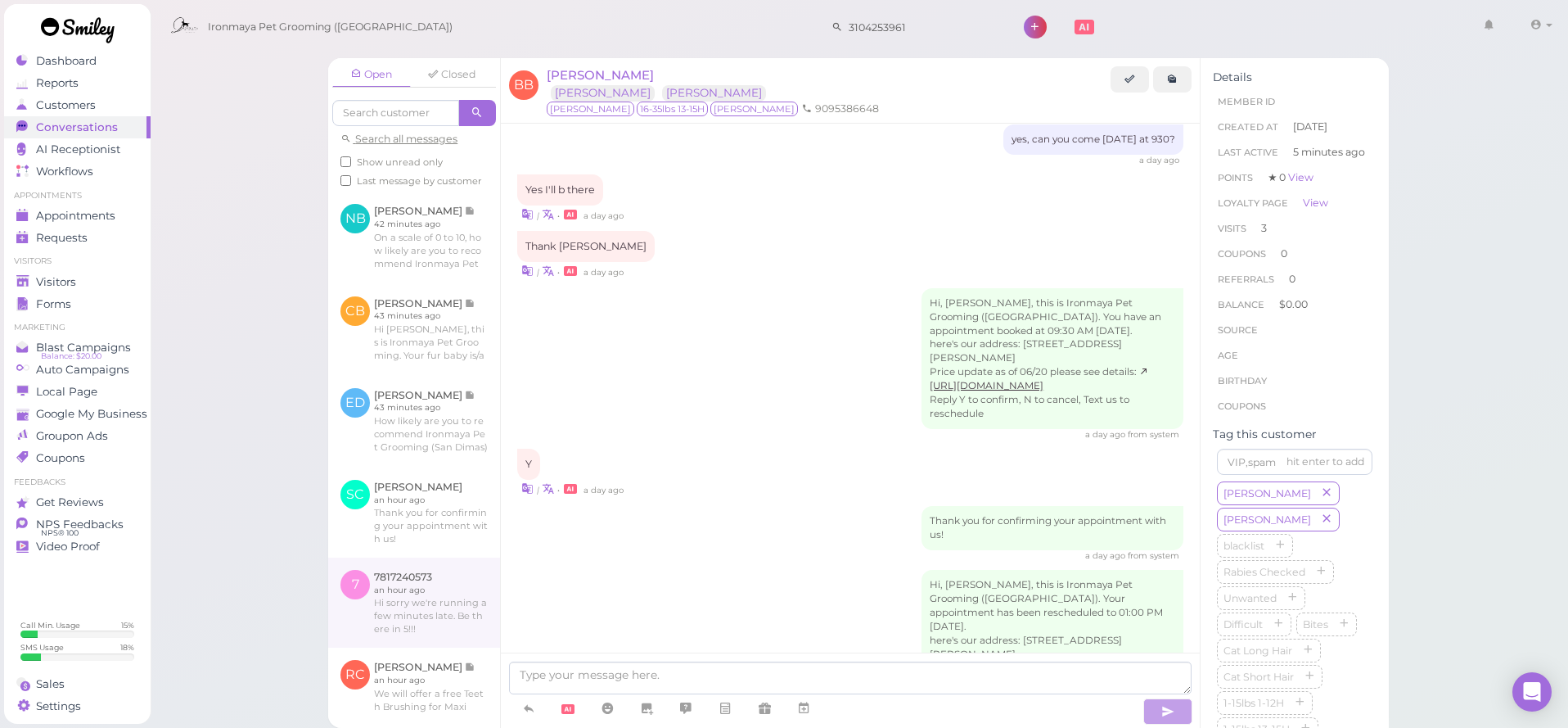
click at [441, 618] on link at bounding box center [414, 603] width 172 height 90
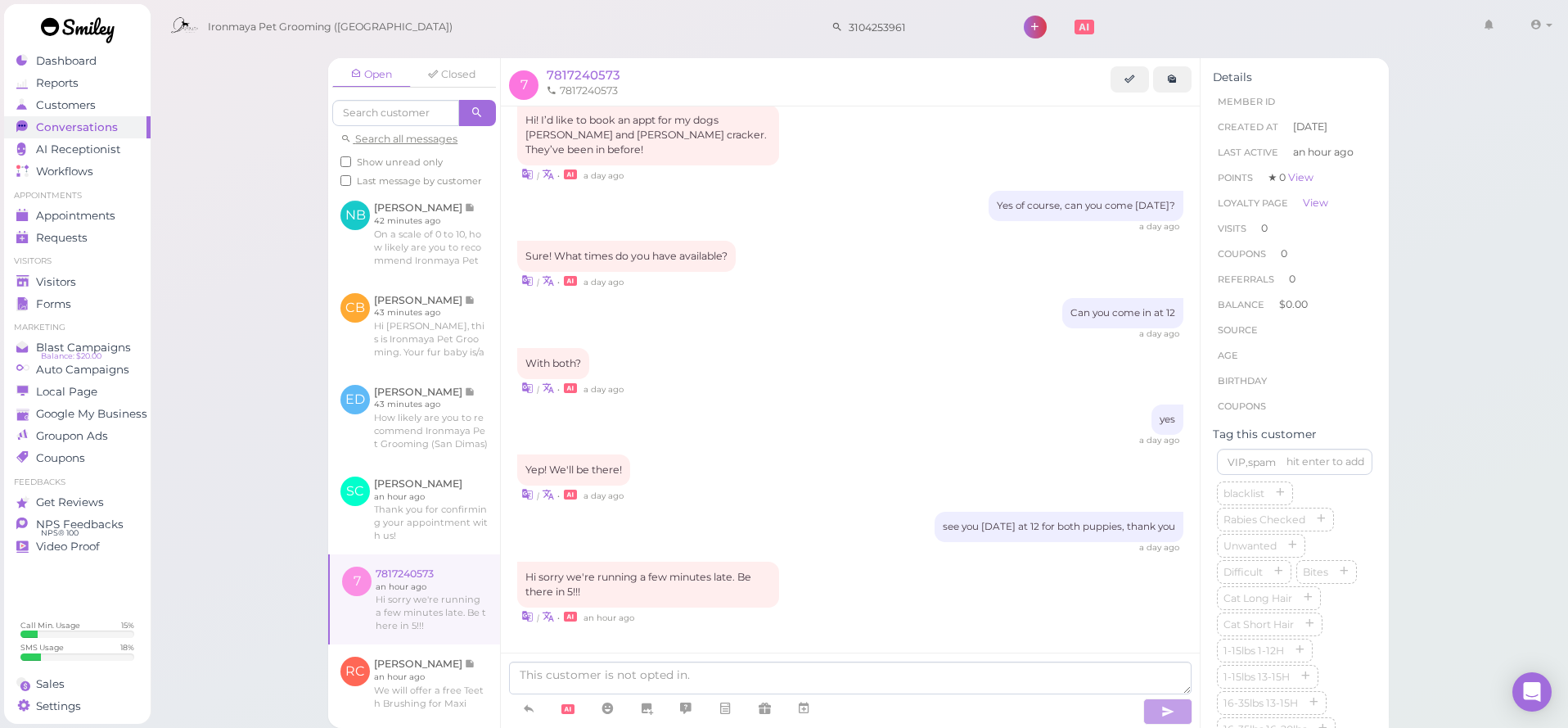
scroll to position [7, 0]
click at [121, 219] on div "Appointments" at bounding box center [75, 216] width 118 height 14
click at [121, 219] on div "Dashboard Reports Customers Conversations 0 AI Receptionist" at bounding box center [784, 364] width 1568 height 728
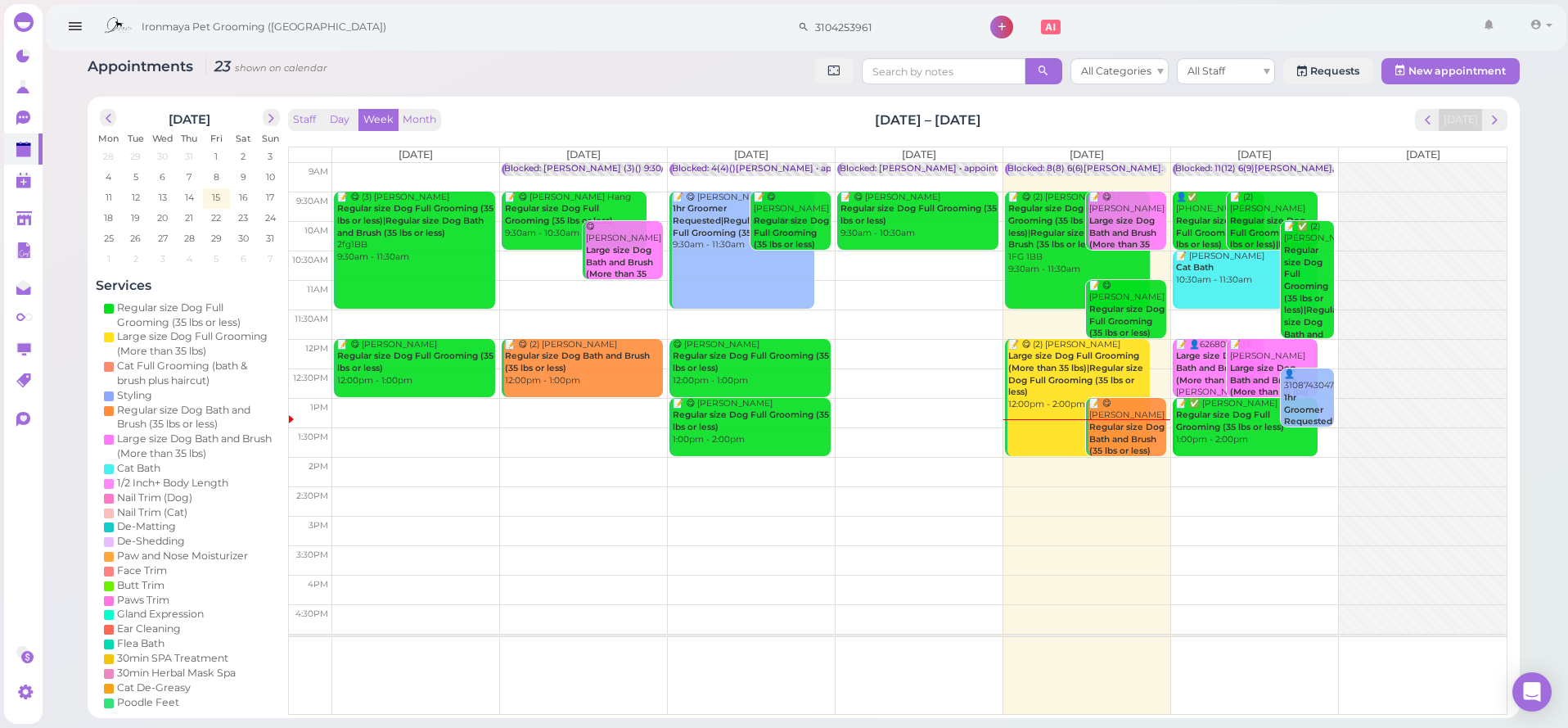
click at [1267, 529] on td at bounding box center [919, 530] width 1174 height 29
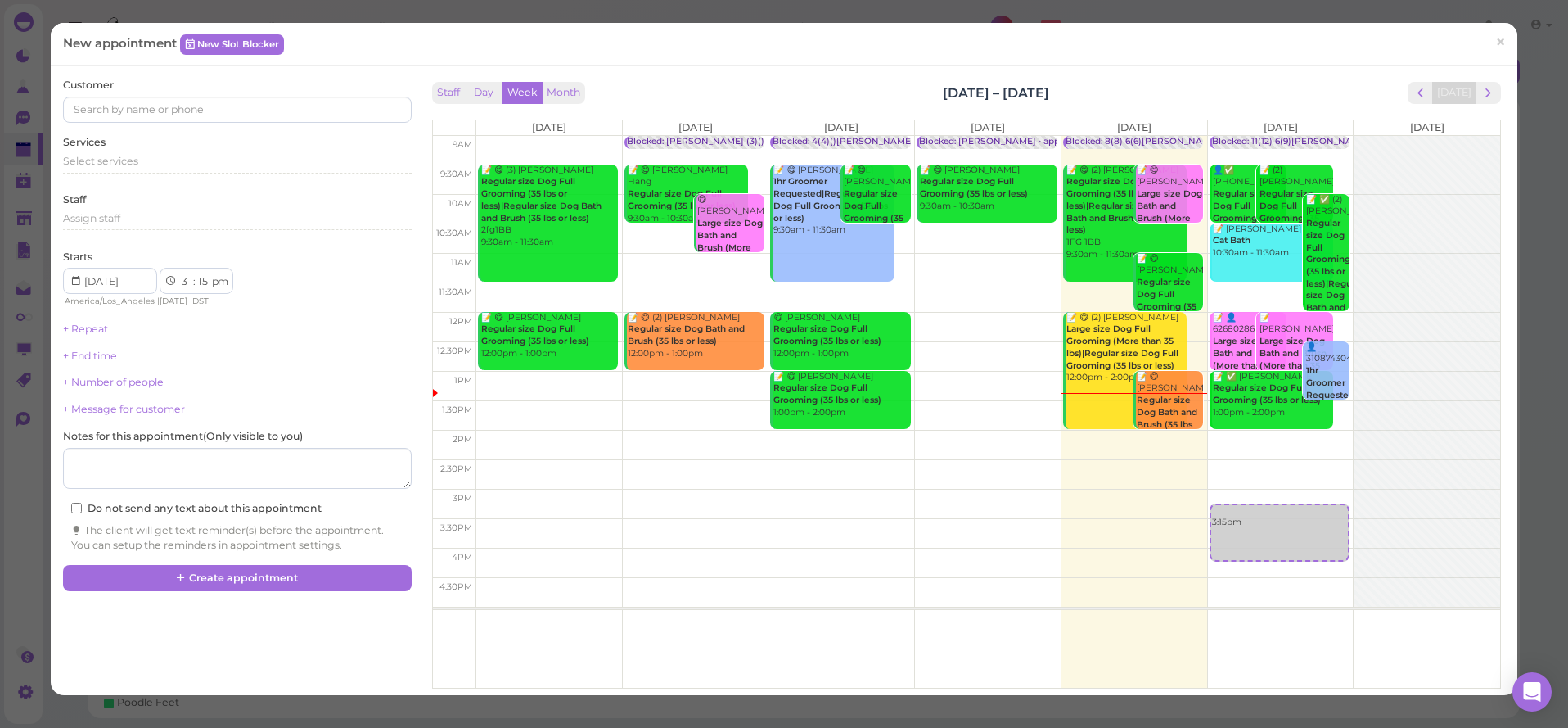
click at [1427, 95] on span "prev" at bounding box center [1420, 93] width 15 height 15
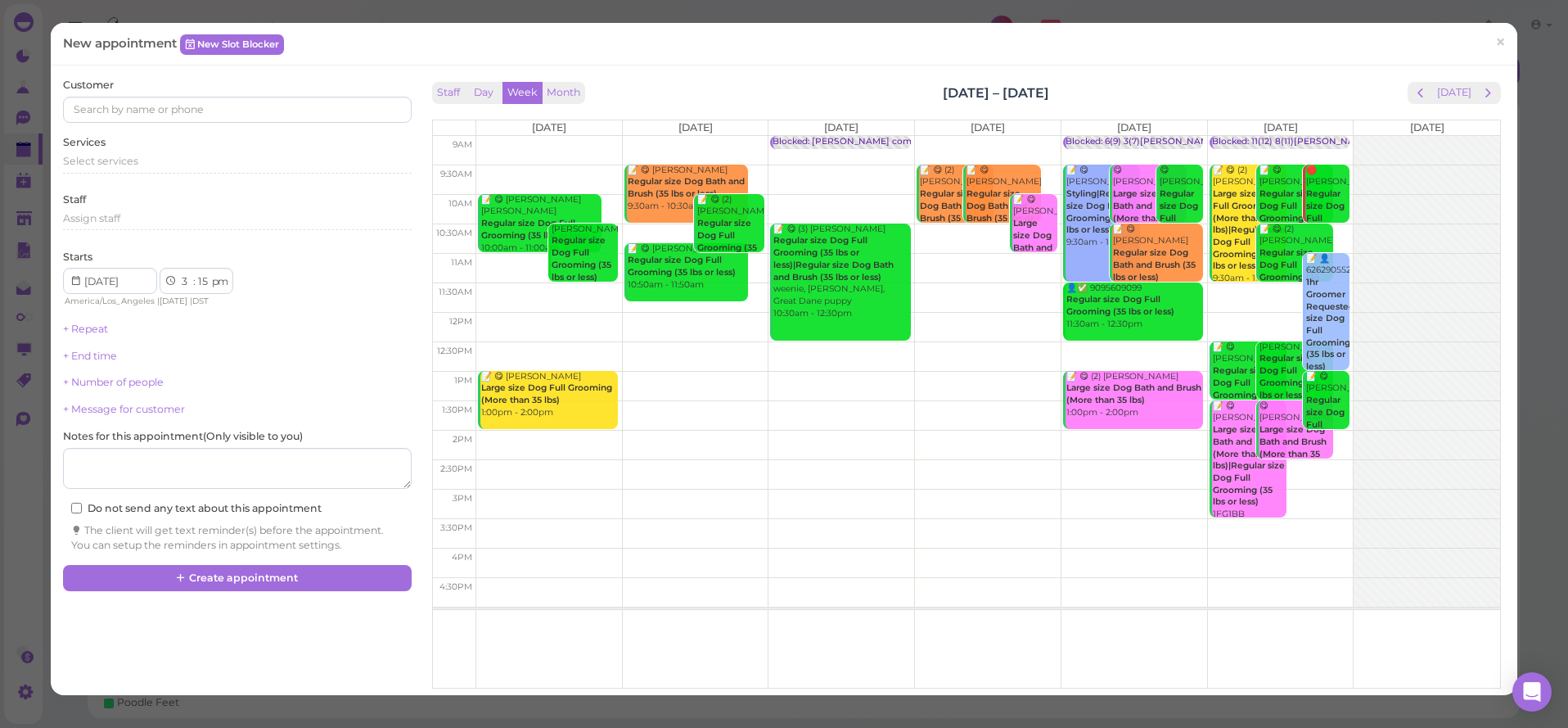
click at [1421, 75] on div "Customer Services Select services Staff Assign staff Starts 1 2 3 4 5 6 7 8 9 1…" at bounding box center [784, 380] width 1467 height 629
click at [1508, 42] on link "×" at bounding box center [1500, 43] width 30 height 39
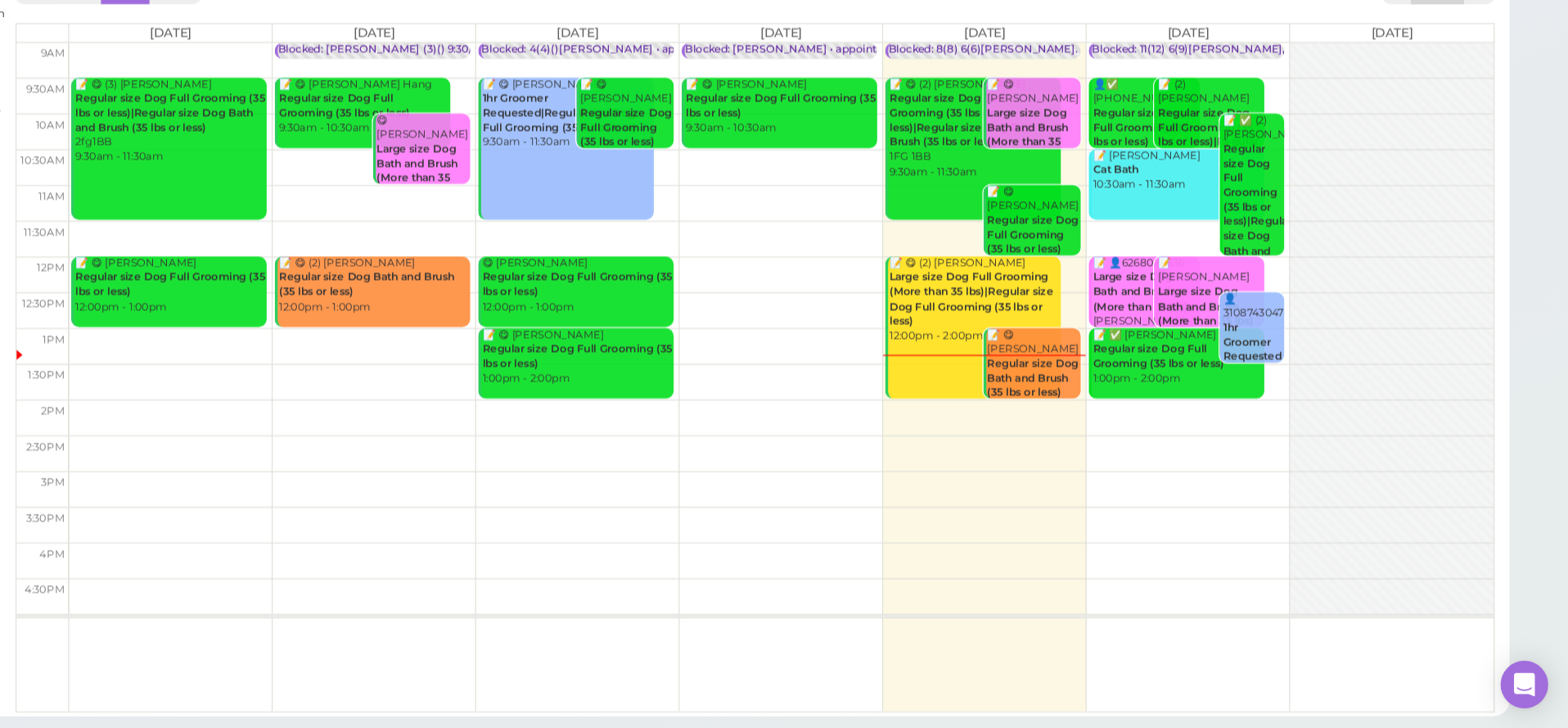
click at [1037, 456] on td at bounding box center [919, 471] width 1174 height 29
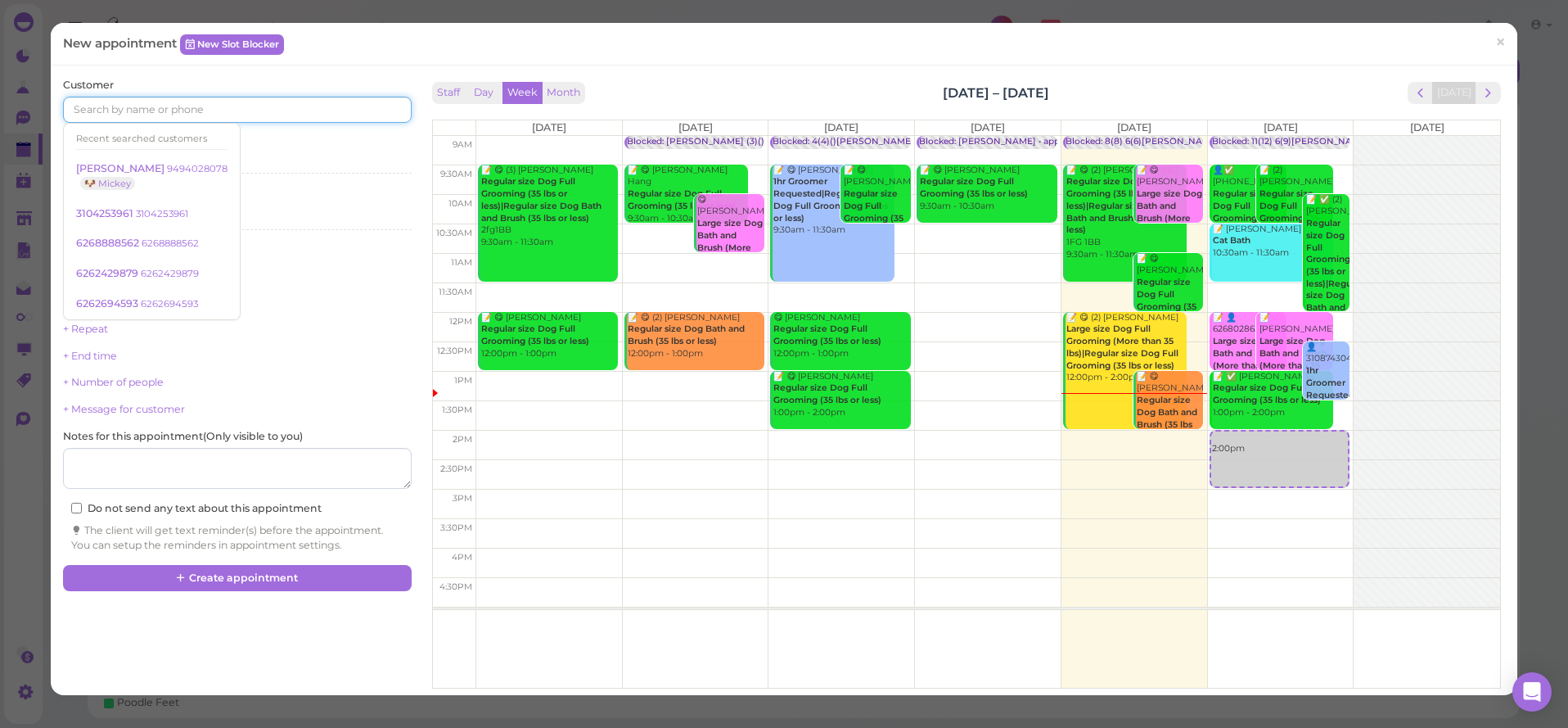
click at [113, 115] on input at bounding box center [236, 109] width 348 height 26
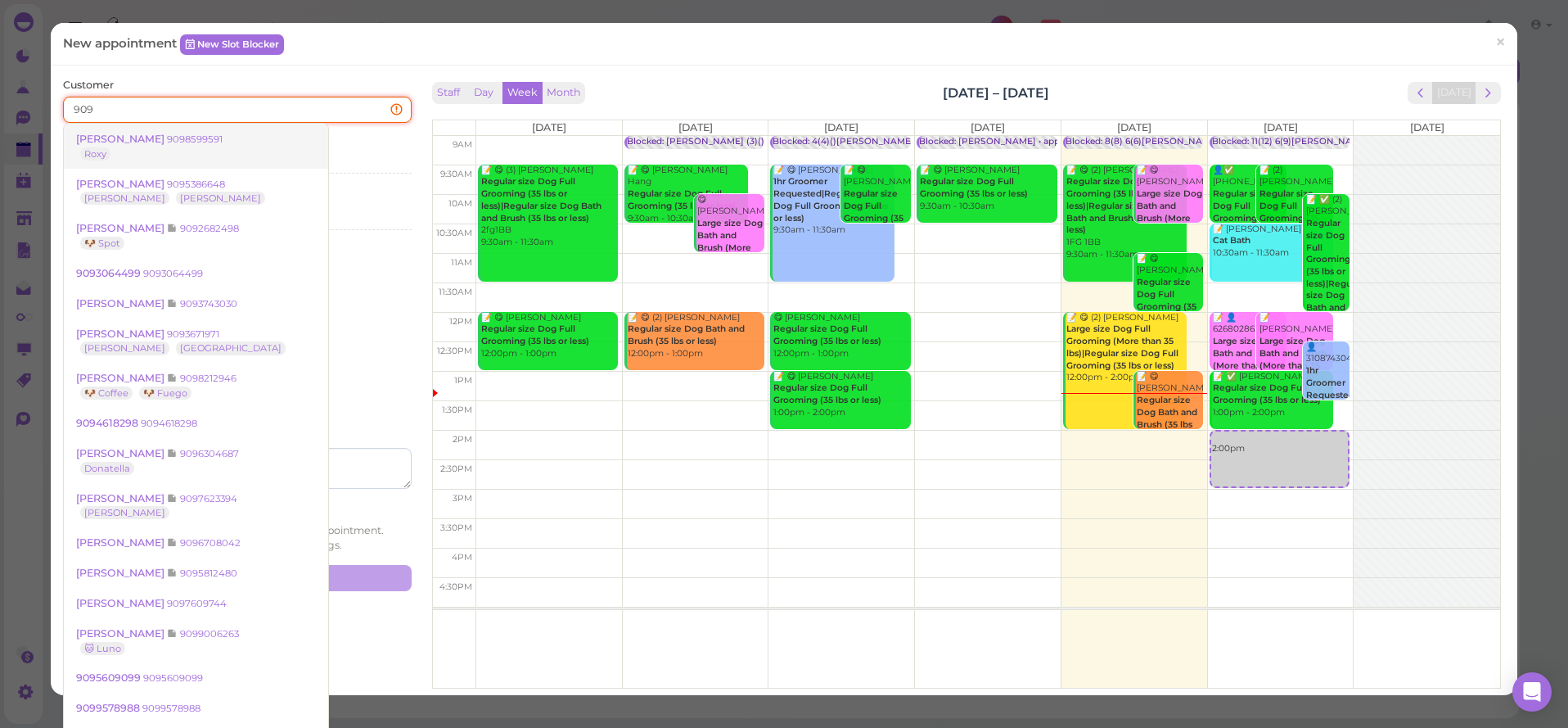
type input "909"
click at [116, 132] on span "Kayla Loera" at bounding box center [122, 138] width 91 height 12
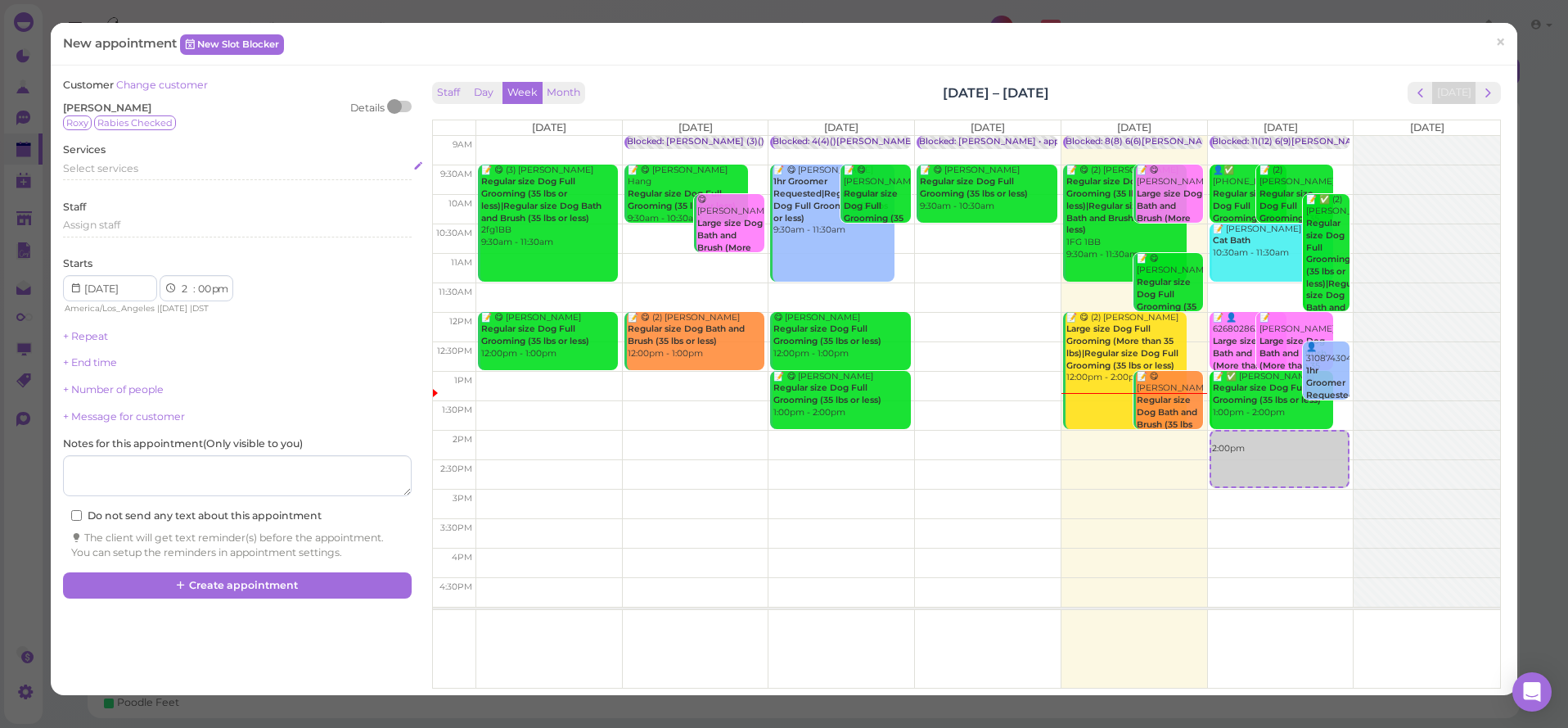
click at [131, 164] on span "Select services" at bounding box center [101, 168] width 76 height 12
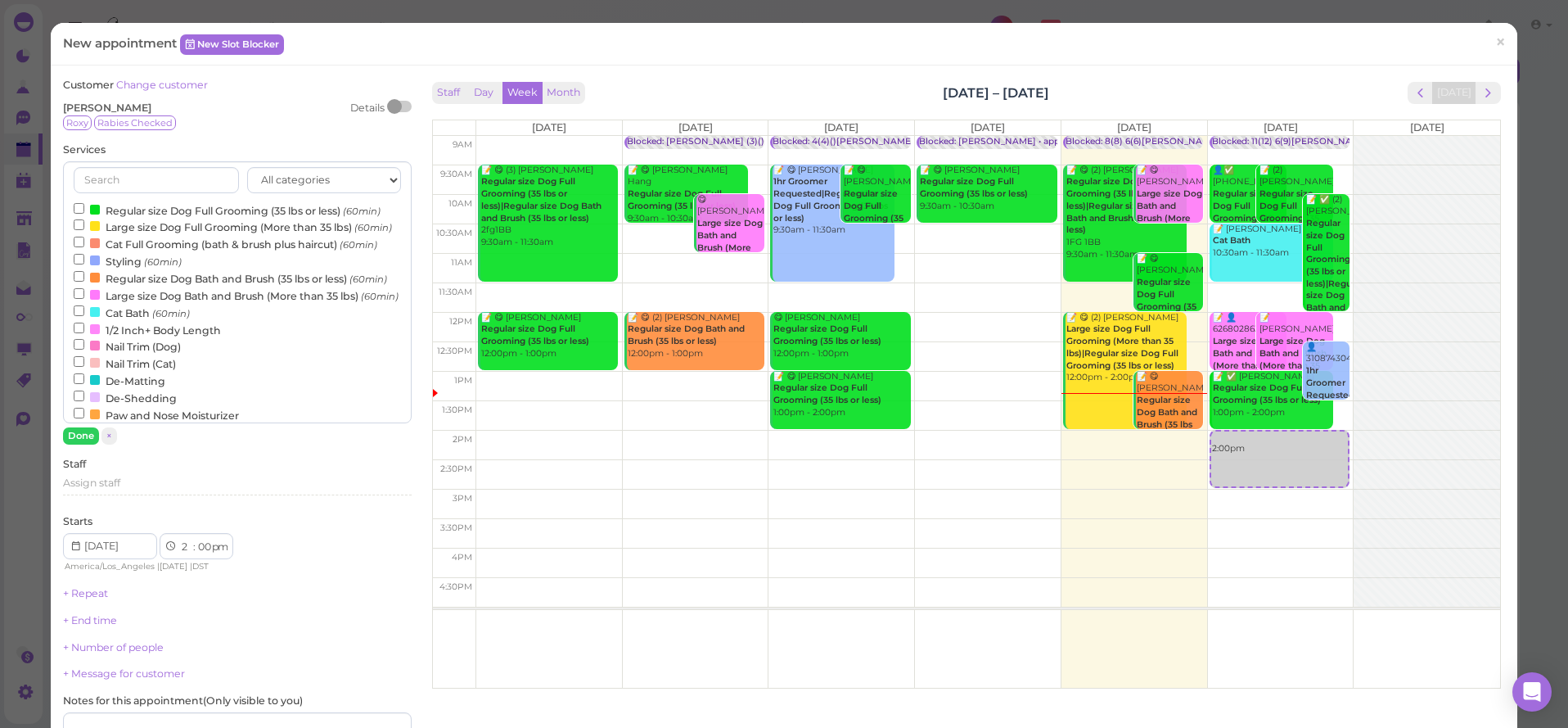
click at [137, 201] on label "Regular size Dog Full Grooming (35 lbs or less) (60min)" at bounding box center [227, 210] width 307 height 17
click at [84, 203] on input "Regular size Dog Full Grooming (35 lbs or less) (60min)" at bounding box center [79, 208] width 10 height 10
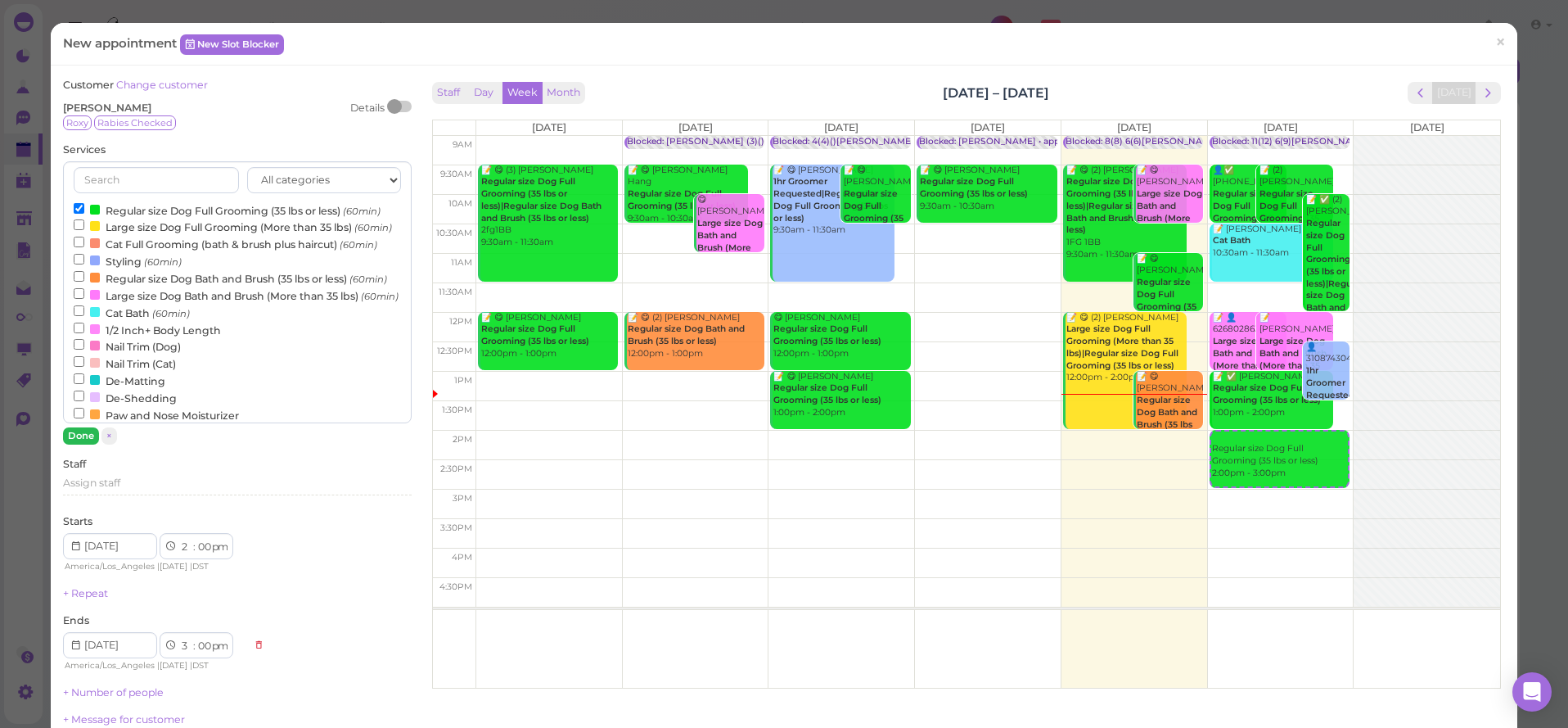
click at [89, 427] on button "Done" at bounding box center [81, 436] width 36 height 17
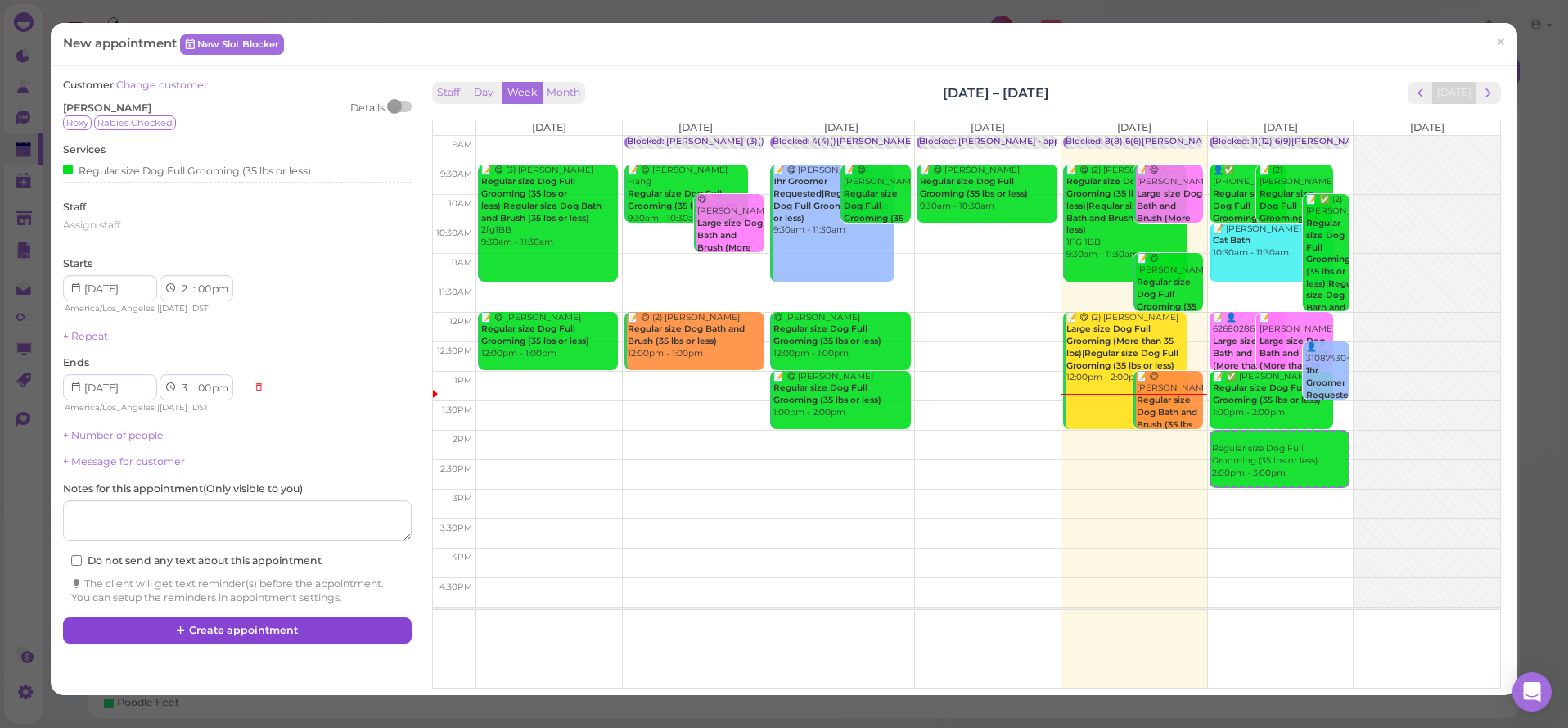
click at [230, 617] on button "Create appointment" at bounding box center [236, 630] width 348 height 26
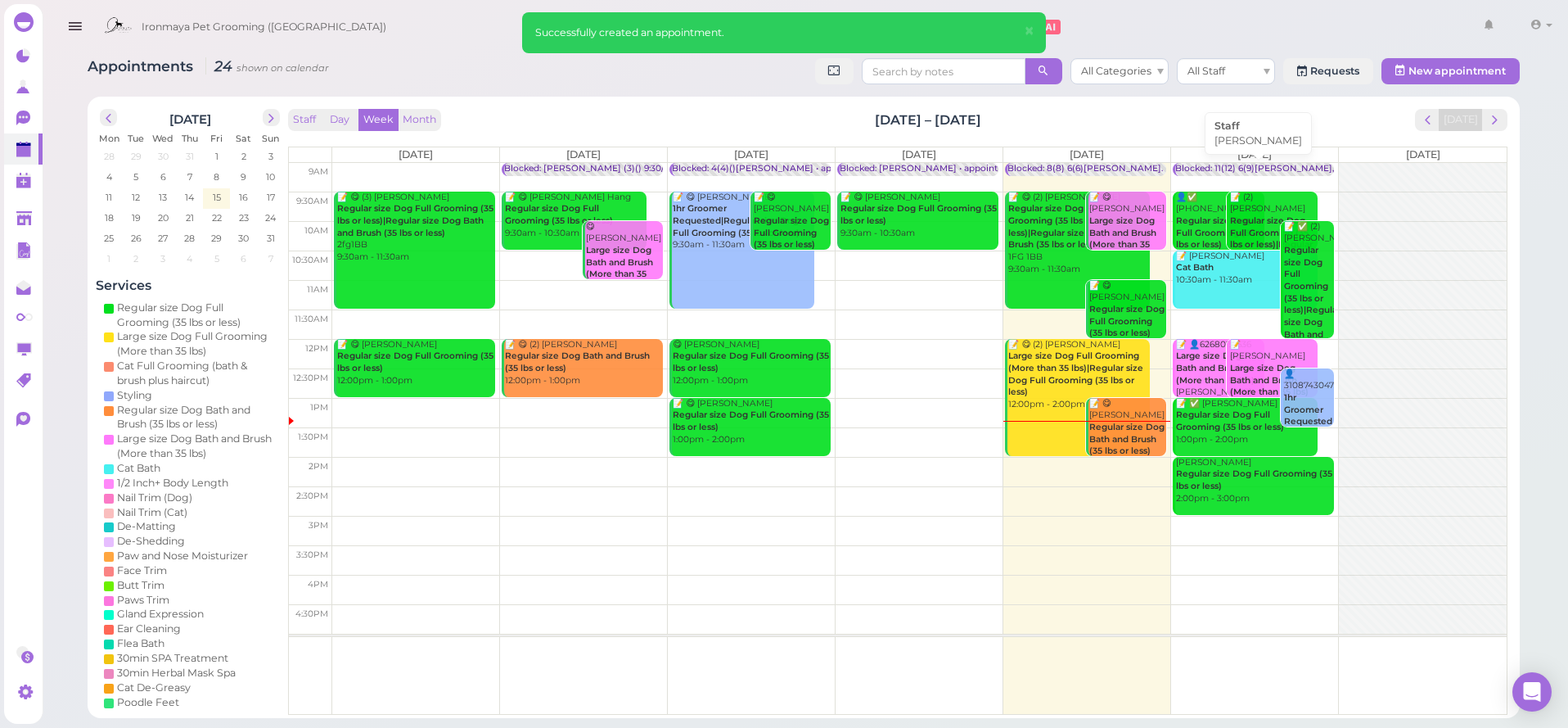
click at [1278, 168] on div "Blocked: 11(12) 6(9)Ida,Lulu,Isaac • Emma" at bounding box center [1336, 169] width 321 height 12
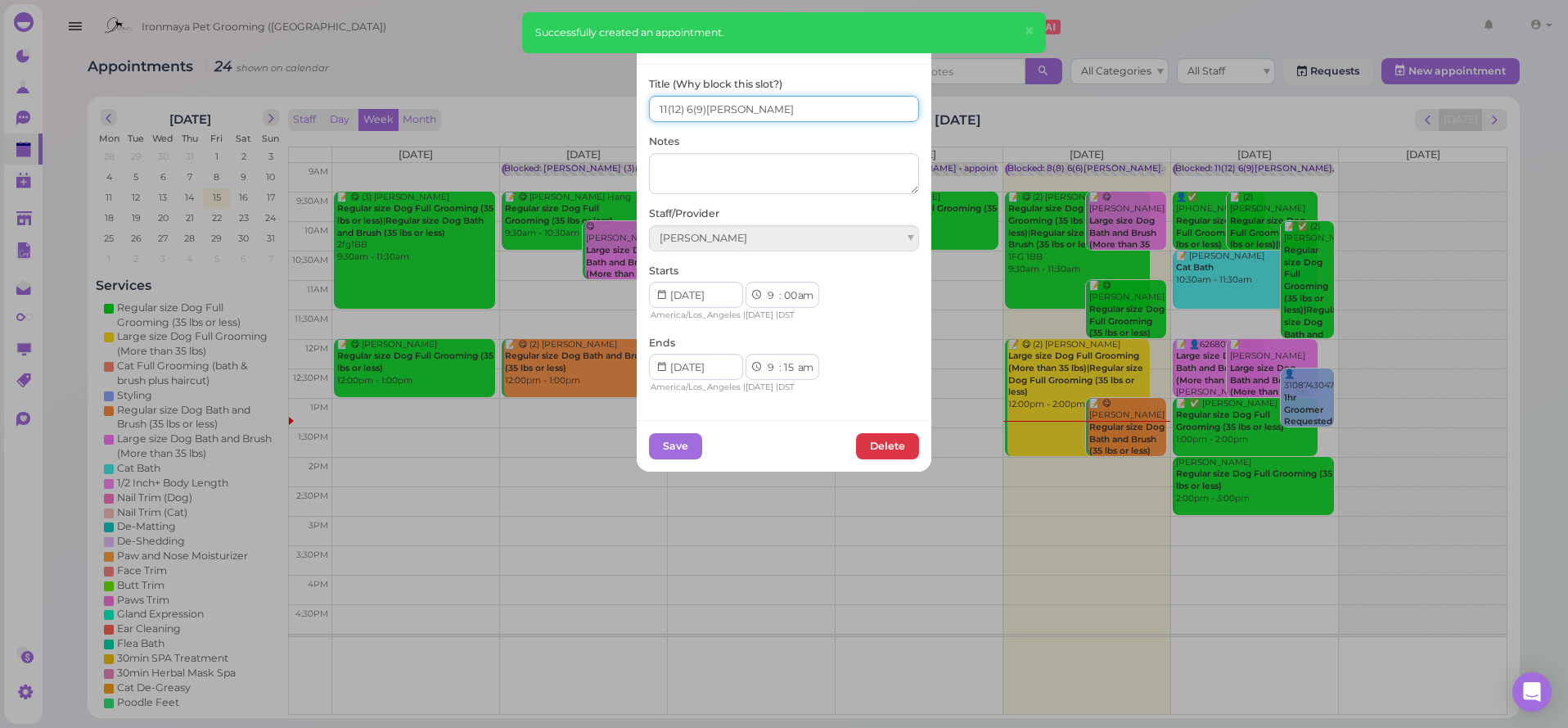
click at [674, 108] on input "11(12) 6(9)Ida,Lulu,Isaac" at bounding box center [784, 108] width 270 height 26
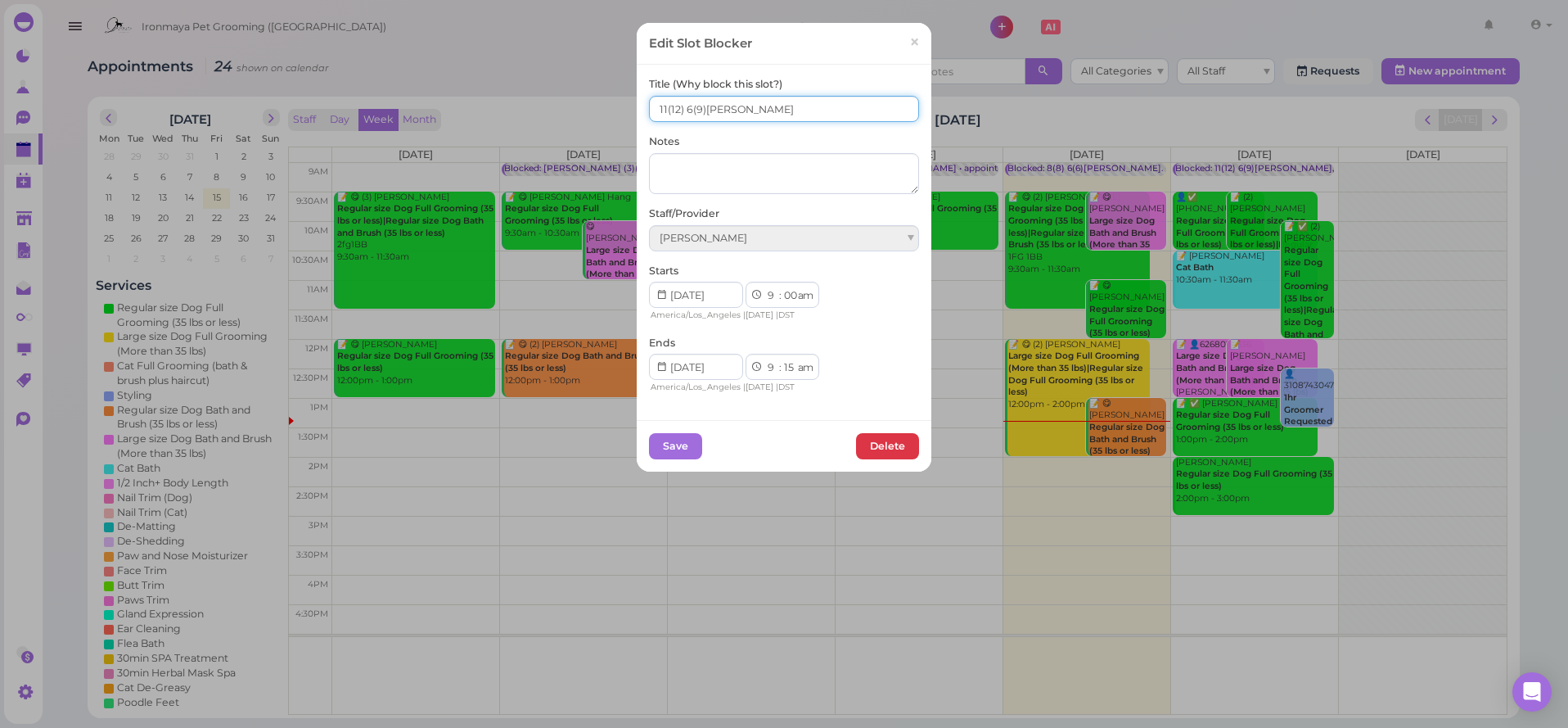
click at [668, 110] on input "11(12) 6(9)Ida,Lulu,Isaac" at bounding box center [784, 108] width 270 height 26
click at [681, 106] on input "12(12) 6(9)Ida,Lulu,Isaac" at bounding box center [784, 108] width 270 height 26
type input "12(14) 6(9)Ida,Lulu,Isaac"
click at [659, 440] on button "Save" at bounding box center [675, 446] width 53 height 26
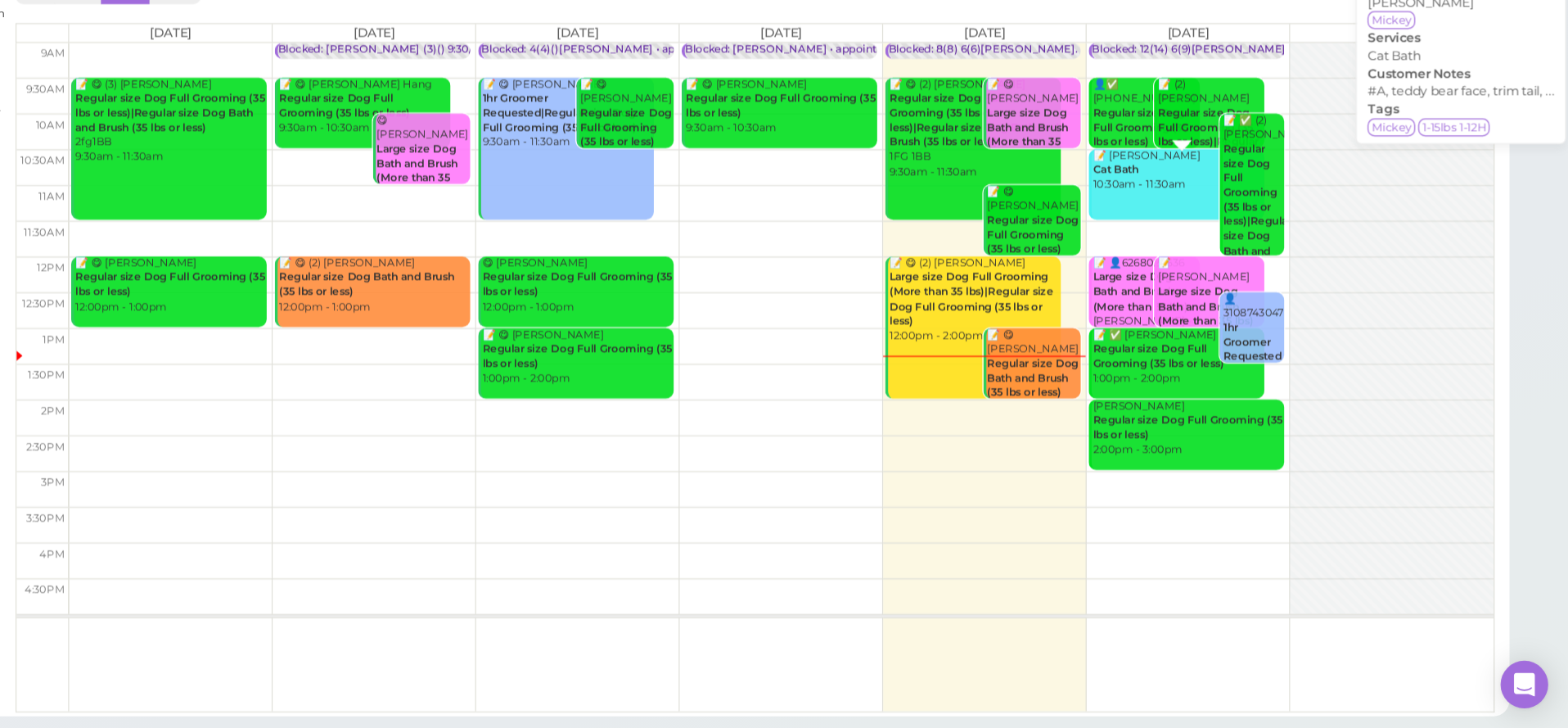
drag, startPoint x: 973, startPoint y: 135, endPoint x: 392, endPoint y: 55, distance: 586.5
click at [394, 54] on div "Appointments 24 shown on calendar All Categories All Staff Requests New appoint…" at bounding box center [803, 382] width 1473 height 672
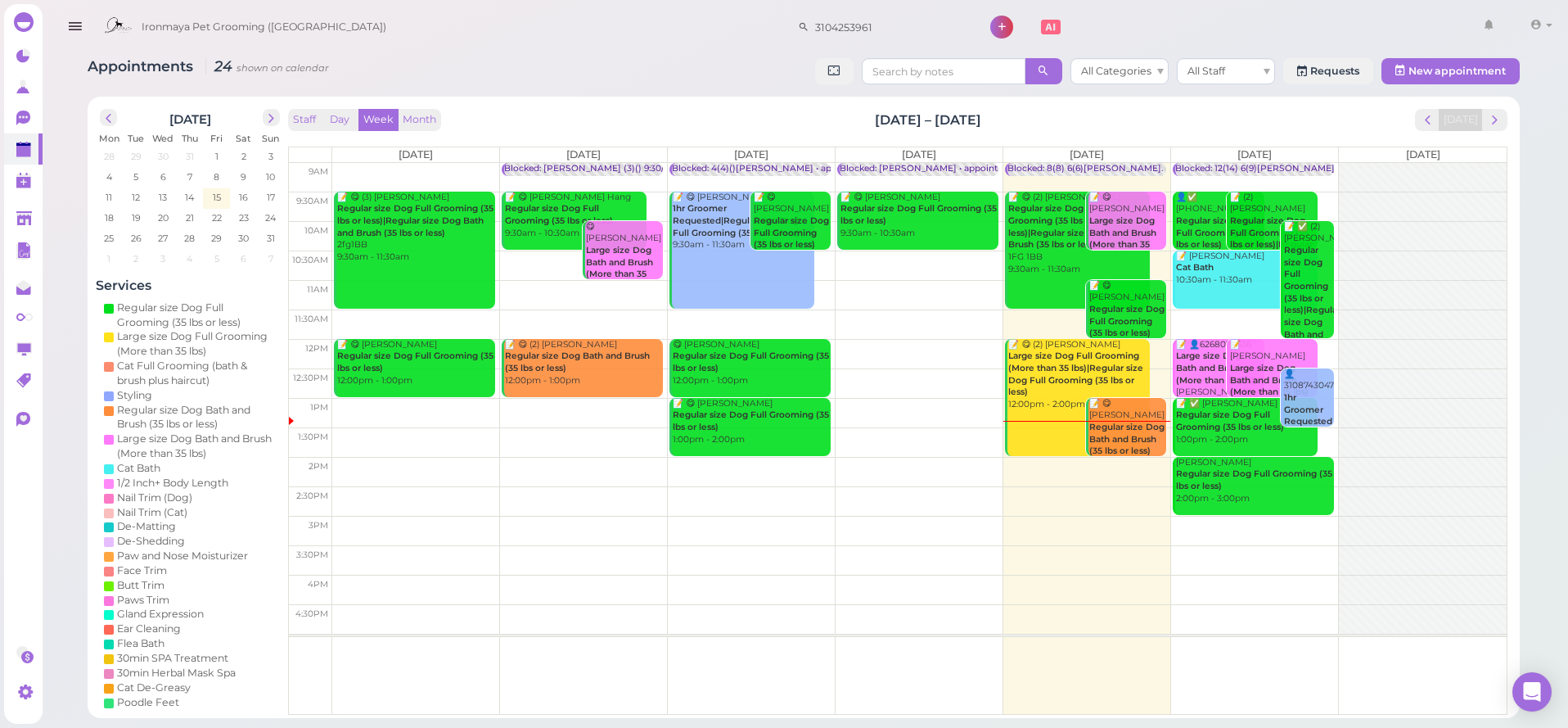
click at [1116, 119] on div "Staff Day Week Month Aug 11 – 17, 2025 Today Mon 8/11 Tue 8/12 Wed 8/13 Thu 8/1…" at bounding box center [897, 413] width 1219 height 607
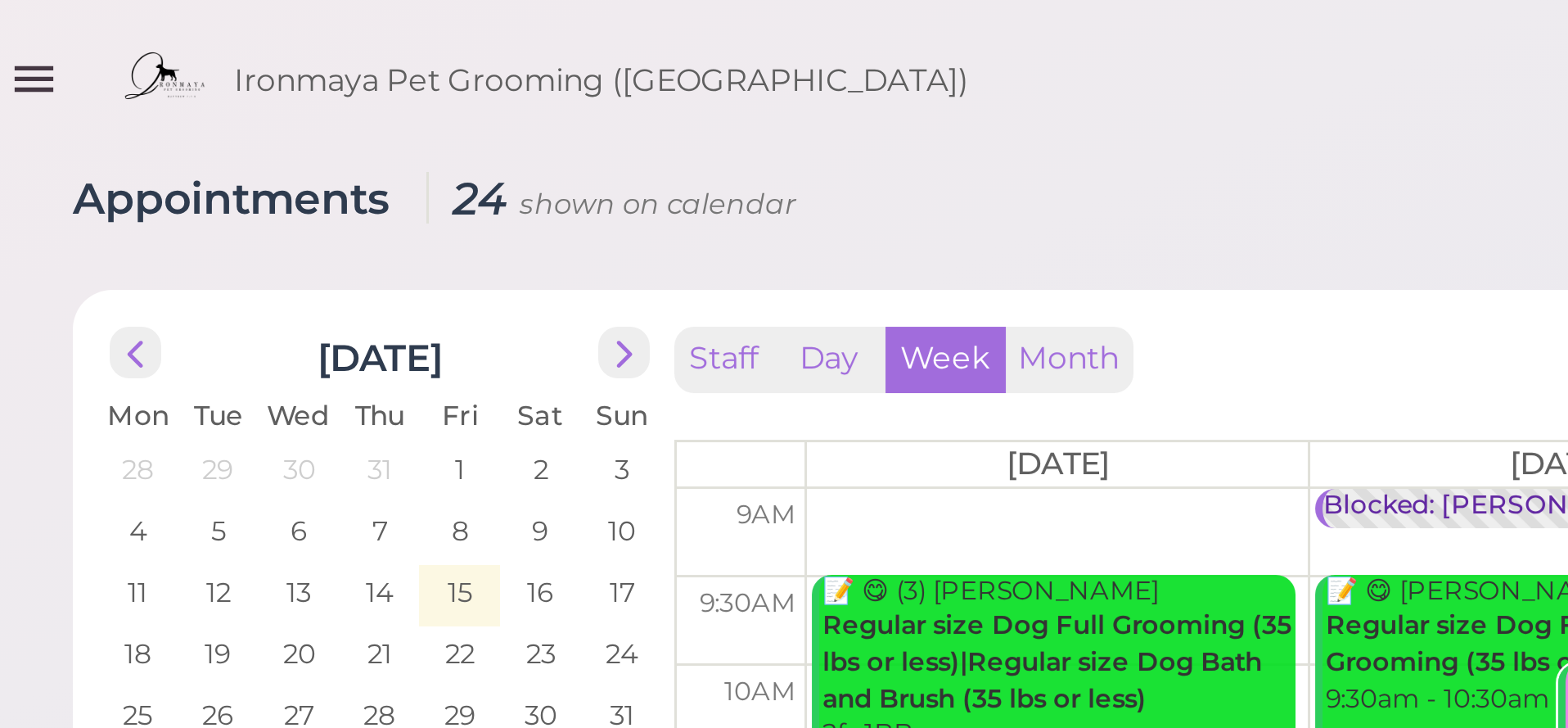
click at [318, 40] on div "Ironmaya Pet Grooming (San Dimas) 3104253961 1 Account Billings" at bounding box center [827, 28] width 1462 height 46
click at [66, 28] on icon "button" at bounding box center [75, 27] width 17 height 21
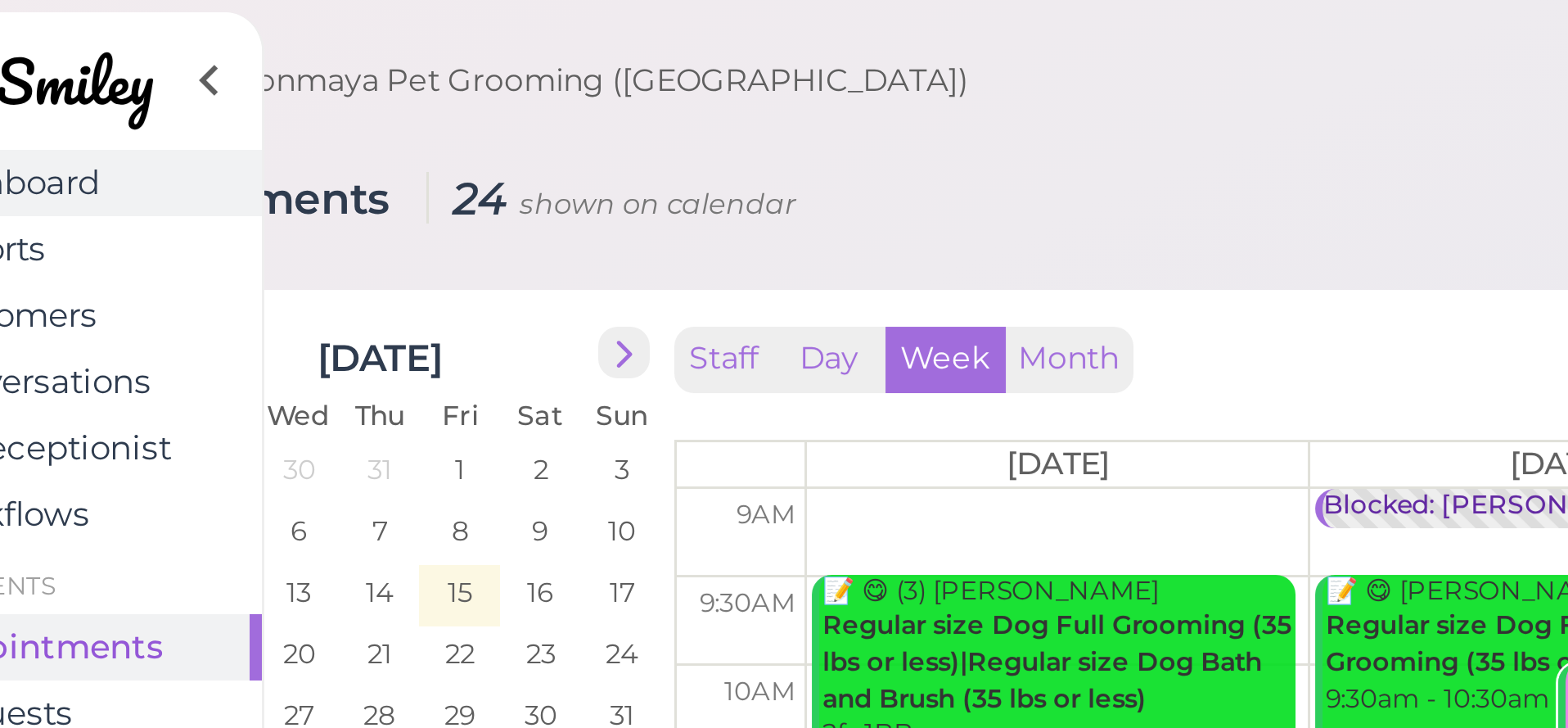
click at [36, 62] on span "Dashboard" at bounding box center [66, 61] width 60 height 14
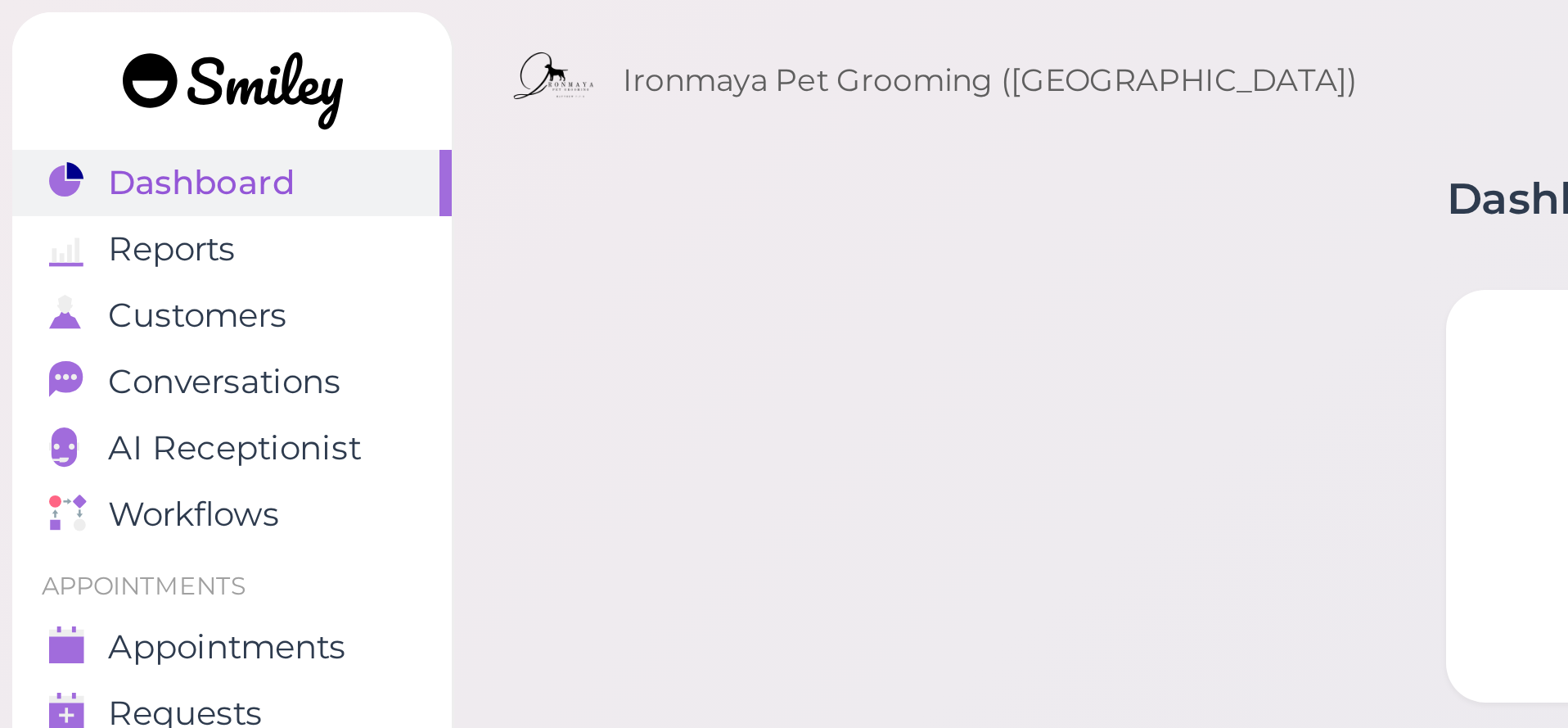
click at [194, 59] on div "Dashboard New visit alert Notes Tour 1 Quick setup Sales Check-in Go to Visitor…" at bounding box center [858, 705] width 1419 height 1410
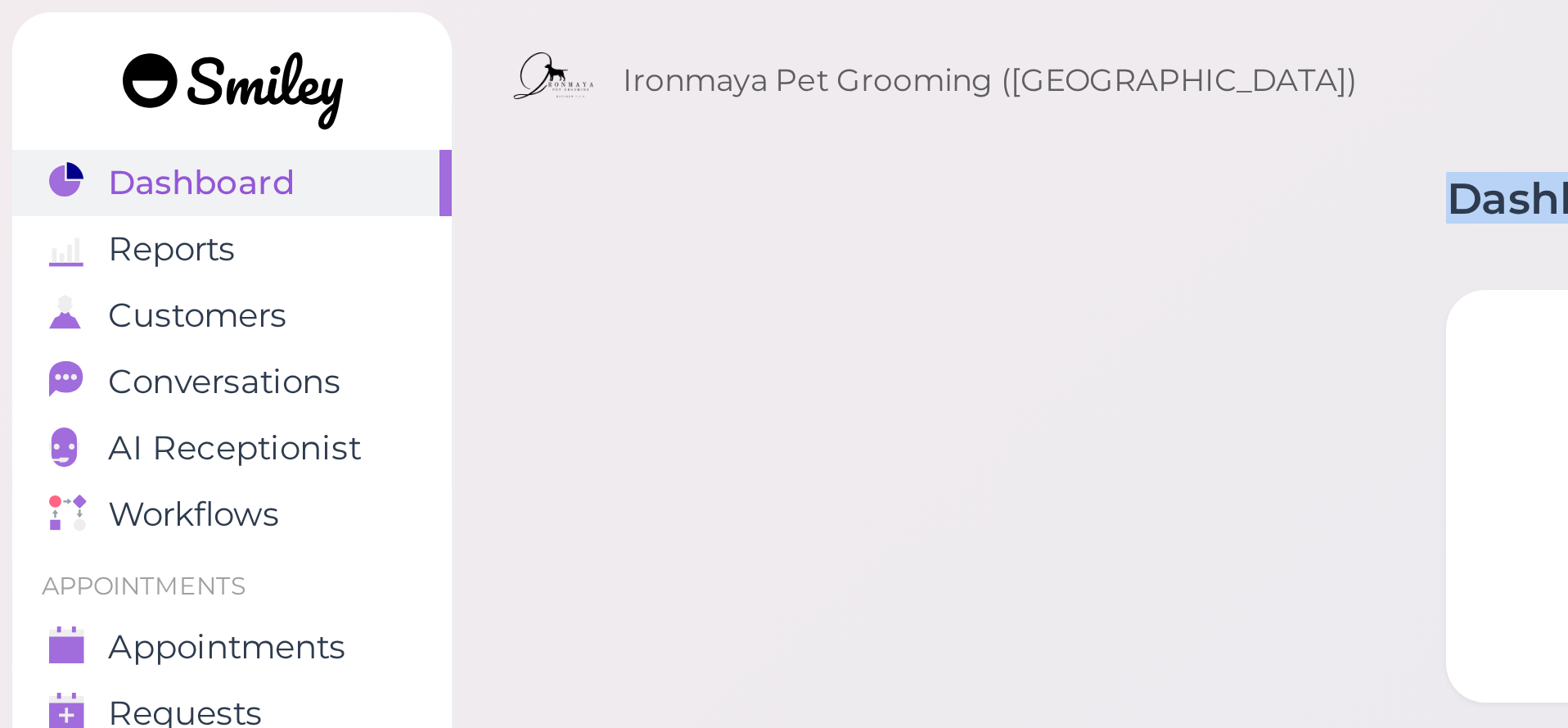
click at [194, 59] on div "Dashboard New visit alert Notes Tour 1 Quick setup Sales Check-in Go to Visitor…" at bounding box center [858, 705] width 1419 height 1410
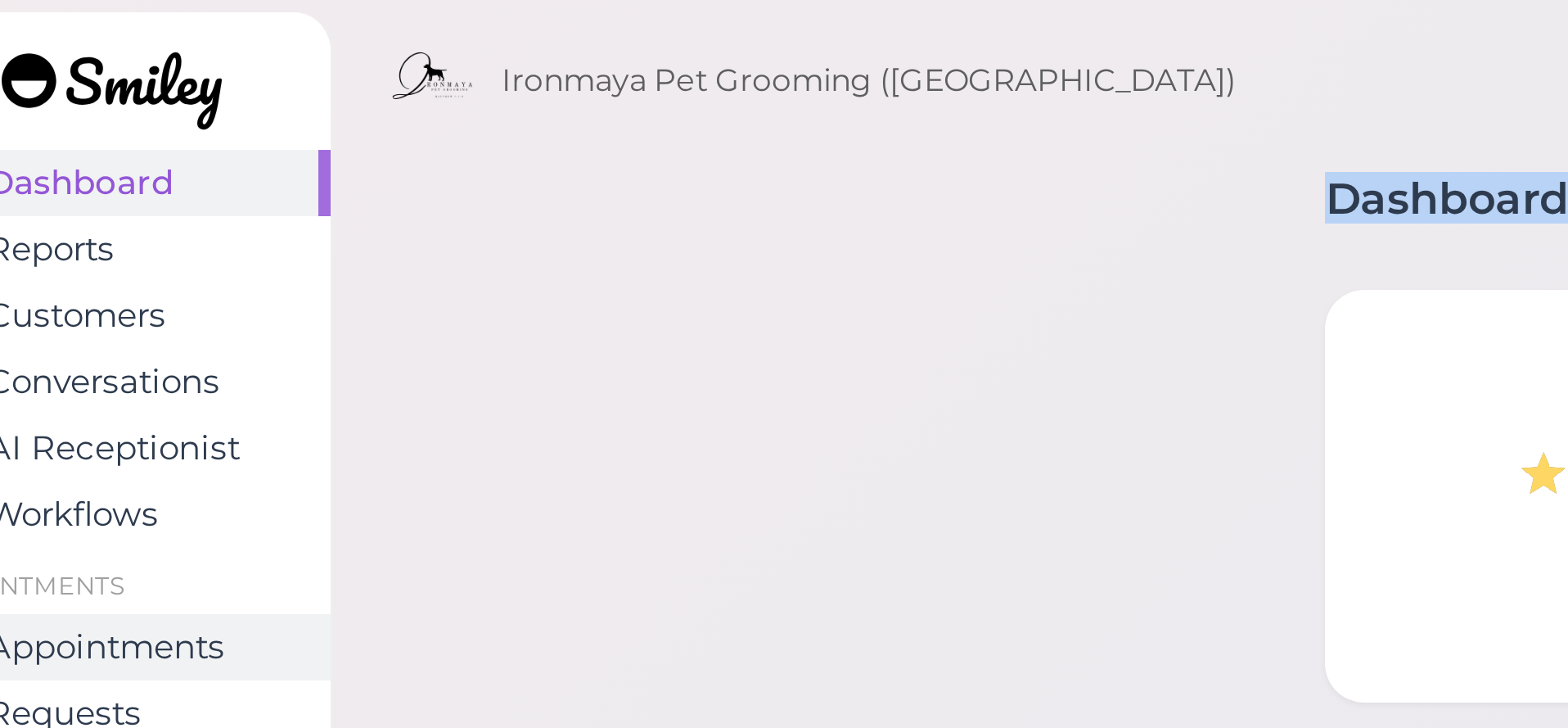
click at [74, 218] on span "Appointments" at bounding box center [76, 216] width 79 height 14
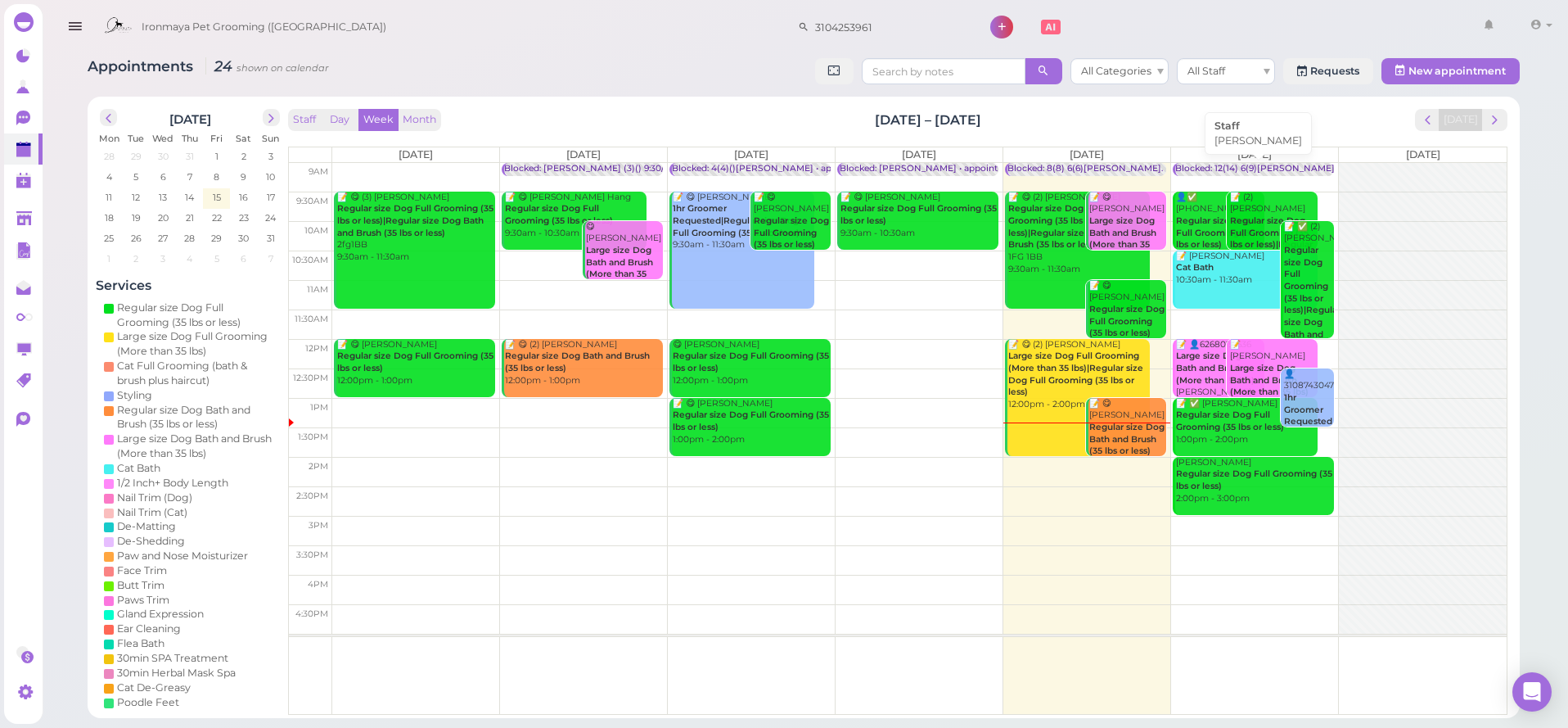
click at [1229, 167] on div "Blocked: 12(14) 6(9)Ida,Lulu,Isaac • Emma" at bounding box center [1337, 169] width 324 height 12
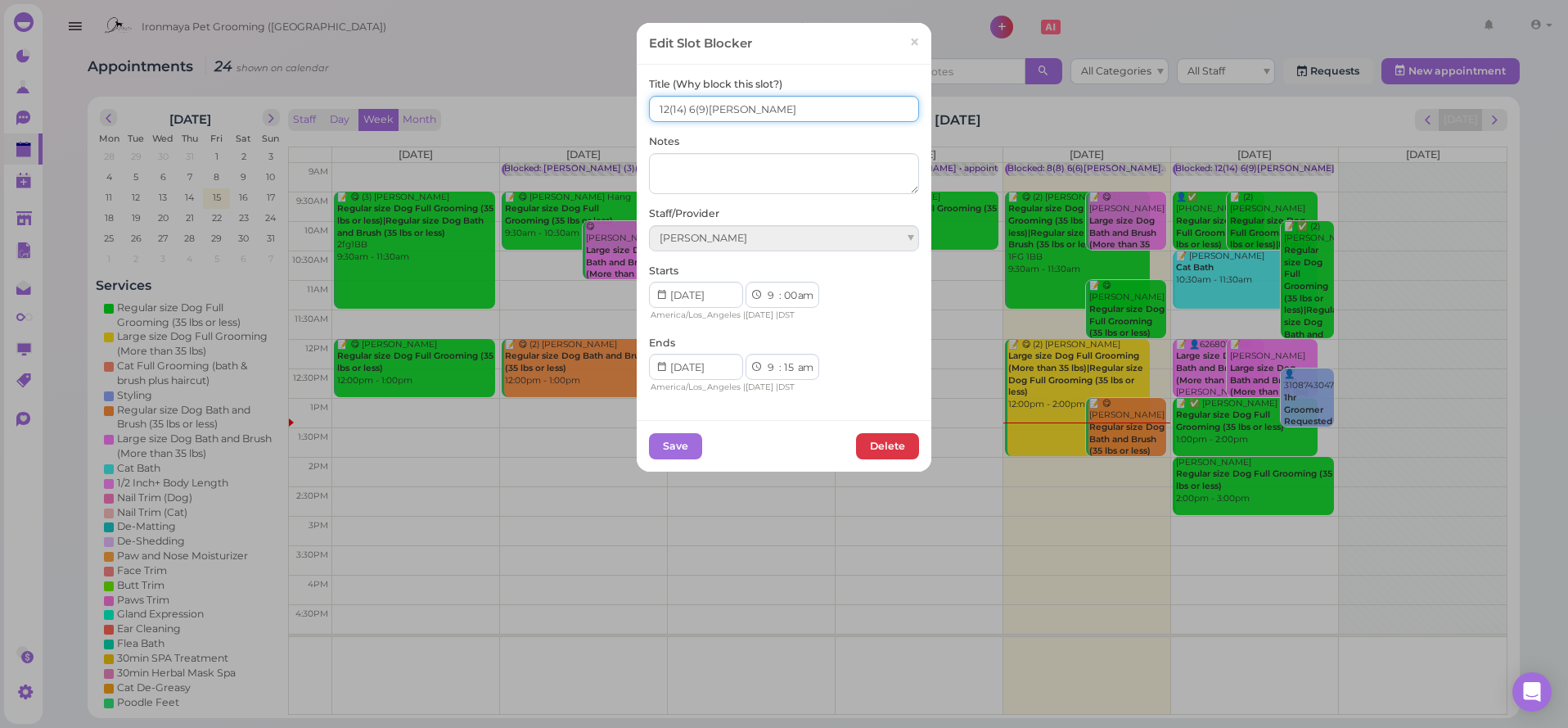
click at [701, 108] on input "12(14) 6(9)Ida,Lulu,Isaac" at bounding box center [784, 108] width 270 height 26
click at [694, 112] on input "12(14) 6(9)Ida,Lulu,Isaac" at bounding box center [784, 108] width 270 height 26
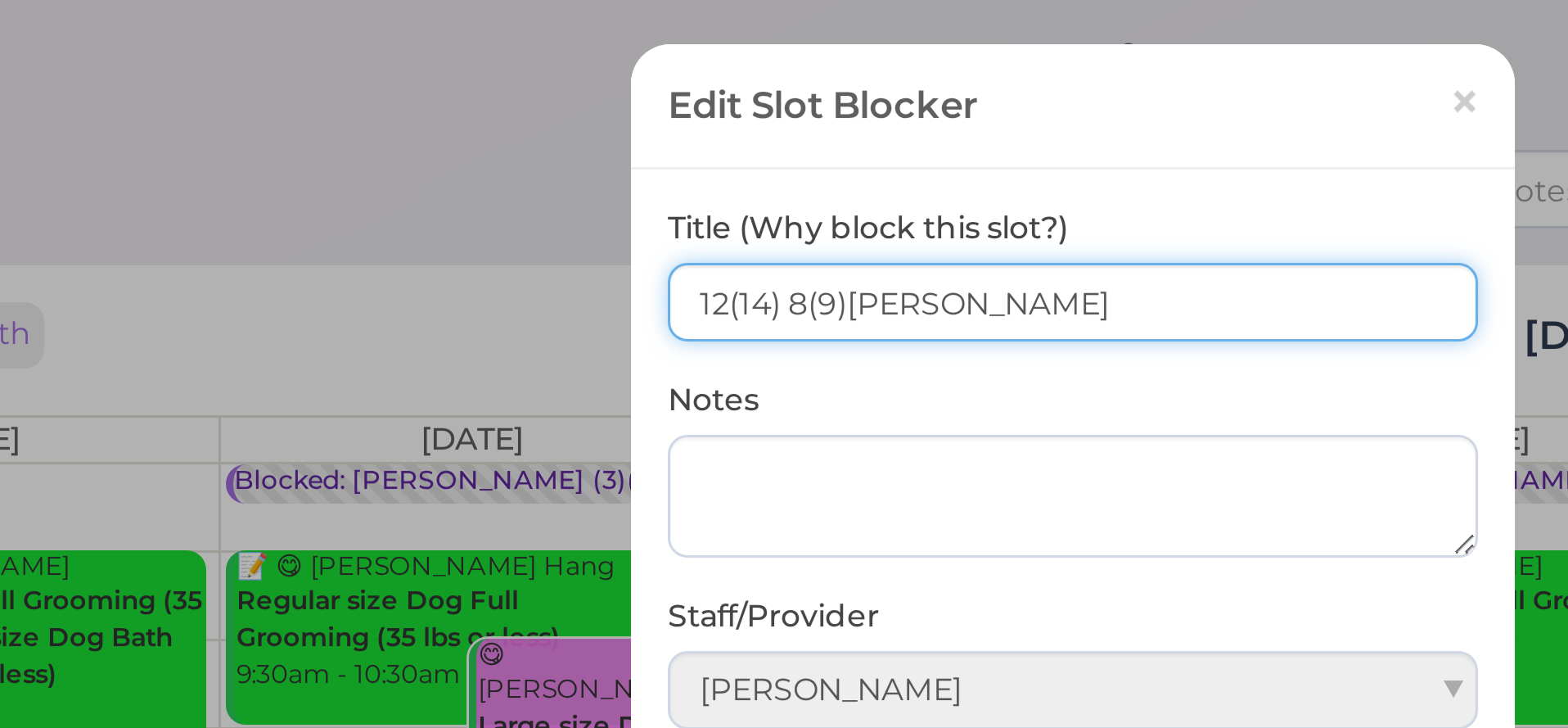
click at [649, 101] on input "12(14) 8(9)Ida,Lulu,Isaac" at bounding box center [784, 108] width 270 height 26
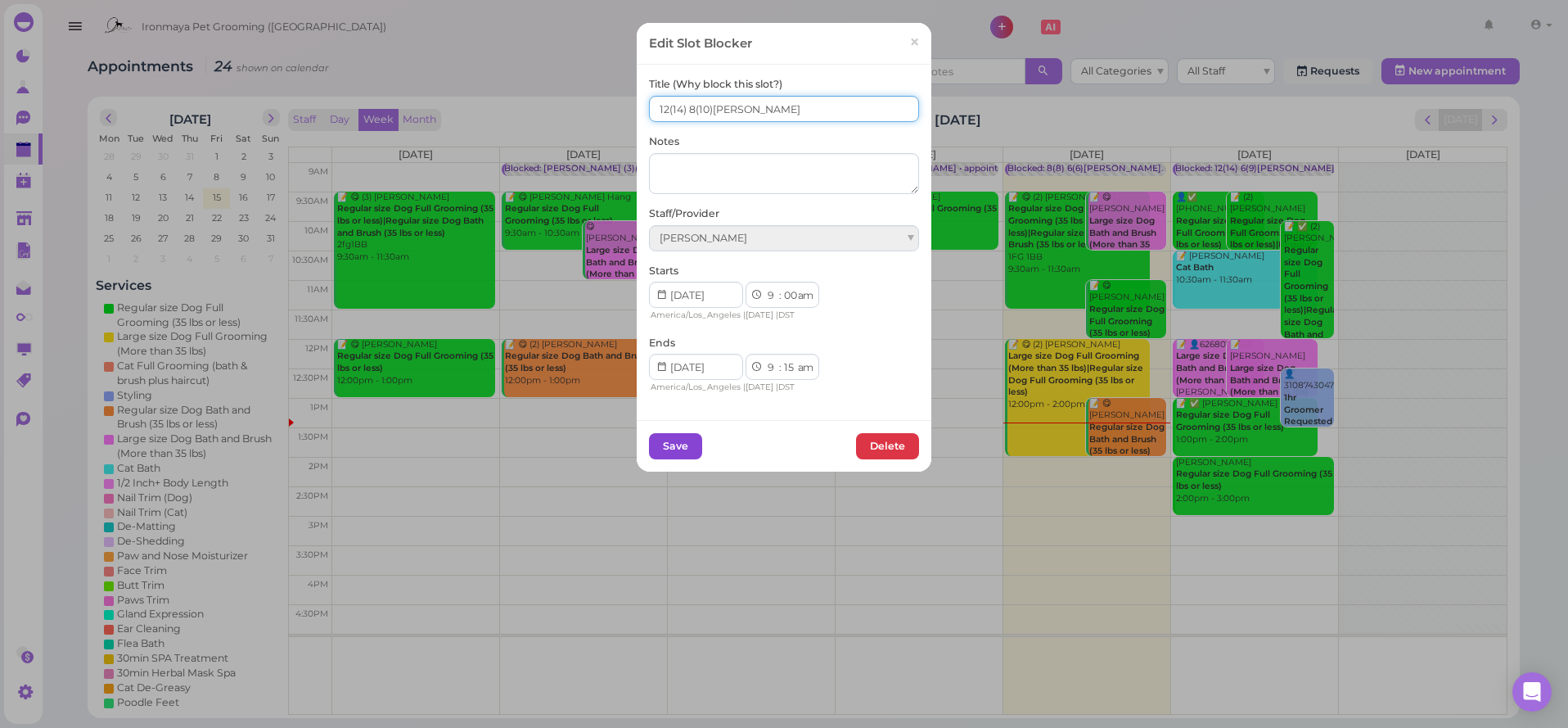
type input "12(14) 8(10)Ida,Lulu,Isaac"
click at [696, 438] on button "Save" at bounding box center [675, 446] width 53 height 26
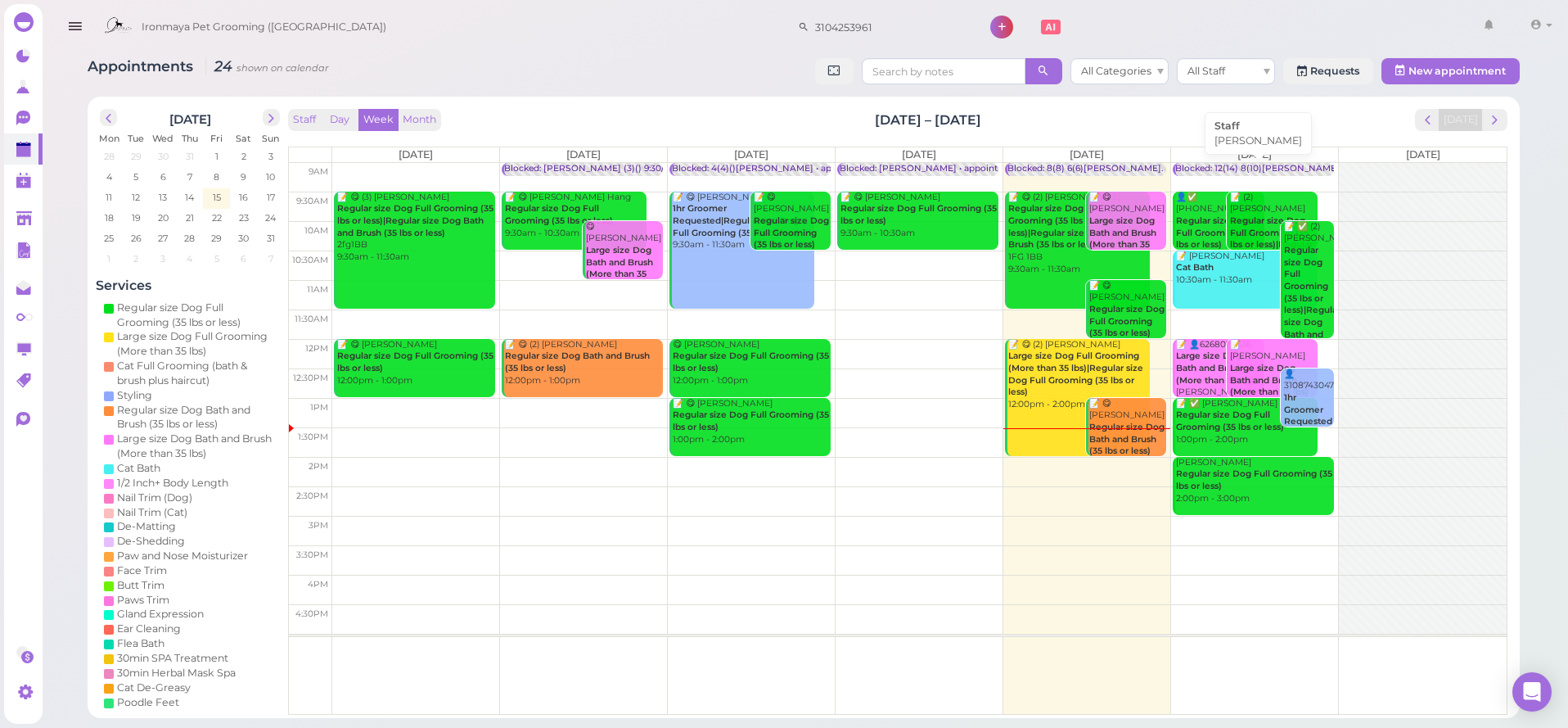
click at [1284, 164] on div "Blocked: 12(14) 8(10)Ida,Lulu,Isaac • Emma" at bounding box center [1339, 169] width 329 height 12
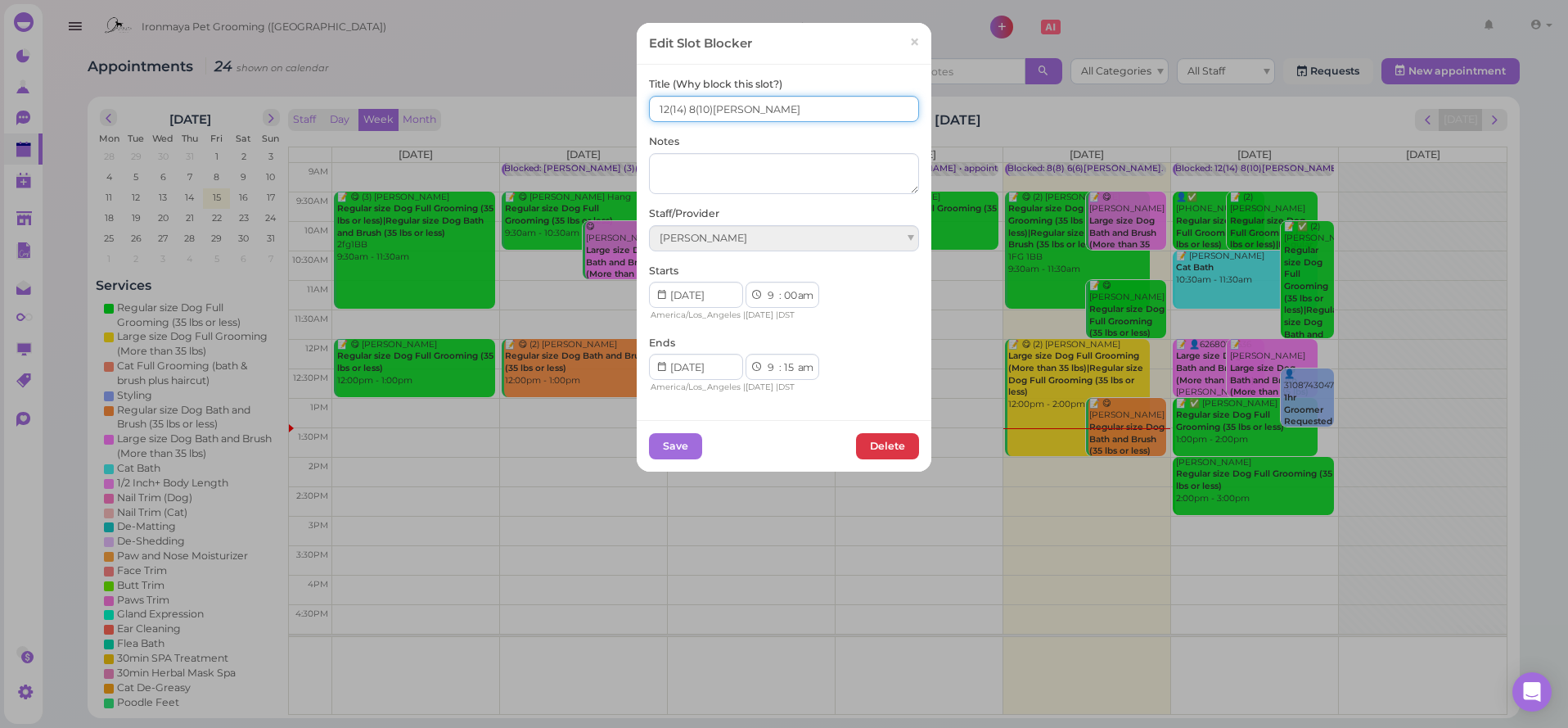
click at [694, 109] on input "12(14) 8(10)Ida,Lulu,Isaac" at bounding box center [784, 108] width 270 height 26
type input "12(14) 7(10)Ida,Lulu,Isaac"
click at [223, 147] on div "Edit Slot Blocker × Title (Why block this slot?) 12(14) 7(10)Ida,Lulu,Isaac Not…" at bounding box center [784, 364] width 1568 height 728
click at [682, 447] on button "Save" at bounding box center [675, 446] width 53 height 26
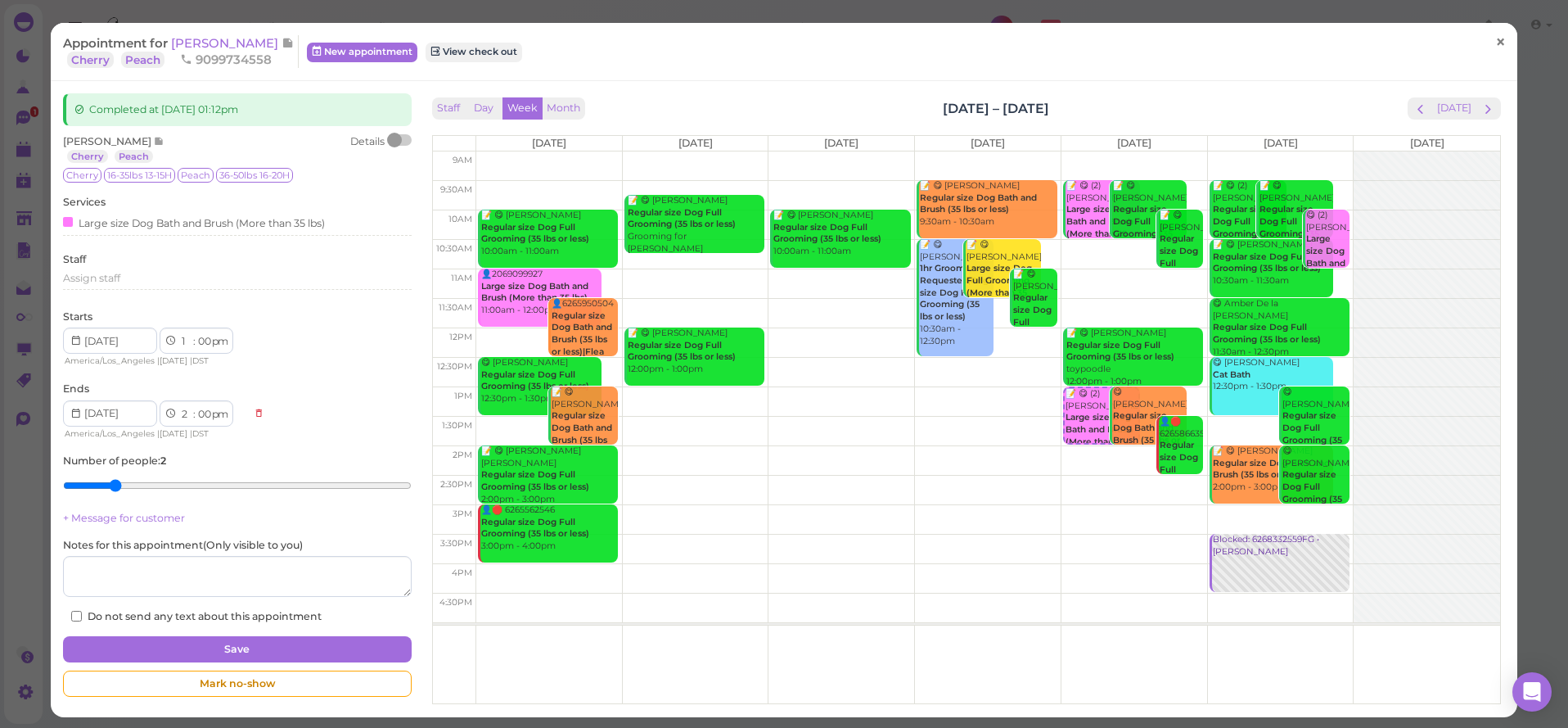
click at [1511, 40] on link "×" at bounding box center [1500, 43] width 30 height 39
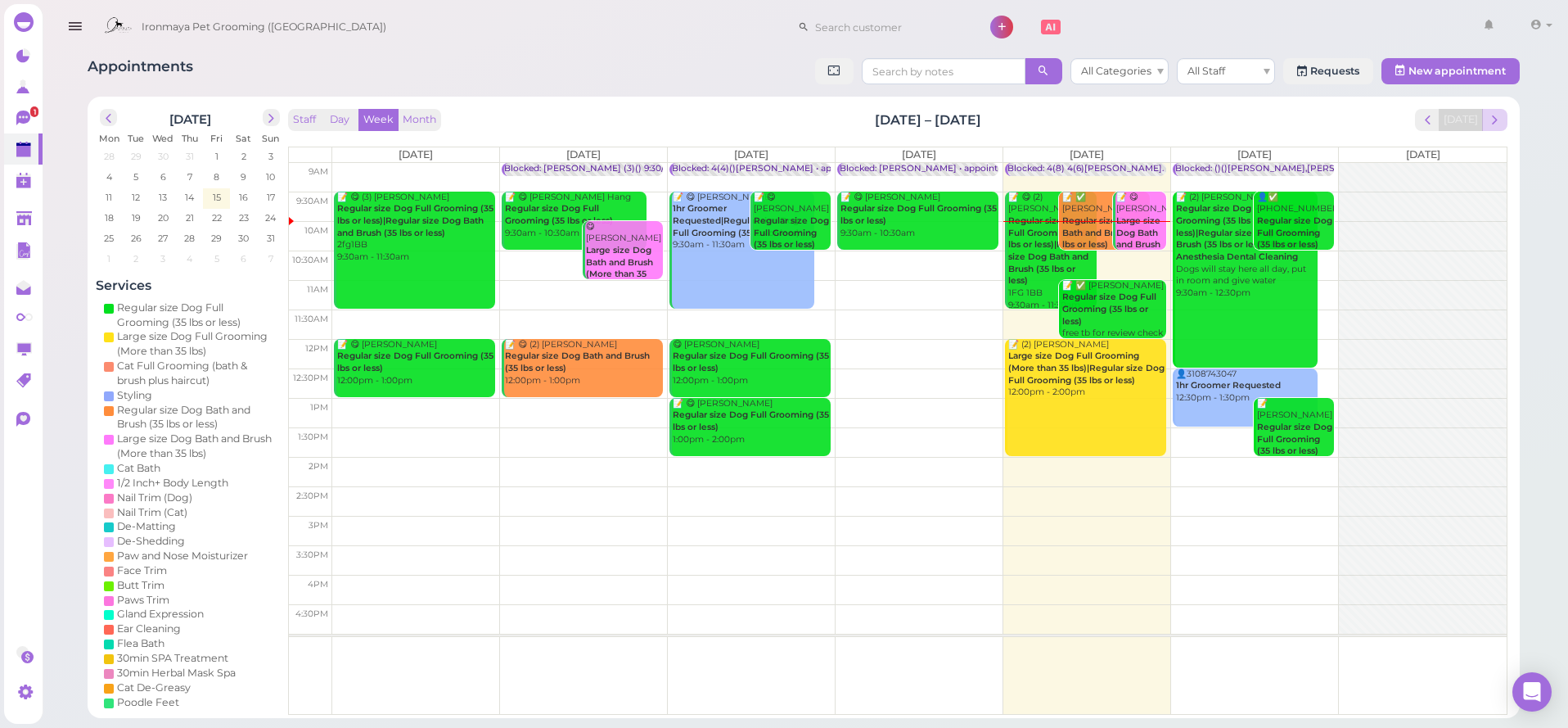
click at [1504, 119] on button "next" at bounding box center [1495, 120] width 26 height 22
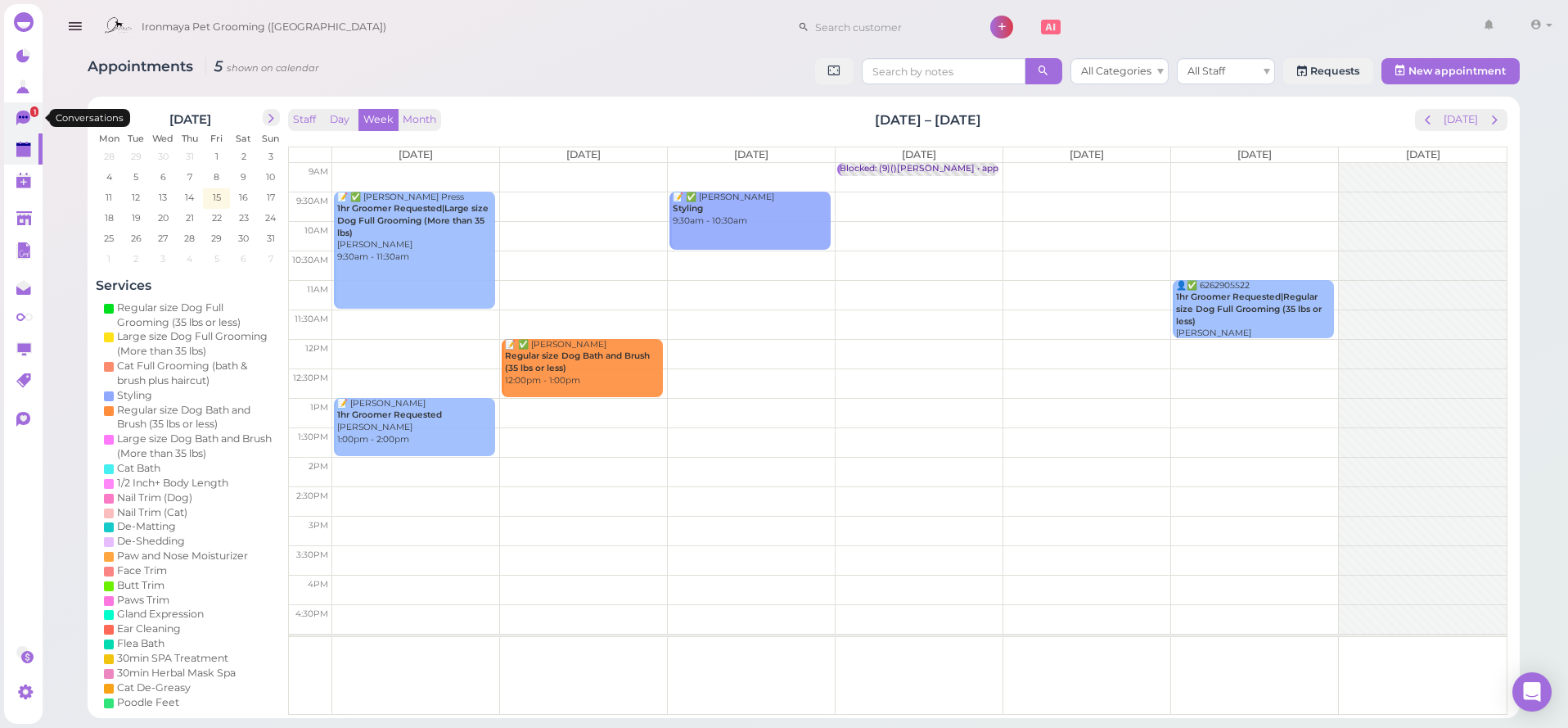
click at [32, 130] on link "1" at bounding box center [23, 118] width 39 height 31
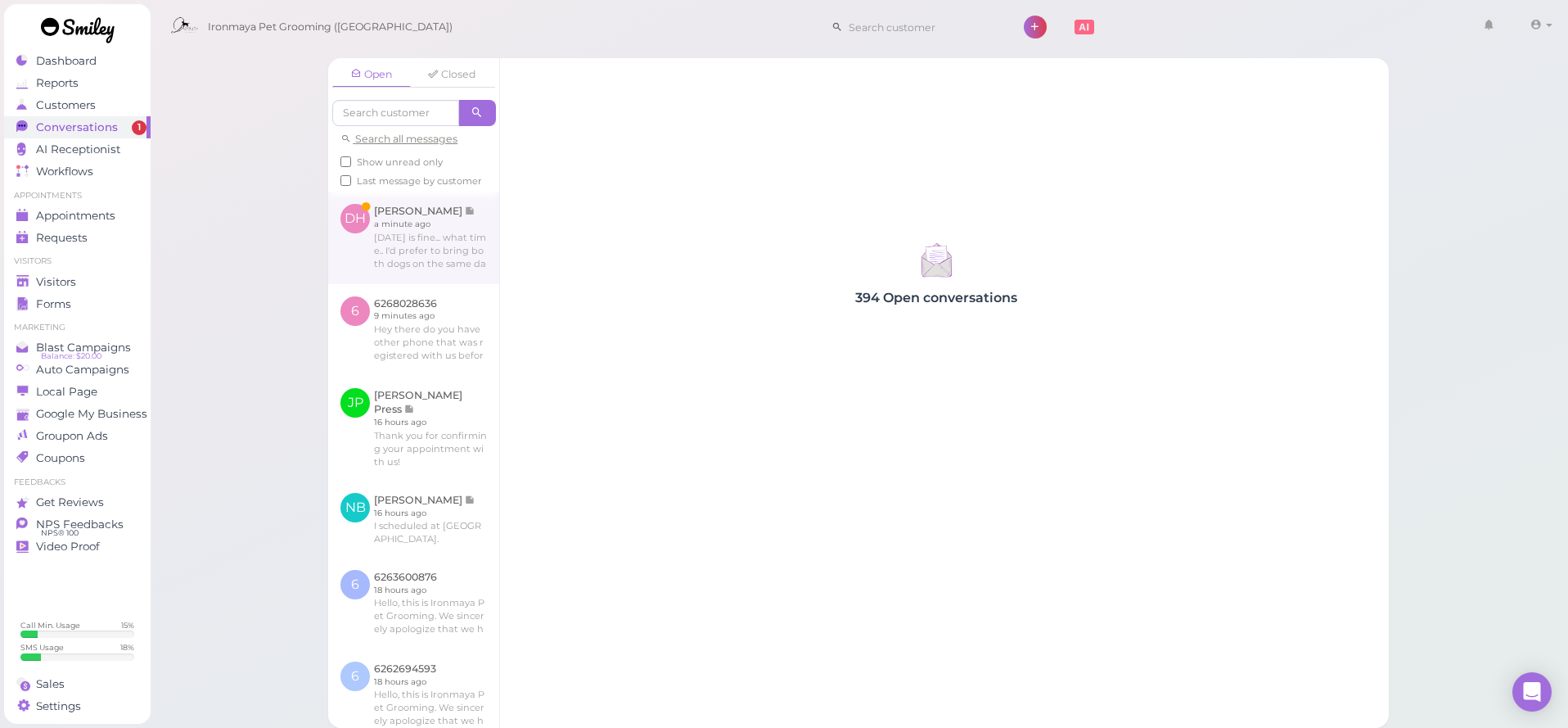
click at [471, 220] on link at bounding box center [413, 237] width 171 height 92
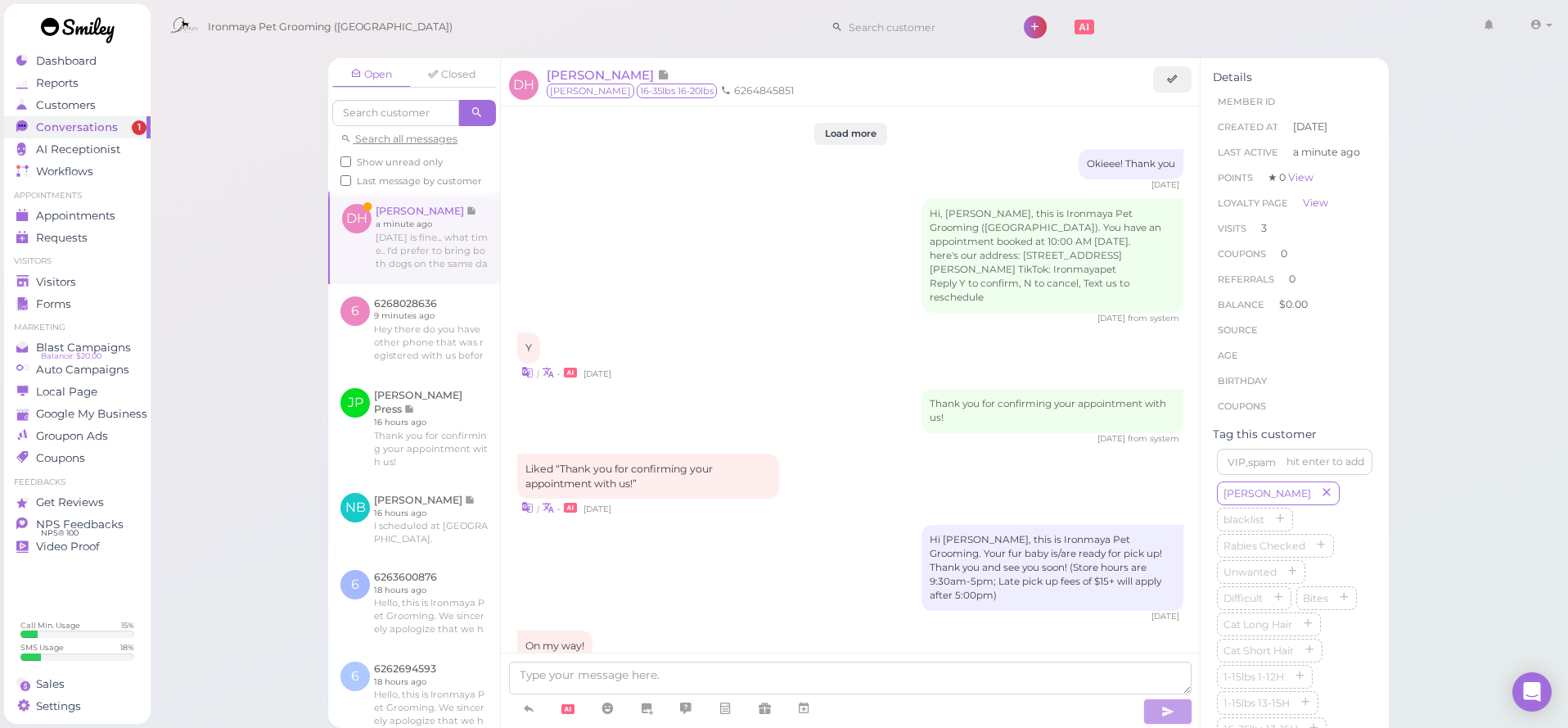
scroll to position [1858, 0]
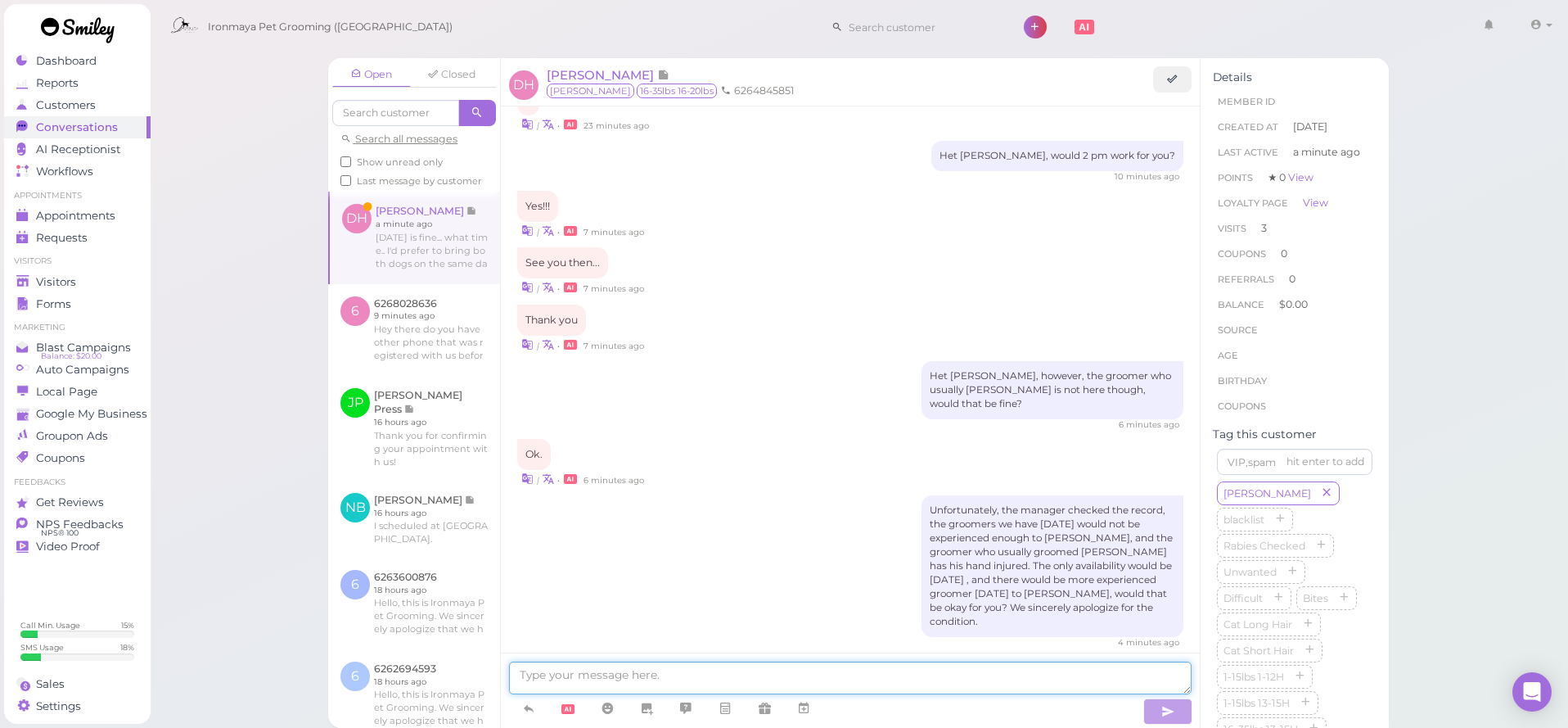
click at [784, 678] on textarea at bounding box center [850, 678] width 682 height 33
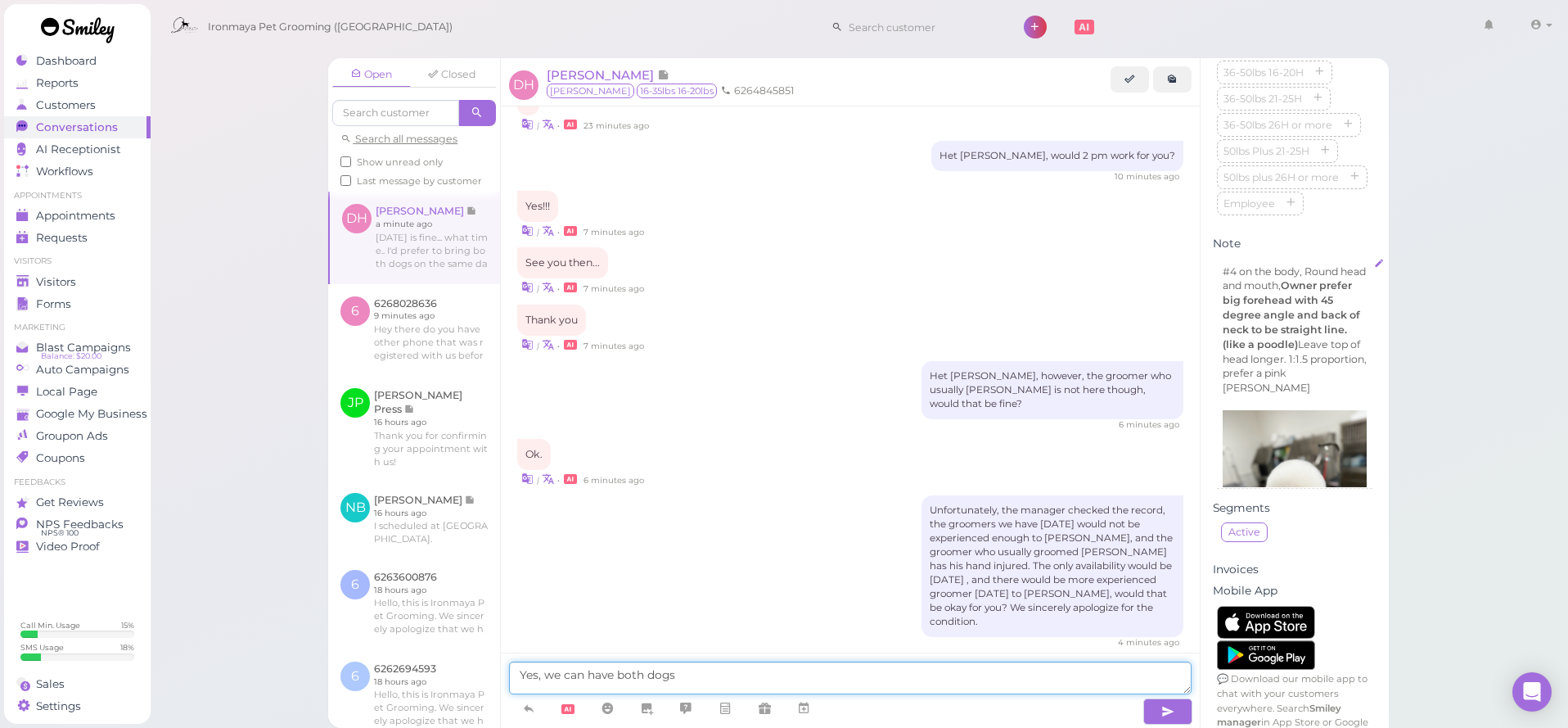
scroll to position [706, 0]
type textarea "Yes, we can have both dogs"
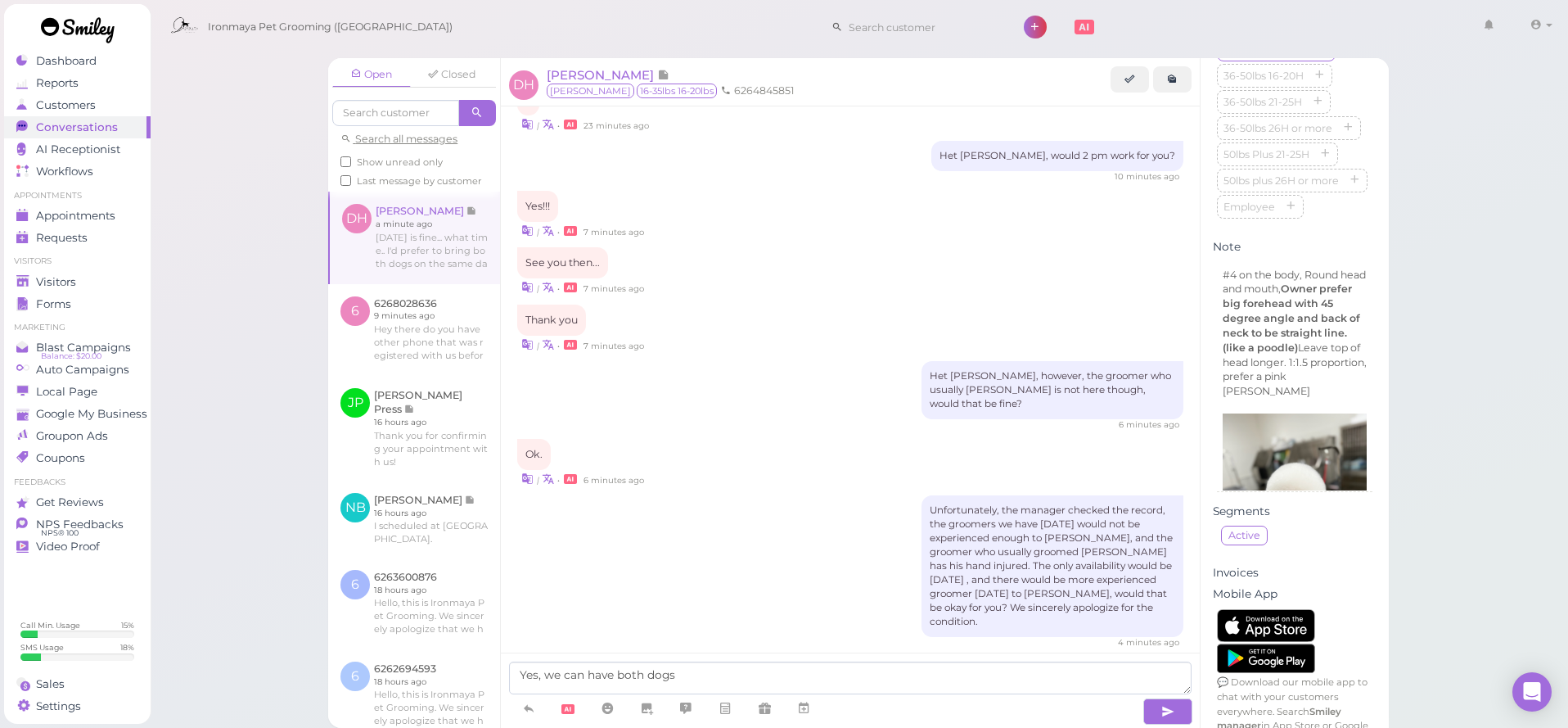
click at [637, 85] on span "16-35lbs 16-20lbs" at bounding box center [676, 90] width 80 height 15
click at [619, 79] on span "[PERSON_NAME]" at bounding box center [601, 75] width 111 height 15
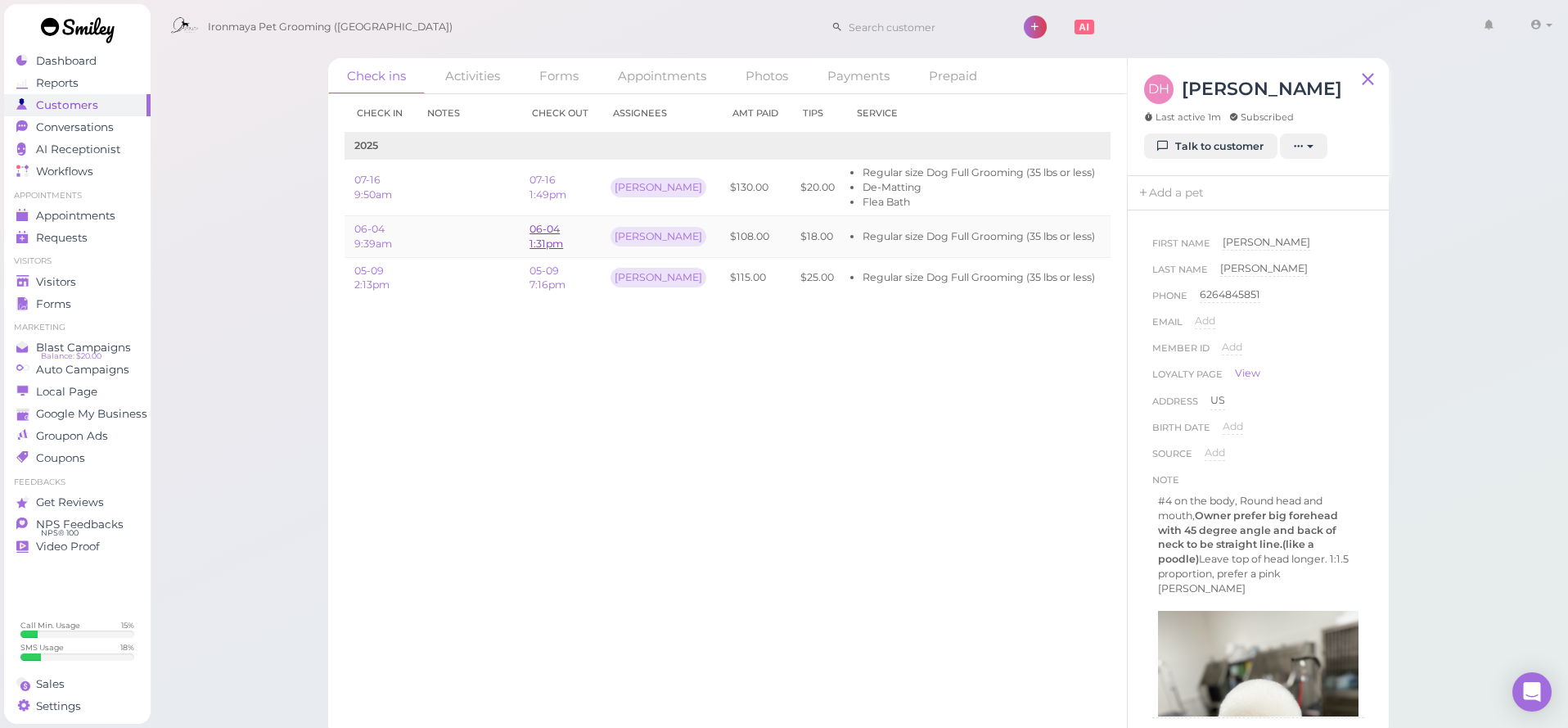
click at [550, 242] on link "06-04 1:31pm" at bounding box center [546, 236] width 34 height 27
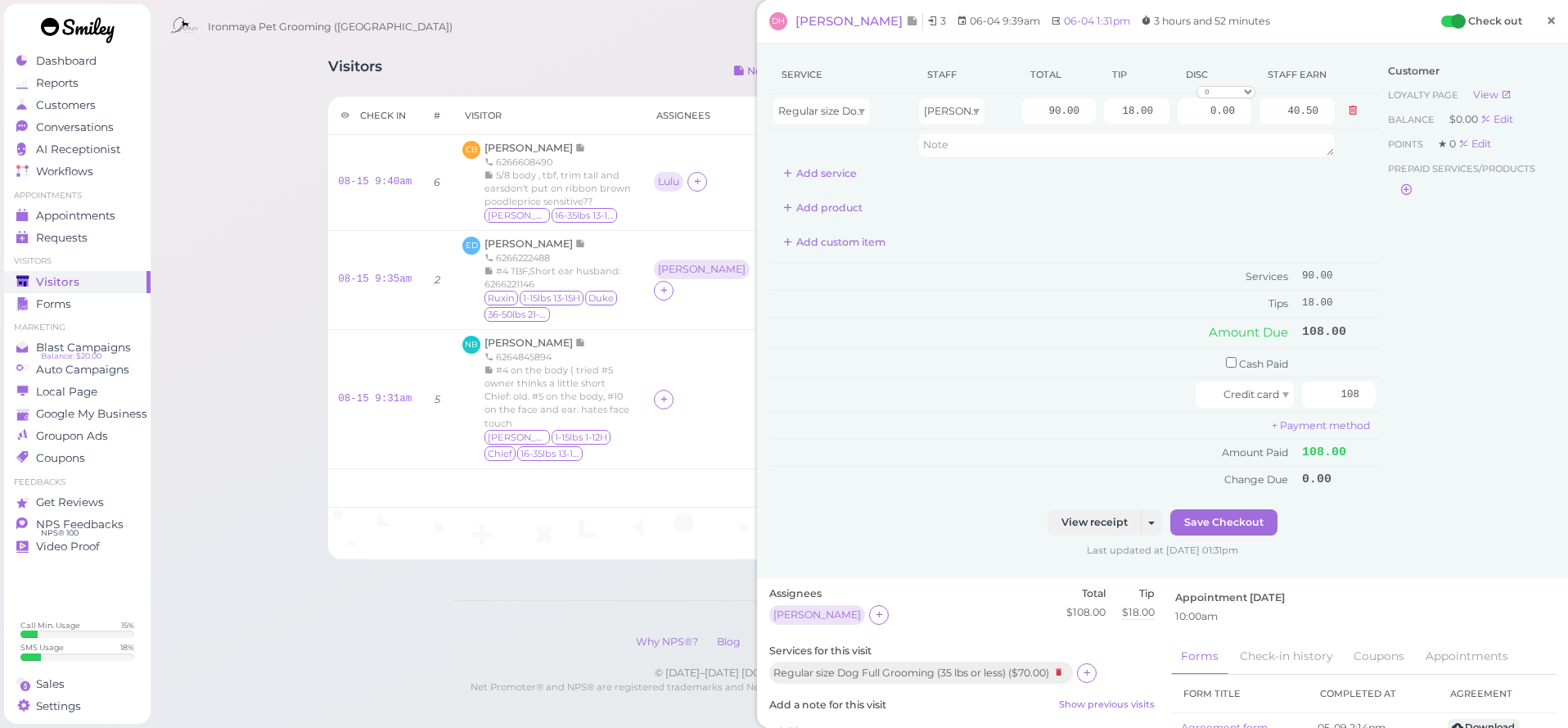
click at [1551, 24] on span "×" at bounding box center [1551, 20] width 10 height 23
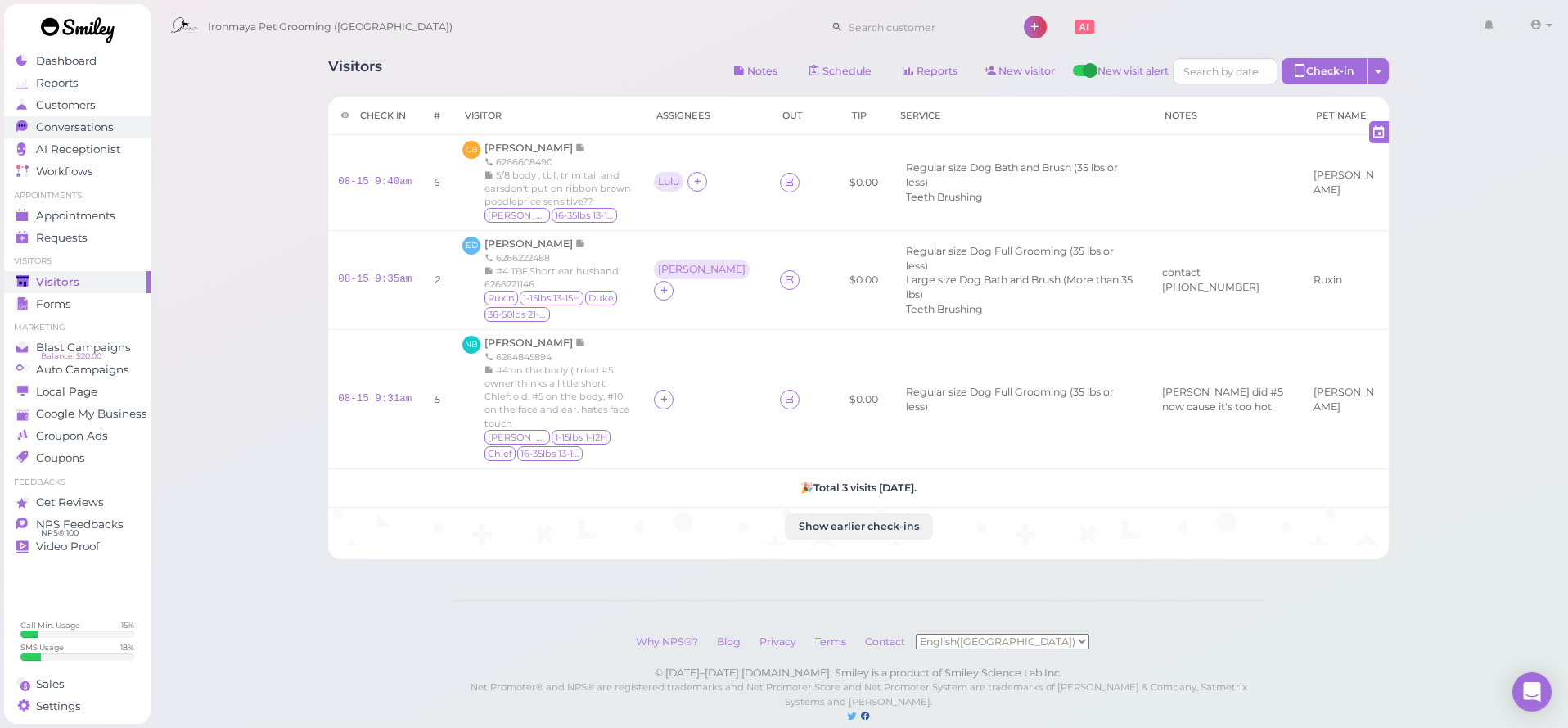
click at [126, 132] on div "Conversations" at bounding box center [75, 127] width 118 height 14
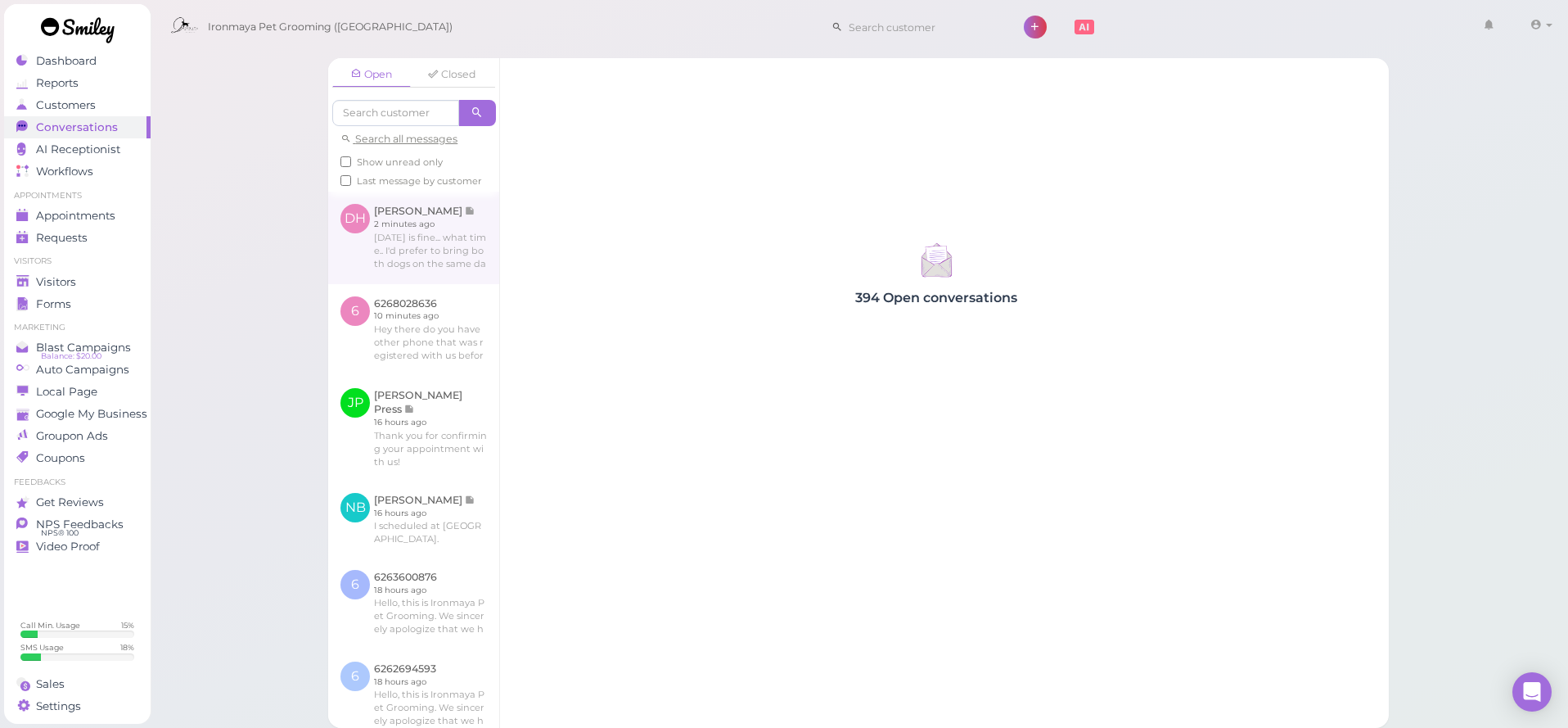
click at [398, 242] on link at bounding box center [413, 237] width 171 height 92
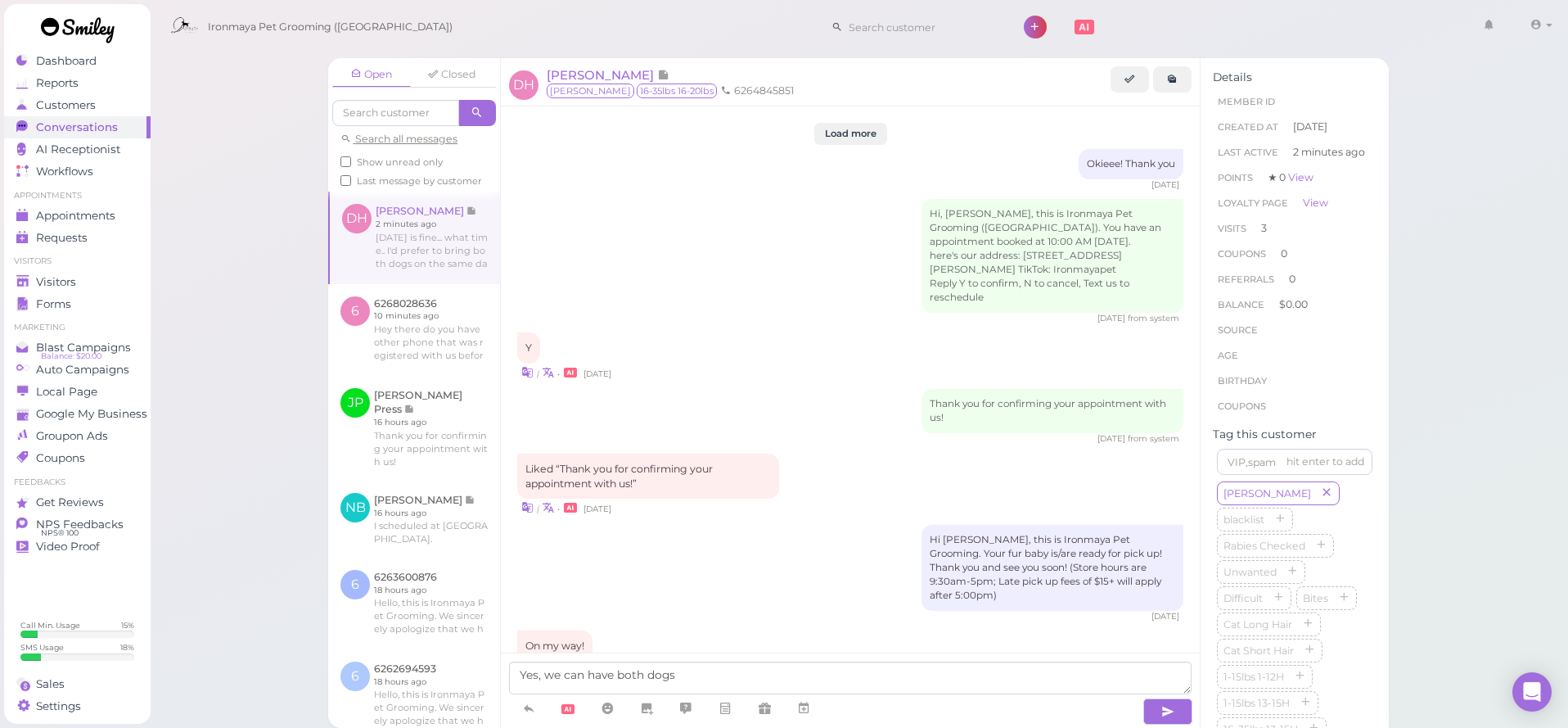
scroll to position [1858, 0]
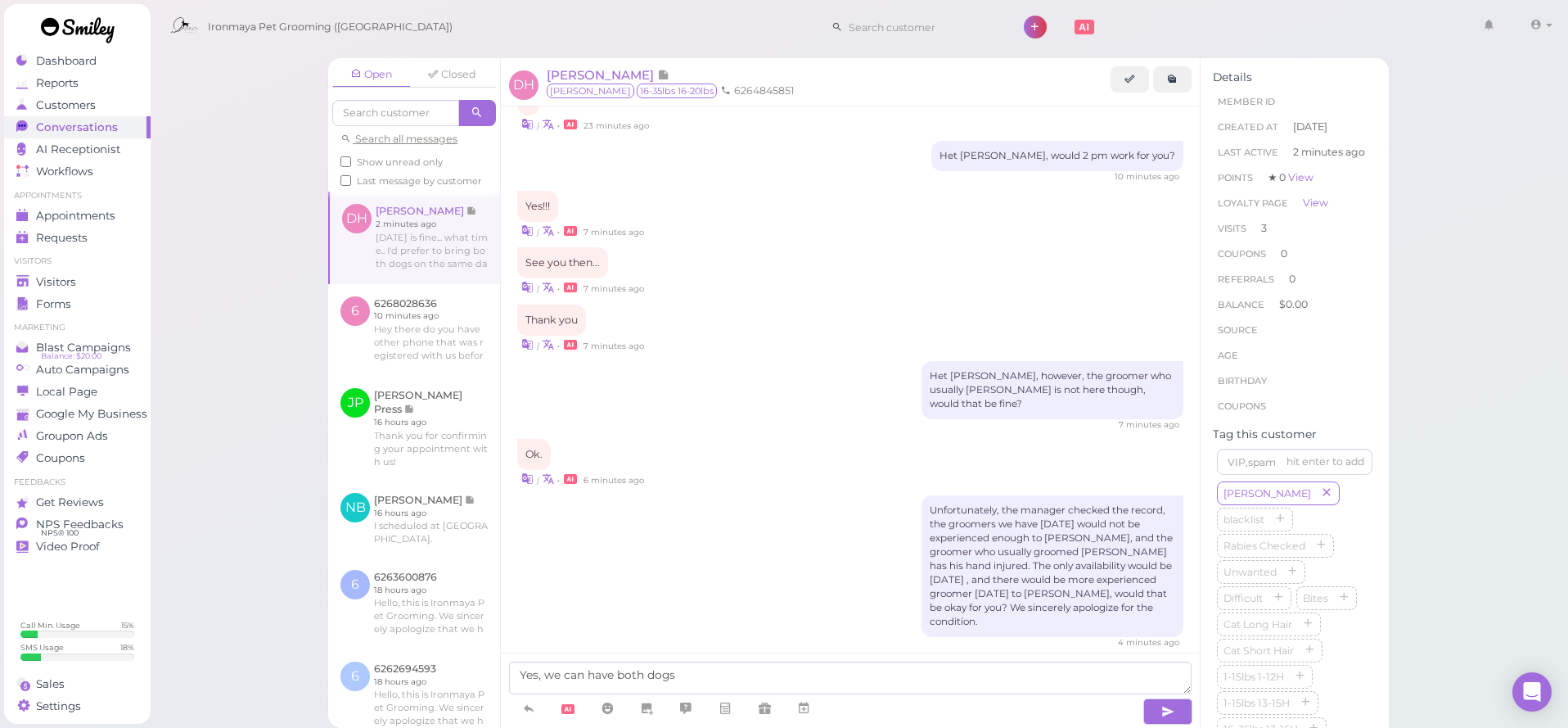
click at [729, 674] on textarea "Yes, we can have both dogs" at bounding box center [850, 678] width 682 height 33
click at [810, 705] on icon at bounding box center [803, 707] width 13 height 16
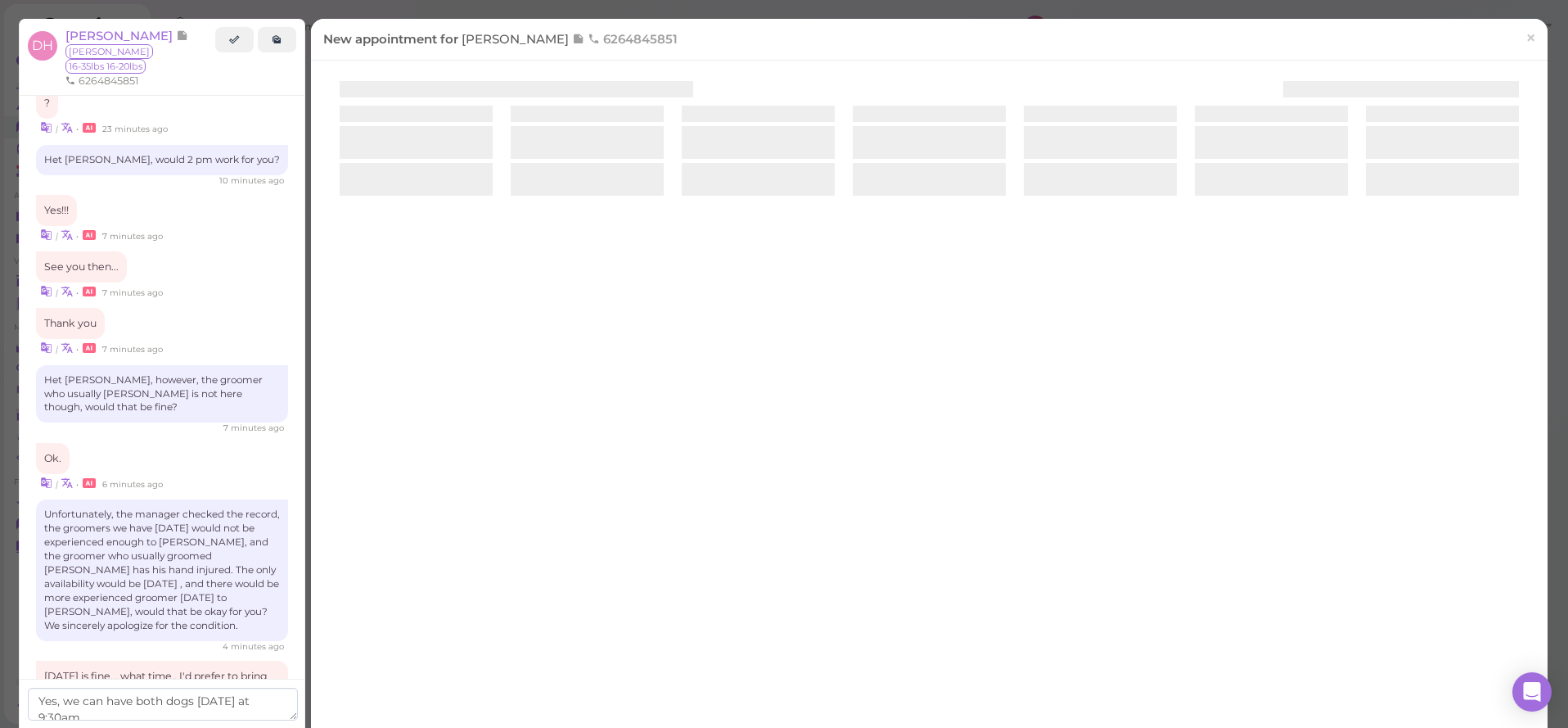
scroll to position [1857, 0]
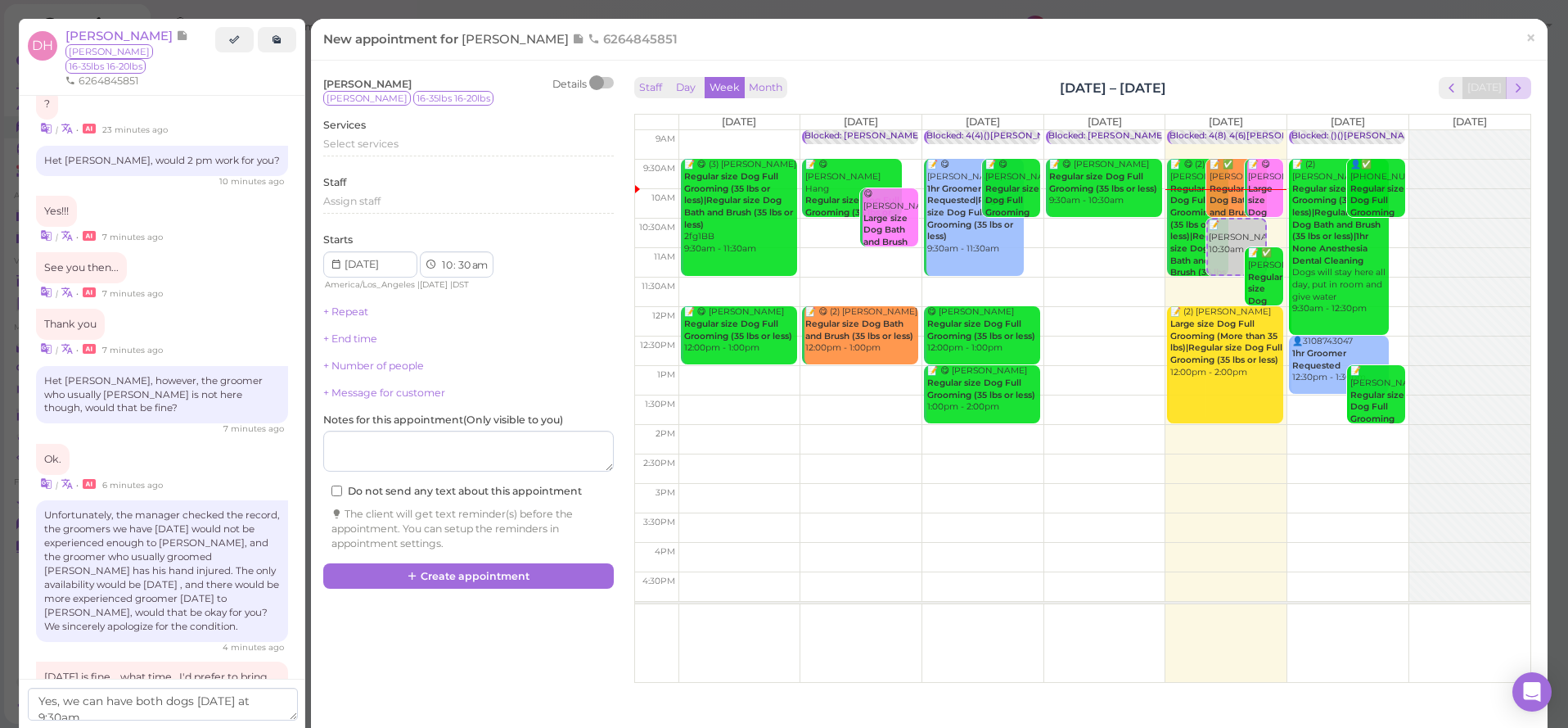
click at [1519, 94] on span "next" at bounding box center [1518, 88] width 15 height 15
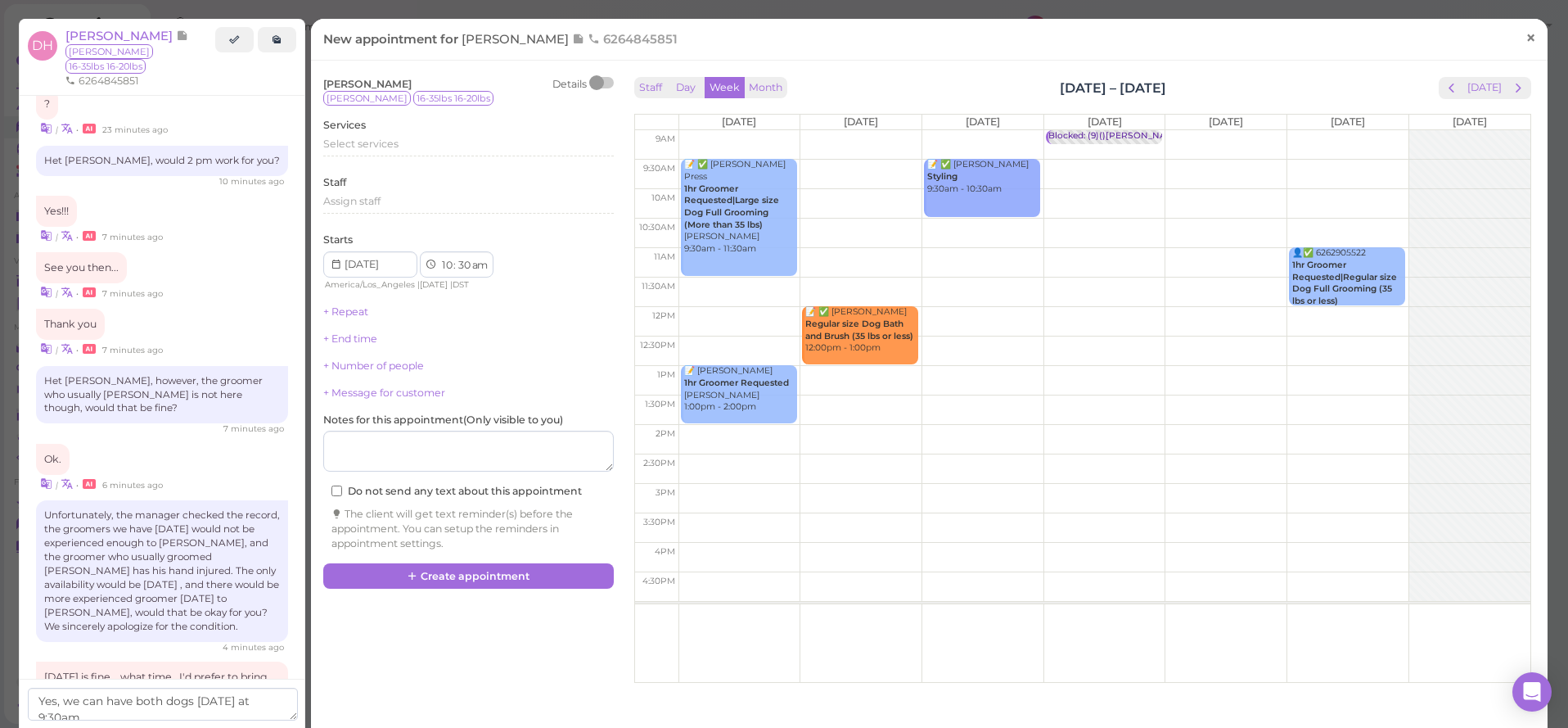
click at [1530, 32] on span "×" at bounding box center [1530, 37] width 10 height 23
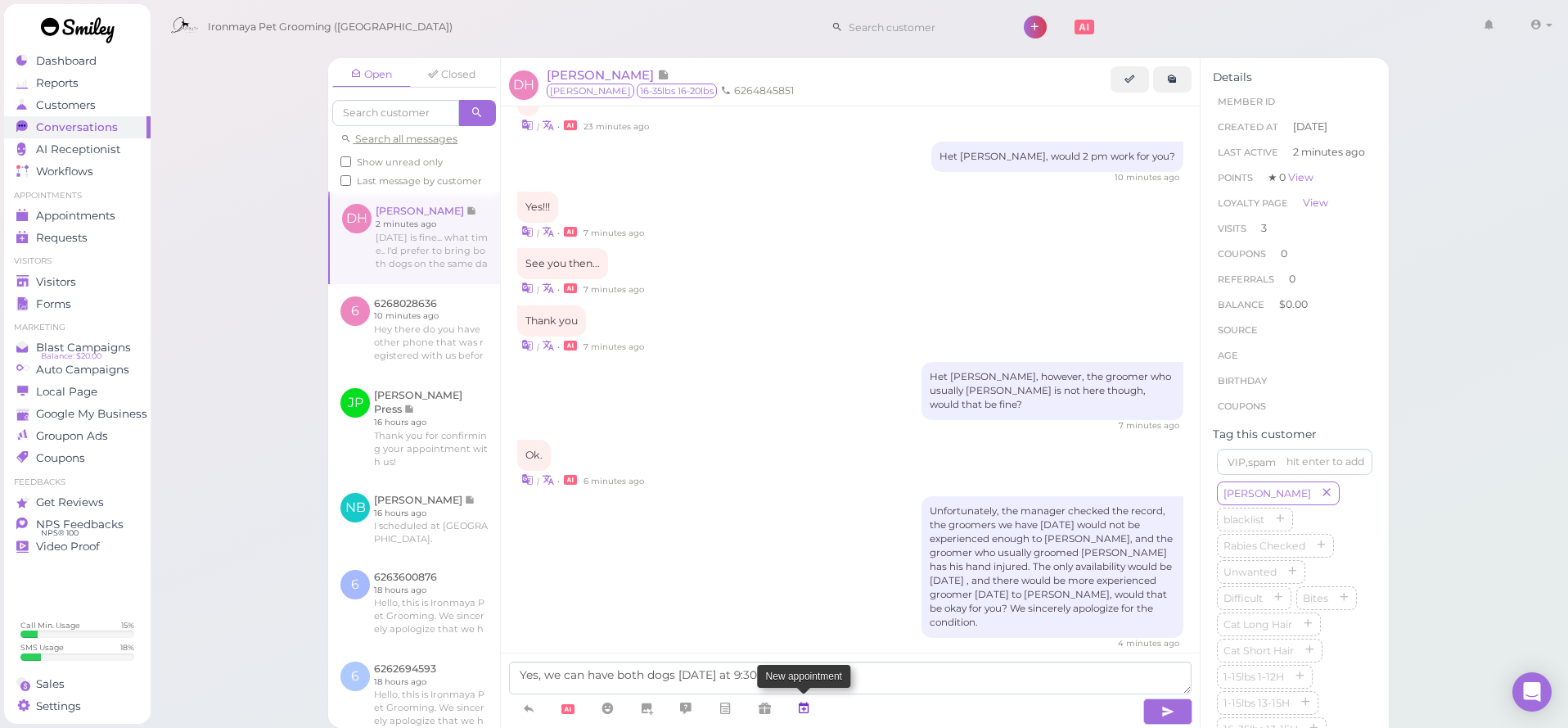
click at [800, 715] on icon at bounding box center [803, 707] width 13 height 16
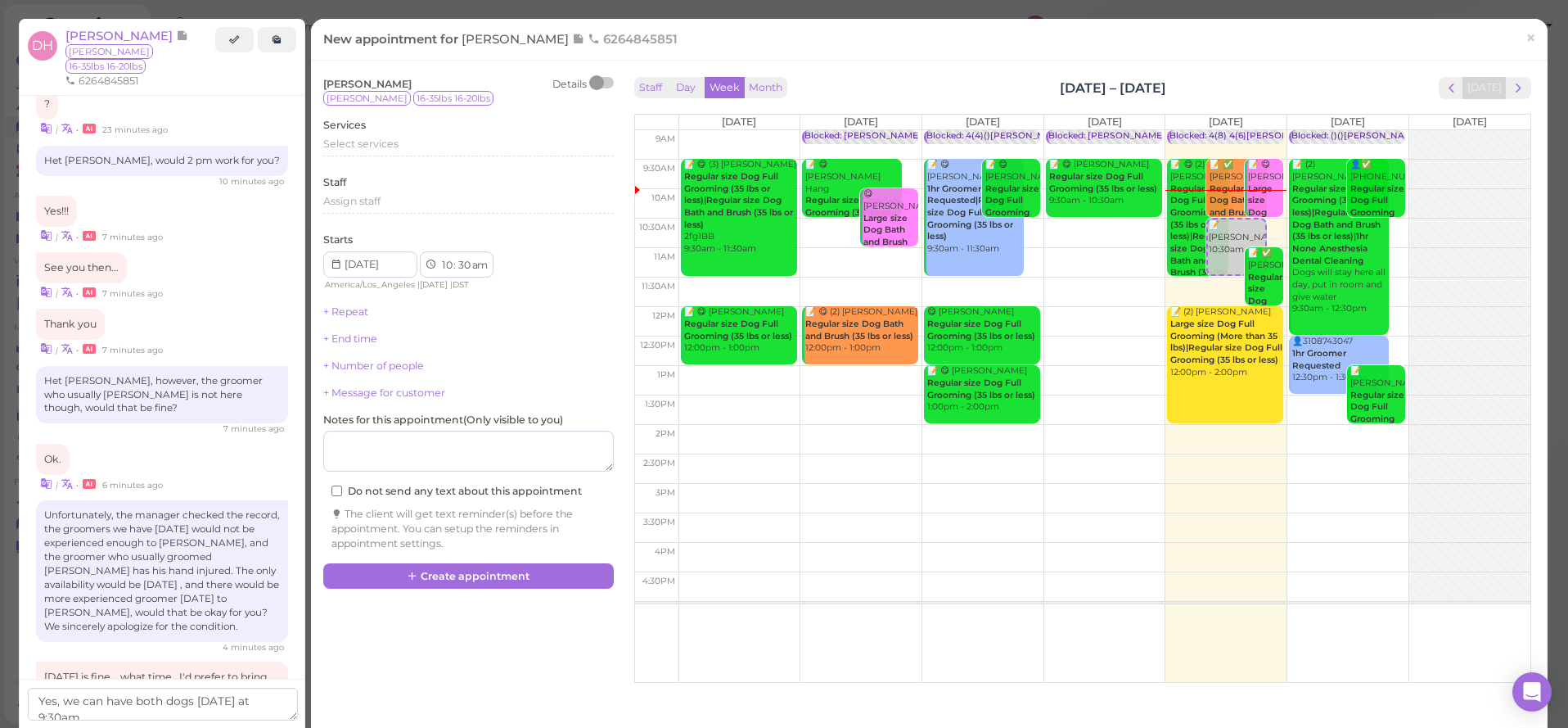
click at [1533, 37] on span "×" at bounding box center [1530, 37] width 10 height 23
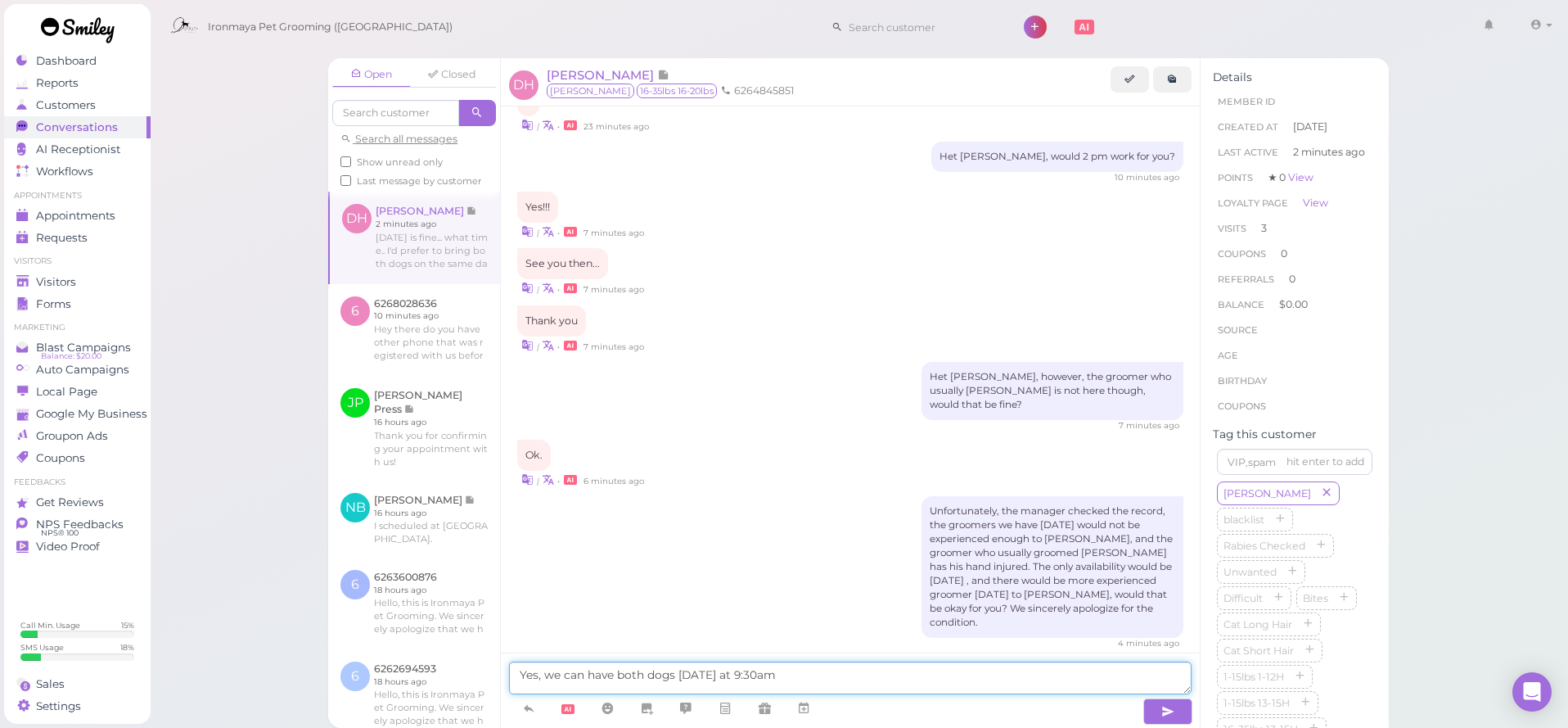
click at [847, 685] on textarea "Yes, we can have both dogs on Monday at 9:30am" at bounding box center [850, 678] width 682 height 33
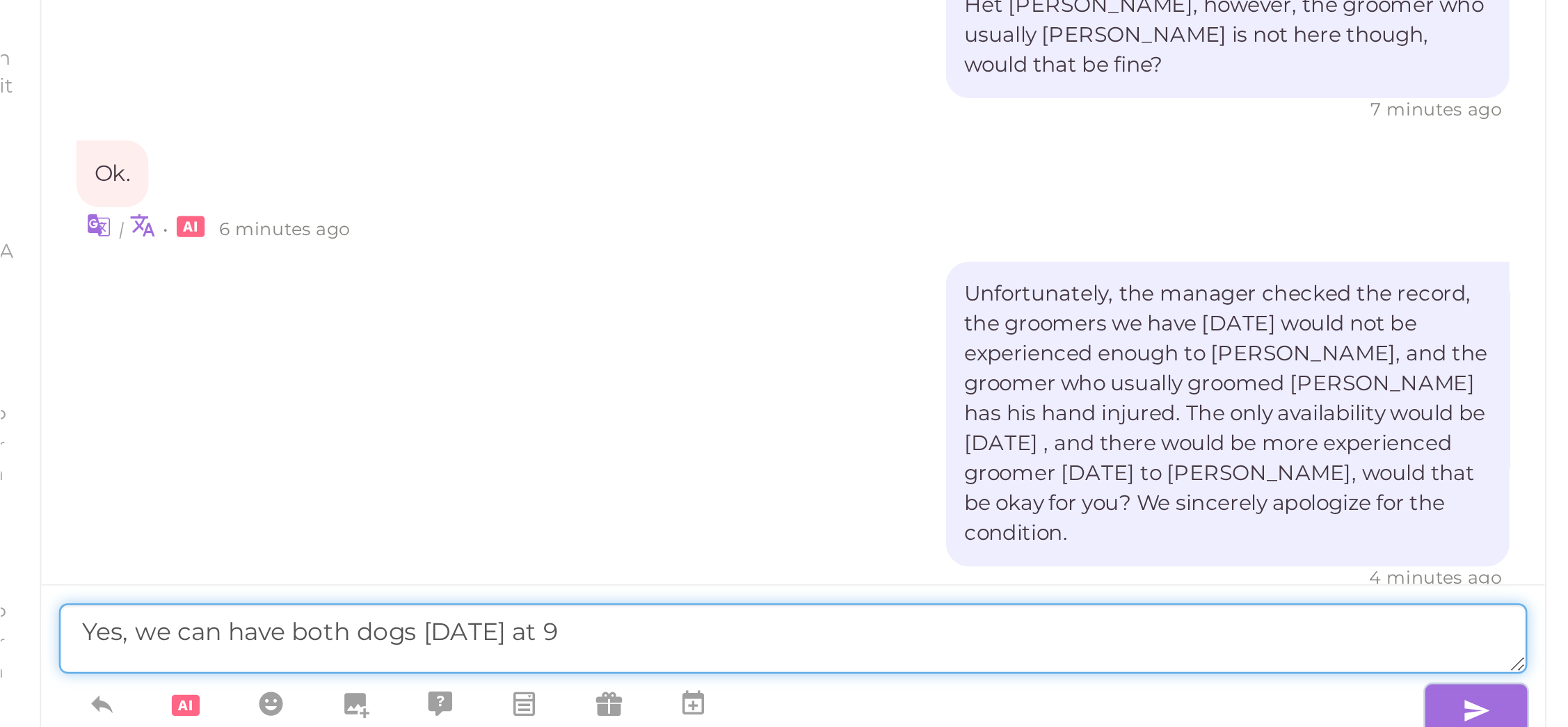
scroll to position [1544, 0]
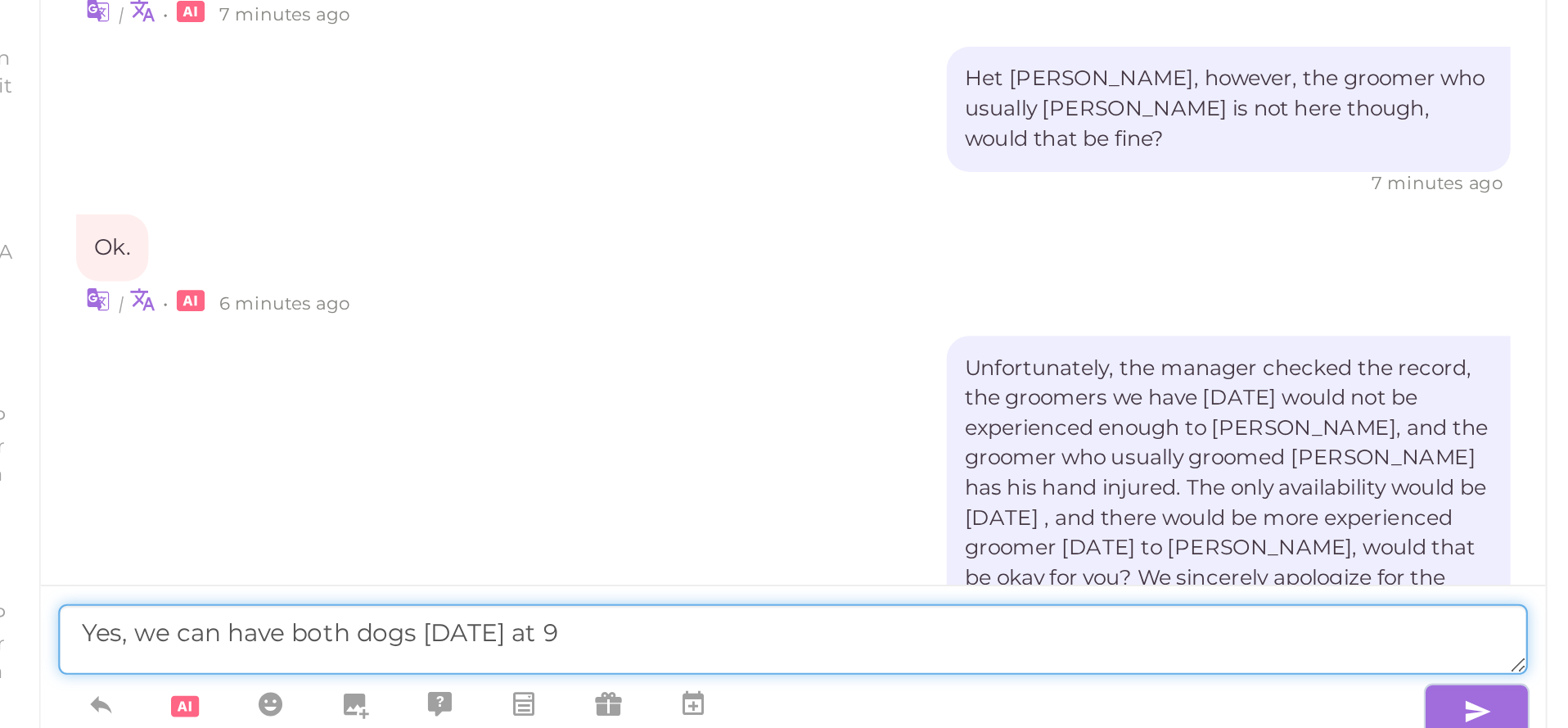
type textarea "Yes, we can have both dogs [DATE] at 9"
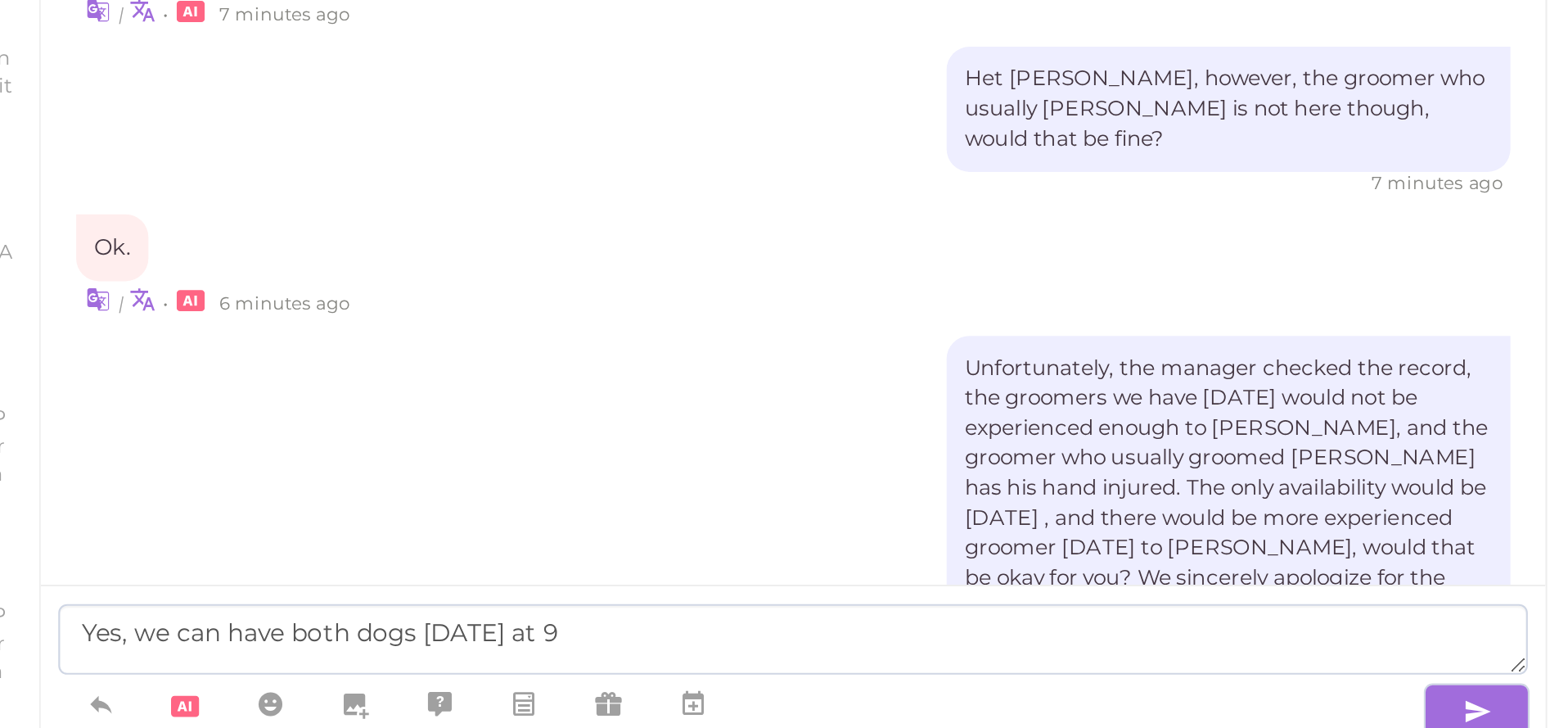
click at [569, 694] on div at bounding box center [824, 709] width 631 height 30
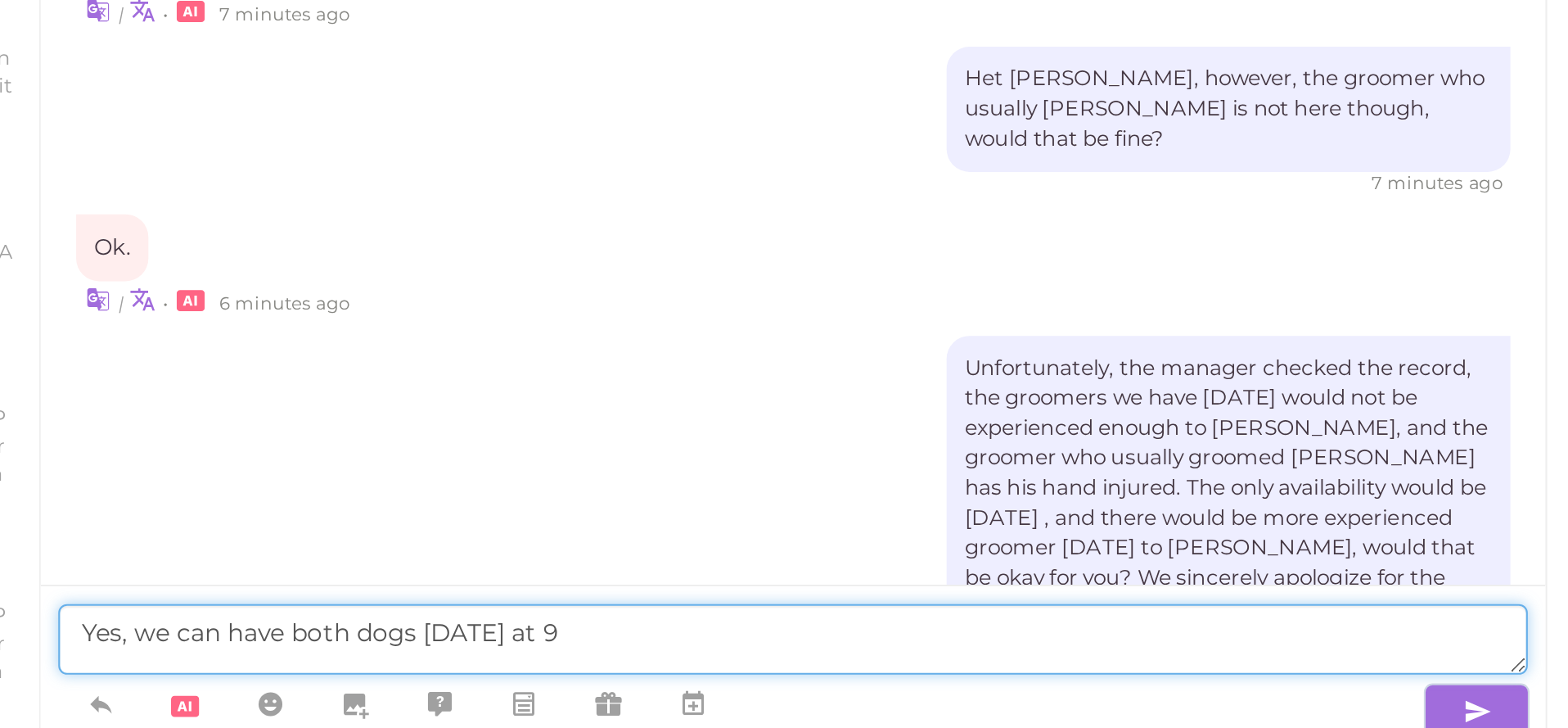
click at [577, 662] on textarea "Yes, we can have both dogs [DATE] at 9" at bounding box center [850, 678] width 682 height 33
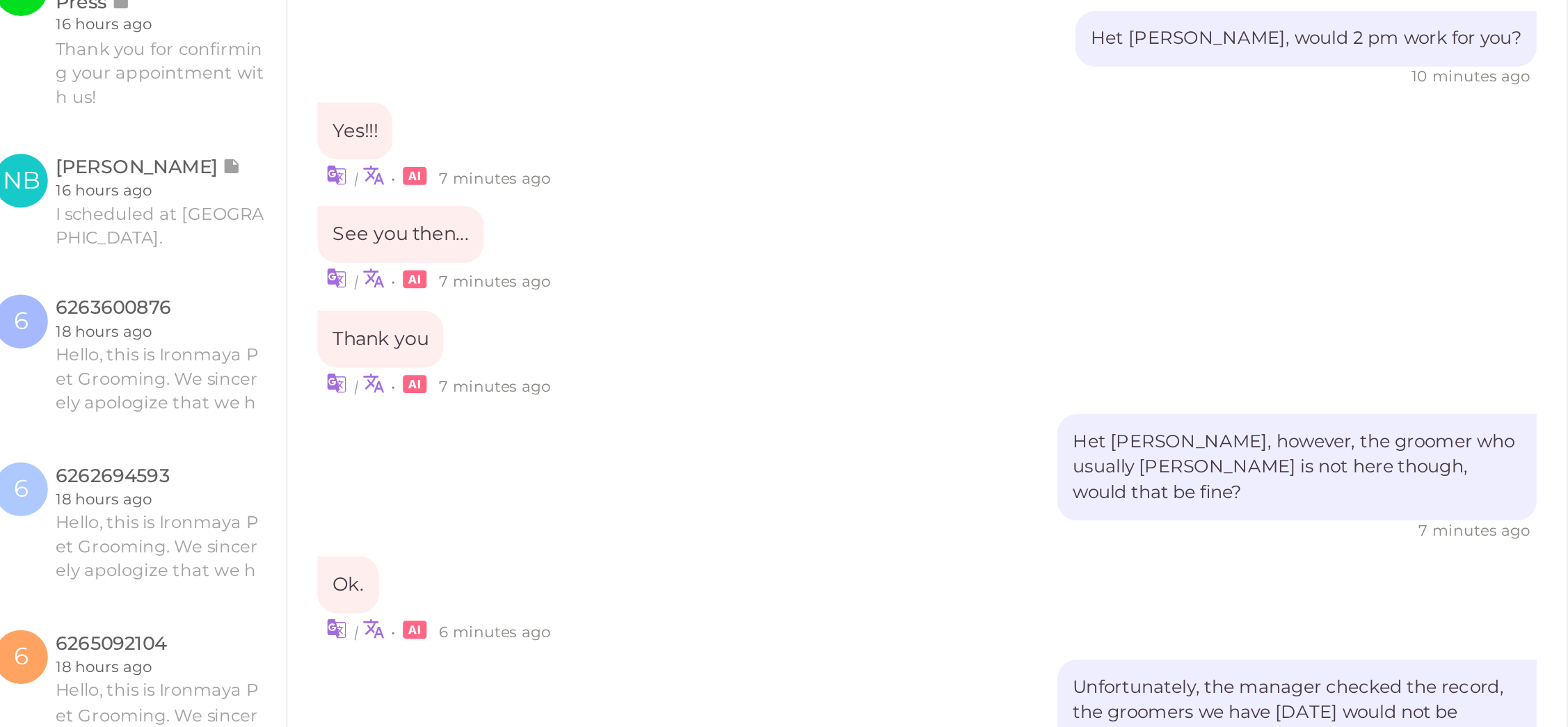
scroll to position [1219, 0]
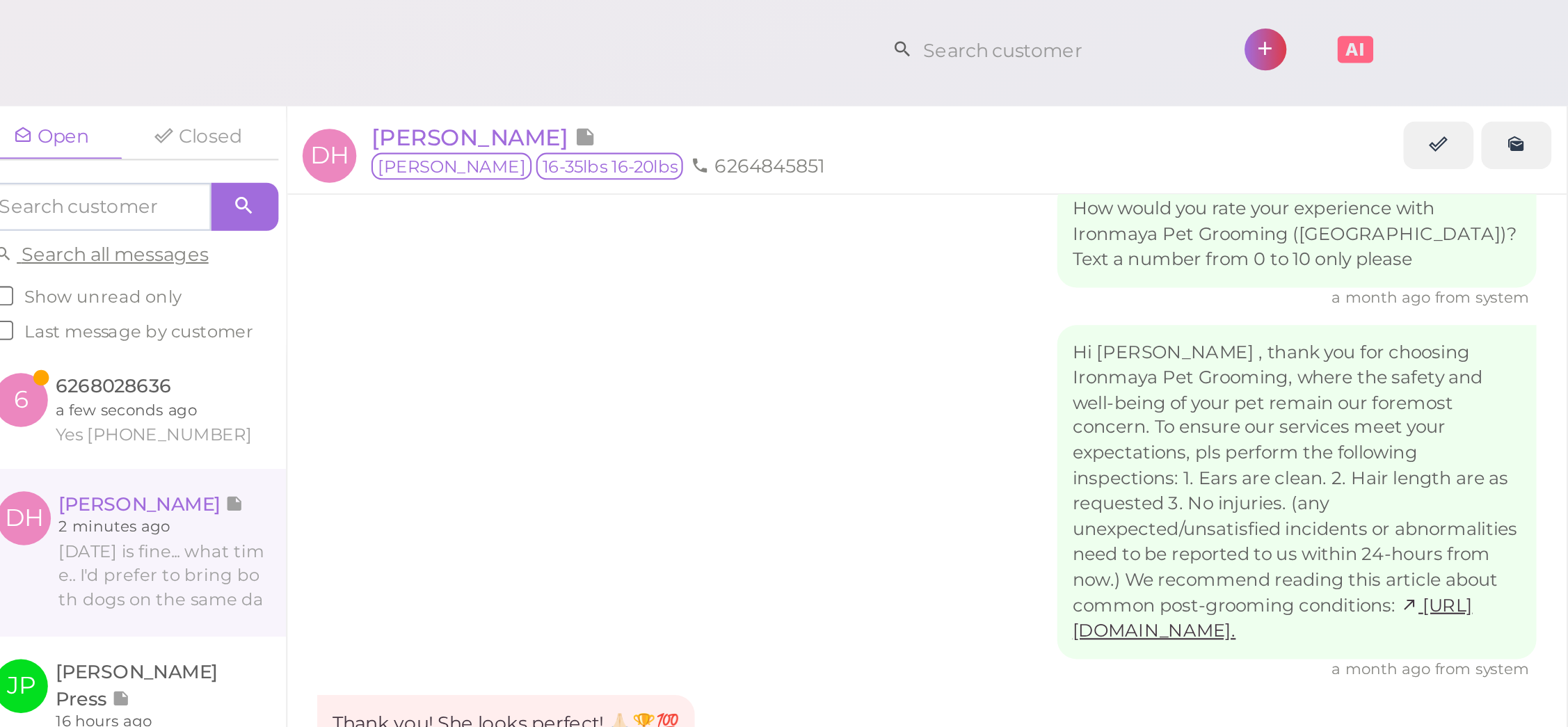
click at [208, 29] on div "Ironmaya Pet Grooming ([GEOGRAPHIC_DATA]) 1 Account" at bounding box center [849, 23] width 1422 height 39
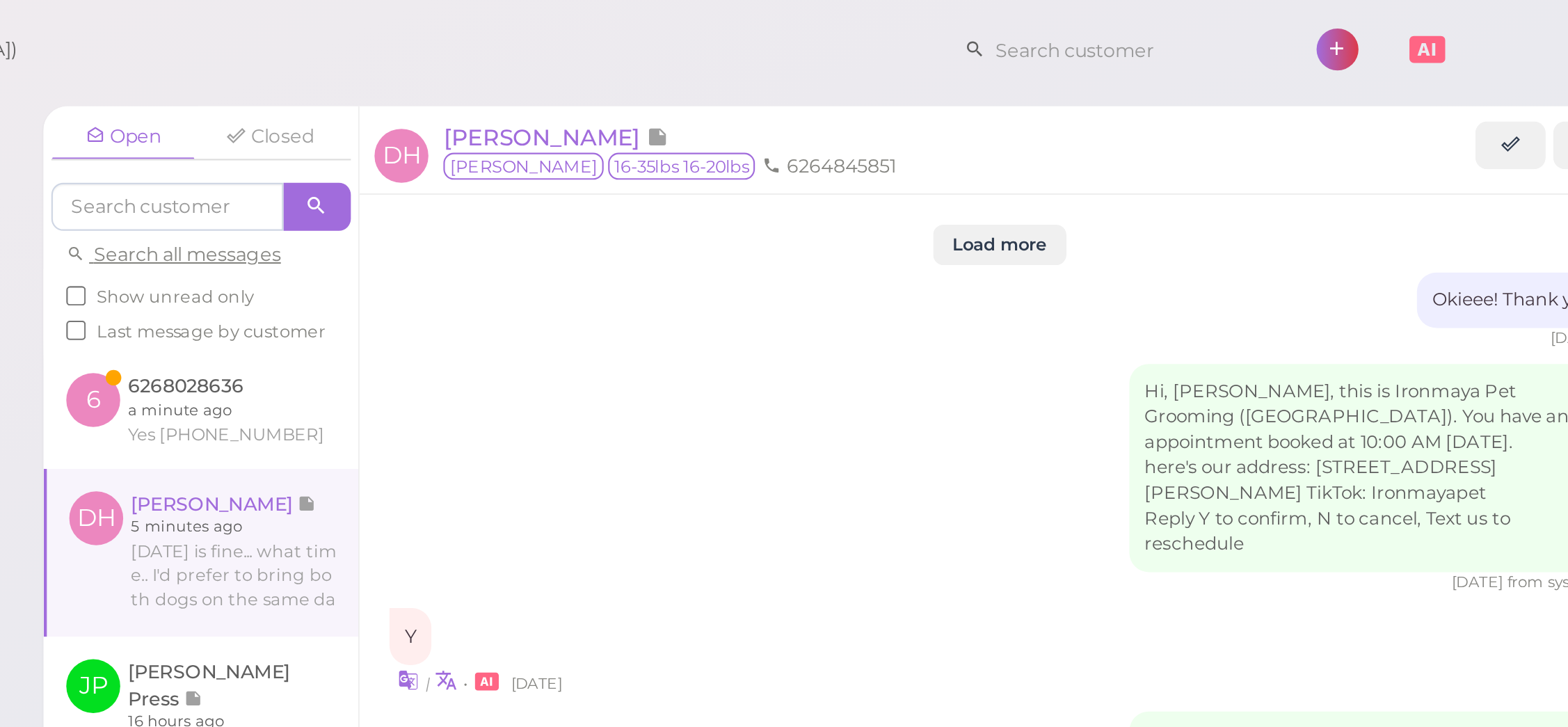
click at [379, 44] on div "Open Closed Search all messages Show unread only Last message by customer 6 626…" at bounding box center [847, 383] width 936 height 688
drag, startPoint x: 242, startPoint y: 44, endPoint x: 221, endPoint y: 28, distance: 26.4
click at [379, 44] on div "Open Closed Search all messages Show unread only Last message by customer 6 626…" at bounding box center [847, 383] width 936 height 688
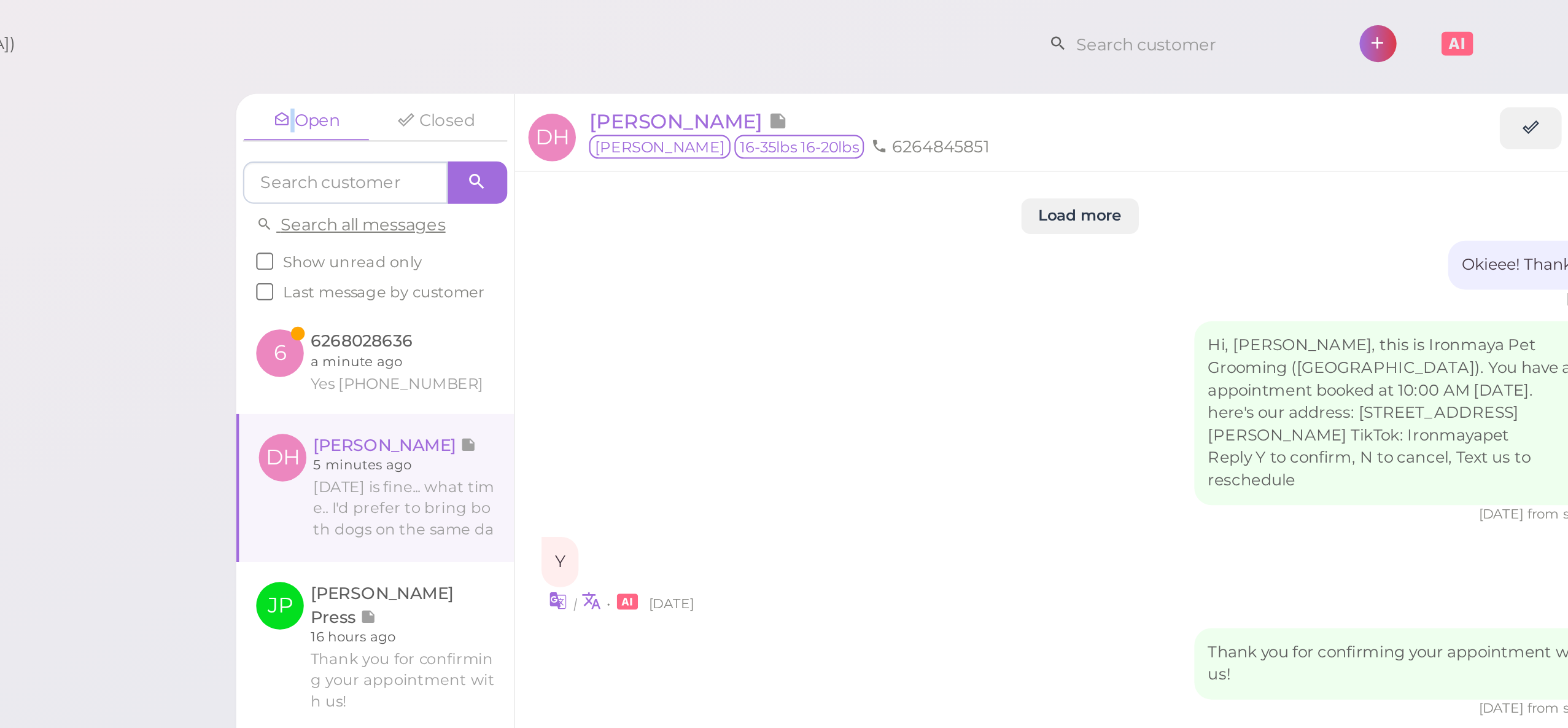
click at [427, 41] on div "Open Closed Search all messages Show unread only Last message by customer 6 626…" at bounding box center [840, 380] width 827 height 693
click at [427, 40] on div "Open Closed Search all messages Show unread only Last message by customer 6 626…" at bounding box center [840, 380] width 827 height 693
click at [122, 35] on div "Ironmaya Pet Grooming ([GEOGRAPHIC_DATA]) 1 Account" at bounding box center [841, 21] width 1439 height 35
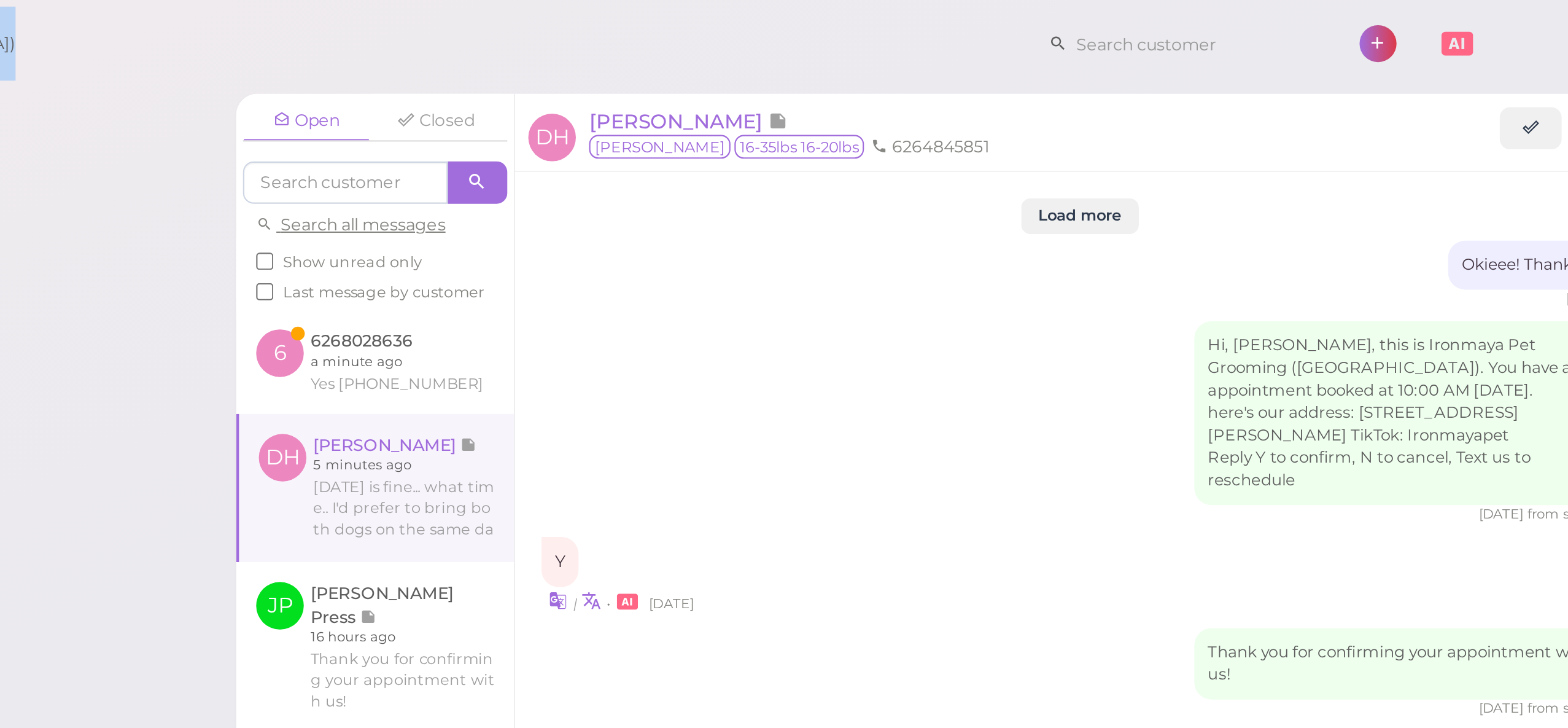
click at [122, 35] on div "Ironmaya Pet Grooming ([GEOGRAPHIC_DATA]) 1 Account" at bounding box center [841, 21] width 1439 height 35
drag, startPoint x: 105, startPoint y: 35, endPoint x: 99, endPoint y: 2, distance: 33.5
click at [122, 34] on div "Ironmaya Pet Grooming ([GEOGRAPHIC_DATA]) 1 Account" at bounding box center [841, 21] width 1439 height 35
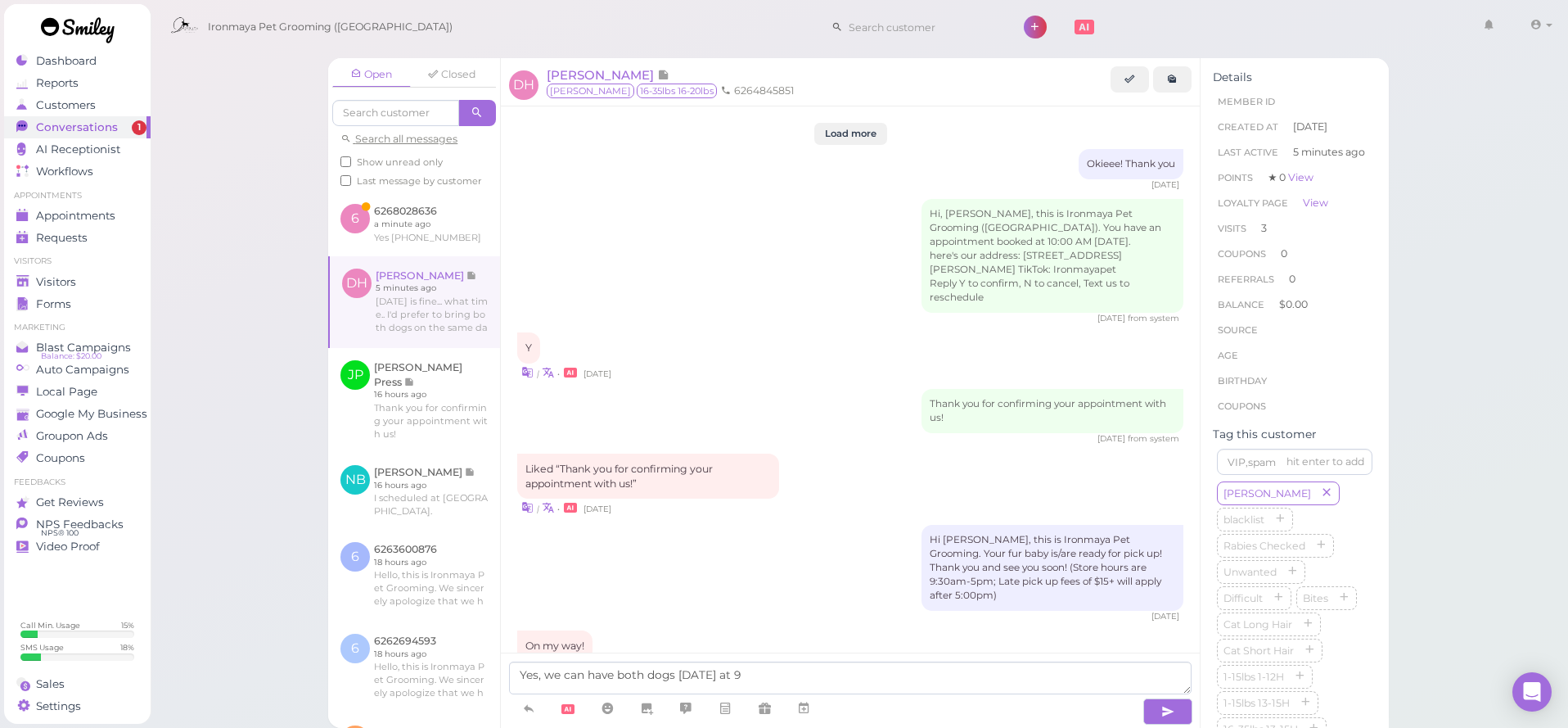
click at [231, 429] on div "Open Closed Search all messages Show unread only Last message by customer 6 626…" at bounding box center [858, 364] width 1419 height 728
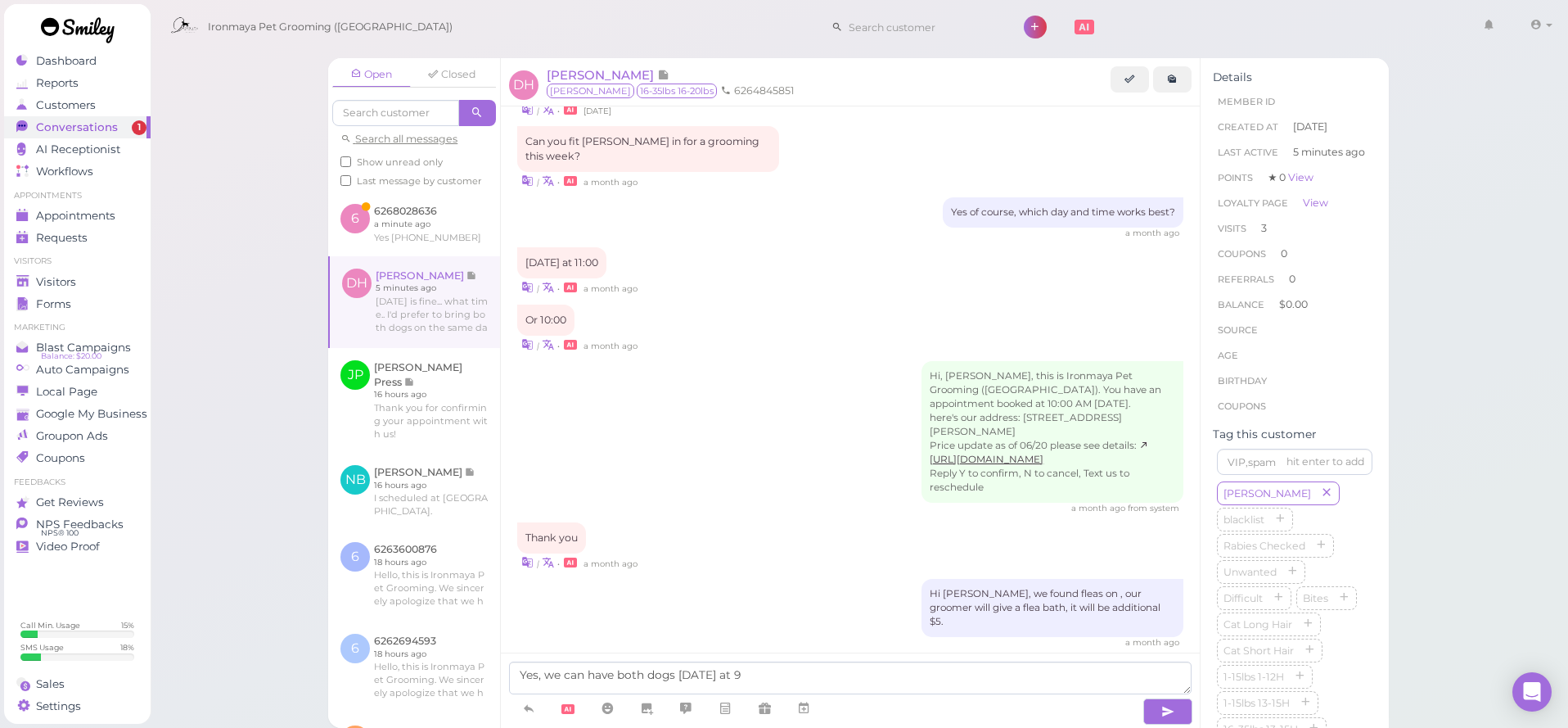
scroll to position [1858, 0]
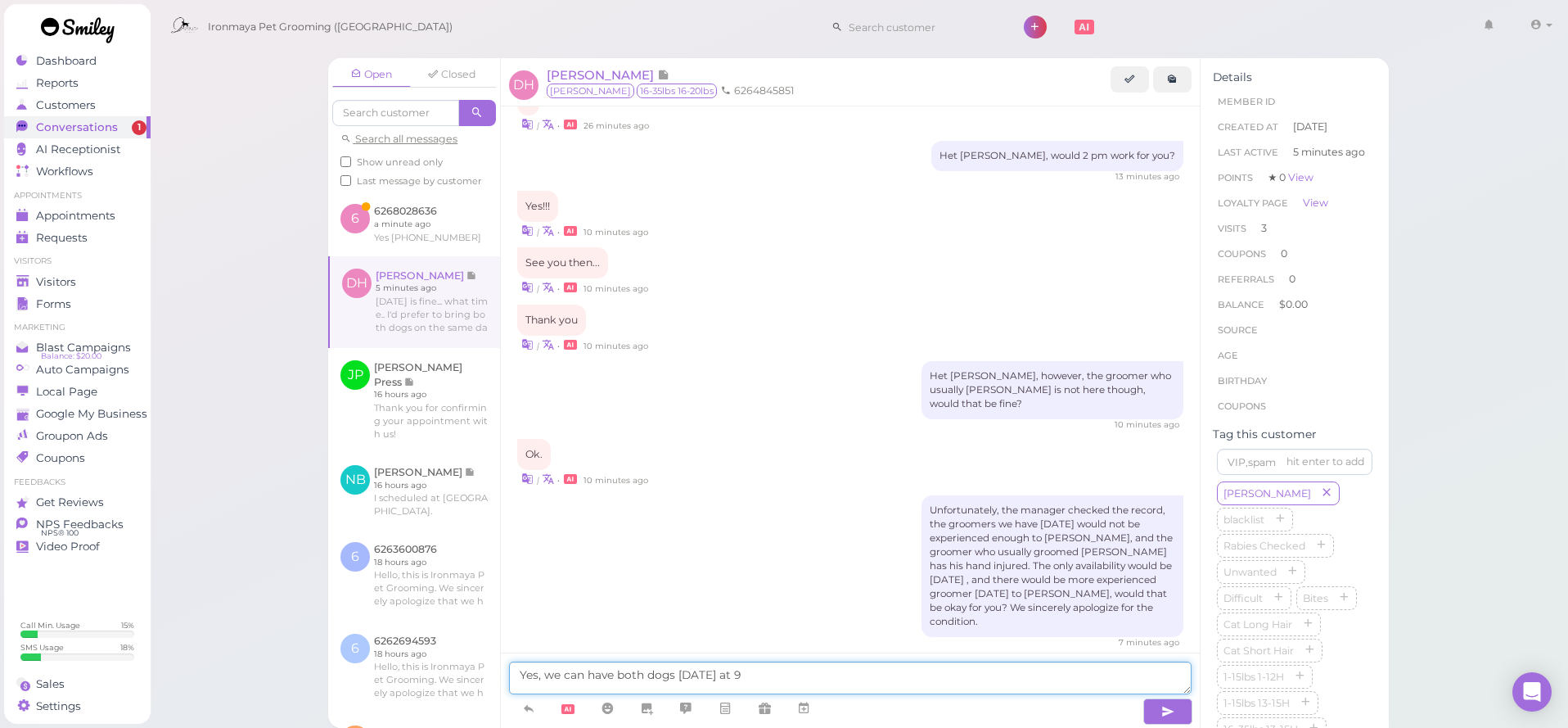
click at [794, 682] on textarea "Yes, we can have both dogs [DATE] at 9" at bounding box center [850, 678] width 682 height 33
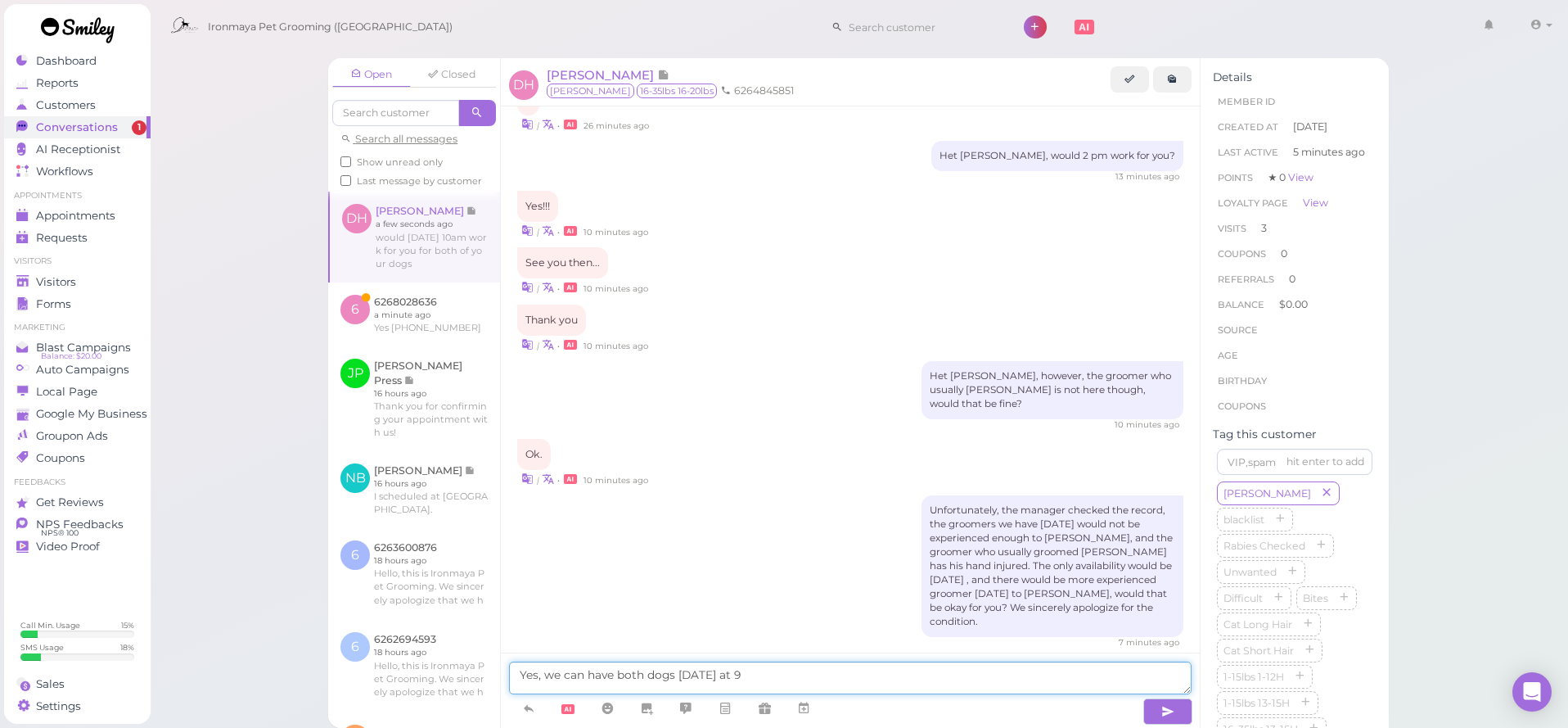
scroll to position [1909, 0]
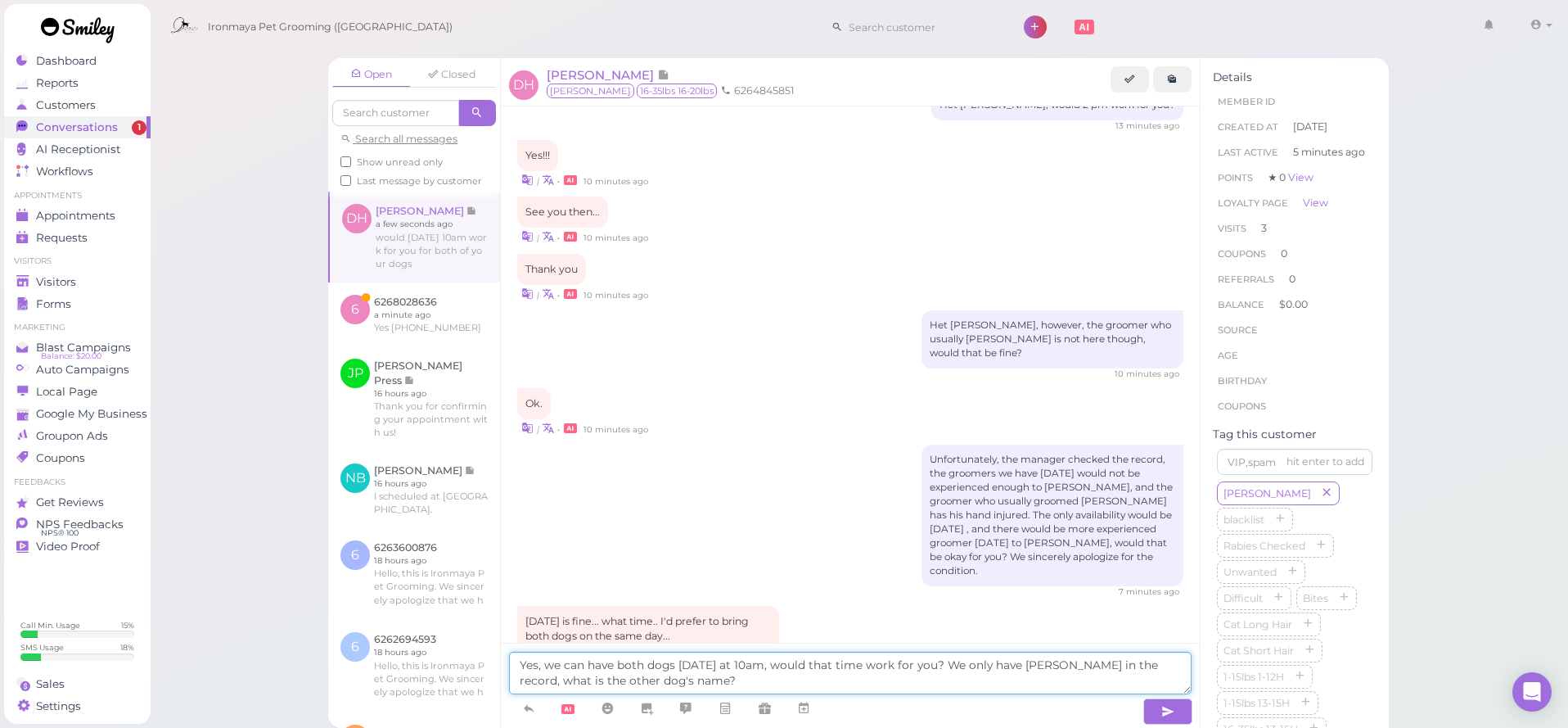
type textarea "Yes, we can have both dogs [DATE] at 10am, would that time work for you? We onl…"
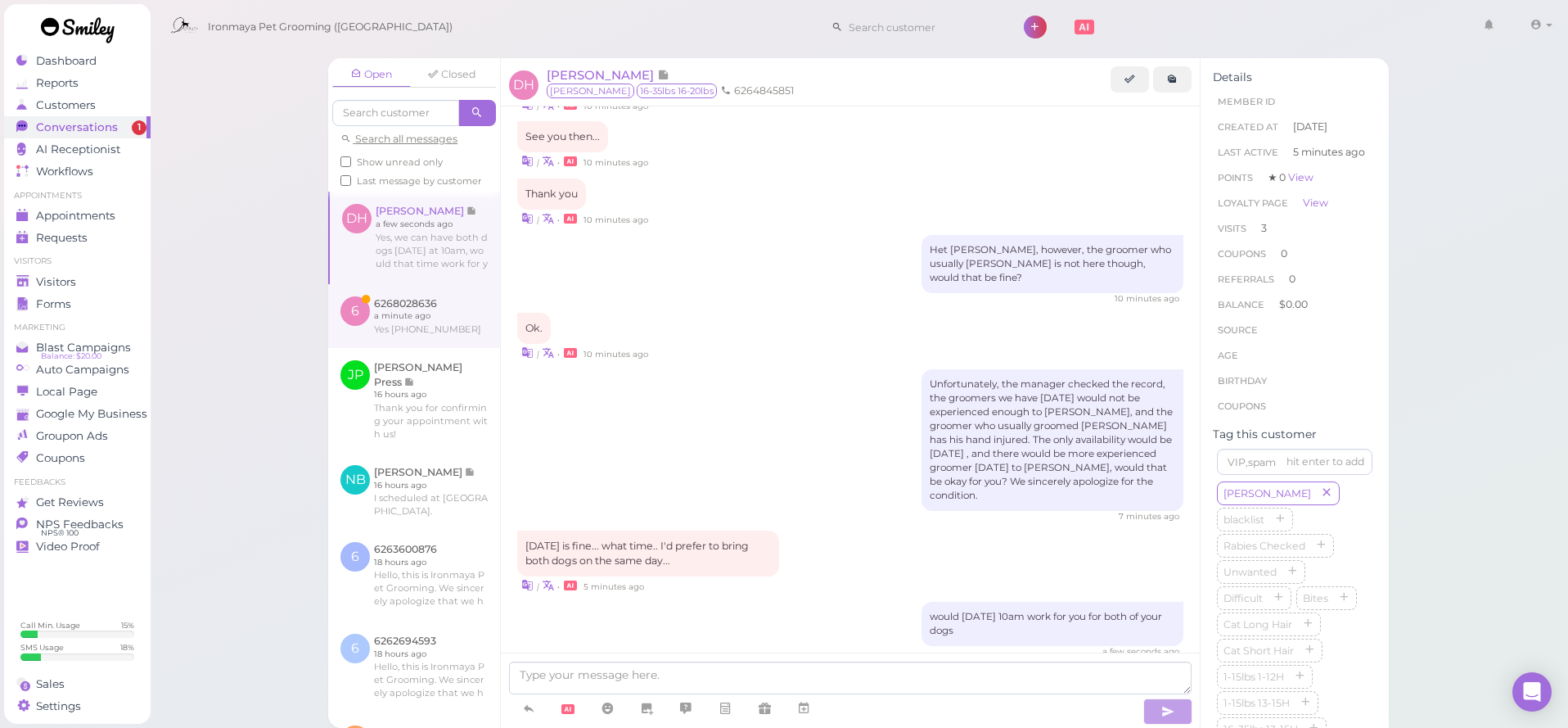
click at [440, 327] on link at bounding box center [414, 315] width 172 height 64
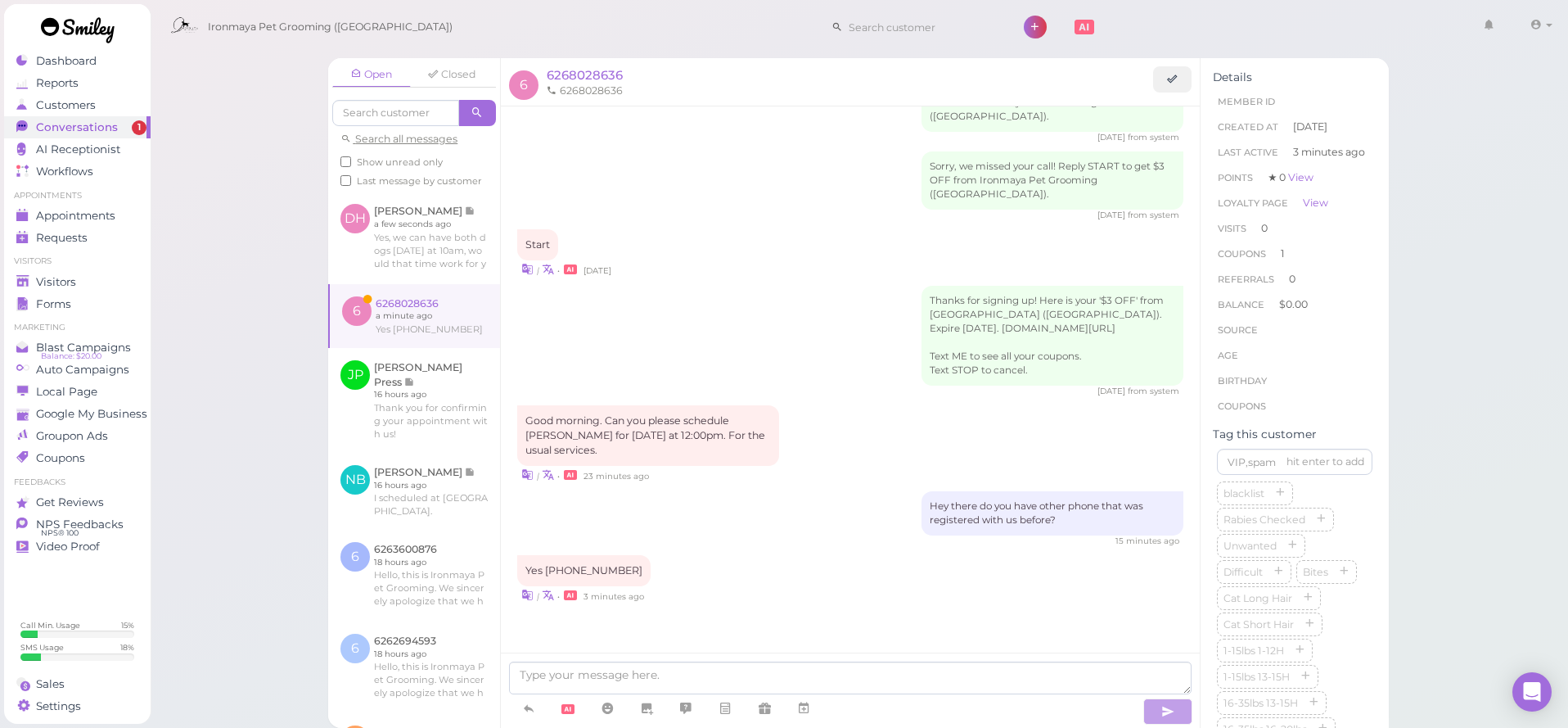
scroll to position [10, 0]
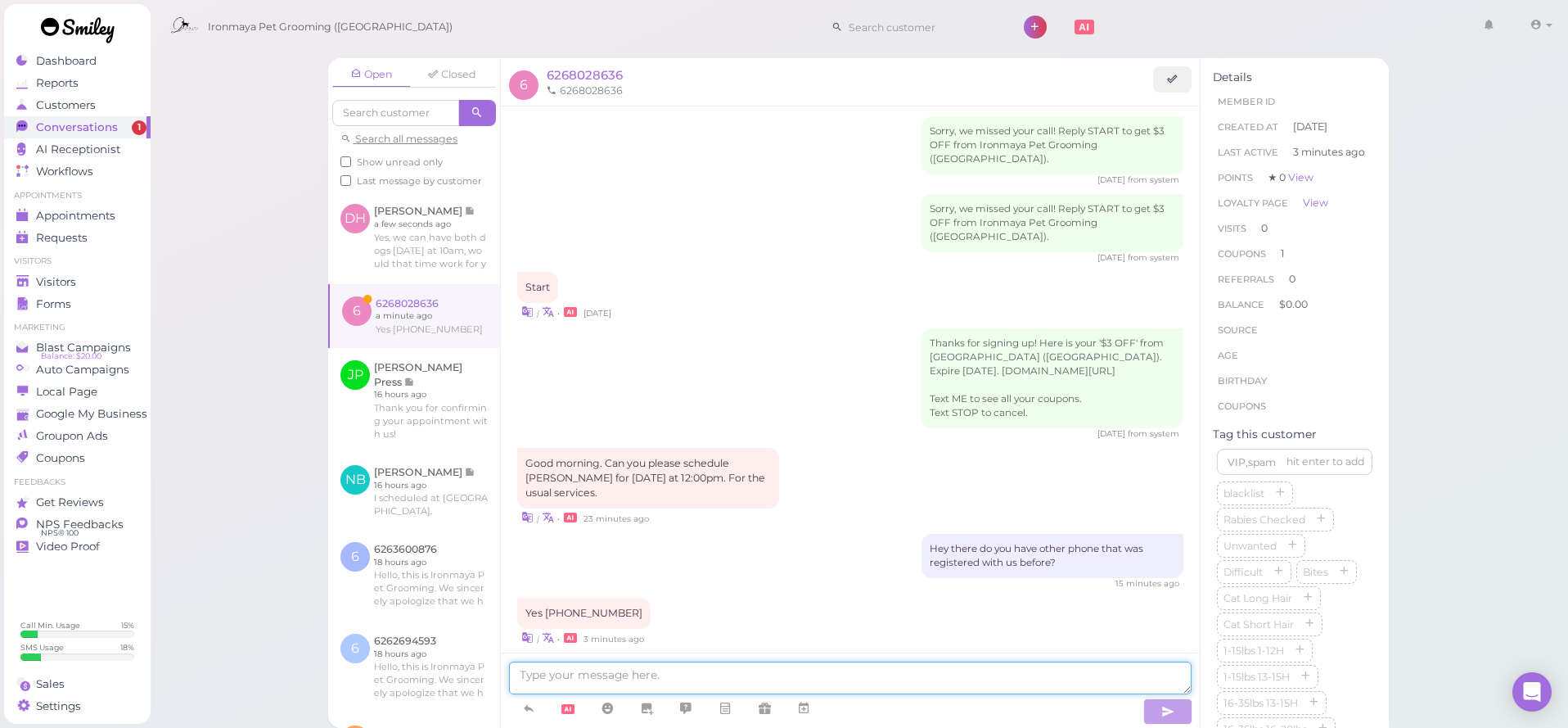
click at [691, 673] on textarea at bounding box center [850, 678] width 682 height 33
drag, startPoint x: 544, startPoint y: 568, endPoint x: 662, endPoint y: 574, distance: 118.2
click at [662, 597] on div "Yes [PHONE_NUMBER] | • 3 minutes ago" at bounding box center [850, 621] width 666 height 48
copy div "[PHONE_NUMBER]"
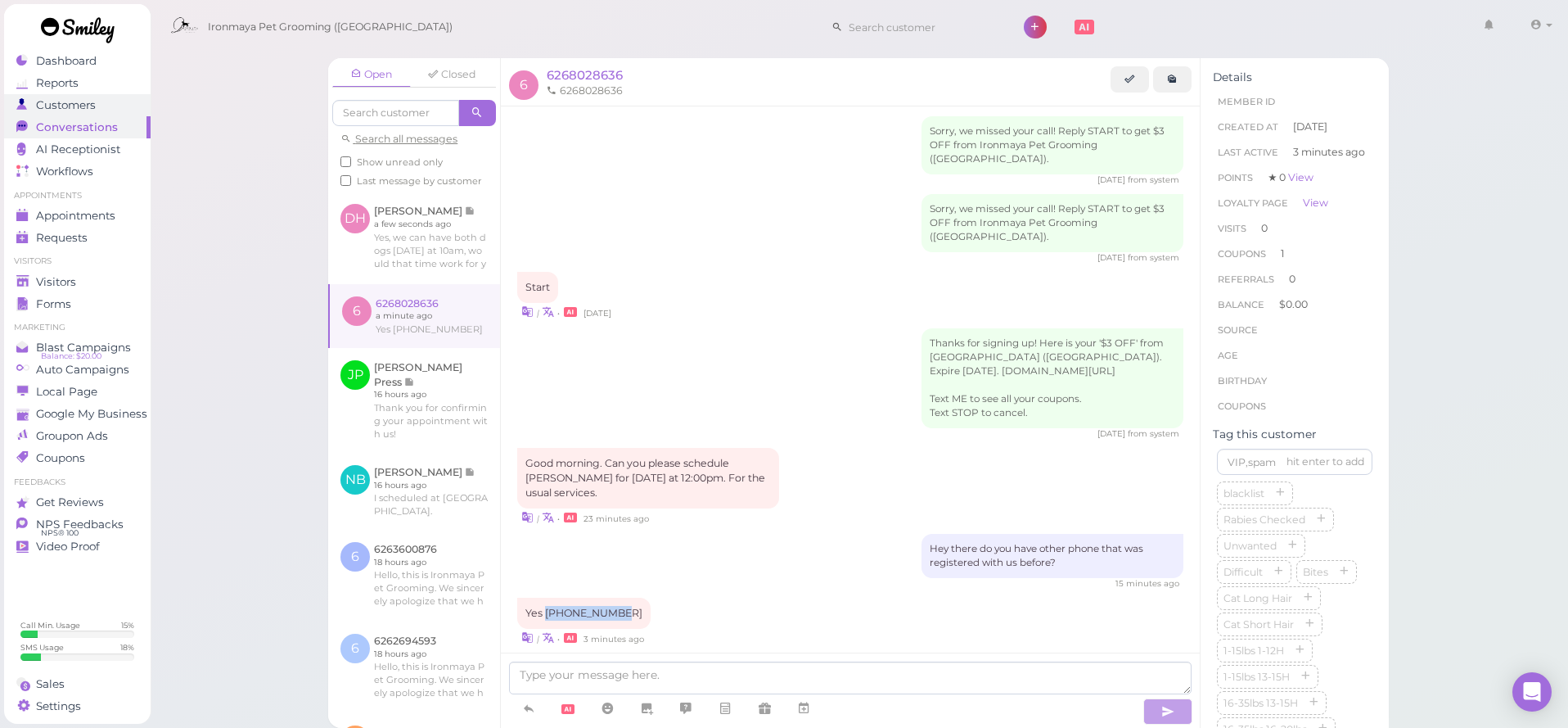
click at [82, 102] on span "Customers" at bounding box center [66, 105] width 60 height 14
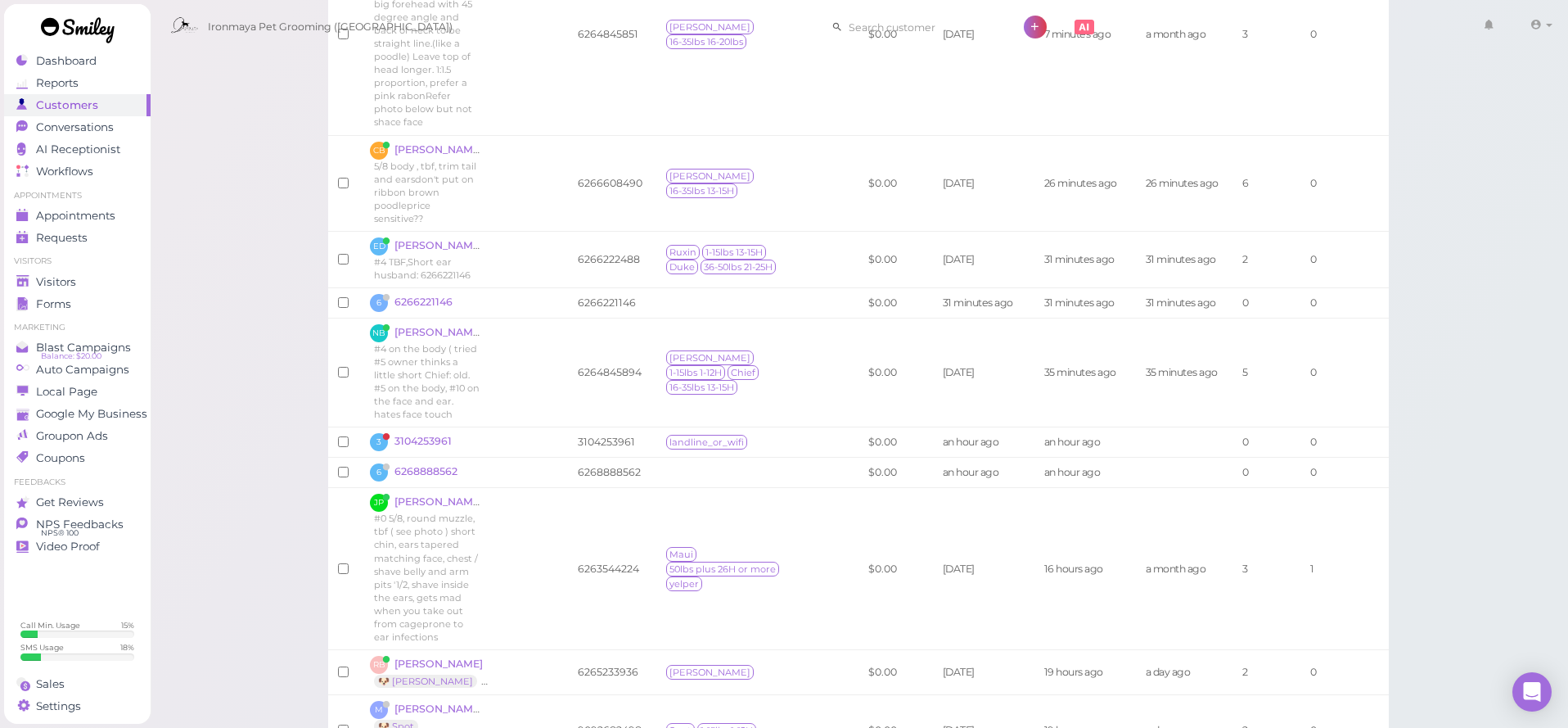
paste input "[PHONE_NUMBER]"
type input "6268028549"
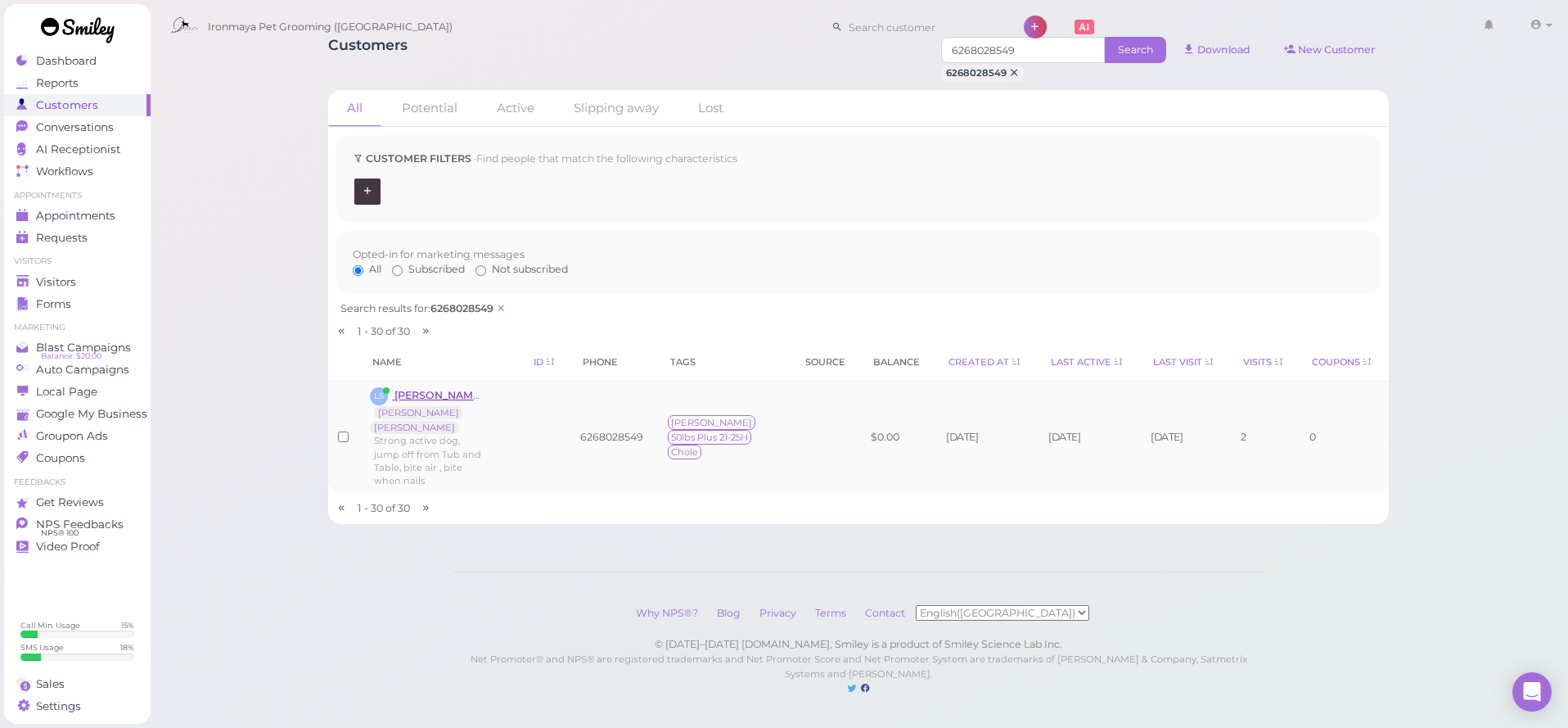
click at [446, 401] on span "[PERSON_NAME]" at bounding box center [440, 395] width 91 height 12
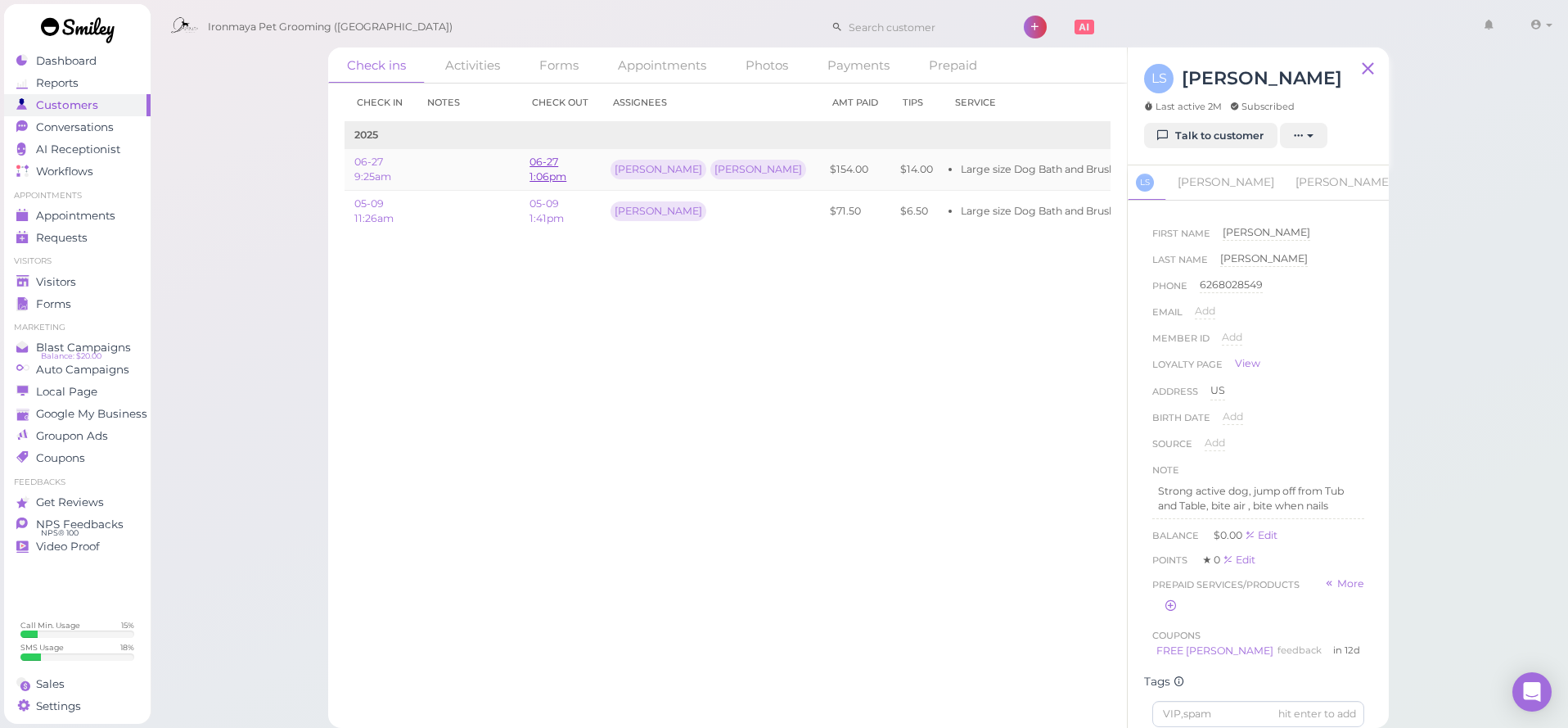
click at [556, 182] on link "06-27 1:06pm" at bounding box center [547, 168] width 37 height 27
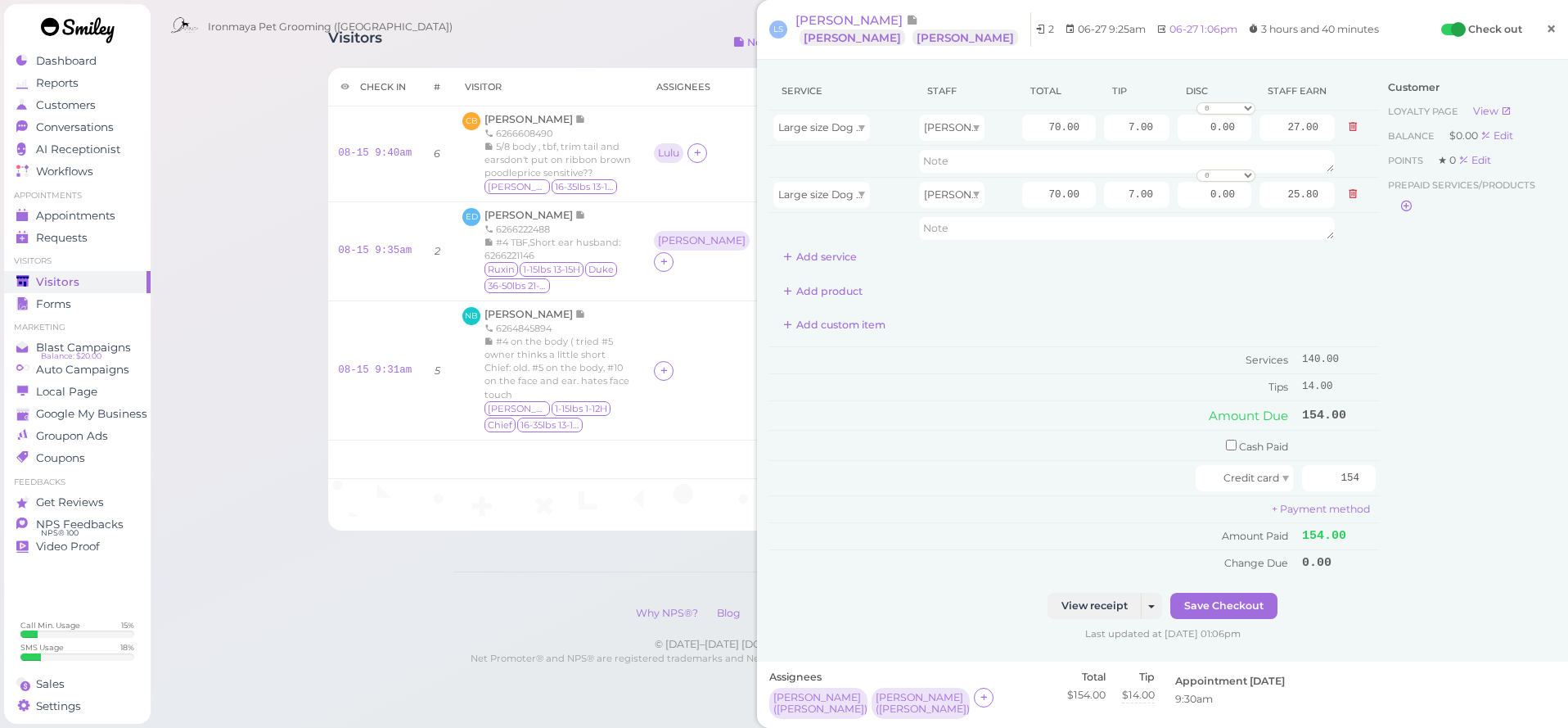
click at [1553, 26] on span "×" at bounding box center [1551, 28] width 10 height 23
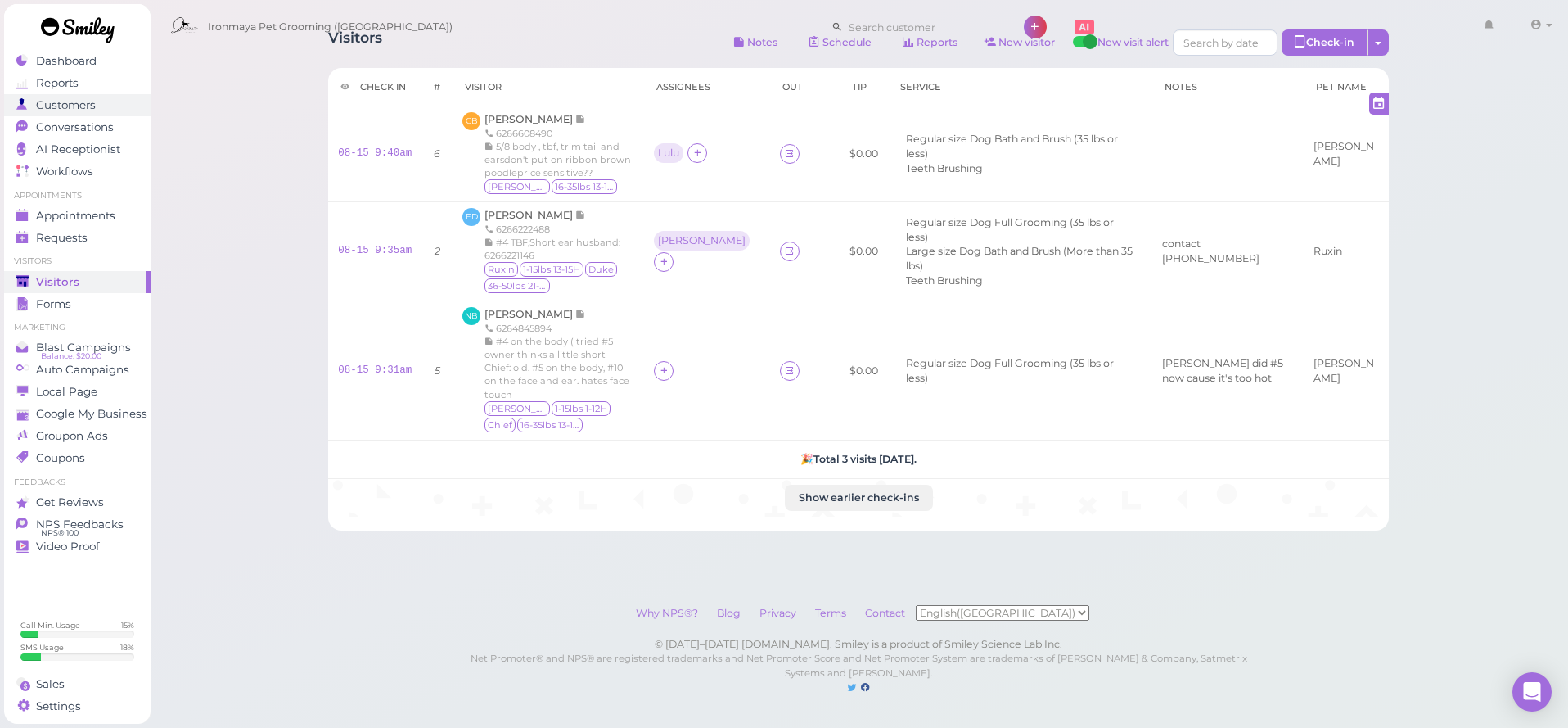
click at [67, 103] on span "Customers" at bounding box center [66, 105] width 60 height 14
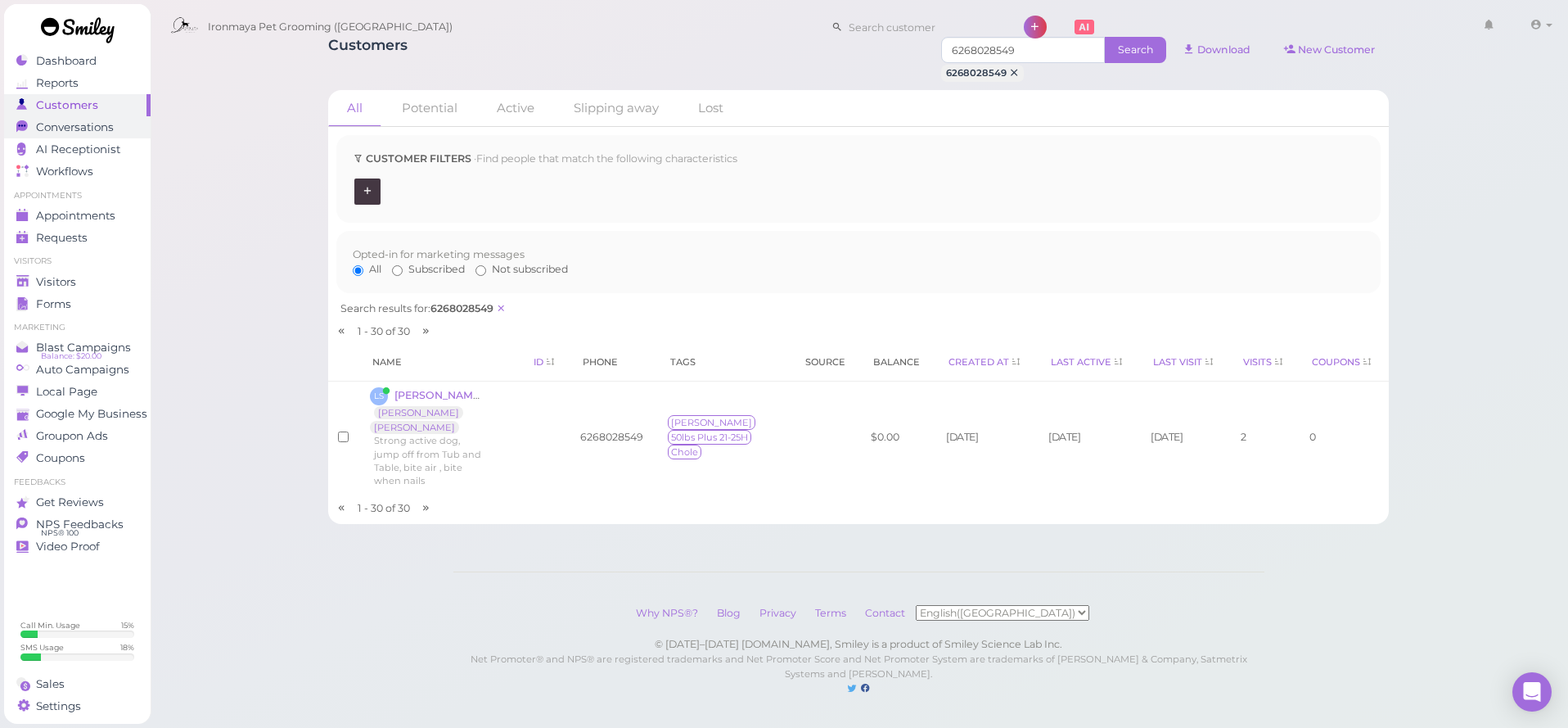
click at [52, 126] on span "Conversations" at bounding box center [75, 127] width 77 height 14
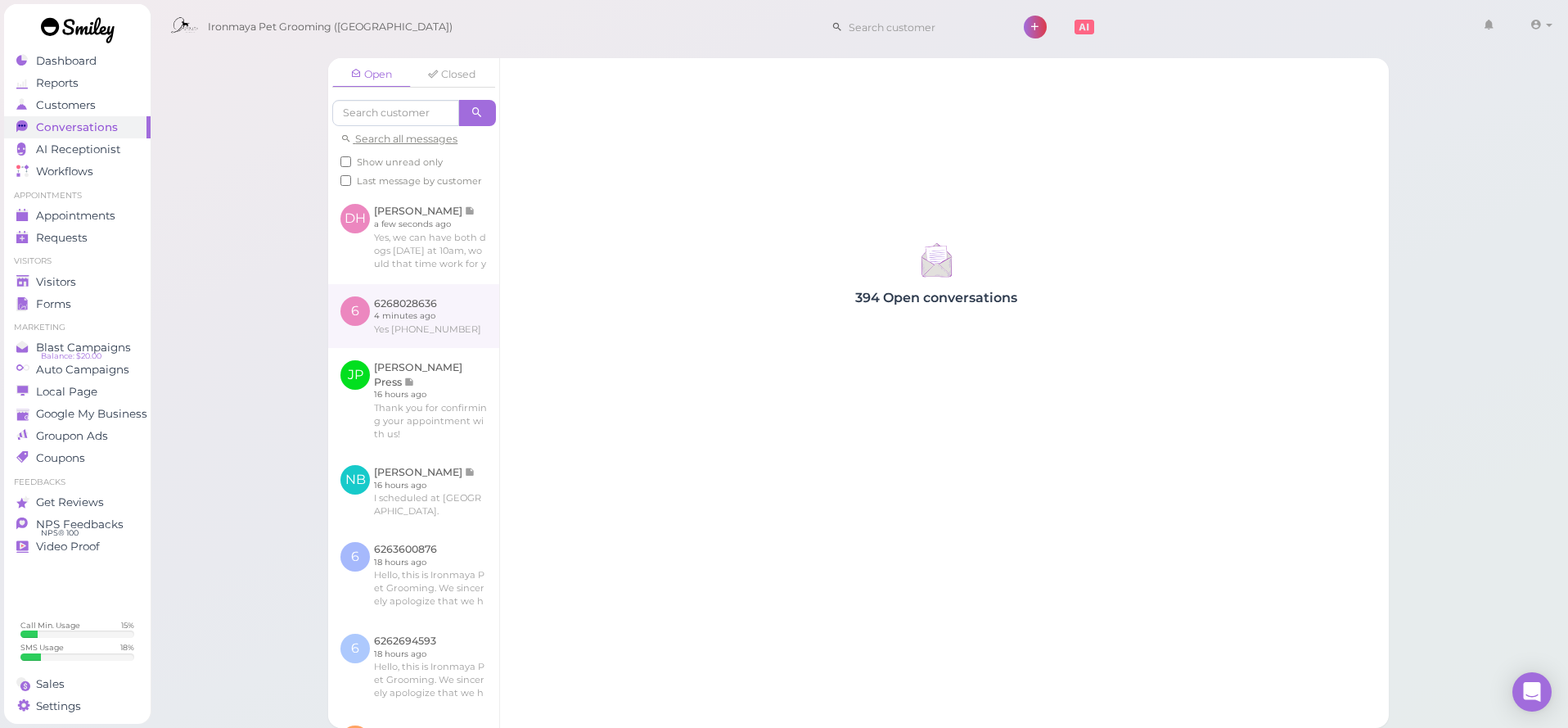
click at [405, 318] on link at bounding box center [413, 315] width 171 height 64
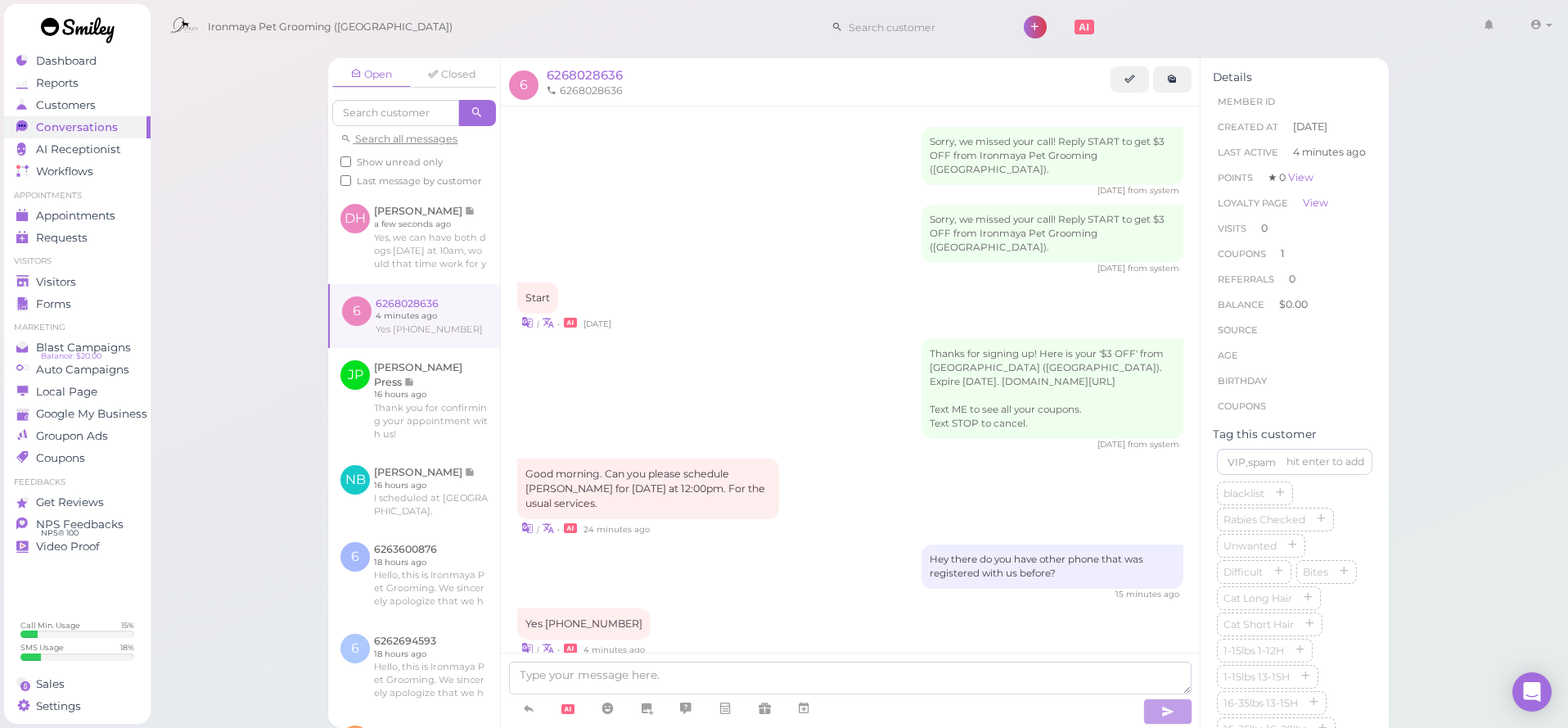
scroll to position [10, 0]
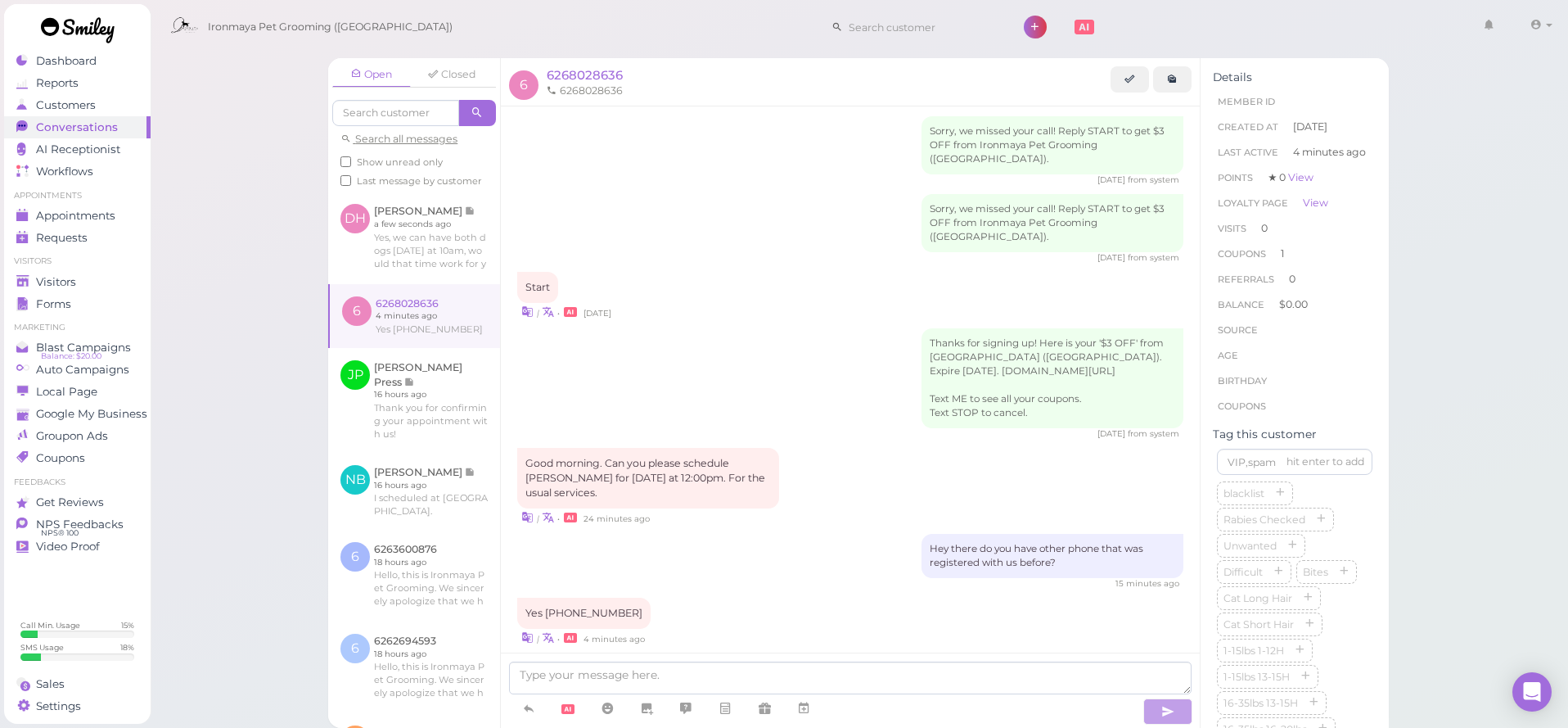
click at [604, 86] on li "6268028636" at bounding box center [584, 90] width 84 height 15
click at [604, 92] on li "6268028636" at bounding box center [584, 90] width 84 height 15
click at [604, 91] on li "6268028636" at bounding box center [584, 90] width 84 height 15
copy li "6268028636"
click at [109, 107] on div "Customers" at bounding box center [75, 105] width 118 height 14
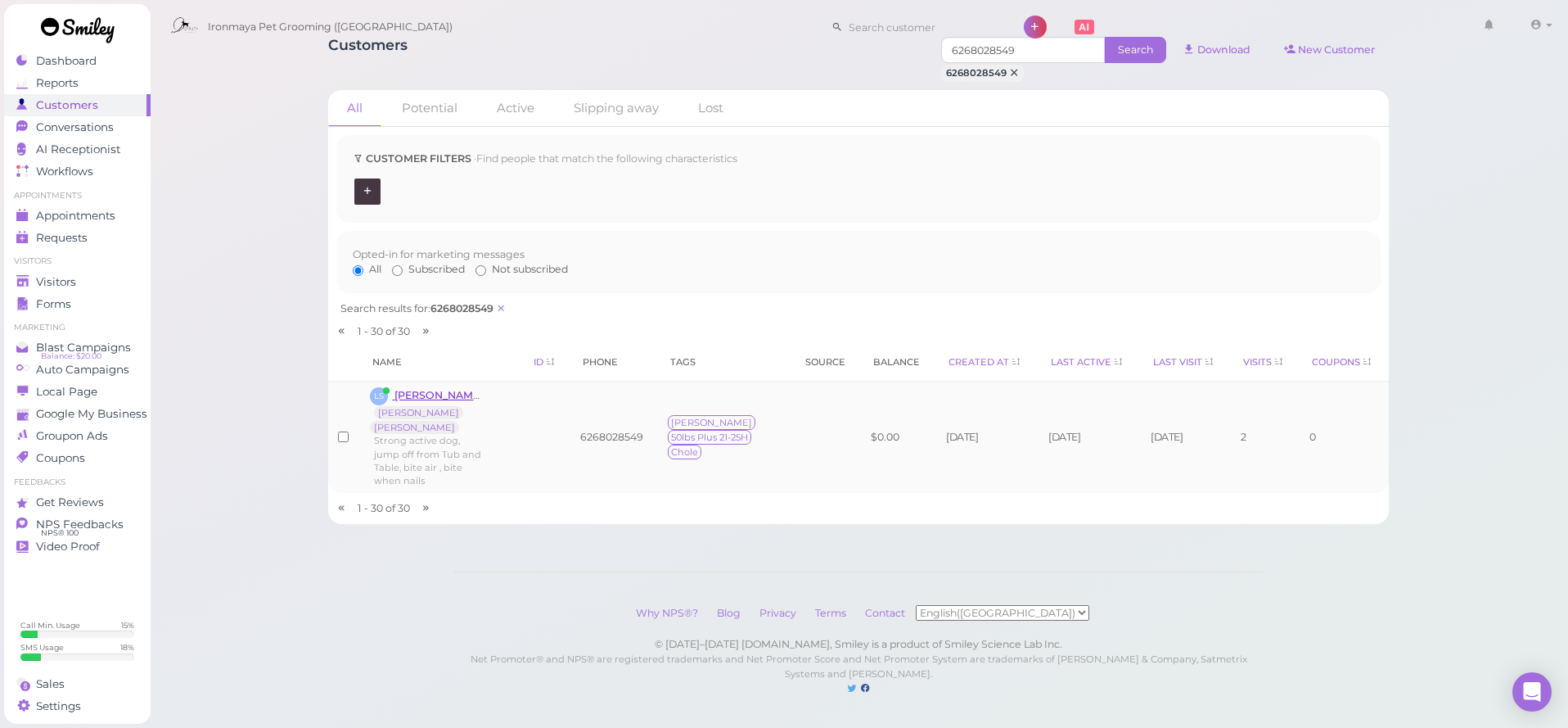
click at [445, 401] on span "[PERSON_NAME]" at bounding box center [440, 395] width 91 height 12
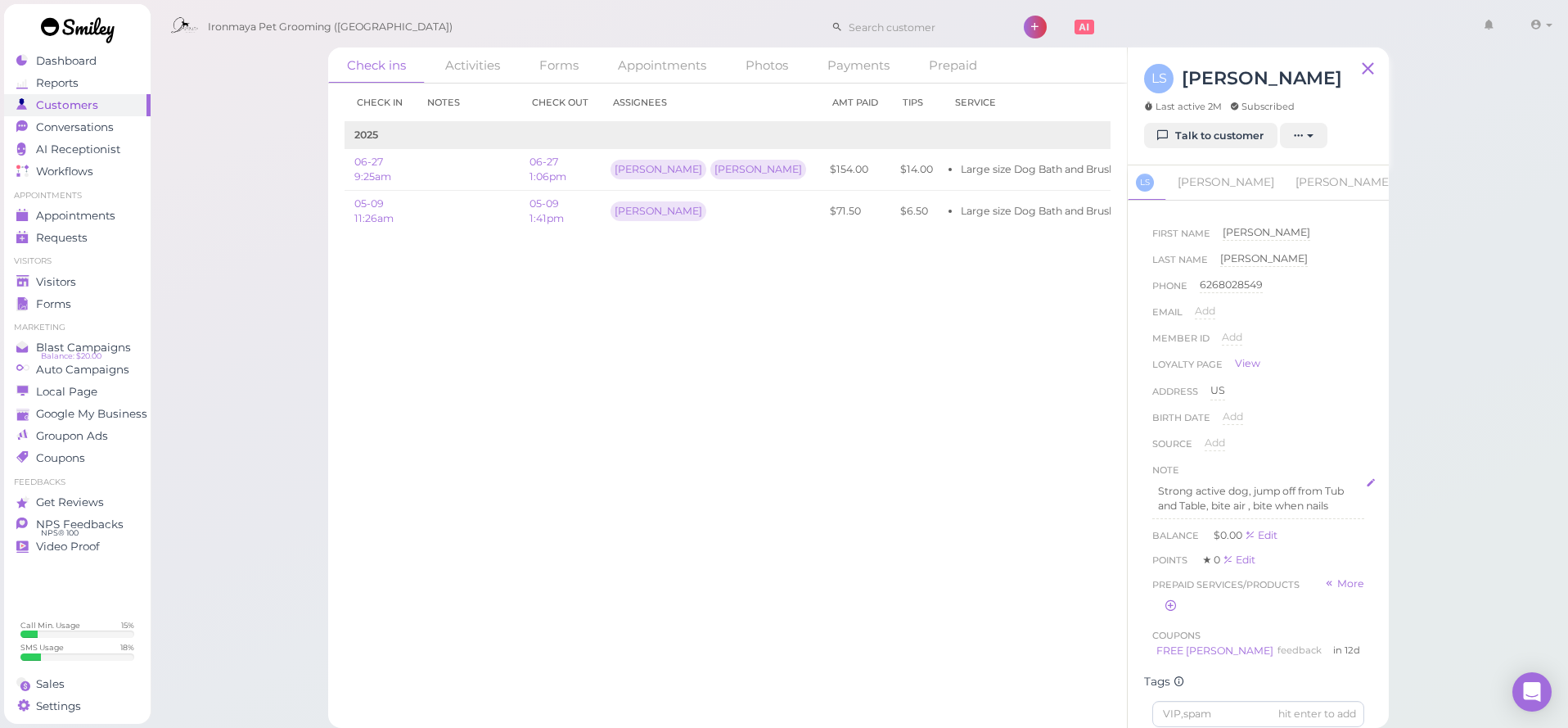
click at [1303, 513] on p "Strong active dog, jump off from Tub and Table, bite air , bite when nails" at bounding box center [1258, 499] width 200 height 29
click at [1193, 527] on li "6268028636" at bounding box center [1266, 519] width 185 height 15
click at [1260, 526] on p "6268028636" at bounding box center [1258, 519] width 200 height 15
click at [1354, 512] on p "Strong active dog, jump off from Tub and Table, bite air , bite when nails" at bounding box center [1258, 499] width 200 height 29
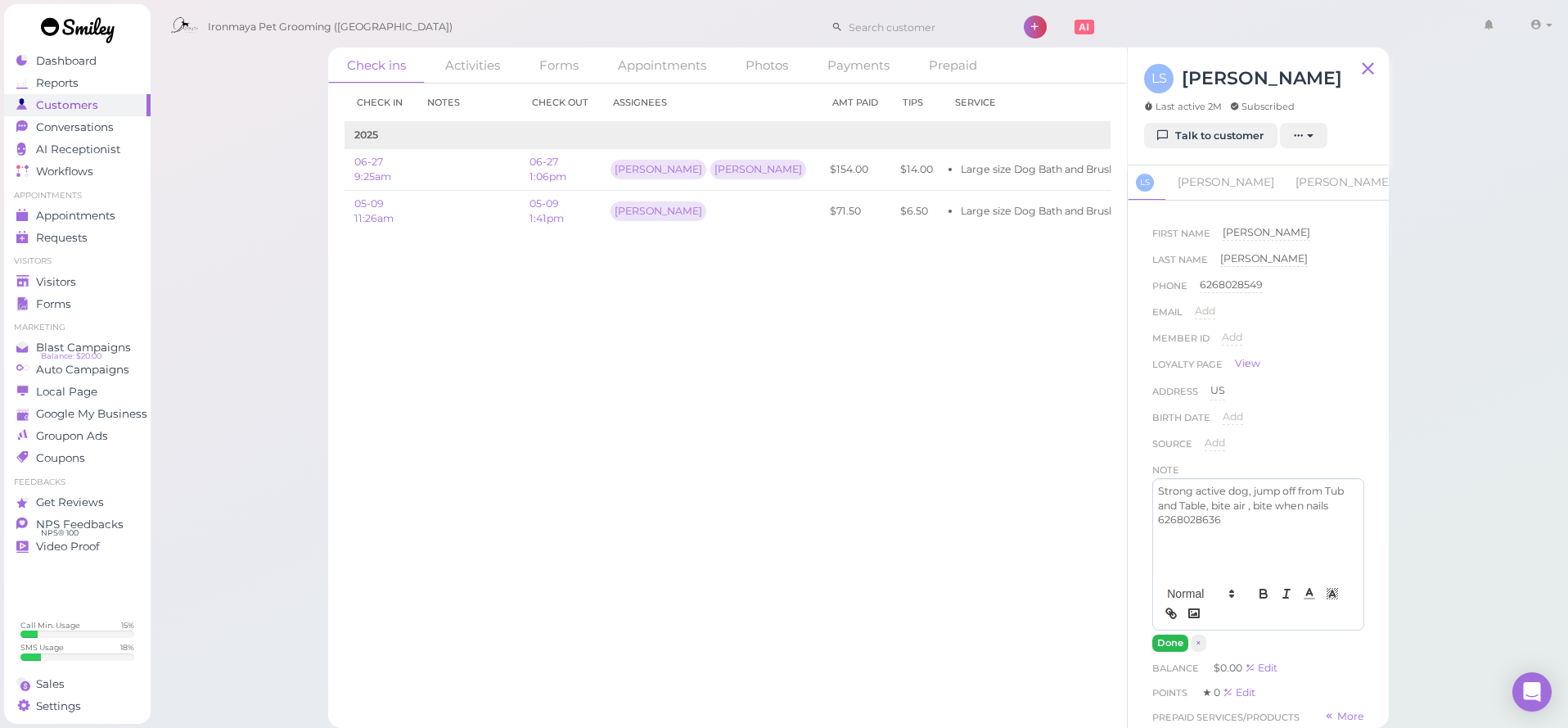
click at [1177, 649] on button "Done" at bounding box center [1170, 643] width 36 height 17
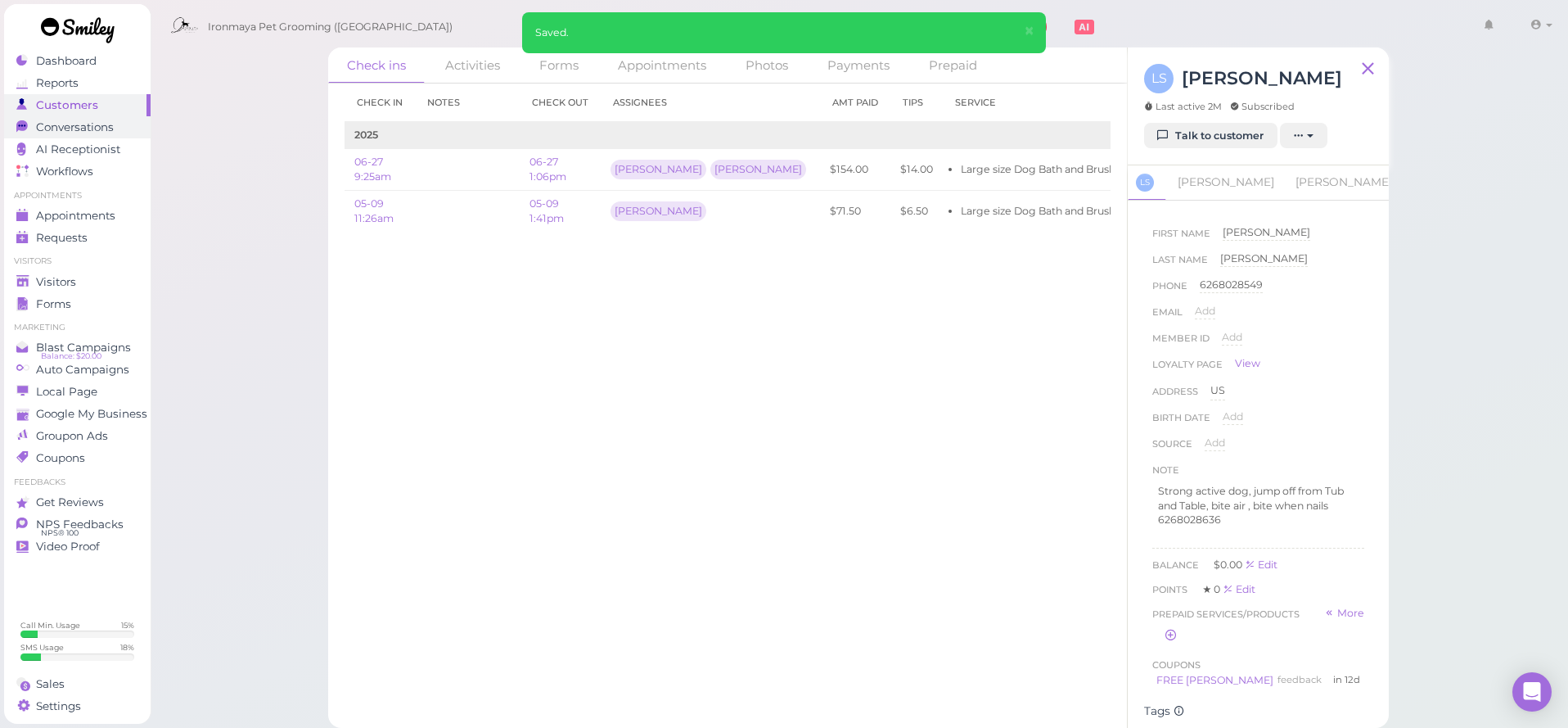
click at [113, 123] on span "Conversations" at bounding box center [75, 127] width 77 height 14
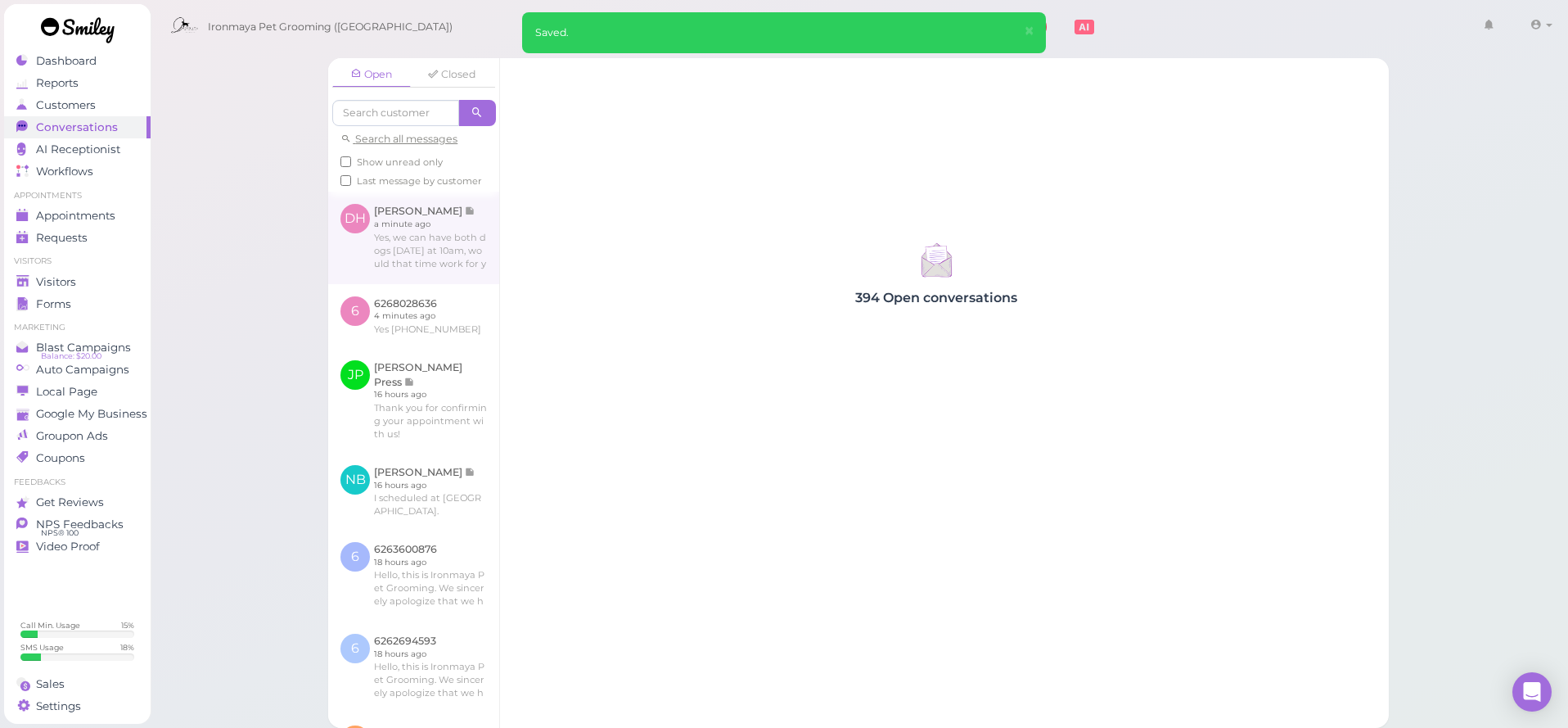
click at [436, 246] on link at bounding box center [413, 237] width 171 height 92
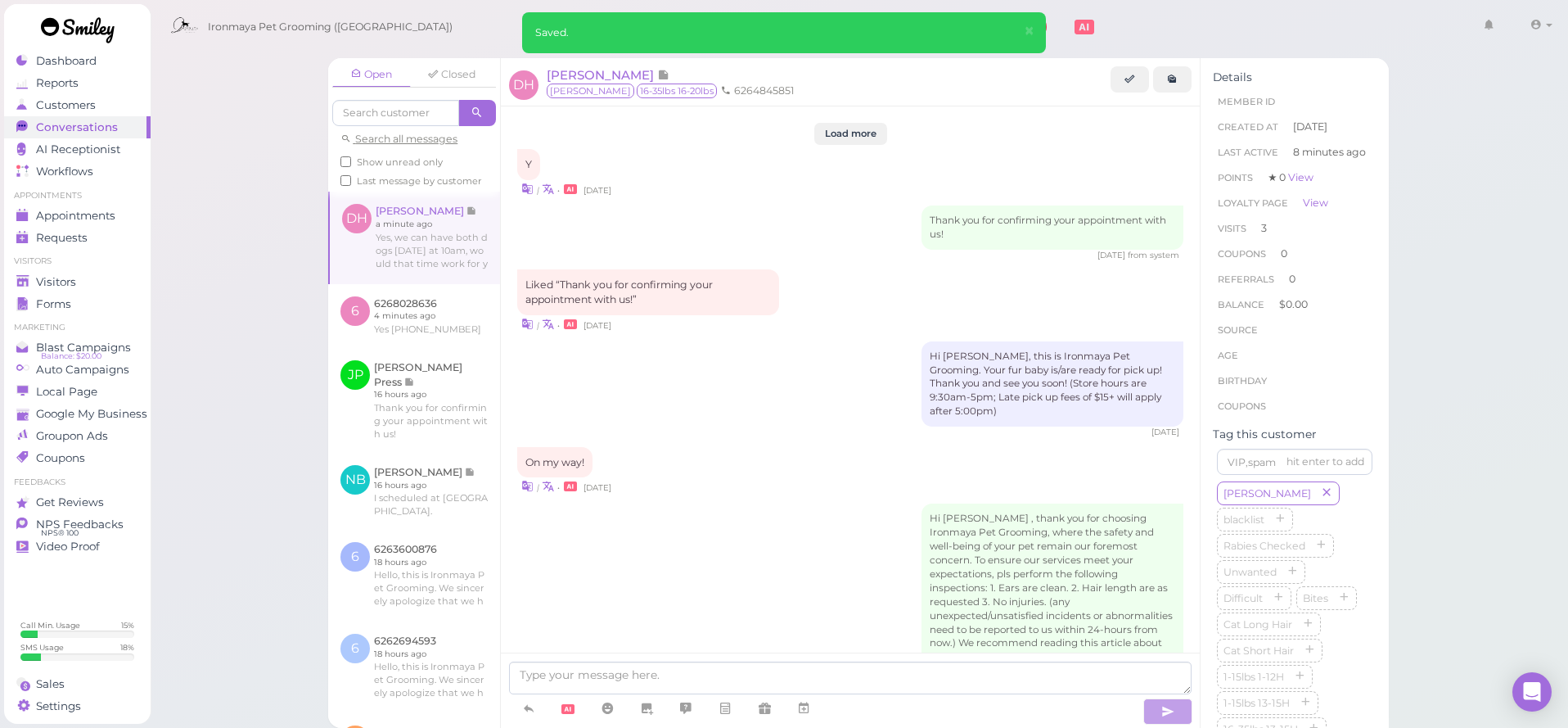
scroll to position [1819, 0]
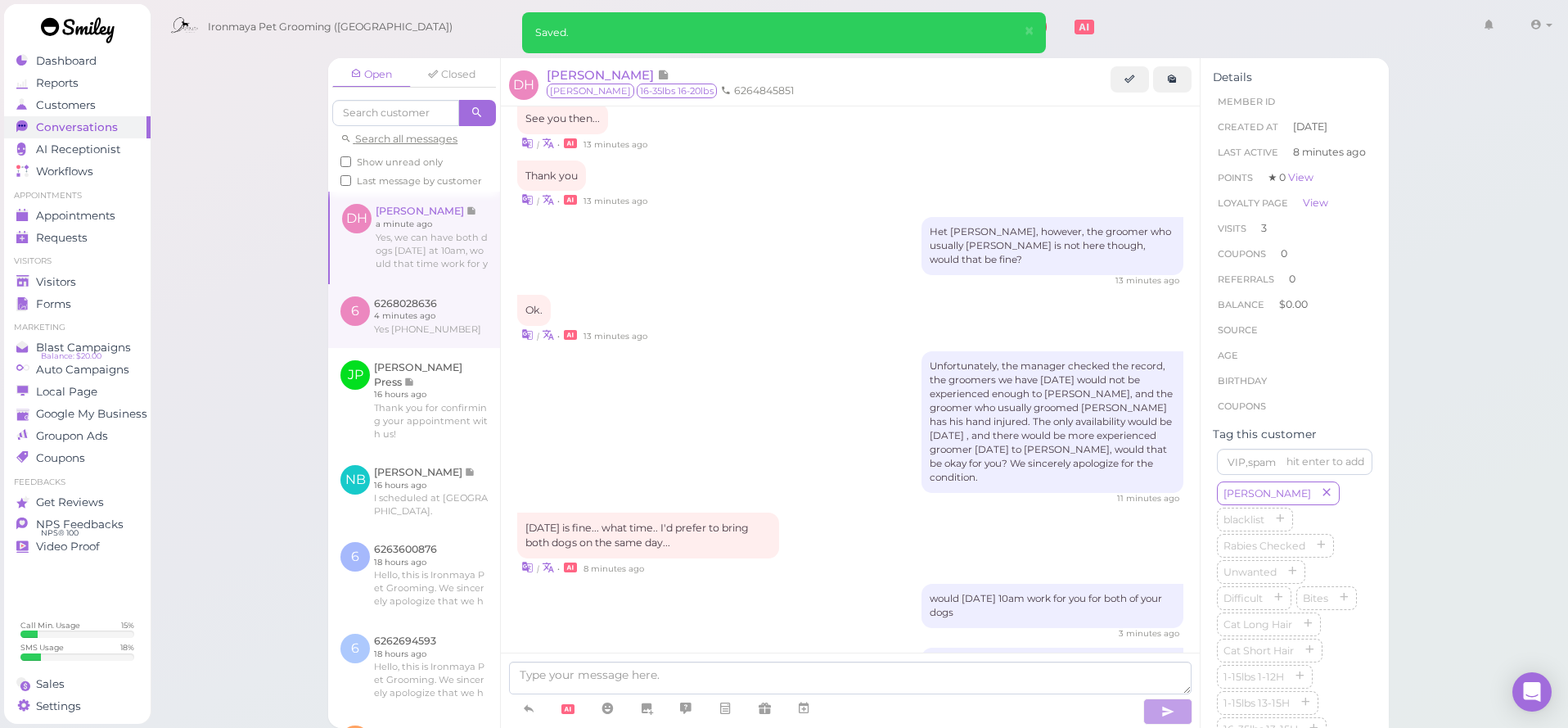
click at [403, 319] on link at bounding box center [414, 315] width 172 height 64
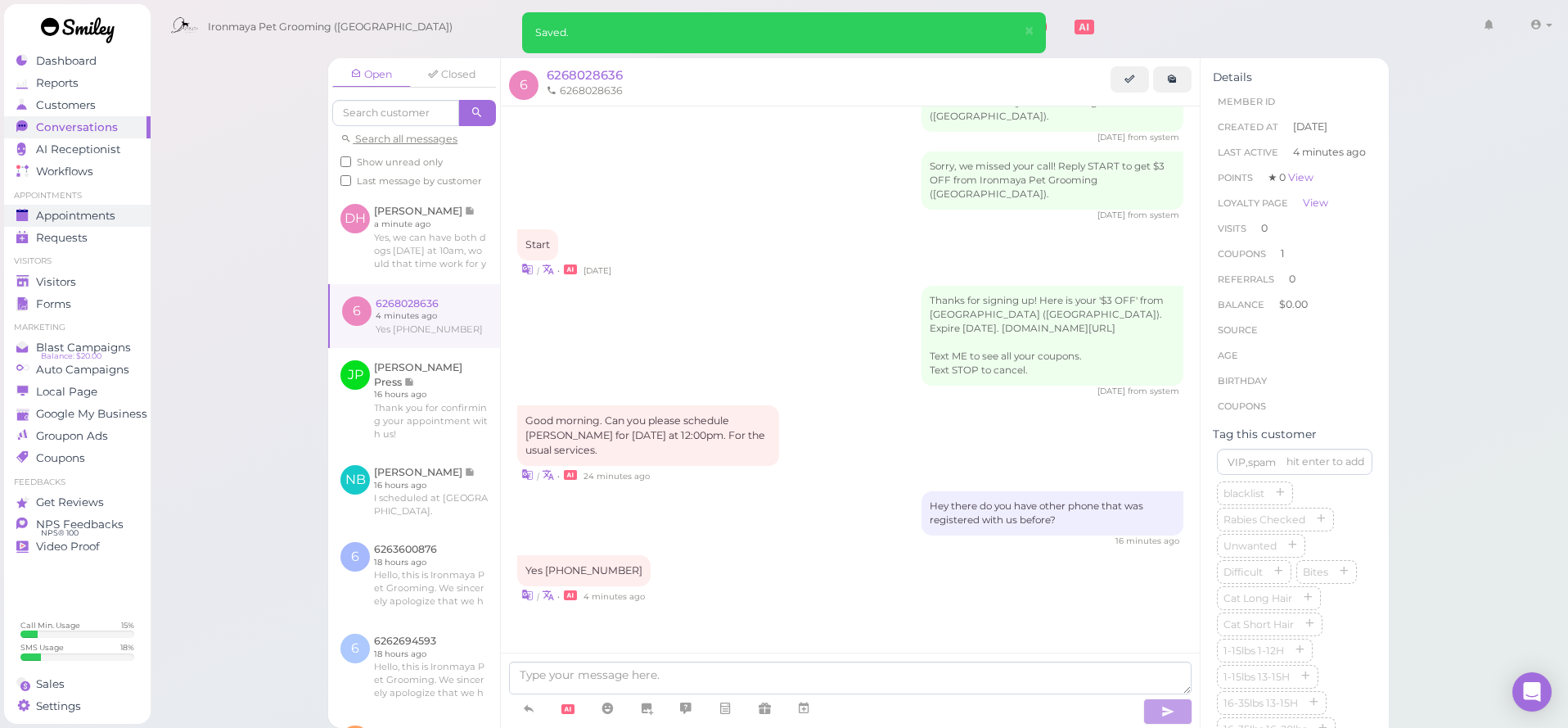
scroll to position [10, 0]
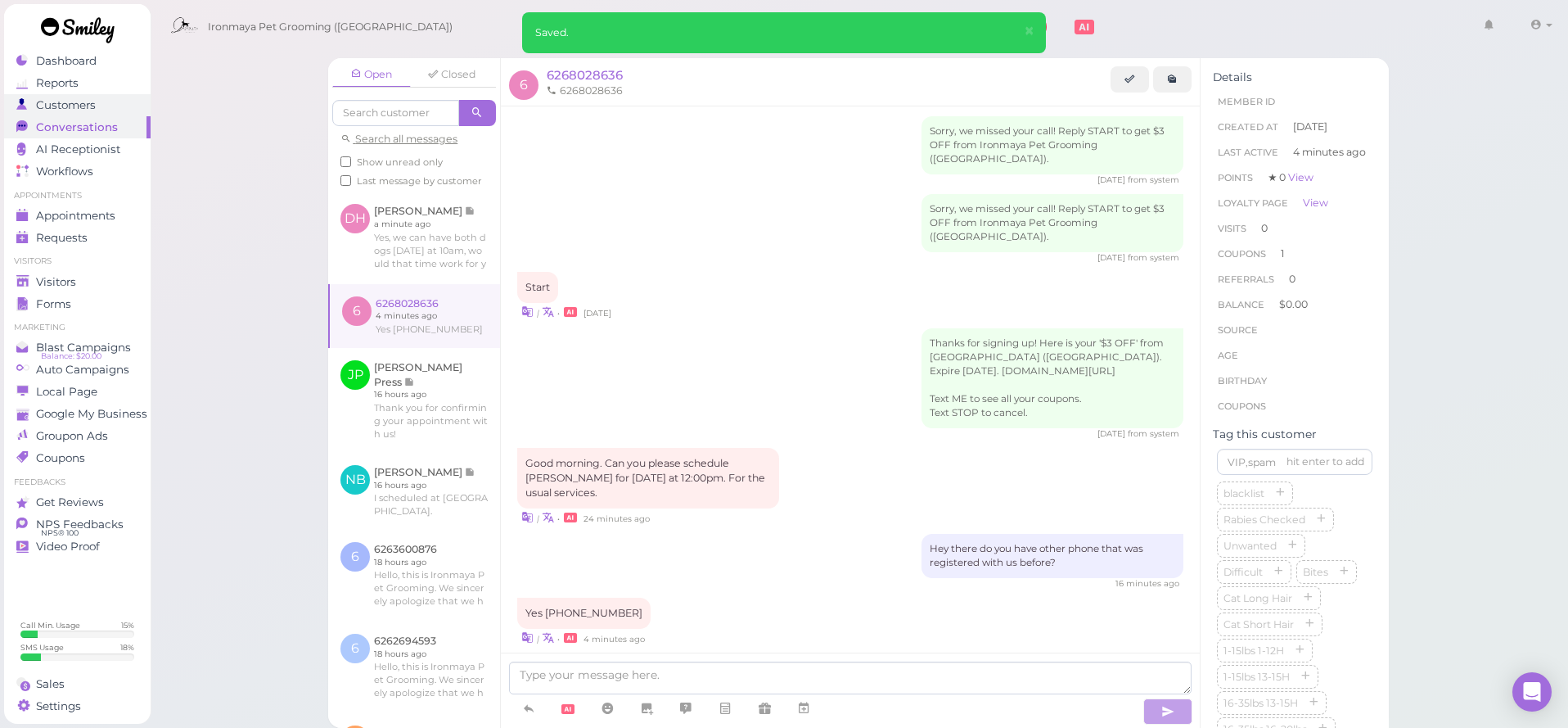
click at [109, 112] on link "Customers" at bounding box center [77, 106] width 146 height 22
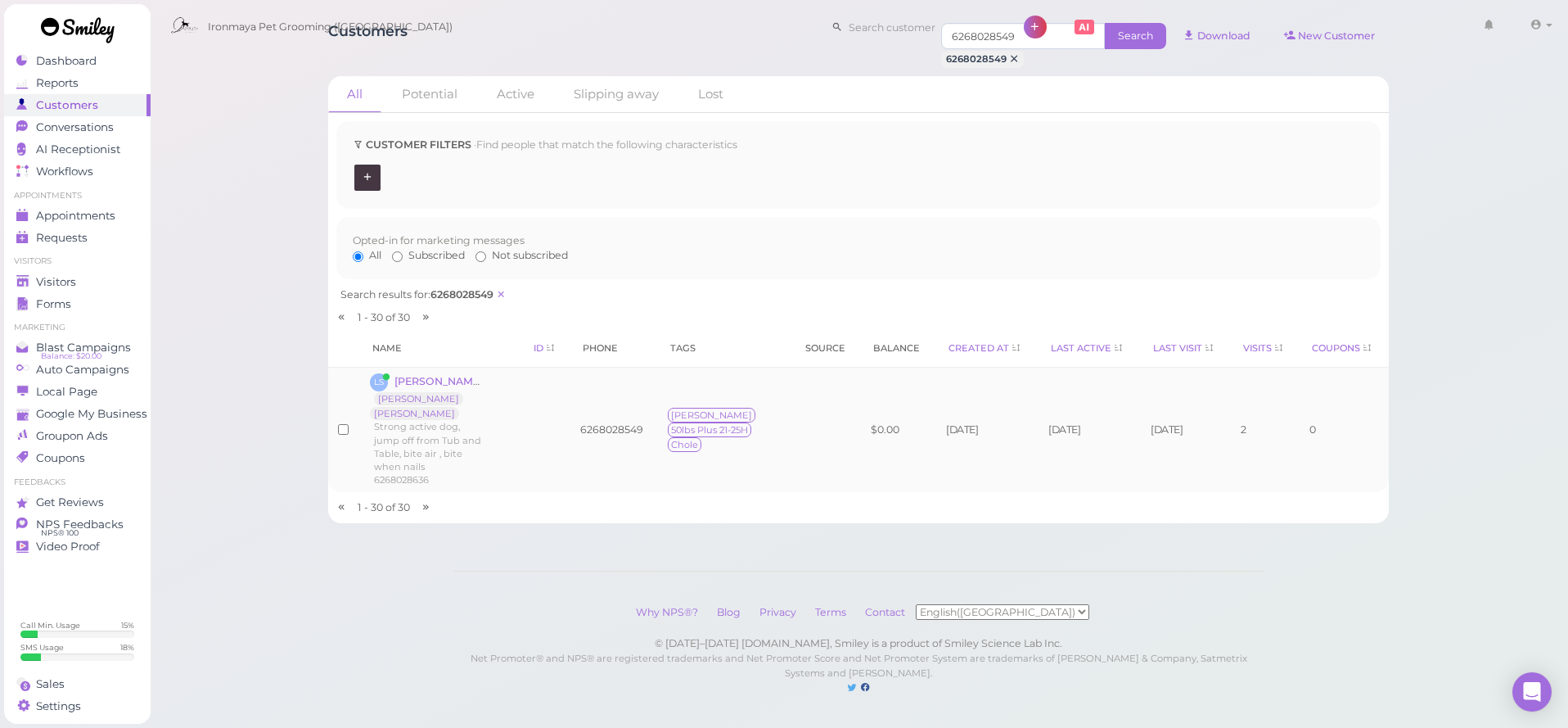
click at [644, 449] on td "6268028549" at bounding box center [614, 430] width 88 height 125
click at [638, 451] on td "6268028549" at bounding box center [614, 430] width 88 height 125
copy td "6268028549"
click at [450, 387] on span "[PERSON_NAME]" at bounding box center [440, 381] width 91 height 12
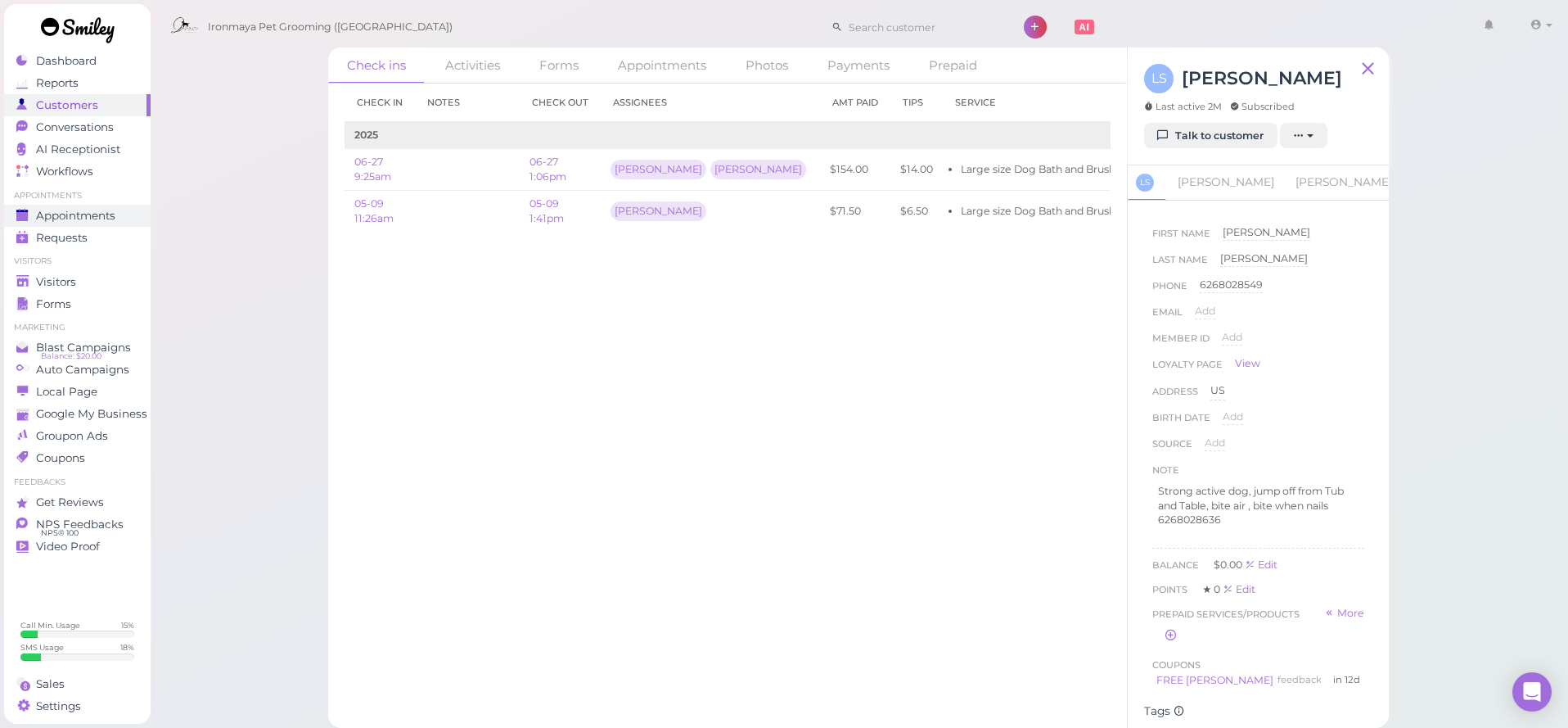
click at [95, 215] on span "Appointments" at bounding box center [76, 216] width 79 height 14
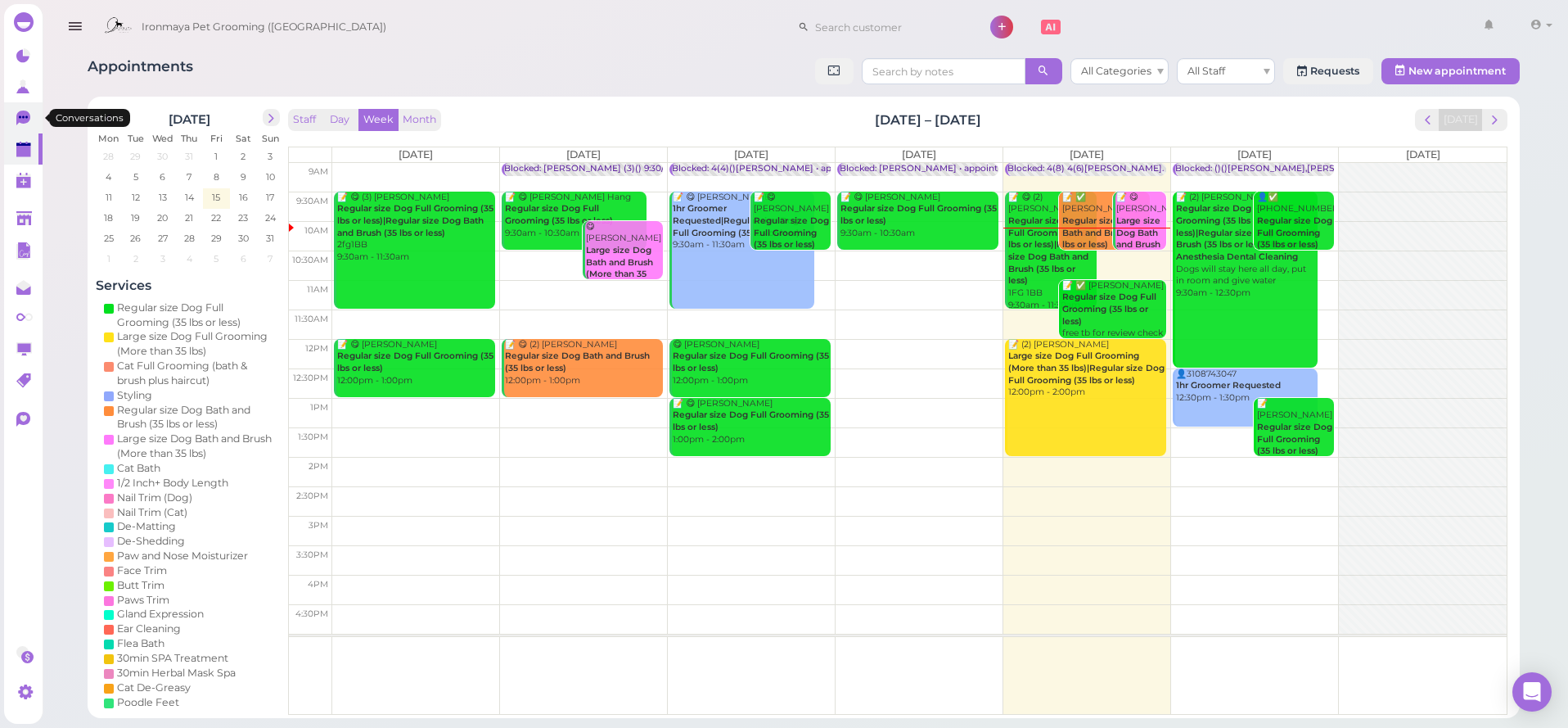
click at [33, 125] on icon at bounding box center [25, 119] width 17 height 17
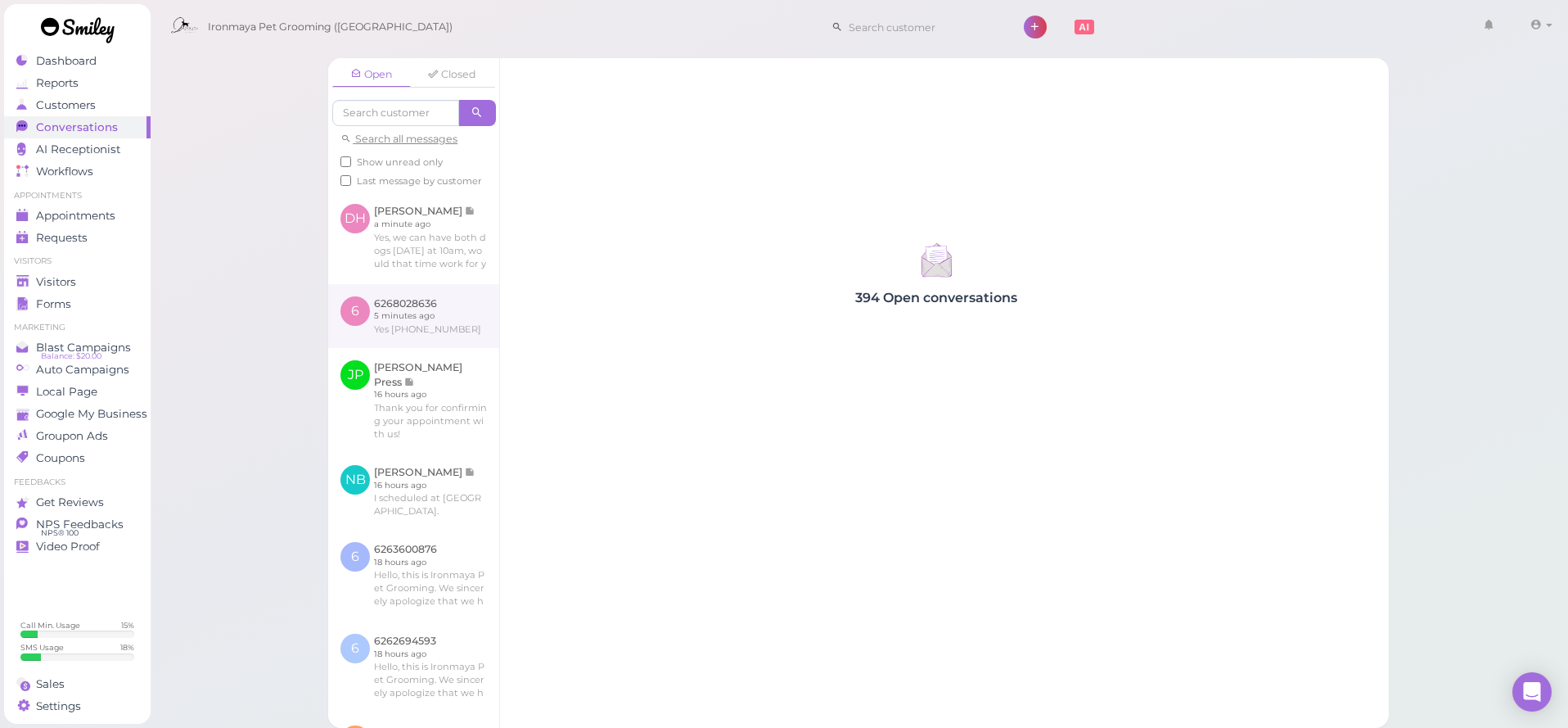
click at [442, 335] on link at bounding box center [413, 315] width 171 height 64
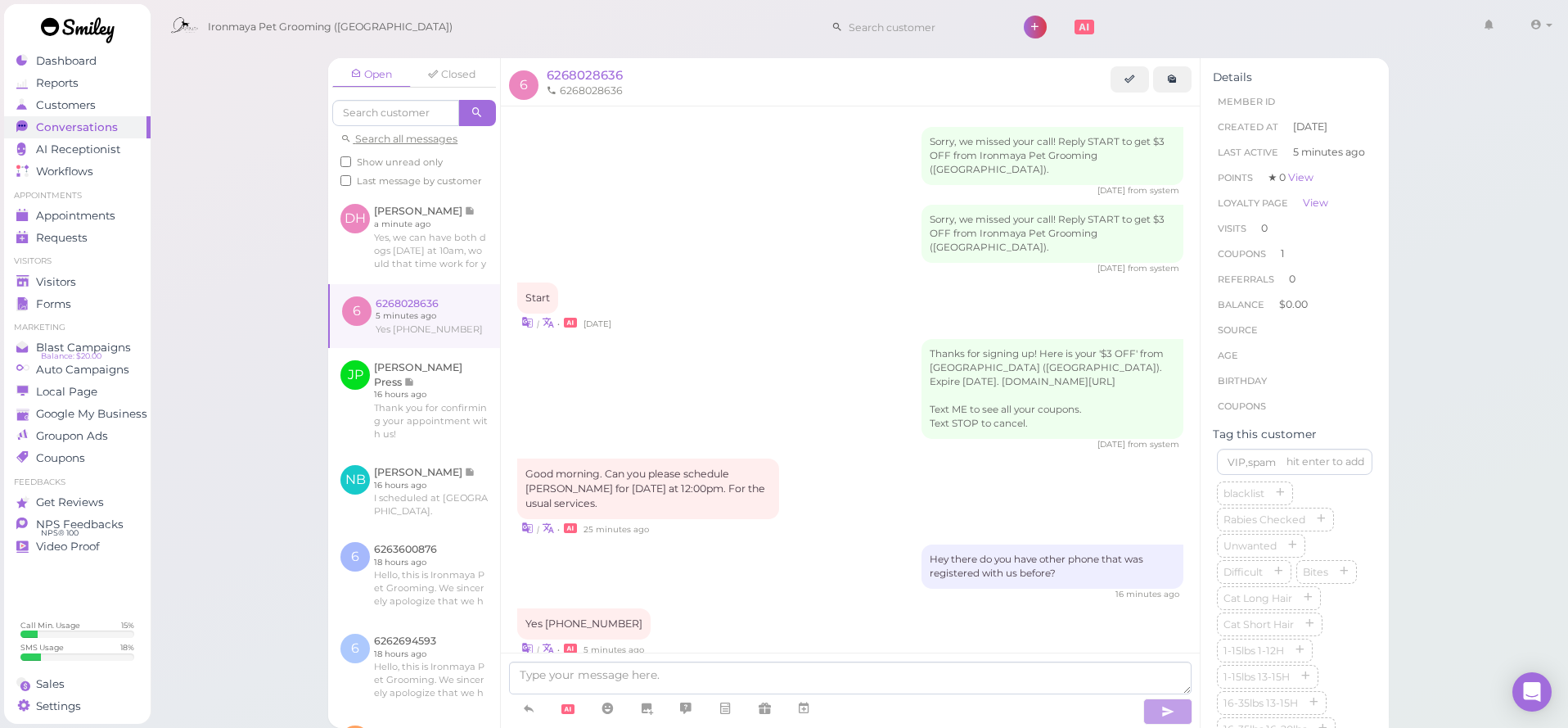
scroll to position [10, 0]
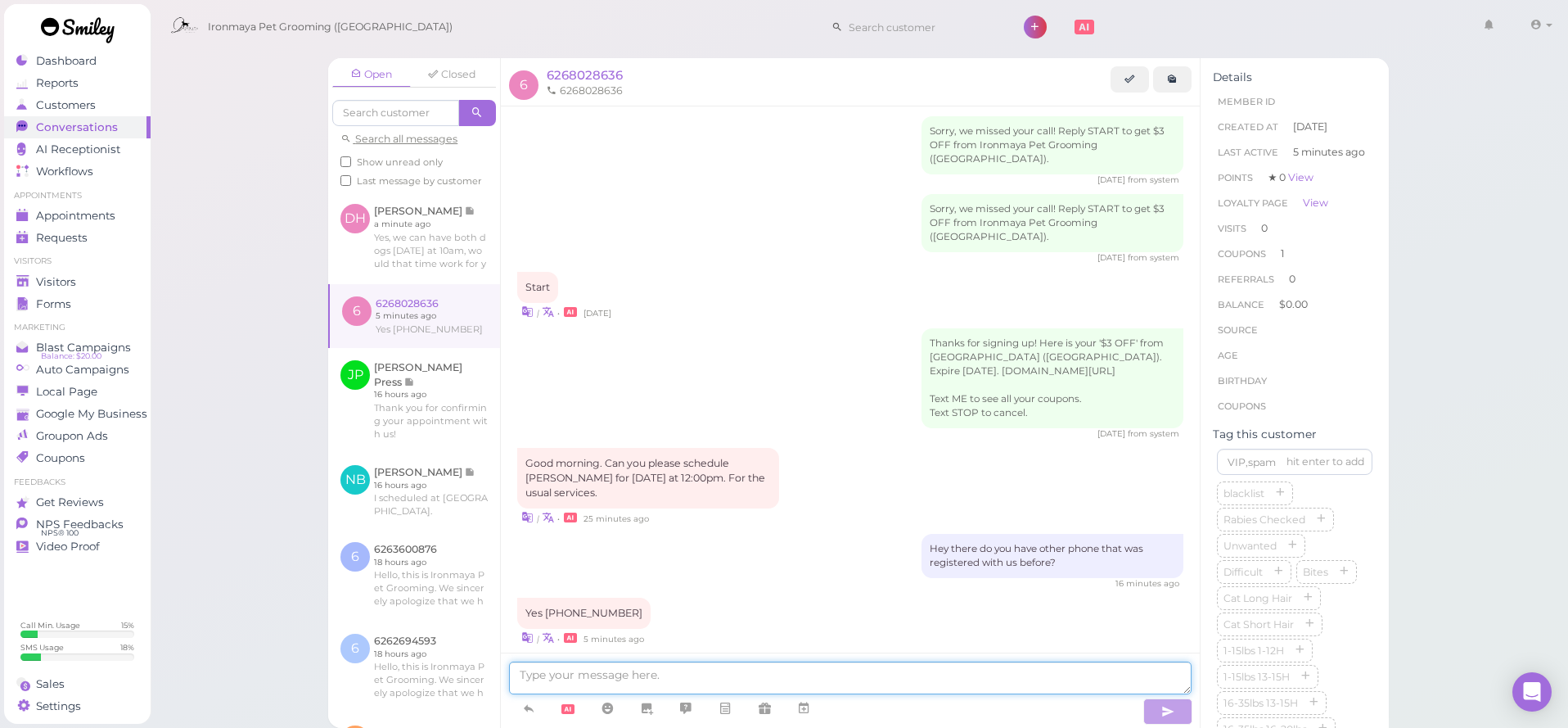
click at [740, 683] on textarea at bounding box center [850, 678] width 682 height 33
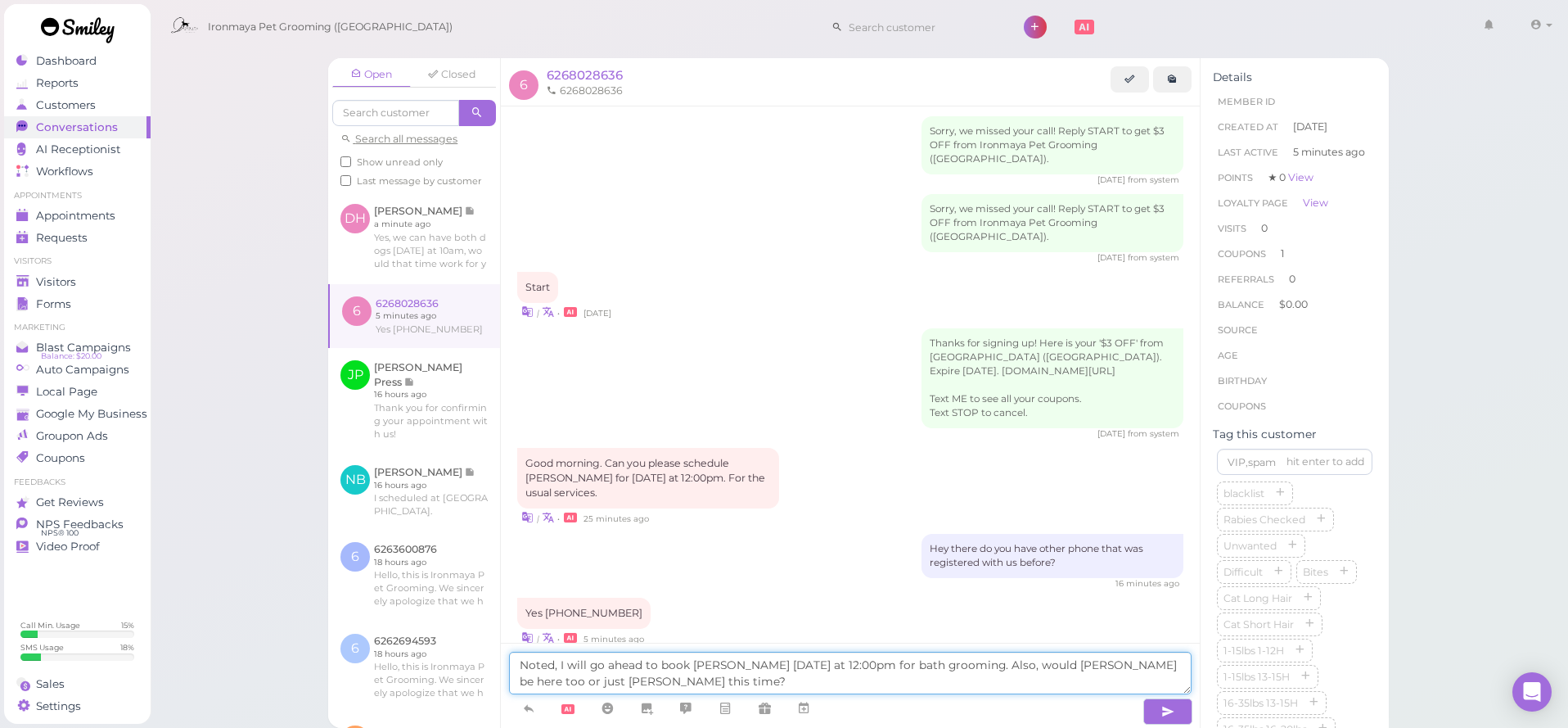
type textarea "Noted, I will go ahead to book [PERSON_NAME] [DATE] at 12:00pm for bath groomin…"
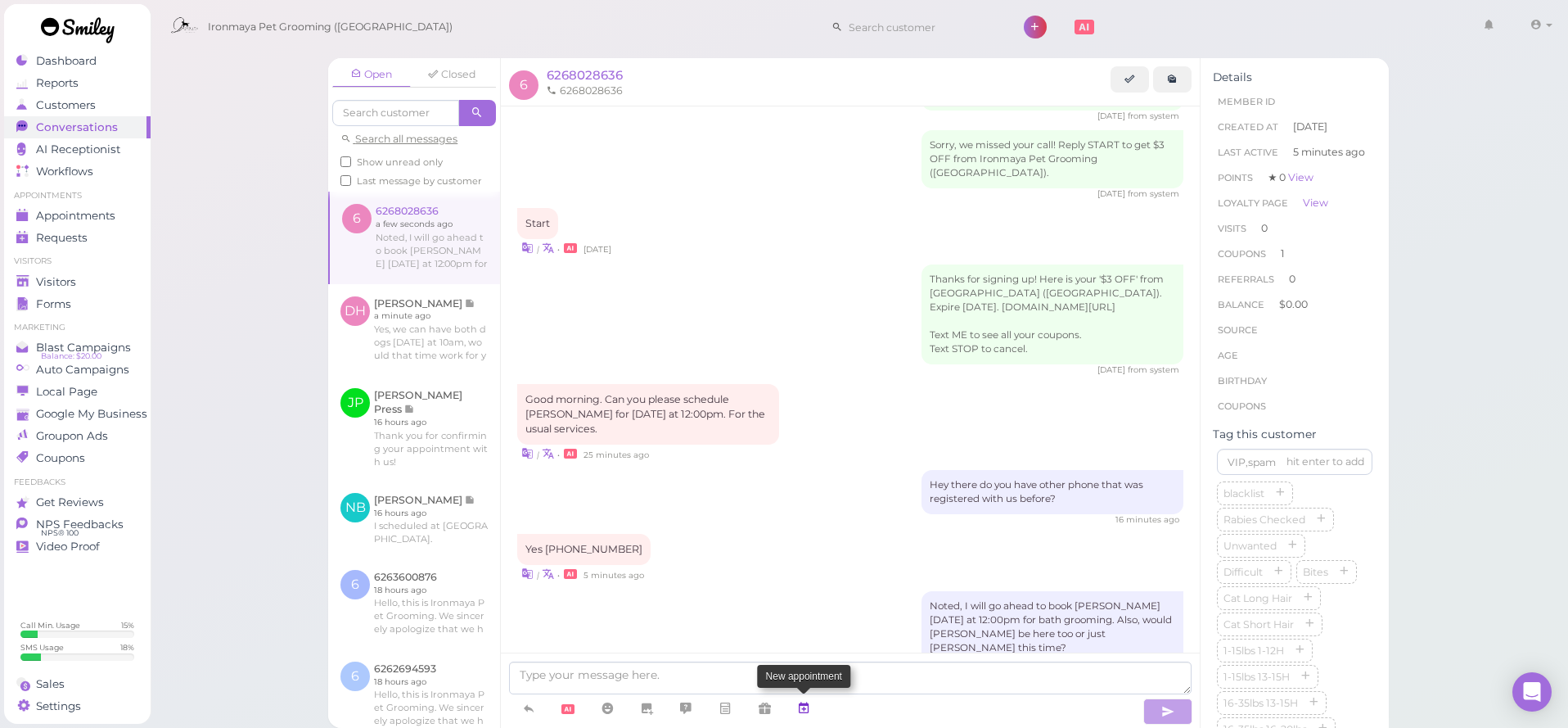
click at [820, 713] on link at bounding box center [803, 708] width 40 height 28
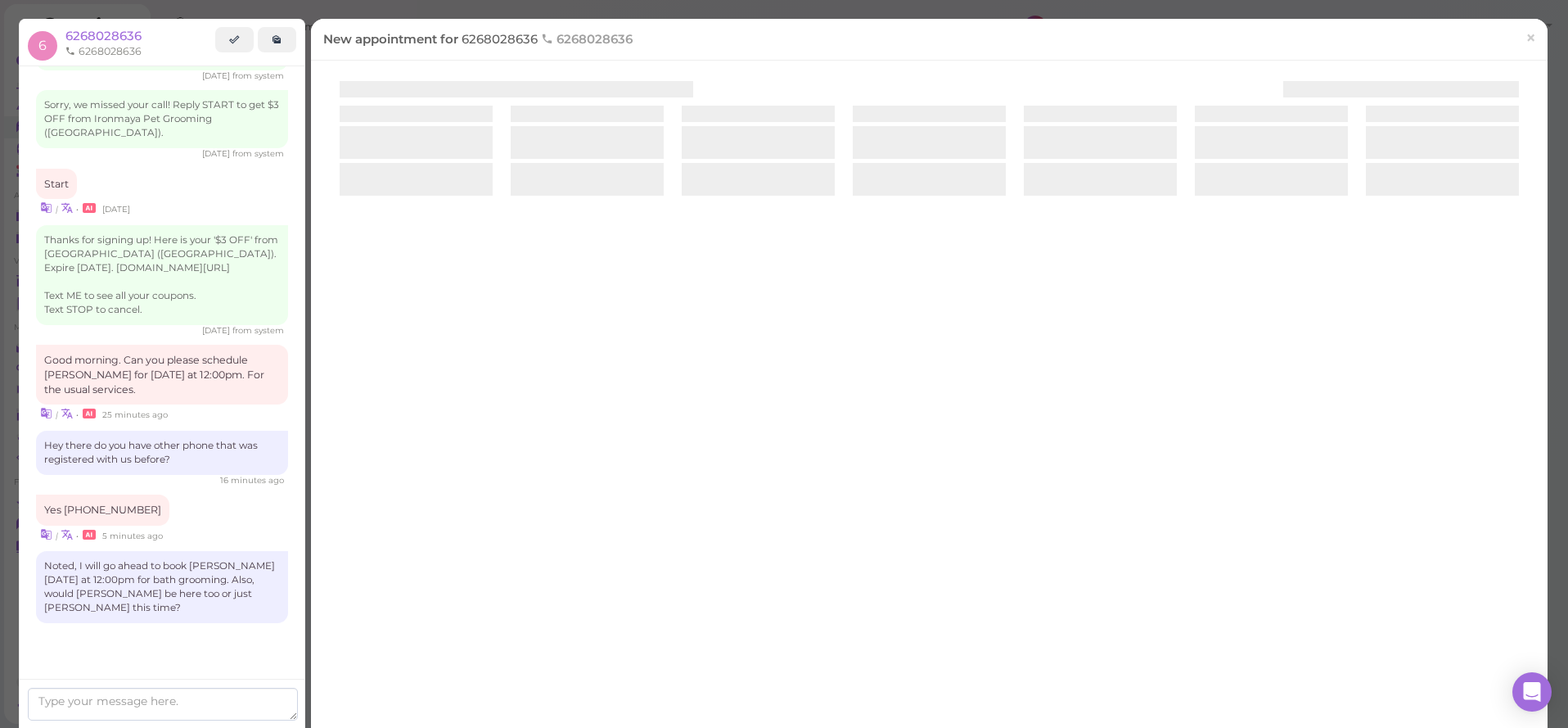
scroll to position [34, 0]
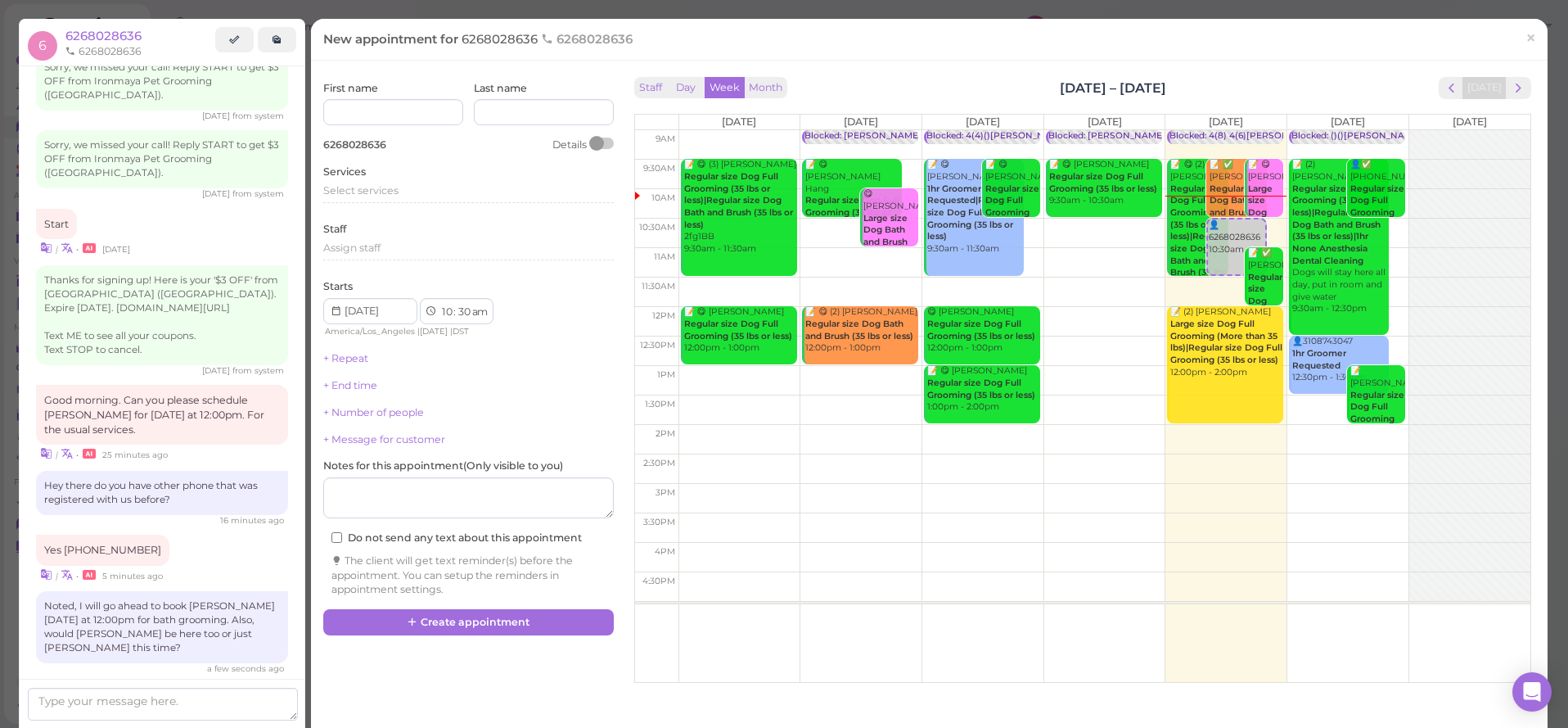
click at [1394, 281] on td at bounding box center [1104, 292] width 851 height 29
type input "[DATE]"
drag, startPoint x: 1389, startPoint y: 314, endPoint x: 1394, endPoint y: 332, distance: 18.7
click at [1394, 130] on div "👤6268028636 11:30am Blocked: ()()[PERSON_NAME],[PERSON_NAME],[PERSON_NAME] • [P…" at bounding box center [1347, 130] width 121 height 0
select select "12"
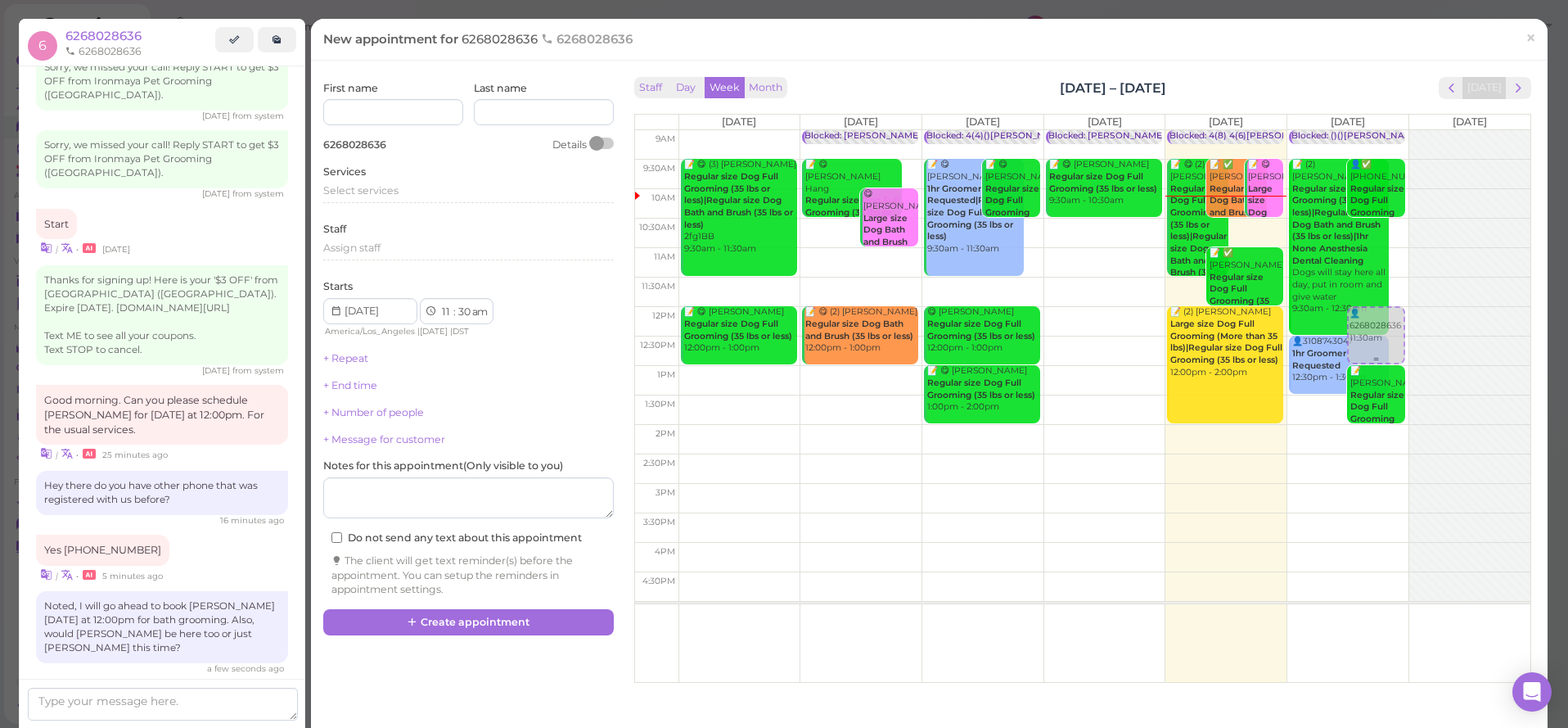
select select "00"
select select "pm"
click at [416, 190] on div "Select services" at bounding box center [468, 190] width 290 height 15
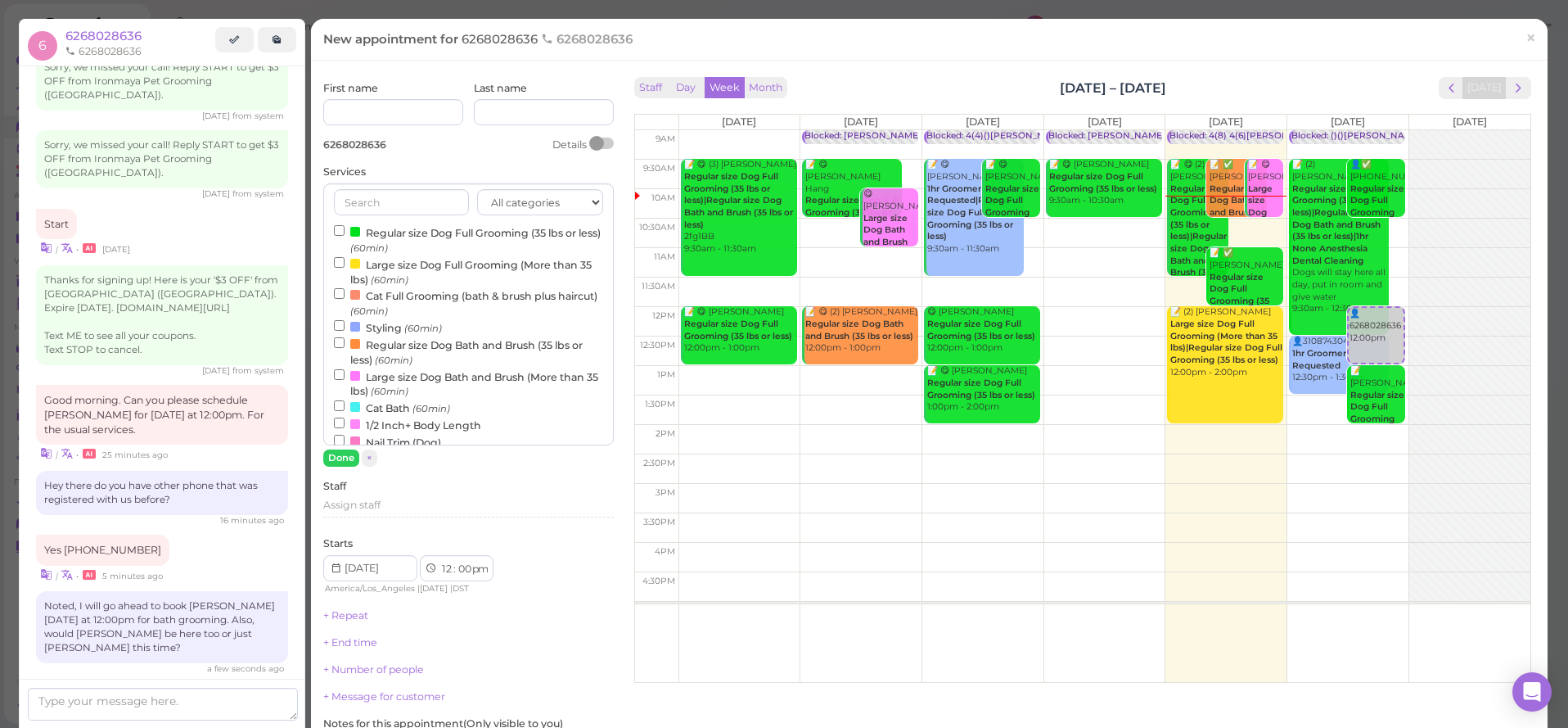
click at [387, 374] on label "Large size Dog Bath and Brush (More than 35 lbs) (60min)" at bounding box center [468, 383] width 269 height 32
click at [345, 374] on input "Large size Dog Bath and Brush (More than 35 lbs) (60min)" at bounding box center [339, 375] width 10 height 10
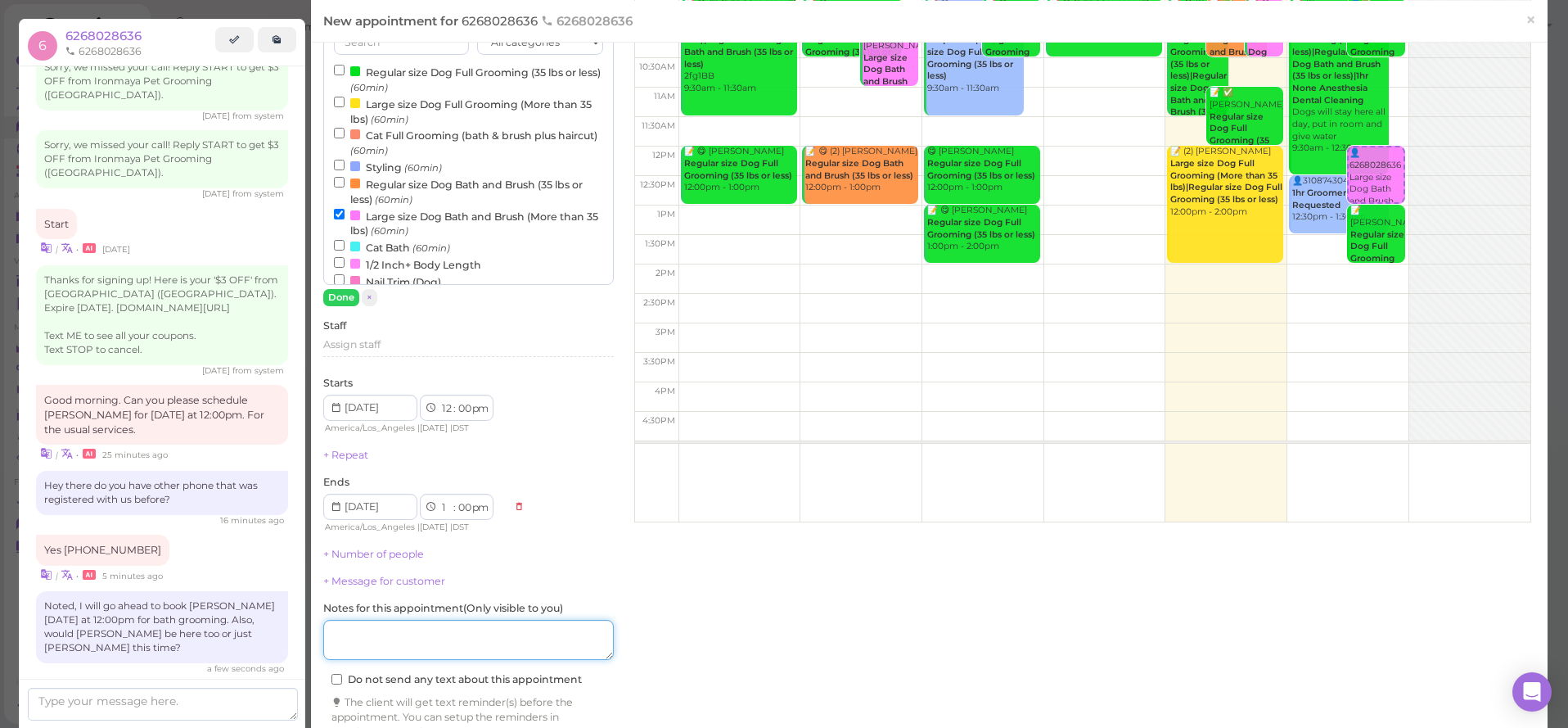
click at [522, 623] on textarea at bounding box center [468, 640] width 290 height 41
paste textarea "6268028549"
drag, startPoint x: 334, startPoint y: 624, endPoint x: 369, endPoint y: 633, distance: 36.1
click at [335, 624] on textarea at bounding box center [468, 640] width 290 height 41
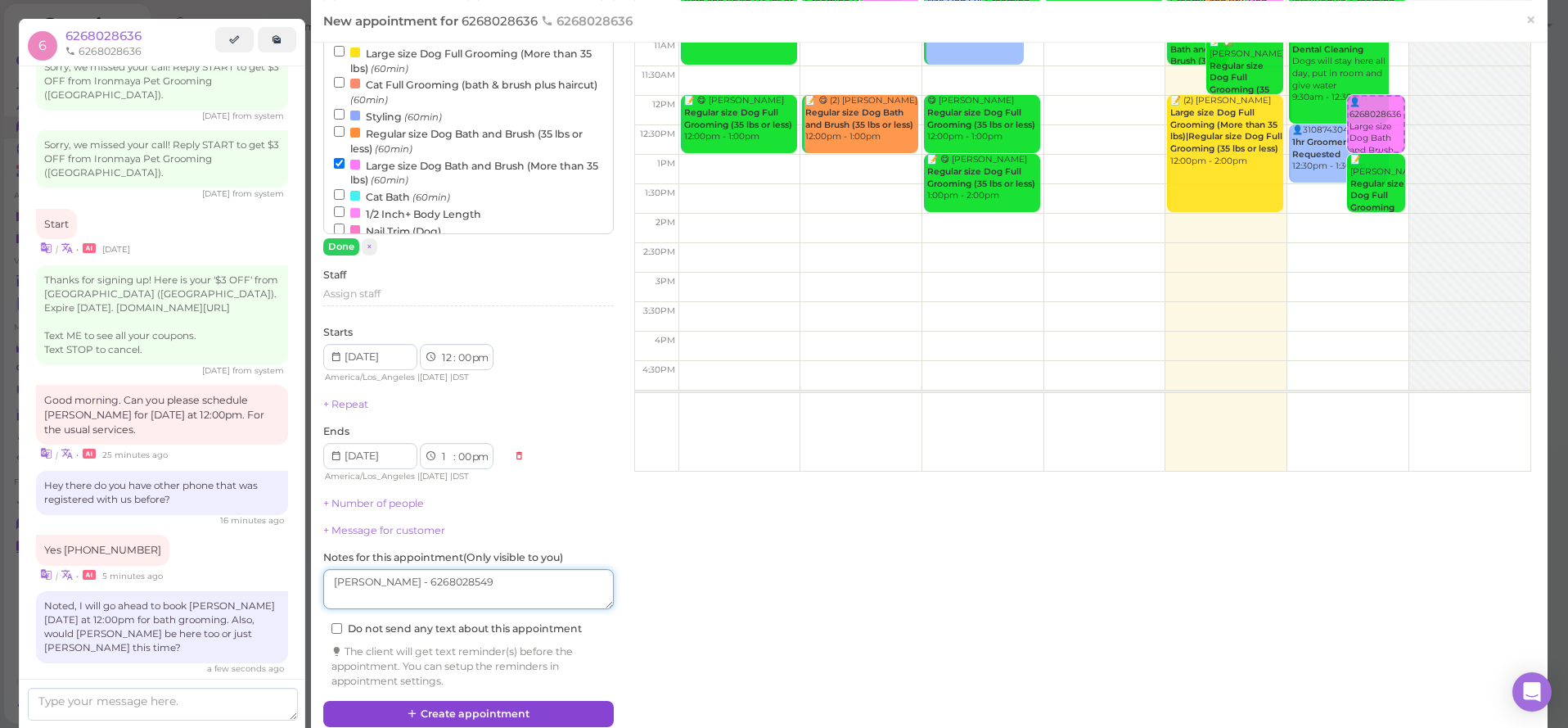
type textarea "[PERSON_NAME] - 6268028549"
click at [486, 700] on button "Create appointment" at bounding box center [468, 713] width 290 height 26
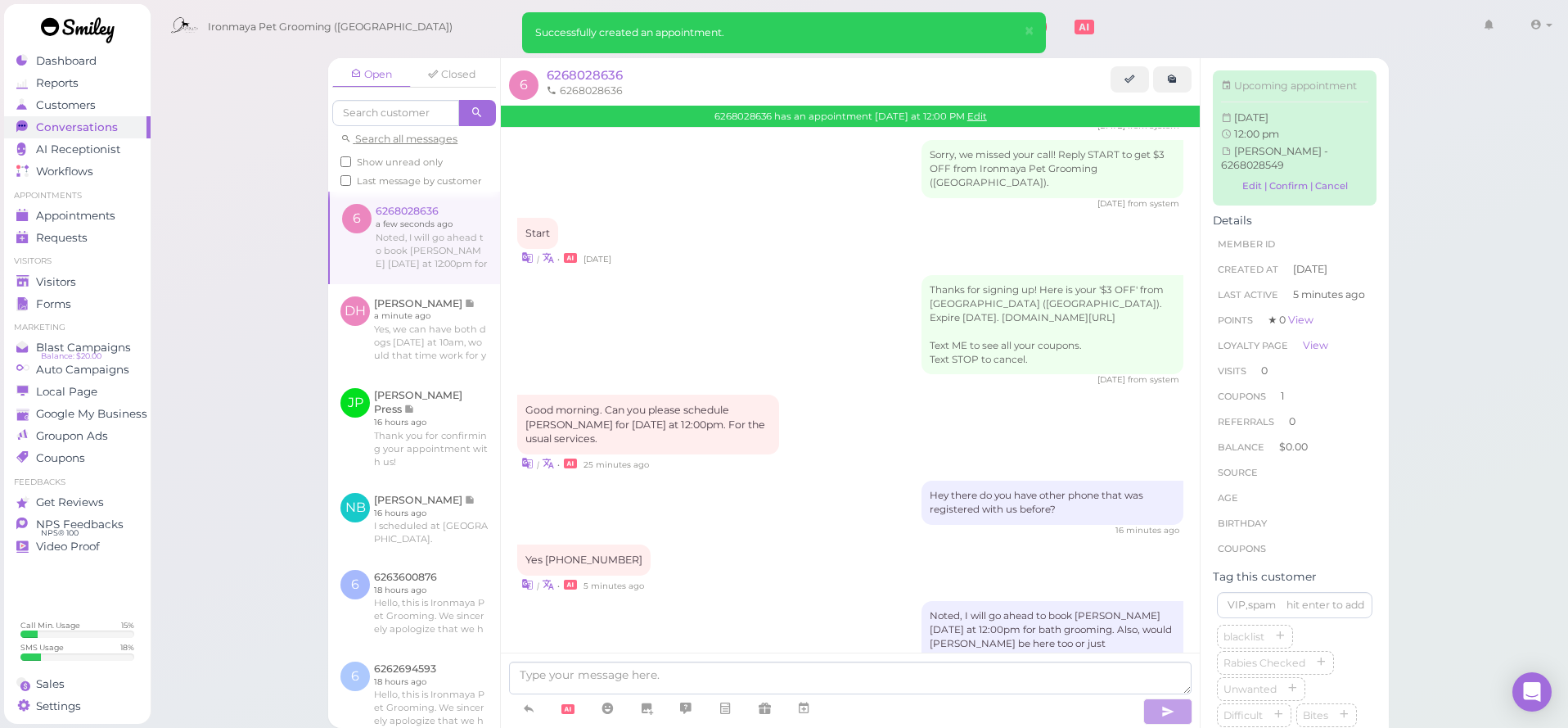
scroll to position [240, 0]
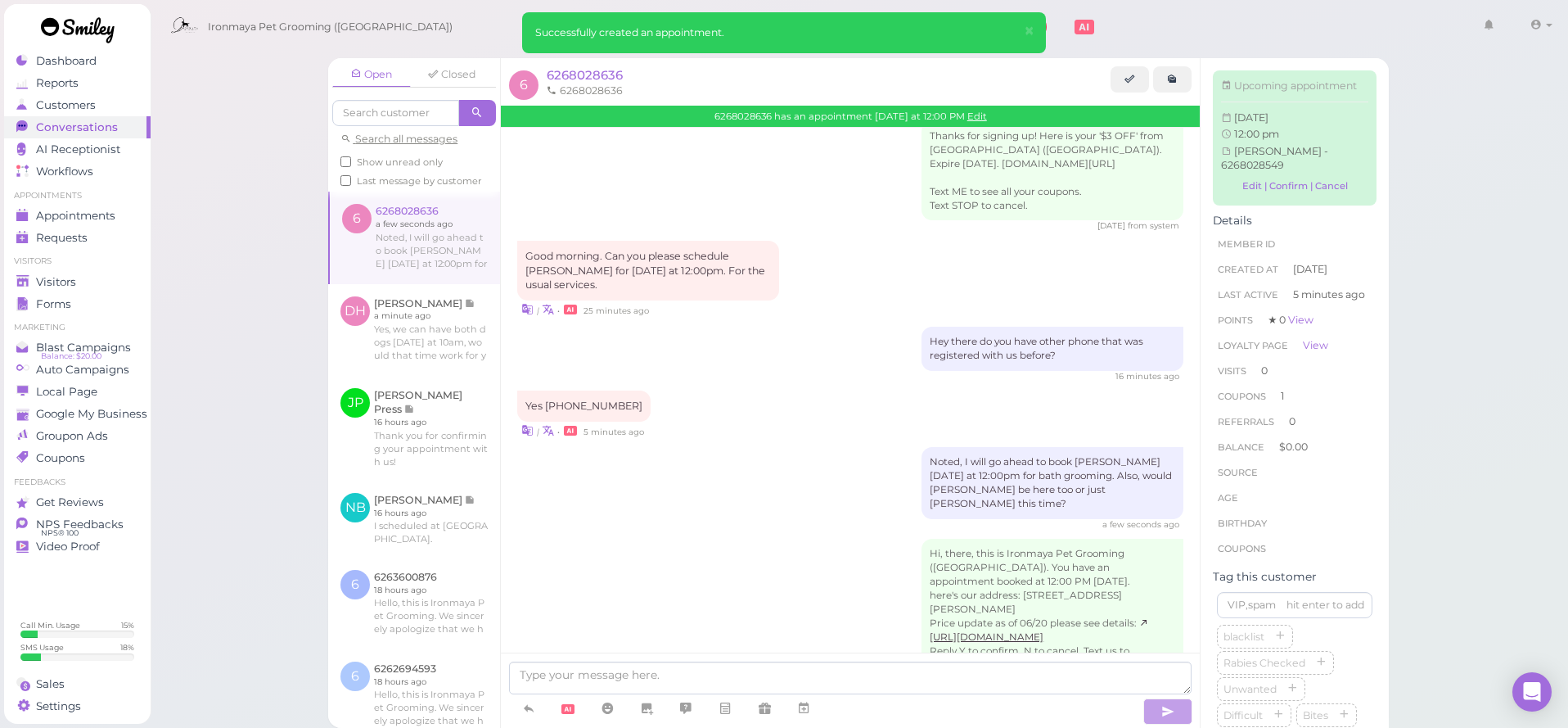
click at [93, 706] on div "Settings" at bounding box center [75, 706] width 118 height 14
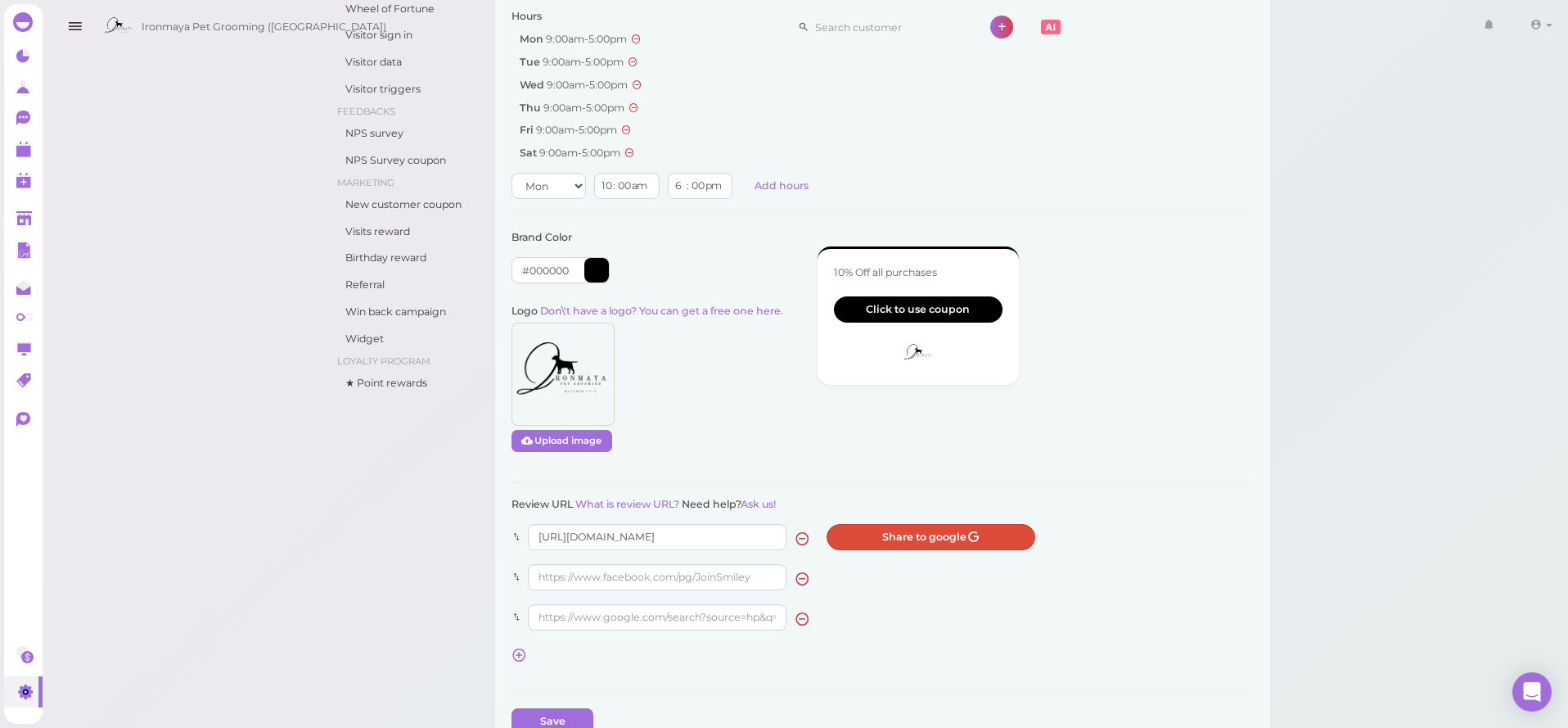
drag, startPoint x: 1053, startPoint y: 243, endPoint x: 669, endPoint y: 232, distance: 384.2
click at [1176, 199] on div "hours Mon 9:00am - 5:00pm Tue 9:00am - 5:00pm Wed 9:00am - 5:00pm Thu 9:00am - …" at bounding box center [882, 103] width 742 height 190
drag, startPoint x: 1016, startPoint y: 249, endPoint x: 692, endPoint y: 224, distance: 325.0
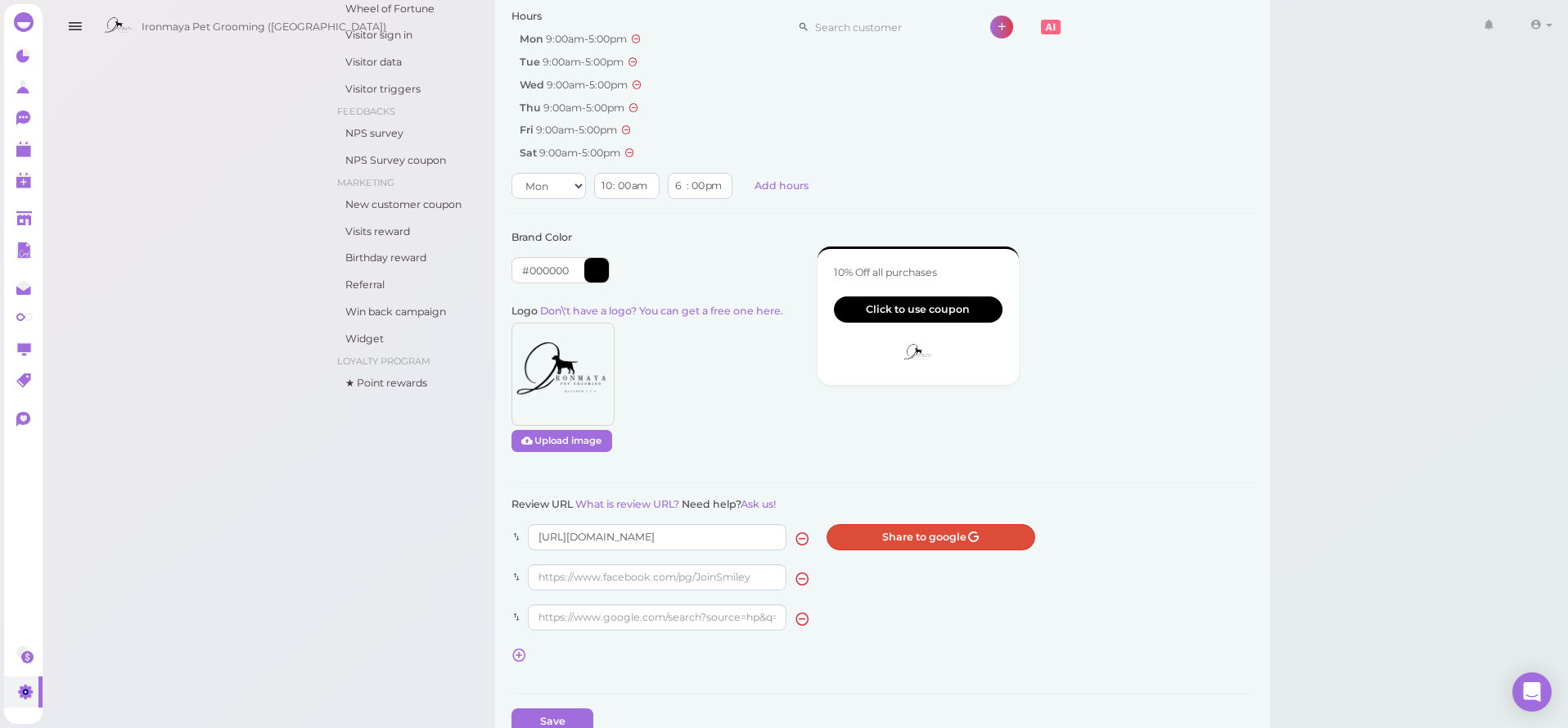
type input "5"
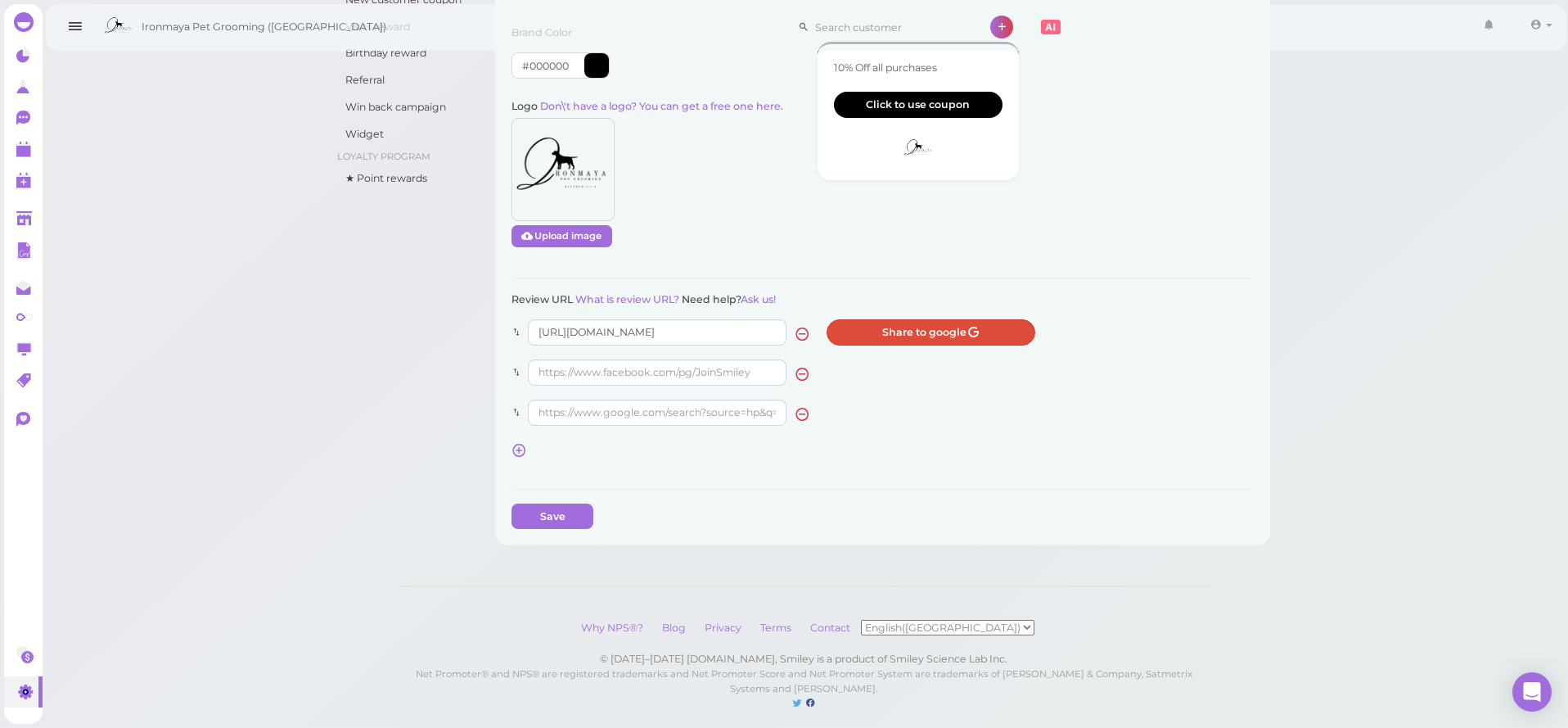
scroll to position [660, 0]
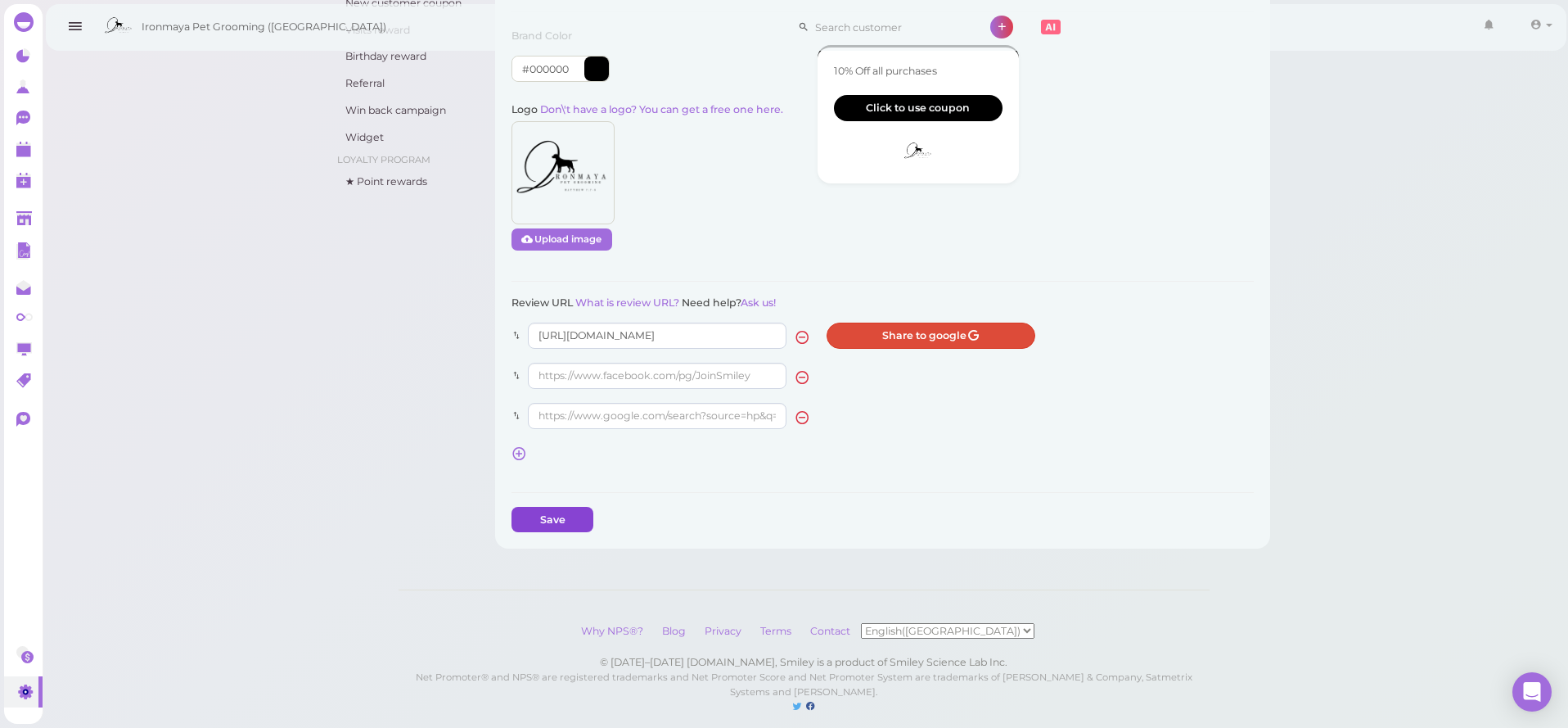
click at [576, 507] on button "Save" at bounding box center [552, 520] width 82 height 26
type input "6265279952"
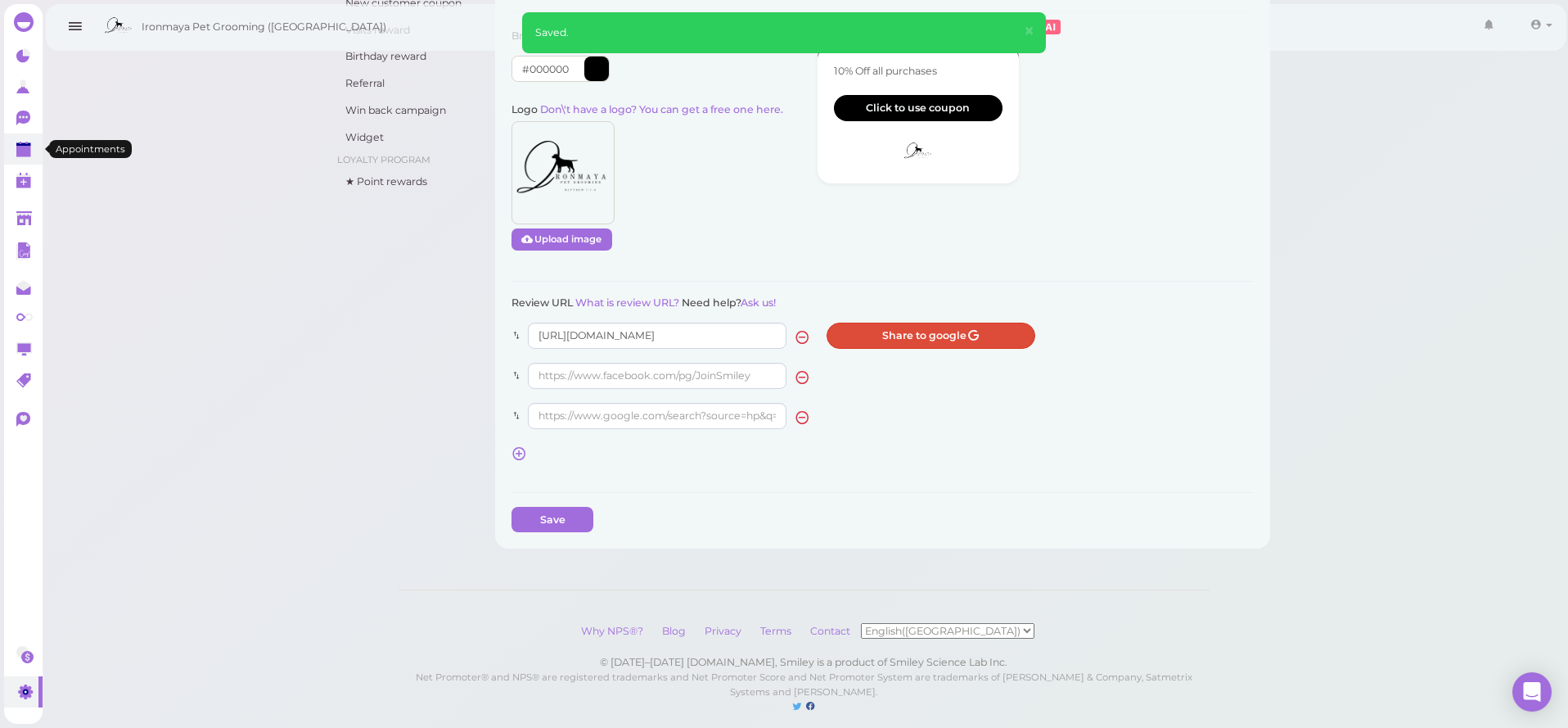
click at [28, 160] on link at bounding box center [23, 149] width 39 height 31
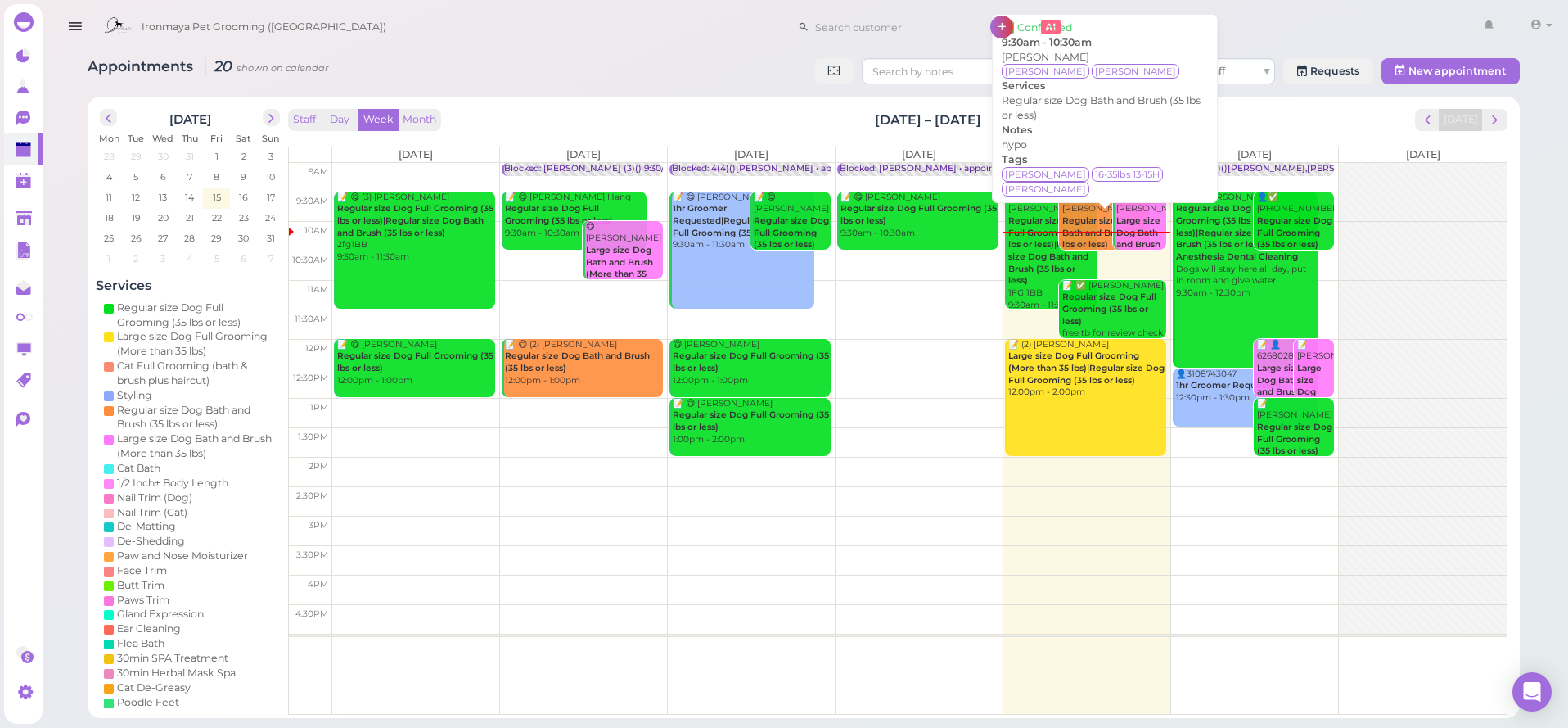
click at [1070, 215] on b "Regular size Dog Bath and Brush (35 lbs or less)" at bounding box center [1103, 232] width 82 height 34
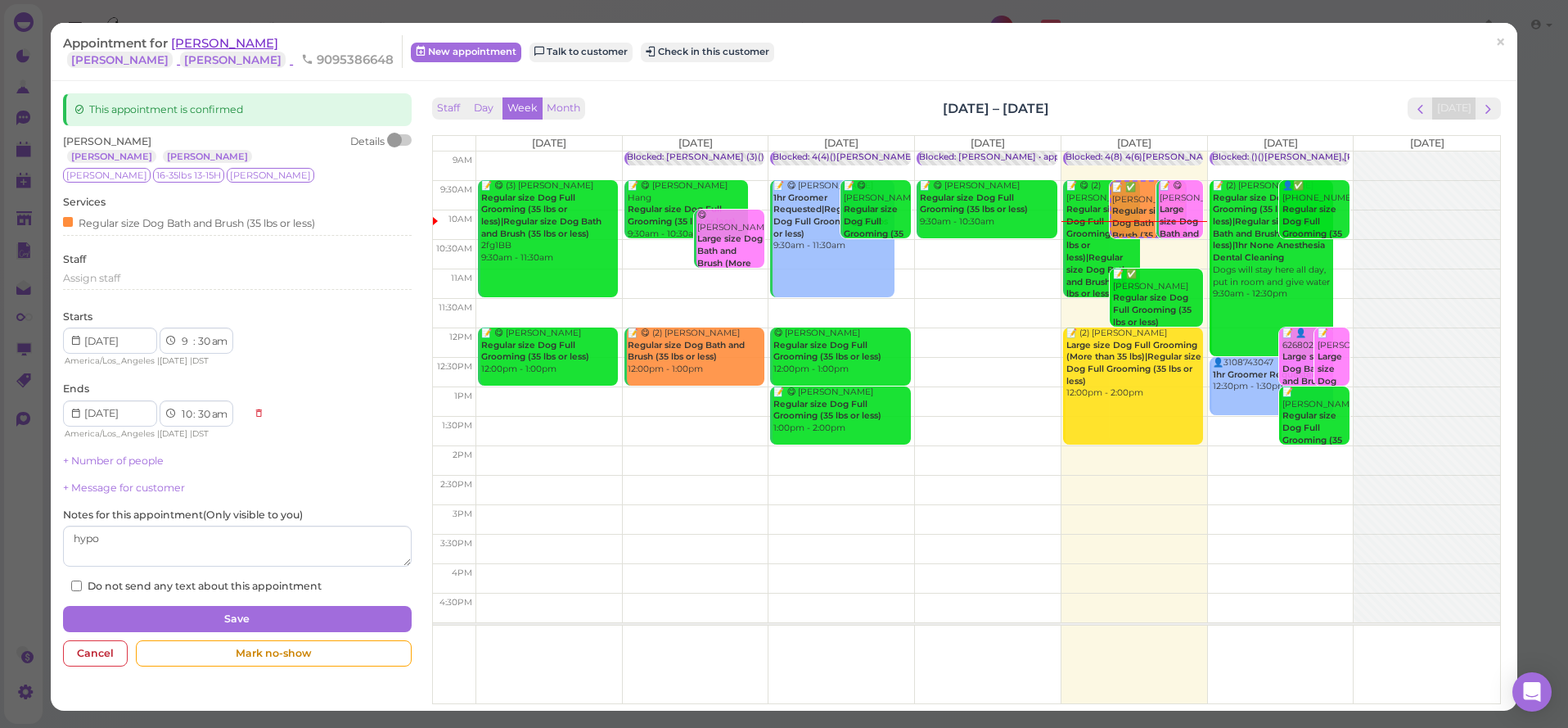
click at [221, 48] on span "[PERSON_NAME]" at bounding box center [224, 43] width 107 height 15
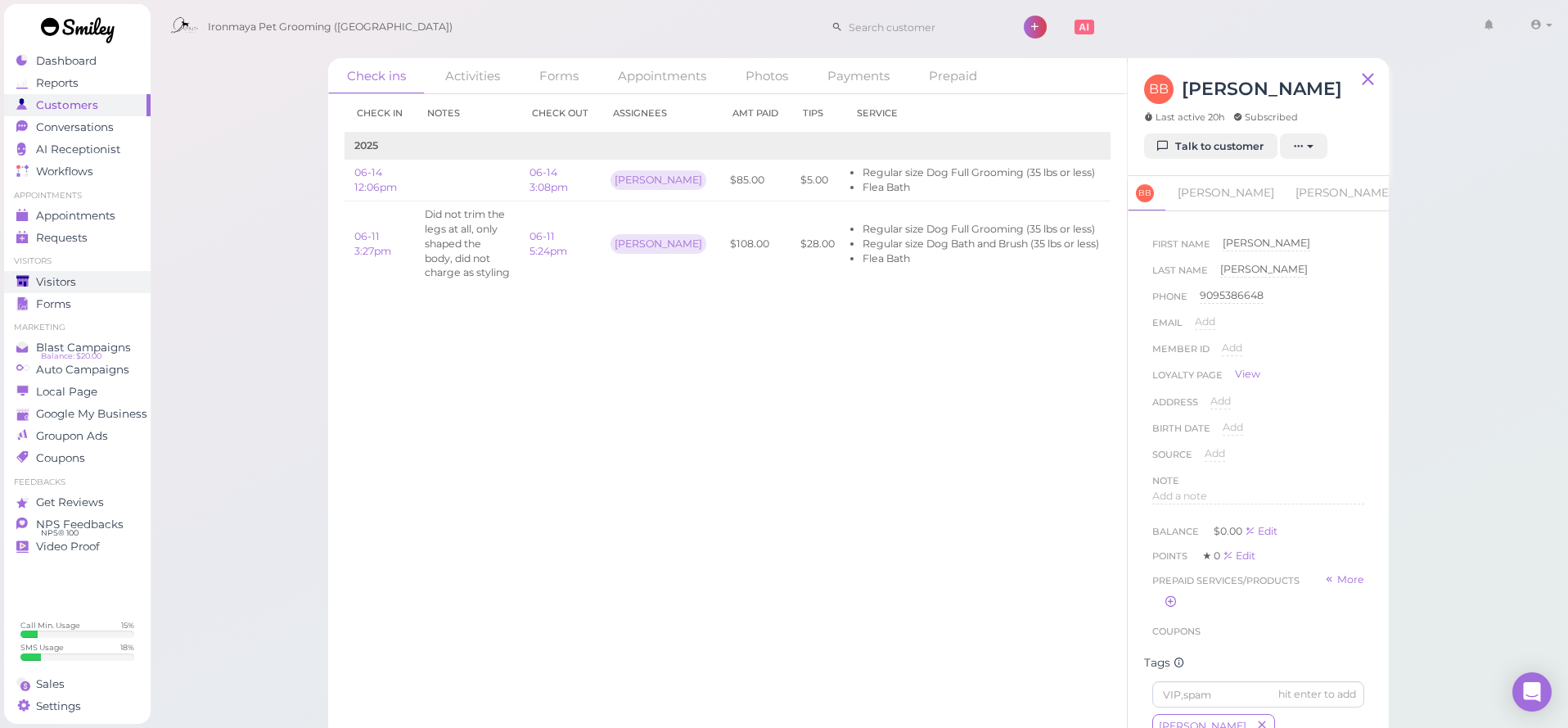
click at [106, 282] on div "Visitors" at bounding box center [75, 282] width 118 height 14
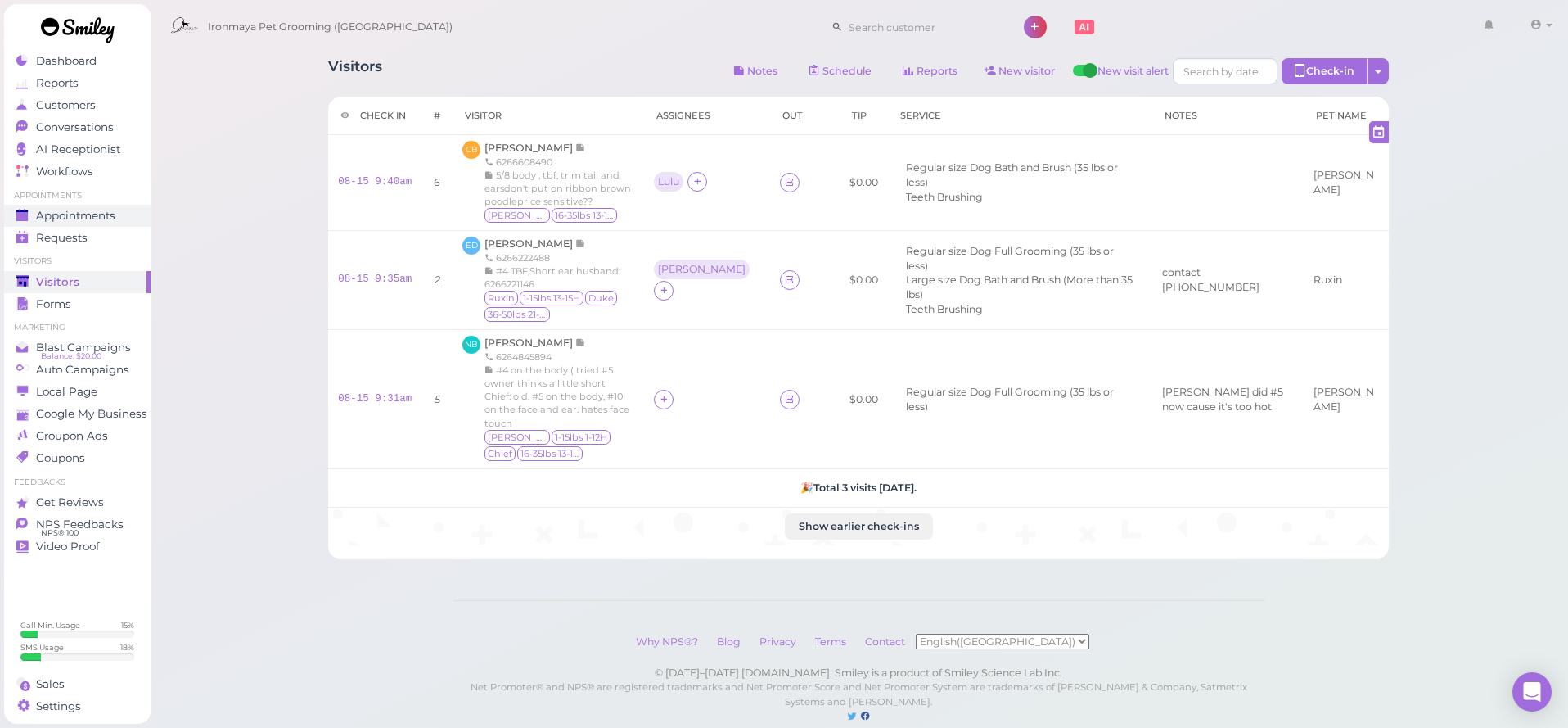
click at [139, 212] on link "Appointments" at bounding box center [77, 216] width 146 height 22
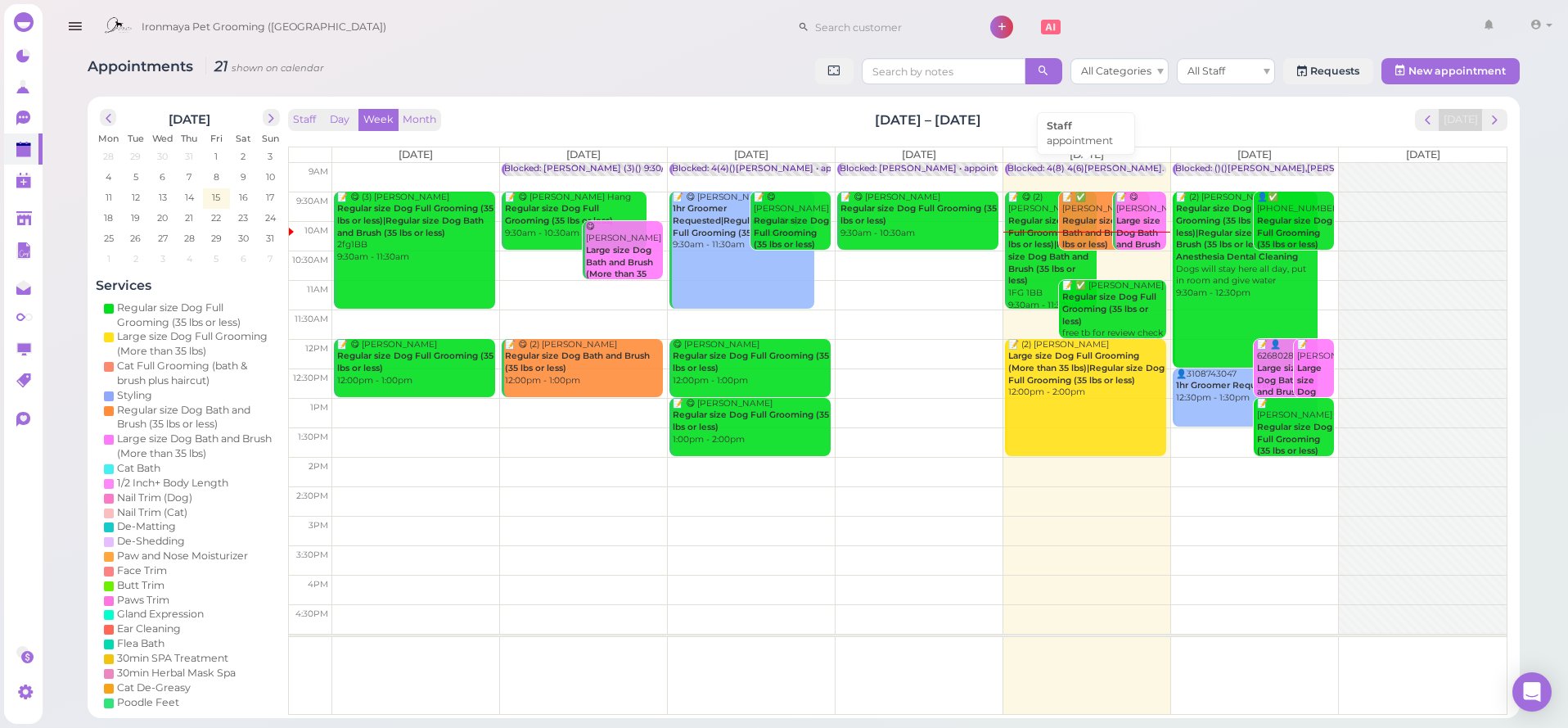
click at [1067, 167] on div "Blocked: 4(8) 4(6)[PERSON_NAME]. [PERSON_NAME] Off • appointment" at bounding box center [1165, 169] width 317 height 12
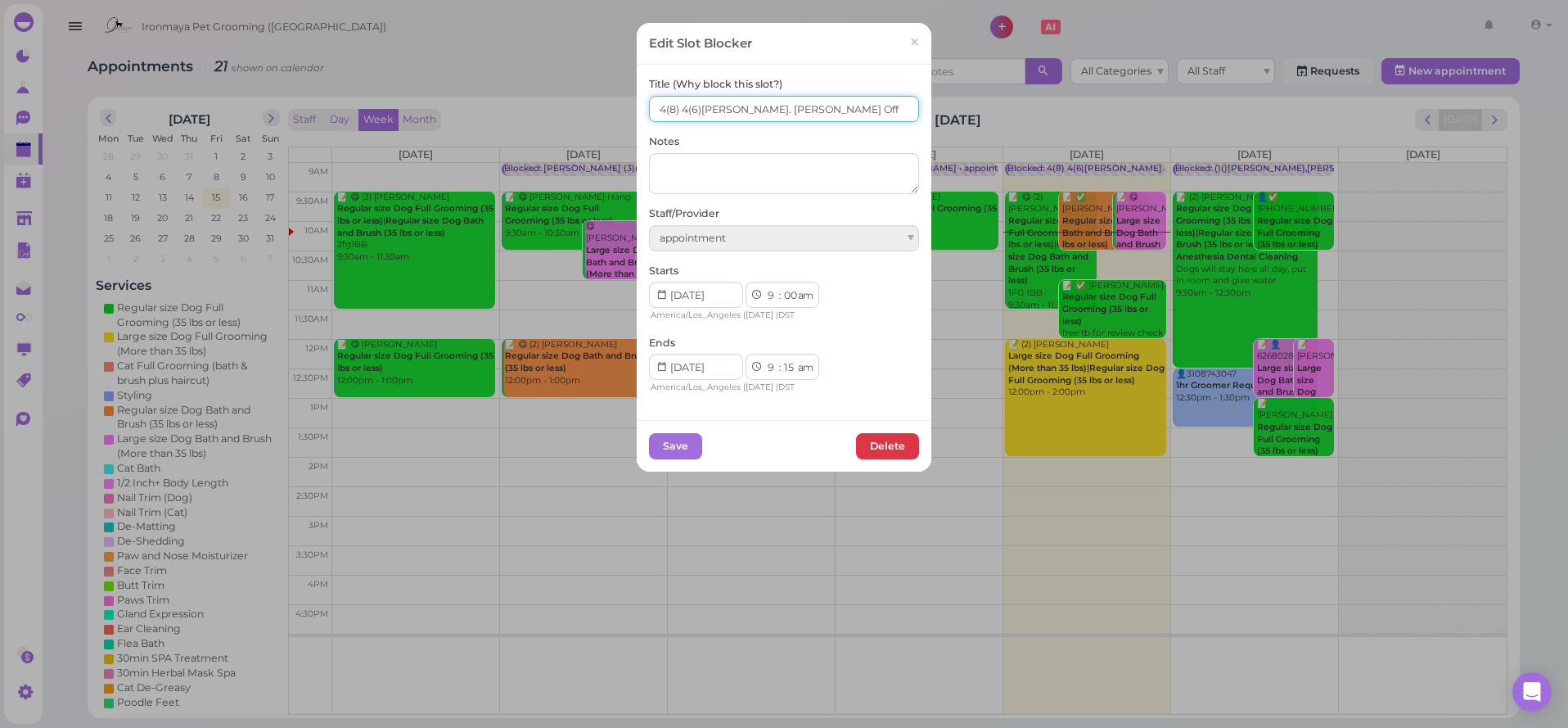
click at [656, 107] on input "4(8) 4(6)[PERSON_NAME]. [PERSON_NAME] Off" at bounding box center [784, 108] width 270 height 26
click at [684, 109] on input "7(8) 4(6)[PERSON_NAME]. [PERSON_NAME] Off" at bounding box center [784, 108] width 270 height 26
type input "7(8) 6(6)[PERSON_NAME]. [PERSON_NAME] Off"
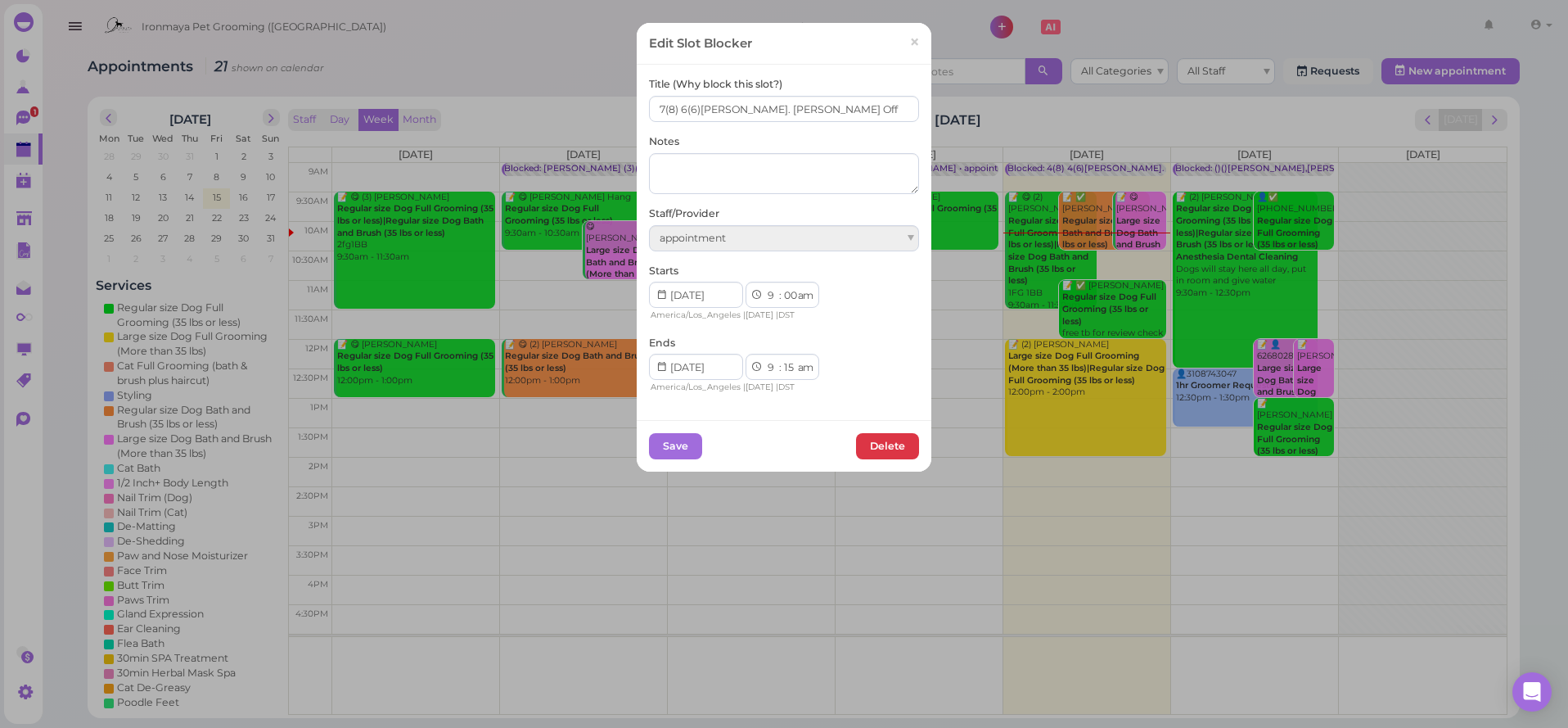
click at [665, 459] on div "Save [GEOGRAPHIC_DATA]" at bounding box center [784, 446] width 295 height 52
click at [675, 447] on button "Save" at bounding box center [675, 446] width 53 height 26
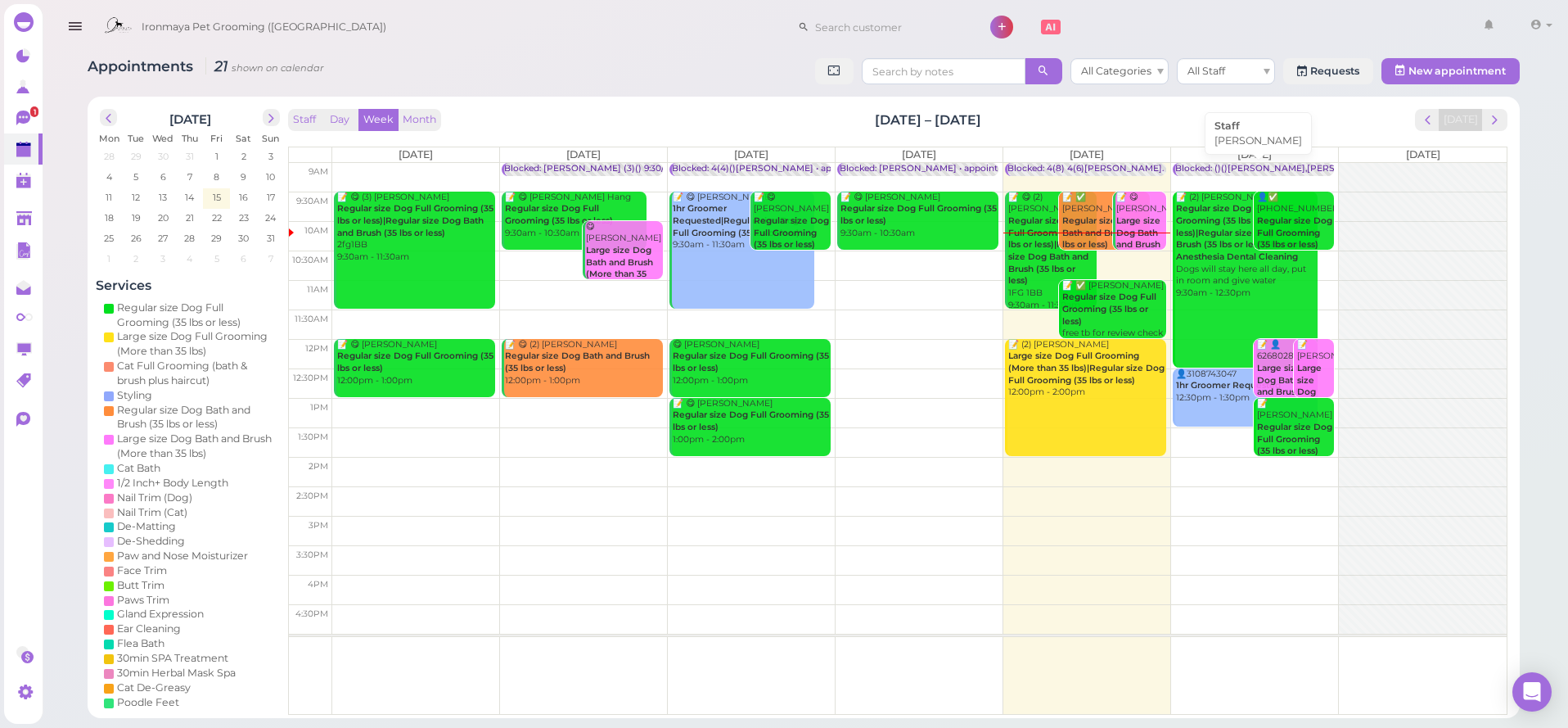
click at [1272, 168] on div "Blocked: ()()[PERSON_NAME],[PERSON_NAME],[PERSON_NAME] • [PERSON_NAME]" at bounding box center [1362, 169] width 374 height 12
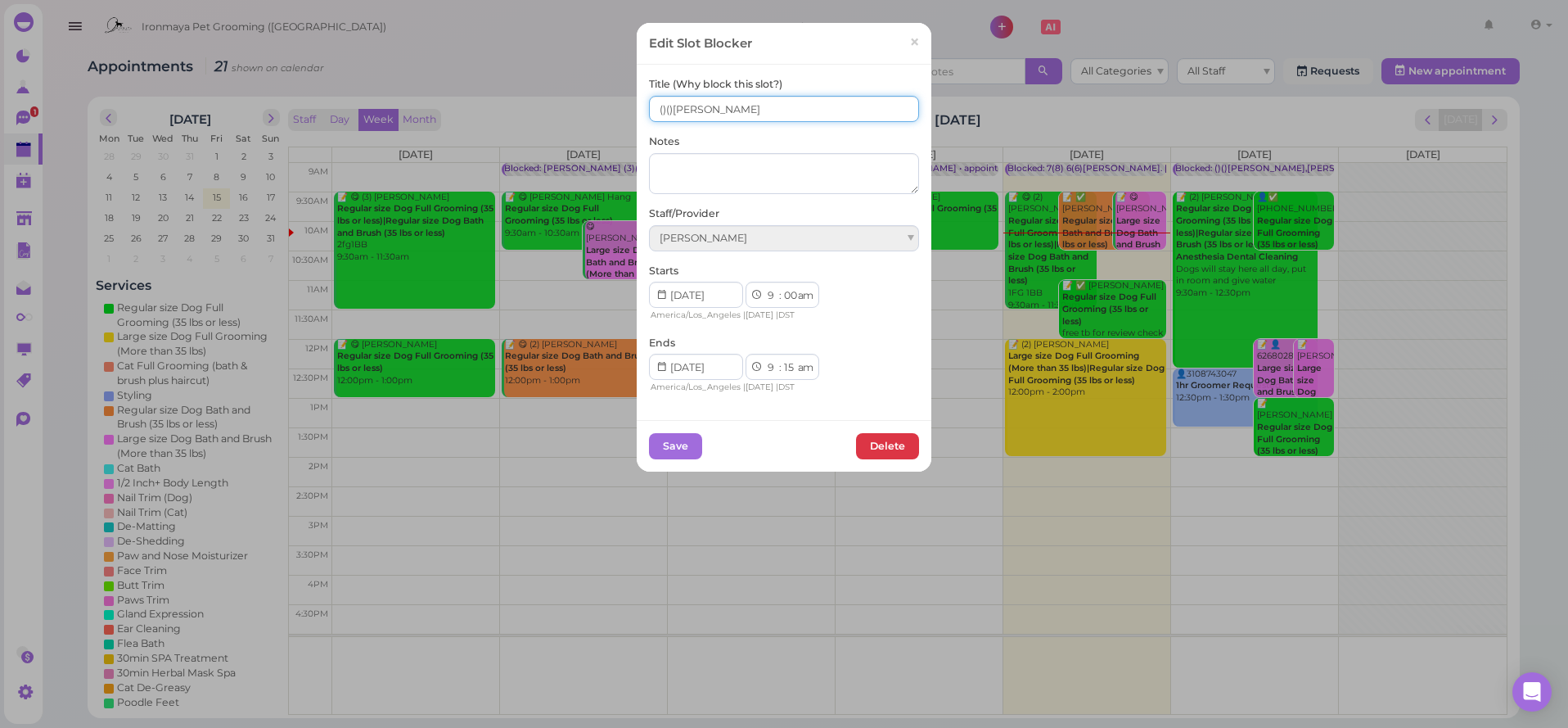
click at [662, 110] on input "()()[PERSON_NAME]" at bounding box center [784, 108] width 270 height 26
click at [674, 112] on input "(9)()[PERSON_NAME]" at bounding box center [784, 108] width 270 height 26
click at [664, 113] on input "(9)()[PERSON_NAME]" at bounding box center [784, 108] width 270 height 26
click at [679, 107] on input "(12)()[PERSON_NAME]" at bounding box center [784, 108] width 270 height 26
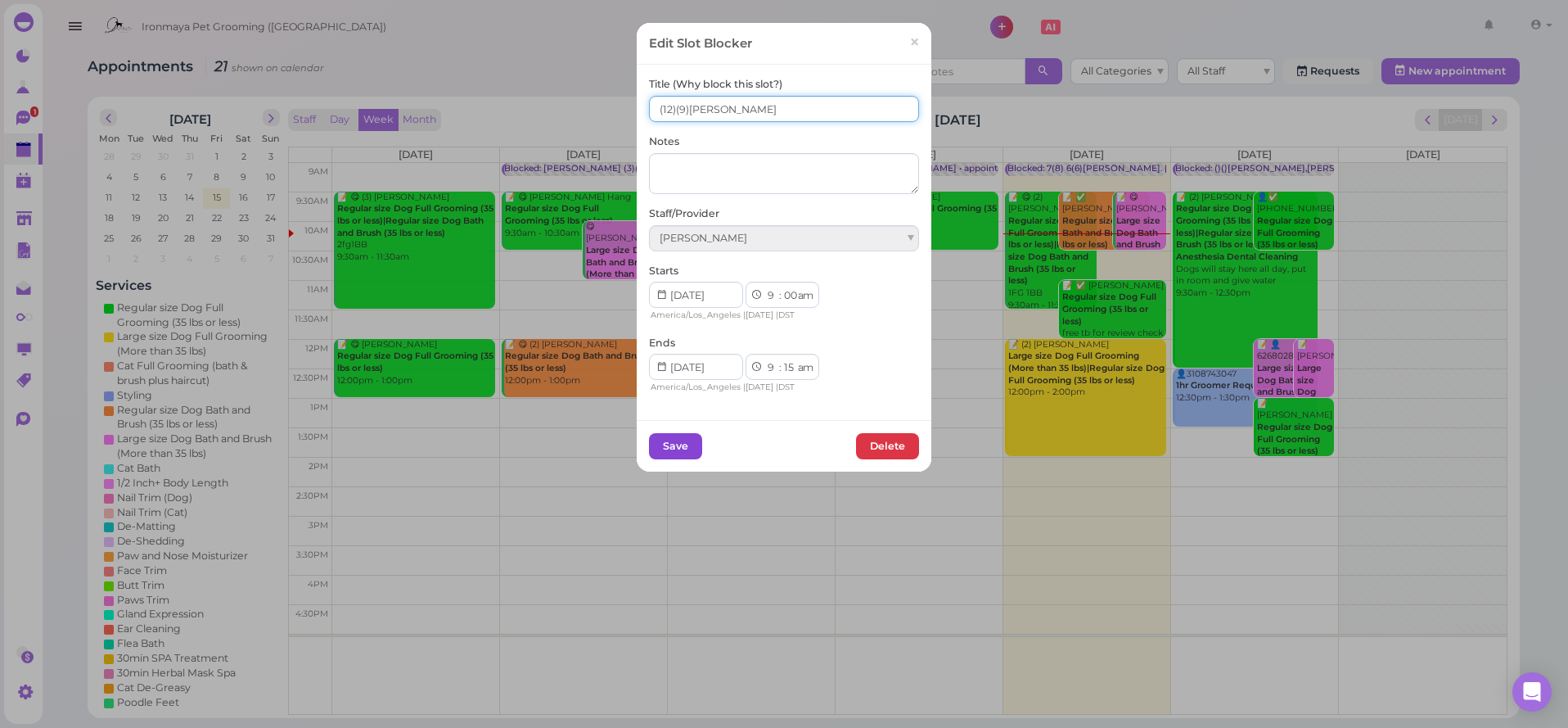
type input "(12)(9)[PERSON_NAME]"
click at [675, 437] on button "Save" at bounding box center [675, 446] width 53 height 26
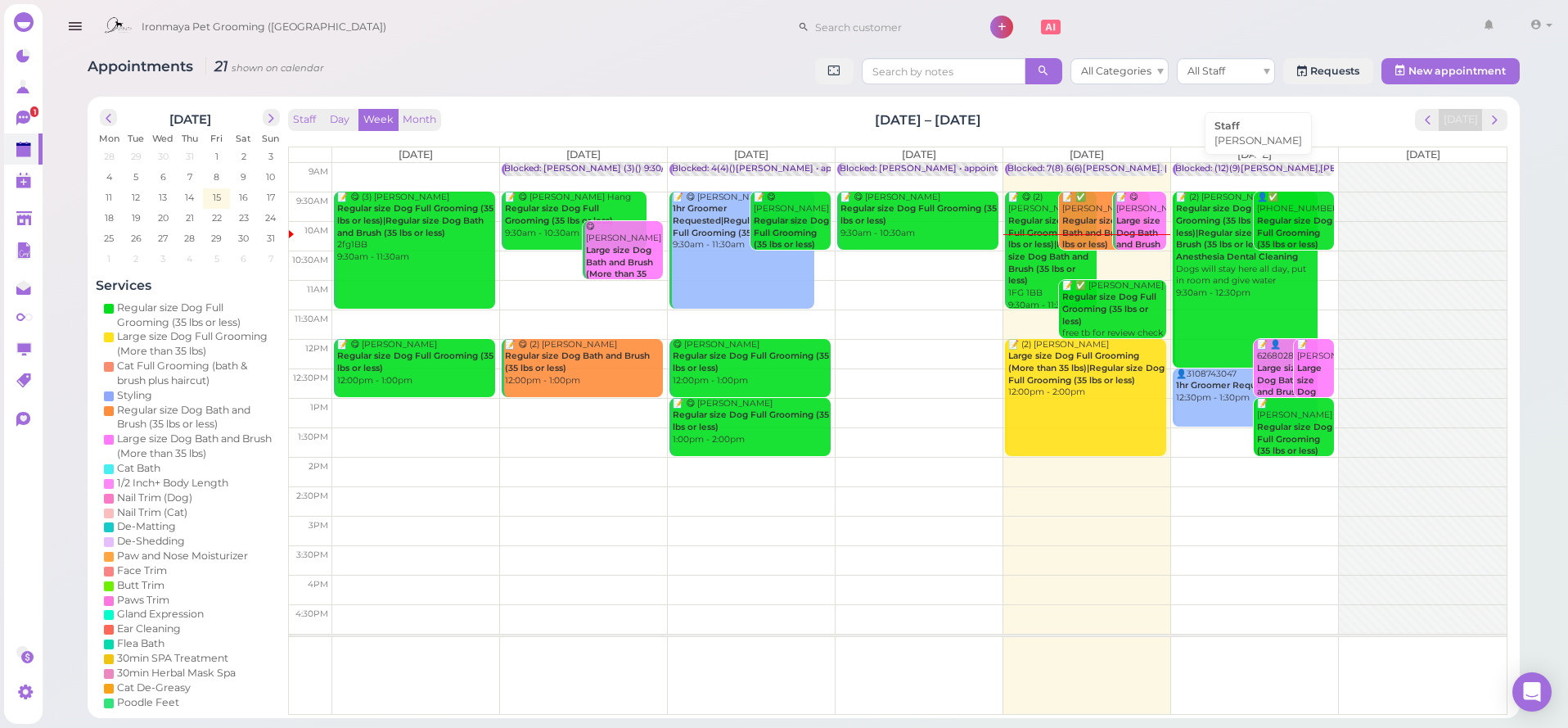
click at [1218, 165] on div "Blocked: (12)(9)[PERSON_NAME],[PERSON_NAME],[PERSON_NAME] • [PERSON_NAME]" at bounding box center [1369, 169] width 387 height 12
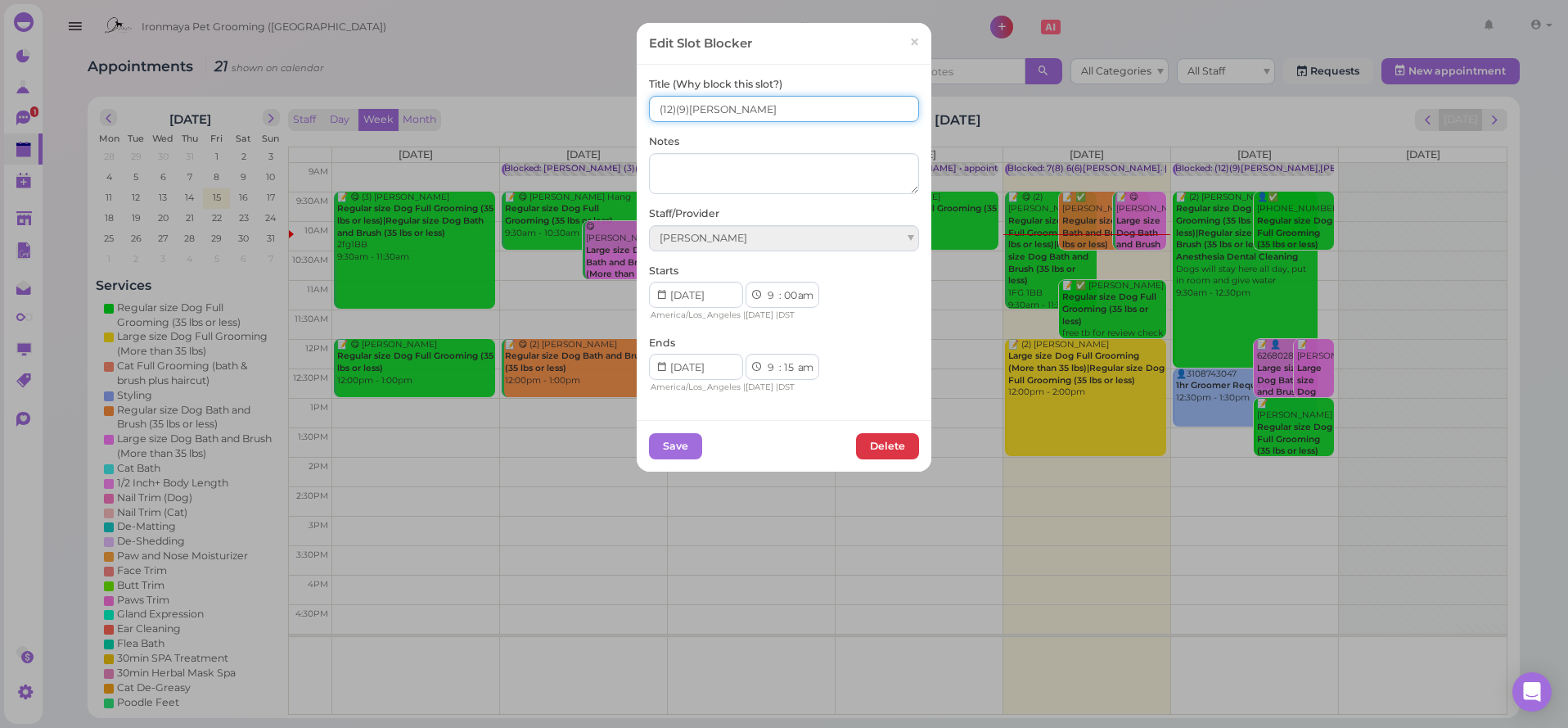
click at [658, 110] on input "(12)(9)[PERSON_NAME]" at bounding box center [784, 108] width 270 height 26
click at [682, 108] on input "8(12)(9)[PERSON_NAME]" at bounding box center [784, 108] width 270 height 26
type input "8(12) 6(9)[PERSON_NAME]"
click at [678, 452] on button "Save" at bounding box center [675, 446] width 53 height 26
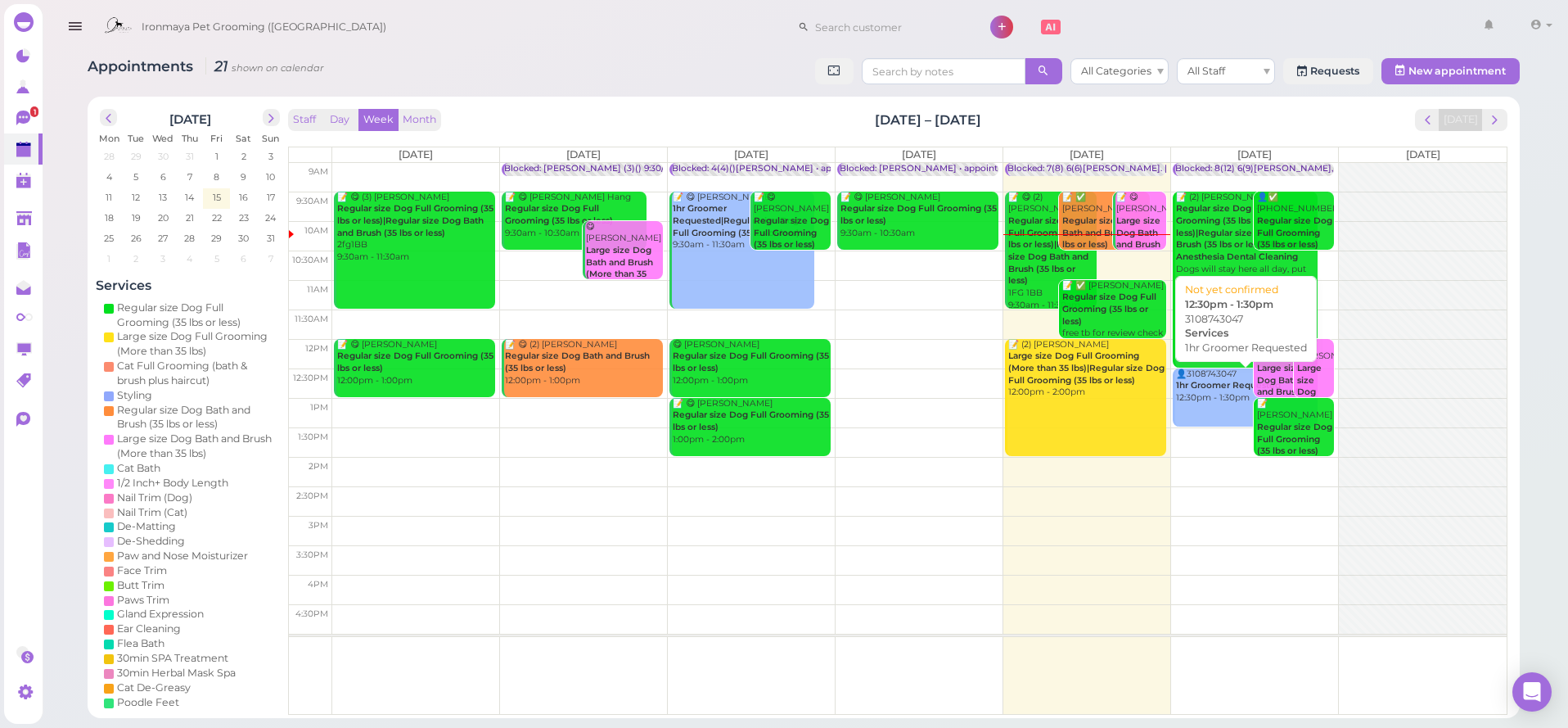
click at [1213, 406] on link "👤3108743047 1hr Groomer Requested 12:30pm - 1:30pm" at bounding box center [1245, 398] width 145 height 58
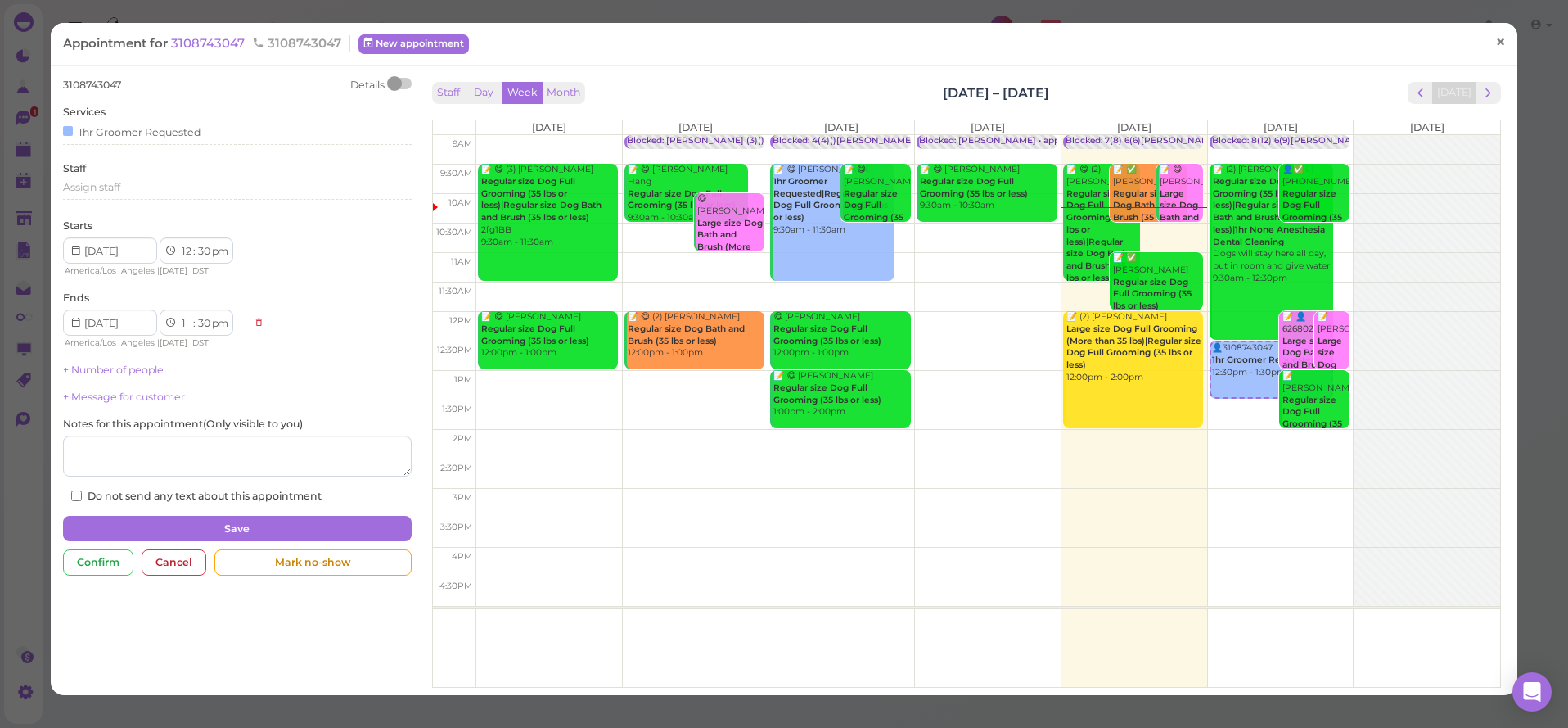
click at [1498, 56] on link "×" at bounding box center [1500, 43] width 30 height 39
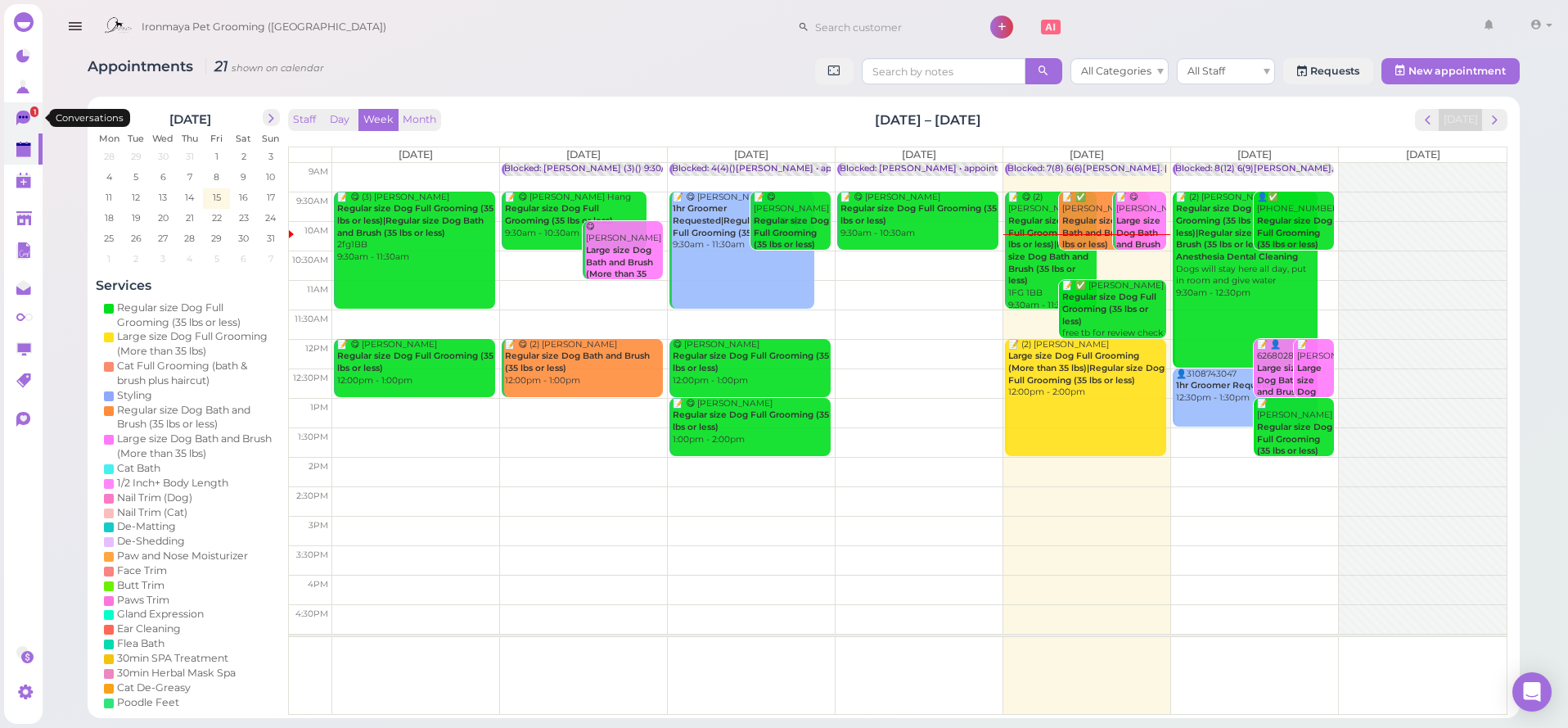
click at [11, 119] on link "1" at bounding box center [23, 118] width 39 height 31
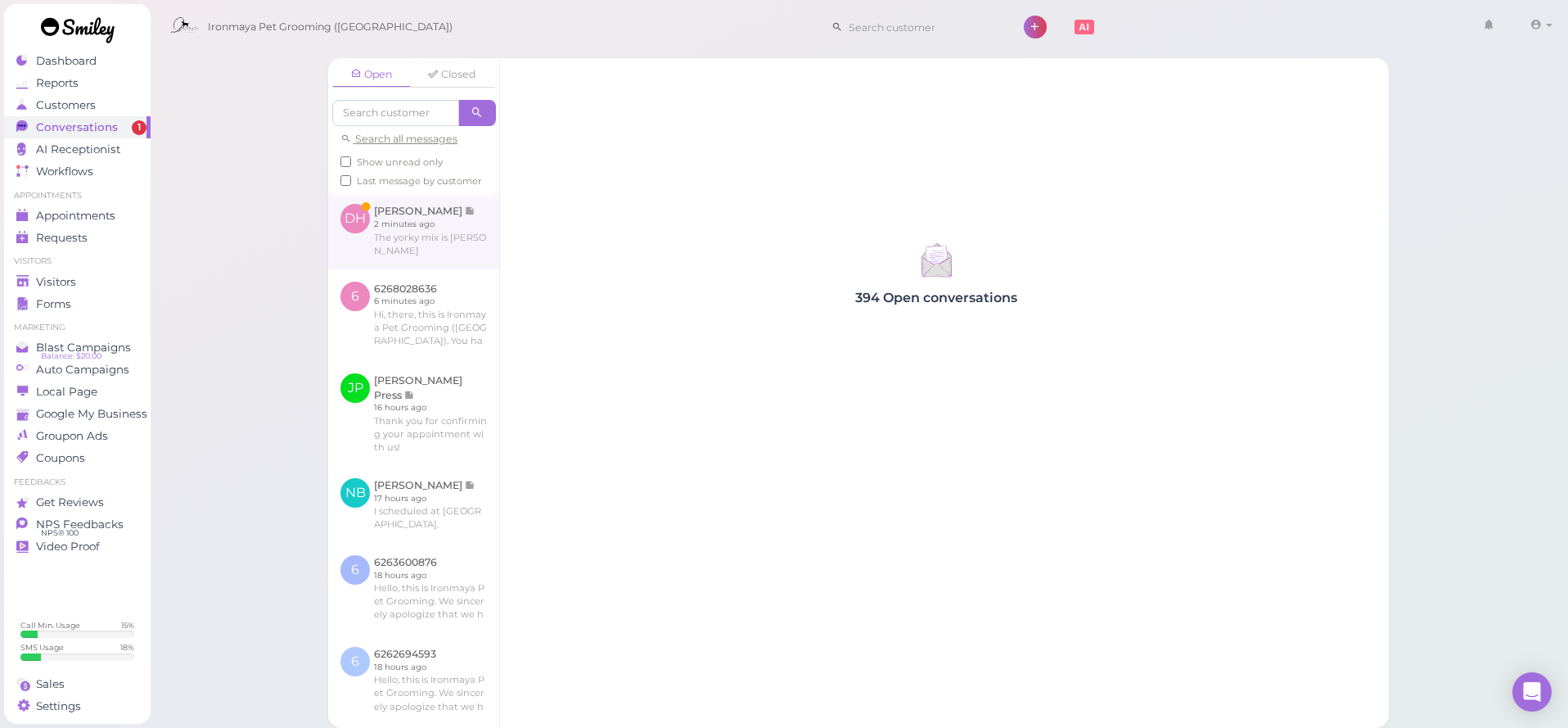
click at [424, 243] on link at bounding box center [413, 230] width 171 height 77
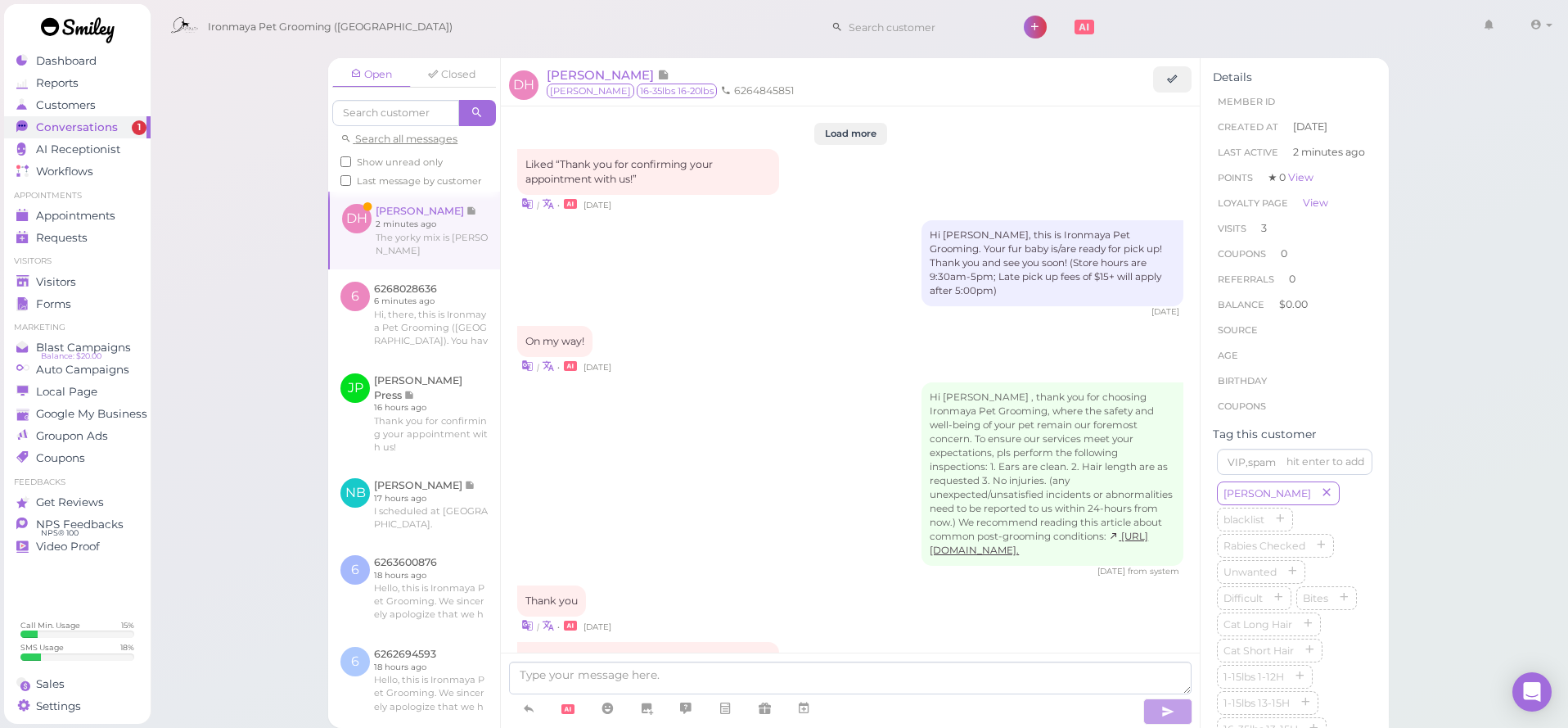
scroll to position [1813, 0]
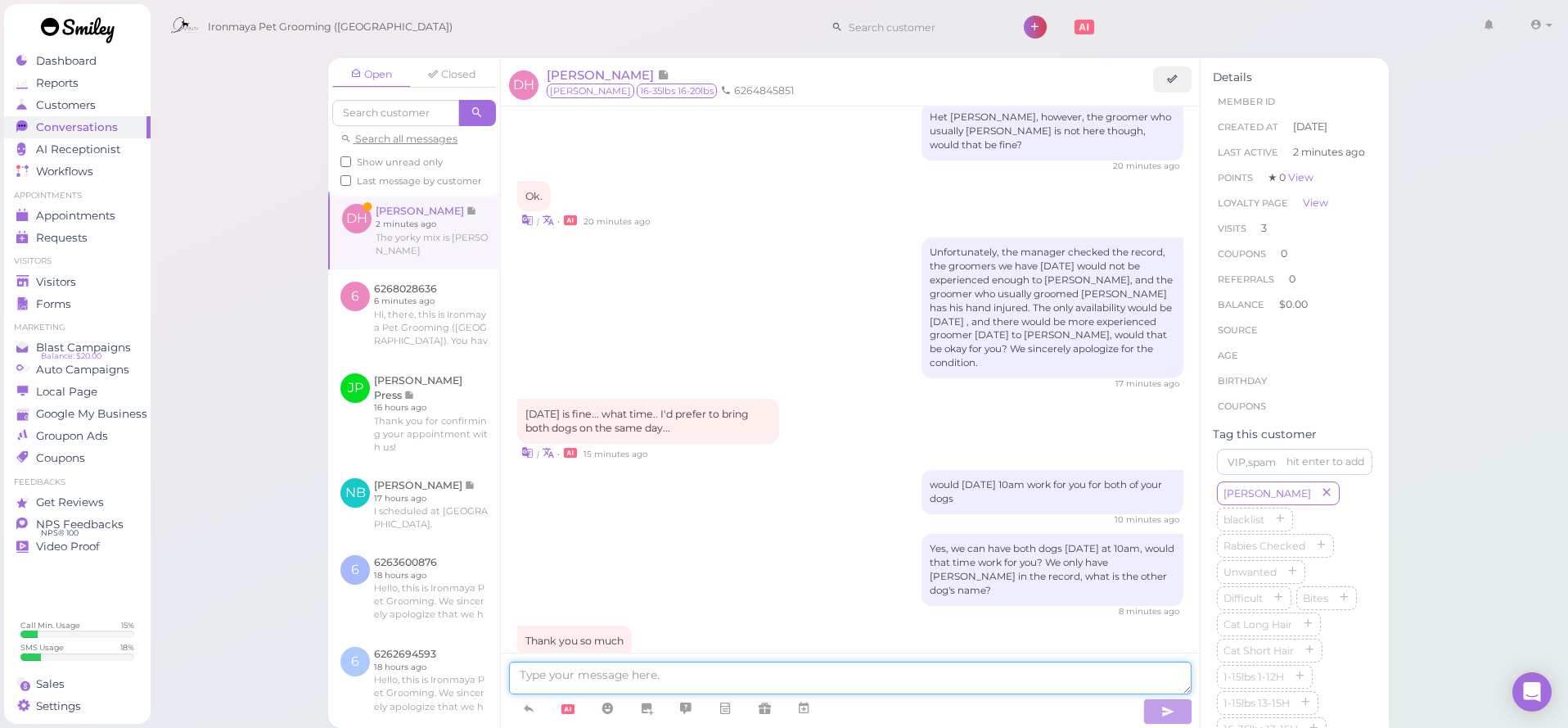
click at [747, 676] on textarea at bounding box center [850, 678] width 682 height 33
click at [816, 709] on link at bounding box center [803, 708] width 40 height 28
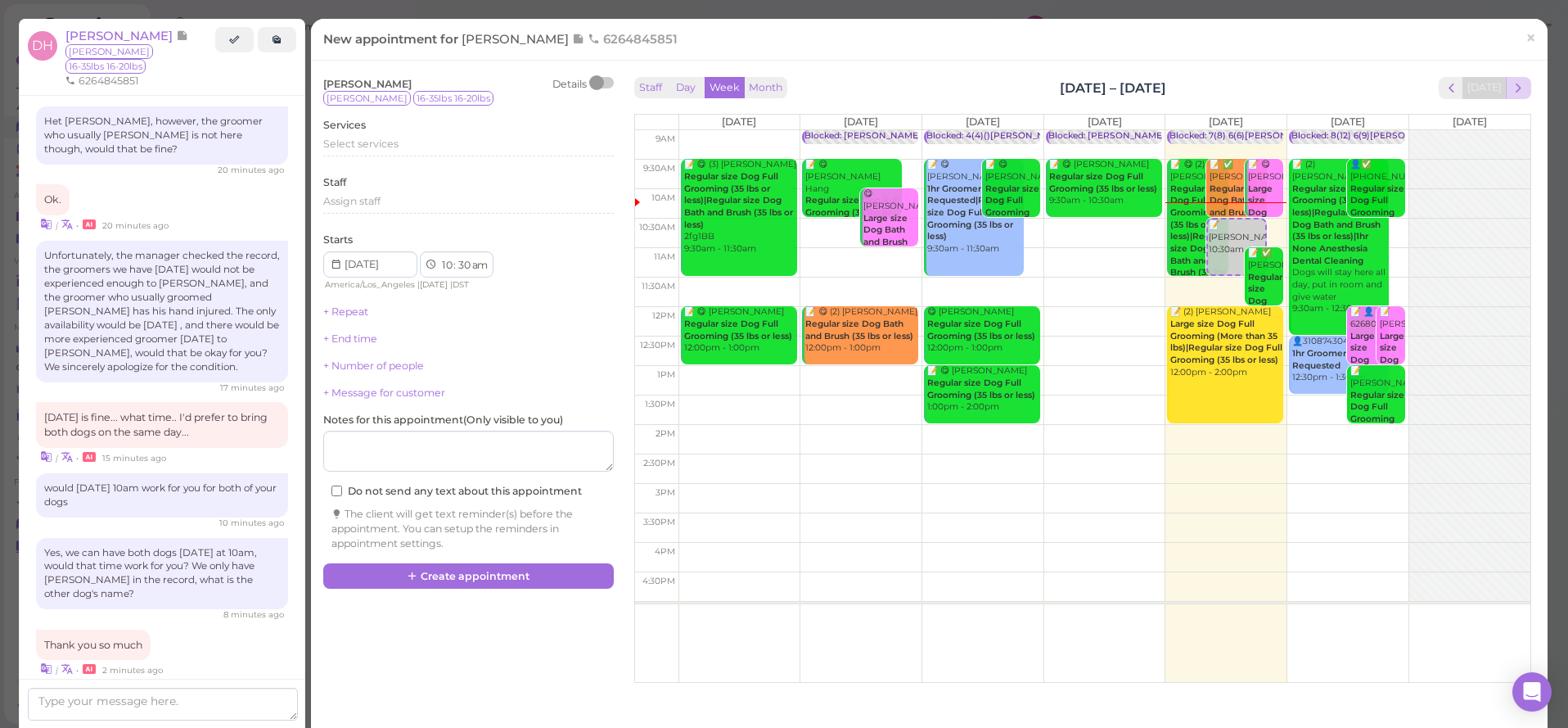
click at [1521, 85] on span "next" at bounding box center [1518, 88] width 15 height 15
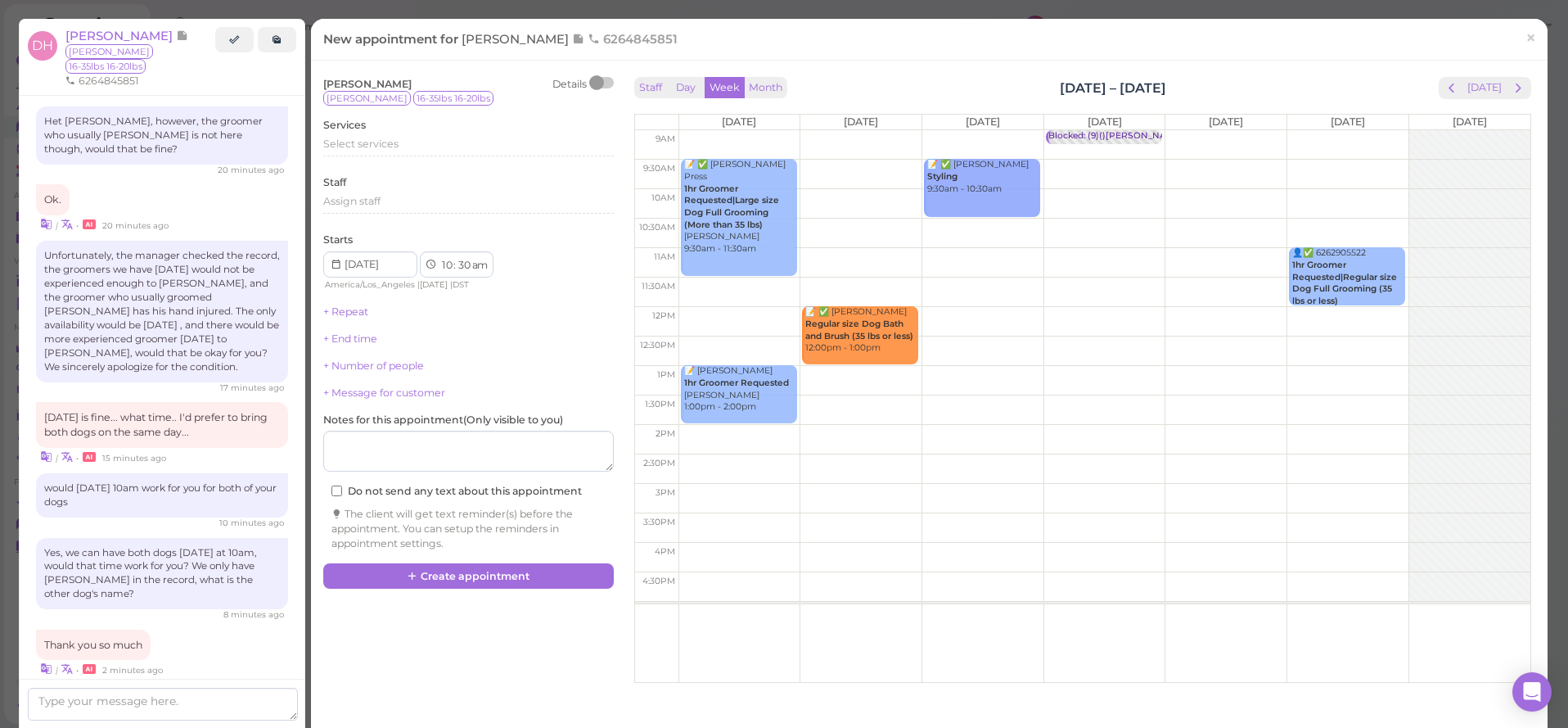
click at [769, 322] on td at bounding box center [1104, 321] width 851 height 29
type input "[DATE]"
select select "12"
select select "15"
select select "pm"
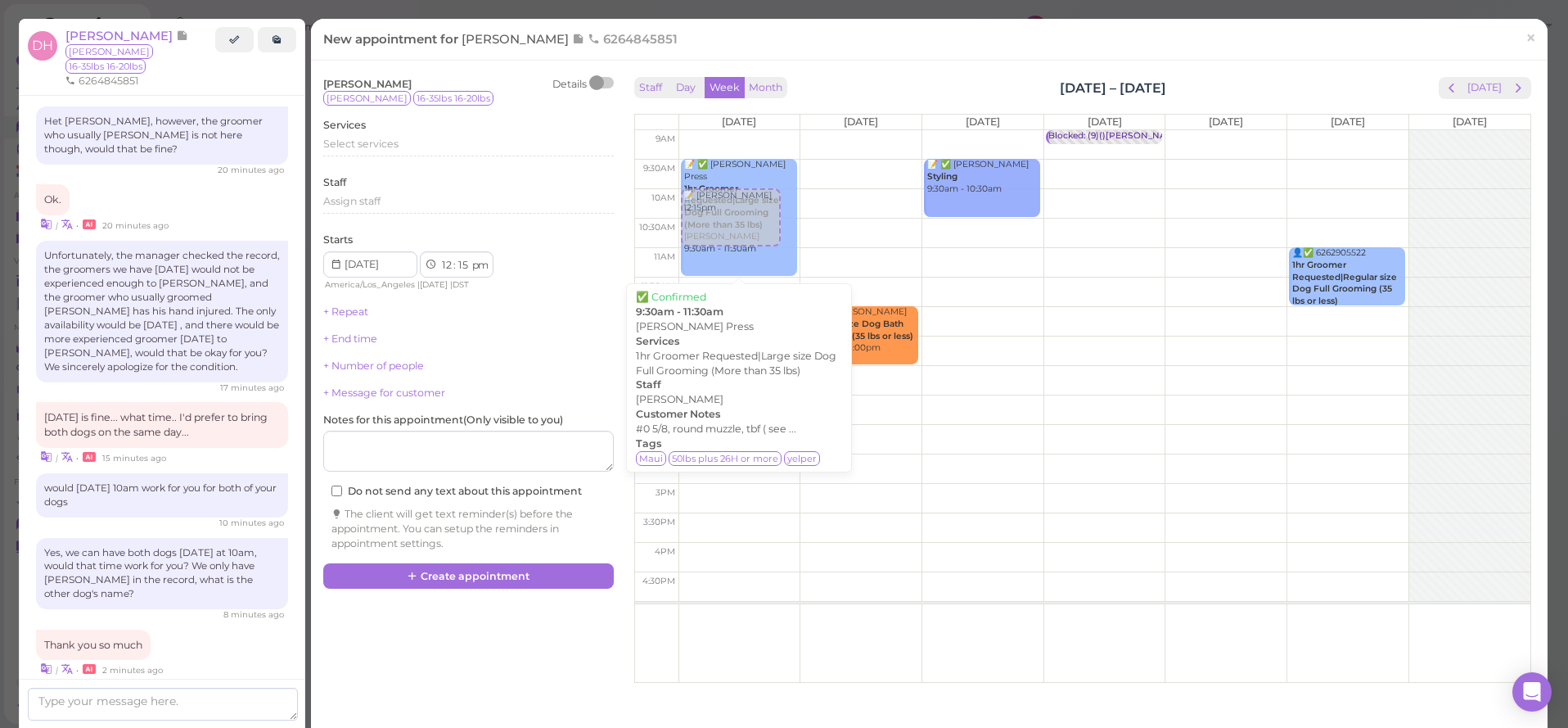
drag, startPoint x: 747, startPoint y: 332, endPoint x: 791, endPoint y: 195, distance: 143.9
click at [791, 130] on div "📝 ✅ [PERSON_NAME] Press 1hr Groomer Requested|Large size Dog Full Grooming (Mor…" at bounding box center [738, 130] width 116 height 0
select select "10"
select select "00"
select select "am"
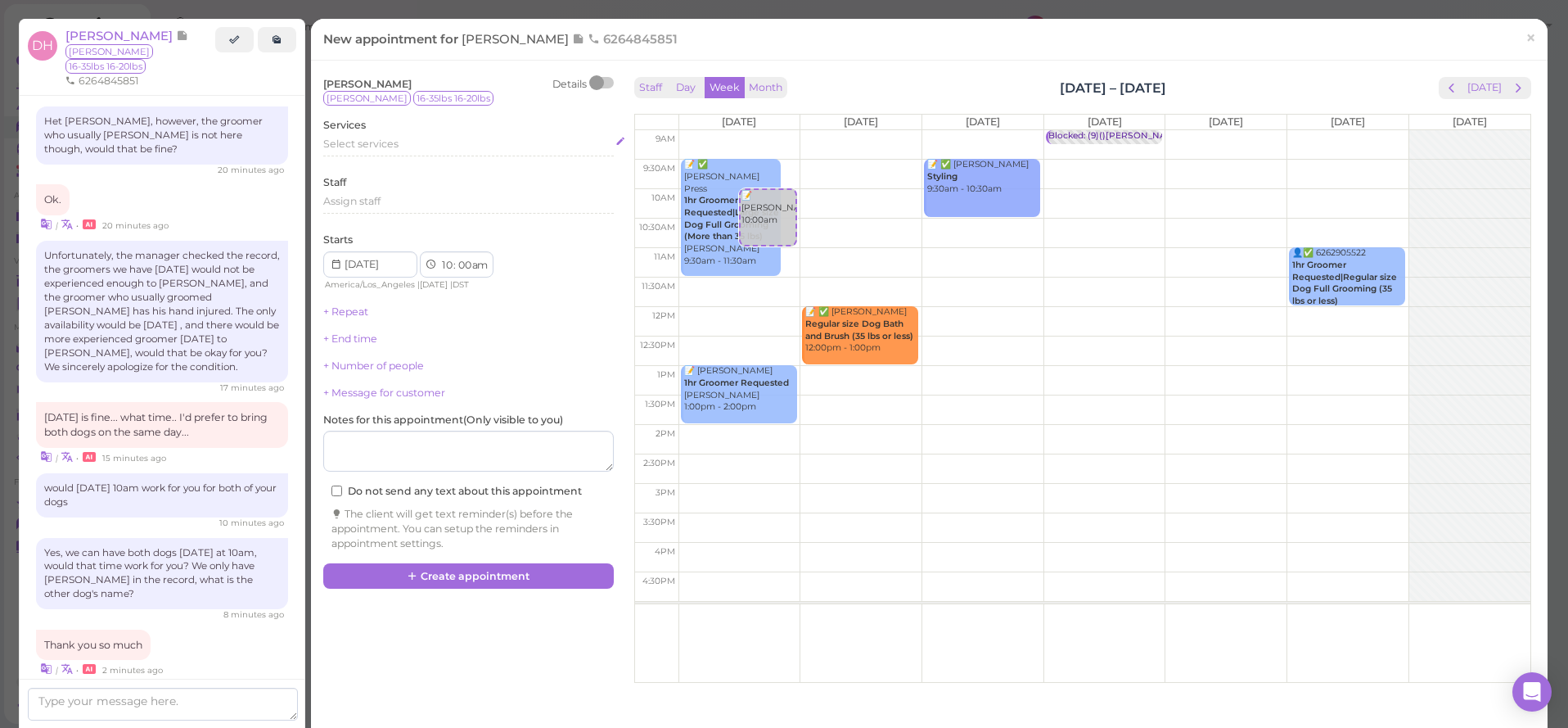
click at [394, 151] on div "Select services" at bounding box center [468, 146] width 290 height 20
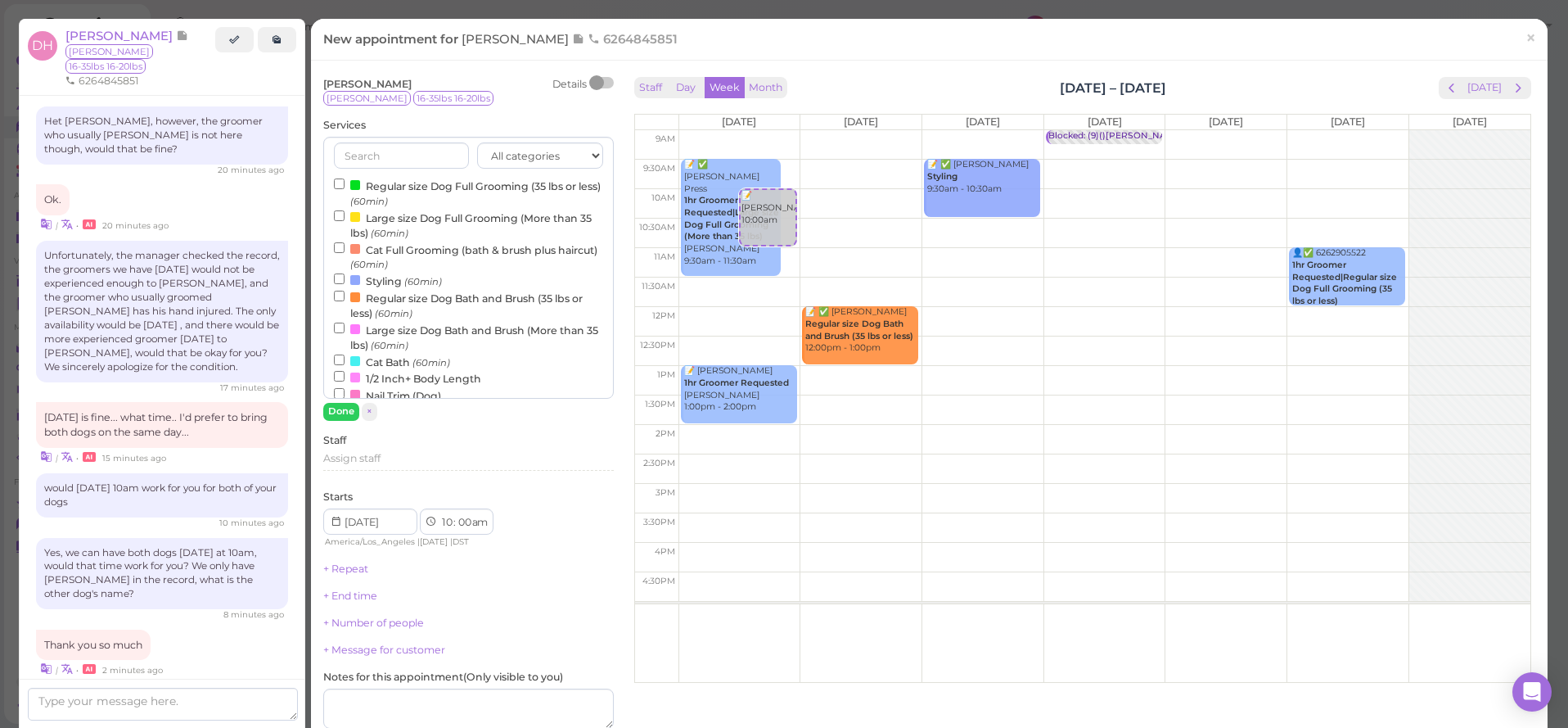
click at [381, 183] on label "Regular size Dog Full Grooming (35 lbs or less) (60min)" at bounding box center [468, 193] width 269 height 32
click at [345, 183] on input "Regular size Dog Full Grooming (35 lbs or less) (60min)" at bounding box center [339, 184] width 10 height 10
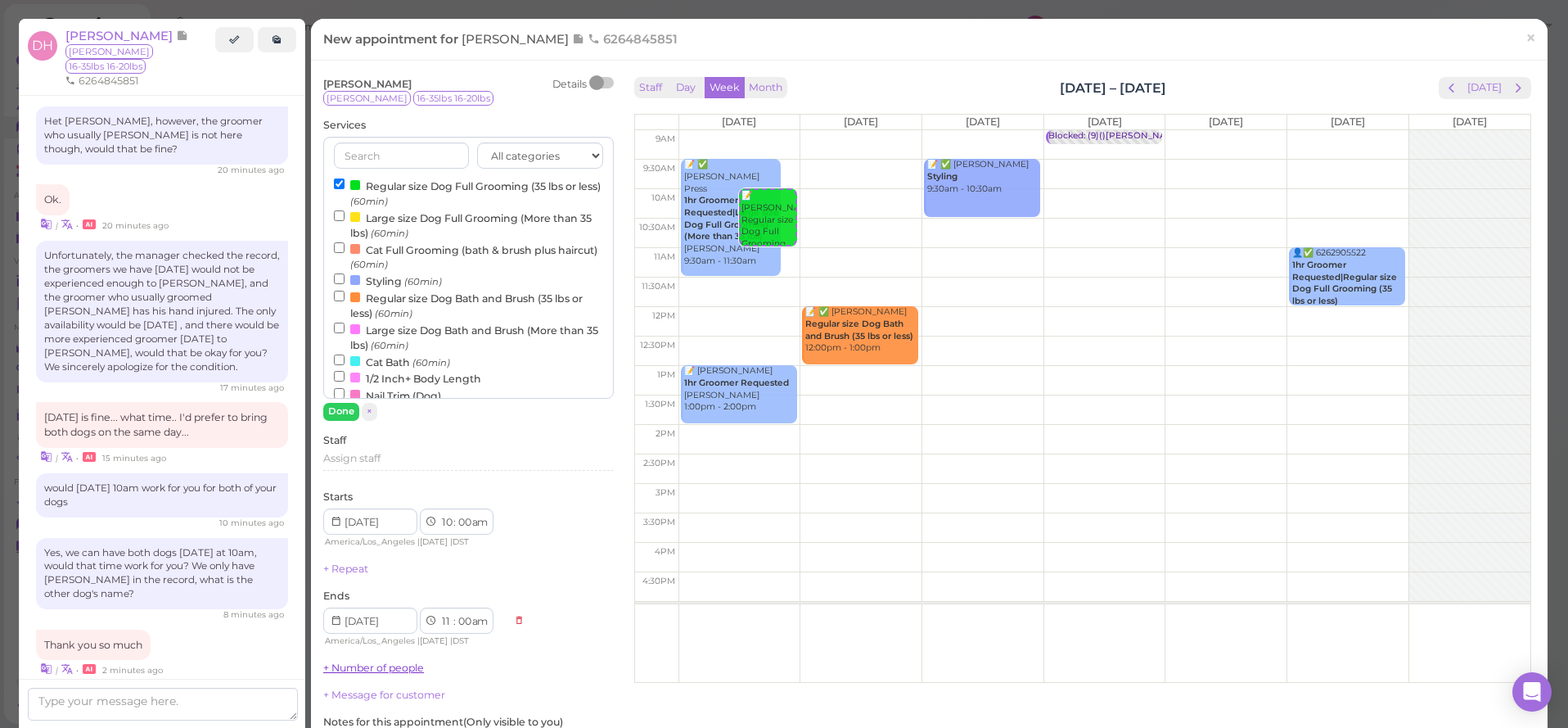
click at [376, 674] on div "[PERSON_NAME] Details [PERSON_NAME] 16-35lbs 16-20lbs Services All categories F…" at bounding box center [468, 466] width 290 height 777
click at [378, 668] on link "+ Number of people" at bounding box center [373, 668] width 101 height 12
type input "2"
click at [374, 679] on input "range" at bounding box center [468, 692] width 290 height 26
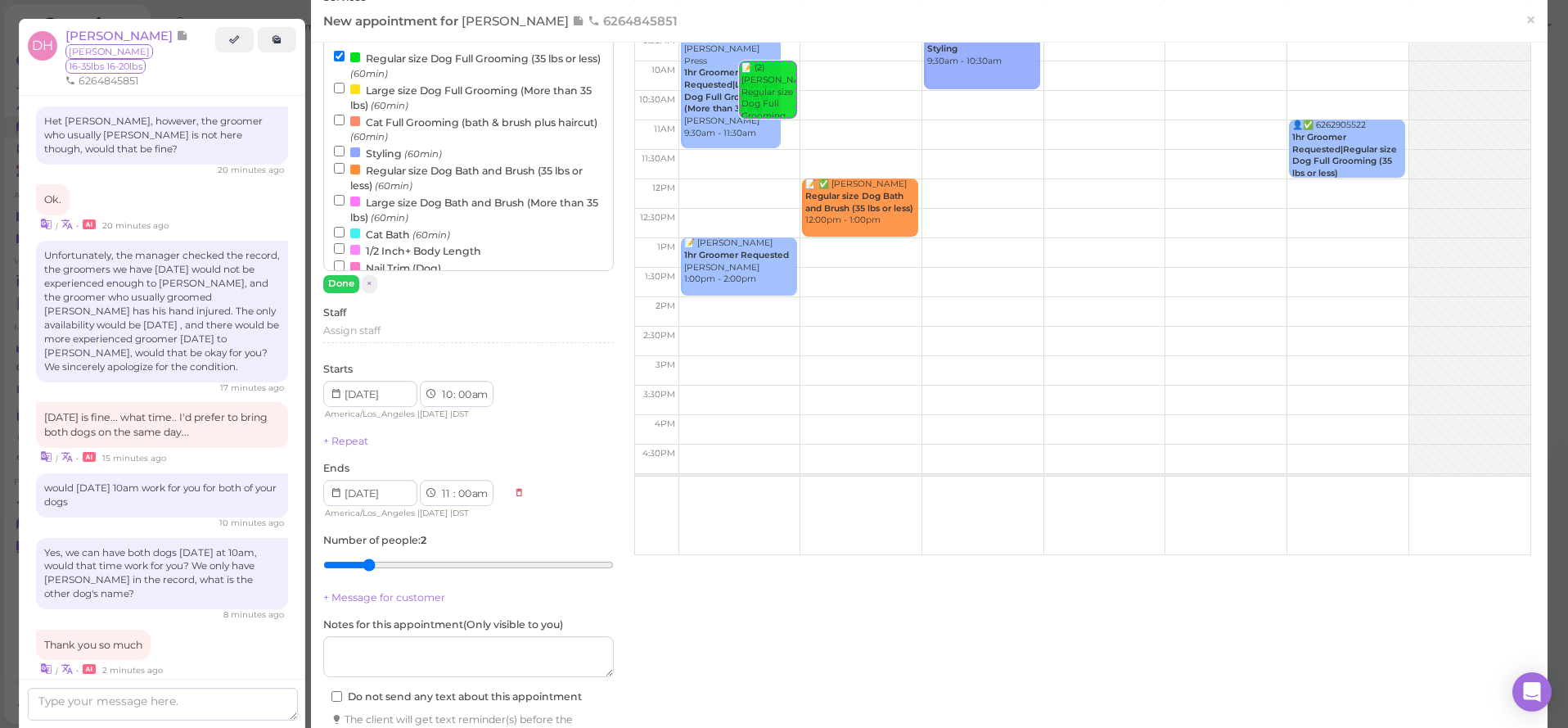
scroll to position [196, 0]
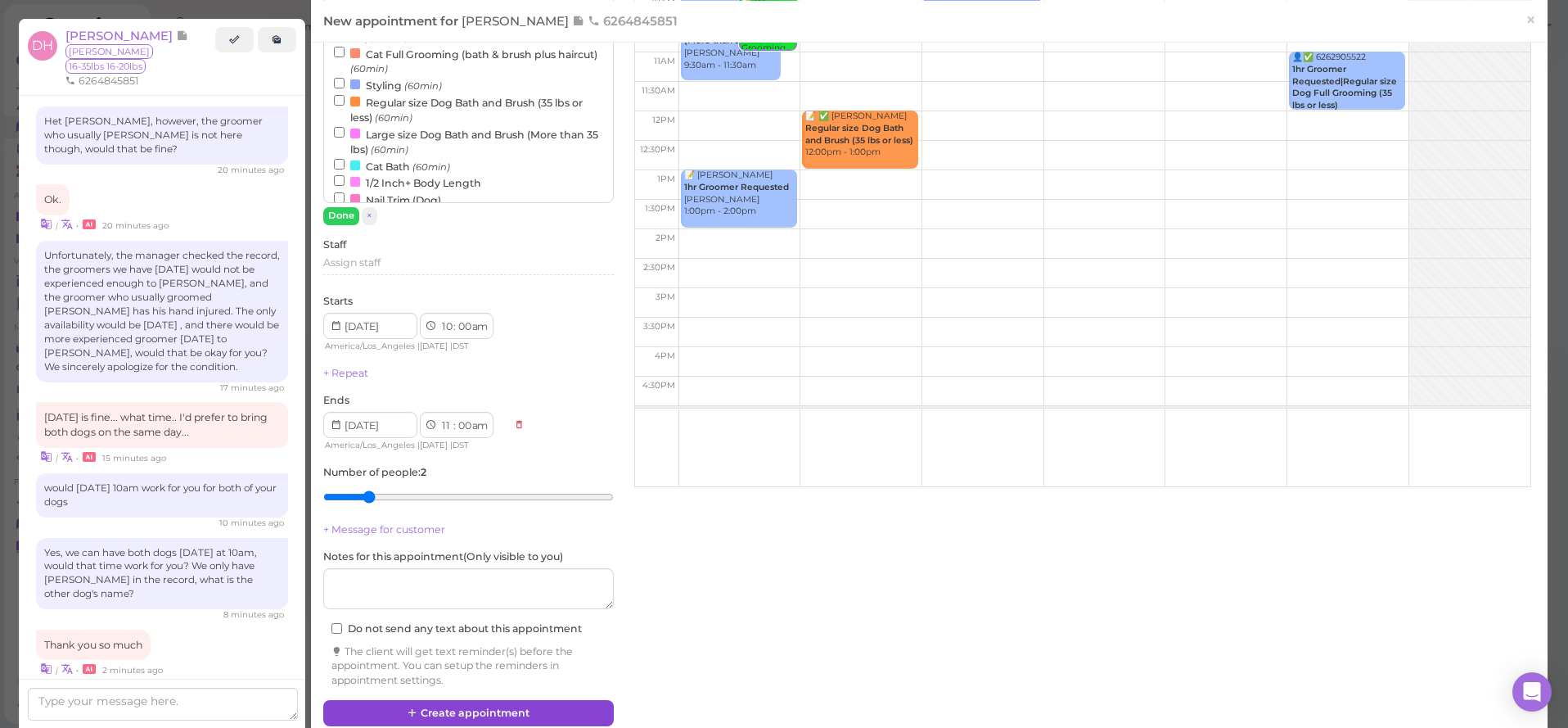
click at [562, 700] on button "Create appointment" at bounding box center [468, 713] width 290 height 26
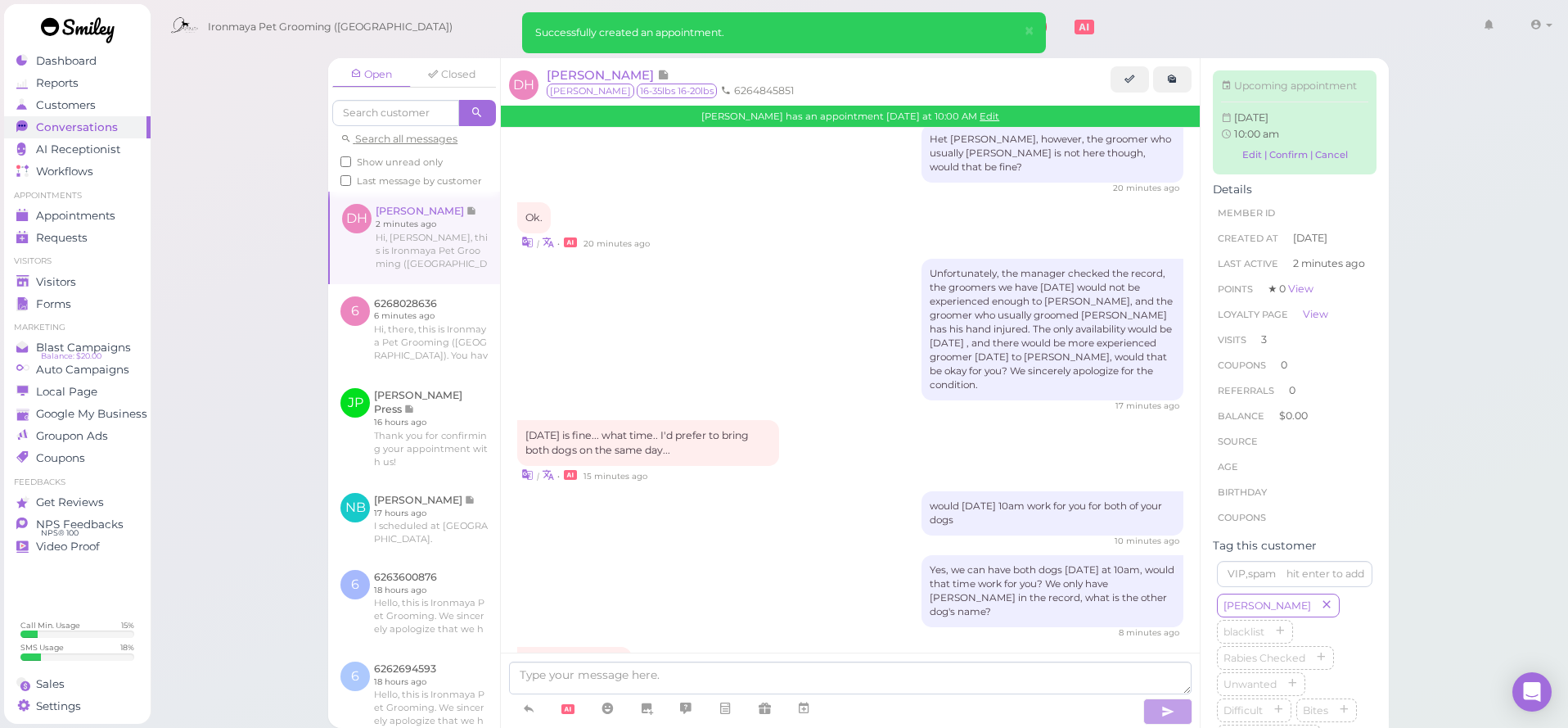
scroll to position [1967, 0]
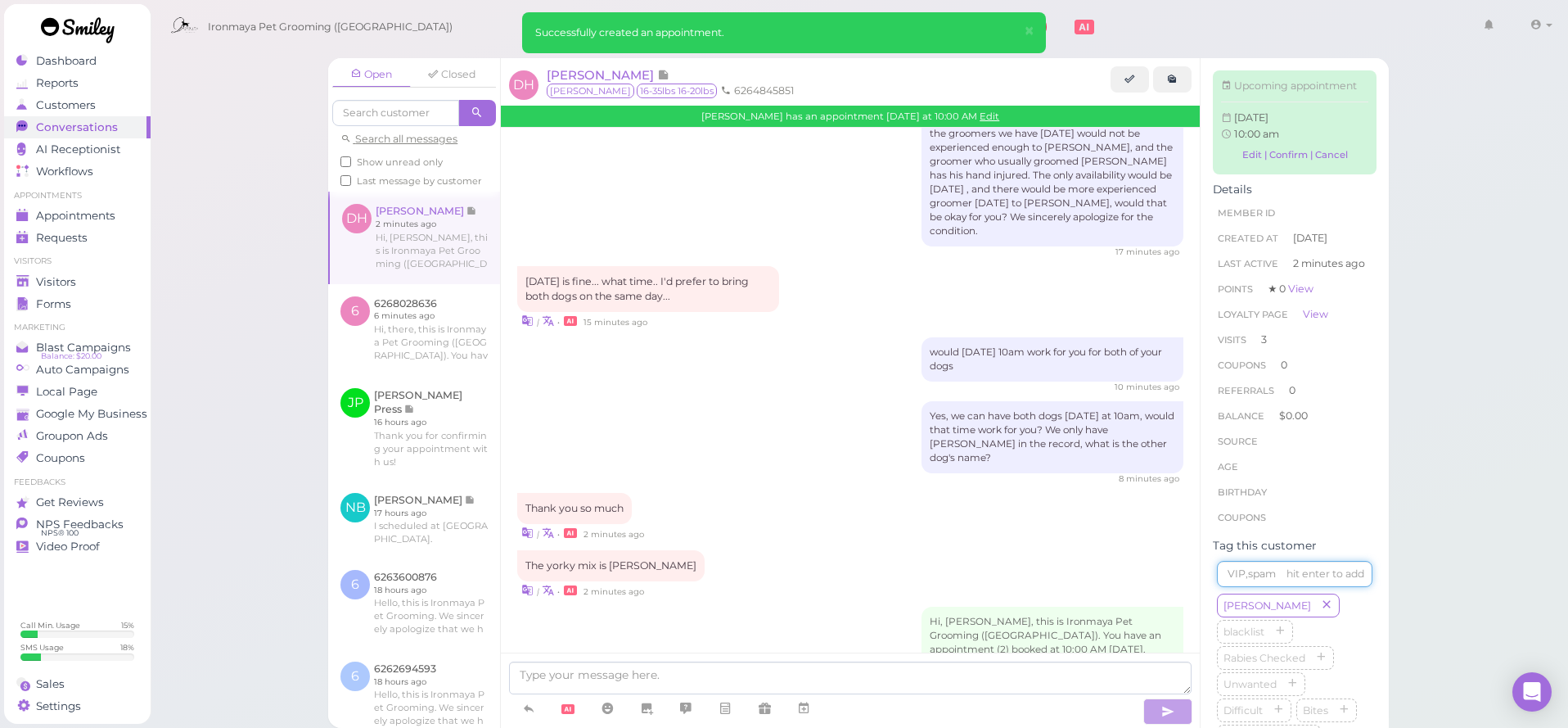
click at [1256, 560] on input at bounding box center [1294, 573] width 156 height 26
type input "T"
type input "Remi"
click at [120, 273] on link "Visitors" at bounding box center [77, 282] width 146 height 22
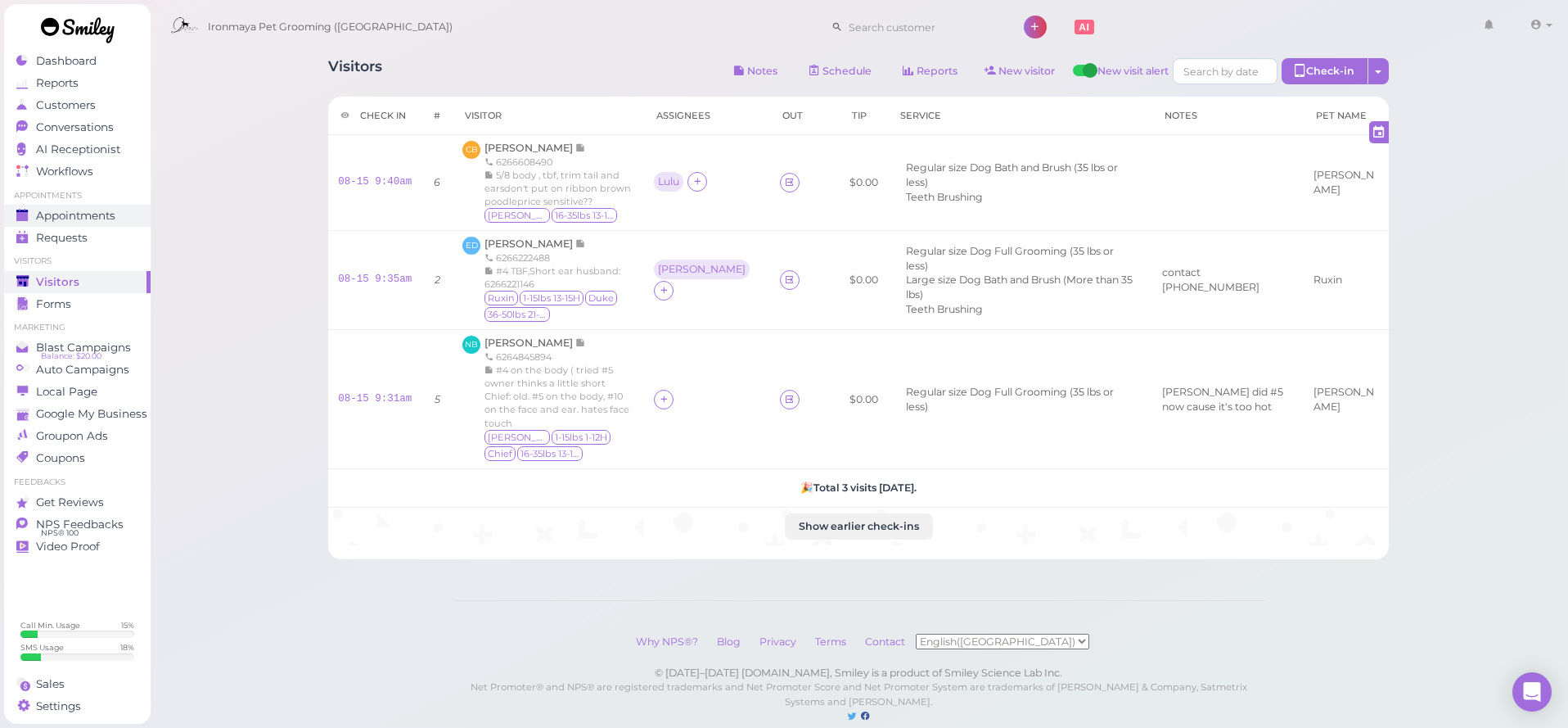
click at [136, 219] on link "Appointments" at bounding box center [77, 216] width 146 height 22
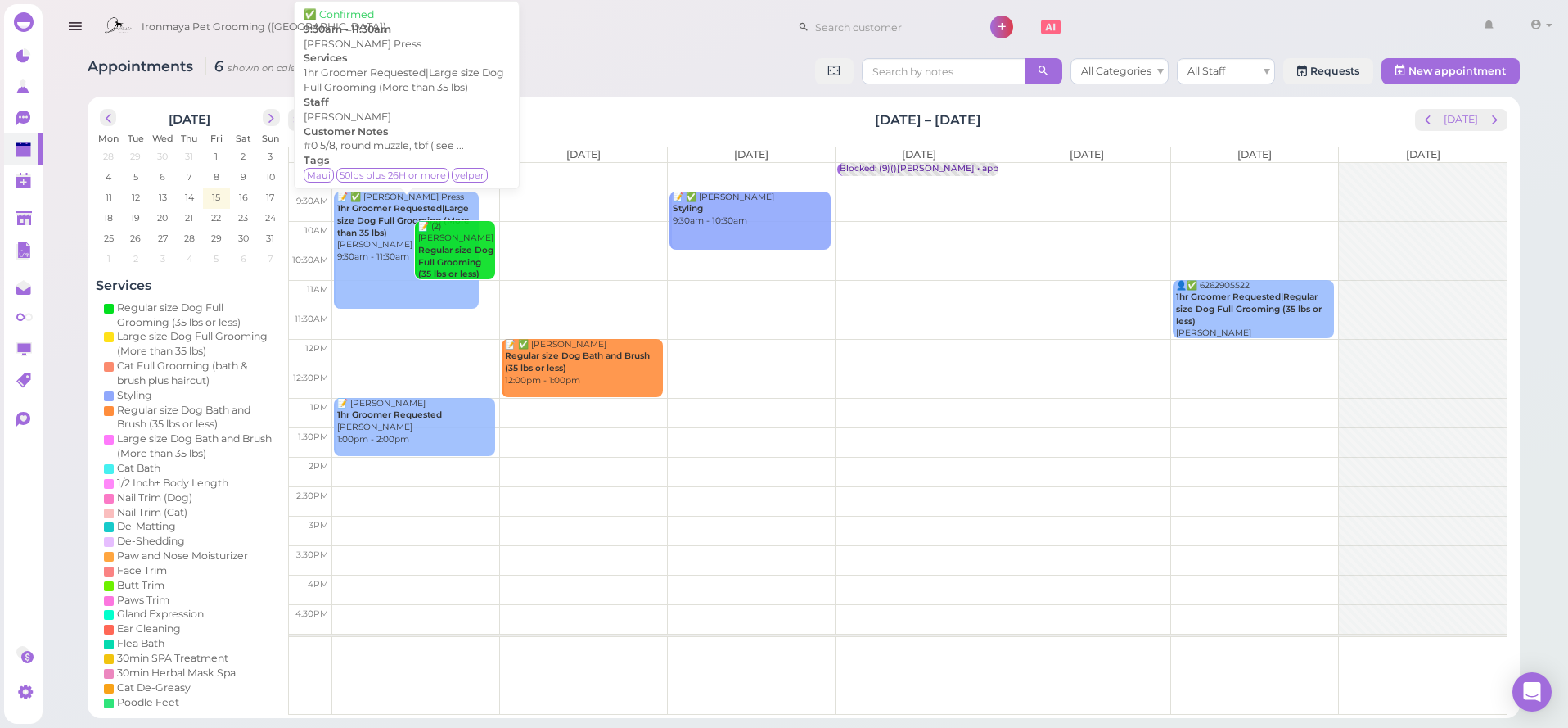
click at [368, 246] on div "📝 ✅ [PERSON_NAME] Press 1hr Groomer Requested|Large size Dog Full Grooming (Mor…" at bounding box center [407, 228] width 143 height 72
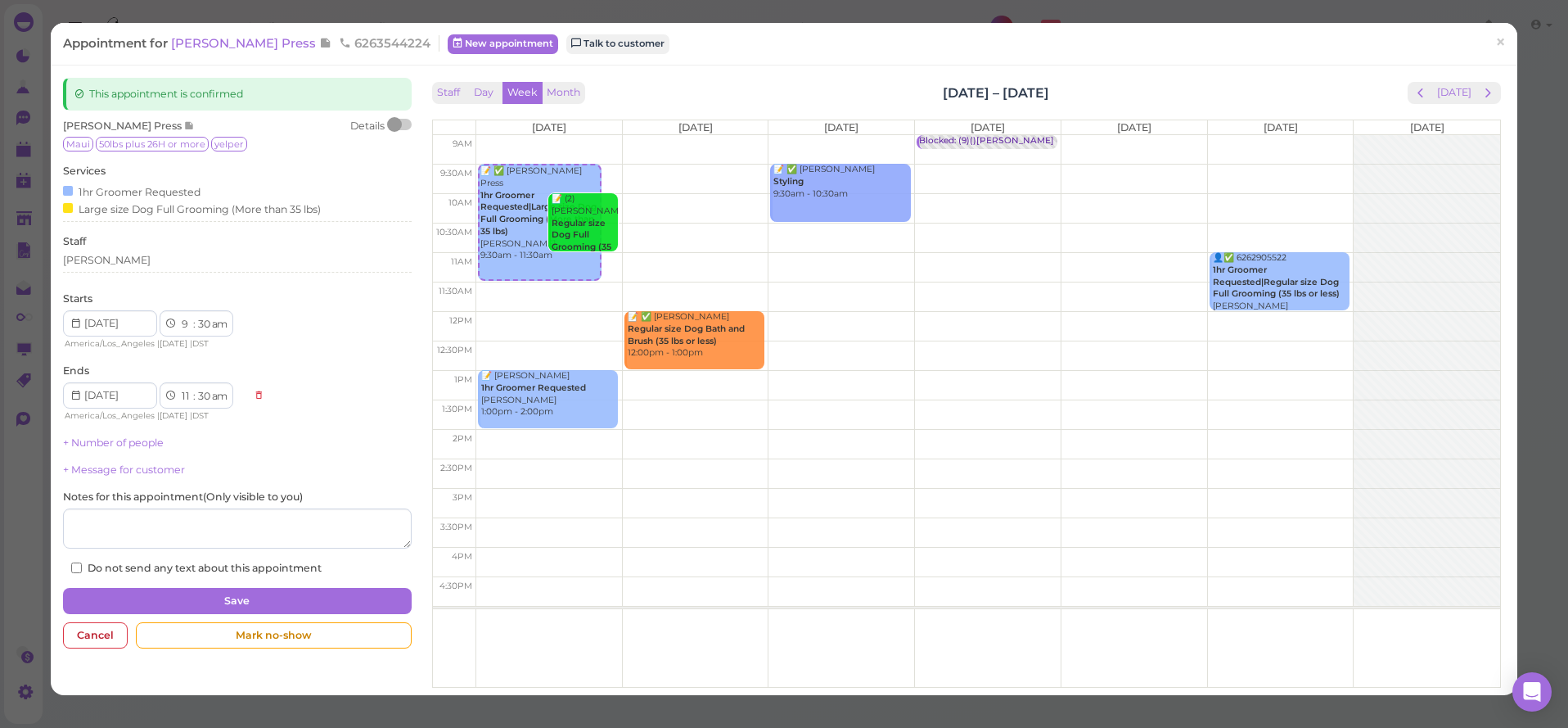
click at [397, 129] on div at bounding box center [394, 124] width 15 height 15
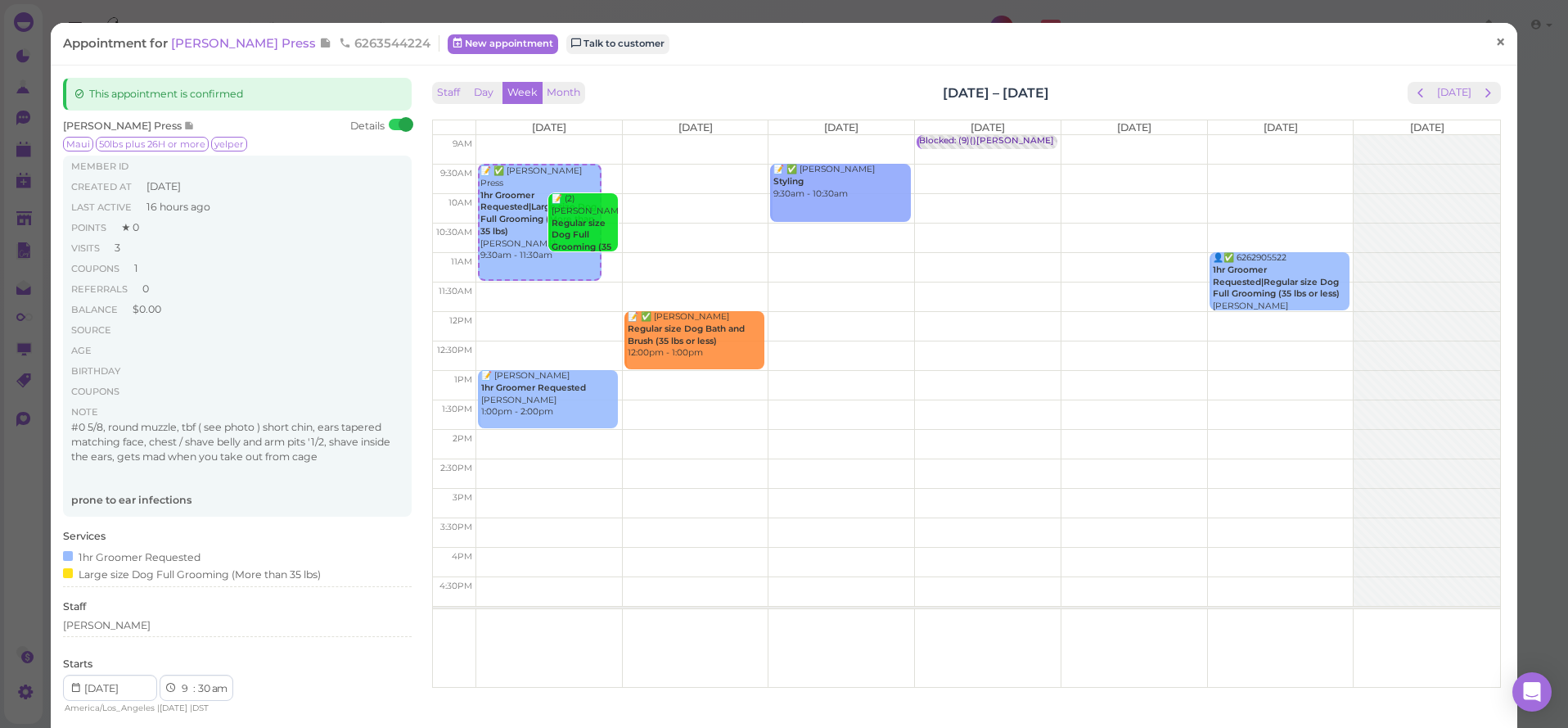
click at [1505, 52] on span "×" at bounding box center [1500, 42] width 10 height 23
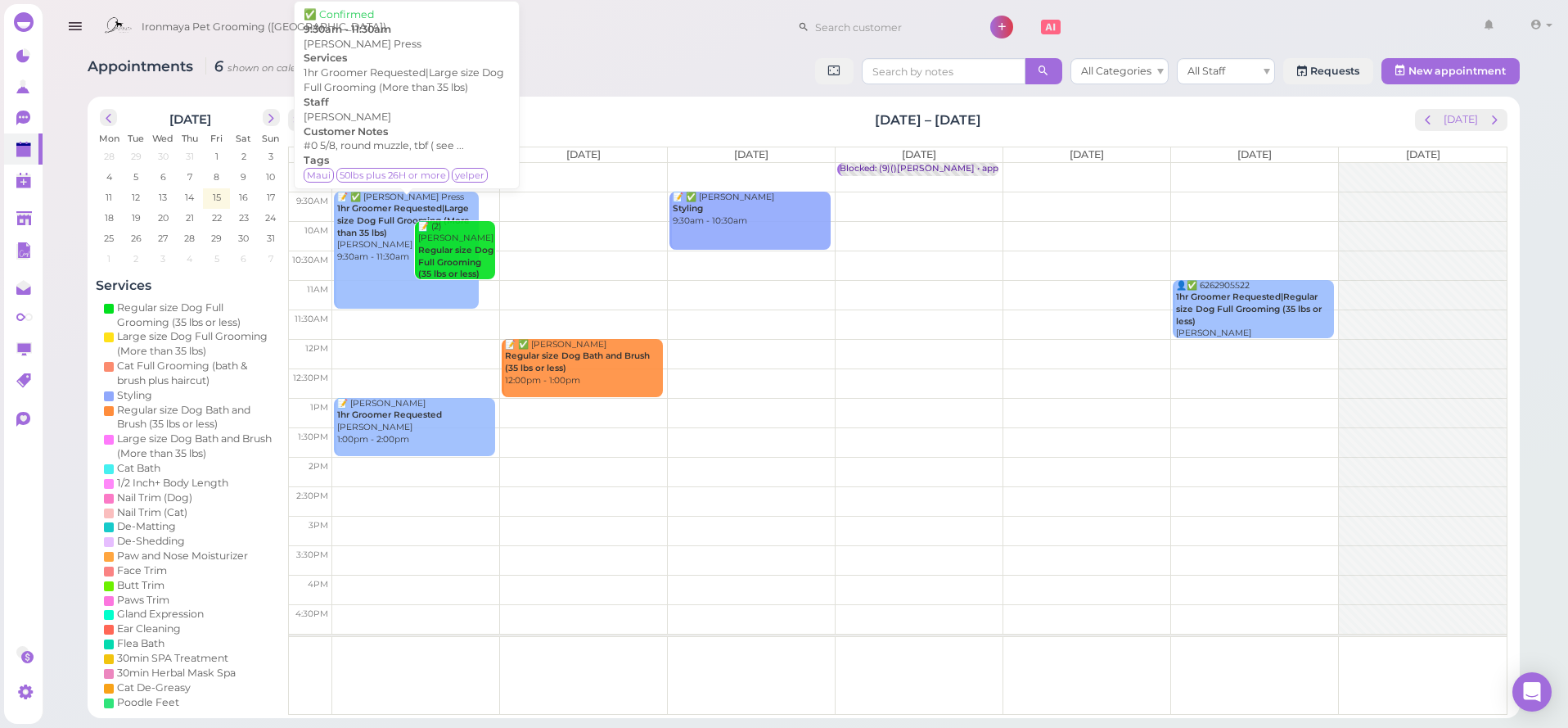
click at [399, 245] on div "📝 ✅ [PERSON_NAME] Press 1hr Groomer Requested|Large size Dog Full Grooming (Mor…" at bounding box center [407, 228] width 143 height 72
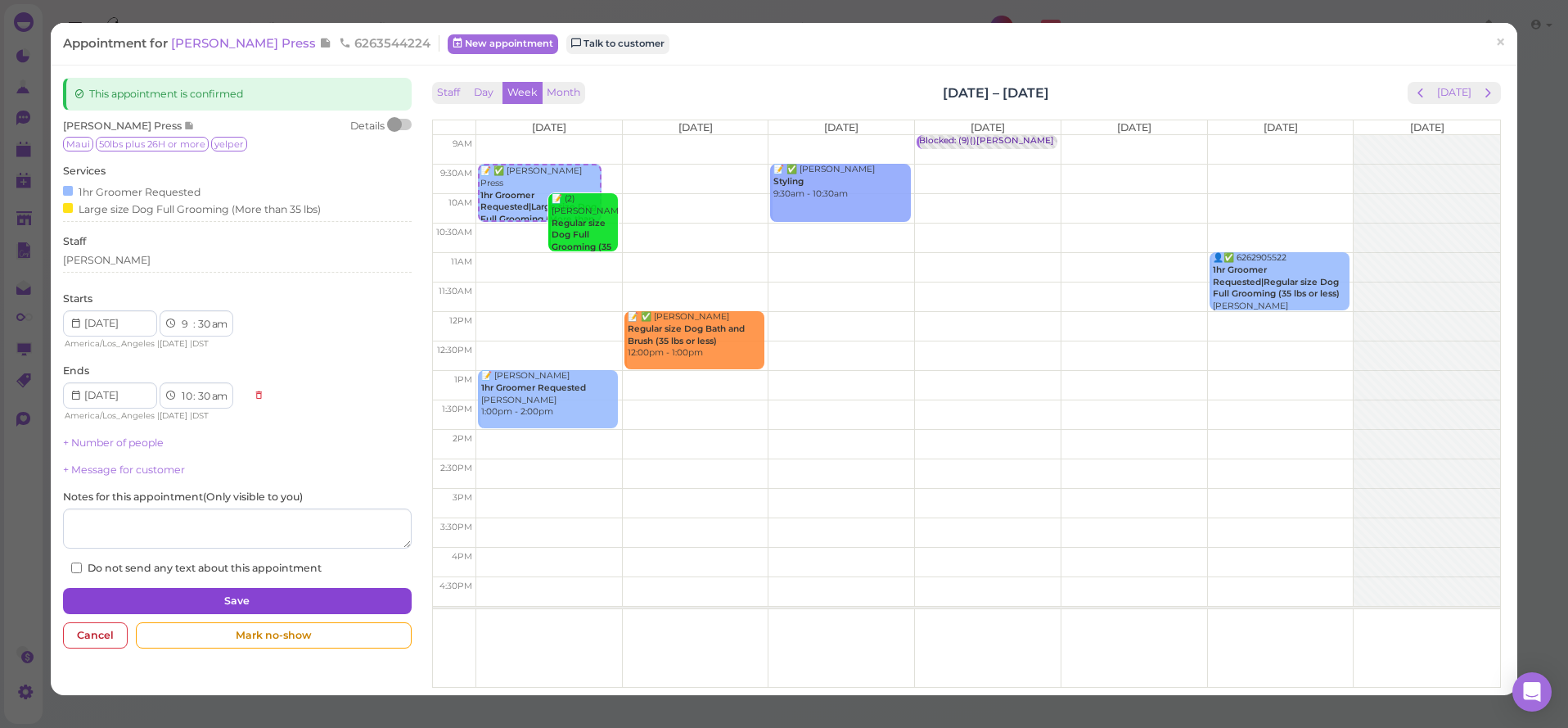
click at [351, 603] on button "Save" at bounding box center [236, 601] width 348 height 26
select select "11"
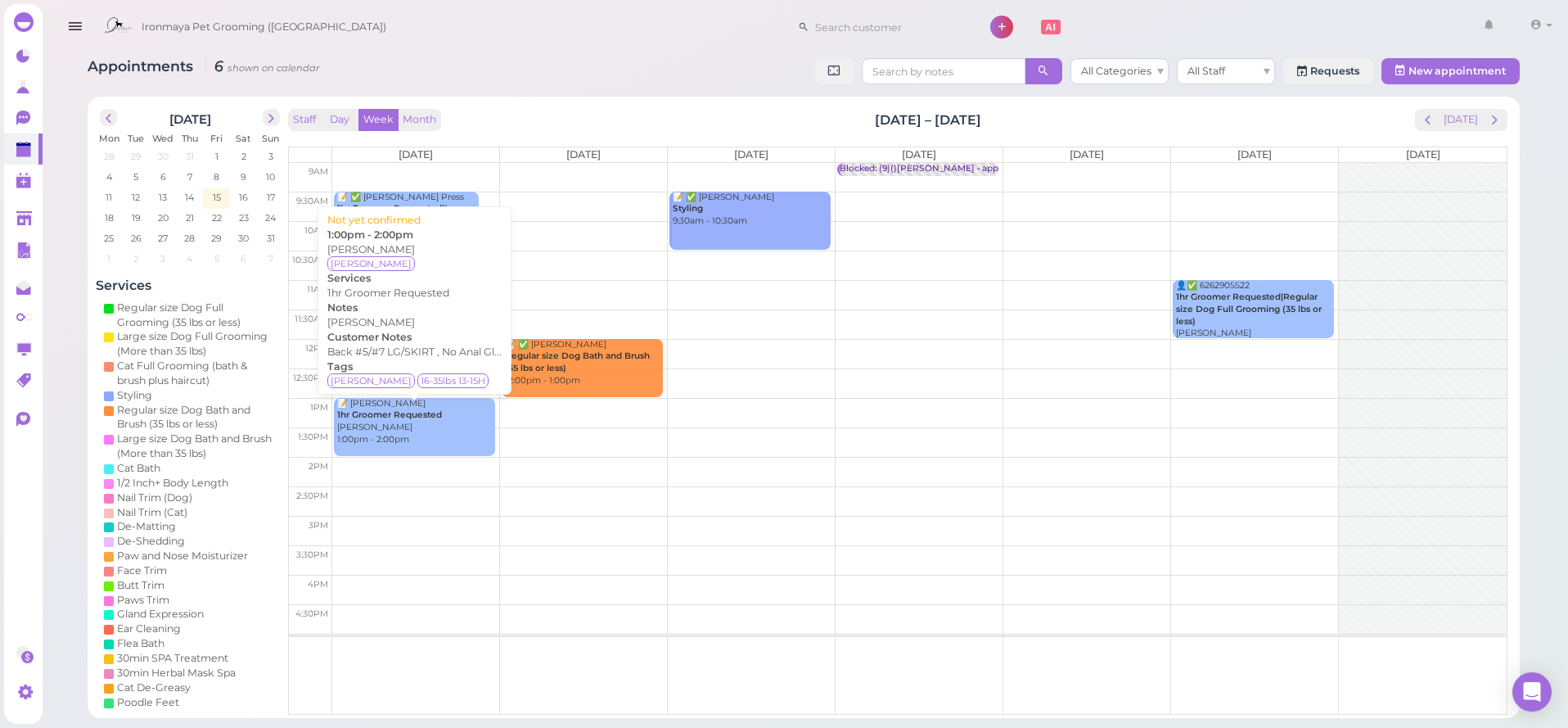
click at [474, 435] on div "📝 [PERSON_NAME] 1hr Groomer Requested [PERSON_NAME] 1:00pm - 2:00pm" at bounding box center [415, 422] width 159 height 48
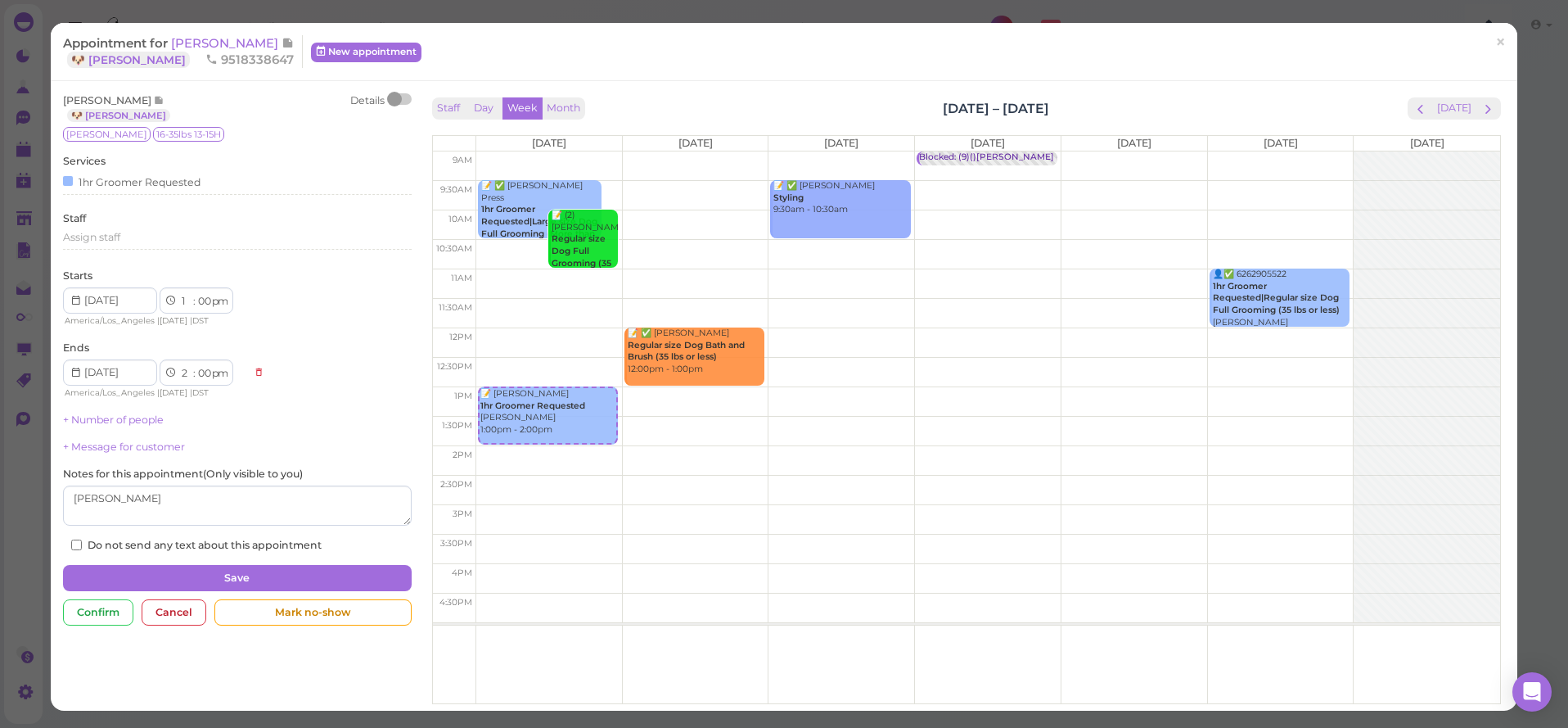
click at [1504, 40] on span "×" at bounding box center [1500, 42] width 10 height 23
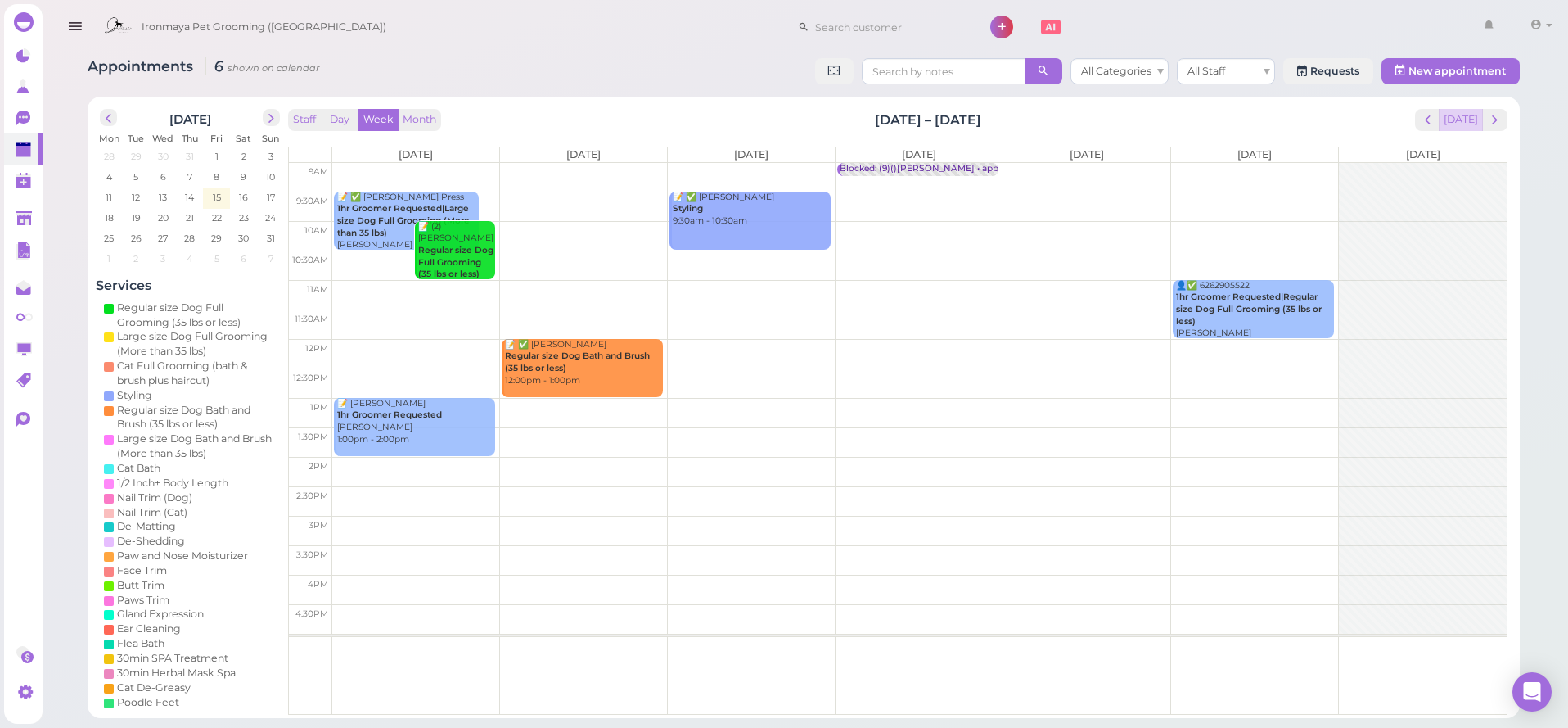
click at [1470, 127] on button "[DATE]" at bounding box center [1460, 120] width 44 height 22
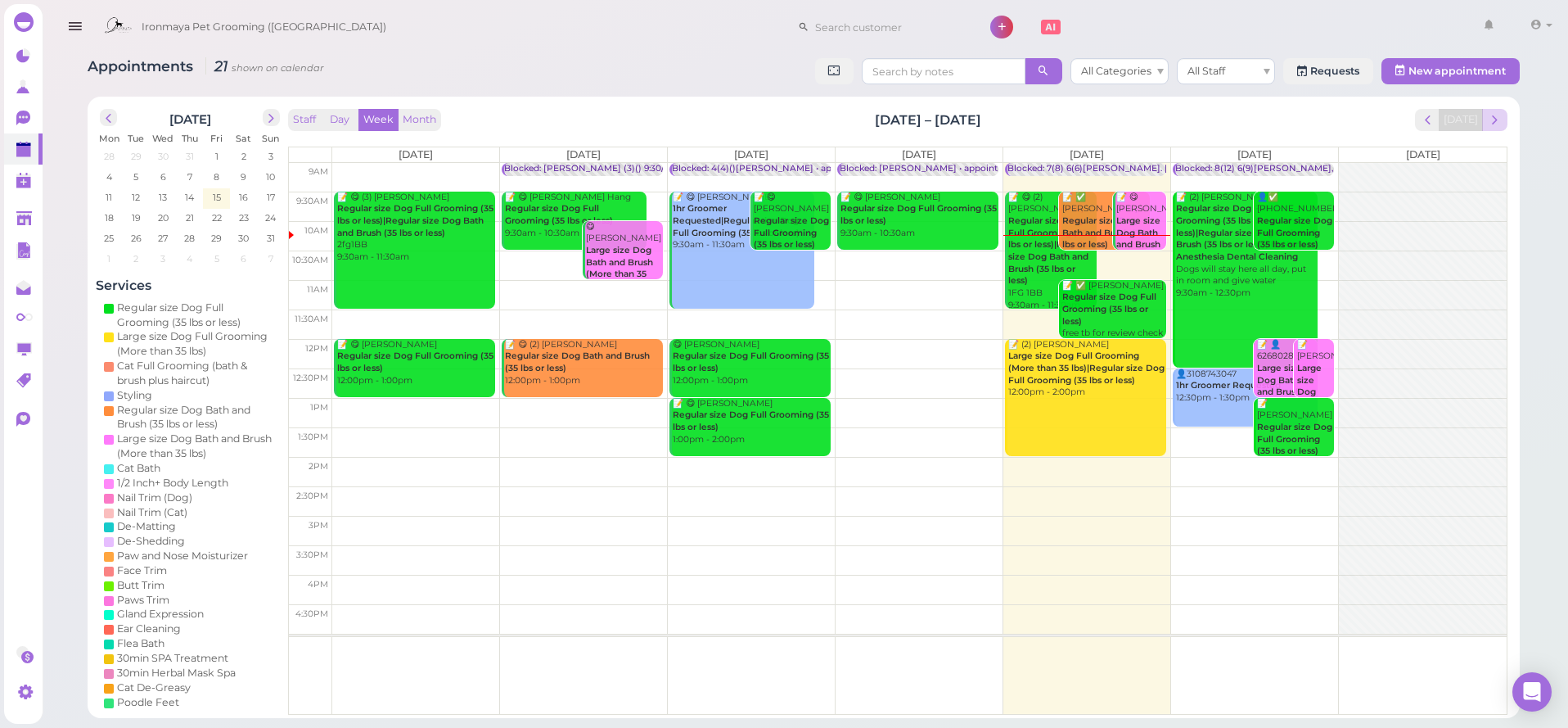
click at [1498, 123] on span "next" at bounding box center [1494, 119] width 15 height 15
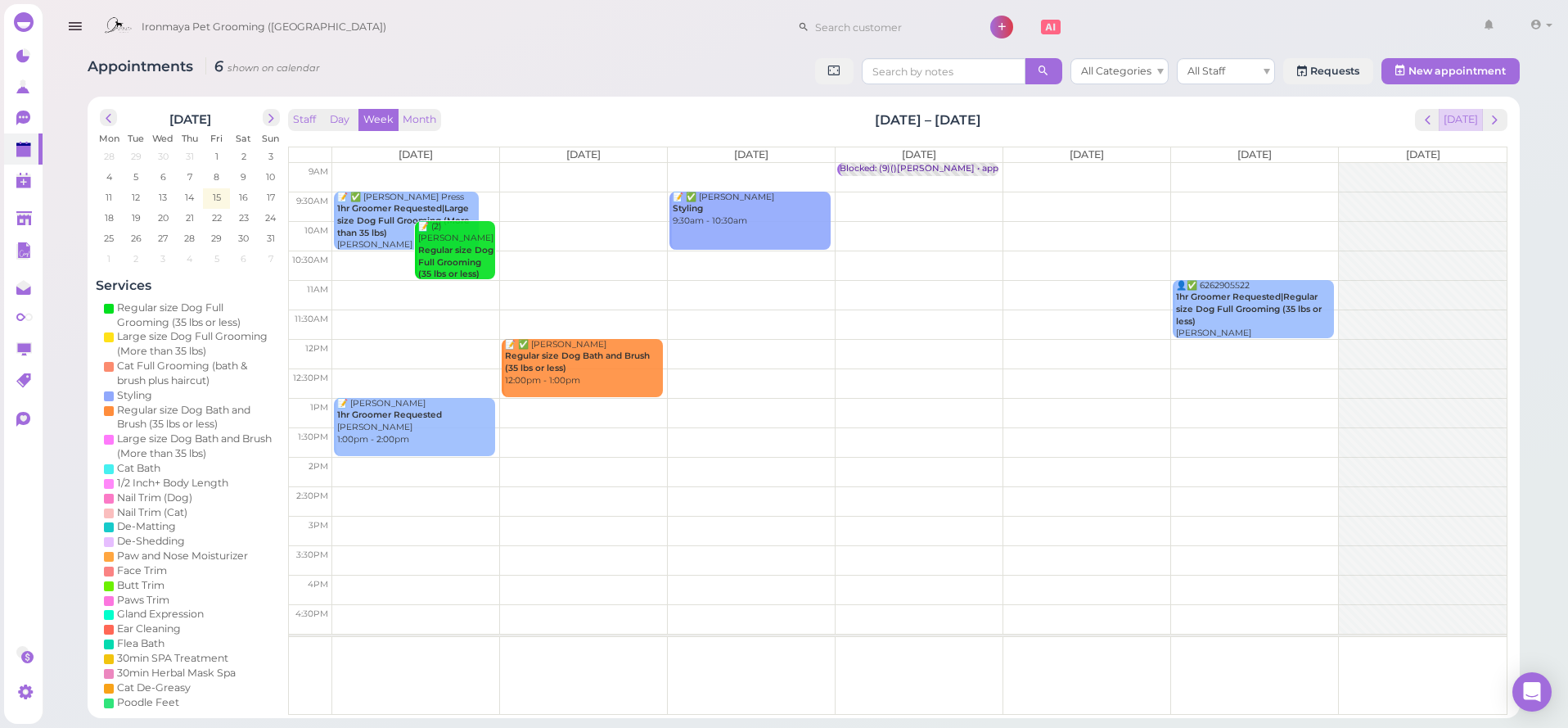
click at [1449, 113] on button "[DATE]" at bounding box center [1460, 120] width 44 height 22
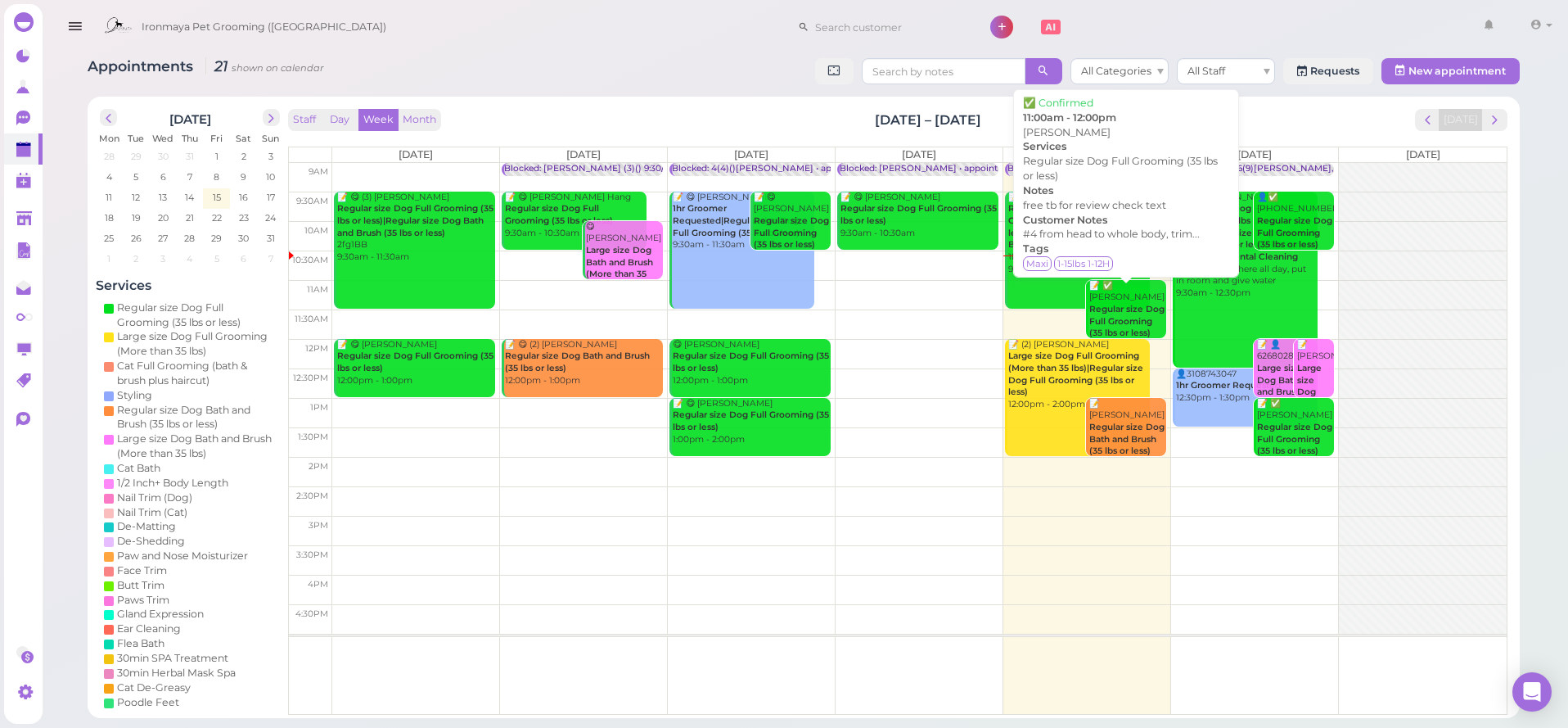
click at [1118, 297] on div "📝 ✅ [PERSON_NAME] Regular size Dog Full Grooming (35 lbs or less) free tb for r…" at bounding box center [1127, 334] width 77 height 108
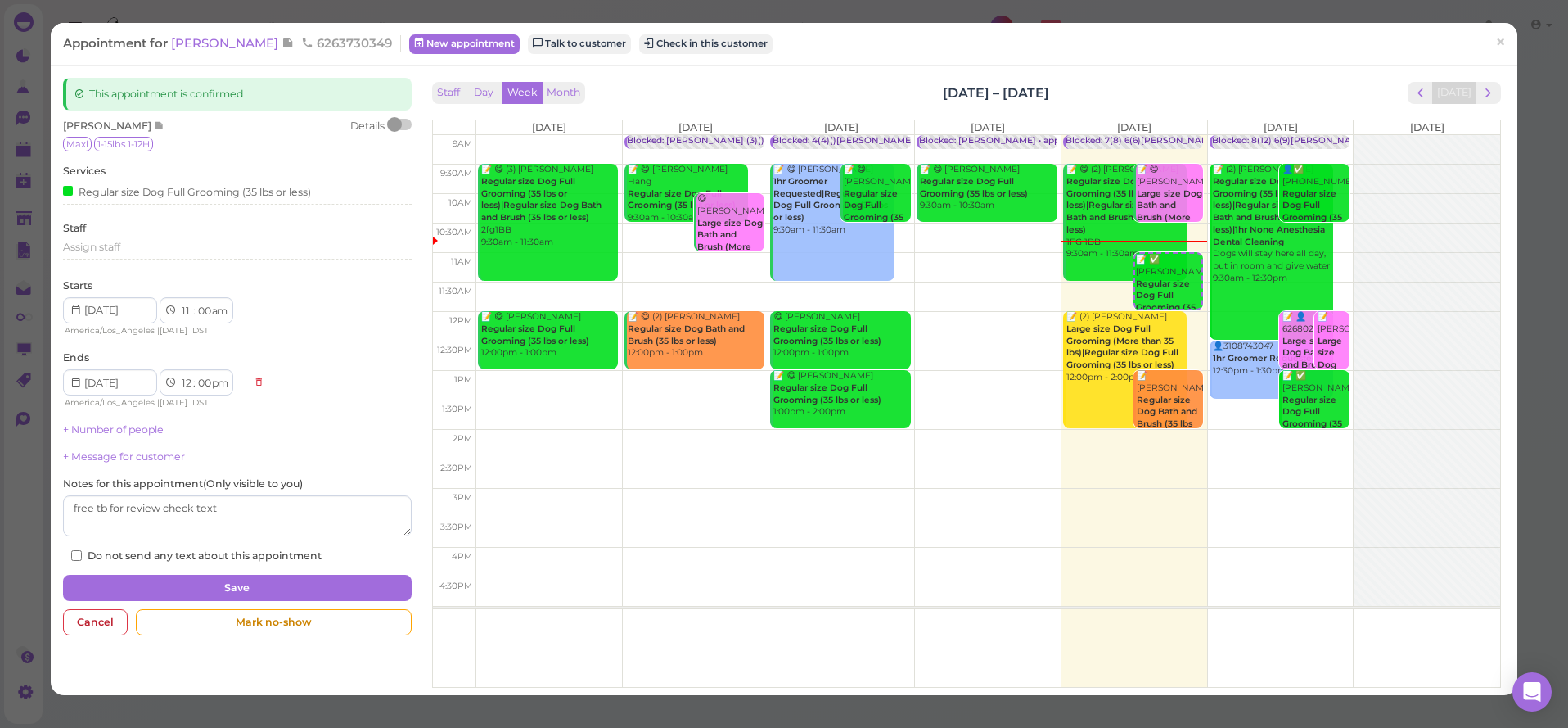
click at [1458, 56] on div "Appointment for [PERSON_NAME] 6263730349 New appointment Talk to customer Check…" at bounding box center [784, 44] width 1467 height 42
click at [1497, 52] on span "×" at bounding box center [1500, 42] width 10 height 23
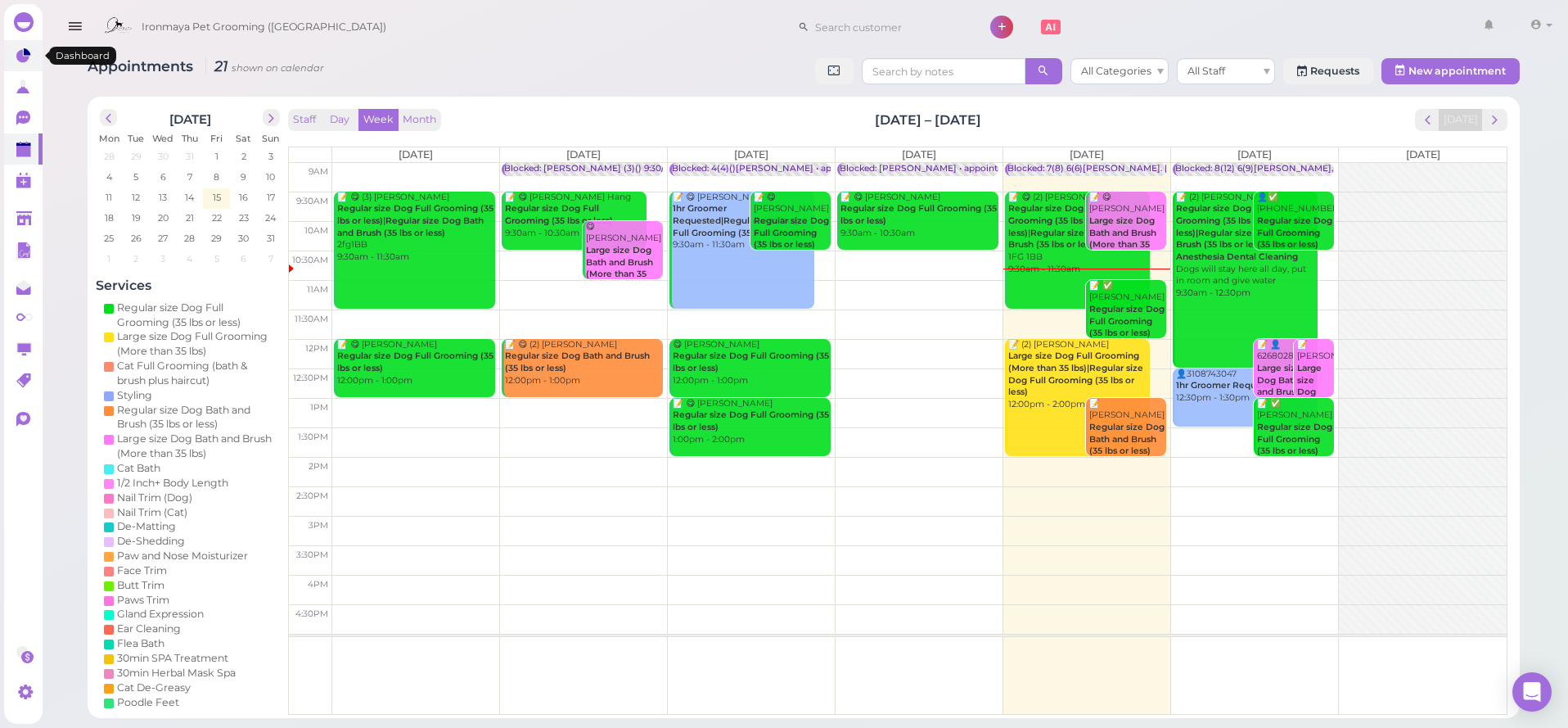
click at [20, 52] on icon at bounding box center [22, 56] width 13 height 13
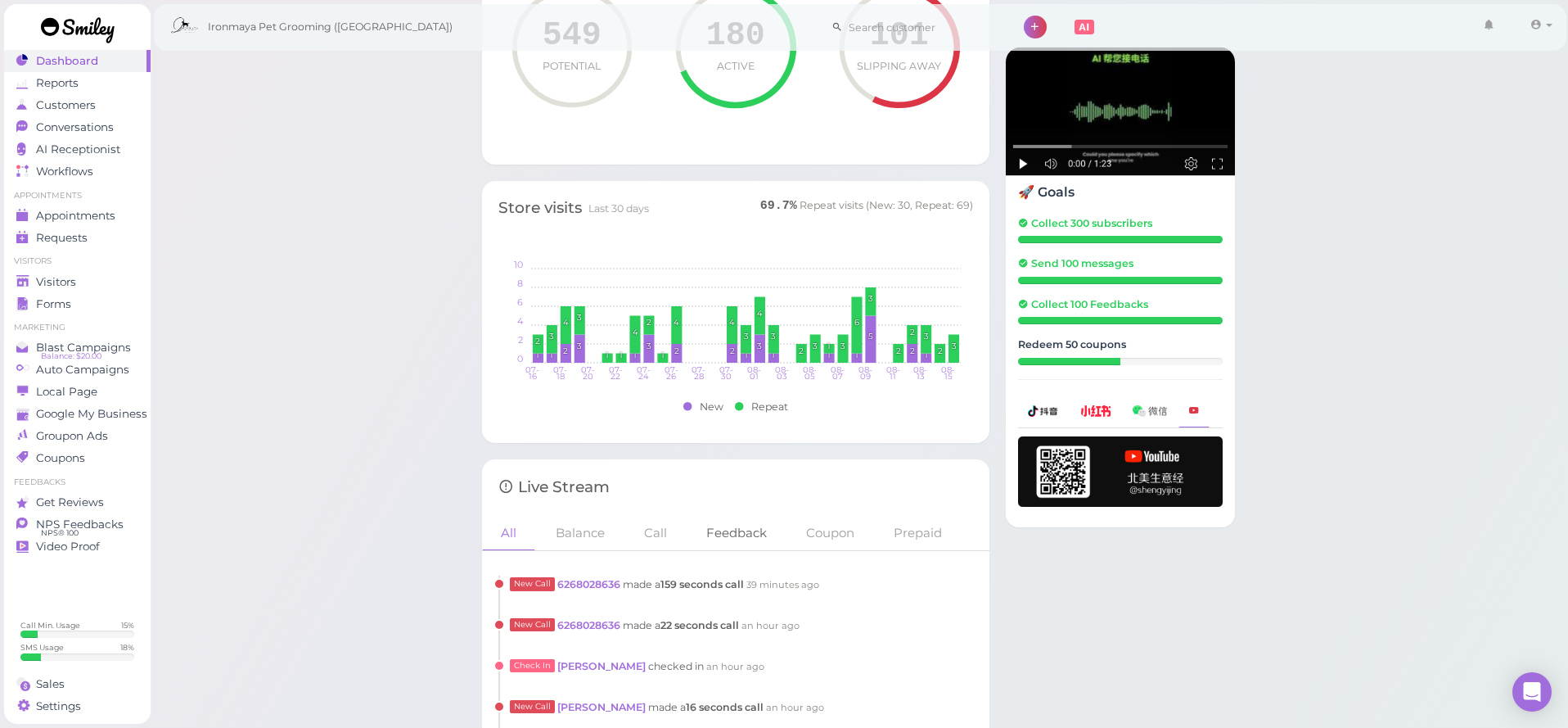
scroll to position [1162, 0]
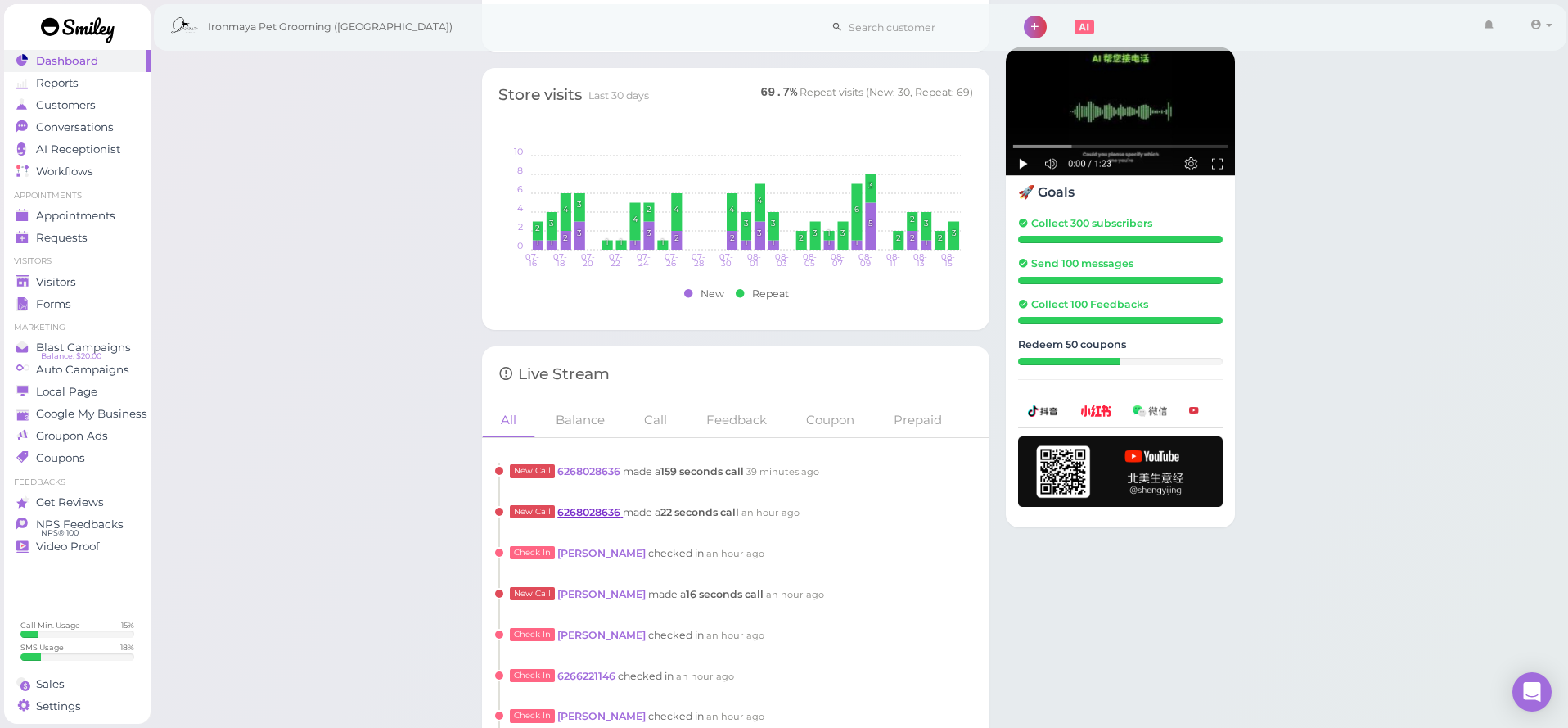
click at [619, 511] on link "6268028636" at bounding box center [590, 512] width 65 height 12
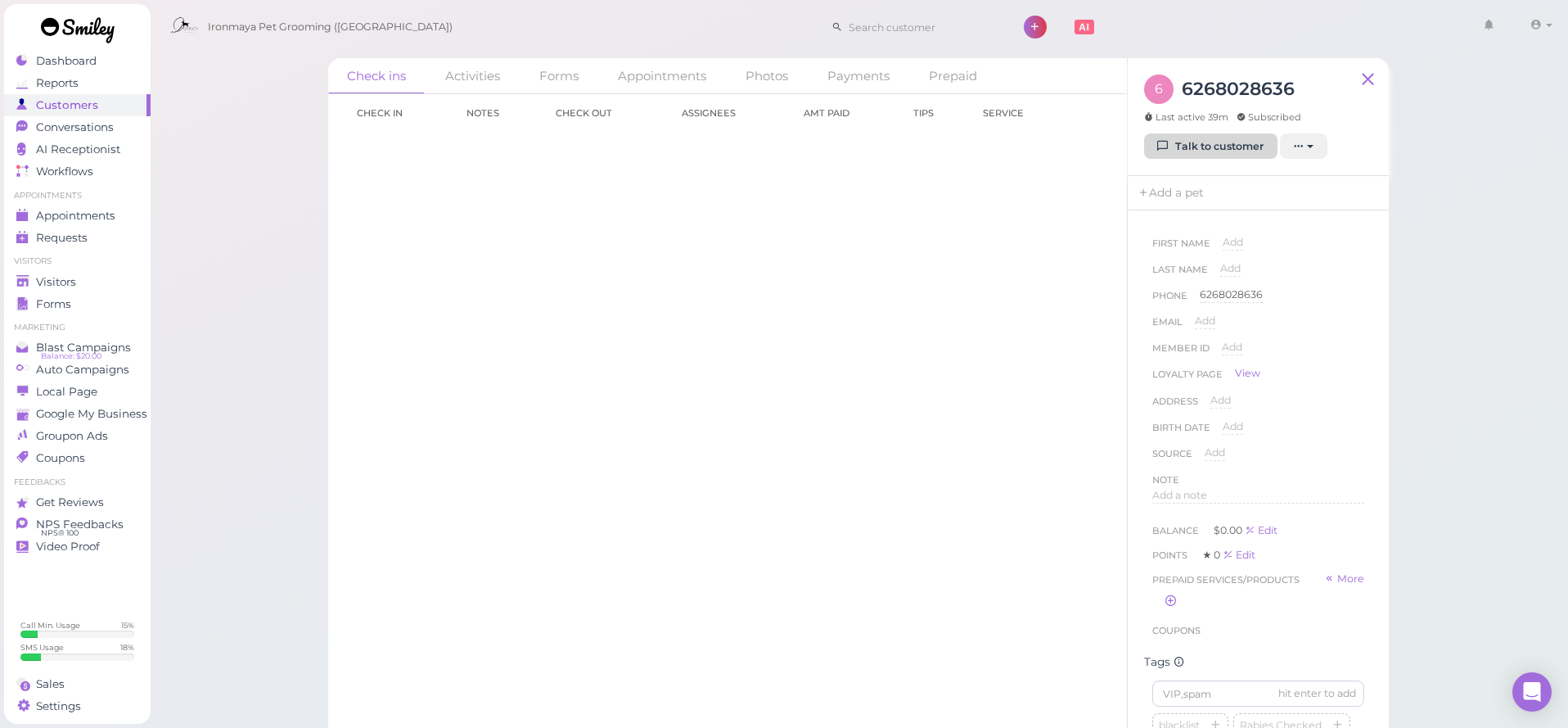
click at [1241, 146] on link "Talk to customer" at bounding box center [1210, 146] width 133 height 26
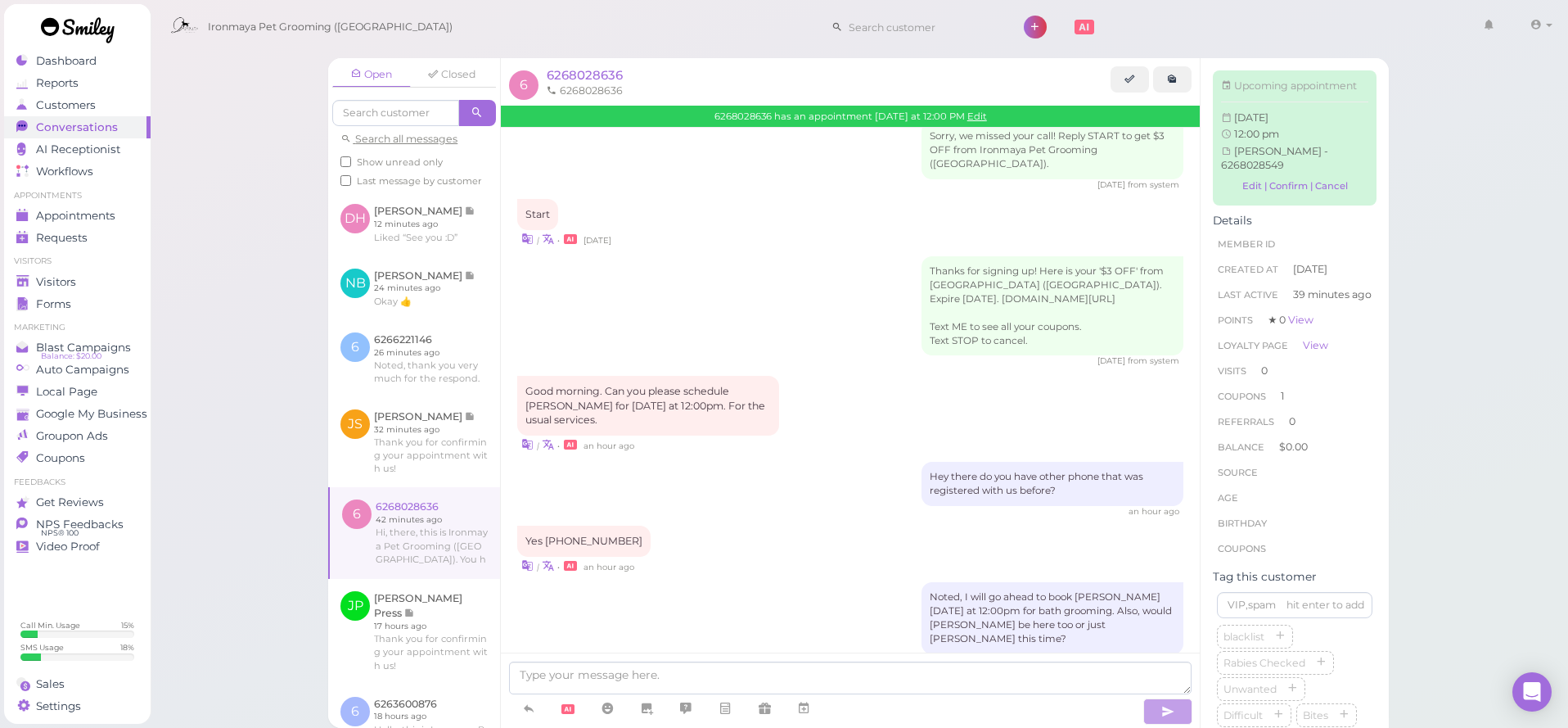
scroll to position [240, 0]
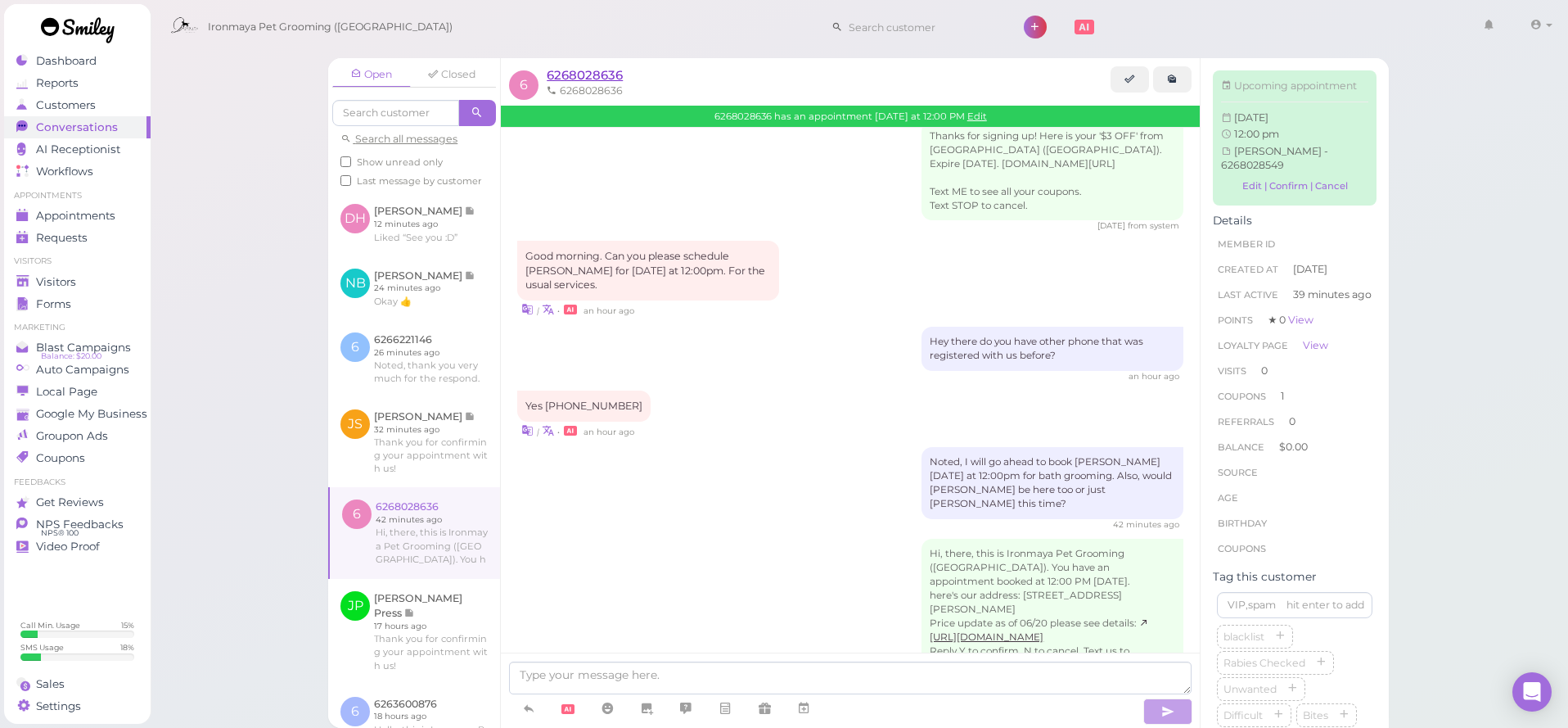
click at [601, 70] on span "6268028636" at bounding box center [584, 75] width 76 height 15
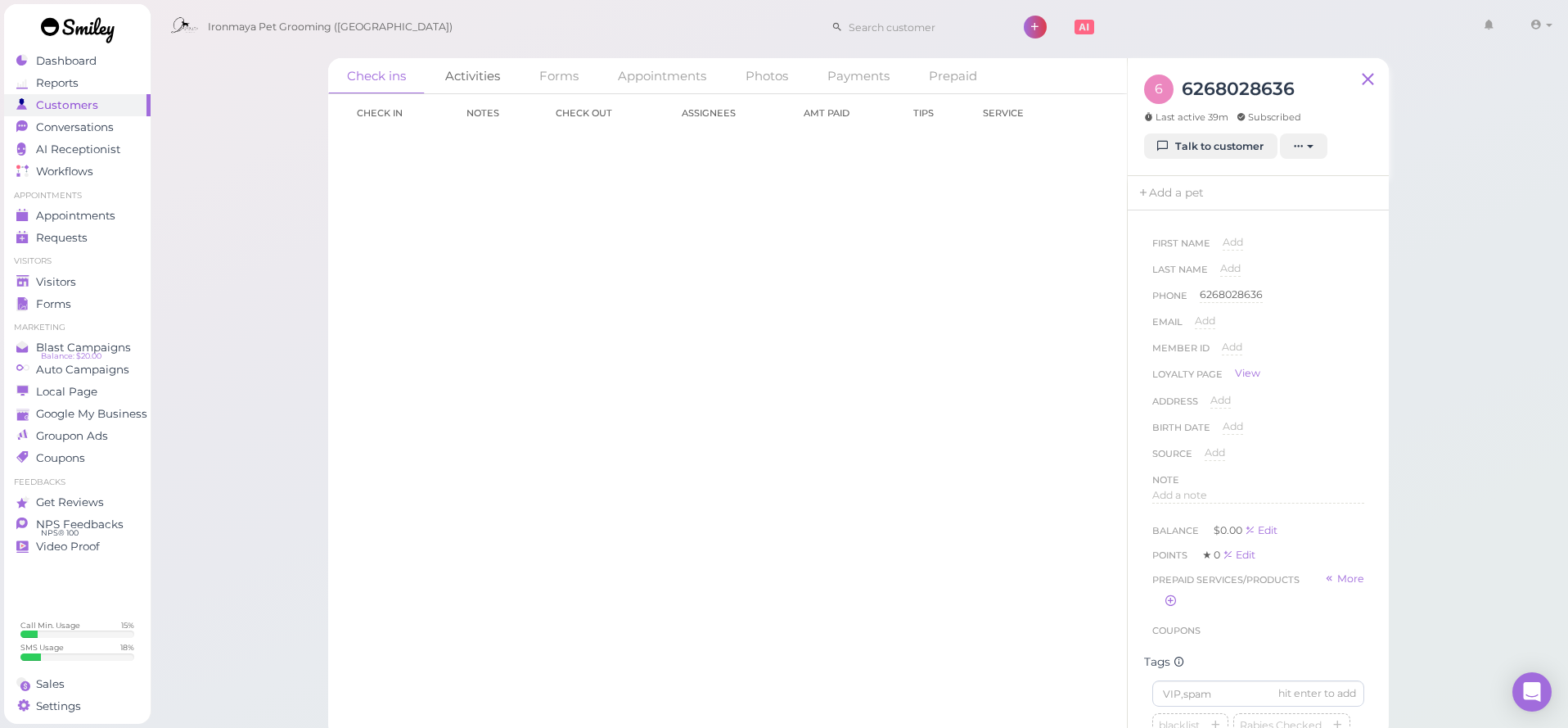
click at [479, 76] on link "Activities" at bounding box center [473, 76] width 93 height 35
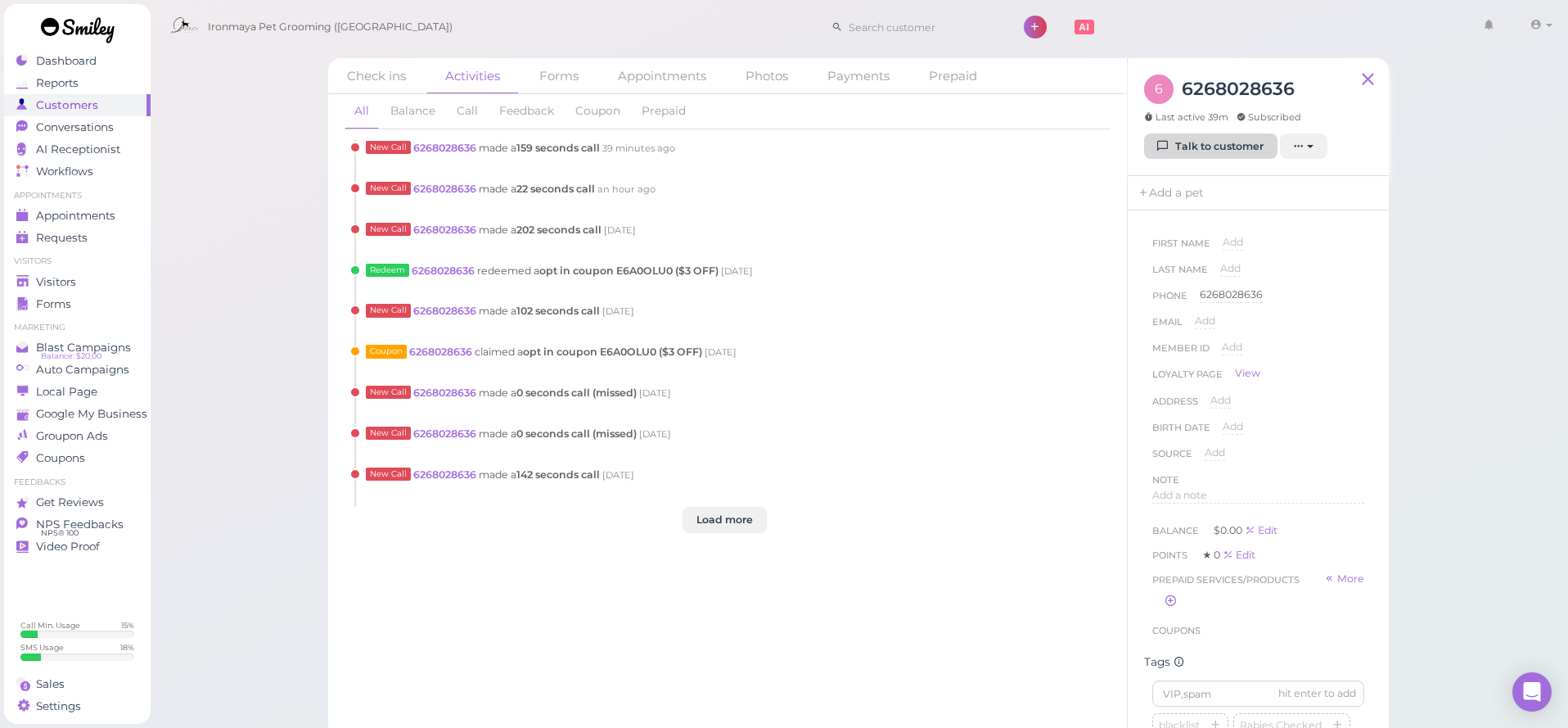
click at [1227, 145] on link "Talk to customer" at bounding box center [1210, 146] width 133 height 26
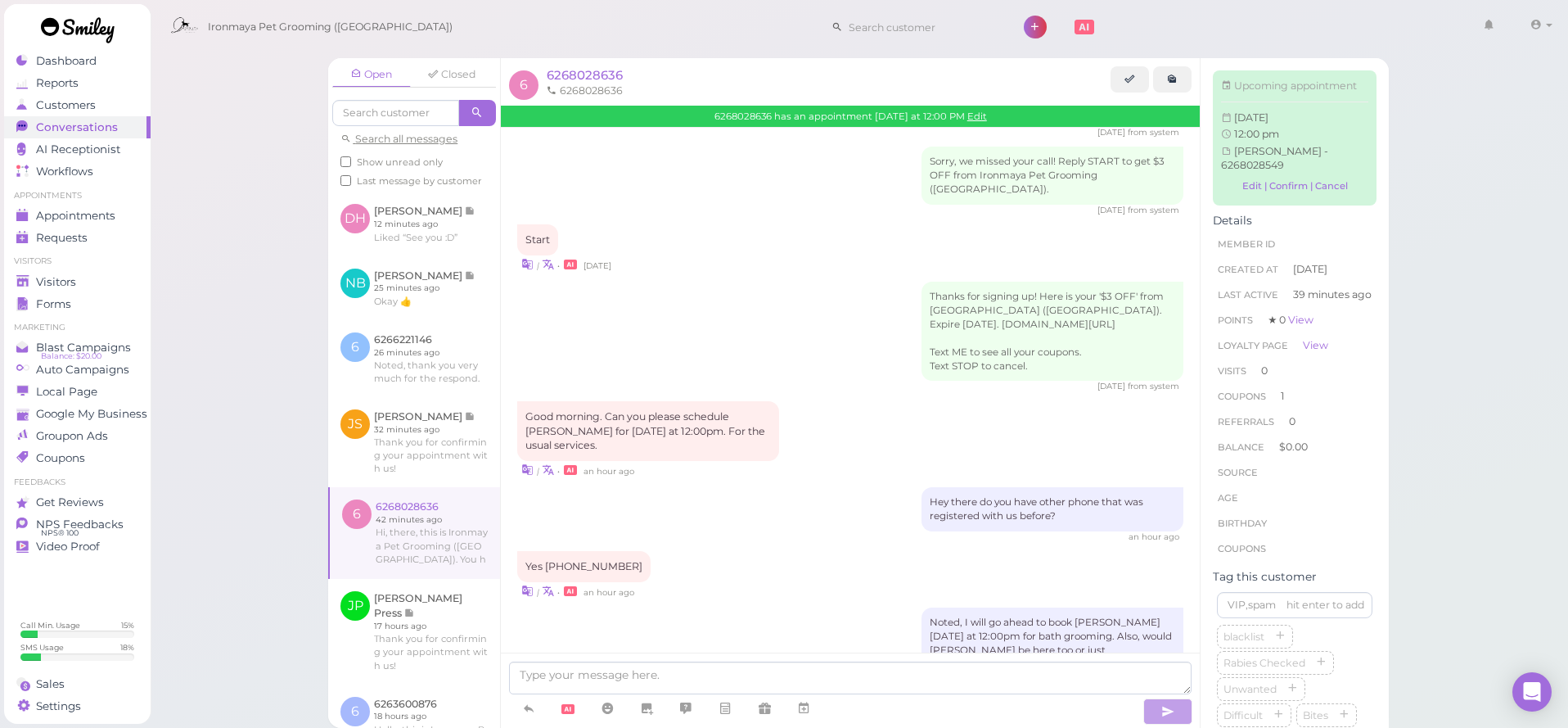
scroll to position [240, 0]
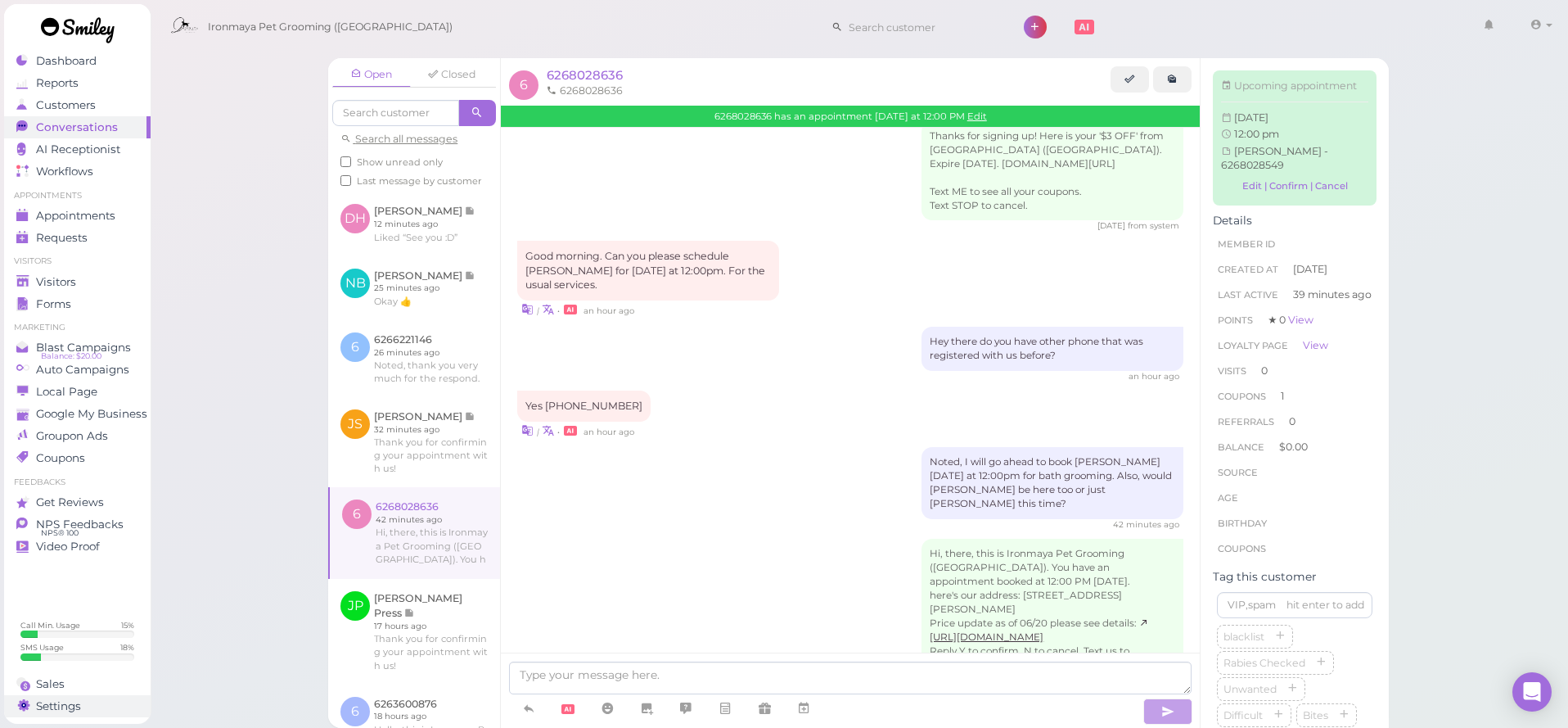
click at [112, 704] on div "Settings" at bounding box center [75, 706] width 118 height 14
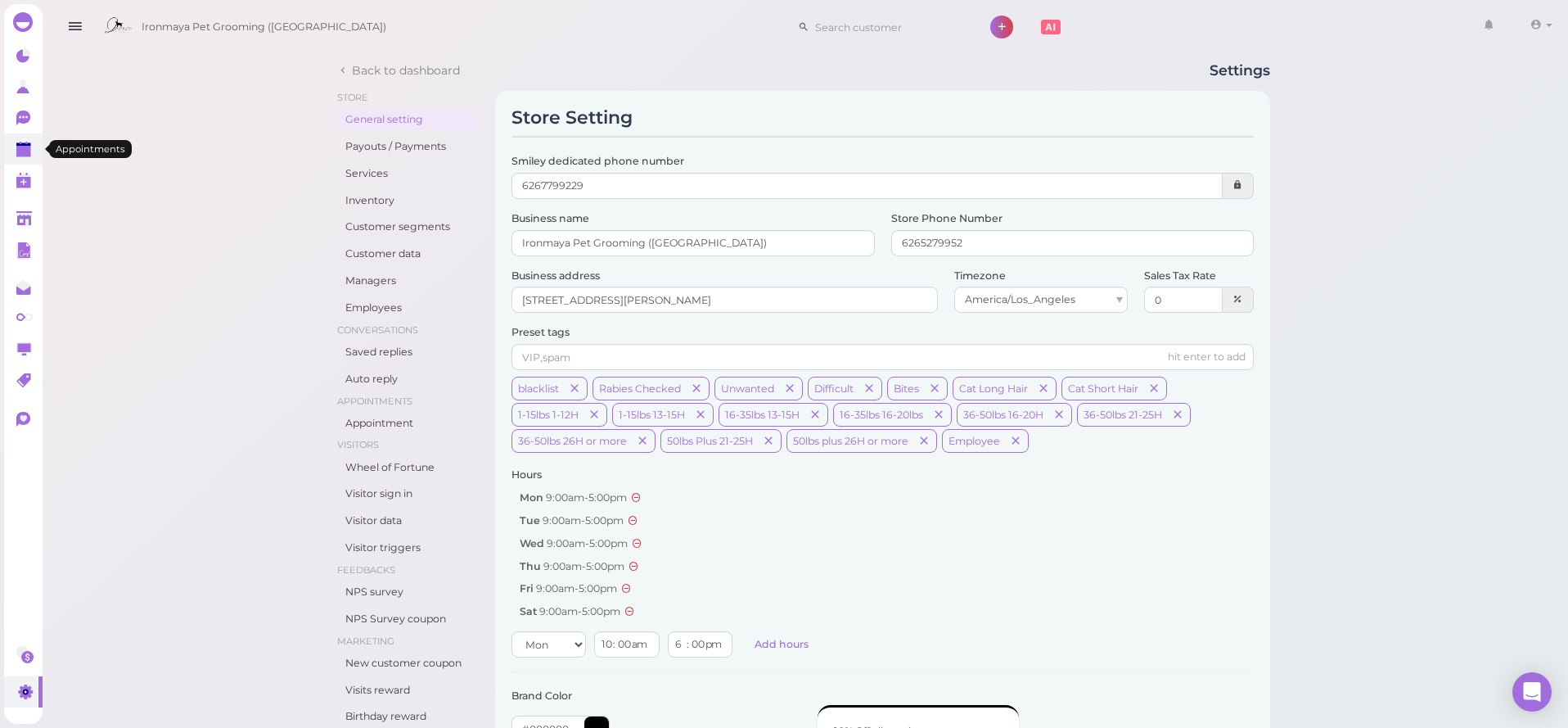
click at [21, 155] on polygon at bounding box center [23, 151] width 15 height 11
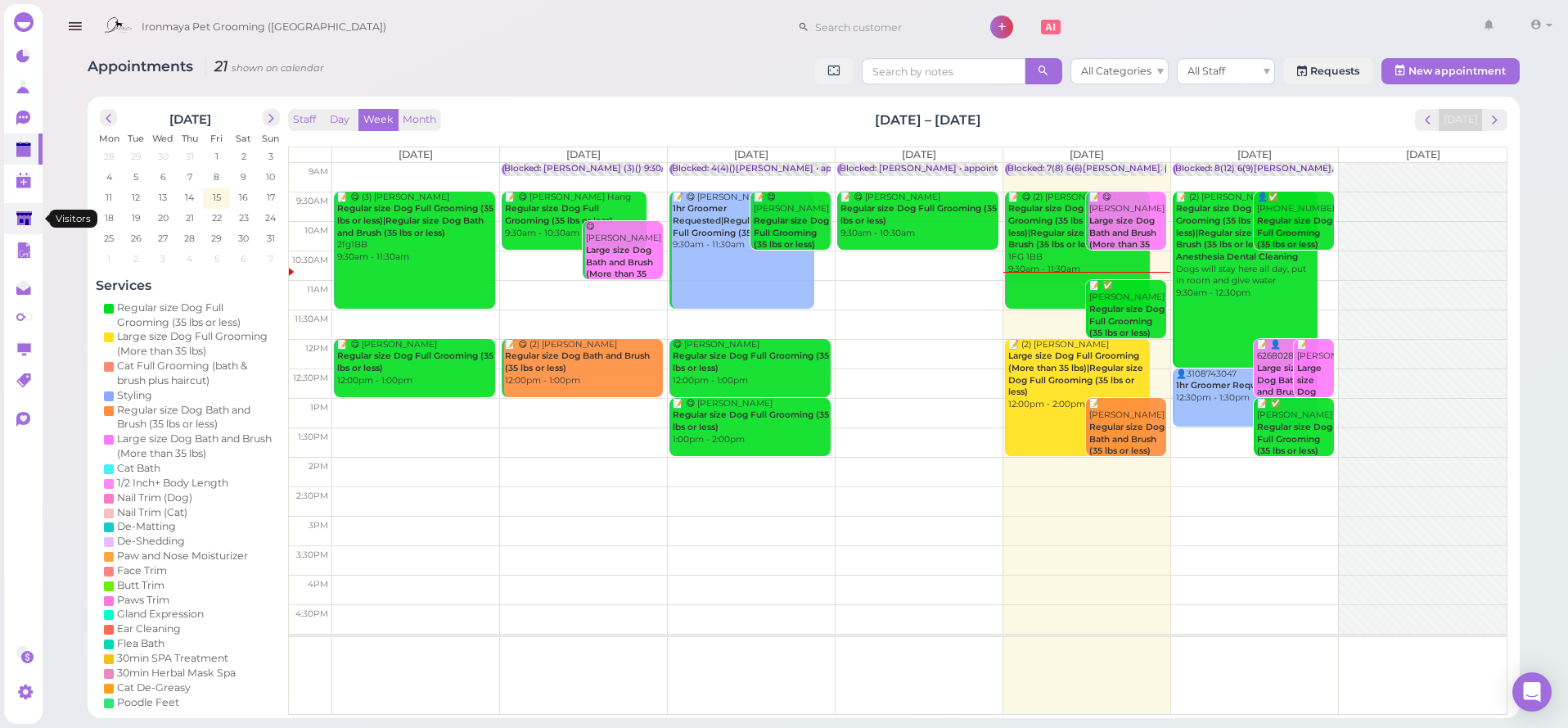
click at [35, 220] on link at bounding box center [23, 218] width 39 height 31
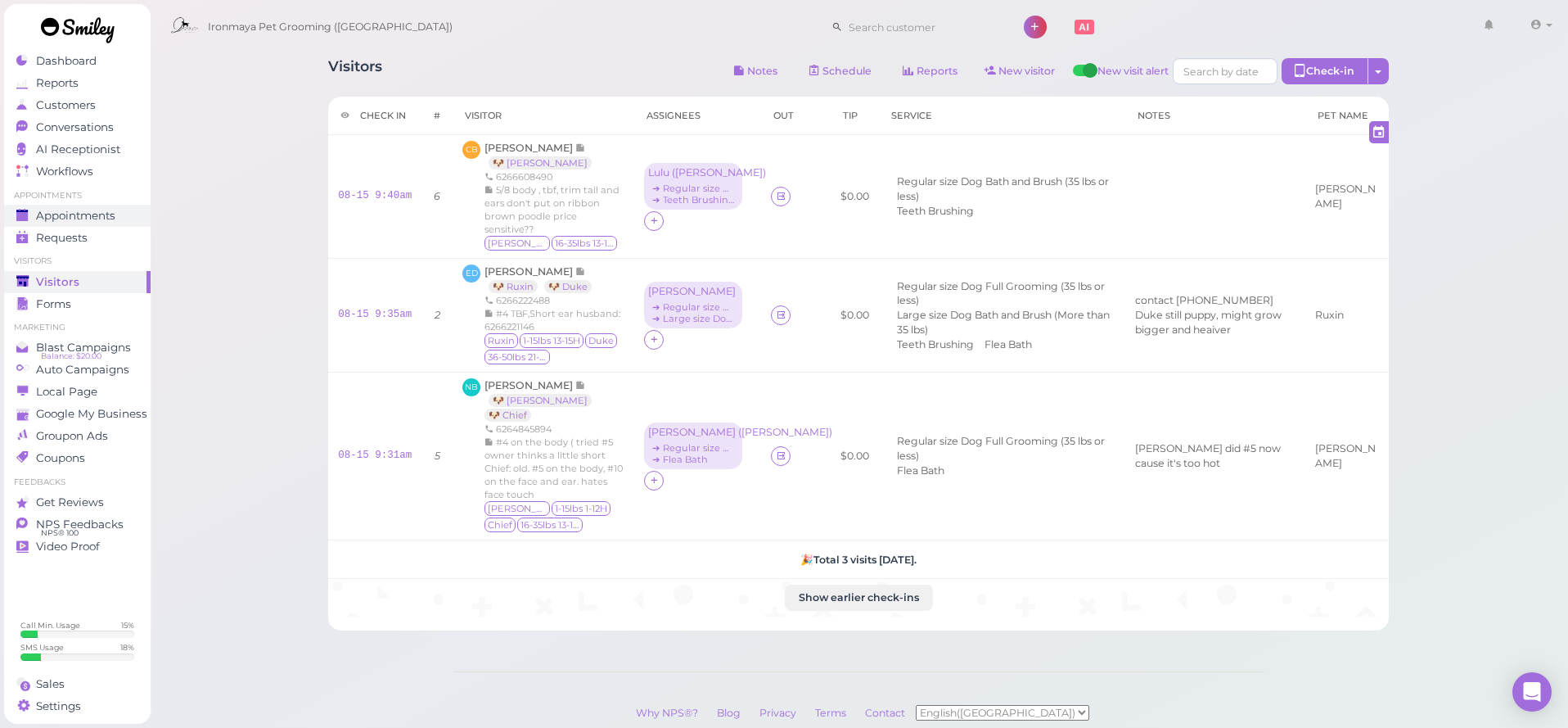
click at [98, 212] on span "Appointments" at bounding box center [76, 216] width 79 height 14
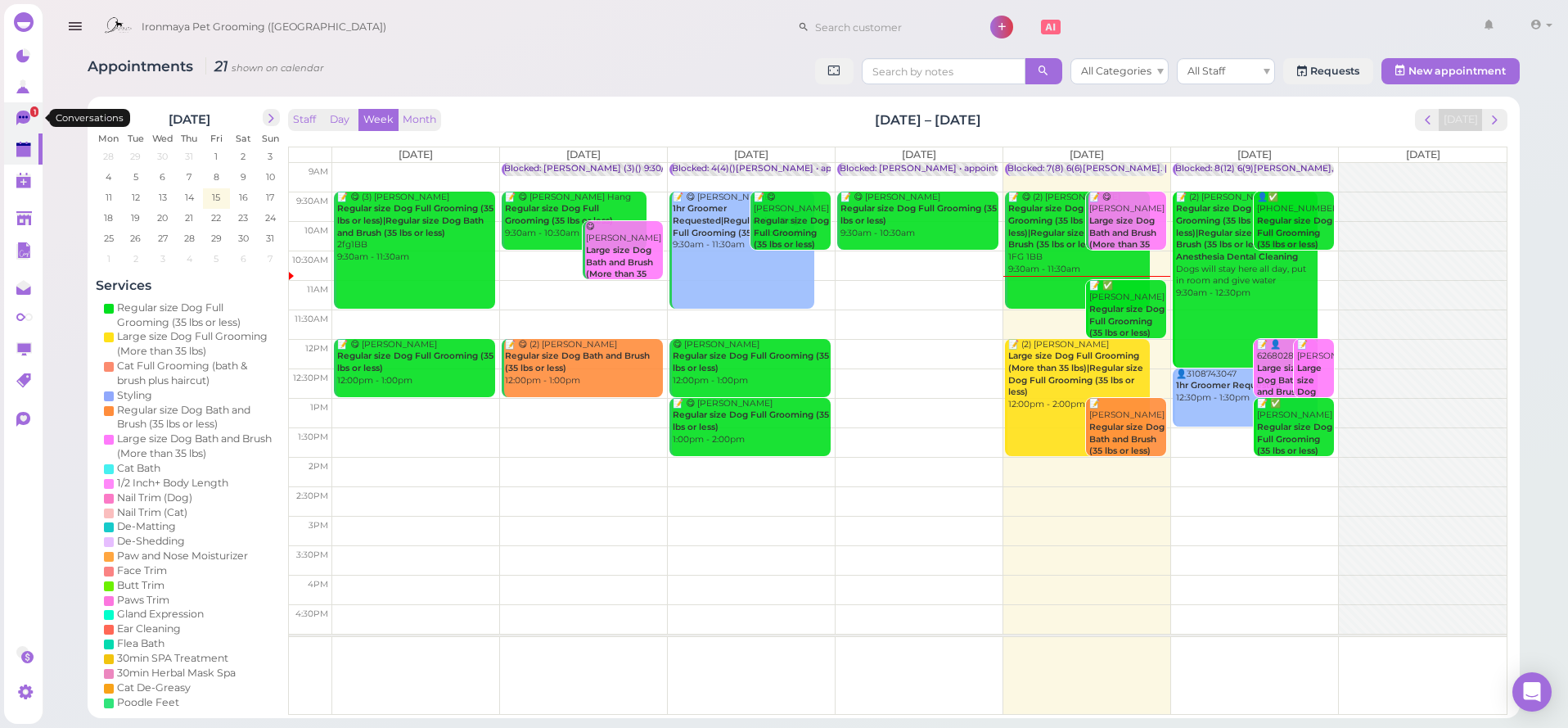
click at [21, 122] on icon at bounding box center [23, 118] width 14 height 15
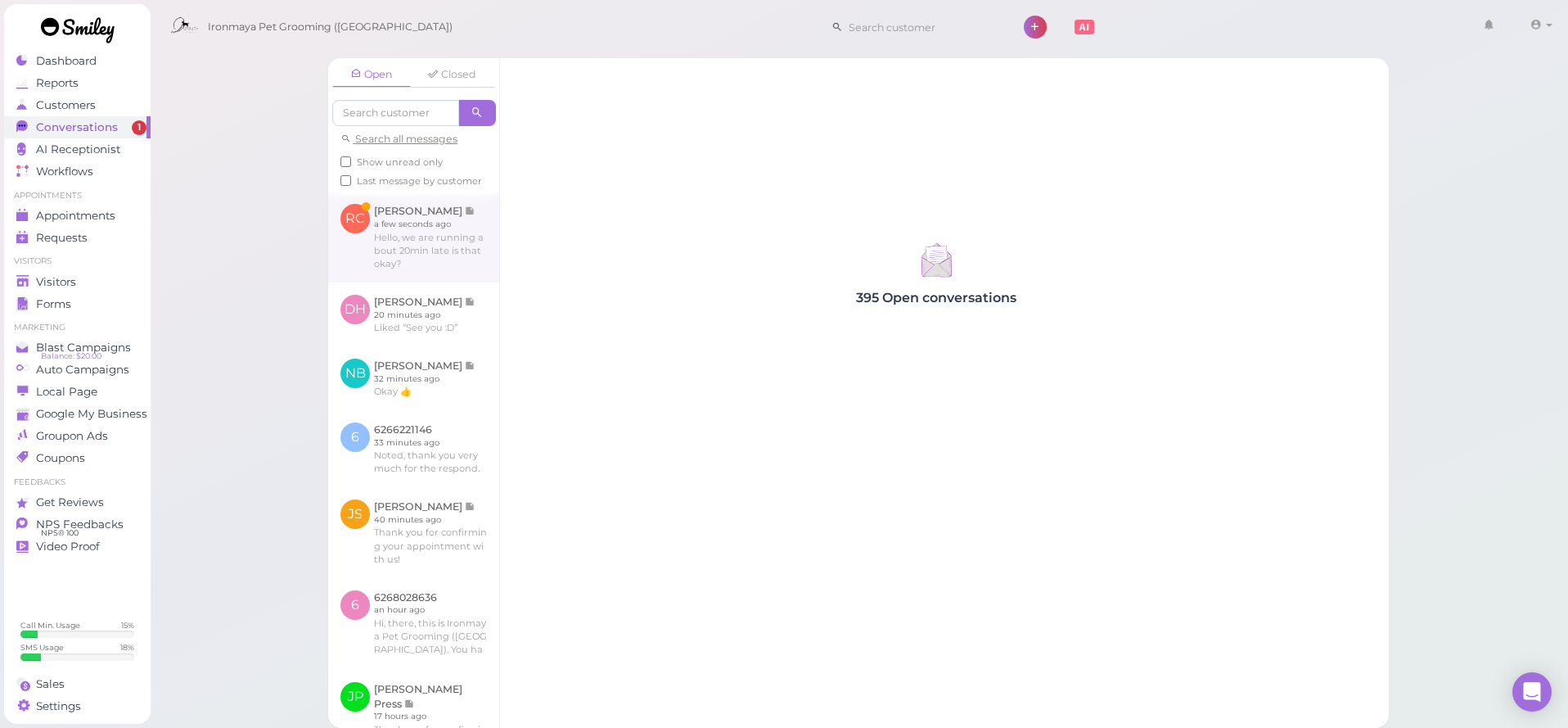
click at [350, 236] on link at bounding box center [413, 236] width 171 height 90
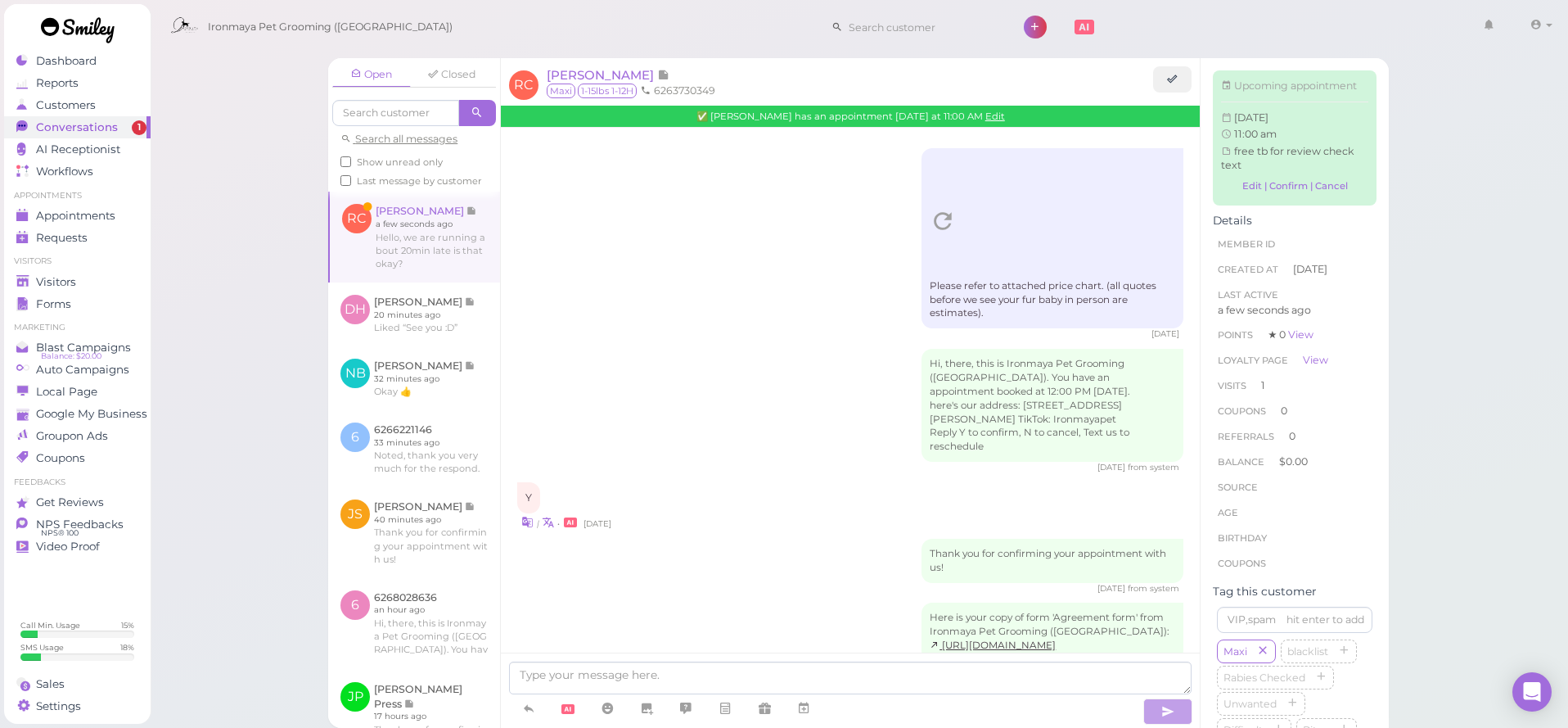
scroll to position [1435, 0]
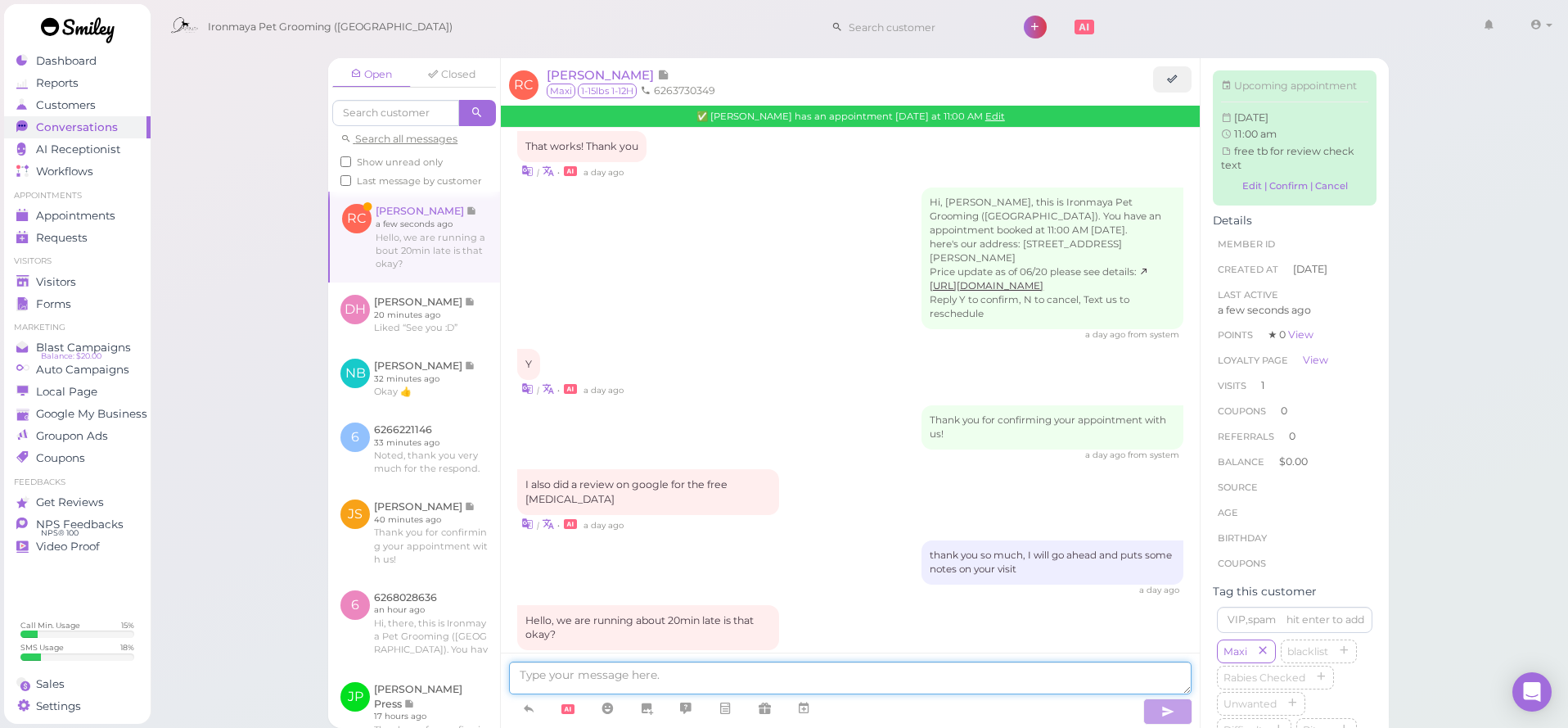
click at [878, 664] on textarea at bounding box center [850, 678] width 682 height 33
type textarea "T"
click at [1079, 676] on textarea at bounding box center [850, 678] width 682 height 33
drag, startPoint x: 878, startPoint y: 664, endPoint x: 1079, endPoint y: 676, distance: 201.4
click at [1079, 676] on textarea at bounding box center [850, 678] width 682 height 33
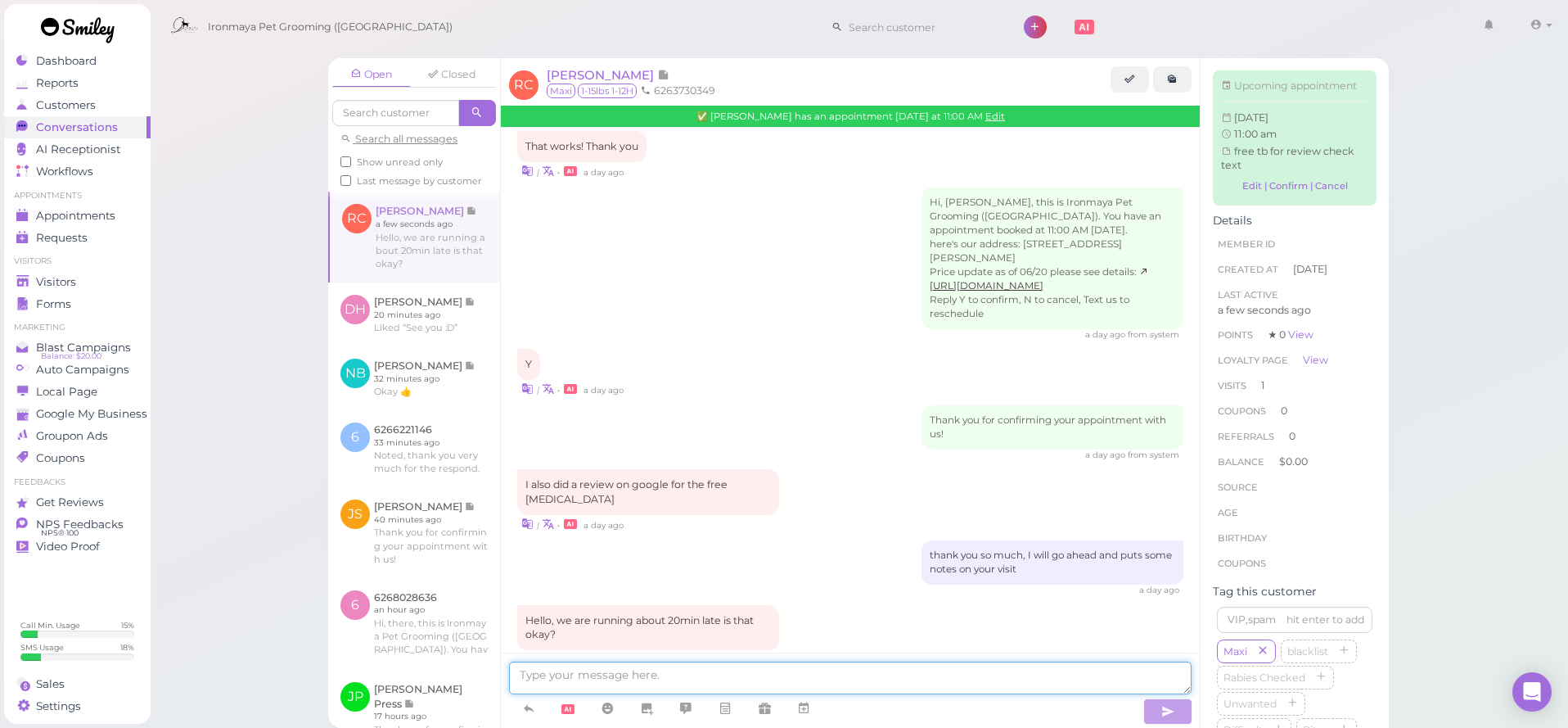
click at [1079, 676] on textarea at bounding box center [850, 678] width 682 height 33
click at [1073, 682] on textarea at bounding box center [850, 678] width 682 height 33
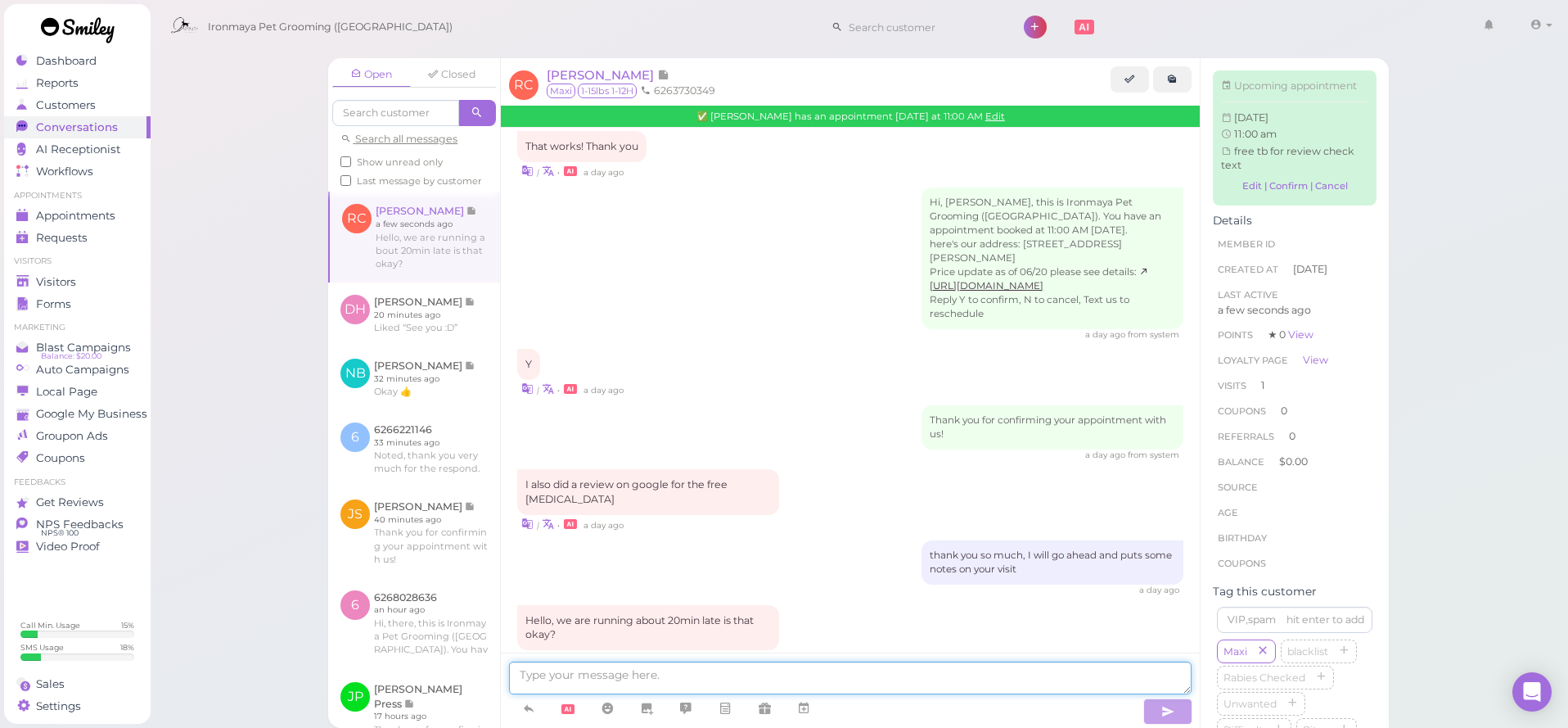
click at [1079, 676] on textarea at bounding box center [850, 678] width 682 height 33
click at [1073, 682] on textarea at bounding box center [850, 678] width 682 height 33
click at [1063, 688] on textarea at bounding box center [850, 678] width 682 height 33
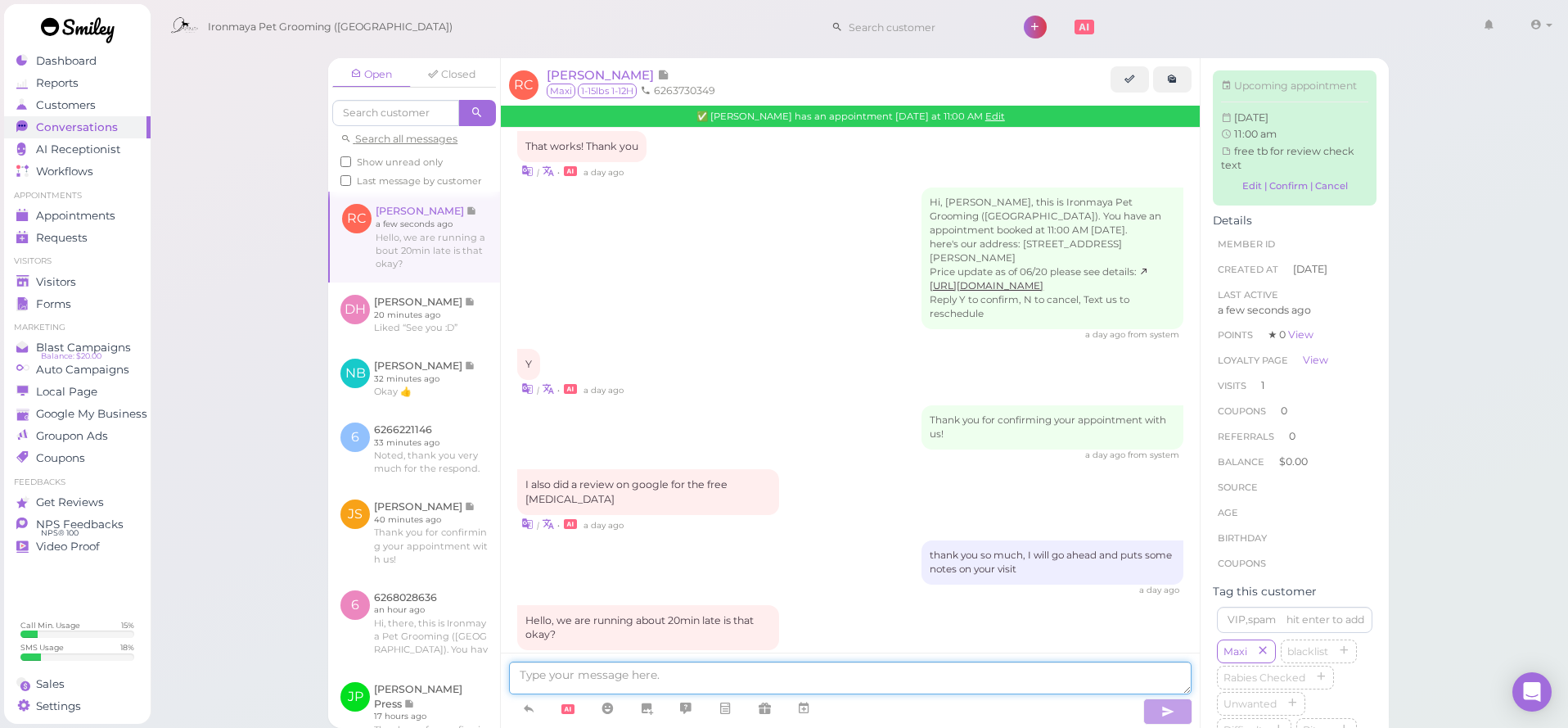
click at [966, 670] on textarea at bounding box center [850, 678] width 682 height 33
click at [838, 671] on textarea at bounding box center [850, 678] width 682 height 33
click at [509, 674] on textarea "Thanks for letting us know, we would see you soon" at bounding box center [850, 678] width 682 height 33
click at [998, 692] on textarea "That's totally fine. Thanks for letting us know, we would see you soon" at bounding box center [850, 678] width 682 height 33
type textarea "That's totally fine. Thanks for letting us know, we would see you soon"
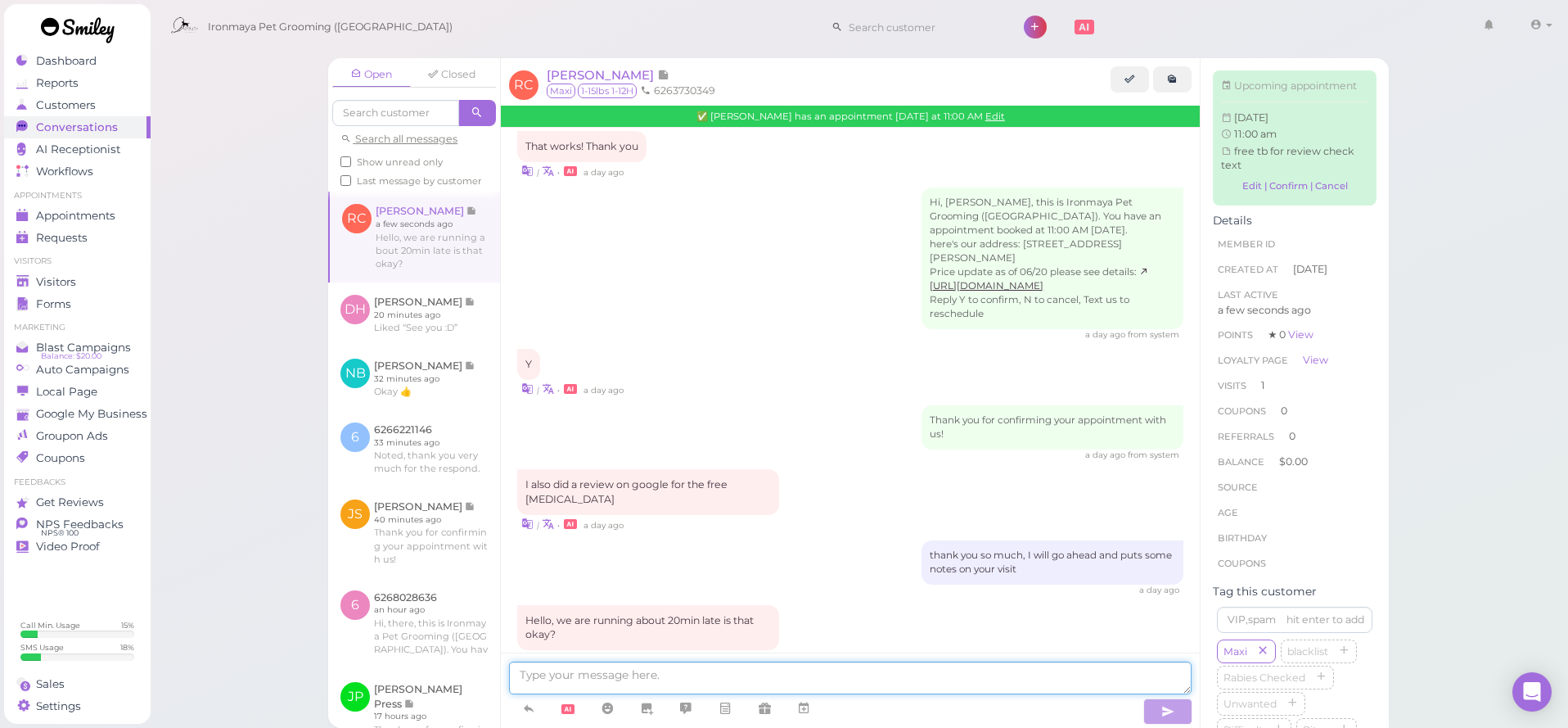
scroll to position [1487, 0]
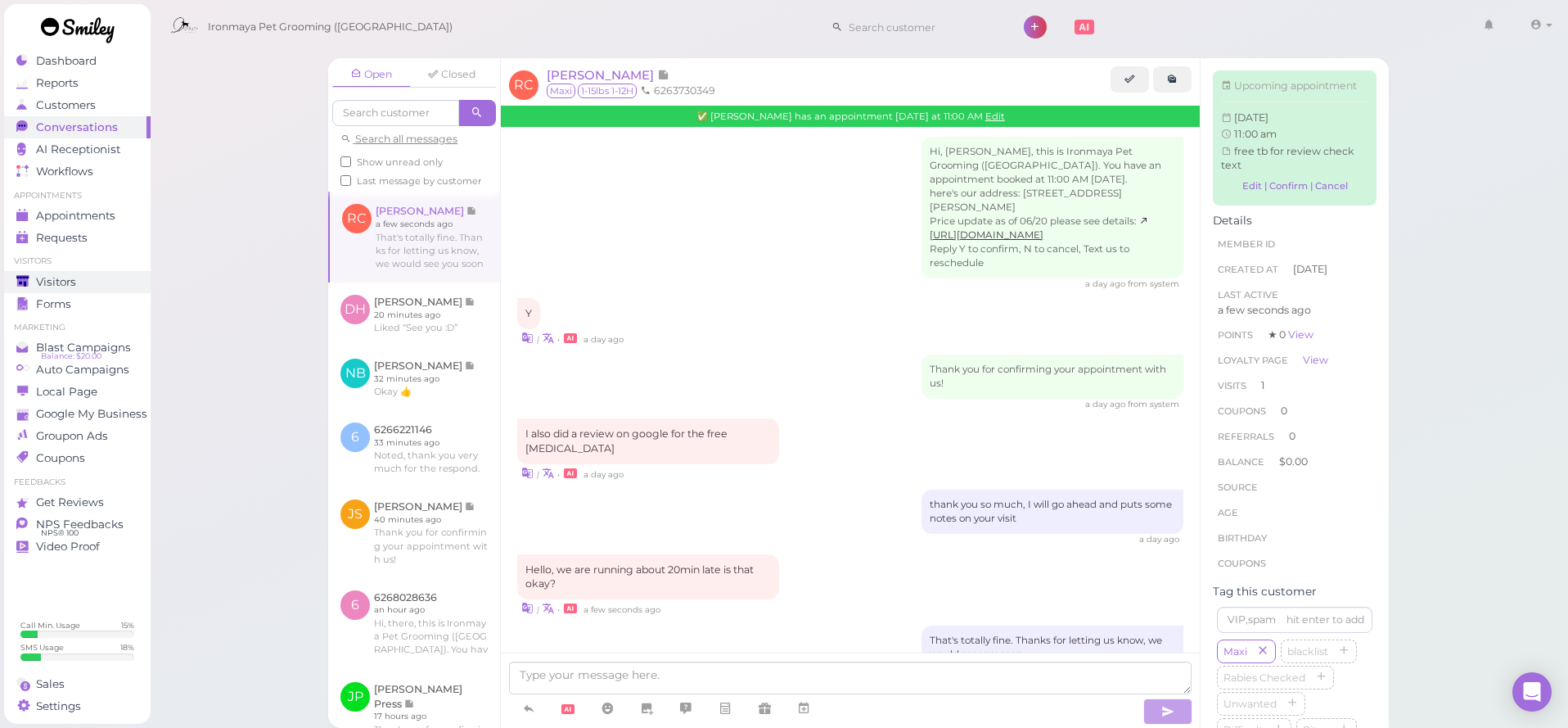
click at [16, 287] on icon at bounding box center [23, 282] width 14 height 14
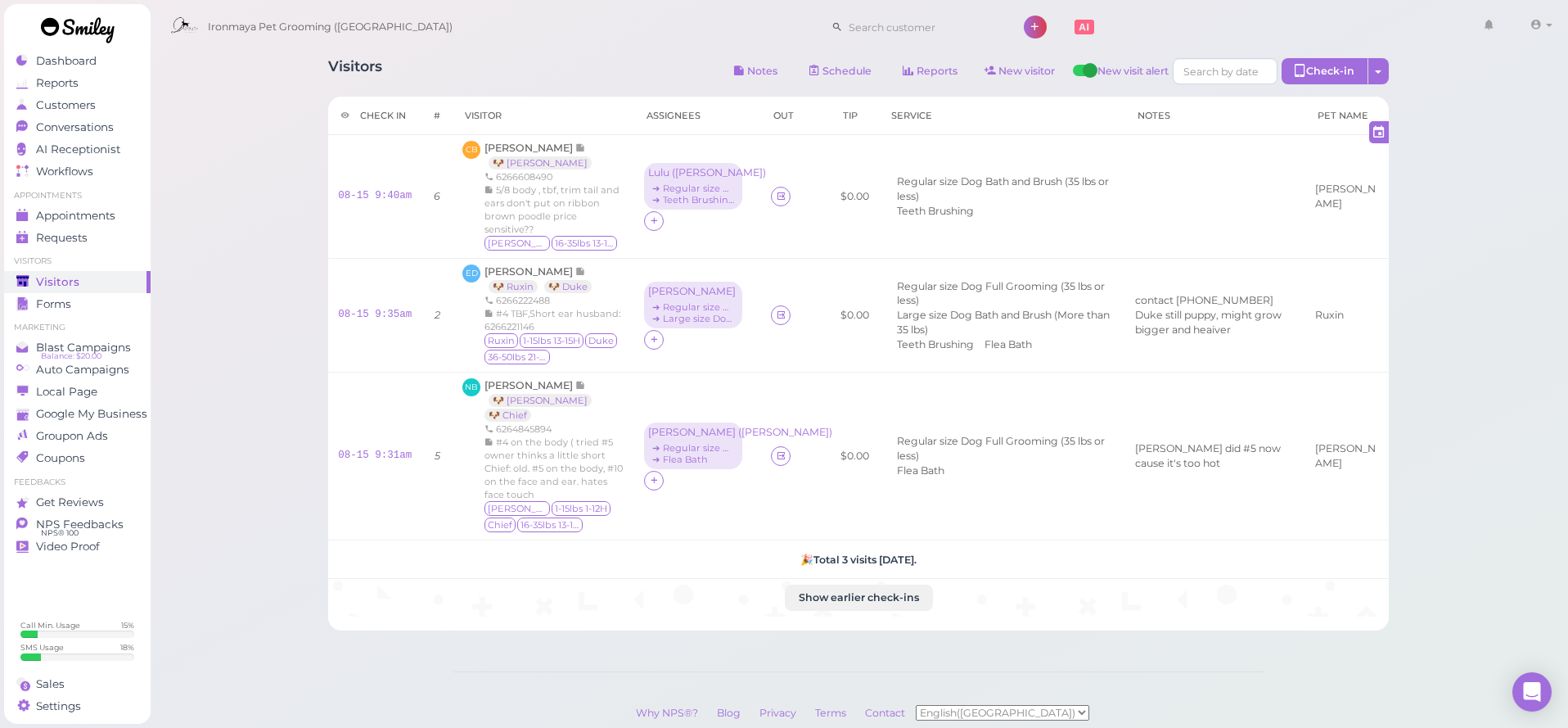
click at [545, 3] on div "Ironmaya Pet Grooming ([GEOGRAPHIC_DATA]) 1 Account" at bounding box center [859, 22] width 1420 height 46
